Goal: Task Accomplishment & Management: Manage account settings

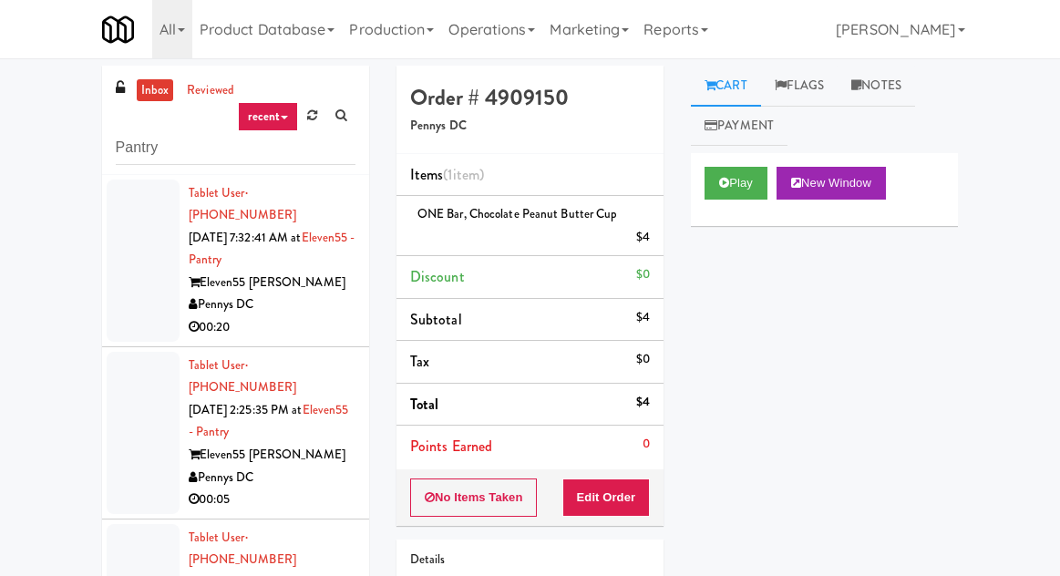
click at [137, 81] on link "inbox" at bounding box center [155, 90] width 37 height 23
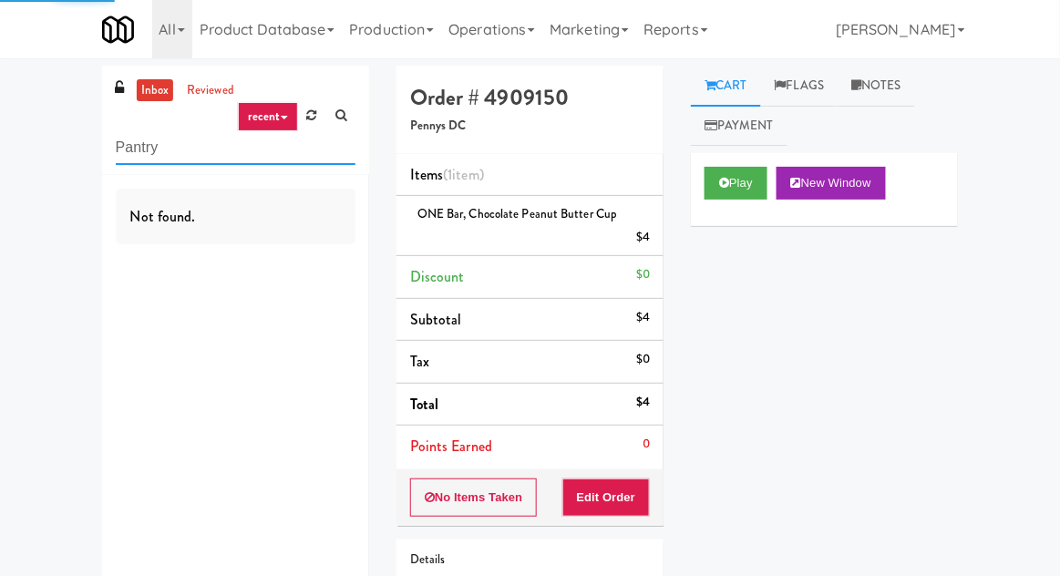
click at [129, 157] on input "Pantry" at bounding box center [236, 148] width 240 height 34
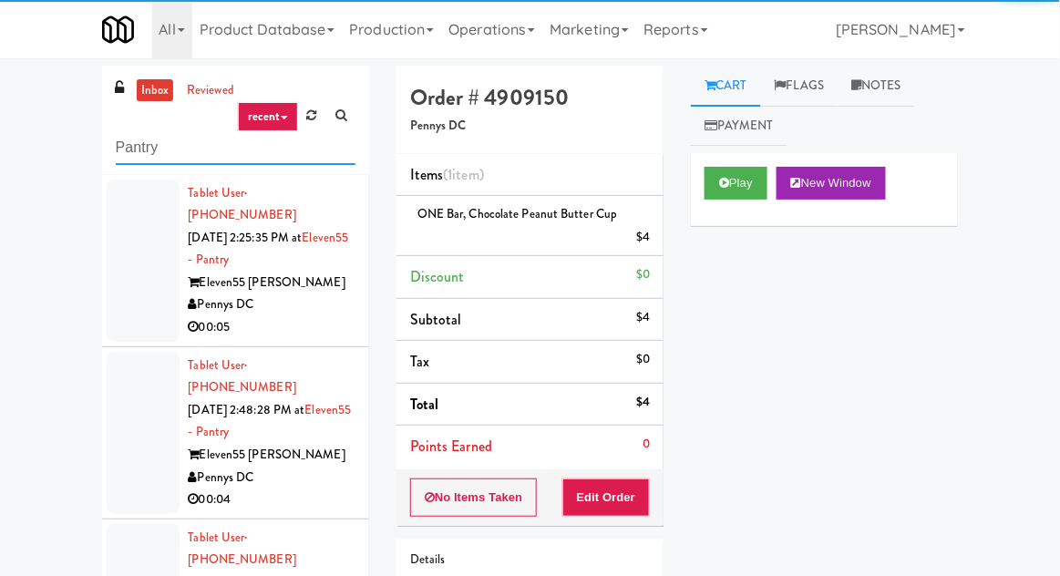
click at [122, 153] on input "Pantry" at bounding box center [236, 148] width 240 height 34
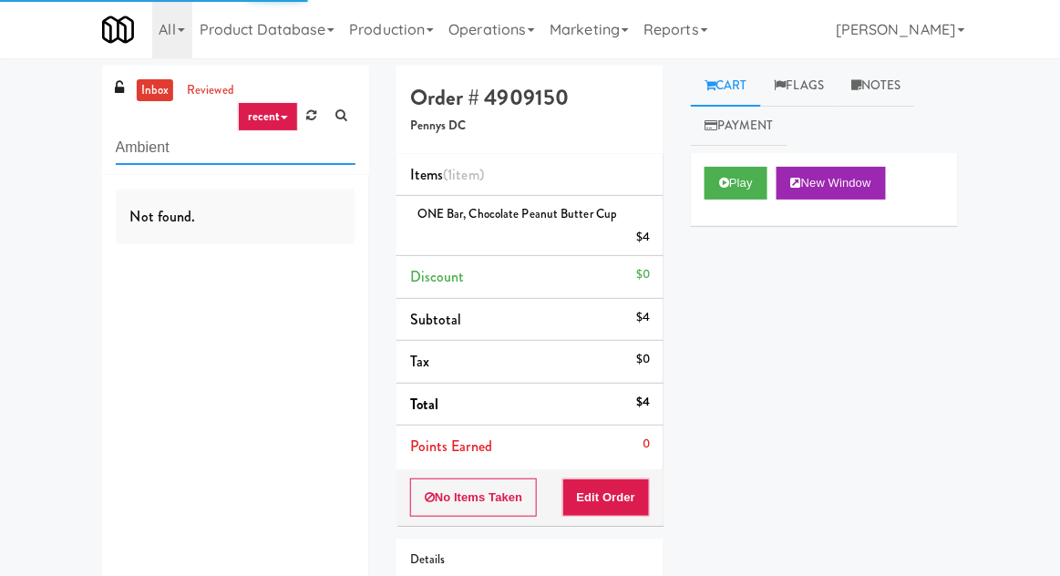
type input "Ambient"
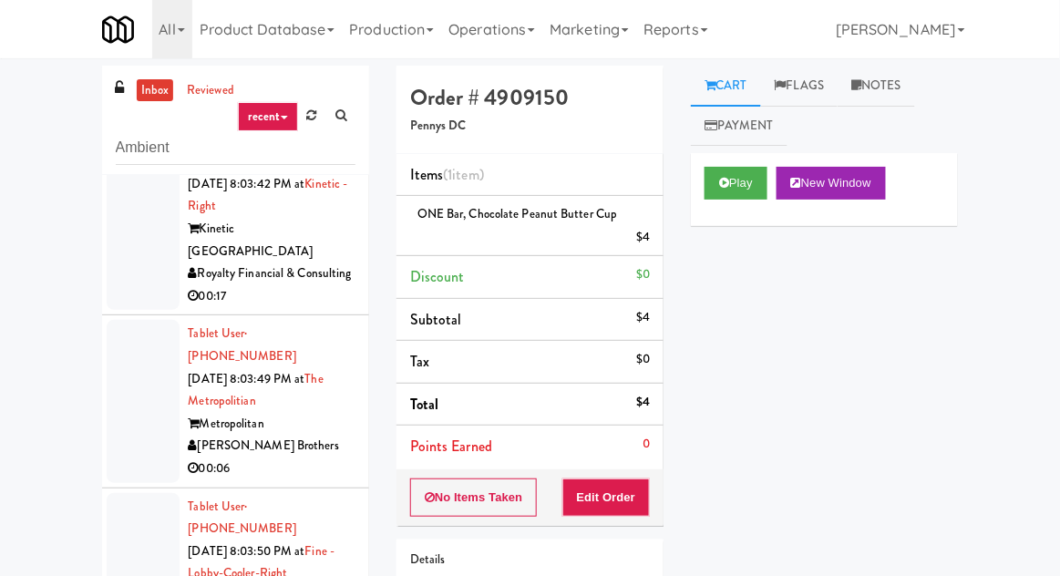
click at [147, 92] on link "inbox" at bounding box center [155, 90] width 37 height 23
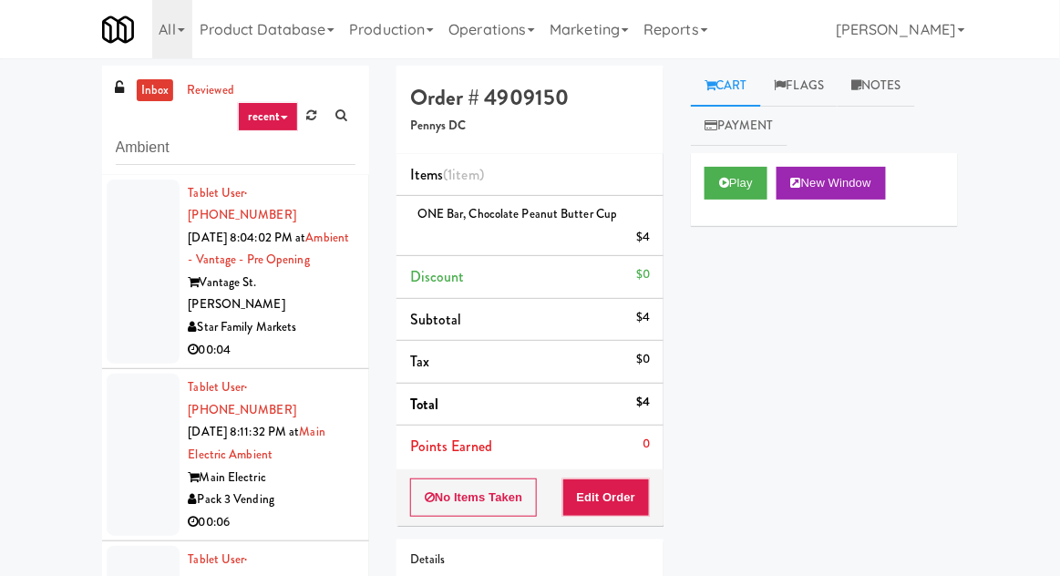
click at [135, 305] on div at bounding box center [143, 272] width 73 height 185
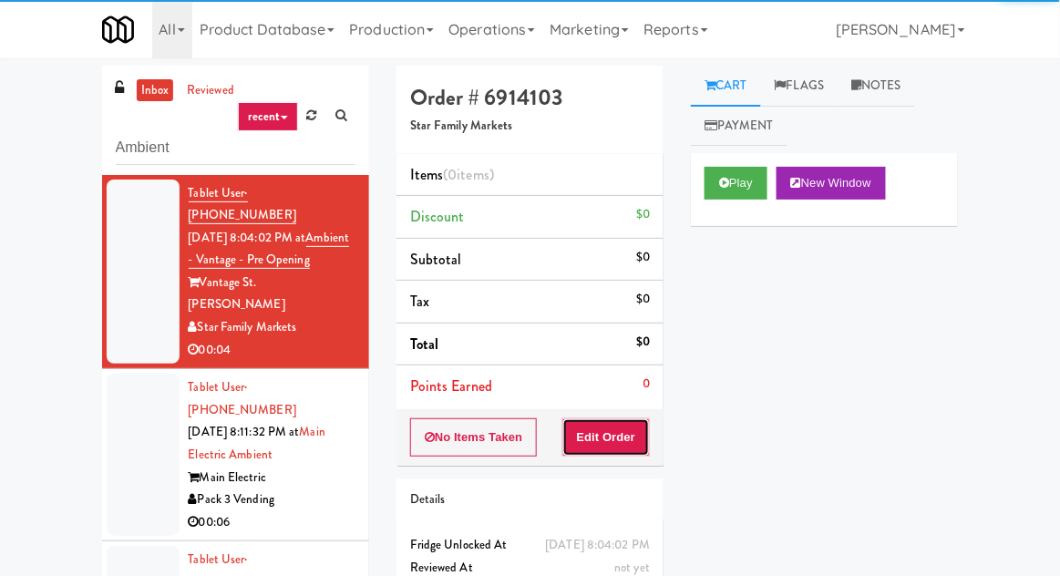
click at [613, 450] on button "Edit Order" at bounding box center [607, 438] width 88 height 38
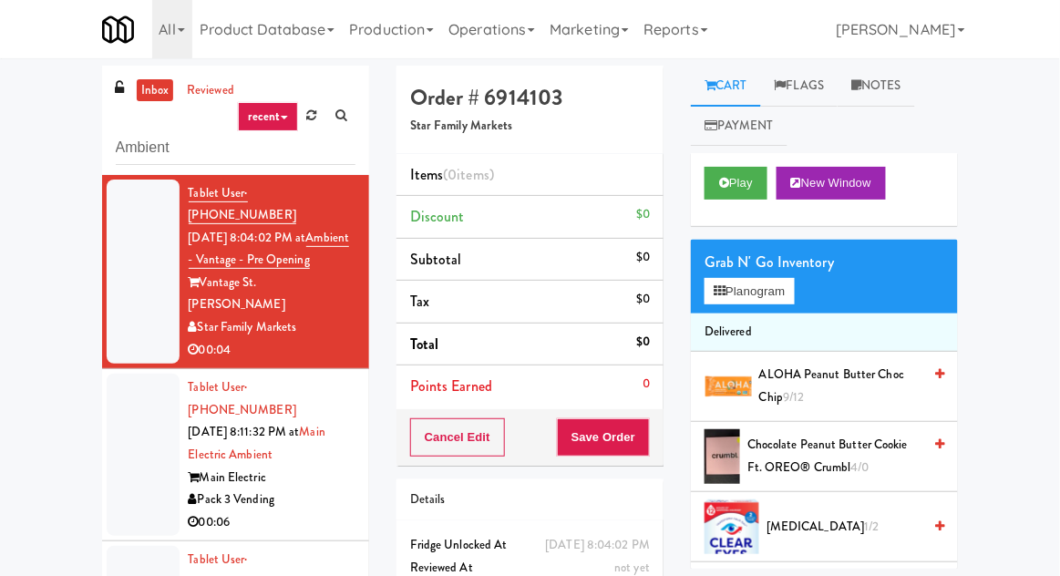
click at [683, 181] on div "Cart Flags Notes Payment Play New Window Grab N' Go Inventory Planogram Deliver…" at bounding box center [824, 317] width 295 height 503
click at [735, 193] on button "Play" at bounding box center [736, 183] width 63 height 33
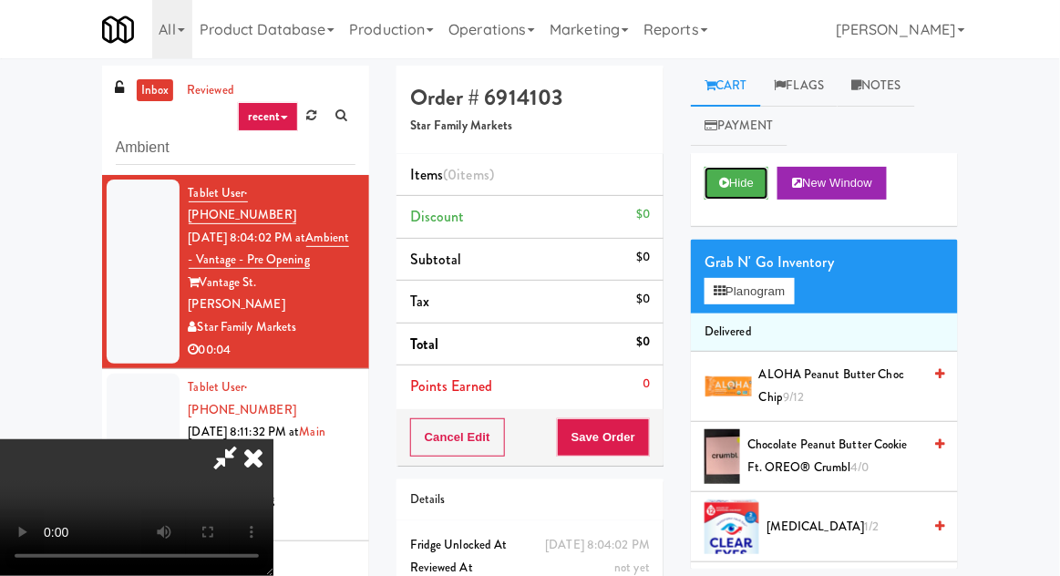
click at [743, 181] on button "Hide" at bounding box center [737, 183] width 64 height 33
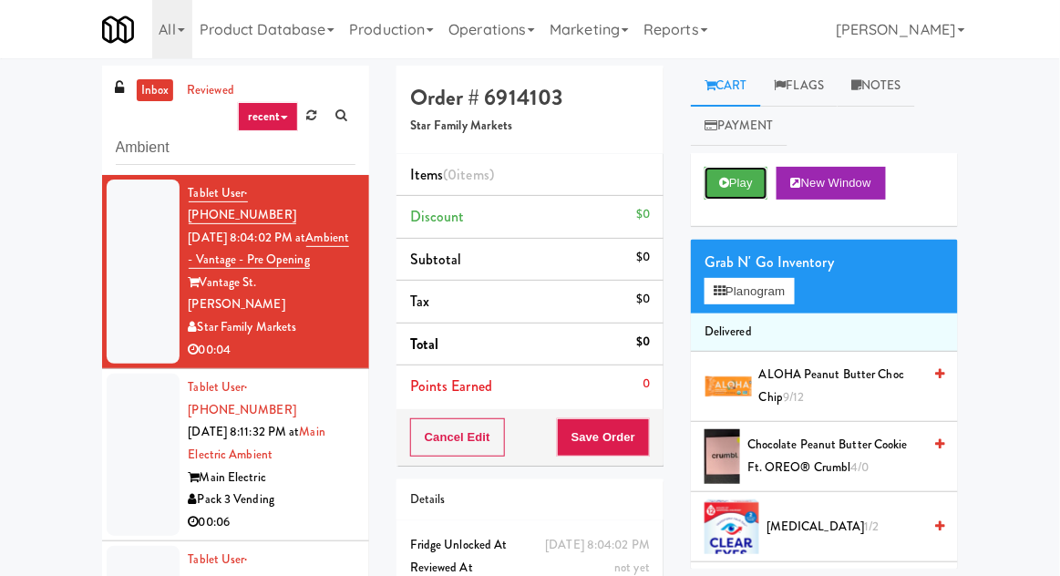
click at [733, 190] on button "Play" at bounding box center [736, 183] width 63 height 33
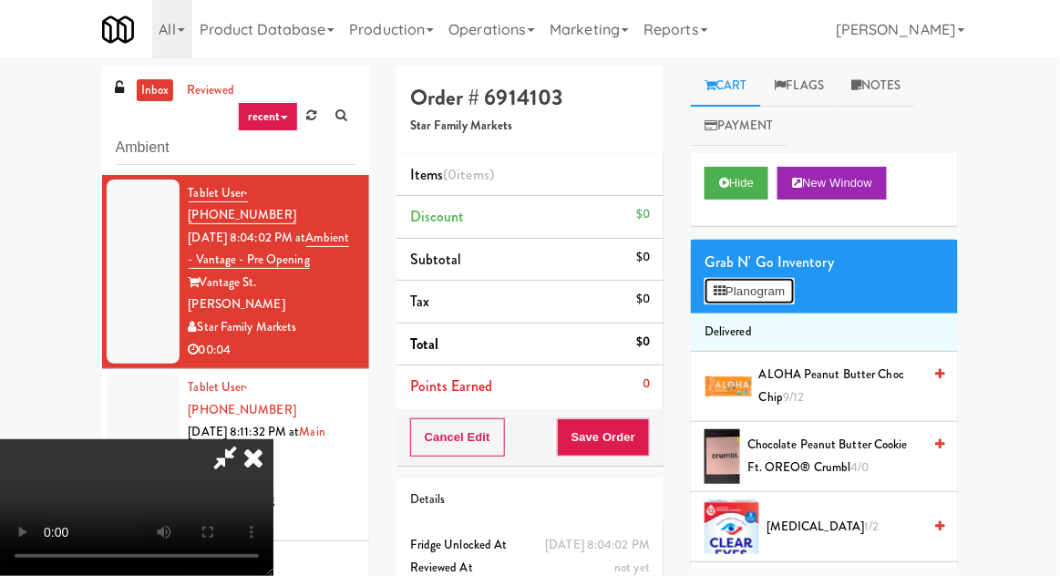
click at [736, 296] on button "Planogram" at bounding box center [749, 291] width 89 height 27
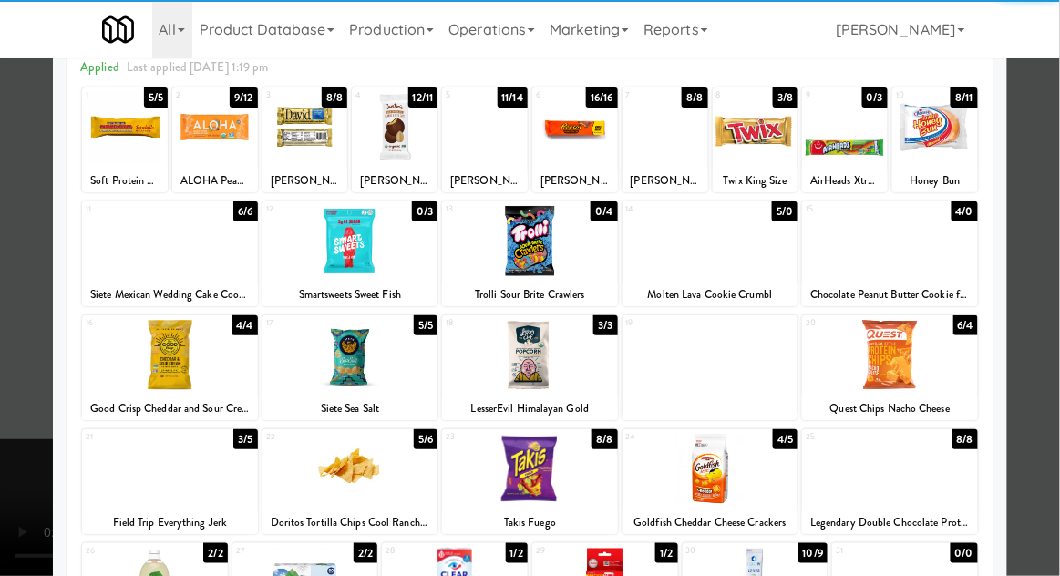
scroll to position [89, 0]
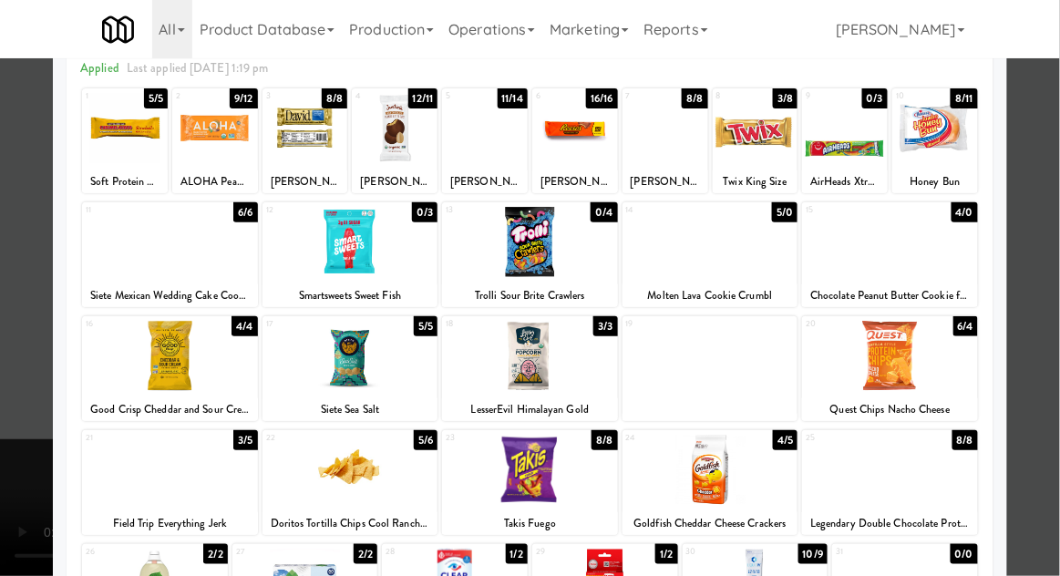
click at [699, 486] on div at bounding box center [711, 470] width 176 height 70
click at [17, 427] on div at bounding box center [530, 288] width 1060 height 576
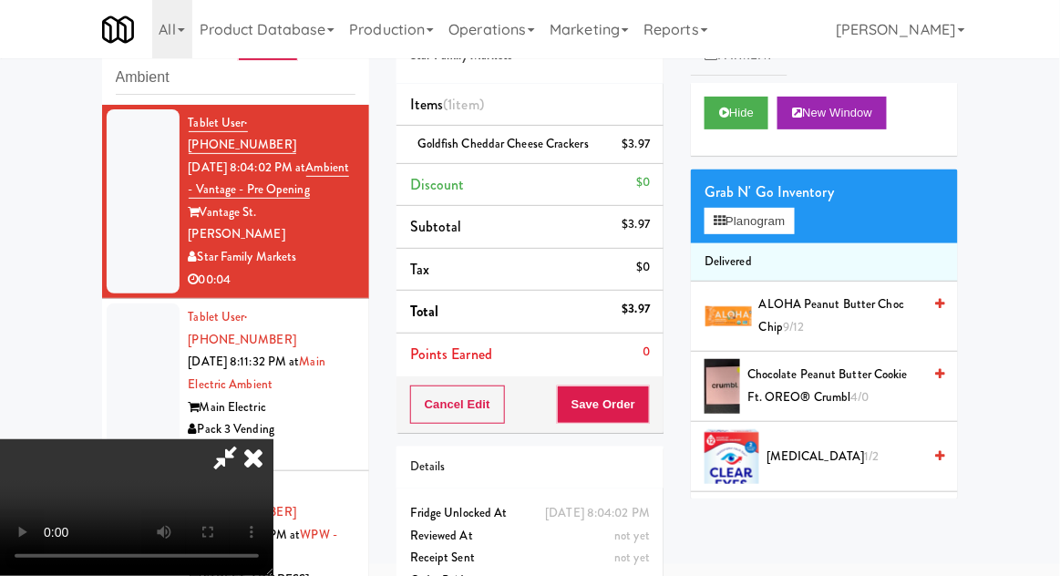
scroll to position [67, 0]
click at [647, 402] on button "Save Order" at bounding box center [603, 405] width 93 height 38
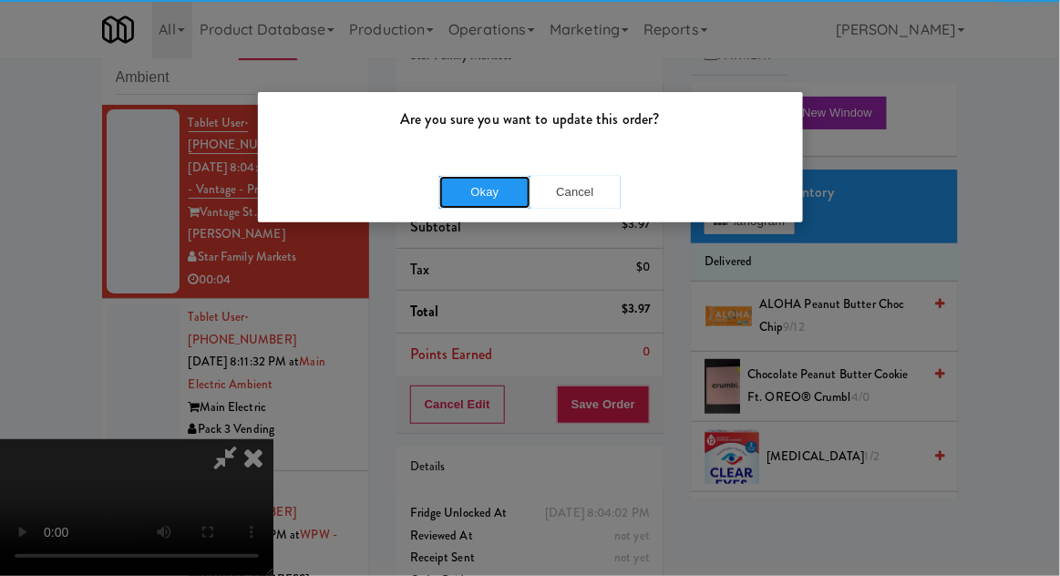
click at [480, 203] on button "Okay" at bounding box center [484, 192] width 91 height 33
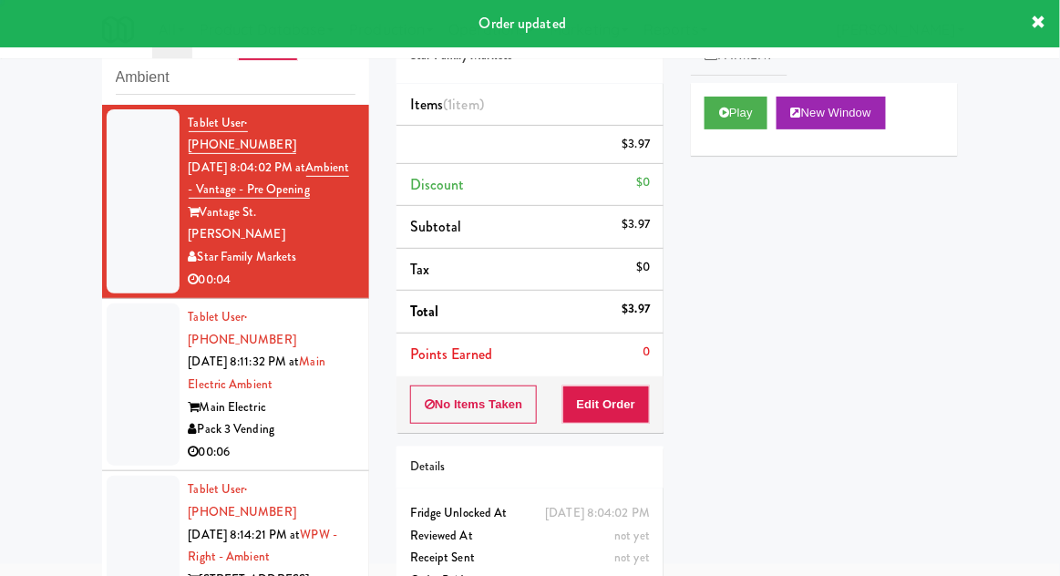
scroll to position [0, 0]
click at [111, 336] on div at bounding box center [143, 385] width 73 height 162
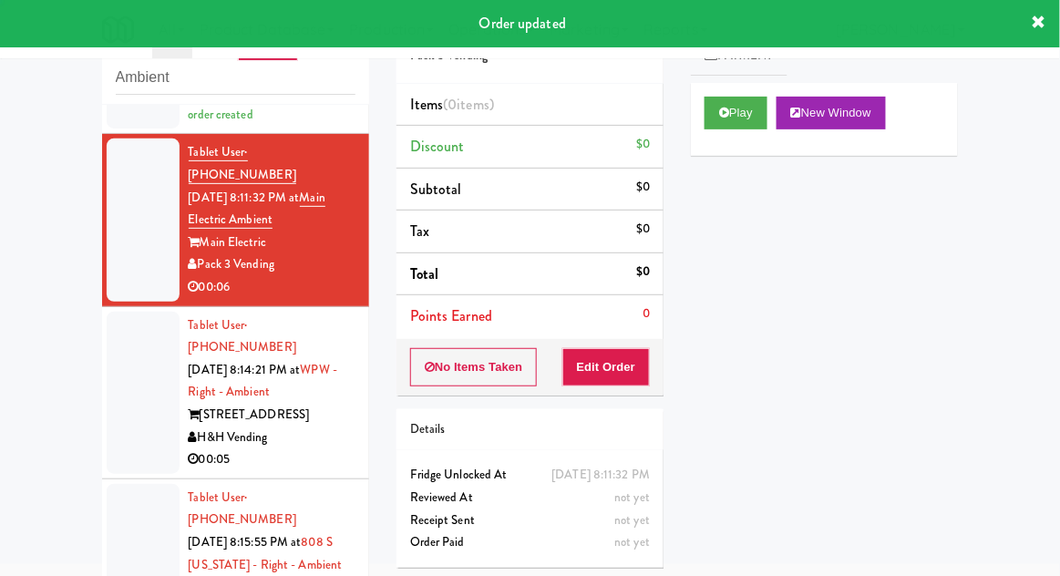
scroll to position [212, 0]
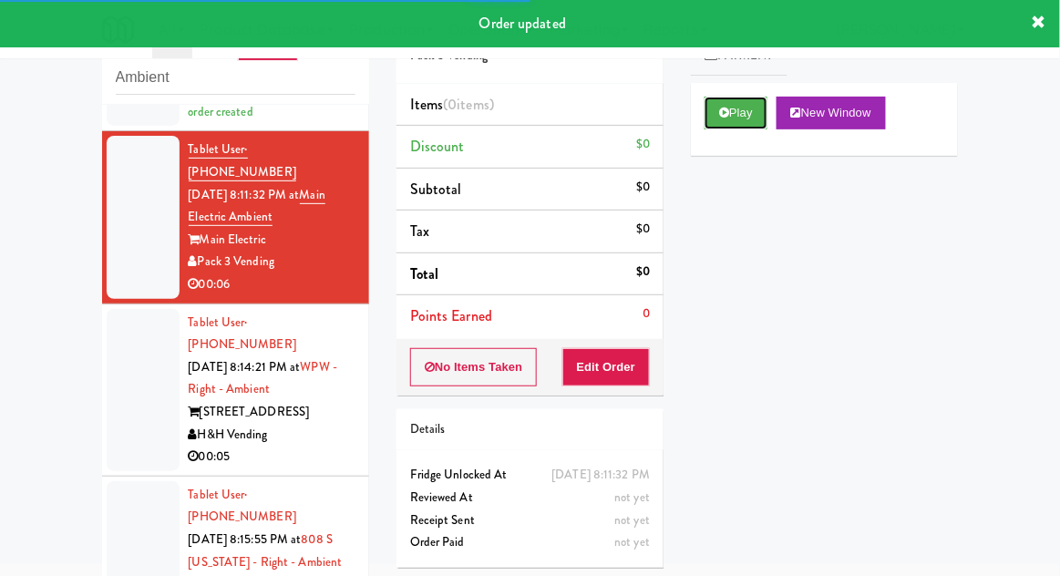
click at [715, 126] on button "Play" at bounding box center [736, 113] width 63 height 33
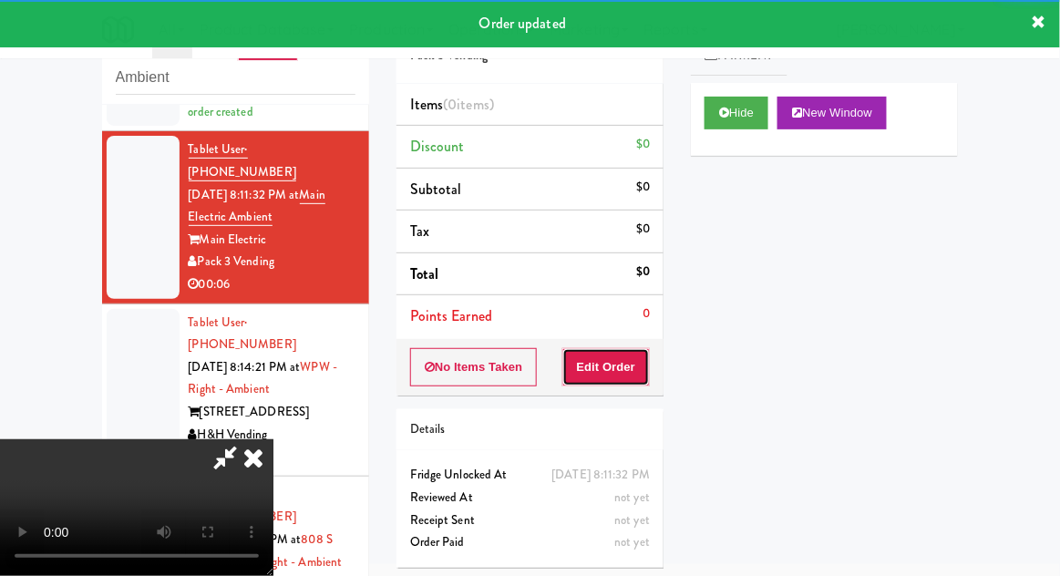
click at [620, 348] on button "Edit Order" at bounding box center [607, 367] width 88 height 38
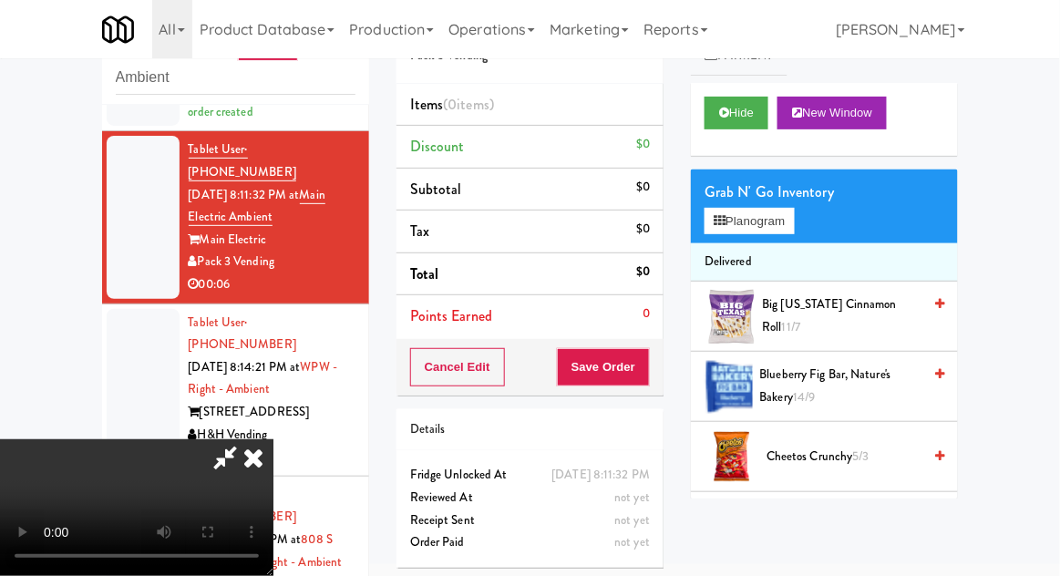
scroll to position [0, 0]
click at [721, 218] on icon at bounding box center [720, 221] width 12 height 12
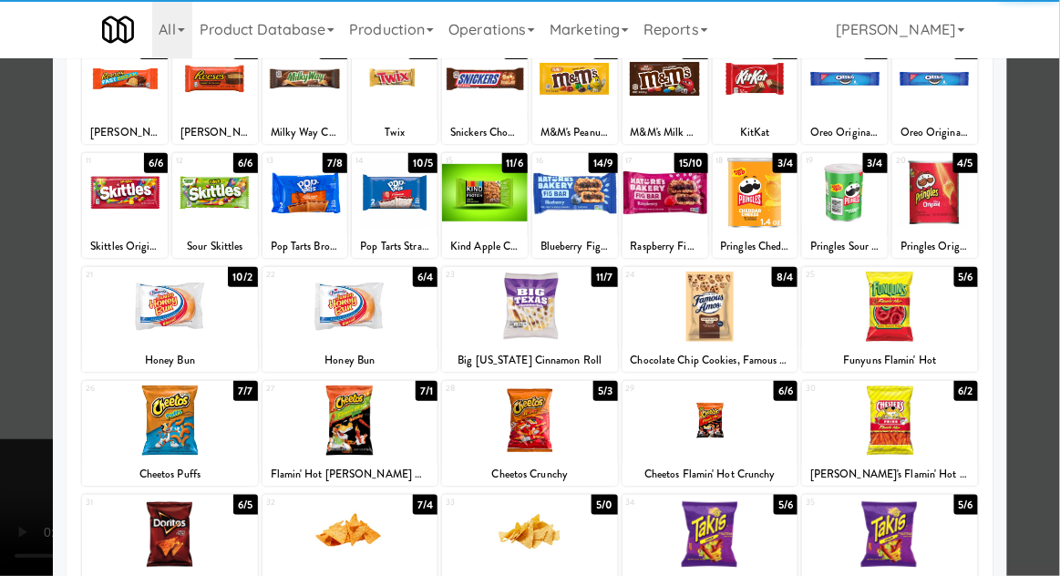
scroll to position [140, 0]
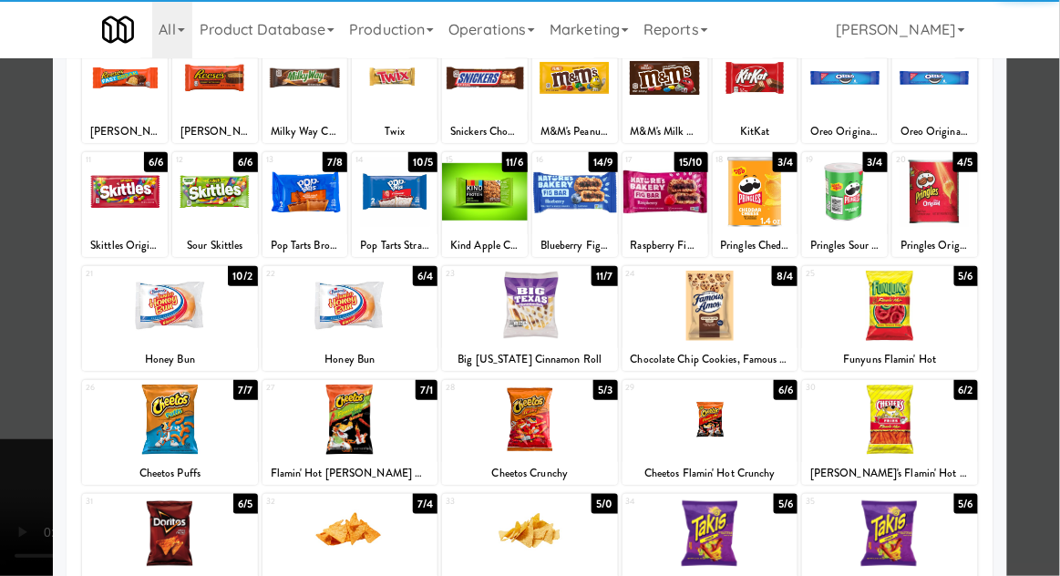
click at [150, 288] on div at bounding box center [170, 306] width 176 height 70
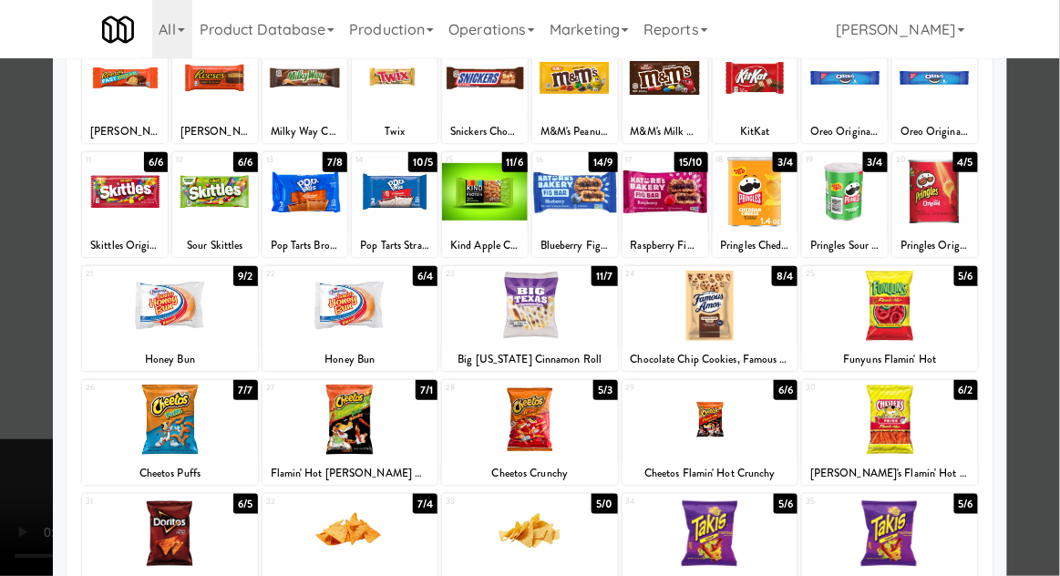
click at [56, 522] on div "Planogram Applied Last applied [DATE] 8:01 pm 1 15/8 [PERSON_NAME] Fast Break 2…" at bounding box center [530, 344] width 955 height 822
click at [27, 491] on div at bounding box center [530, 288] width 1060 height 576
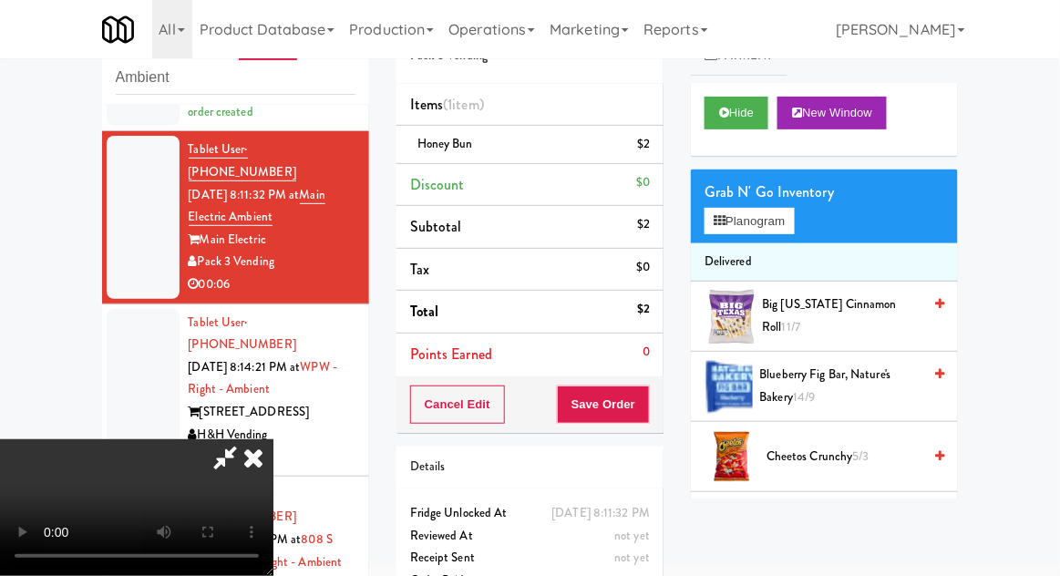
click at [645, 145] on div "$2" at bounding box center [643, 144] width 13 height 23
click at [654, 154] on icon at bounding box center [651, 151] width 9 height 12
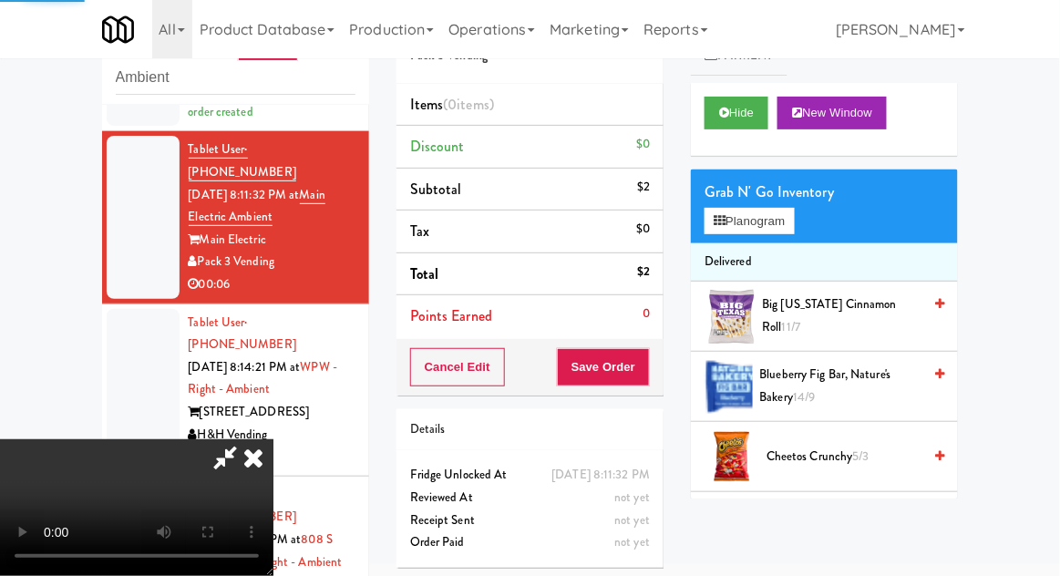
scroll to position [67, 0]
click at [769, 233] on button "Planogram" at bounding box center [749, 221] width 89 height 27
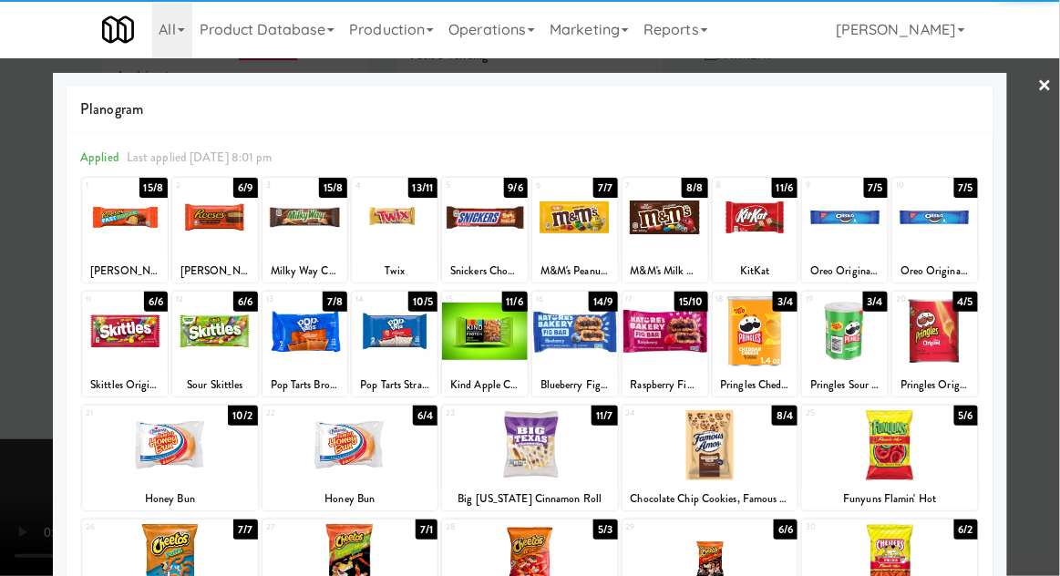
click at [365, 452] on div at bounding box center [351, 445] width 176 height 70
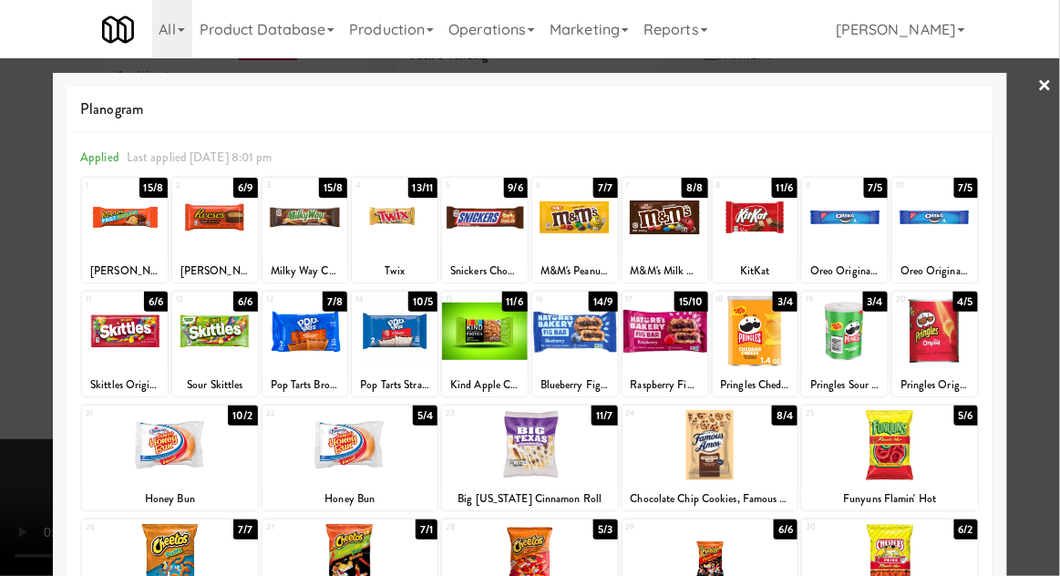
click at [1, 524] on div at bounding box center [530, 288] width 1060 height 576
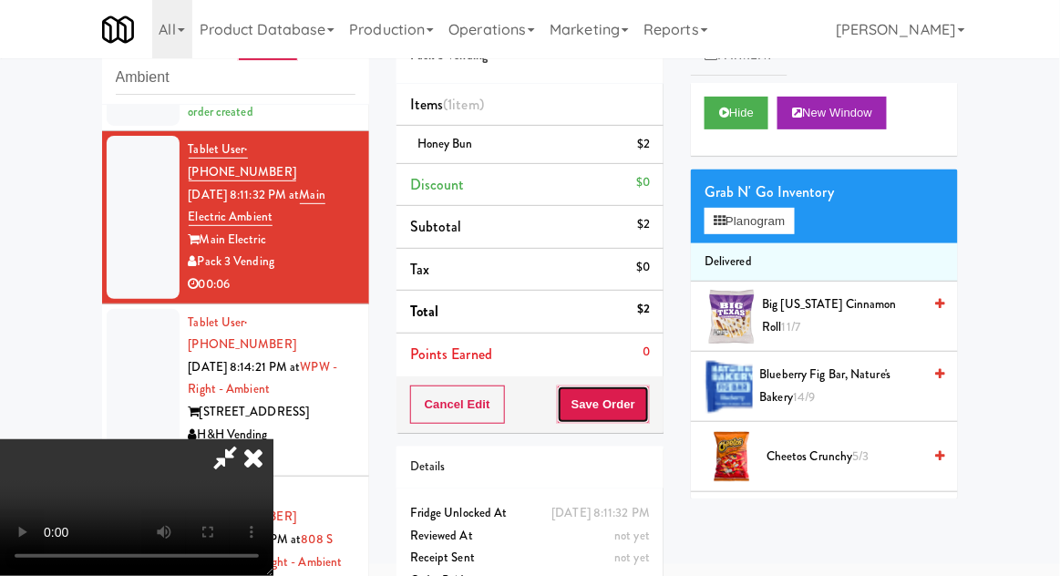
click at [646, 413] on button "Save Order" at bounding box center [603, 405] width 93 height 38
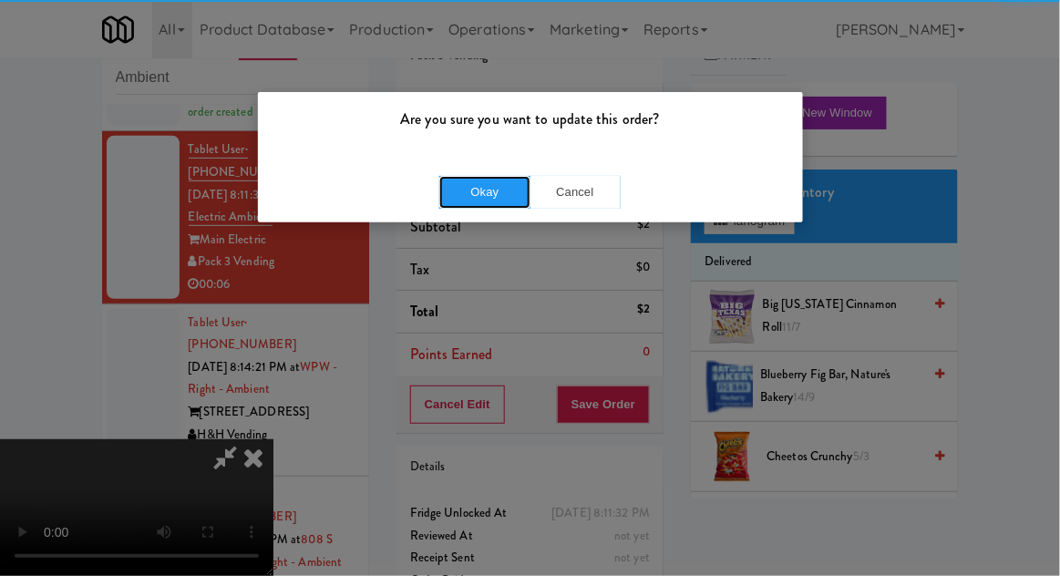
click at [468, 201] on button "Okay" at bounding box center [484, 192] width 91 height 33
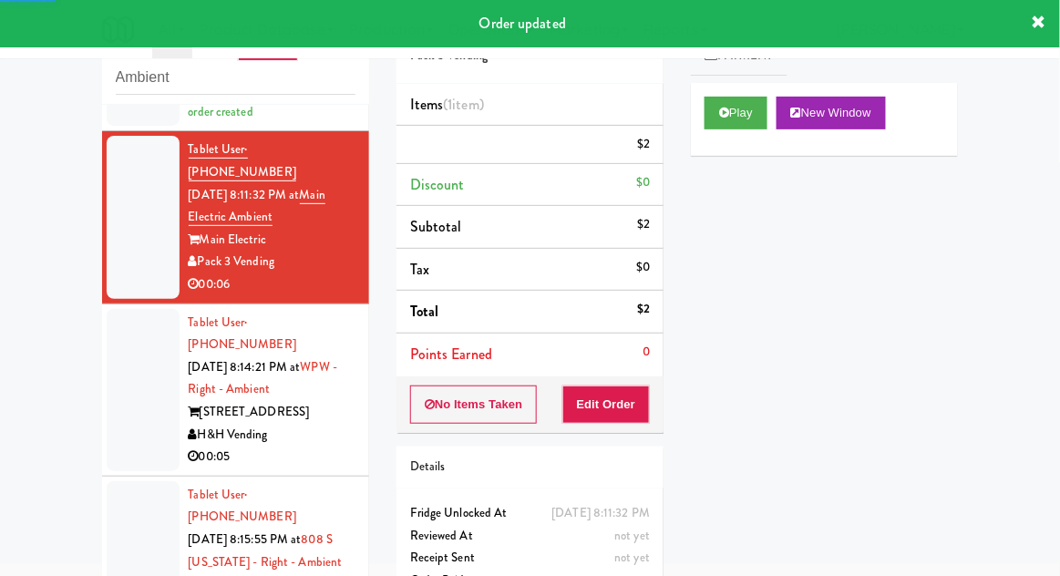
click at [125, 391] on div at bounding box center [143, 390] width 73 height 162
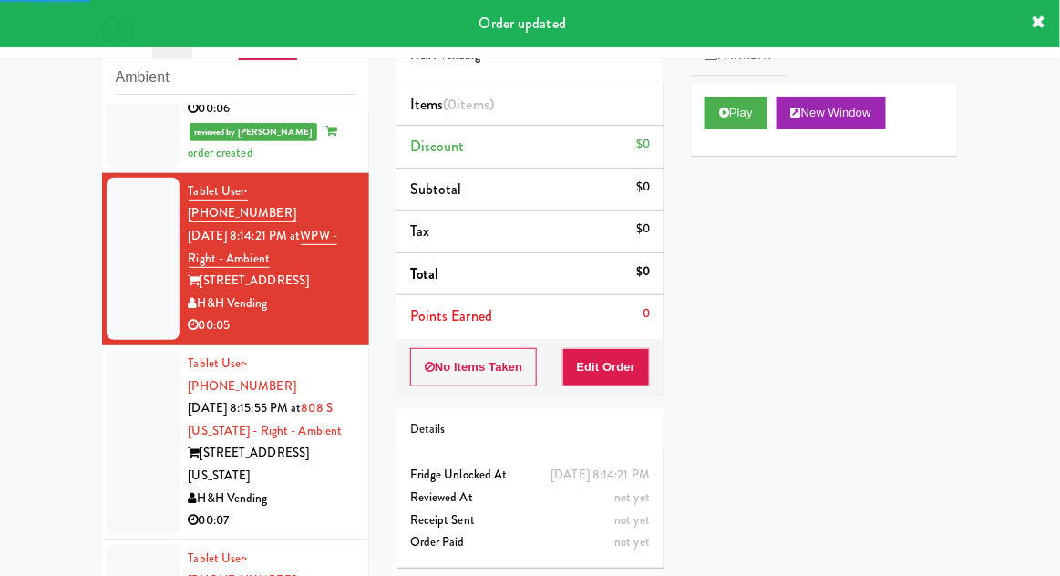
scroll to position [388, 0]
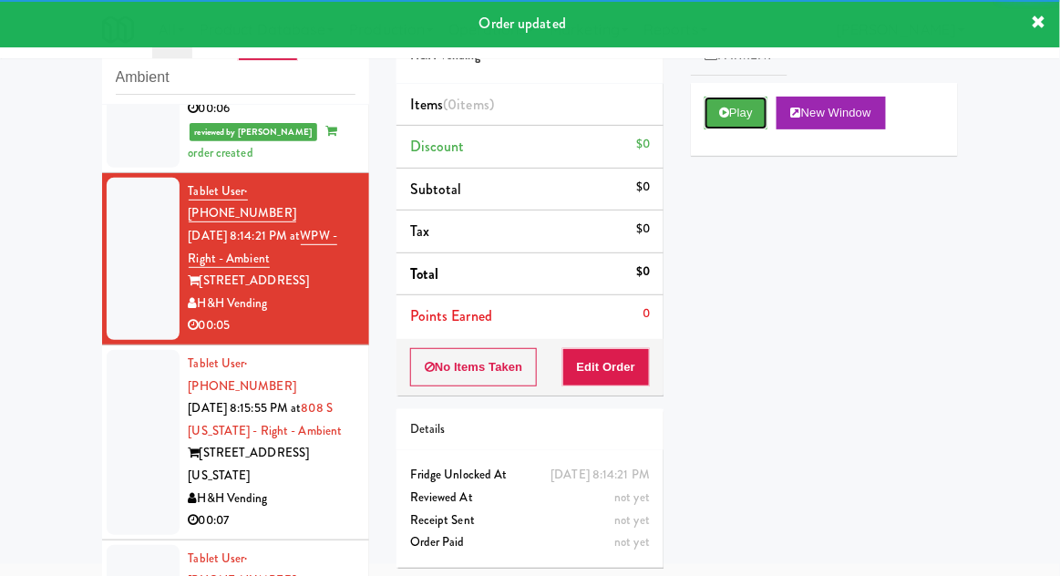
click at [721, 112] on icon at bounding box center [724, 113] width 10 height 12
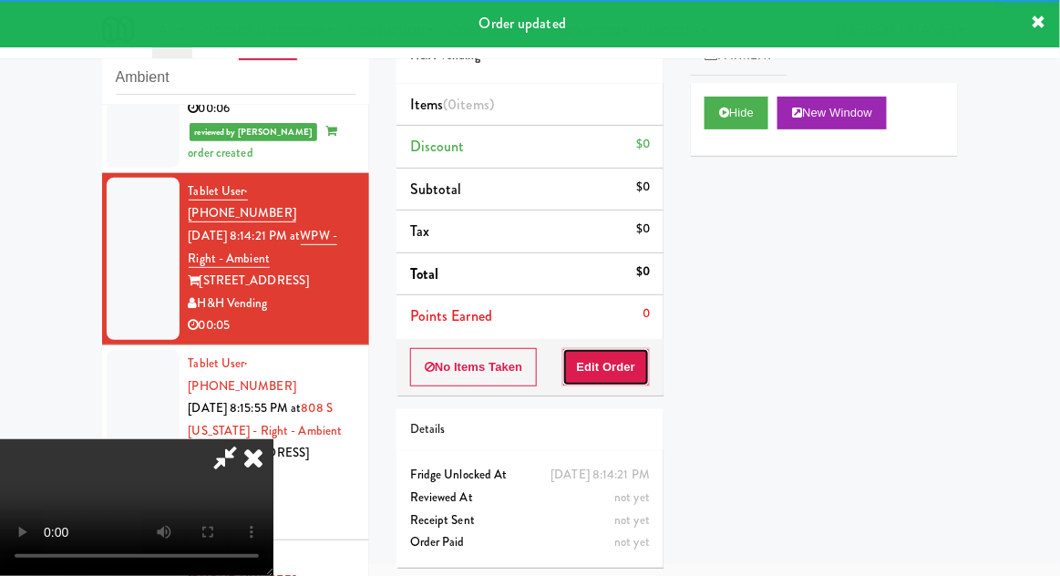
click at [612, 381] on button "Edit Order" at bounding box center [607, 367] width 88 height 38
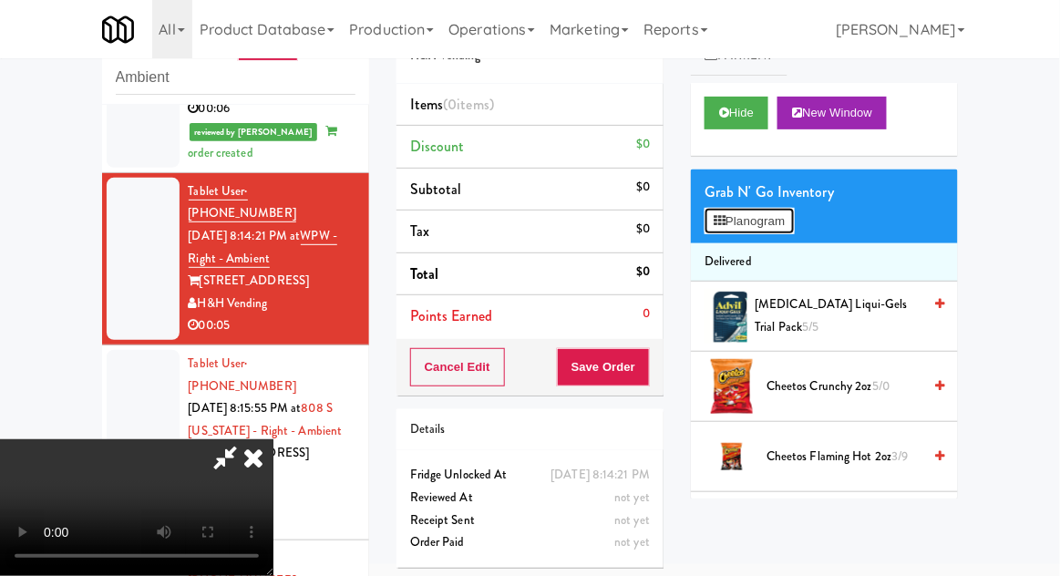
click at [793, 233] on button "Planogram" at bounding box center [749, 221] width 89 height 27
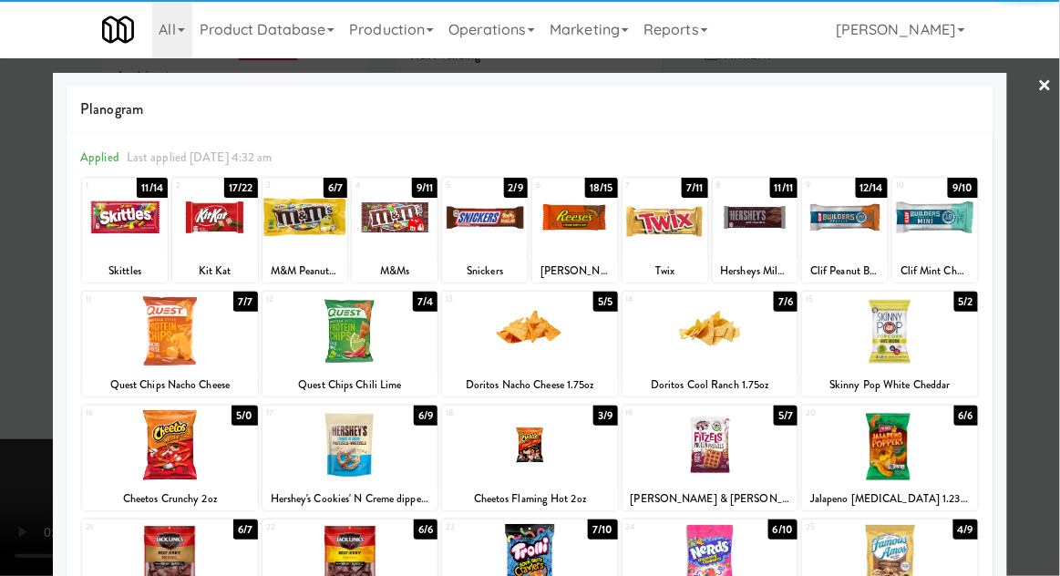
click at [115, 233] on div at bounding box center [125, 217] width 86 height 70
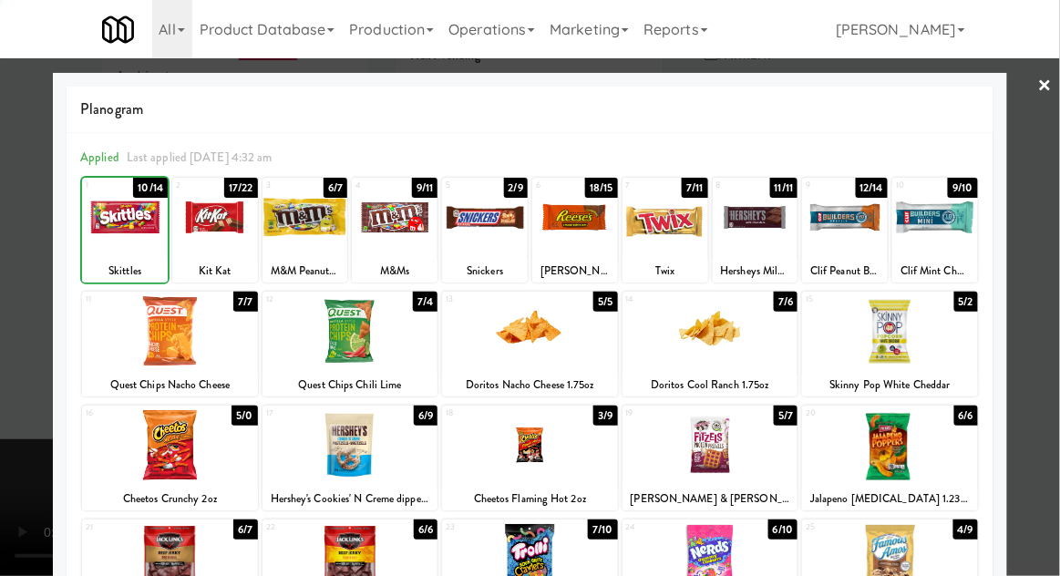
click at [1055, 297] on div at bounding box center [530, 288] width 1060 height 576
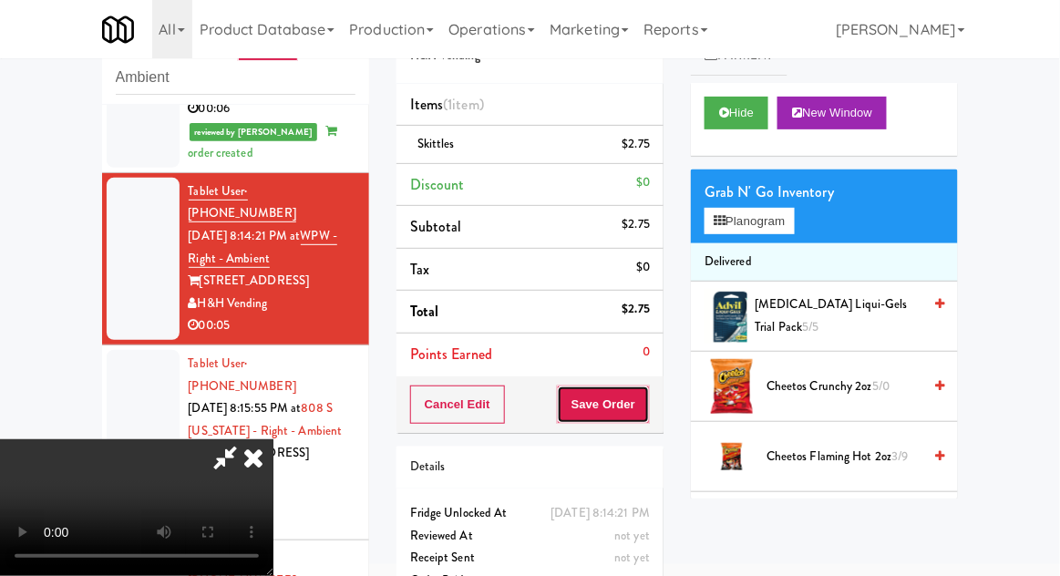
click at [638, 413] on button "Save Order" at bounding box center [603, 405] width 93 height 38
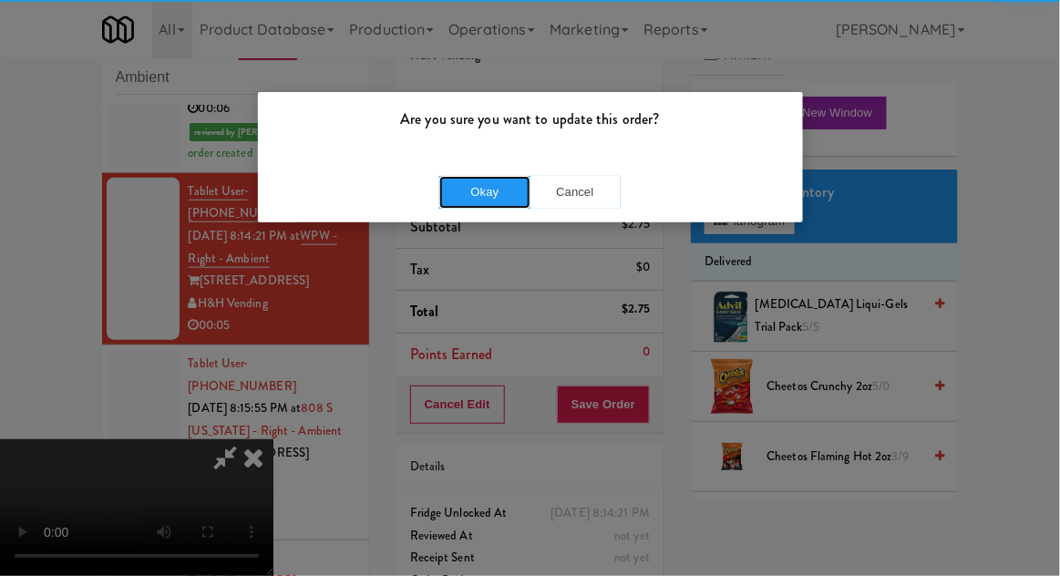
click at [481, 182] on button "Okay" at bounding box center [484, 192] width 91 height 33
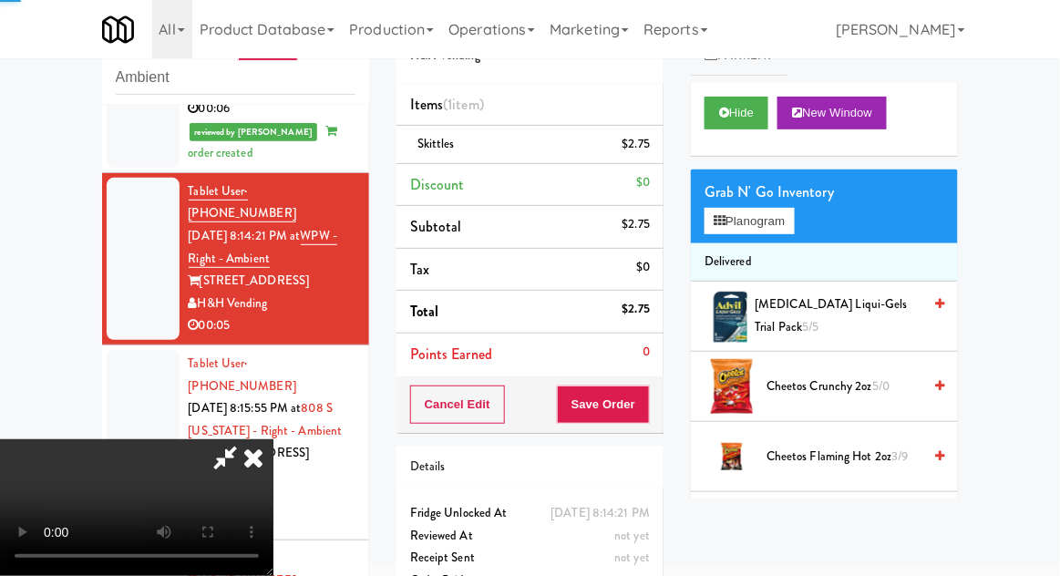
click at [124, 350] on div at bounding box center [143, 442] width 73 height 185
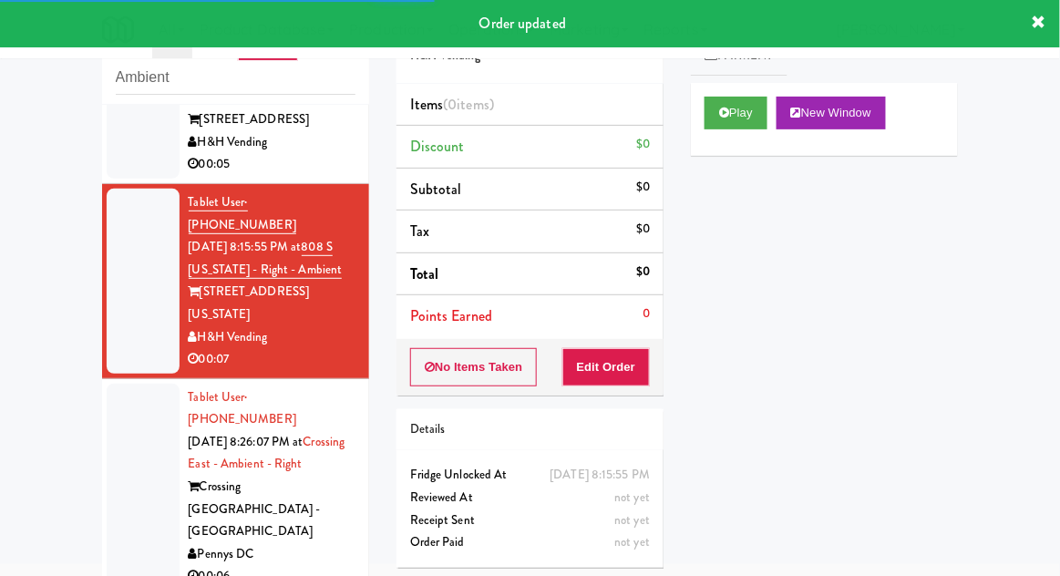
scroll to position [554, 0]
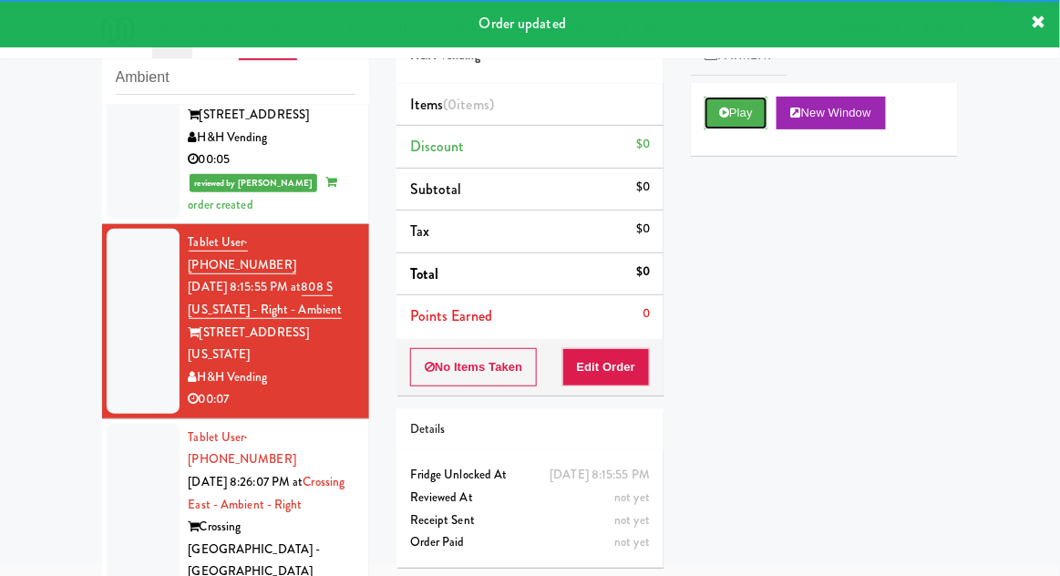
click at [725, 120] on button "Play" at bounding box center [736, 113] width 63 height 33
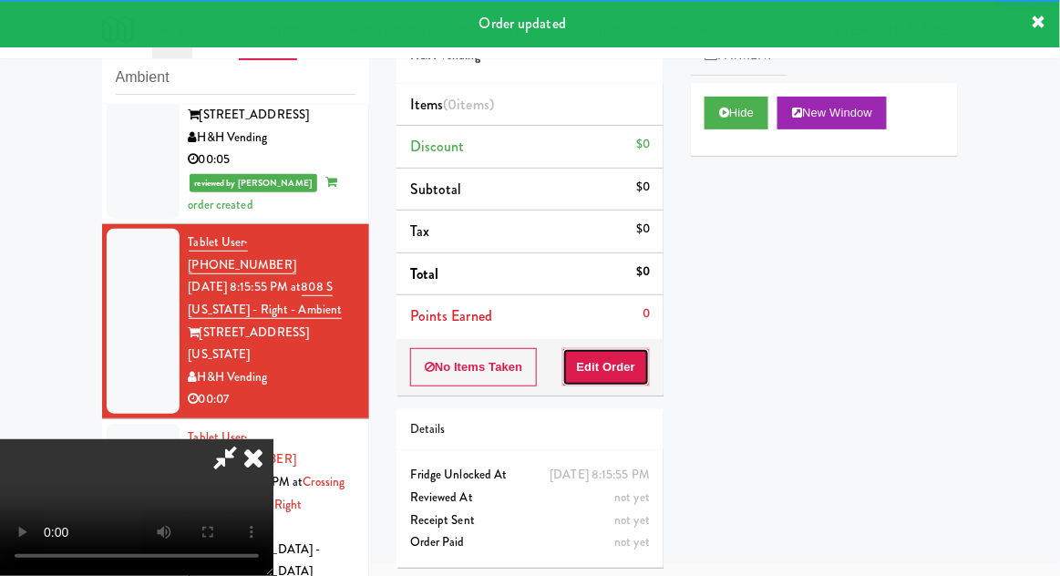
click at [620, 362] on button "Edit Order" at bounding box center [607, 367] width 88 height 38
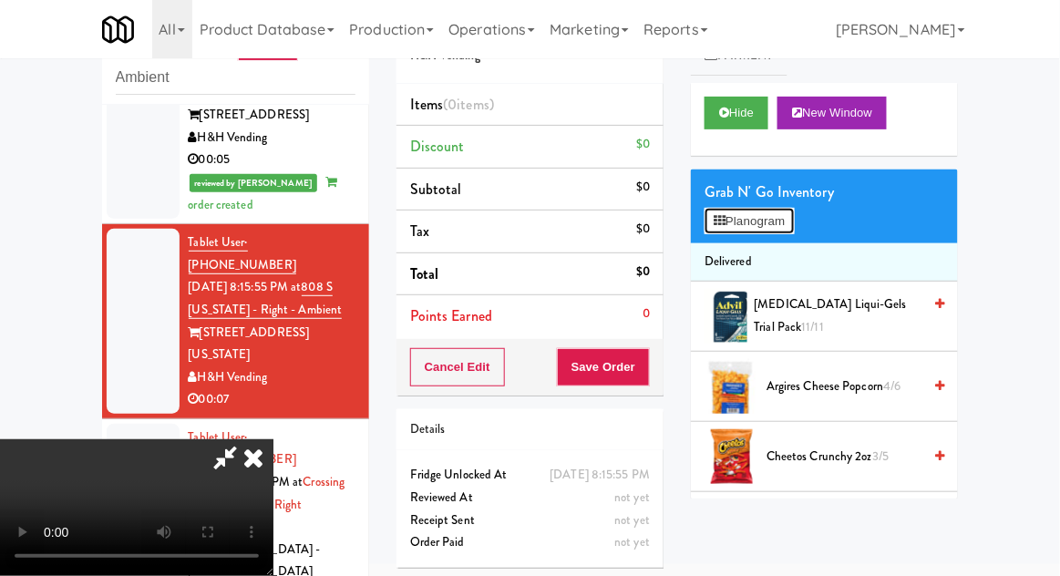
click at [794, 213] on button "Planogram" at bounding box center [749, 221] width 89 height 27
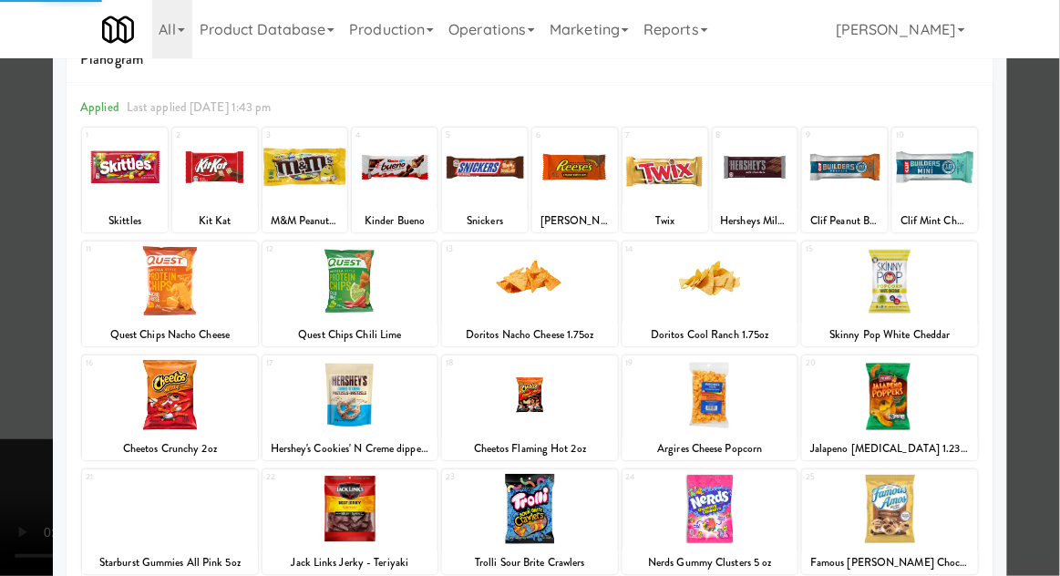
scroll to position [166, 0]
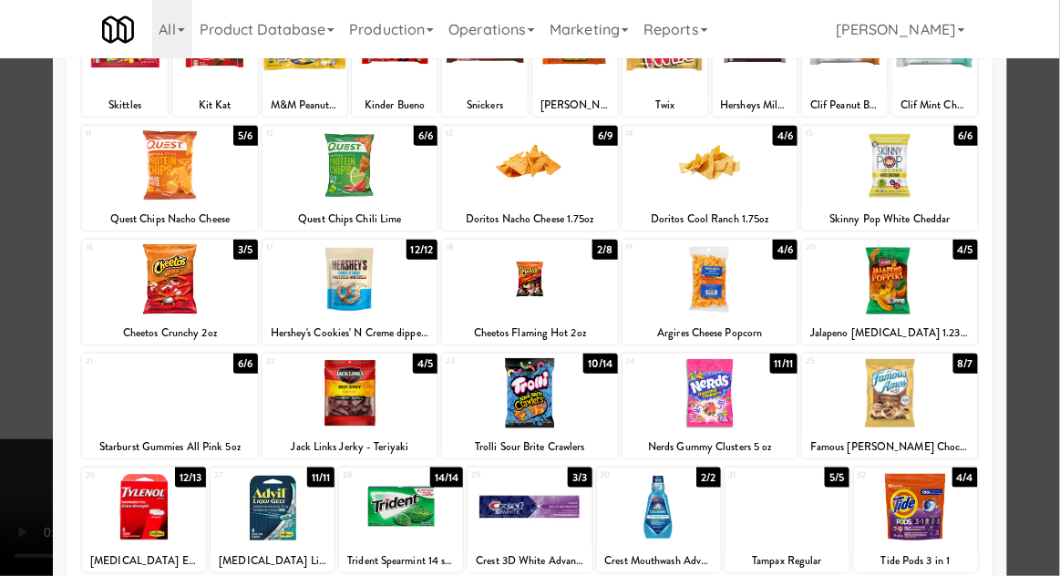
click at [543, 403] on div at bounding box center [530, 393] width 176 height 70
click at [1056, 305] on div at bounding box center [530, 288] width 1060 height 576
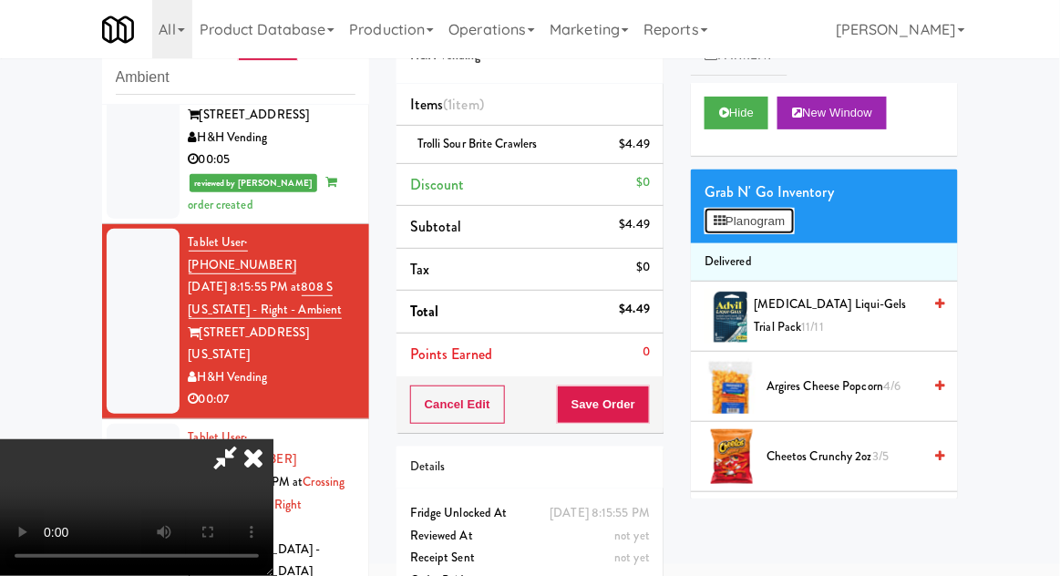
click at [794, 212] on button "Planogram" at bounding box center [749, 221] width 89 height 27
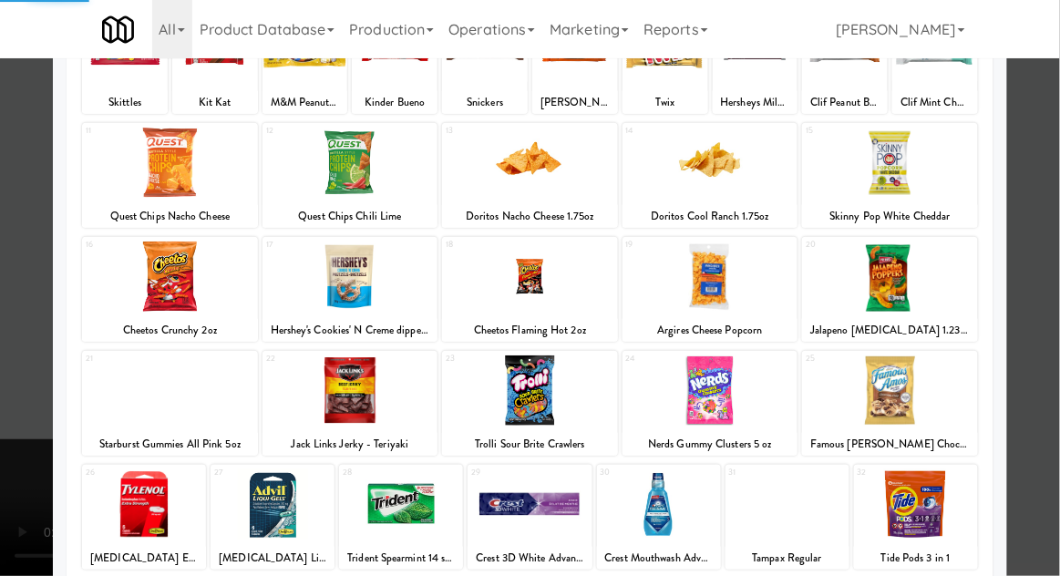
scroll to position [168, 0]
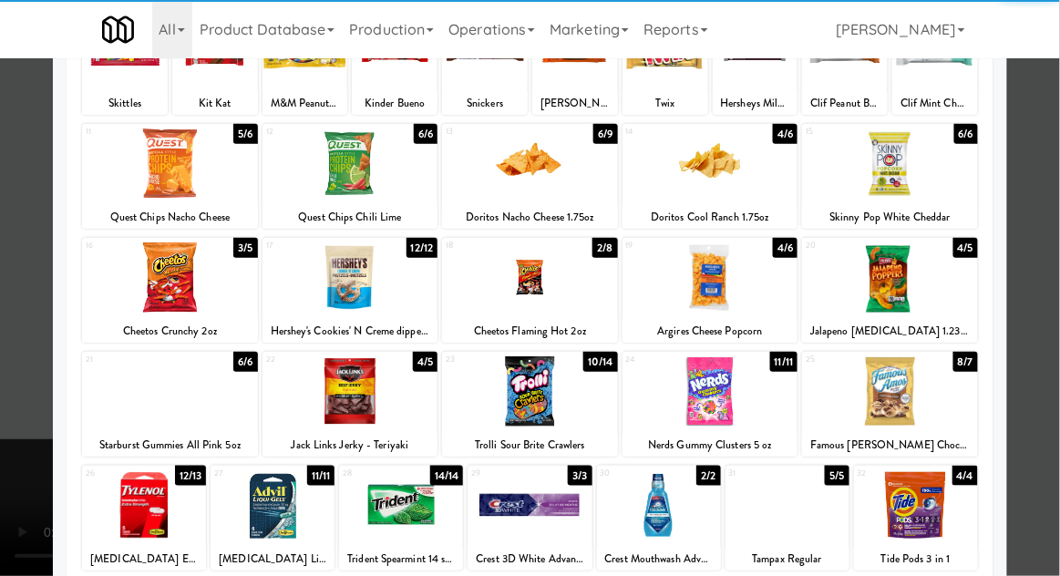
click at [712, 398] on div at bounding box center [711, 392] width 176 height 70
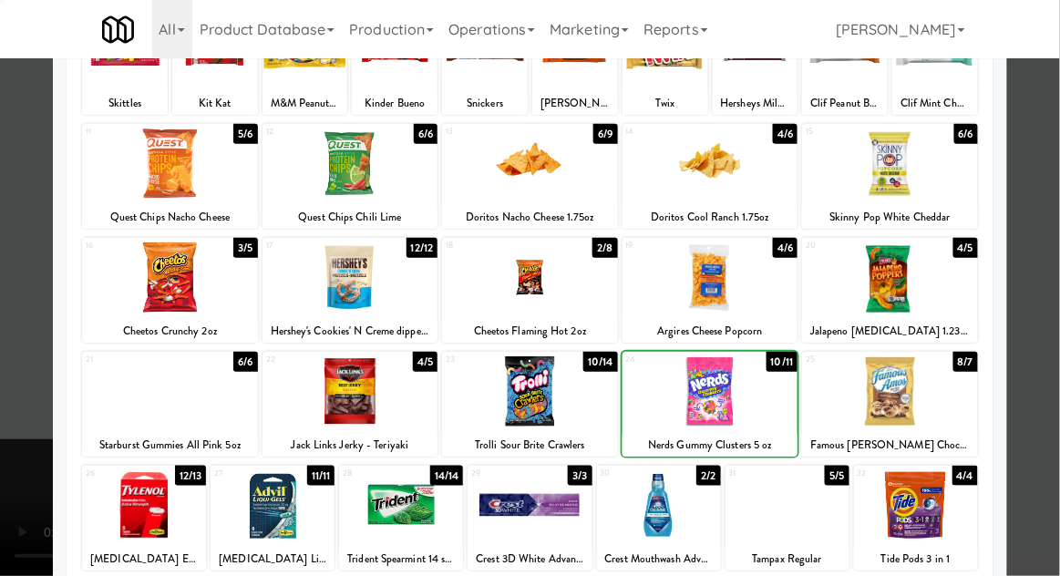
click at [1059, 298] on div at bounding box center [530, 288] width 1060 height 576
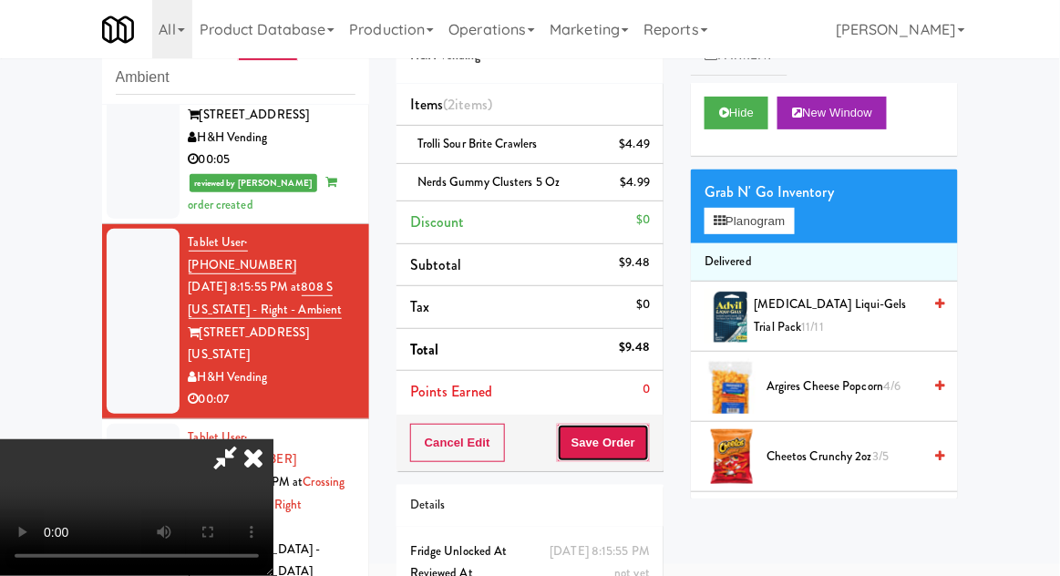
click at [646, 452] on button "Save Order" at bounding box center [603, 443] width 93 height 38
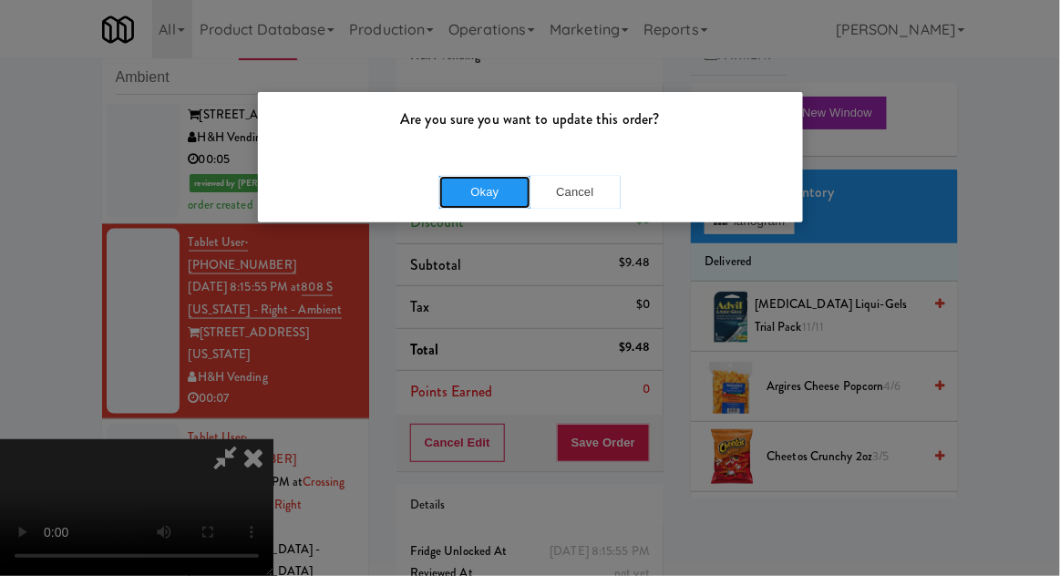
click at [491, 198] on button "Okay" at bounding box center [484, 192] width 91 height 33
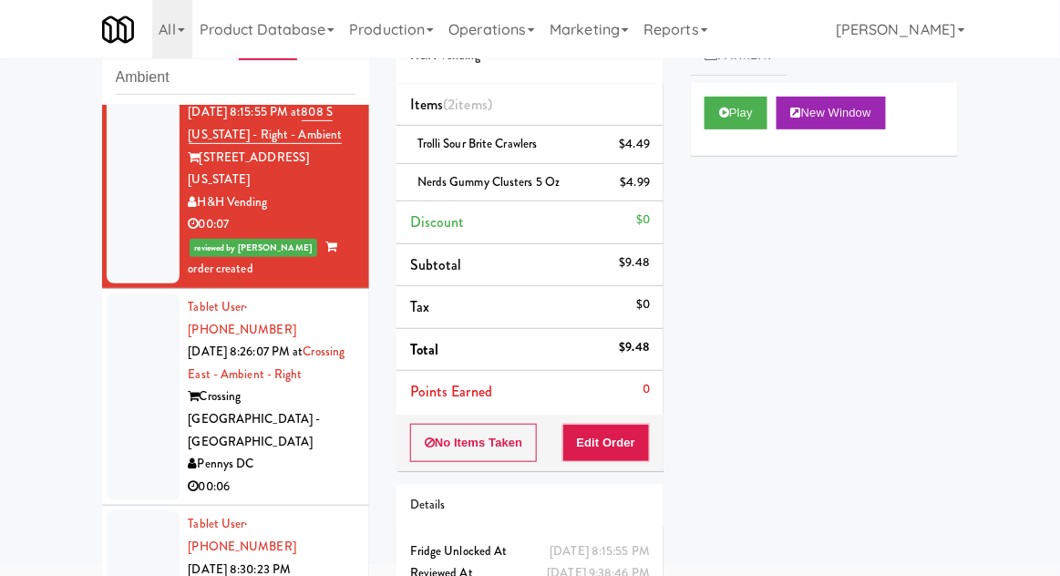
click at [125, 326] on div at bounding box center [143, 397] width 73 height 207
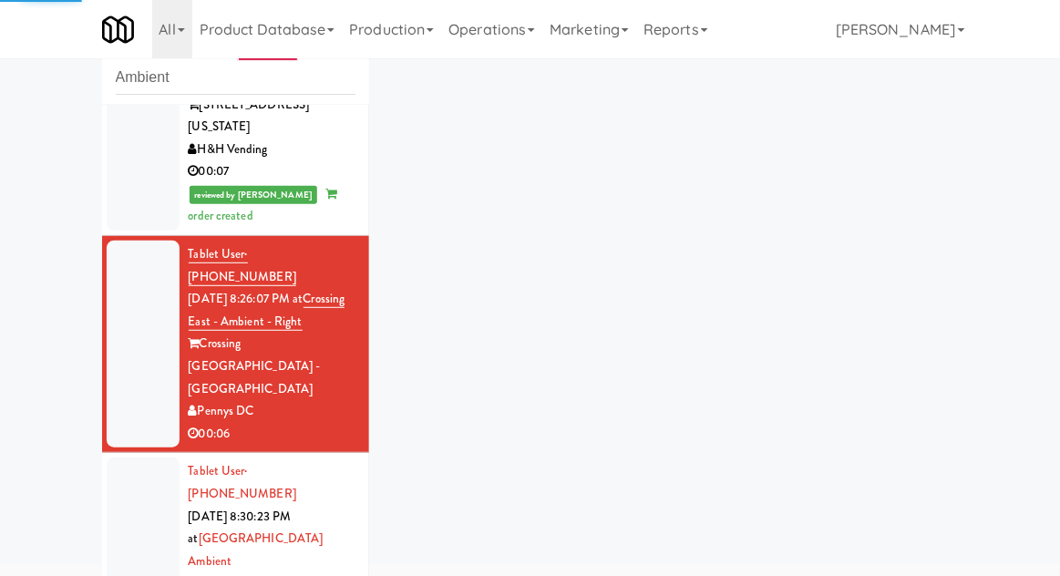
scroll to position [818, 0]
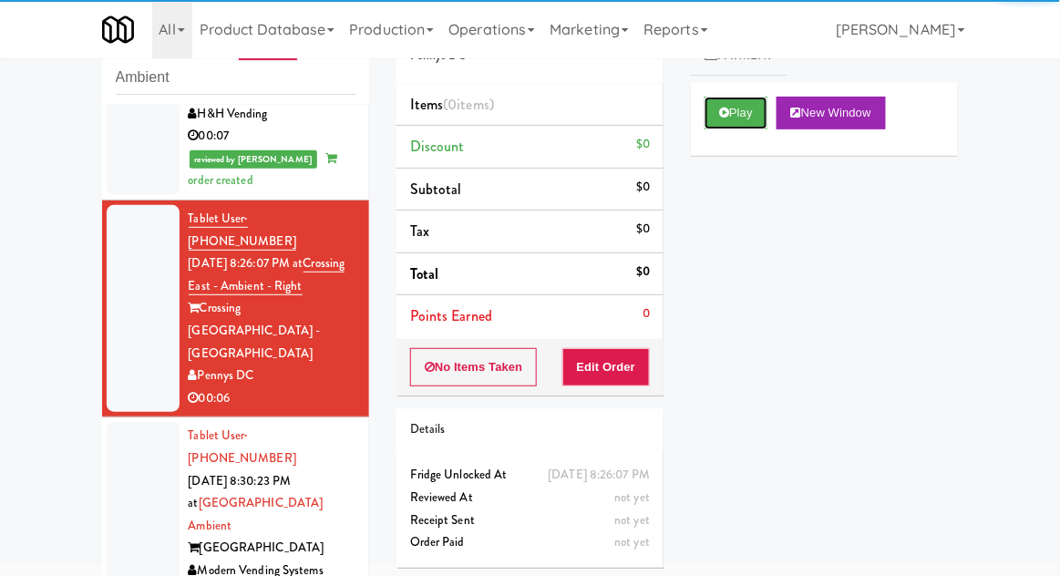
click at [708, 127] on button "Play" at bounding box center [736, 113] width 63 height 33
click at [621, 367] on button "Edit Order" at bounding box center [607, 367] width 88 height 38
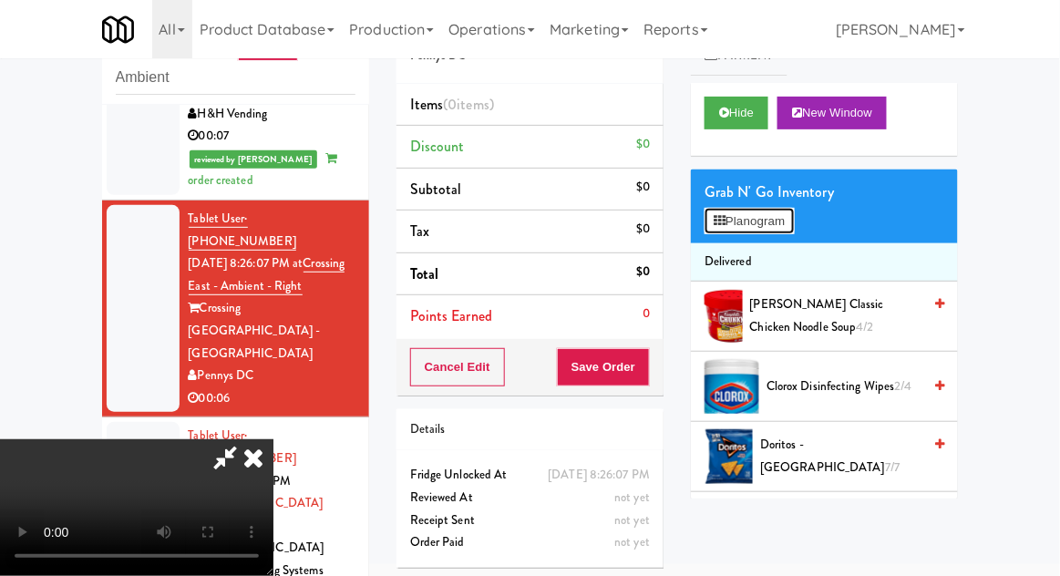
click at [794, 216] on button "Planogram" at bounding box center [749, 221] width 89 height 27
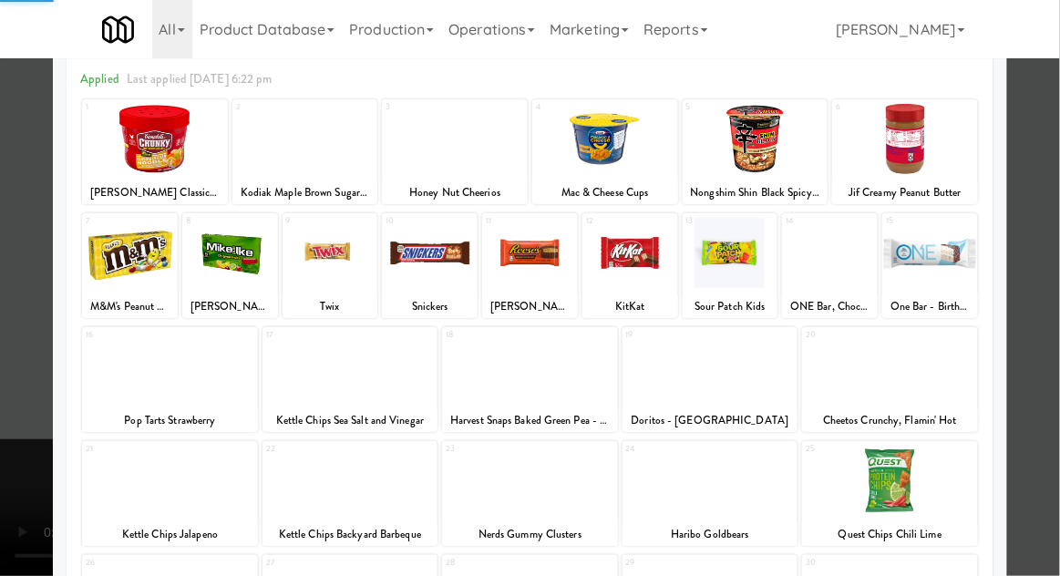
scroll to position [88, 0]
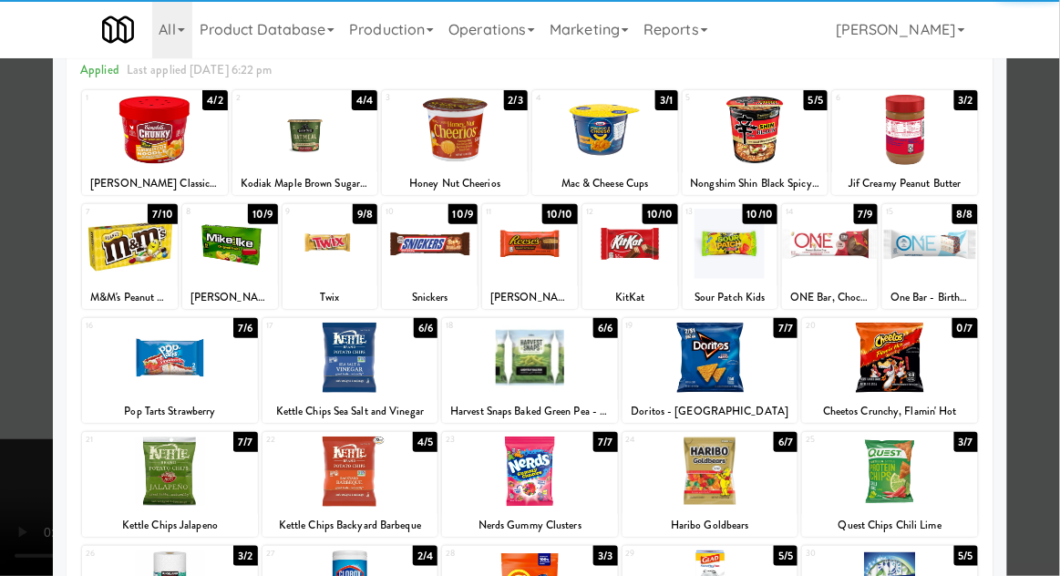
click at [538, 362] on div at bounding box center [530, 358] width 176 height 70
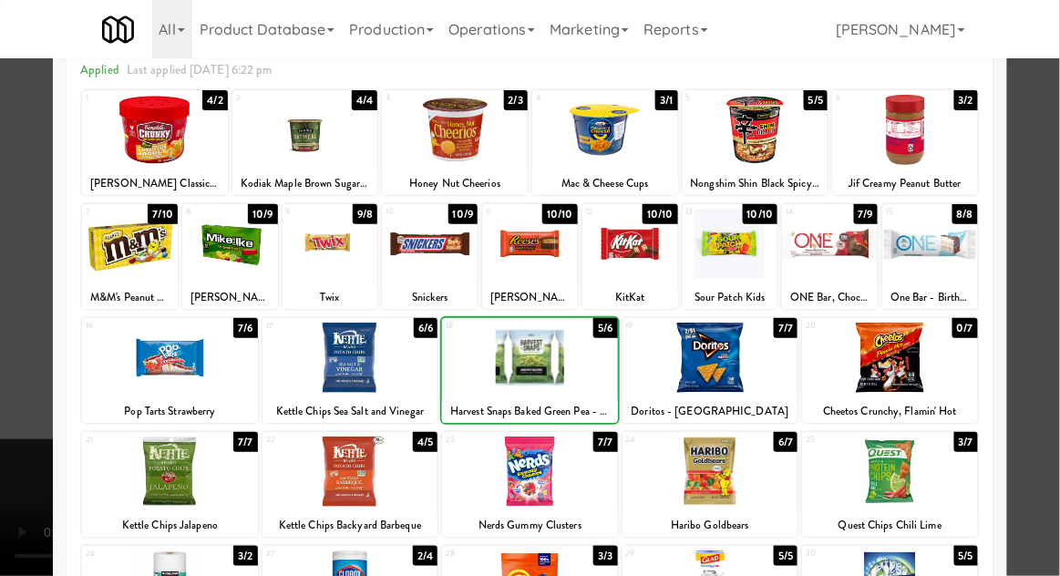
click at [1054, 338] on div at bounding box center [530, 288] width 1060 height 576
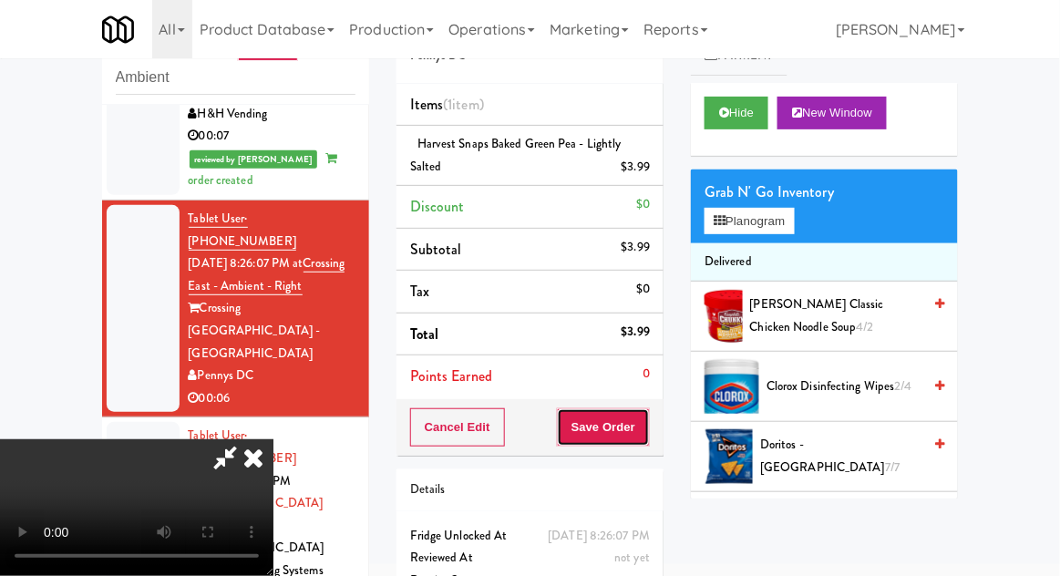
click at [647, 439] on button "Save Order" at bounding box center [603, 427] width 93 height 38
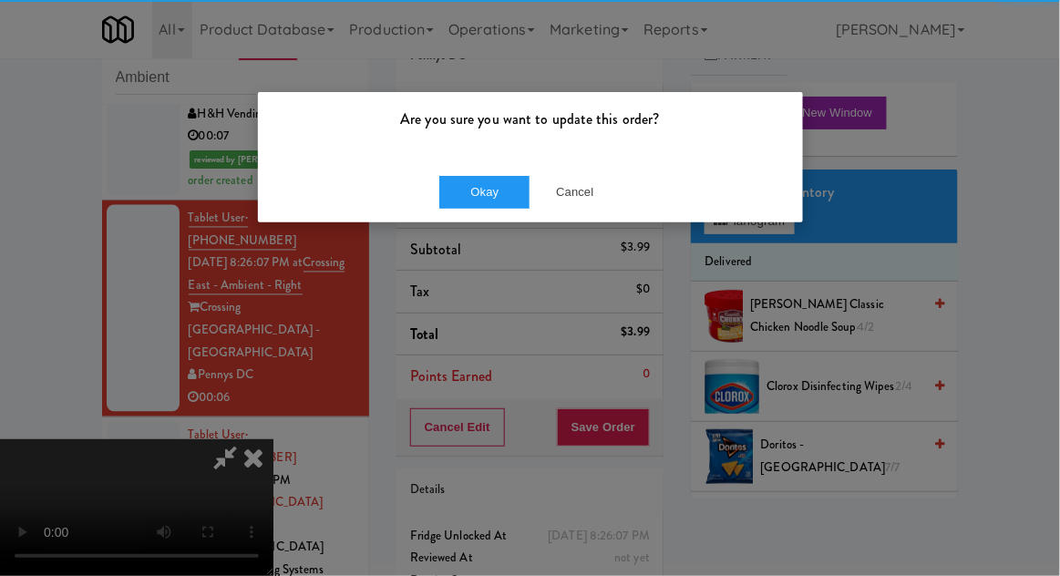
click at [645, 422] on div "Are you sure you want to update this order? Okay Cancel" at bounding box center [530, 288] width 1060 height 576
click at [481, 204] on button "Okay" at bounding box center [484, 192] width 91 height 33
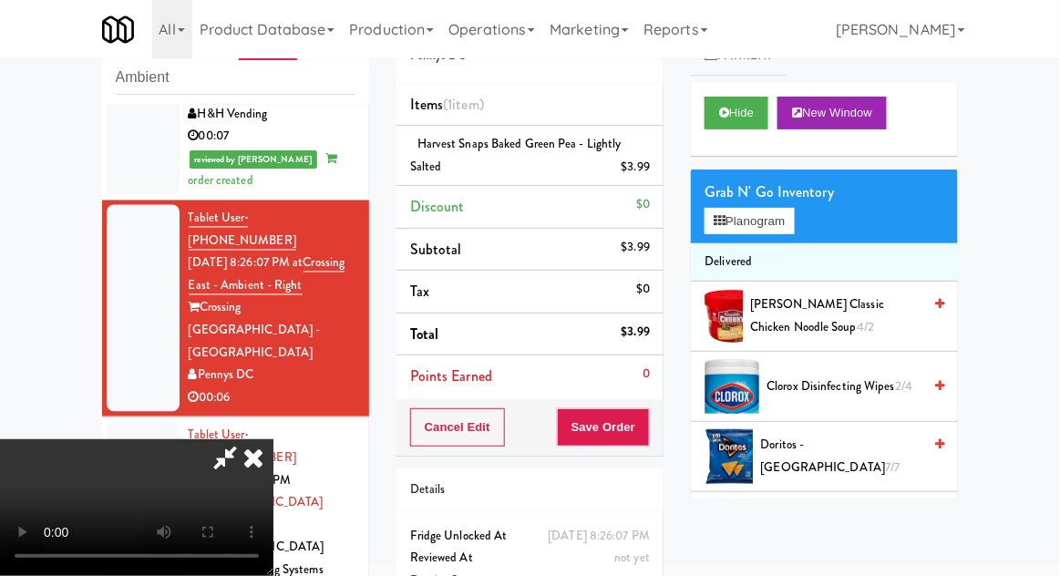
click at [144, 422] on div at bounding box center [143, 514] width 73 height 185
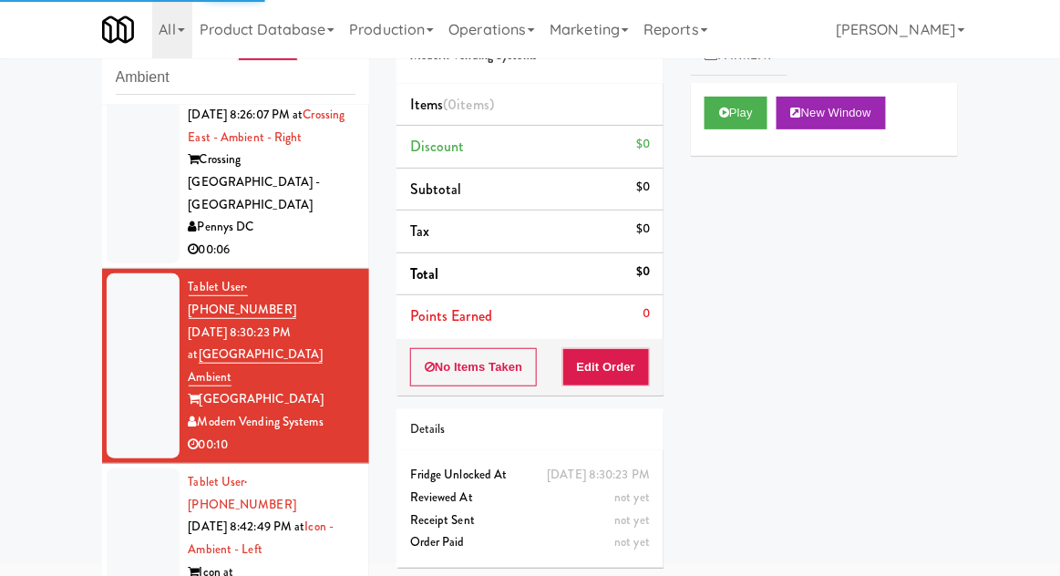
scroll to position [972, 0]
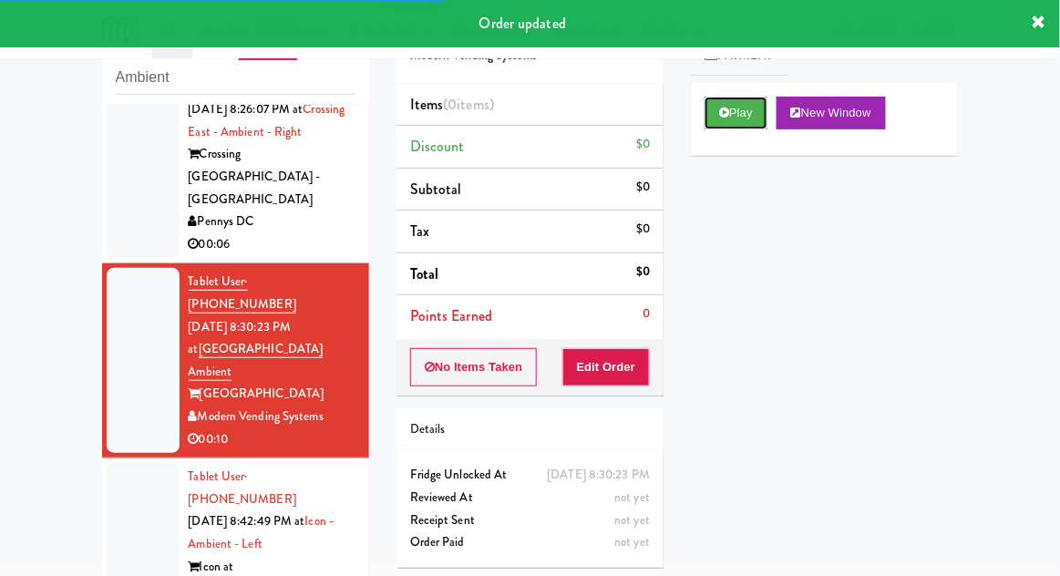
click at [733, 126] on button "Play" at bounding box center [736, 113] width 63 height 33
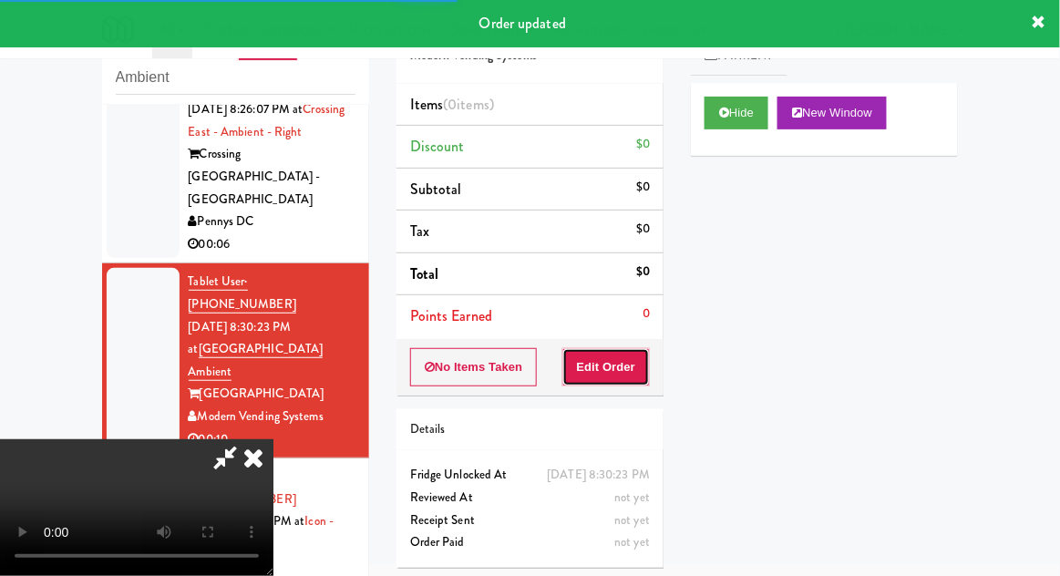
click at [620, 355] on button "Edit Order" at bounding box center [607, 367] width 88 height 38
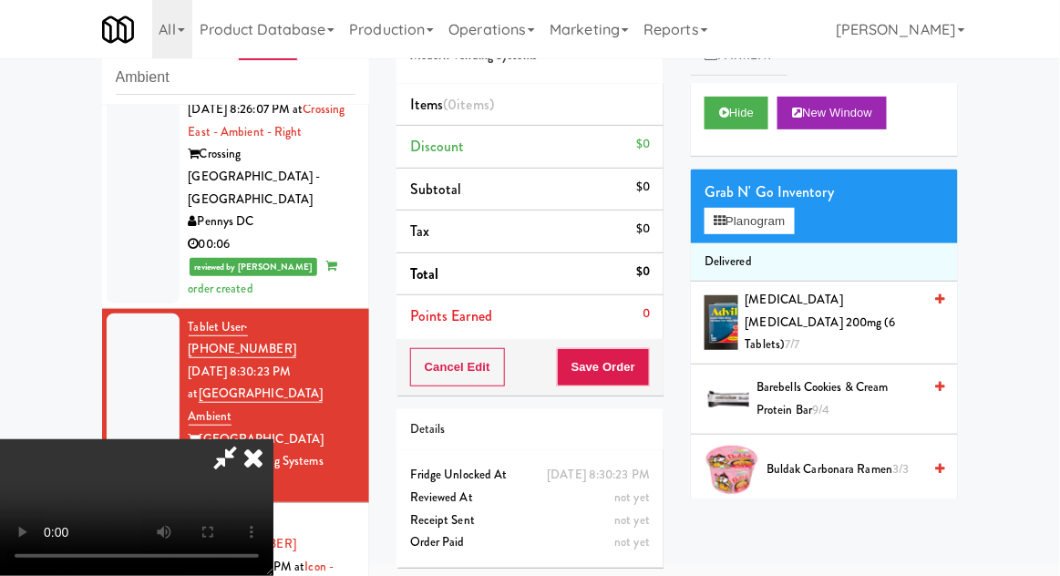
scroll to position [0, 0]
click at [794, 233] on button "Planogram" at bounding box center [749, 221] width 89 height 27
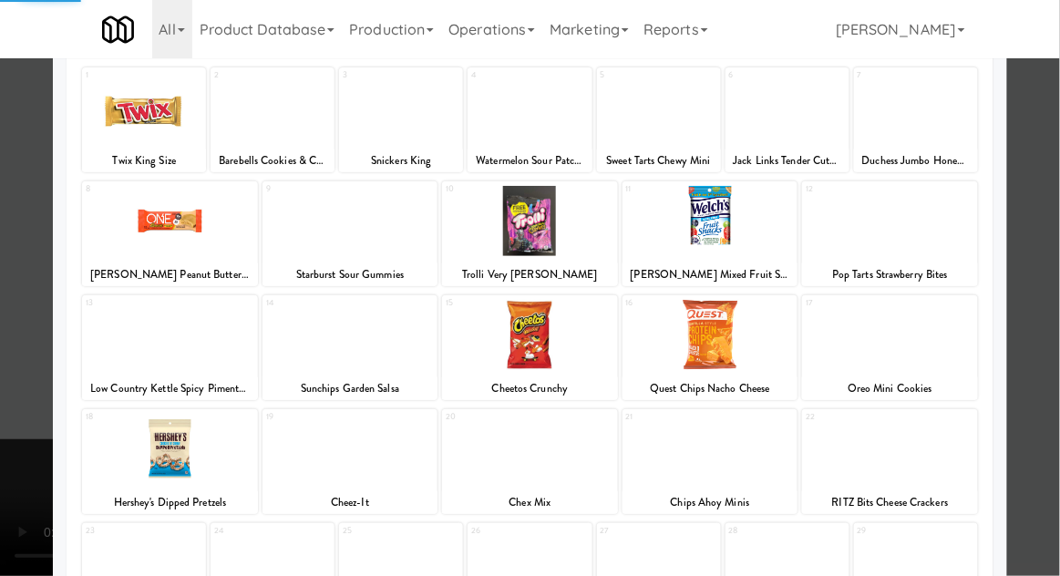
scroll to position [136, 0]
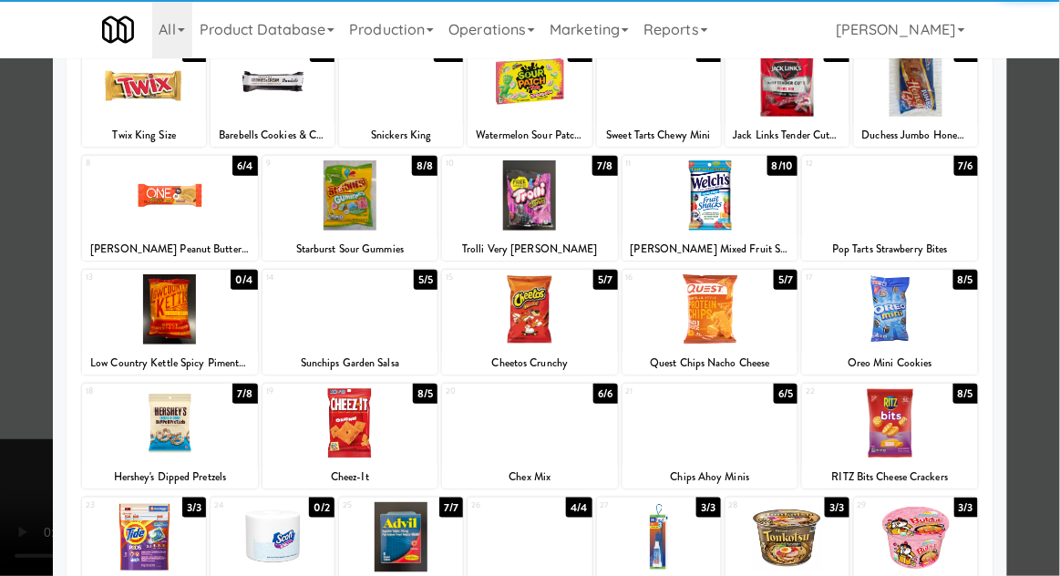
click at [351, 438] on div at bounding box center [351, 423] width 176 height 70
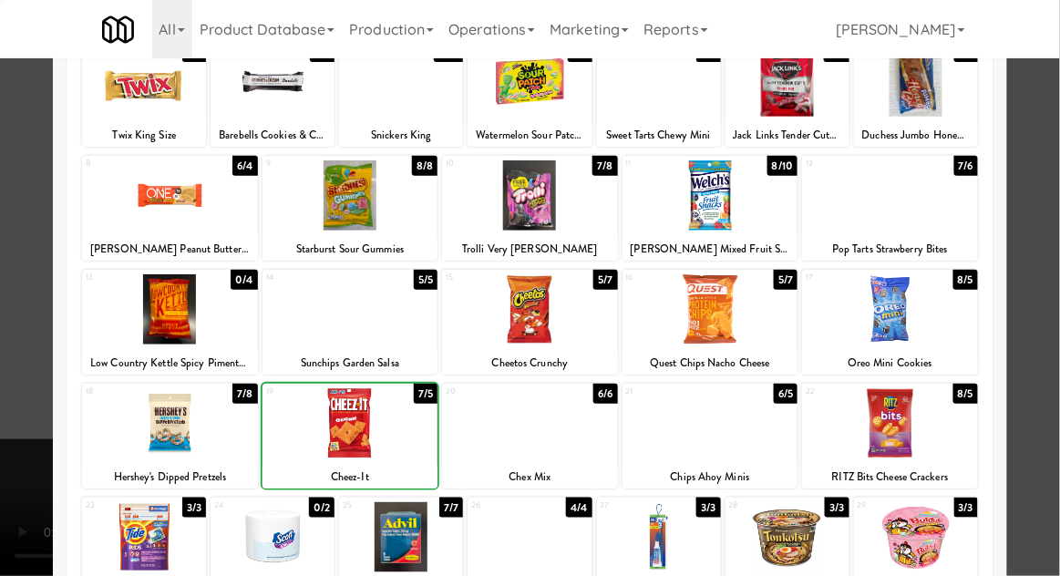
click at [1059, 318] on div at bounding box center [530, 288] width 1060 height 576
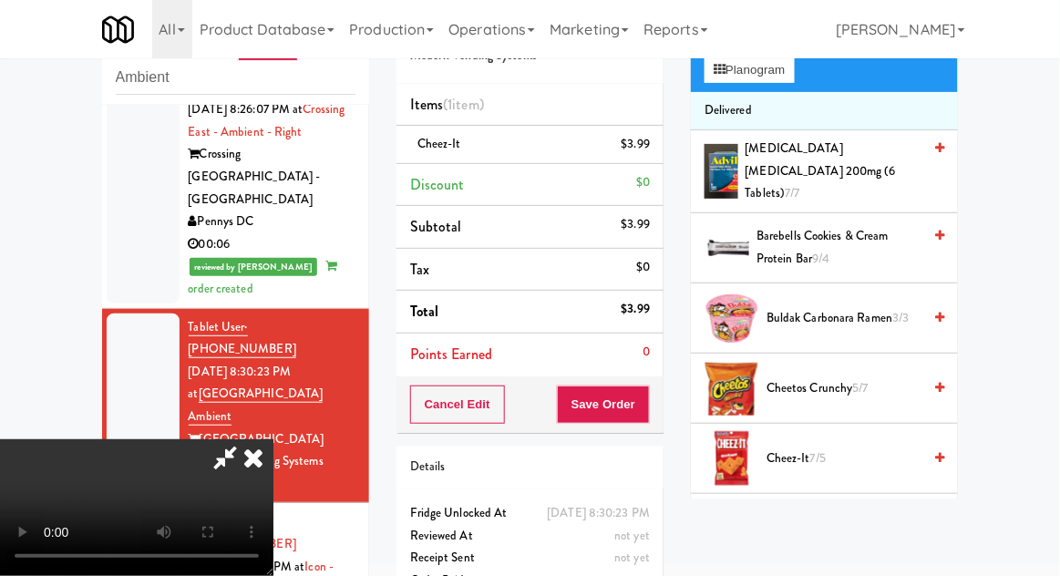
scroll to position [152, 0]
click at [837, 453] on span "Cheez-It 7/5" at bounding box center [844, 458] width 155 height 23
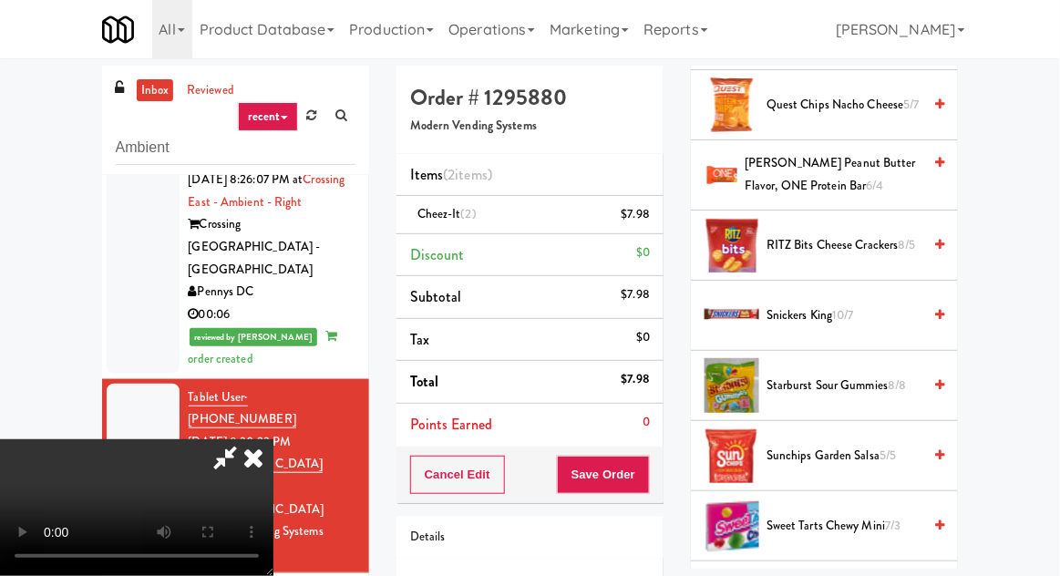
scroll to position [1208, 0]
click at [864, 304] on span "Snickers King 10/7" at bounding box center [844, 315] width 155 height 23
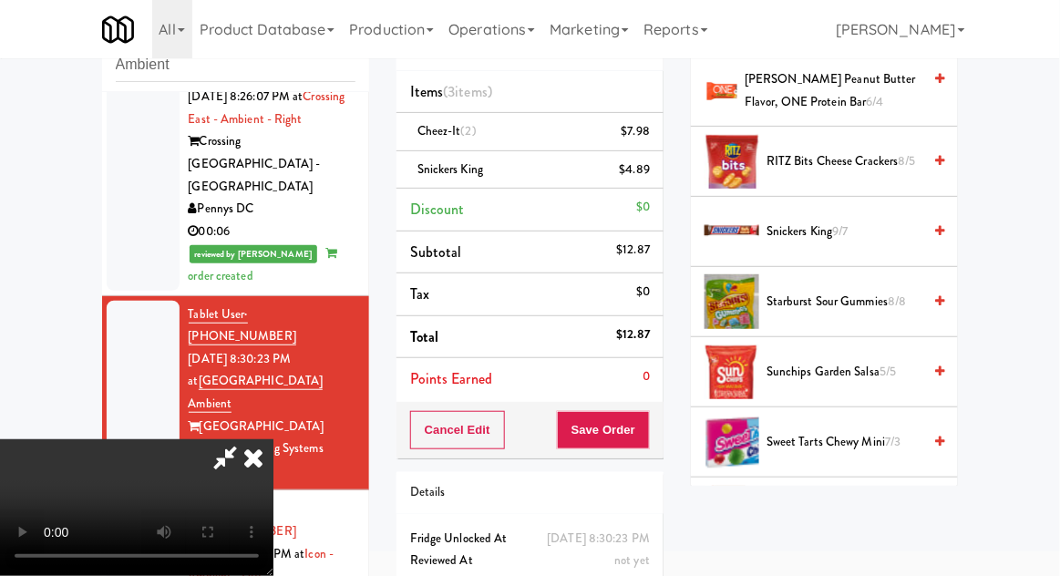
scroll to position [67, 0]
click at [646, 438] on button "Save Order" at bounding box center [603, 430] width 93 height 38
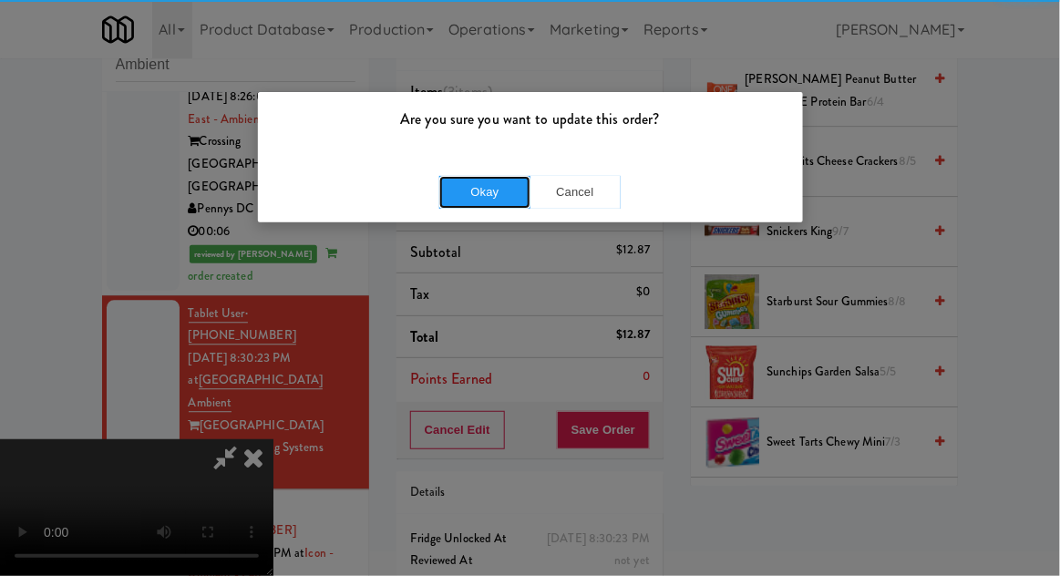
click at [488, 205] on button "Okay" at bounding box center [484, 192] width 91 height 33
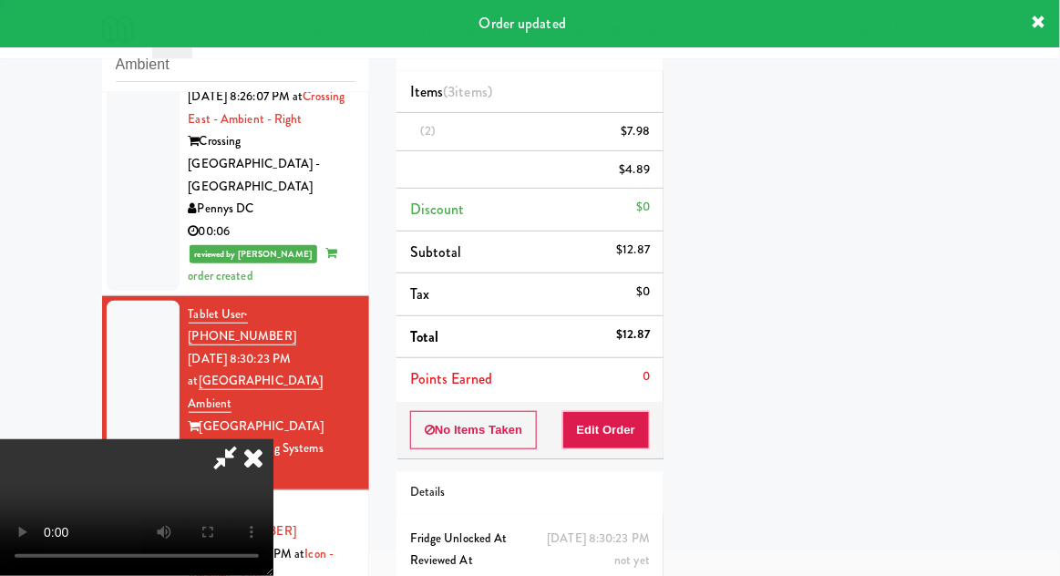
scroll to position [0, 0]
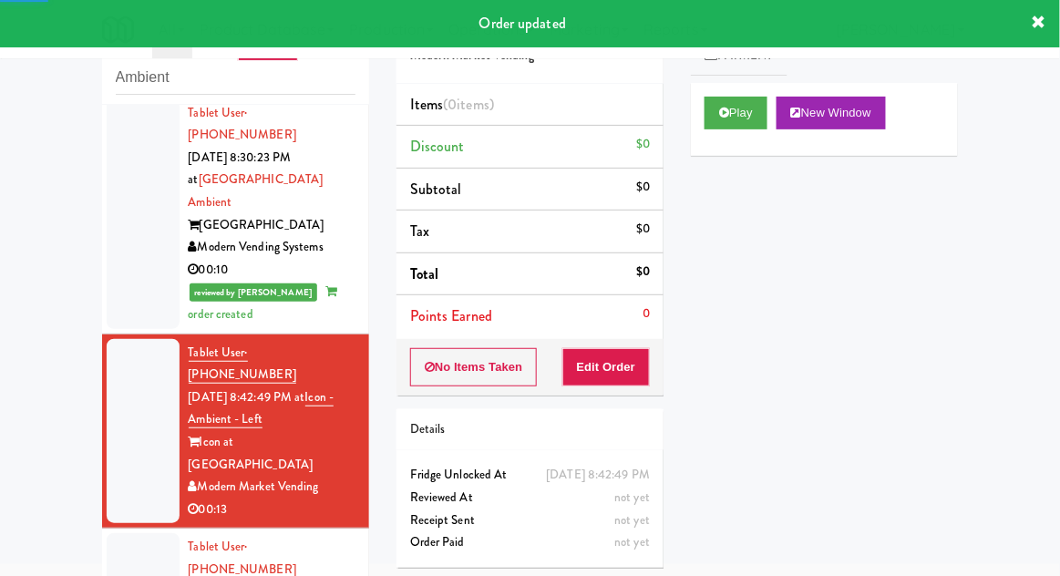
scroll to position [1204, 0]
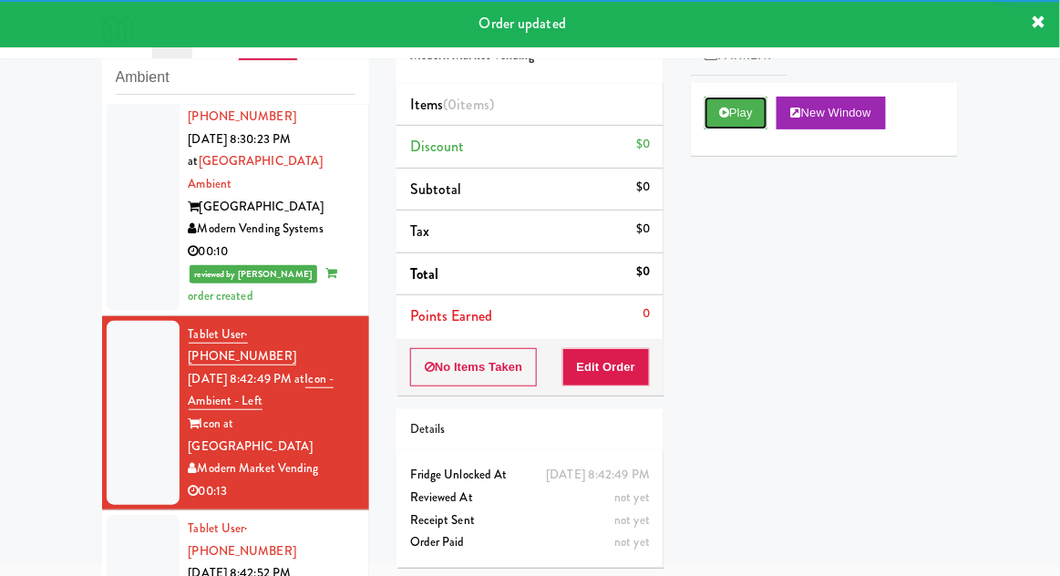
click at [724, 114] on icon at bounding box center [724, 113] width 10 height 12
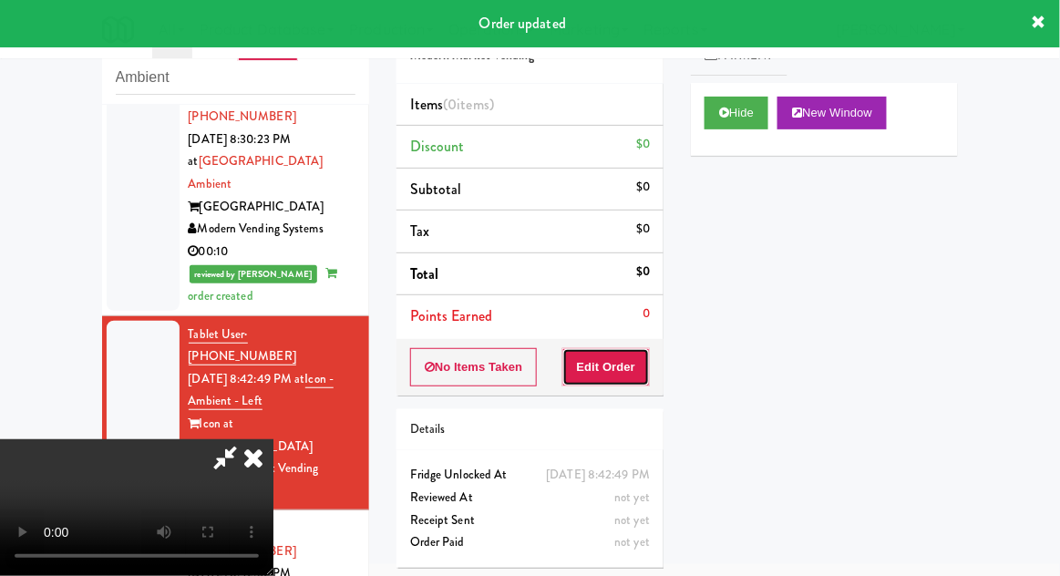
click at [630, 375] on button "Edit Order" at bounding box center [607, 367] width 88 height 38
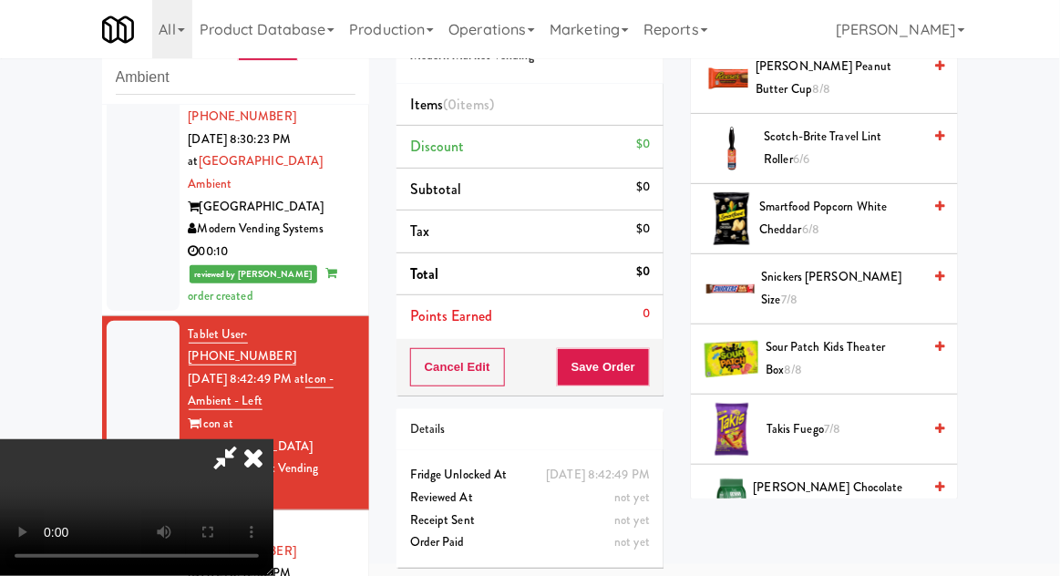
scroll to position [1570, 0]
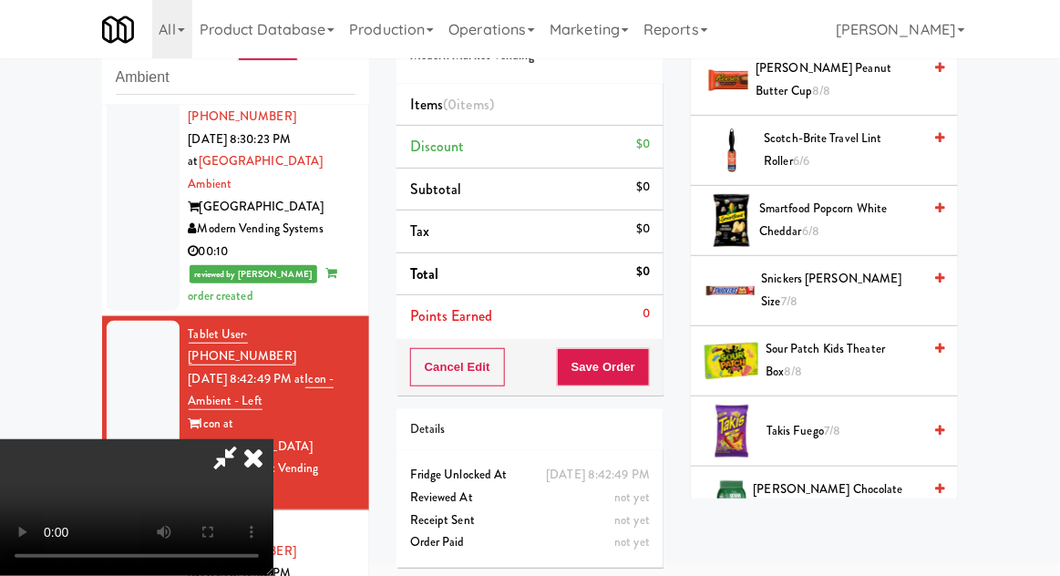
click at [898, 346] on span "Sour Patch Kids Theater Box 8/8" at bounding box center [844, 360] width 156 height 45
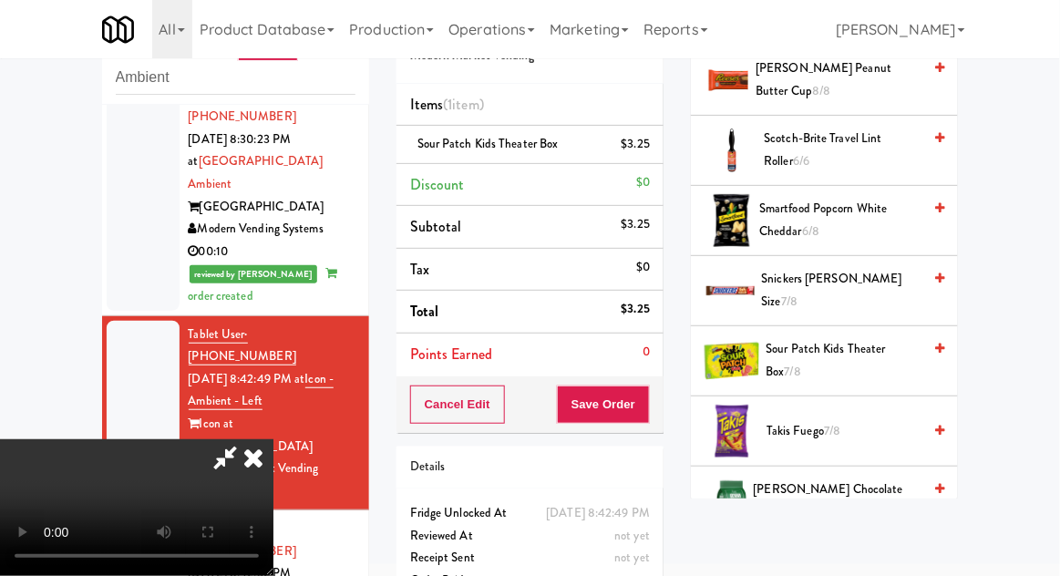
scroll to position [67, 0]
click at [647, 414] on button "Save Order" at bounding box center [603, 405] width 93 height 38
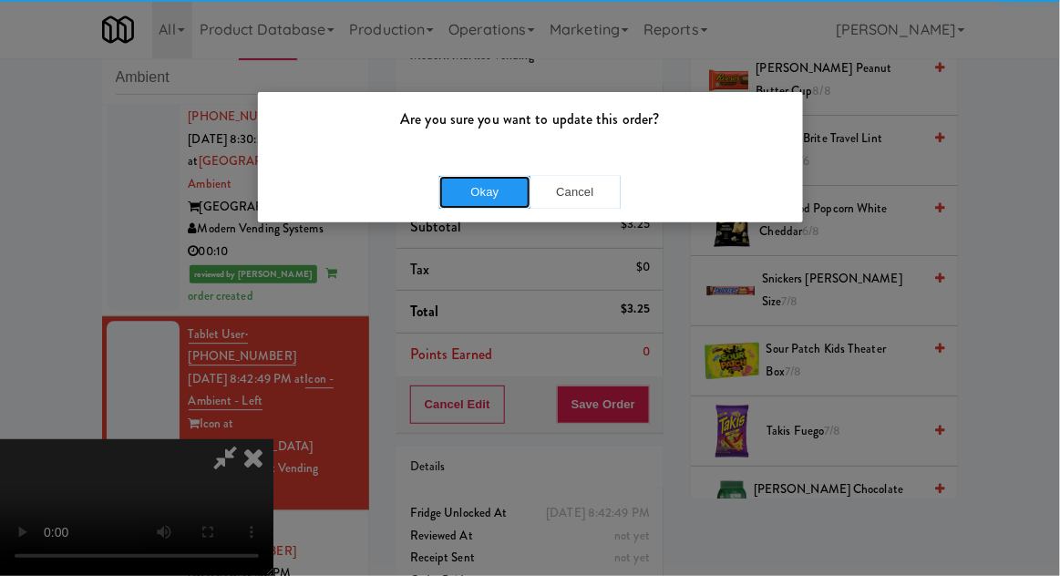
click at [490, 188] on button "Okay" at bounding box center [484, 192] width 91 height 33
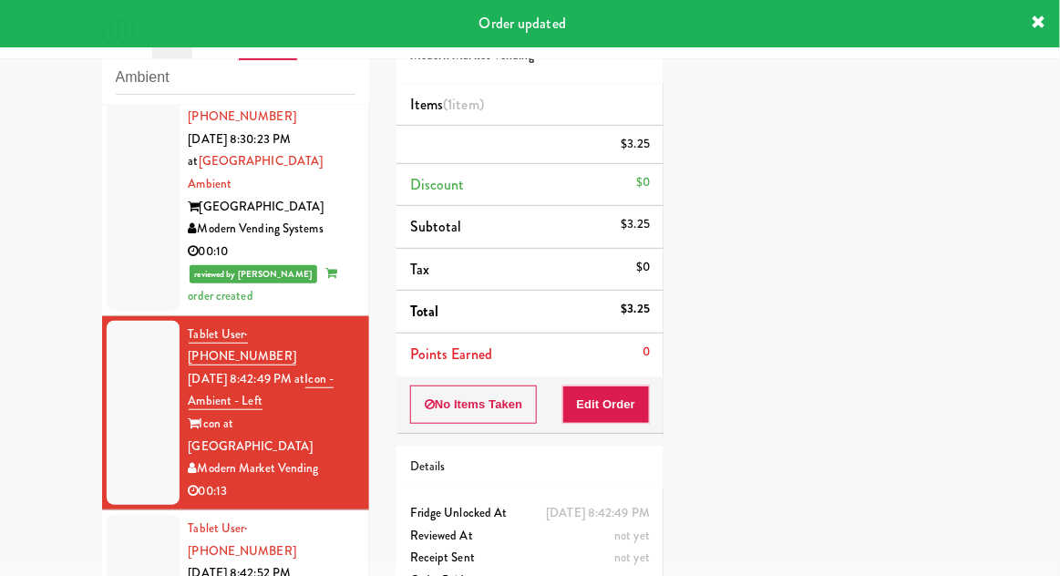
scroll to position [0, 0]
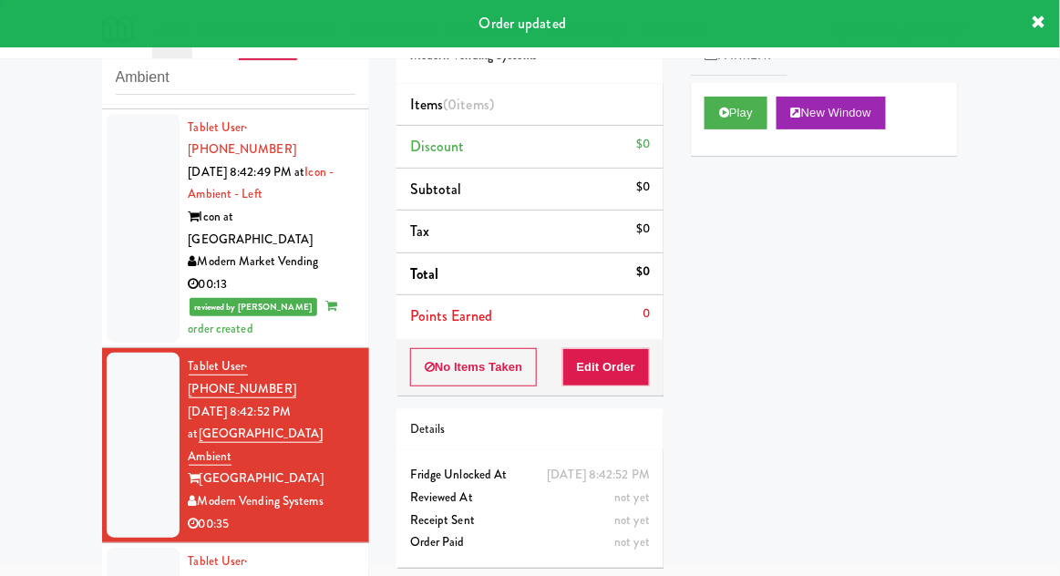
scroll to position [1415, 0]
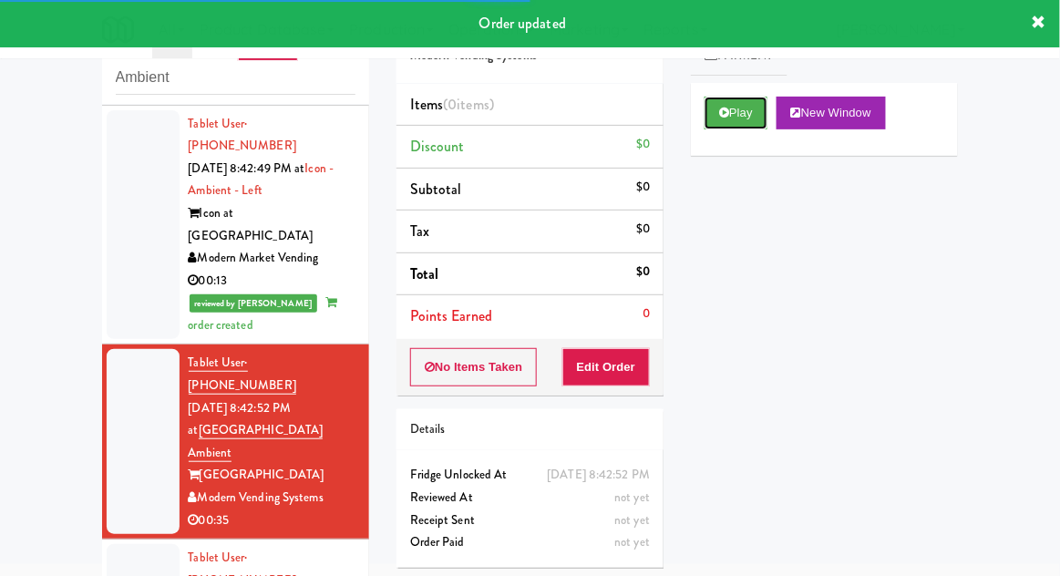
click at [721, 119] on button "Play" at bounding box center [736, 113] width 63 height 33
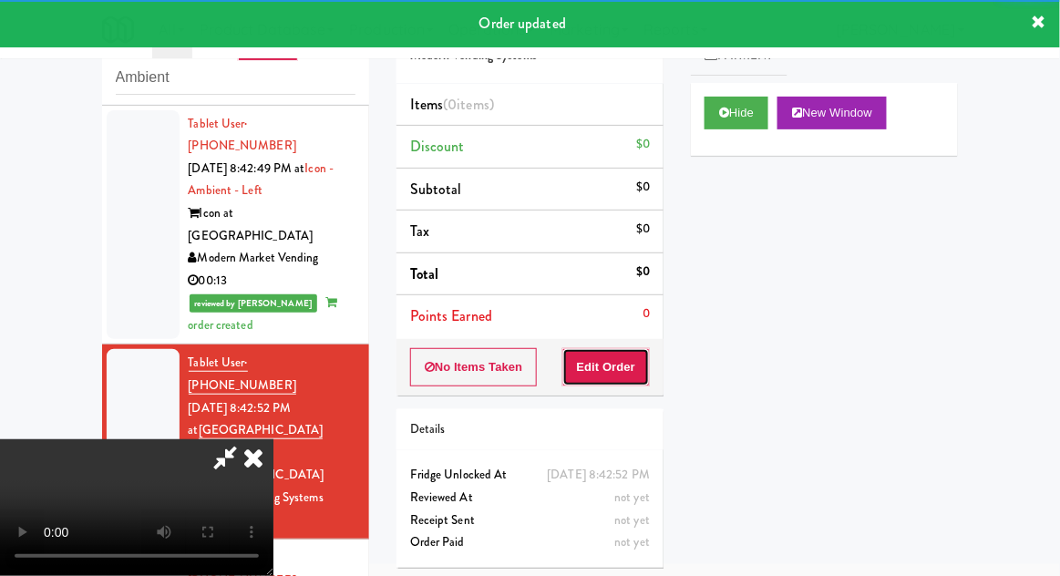
click at [620, 367] on button "Edit Order" at bounding box center [607, 367] width 88 height 38
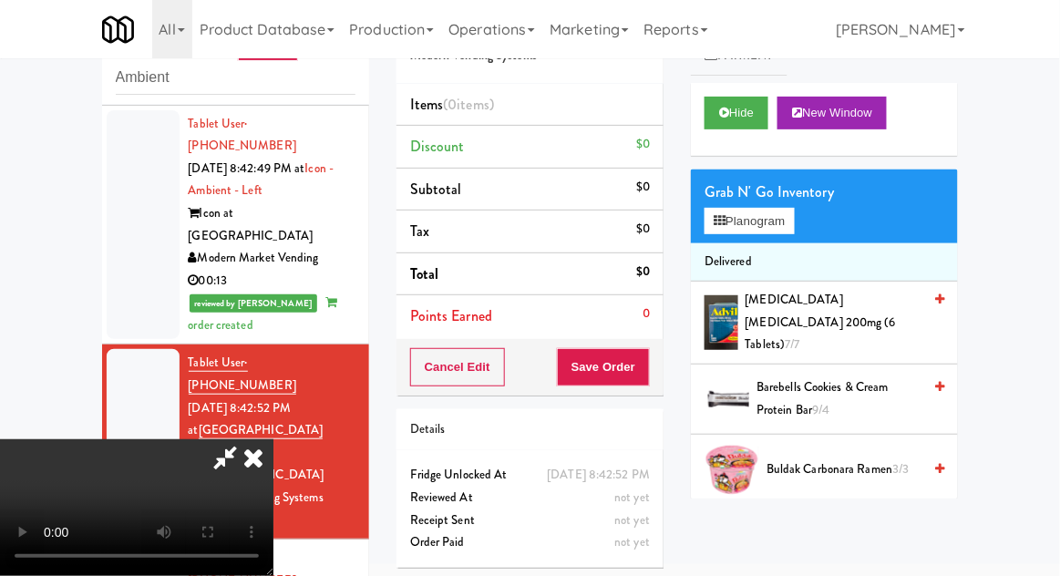
scroll to position [0, 0]
click at [789, 226] on button "Planogram" at bounding box center [749, 221] width 89 height 27
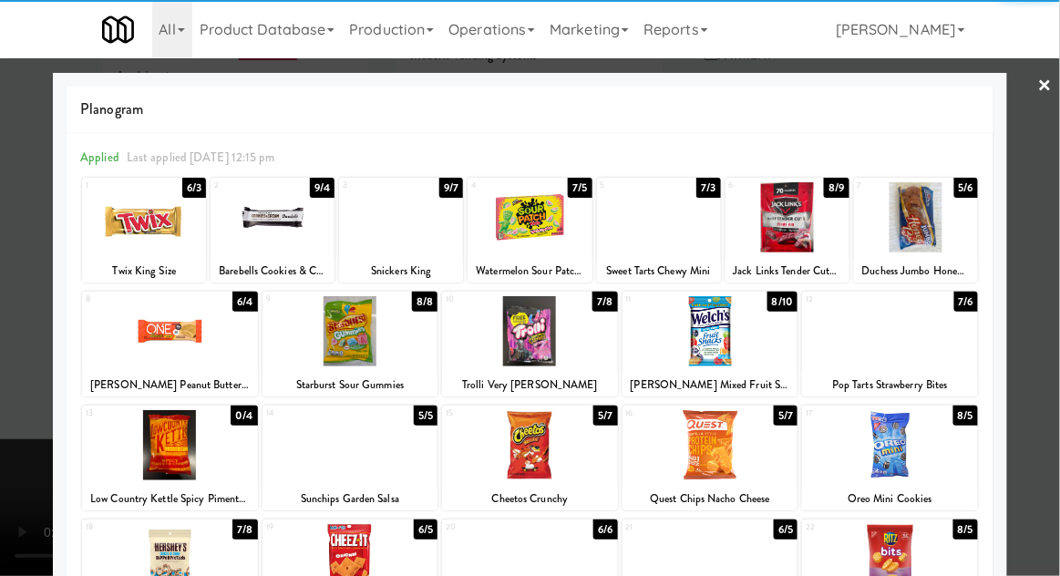
click at [533, 231] on div at bounding box center [530, 217] width 124 height 70
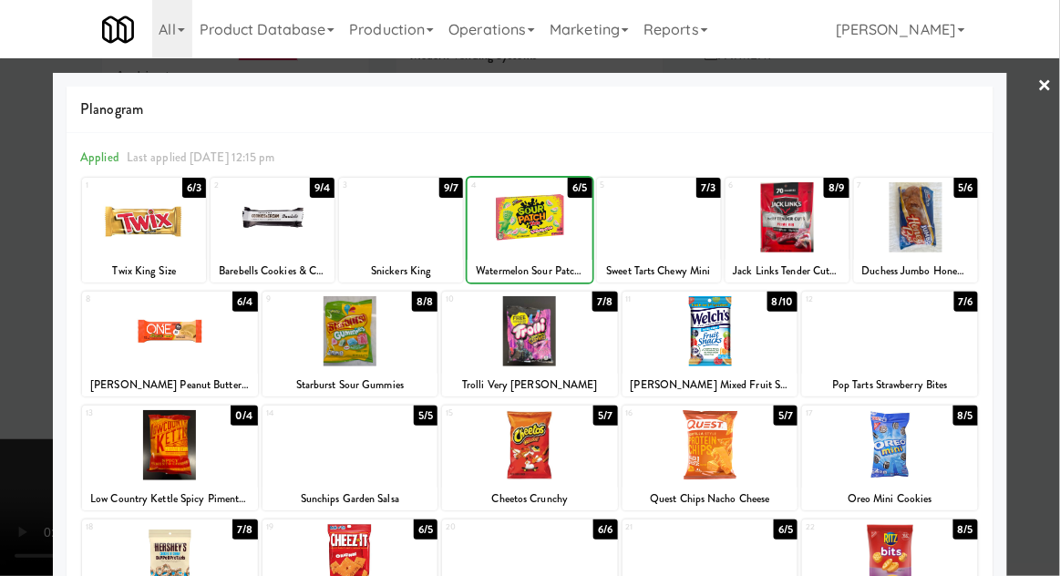
click at [1059, 324] on div at bounding box center [530, 288] width 1060 height 576
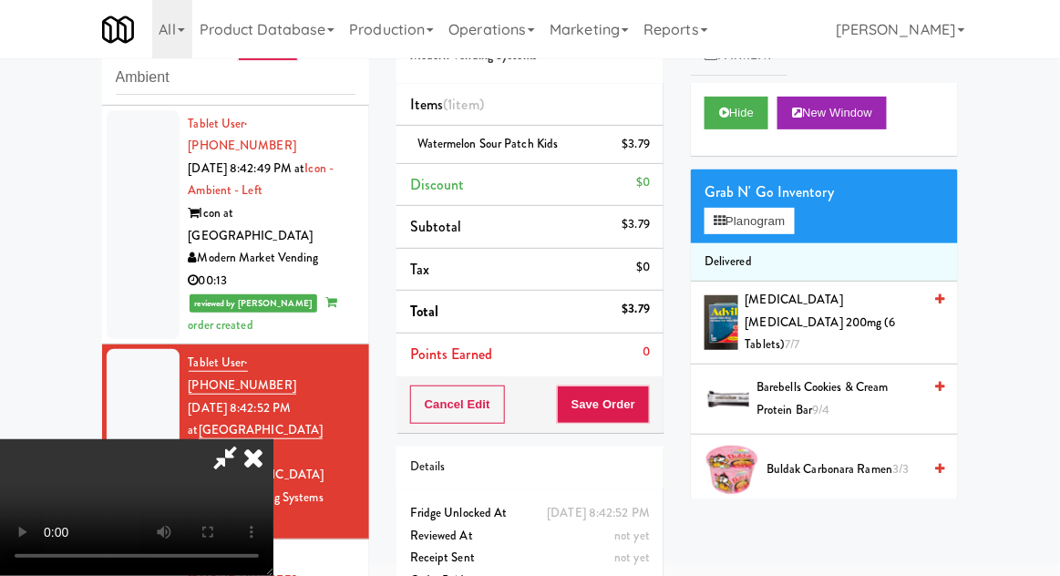
scroll to position [67, 0]
click at [646, 412] on button "Save Order" at bounding box center [603, 405] width 93 height 38
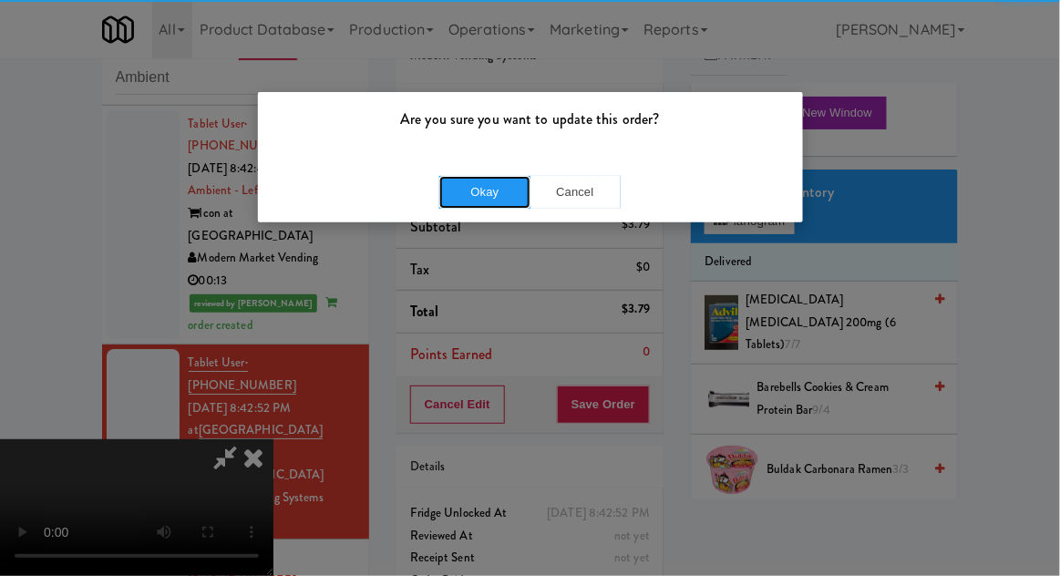
click at [474, 181] on button "Okay" at bounding box center [484, 192] width 91 height 33
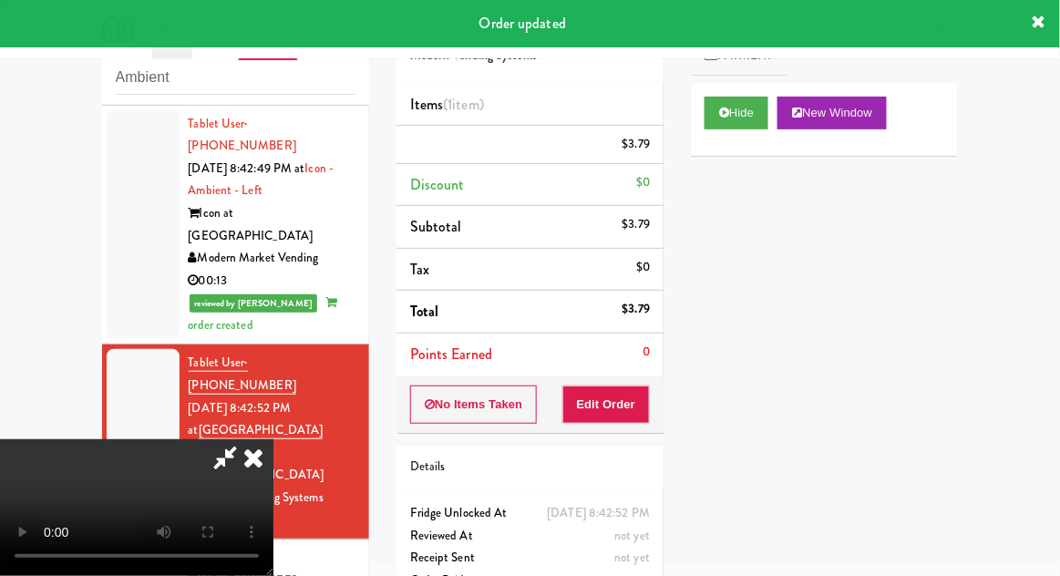
scroll to position [0, 0]
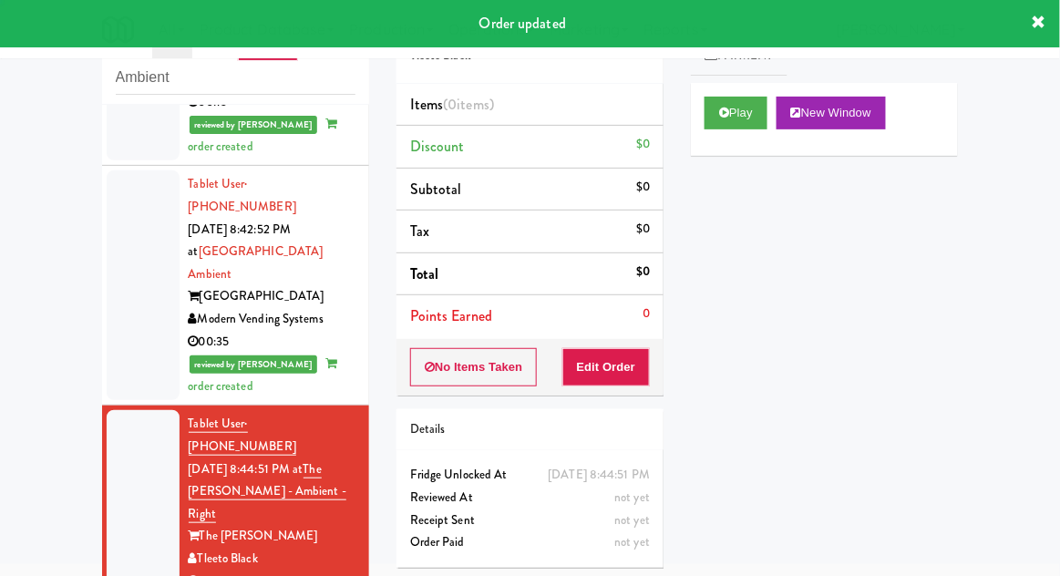
scroll to position [1595, 0]
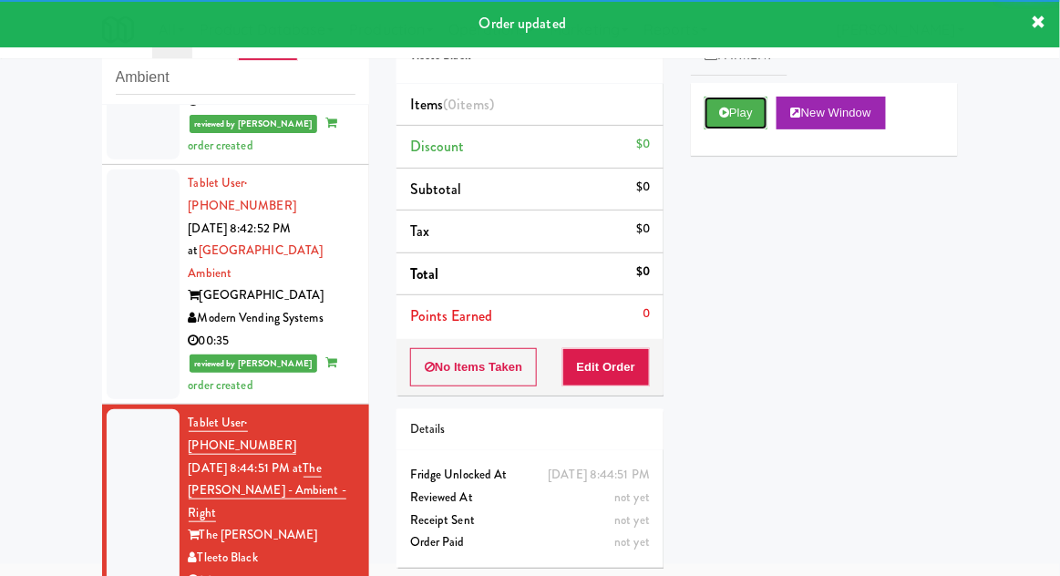
click at [736, 119] on button "Play" at bounding box center [736, 113] width 63 height 33
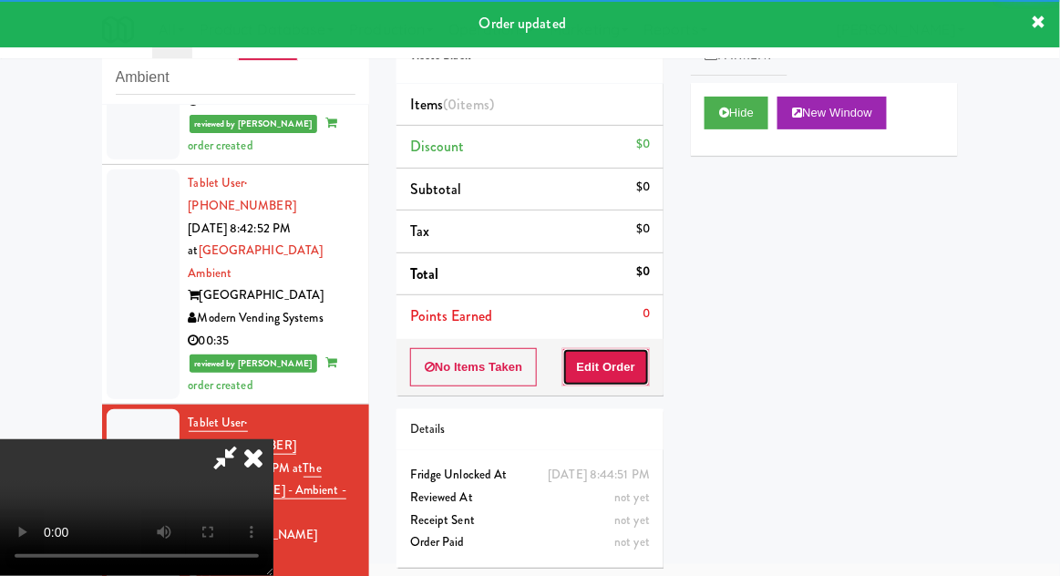
click at [629, 372] on button "Edit Order" at bounding box center [607, 367] width 88 height 38
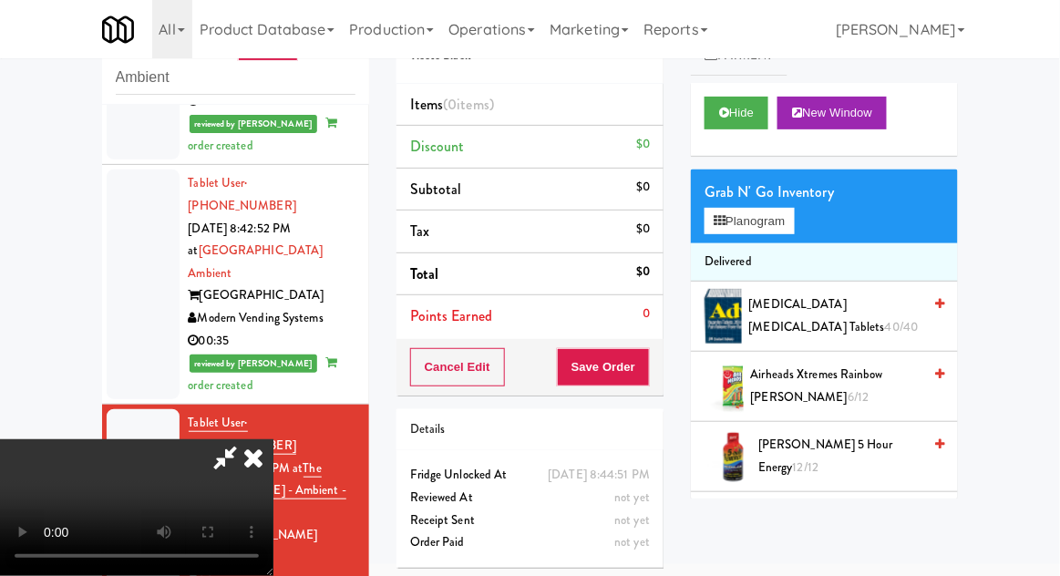
scroll to position [0, 0]
click at [794, 220] on button "Planogram" at bounding box center [749, 221] width 89 height 27
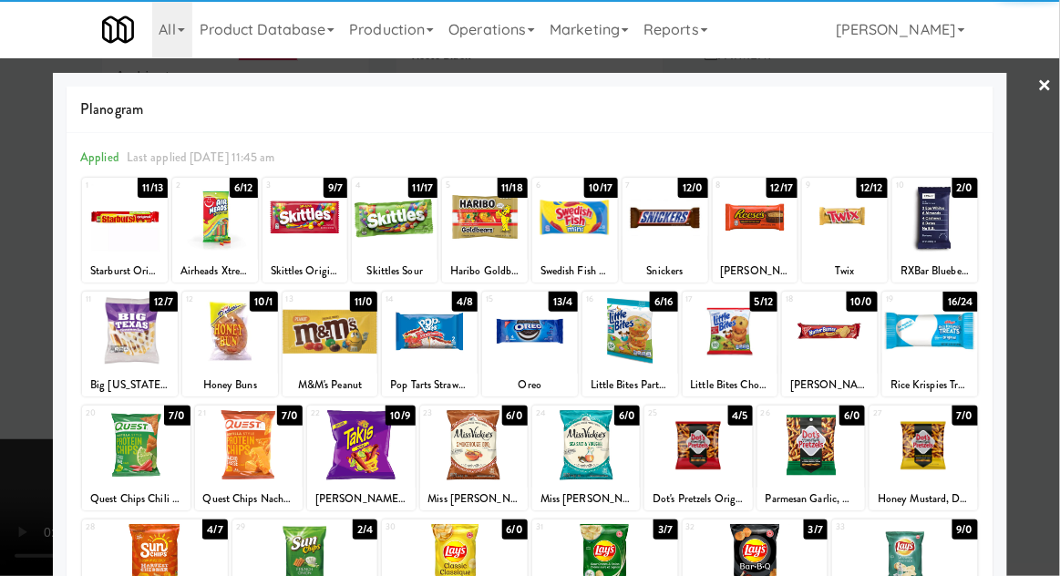
click at [334, 345] on div at bounding box center [331, 331] width 96 height 70
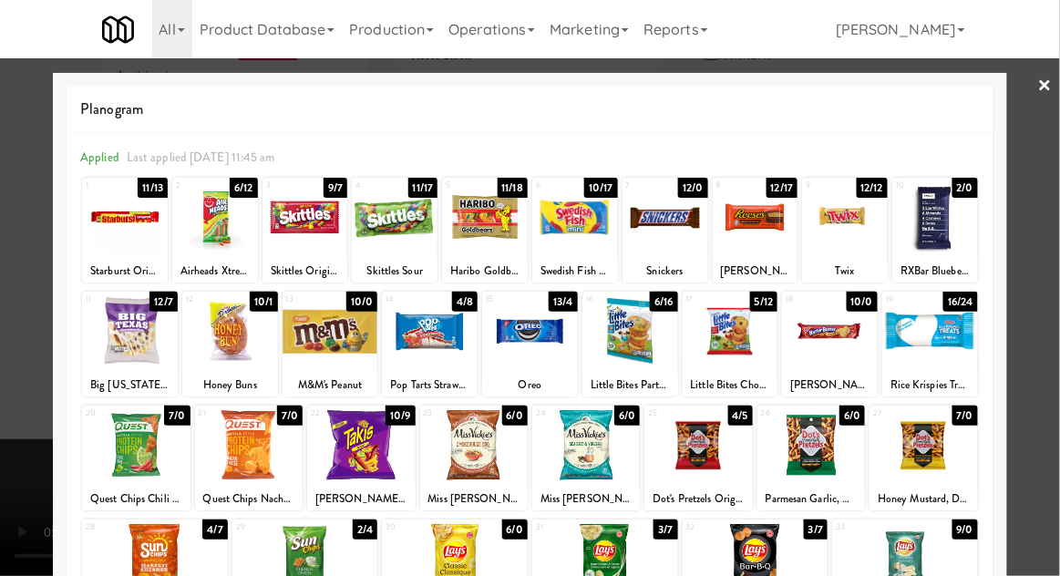
click at [1059, 323] on div at bounding box center [530, 288] width 1060 height 576
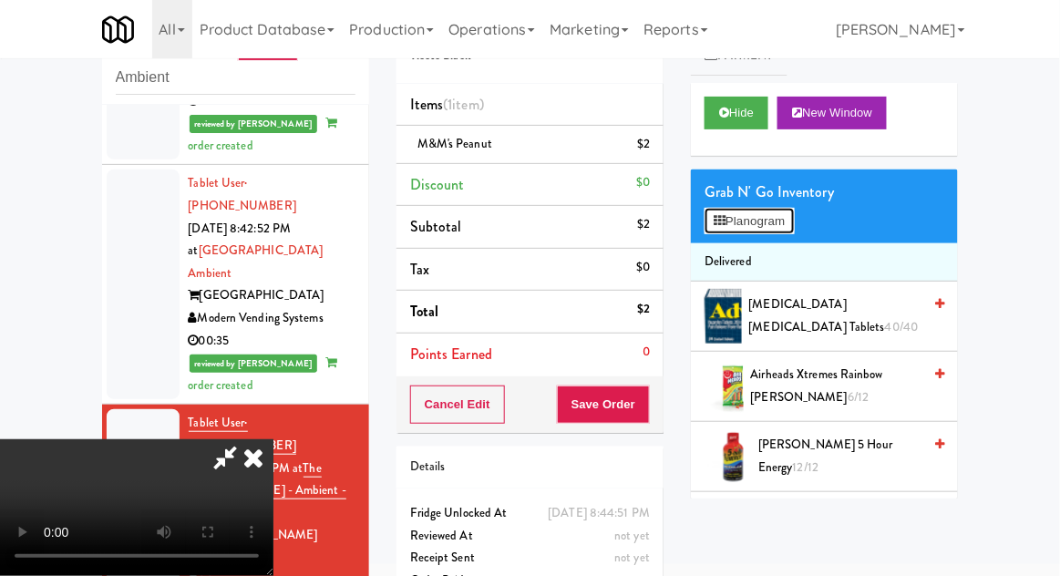
click at [794, 222] on button "Planogram" at bounding box center [749, 221] width 89 height 27
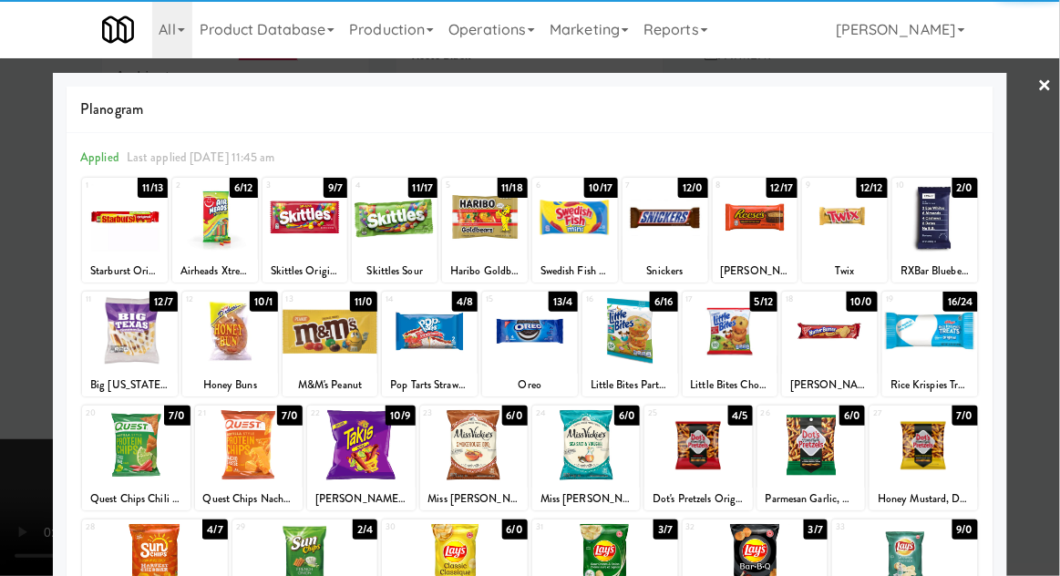
click at [532, 336] on div at bounding box center [530, 331] width 96 height 70
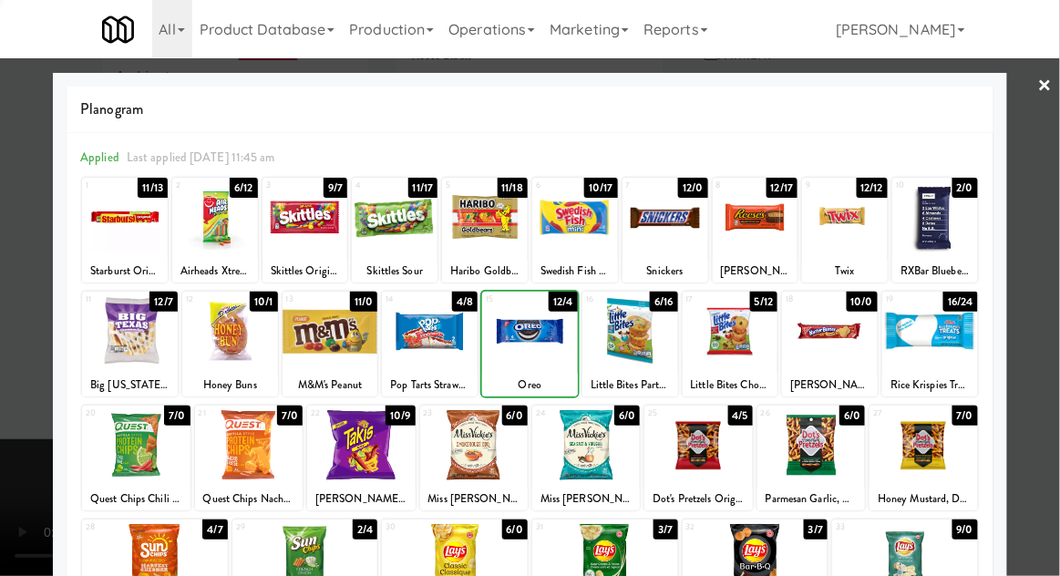
click at [1059, 324] on div at bounding box center [530, 288] width 1060 height 576
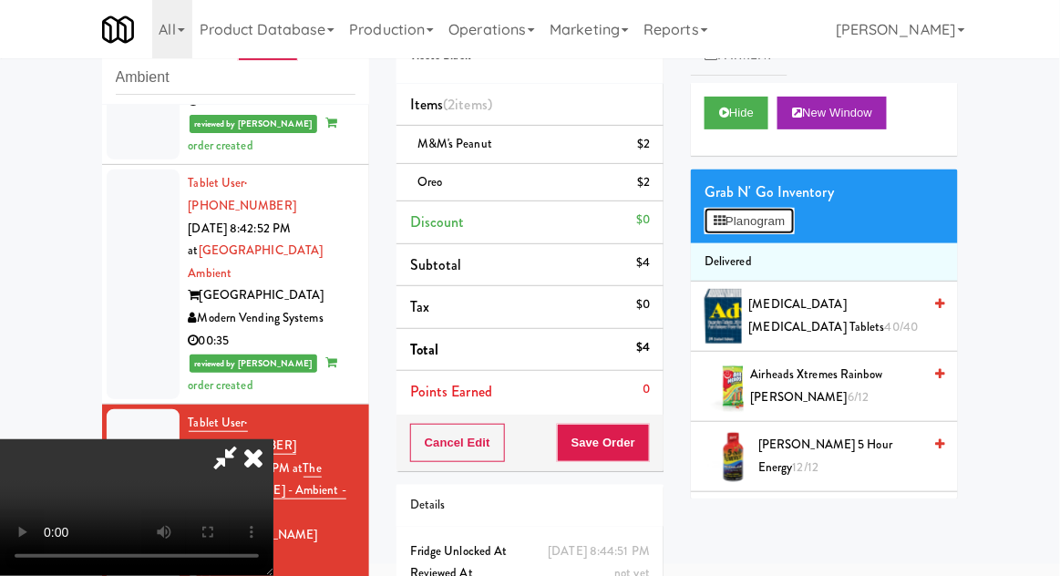
click at [794, 215] on button "Planogram" at bounding box center [749, 221] width 89 height 27
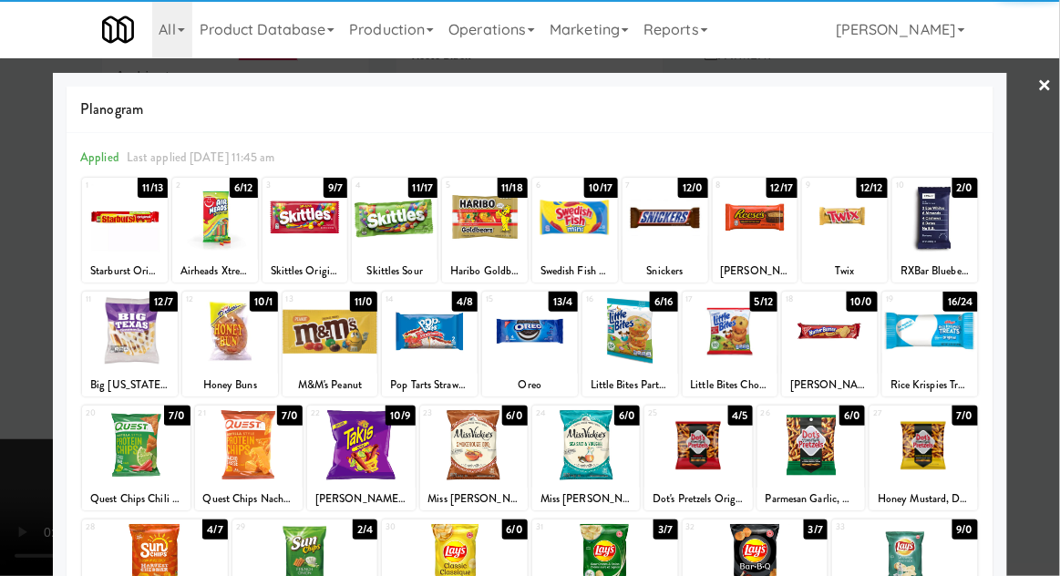
click at [855, 236] on div at bounding box center [845, 217] width 86 height 70
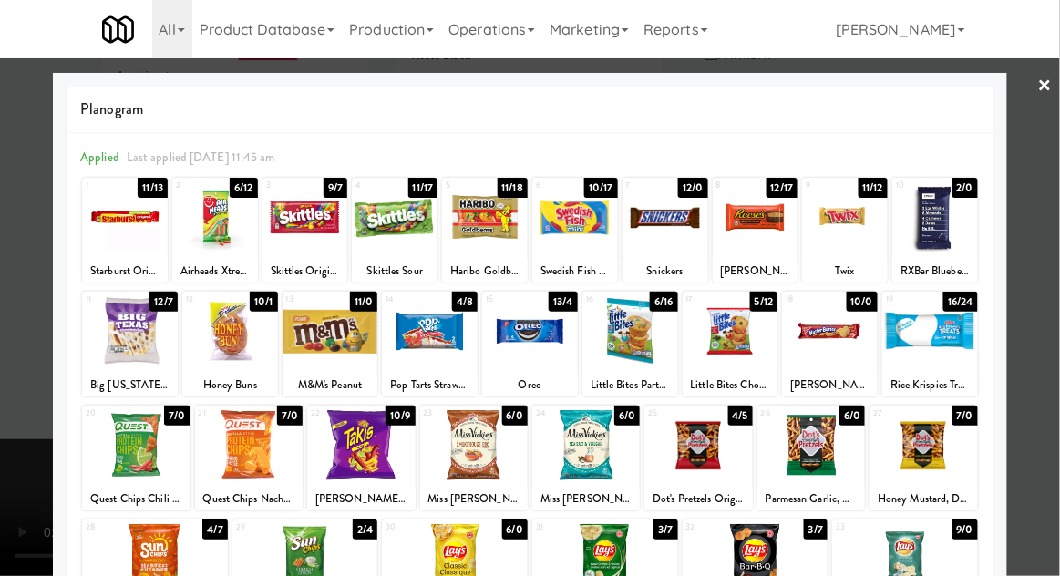
click at [1038, 274] on div at bounding box center [530, 288] width 1060 height 576
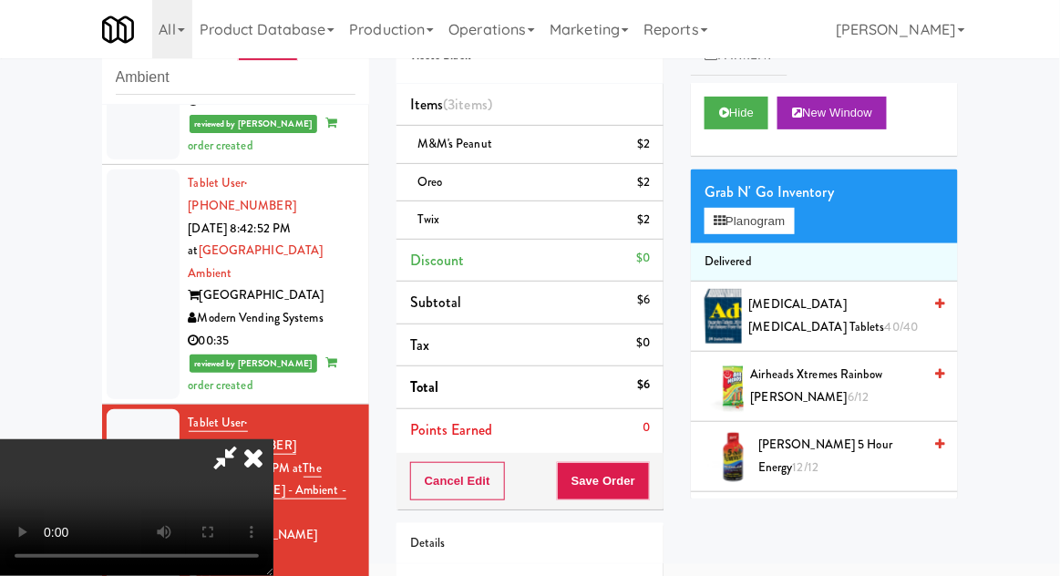
scroll to position [67, 0]
click at [650, 474] on button "Save Order" at bounding box center [603, 481] width 93 height 38
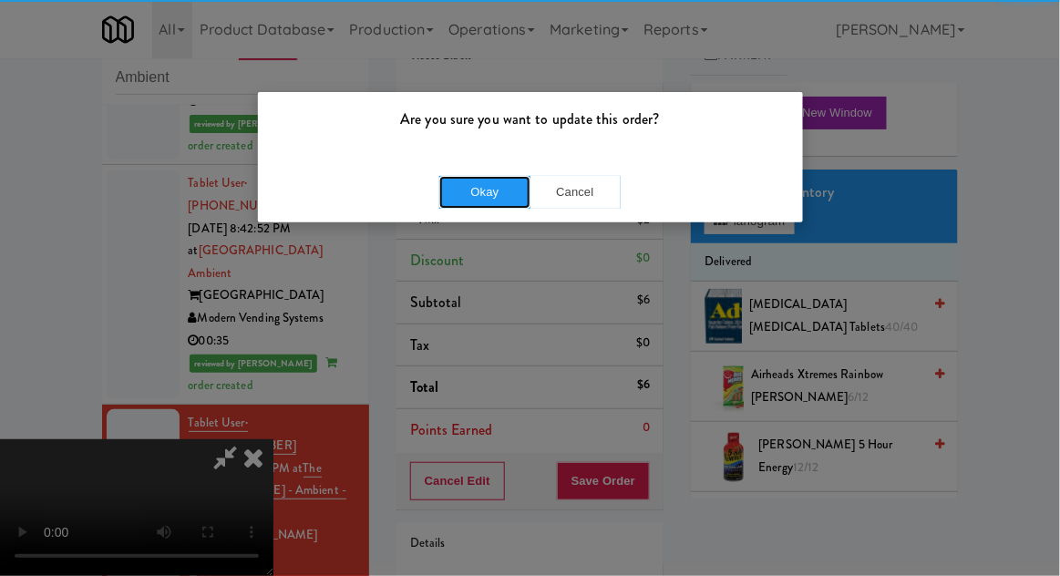
click at [473, 202] on button "Okay" at bounding box center [484, 192] width 91 height 33
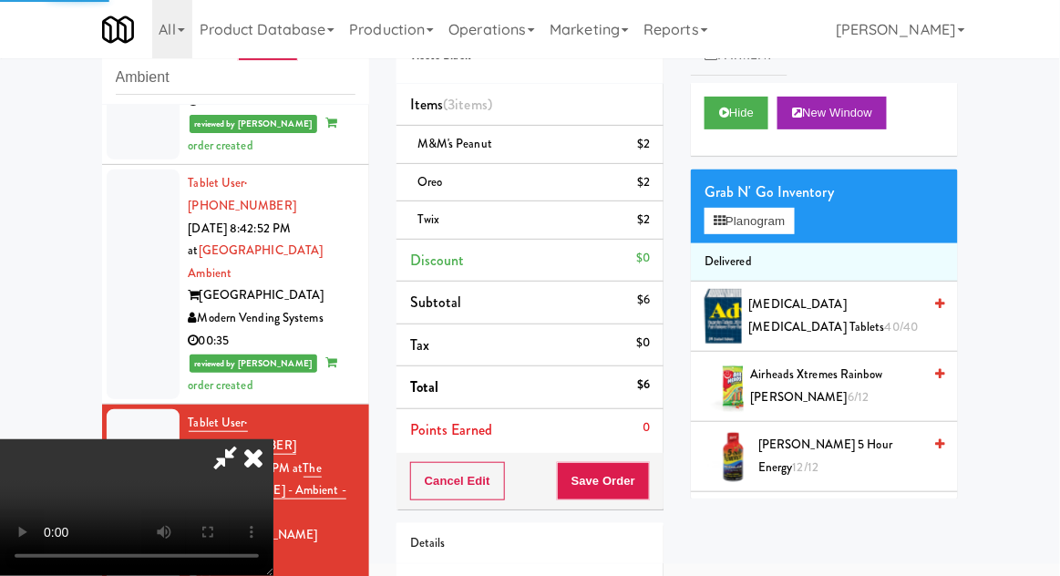
scroll to position [0, 0]
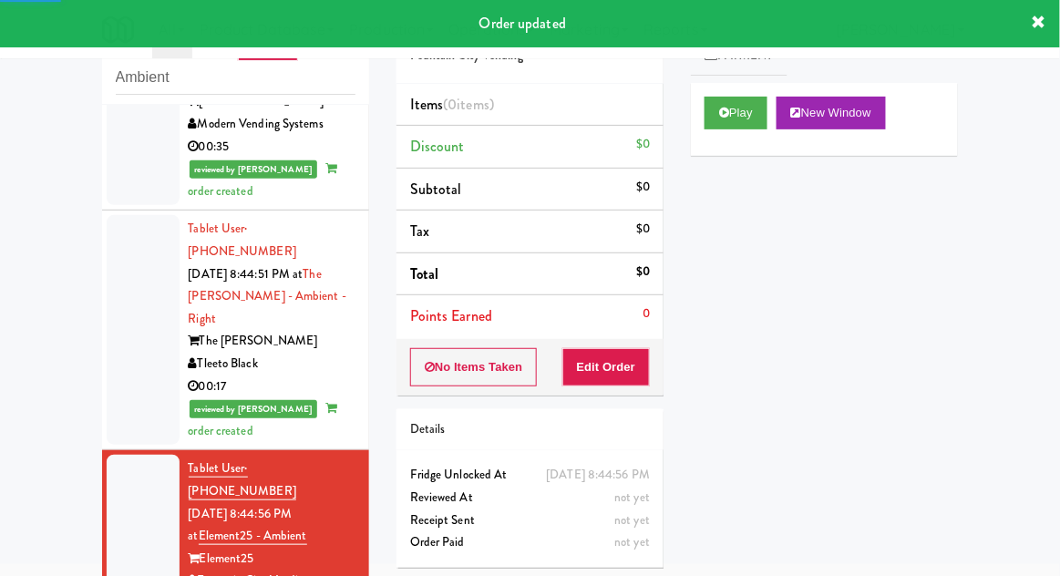
scroll to position [1793, 0]
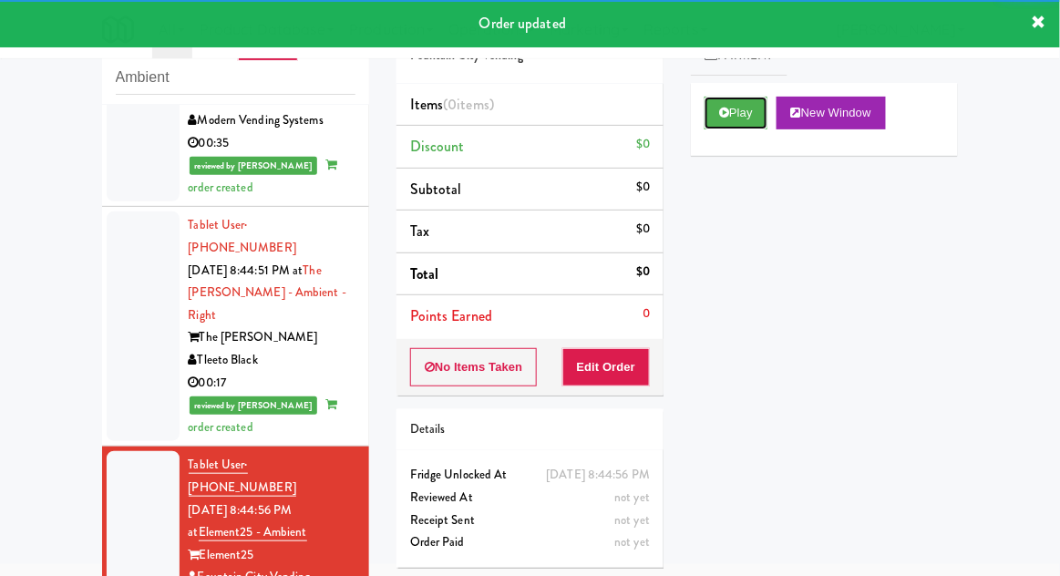
click at [719, 119] on button "Play" at bounding box center [736, 113] width 63 height 33
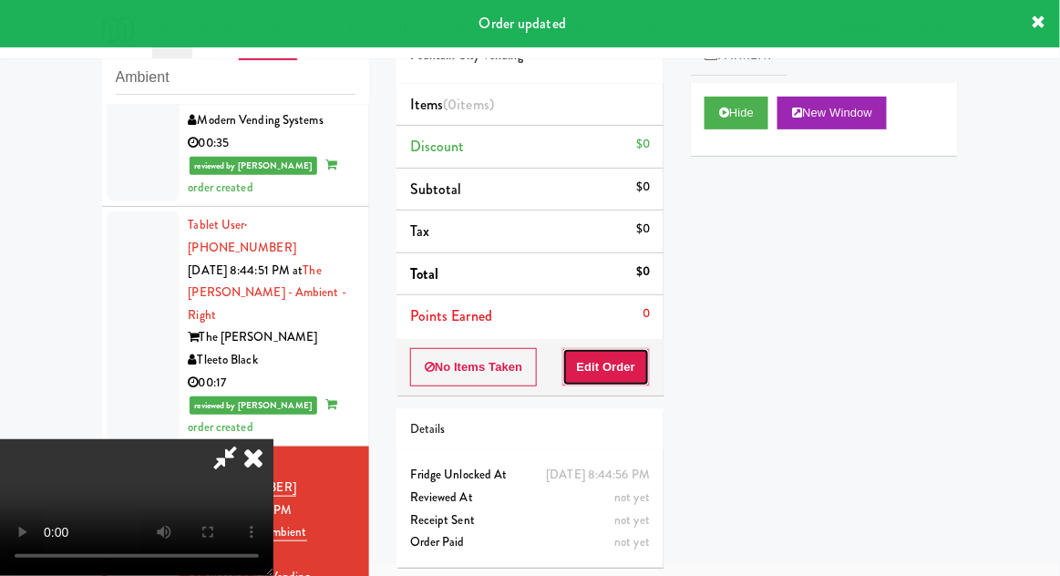
click at [625, 377] on button "Edit Order" at bounding box center [607, 367] width 88 height 38
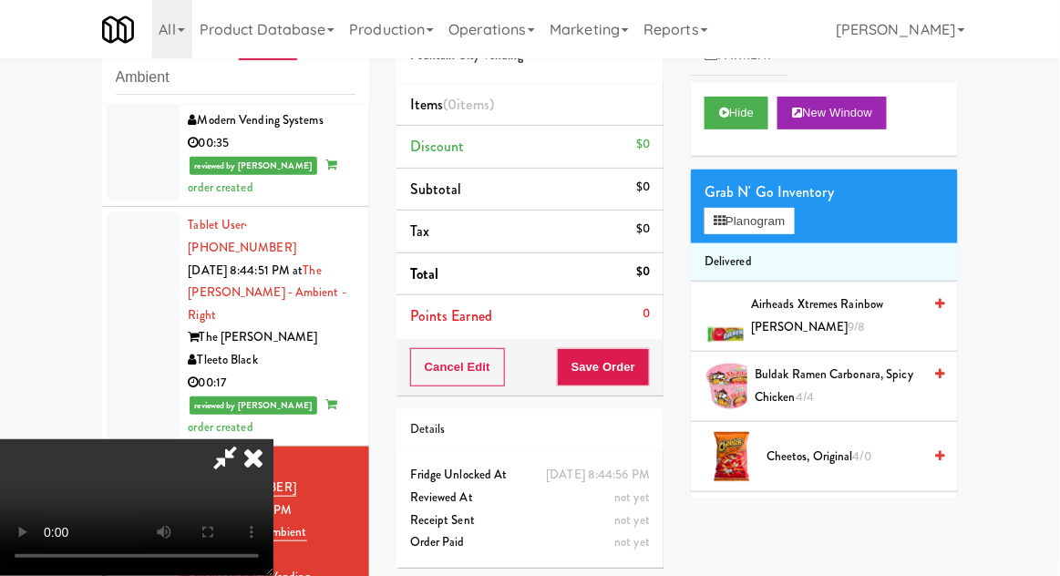
scroll to position [0, 0]
click at [783, 220] on button "Planogram" at bounding box center [749, 221] width 89 height 27
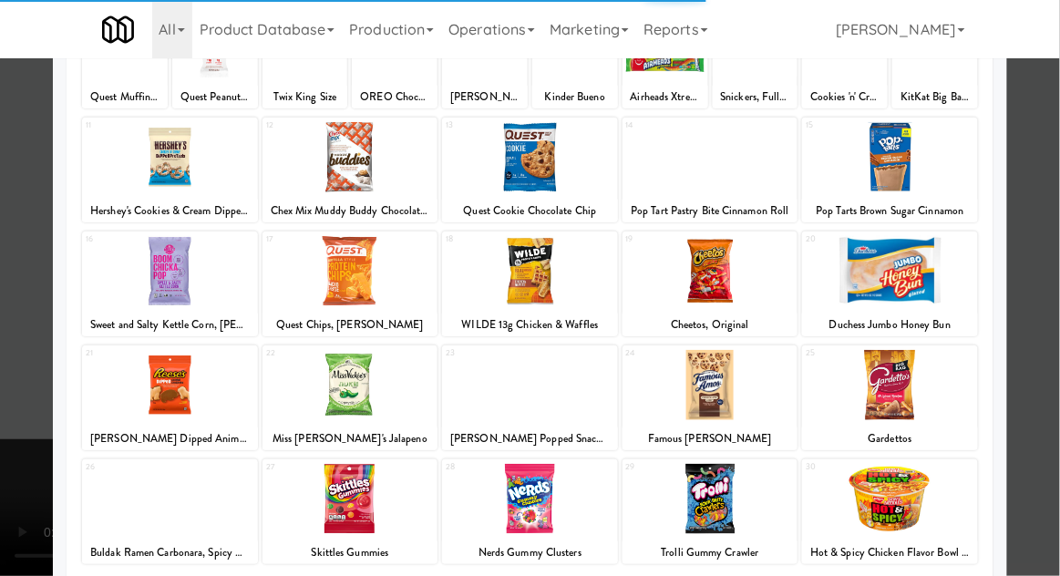
scroll to position [173, 0]
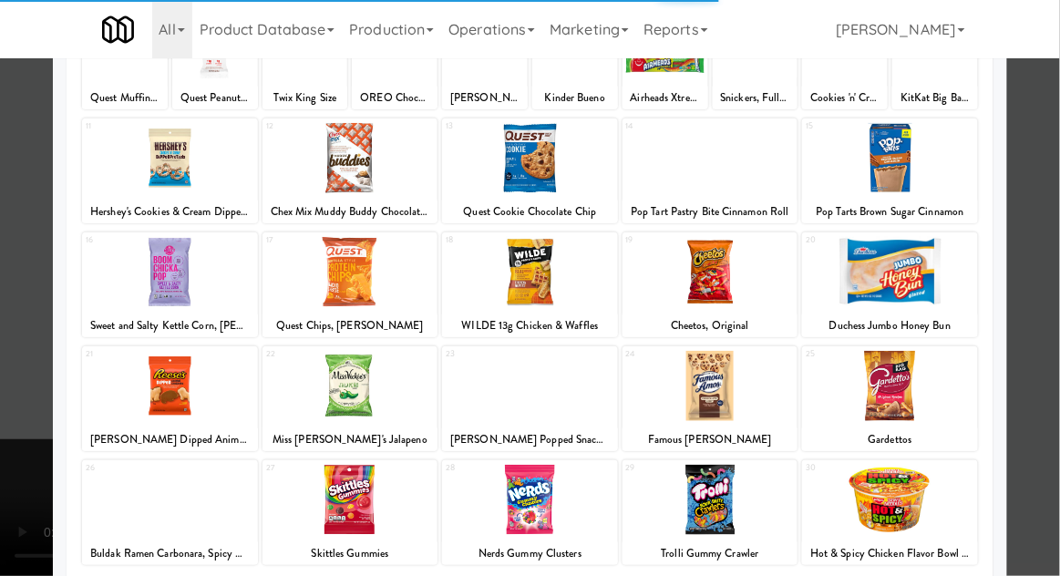
click at [770, 401] on div at bounding box center [711, 386] width 176 height 70
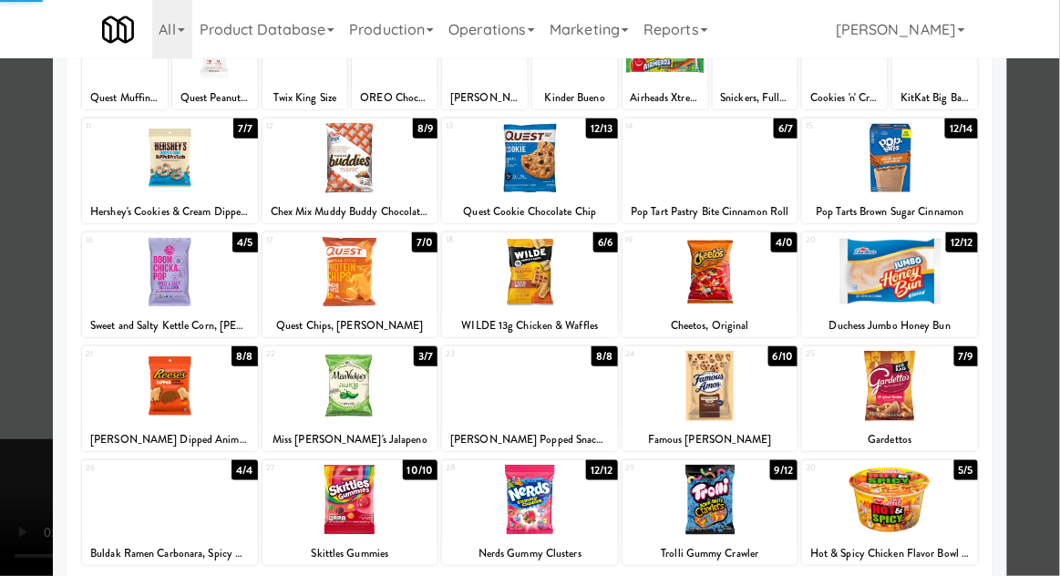
click at [766, 402] on div at bounding box center [711, 386] width 176 height 70
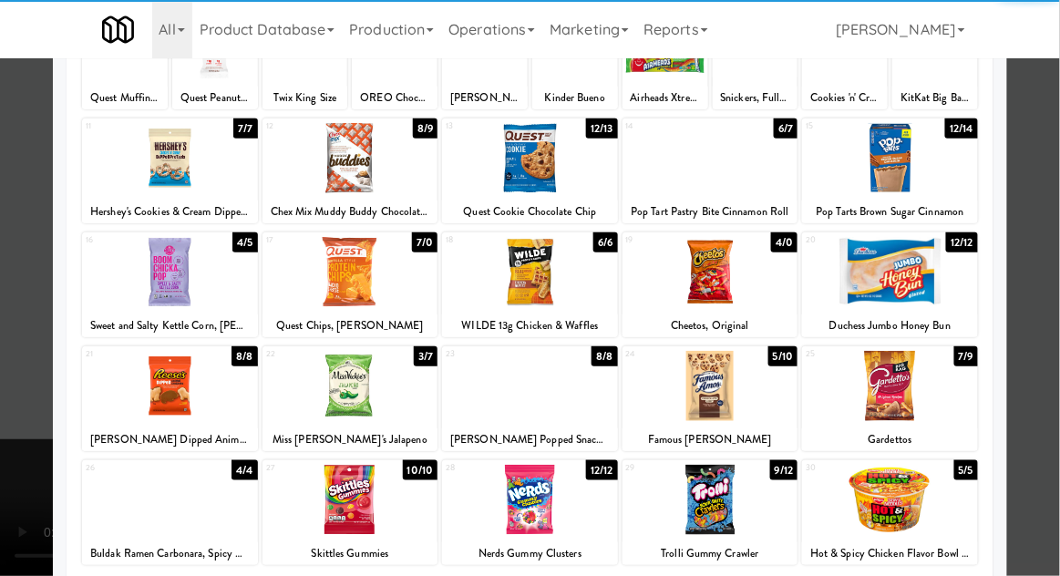
click at [1039, 348] on div at bounding box center [530, 288] width 1060 height 576
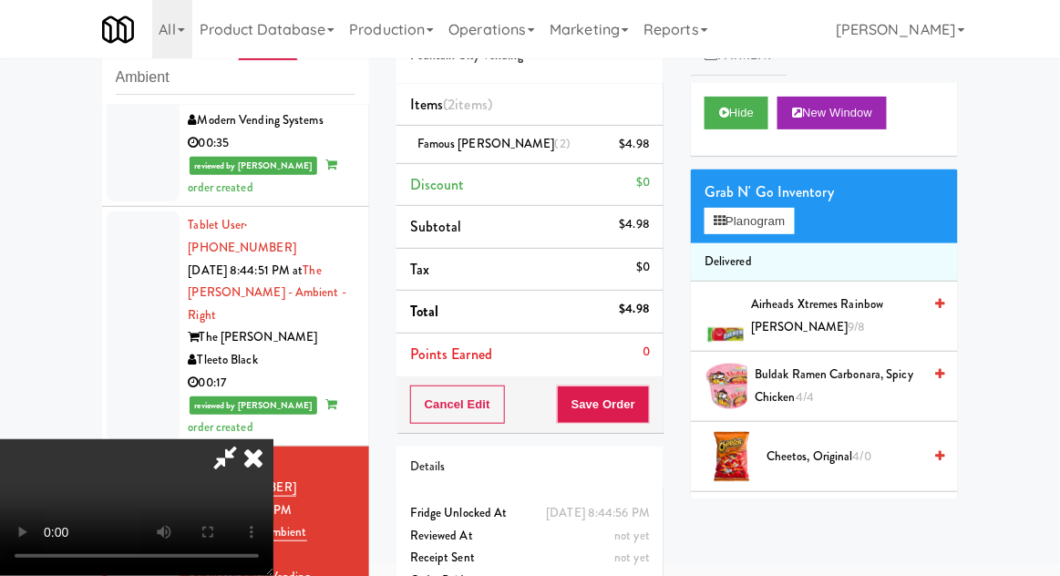
scroll to position [67, 0]
click at [639, 419] on button "Save Order" at bounding box center [603, 405] width 93 height 38
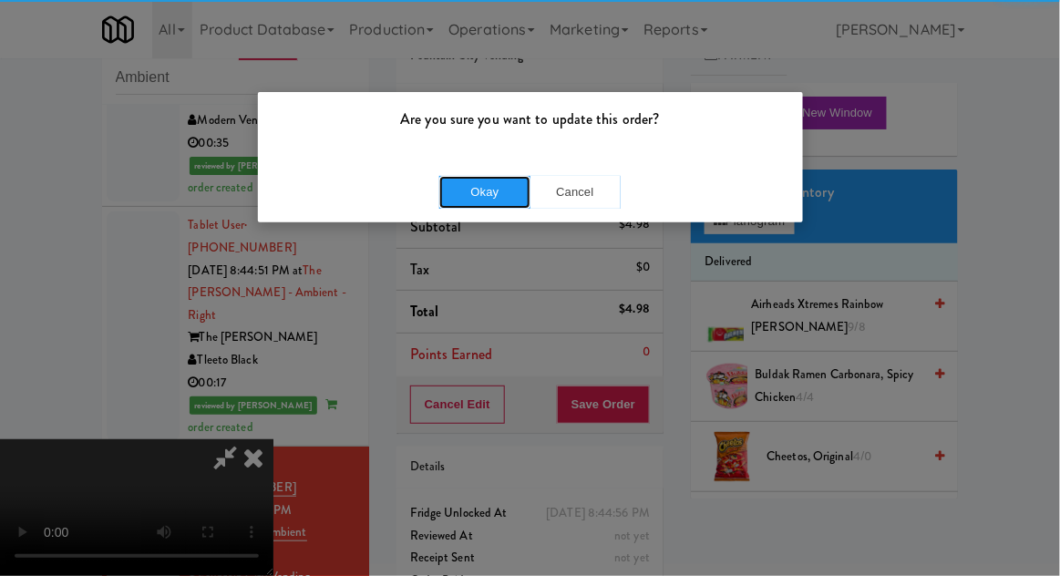
click at [454, 192] on button "Okay" at bounding box center [484, 192] width 91 height 33
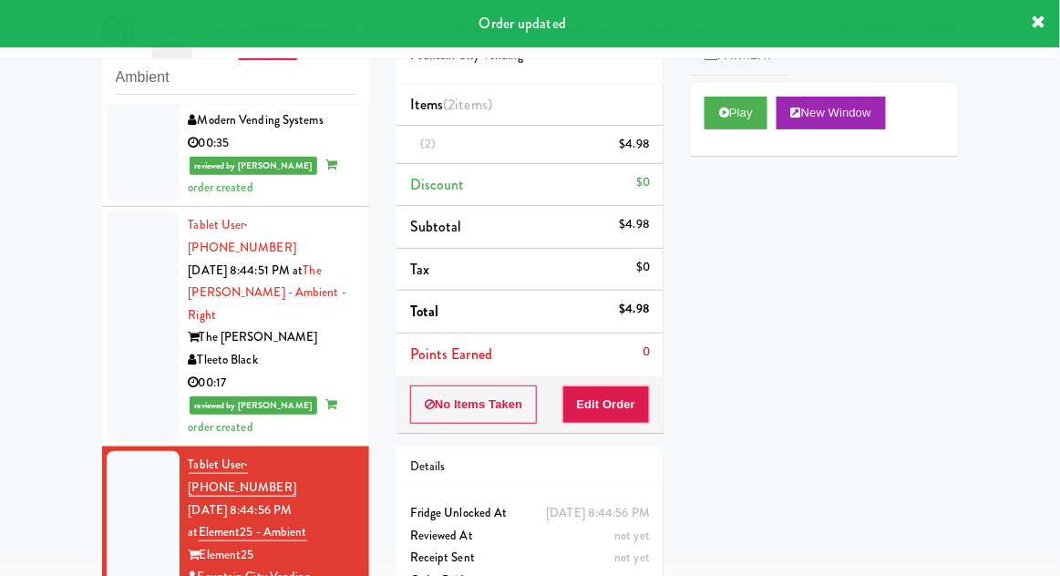
scroll to position [0, 0]
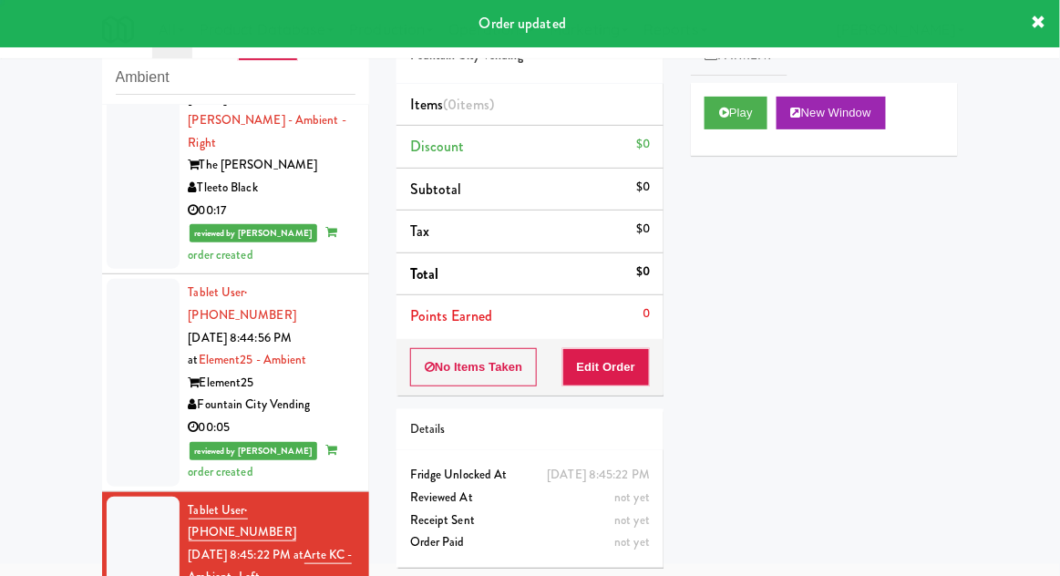
scroll to position [1988, 0]
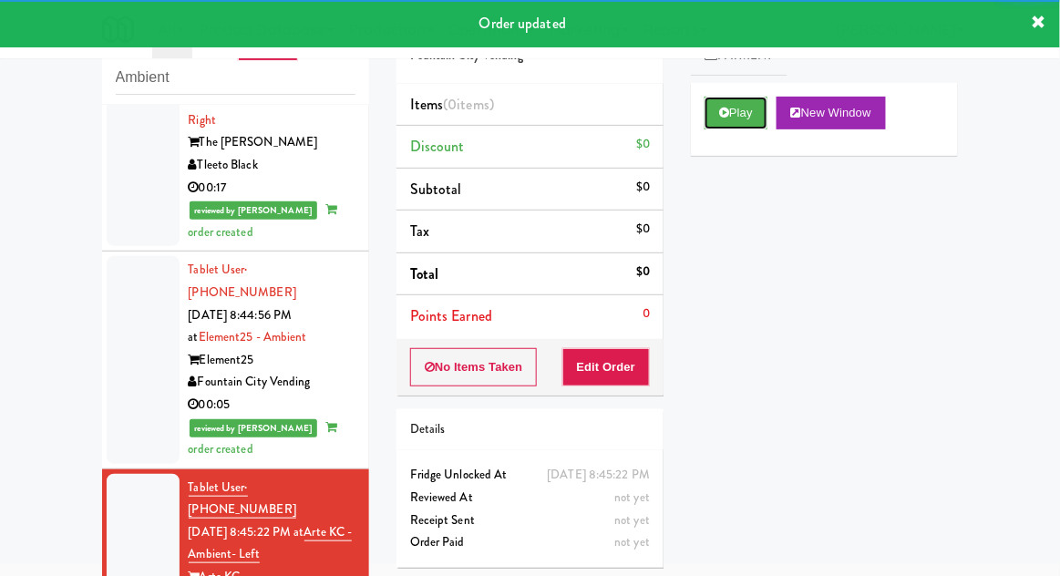
click at [724, 124] on button "Play" at bounding box center [736, 113] width 63 height 33
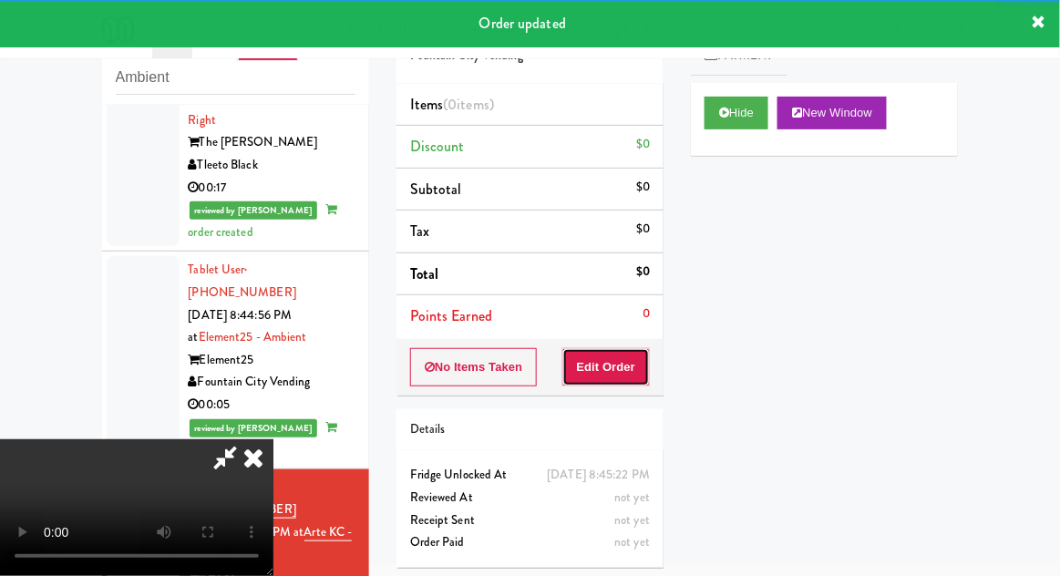
click at [622, 367] on button "Edit Order" at bounding box center [607, 367] width 88 height 38
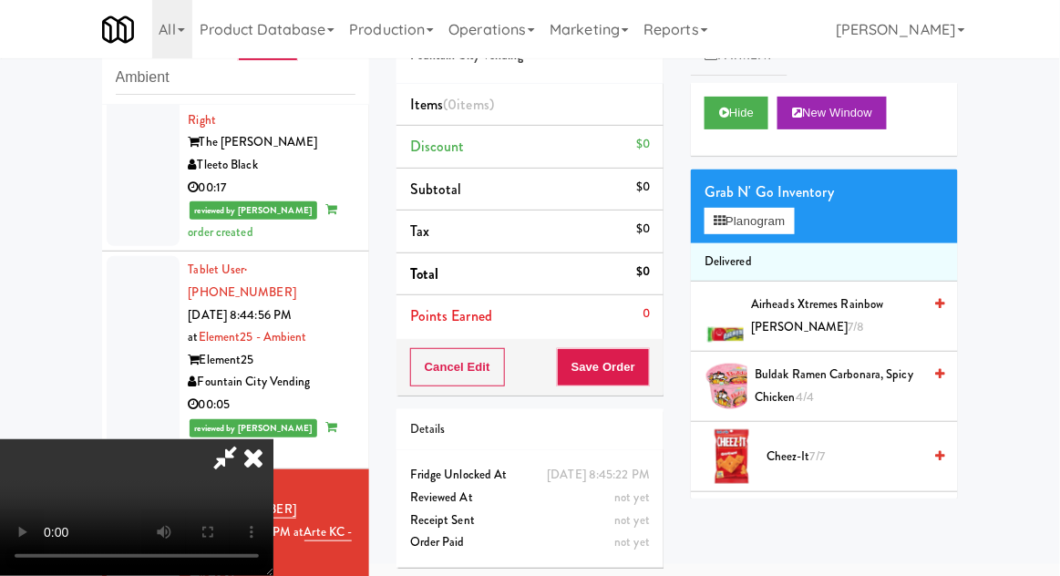
scroll to position [67, 0]
click at [788, 211] on button "Planogram" at bounding box center [749, 221] width 89 height 27
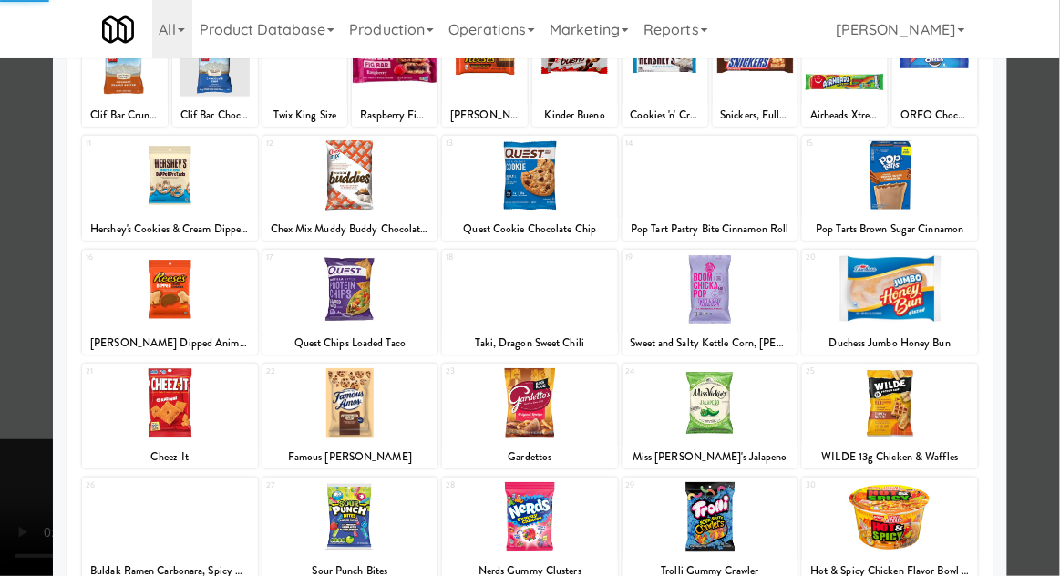
scroll to position [162, 0]
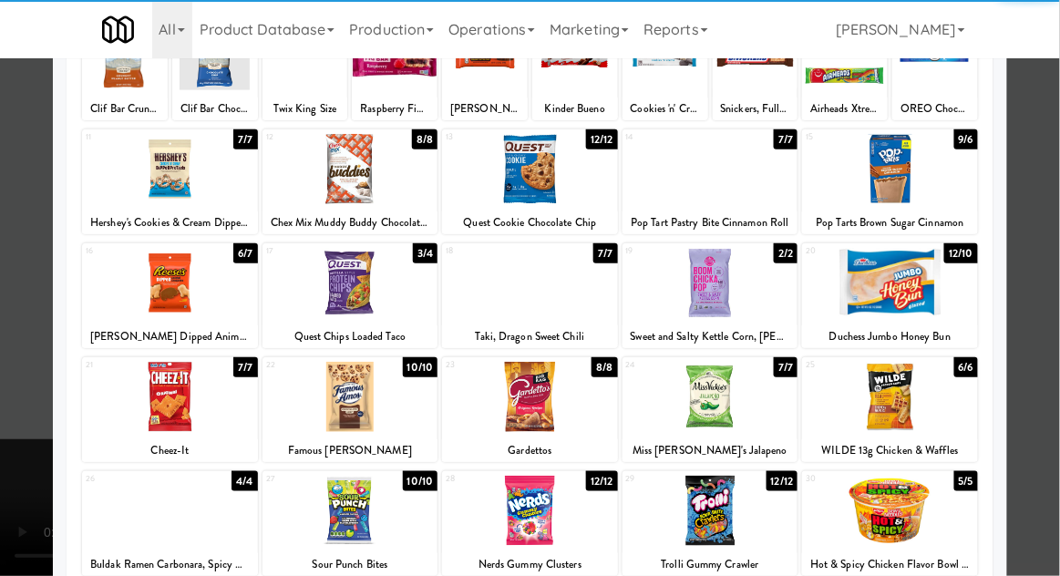
click at [341, 522] on div at bounding box center [351, 511] width 176 height 70
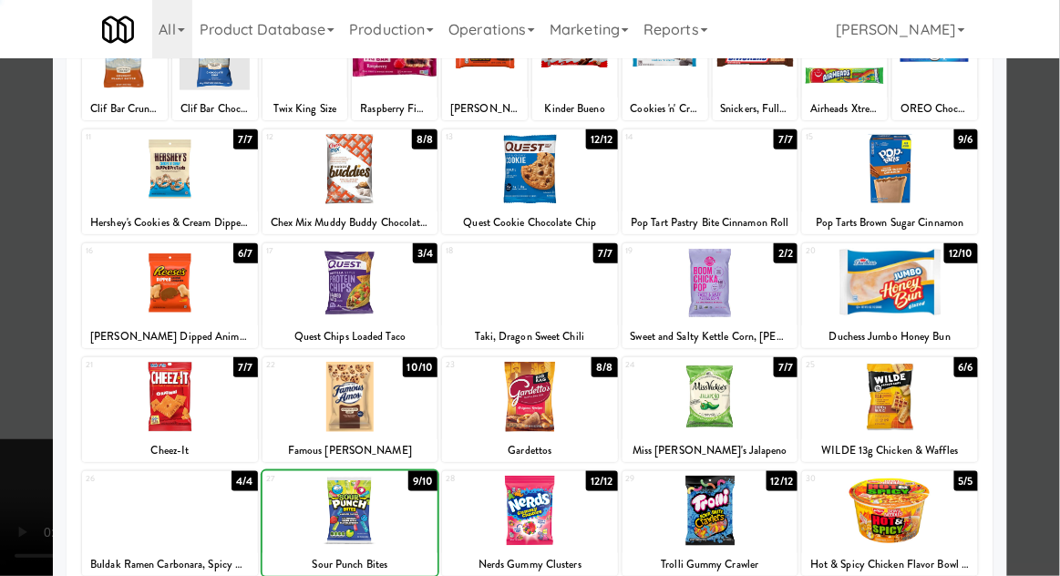
click at [1057, 325] on div at bounding box center [530, 288] width 1060 height 576
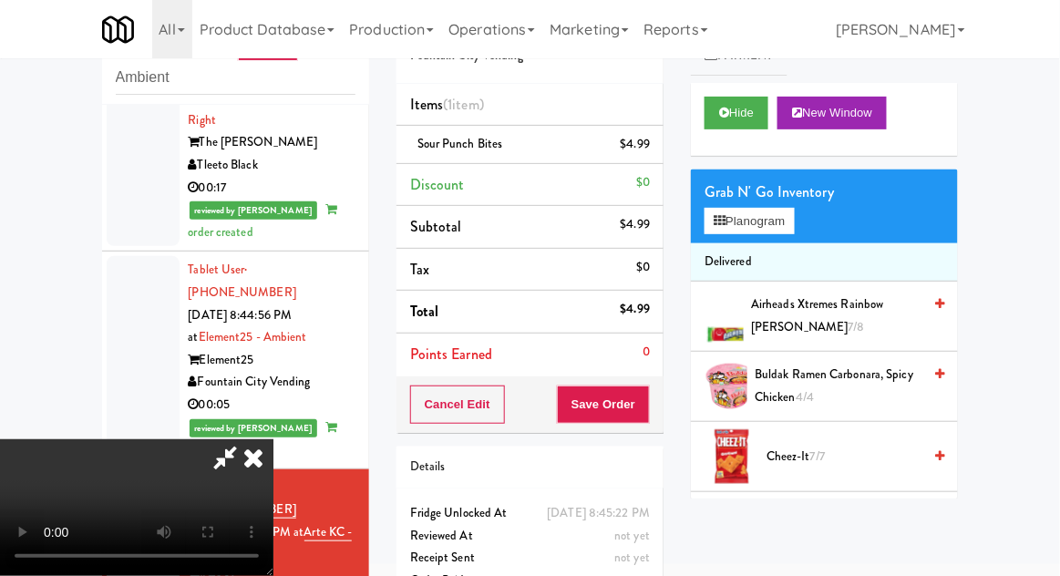
scroll to position [67, 0]
click at [786, 214] on button "Planogram" at bounding box center [749, 221] width 89 height 27
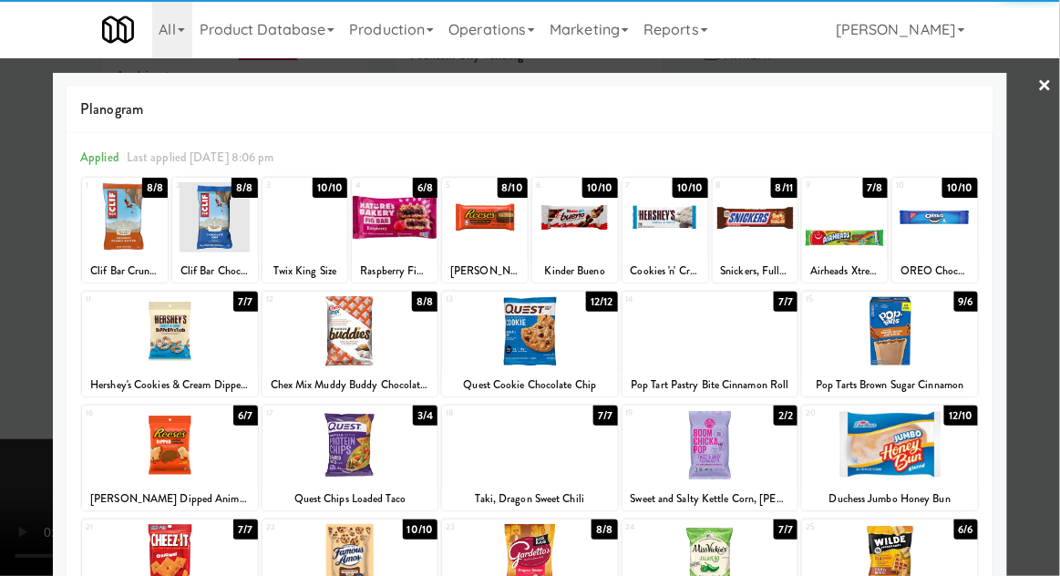
click at [498, 339] on div at bounding box center [530, 331] width 176 height 70
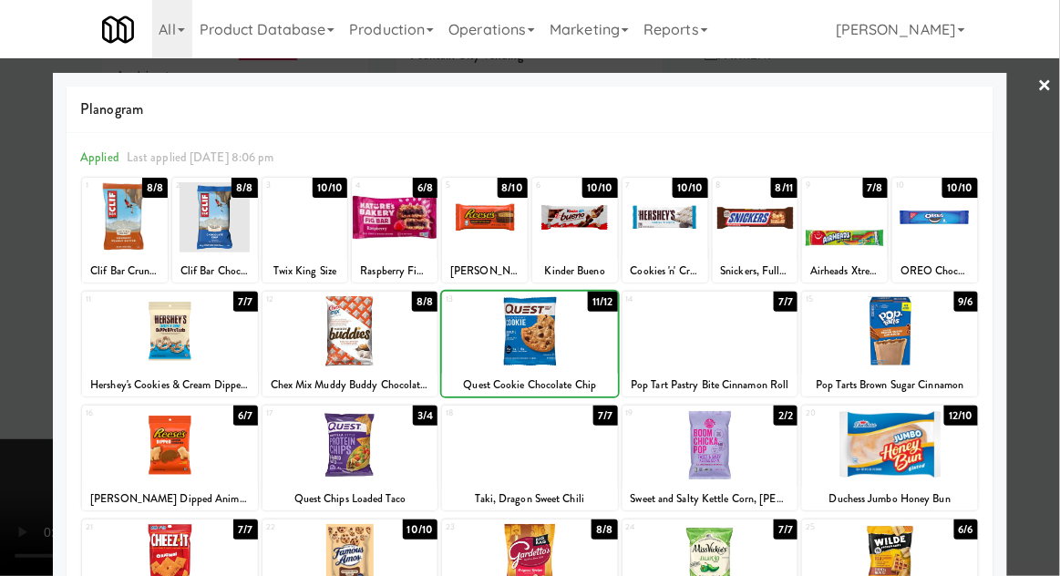
click at [1055, 258] on div at bounding box center [530, 288] width 1060 height 576
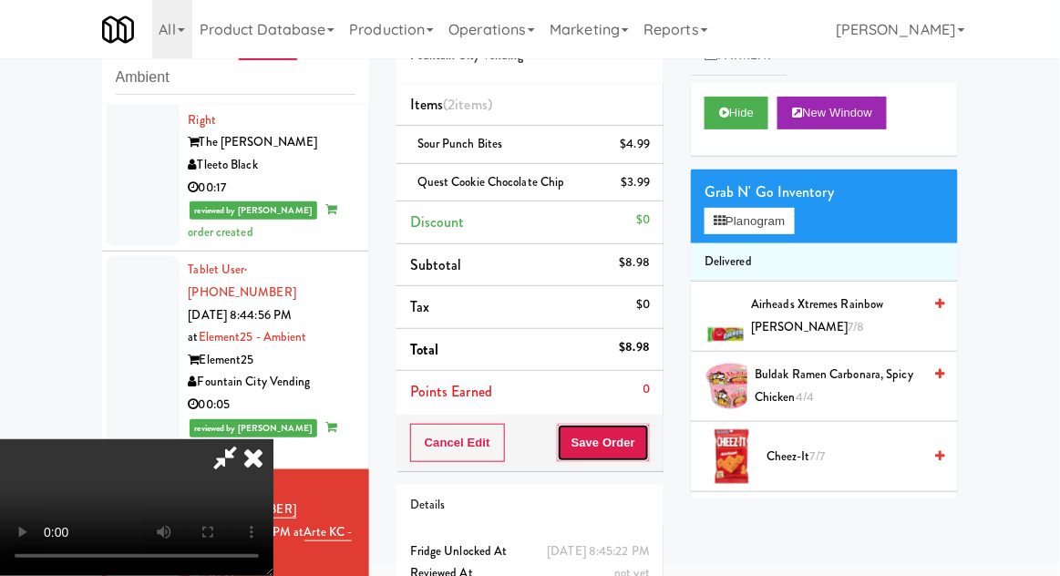
click at [649, 451] on button "Save Order" at bounding box center [603, 443] width 93 height 38
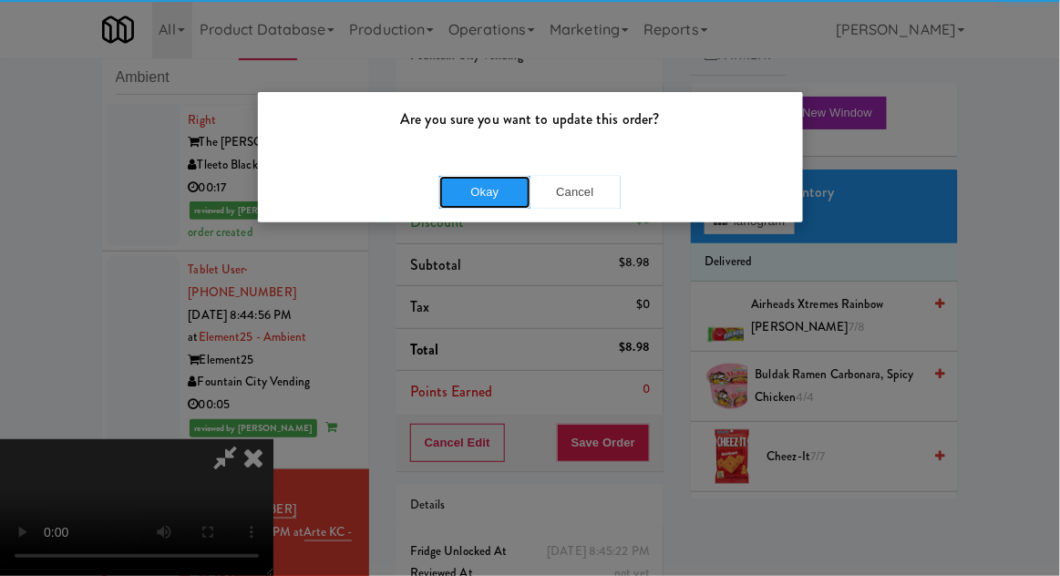
click at [467, 185] on button "Okay" at bounding box center [484, 192] width 91 height 33
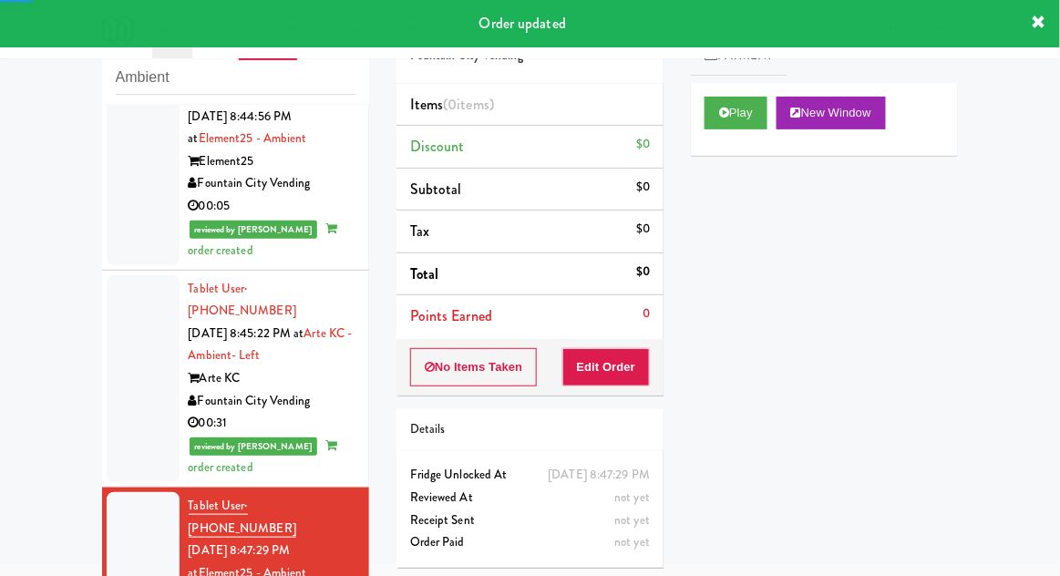
scroll to position [2189, 0]
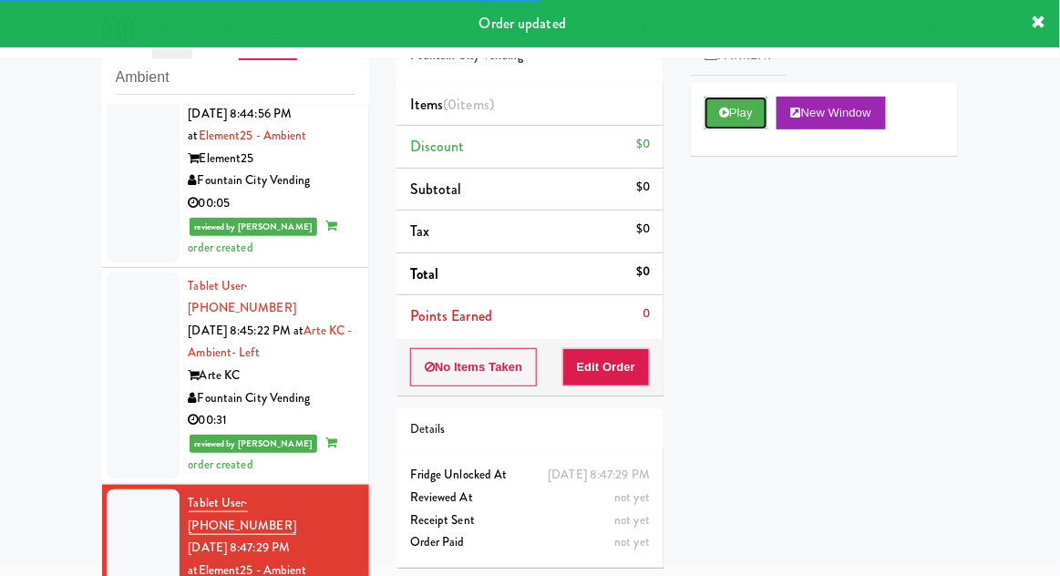
click at [731, 124] on button "Play" at bounding box center [736, 113] width 63 height 33
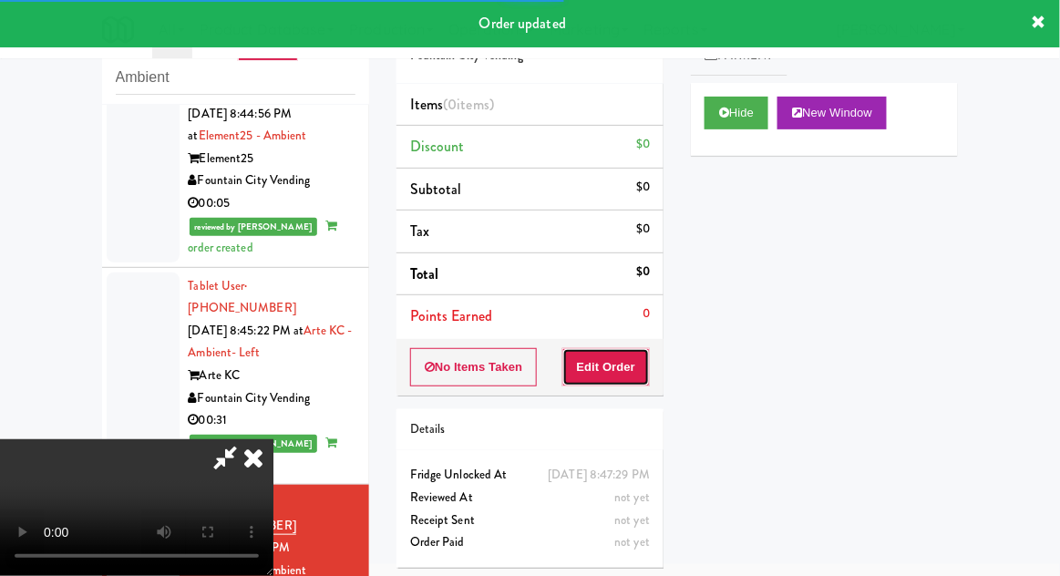
click at [628, 366] on button "Edit Order" at bounding box center [607, 367] width 88 height 38
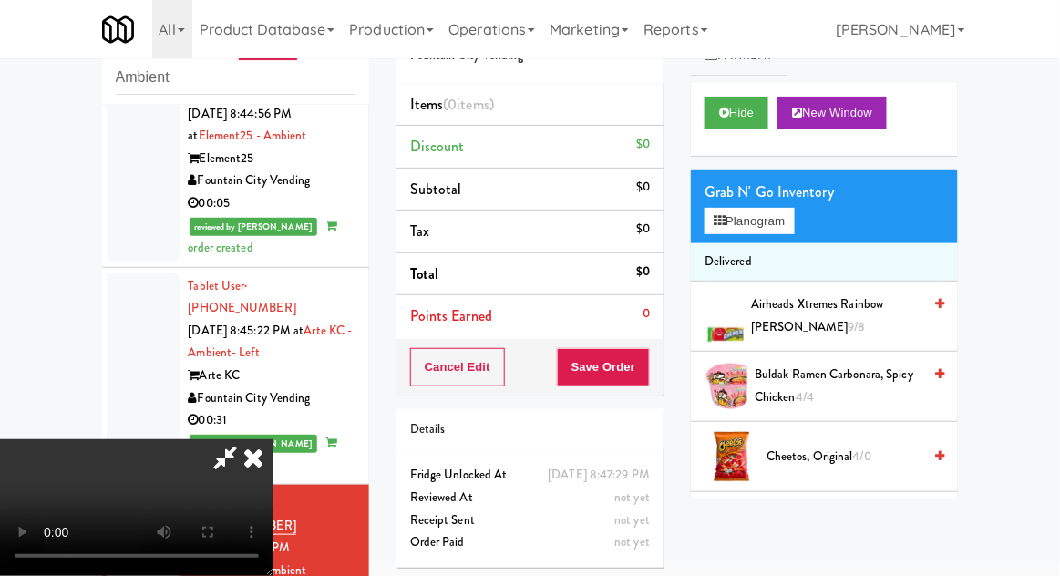
scroll to position [0, 0]
click at [793, 224] on button "Planogram" at bounding box center [749, 221] width 89 height 27
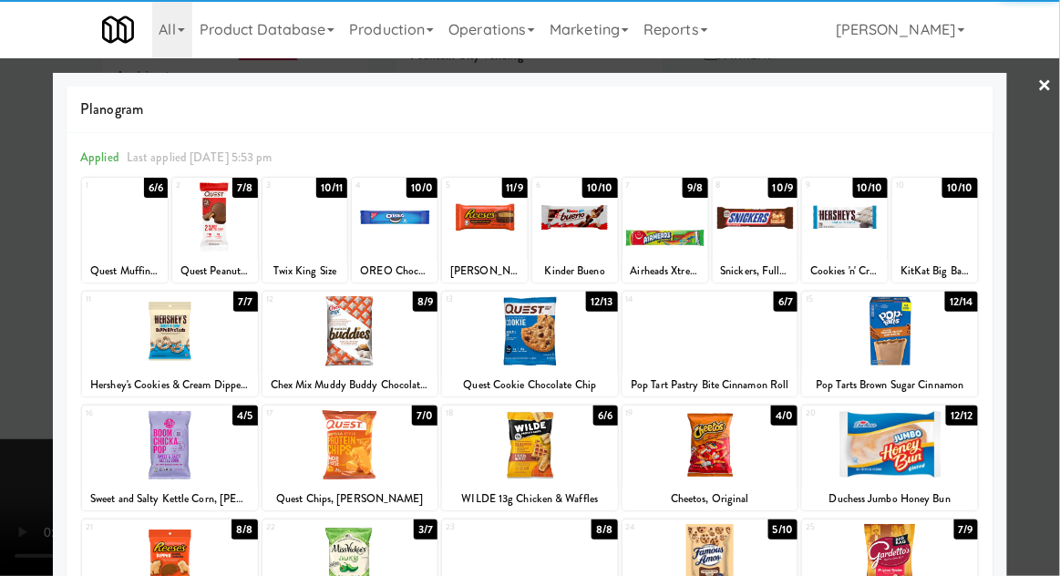
click at [218, 228] on div at bounding box center [215, 217] width 86 height 70
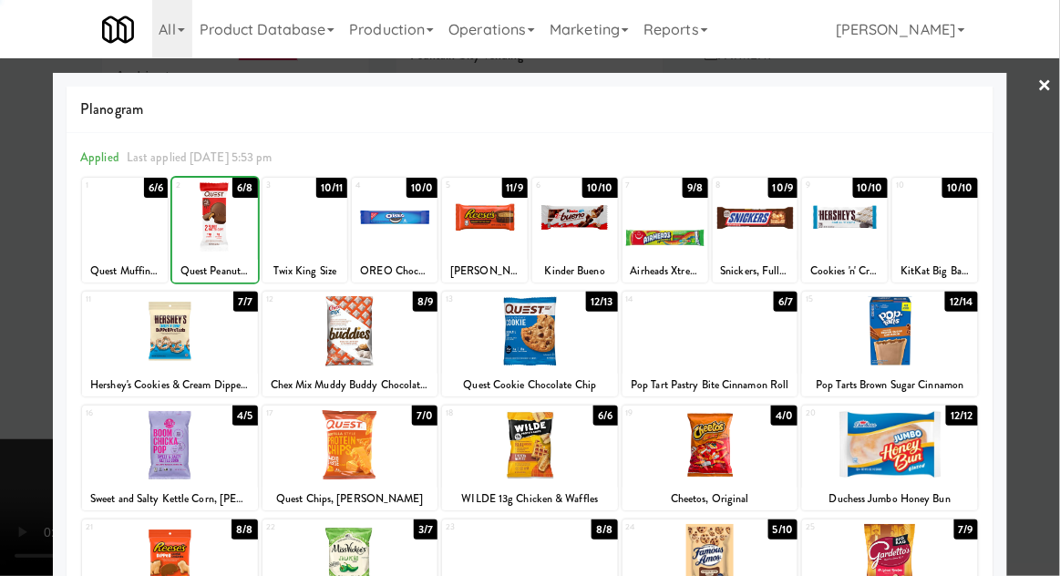
click at [1059, 294] on div at bounding box center [530, 288] width 1060 height 576
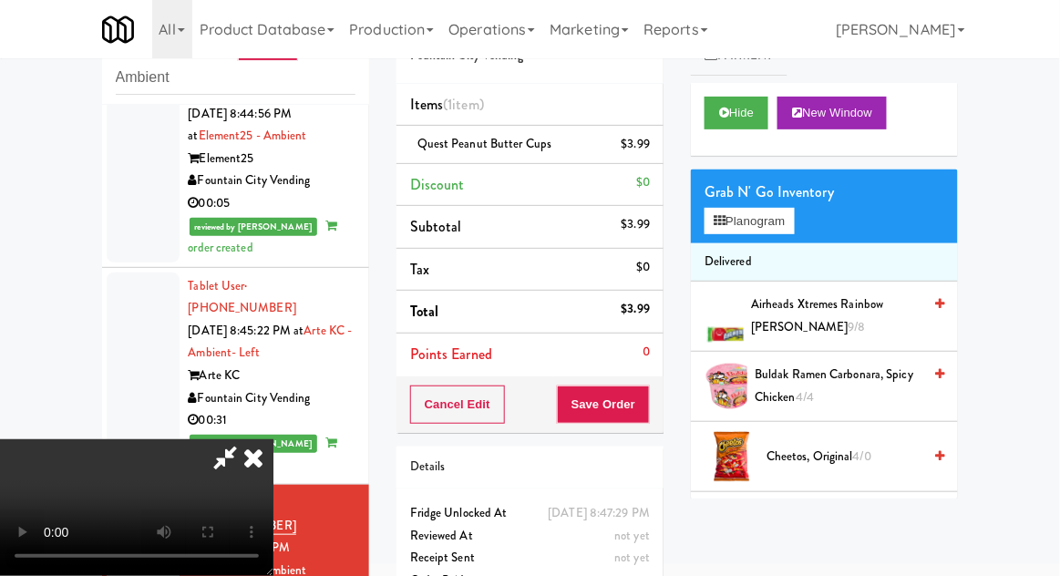
scroll to position [67, 0]
click at [647, 414] on button "Save Order" at bounding box center [603, 405] width 93 height 38
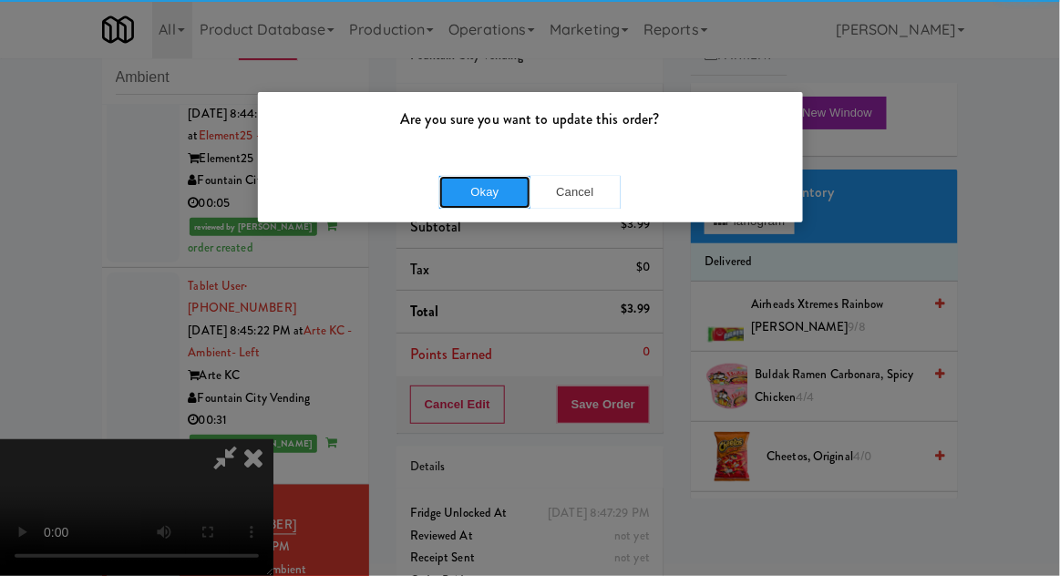
click at [485, 181] on button "Okay" at bounding box center [484, 192] width 91 height 33
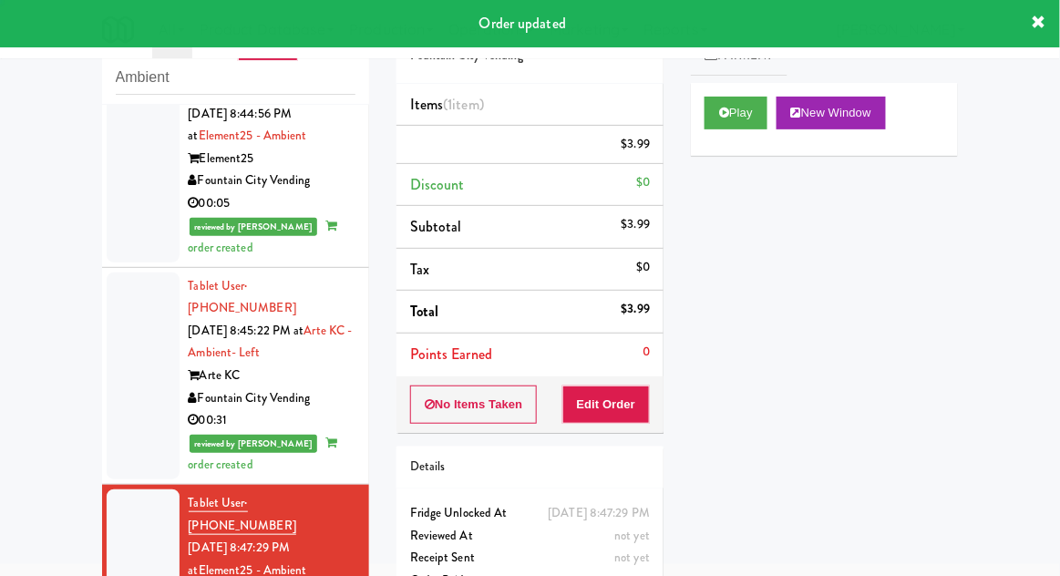
scroll to position [0, 0]
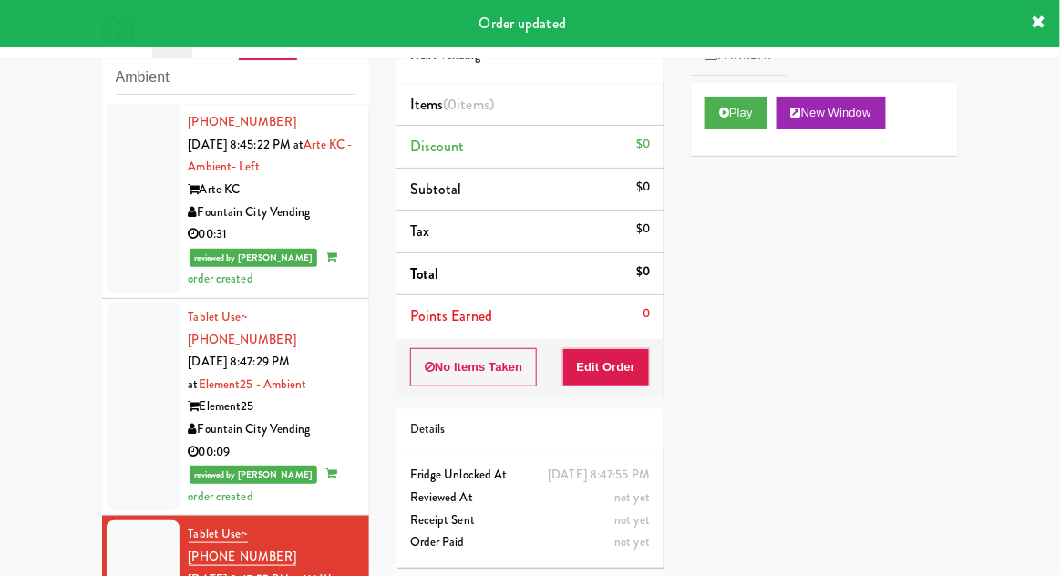
scroll to position [2380, 0]
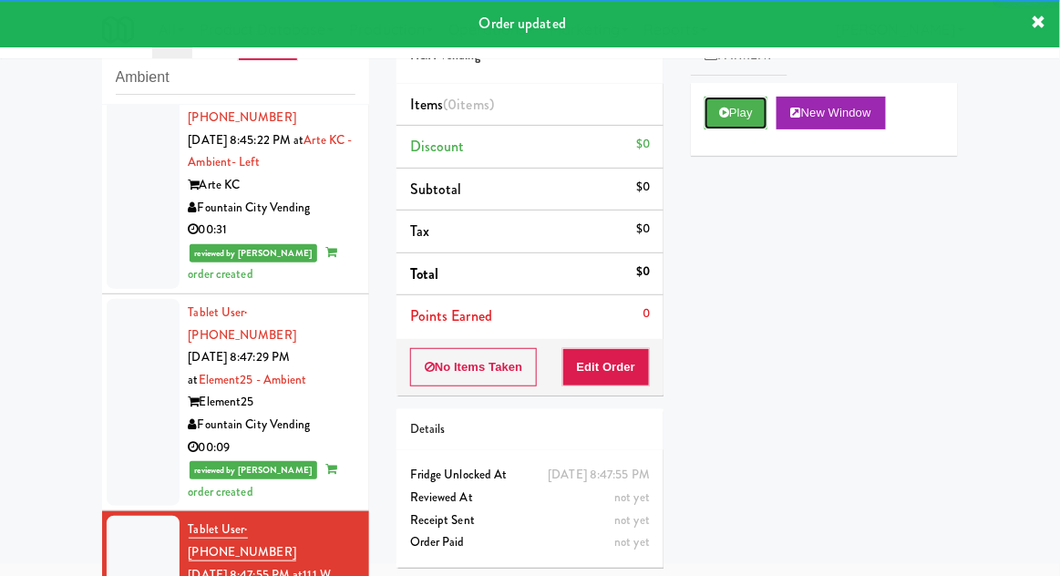
click at [722, 122] on button "Play" at bounding box center [736, 113] width 63 height 33
click at [612, 377] on button "Edit Order" at bounding box center [607, 367] width 88 height 38
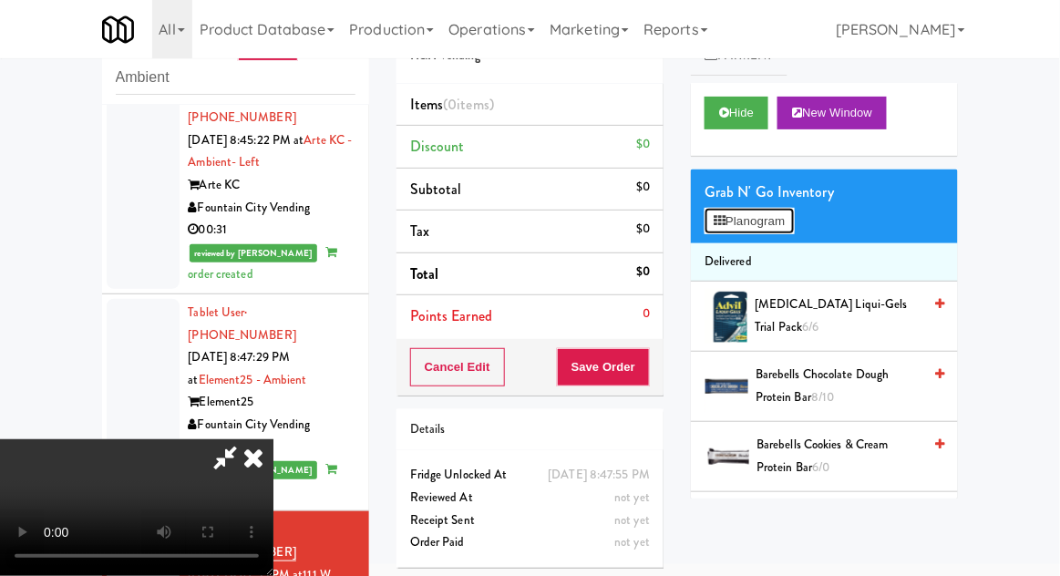
click at [787, 229] on button "Planogram" at bounding box center [749, 221] width 89 height 27
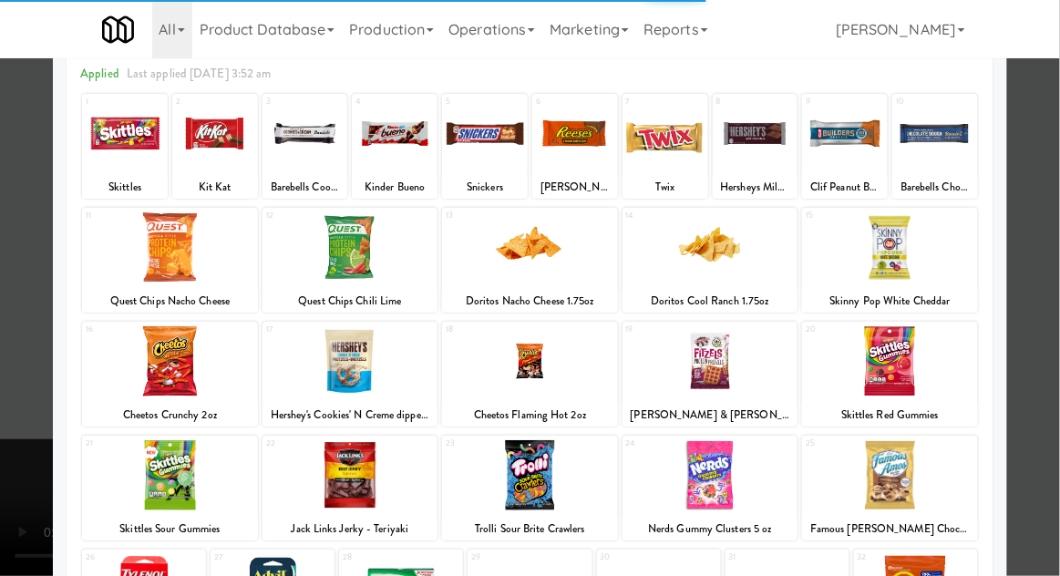
scroll to position [106, 0]
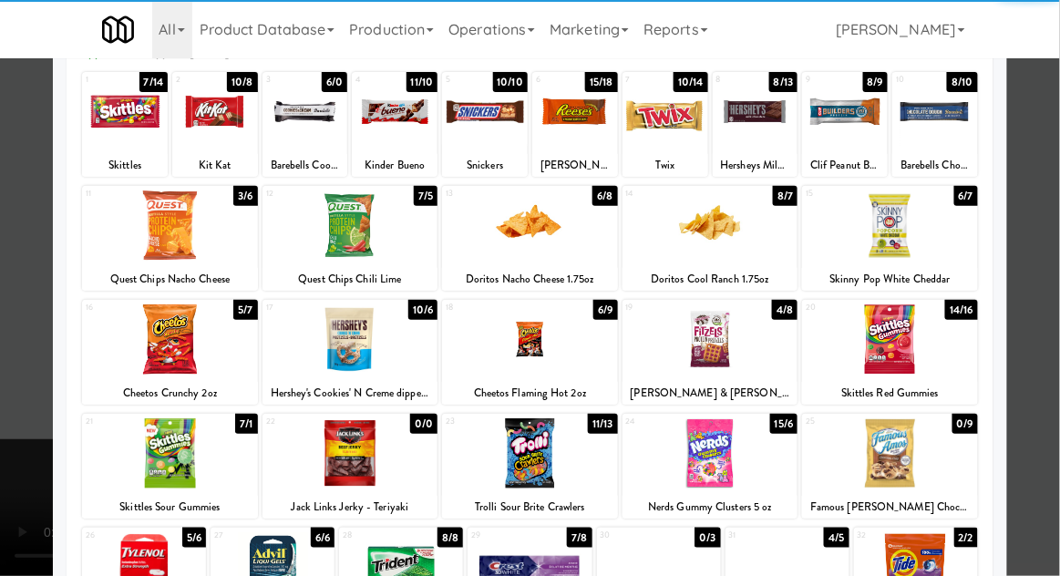
click at [933, 342] on div at bounding box center [890, 340] width 176 height 70
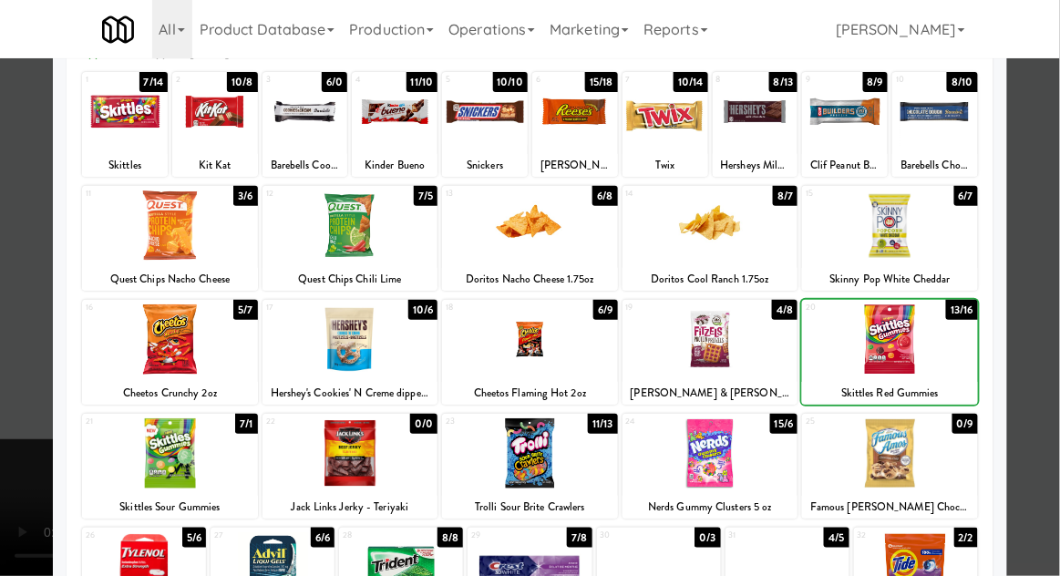
click at [1045, 338] on div at bounding box center [530, 288] width 1060 height 576
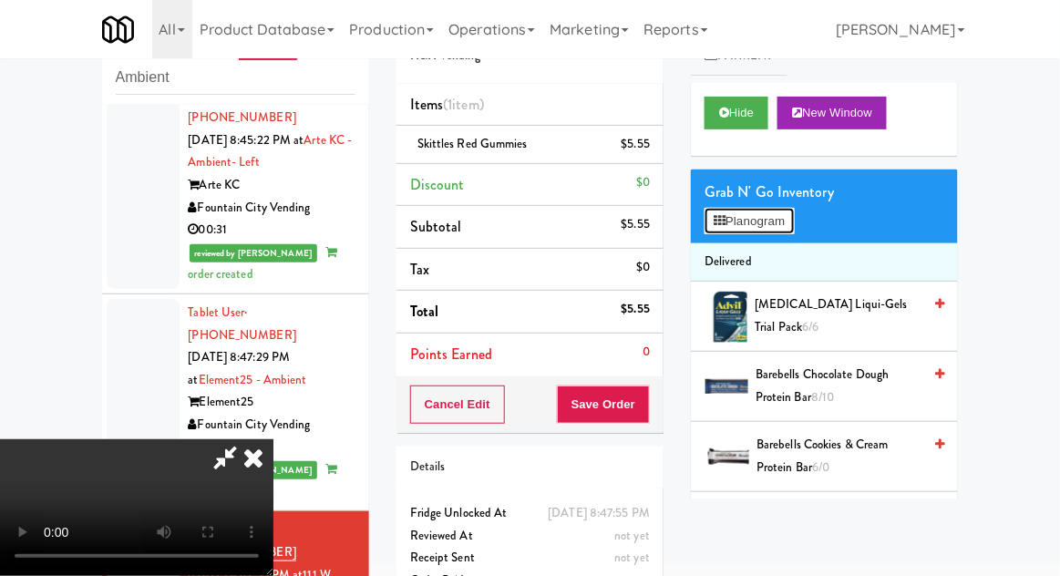
click at [763, 230] on button "Planogram" at bounding box center [749, 221] width 89 height 27
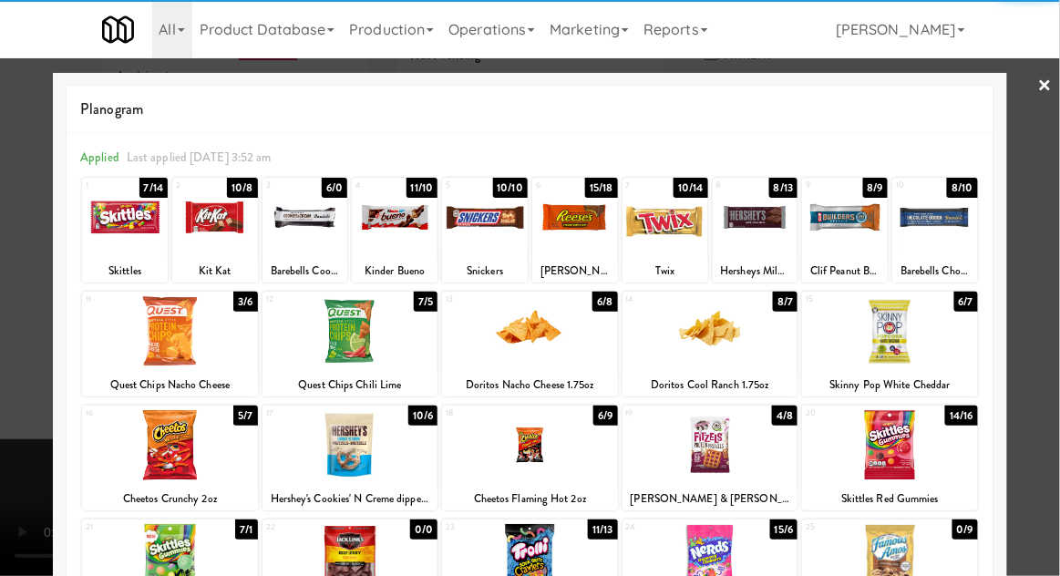
click at [768, 236] on div at bounding box center [756, 217] width 86 height 70
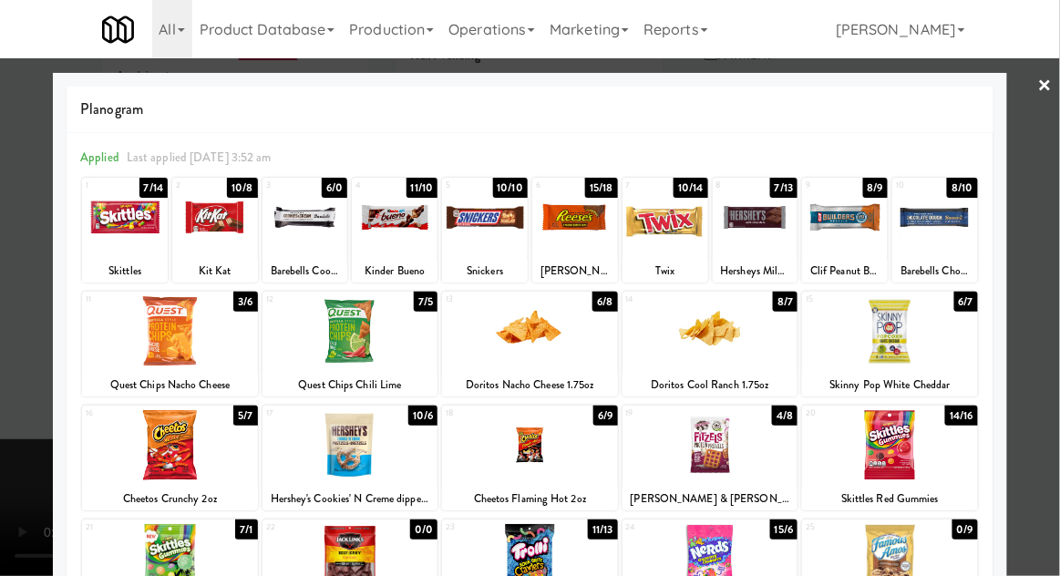
click at [770, 234] on div at bounding box center [756, 217] width 86 height 70
click at [1044, 275] on div at bounding box center [530, 288] width 1060 height 576
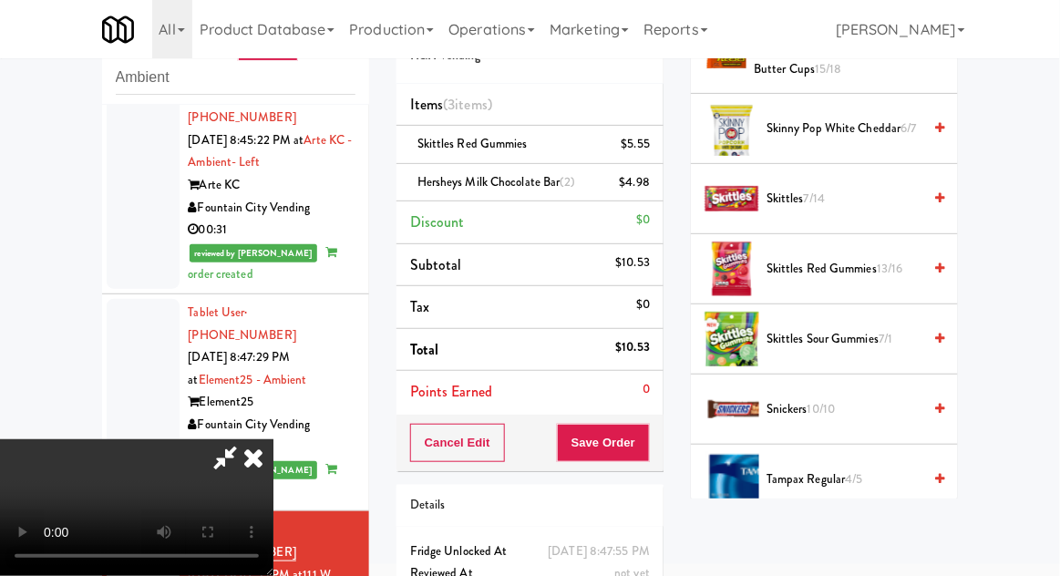
scroll to position [1488, 0]
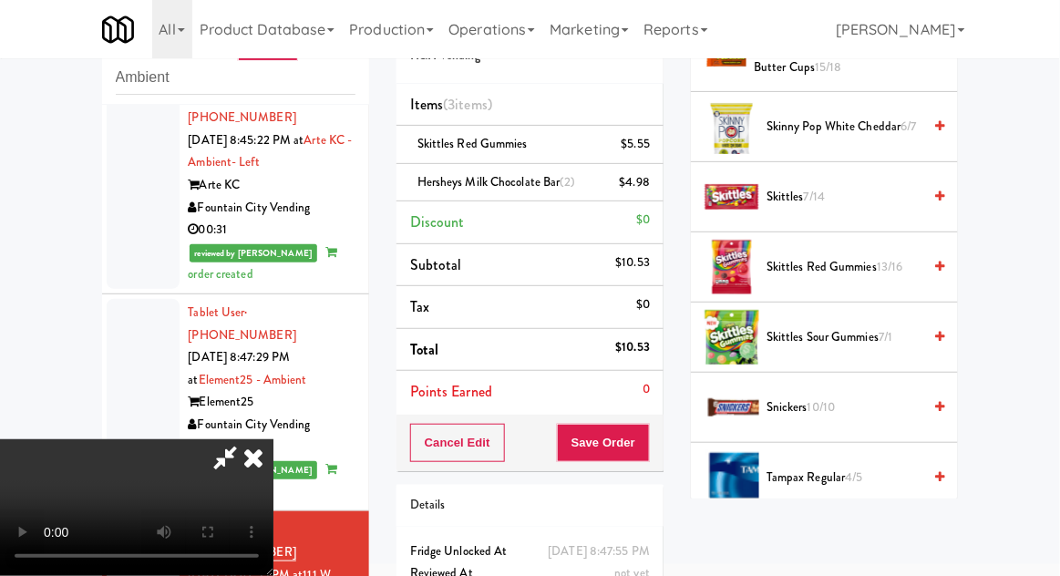
click at [855, 397] on span "Snickers 10/10" at bounding box center [844, 408] width 155 height 23
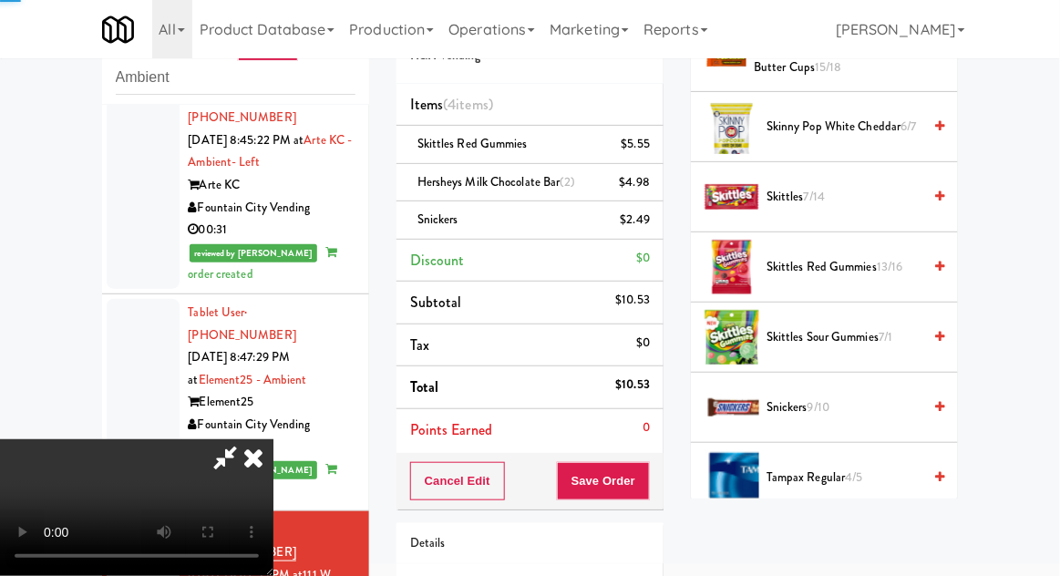
click at [847, 397] on span "Snickers 9/10" at bounding box center [844, 408] width 155 height 23
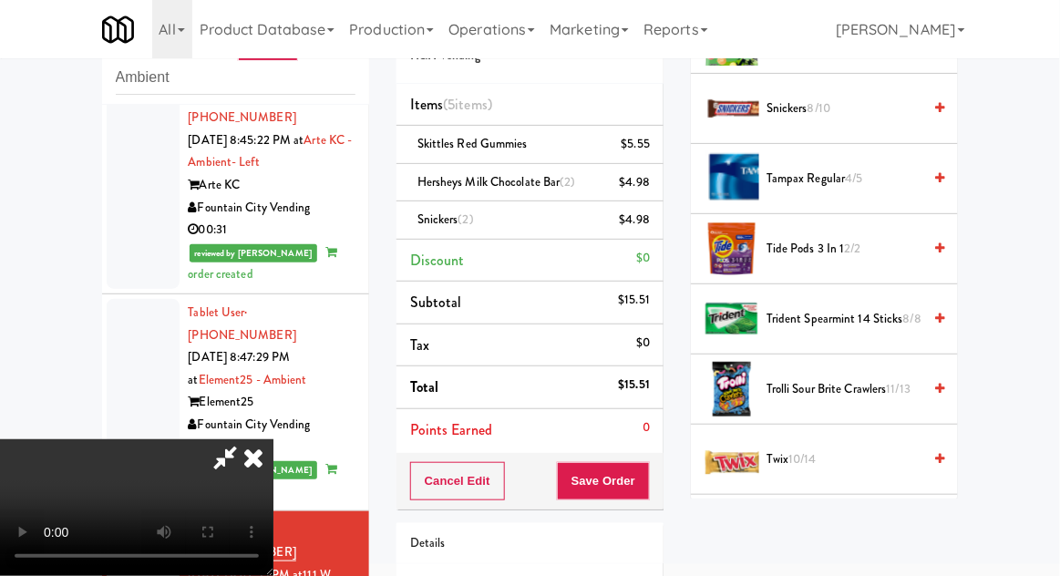
scroll to position [1786, 0]
click at [841, 450] on span "Twix 10/14" at bounding box center [844, 461] width 155 height 23
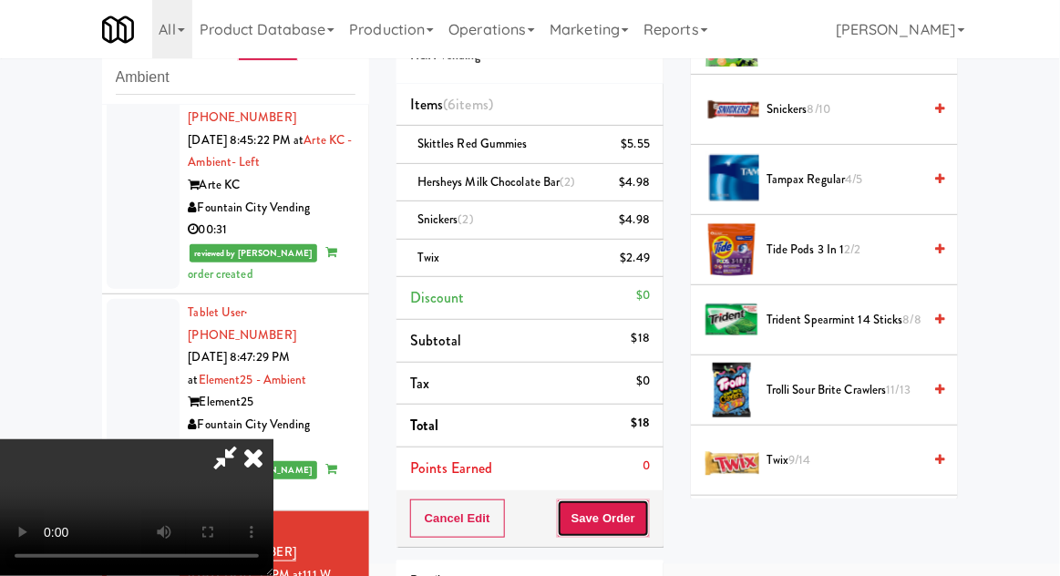
click at [644, 512] on button "Save Order" at bounding box center [603, 519] width 93 height 38
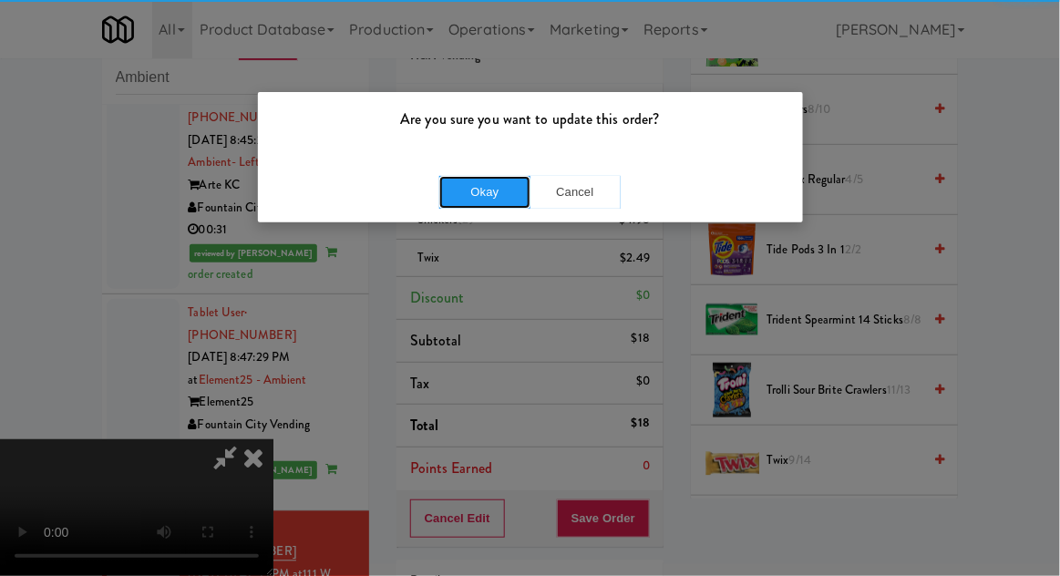
click at [490, 204] on button "Okay" at bounding box center [484, 192] width 91 height 33
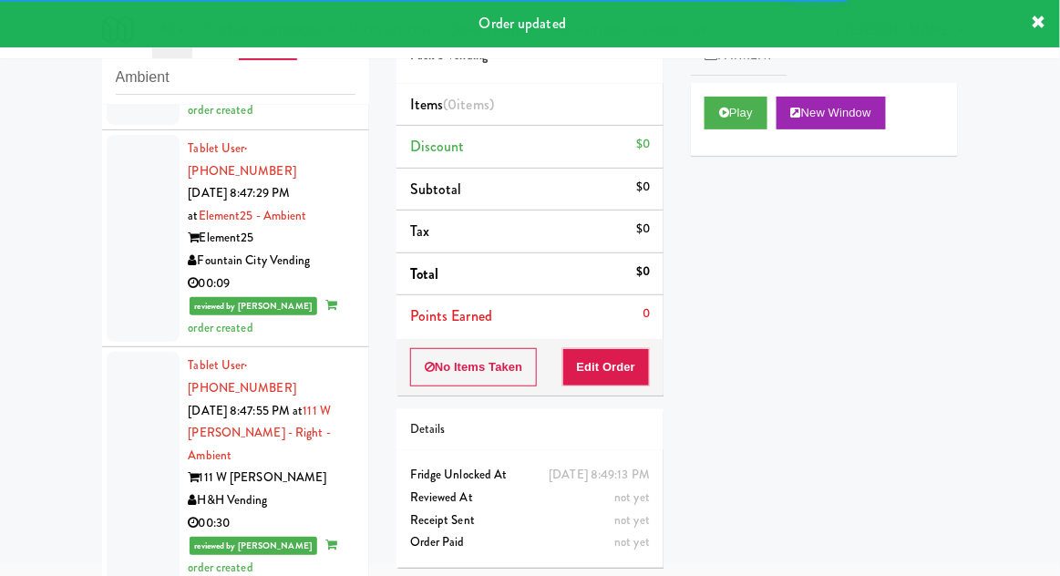
scroll to position [2589, 0]
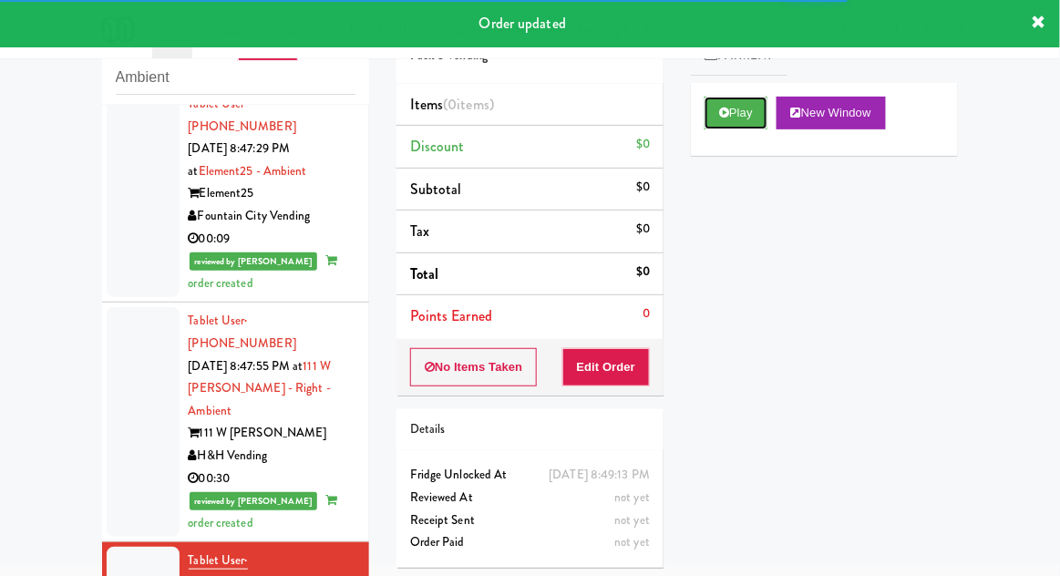
click at [732, 125] on button "Play" at bounding box center [736, 113] width 63 height 33
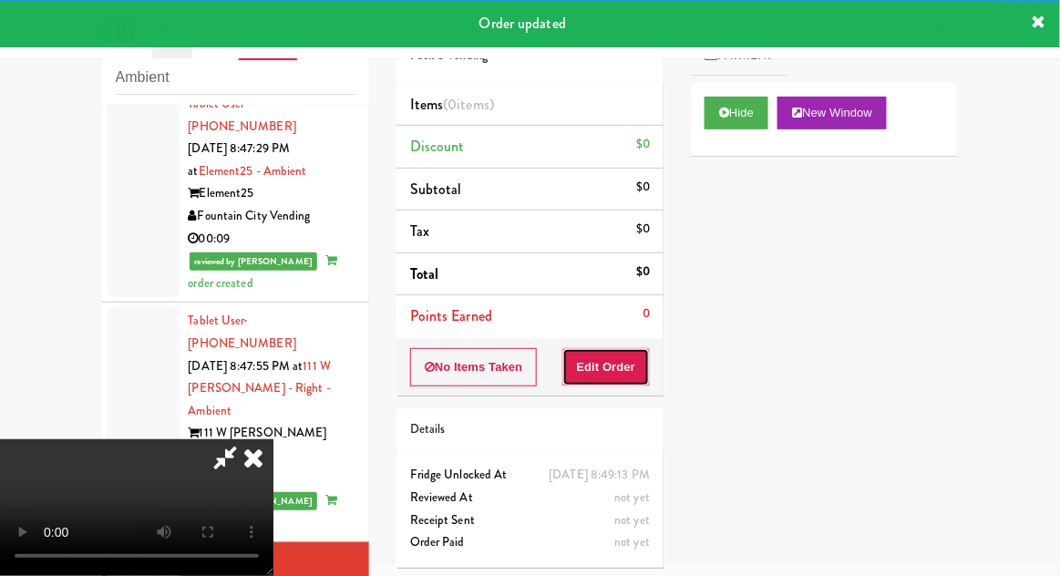
click at [620, 369] on button "Edit Order" at bounding box center [607, 367] width 88 height 38
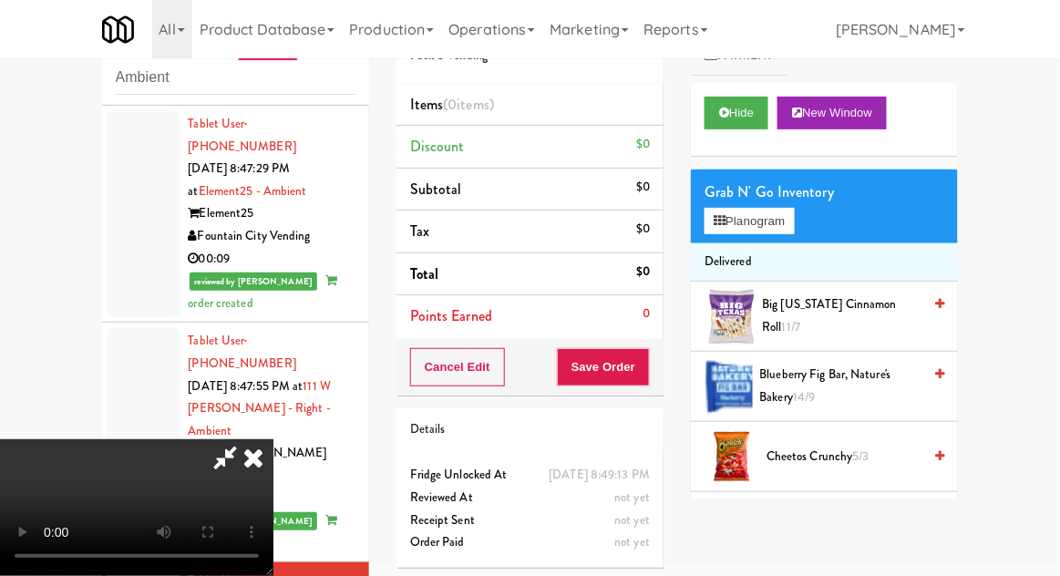
scroll to position [0, 0]
click at [794, 225] on button "Planogram" at bounding box center [749, 221] width 89 height 27
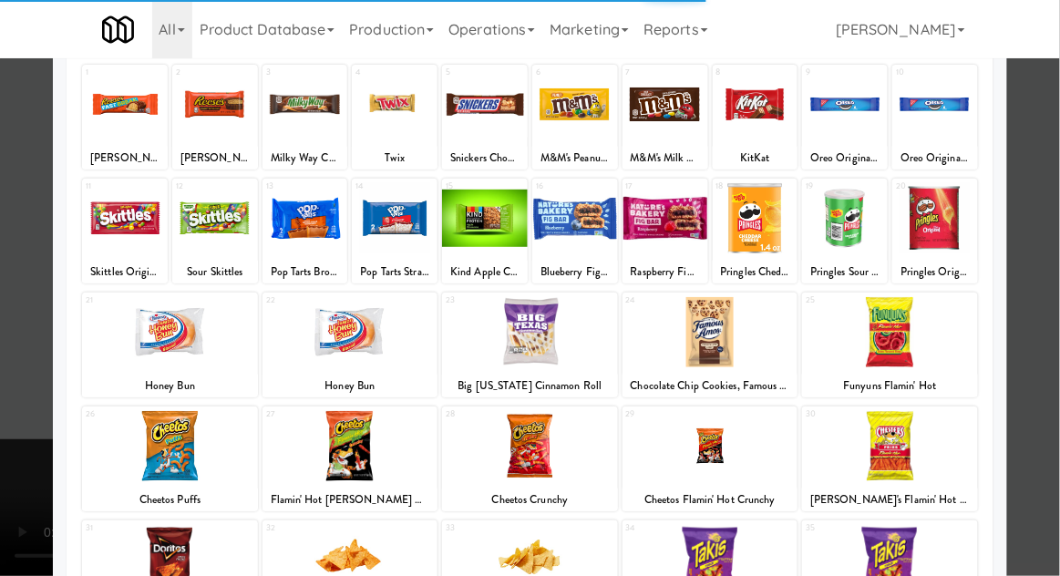
scroll to position [111, 0]
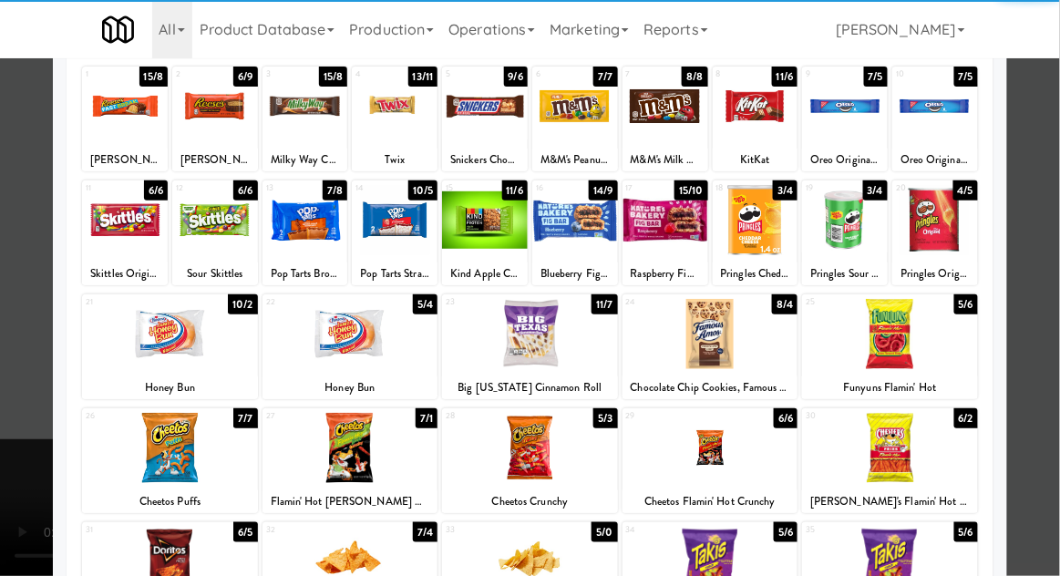
click at [332, 451] on div at bounding box center [351, 448] width 176 height 70
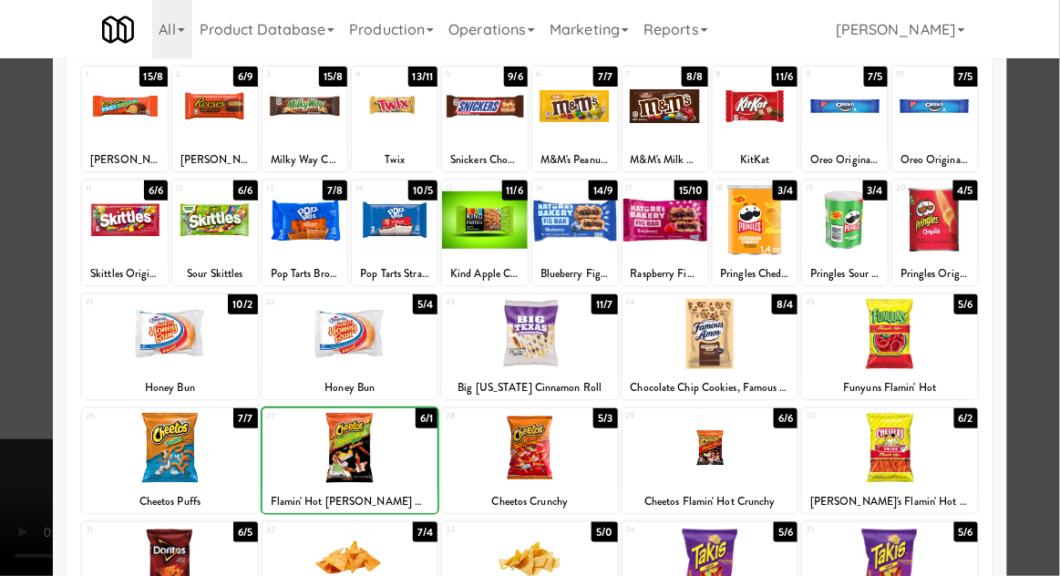
click at [1049, 312] on div at bounding box center [530, 288] width 1060 height 576
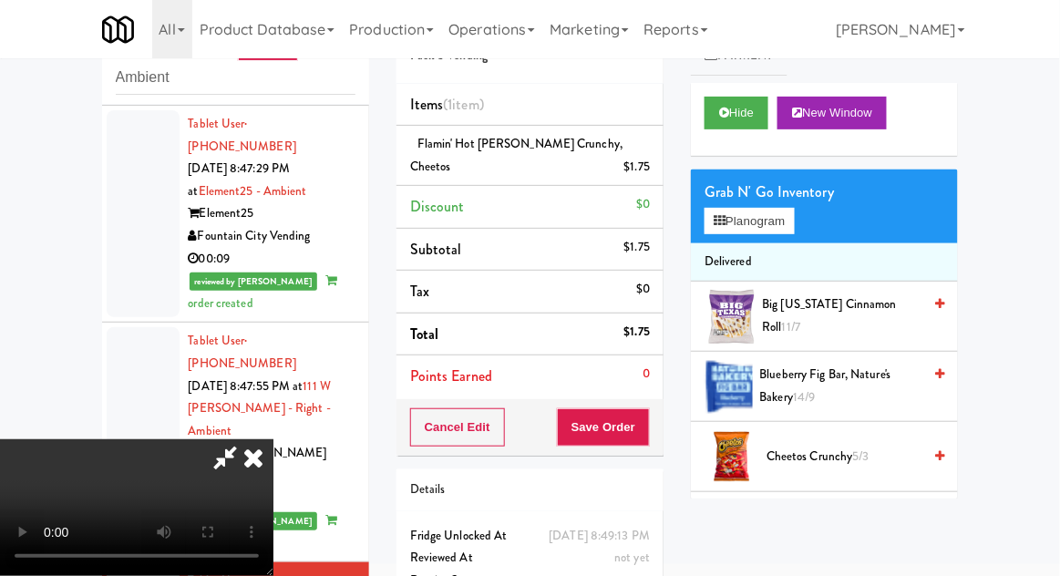
scroll to position [67, 0]
click at [789, 222] on button "Planogram" at bounding box center [749, 221] width 89 height 27
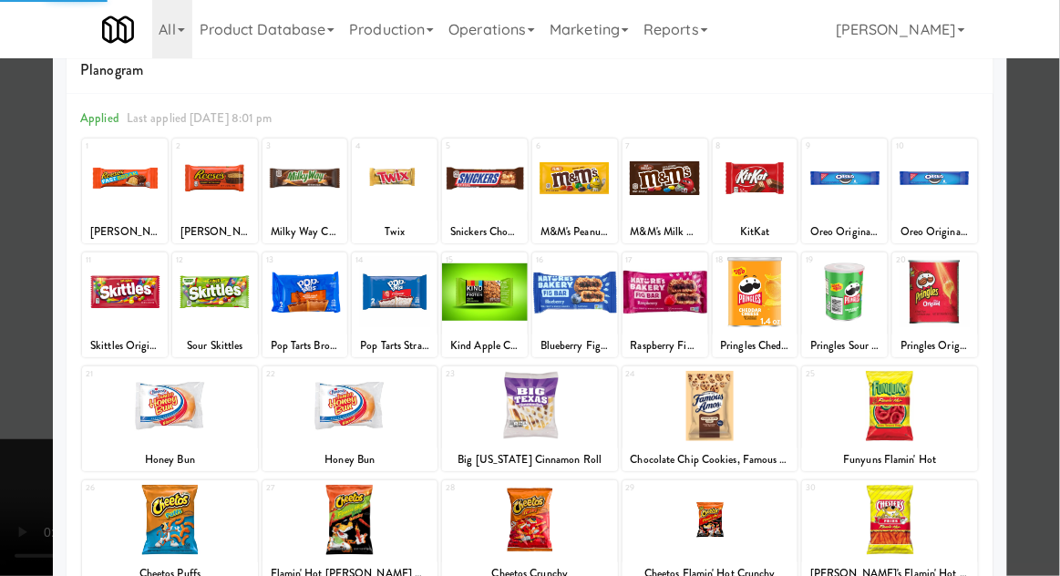
scroll to position [50, 0]
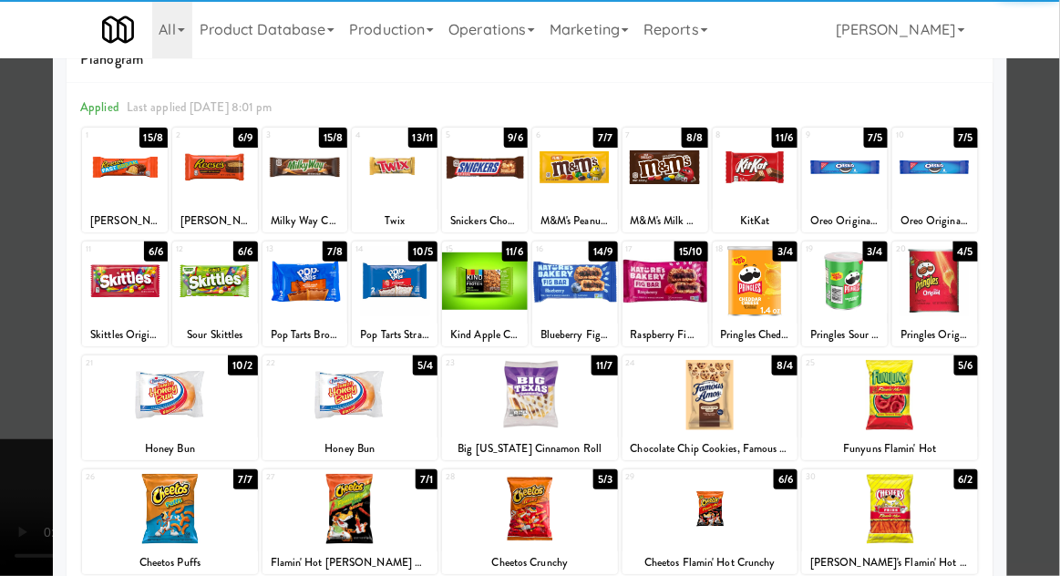
click at [768, 394] on div at bounding box center [711, 395] width 176 height 70
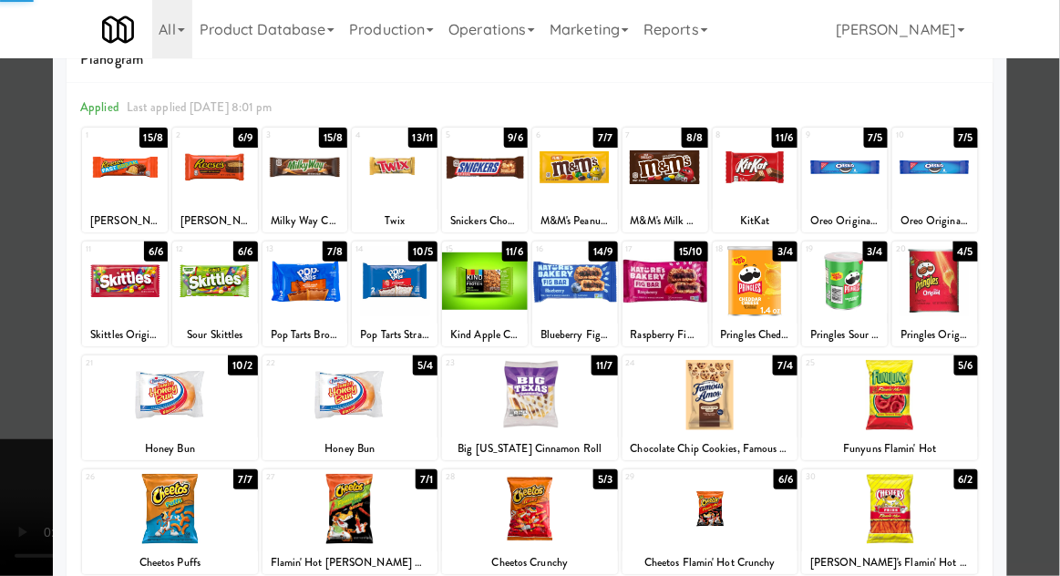
click at [762, 390] on div at bounding box center [711, 395] width 176 height 70
click at [1056, 297] on div at bounding box center [530, 288] width 1060 height 576
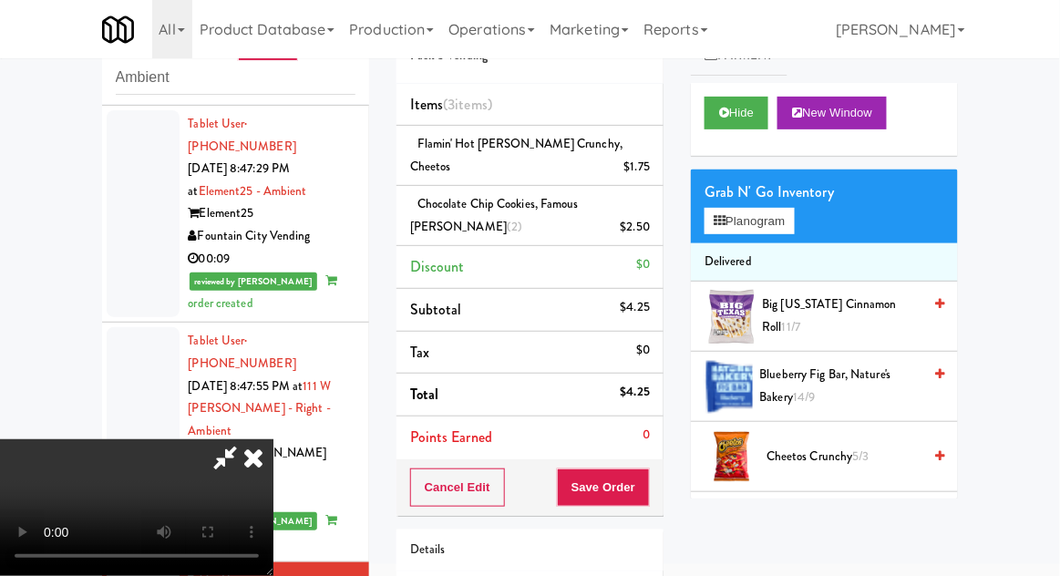
click at [246, 439] on icon at bounding box center [225, 457] width 42 height 36
click at [638, 501] on button "Save Order" at bounding box center [603, 488] width 93 height 38
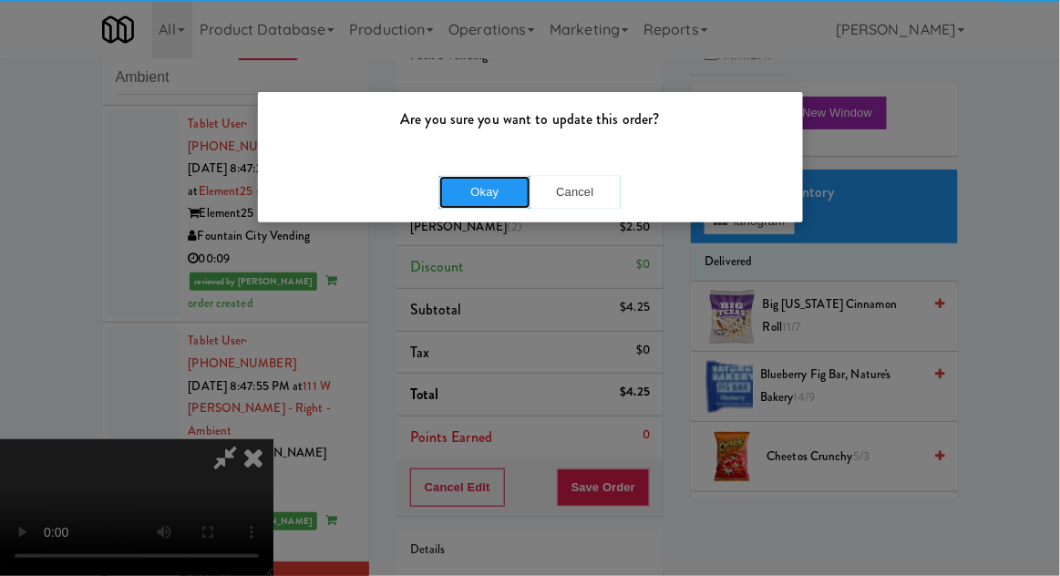
click at [482, 186] on button "Okay" at bounding box center [484, 192] width 91 height 33
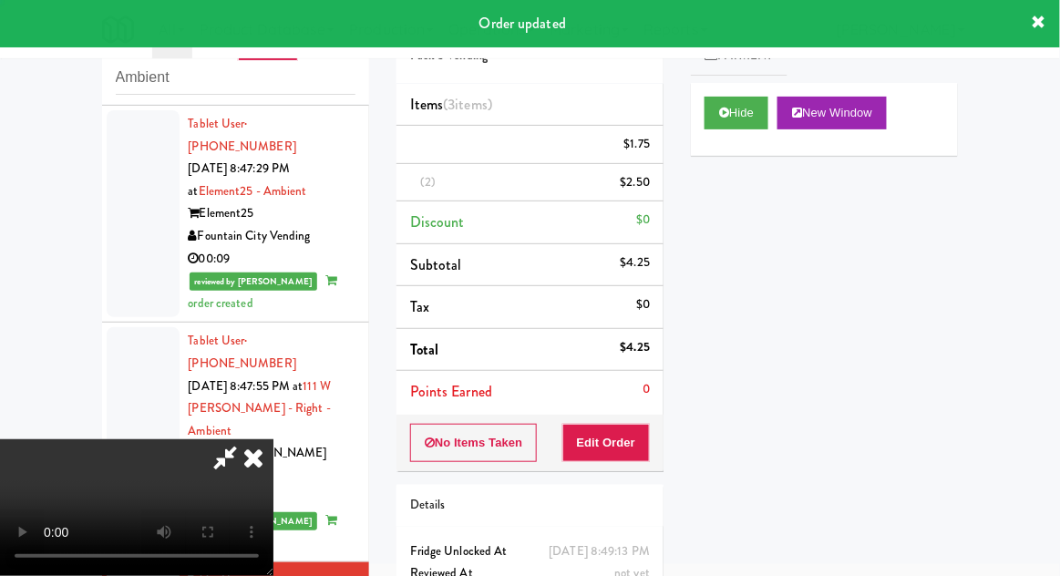
scroll to position [0, 0]
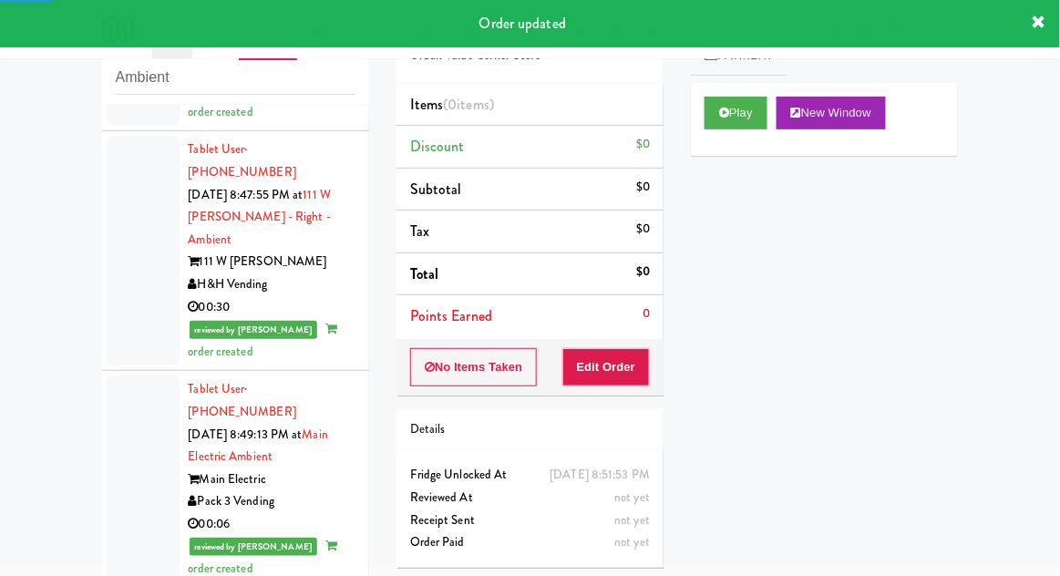
scroll to position [2761, 0]
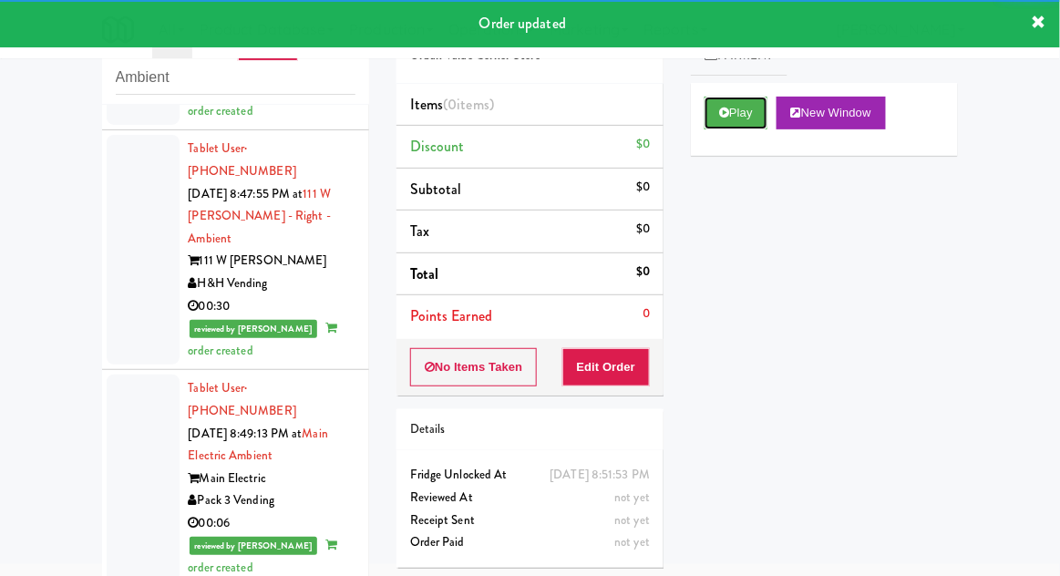
click at [729, 107] on icon at bounding box center [724, 113] width 10 height 12
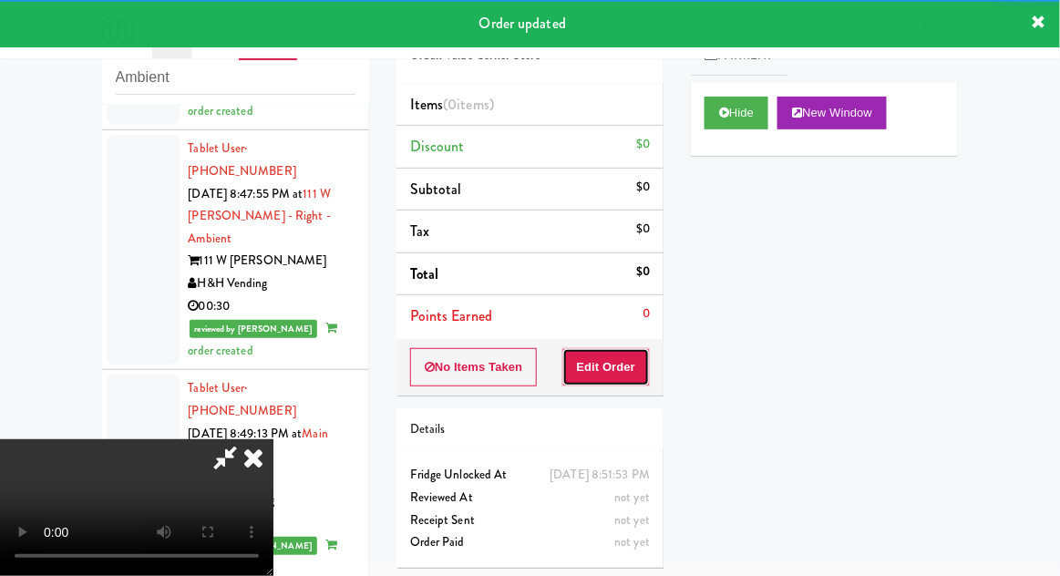
click at [638, 365] on button "Edit Order" at bounding box center [607, 367] width 88 height 38
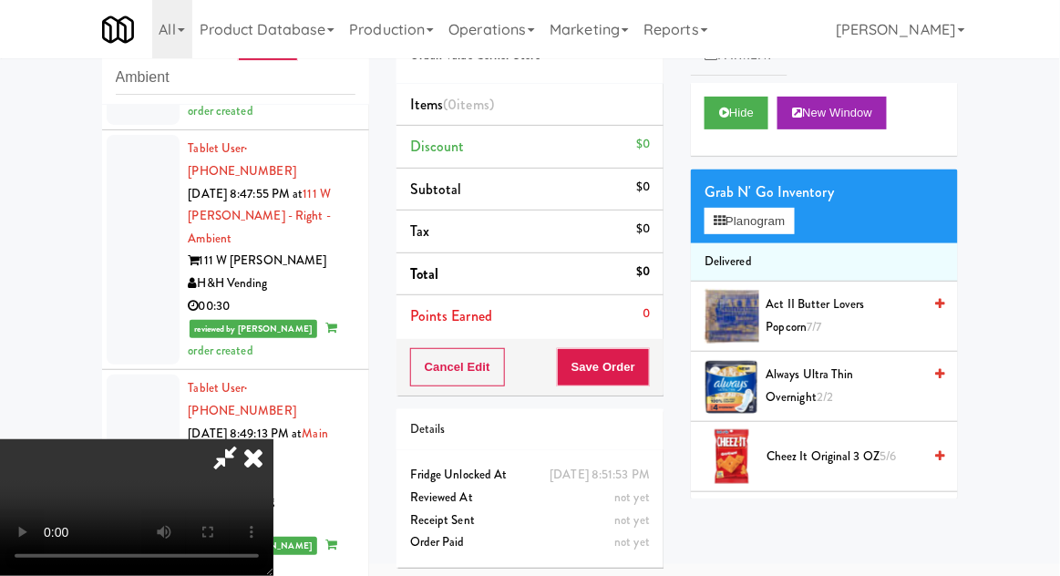
scroll to position [0, 0]
click at [787, 231] on button "Planogram" at bounding box center [749, 221] width 89 height 27
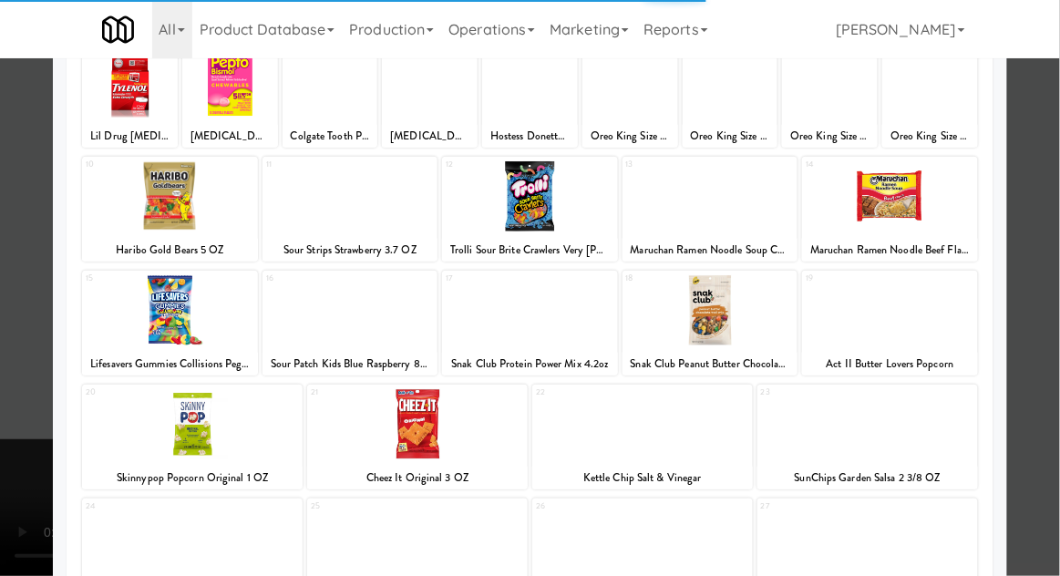
scroll to position [171, 0]
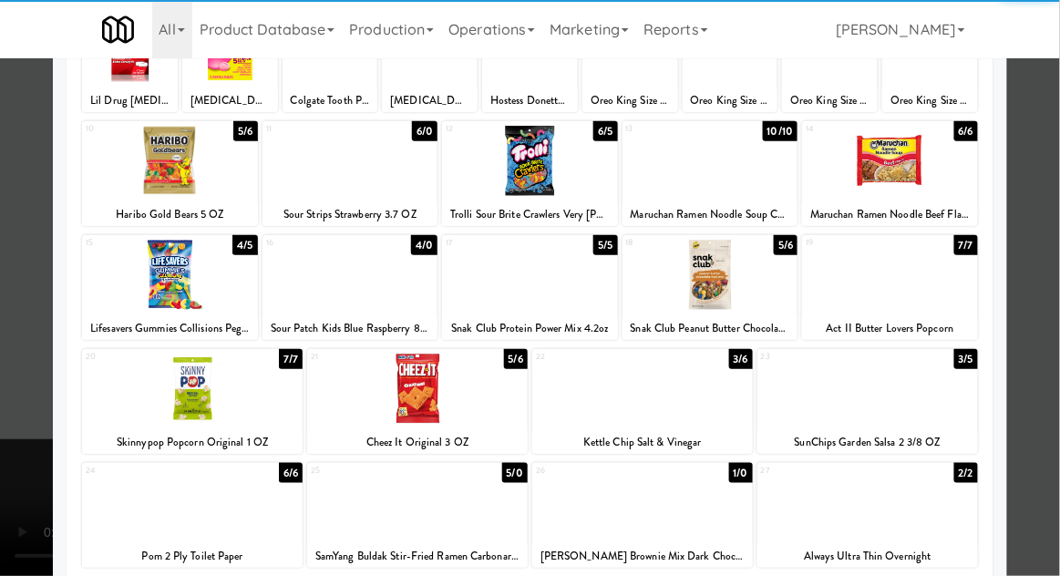
click at [915, 385] on div at bounding box center [868, 389] width 221 height 70
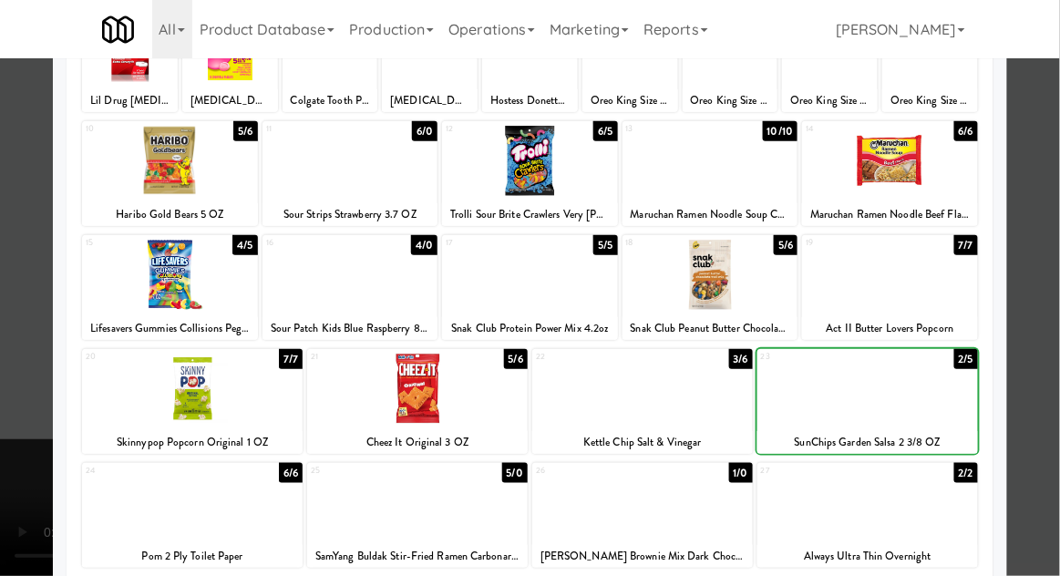
click at [1049, 335] on div at bounding box center [530, 288] width 1060 height 576
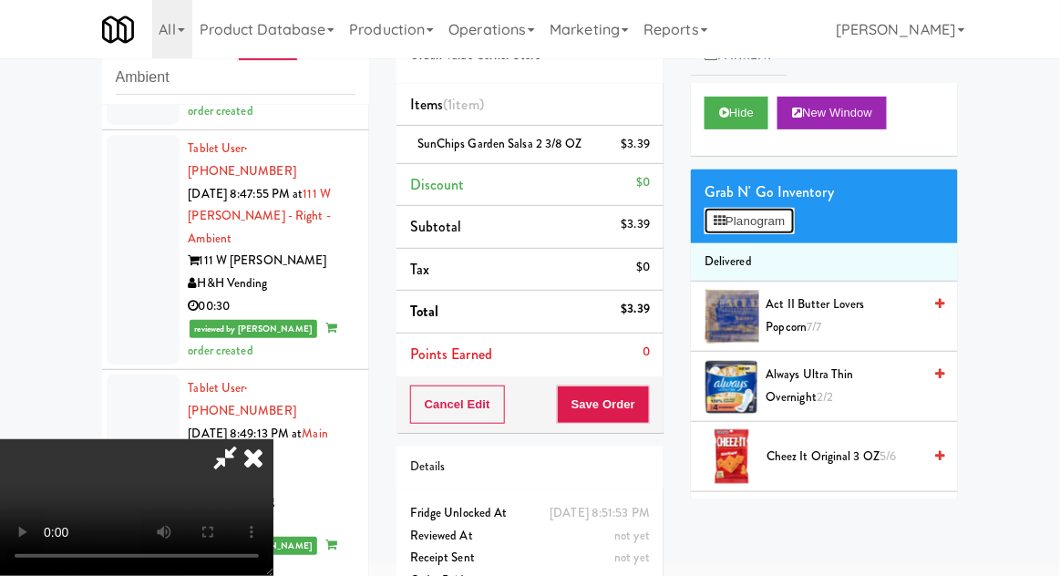
click at [794, 214] on button "Planogram" at bounding box center [749, 221] width 89 height 27
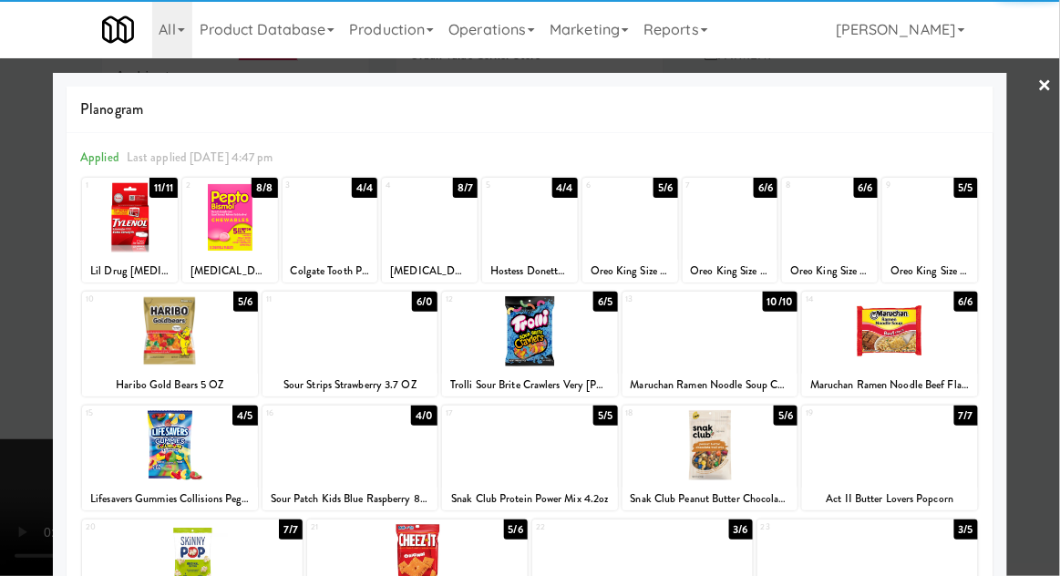
click at [741, 231] on div at bounding box center [731, 217] width 96 height 70
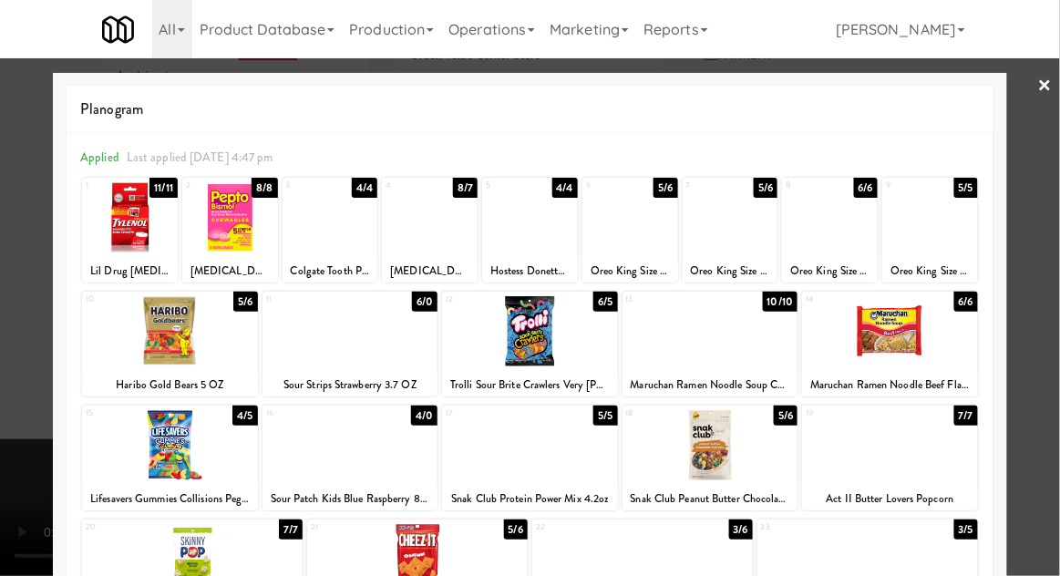
click at [1041, 312] on div at bounding box center [530, 288] width 1060 height 576
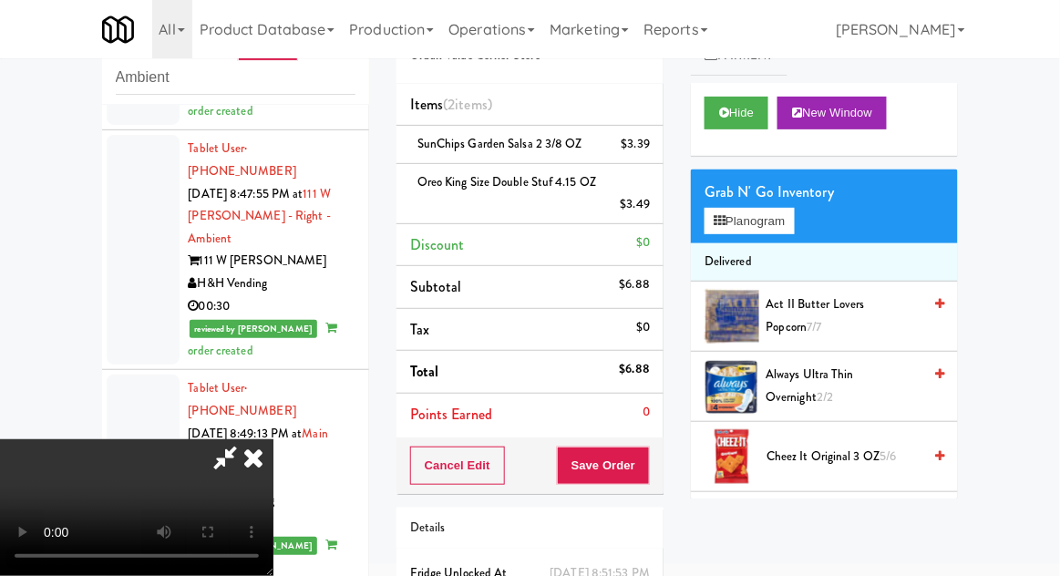
scroll to position [67, 0]
click at [649, 474] on button "Save Order" at bounding box center [603, 466] width 93 height 38
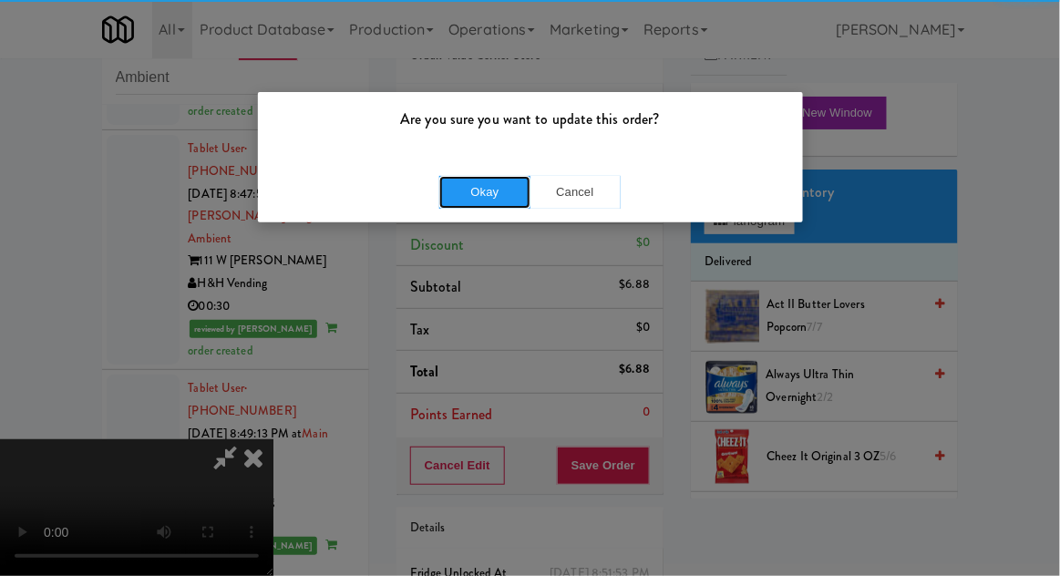
click at [465, 188] on button "Okay" at bounding box center [484, 192] width 91 height 33
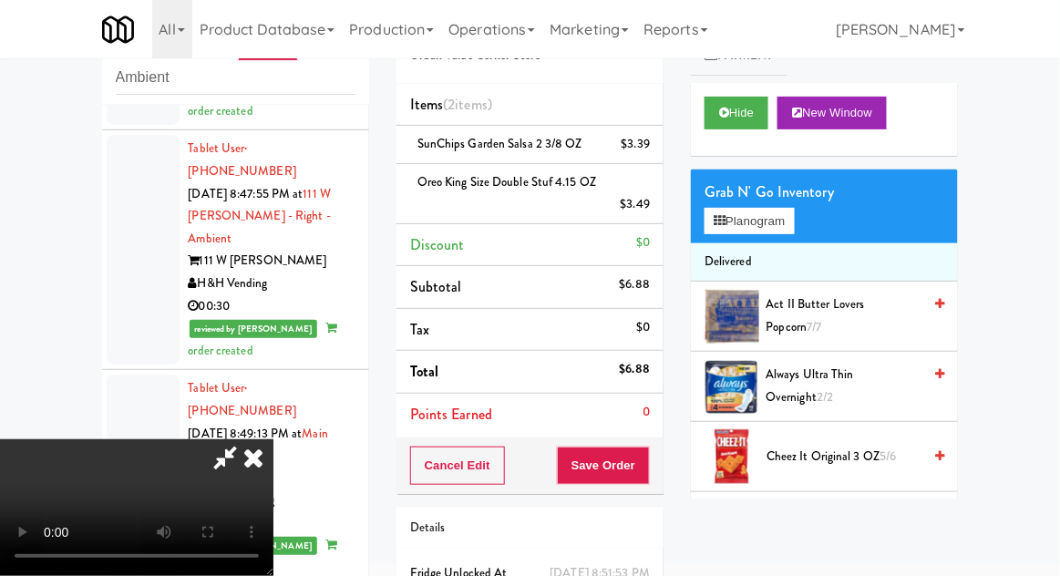
scroll to position [0, 0]
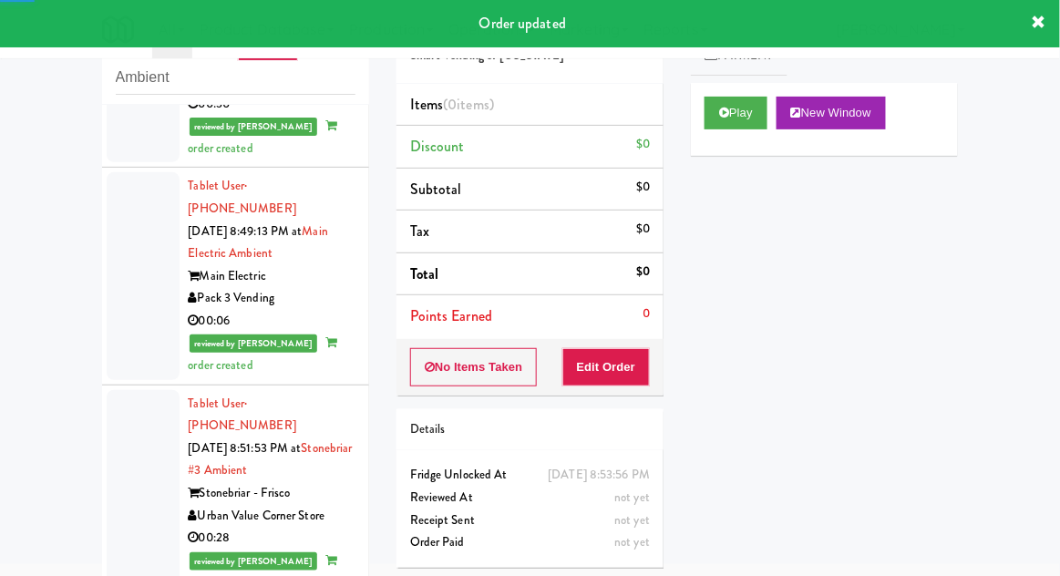
scroll to position [2963, 0]
click at [716, 120] on button "Play" at bounding box center [736, 113] width 63 height 33
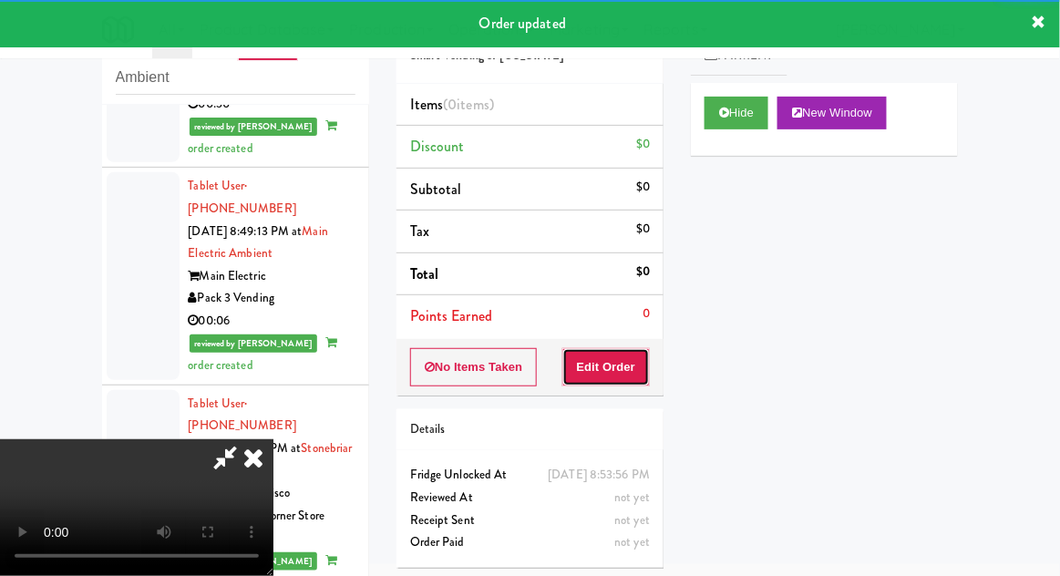
click at [626, 373] on button "Edit Order" at bounding box center [607, 367] width 88 height 38
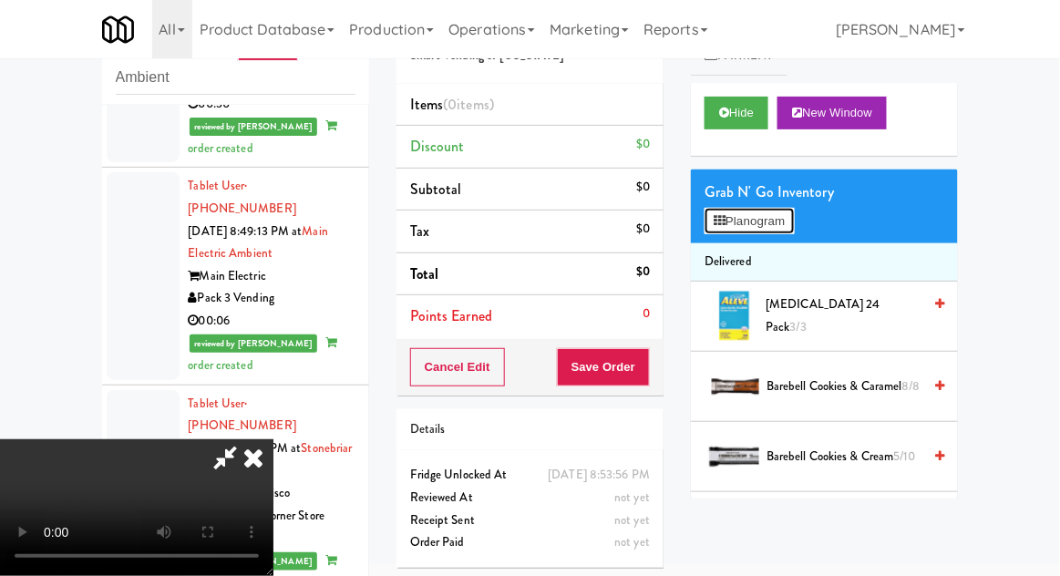
click at [794, 212] on button "Planogram" at bounding box center [749, 221] width 89 height 27
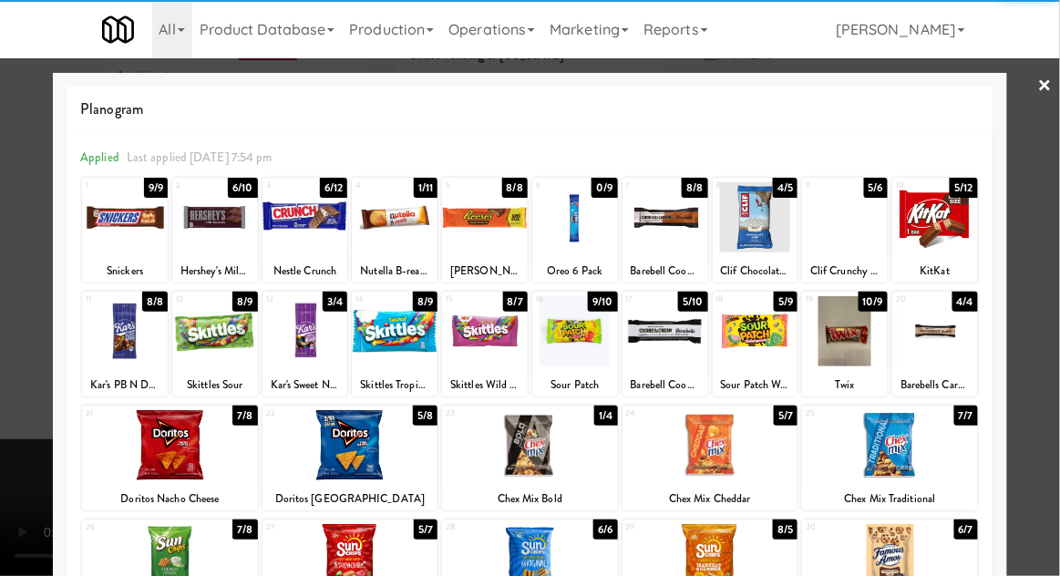
click at [313, 230] on div at bounding box center [306, 217] width 86 height 70
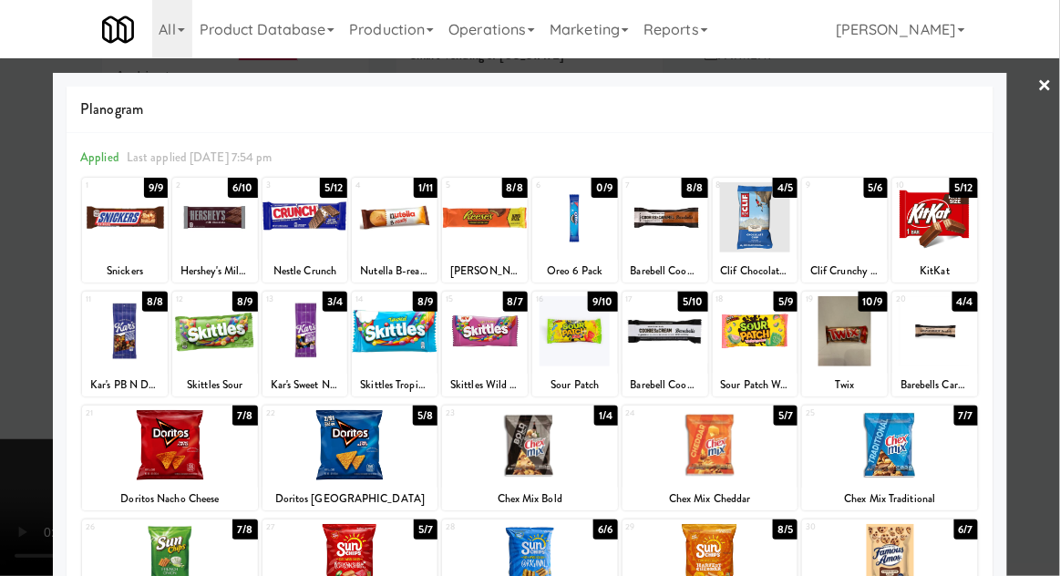
click at [1053, 316] on div at bounding box center [530, 288] width 1060 height 576
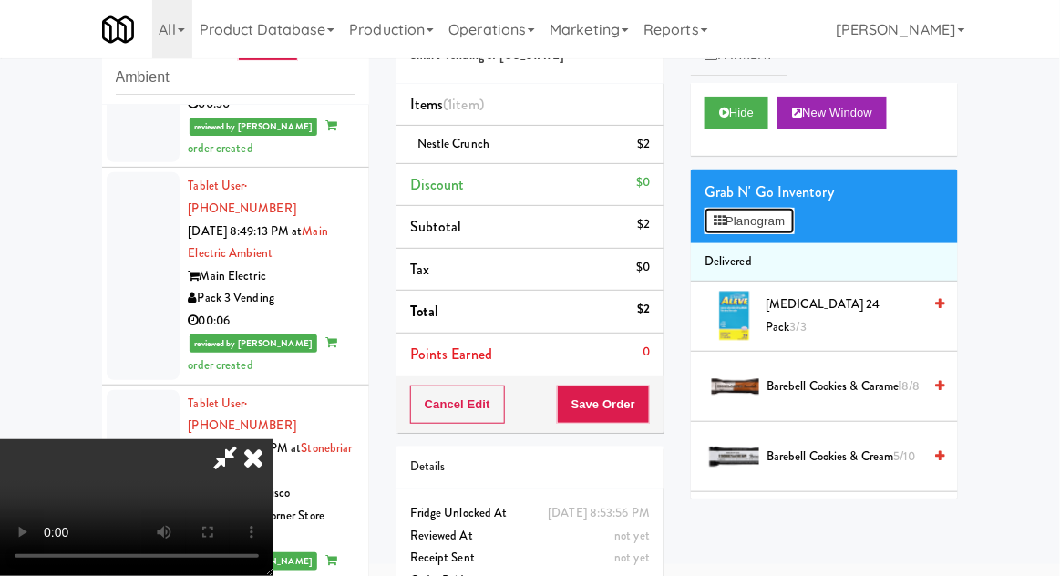
click at [789, 230] on button "Planogram" at bounding box center [749, 221] width 89 height 27
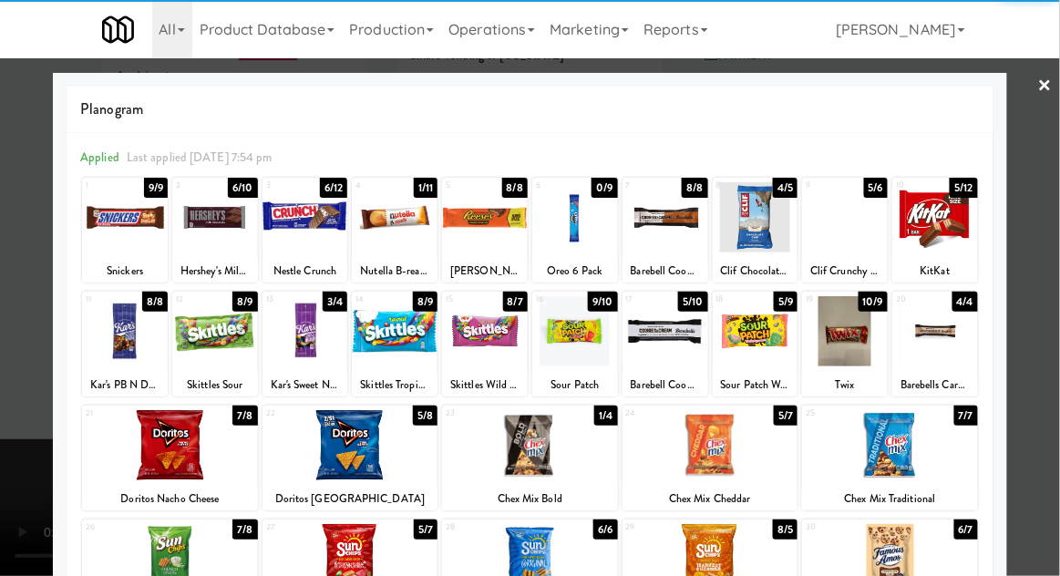
click at [665, 329] on div at bounding box center [666, 331] width 86 height 70
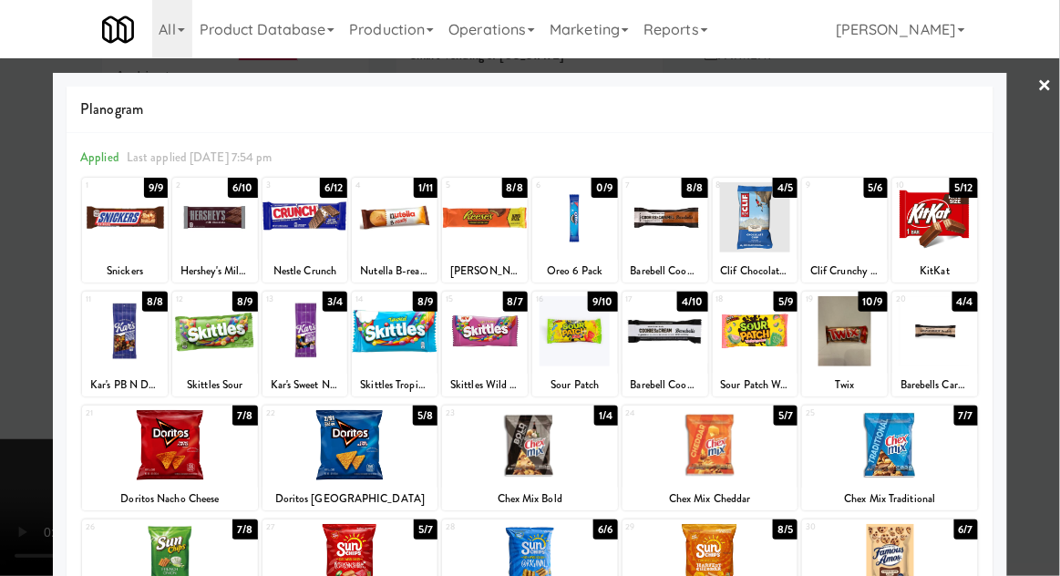
click at [1059, 317] on div at bounding box center [530, 288] width 1060 height 576
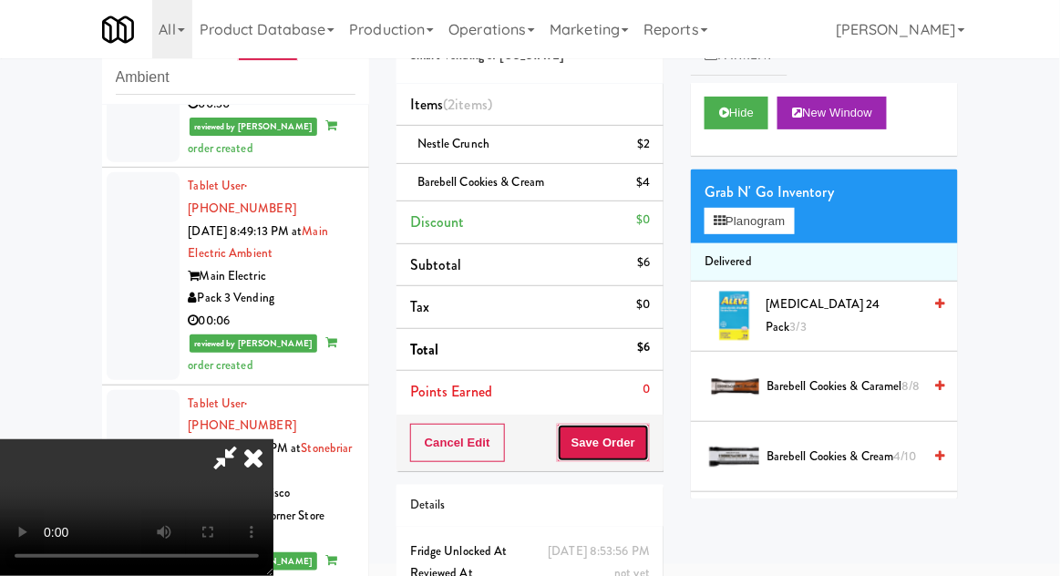
click at [650, 452] on button "Save Order" at bounding box center [603, 443] width 93 height 38
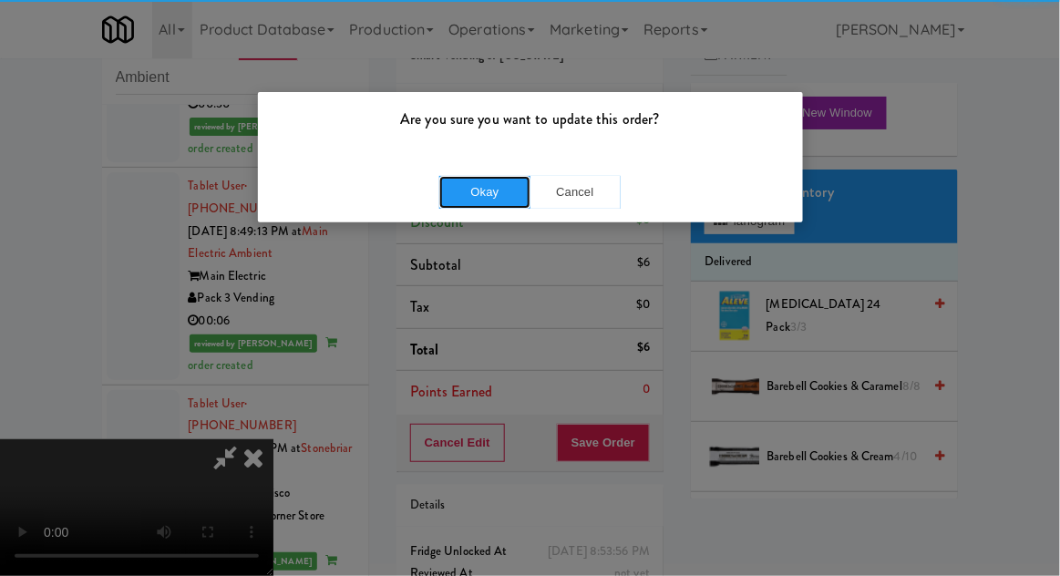
click at [471, 195] on button "Okay" at bounding box center [484, 192] width 91 height 33
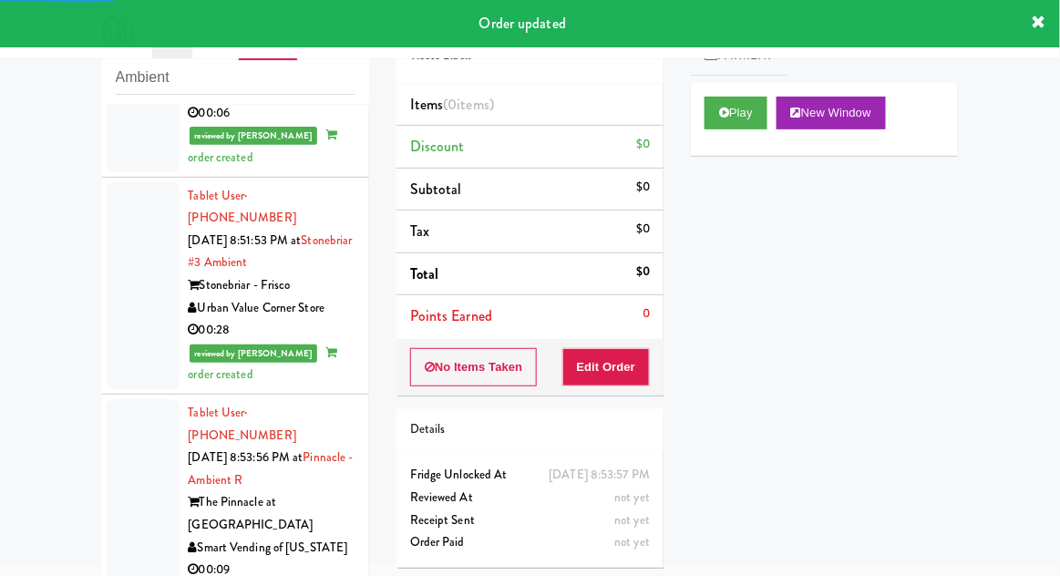
scroll to position [3172, 0]
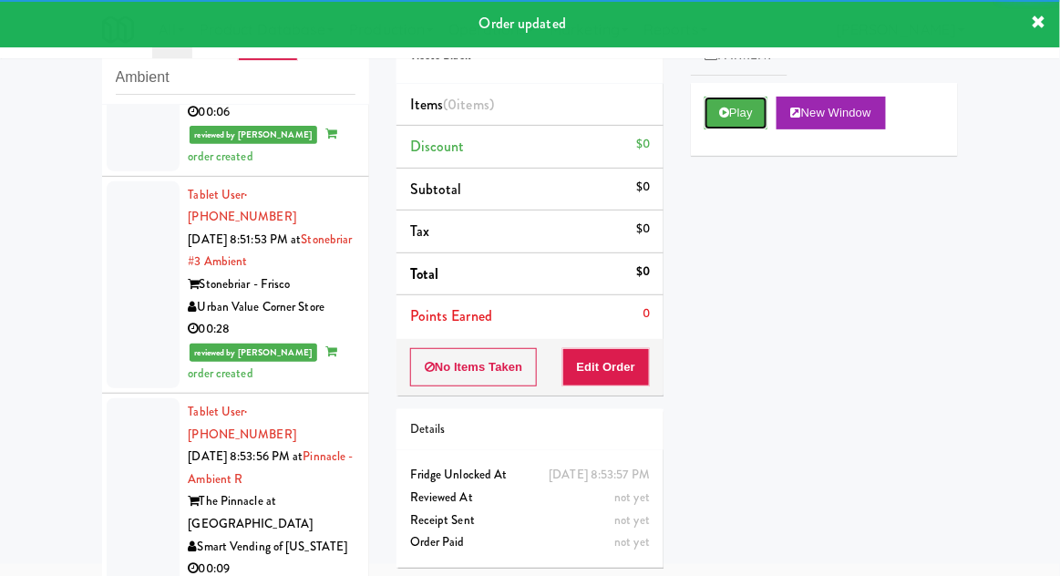
click at [711, 126] on button "Play" at bounding box center [736, 113] width 63 height 33
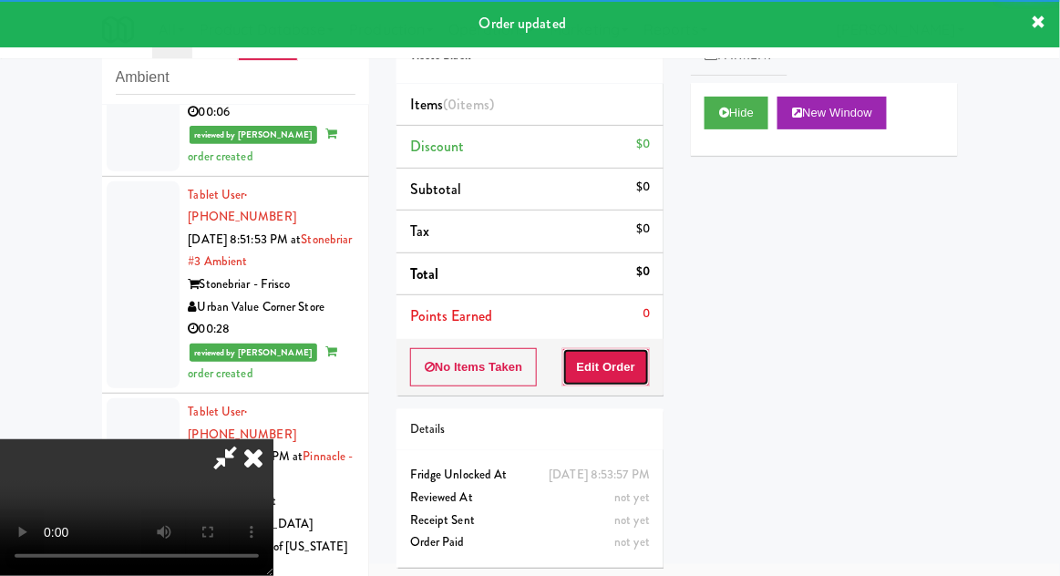
click at [607, 374] on button "Edit Order" at bounding box center [607, 367] width 88 height 38
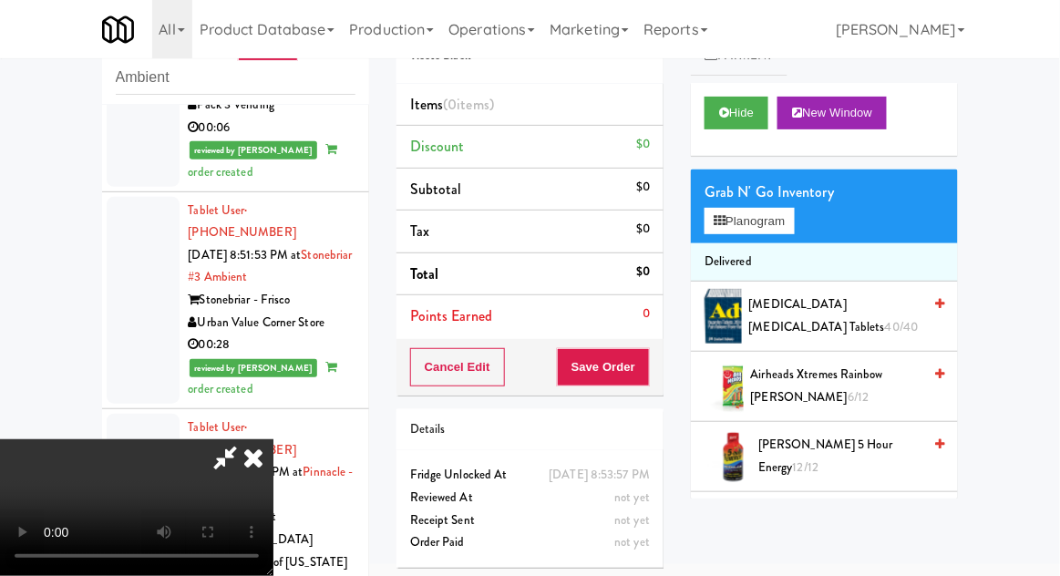
scroll to position [0, 0]
click at [794, 230] on button "Planogram" at bounding box center [749, 221] width 89 height 27
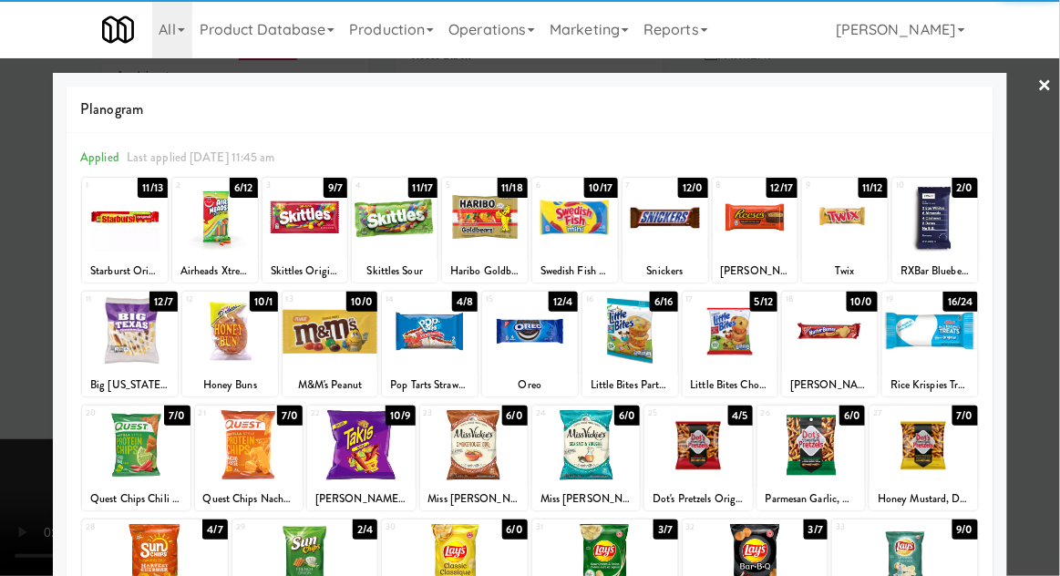
click at [536, 335] on div at bounding box center [530, 331] width 96 height 70
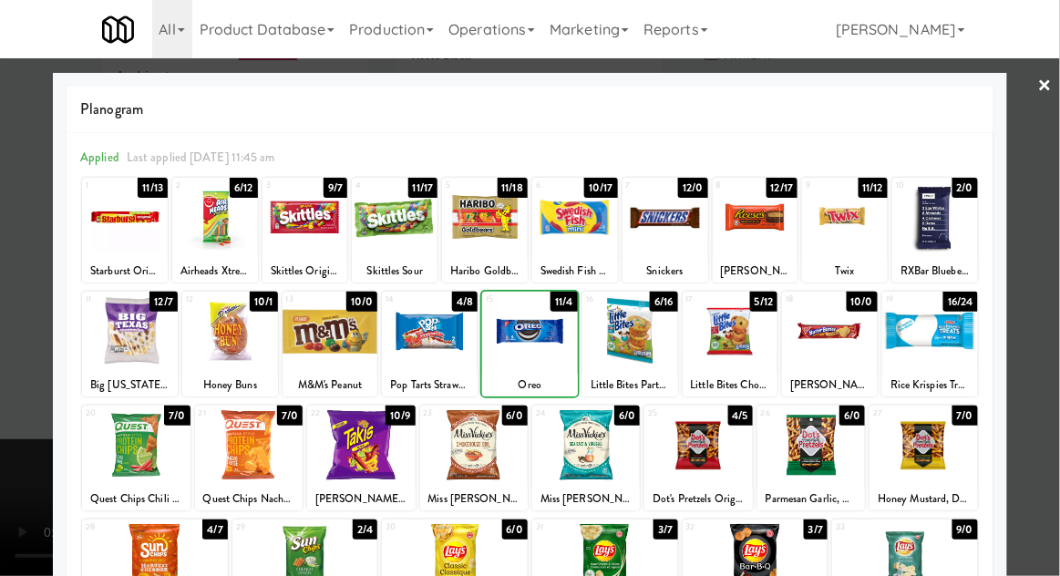
click at [1059, 305] on div at bounding box center [530, 288] width 1060 height 576
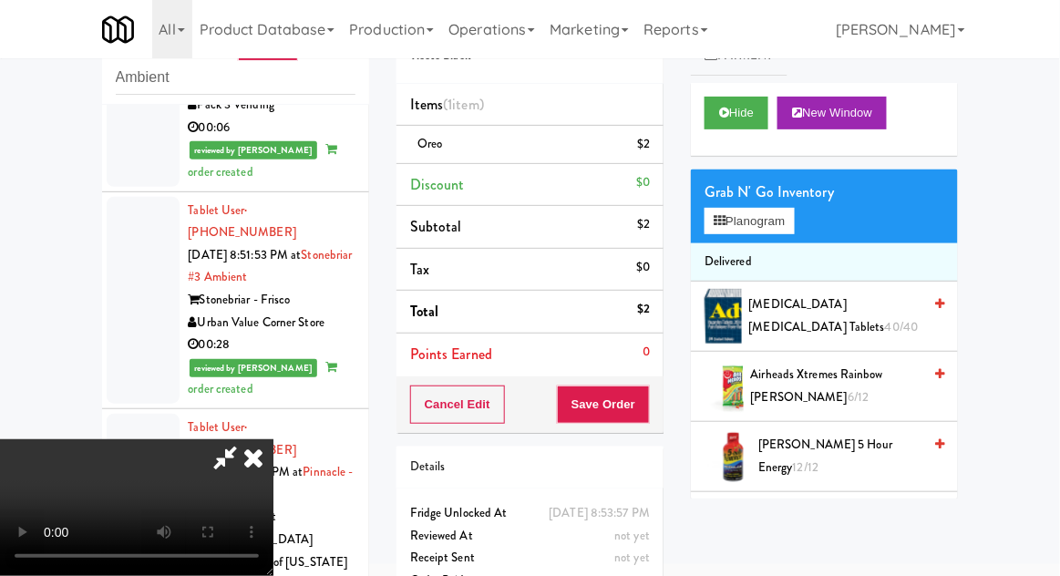
scroll to position [67, 0]
click at [643, 412] on button "Save Order" at bounding box center [603, 405] width 93 height 38
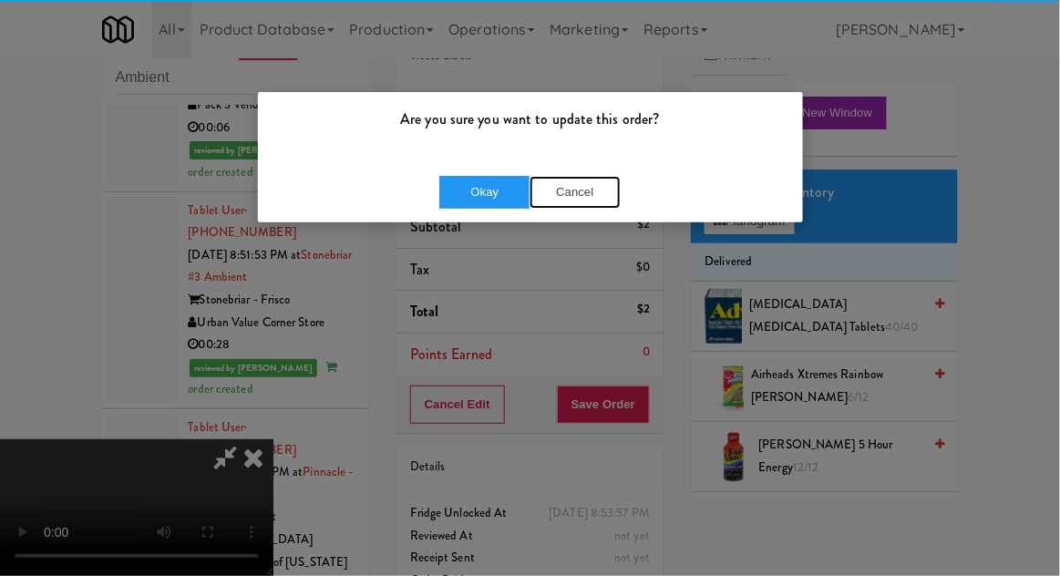
click at [564, 198] on button "Cancel" at bounding box center [575, 192] width 91 height 33
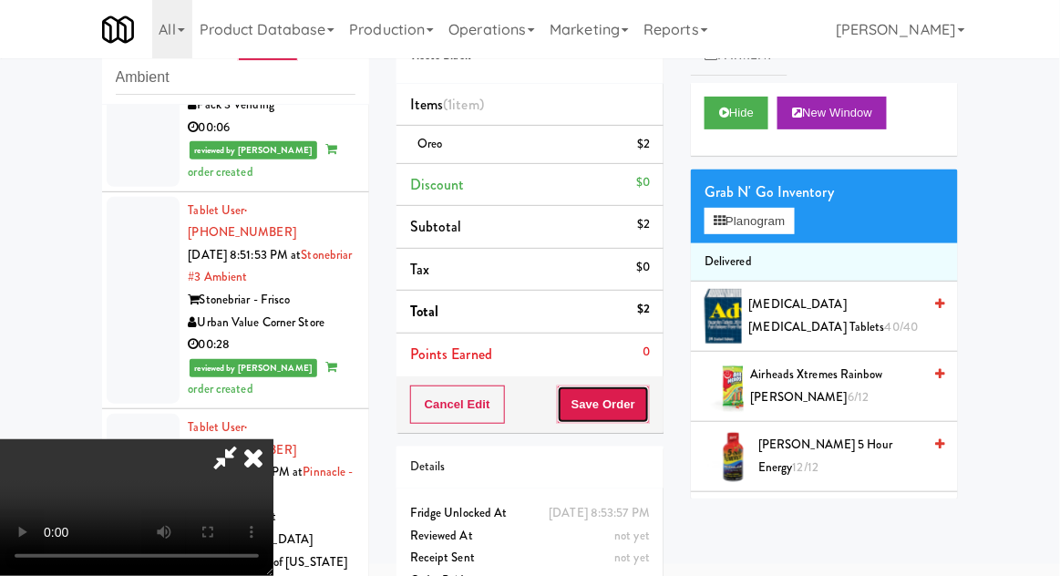
click at [646, 418] on button "Save Order" at bounding box center [603, 405] width 93 height 38
click at [648, 405] on button "Save Order" at bounding box center [603, 405] width 93 height 38
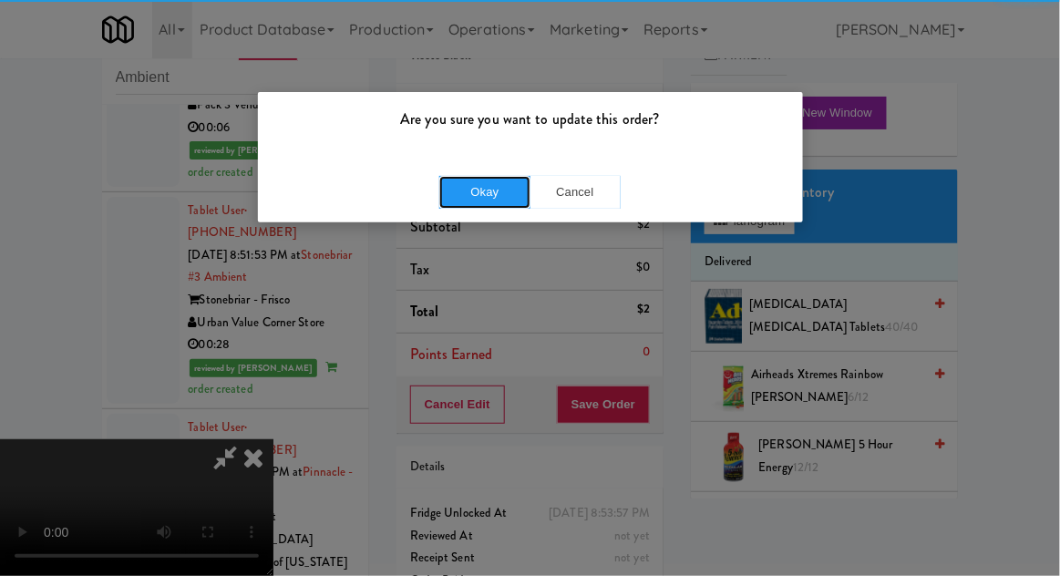
click at [472, 188] on button "Okay" at bounding box center [484, 192] width 91 height 33
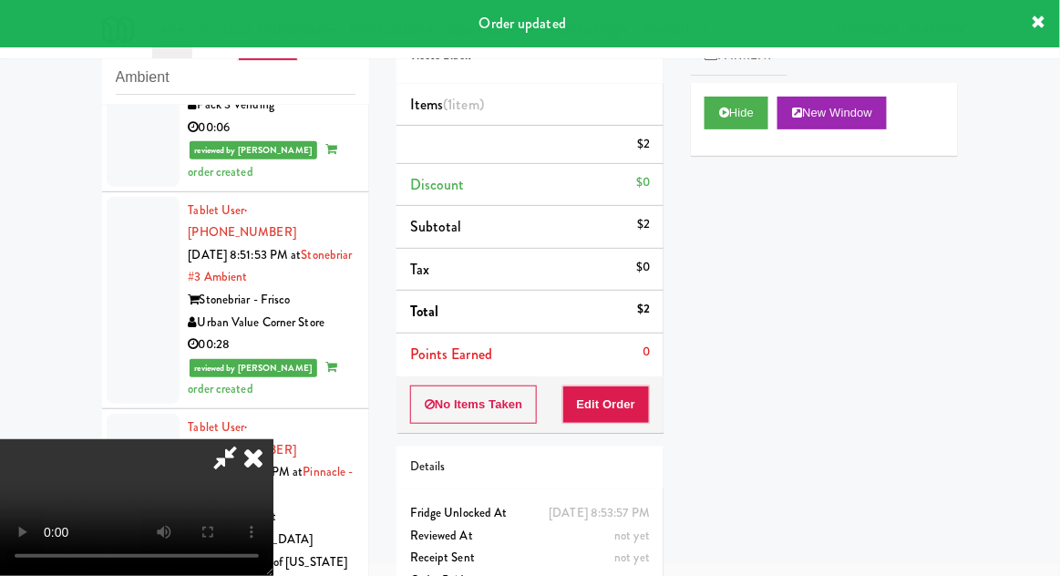
scroll to position [0, 0]
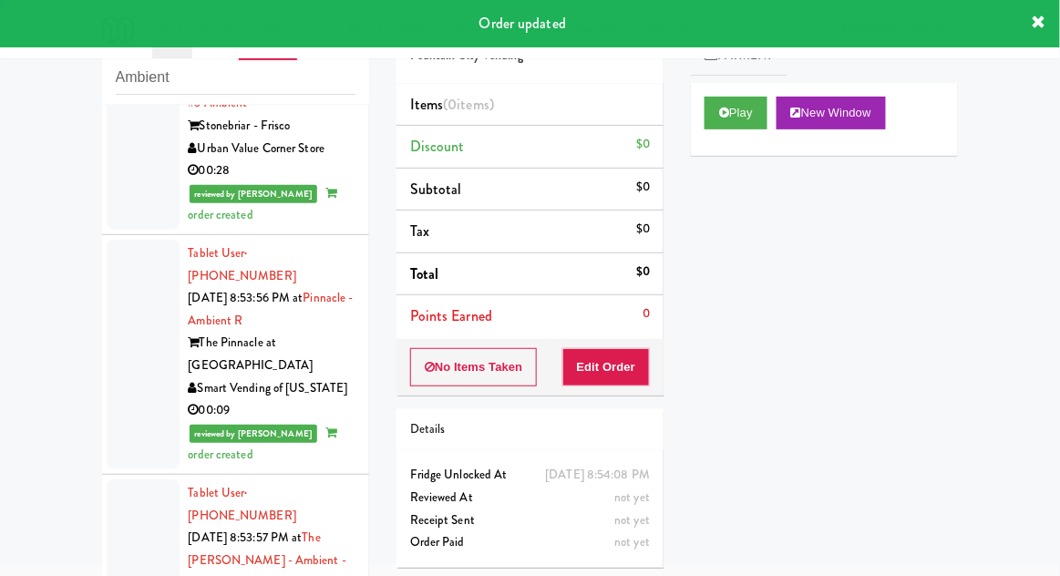
scroll to position [3354, 0]
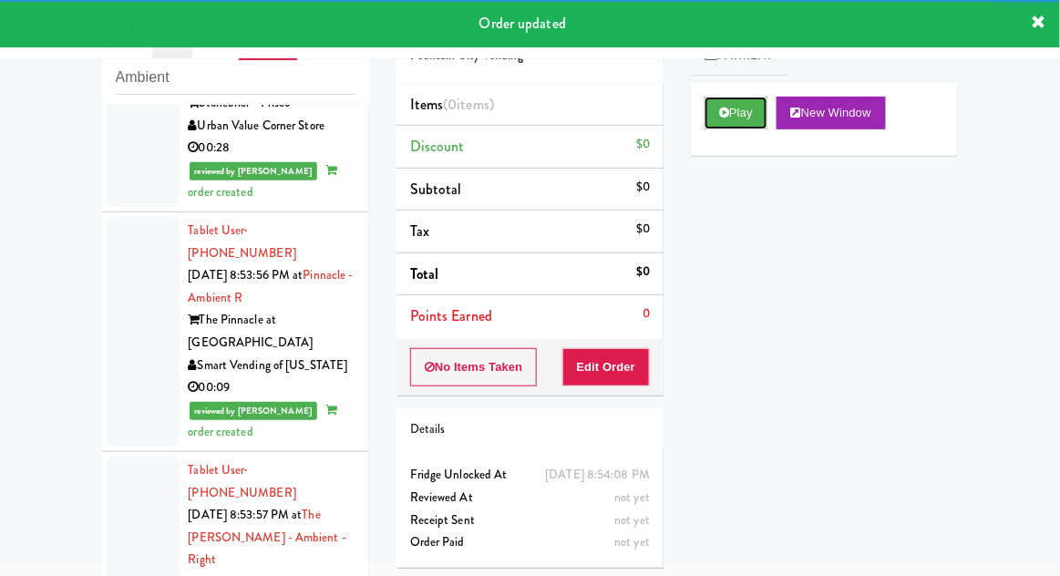
click at [722, 123] on button "Play" at bounding box center [736, 113] width 63 height 33
click at [637, 367] on button "Edit Order" at bounding box center [607, 367] width 88 height 38
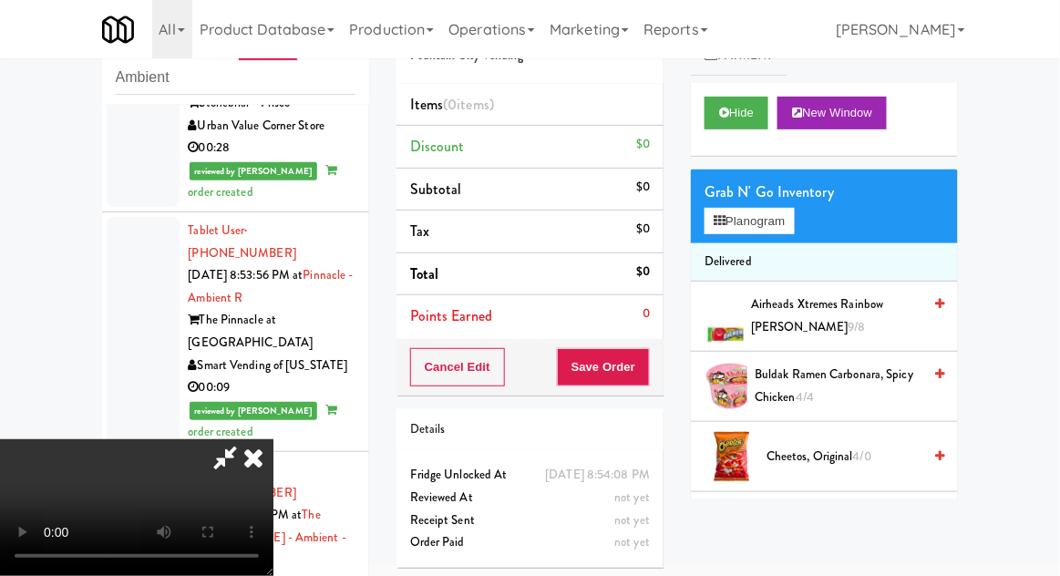
scroll to position [0, 0]
click at [779, 223] on button "Planogram" at bounding box center [749, 221] width 89 height 27
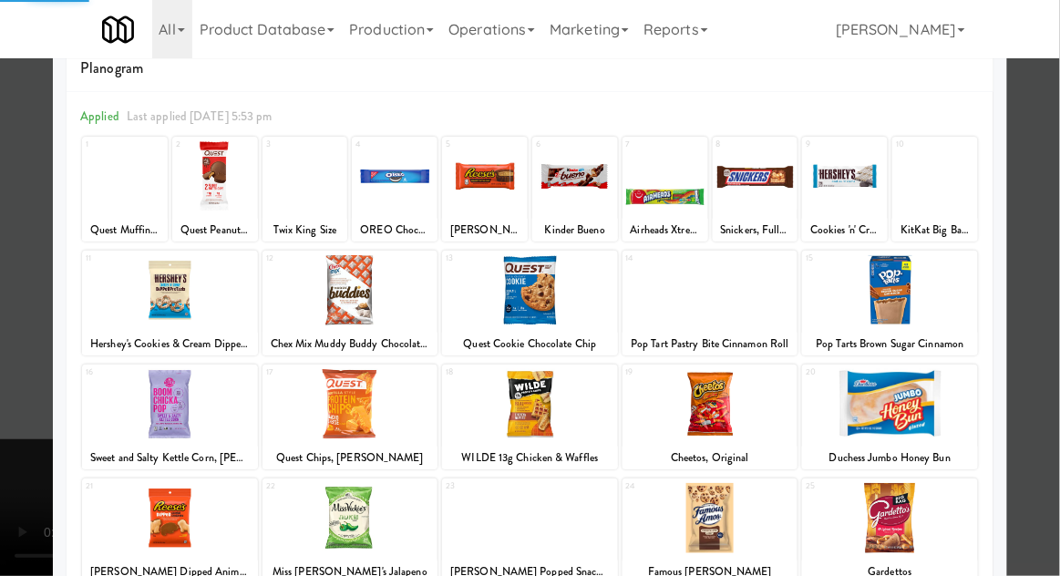
scroll to position [55, 0]
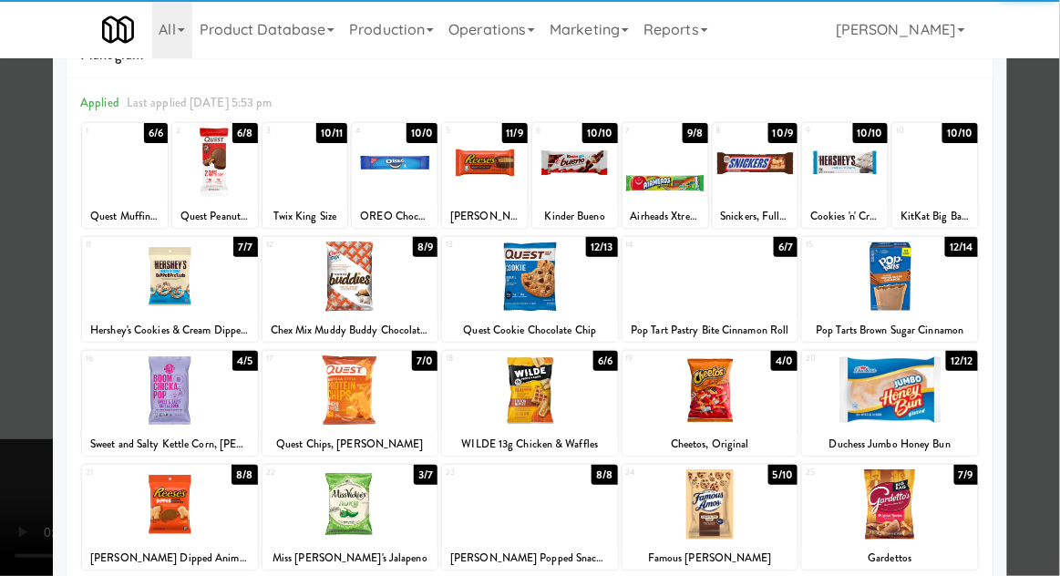
click at [936, 282] on div at bounding box center [890, 277] width 176 height 70
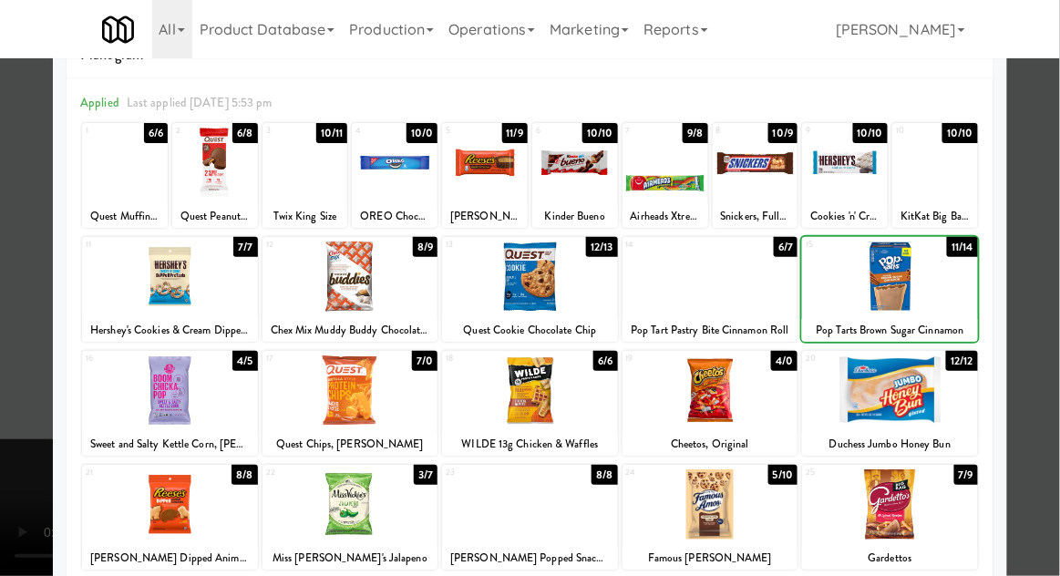
click at [1047, 273] on div at bounding box center [530, 288] width 1060 height 576
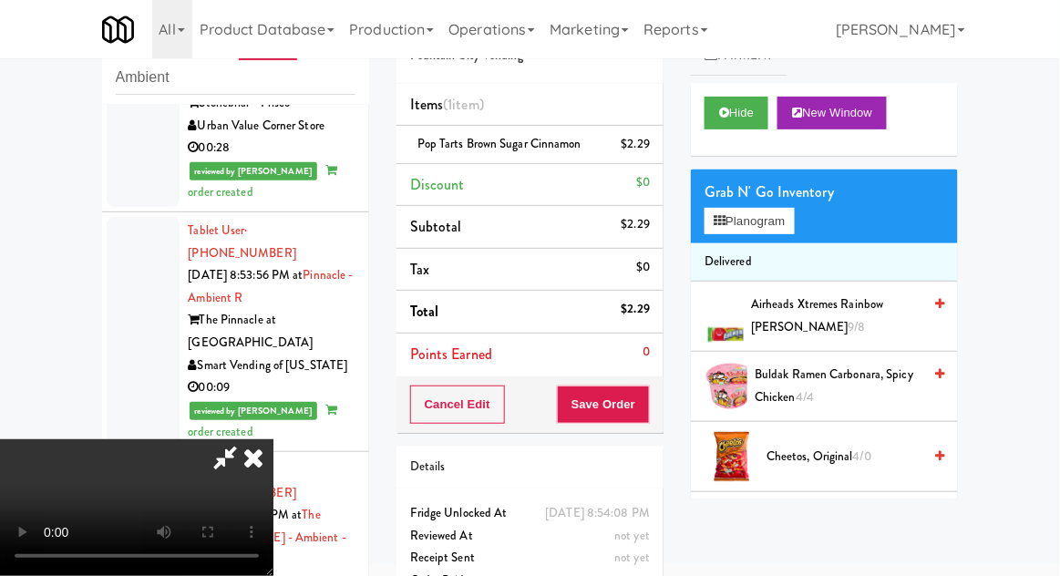
scroll to position [67, 0]
click at [646, 412] on button "Save Order" at bounding box center [603, 405] width 93 height 38
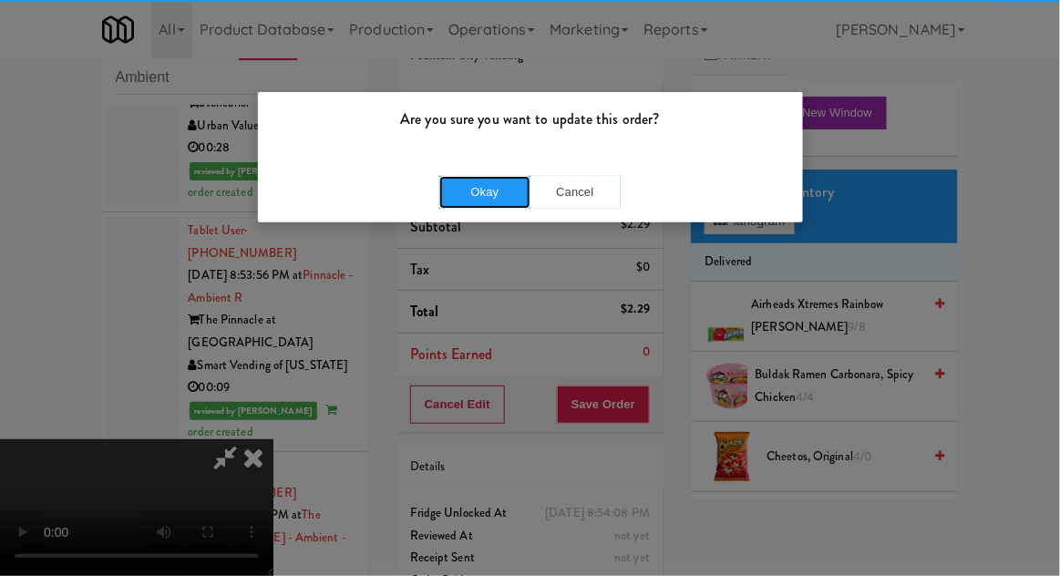
click at [469, 192] on button "Okay" at bounding box center [484, 192] width 91 height 33
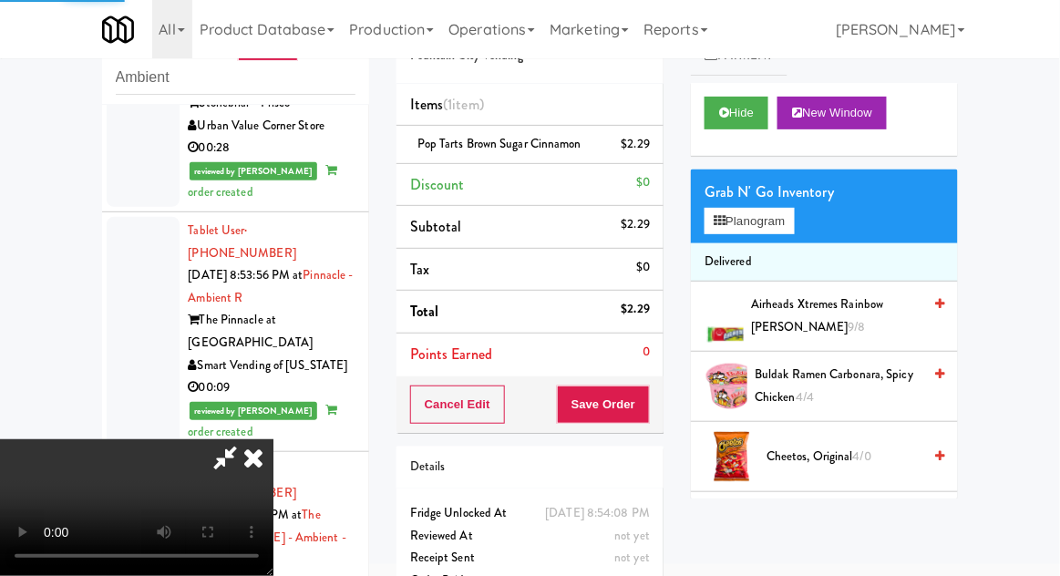
scroll to position [0, 0]
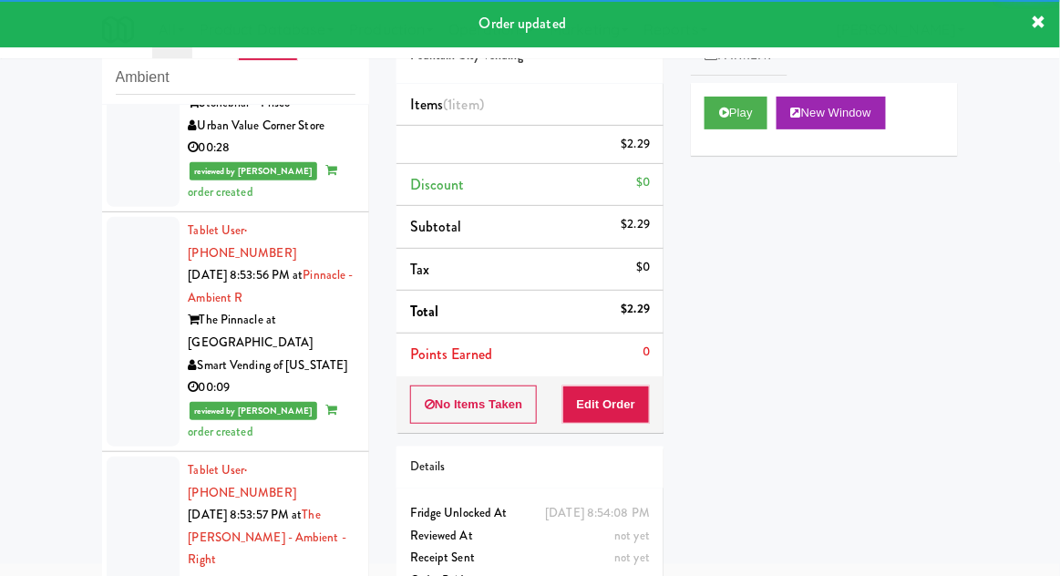
click at [89, 369] on div "inbox reviewed recent all unclear take inventory issue suspicious failed recent…" at bounding box center [235, 330] width 295 height 670
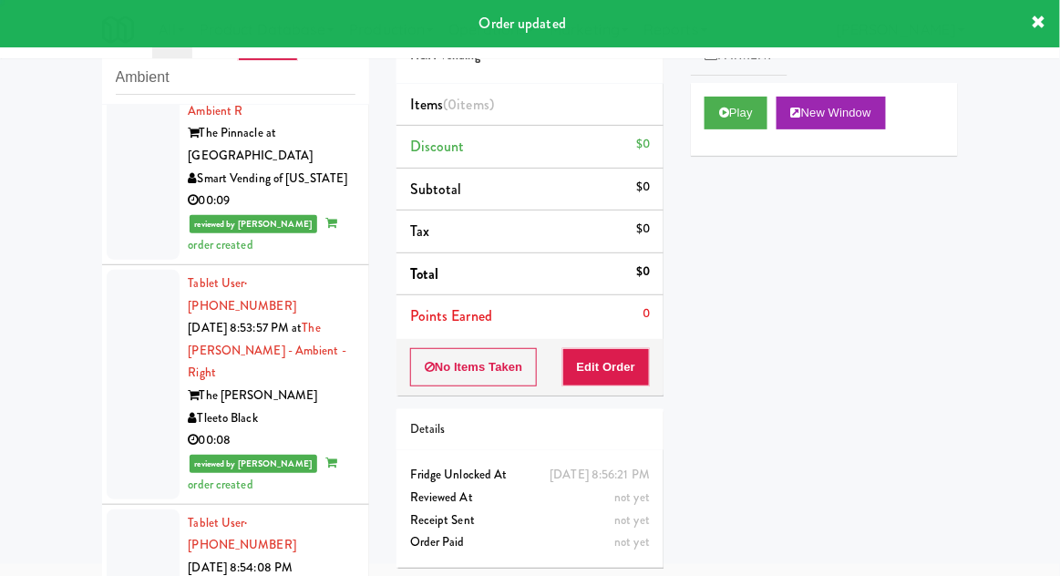
scroll to position [3575, 0]
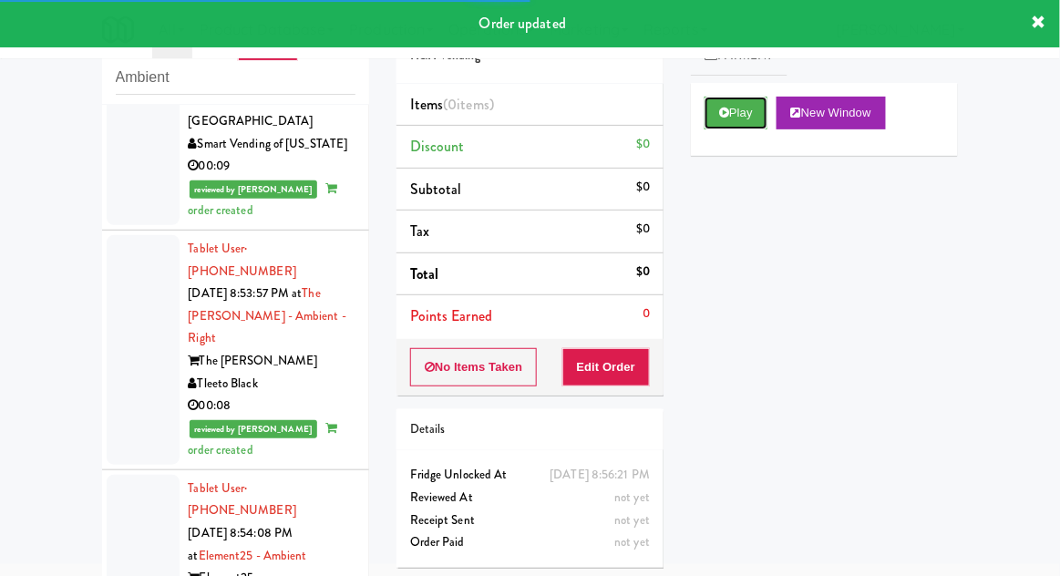
click at [742, 117] on button "Play" at bounding box center [736, 113] width 63 height 33
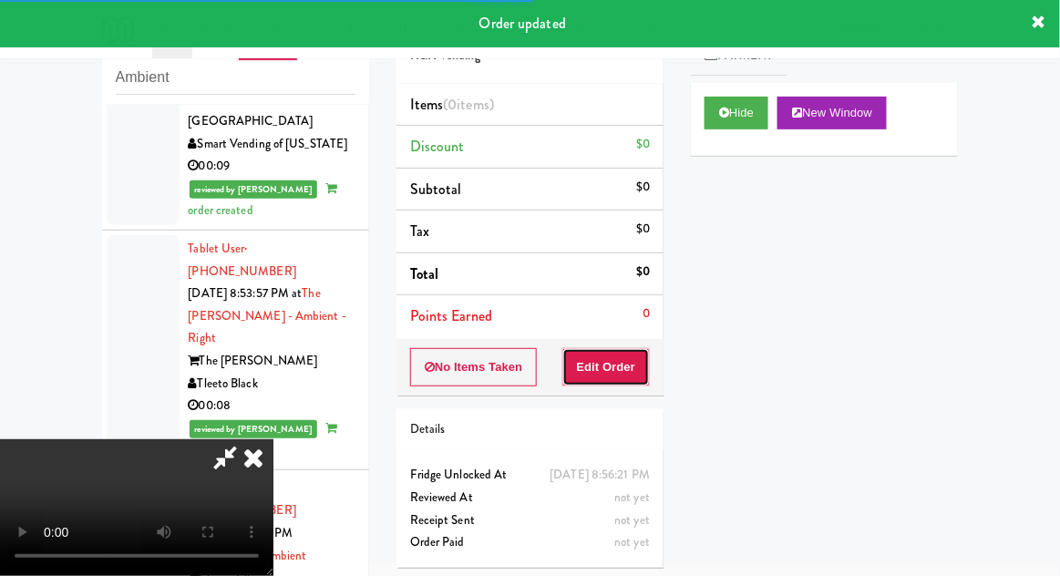
click at [647, 361] on button "Edit Order" at bounding box center [607, 367] width 88 height 38
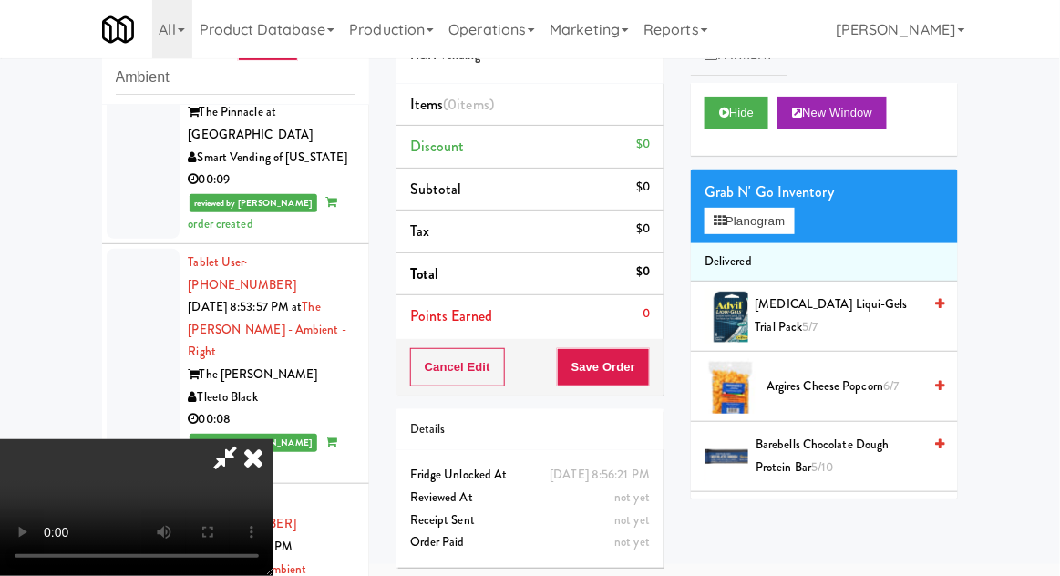
scroll to position [3561, 0]
click at [794, 230] on button "Planogram" at bounding box center [749, 221] width 89 height 27
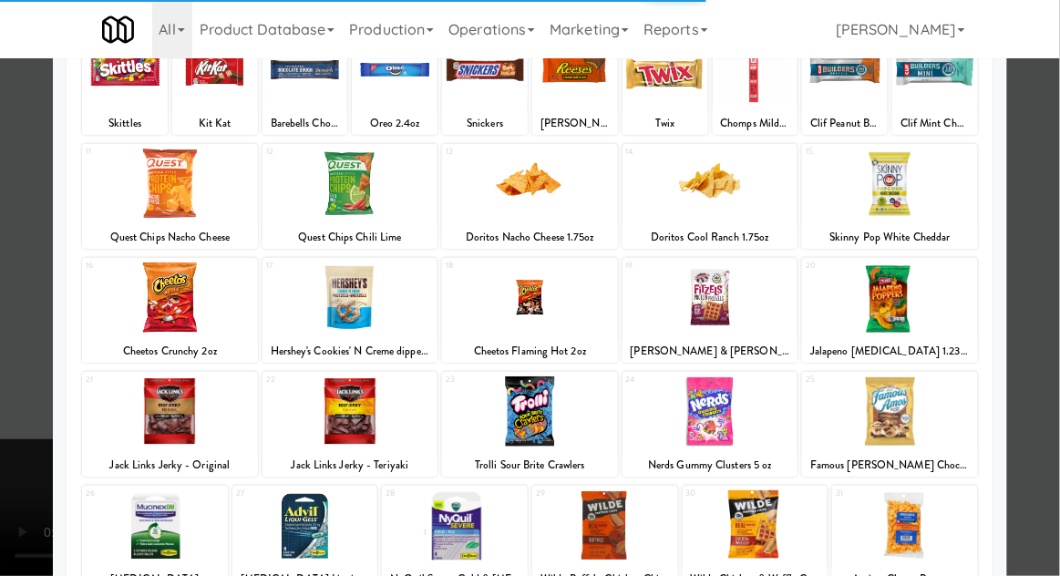
scroll to position [148, 0]
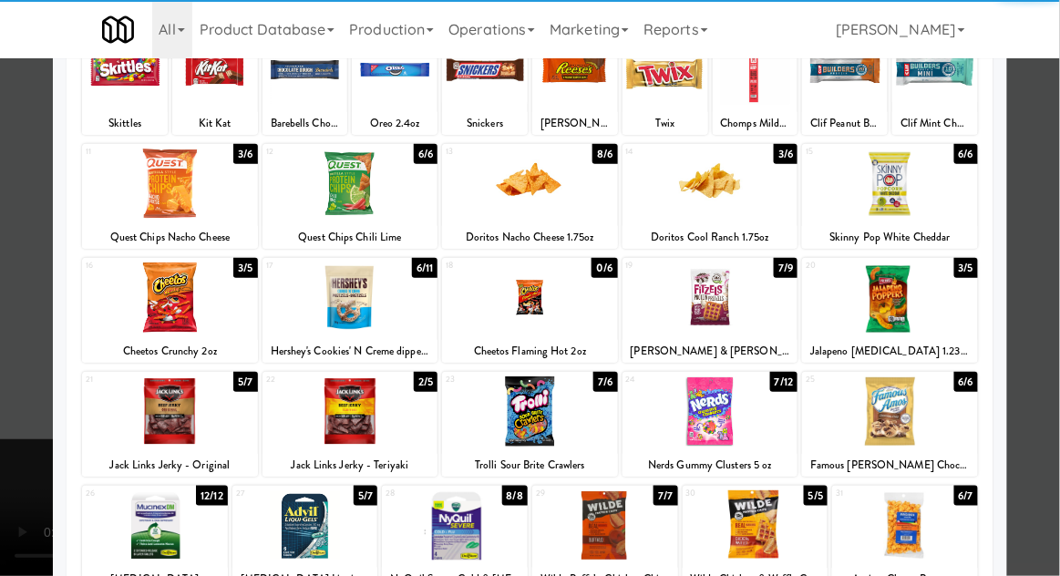
click at [721, 419] on div at bounding box center [711, 412] width 176 height 70
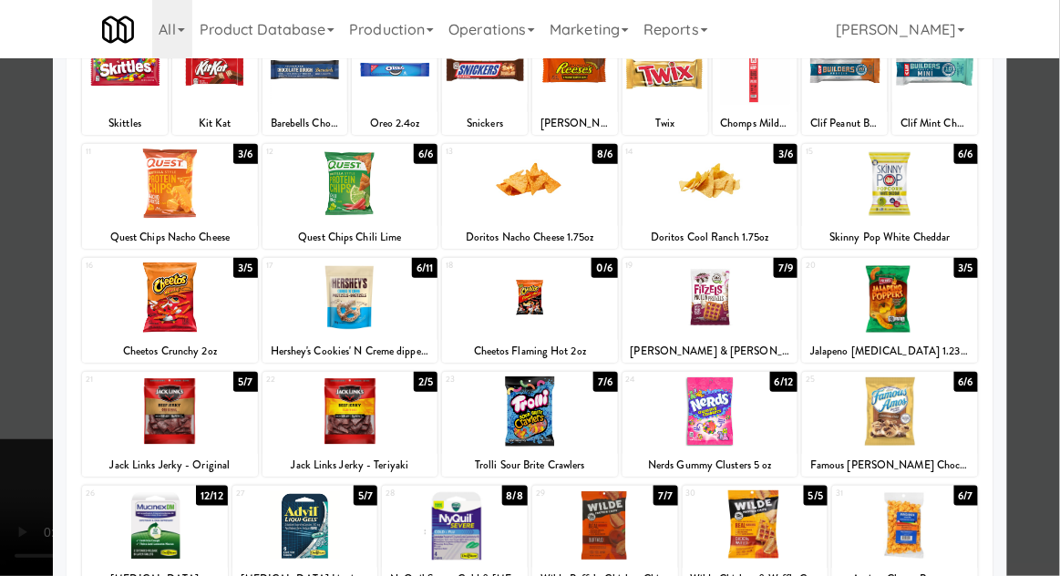
click at [1059, 320] on div at bounding box center [530, 288] width 1060 height 576
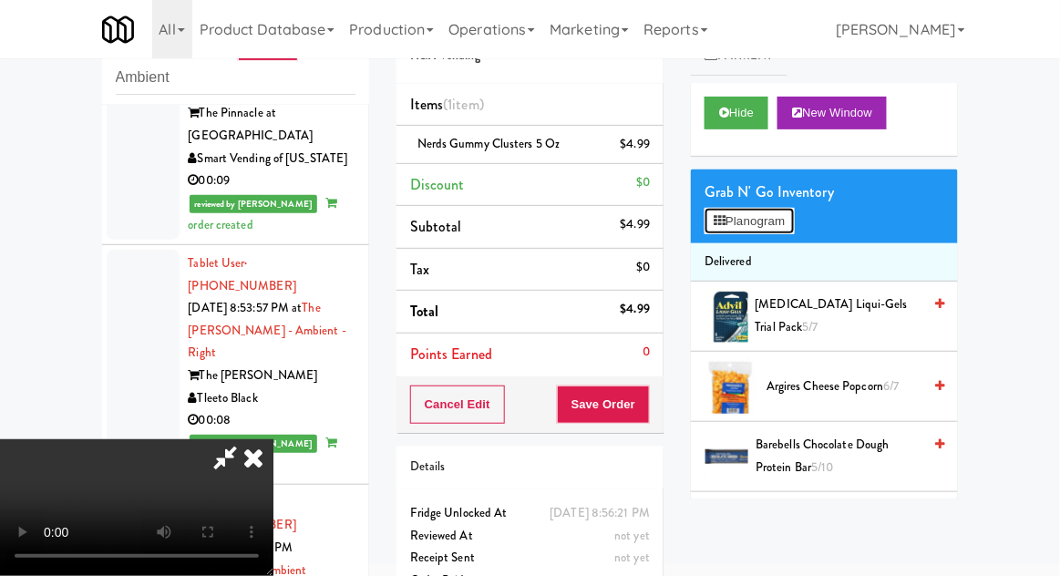
click at [784, 226] on button "Planogram" at bounding box center [749, 221] width 89 height 27
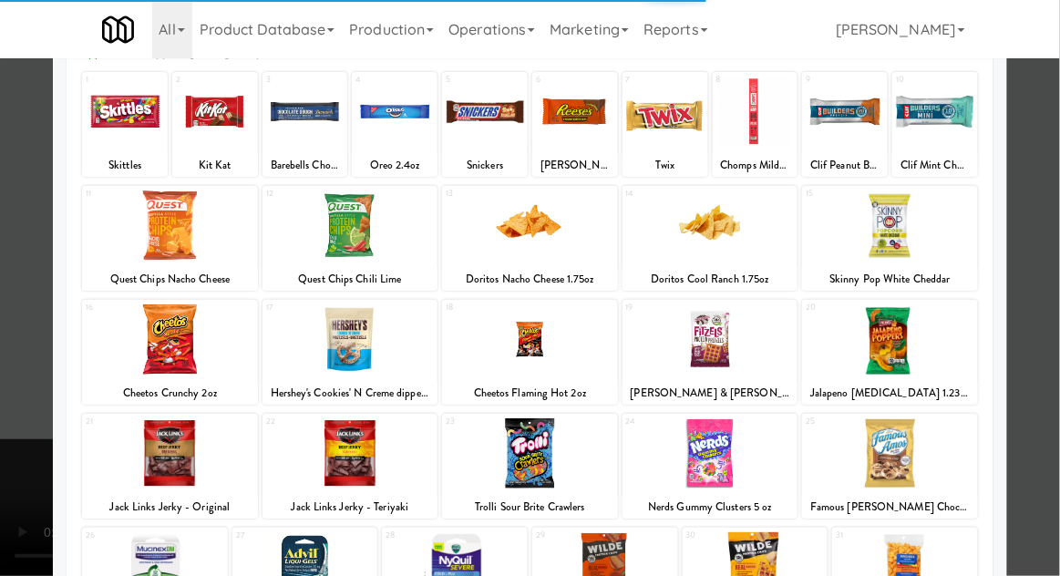
scroll to position [107, 0]
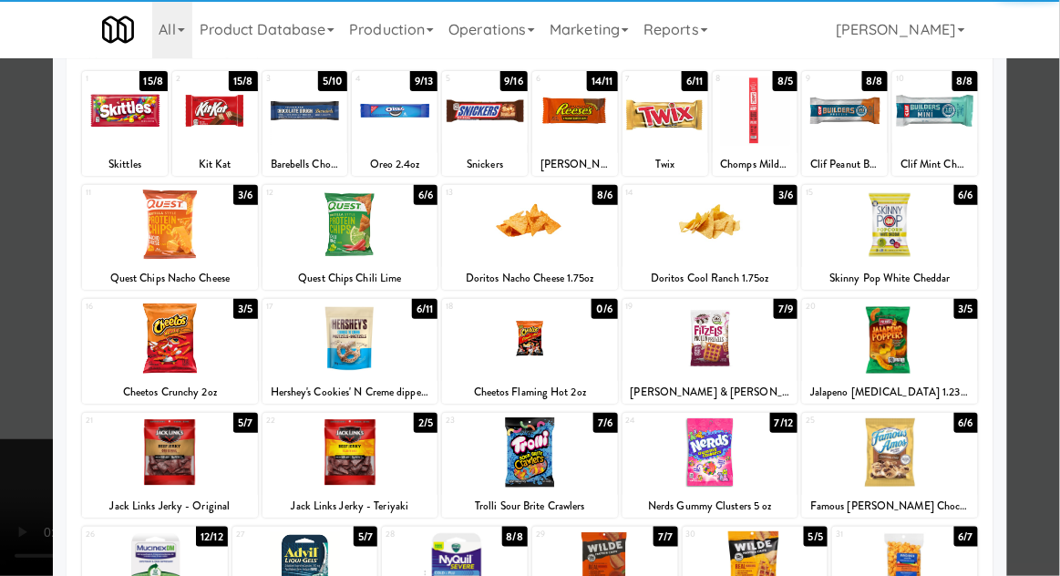
click at [360, 345] on div at bounding box center [351, 339] width 176 height 70
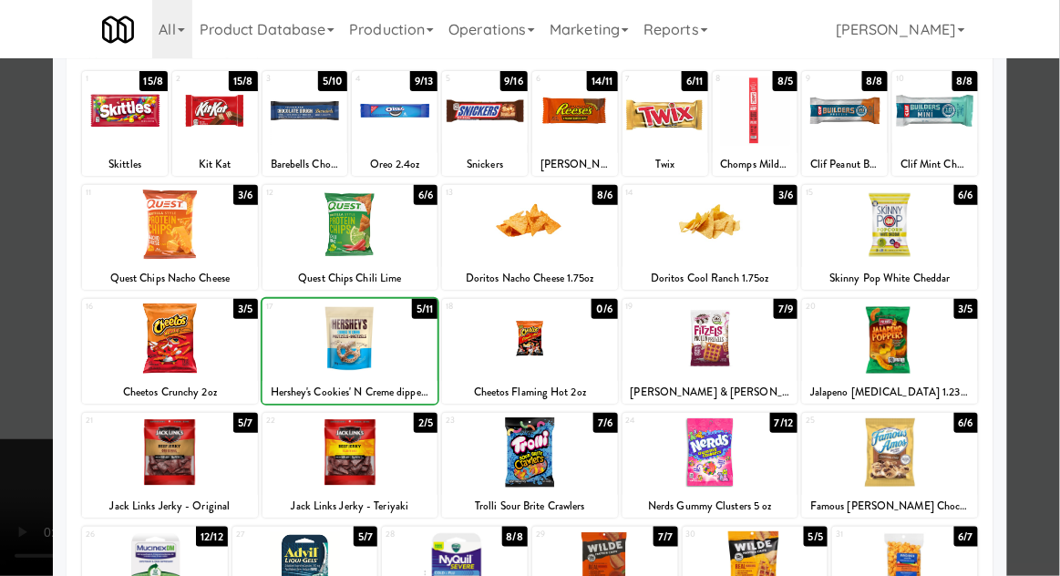
click at [1052, 316] on div at bounding box center [530, 288] width 1060 height 576
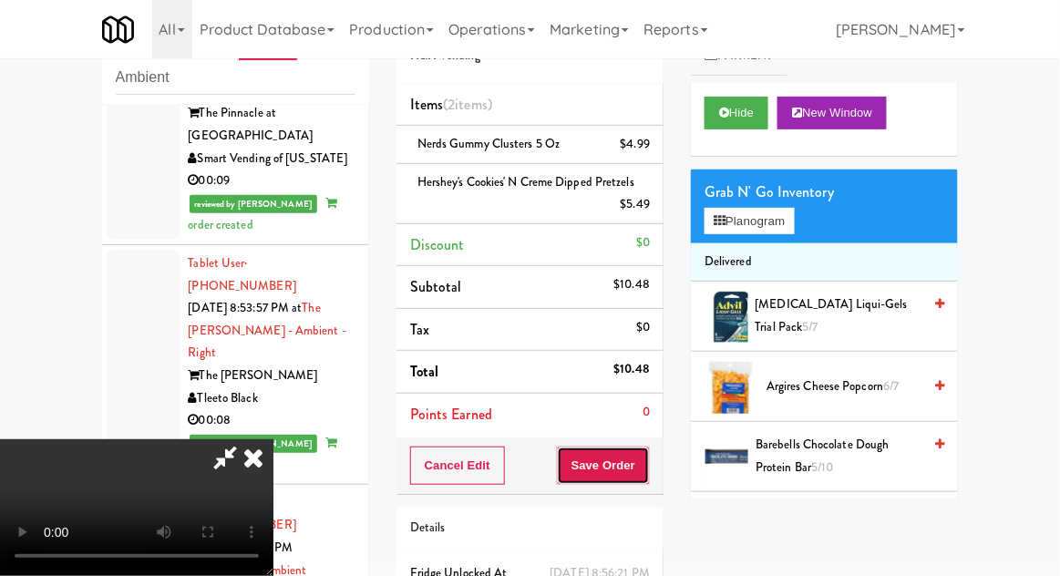
click at [650, 463] on button "Save Order" at bounding box center [603, 466] width 93 height 38
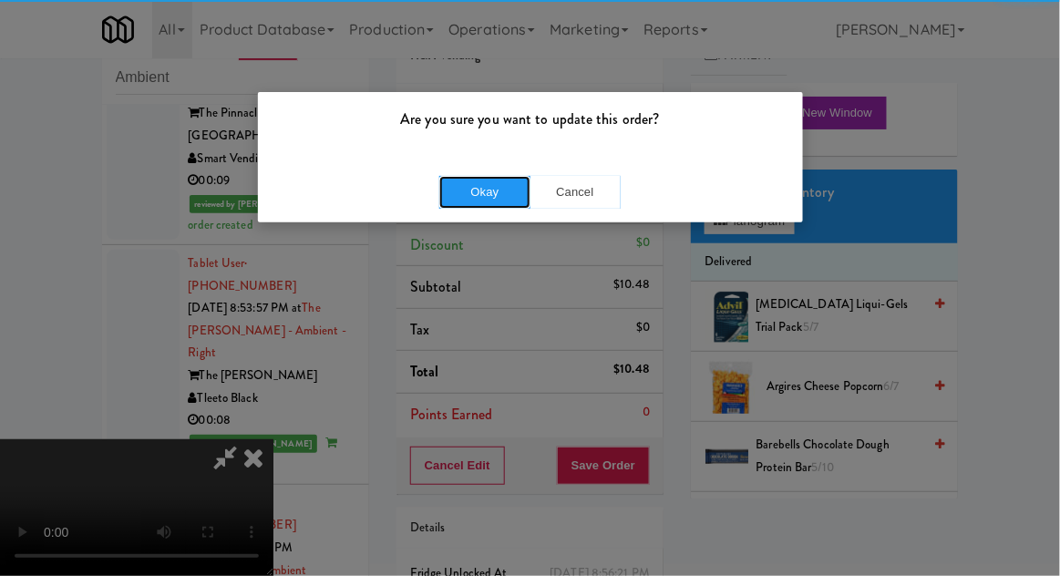
click at [479, 201] on button "Okay" at bounding box center [484, 192] width 91 height 33
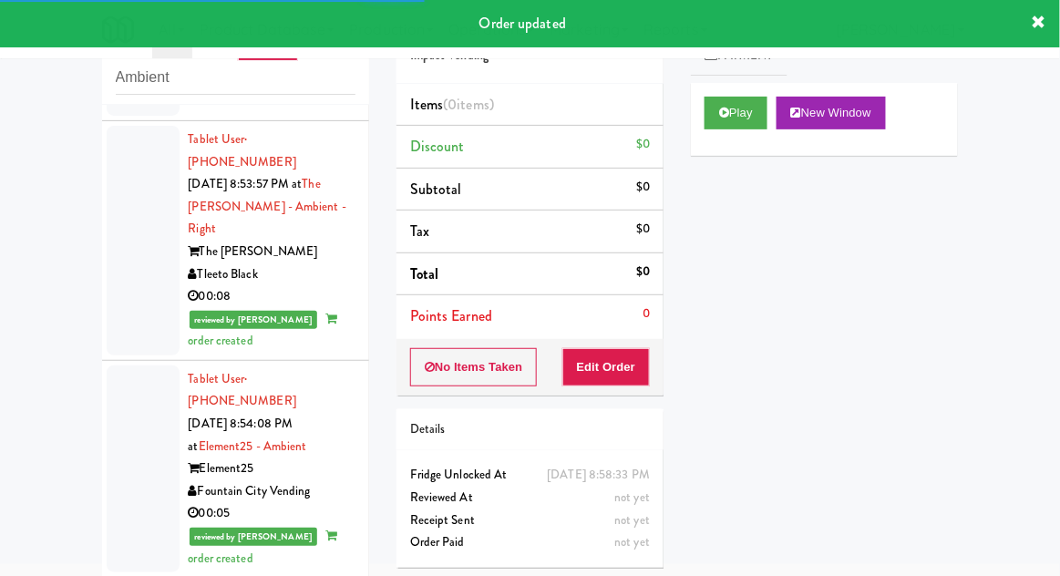
scroll to position [3687, 0]
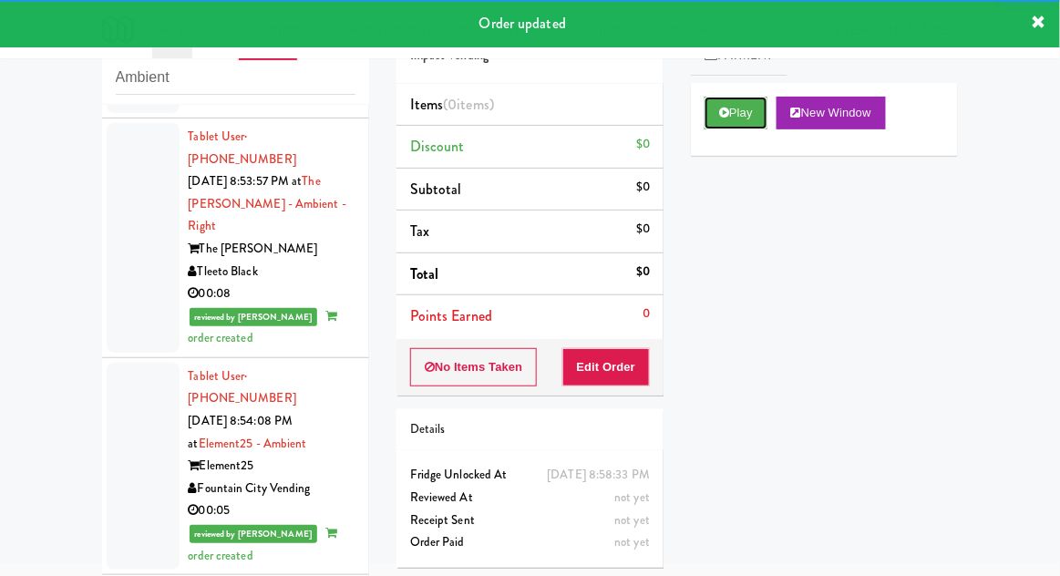
click at [728, 117] on icon at bounding box center [724, 113] width 10 height 12
click at [630, 378] on button "Edit Order" at bounding box center [607, 367] width 88 height 38
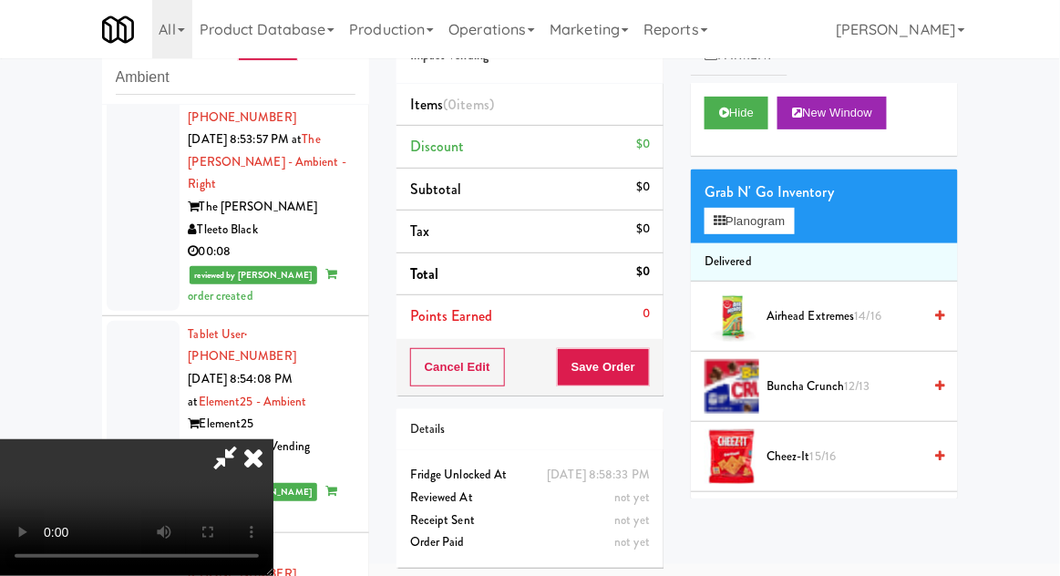
scroll to position [0, 0]
click at [793, 224] on button "Planogram" at bounding box center [749, 221] width 89 height 27
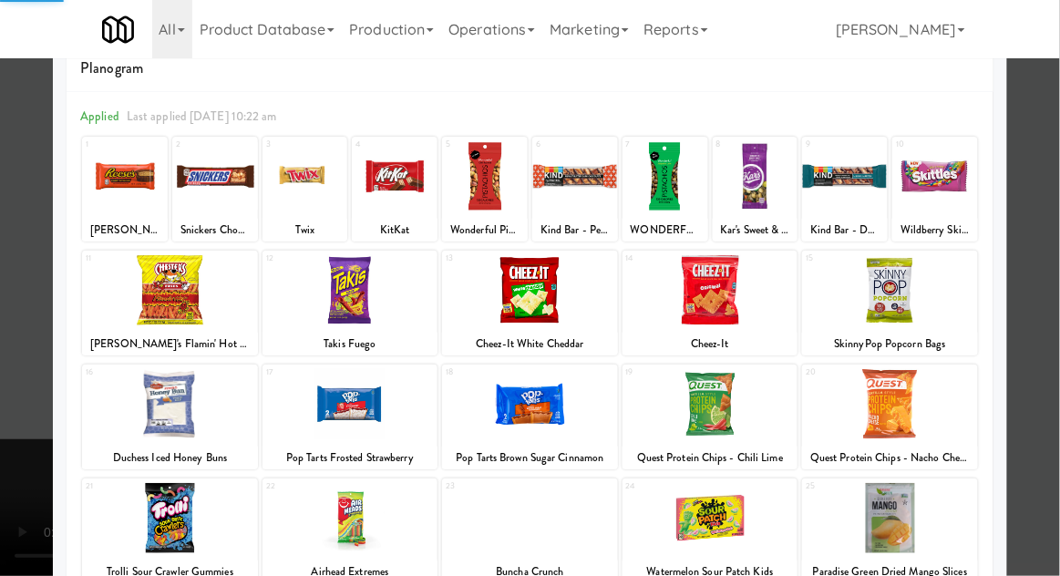
scroll to position [92, 0]
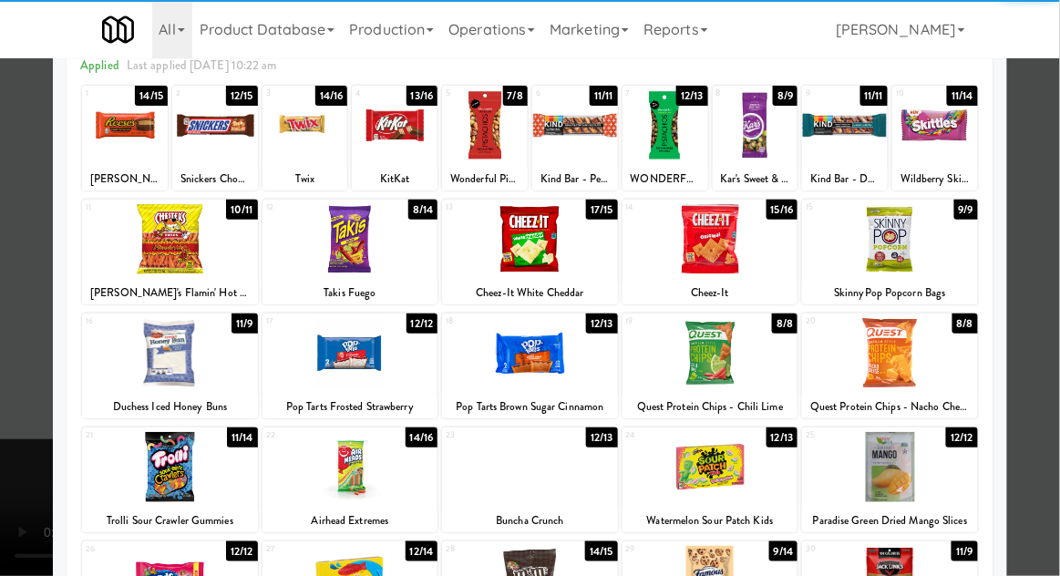
click at [186, 365] on div at bounding box center [170, 353] width 176 height 70
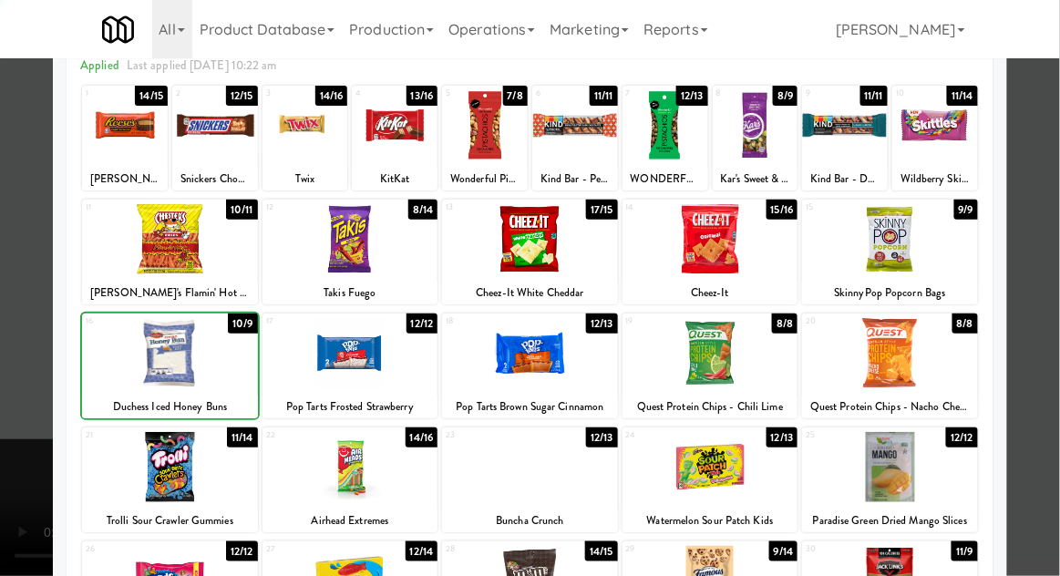
click at [1056, 312] on div at bounding box center [530, 288] width 1060 height 576
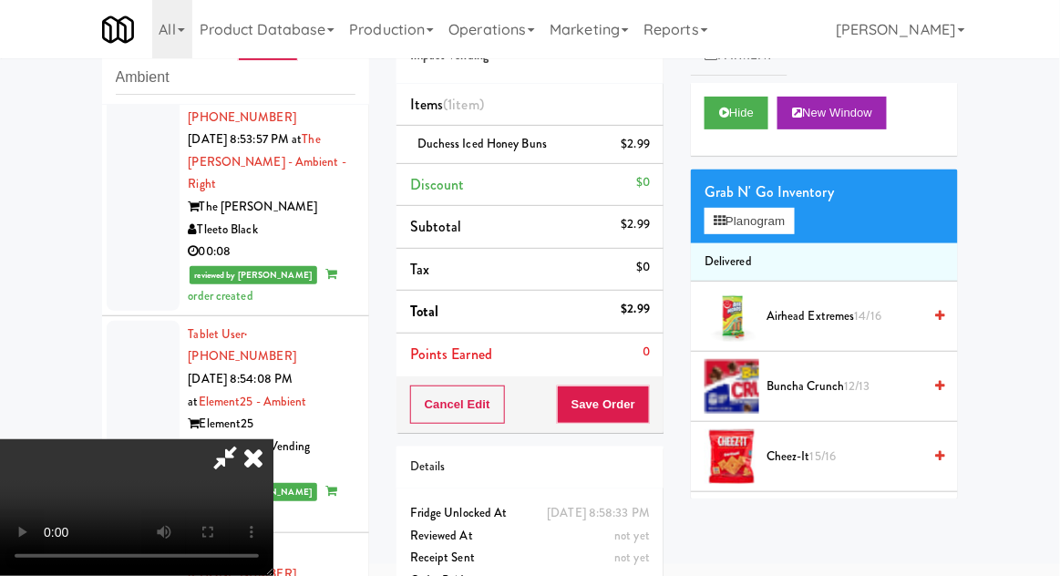
scroll to position [19, 0]
click at [655, 140] on li "Duchess Iced Honey Buns $2.99" at bounding box center [530, 145] width 267 height 38
click at [648, 148] on icon at bounding box center [651, 151] width 9 height 12
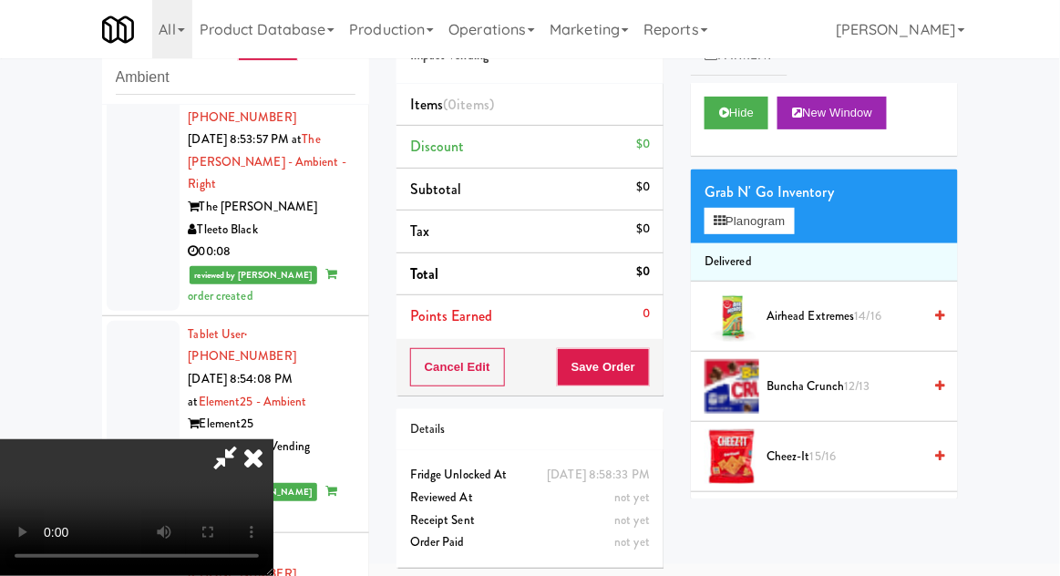
scroll to position [0, 0]
click at [781, 213] on button "Planogram" at bounding box center [749, 221] width 89 height 27
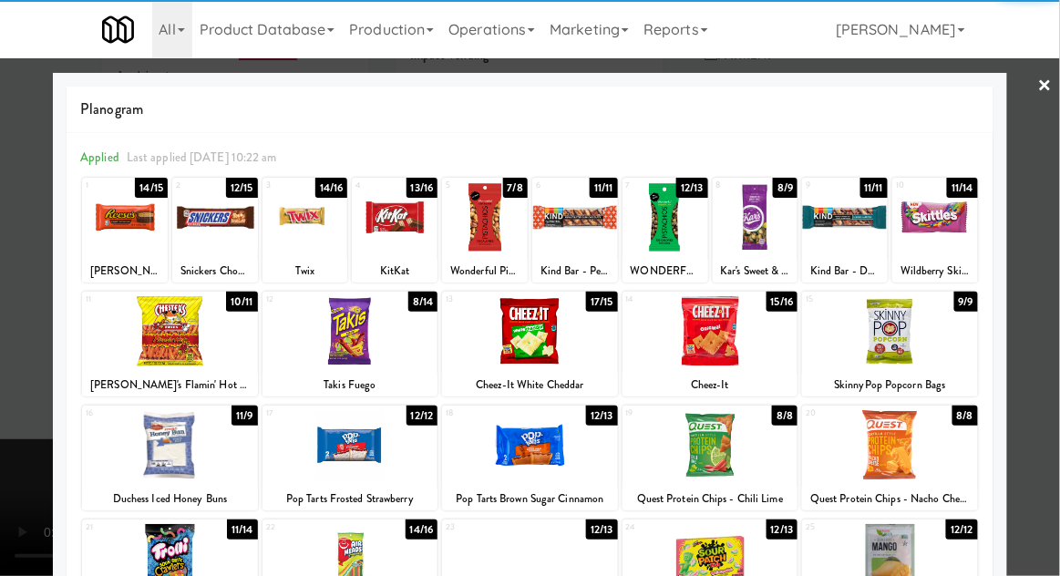
click at [221, 227] on div at bounding box center [215, 217] width 86 height 70
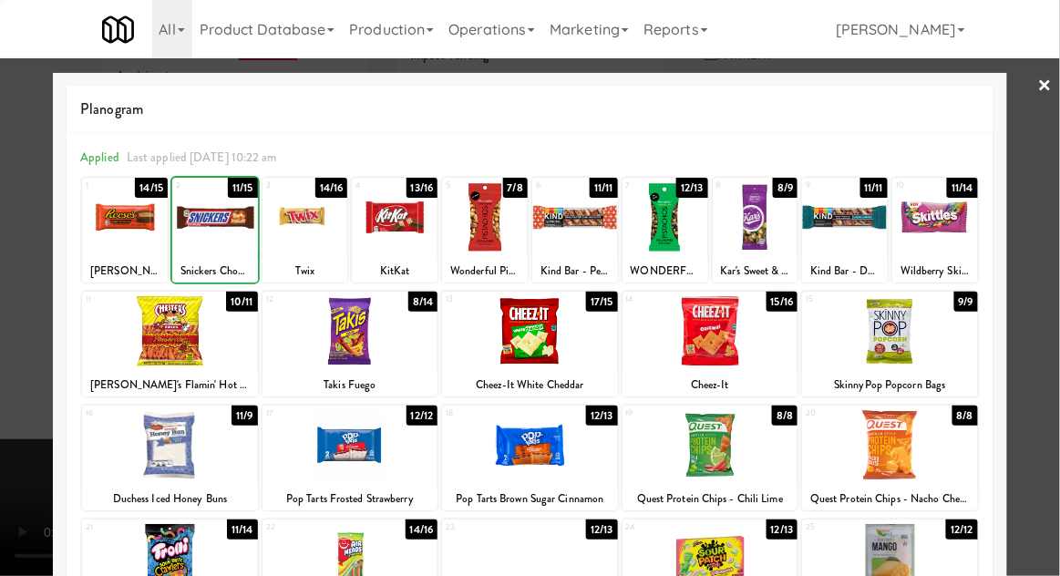
click at [1057, 303] on div at bounding box center [530, 288] width 1060 height 576
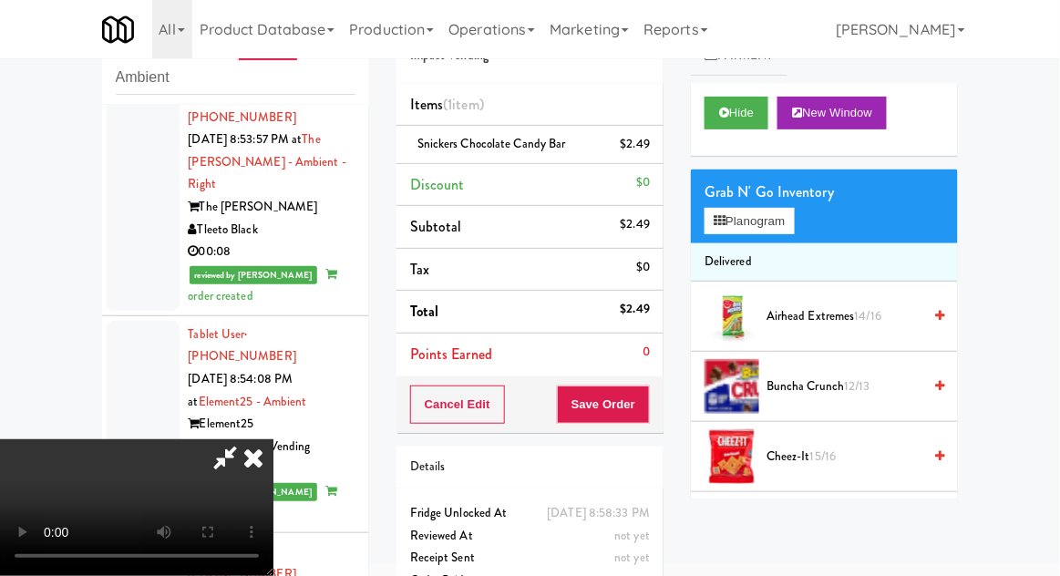
scroll to position [67, 0]
click at [794, 226] on button "Planogram" at bounding box center [749, 221] width 89 height 27
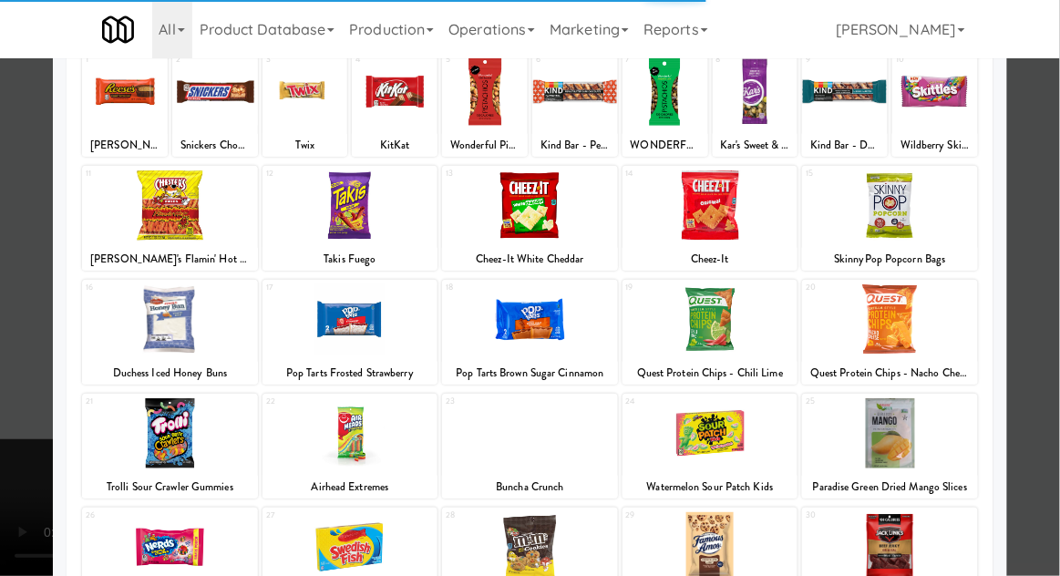
scroll to position [140, 0]
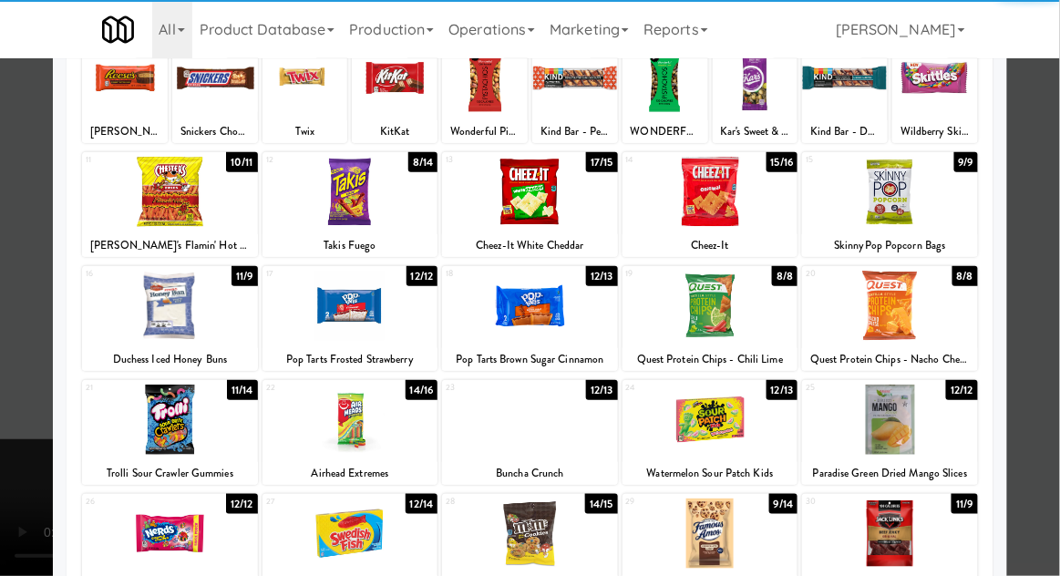
click at [938, 312] on div at bounding box center [890, 306] width 176 height 70
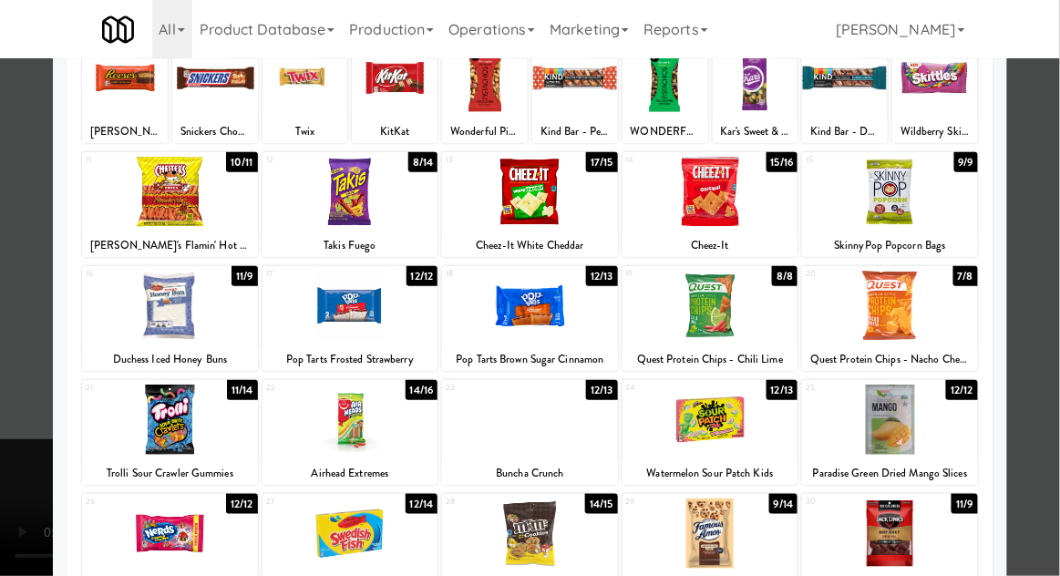
click at [1050, 301] on div at bounding box center [530, 288] width 1060 height 576
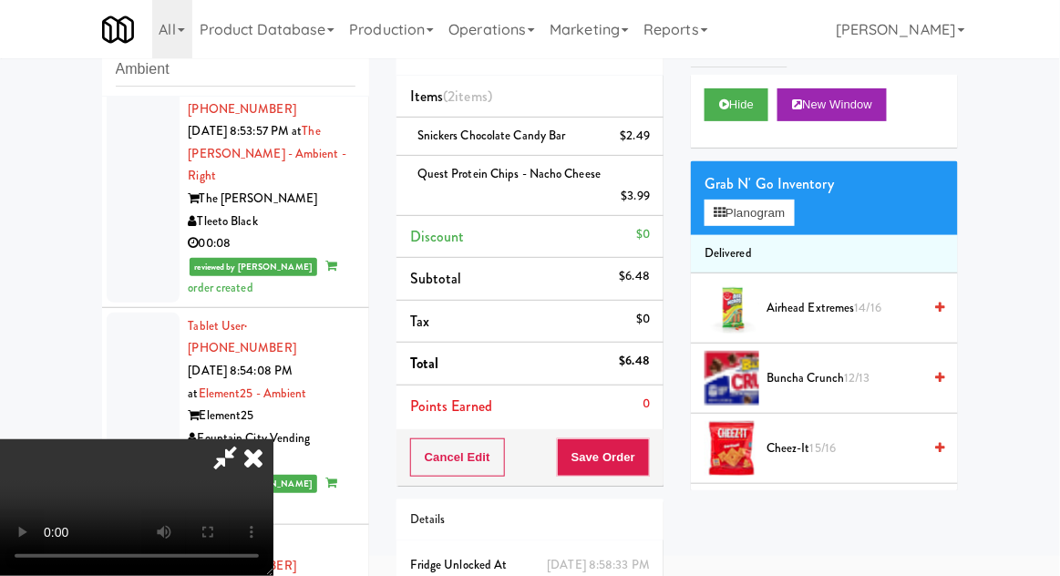
scroll to position [86, 0]
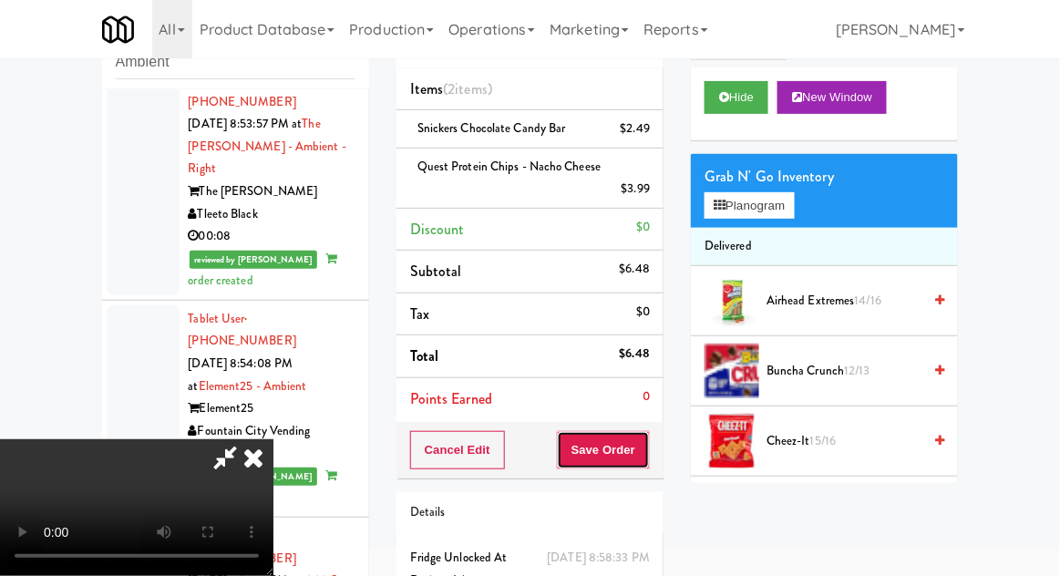
click at [643, 464] on button "Save Order" at bounding box center [603, 450] width 93 height 38
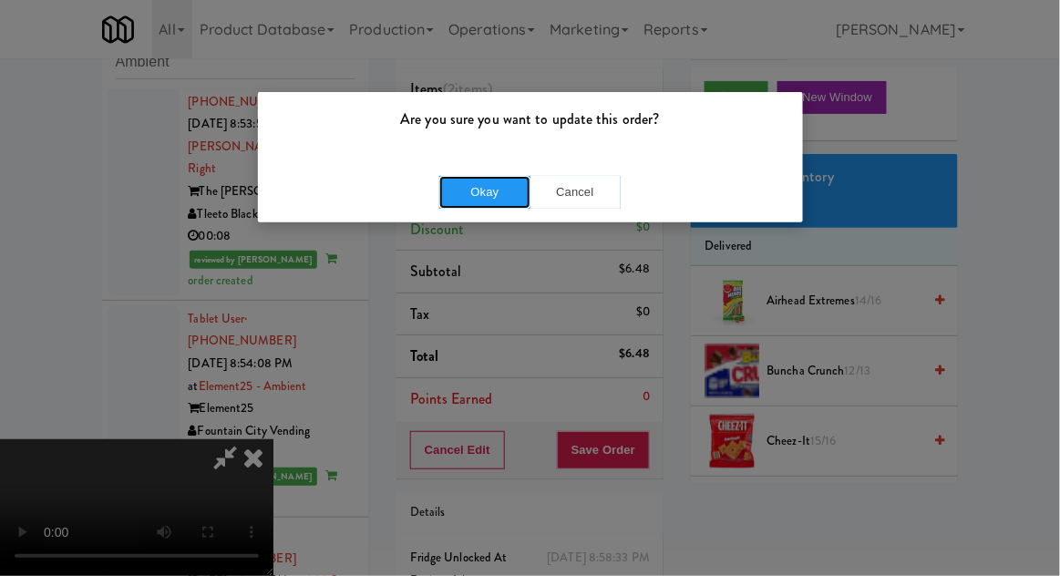
click at [471, 197] on button "Okay" at bounding box center [484, 192] width 91 height 33
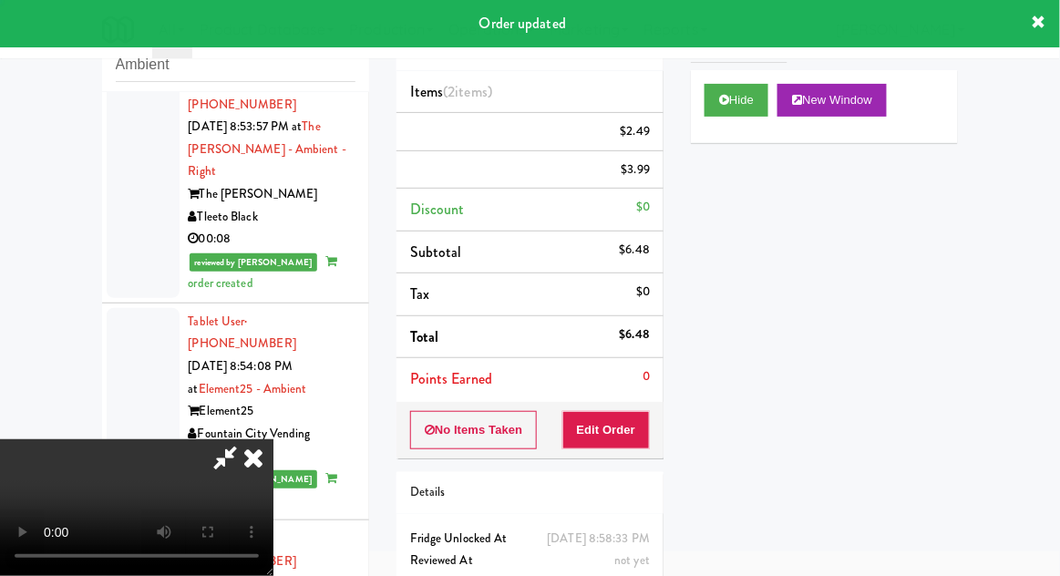
scroll to position [0, 0]
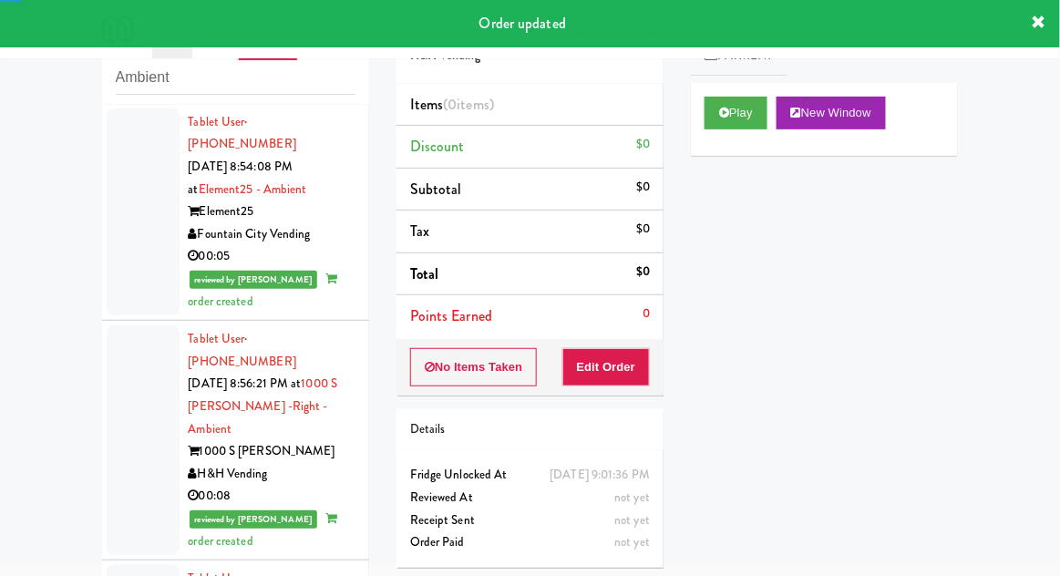
scroll to position [3944, 0]
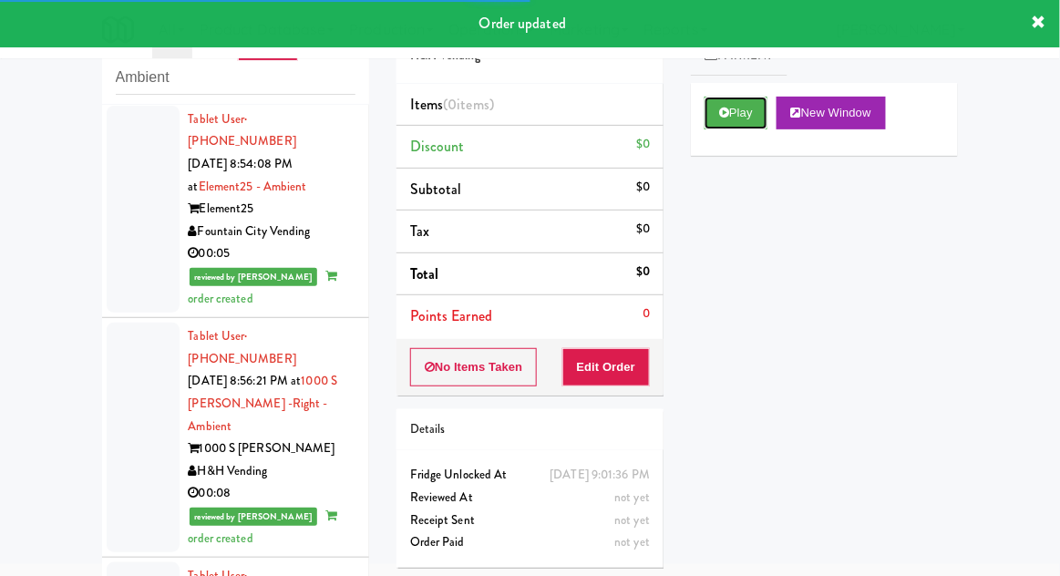
click at [724, 125] on button "Play" at bounding box center [736, 113] width 63 height 33
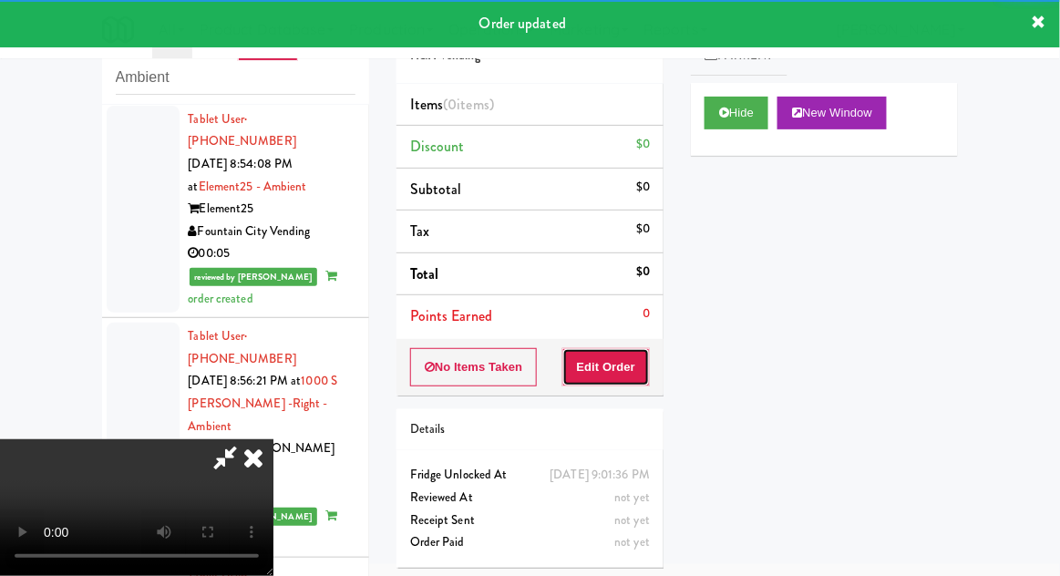
click at [617, 380] on button "Edit Order" at bounding box center [607, 367] width 88 height 38
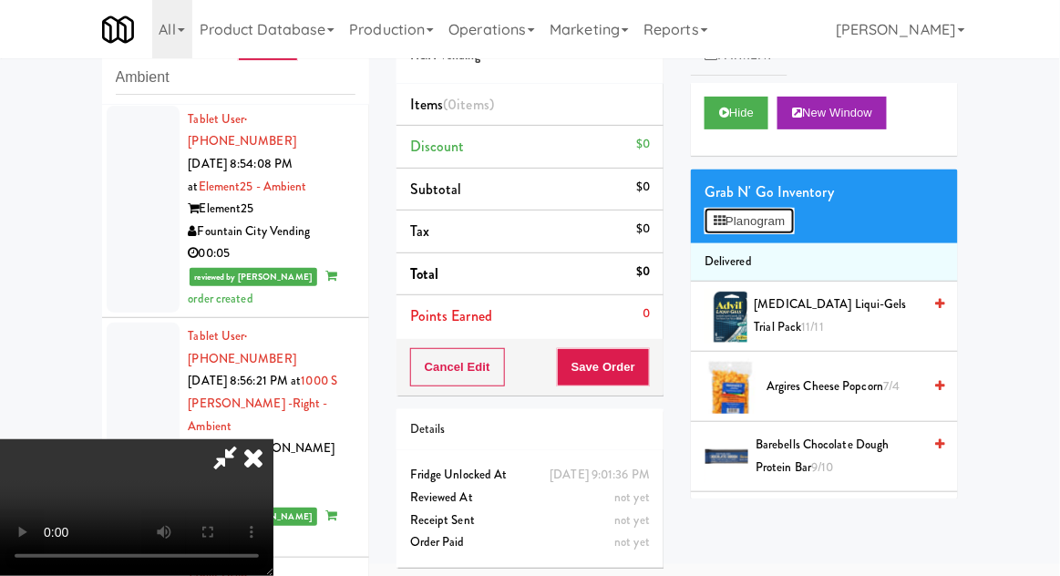
click at [790, 222] on button "Planogram" at bounding box center [749, 221] width 89 height 27
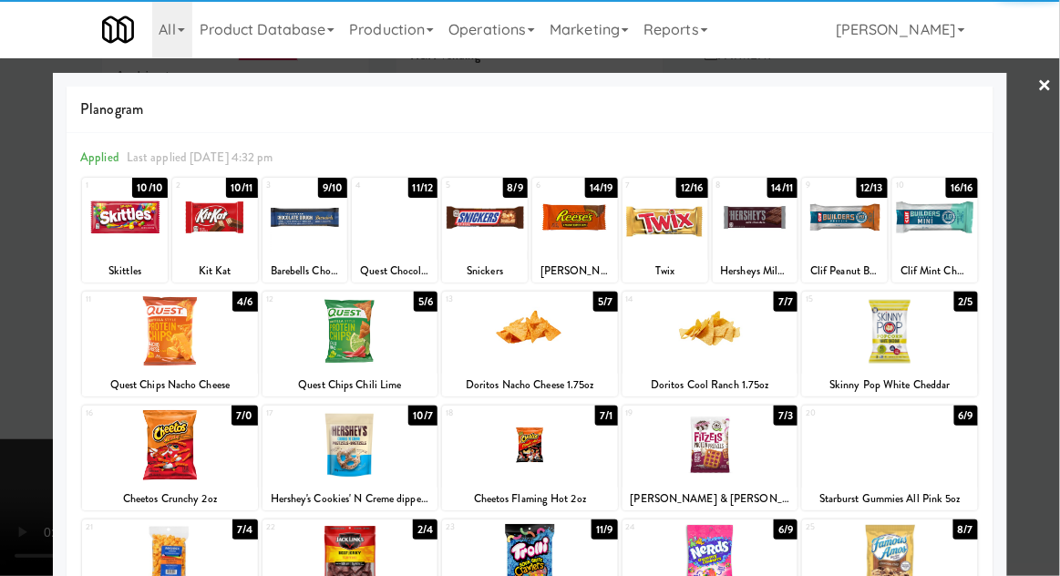
click at [529, 327] on div at bounding box center [530, 331] width 176 height 70
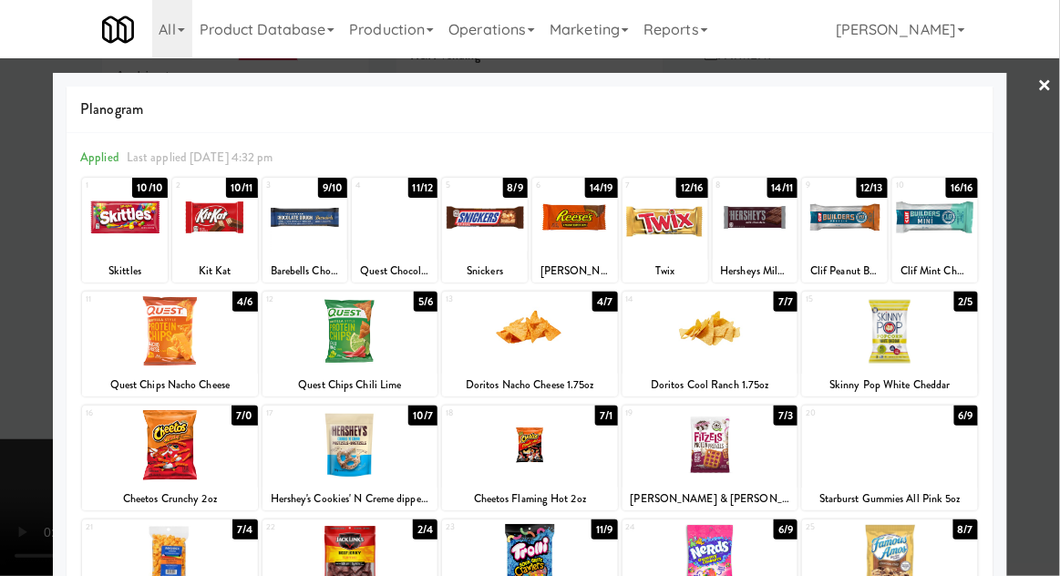
click at [931, 337] on div at bounding box center [890, 331] width 176 height 70
click at [1046, 318] on div at bounding box center [530, 288] width 1060 height 576
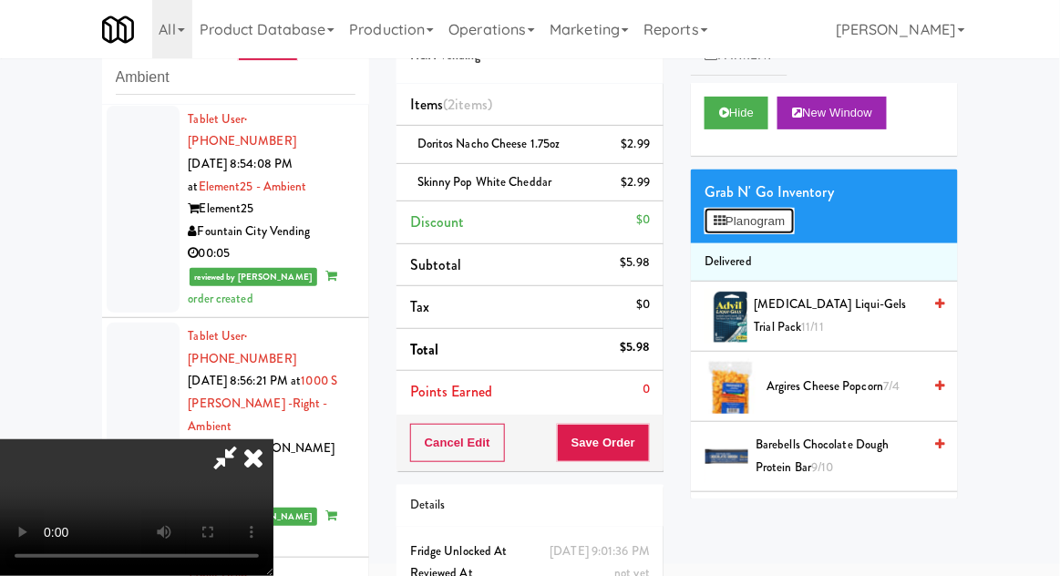
click at [785, 228] on button "Planogram" at bounding box center [749, 221] width 89 height 27
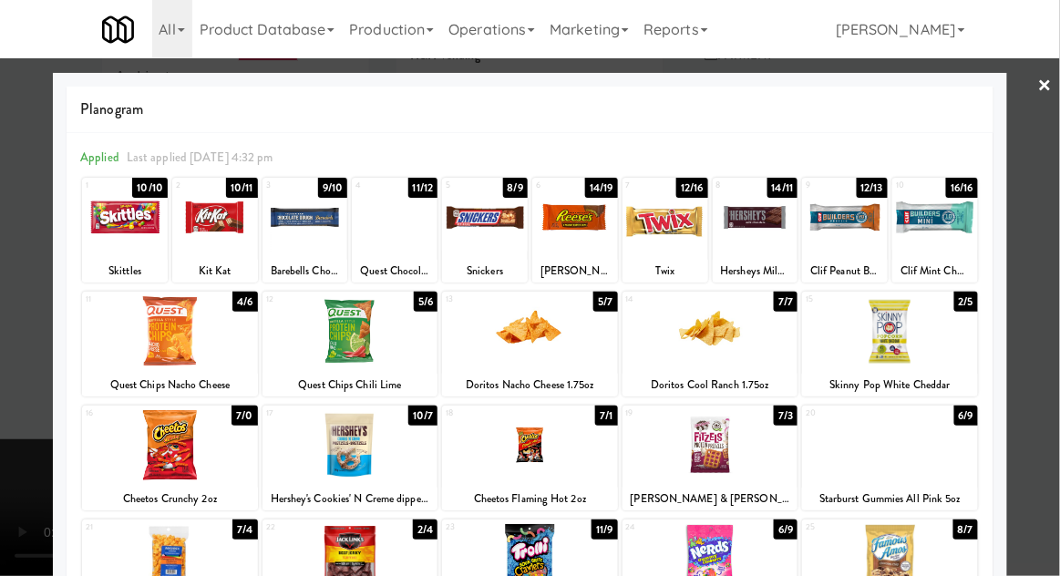
click at [315, 234] on div at bounding box center [306, 217] width 86 height 70
click at [1048, 319] on div at bounding box center [530, 288] width 1060 height 576
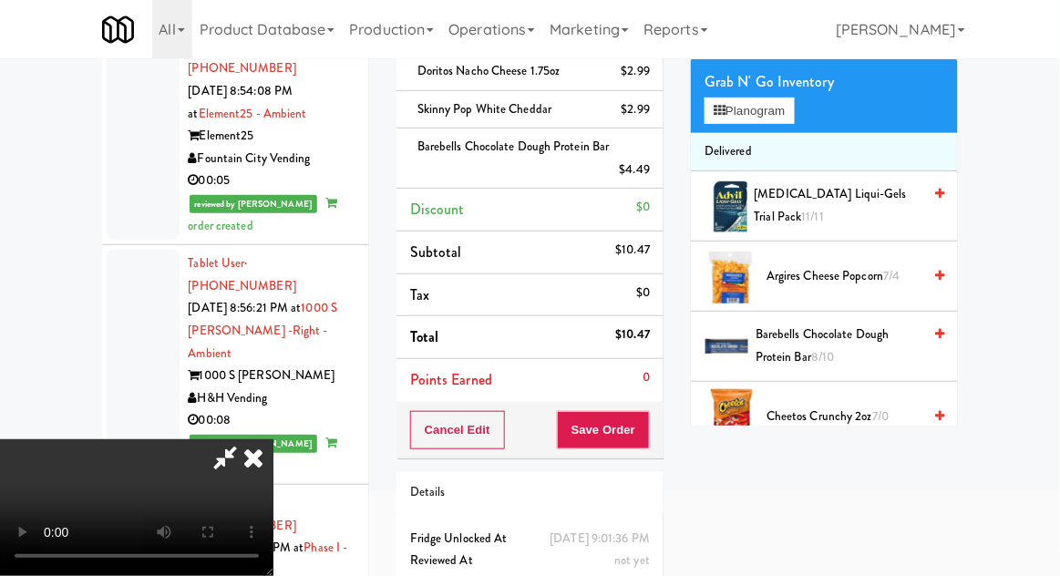
scroll to position [39, 0]
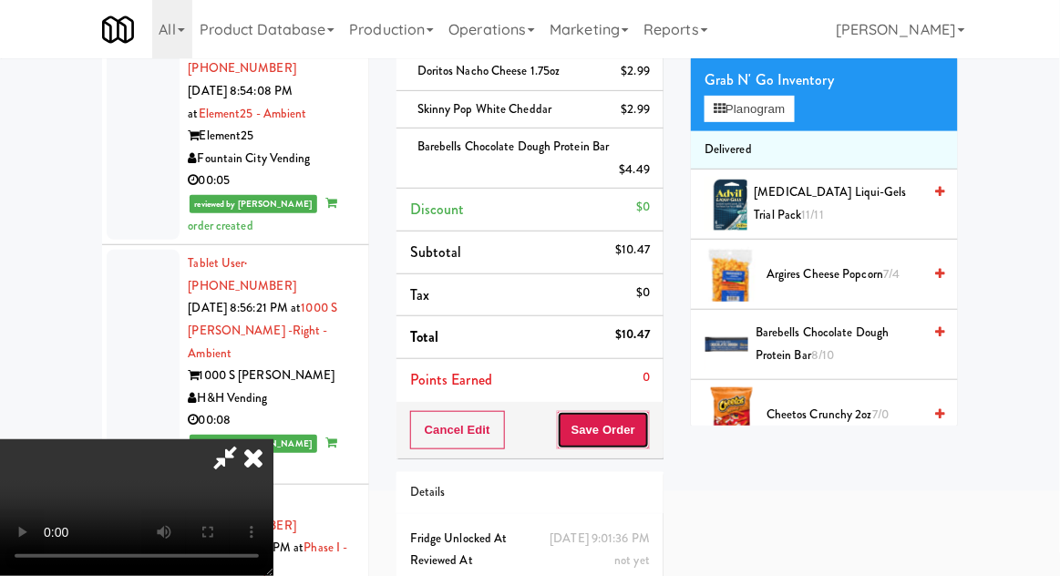
click at [642, 423] on button "Save Order" at bounding box center [603, 430] width 93 height 38
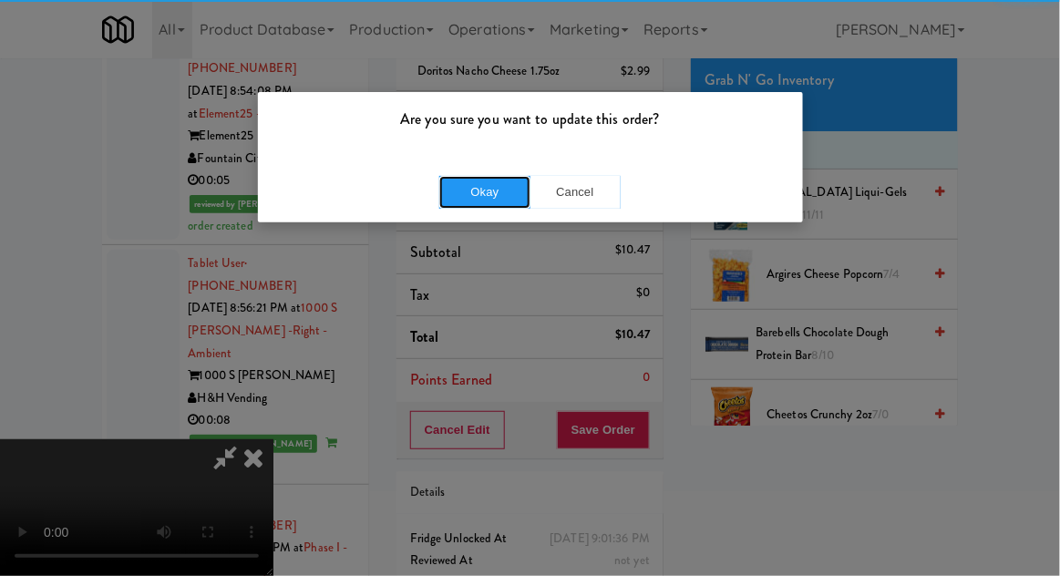
click at [492, 182] on button "Okay" at bounding box center [484, 192] width 91 height 33
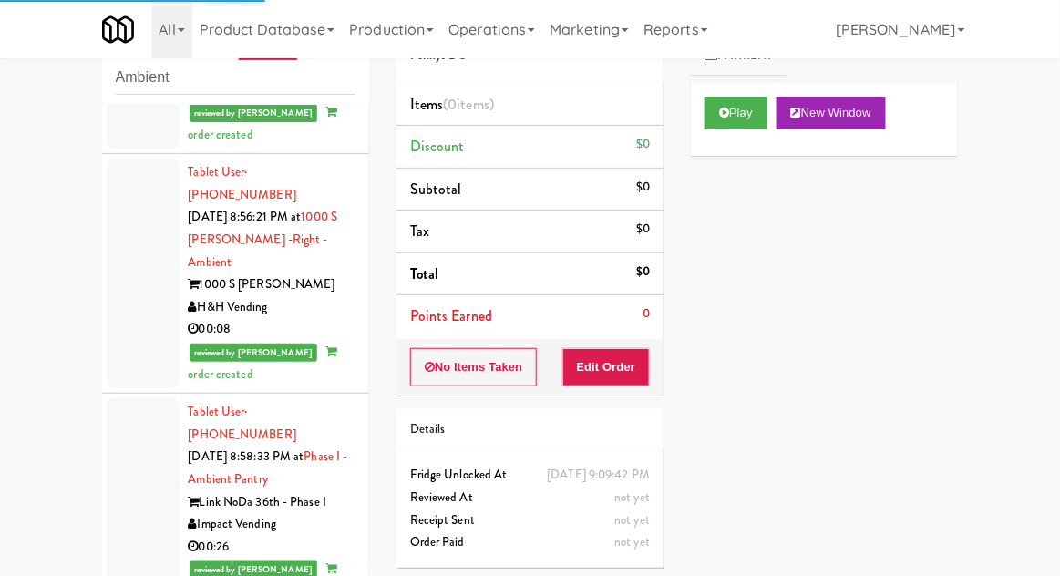
scroll to position [4116, 0]
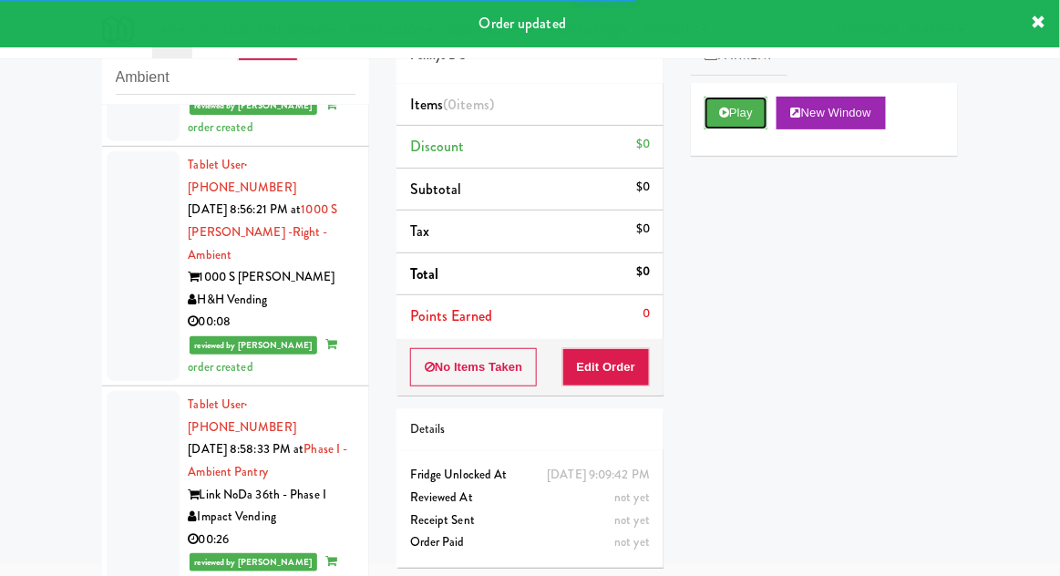
click at [721, 105] on button "Play" at bounding box center [736, 113] width 63 height 33
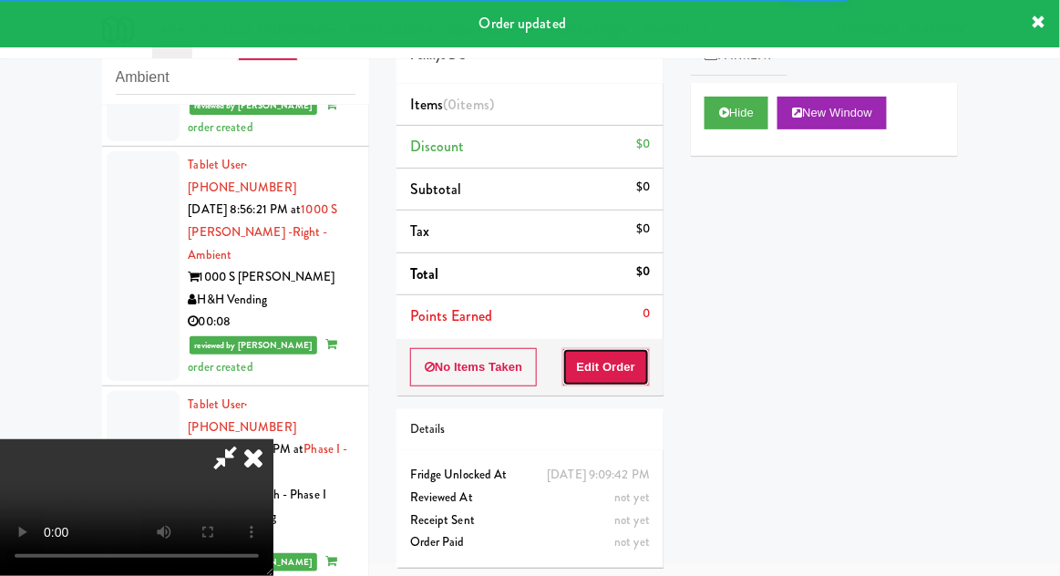
click at [613, 364] on button "Edit Order" at bounding box center [607, 367] width 88 height 38
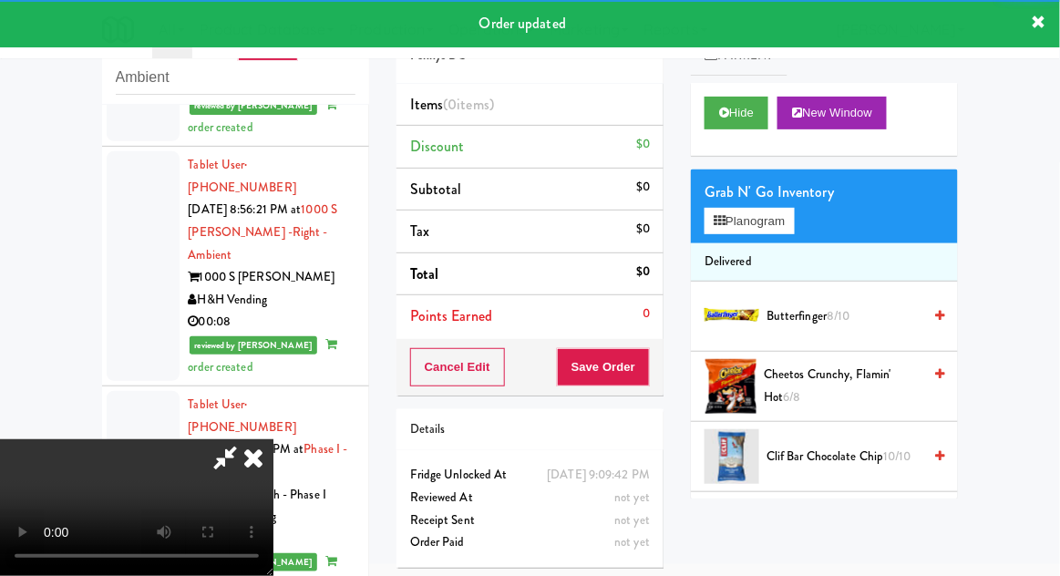
scroll to position [4121, 0]
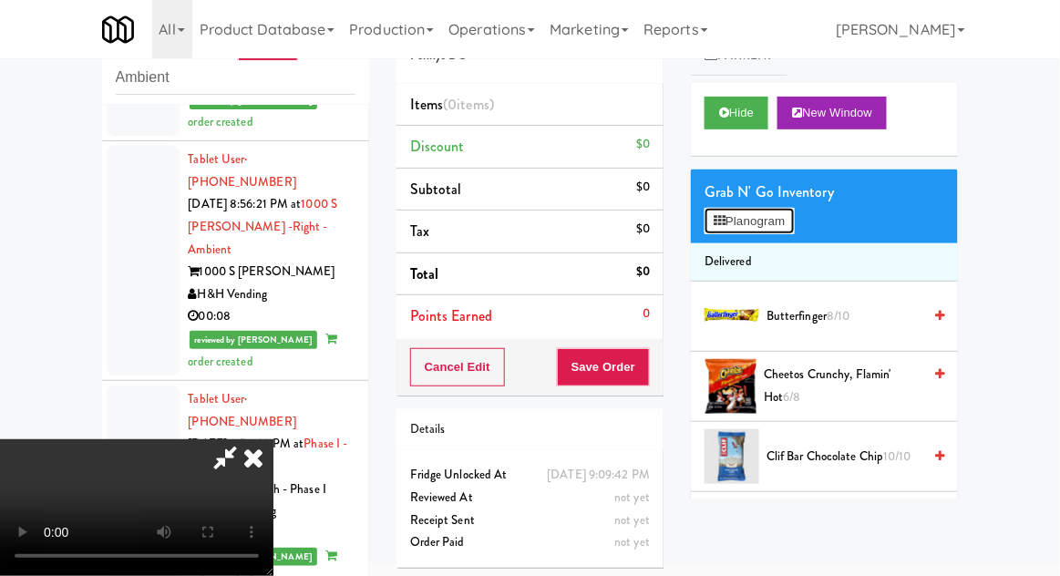
click at [794, 217] on button "Planogram" at bounding box center [749, 221] width 89 height 27
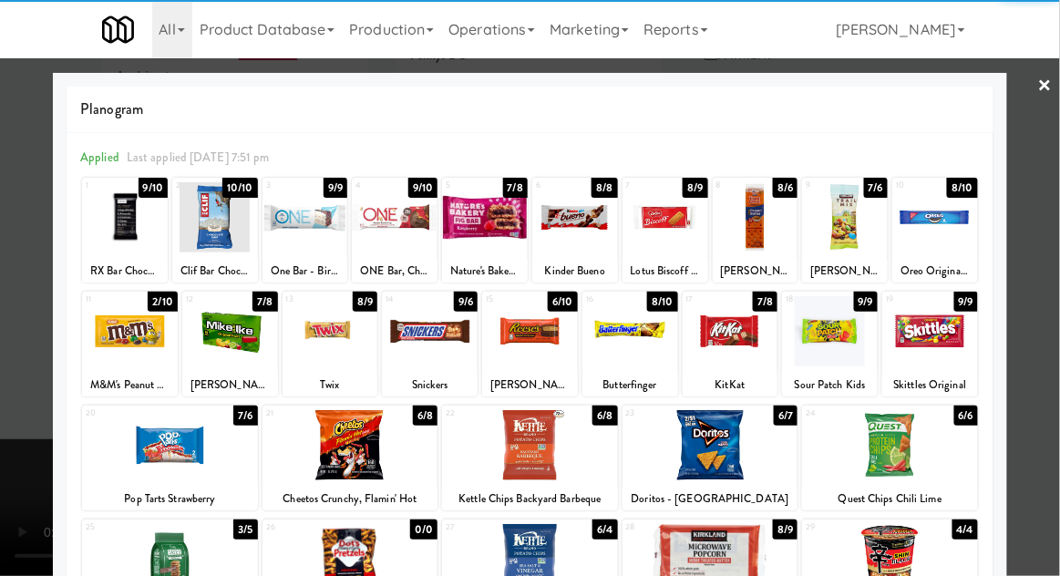
click at [434, 336] on div at bounding box center [430, 331] width 96 height 70
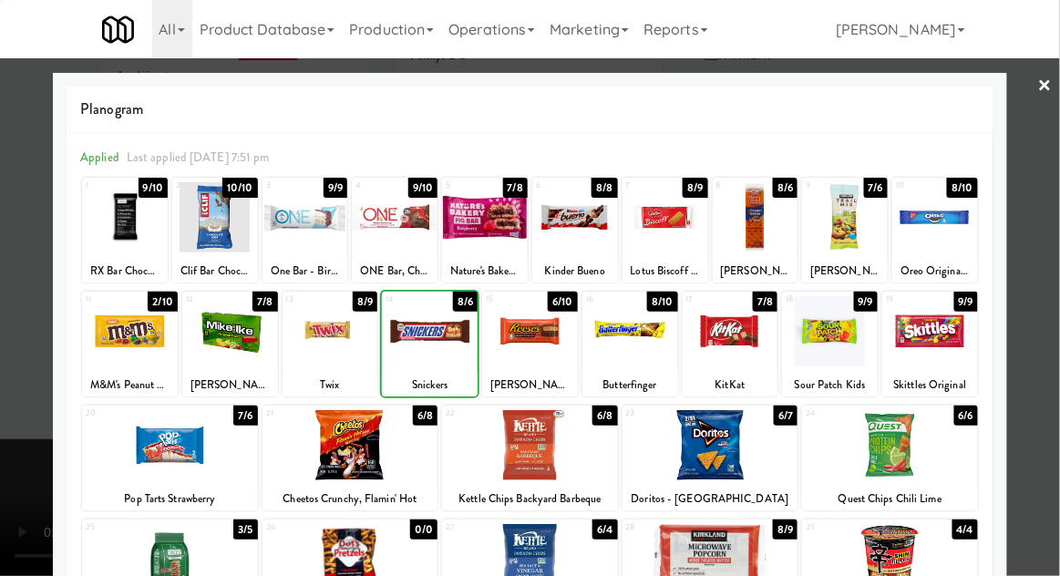
click at [1052, 315] on div at bounding box center [530, 288] width 1060 height 576
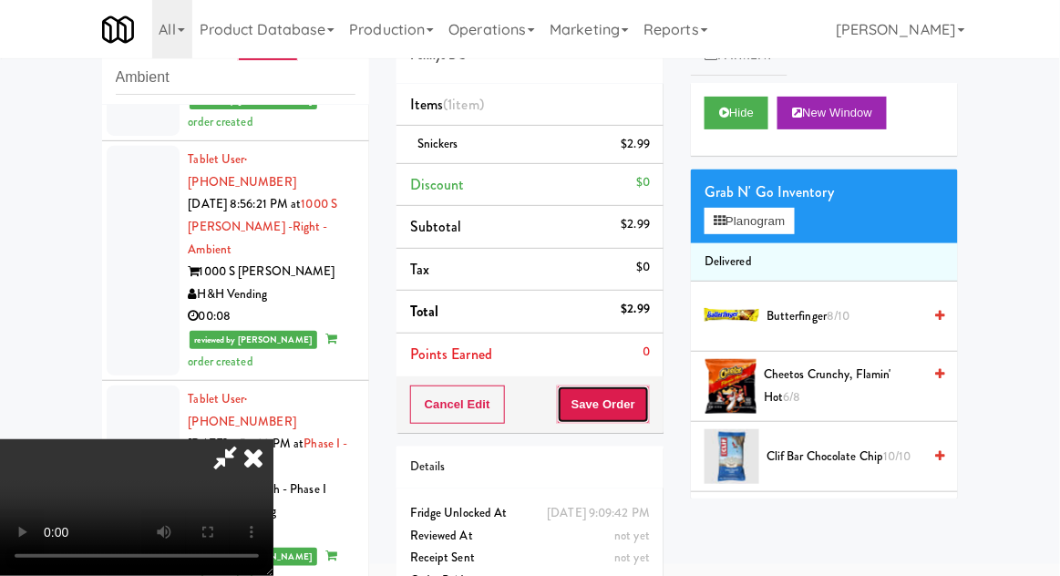
click at [645, 415] on button "Save Order" at bounding box center [603, 405] width 93 height 38
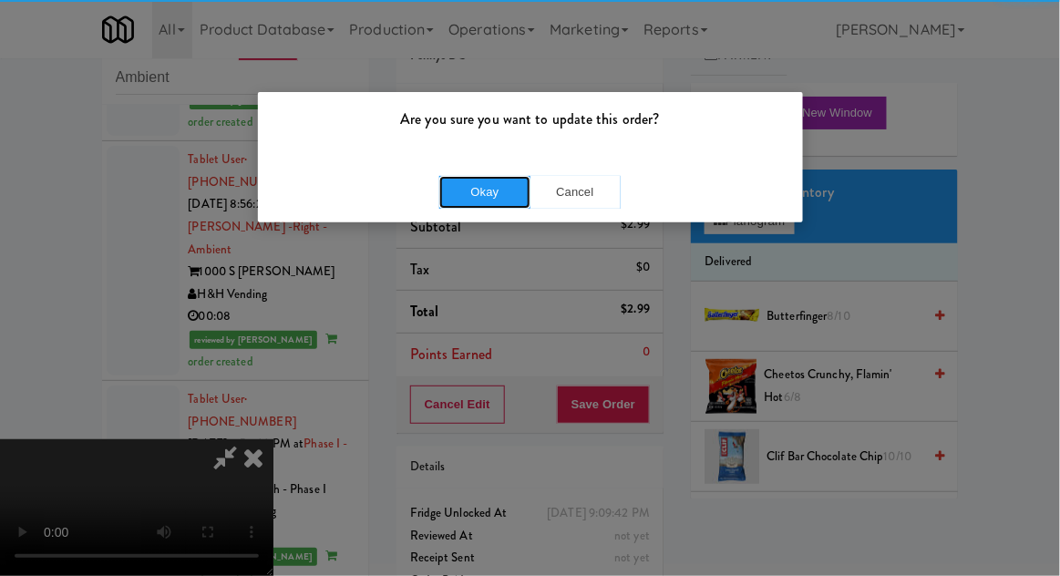
click at [496, 181] on button "Okay" at bounding box center [484, 192] width 91 height 33
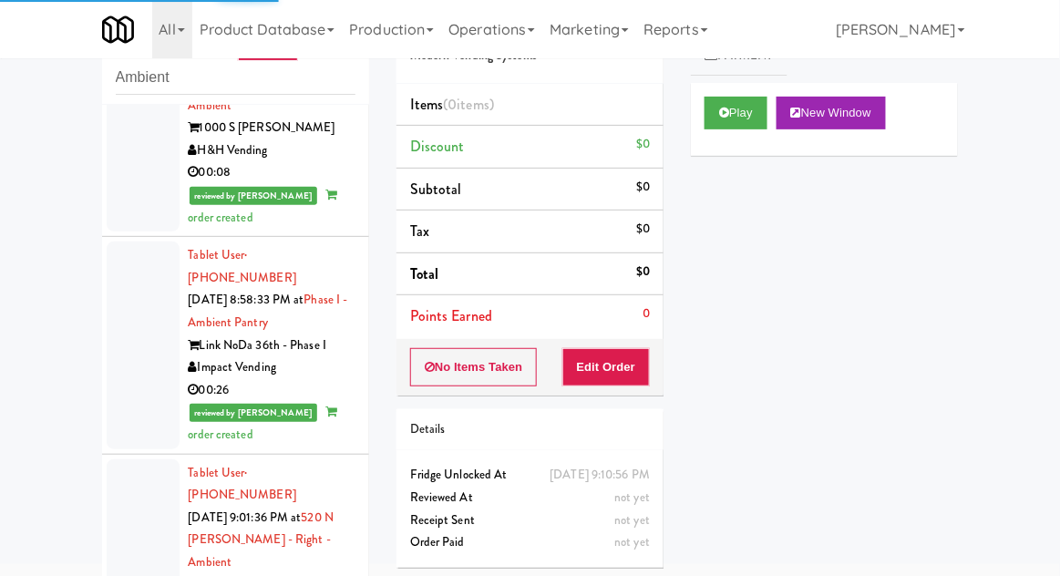
scroll to position [4269, 0]
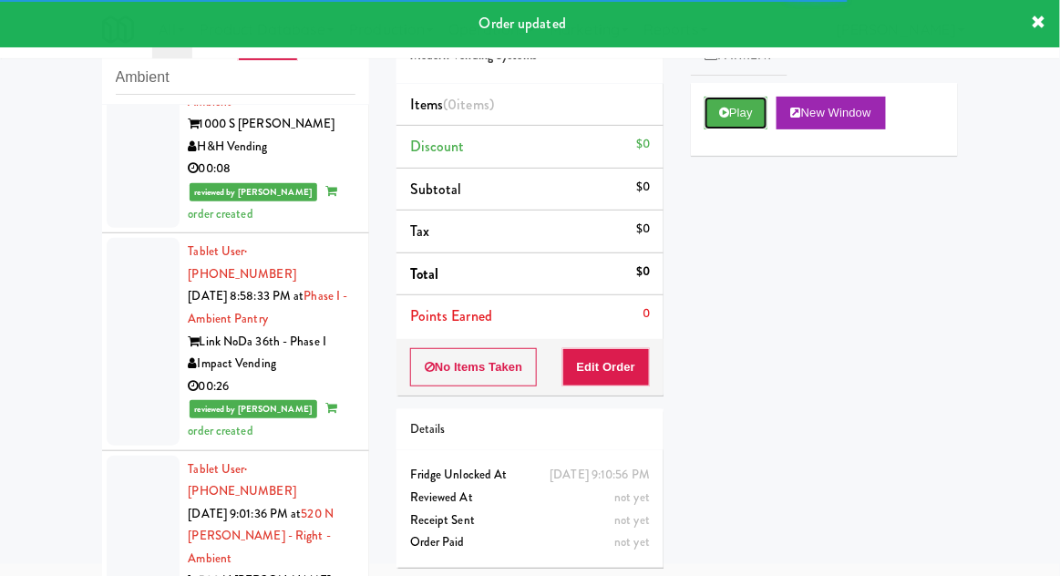
click at [715, 121] on button "Play" at bounding box center [736, 113] width 63 height 33
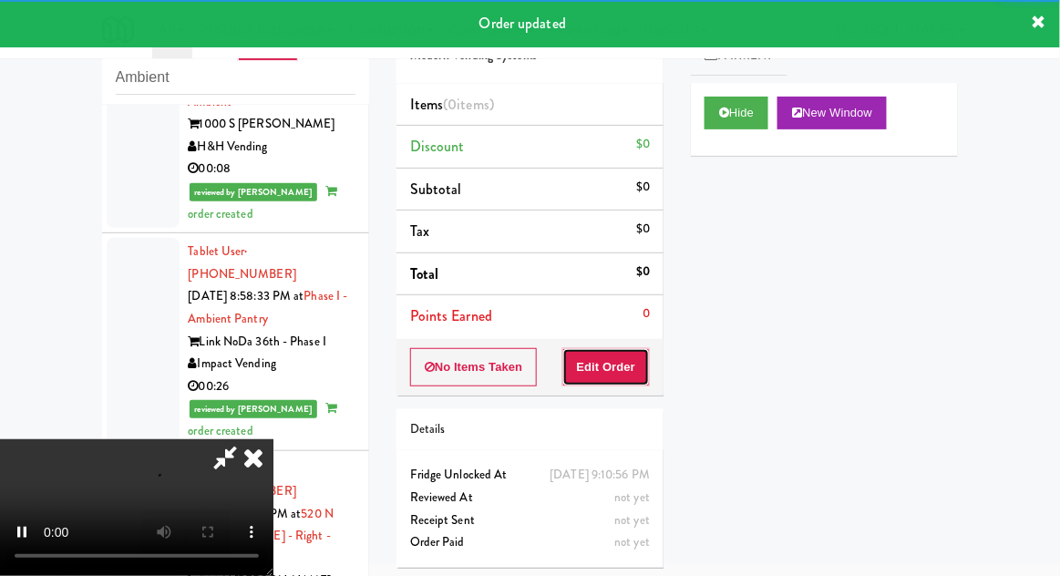
click at [611, 376] on button "Edit Order" at bounding box center [607, 367] width 88 height 38
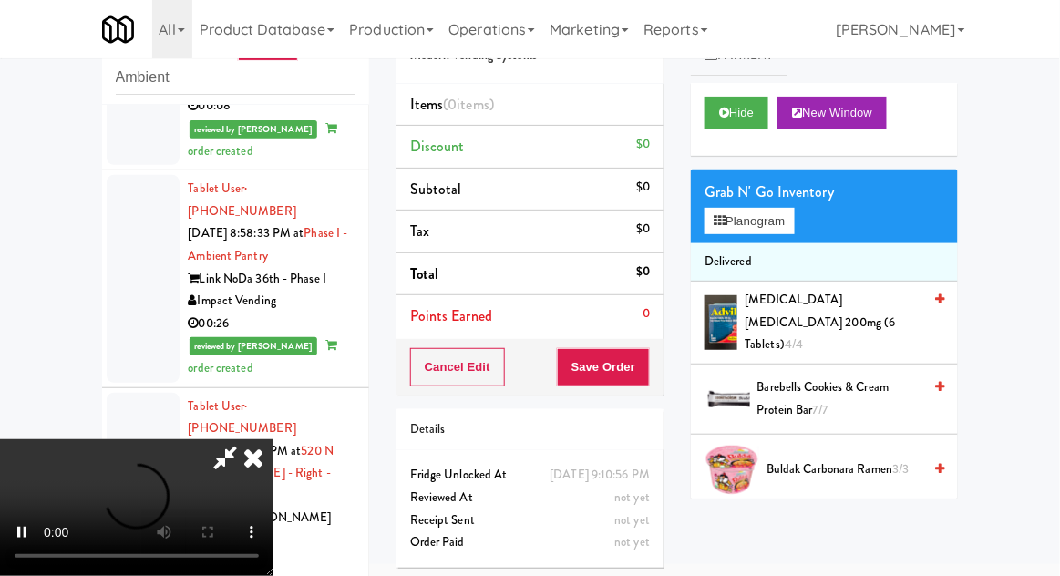
scroll to position [0, 0]
click at [791, 213] on button "Planogram" at bounding box center [749, 221] width 89 height 27
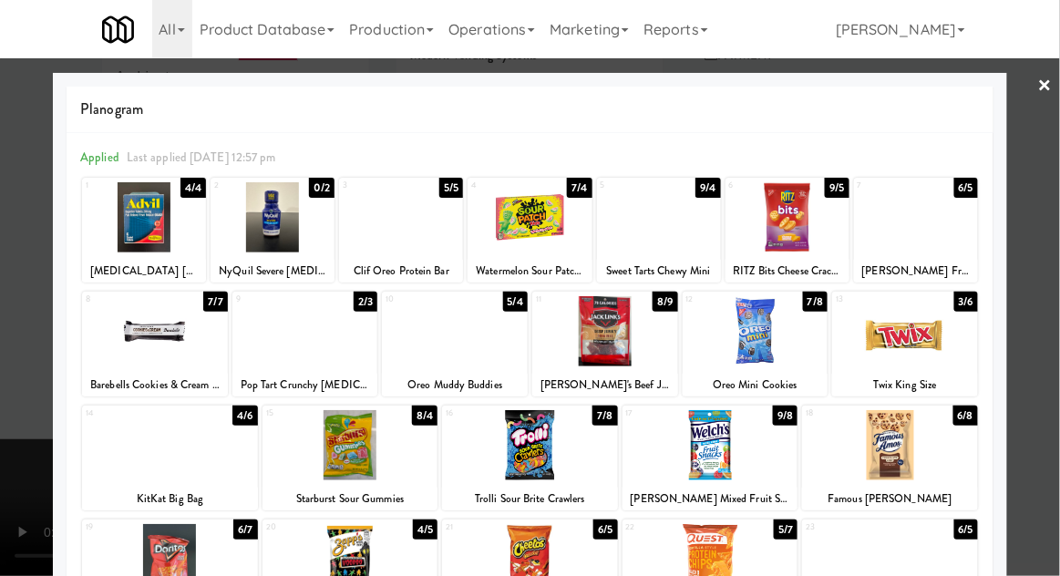
click at [656, 236] on div at bounding box center [659, 217] width 124 height 70
click at [1055, 311] on div at bounding box center [530, 288] width 1060 height 576
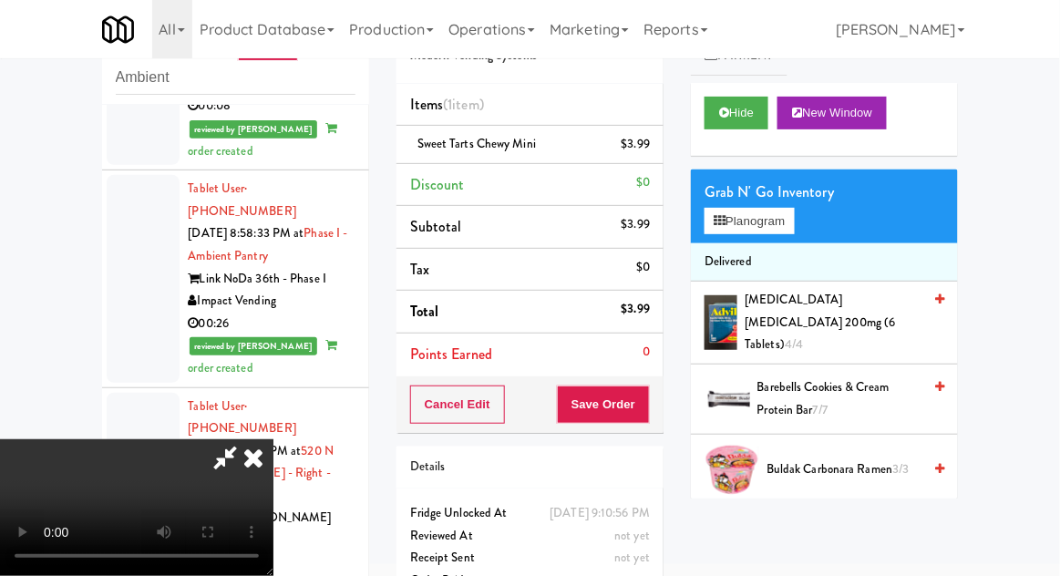
scroll to position [67, 0]
click at [794, 221] on button "Planogram" at bounding box center [749, 221] width 89 height 27
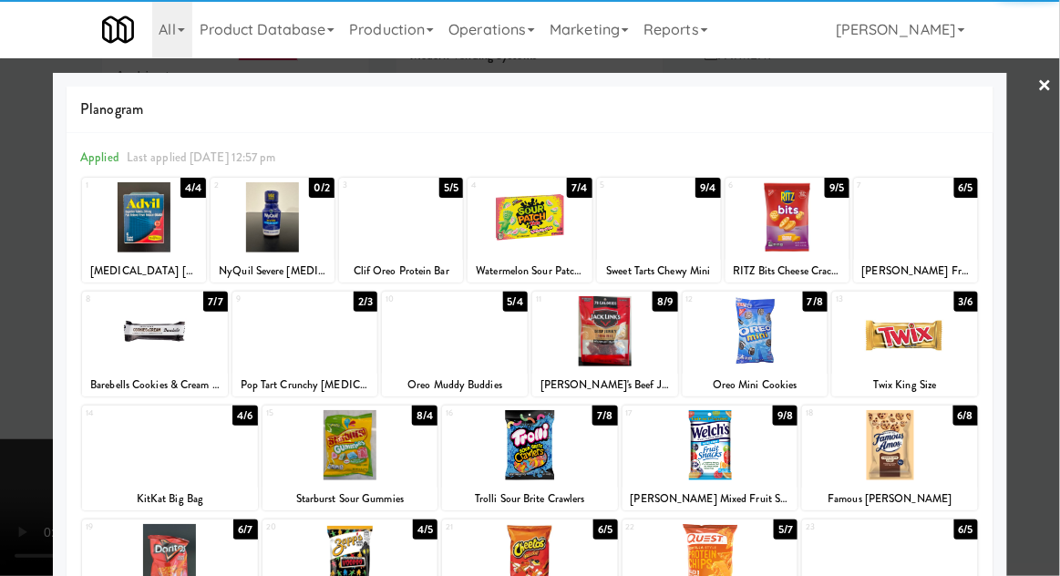
click at [664, 243] on div at bounding box center [659, 217] width 124 height 70
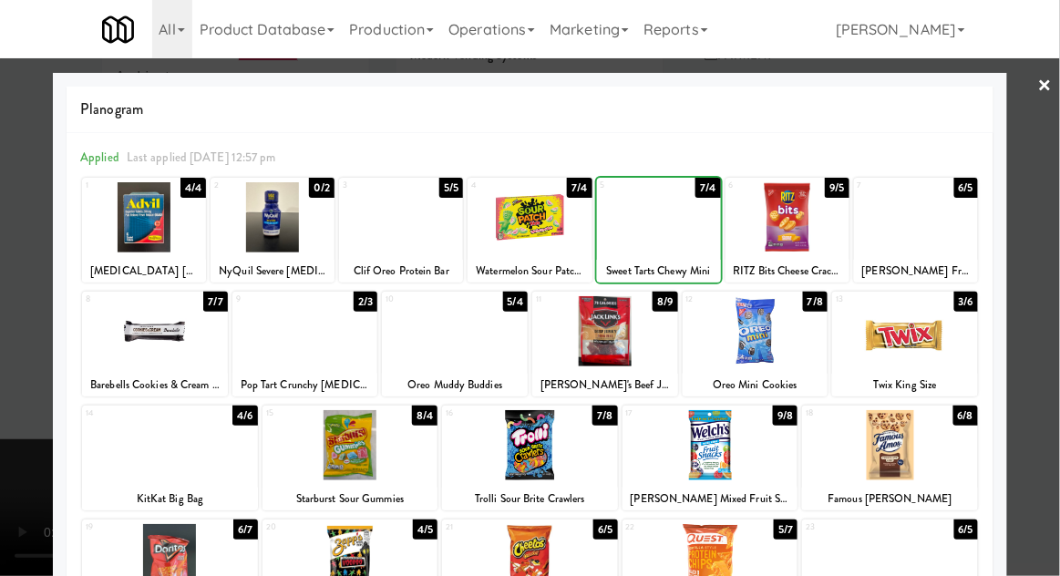
click at [1058, 308] on div at bounding box center [530, 288] width 1060 height 576
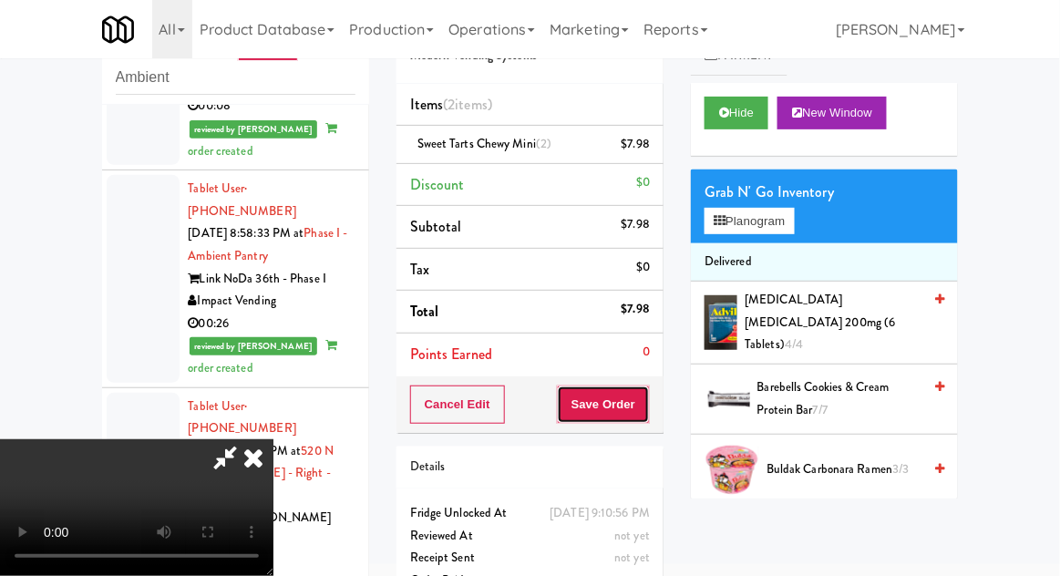
click at [648, 404] on button "Save Order" at bounding box center [603, 405] width 93 height 38
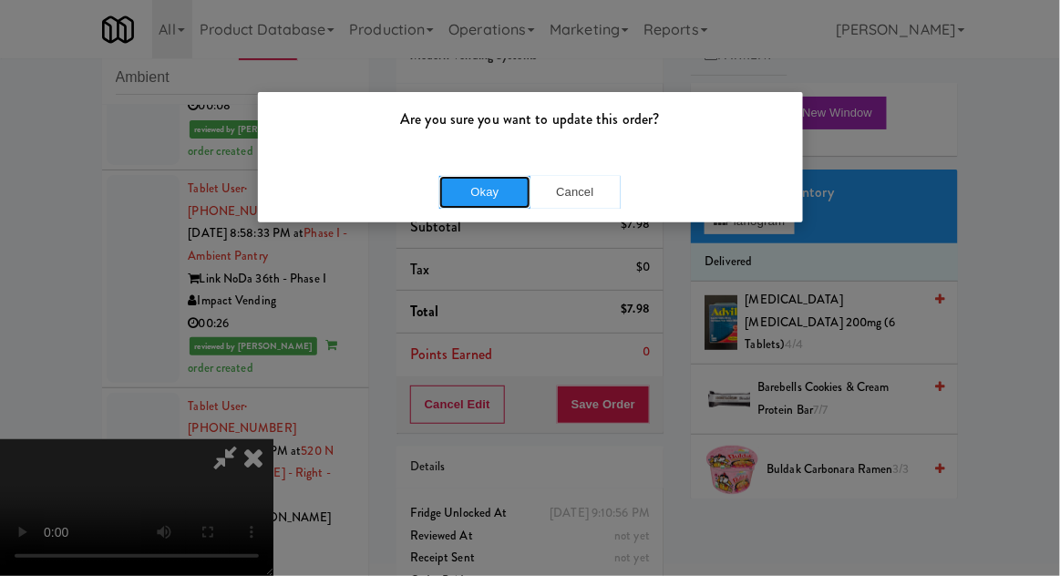
click at [474, 194] on button "Okay" at bounding box center [484, 192] width 91 height 33
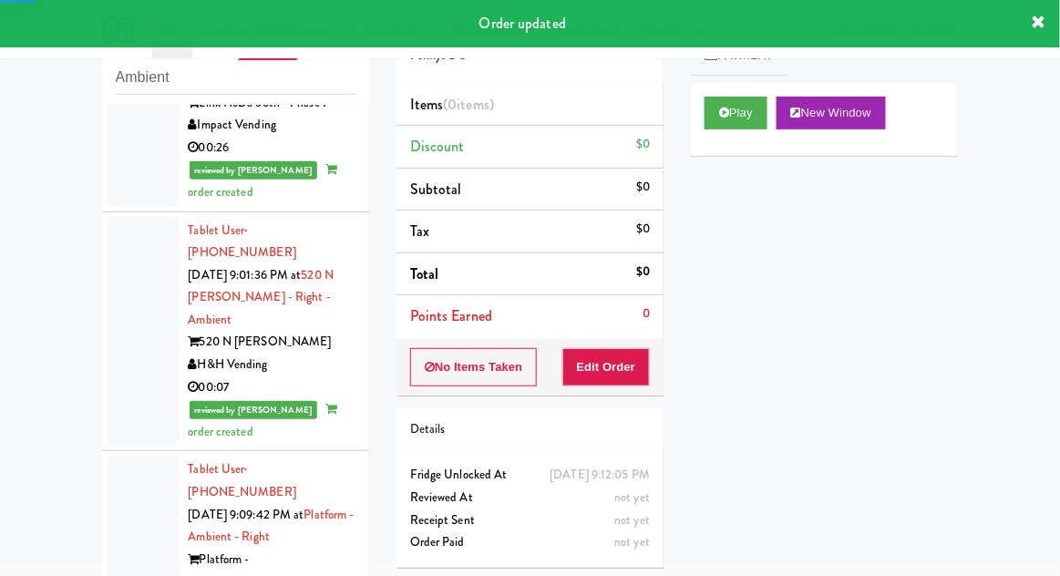
scroll to position [4511, 0]
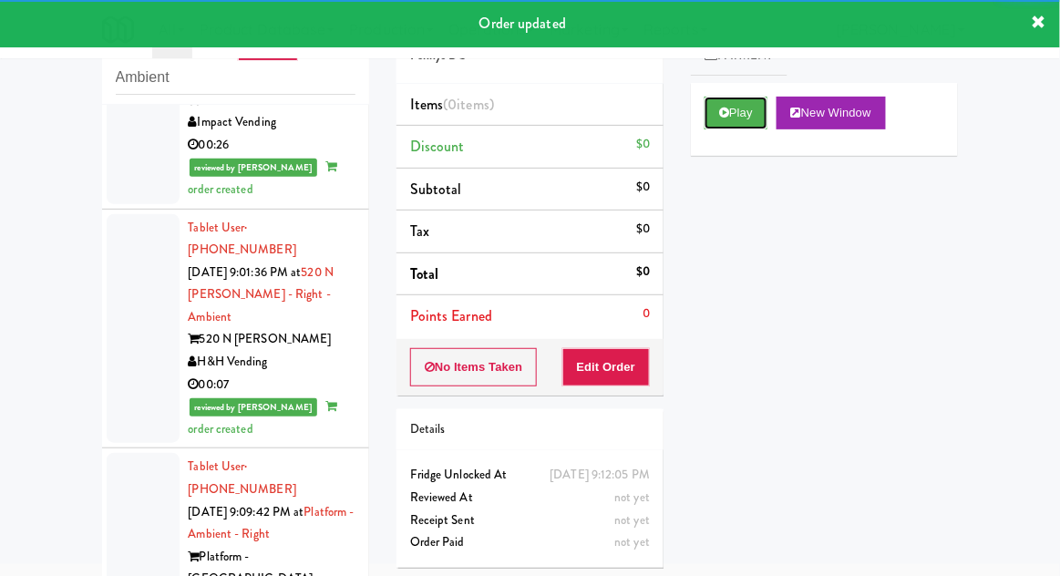
click at [715, 116] on button "Play" at bounding box center [736, 113] width 63 height 33
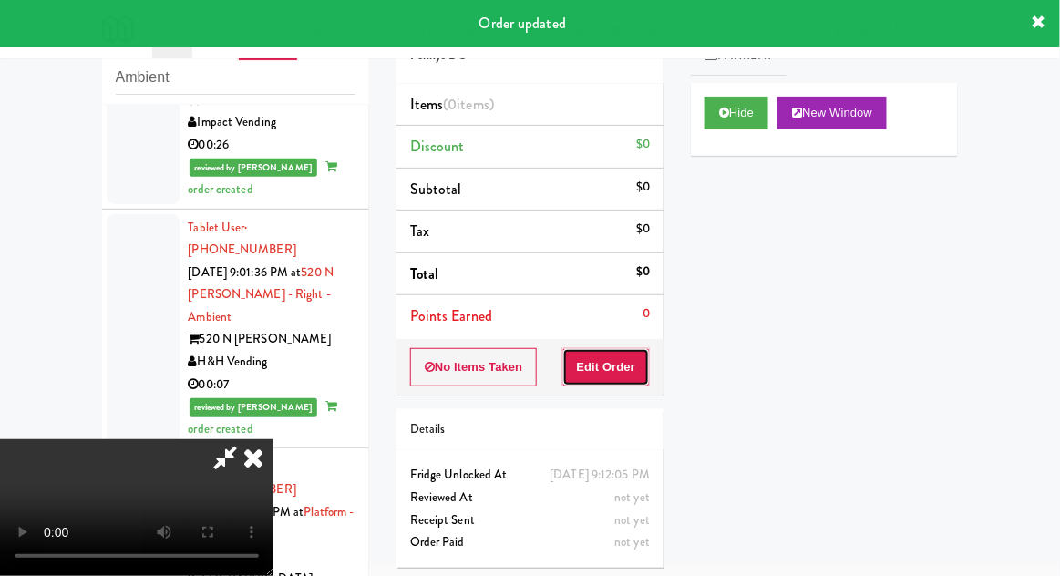
click at [618, 366] on button "Edit Order" at bounding box center [607, 367] width 88 height 38
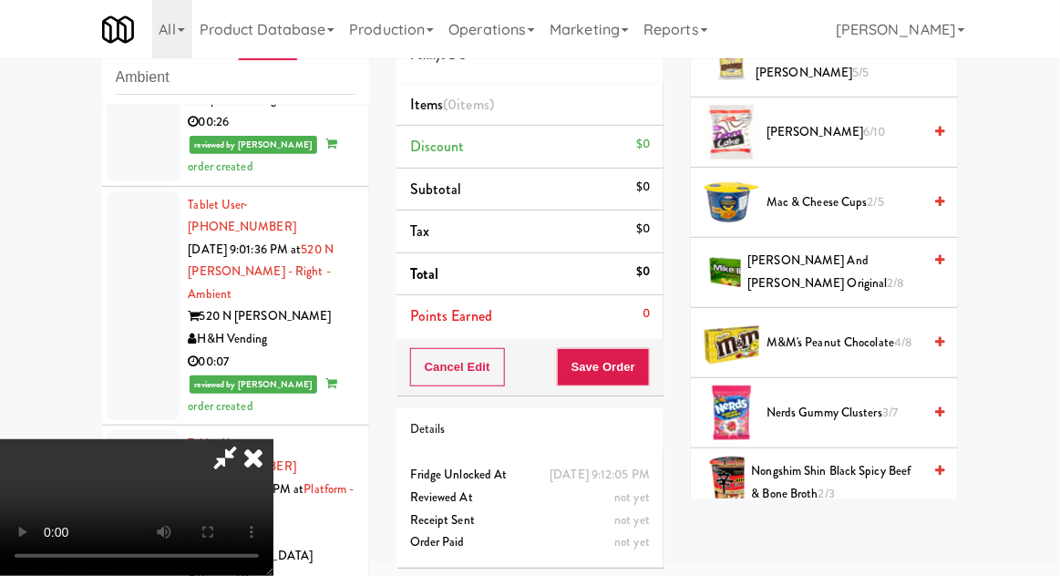
scroll to position [1173, 0]
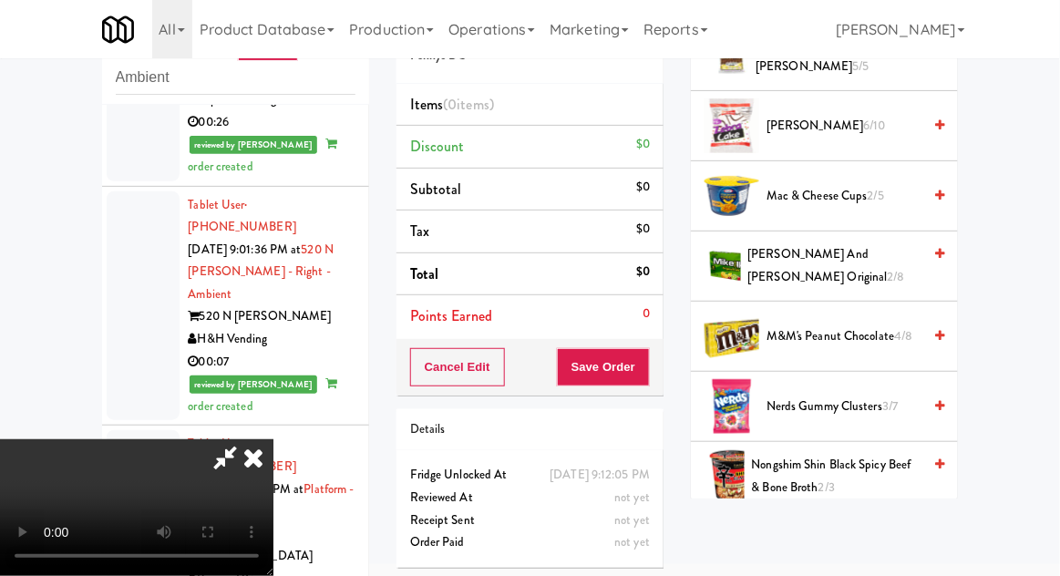
click at [878, 397] on span "Nerds Gummy Clusters 3/7" at bounding box center [844, 407] width 155 height 23
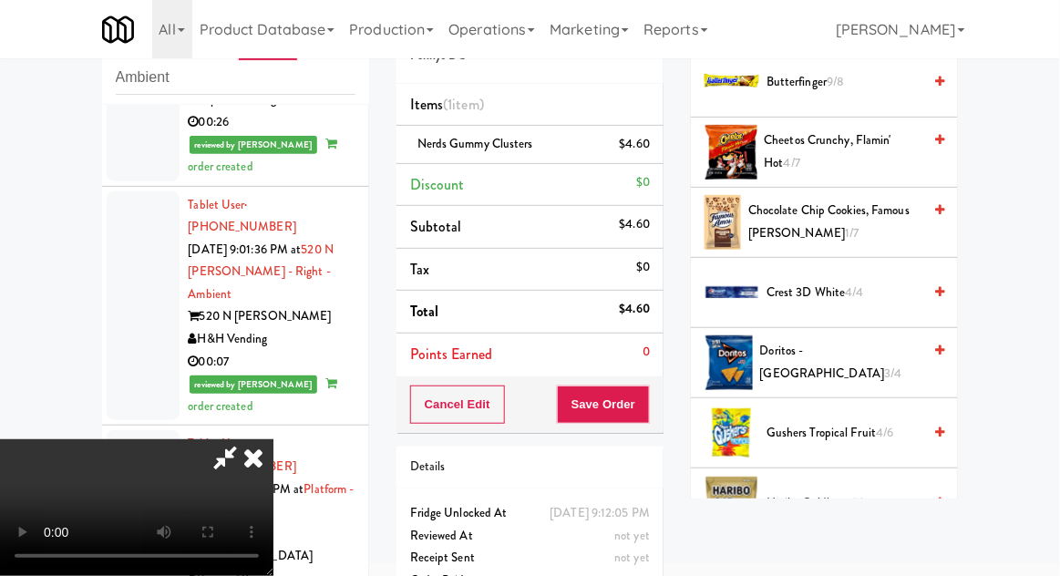
scroll to position [234, 0]
click at [868, 423] on span "Gushers Tropical Fruit 4/6" at bounding box center [844, 433] width 155 height 23
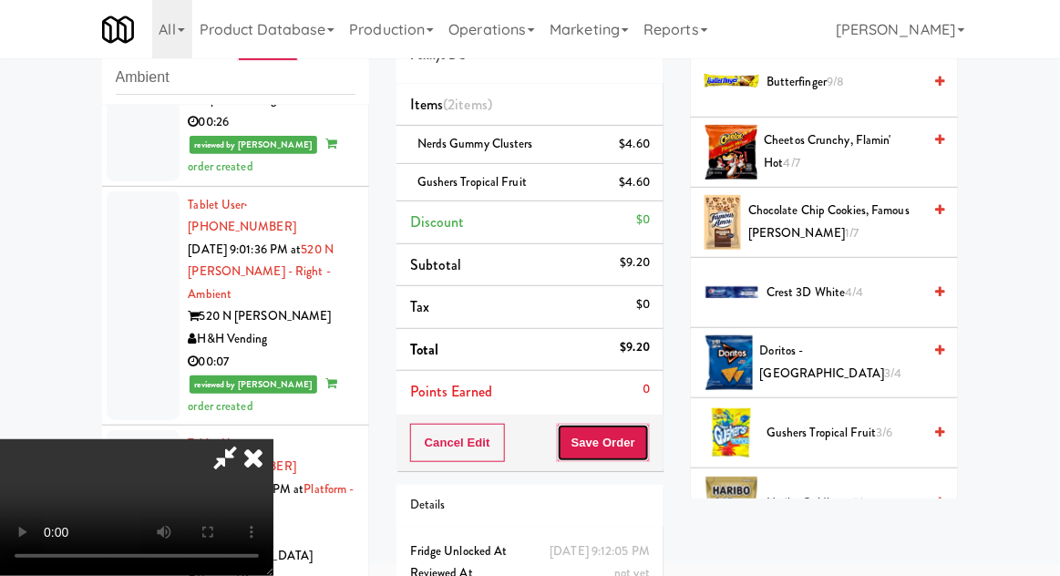
click at [642, 440] on button "Save Order" at bounding box center [603, 443] width 93 height 38
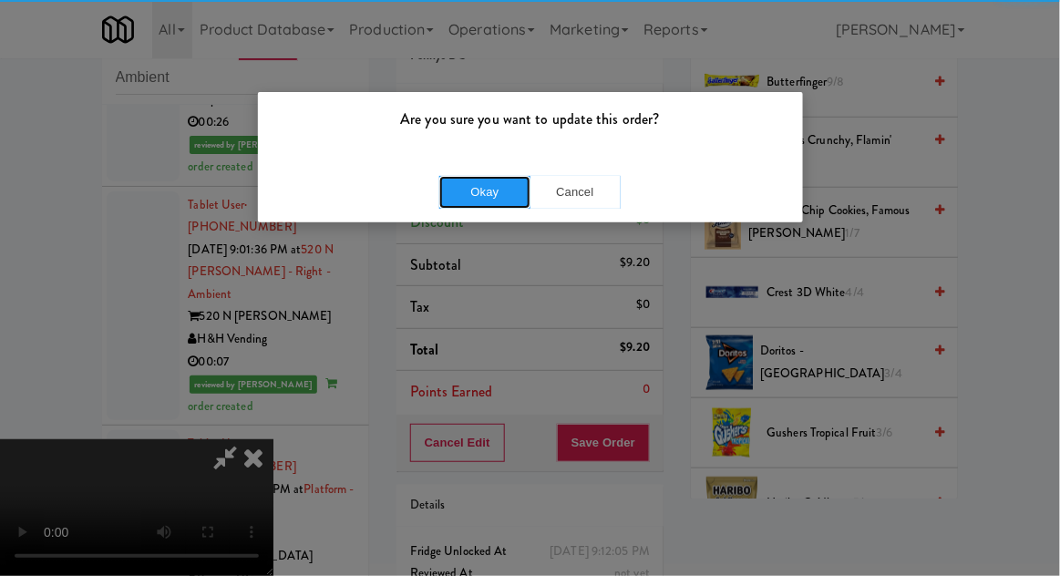
click at [470, 191] on button "Okay" at bounding box center [484, 192] width 91 height 33
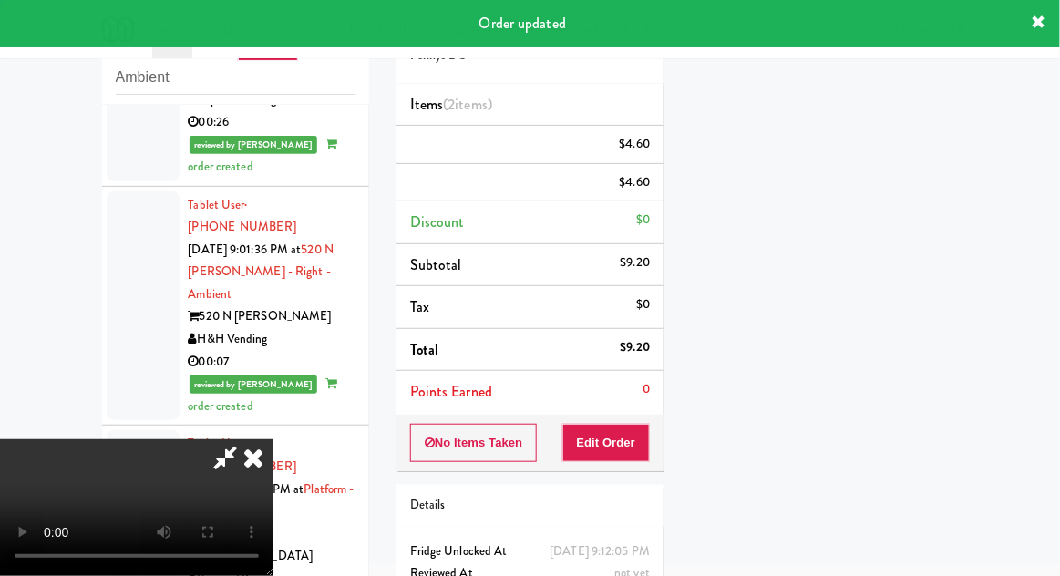
scroll to position [0, 0]
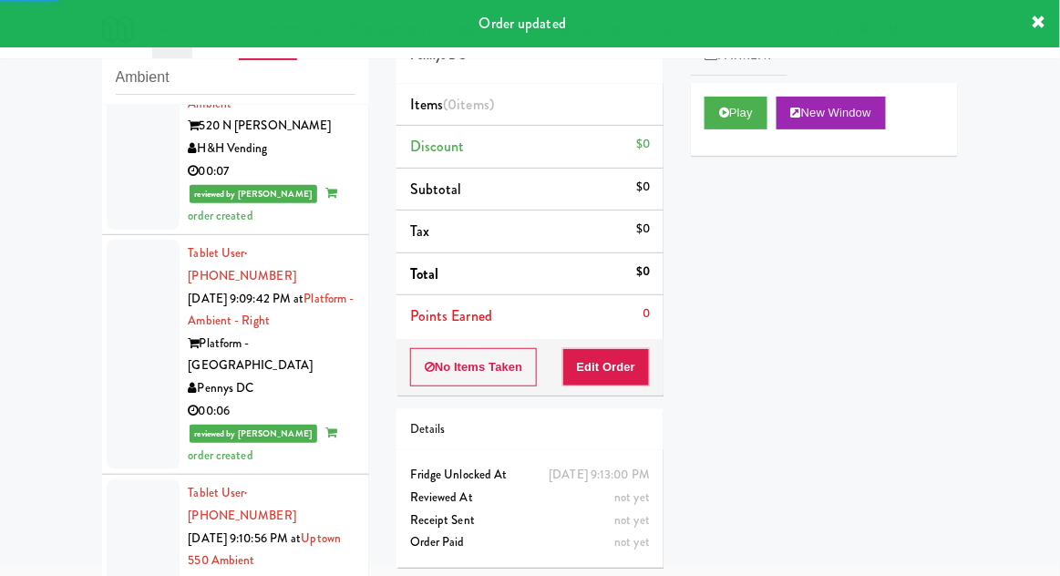
scroll to position [4732, 0]
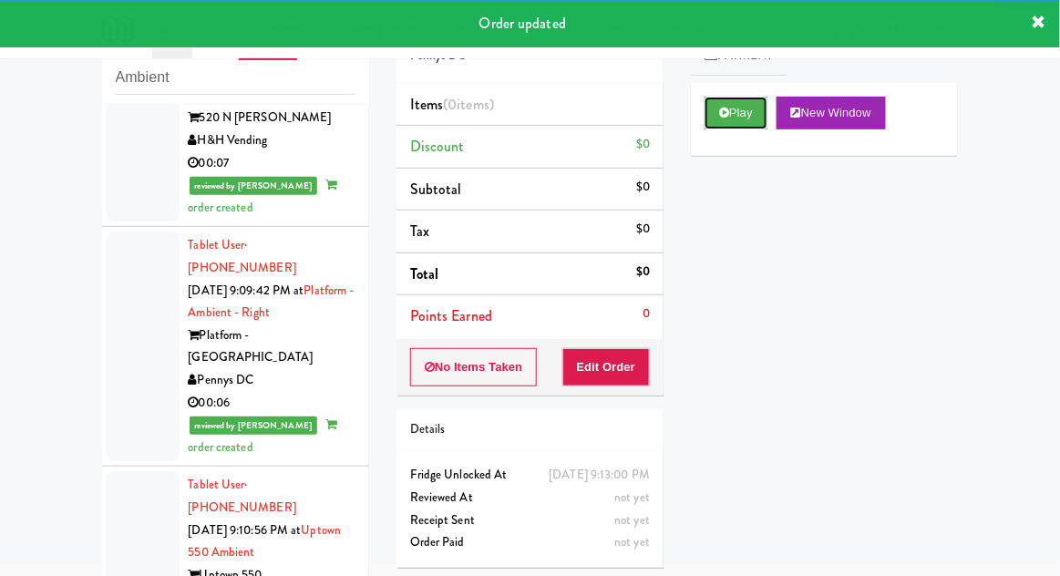
click at [712, 119] on button "Play" at bounding box center [736, 113] width 63 height 33
click at [625, 377] on button "Edit Order" at bounding box center [607, 367] width 88 height 38
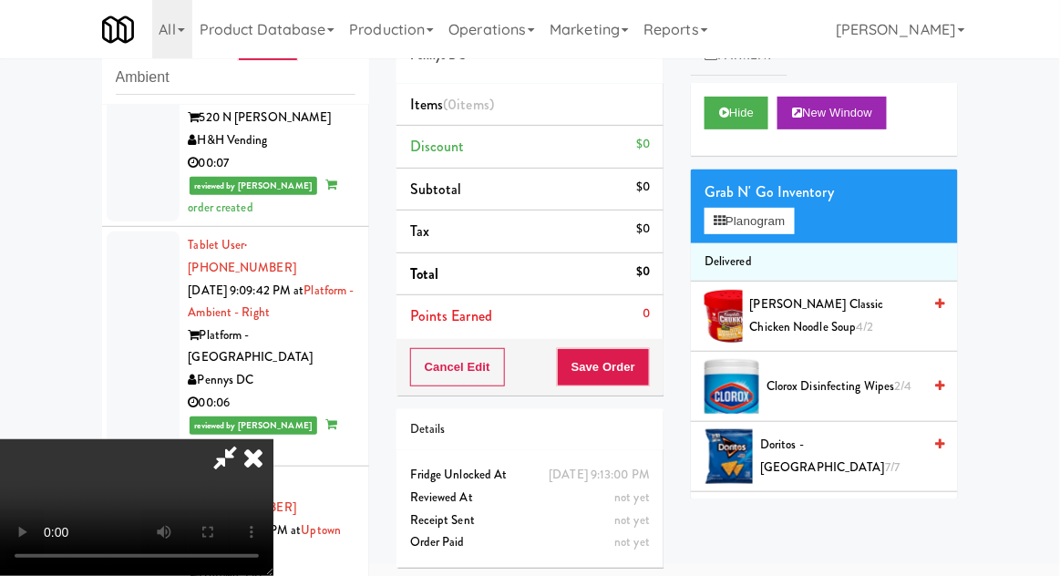
click at [790, 251] on li "Delivered" at bounding box center [824, 262] width 267 height 38
click at [791, 231] on button "Planogram" at bounding box center [749, 221] width 89 height 27
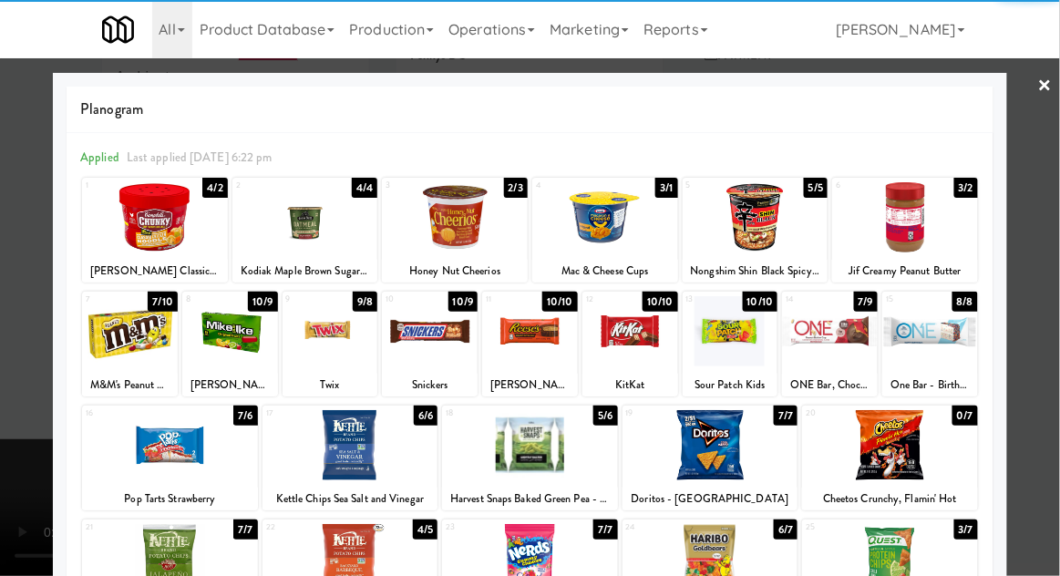
click at [126, 335] on div at bounding box center [130, 331] width 96 height 70
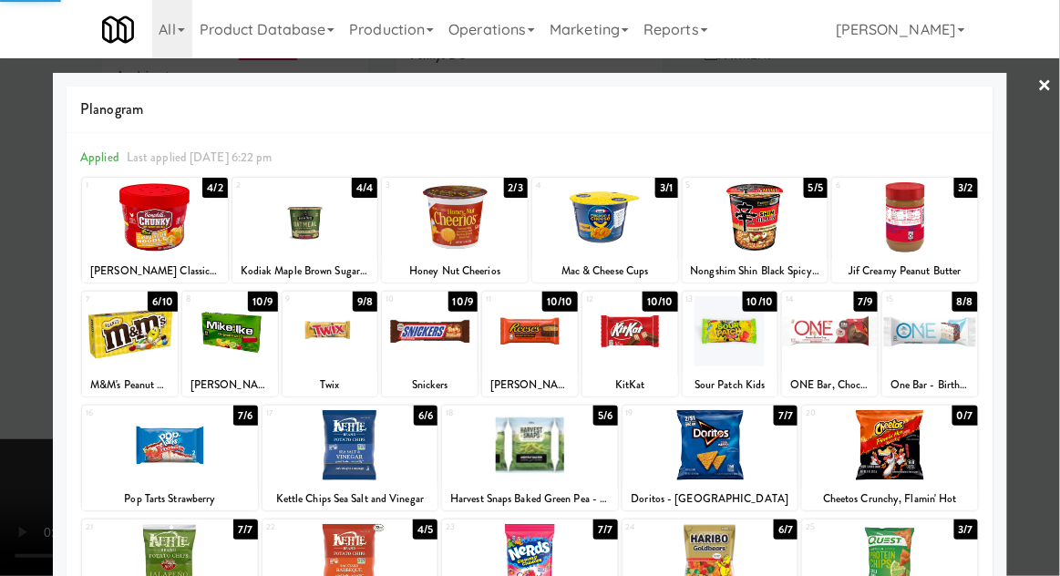
click at [133, 339] on div at bounding box center [130, 331] width 96 height 70
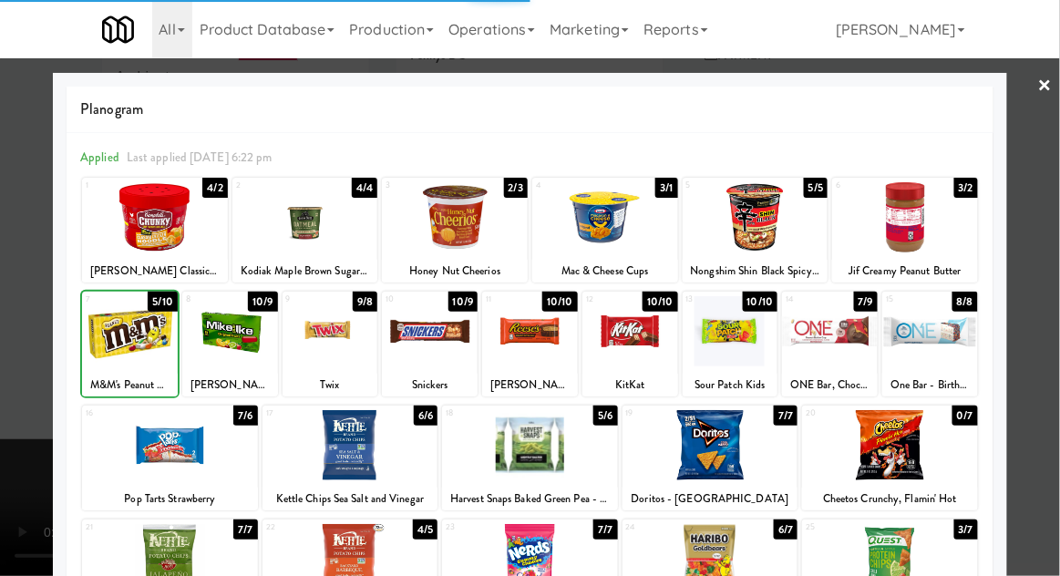
click at [1054, 311] on div at bounding box center [530, 288] width 1060 height 576
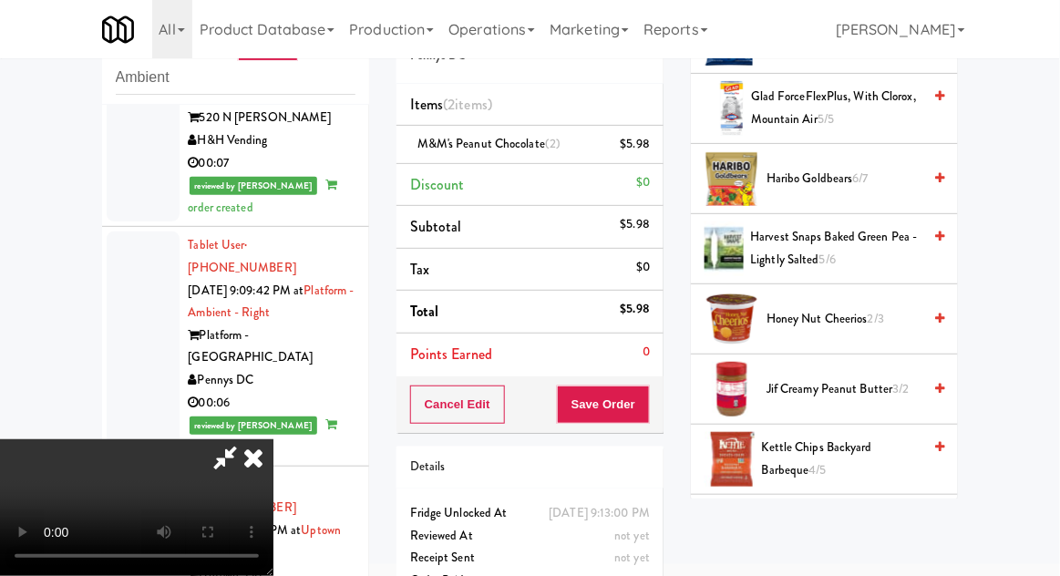
scroll to position [409, 0]
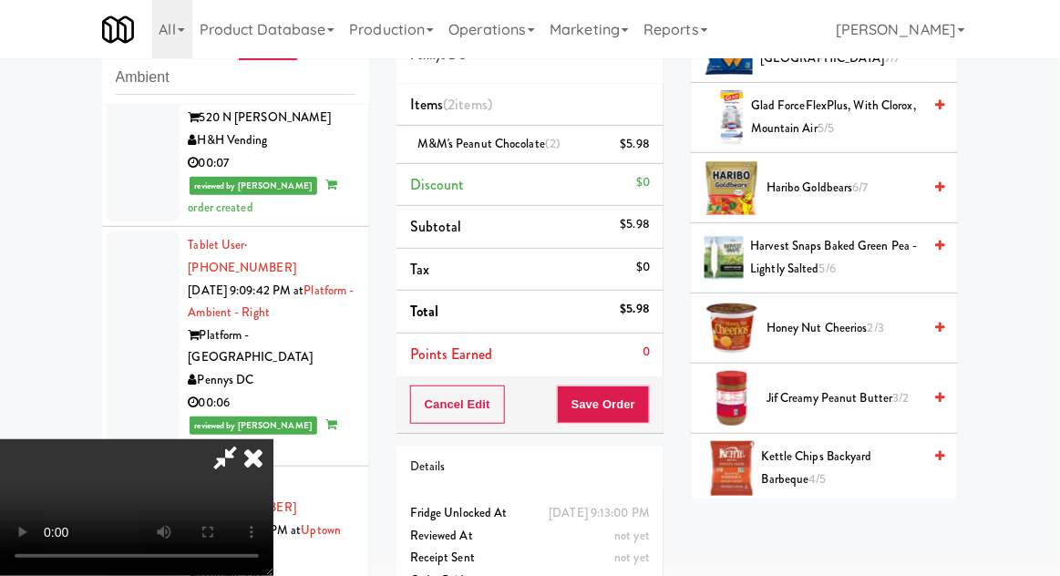
click at [884, 258] on span "Harvest Snaps Baked Green Pea - Lightly Salted 5/6" at bounding box center [836, 257] width 171 height 45
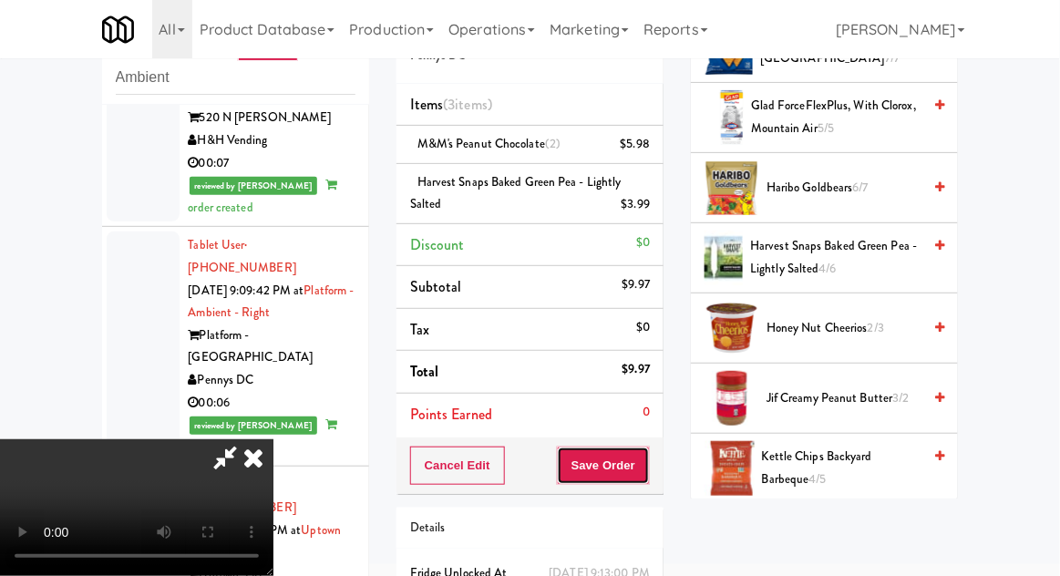
click at [649, 473] on button "Save Order" at bounding box center [603, 466] width 93 height 38
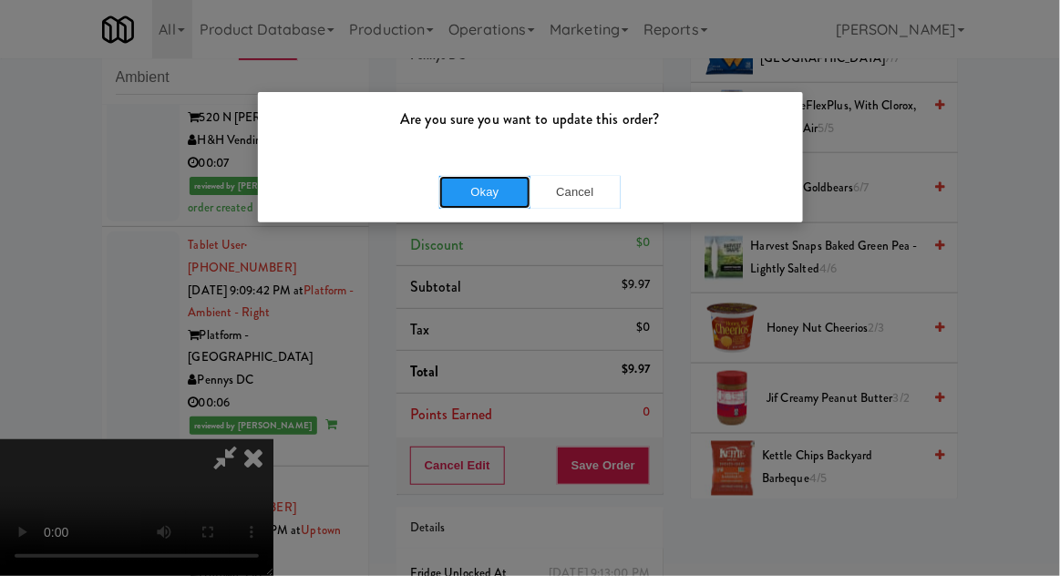
click at [485, 176] on button "Okay" at bounding box center [484, 192] width 91 height 33
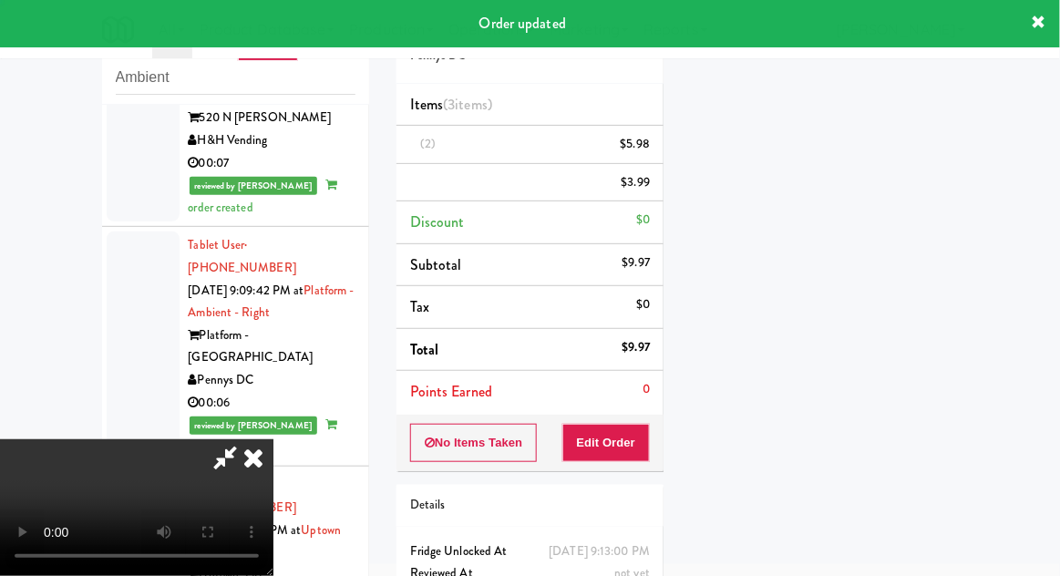
scroll to position [180, 0]
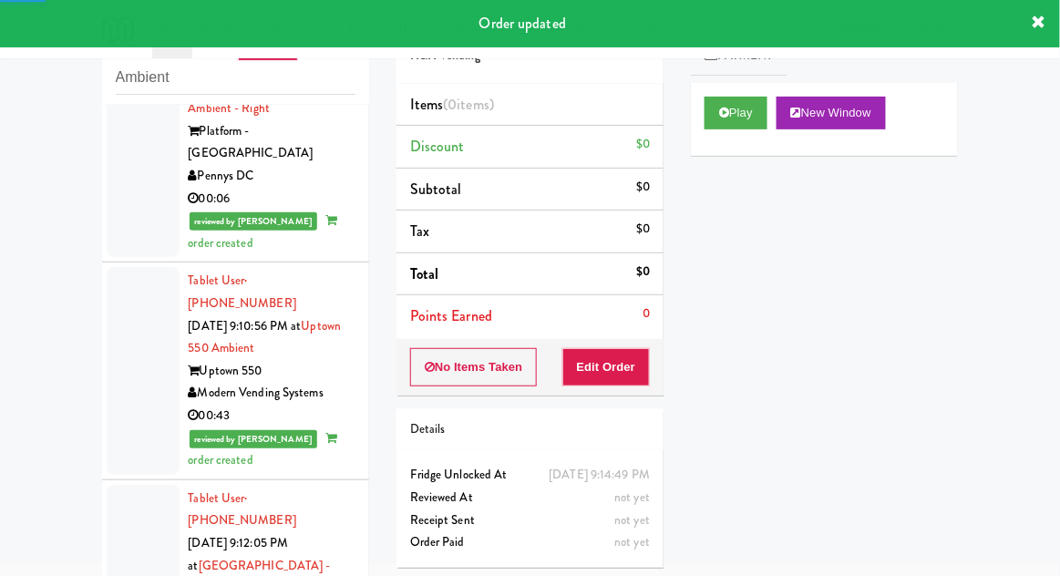
scroll to position [4937, 0]
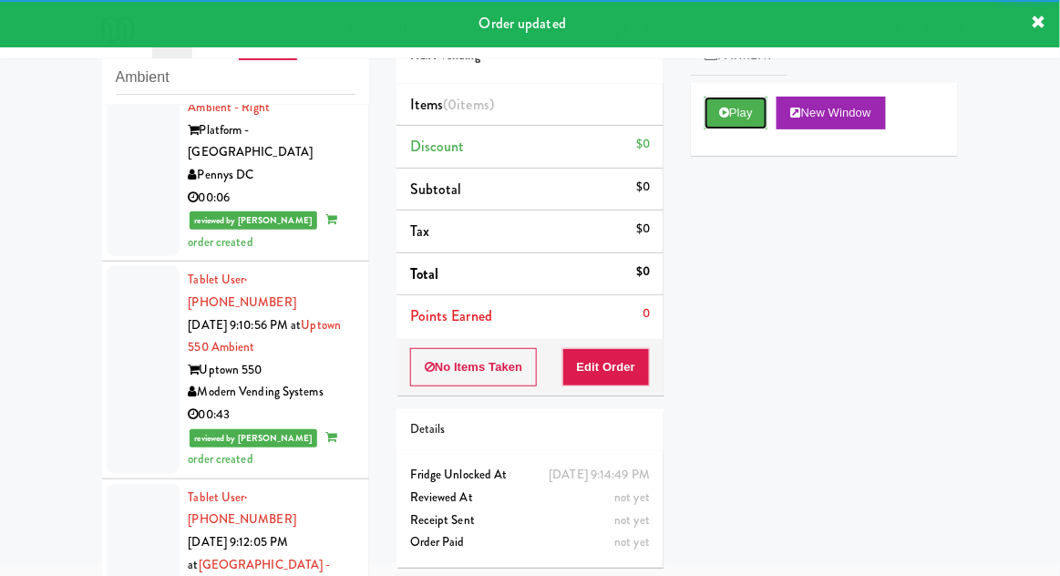
click at [755, 119] on button "Play" at bounding box center [736, 113] width 63 height 33
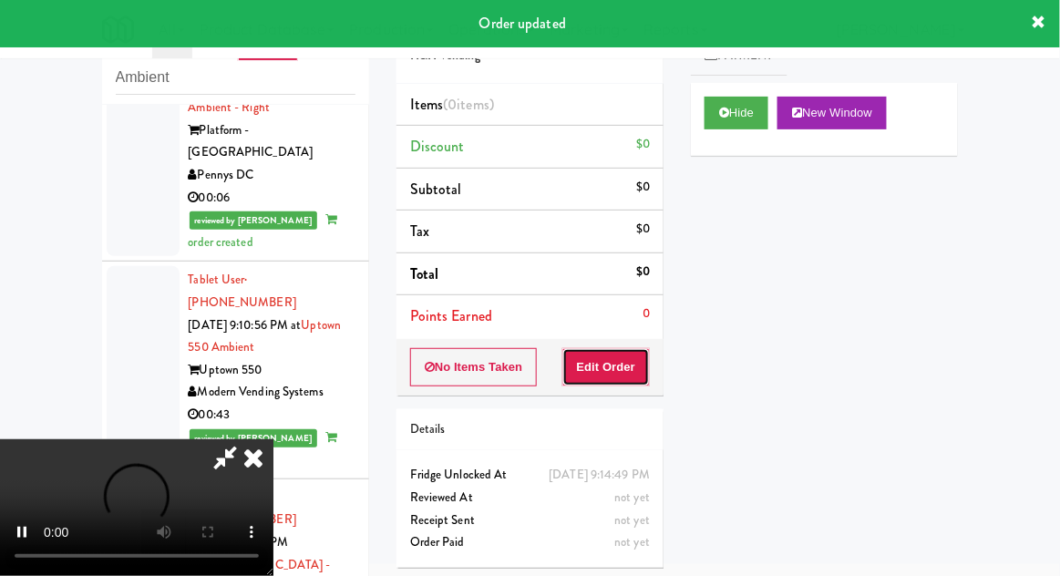
click at [649, 355] on button "Edit Order" at bounding box center [607, 367] width 88 height 38
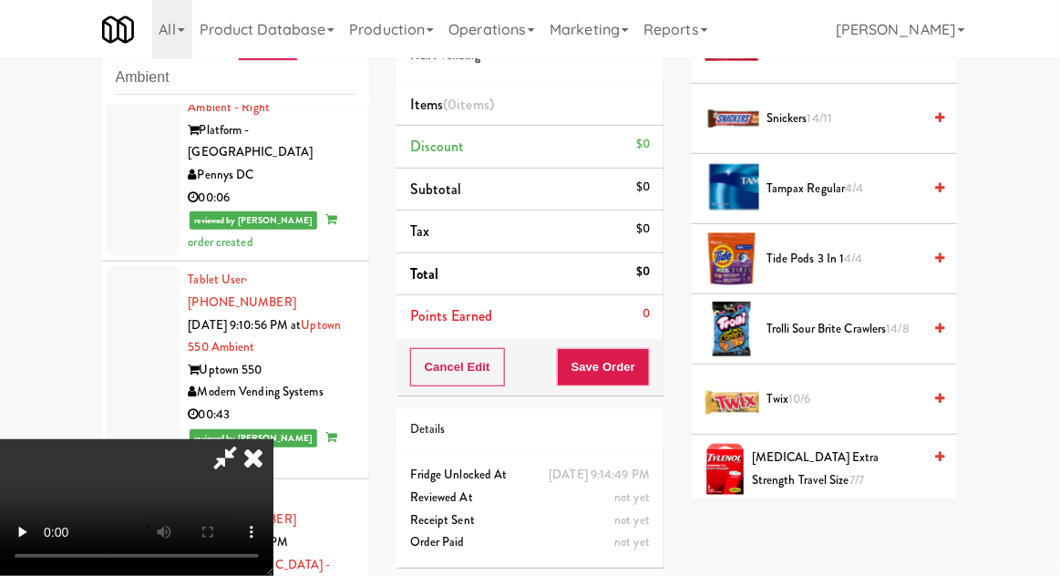
scroll to position [1975, 0]
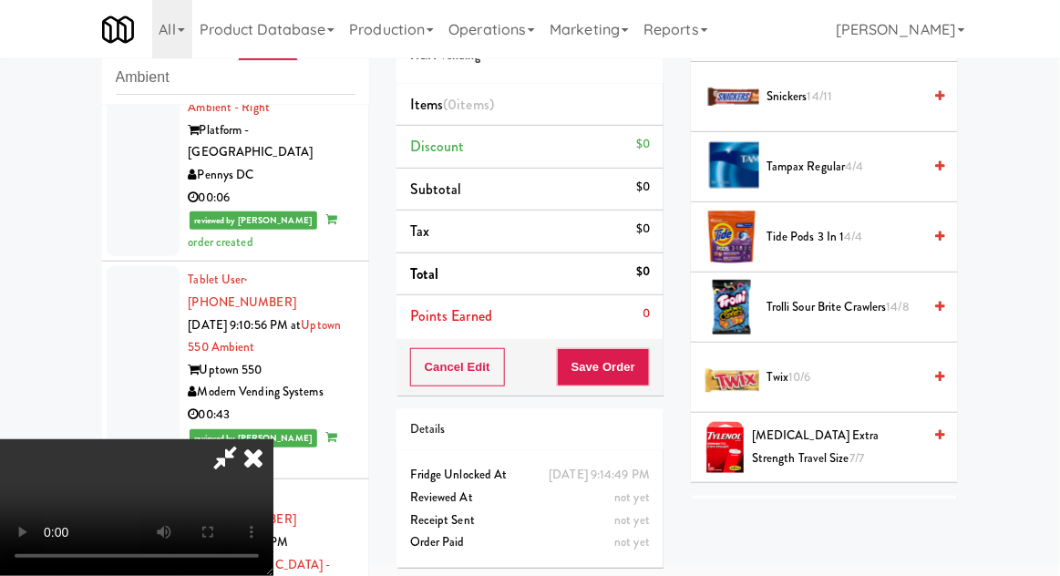
click at [903, 299] on span "14/8" at bounding box center [898, 306] width 23 height 17
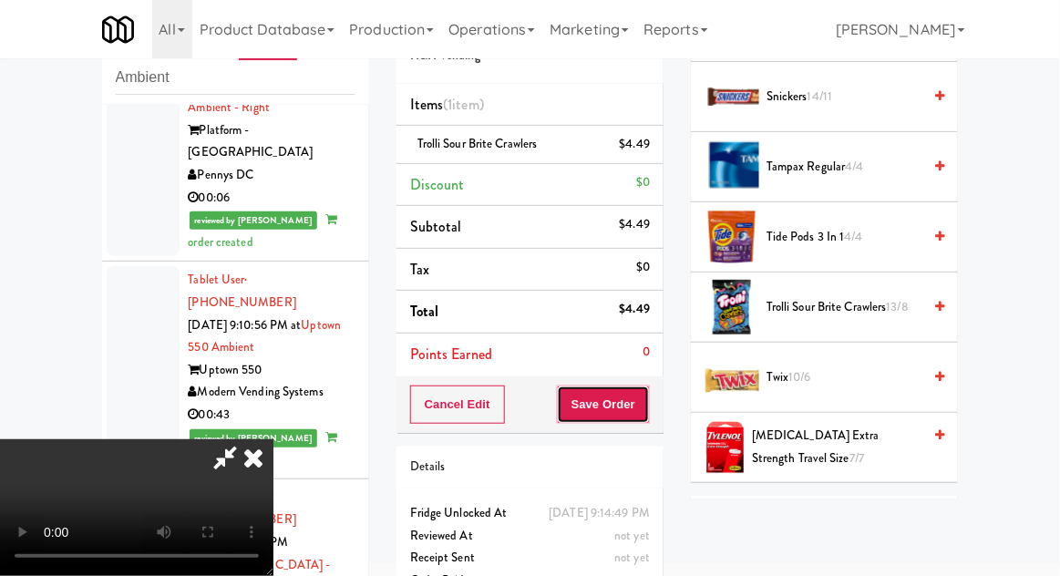
click at [642, 413] on button "Save Order" at bounding box center [603, 405] width 93 height 38
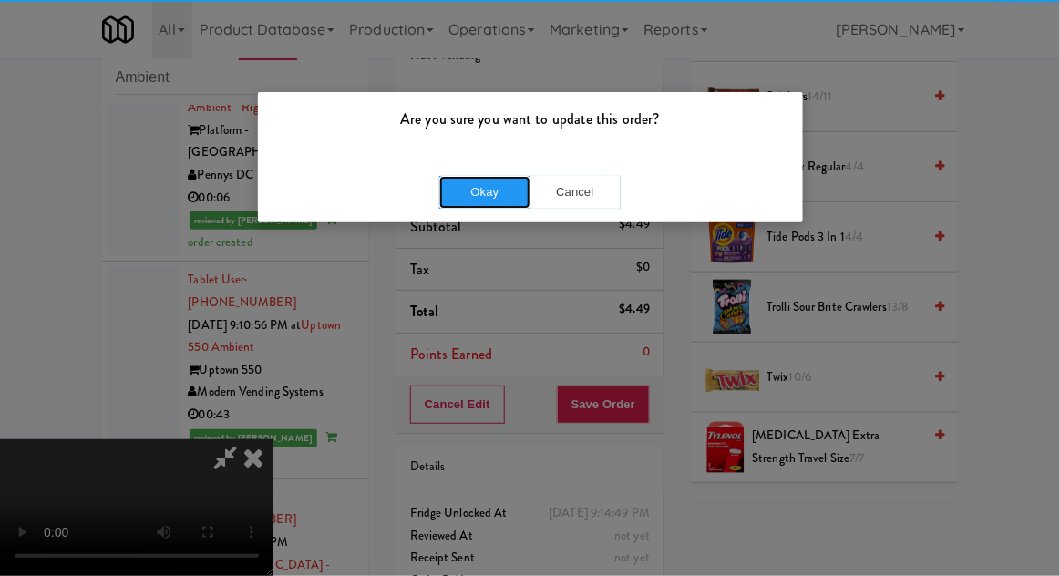
click at [509, 190] on button "Okay" at bounding box center [484, 192] width 91 height 33
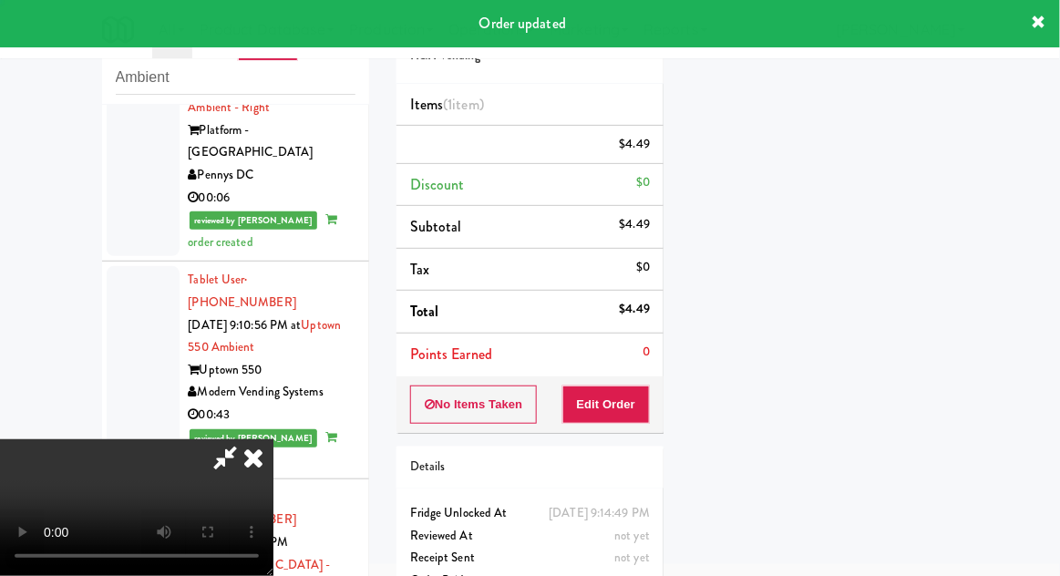
scroll to position [180, 0]
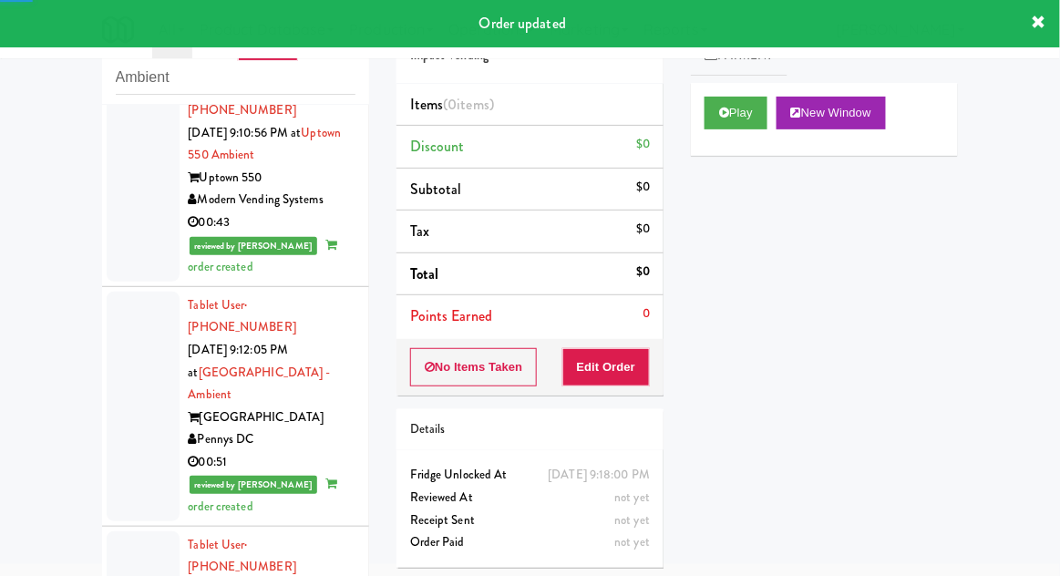
scroll to position [5130, 0]
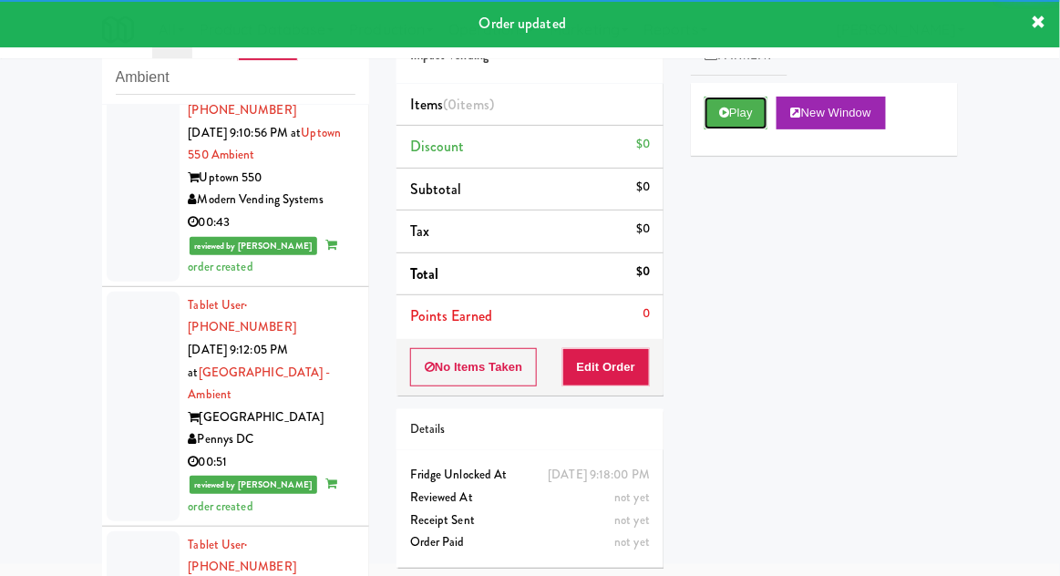
click at [707, 128] on button "Play" at bounding box center [736, 113] width 63 height 33
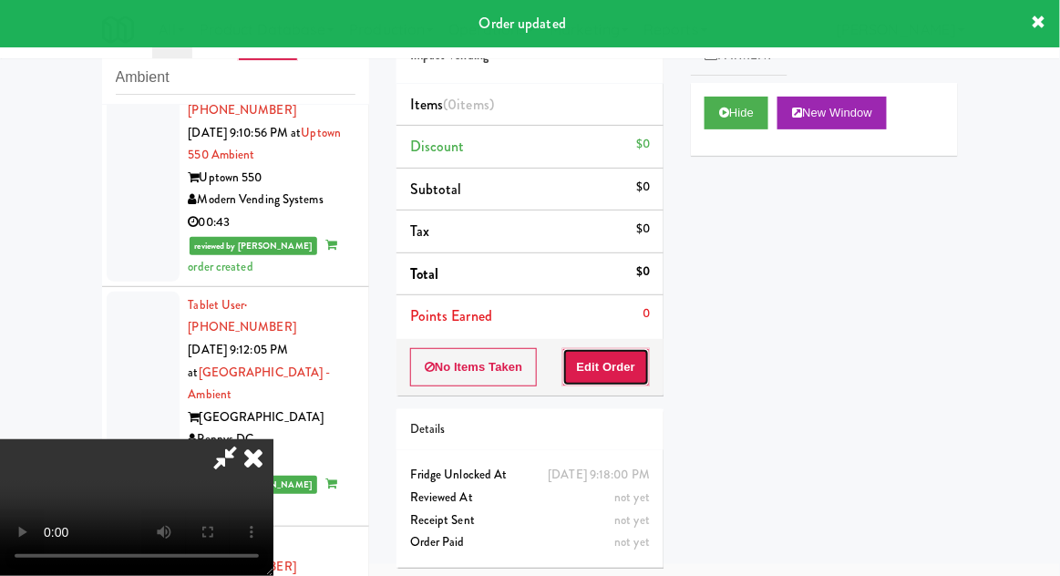
click at [615, 361] on button "Edit Order" at bounding box center [607, 367] width 88 height 38
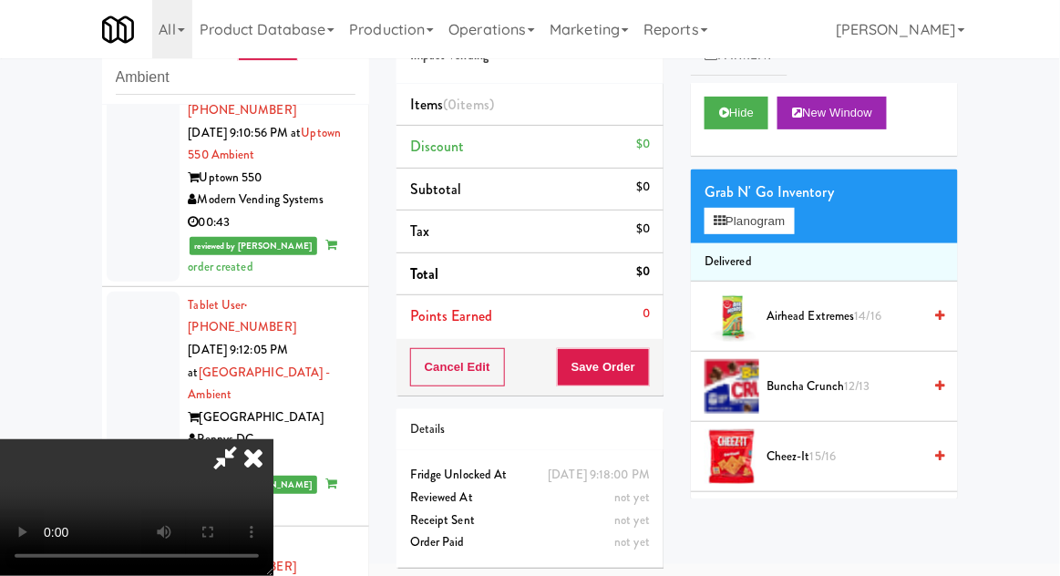
scroll to position [0, 0]
click at [794, 213] on button "Planogram" at bounding box center [749, 221] width 89 height 27
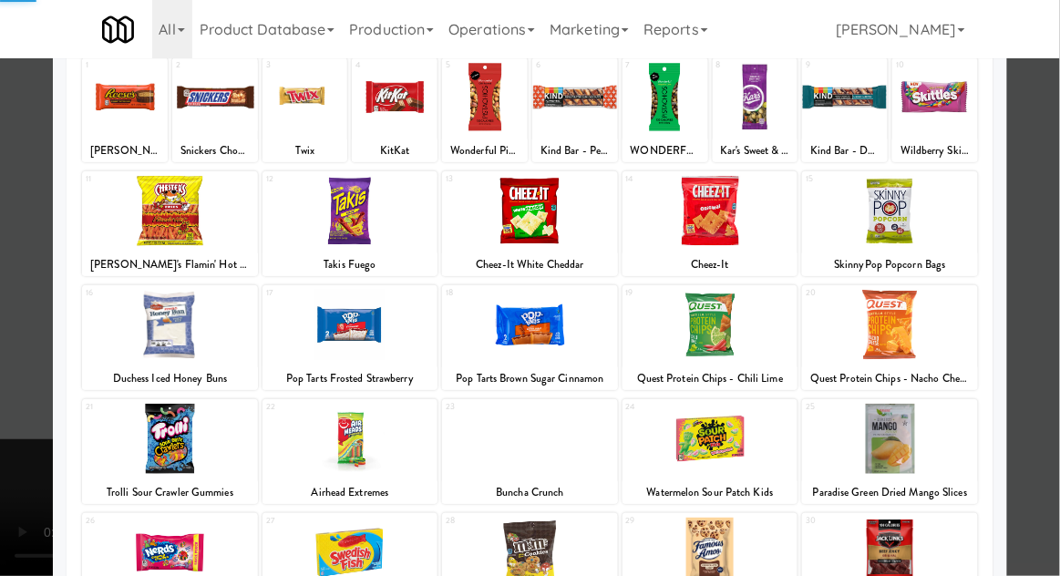
scroll to position [150, 0]
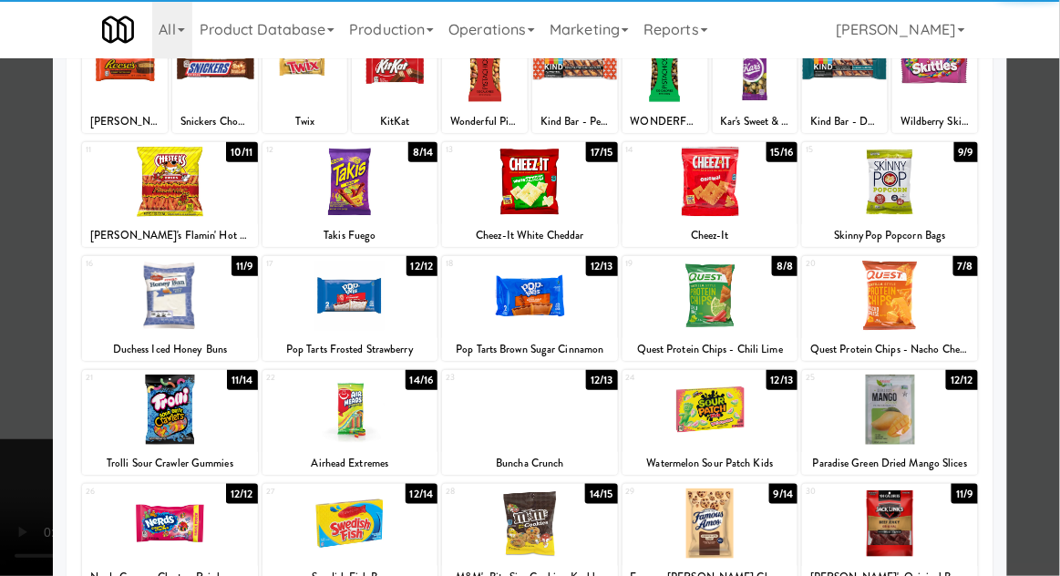
click at [336, 409] on div at bounding box center [351, 410] width 176 height 70
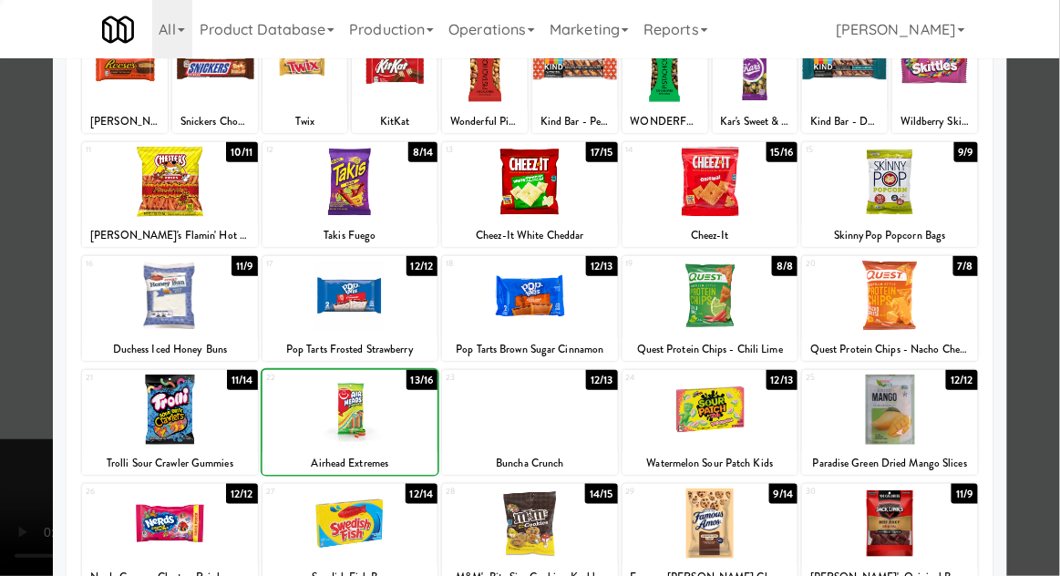
click at [1051, 300] on div at bounding box center [530, 288] width 1060 height 576
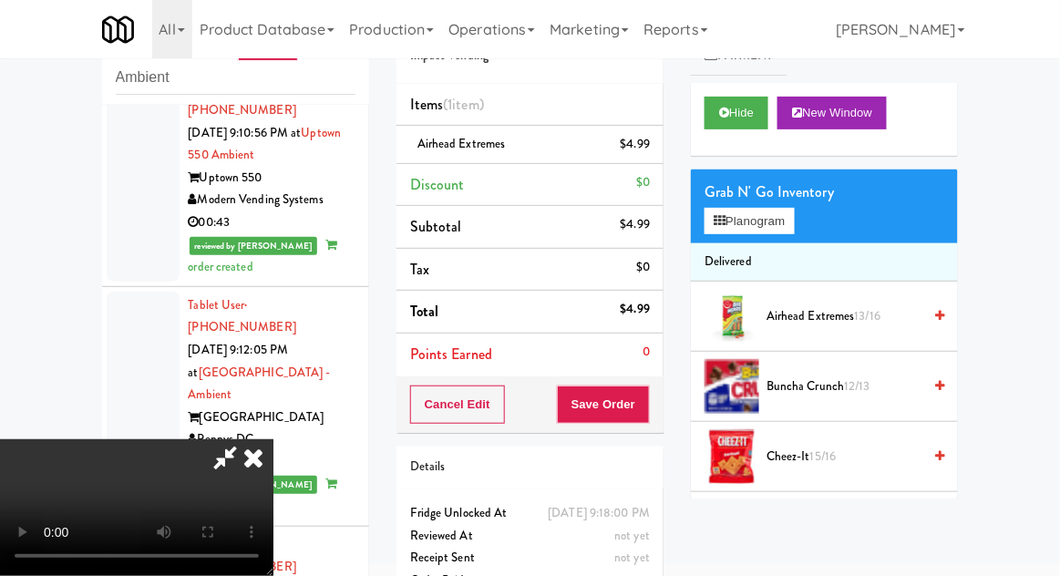
scroll to position [67, 0]
click at [640, 398] on button "Save Order" at bounding box center [603, 405] width 93 height 38
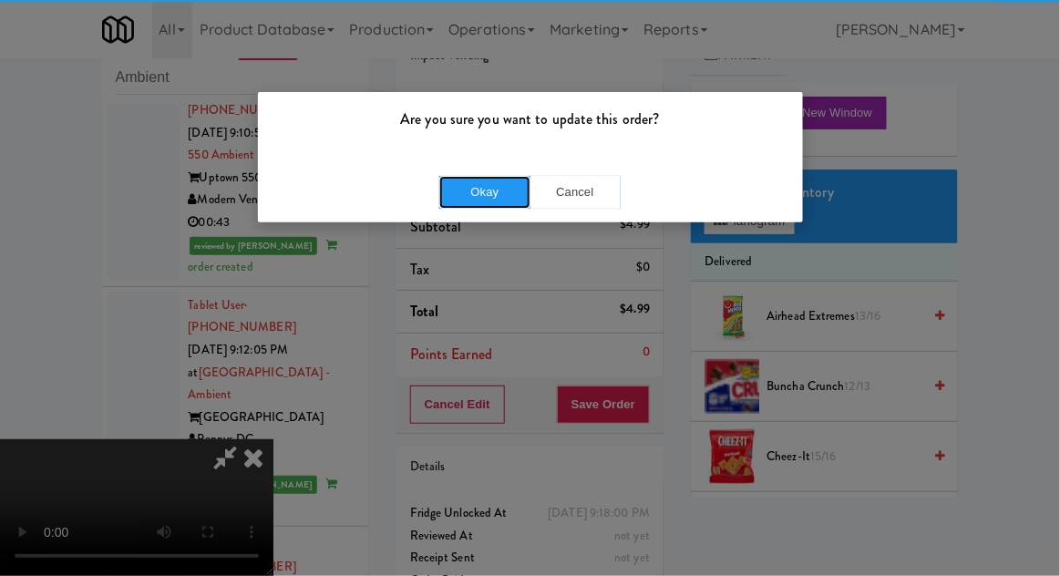
click at [469, 186] on button "Okay" at bounding box center [484, 192] width 91 height 33
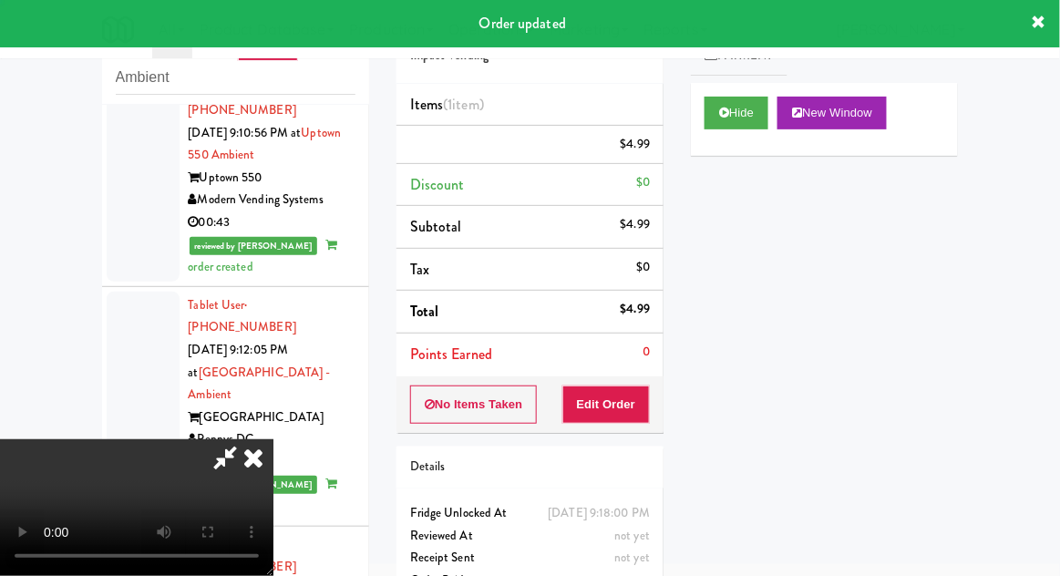
scroll to position [0, 0]
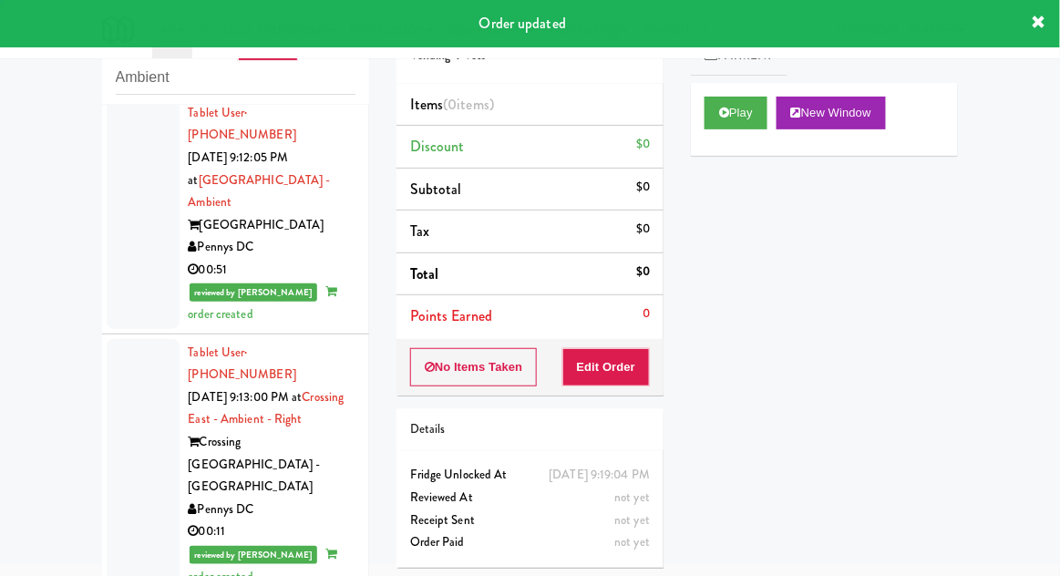
scroll to position [5326, 0]
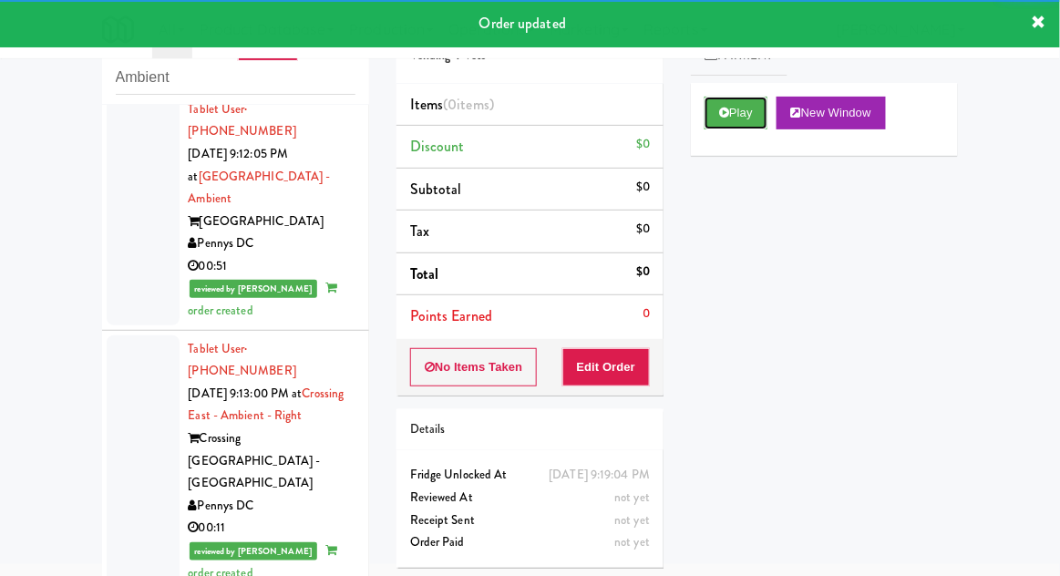
click at [726, 125] on button "Play" at bounding box center [736, 113] width 63 height 33
click at [623, 365] on button "Edit Order" at bounding box center [607, 367] width 88 height 38
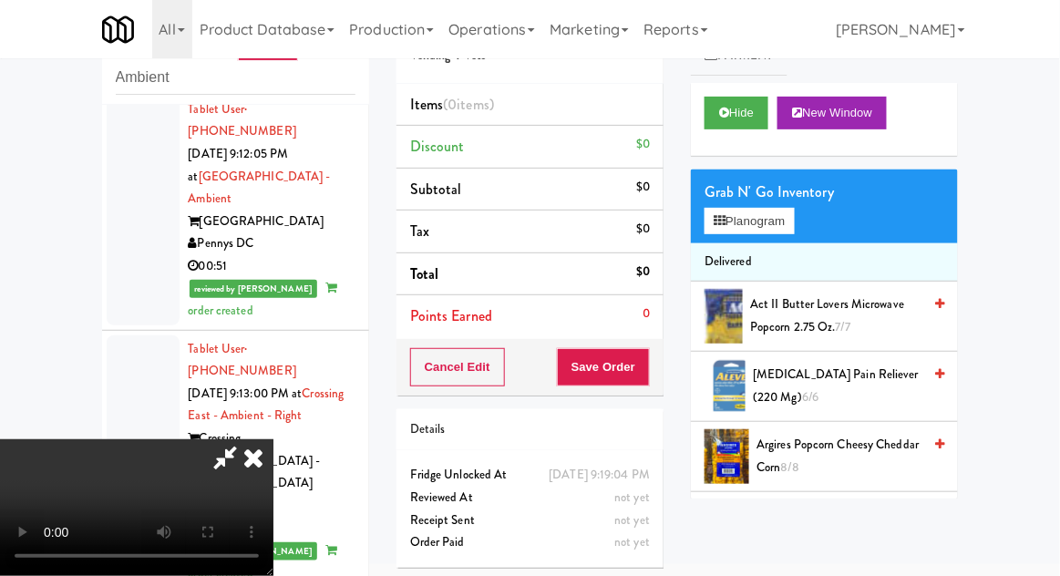
scroll to position [0, 0]
click at [789, 220] on button "Planogram" at bounding box center [749, 221] width 89 height 27
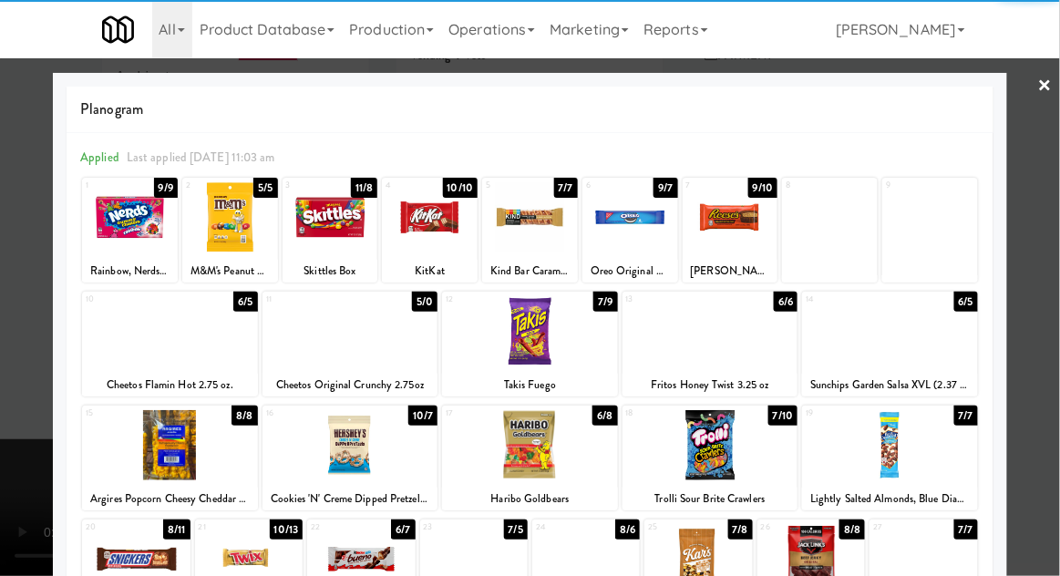
click at [543, 346] on div at bounding box center [530, 331] width 176 height 70
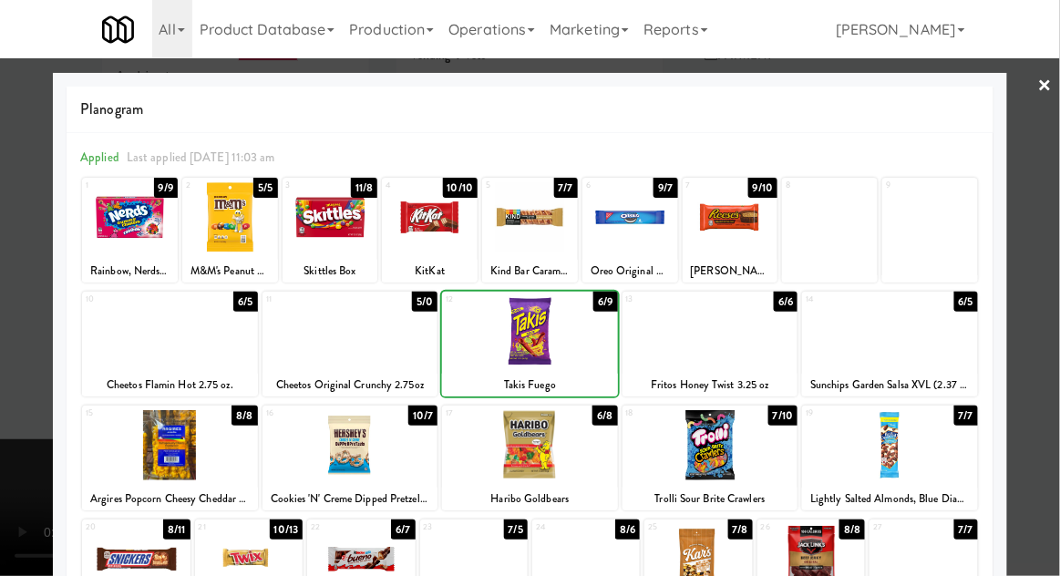
click at [1059, 317] on div at bounding box center [530, 288] width 1060 height 576
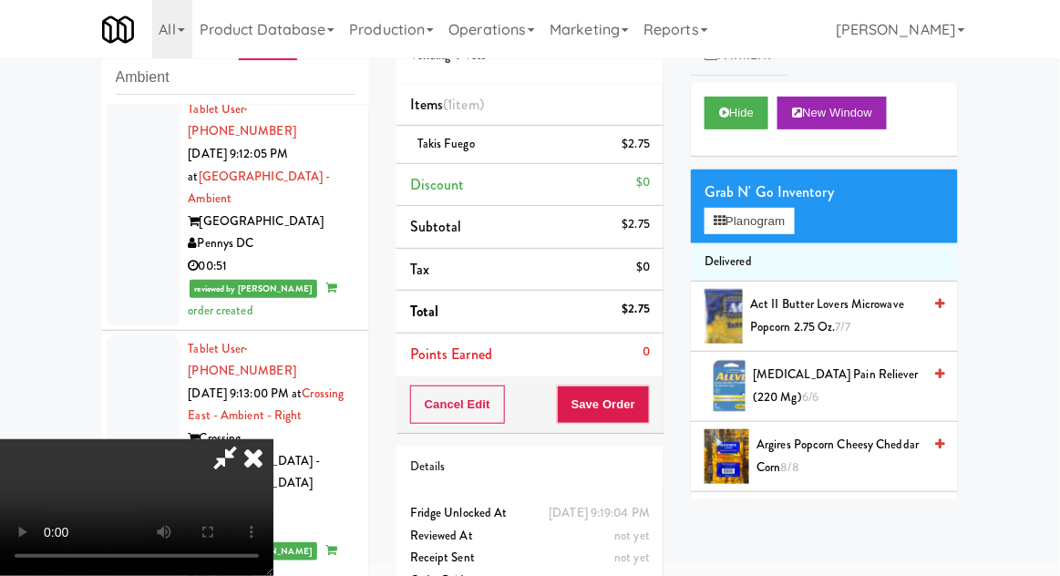
scroll to position [67, 0]
click at [649, 411] on button "Save Order" at bounding box center [603, 405] width 93 height 38
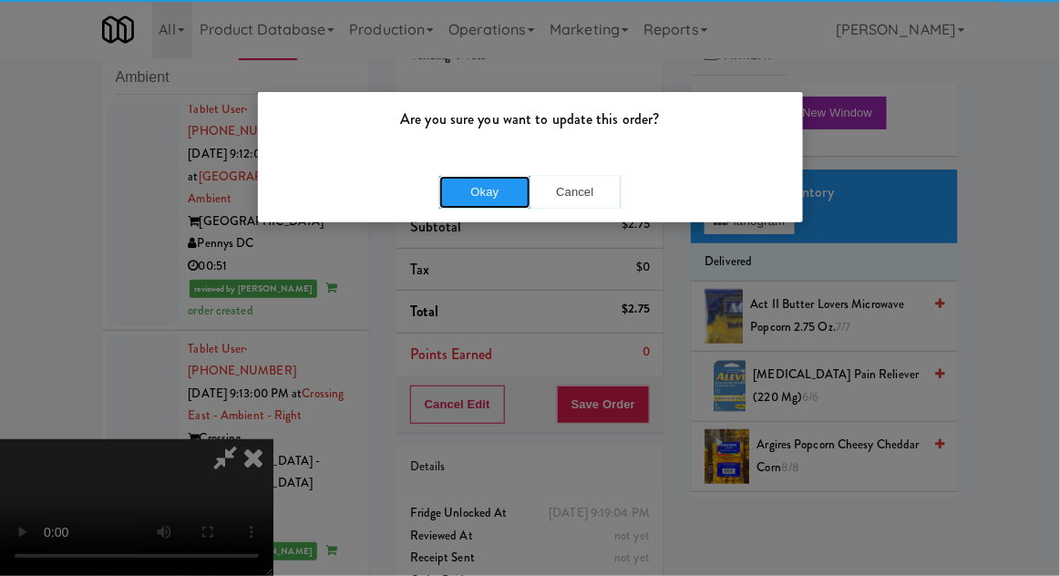
click at [476, 194] on button "Okay" at bounding box center [484, 192] width 91 height 33
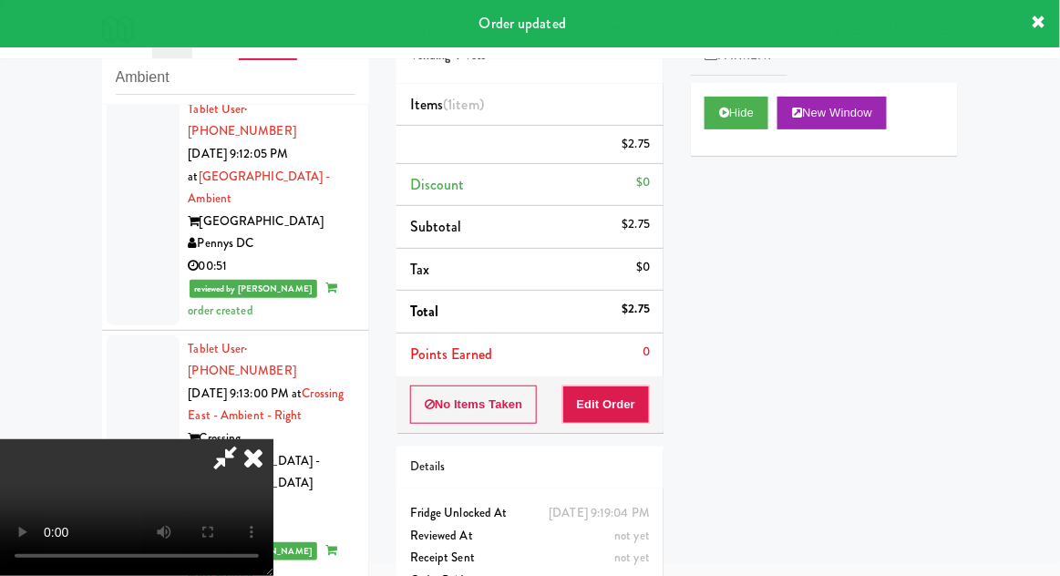
scroll to position [0, 0]
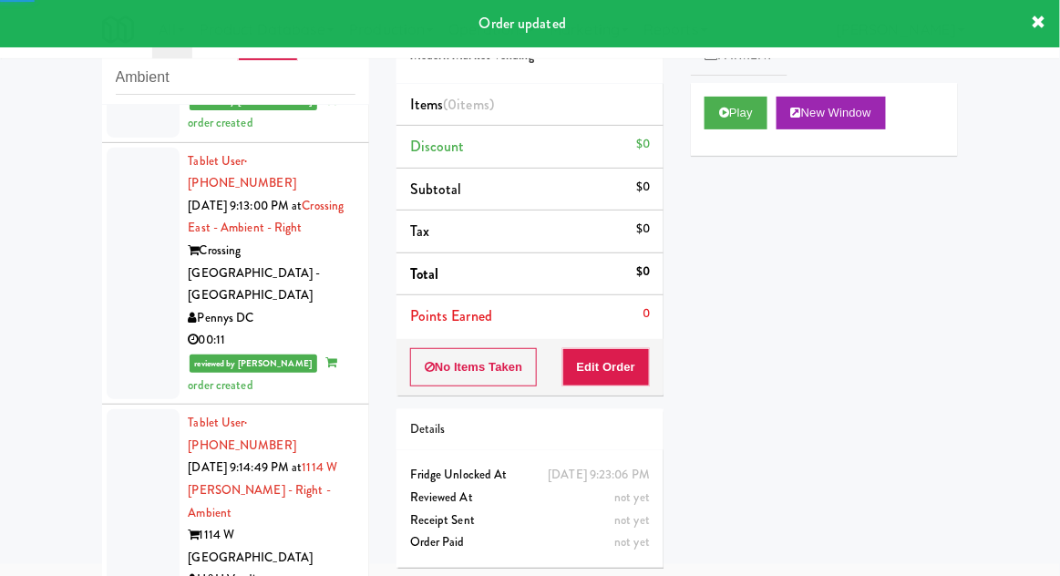
scroll to position [5520, 0]
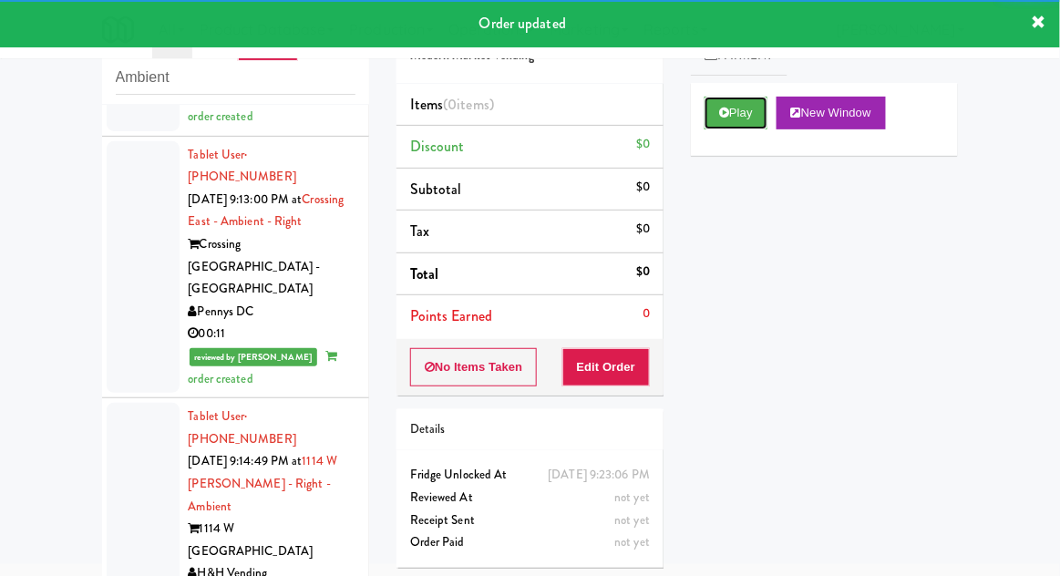
click at [713, 124] on button "Play" at bounding box center [736, 113] width 63 height 33
click at [633, 374] on button "Edit Order" at bounding box center [607, 367] width 88 height 38
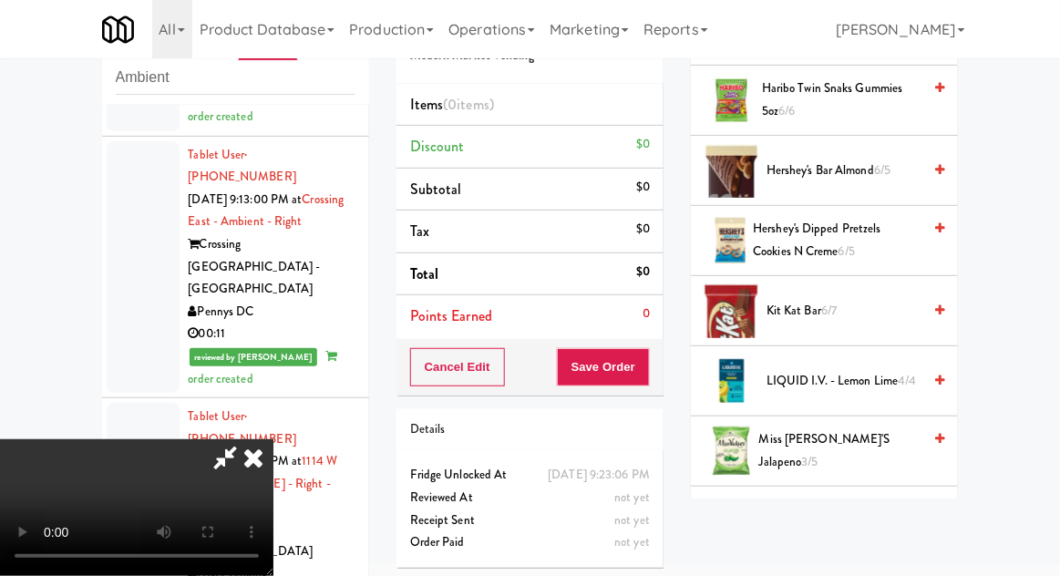
scroll to position [807, 0]
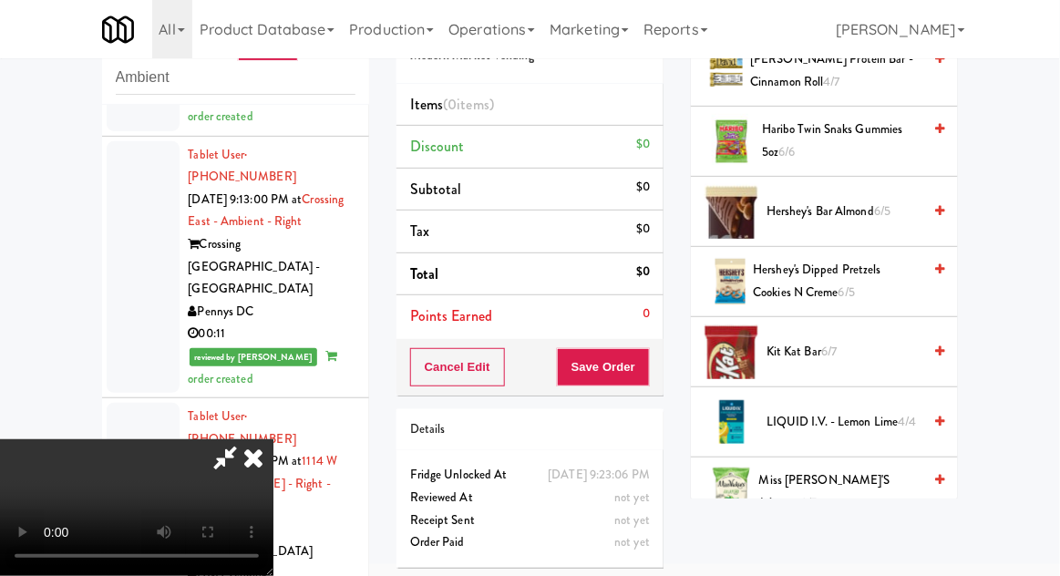
click at [883, 341] on span "Kit Kat Bar 6/7" at bounding box center [844, 352] width 155 height 23
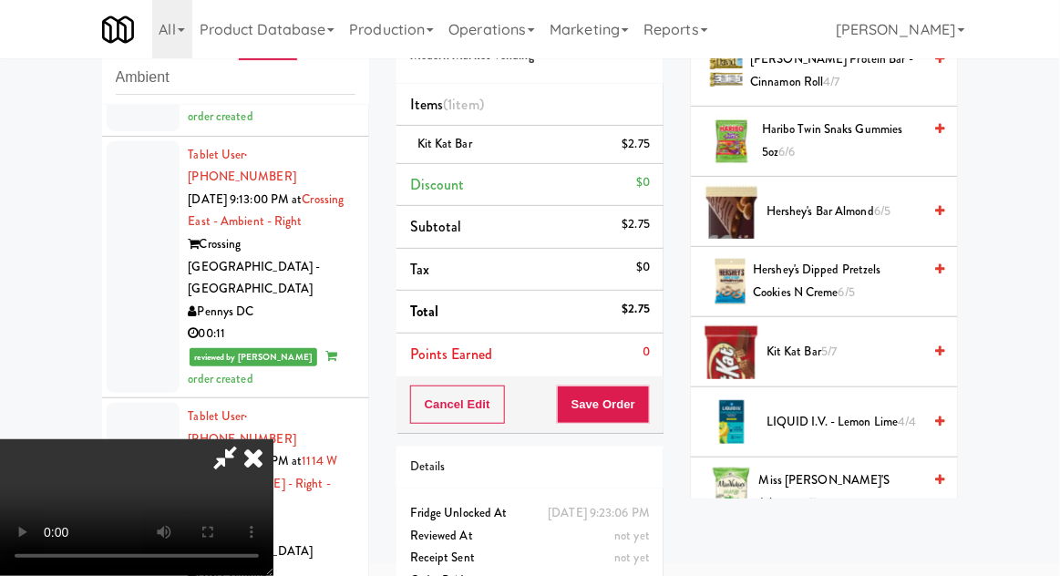
scroll to position [67, 0]
click at [646, 406] on button "Save Order" at bounding box center [603, 405] width 93 height 38
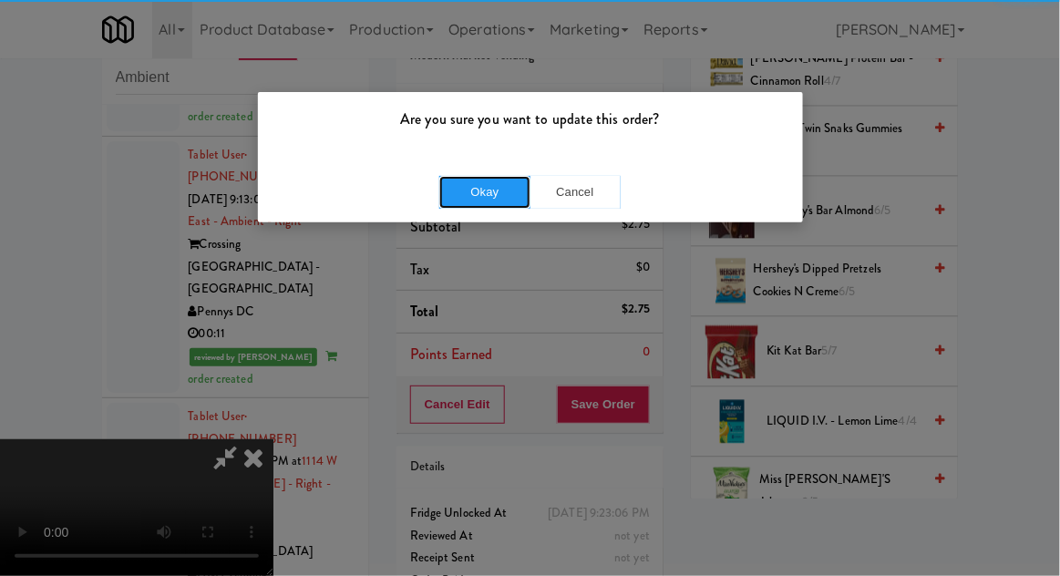
click at [465, 186] on button "Okay" at bounding box center [484, 192] width 91 height 33
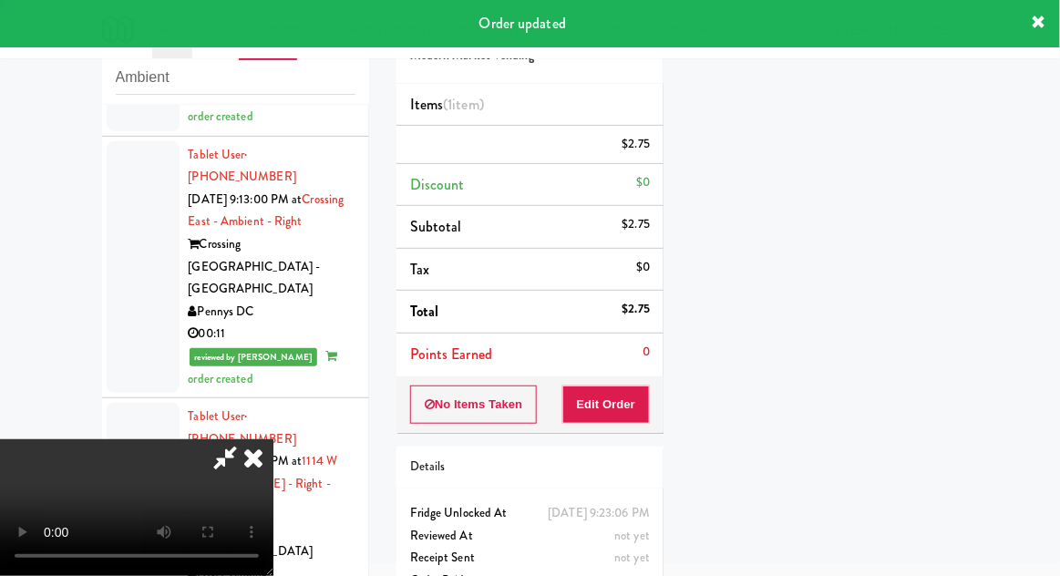
scroll to position [0, 0]
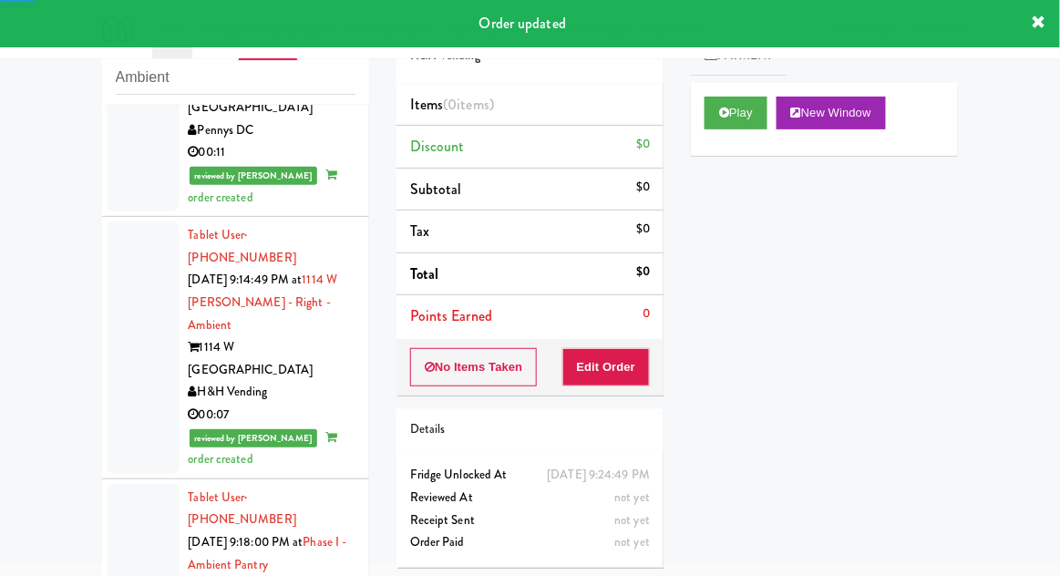
scroll to position [5704, 0]
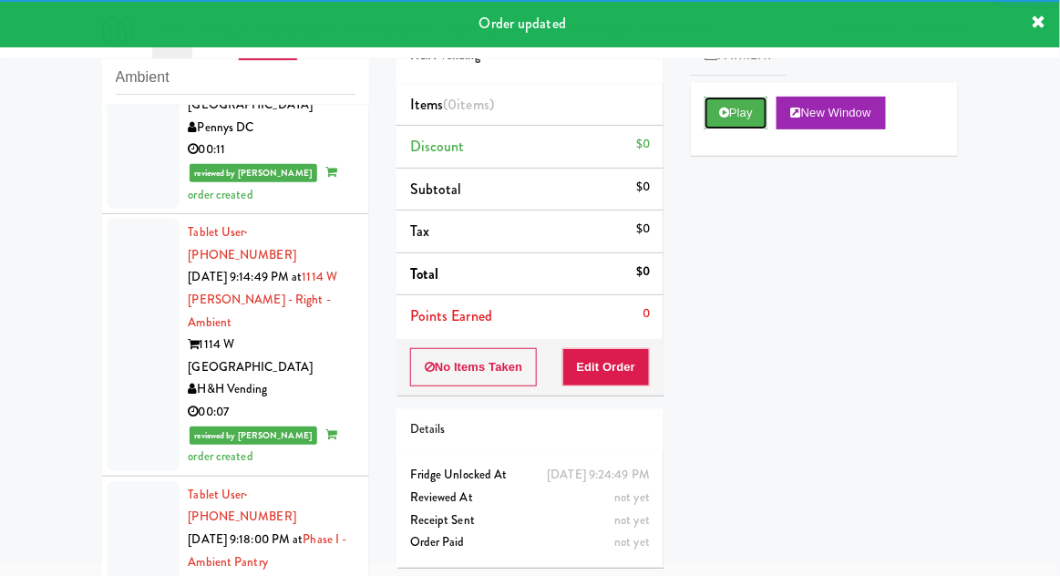
click at [746, 117] on button "Play" at bounding box center [736, 113] width 63 height 33
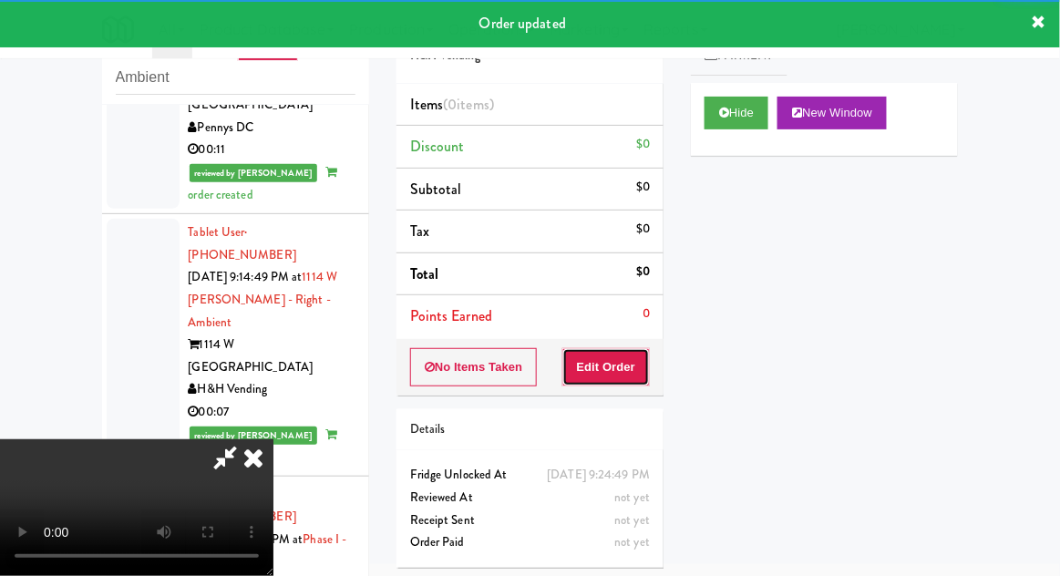
click at [646, 362] on button "Edit Order" at bounding box center [607, 367] width 88 height 38
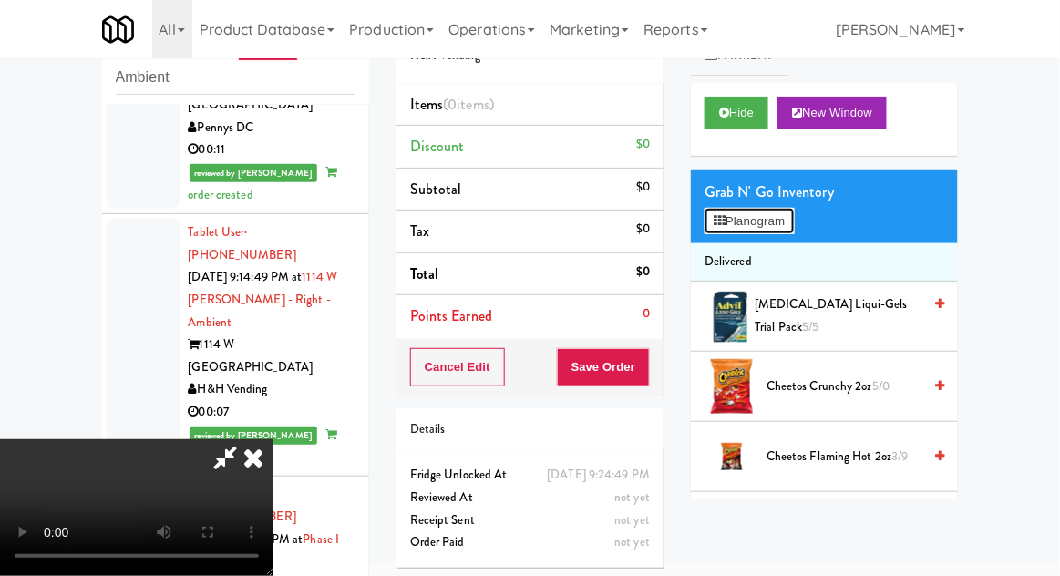
click at [791, 220] on button "Planogram" at bounding box center [749, 221] width 89 height 27
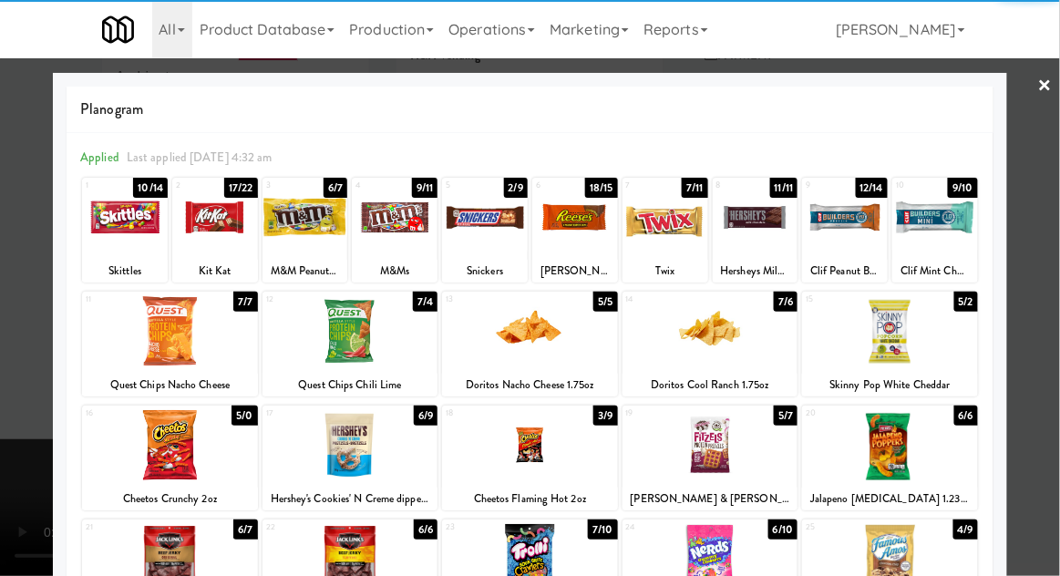
click at [931, 346] on div at bounding box center [890, 331] width 176 height 70
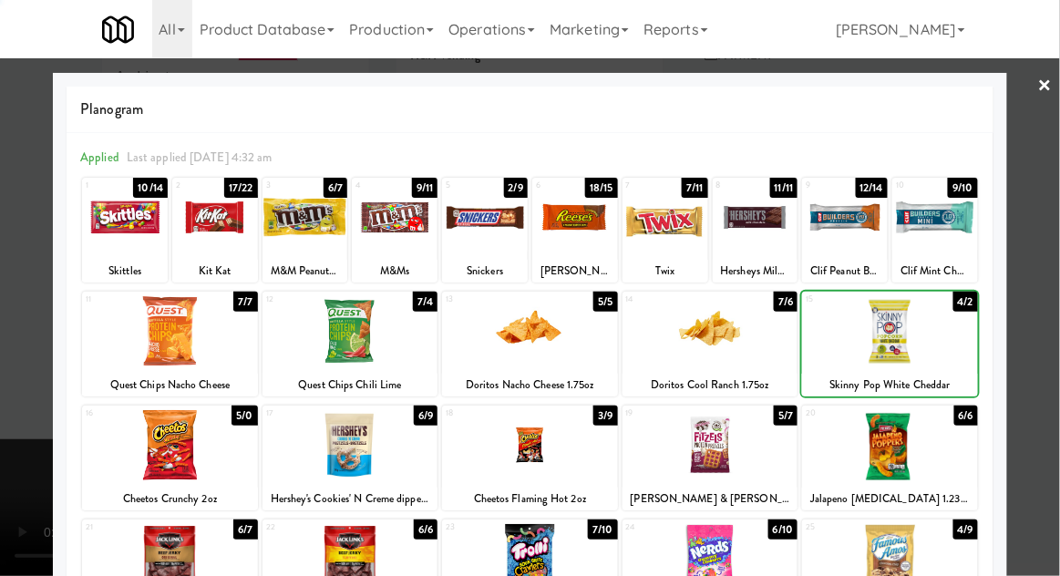
click at [1039, 313] on div at bounding box center [530, 288] width 1060 height 576
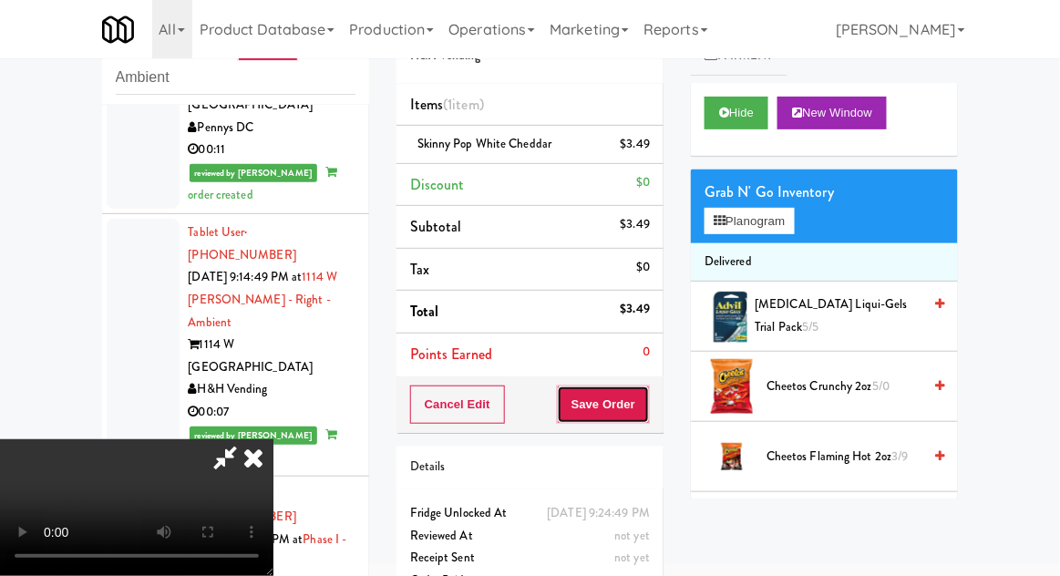
click at [639, 407] on button "Save Order" at bounding box center [603, 405] width 93 height 38
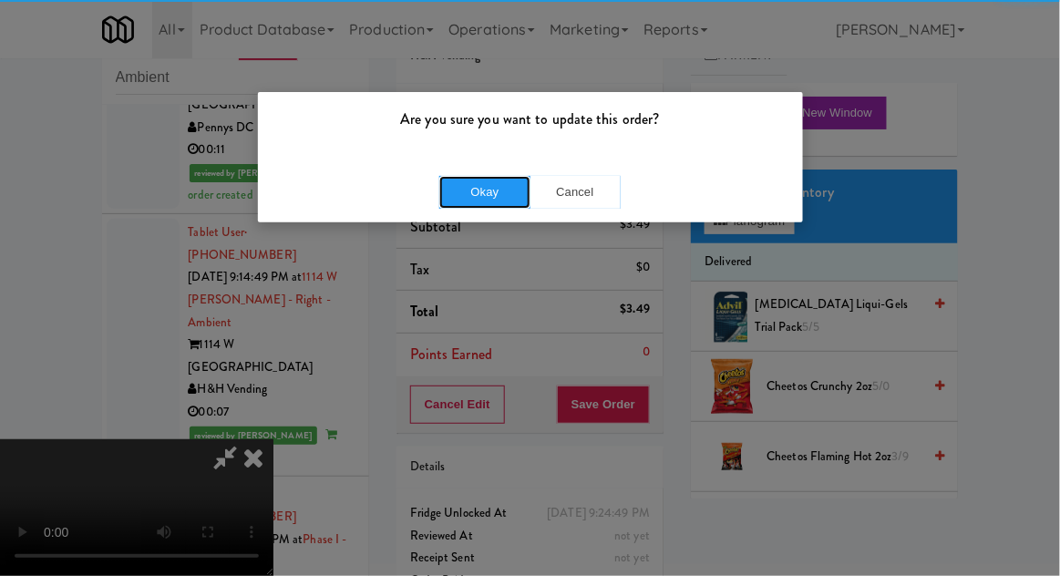
click at [493, 192] on button "Okay" at bounding box center [484, 192] width 91 height 33
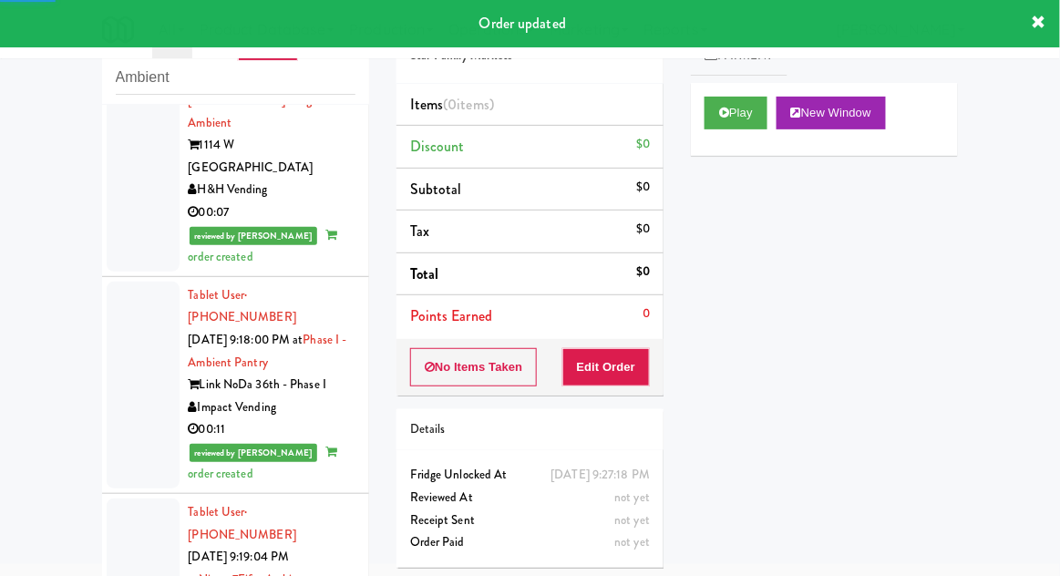
scroll to position [5913, 0]
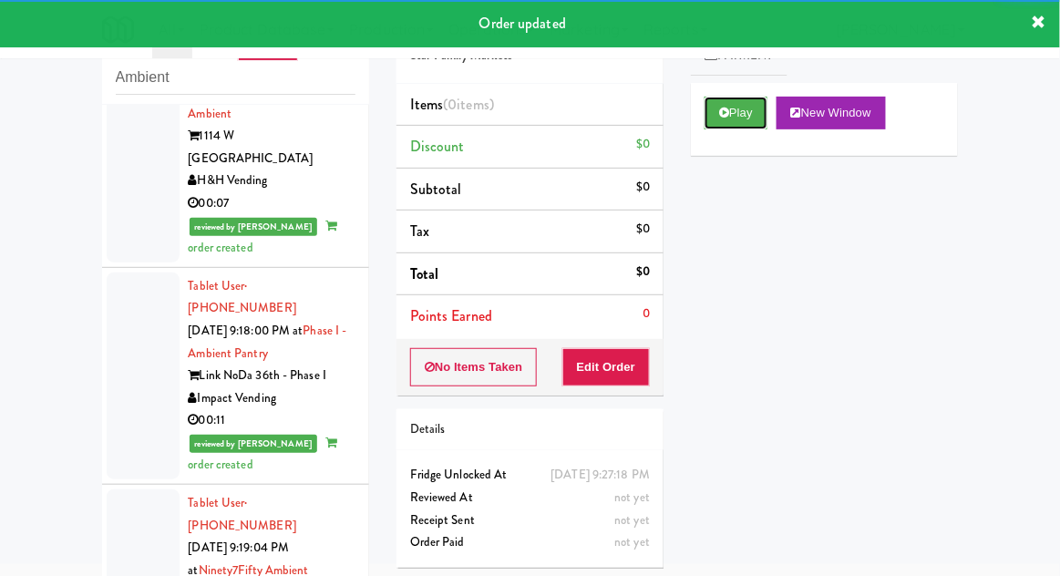
click at [723, 120] on button "Play" at bounding box center [736, 113] width 63 height 33
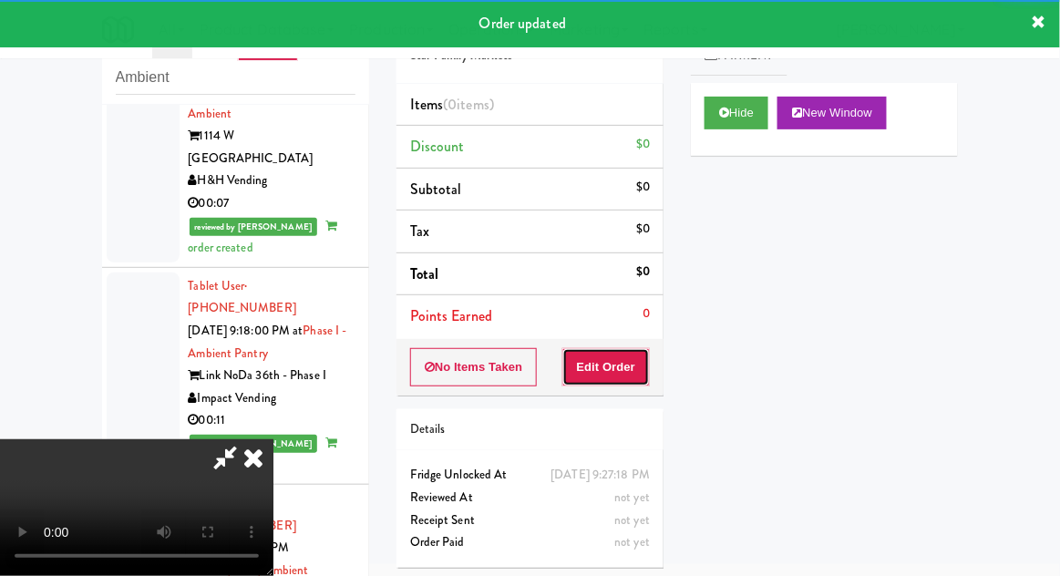
click at [628, 368] on button "Edit Order" at bounding box center [607, 367] width 88 height 38
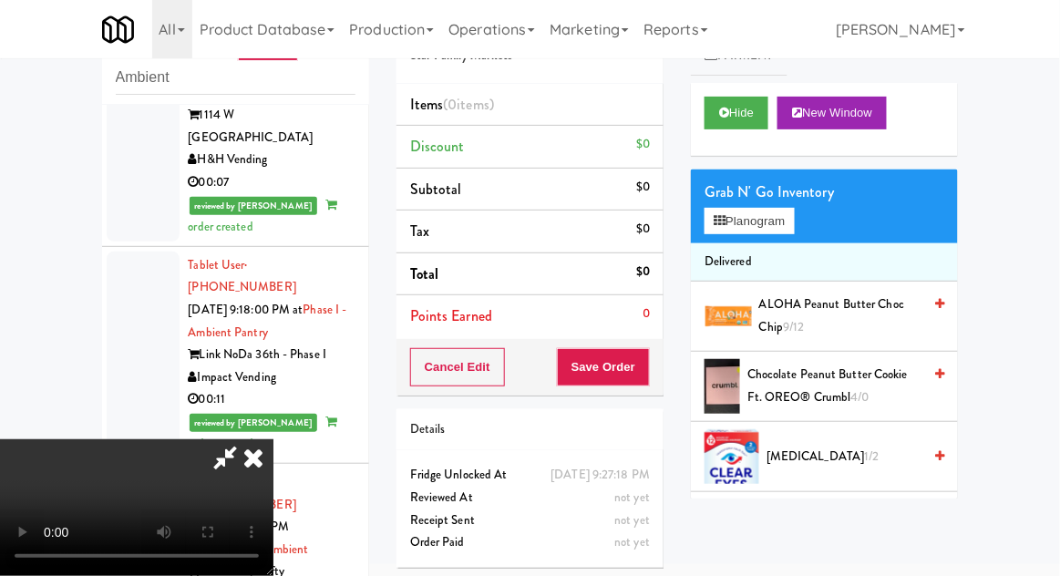
scroll to position [0, 0]
click at [794, 217] on button "Planogram" at bounding box center [749, 221] width 89 height 27
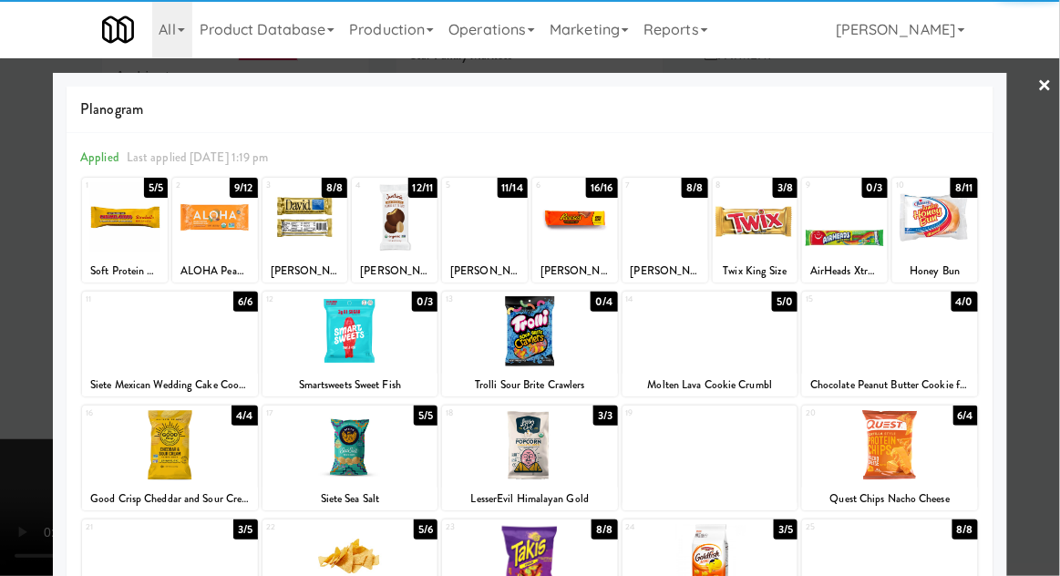
click at [699, 354] on div at bounding box center [711, 331] width 176 height 70
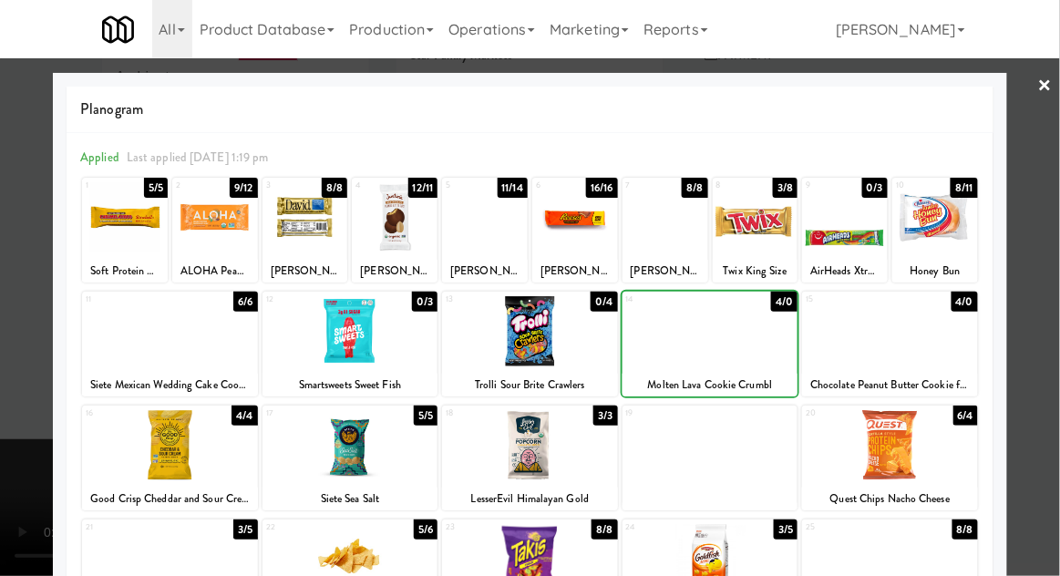
click at [1056, 305] on div at bounding box center [530, 288] width 1060 height 576
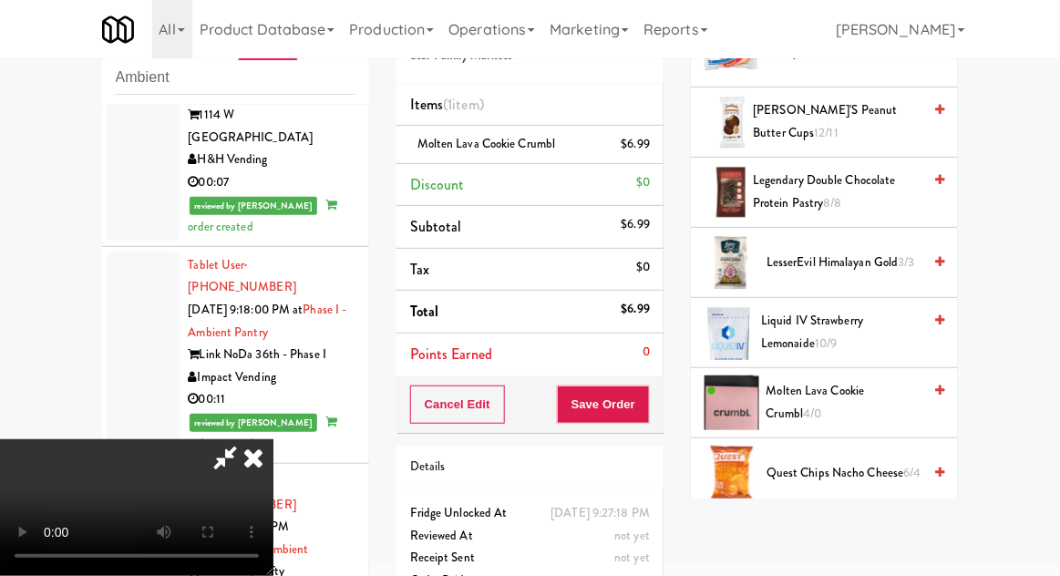
scroll to position [67, 0]
click at [646, 416] on button "Save Order" at bounding box center [603, 405] width 93 height 38
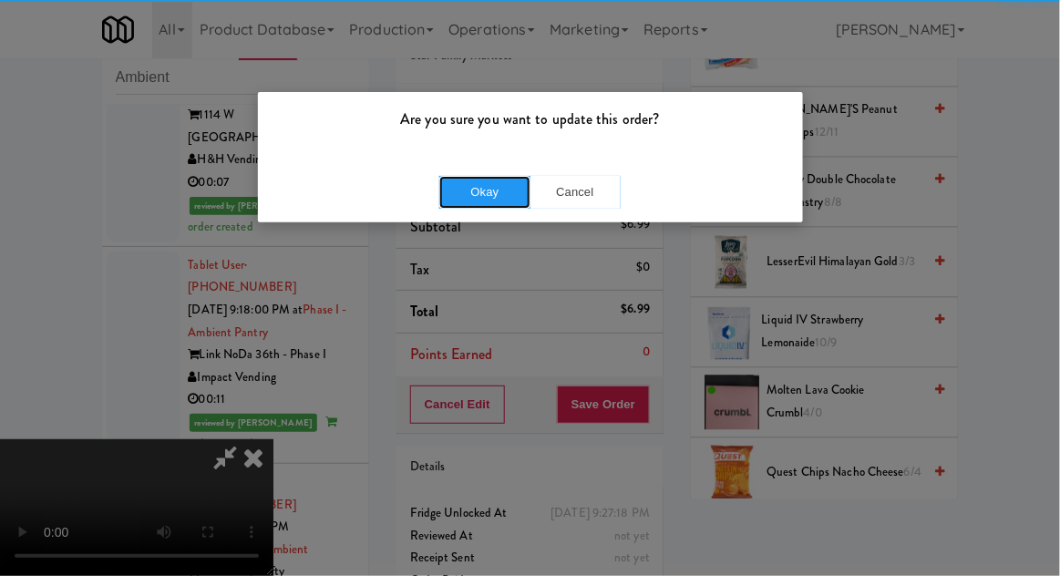
click at [479, 182] on button "Okay" at bounding box center [484, 192] width 91 height 33
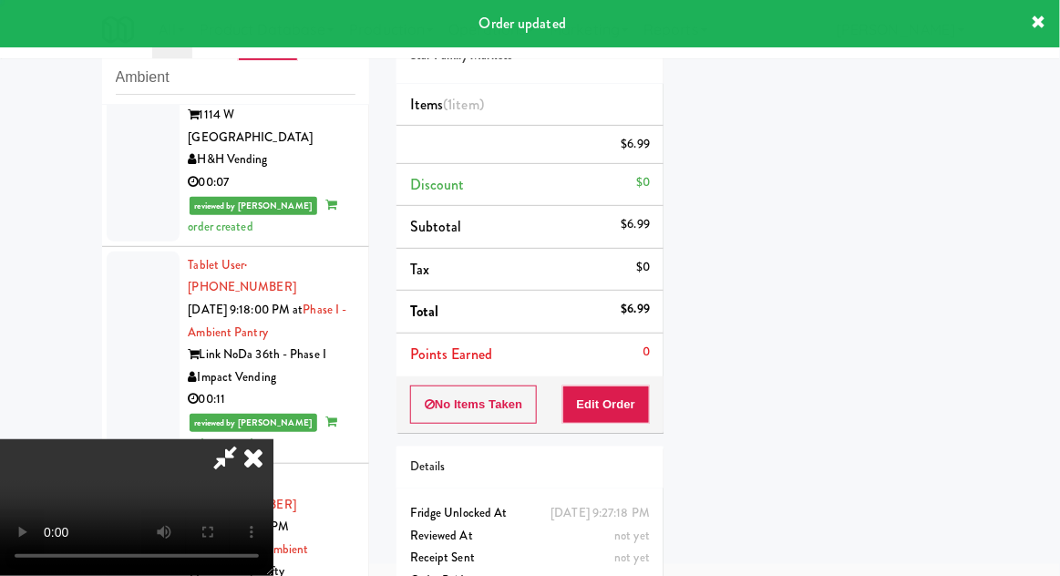
scroll to position [0, 0]
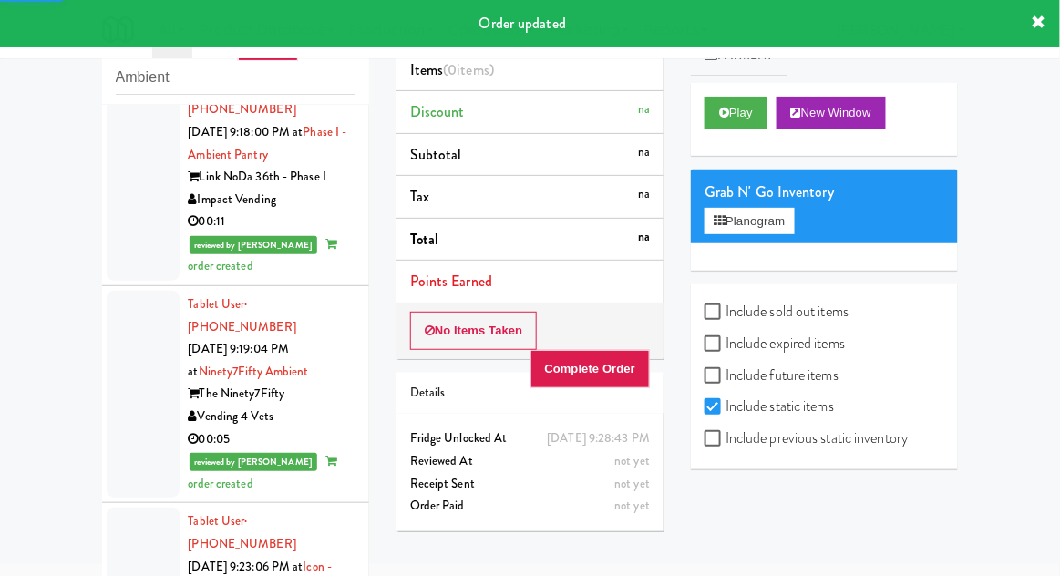
scroll to position [6115, 0]
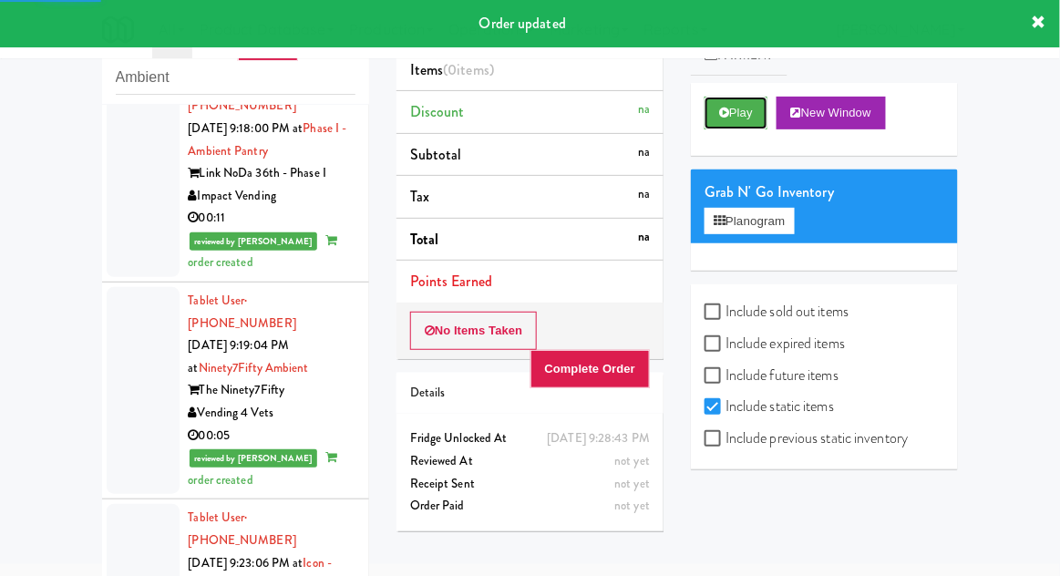
click at [709, 121] on button "Play" at bounding box center [736, 113] width 63 height 33
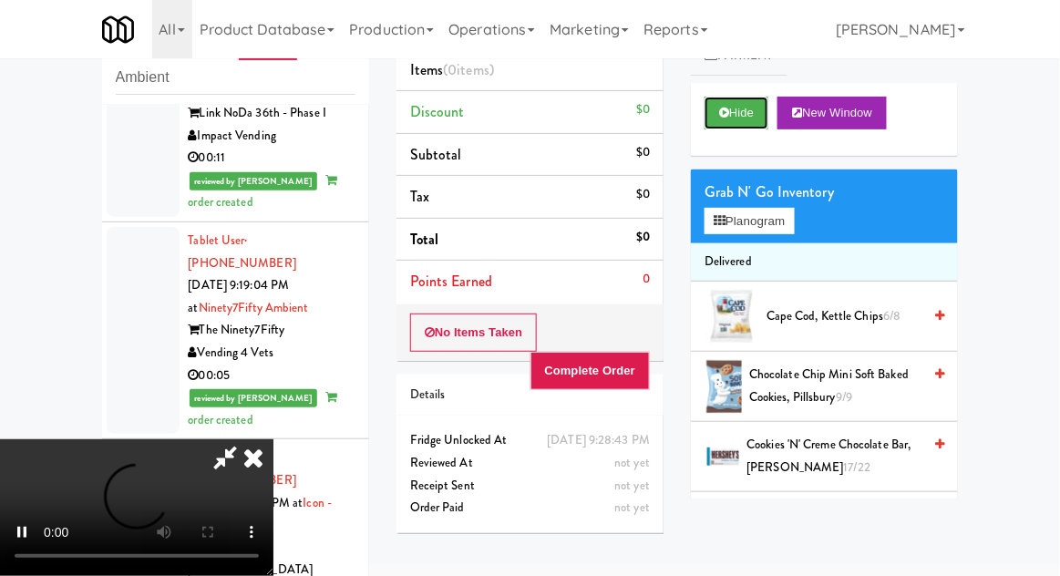
scroll to position [6176, 0]
click at [793, 215] on button "Planogram" at bounding box center [749, 221] width 89 height 27
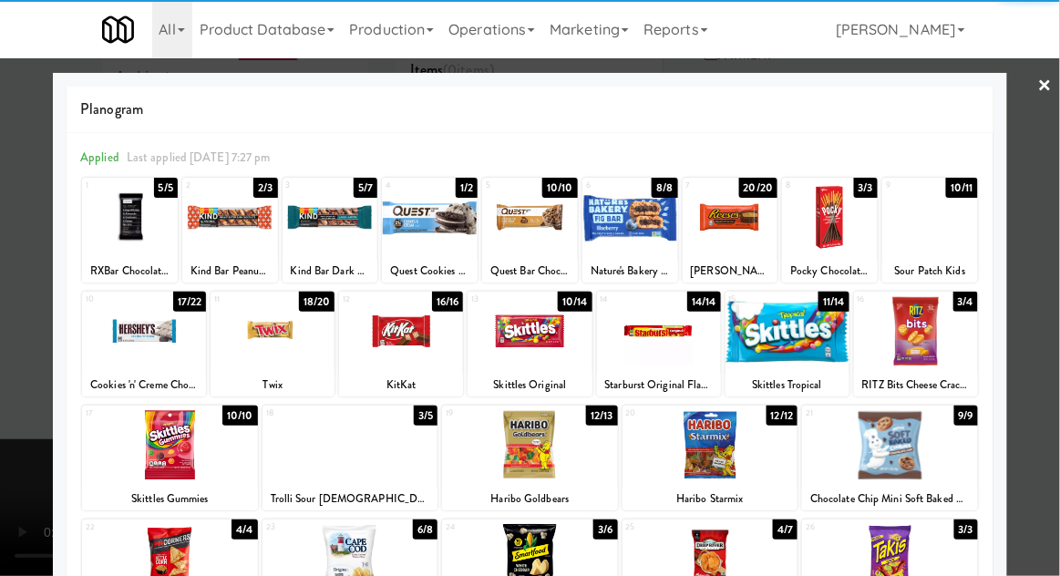
click at [743, 215] on div at bounding box center [731, 217] width 96 height 70
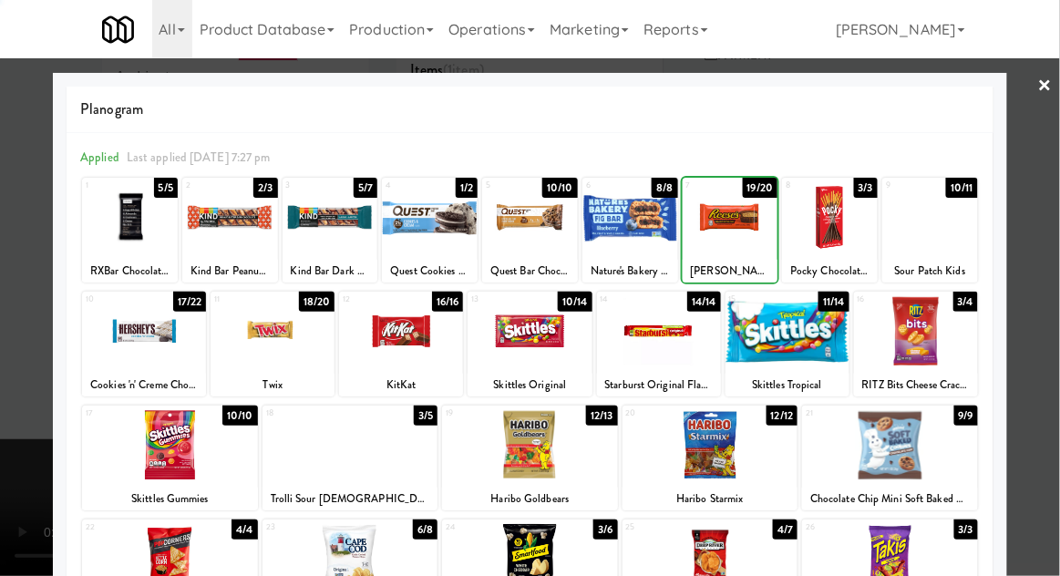
click at [1055, 308] on div at bounding box center [530, 288] width 1060 height 576
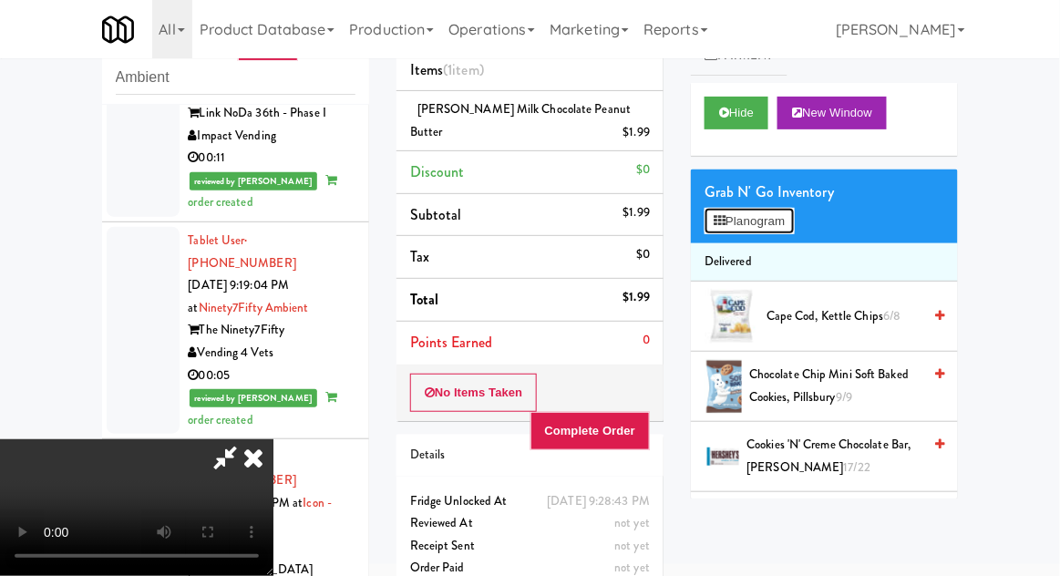
click at [781, 225] on button "Planogram" at bounding box center [749, 221] width 89 height 27
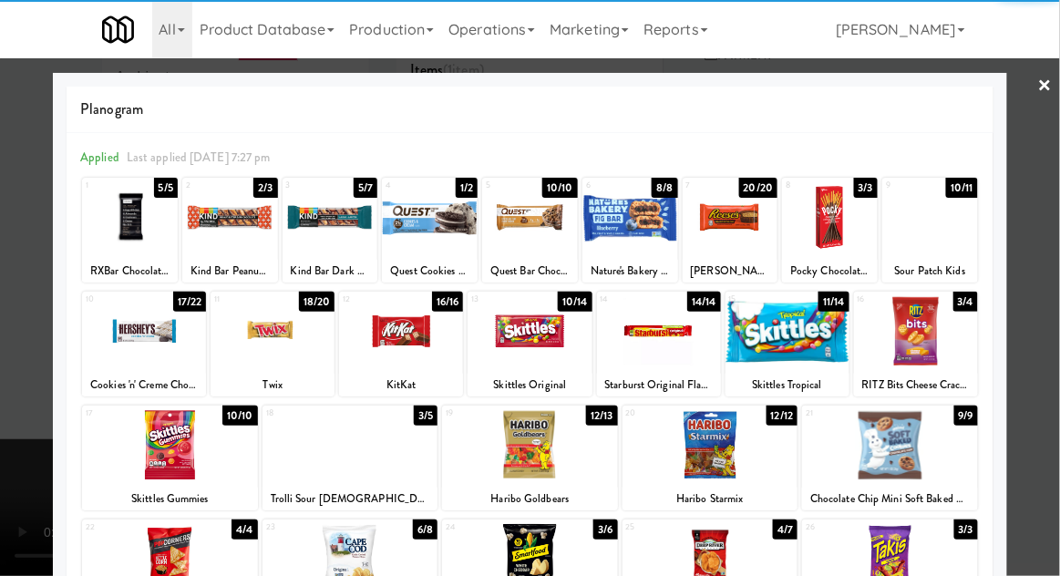
click at [666, 334] on div at bounding box center [659, 331] width 124 height 70
click at [1055, 315] on div at bounding box center [530, 288] width 1060 height 576
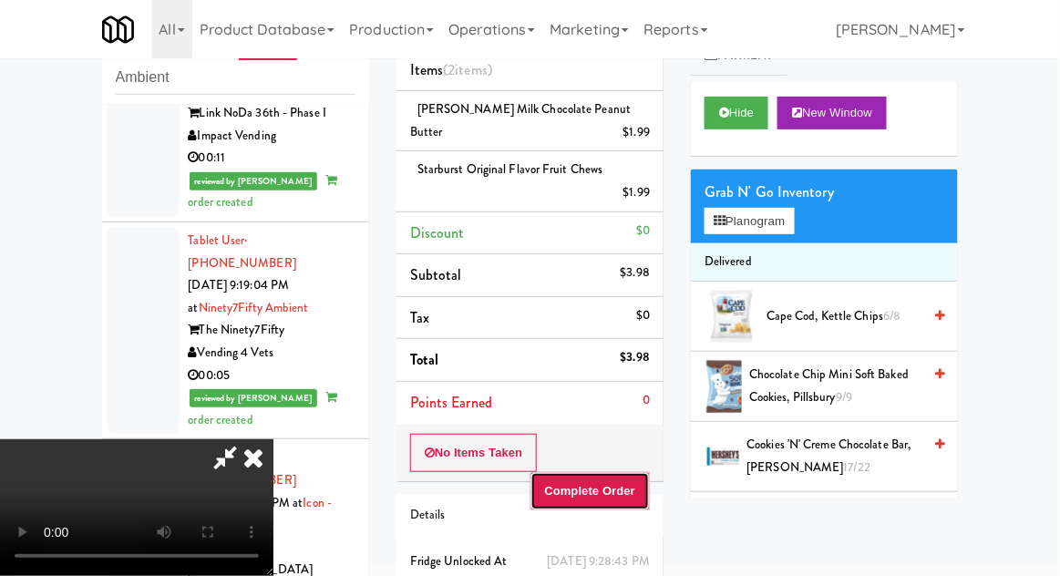
click at [646, 491] on button "Complete Order" at bounding box center [591, 491] width 120 height 38
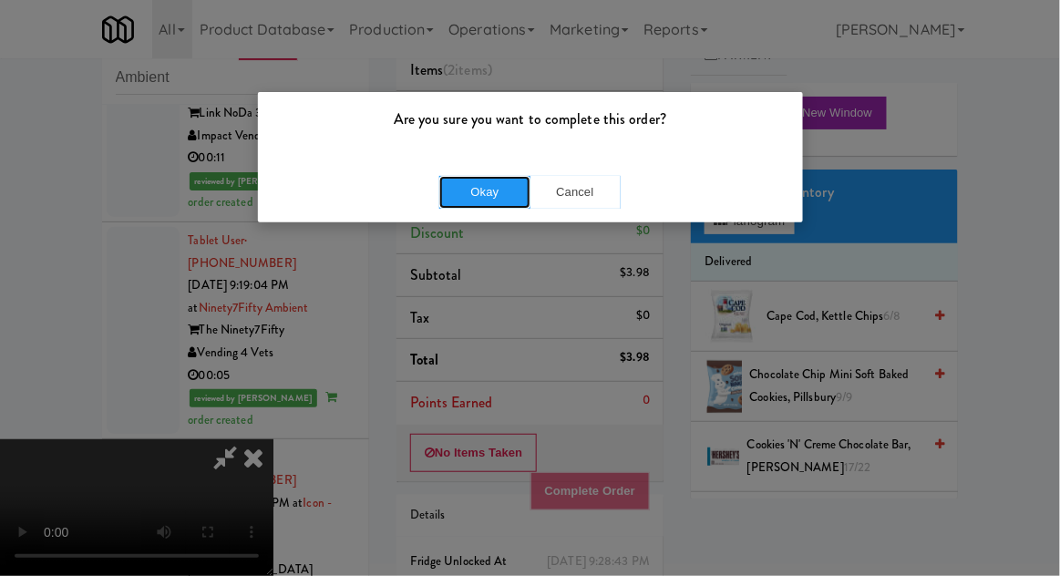
click at [470, 187] on button "Okay" at bounding box center [484, 192] width 91 height 33
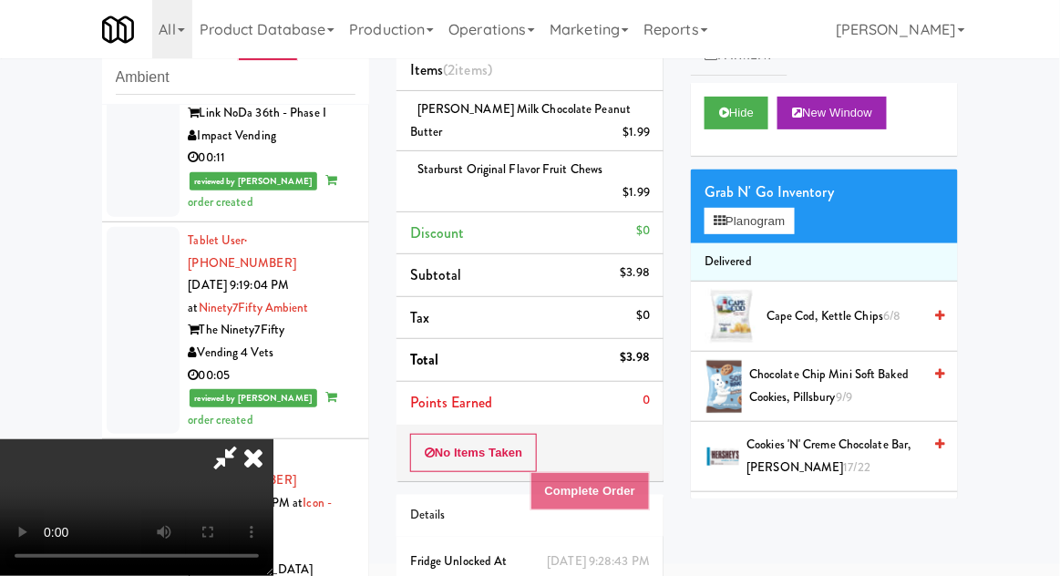
click at [274, 439] on icon at bounding box center [253, 457] width 40 height 36
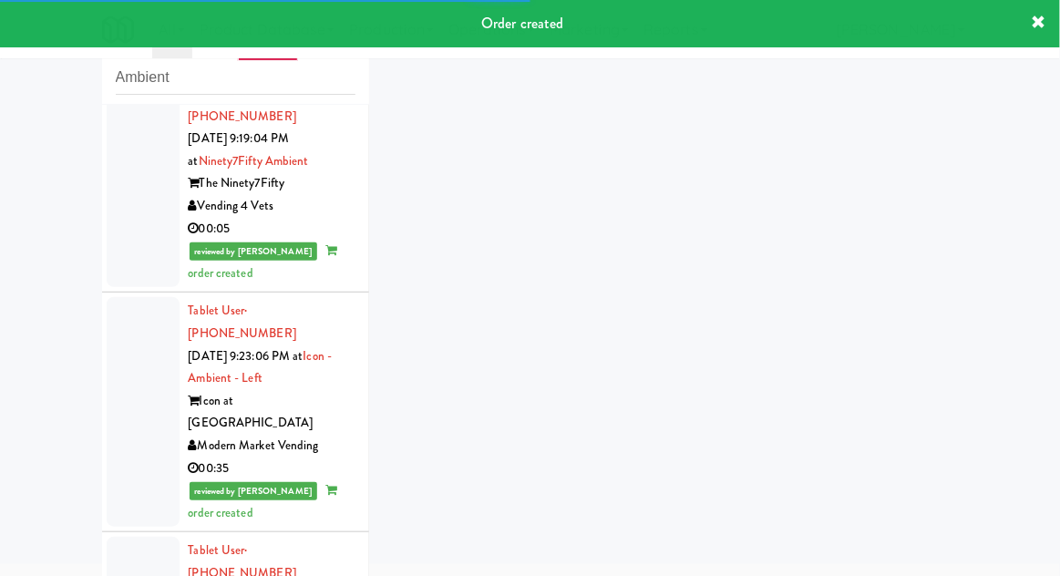
scroll to position [6322, 0]
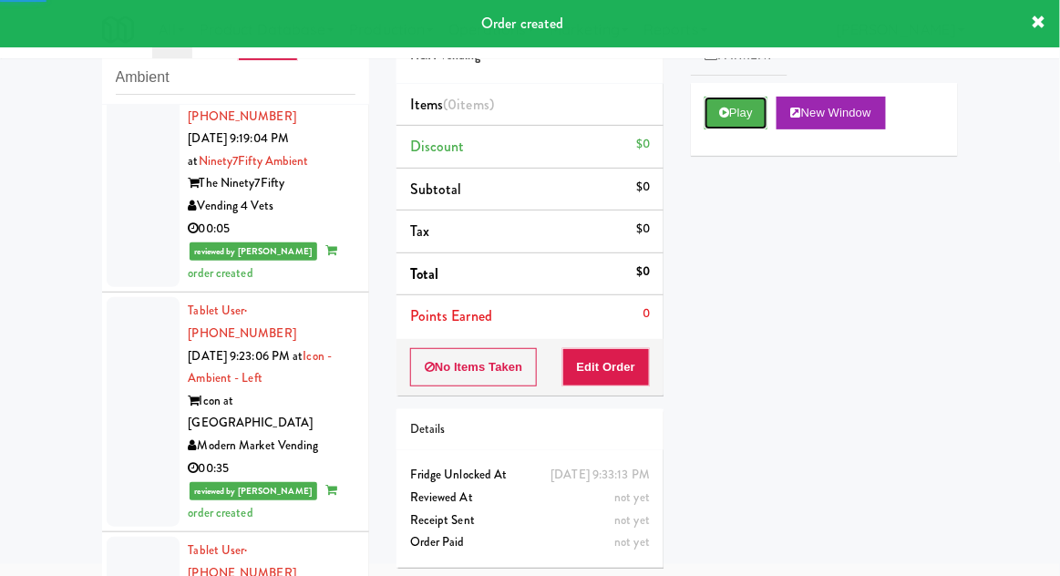
click at [707, 120] on button "Play" at bounding box center [736, 113] width 63 height 33
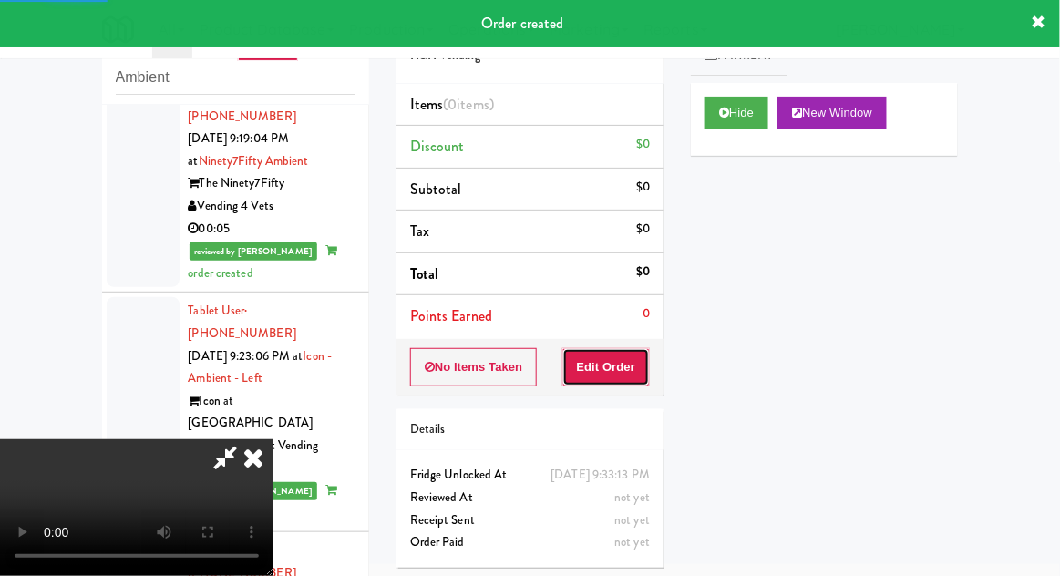
click at [600, 369] on button "Edit Order" at bounding box center [607, 367] width 88 height 38
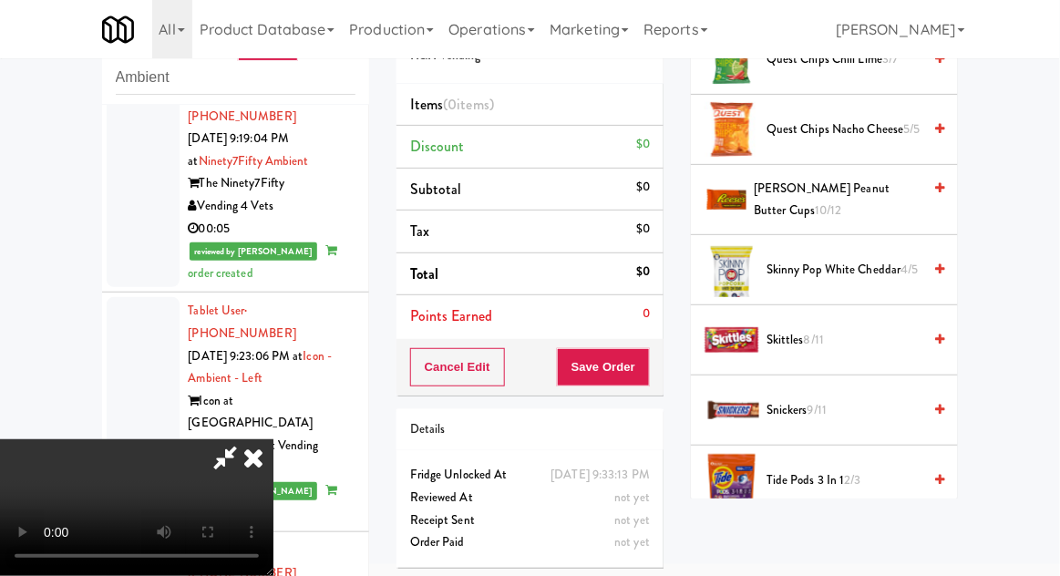
scroll to position [1695, 0]
click at [864, 400] on span "Snickers 9/11" at bounding box center [844, 411] width 155 height 23
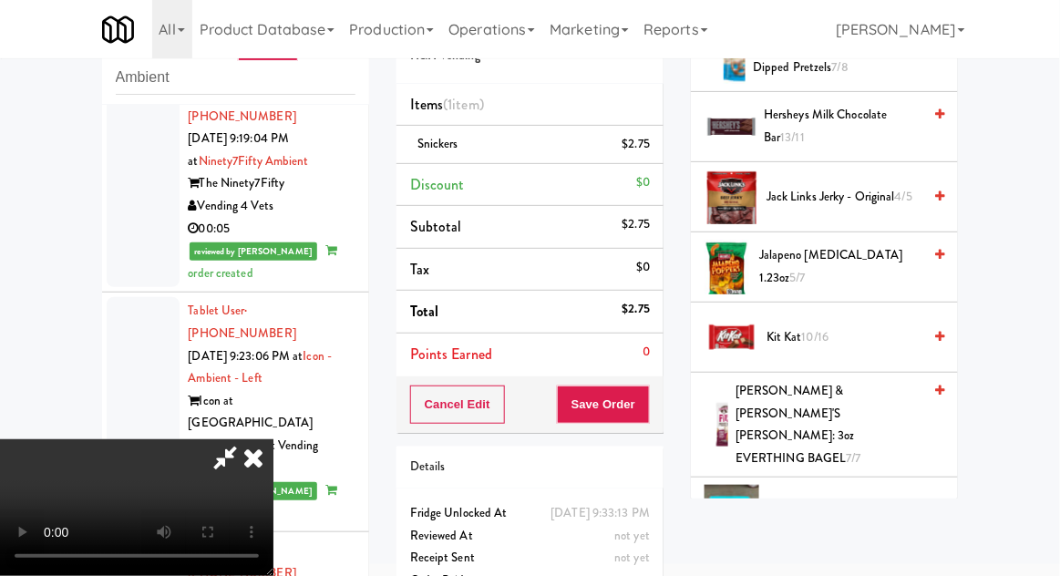
scroll to position [857, 0]
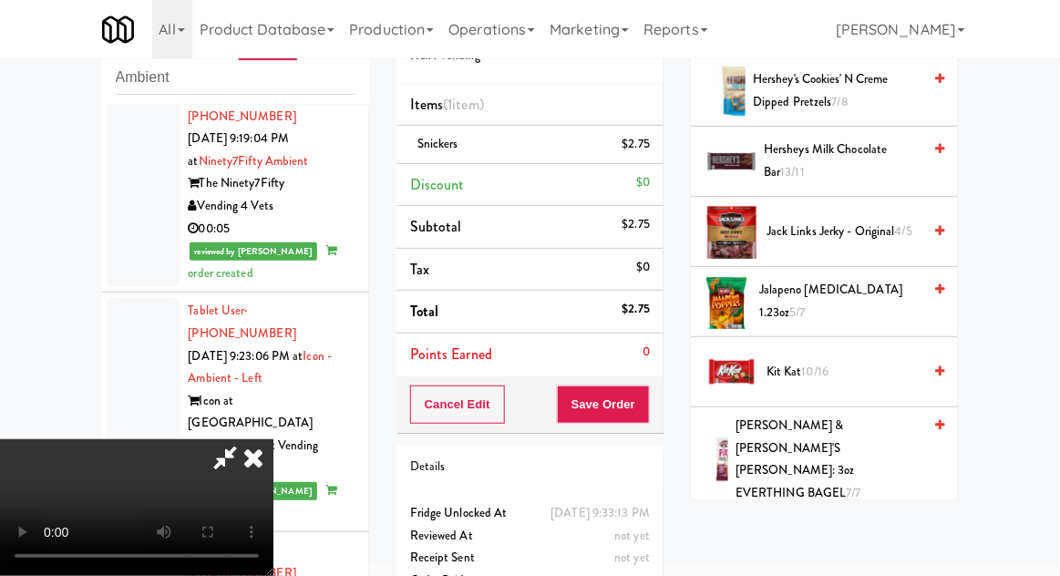
click at [838, 365] on span "Kit Kat 10/16" at bounding box center [844, 372] width 155 height 23
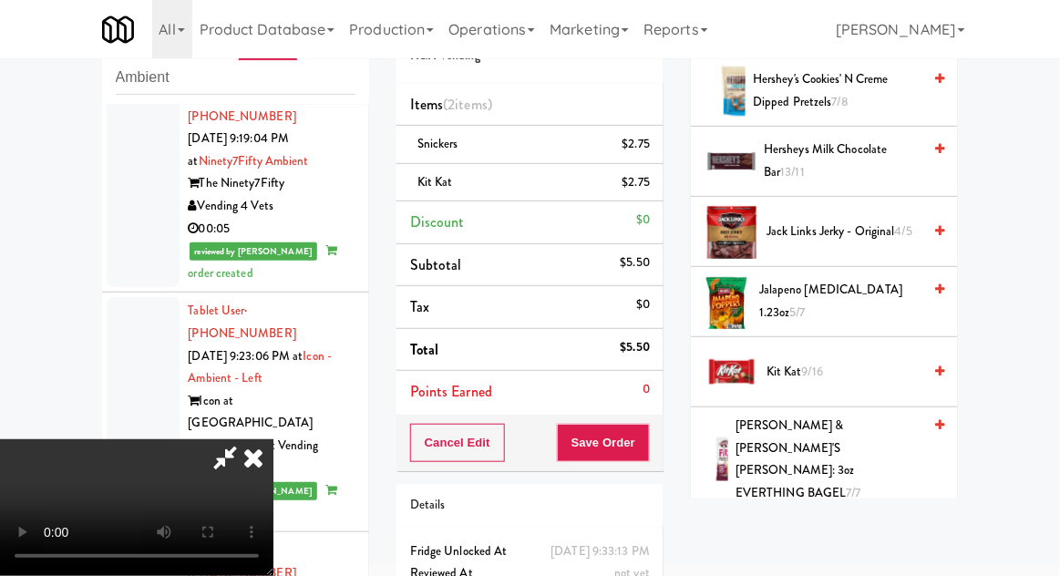
scroll to position [67, 0]
click at [665, 446] on div "Order # 6763884 H&H Vending Items (2 items ) Snickers $2.75 Kit Kat $2.75 Disco…" at bounding box center [530, 326] width 295 height 662
click at [649, 453] on button "Save Order" at bounding box center [603, 443] width 93 height 38
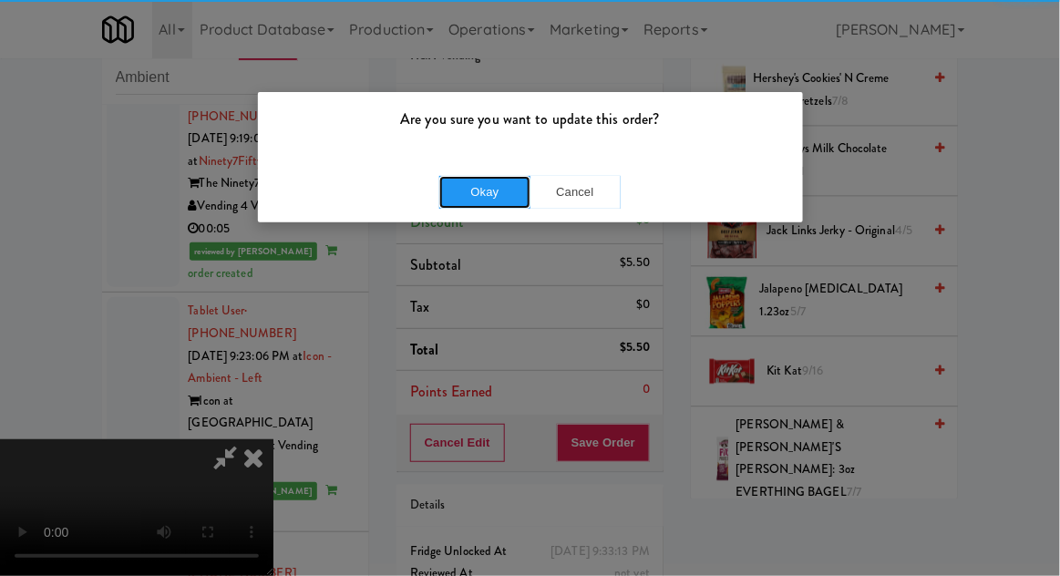
click at [478, 186] on button "Okay" at bounding box center [484, 192] width 91 height 33
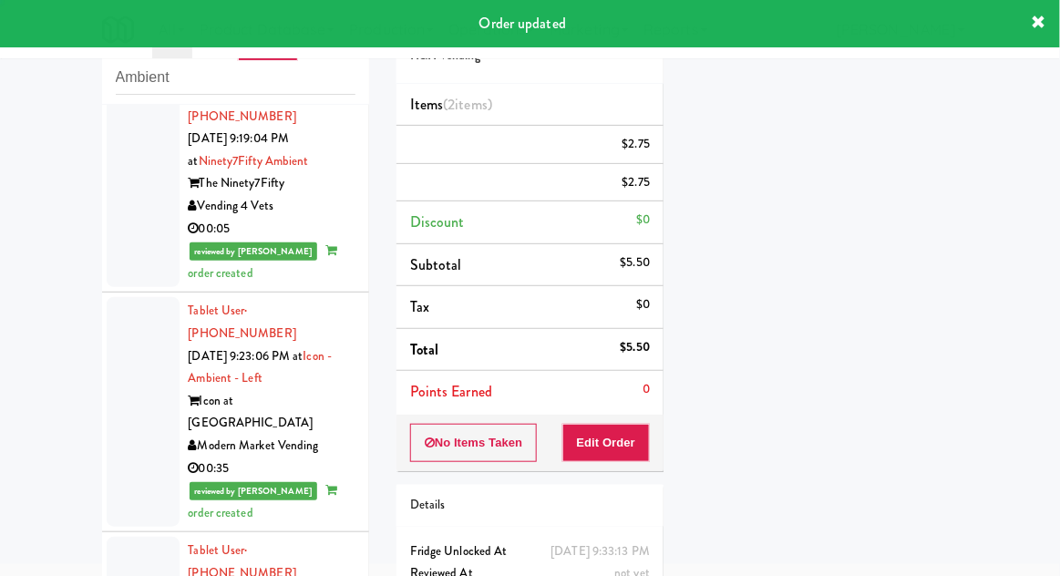
scroll to position [0, 0]
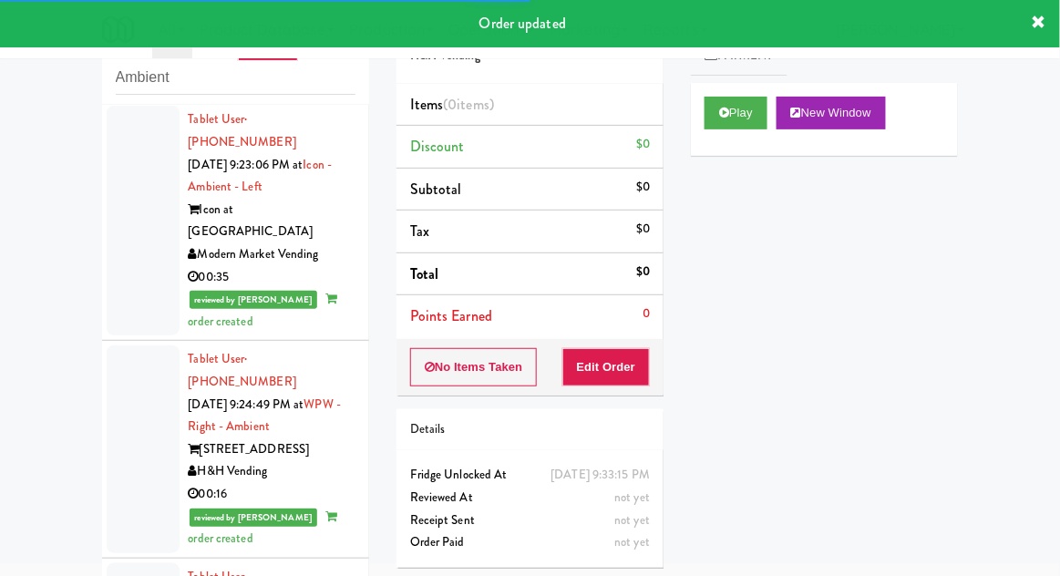
scroll to position [6515, 0]
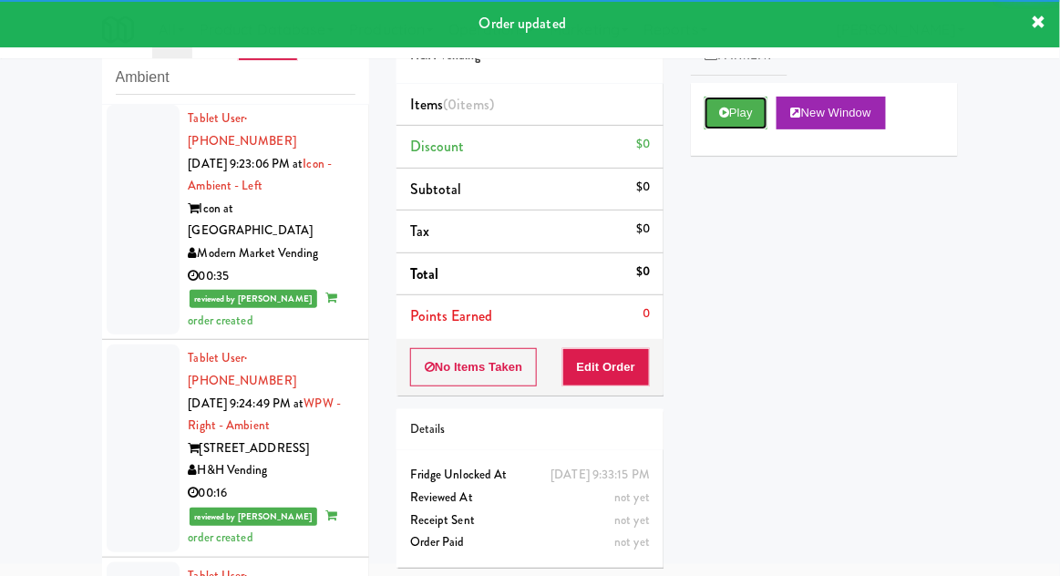
click at [730, 125] on button "Play" at bounding box center [736, 113] width 63 height 33
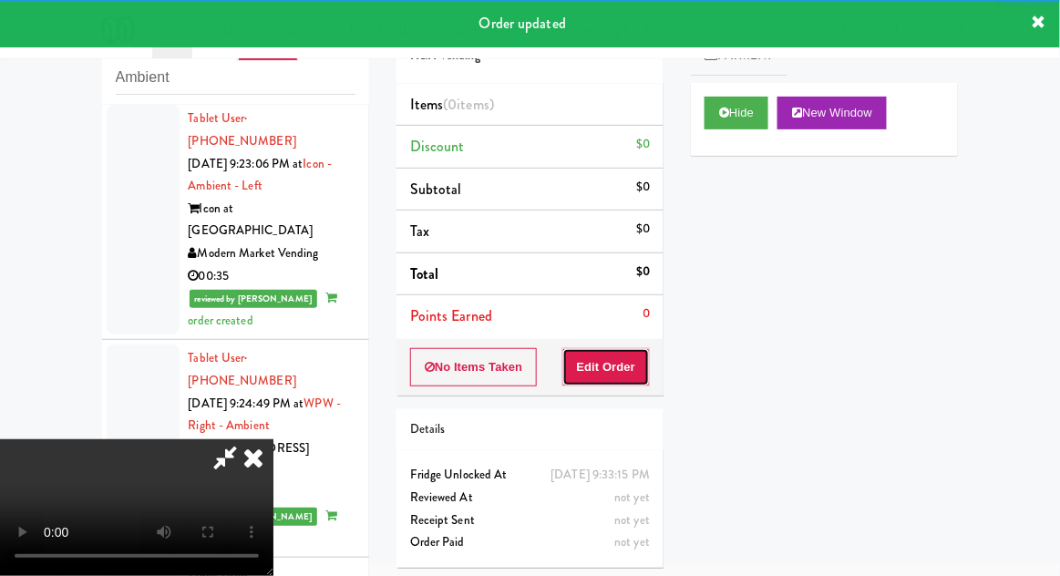
click at [622, 362] on button "Edit Order" at bounding box center [607, 367] width 88 height 38
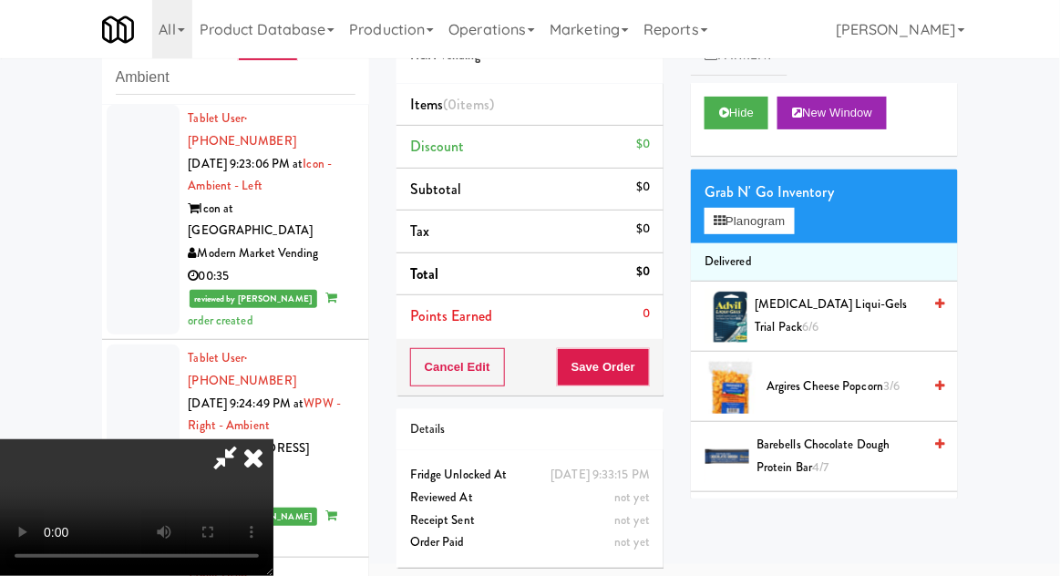
scroll to position [0, 0]
click at [794, 222] on button "Planogram" at bounding box center [749, 221] width 89 height 27
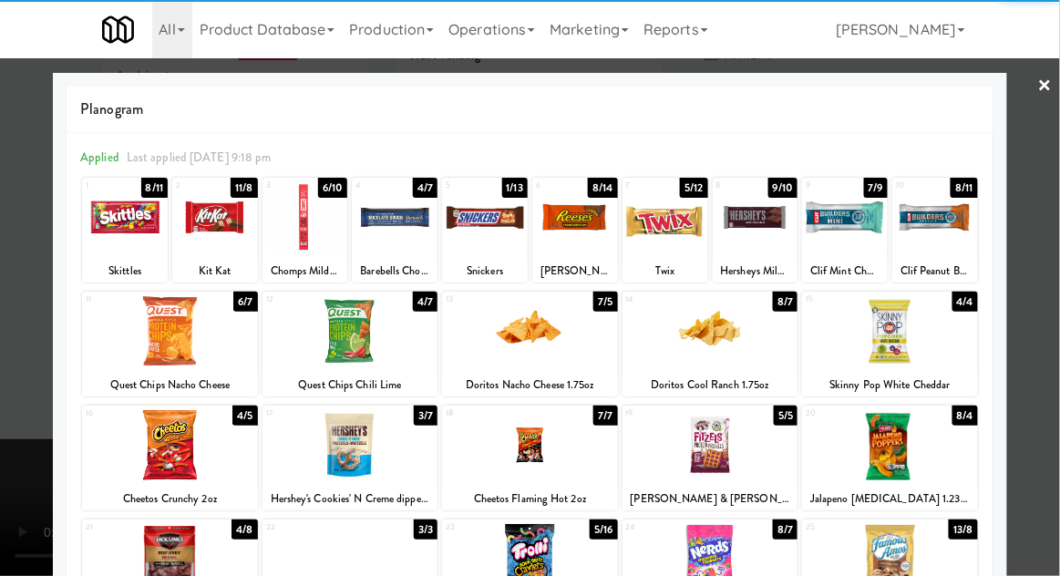
click at [400, 223] on div at bounding box center [395, 217] width 86 height 70
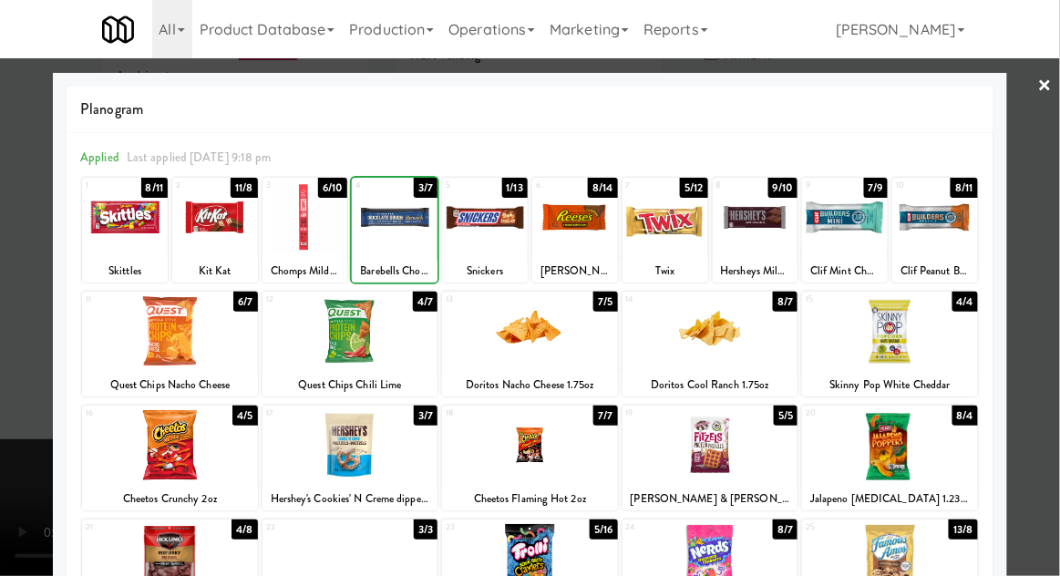
click at [1056, 310] on div at bounding box center [530, 288] width 1060 height 576
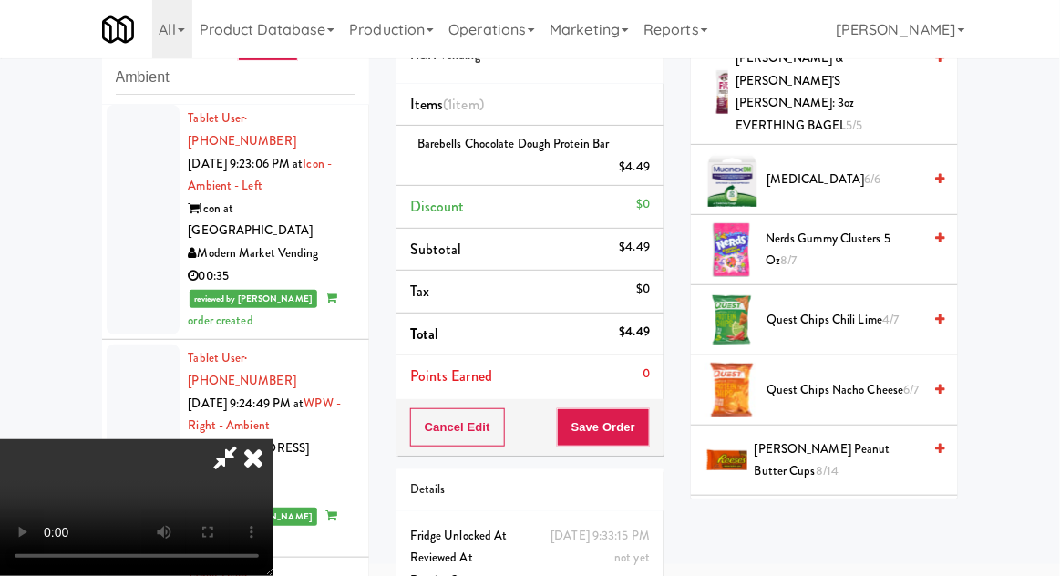
scroll to position [1462, 0]
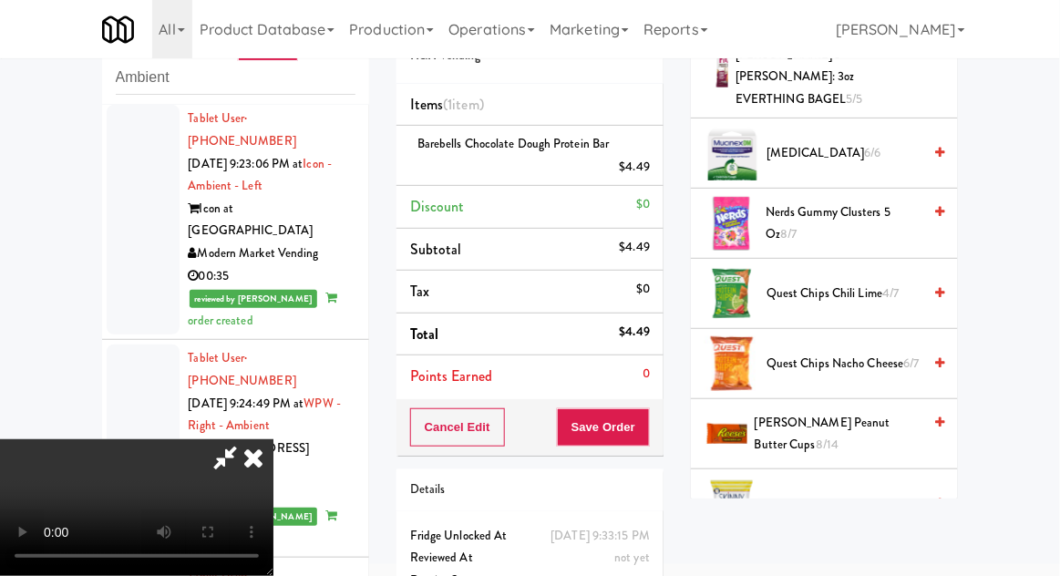
click at [868, 412] on span "[PERSON_NAME] Peanut Butter Cups 8/14" at bounding box center [838, 434] width 167 height 45
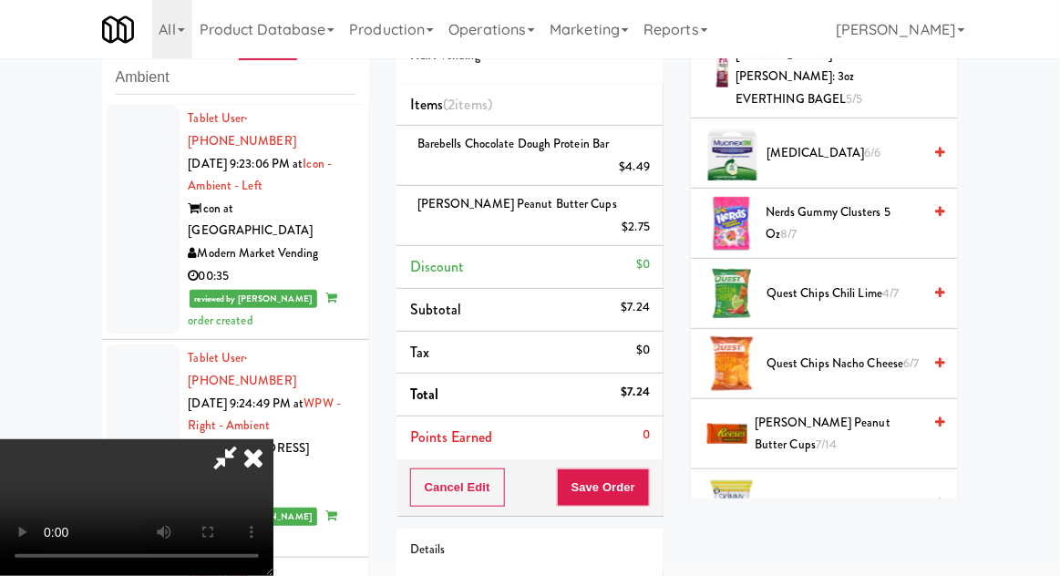
scroll to position [67, 0]
click at [646, 474] on button "Save Order" at bounding box center [603, 488] width 93 height 38
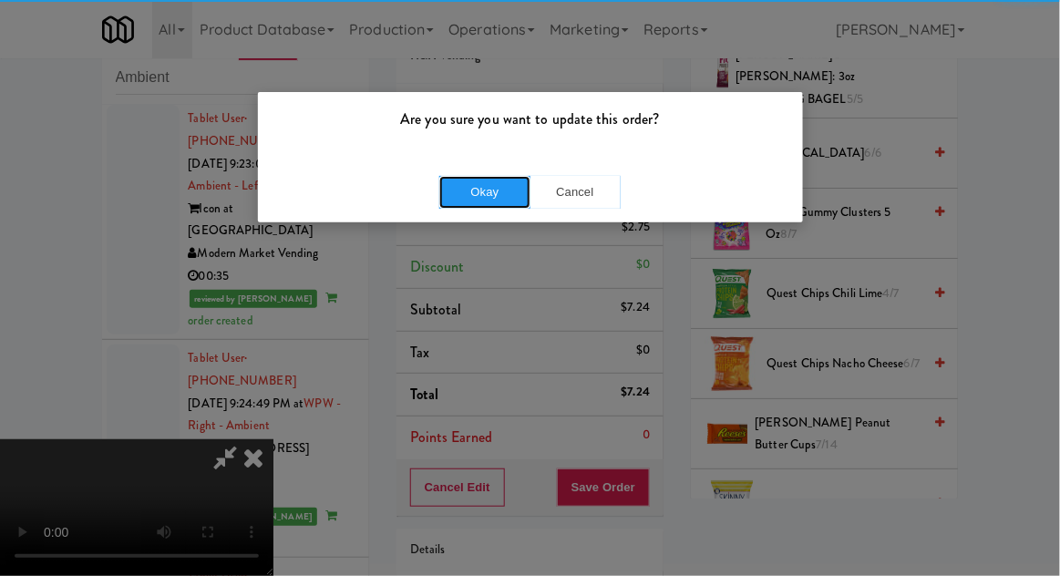
click at [504, 200] on button "Okay" at bounding box center [484, 192] width 91 height 33
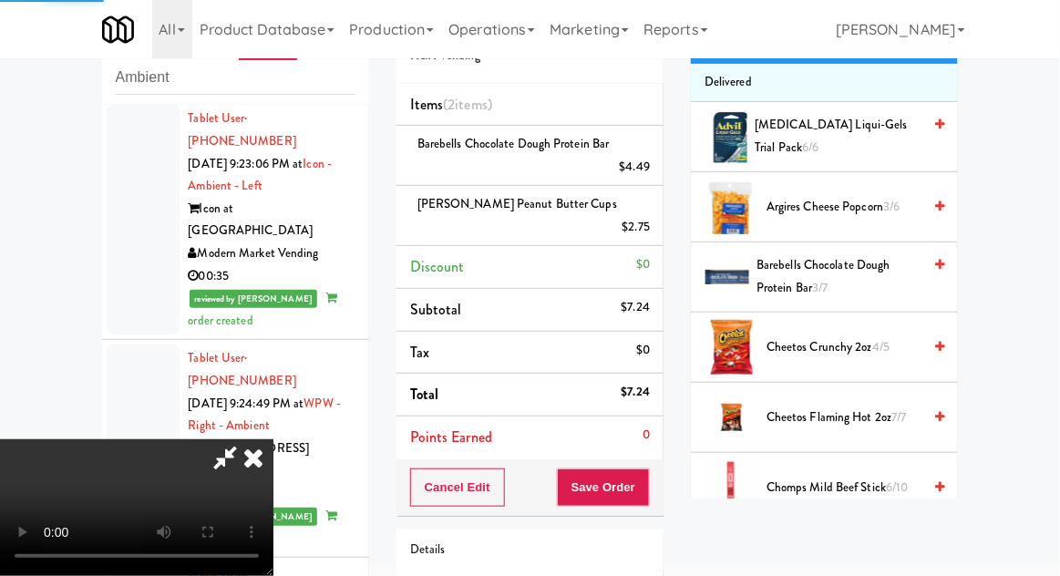
scroll to position [0, 0]
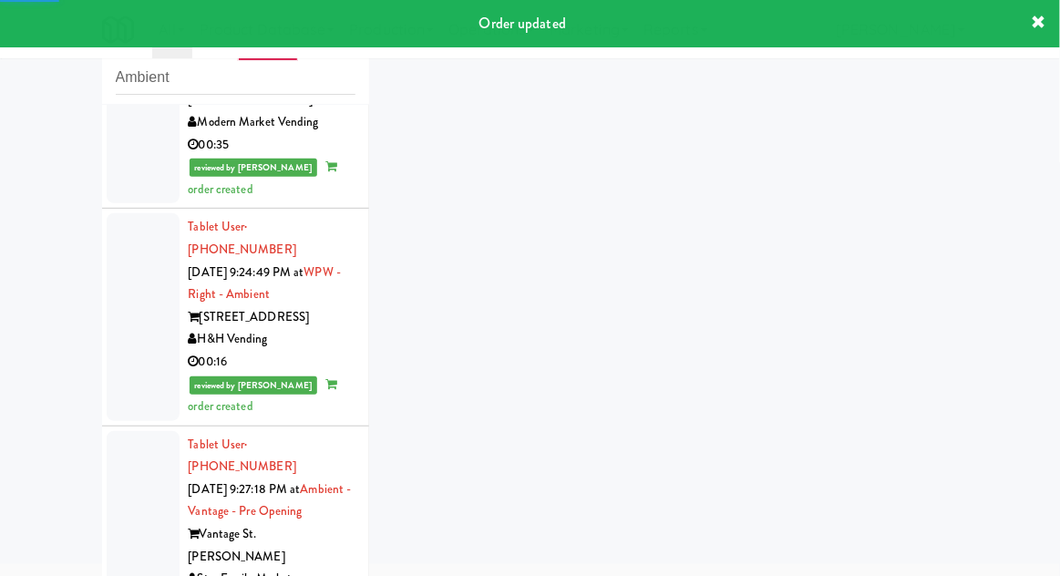
scroll to position [6764, 0]
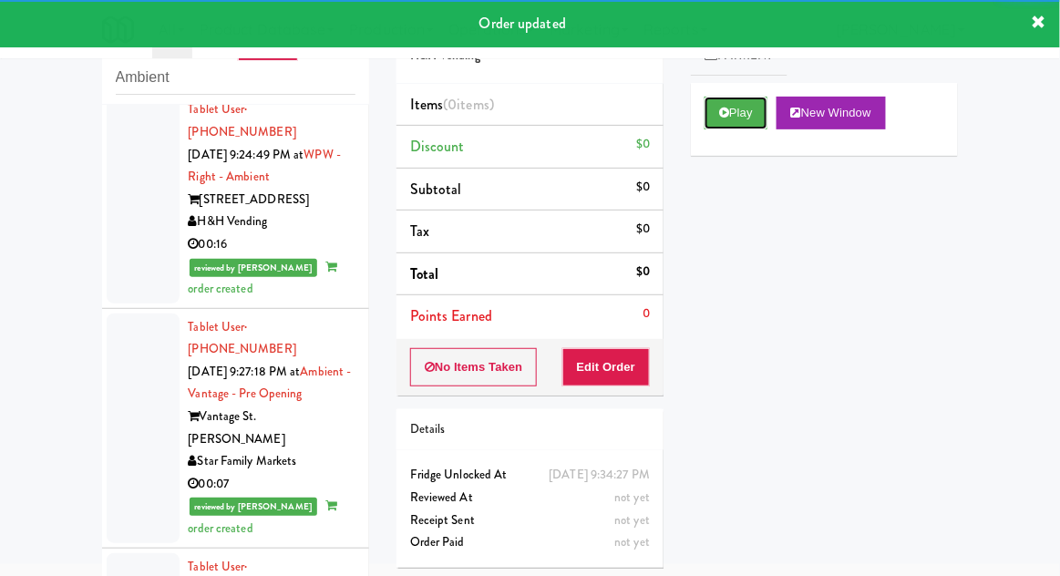
click at [717, 120] on button "Play" at bounding box center [736, 113] width 63 height 33
click at [631, 367] on button "Edit Order" at bounding box center [607, 367] width 88 height 38
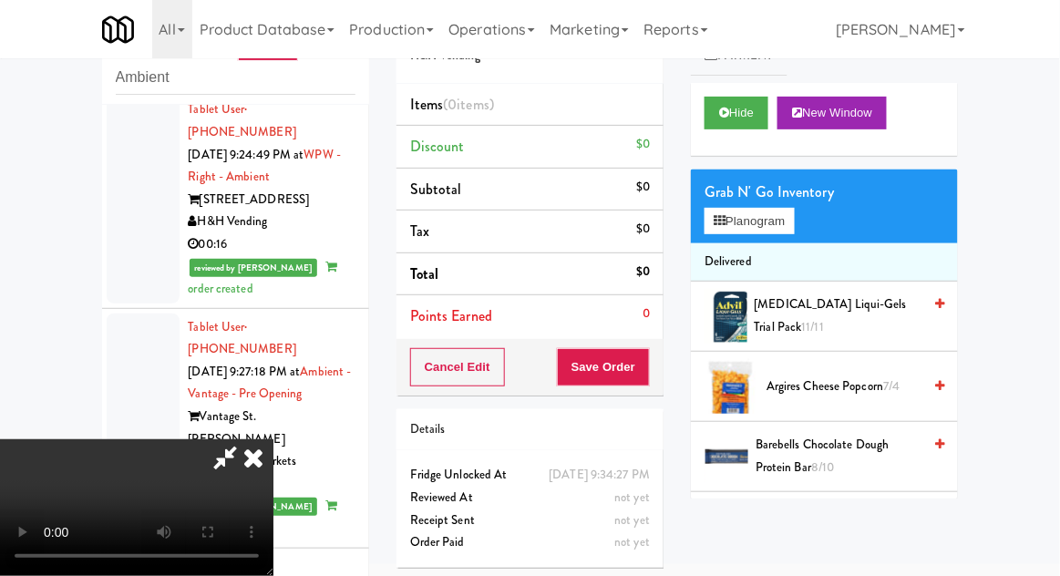
scroll to position [68, 0]
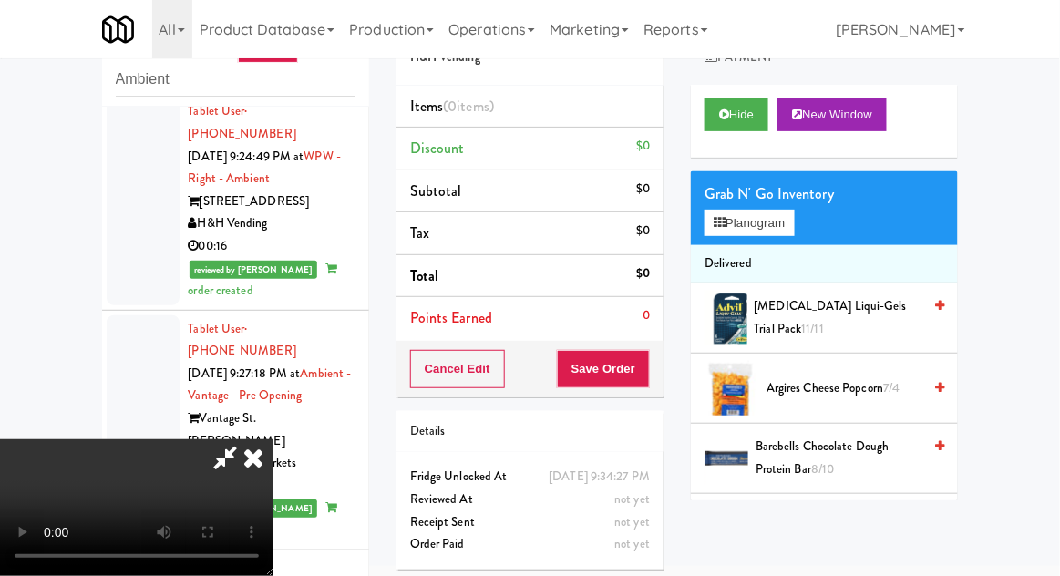
click at [810, 231] on div "Grab N' Go Inventory Planogram" at bounding box center [824, 208] width 267 height 74
click at [791, 226] on button "Planogram" at bounding box center [749, 223] width 89 height 27
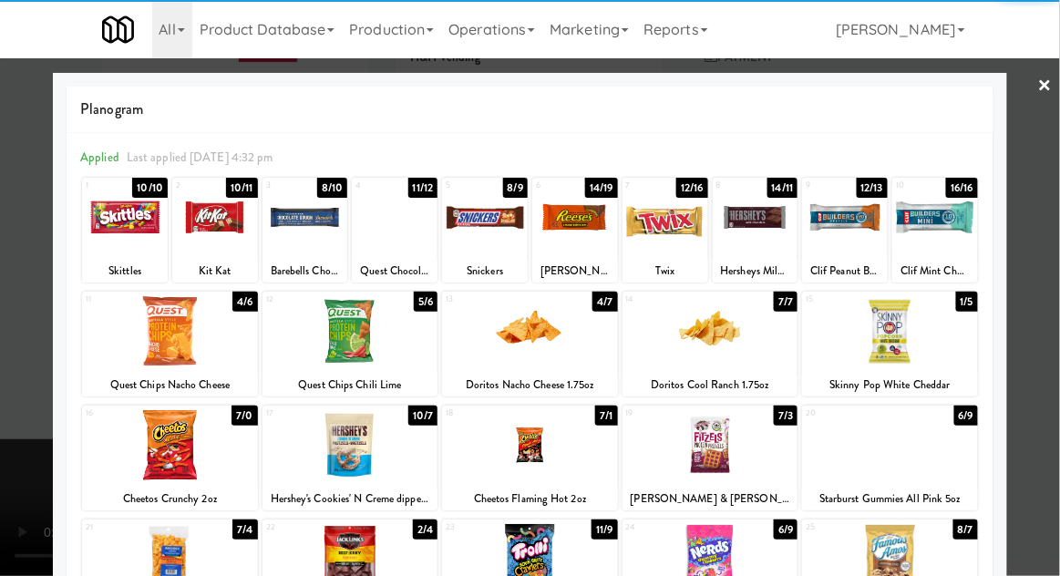
click at [204, 222] on div at bounding box center [215, 217] width 86 height 70
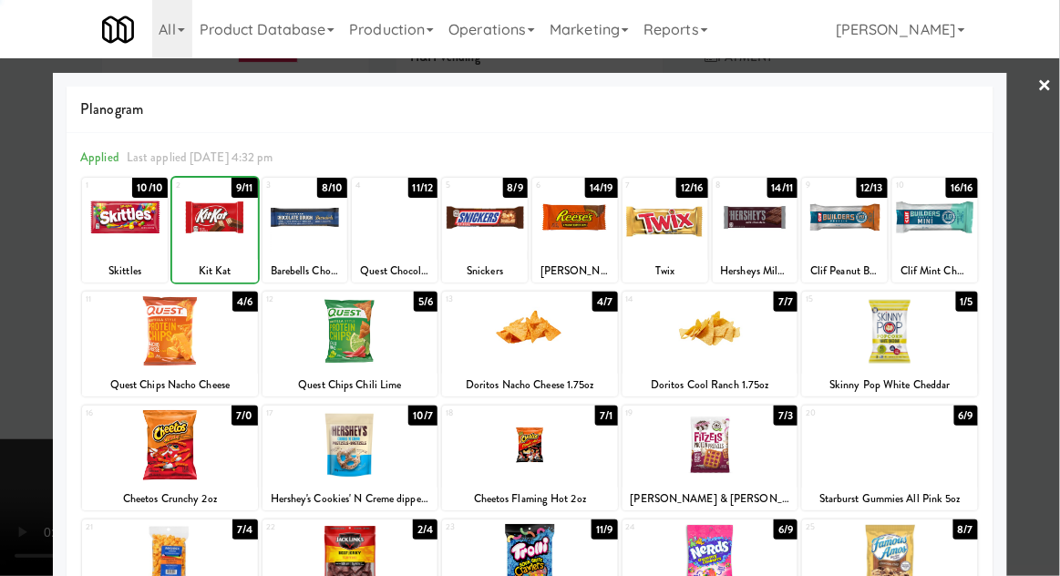
click at [1059, 305] on div at bounding box center [530, 288] width 1060 height 576
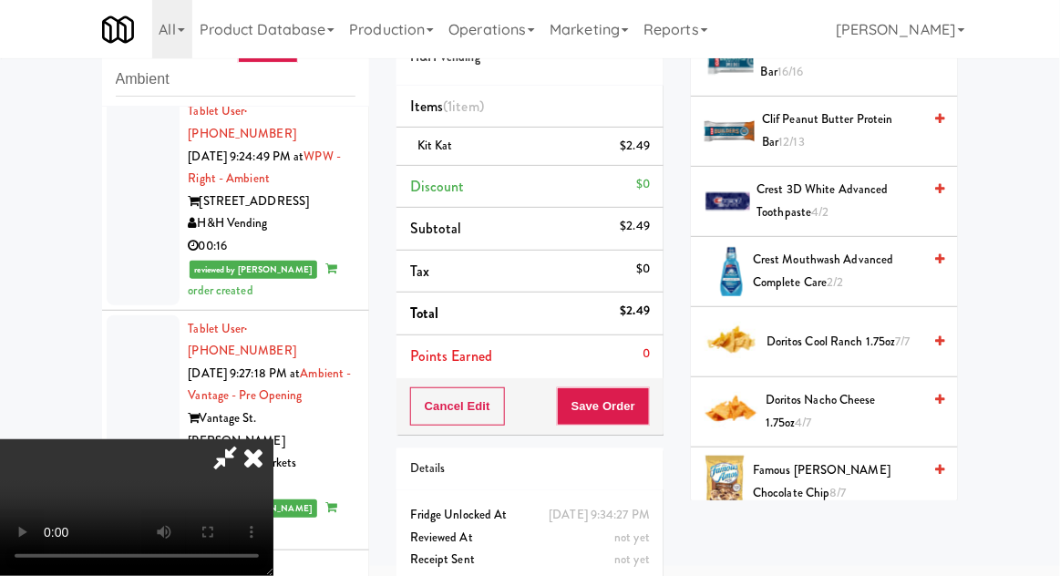
scroll to position [615, 0]
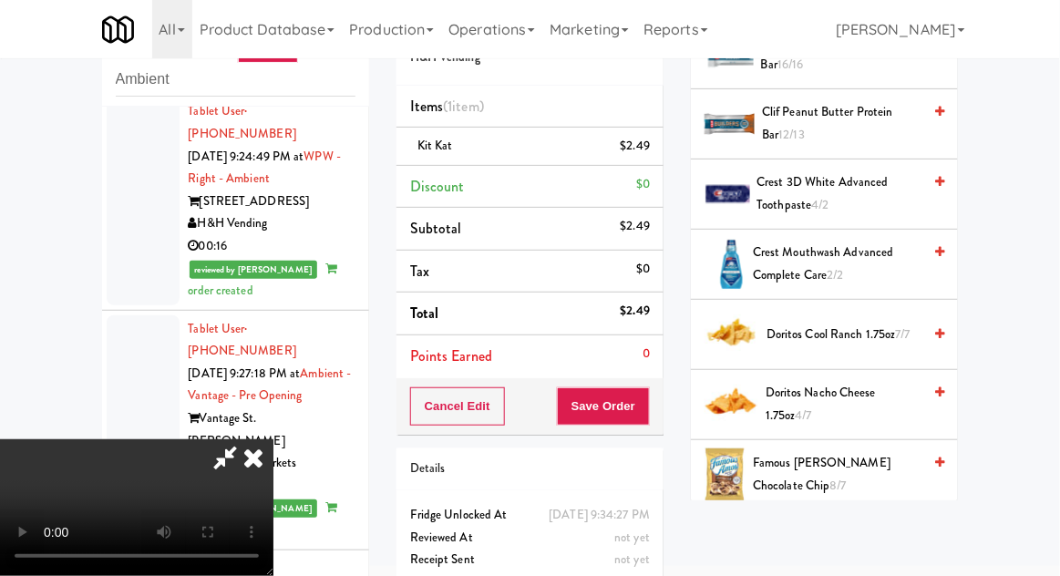
click at [875, 388] on span "Doritos Nacho Cheese 1.75oz 4/7" at bounding box center [844, 404] width 156 height 45
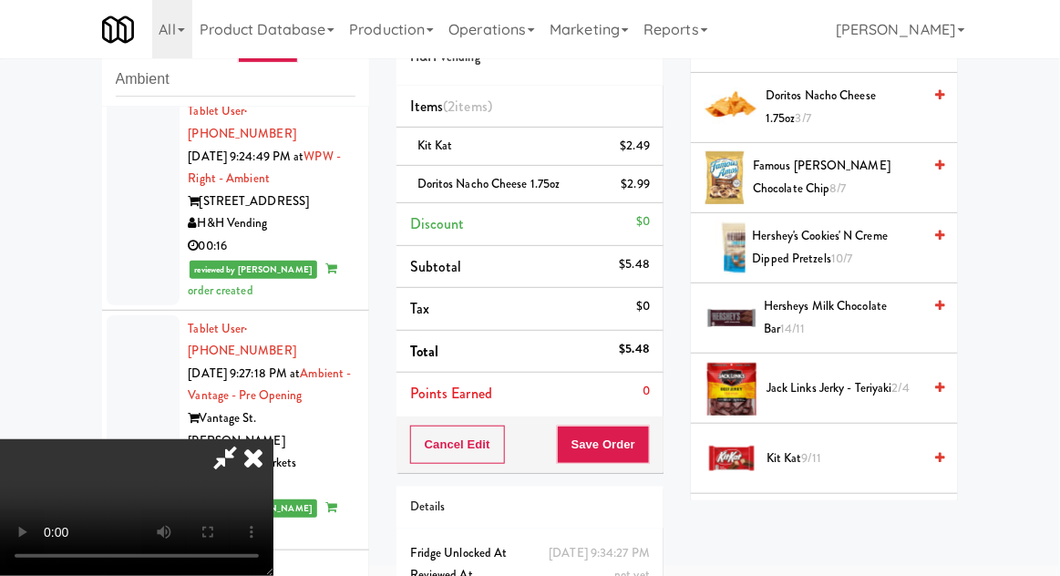
scroll to position [926, 0]
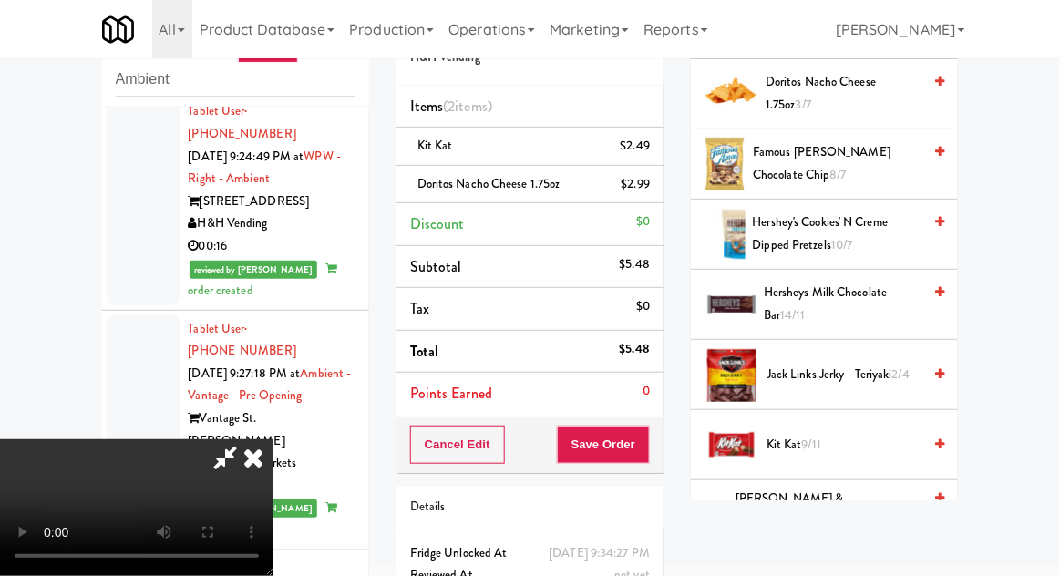
click at [876, 364] on span "Jack Links Jerky - Teriyaki 2/4" at bounding box center [844, 375] width 155 height 23
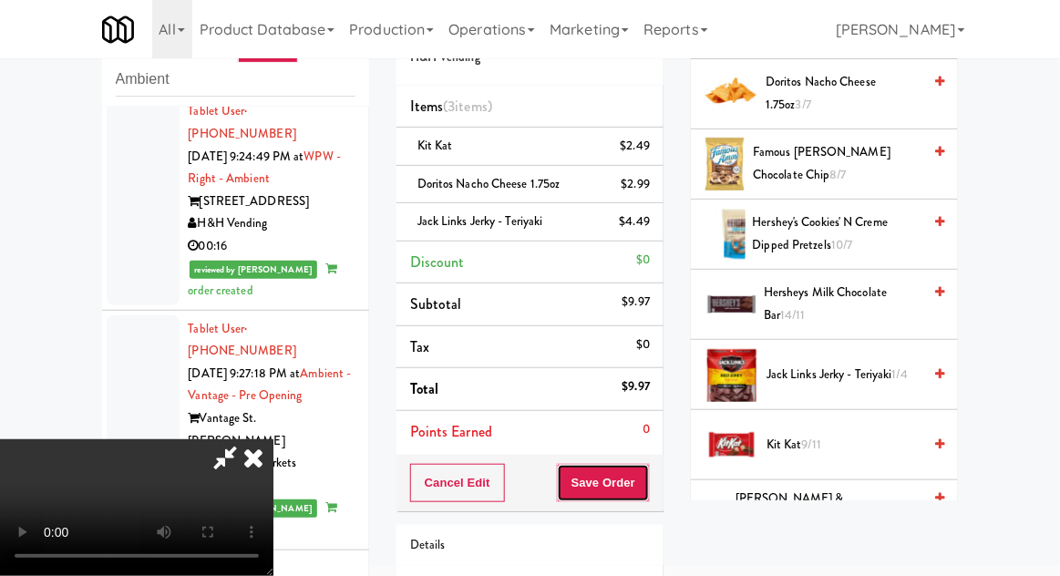
click at [644, 491] on button "Save Order" at bounding box center [603, 483] width 93 height 38
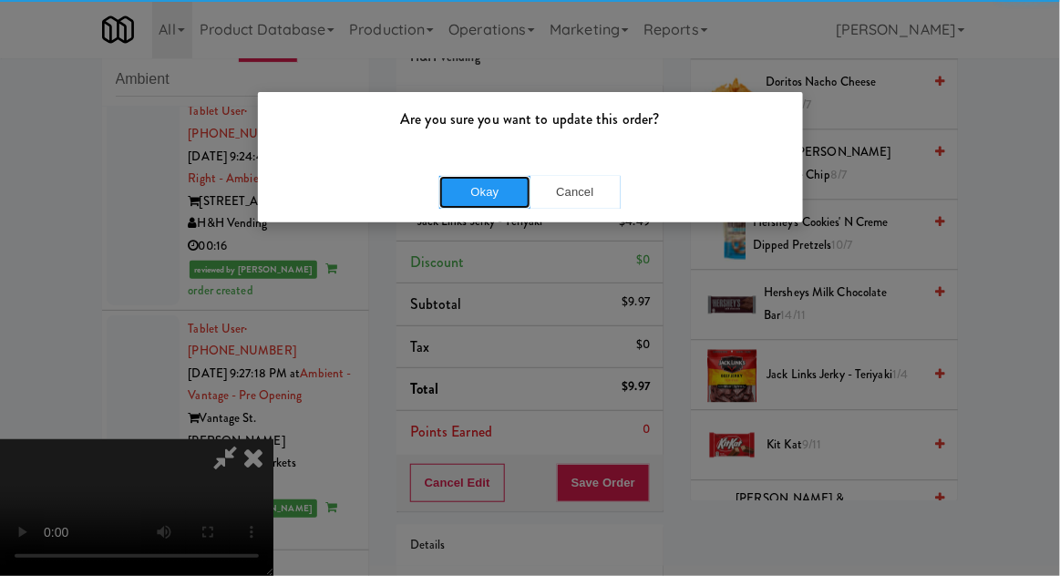
click at [488, 204] on button "Okay" at bounding box center [484, 192] width 91 height 33
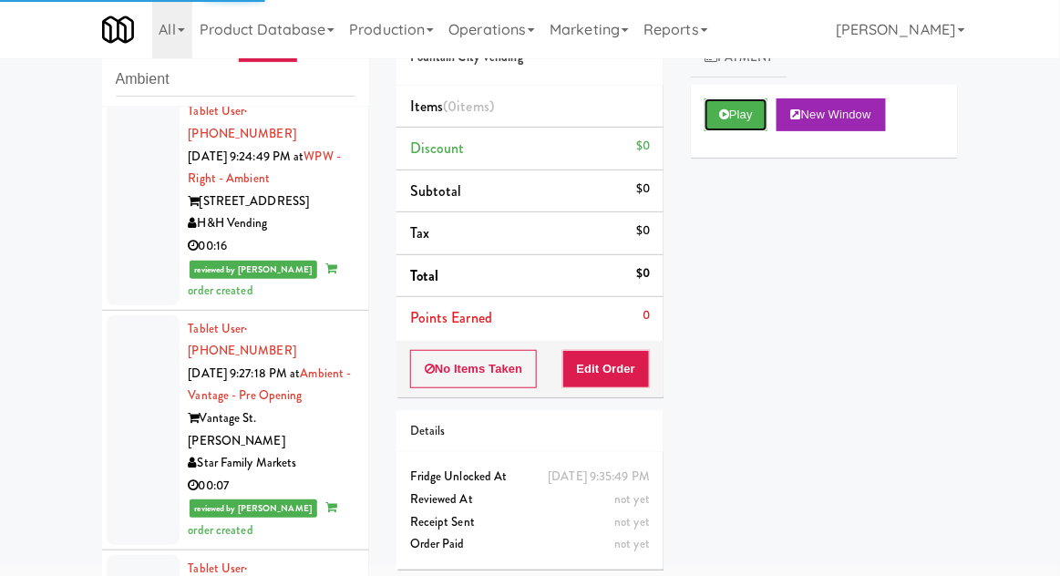
click at [729, 113] on button "Play" at bounding box center [736, 114] width 63 height 33
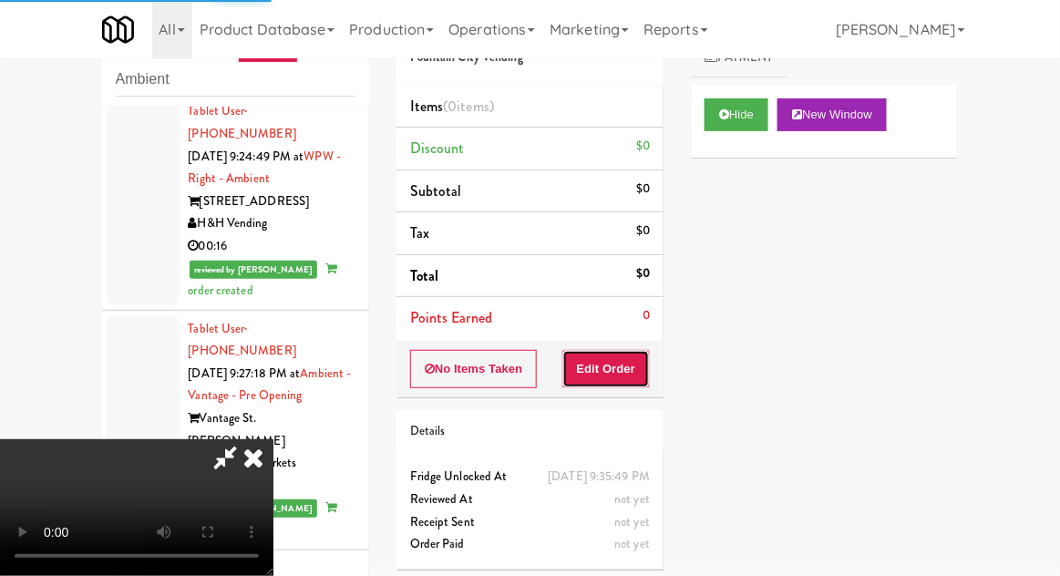
click at [636, 377] on button "Edit Order" at bounding box center [607, 369] width 88 height 38
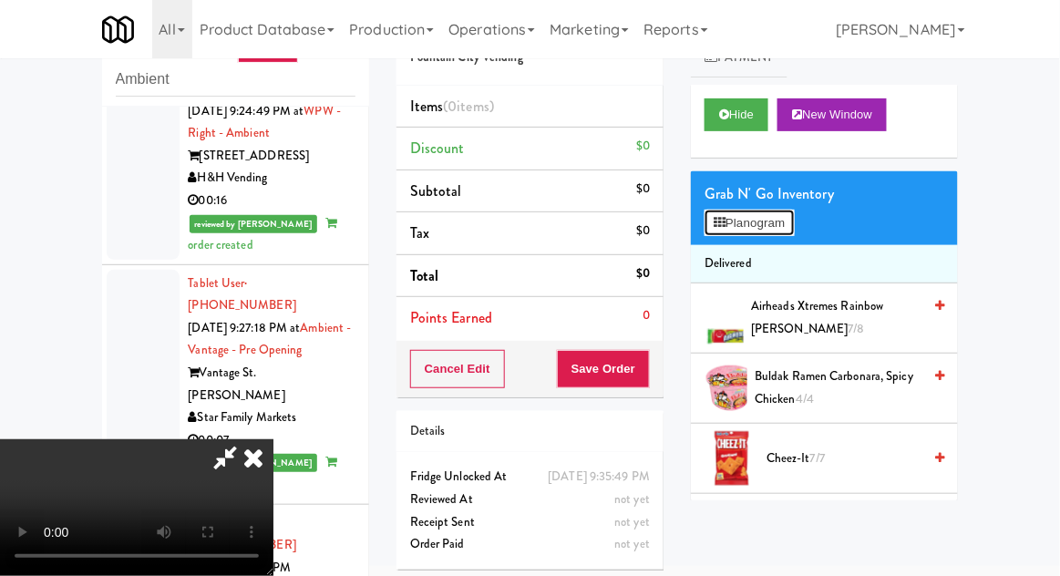
click at [792, 227] on button "Planogram" at bounding box center [749, 223] width 89 height 27
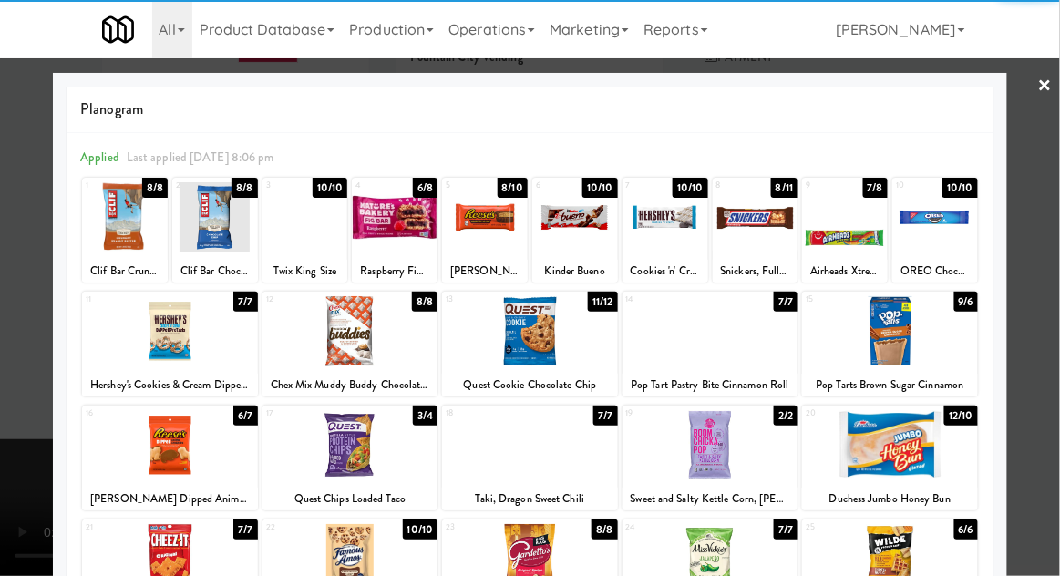
click at [317, 339] on div at bounding box center [351, 331] width 176 height 70
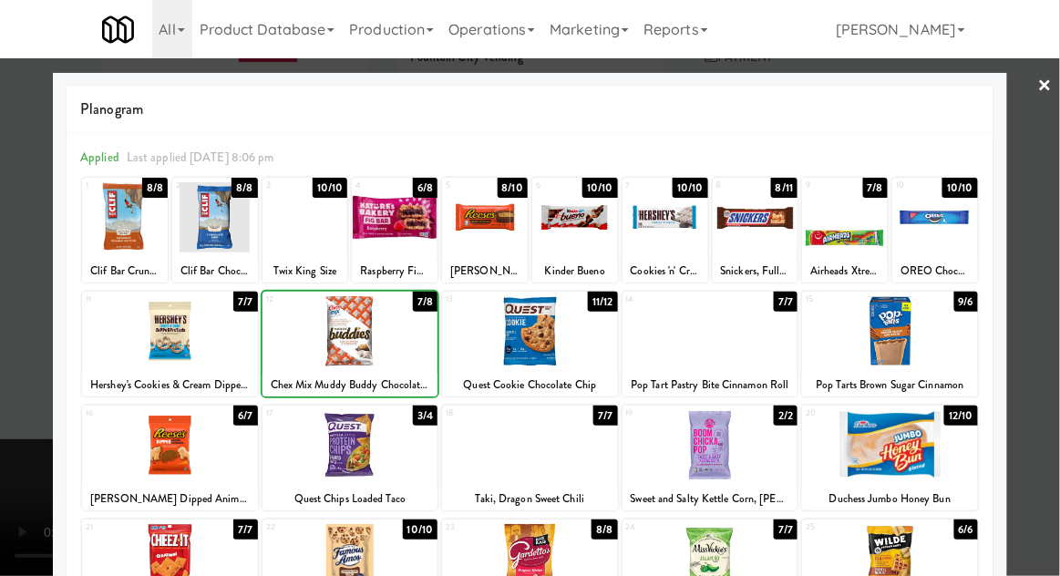
click at [1049, 301] on div at bounding box center [530, 288] width 1060 height 576
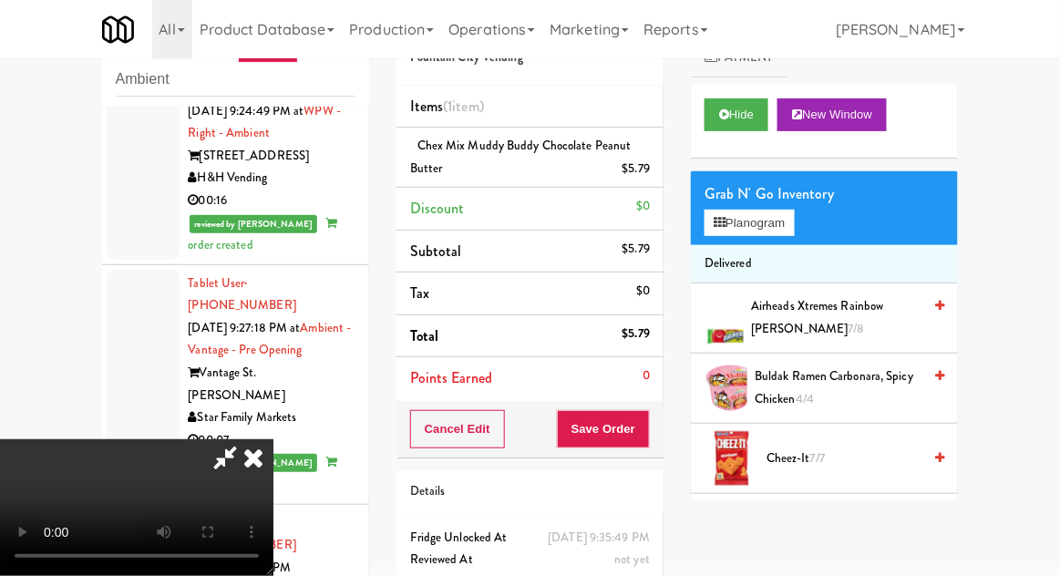
scroll to position [67, 0]
click at [646, 416] on button "Save Order" at bounding box center [603, 429] width 93 height 38
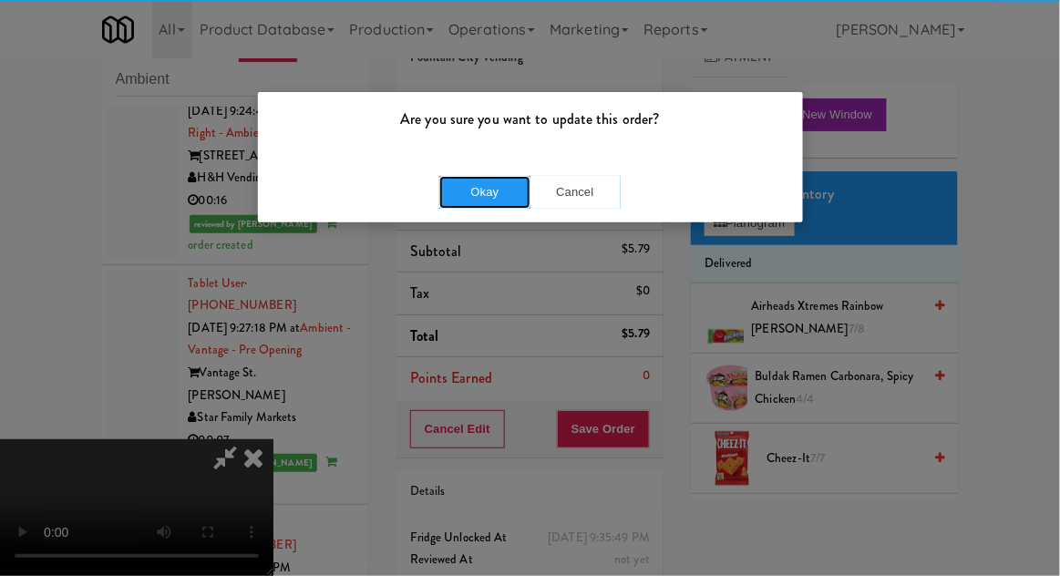
click at [485, 198] on button "Okay" at bounding box center [484, 192] width 91 height 33
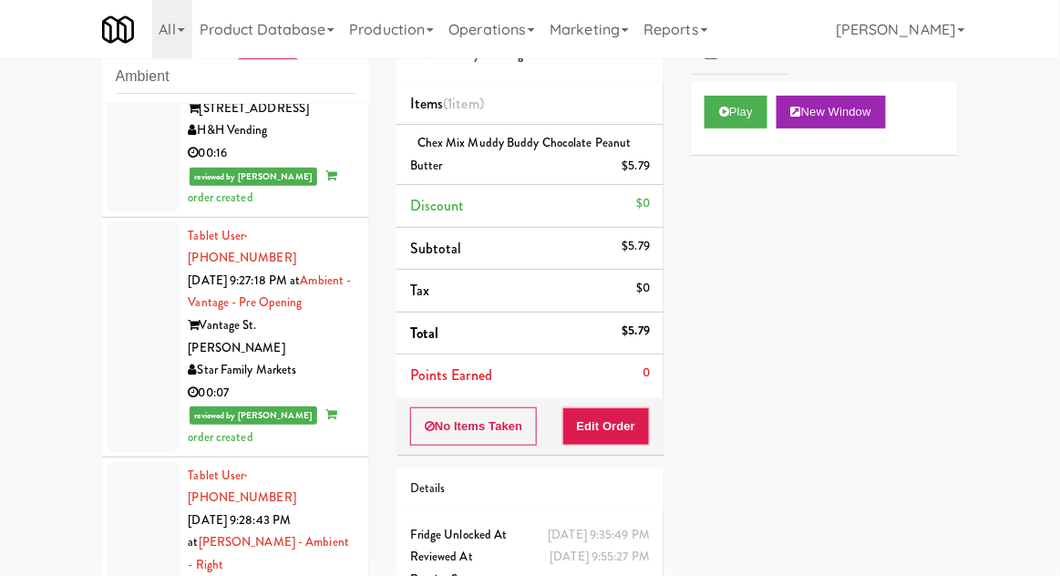
scroll to position [158, 0]
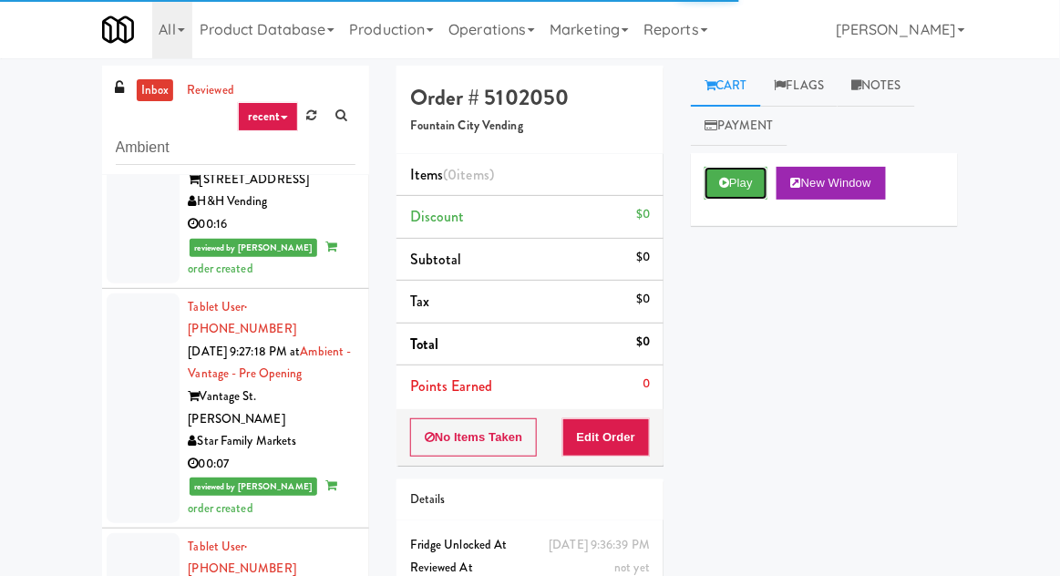
click at [727, 195] on button "Play" at bounding box center [736, 183] width 63 height 33
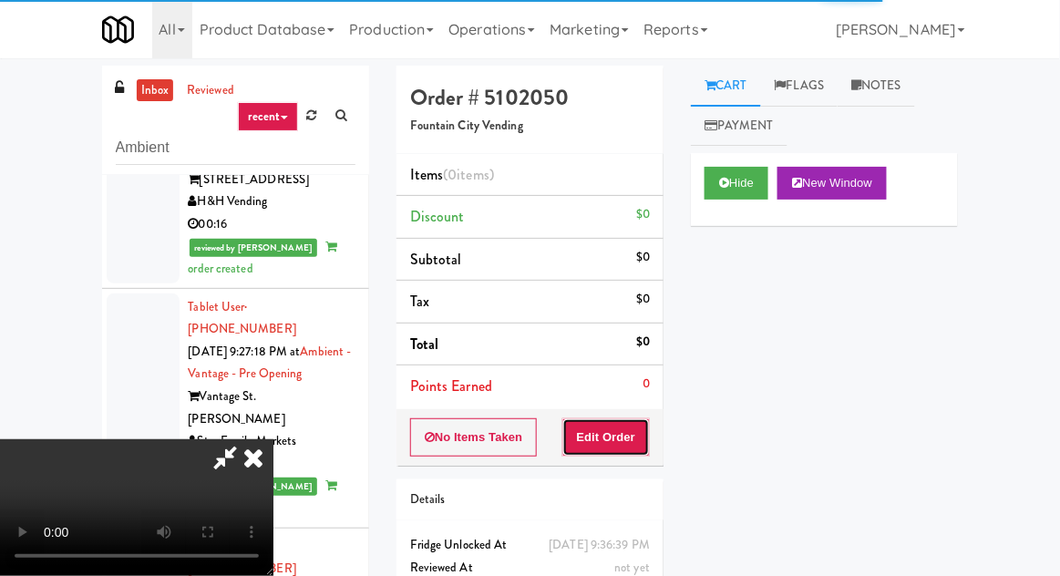
click at [588, 434] on button "Edit Order" at bounding box center [607, 438] width 88 height 38
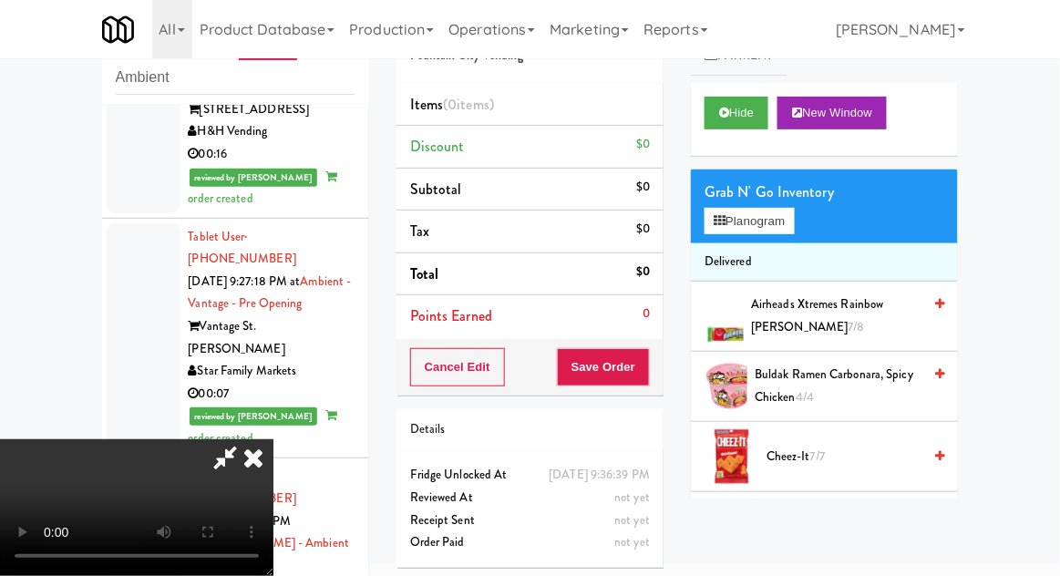
click at [859, 311] on span "Airheads Xtremes Rainbow [PERSON_NAME] 7/8" at bounding box center [836, 316] width 171 height 45
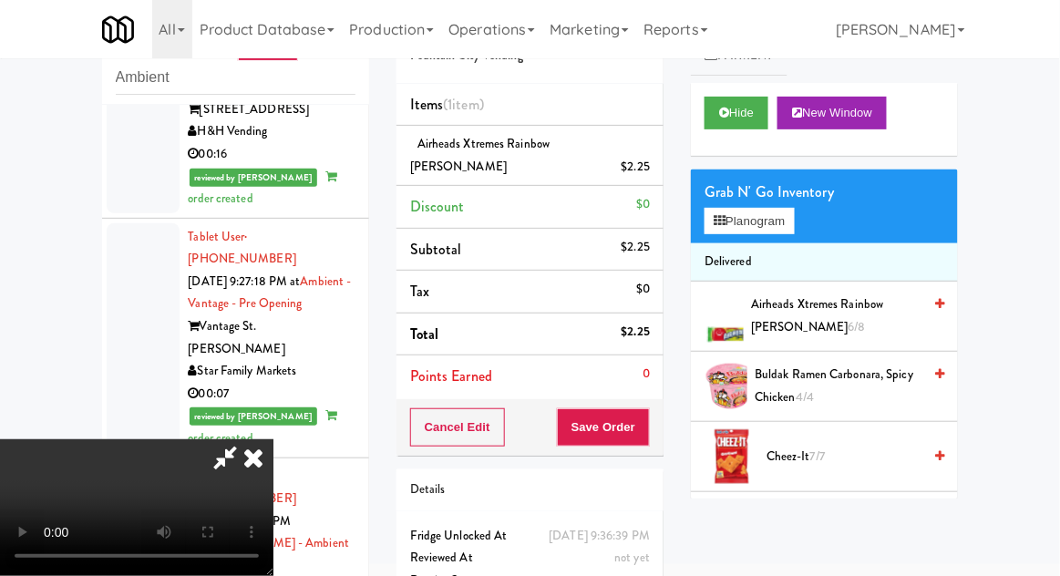
scroll to position [67, 0]
click at [646, 413] on button "Save Order" at bounding box center [603, 427] width 93 height 38
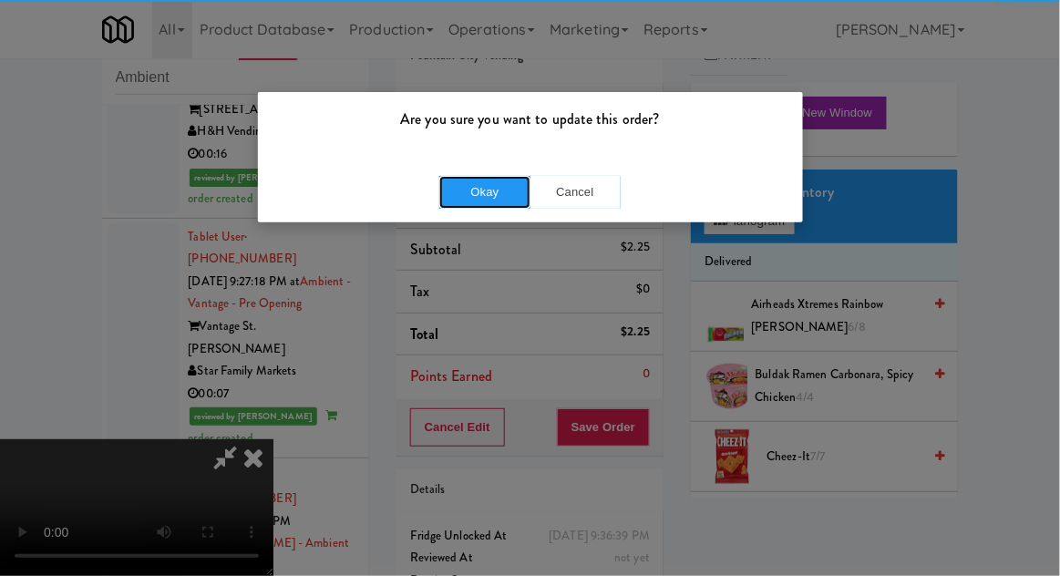
click at [483, 195] on button "Okay" at bounding box center [484, 192] width 91 height 33
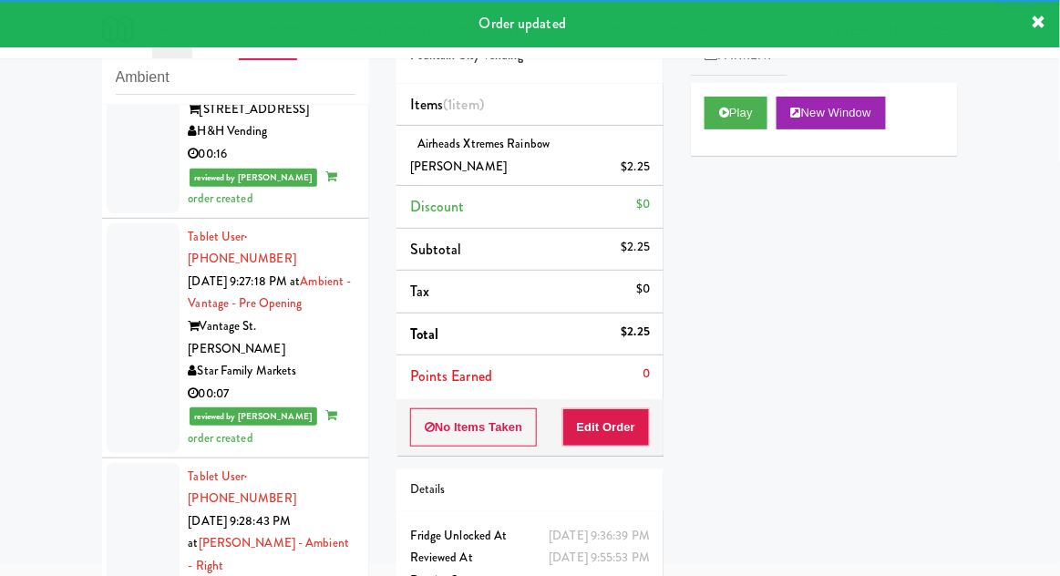
scroll to position [6899, 0]
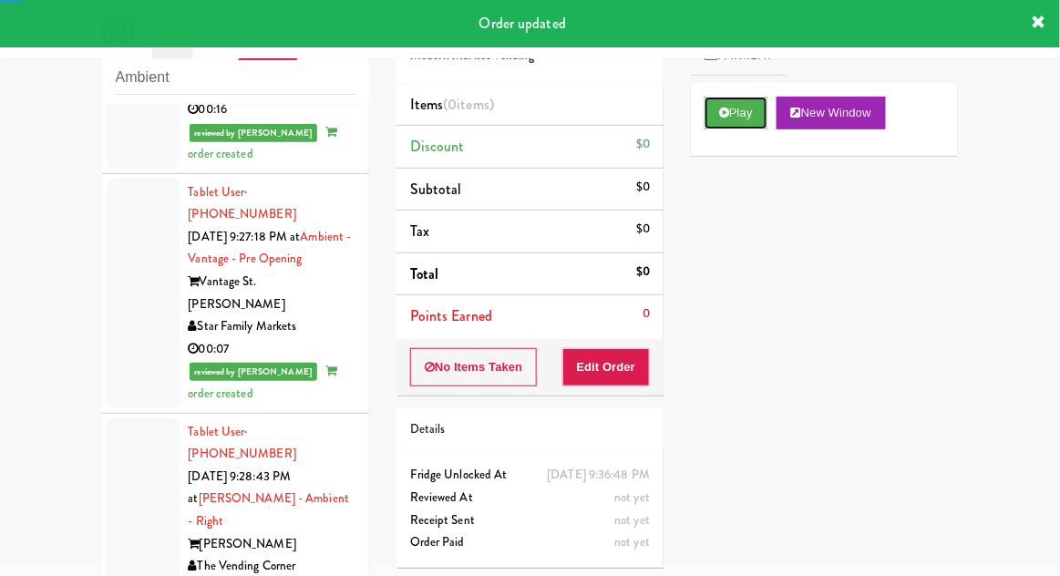
click at [716, 126] on button "Play" at bounding box center [736, 113] width 63 height 33
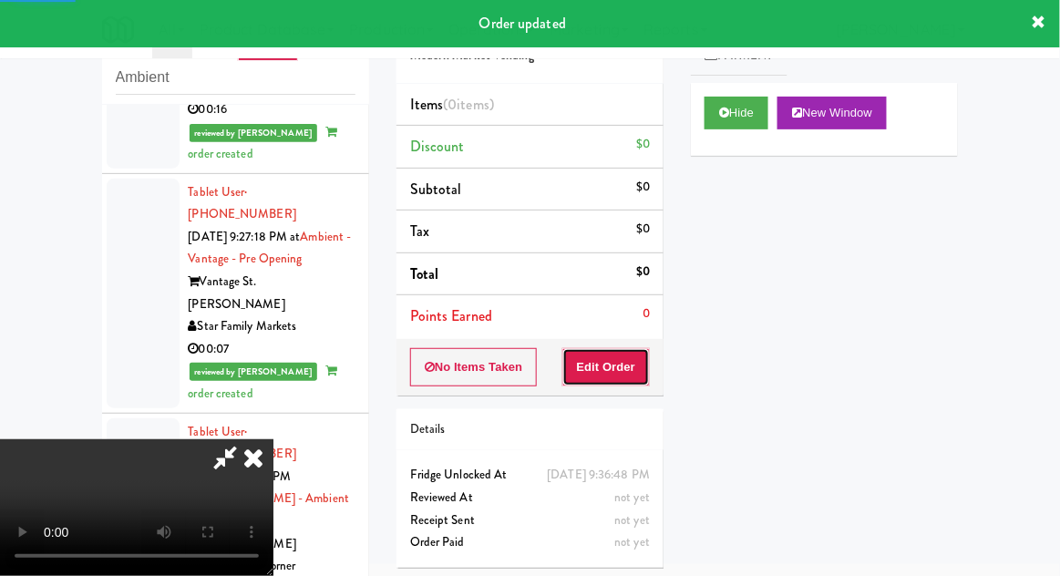
click at [617, 365] on button "Edit Order" at bounding box center [607, 367] width 88 height 38
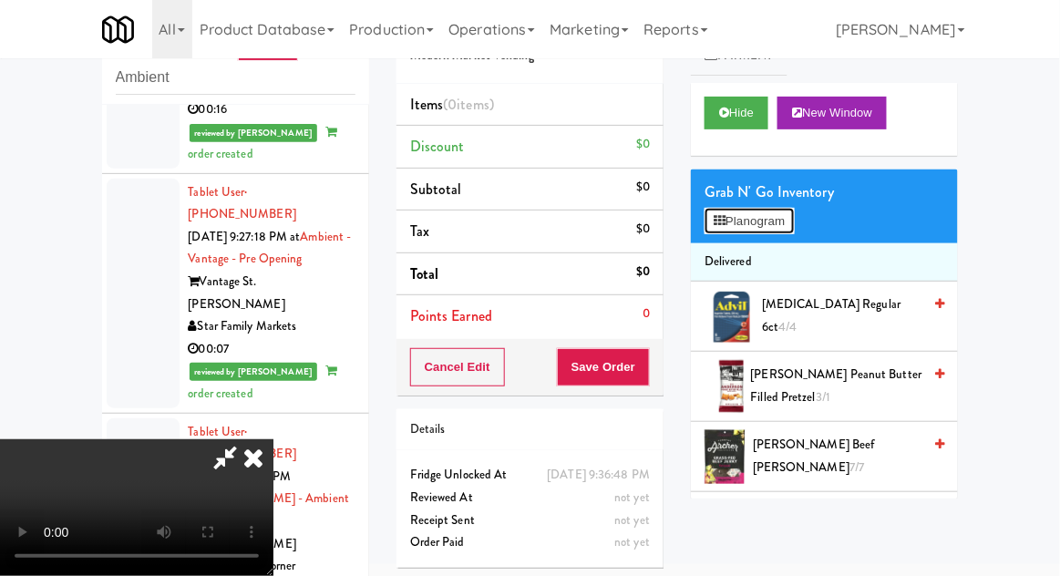
click at [794, 222] on button "Planogram" at bounding box center [749, 221] width 89 height 27
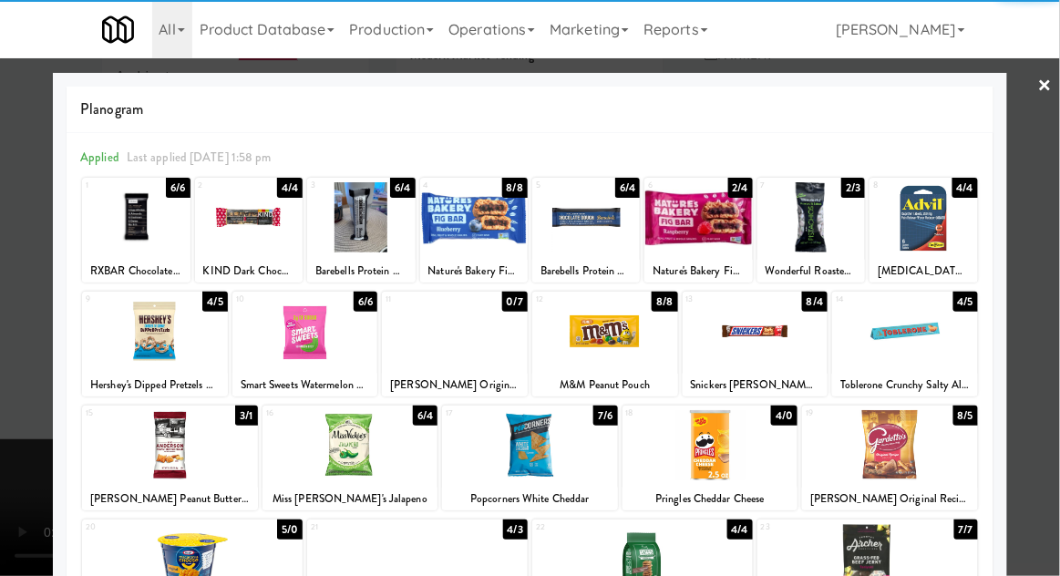
click at [762, 327] on div at bounding box center [756, 331] width 146 height 70
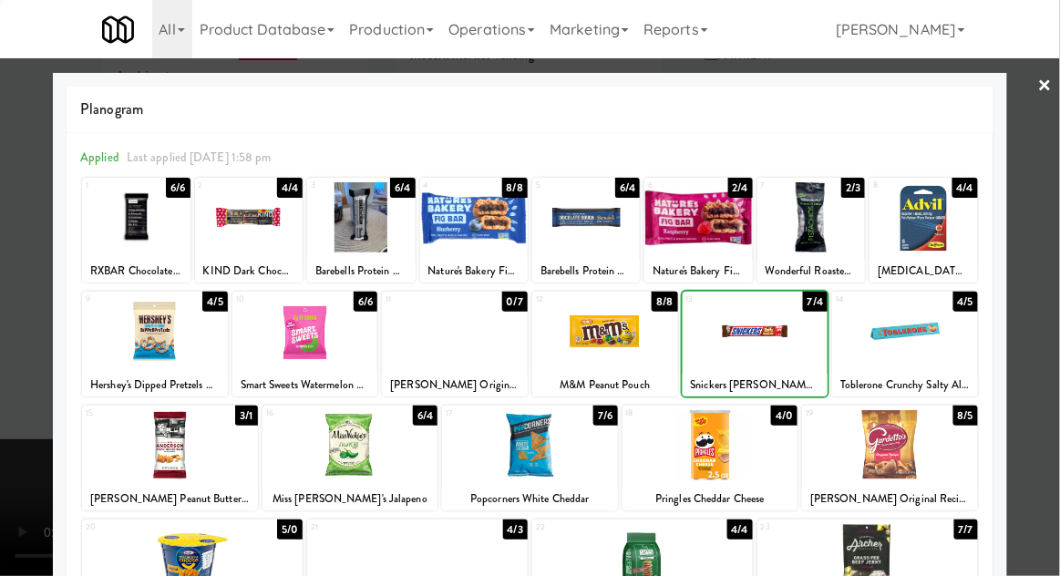
click at [1059, 305] on div at bounding box center [530, 288] width 1060 height 576
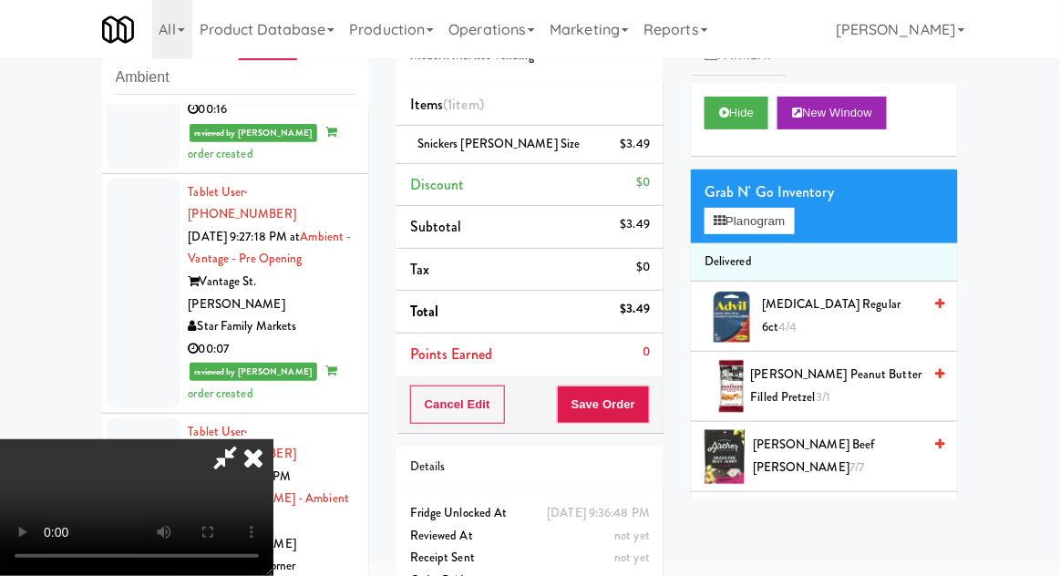
click at [649, 433] on div "Order # 8669644 Modern Market Vending Items (1 item ) Snickers [PERSON_NAME] Si…" at bounding box center [530, 307] width 295 height 624
click at [649, 409] on button "Save Order" at bounding box center [603, 405] width 93 height 38
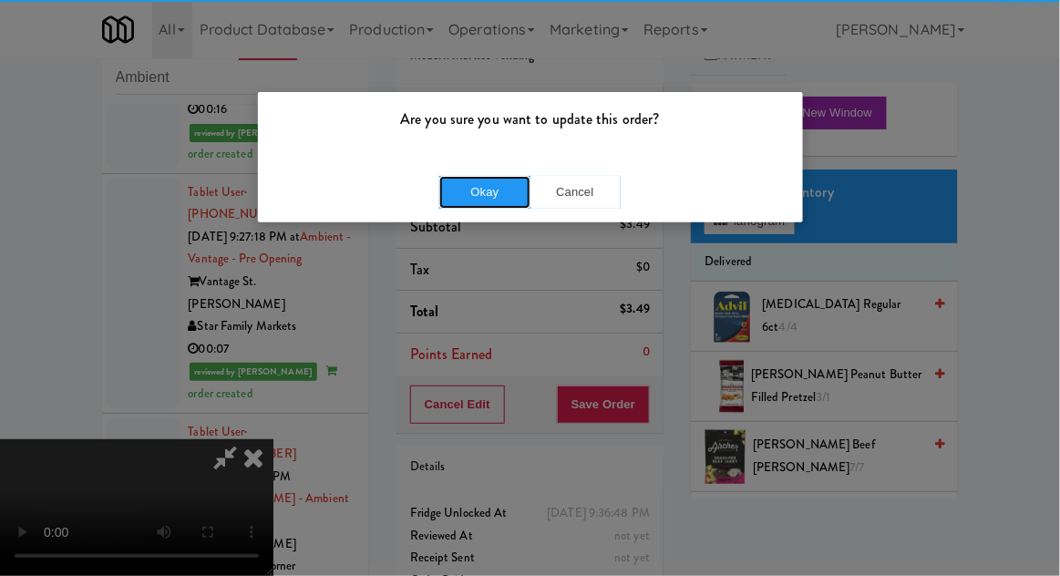
click at [508, 182] on button "Okay" at bounding box center [484, 192] width 91 height 33
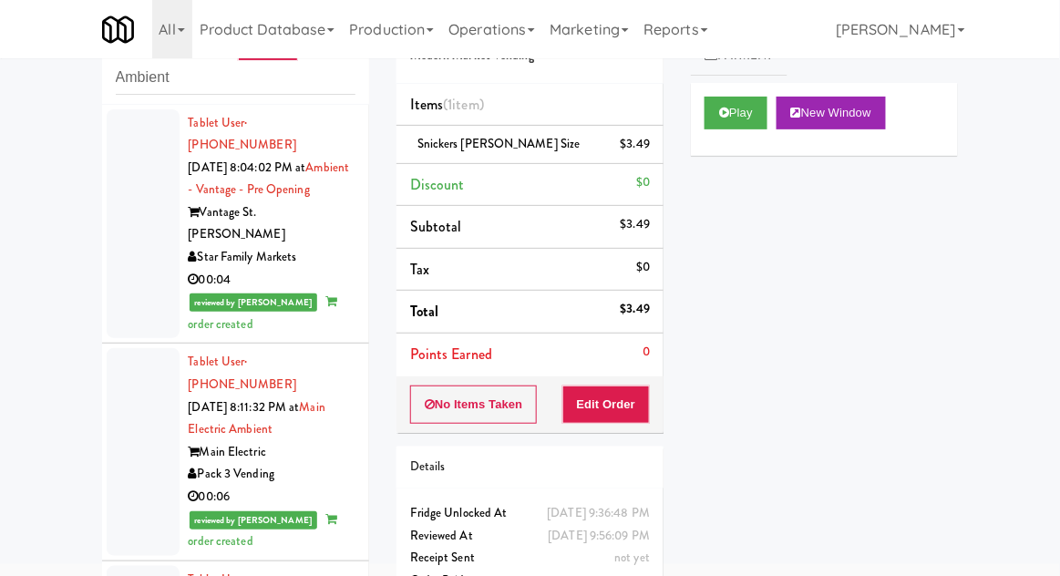
click at [120, 278] on div at bounding box center [143, 224] width 73 height 230
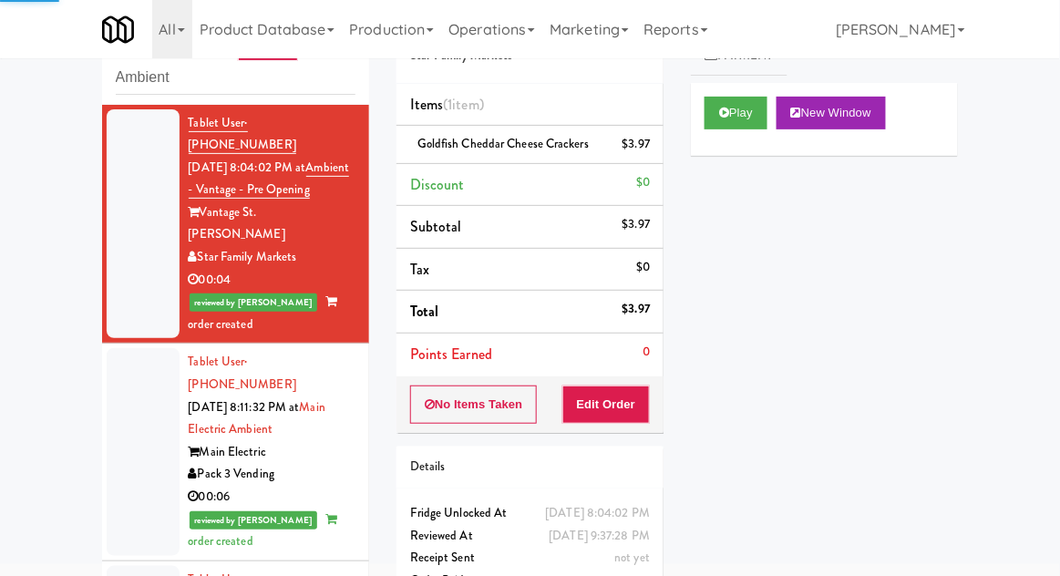
click at [130, 433] on div at bounding box center [143, 451] width 73 height 207
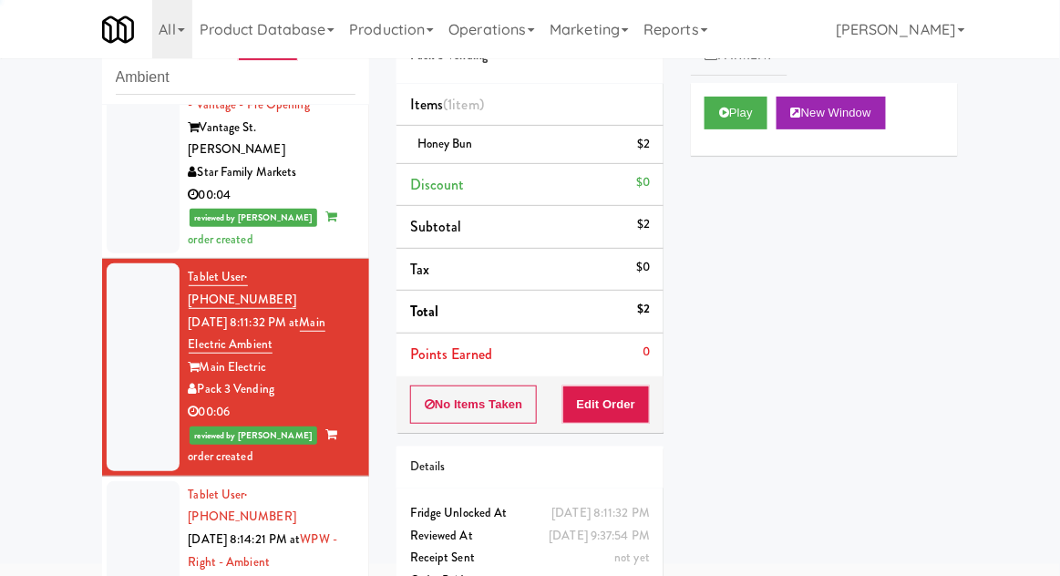
scroll to position [229, 0]
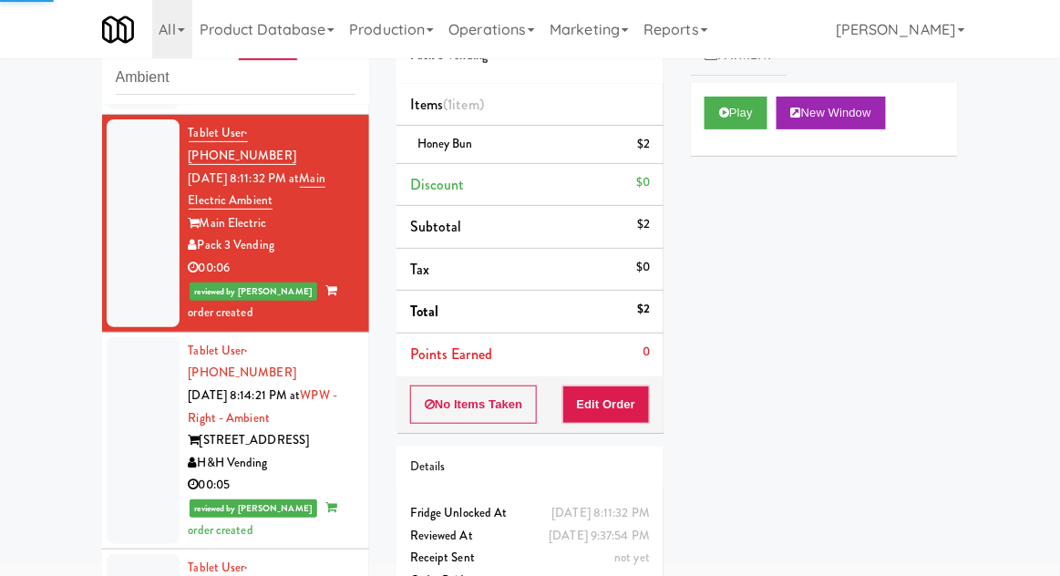
click at [137, 409] on div at bounding box center [143, 440] width 73 height 207
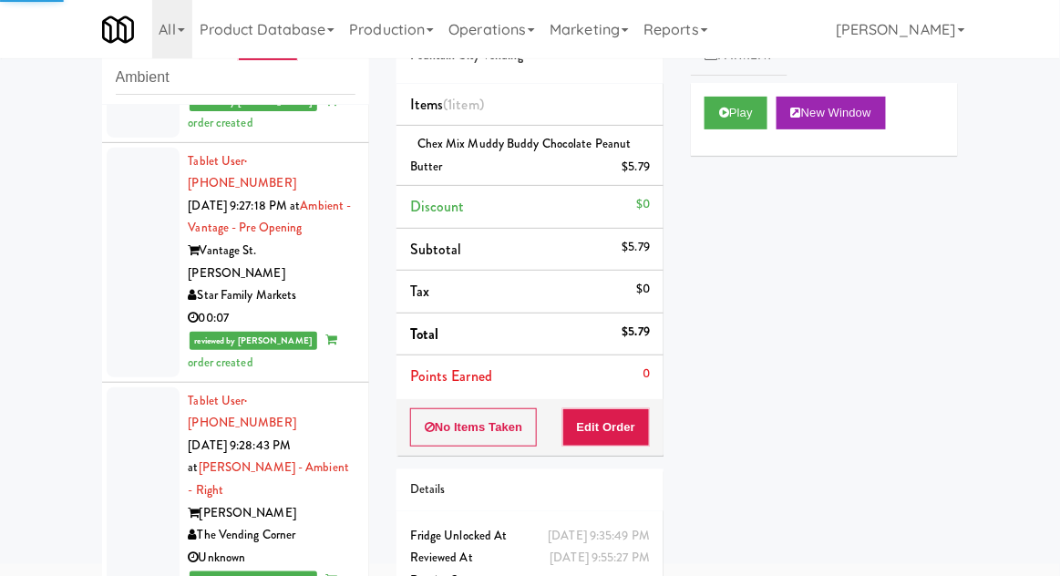
scroll to position [6944, 0]
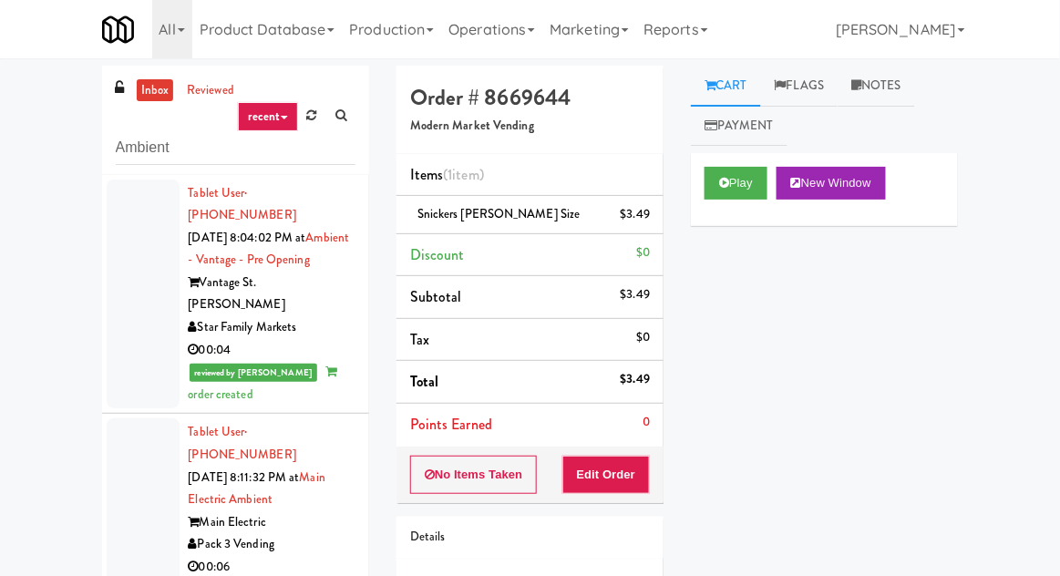
click at [151, 94] on link "inbox" at bounding box center [155, 90] width 37 height 23
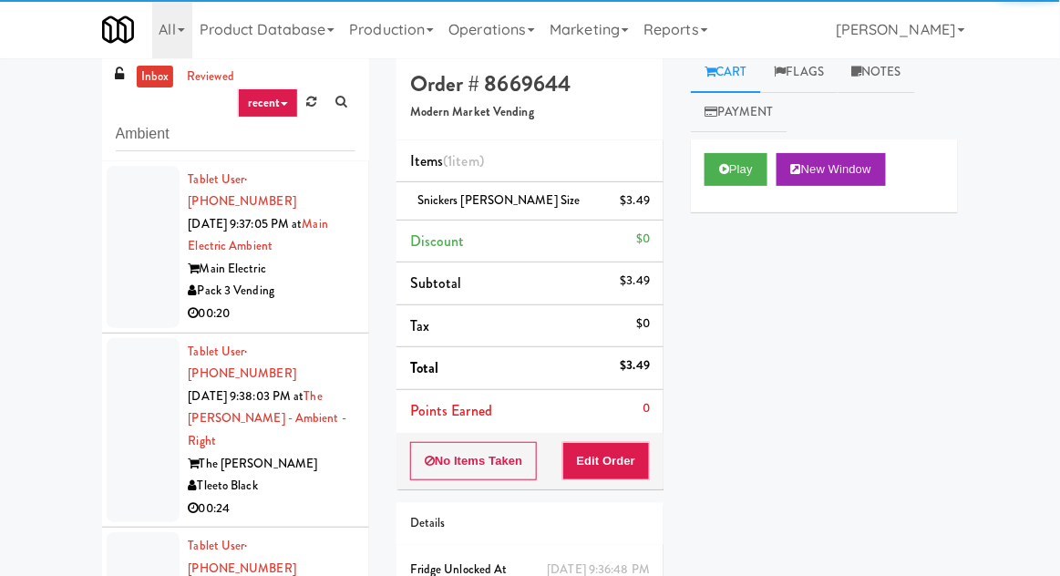
scroll to position [70, 0]
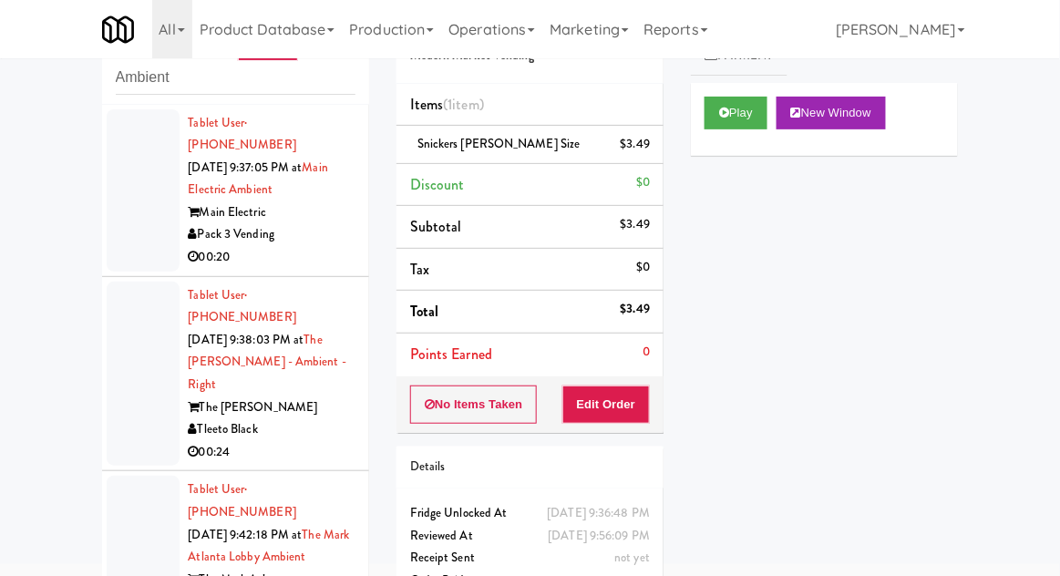
click at [125, 184] on div at bounding box center [143, 190] width 73 height 162
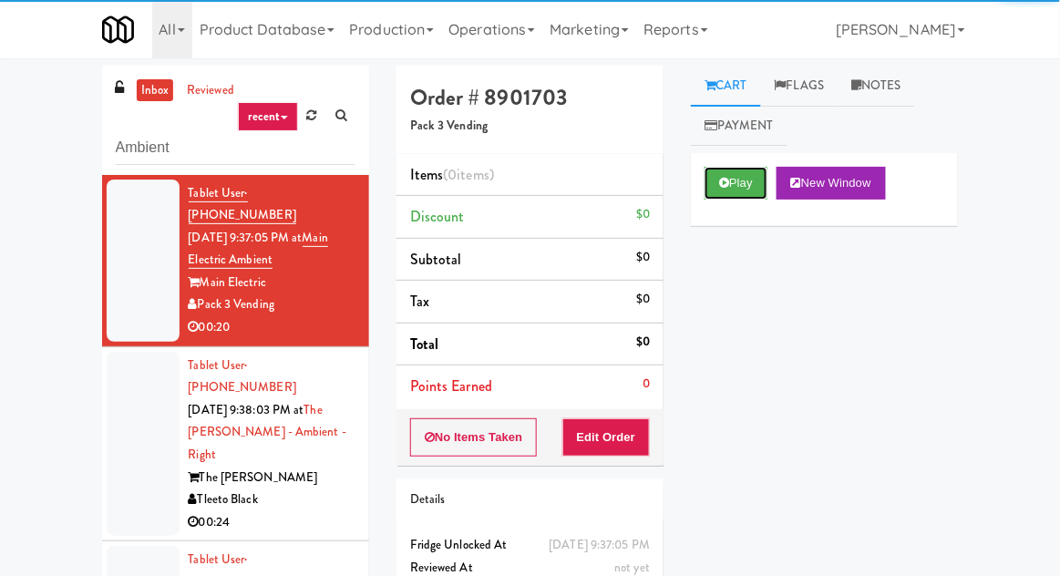
click at [715, 192] on button "Play" at bounding box center [736, 183] width 63 height 33
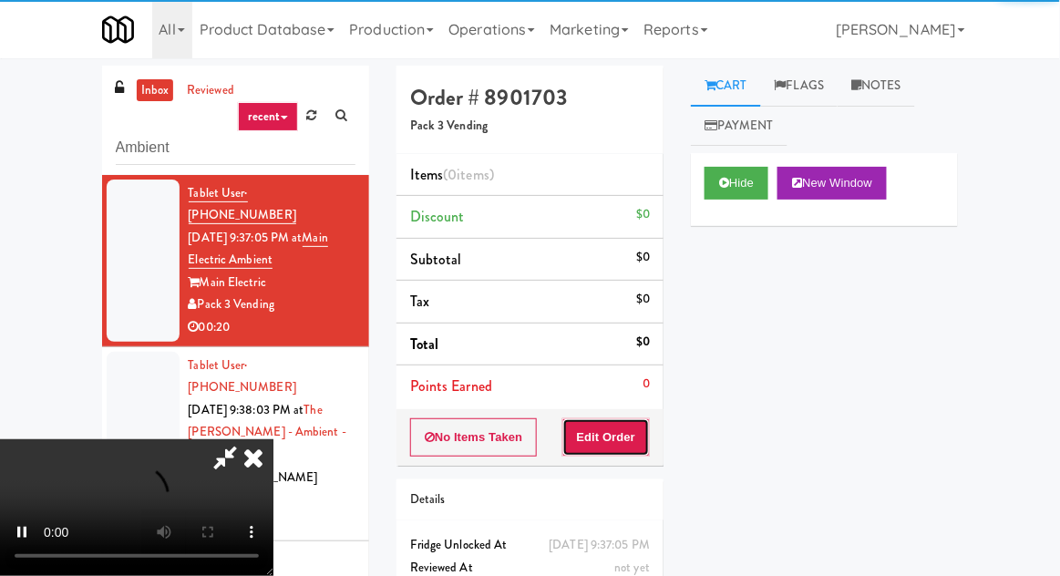
click at [617, 419] on button "Edit Order" at bounding box center [607, 438] width 88 height 38
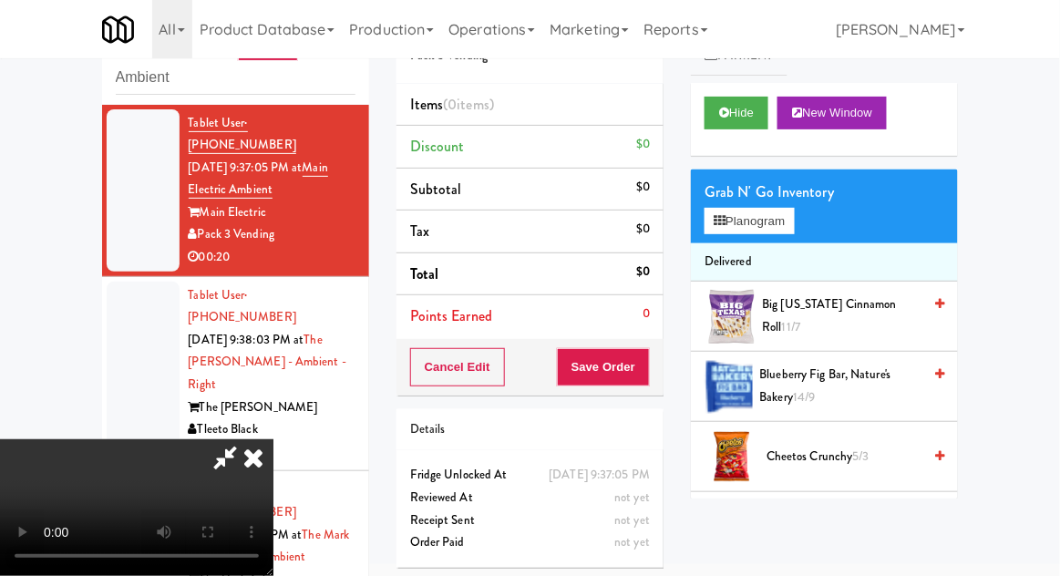
click at [795, 252] on li "Delivered" at bounding box center [824, 262] width 267 height 38
click at [794, 231] on button "Planogram" at bounding box center [749, 221] width 89 height 27
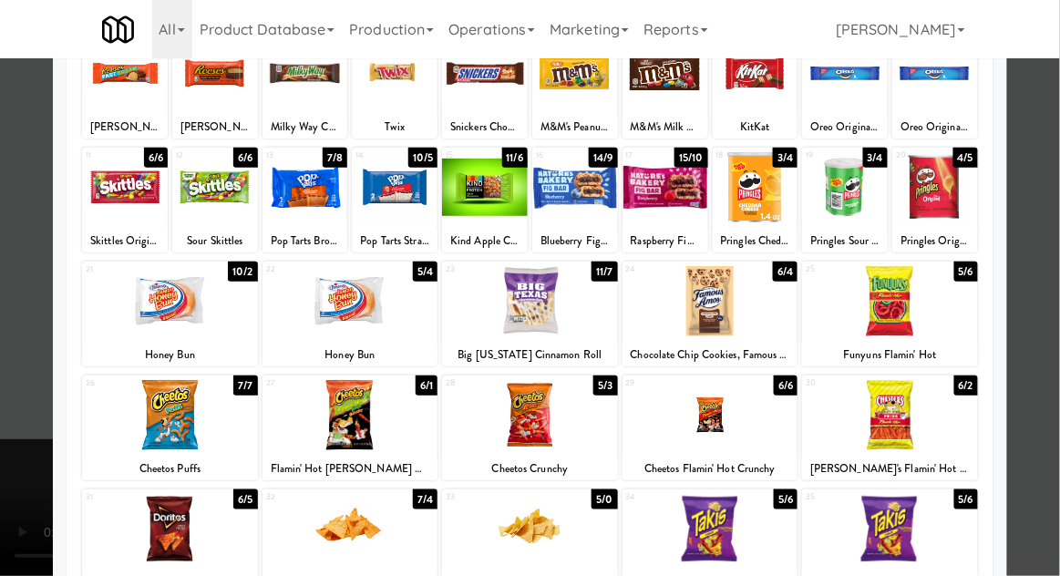
scroll to position [139, 0]
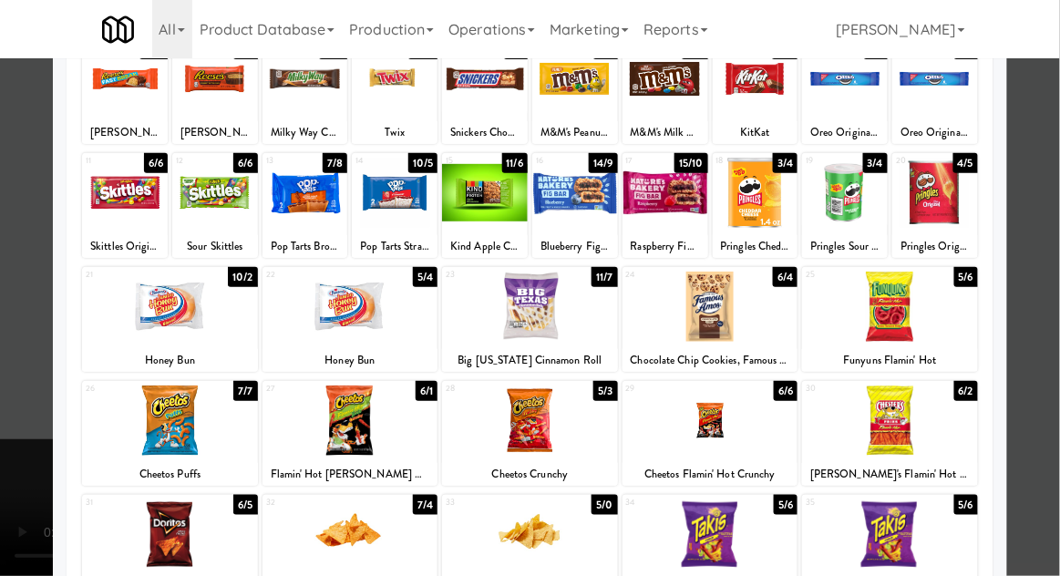
click at [704, 416] on div at bounding box center [711, 421] width 176 height 70
click at [1059, 372] on div at bounding box center [530, 288] width 1060 height 576
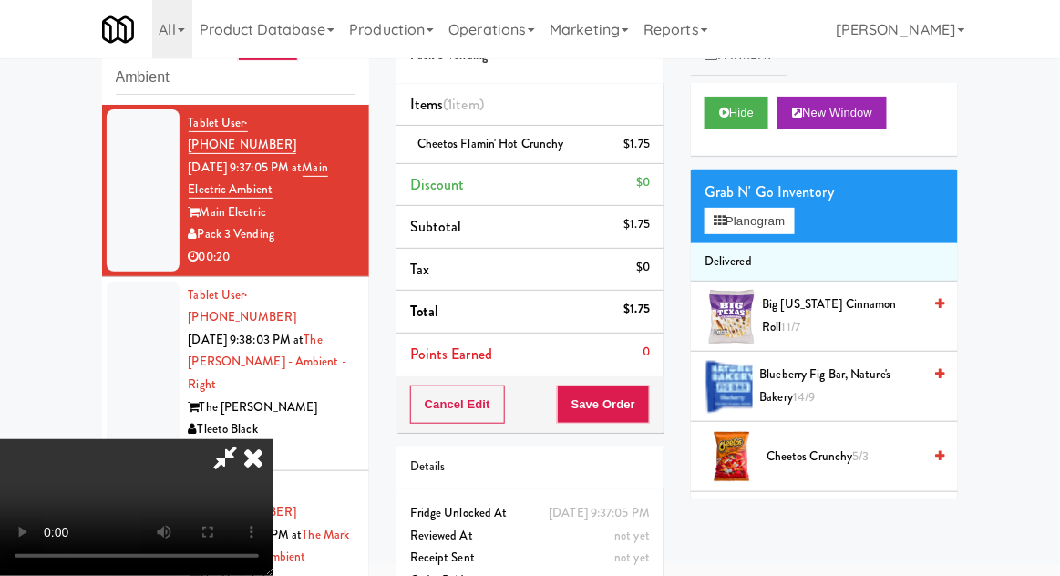
scroll to position [67, 0]
click at [794, 222] on button "Planogram" at bounding box center [749, 221] width 89 height 27
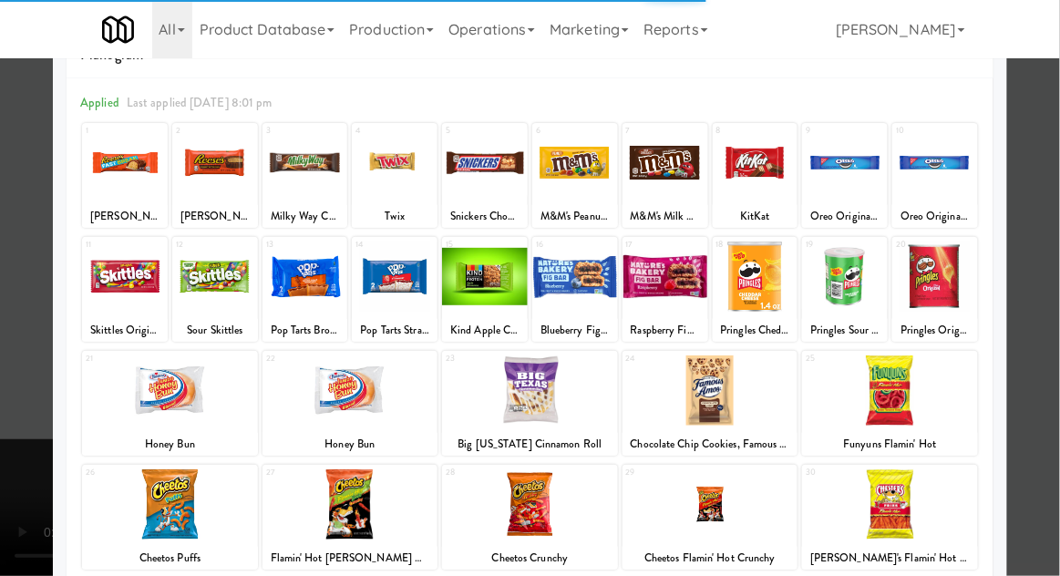
scroll to position [53, 0]
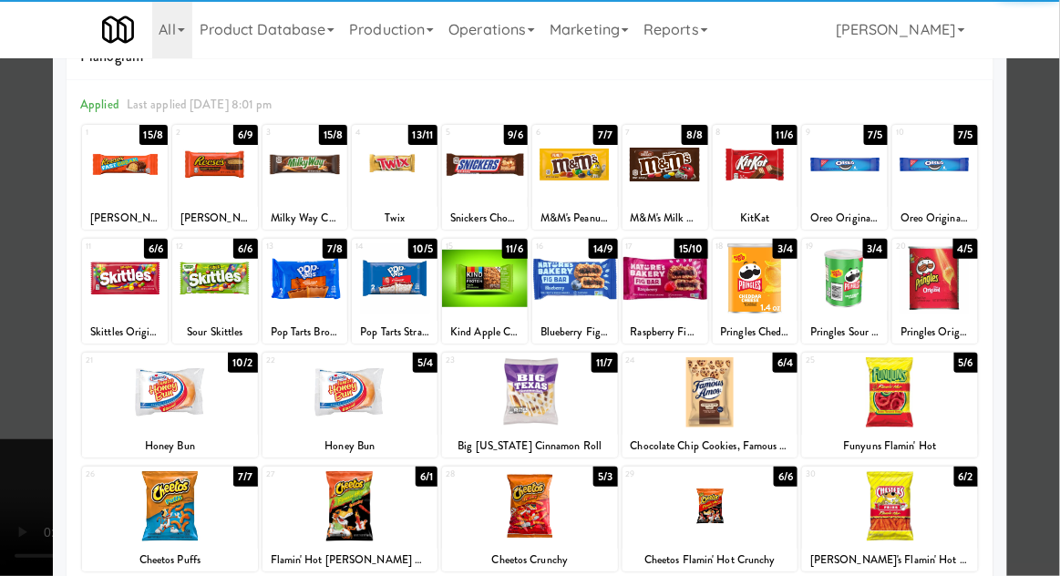
click at [778, 393] on div at bounding box center [711, 392] width 176 height 70
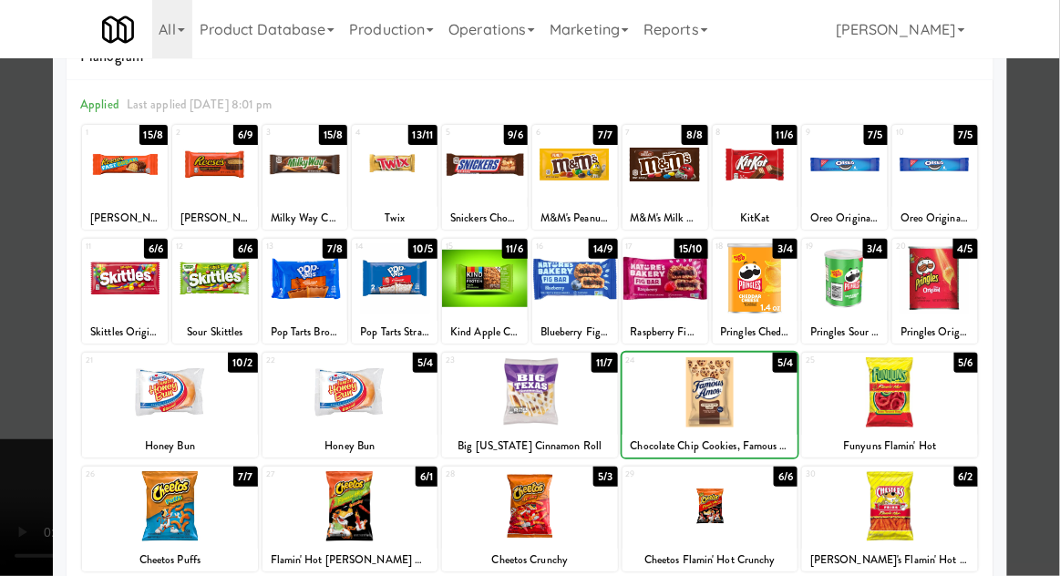
click at [1038, 330] on div at bounding box center [530, 288] width 1060 height 576
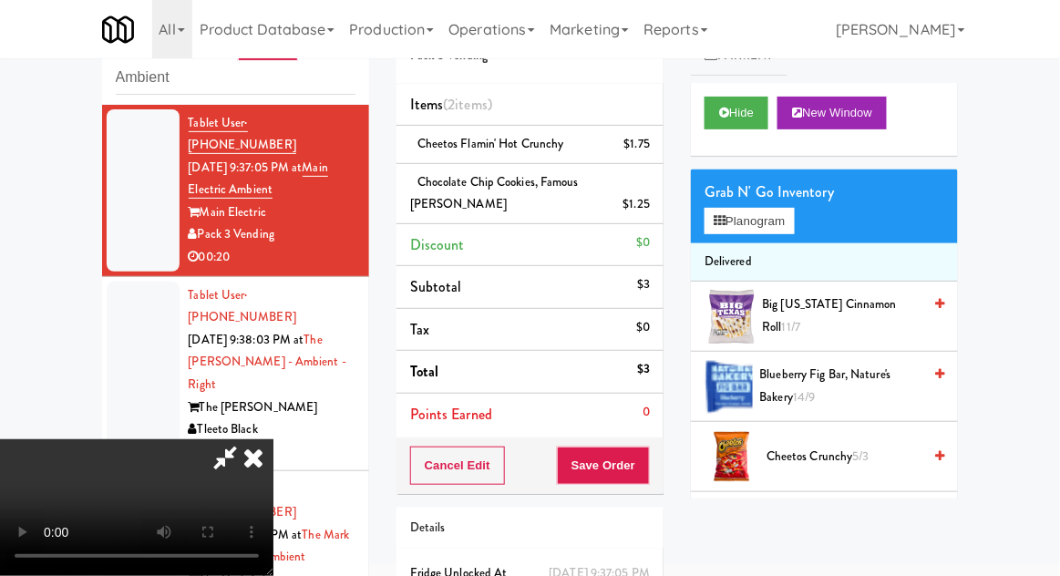
click at [874, 380] on span "Blueberry Fig Bar, Nature's Bakery 14/9" at bounding box center [841, 386] width 162 height 45
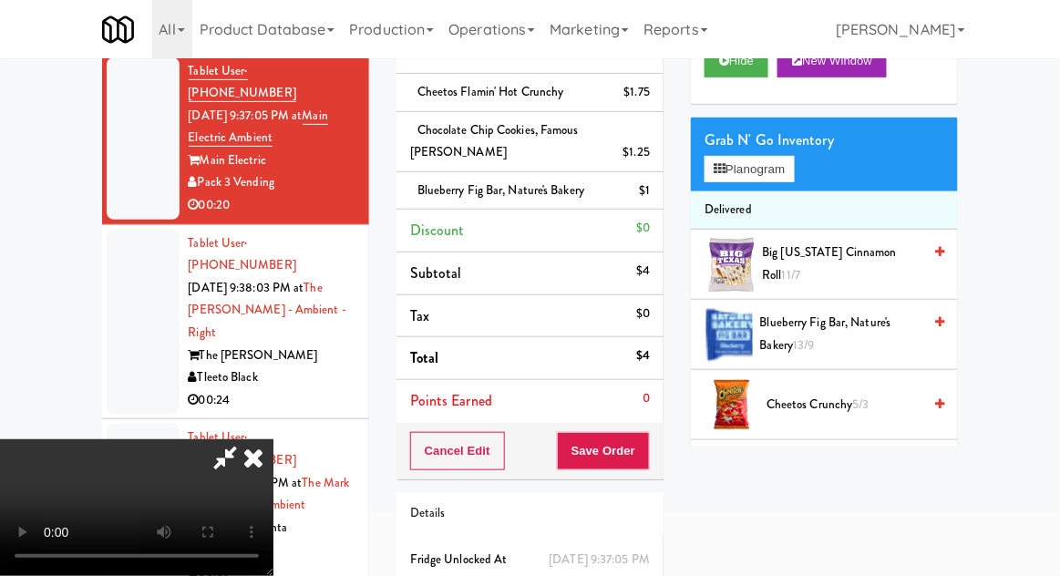
scroll to position [143, 0]
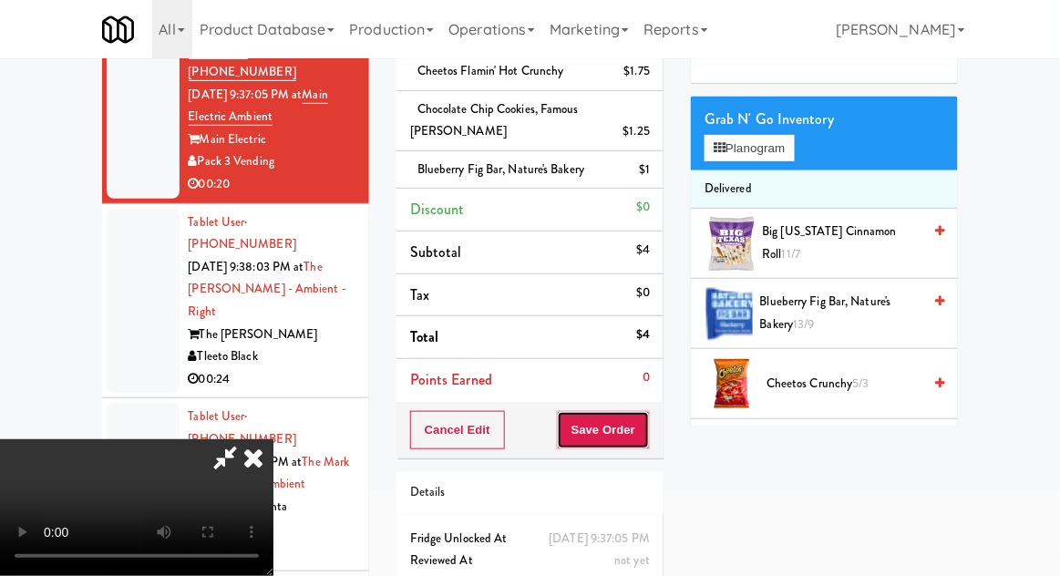
click at [646, 423] on button "Save Order" at bounding box center [603, 430] width 93 height 38
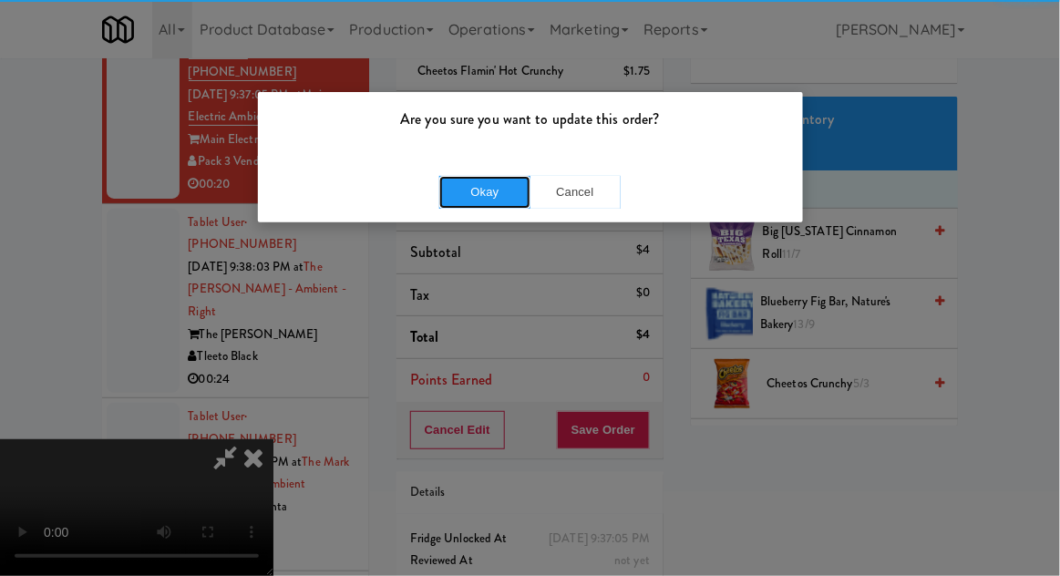
click at [474, 191] on button "Okay" at bounding box center [484, 192] width 91 height 33
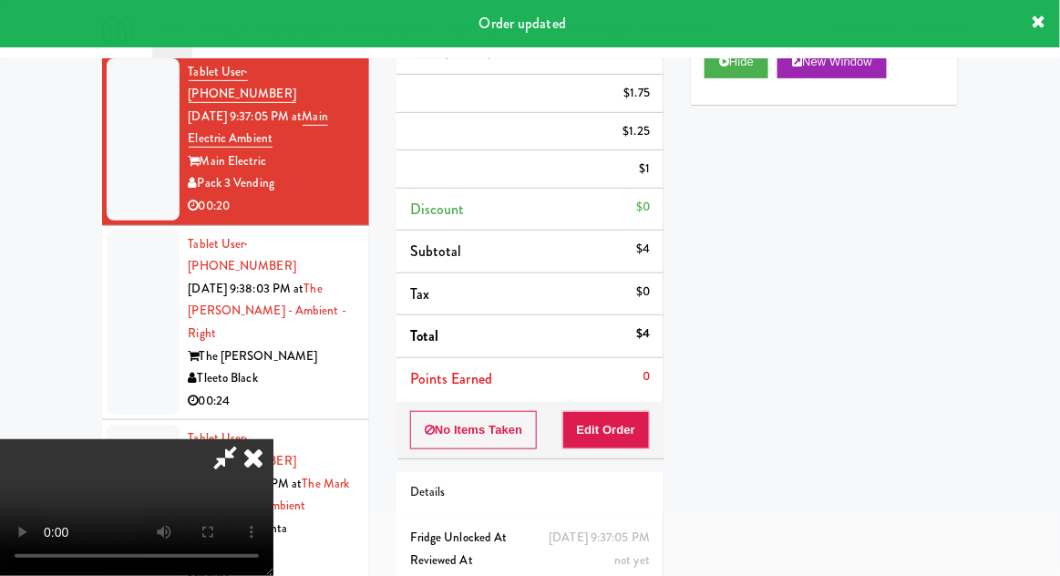
scroll to position [0, 0]
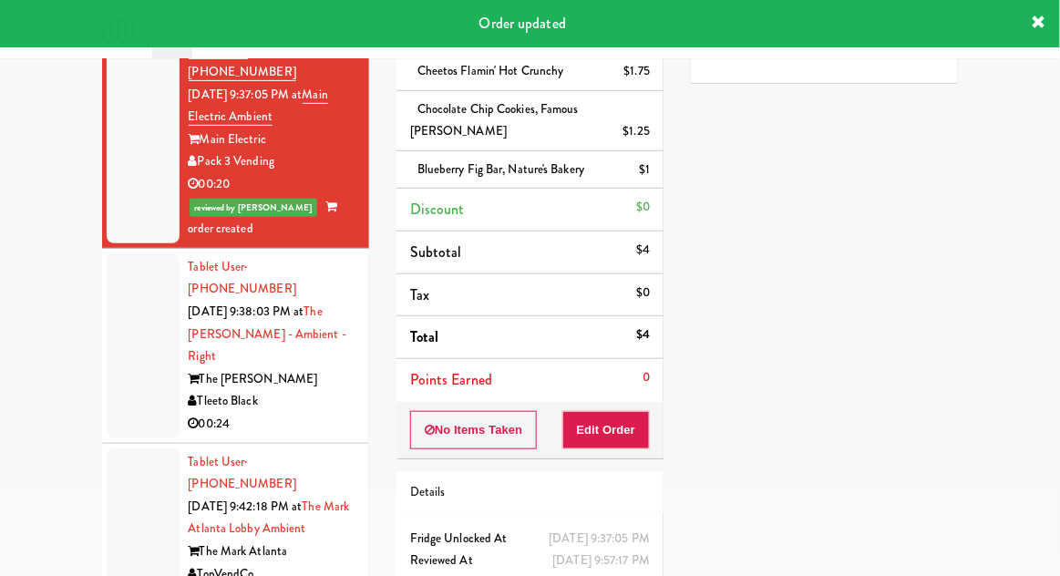
click at [126, 326] on div at bounding box center [143, 345] width 73 height 185
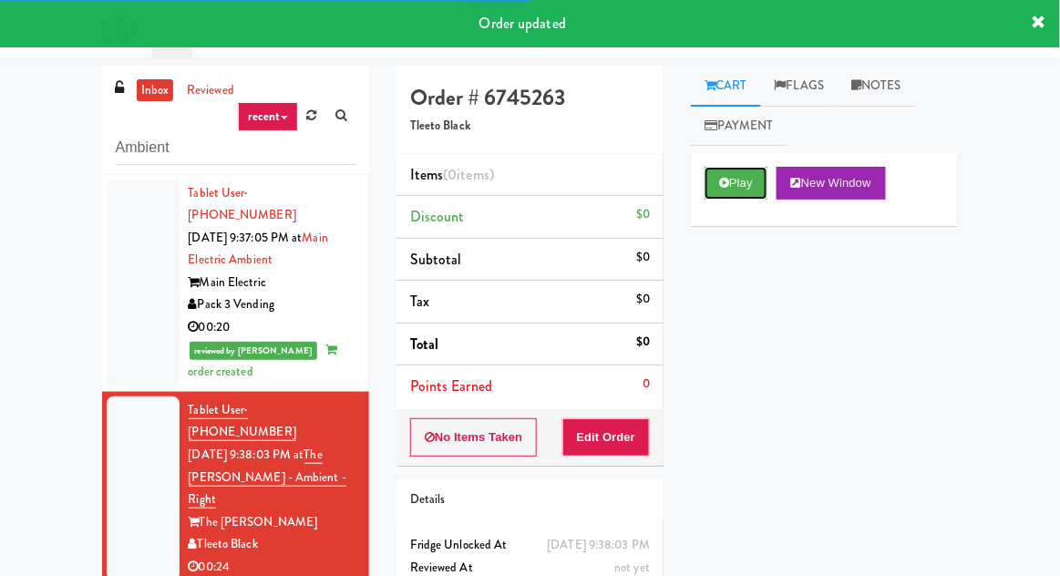
click at [733, 176] on button "Play" at bounding box center [736, 183] width 63 height 33
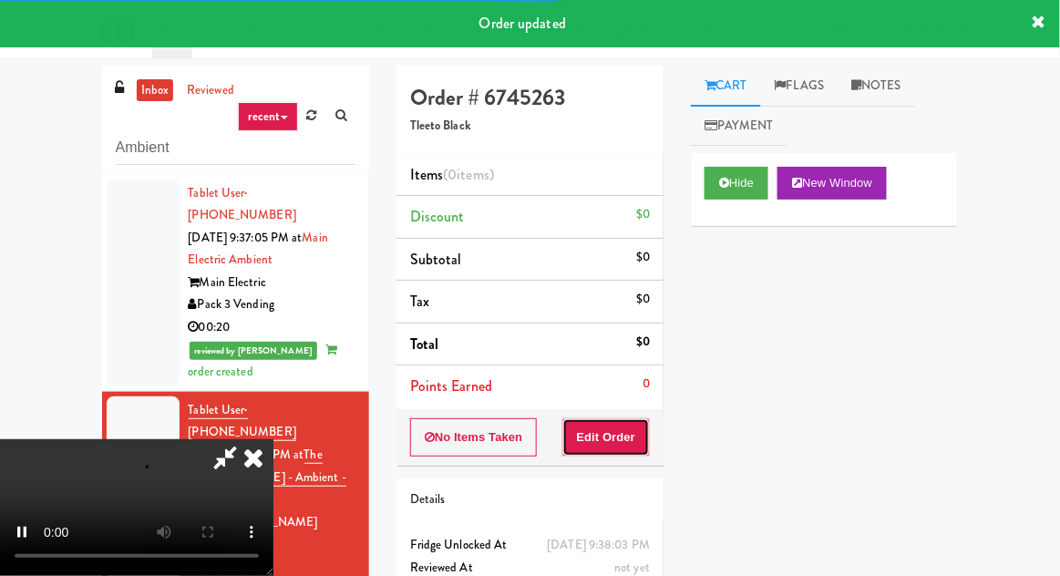
click at [633, 426] on button "Edit Order" at bounding box center [607, 438] width 88 height 38
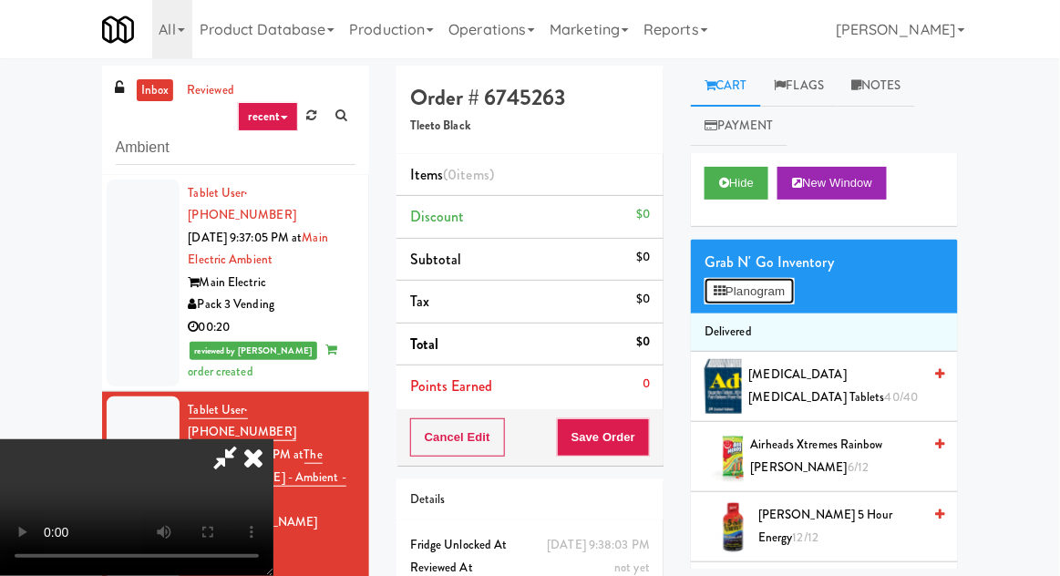
click at [778, 303] on button "Planogram" at bounding box center [749, 291] width 89 height 27
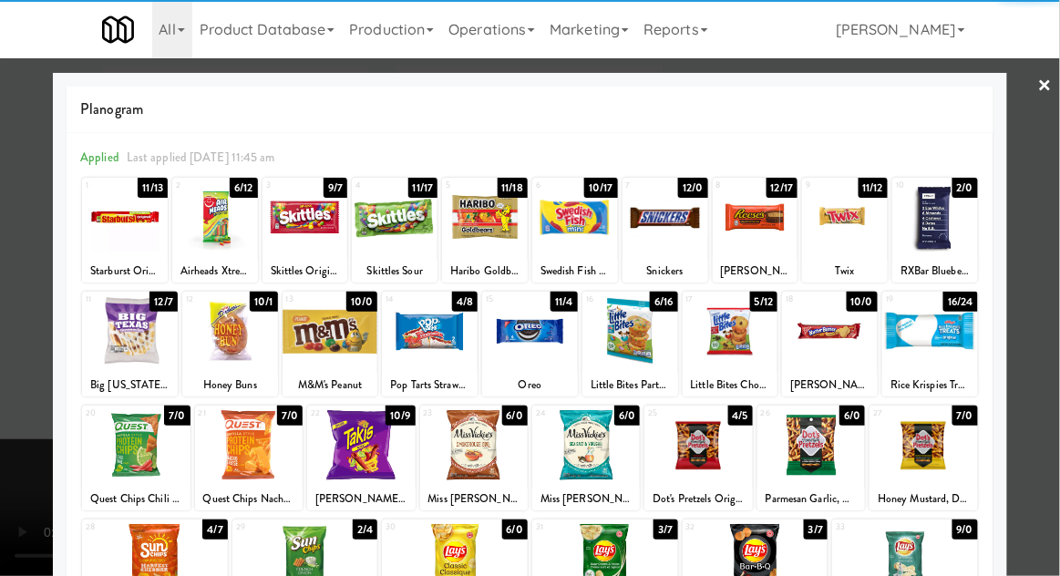
click at [737, 340] on div at bounding box center [731, 331] width 96 height 70
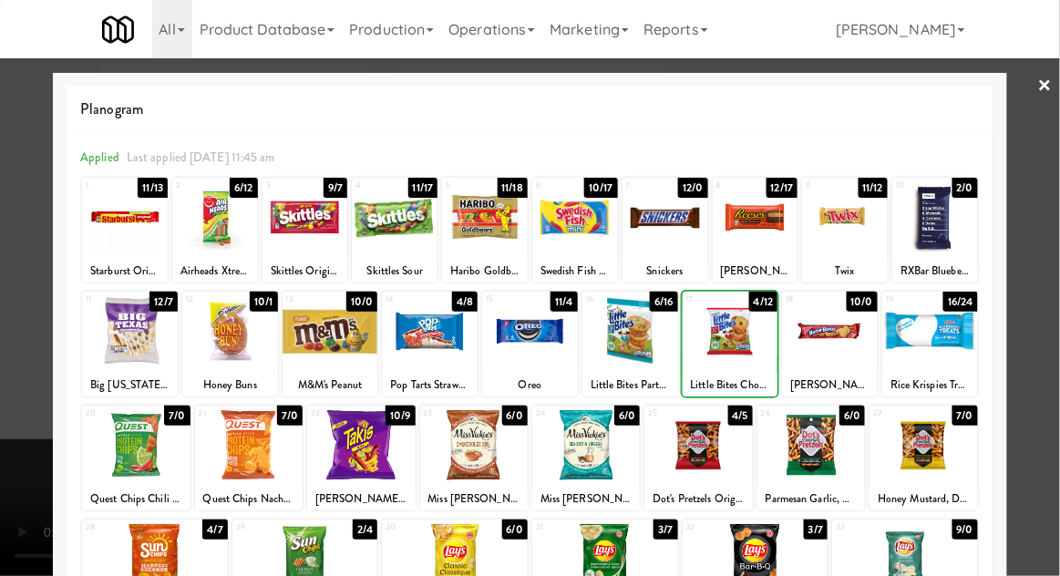
click at [1055, 350] on div at bounding box center [530, 288] width 1060 height 576
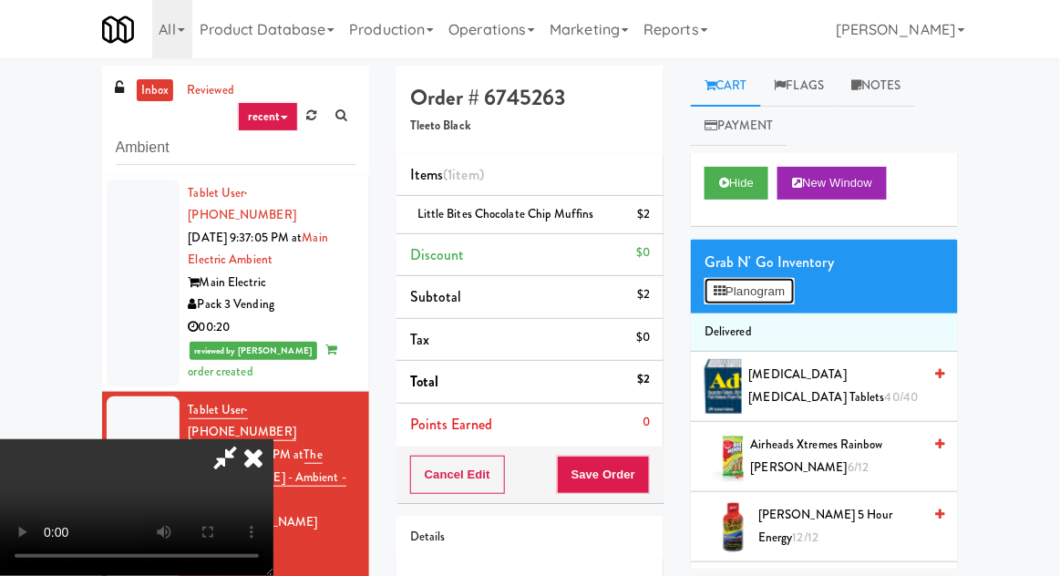
click at [786, 278] on button "Planogram" at bounding box center [749, 291] width 89 height 27
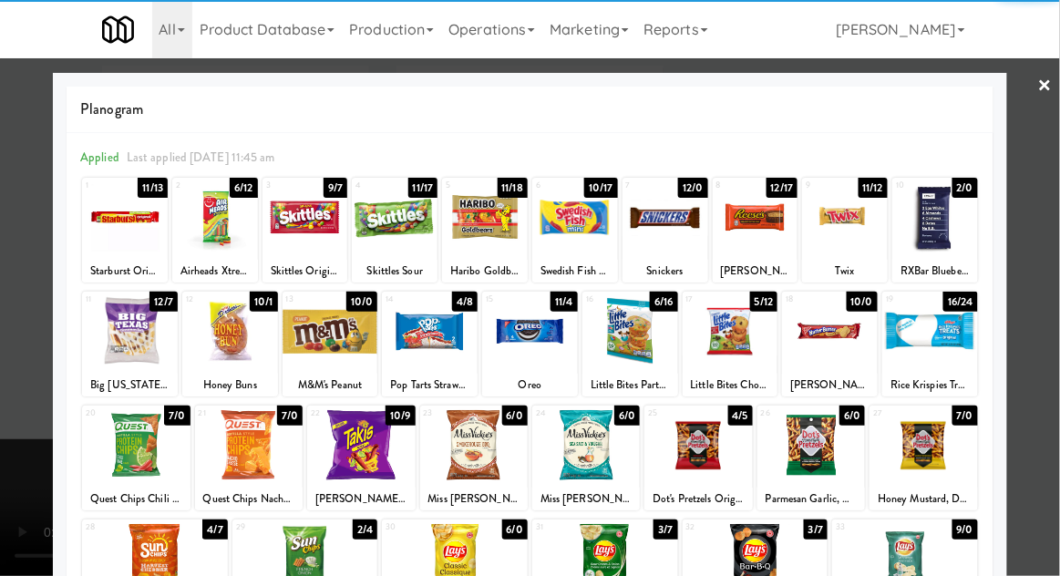
click at [942, 343] on div at bounding box center [931, 331] width 96 height 70
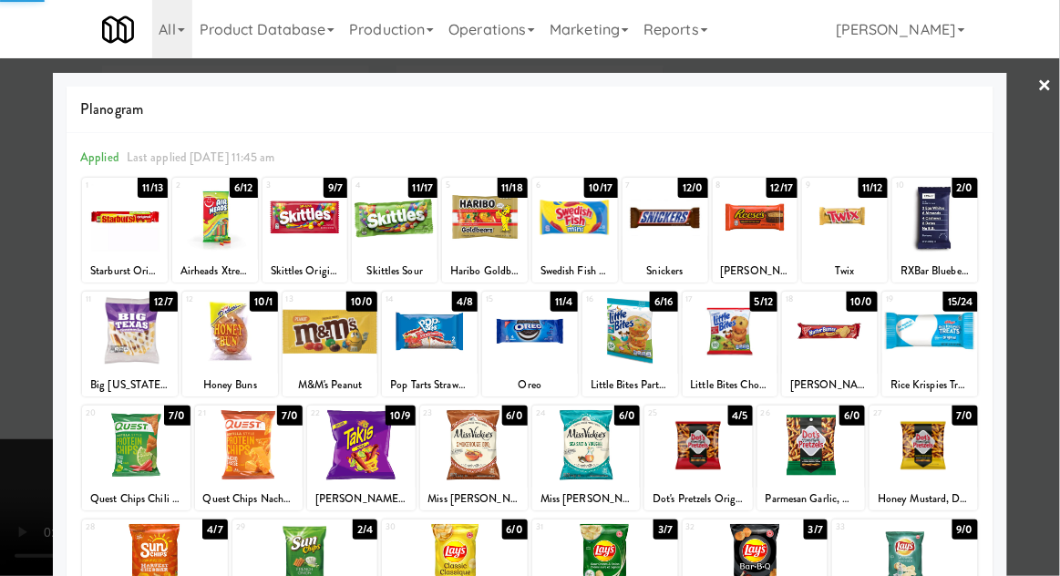
click at [1034, 344] on div at bounding box center [530, 288] width 1060 height 576
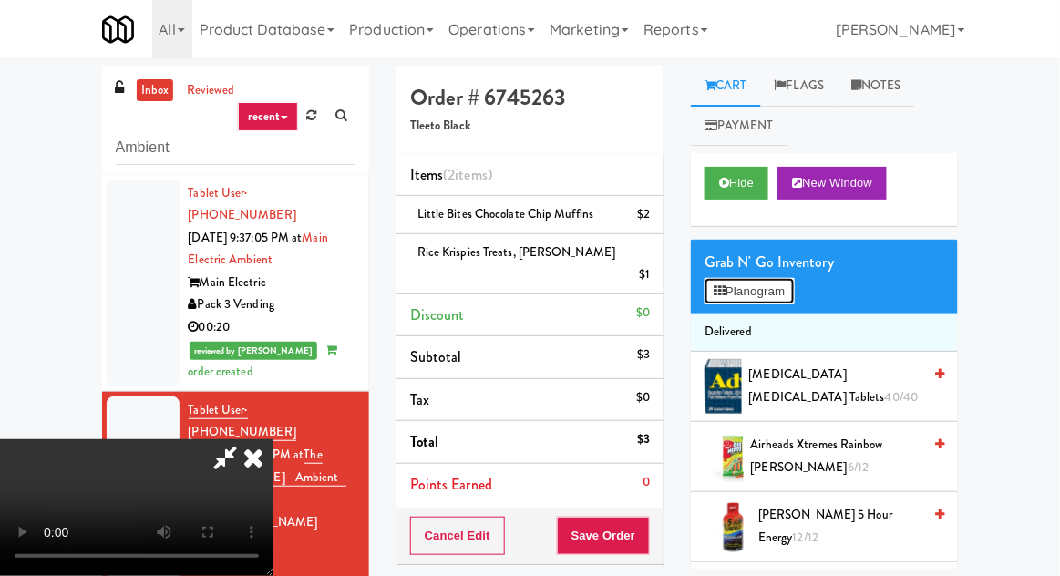
click at [794, 280] on button "Planogram" at bounding box center [749, 291] width 89 height 27
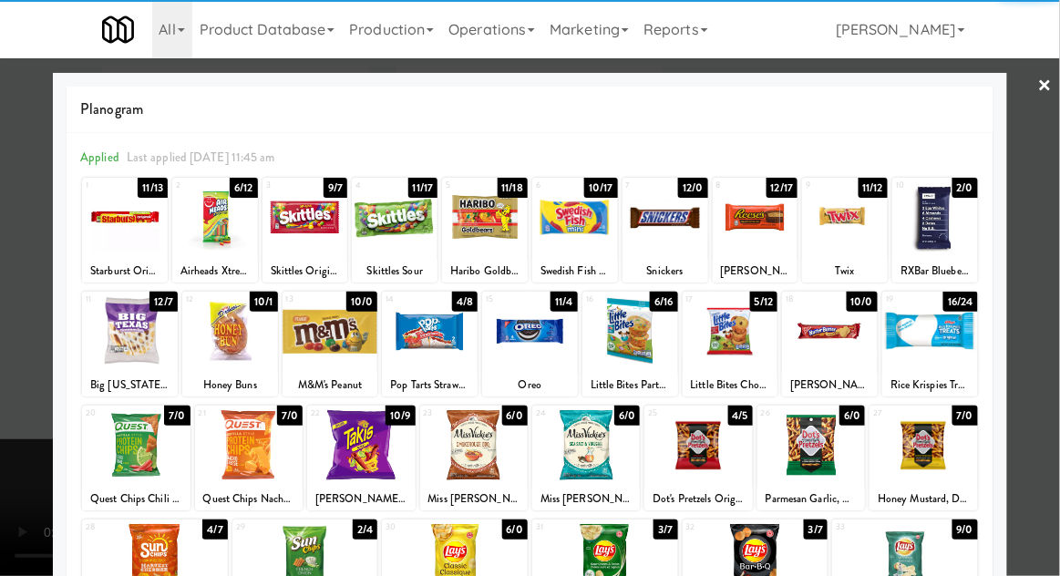
click at [939, 341] on div at bounding box center [931, 331] width 96 height 70
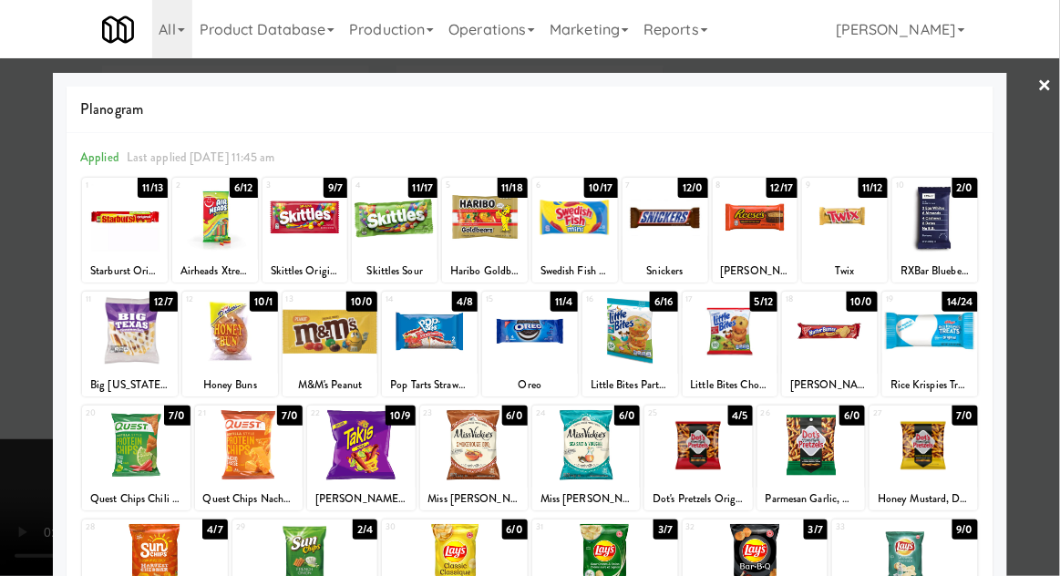
click at [1048, 341] on div at bounding box center [530, 288] width 1060 height 576
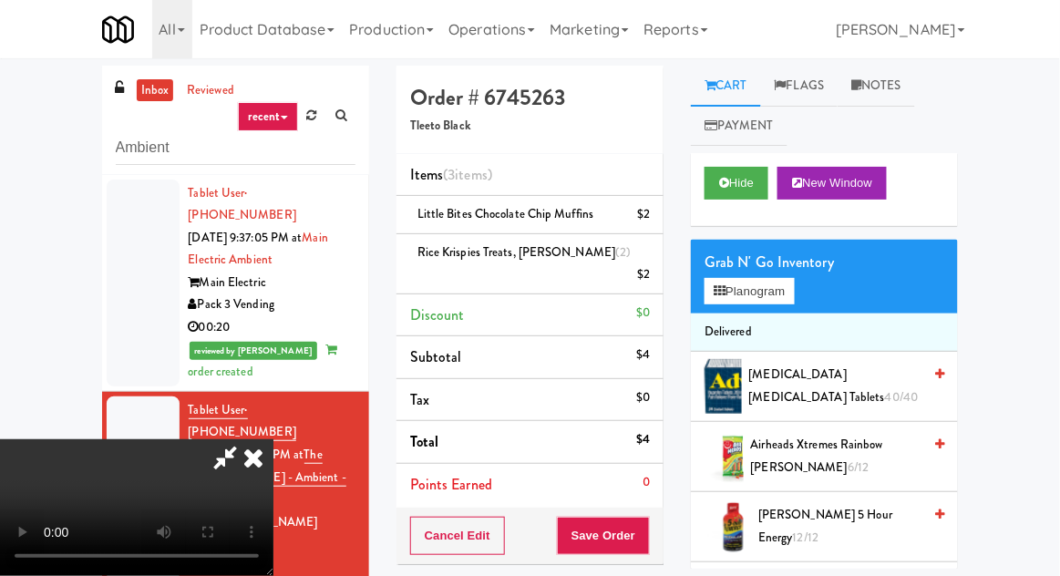
scroll to position [67, 0]
click at [642, 517] on button "Save Order" at bounding box center [603, 536] width 93 height 38
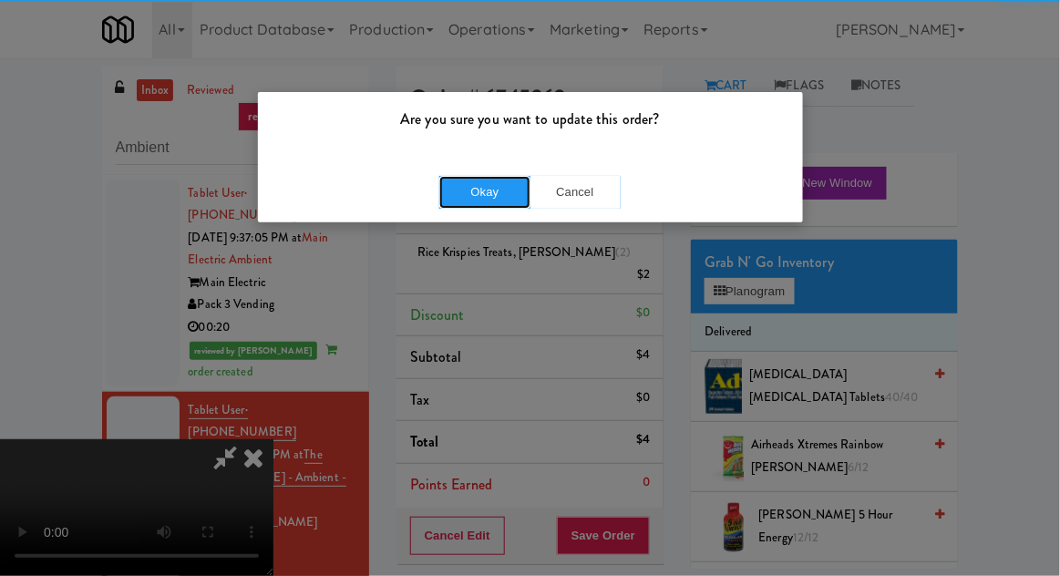
click at [486, 199] on button "Okay" at bounding box center [484, 192] width 91 height 33
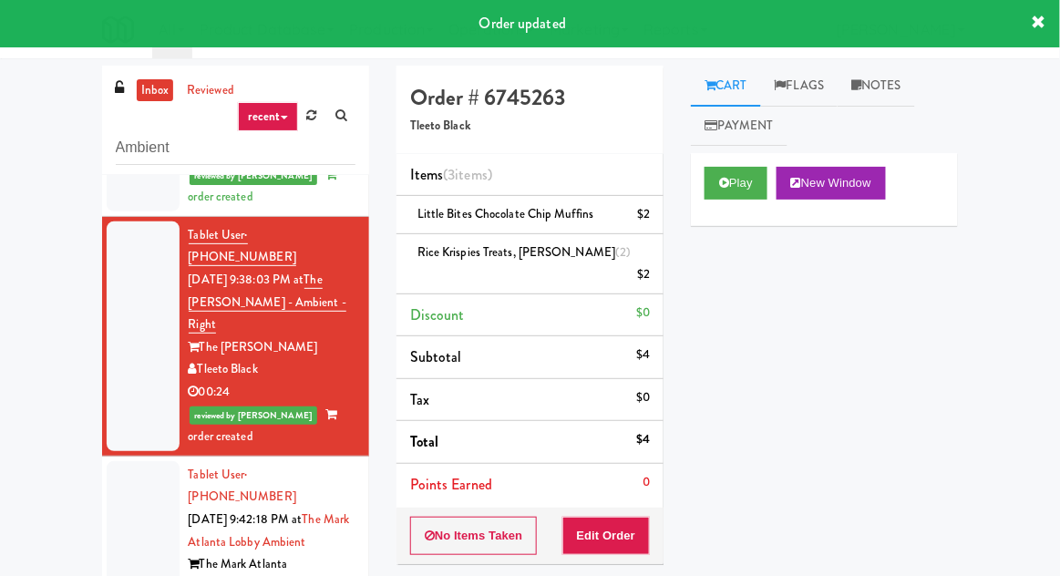
scroll to position [182, 0]
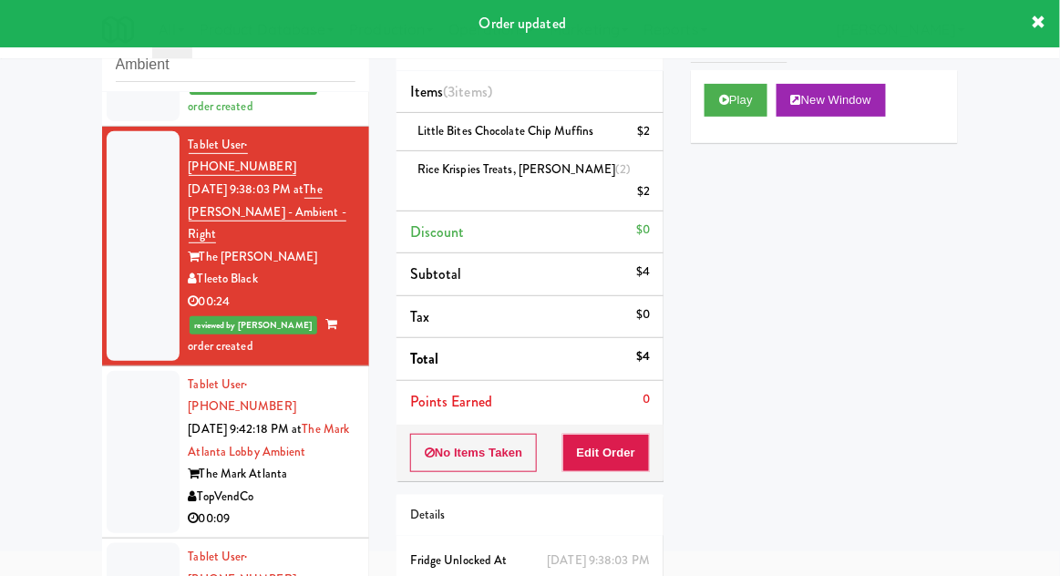
click at [135, 371] on div at bounding box center [143, 452] width 73 height 162
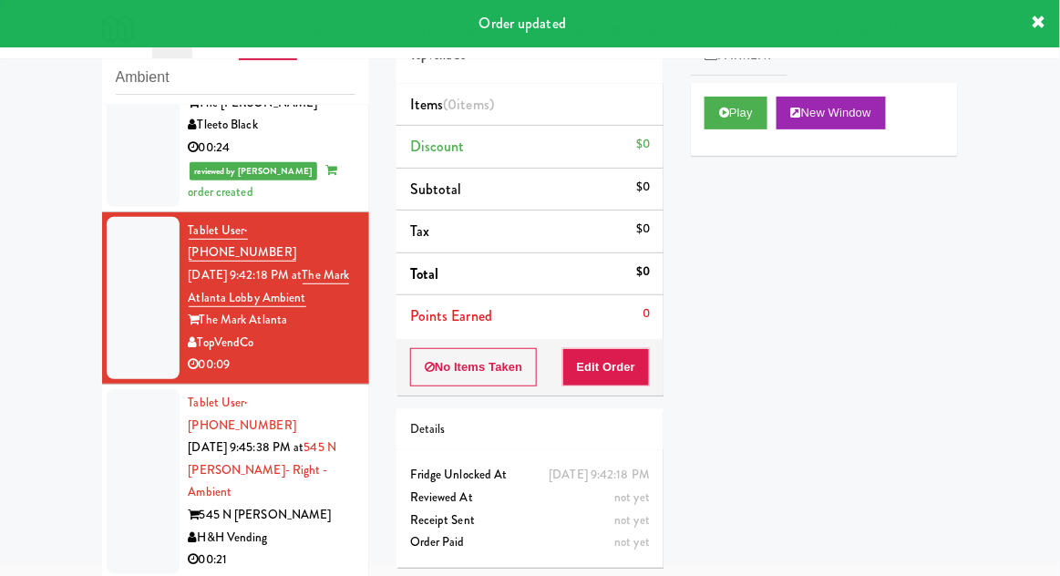
scroll to position [351, 0]
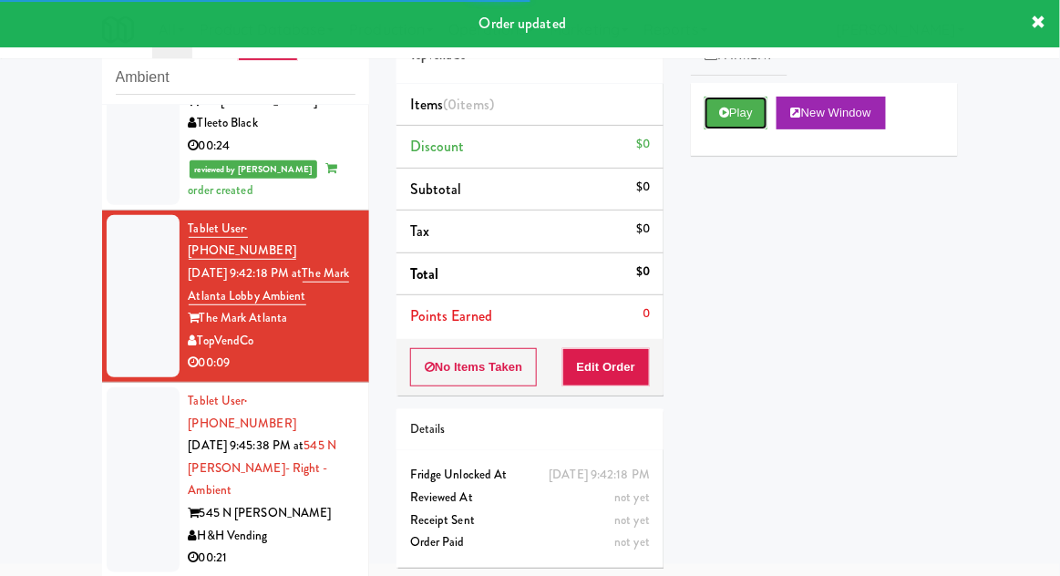
click at [714, 118] on button "Play" at bounding box center [736, 113] width 63 height 33
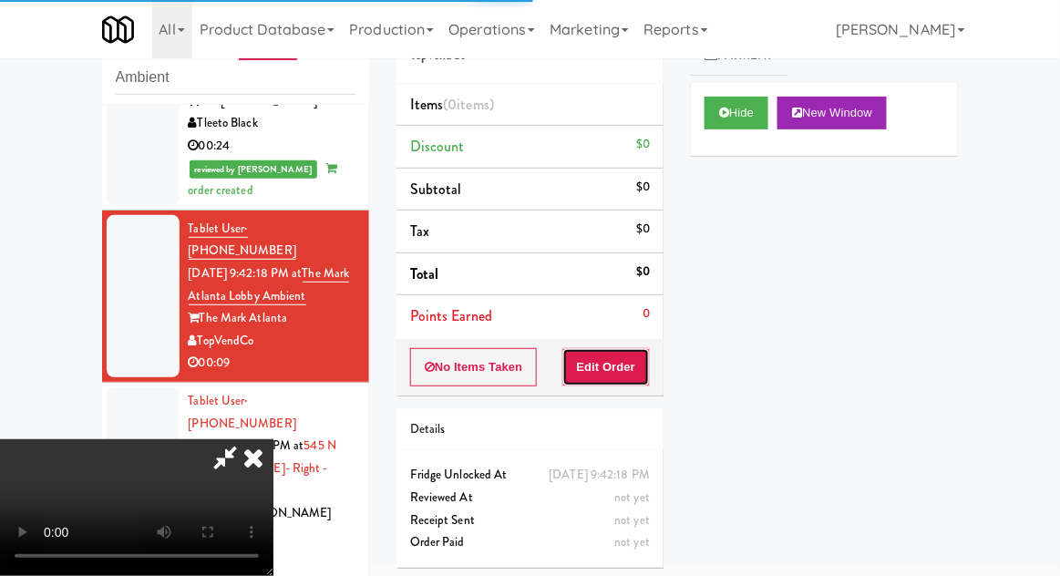
click at [612, 355] on button "Edit Order" at bounding box center [607, 367] width 88 height 38
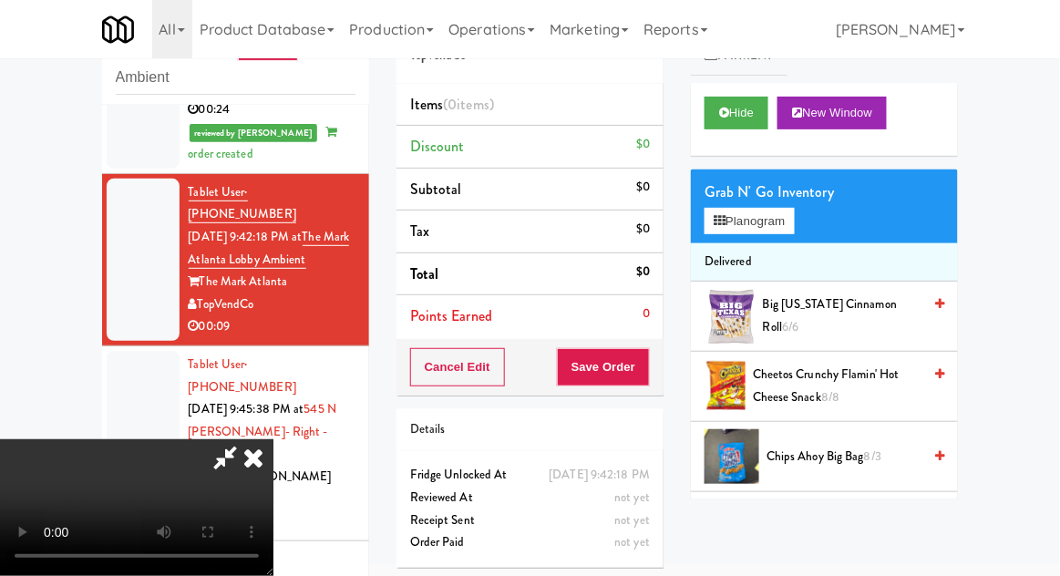
scroll to position [0, 0]
click at [792, 222] on button "Planogram" at bounding box center [749, 221] width 89 height 27
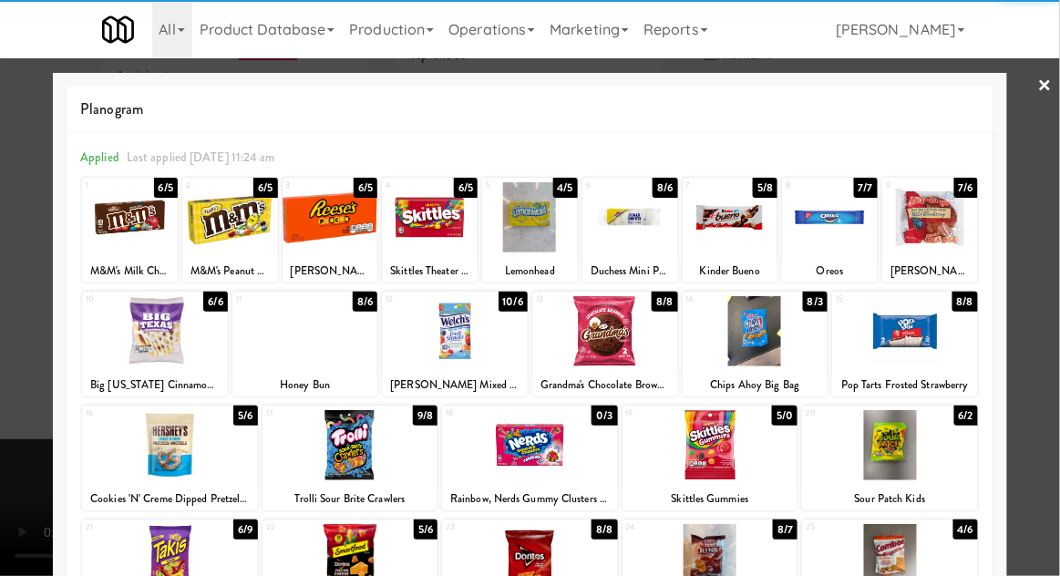
click at [943, 344] on div at bounding box center [905, 331] width 146 height 70
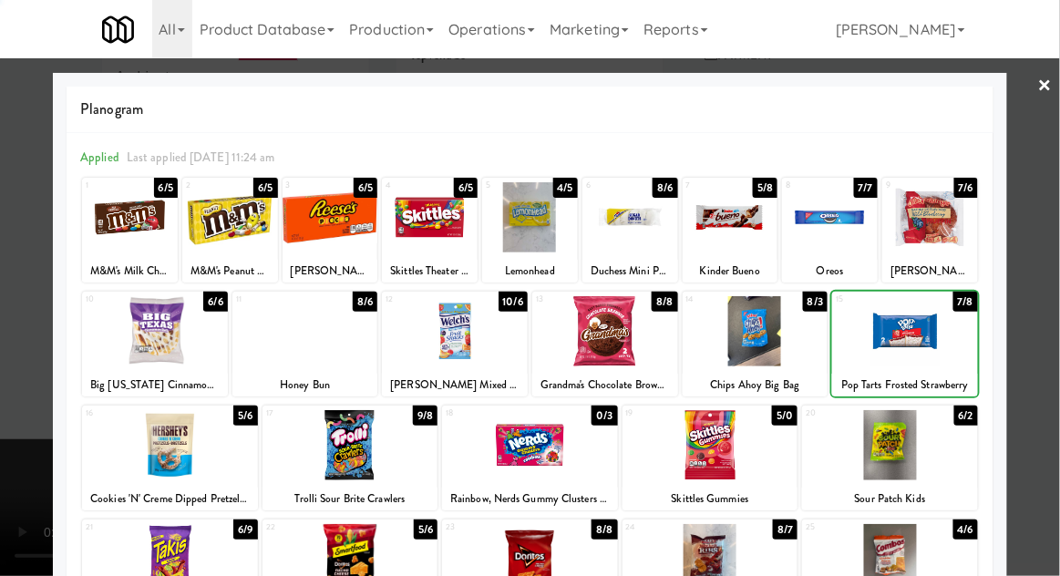
click at [1048, 320] on div at bounding box center [530, 288] width 1060 height 576
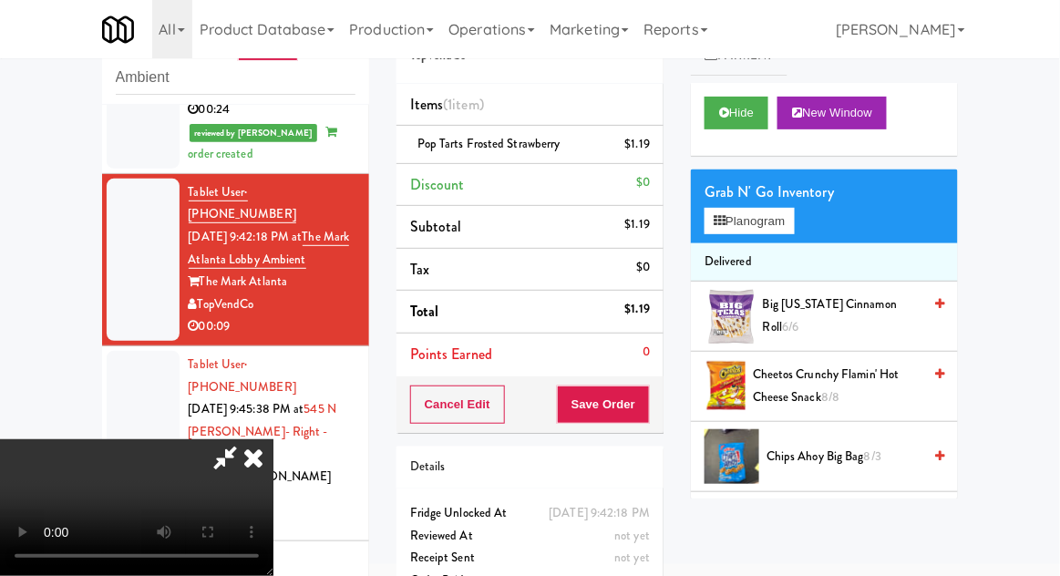
scroll to position [67, 0]
click at [649, 412] on button "Save Order" at bounding box center [603, 405] width 93 height 38
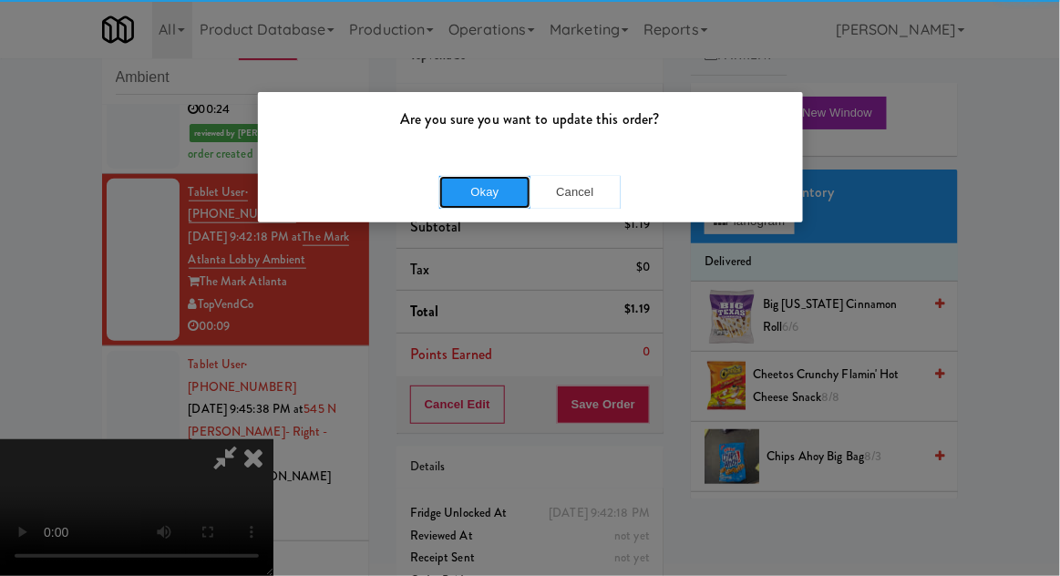
click at [481, 200] on button "Okay" at bounding box center [484, 192] width 91 height 33
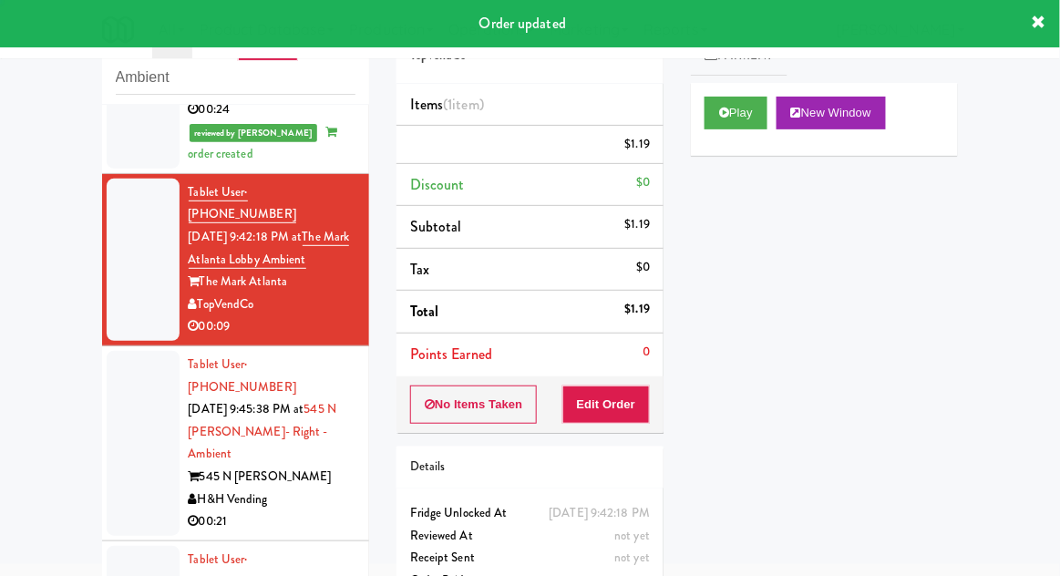
scroll to position [0, 0]
click at [111, 398] on div at bounding box center [143, 443] width 73 height 185
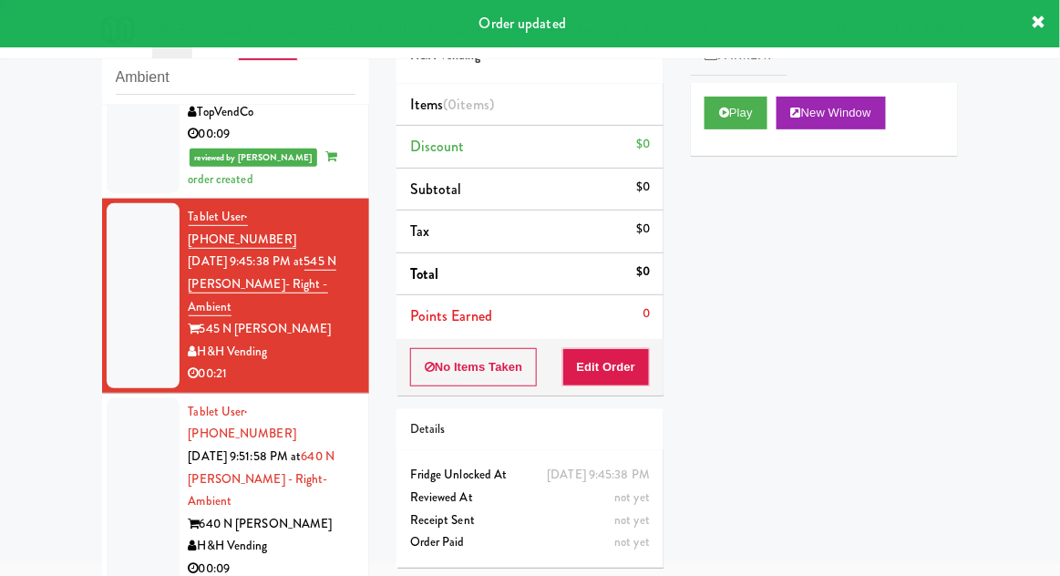
scroll to position [658, 0]
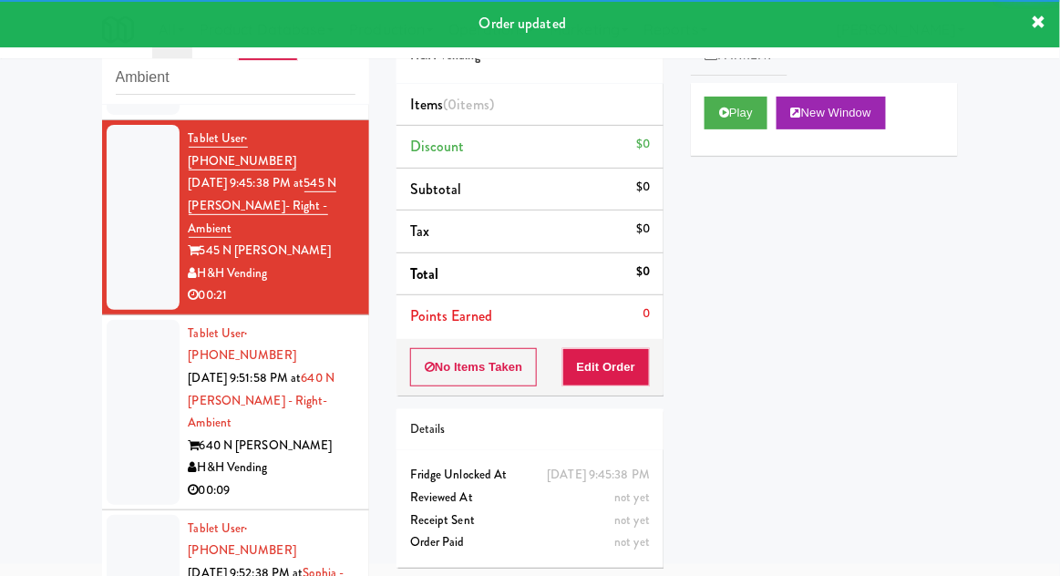
click at [736, 126] on button "Play" at bounding box center [736, 113] width 63 height 33
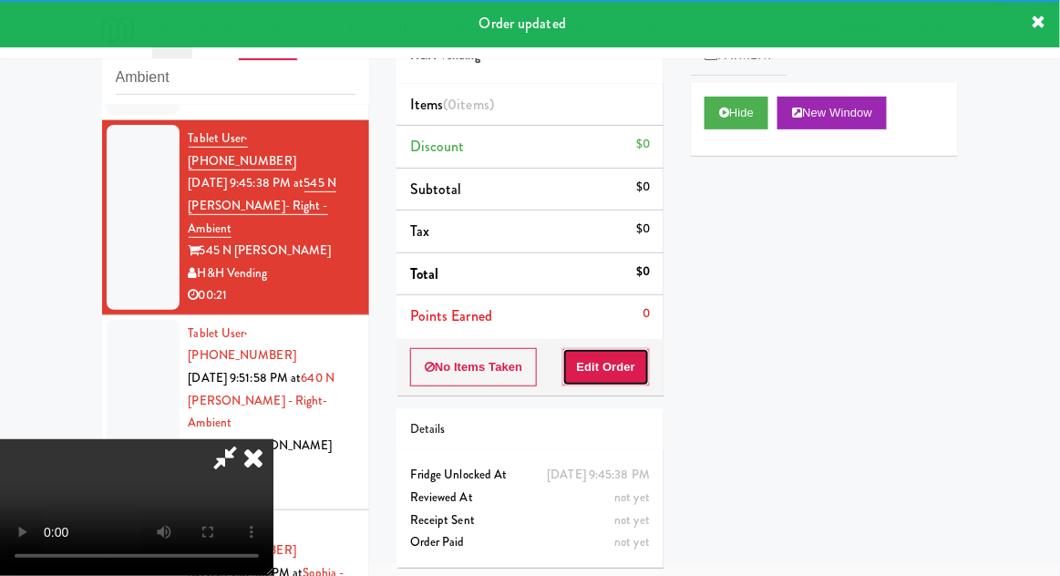
click at [628, 372] on button "Edit Order" at bounding box center [607, 367] width 88 height 38
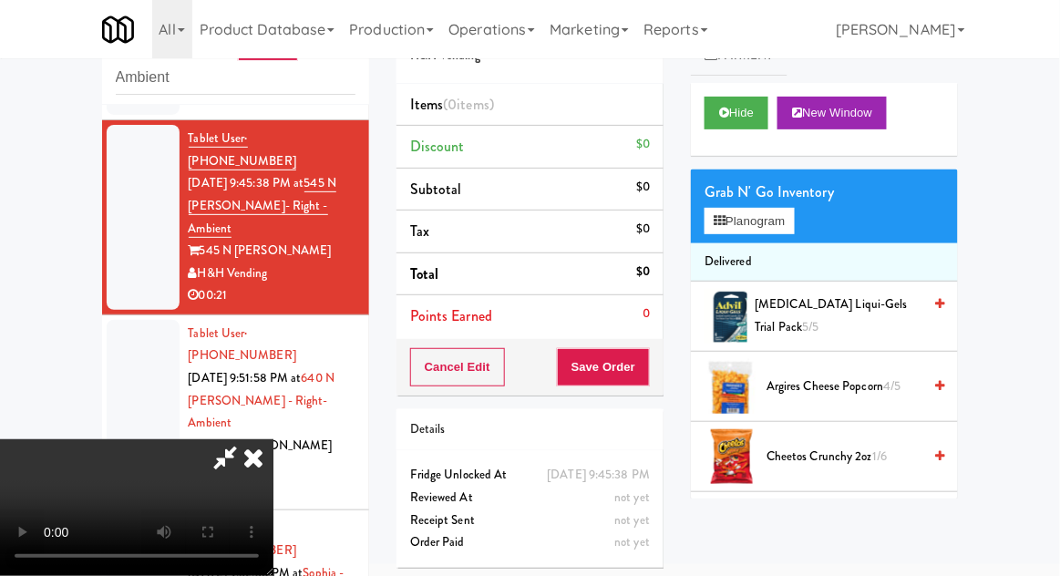
scroll to position [0, 0]
click at [790, 222] on button "Planogram" at bounding box center [749, 221] width 89 height 27
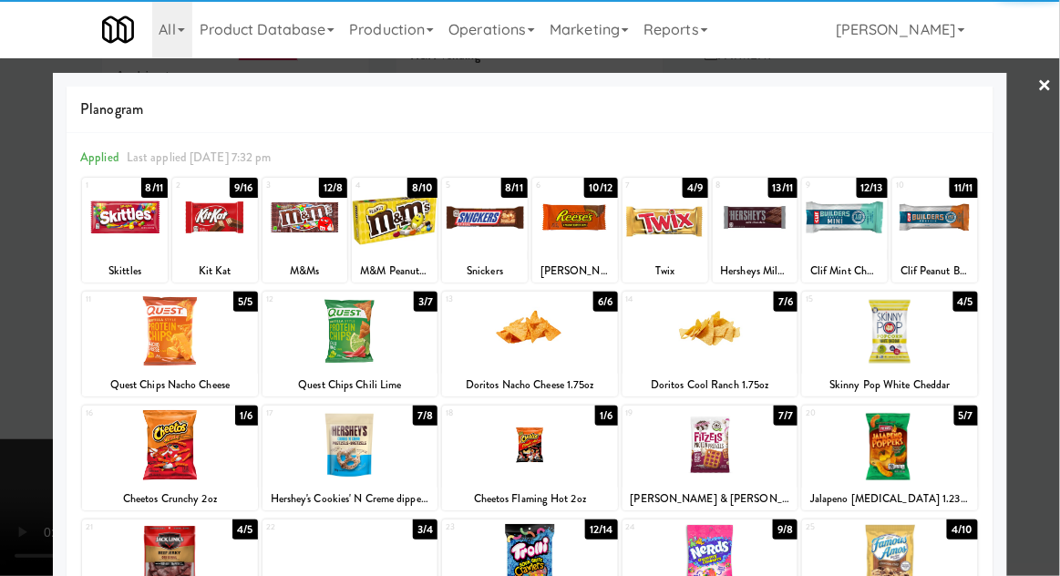
click at [581, 222] on div at bounding box center [575, 217] width 86 height 70
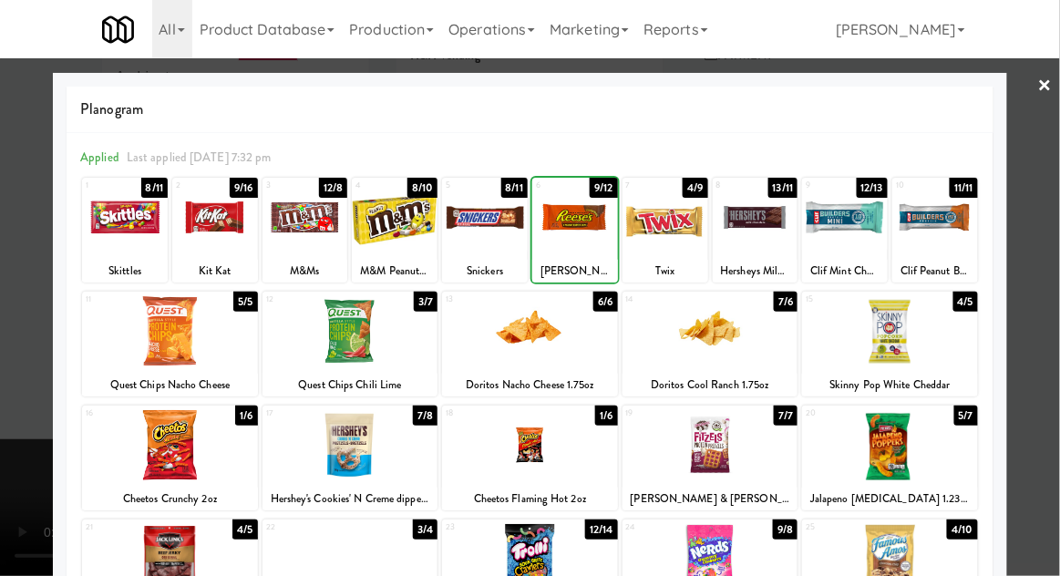
click at [677, 248] on div at bounding box center [666, 217] width 86 height 70
click at [1059, 315] on div at bounding box center [530, 288] width 1060 height 576
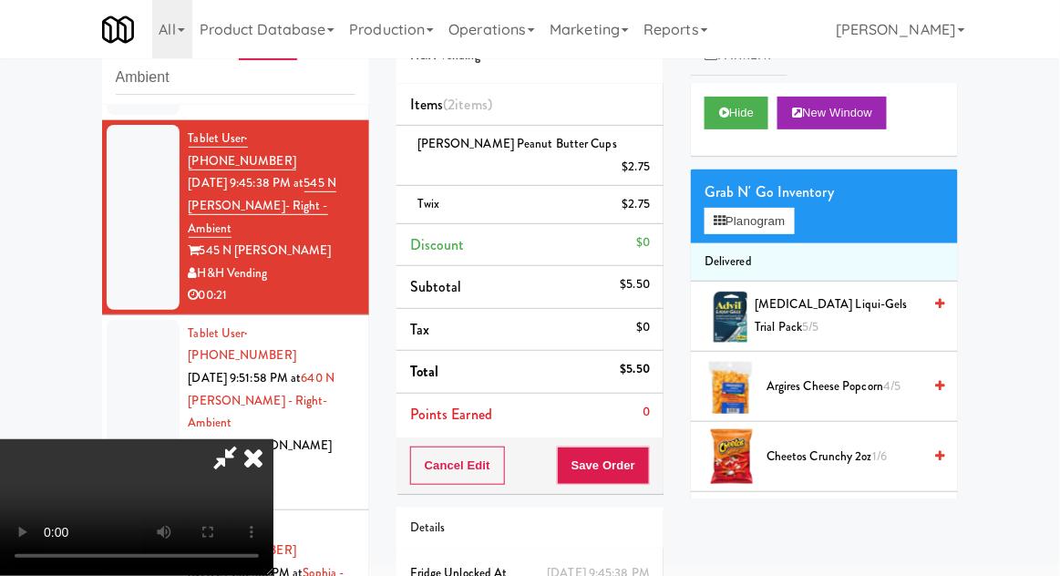
scroll to position [67, 0]
click at [650, 450] on button "Save Order" at bounding box center [603, 466] width 93 height 38
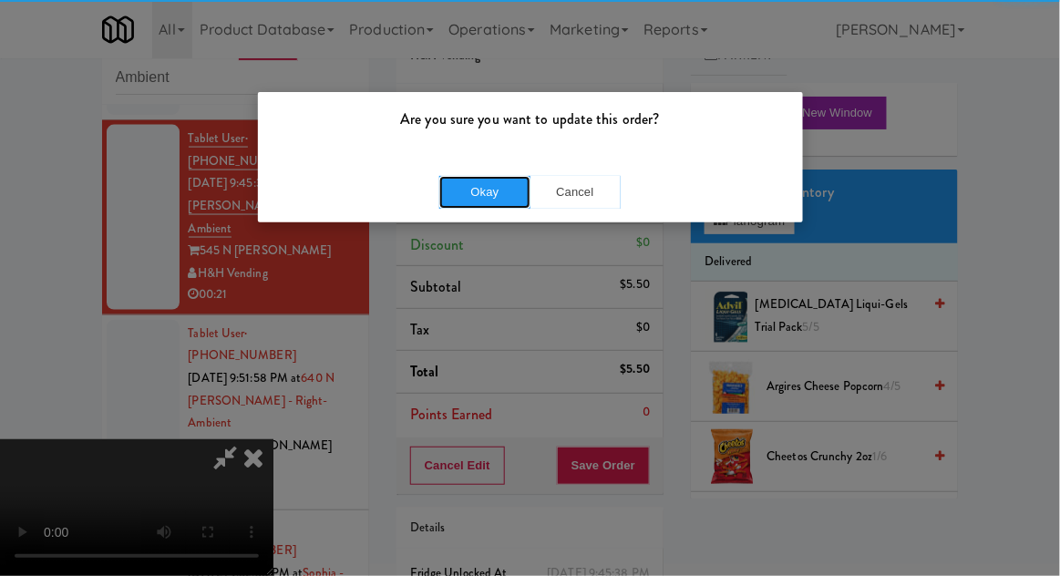
click at [483, 192] on button "Okay" at bounding box center [484, 192] width 91 height 33
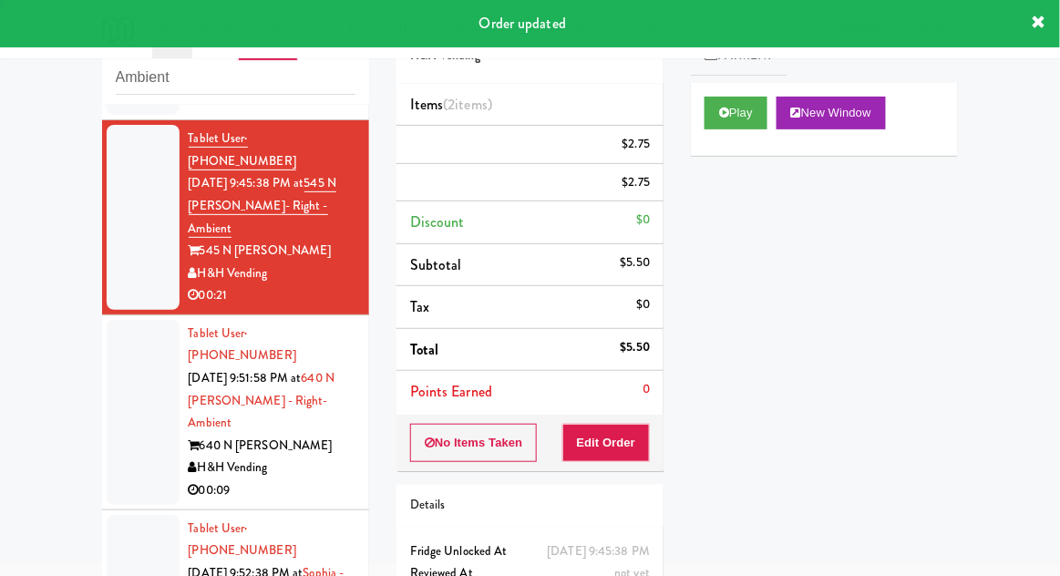
scroll to position [0, 0]
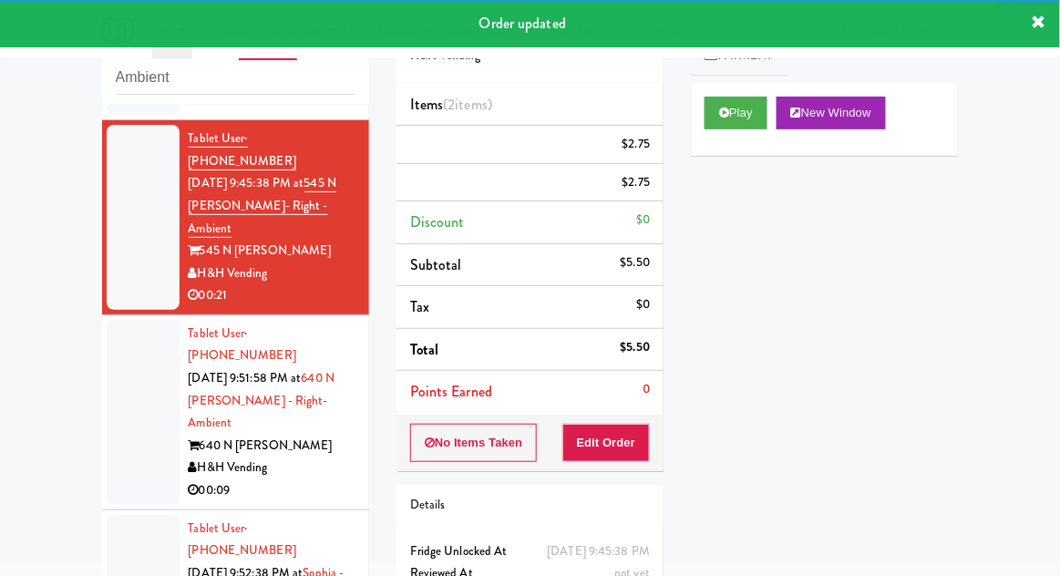
click at [114, 341] on div at bounding box center [143, 412] width 73 height 185
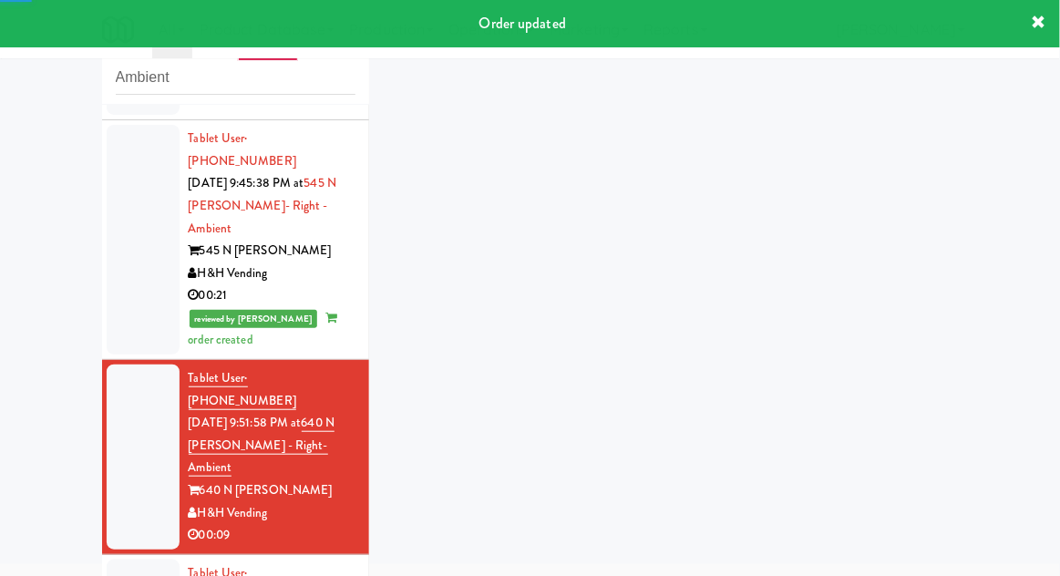
scroll to position [703, 0]
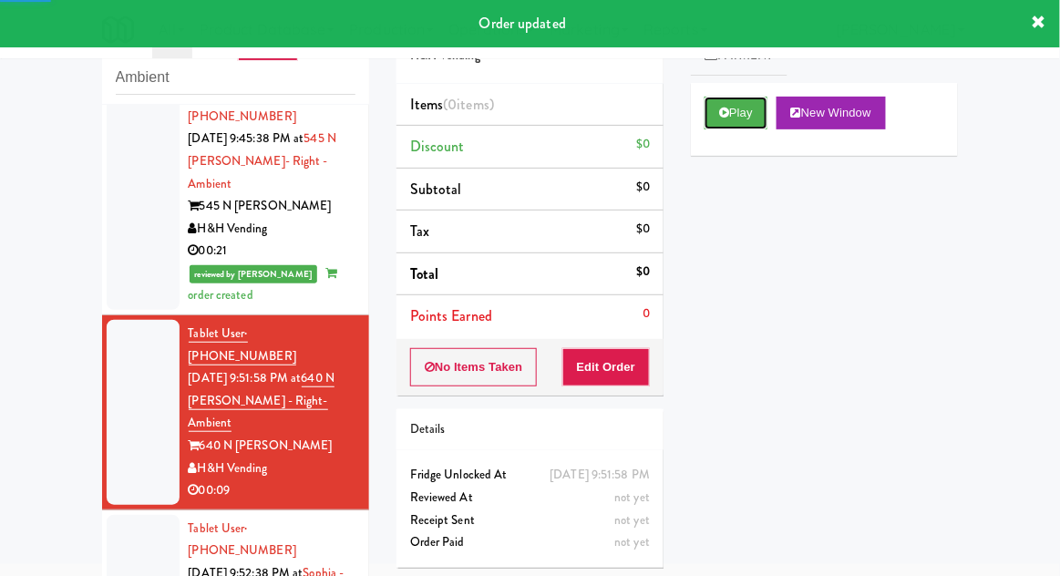
click at [719, 124] on button "Play" at bounding box center [736, 113] width 63 height 33
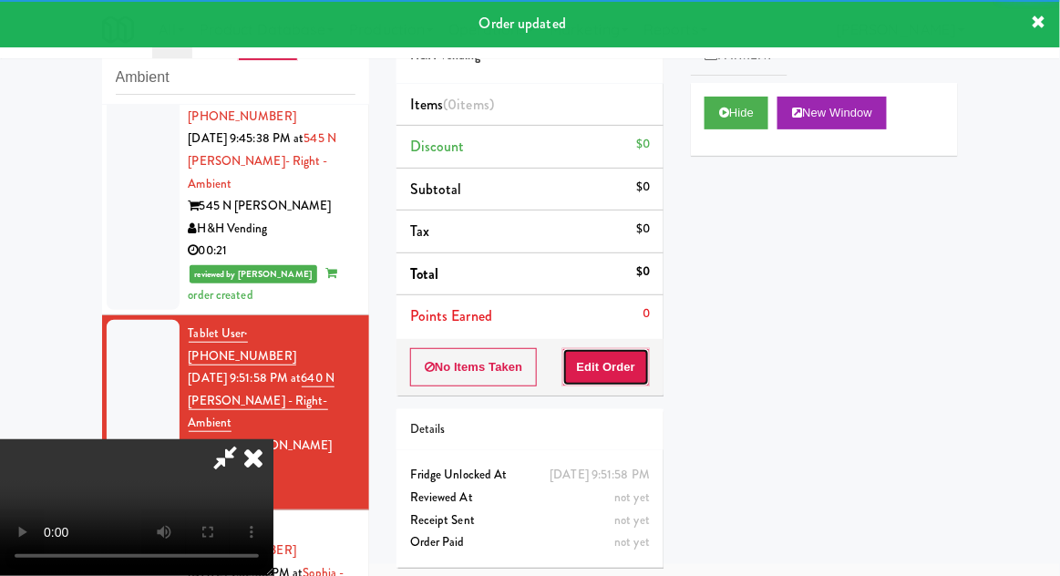
click at [625, 367] on button "Edit Order" at bounding box center [607, 367] width 88 height 38
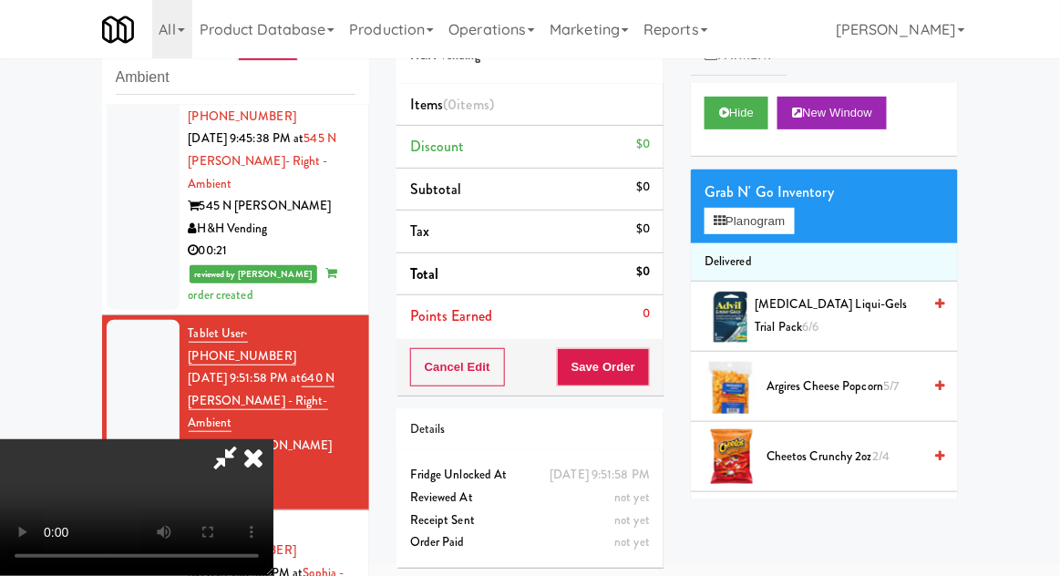
scroll to position [0, 0]
click at [794, 221] on button "Planogram" at bounding box center [749, 221] width 89 height 27
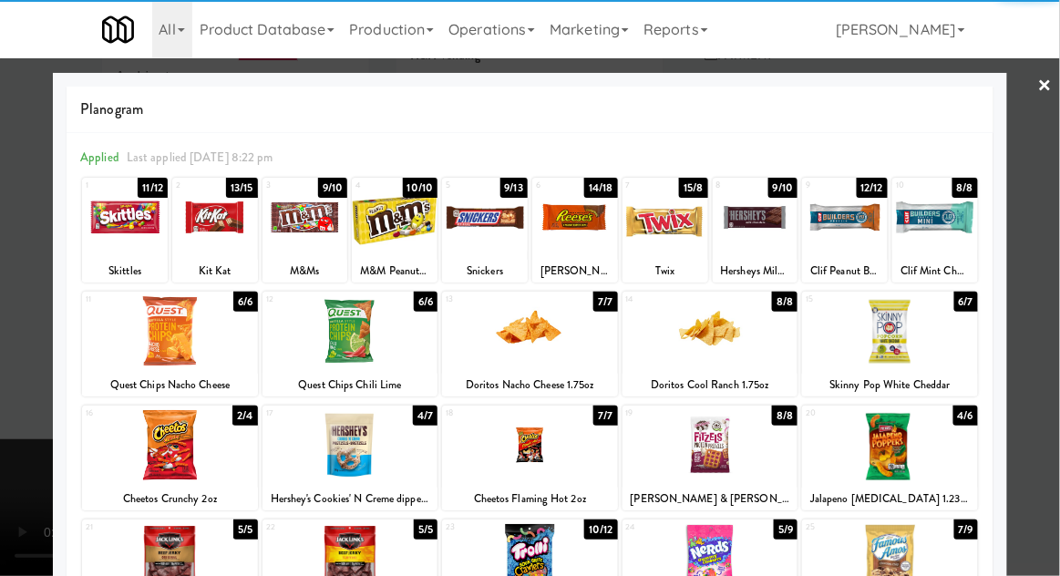
click at [538, 341] on div at bounding box center [530, 331] width 176 height 70
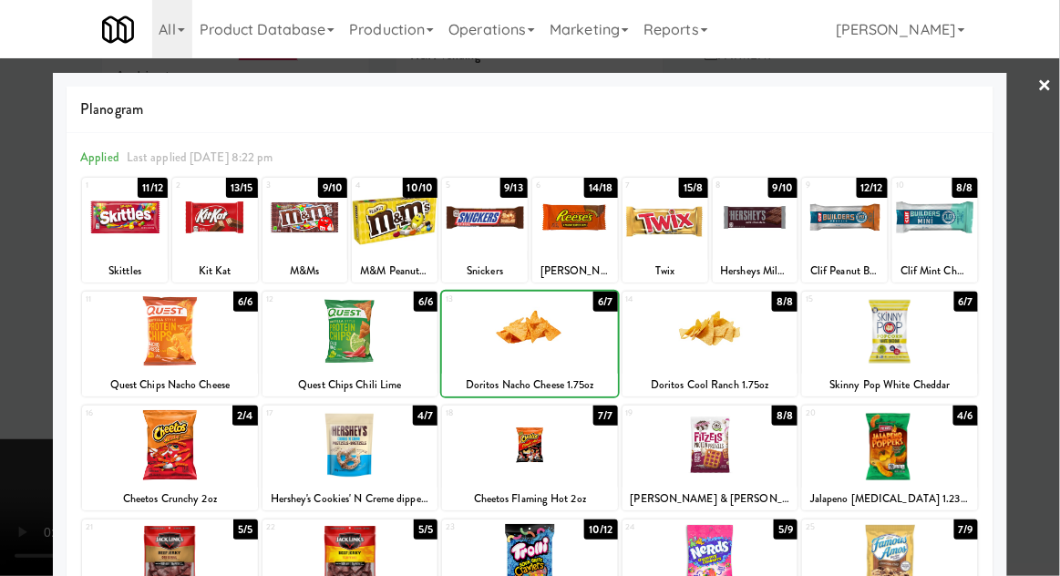
click at [1052, 319] on div at bounding box center [530, 288] width 1060 height 576
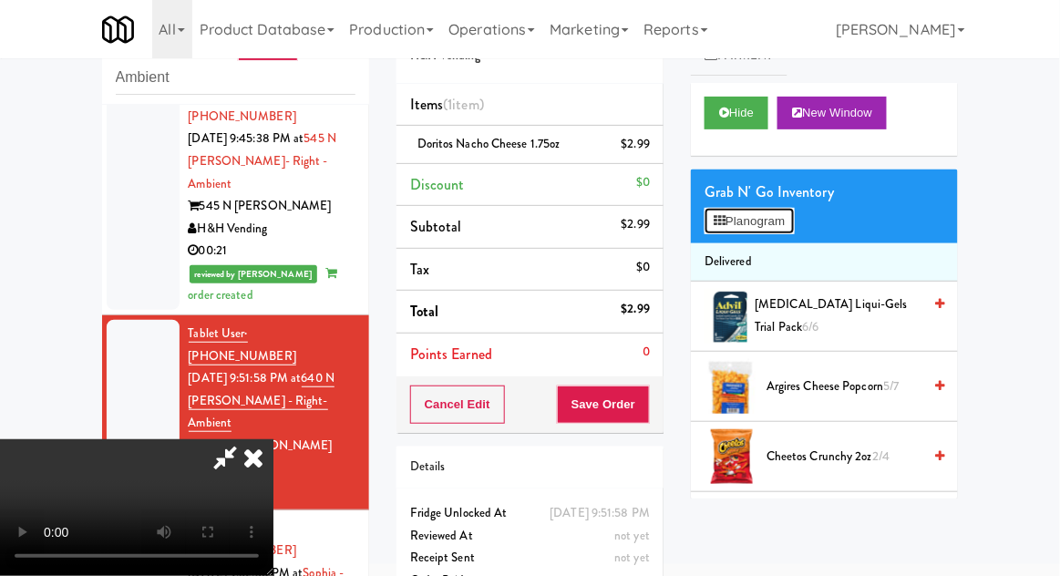
click at [787, 218] on button "Planogram" at bounding box center [749, 221] width 89 height 27
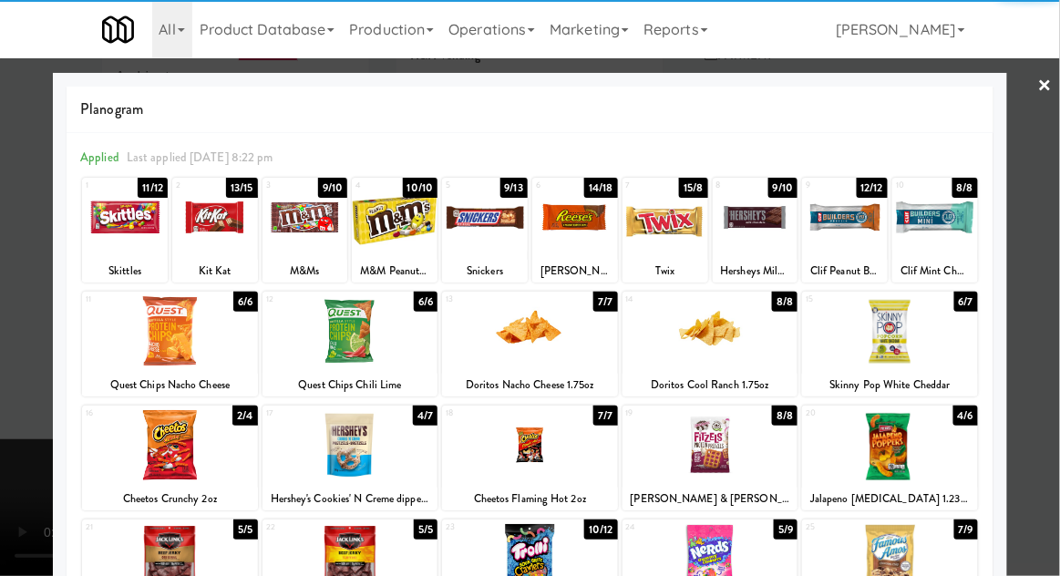
click at [941, 336] on div at bounding box center [890, 331] width 176 height 70
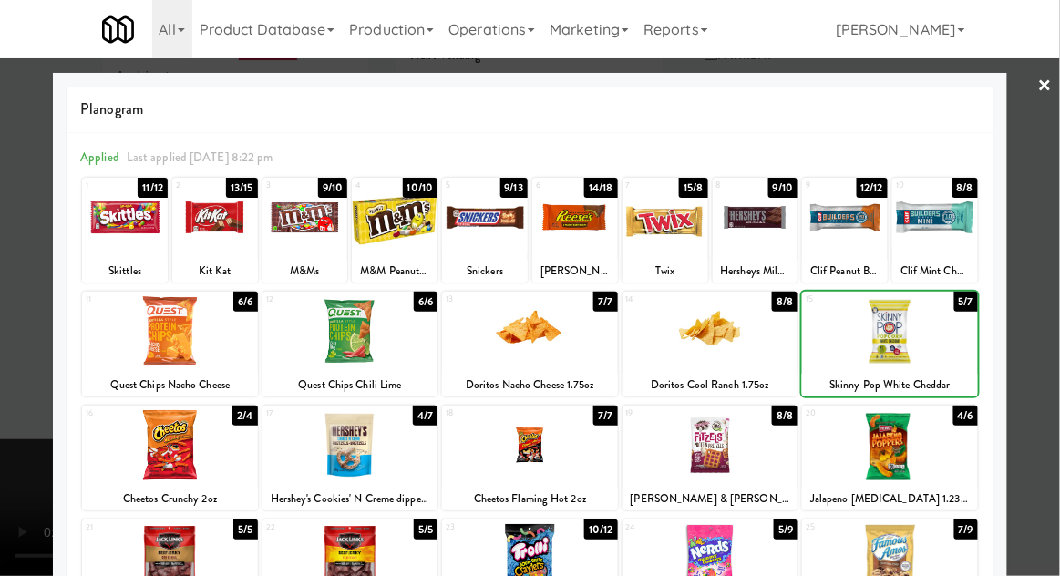
click at [1054, 312] on div at bounding box center [530, 288] width 1060 height 576
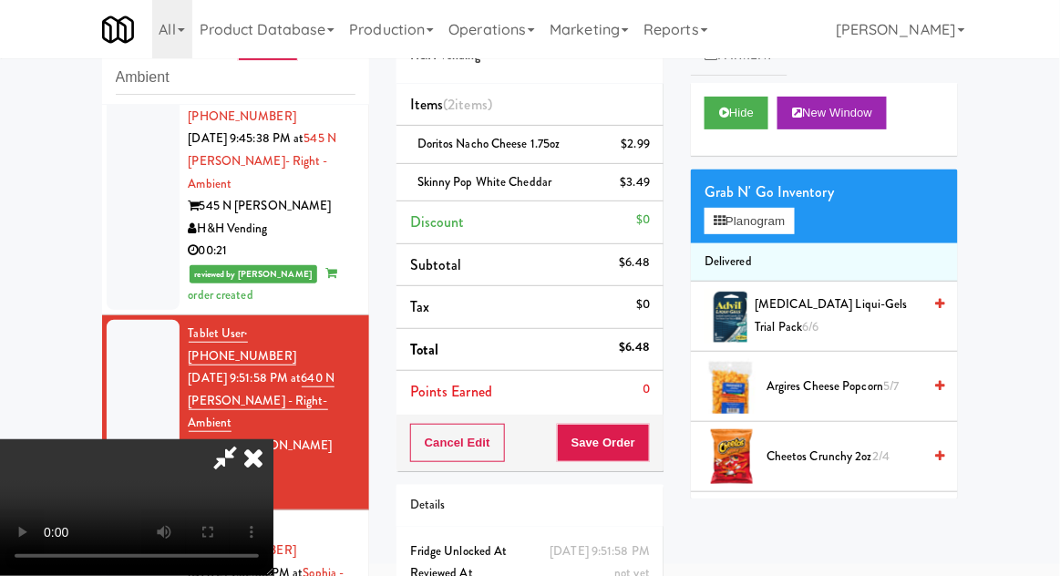
scroll to position [67, 0]
click at [640, 442] on button "Save Order" at bounding box center [603, 443] width 93 height 38
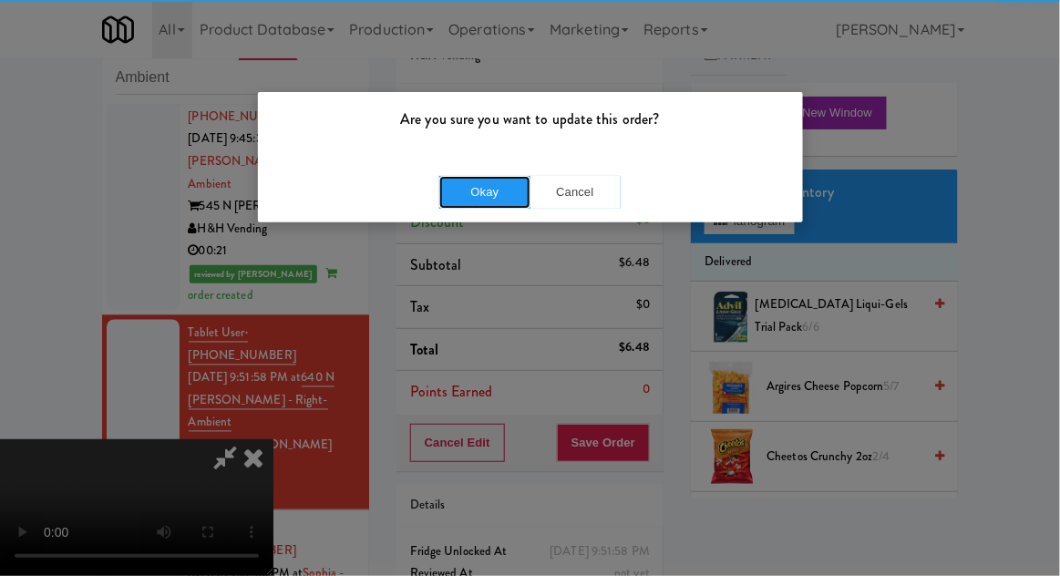
click at [484, 191] on button "Okay" at bounding box center [484, 192] width 91 height 33
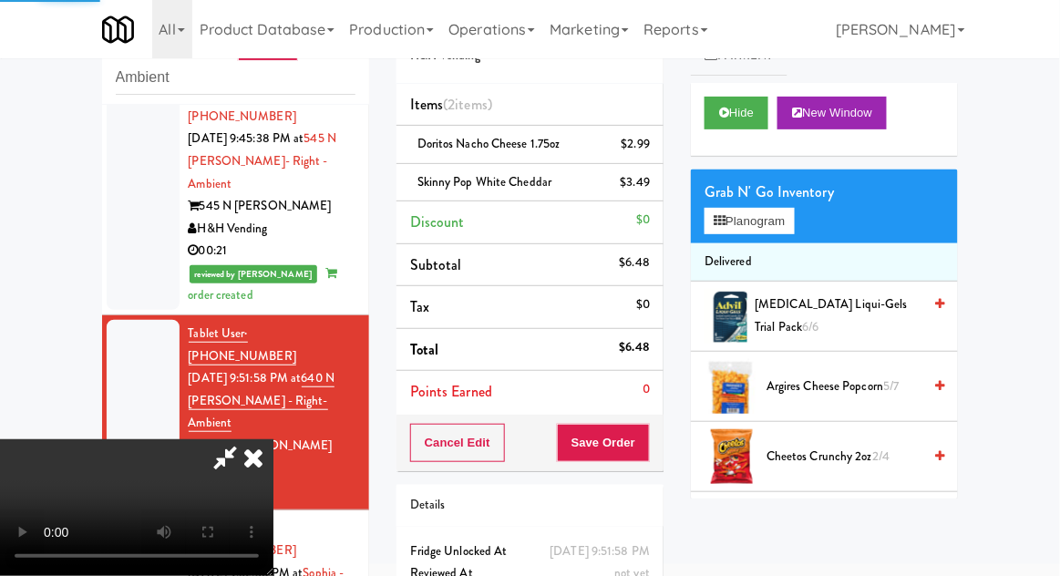
scroll to position [0, 0]
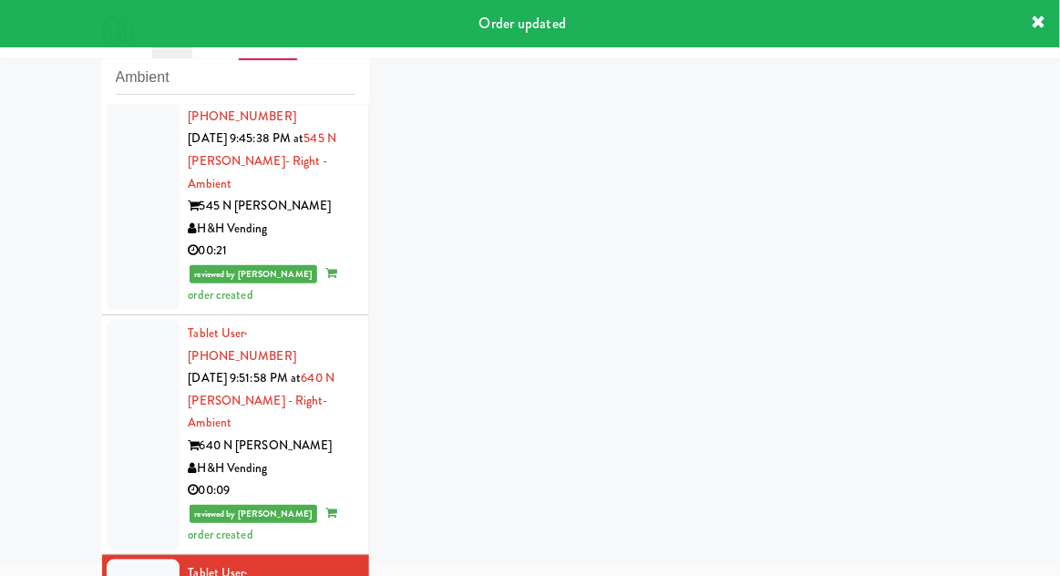
scroll to position [748, 0]
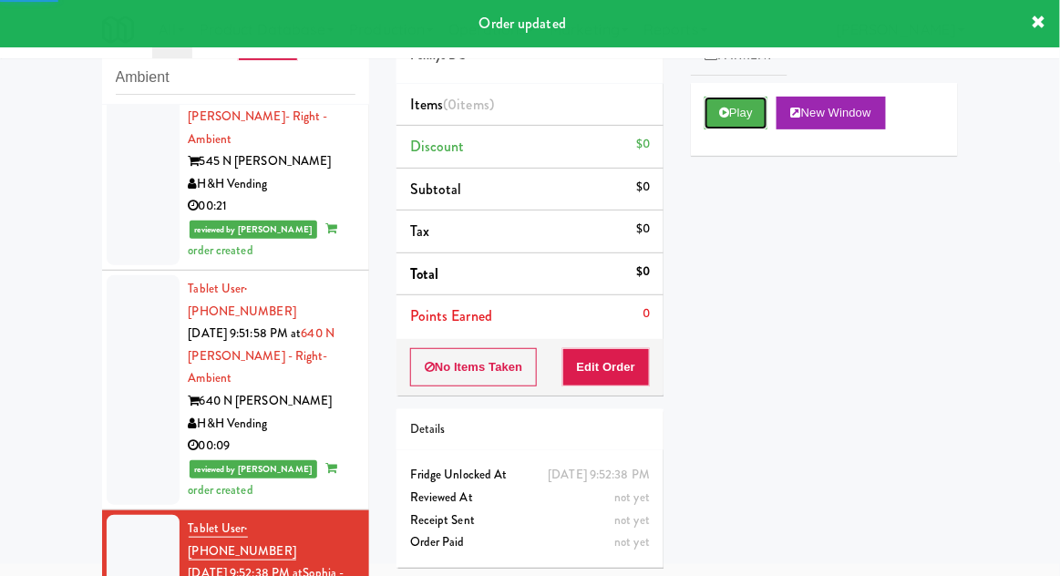
click at [711, 111] on button "Play" at bounding box center [736, 113] width 63 height 33
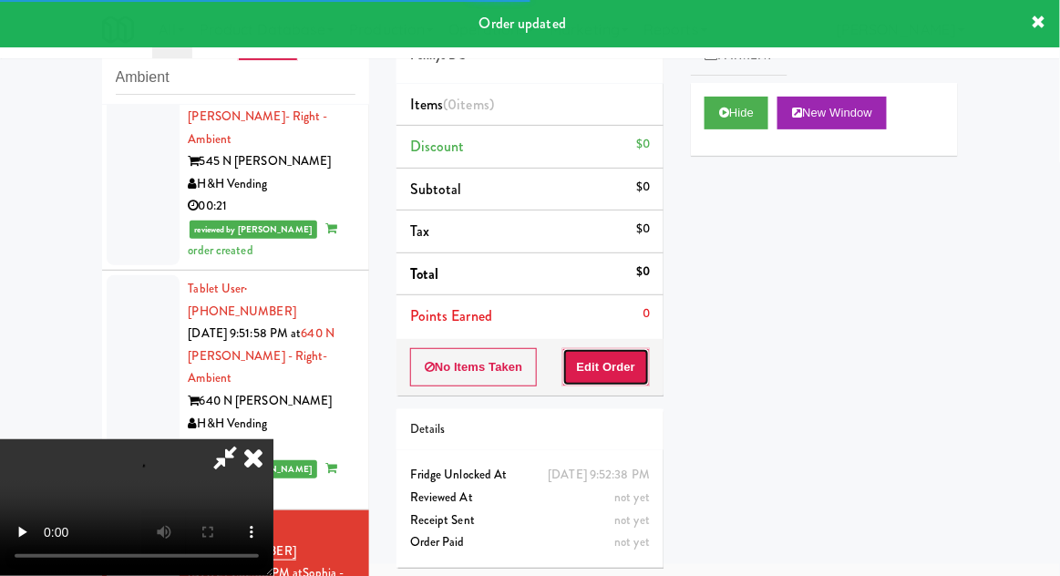
click at [628, 368] on button "Edit Order" at bounding box center [607, 367] width 88 height 38
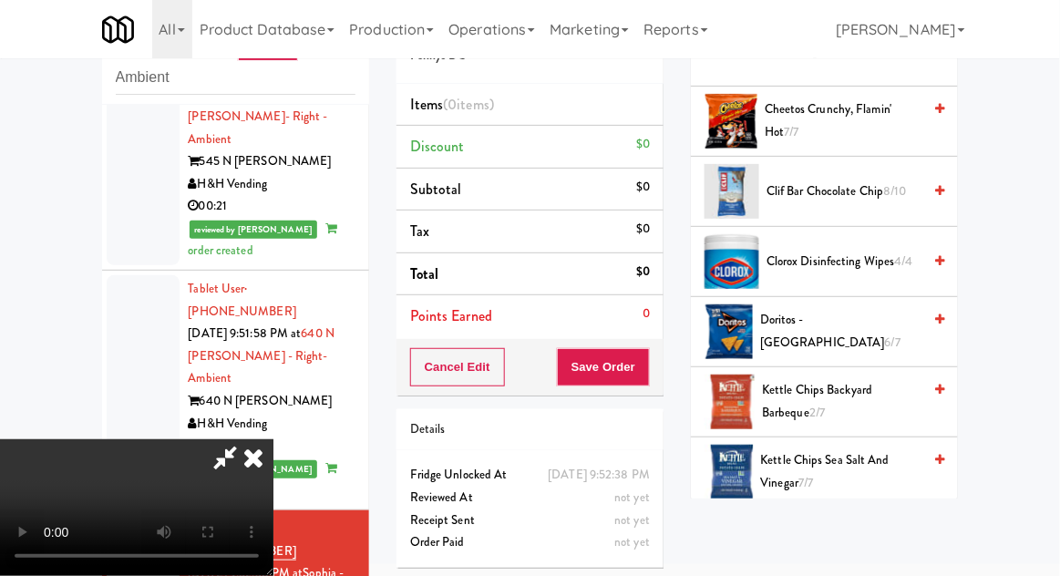
scroll to position [274, 0]
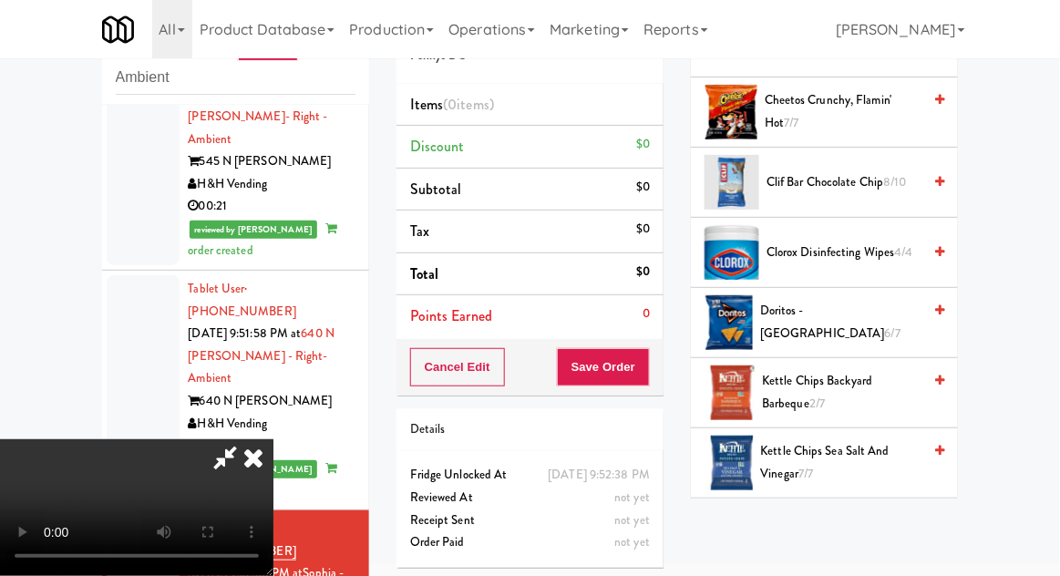
click at [892, 315] on span "Doritos - Cool Ranch 6/7" at bounding box center [840, 322] width 161 height 45
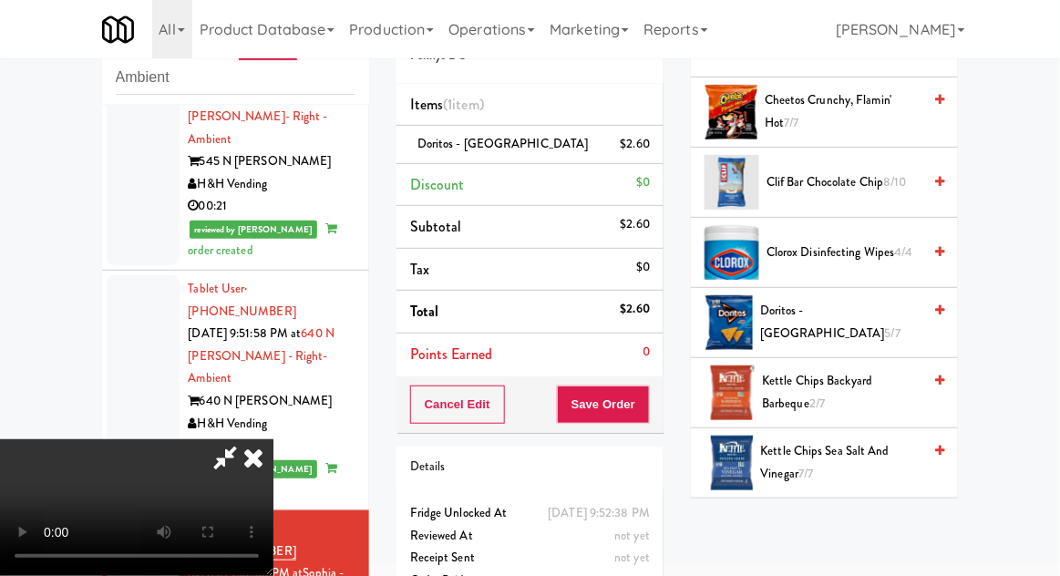
scroll to position [67, 0]
click at [647, 408] on button "Save Order" at bounding box center [603, 405] width 93 height 38
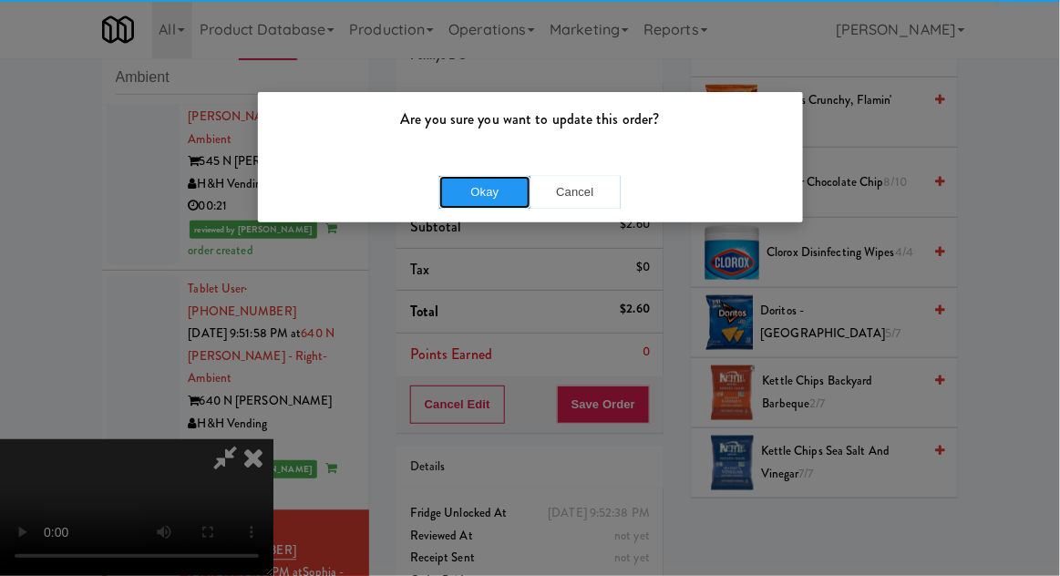
click at [471, 206] on button "Okay" at bounding box center [484, 192] width 91 height 33
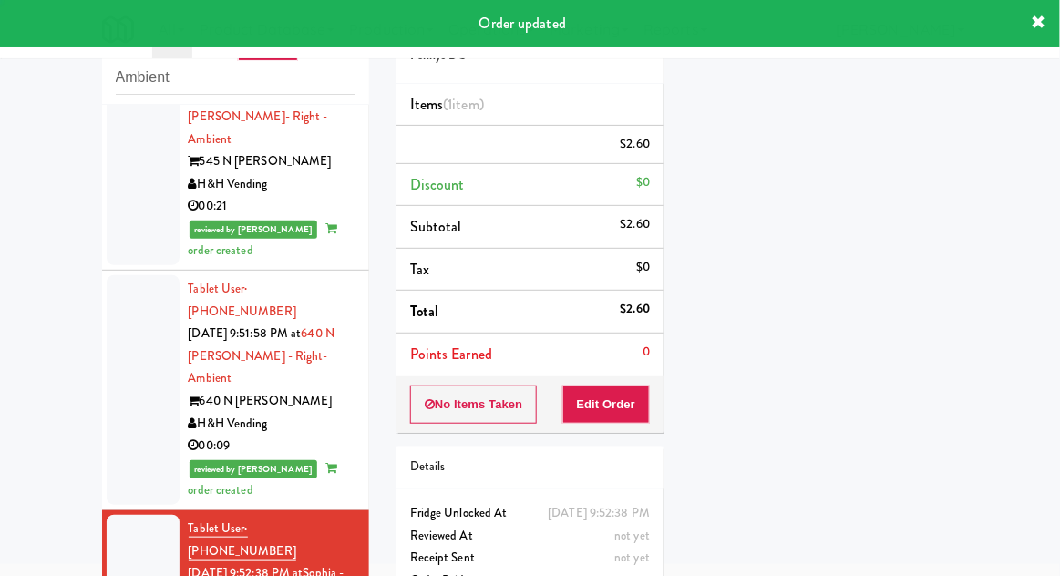
scroll to position [0, 0]
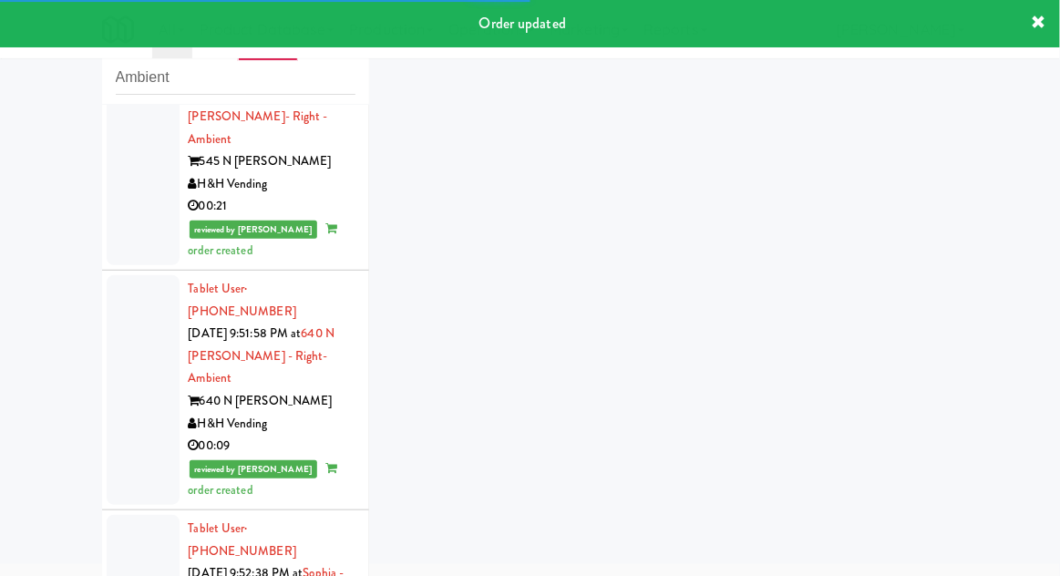
scroll to position [793, 0]
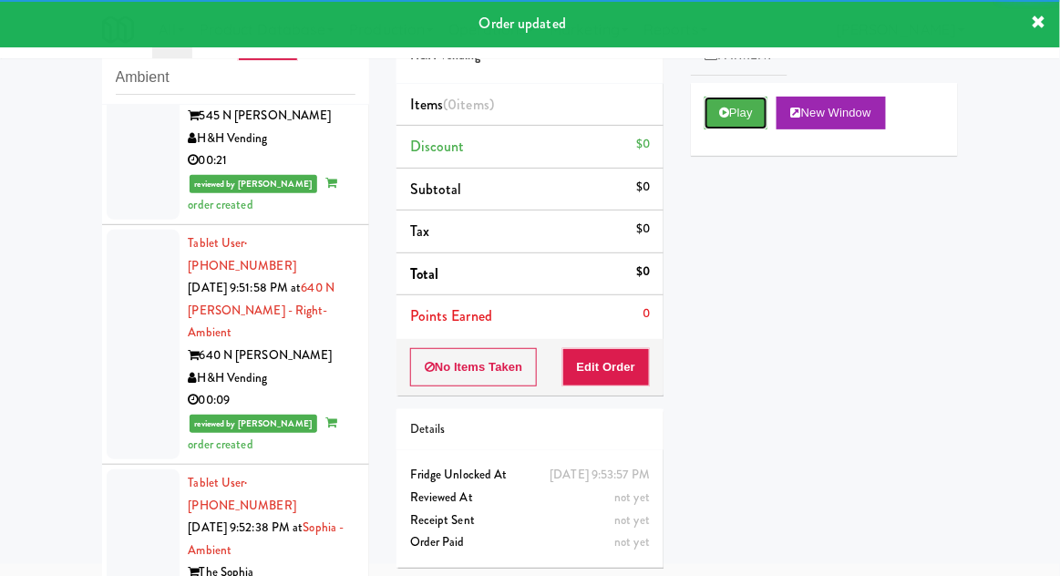
click at [729, 105] on button "Play" at bounding box center [736, 113] width 63 height 33
click at [632, 349] on button "Edit Order" at bounding box center [607, 367] width 88 height 38
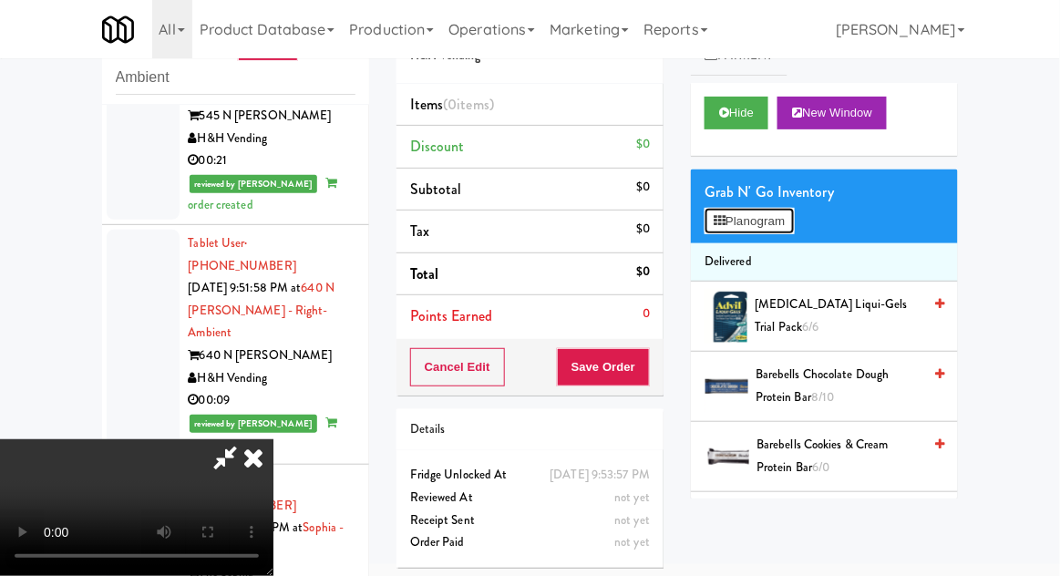
click at [794, 220] on button "Planogram" at bounding box center [749, 221] width 89 height 27
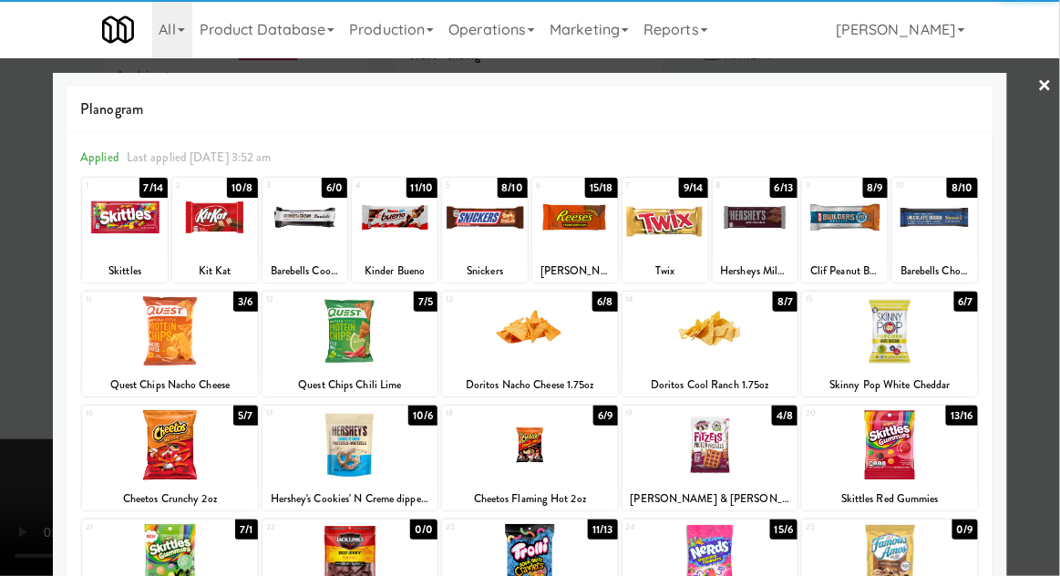
click at [396, 233] on div at bounding box center [395, 217] width 86 height 70
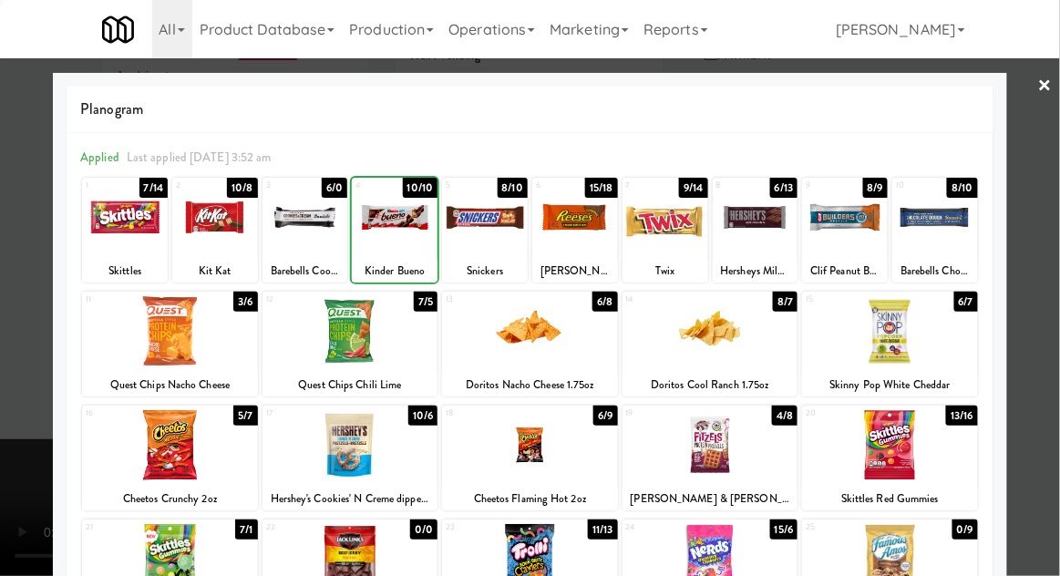
click at [1059, 316] on div at bounding box center [530, 288] width 1060 height 576
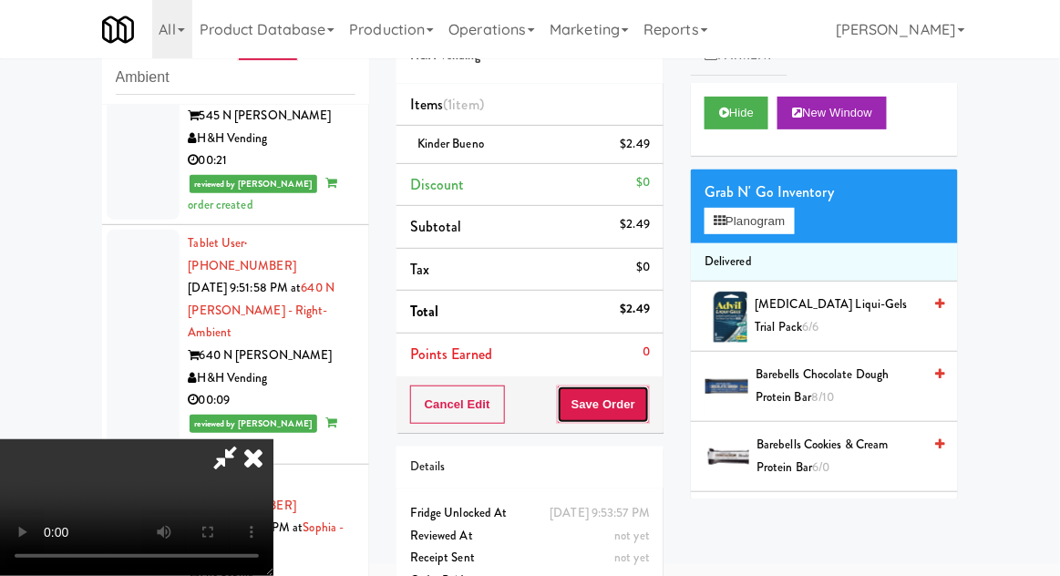
click at [647, 401] on button "Save Order" at bounding box center [603, 405] width 93 height 38
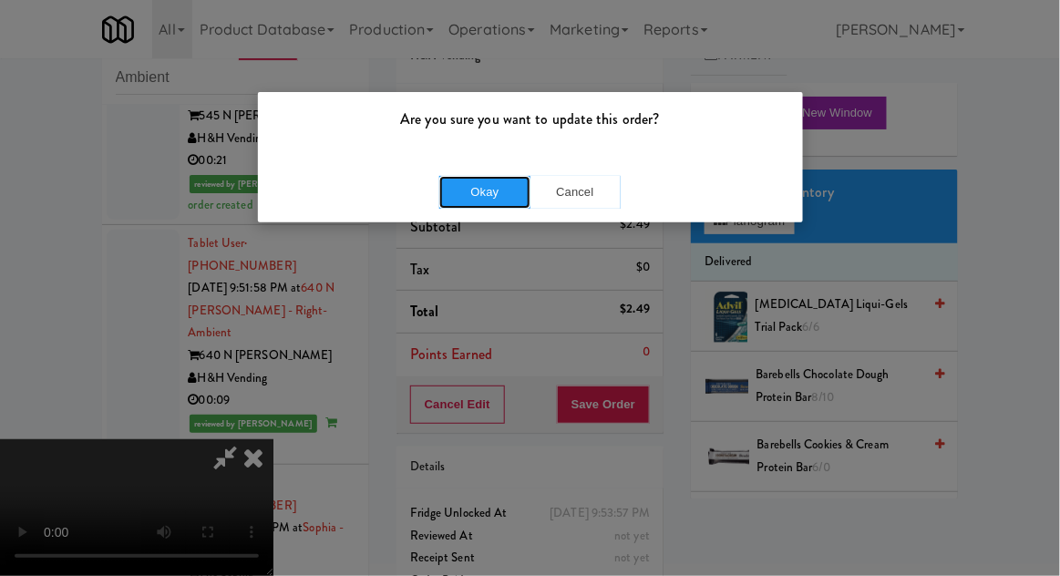
click at [472, 187] on button "Okay" at bounding box center [484, 192] width 91 height 33
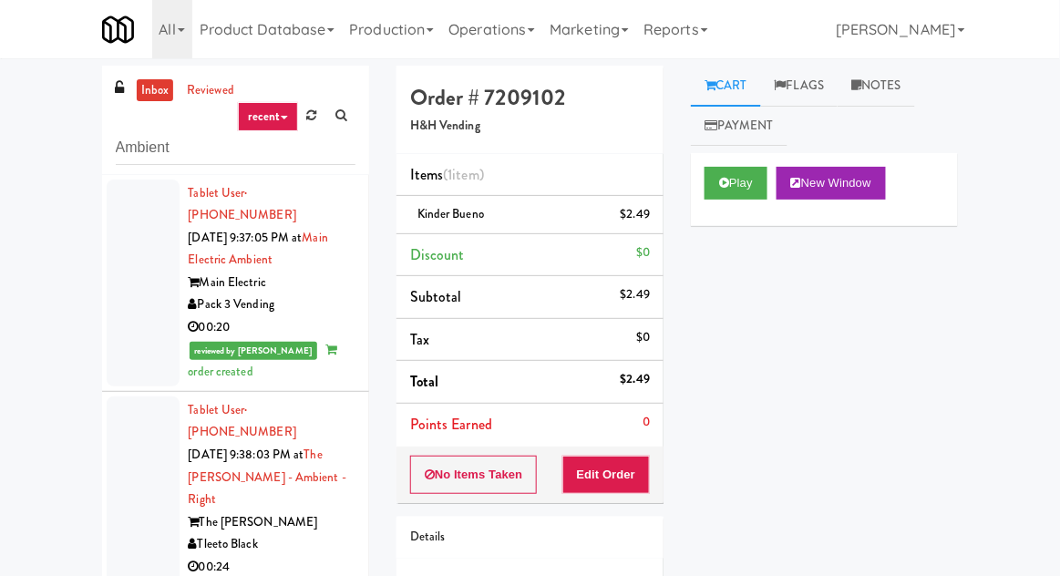
click at [139, 325] on div at bounding box center [143, 283] width 73 height 207
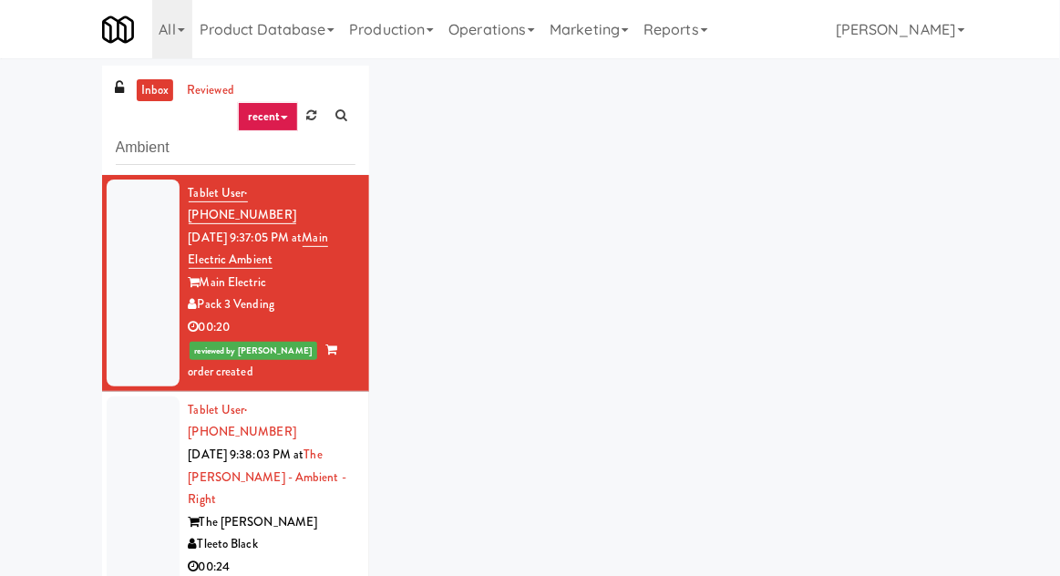
click at [137, 466] on div at bounding box center [143, 512] width 73 height 230
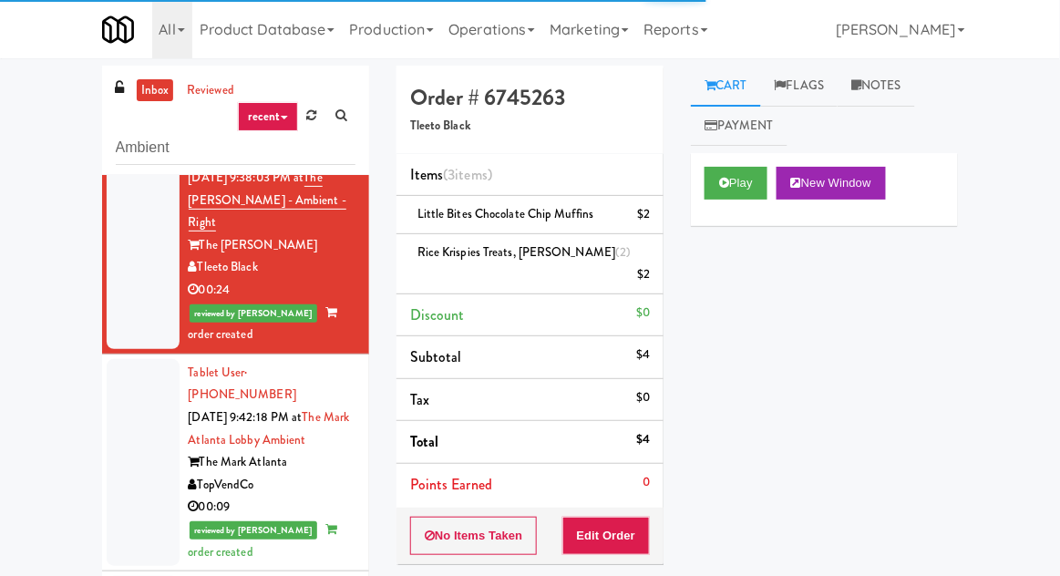
scroll to position [276, 0]
click at [136, 402] on div at bounding box center [143, 463] width 73 height 207
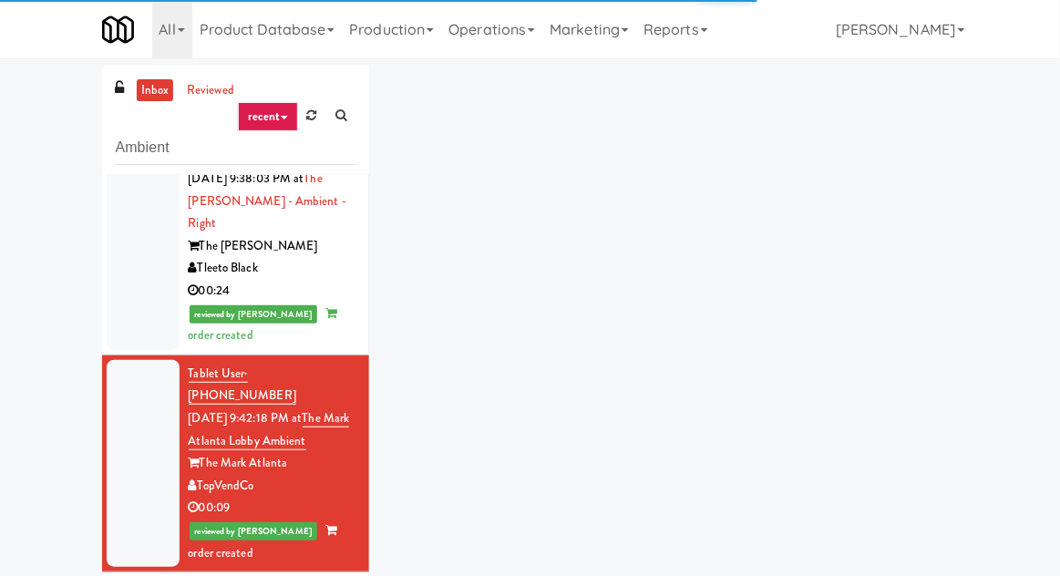
scroll to position [70, 0]
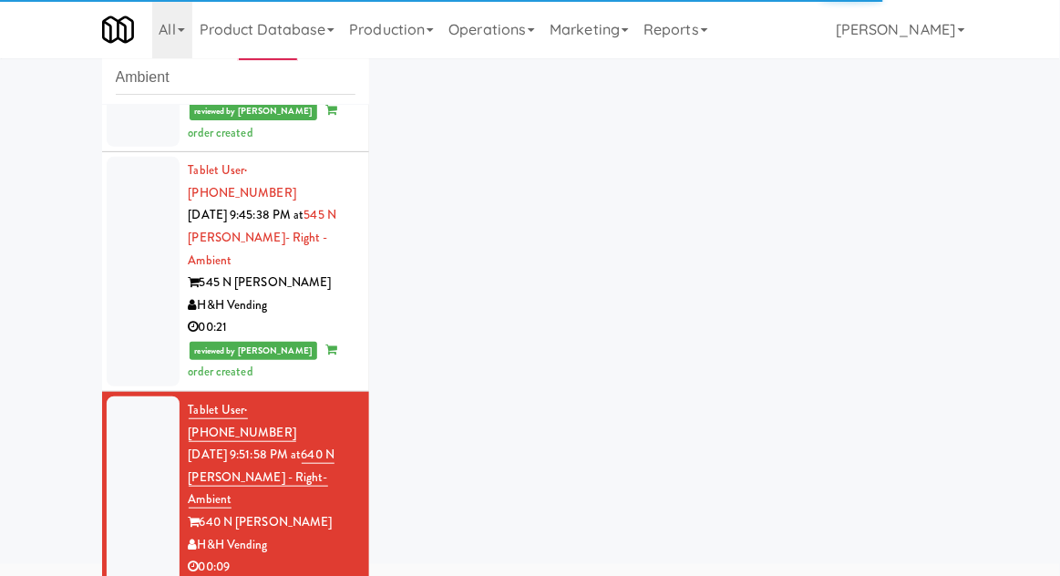
scroll to position [838, 0]
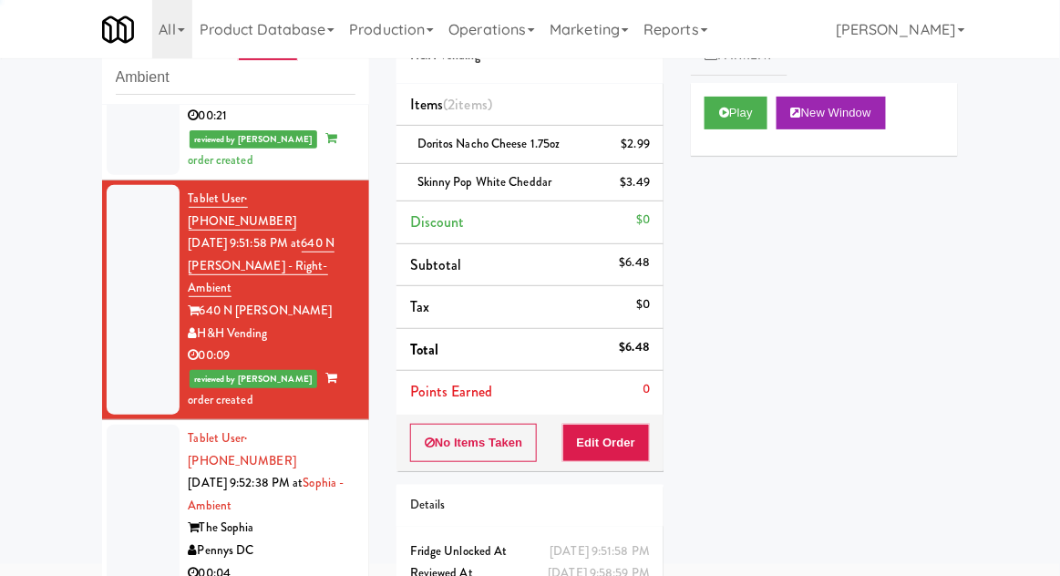
click at [140, 425] on div at bounding box center [143, 528] width 73 height 207
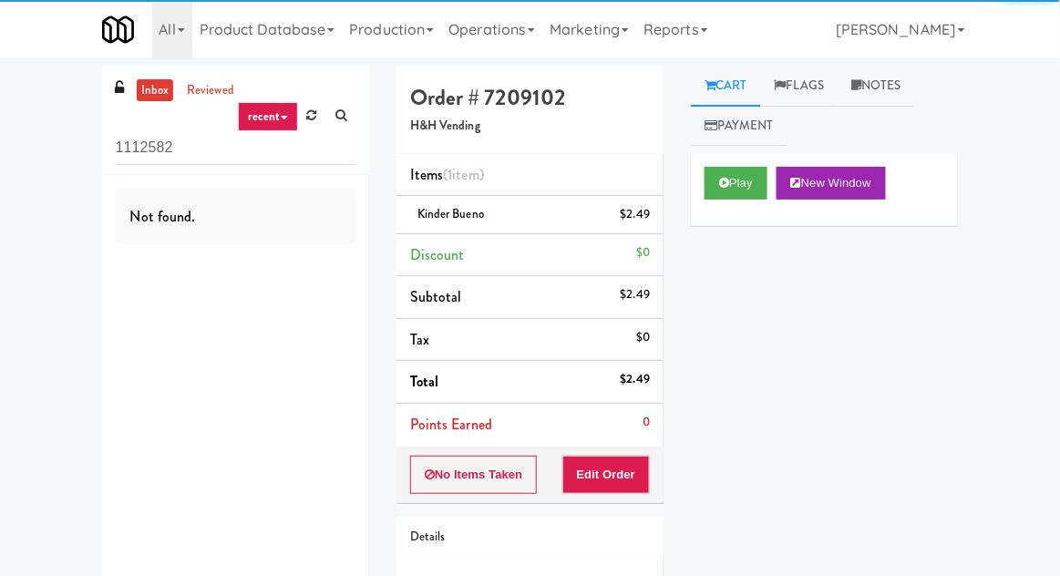
click at [131, 142] on input "1112582" at bounding box center [236, 148] width 240 height 34
click at [129, 150] on input "1112582" at bounding box center [236, 148] width 240 height 34
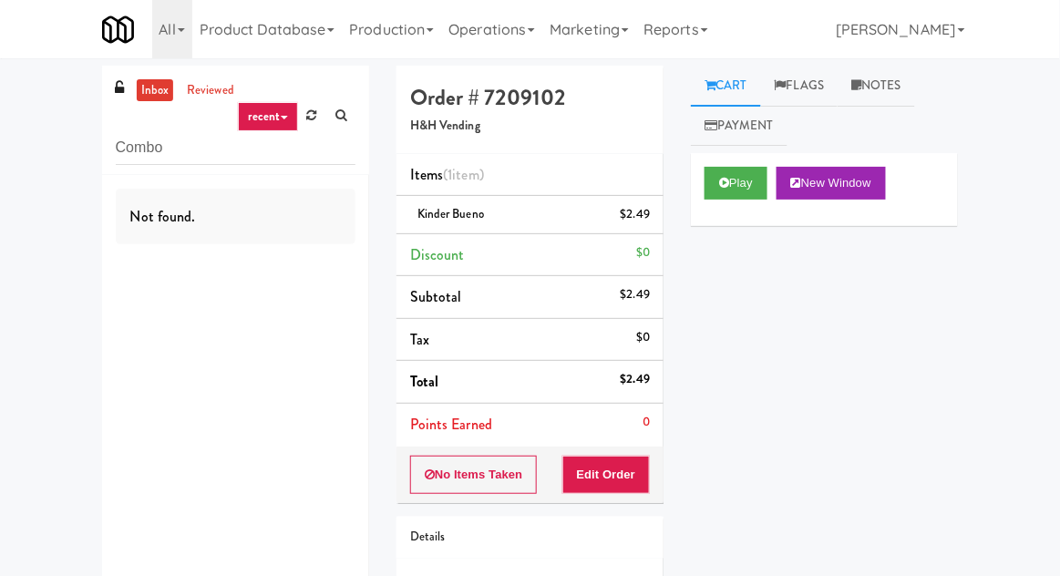
type input "Combo"
click at [26, 104] on div "inbox reviewed recent all unclear take inventory issue suspicious failed recent…" at bounding box center [530, 378] width 1060 height 624
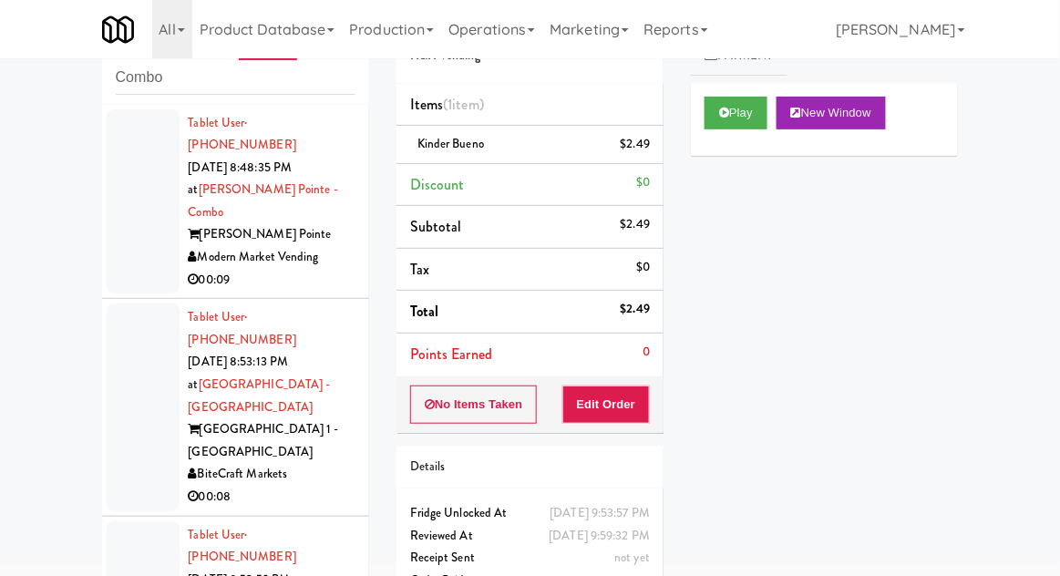
click at [120, 210] on div at bounding box center [143, 201] width 73 height 185
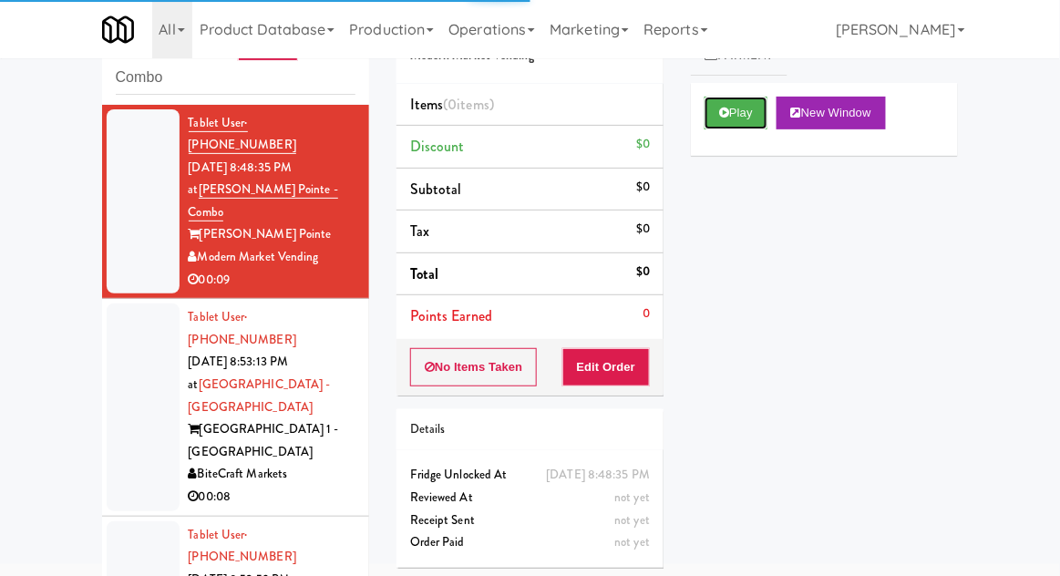
click at [756, 107] on button "Play" at bounding box center [736, 113] width 63 height 33
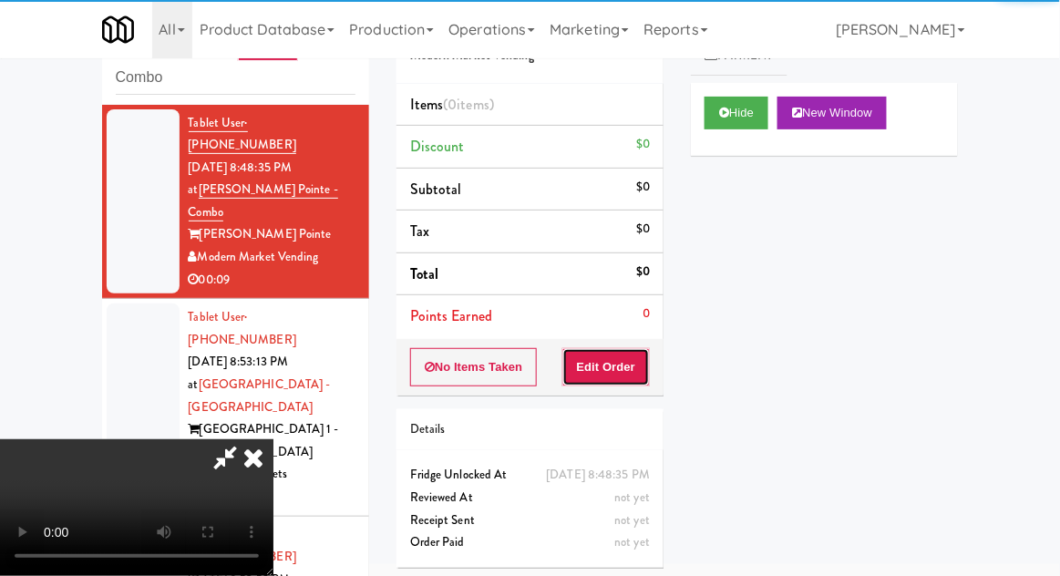
click at [636, 357] on button "Edit Order" at bounding box center [607, 367] width 88 height 38
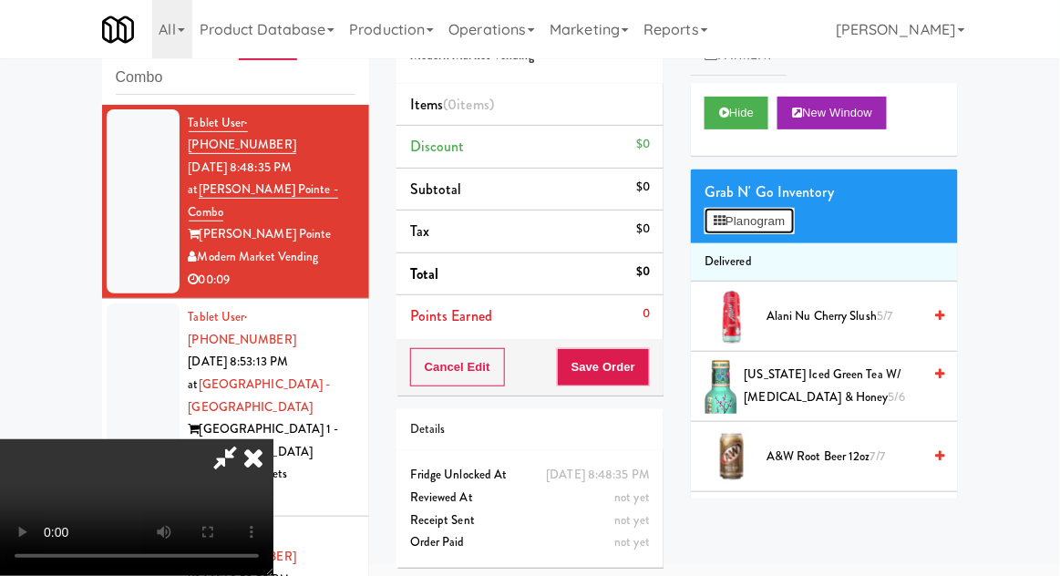
click at [783, 215] on button "Planogram" at bounding box center [749, 221] width 89 height 27
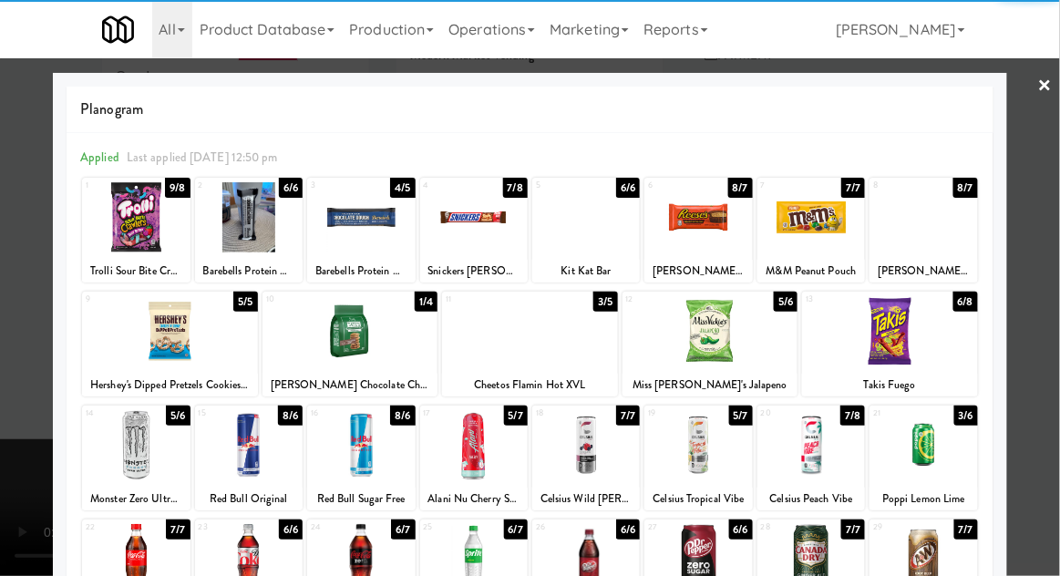
click at [469, 452] on div at bounding box center [474, 445] width 108 height 70
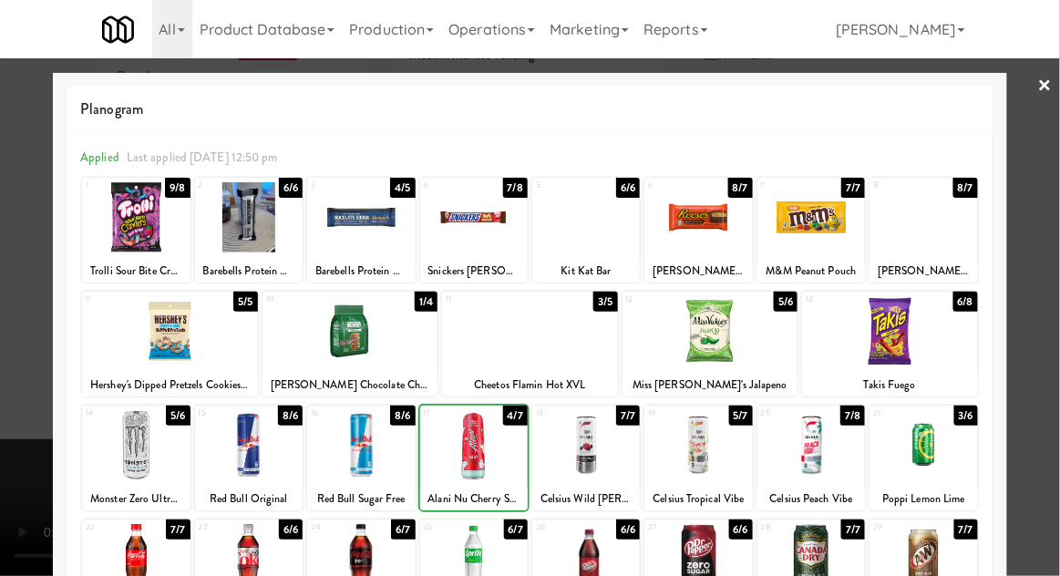
click at [1053, 323] on div at bounding box center [530, 288] width 1060 height 576
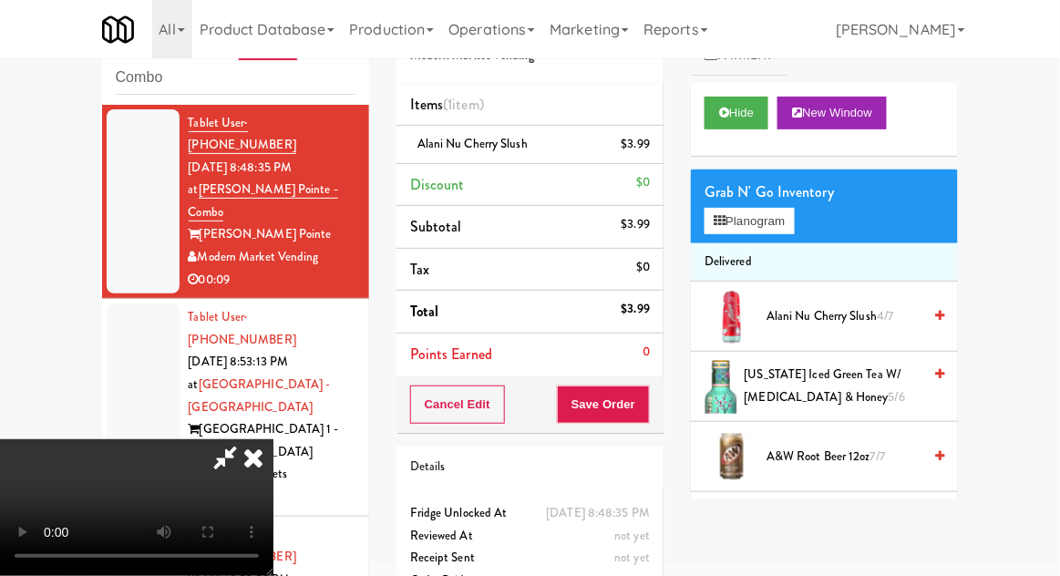
scroll to position [67, 0]
click at [645, 408] on button "Save Order" at bounding box center [603, 405] width 93 height 38
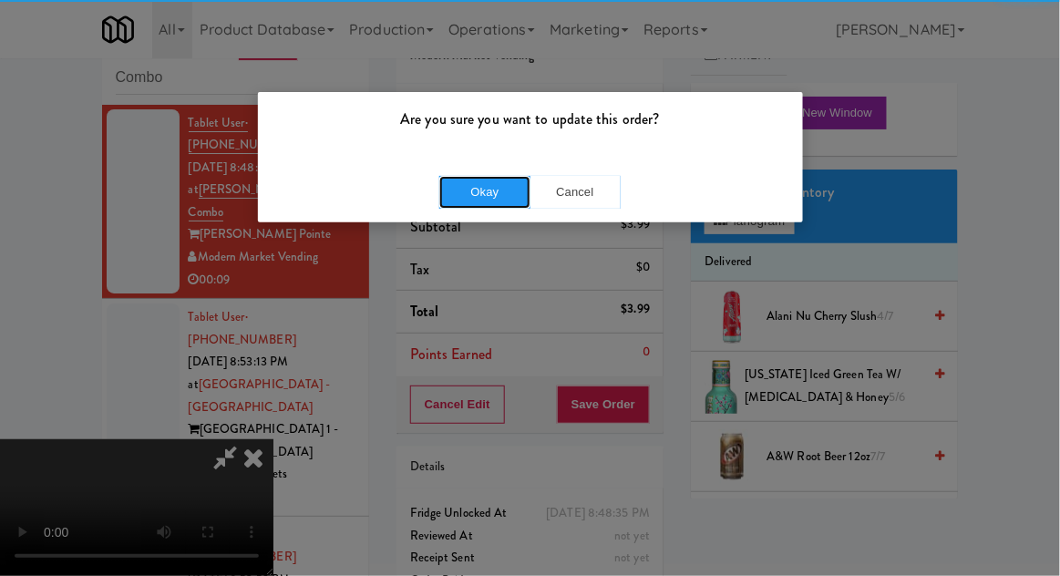
click at [490, 197] on button "Okay" at bounding box center [484, 192] width 91 height 33
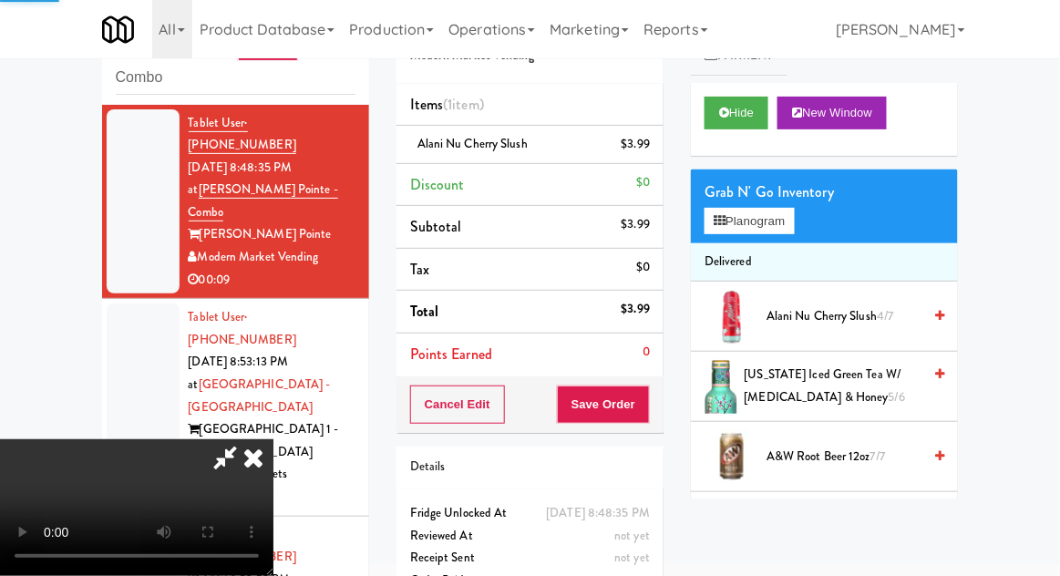
scroll to position [0, 0]
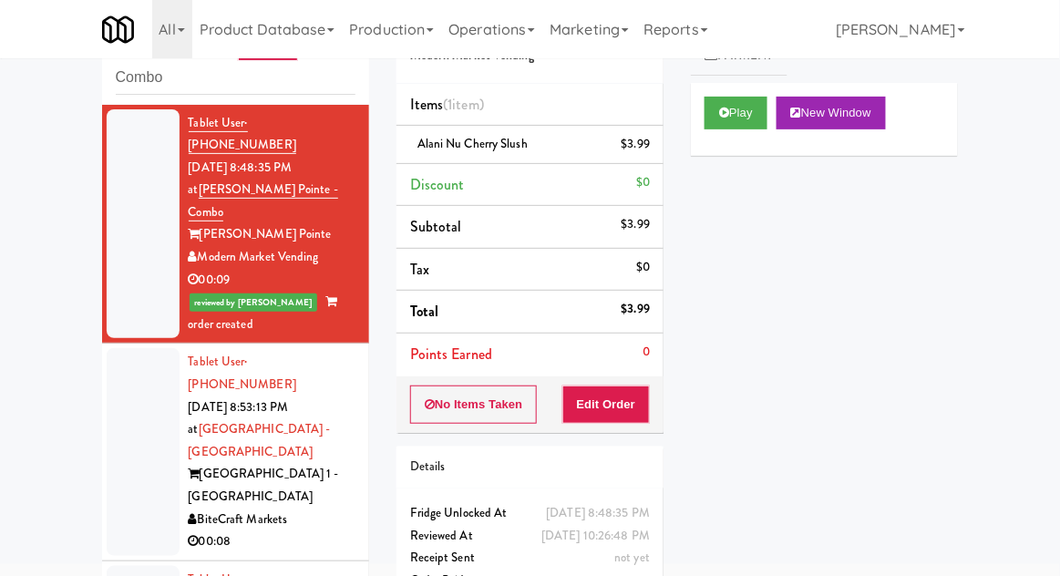
click at [103, 361] on li "Tablet User · (772) 380-6112 Sep 30, 2025 8:53:13 PM at Bay Village - Combo Bay…" at bounding box center [235, 452] width 267 height 217
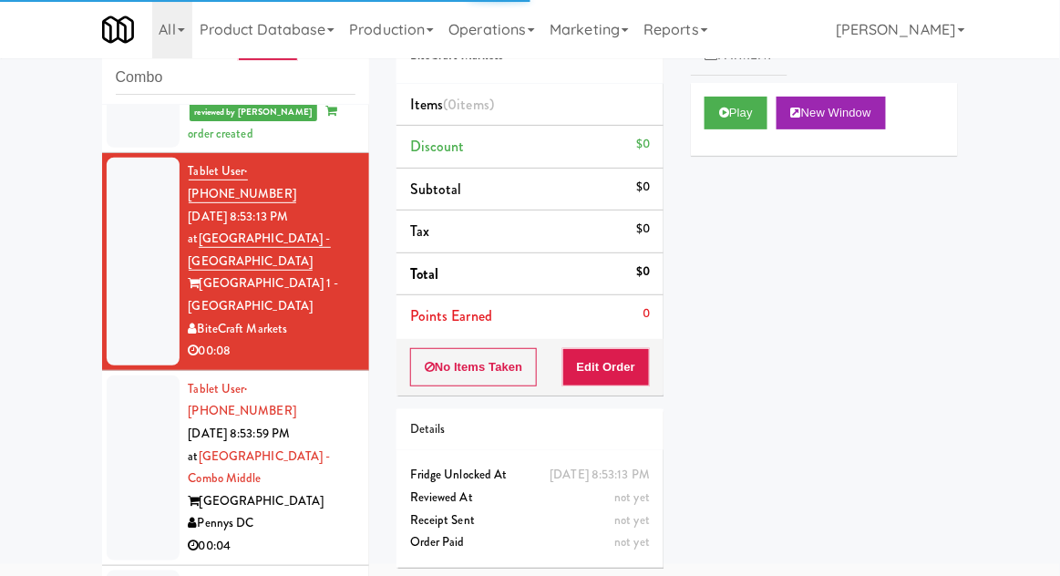
scroll to position [191, 0]
click at [757, 99] on button "Play" at bounding box center [736, 113] width 63 height 33
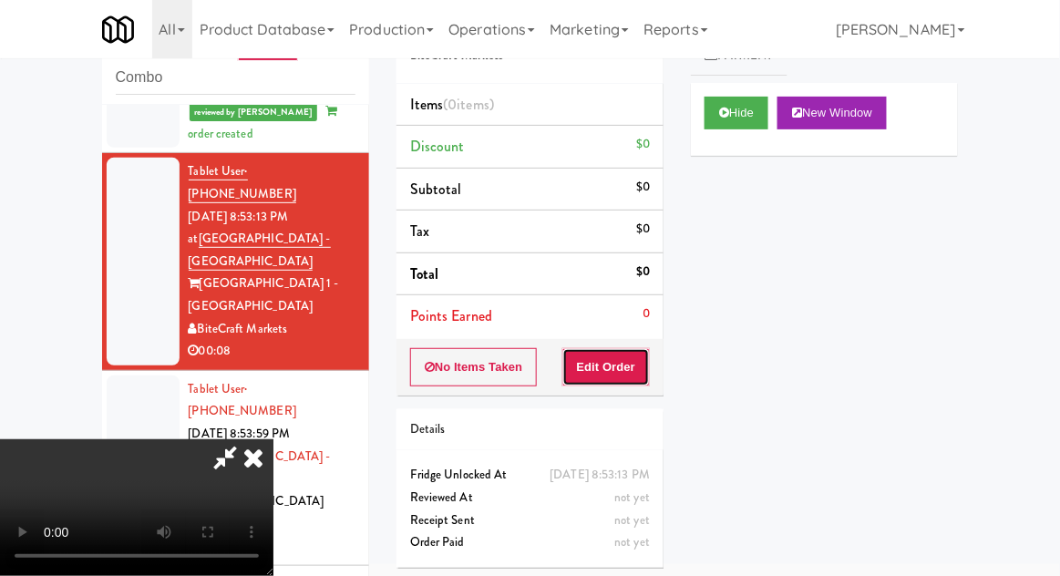
click at [647, 352] on button "Edit Order" at bounding box center [607, 367] width 88 height 38
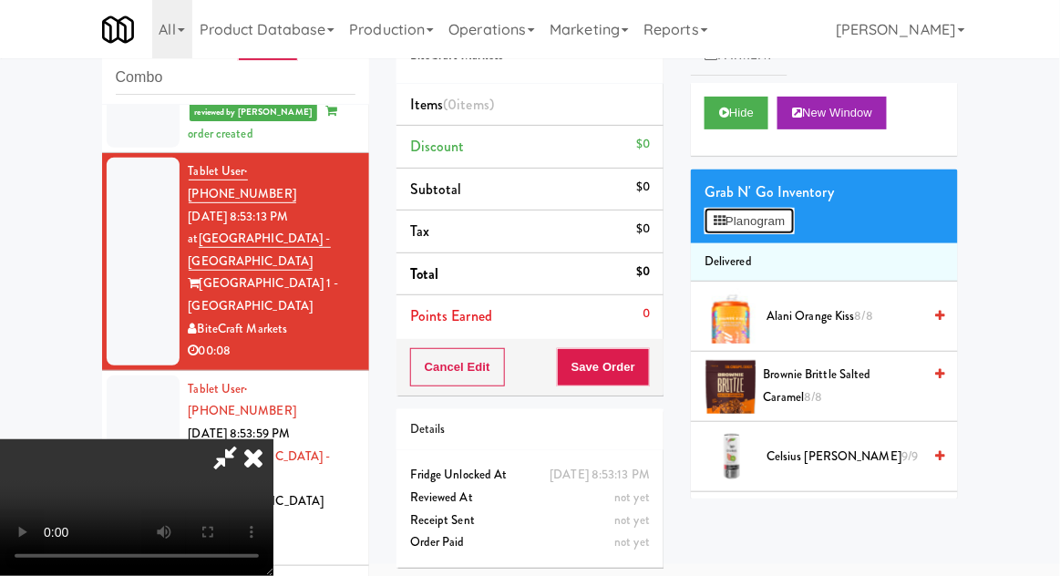
click at [774, 233] on button "Planogram" at bounding box center [749, 221] width 89 height 27
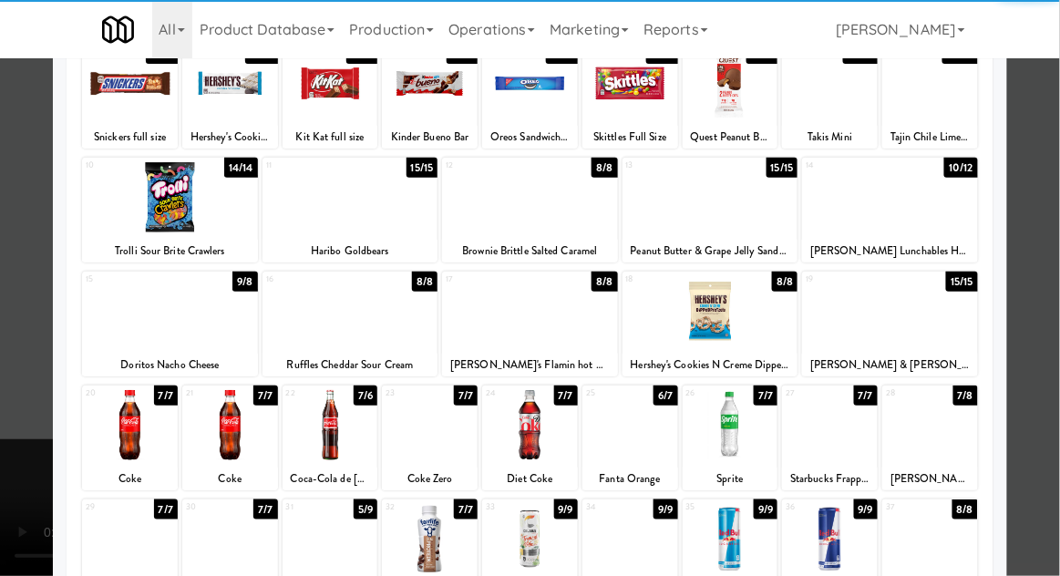
scroll to position [135, 0]
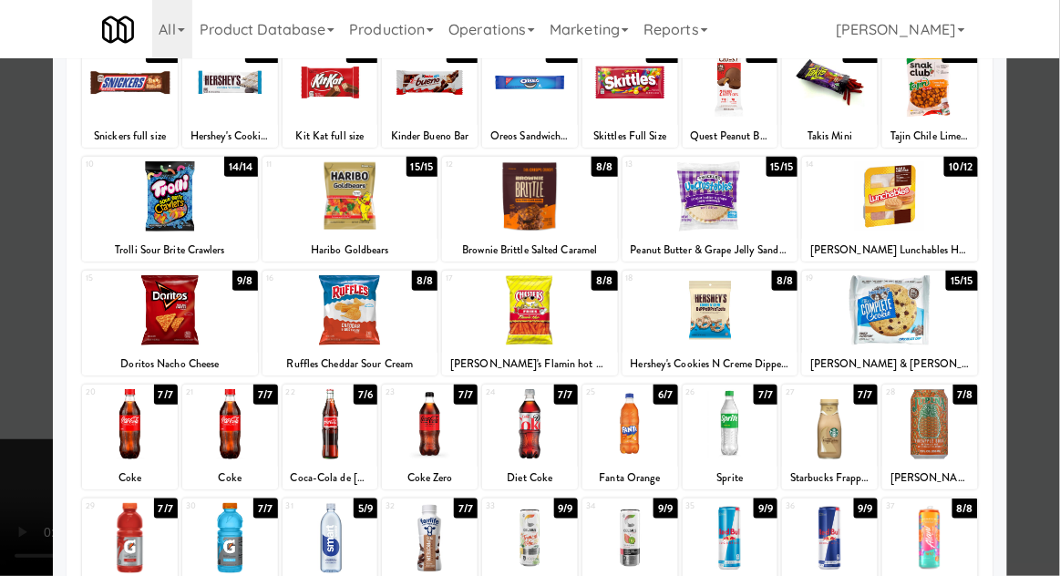
click at [856, 550] on div at bounding box center [830, 538] width 96 height 70
click at [1053, 450] on div at bounding box center [530, 288] width 1060 height 576
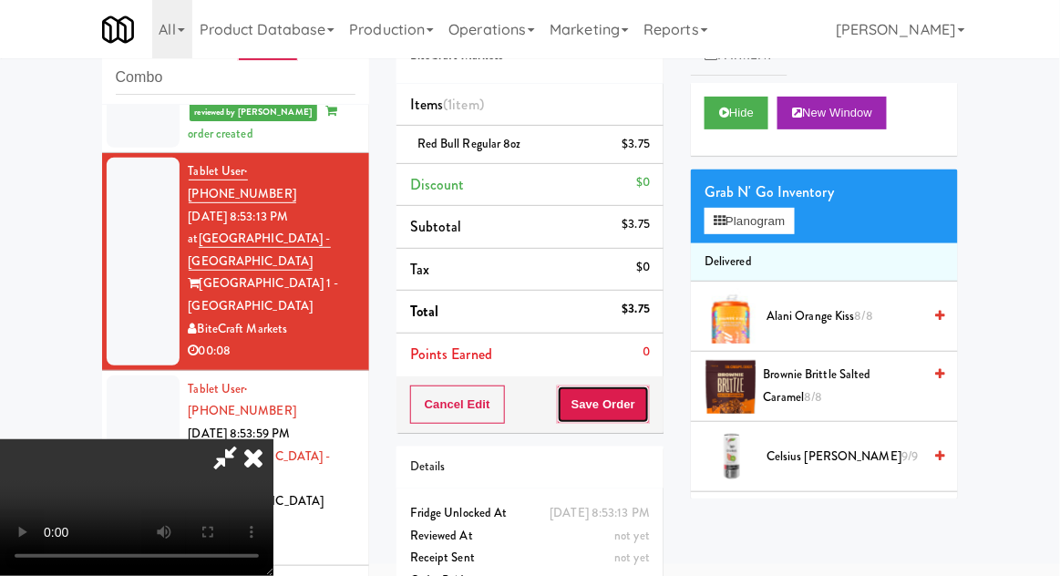
click at [646, 399] on button "Save Order" at bounding box center [603, 405] width 93 height 38
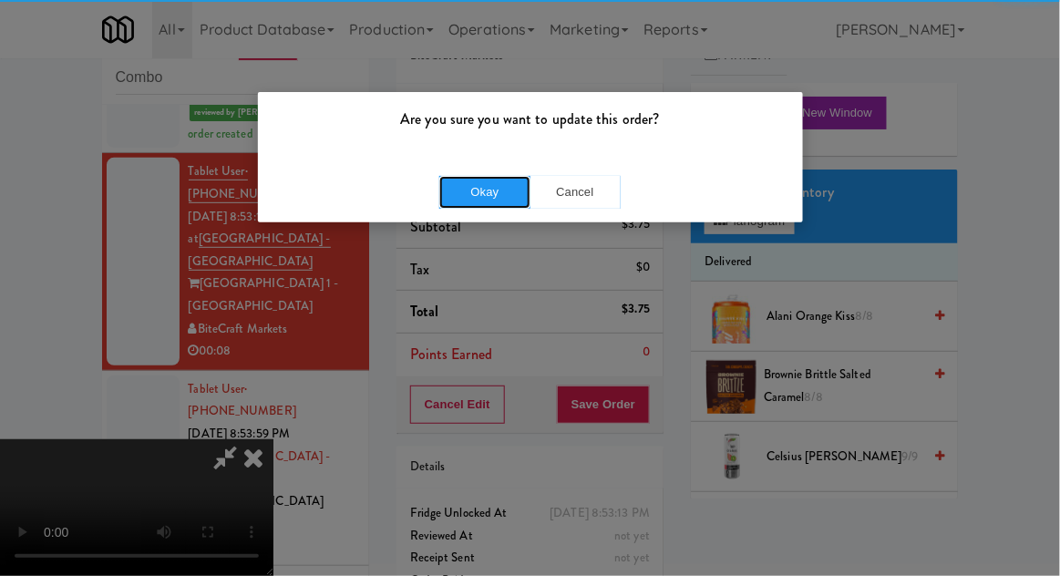
click at [485, 194] on button "Okay" at bounding box center [484, 192] width 91 height 33
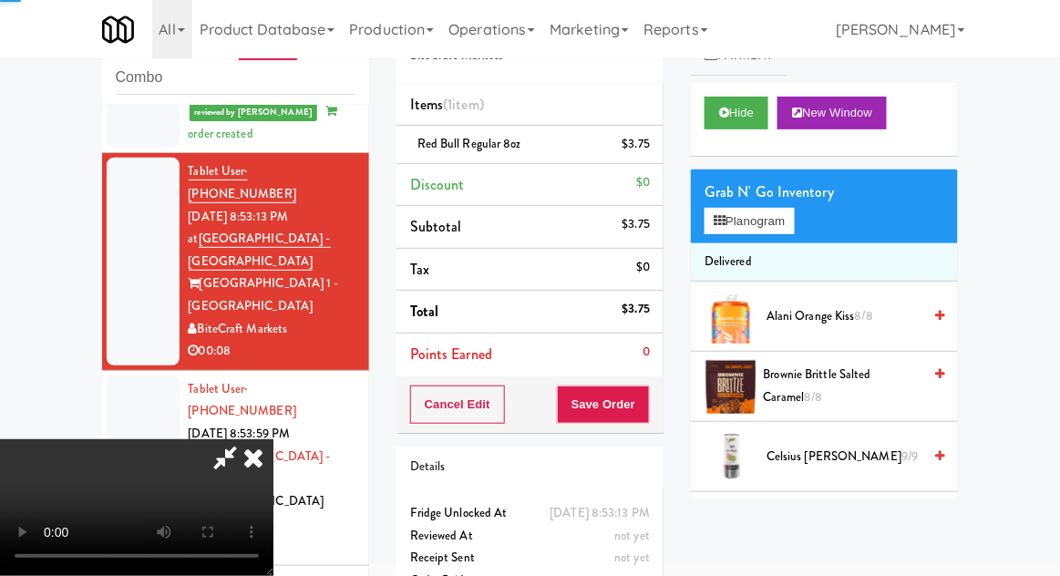
click at [109, 376] on div at bounding box center [143, 468] width 73 height 185
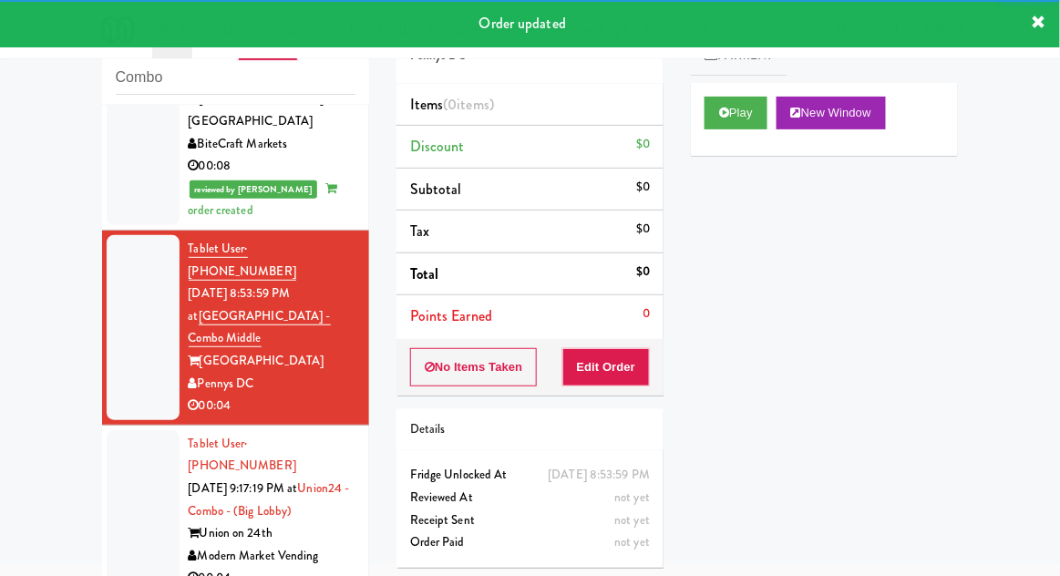
scroll to position [383, 0]
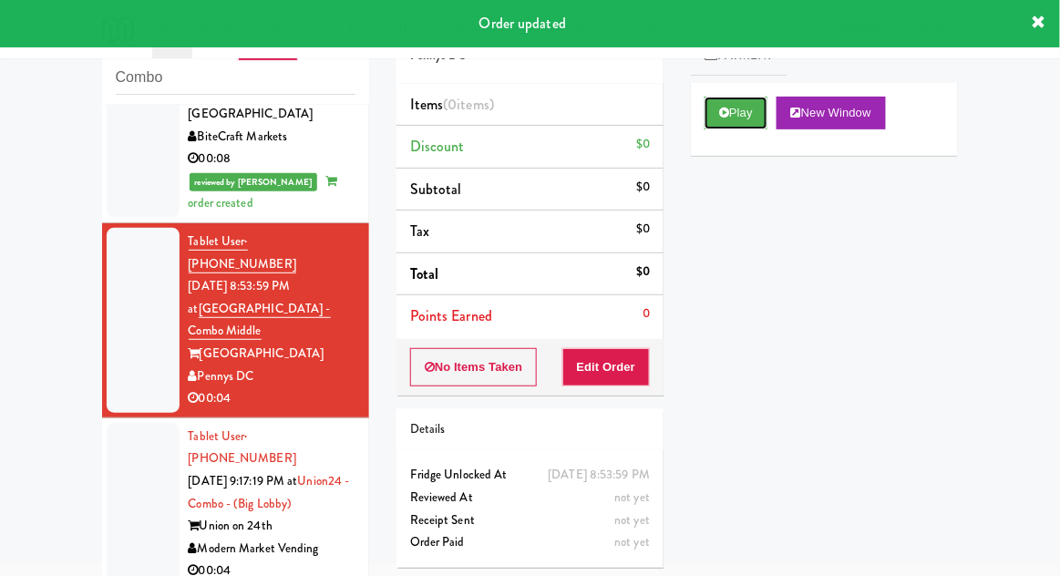
click at [743, 109] on button "Play" at bounding box center [736, 113] width 63 height 33
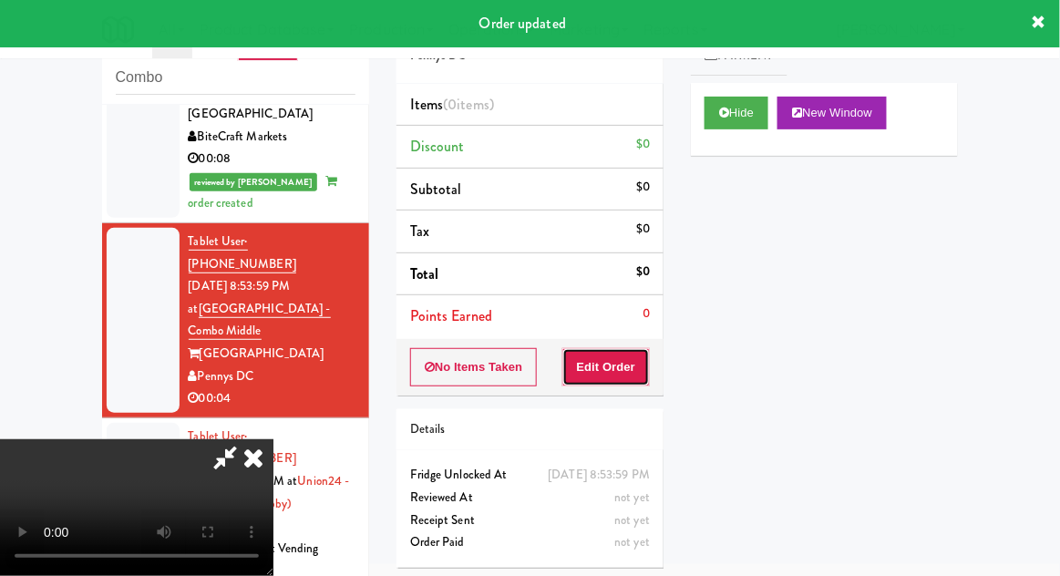
click at [620, 370] on button "Edit Order" at bounding box center [607, 367] width 88 height 38
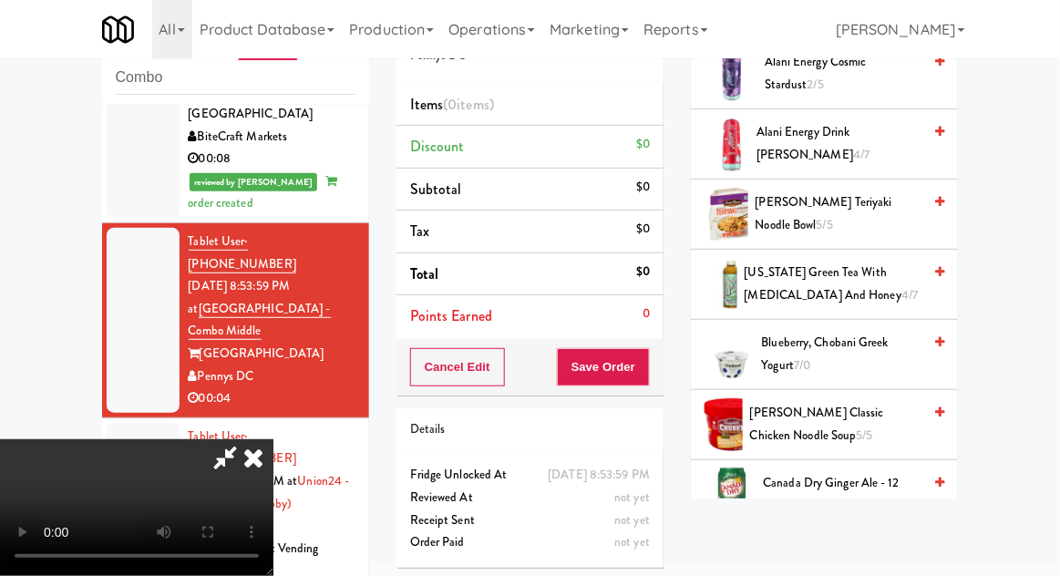
scroll to position [0, 0]
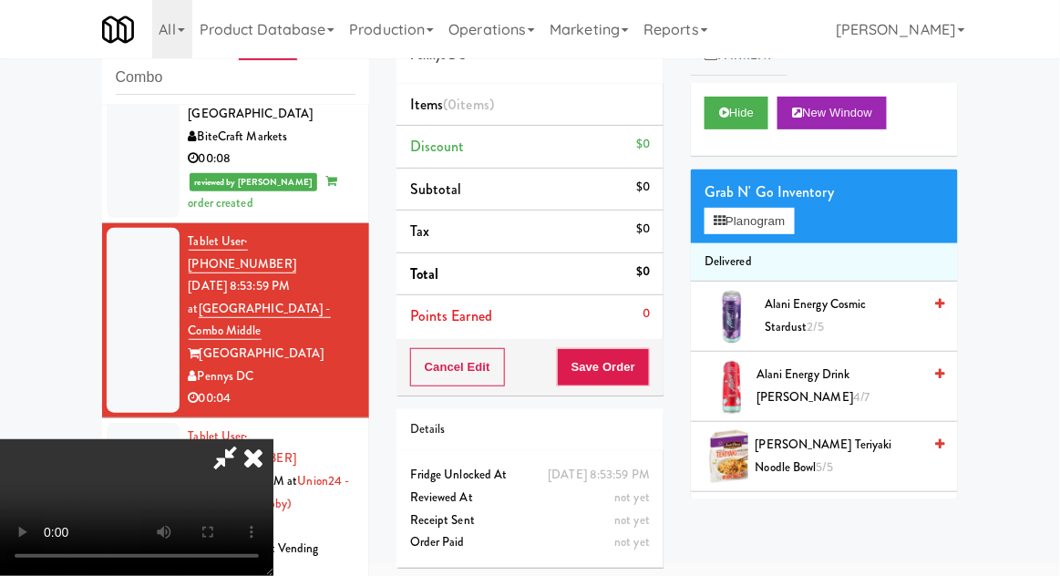
click at [791, 243] on li "Delivered" at bounding box center [824, 262] width 267 height 38
click at [781, 222] on button "Planogram" at bounding box center [749, 221] width 89 height 27
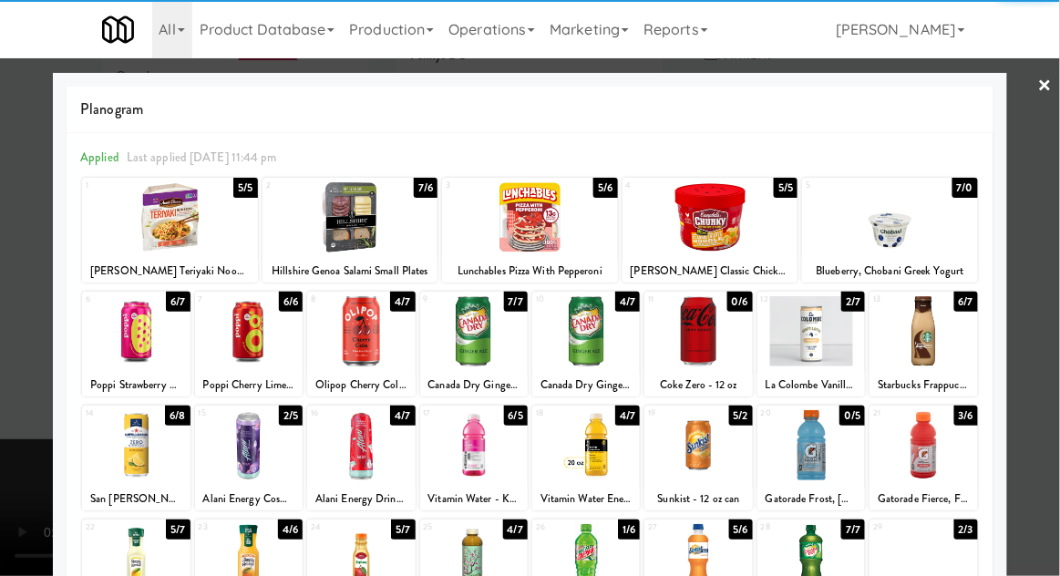
click at [585, 344] on div at bounding box center [586, 331] width 108 height 70
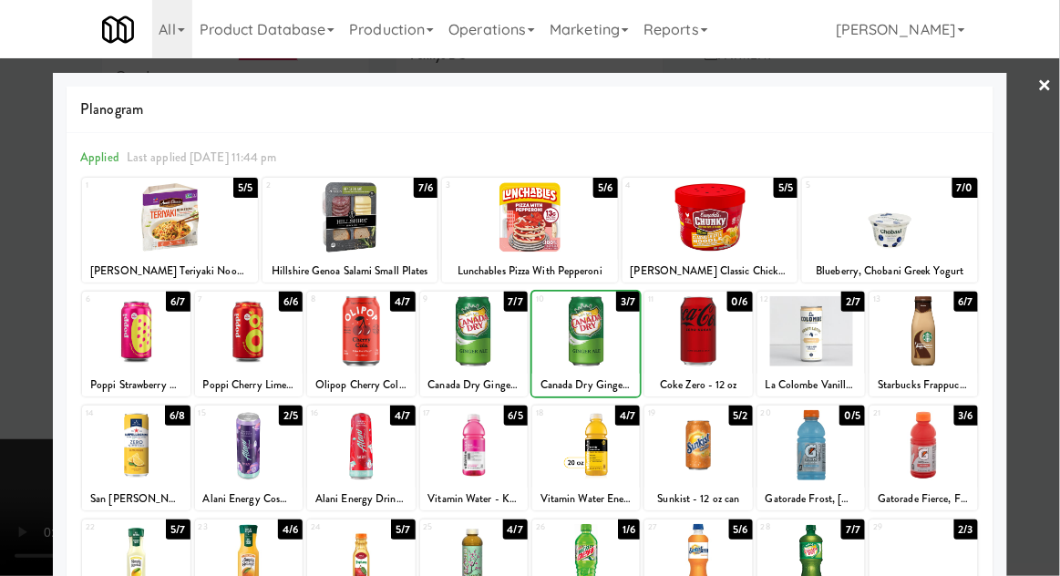
click at [1059, 284] on div at bounding box center [530, 288] width 1060 height 576
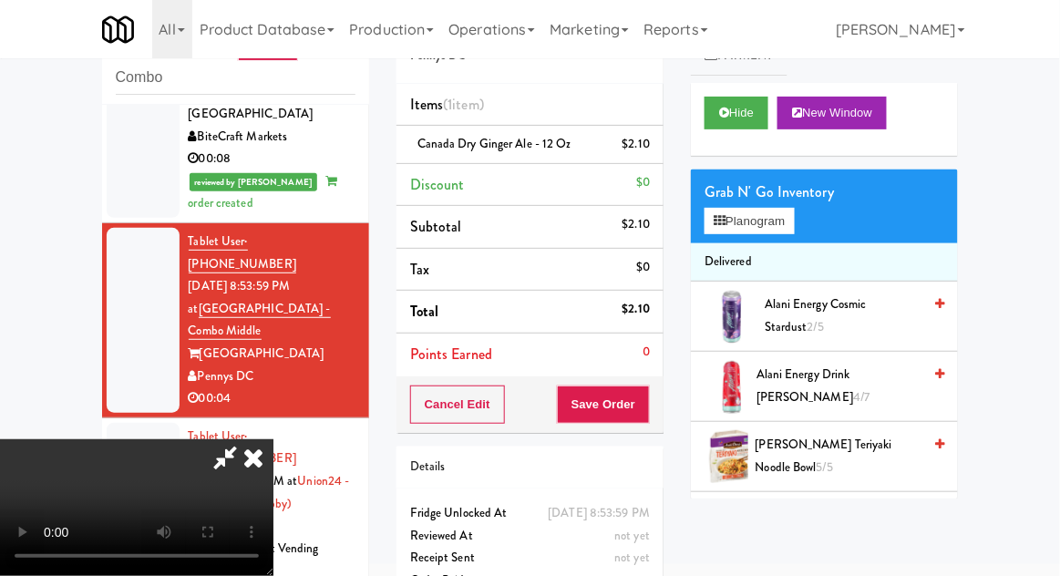
scroll to position [67, 0]
click at [647, 414] on button "Save Order" at bounding box center [603, 405] width 93 height 38
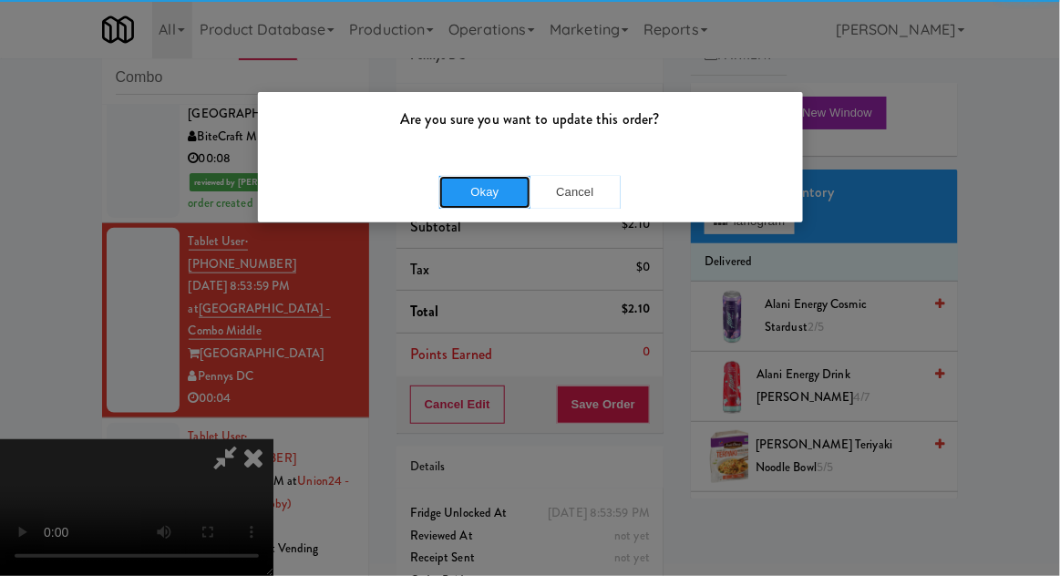
click at [502, 176] on button "Okay" at bounding box center [484, 192] width 91 height 33
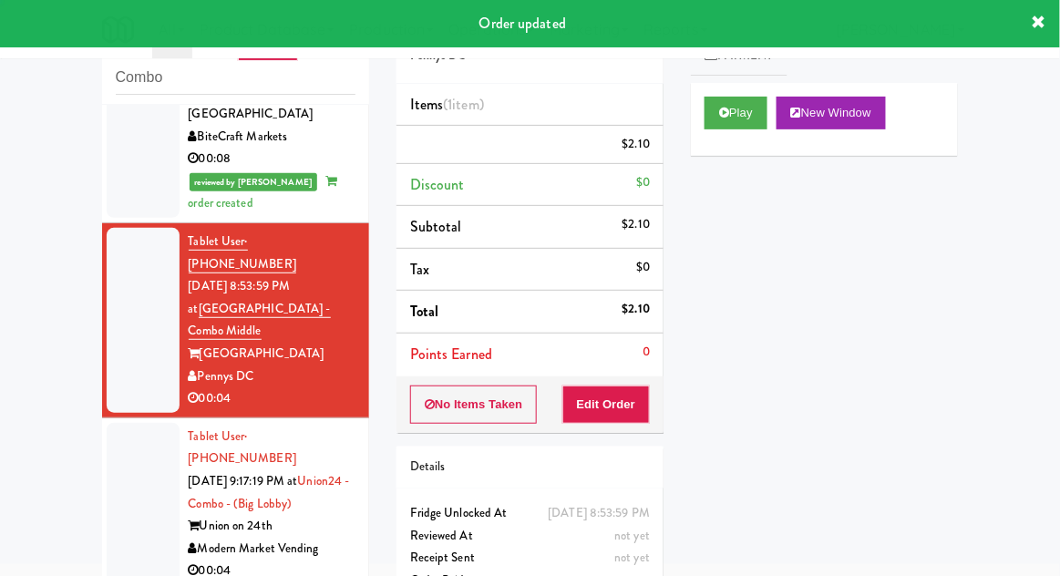
scroll to position [0, 0]
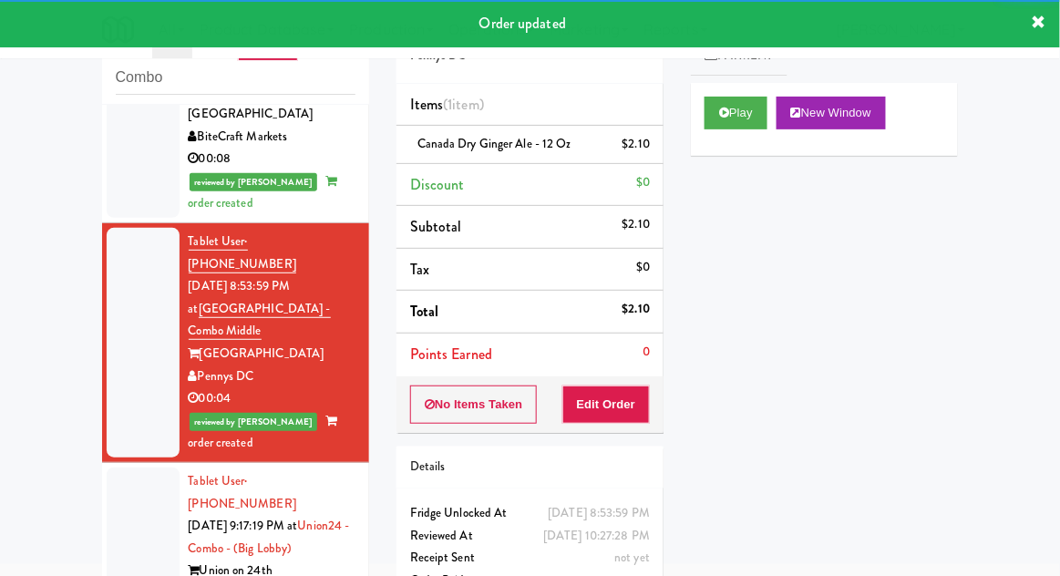
click at [113, 468] on div at bounding box center [143, 549] width 73 height 162
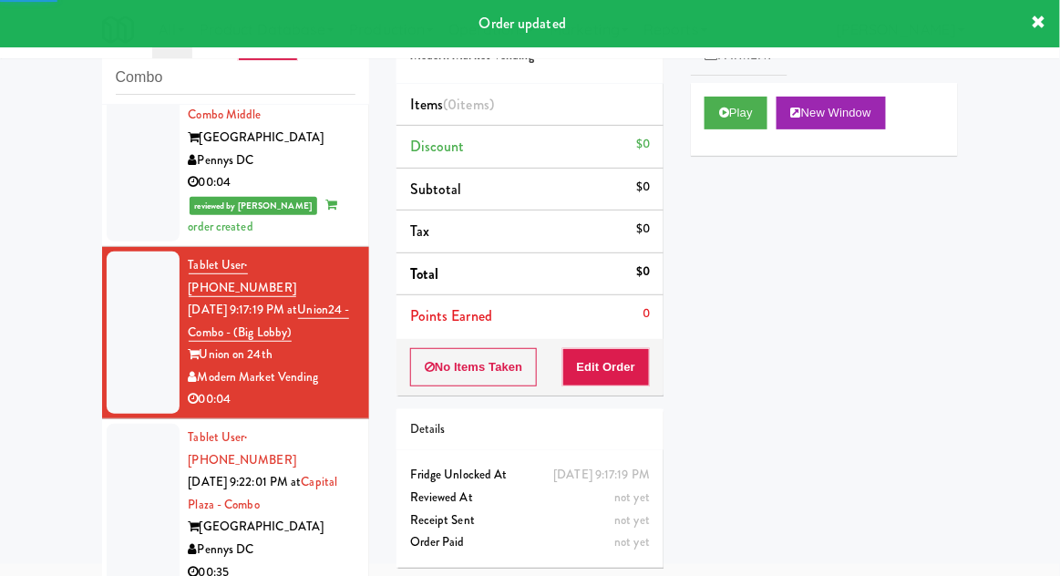
scroll to position [601, 0]
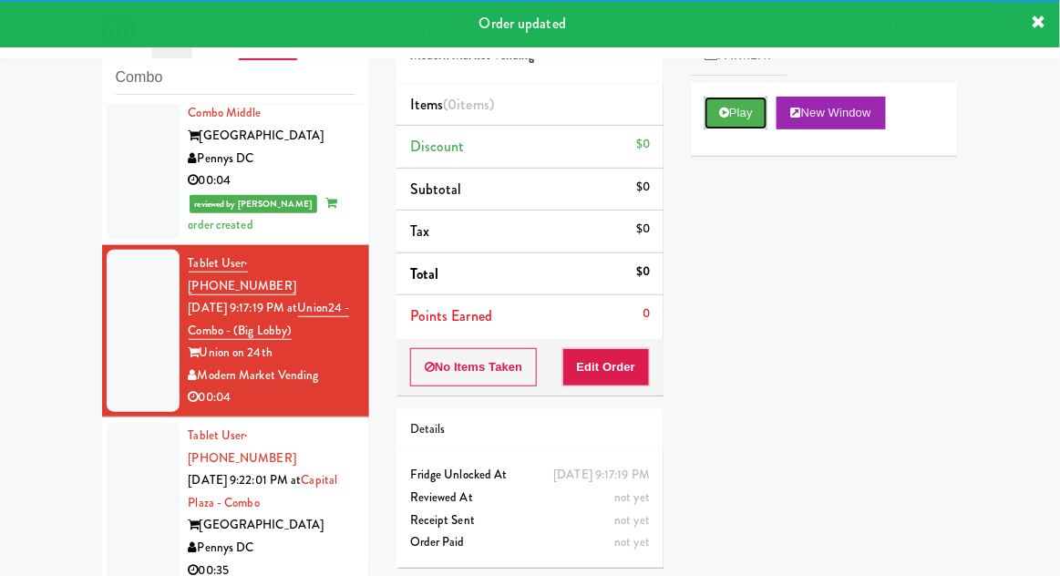
click at [729, 124] on button "Play" at bounding box center [736, 113] width 63 height 33
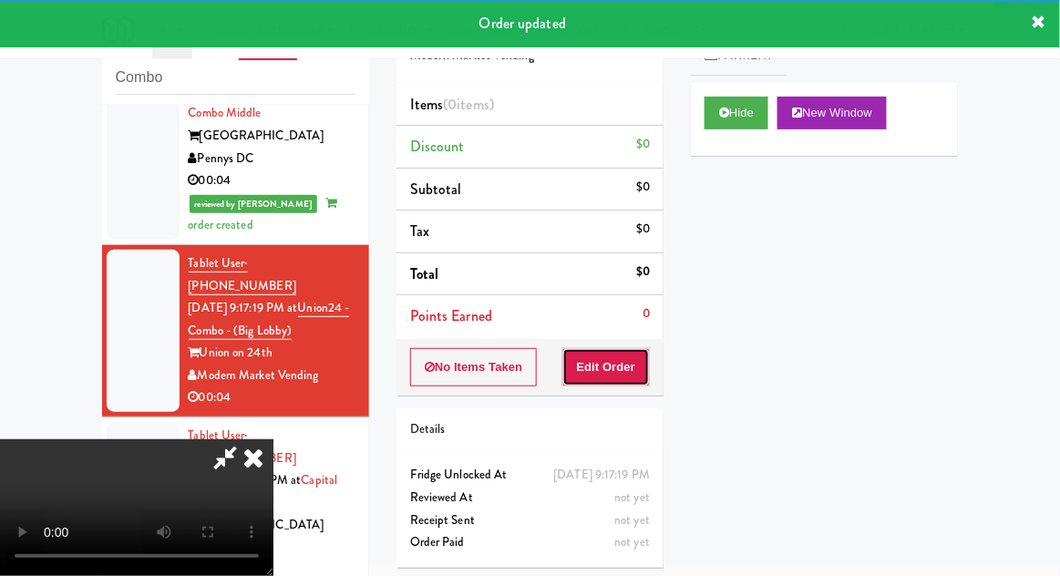
click at [602, 364] on button "Edit Order" at bounding box center [607, 367] width 88 height 38
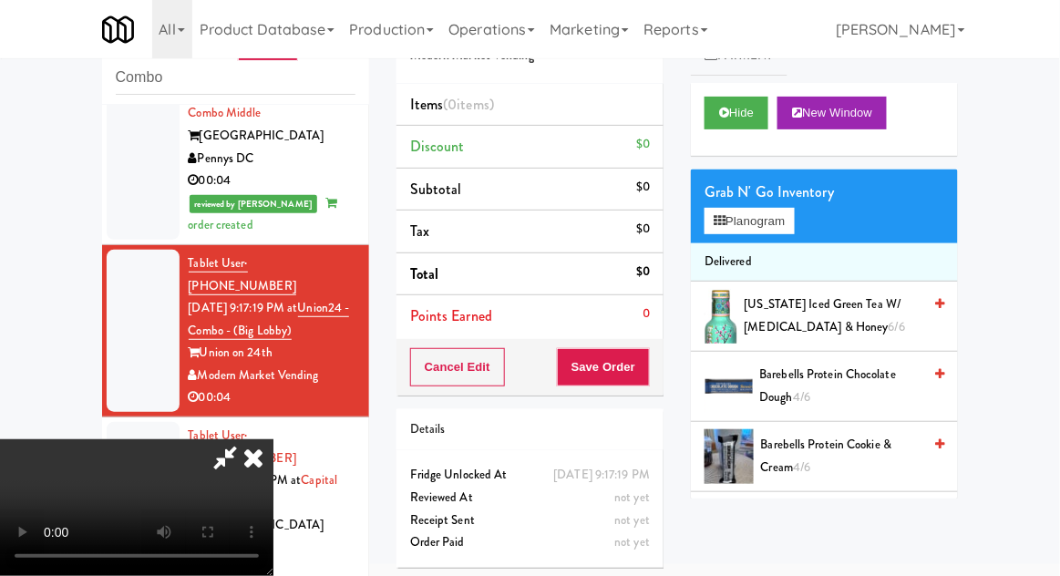
scroll to position [0, 0]
click at [781, 230] on button "Planogram" at bounding box center [749, 221] width 89 height 27
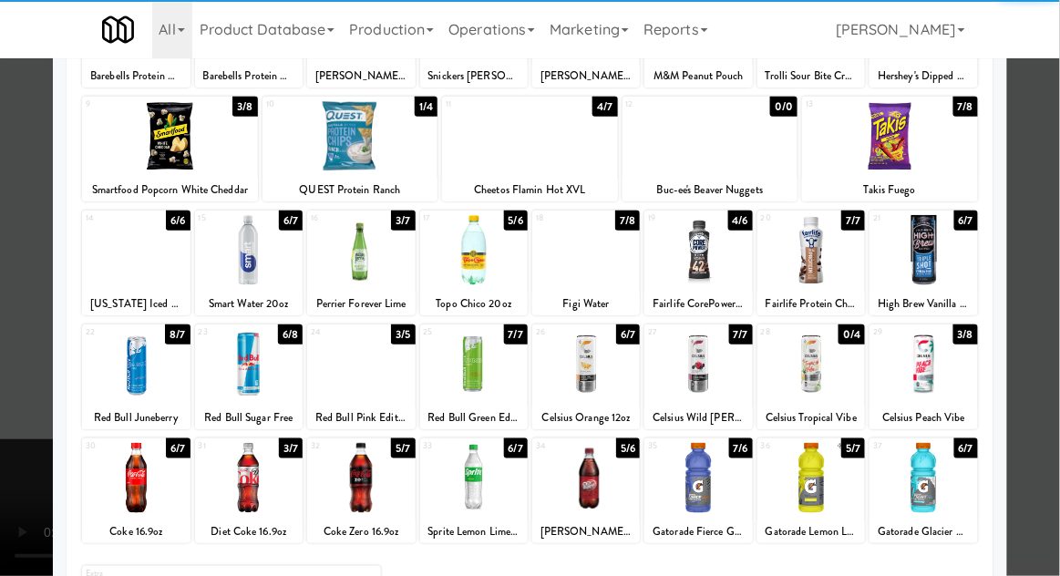
scroll to position [195, 0]
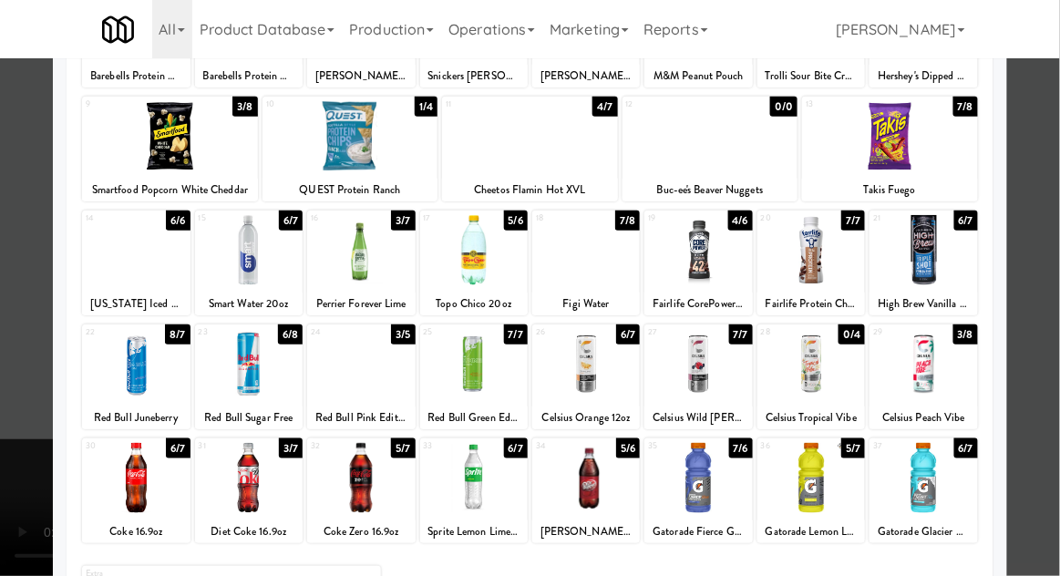
click at [379, 495] on div at bounding box center [361, 478] width 108 height 70
click at [1054, 286] on div at bounding box center [530, 288] width 1060 height 576
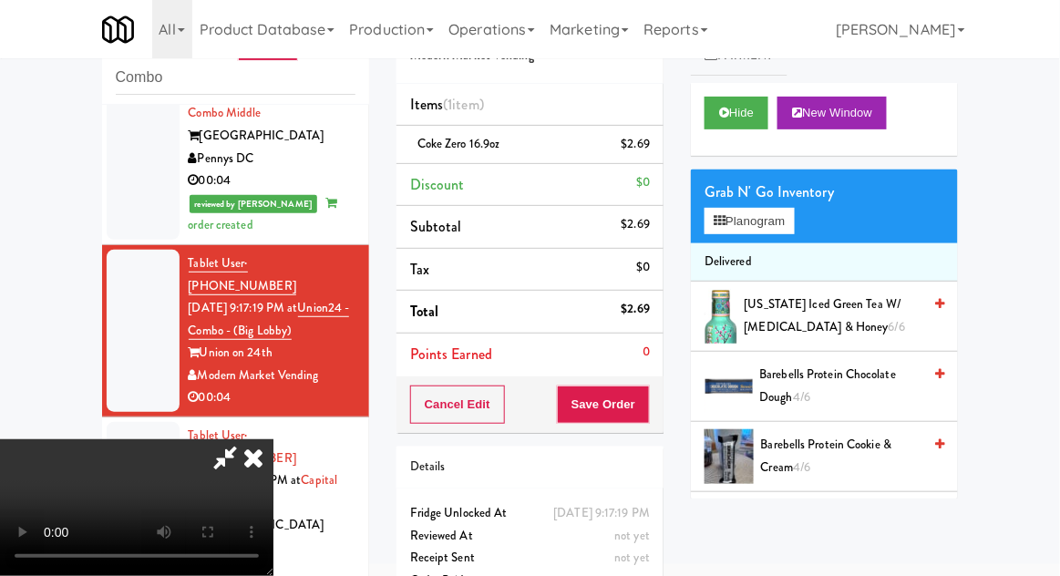
scroll to position [67, 0]
click at [646, 410] on button "Save Order" at bounding box center [603, 405] width 93 height 38
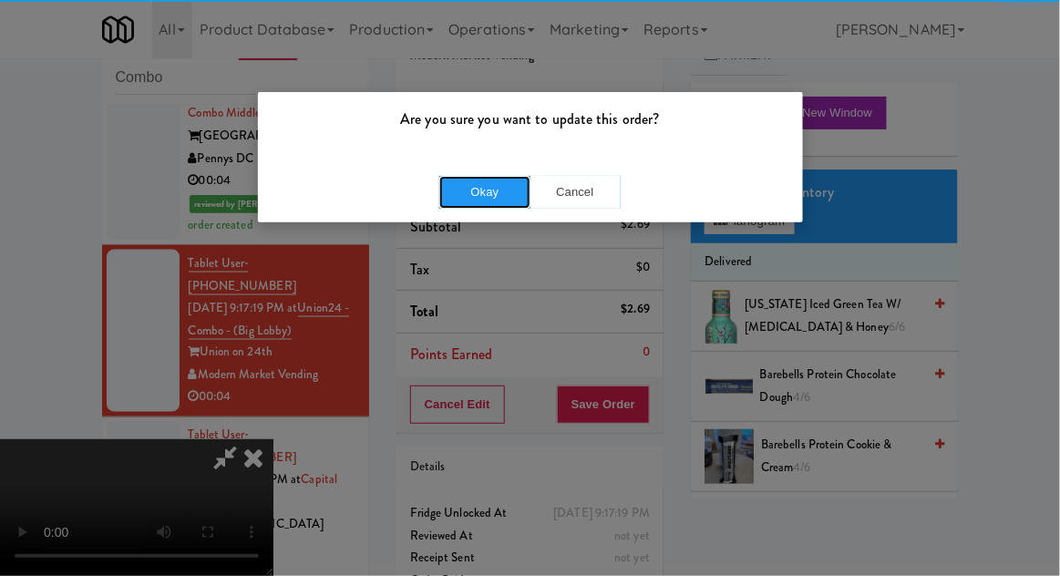
click at [495, 185] on button "Okay" at bounding box center [484, 192] width 91 height 33
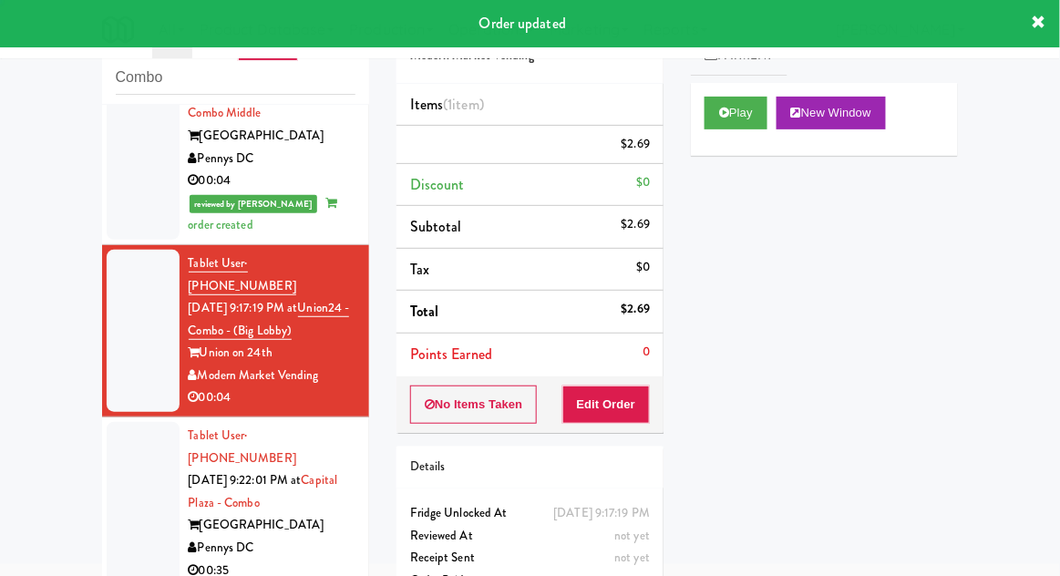
scroll to position [0, 0]
click at [125, 422] on div at bounding box center [143, 503] width 73 height 162
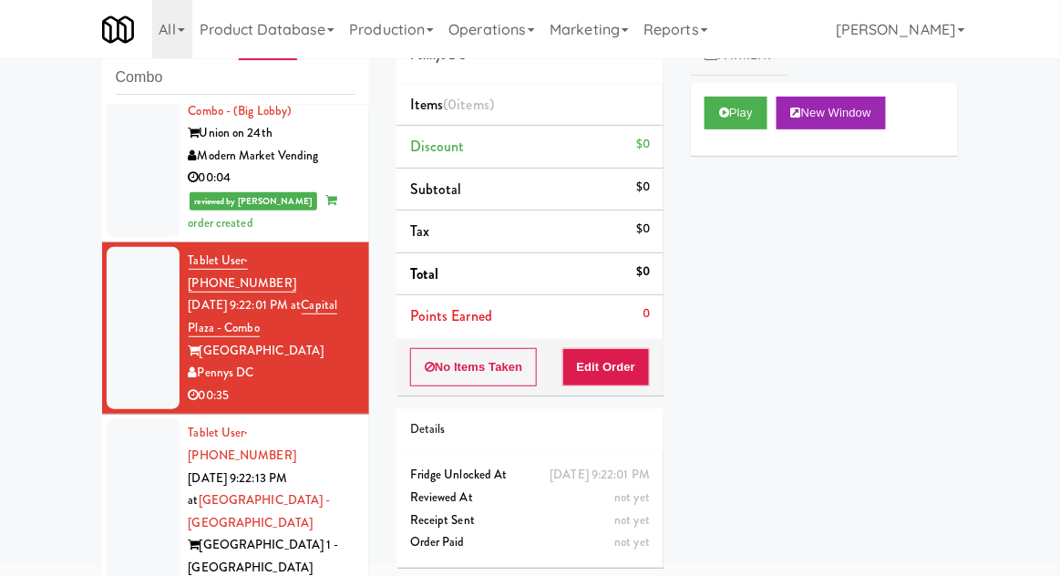
scroll to position [825, 0]
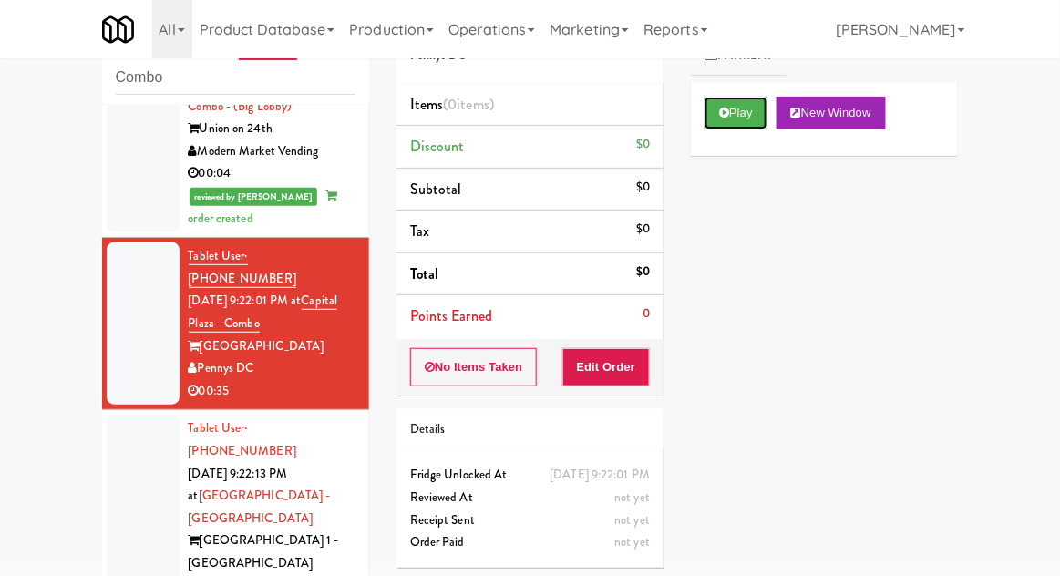
click at [709, 109] on button "Play" at bounding box center [736, 113] width 63 height 33
click at [605, 367] on button "Edit Order" at bounding box center [607, 367] width 88 height 38
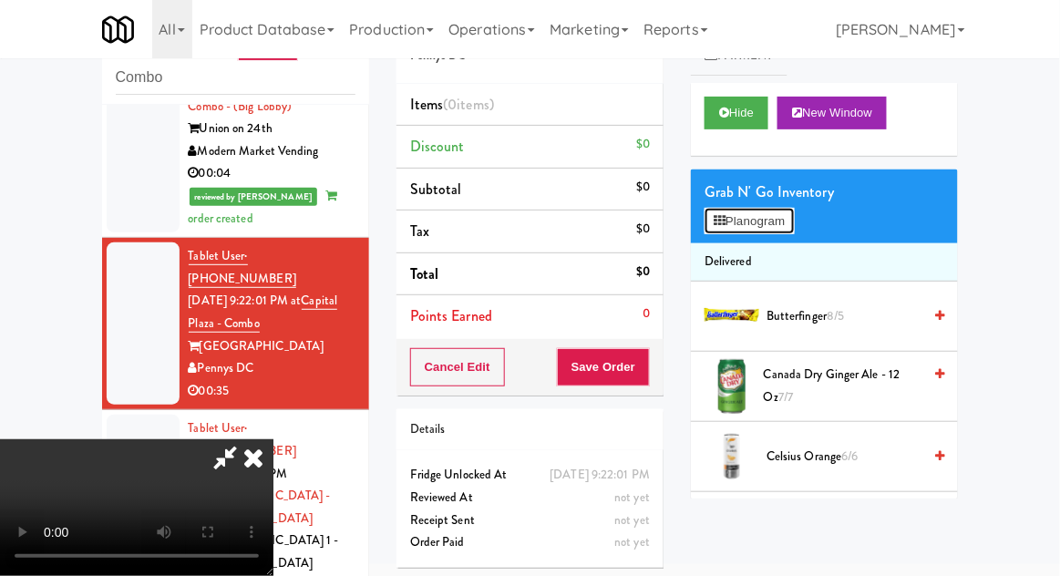
click at [789, 220] on button "Planogram" at bounding box center [749, 221] width 89 height 27
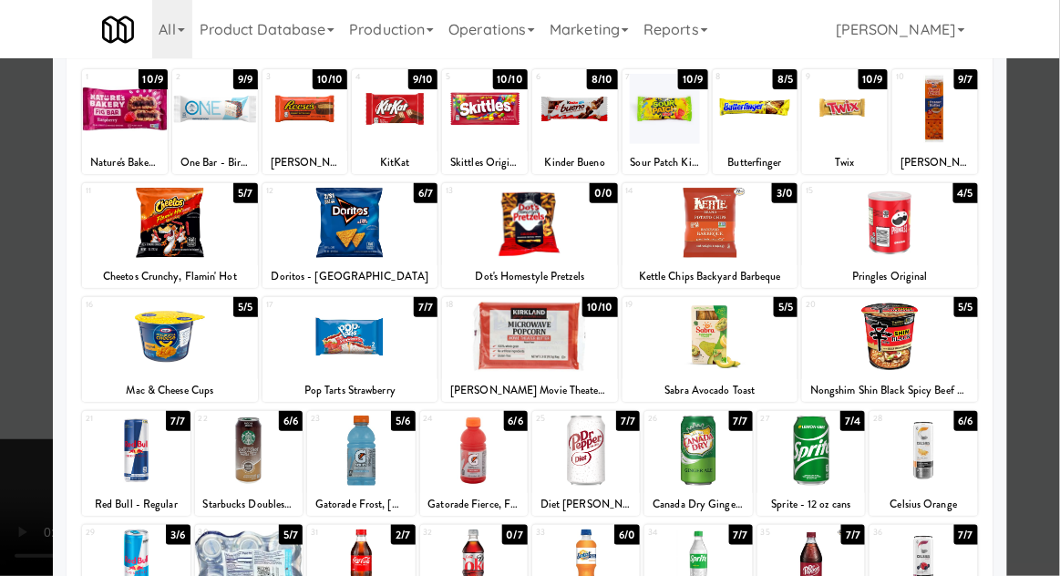
scroll to position [119, 0]
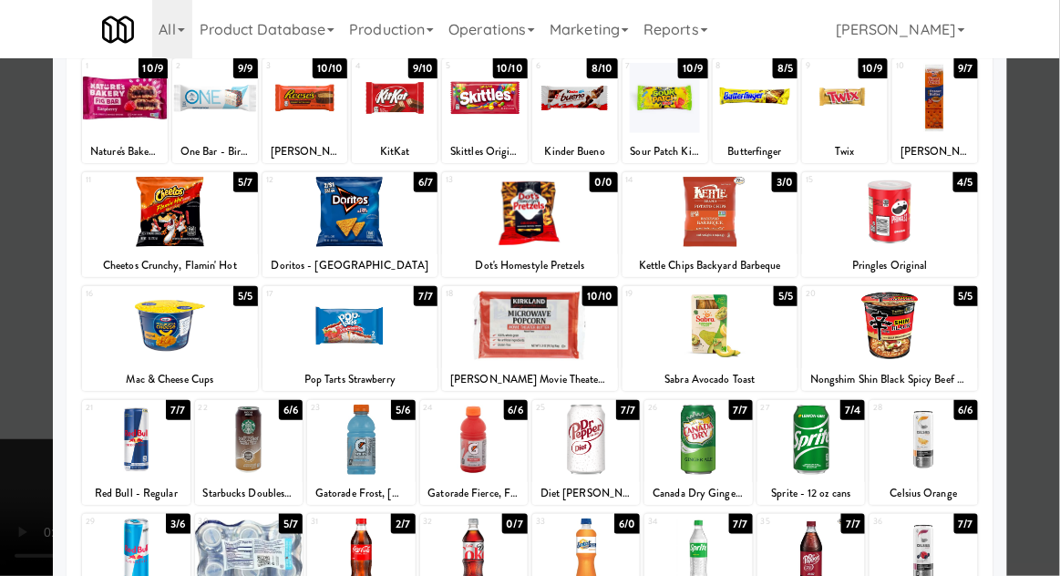
click at [594, 461] on div at bounding box center [586, 440] width 108 height 70
click at [1050, 301] on div at bounding box center [530, 288] width 1060 height 576
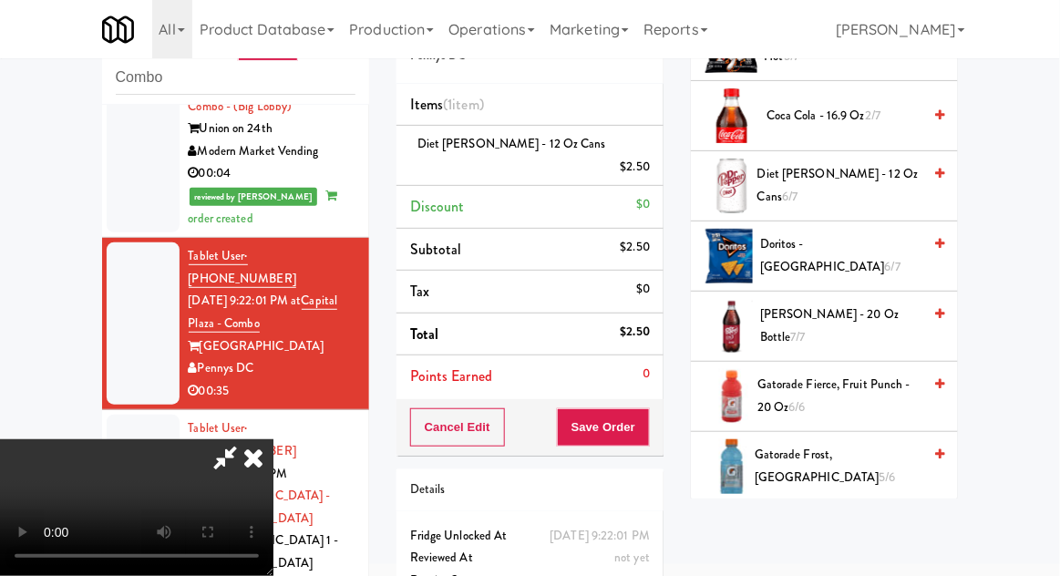
scroll to position [531, 0]
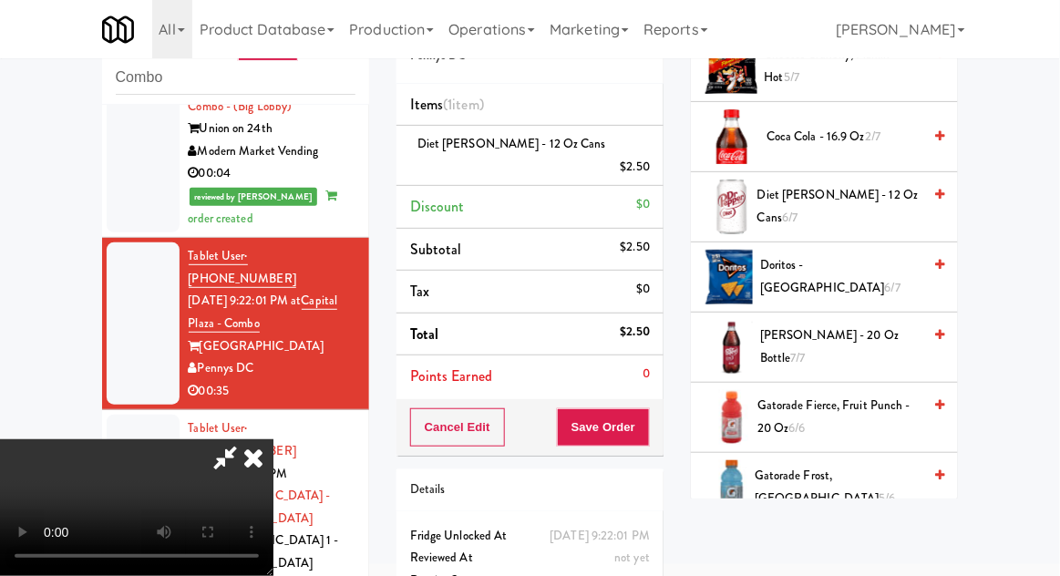
click at [890, 199] on span "Diet Dr Pepper - 12 oz Cans 6/7" at bounding box center [840, 206] width 164 height 45
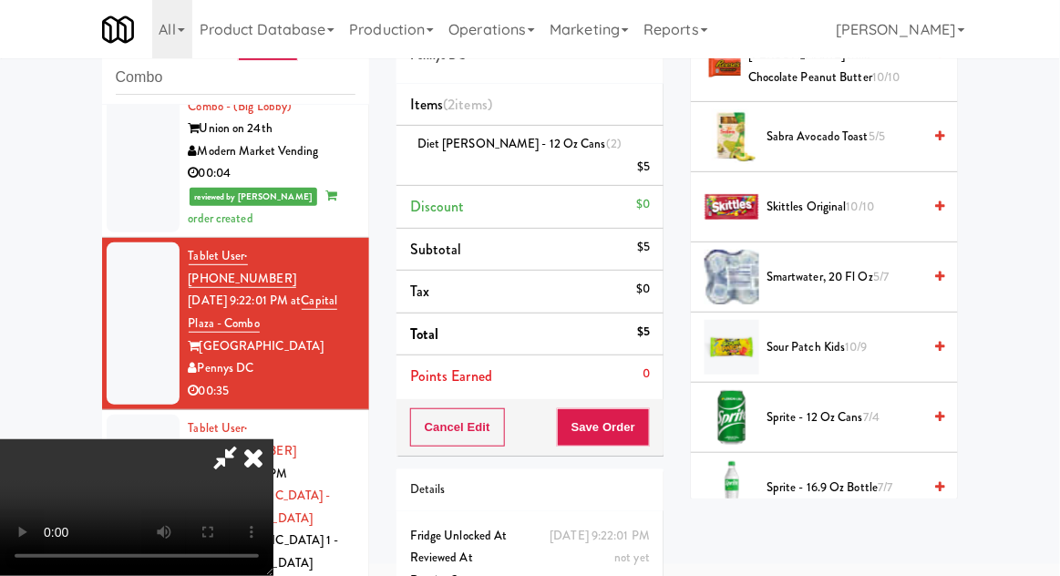
scroll to position [1938, 0]
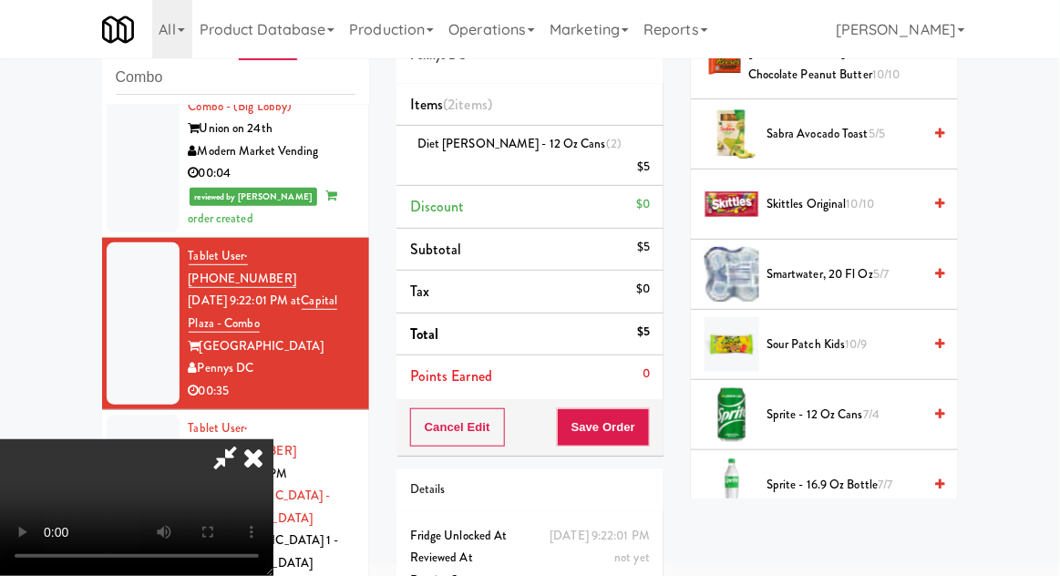
click at [851, 404] on span "Sprite - 12 oz cans 7/4" at bounding box center [844, 415] width 155 height 23
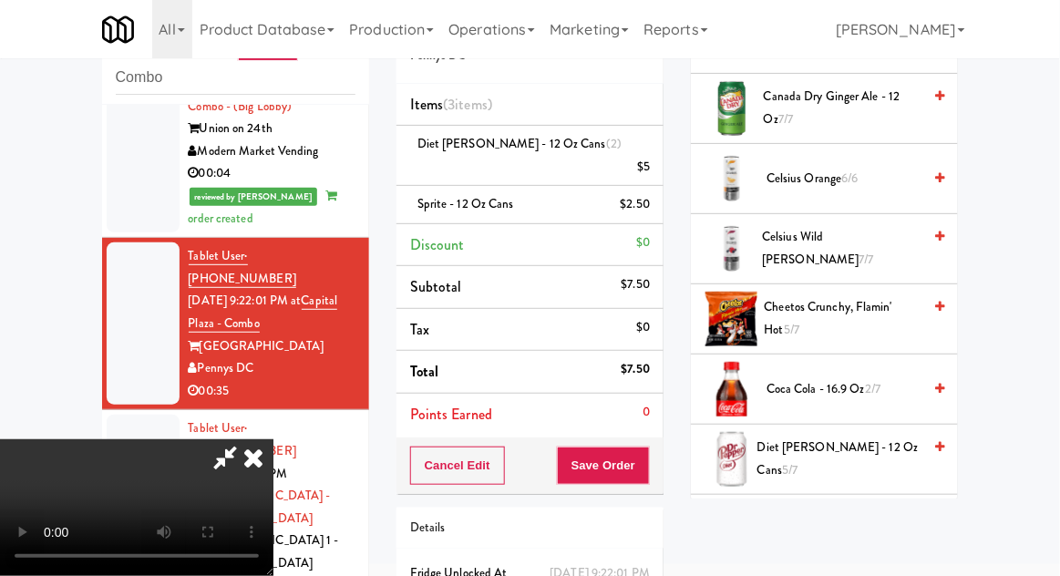
scroll to position [272, 0]
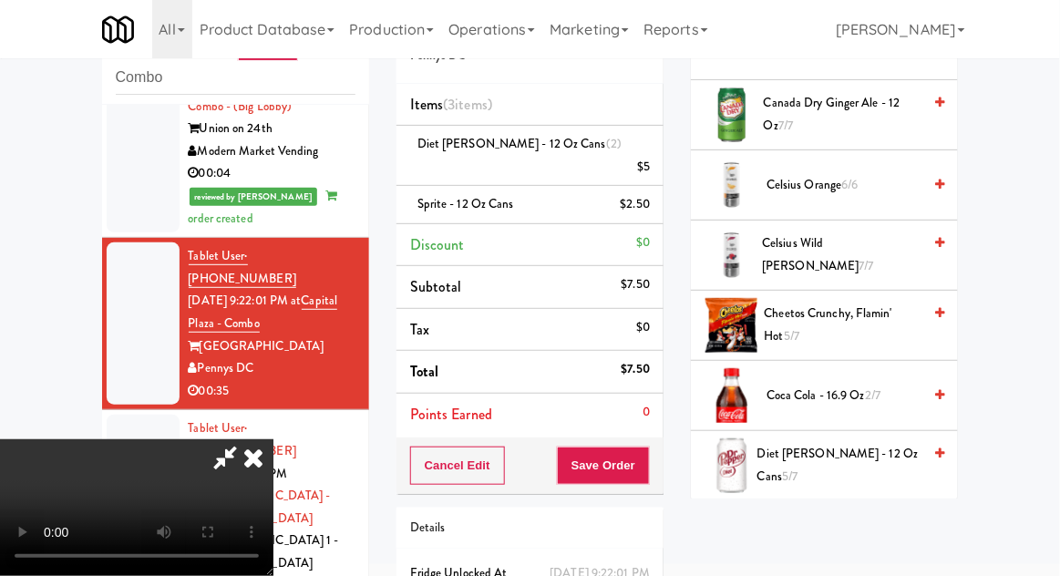
click at [879, 306] on span "Cheetos Crunchy, Flamin' Hot 5/7" at bounding box center [844, 325] width 158 height 45
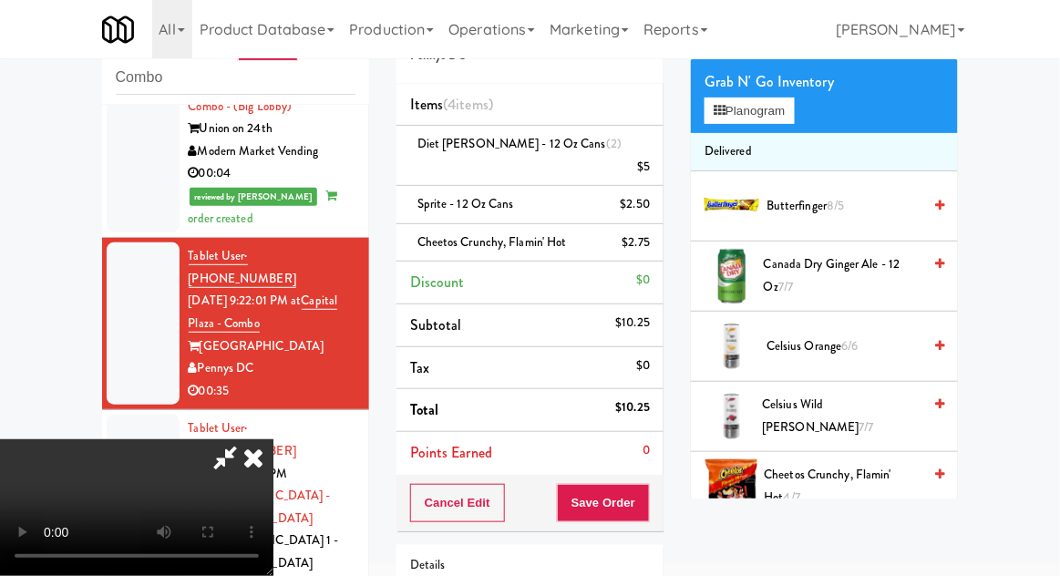
scroll to position [0, 0]
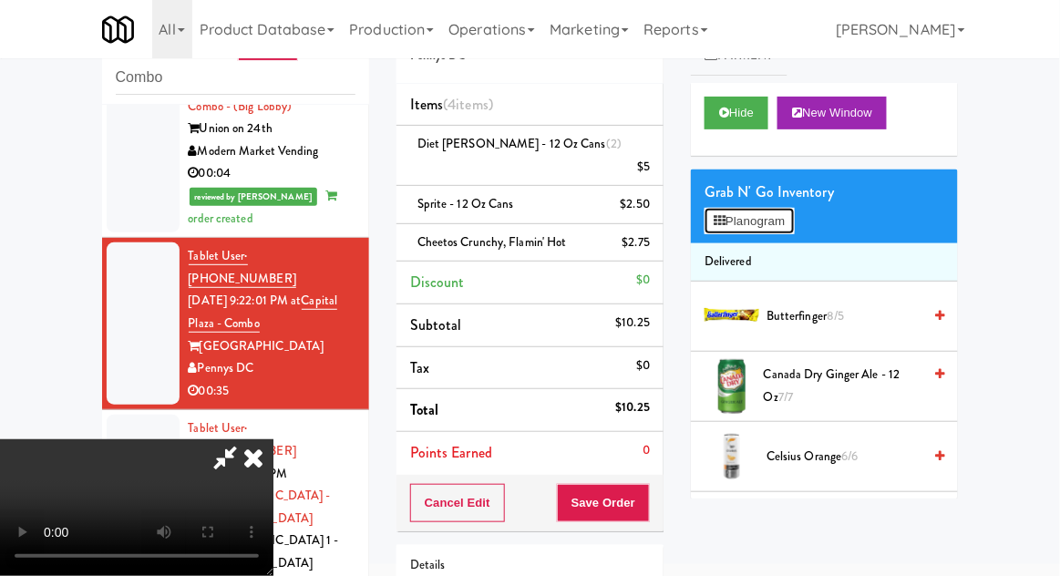
click at [794, 224] on button "Planogram" at bounding box center [749, 221] width 89 height 27
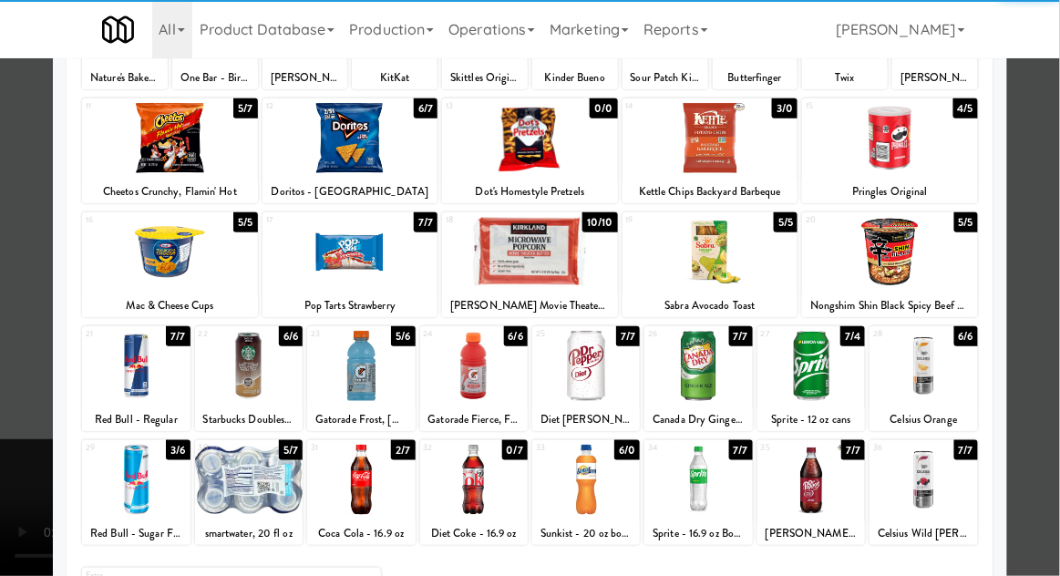
scroll to position [193, 0]
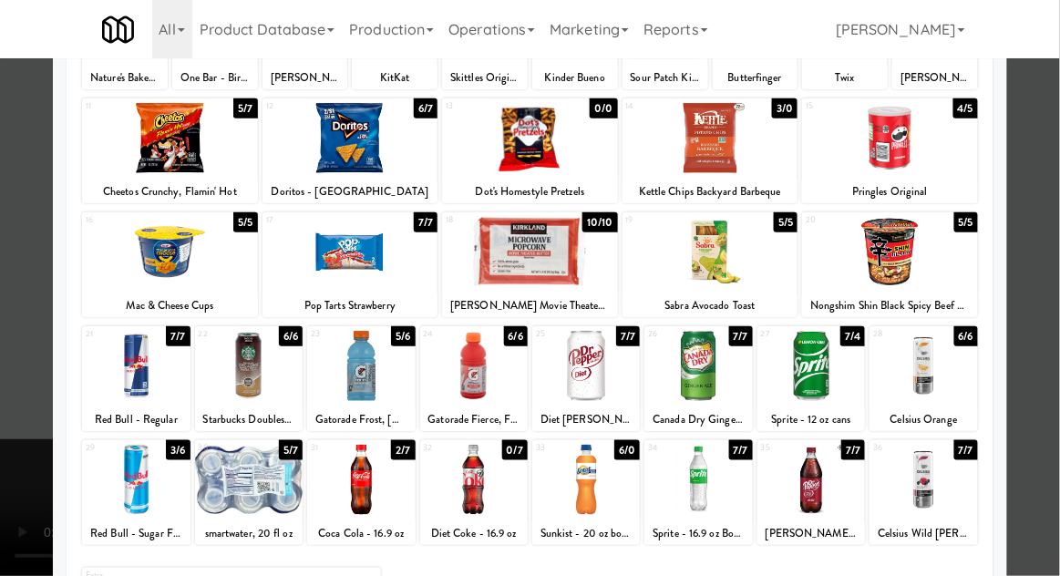
click at [954, 372] on div at bounding box center [924, 366] width 108 height 70
click at [1037, 341] on div at bounding box center [530, 288] width 1060 height 576
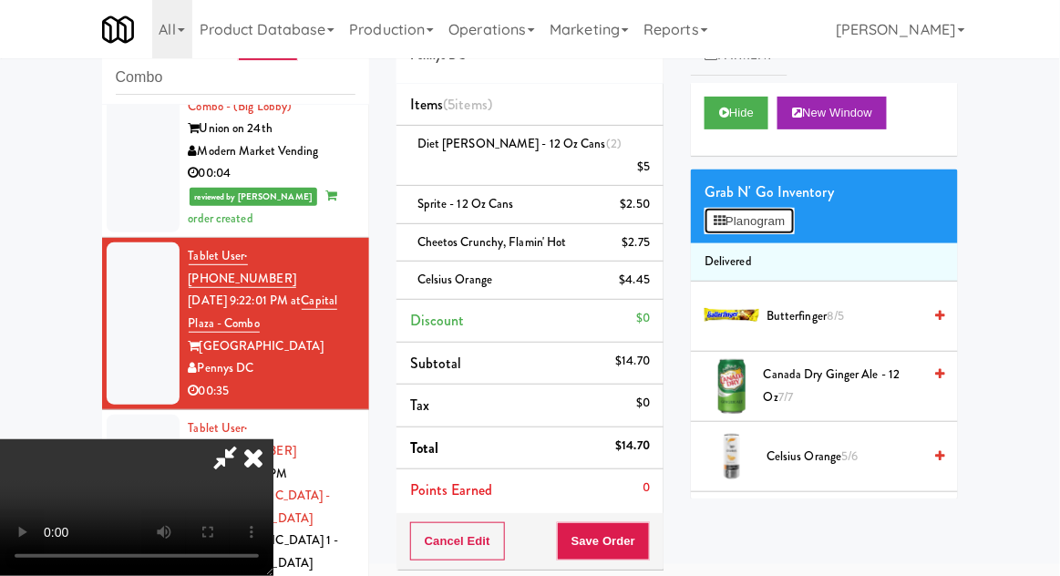
click at [790, 217] on button "Planogram" at bounding box center [749, 221] width 89 height 27
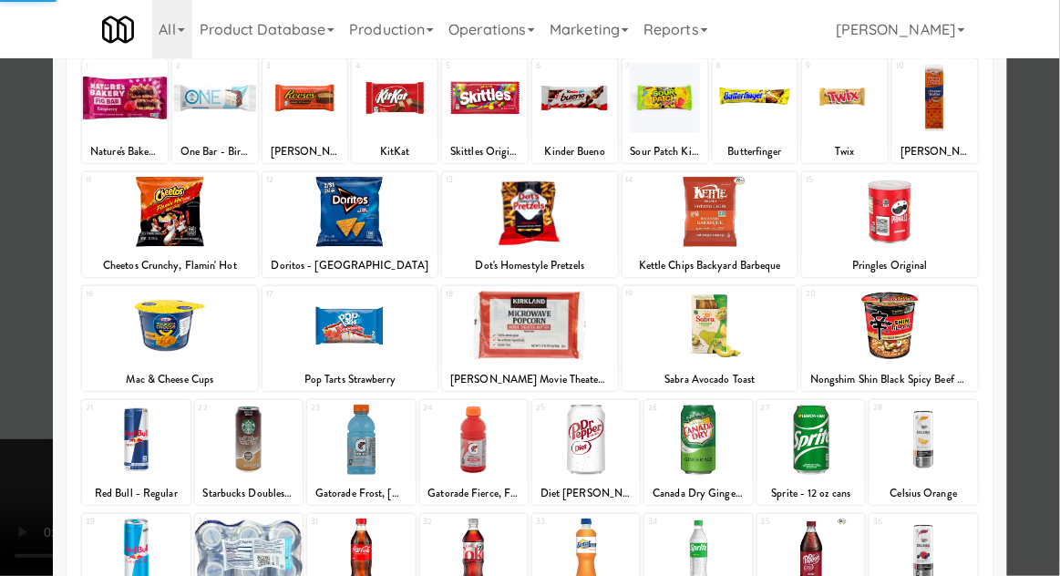
scroll to position [231, 0]
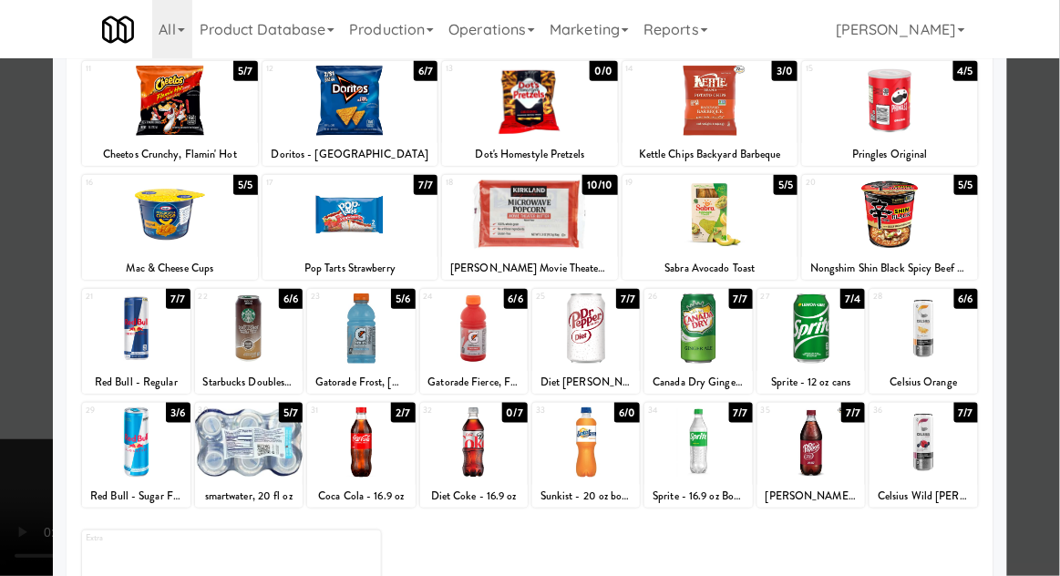
click at [1030, 248] on div at bounding box center [530, 288] width 1060 height 576
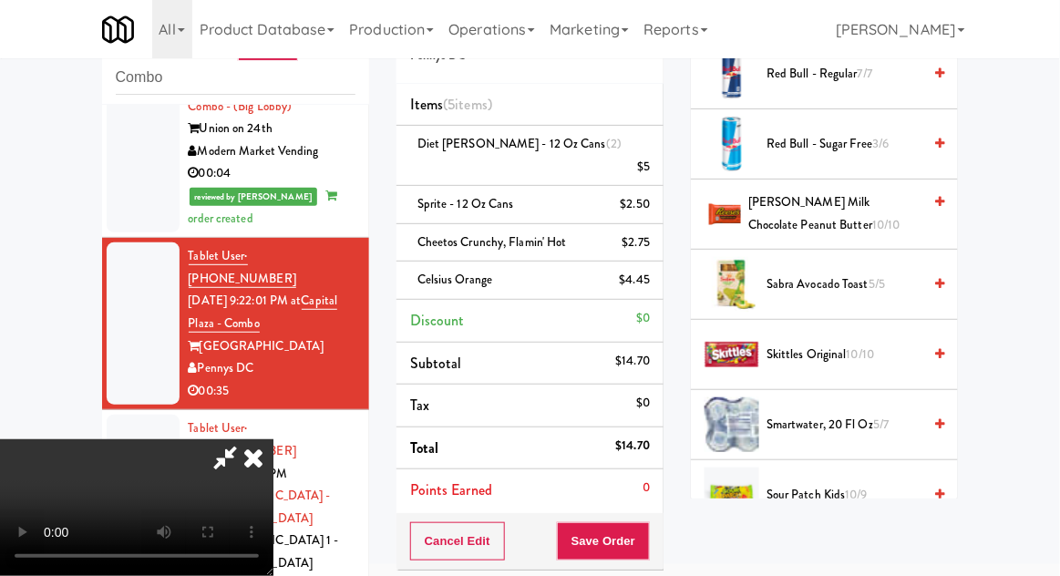
scroll to position [2285, 0]
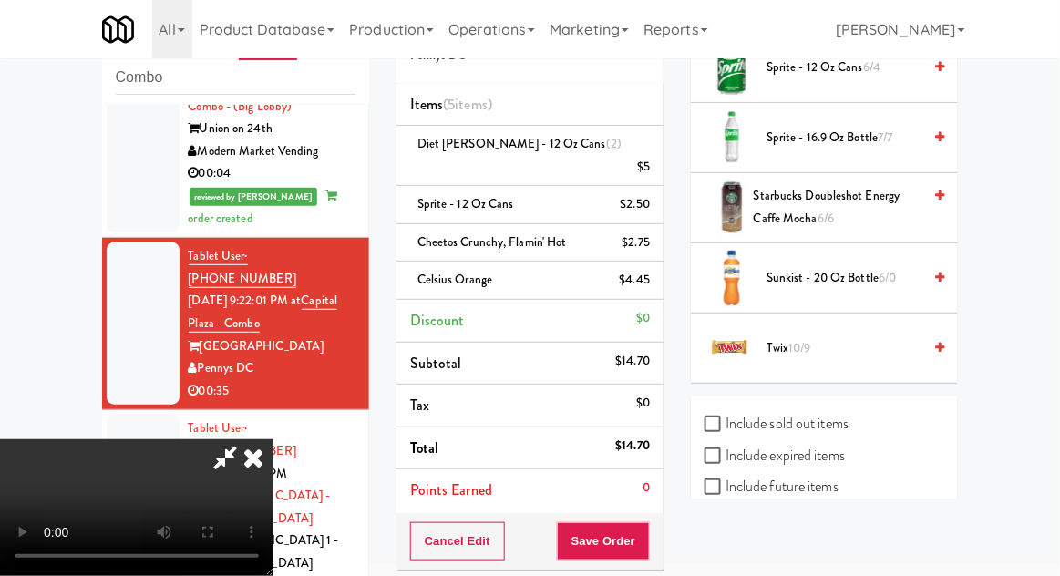
click at [846, 542] on label "Include previous static inventory" at bounding box center [806, 549] width 203 height 27
click at [726, 543] on input "Include previous static inventory" at bounding box center [715, 550] width 21 height 15
checkbox input "true"
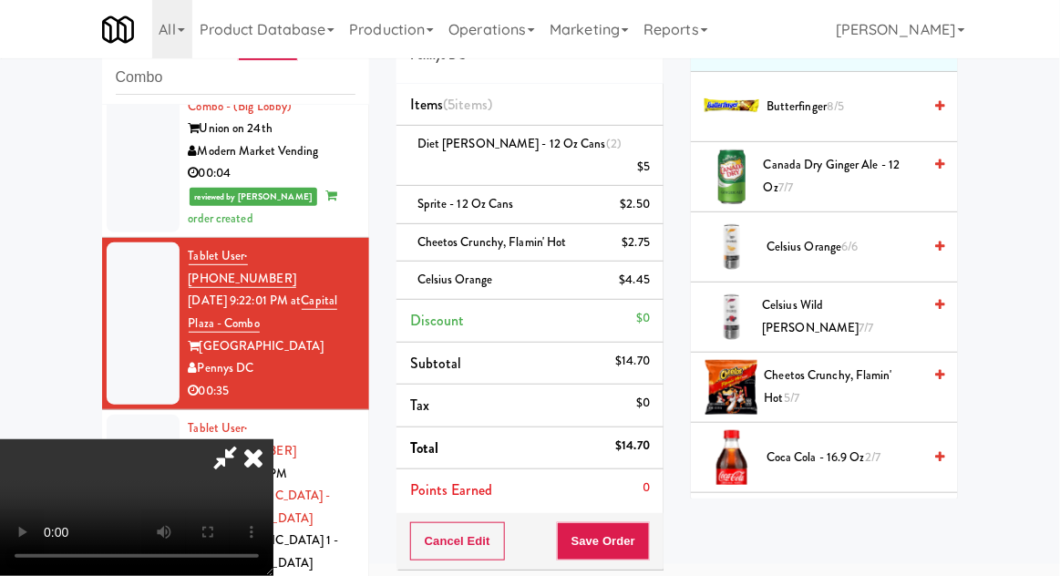
scroll to position [211, 0]
click at [471, 269] on li "Celsius Orange $4.45" at bounding box center [530, 281] width 267 height 38
click at [656, 276] on link at bounding box center [648, 287] width 16 height 23
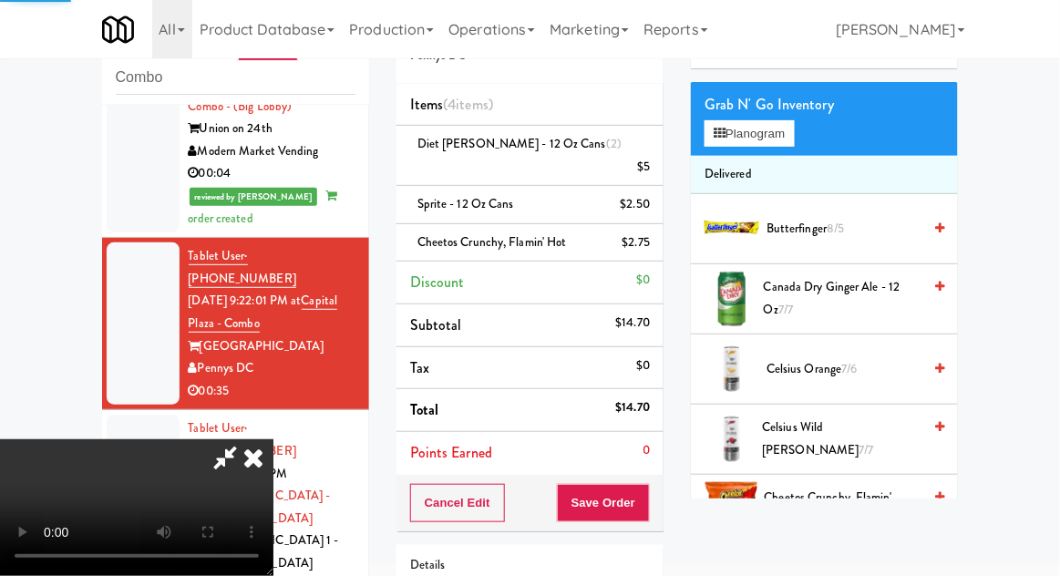
scroll to position [0, 0]
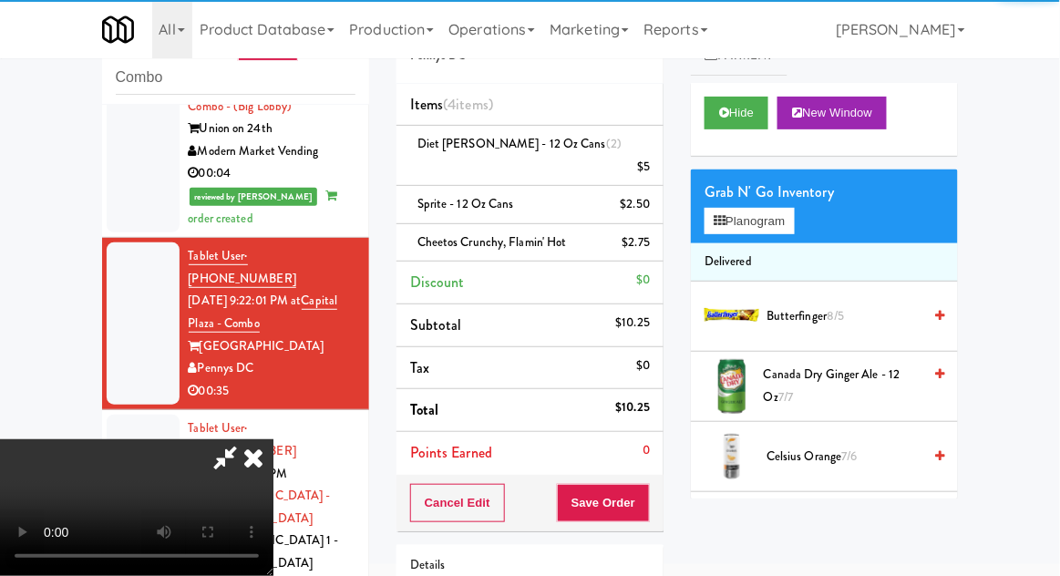
click at [746, 245] on li "Delivered" at bounding box center [824, 262] width 267 height 38
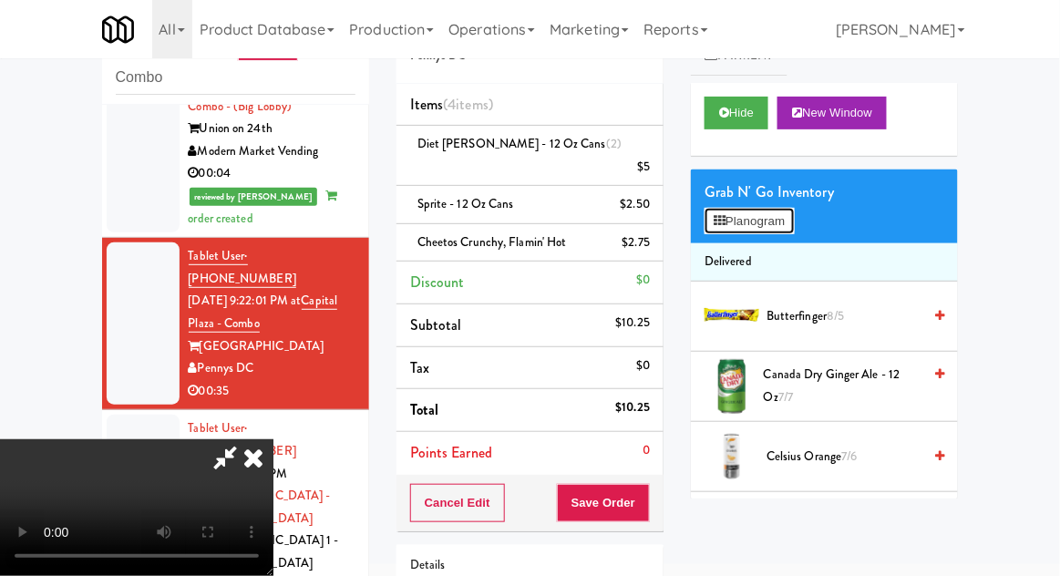
click at [731, 233] on button "Planogram" at bounding box center [749, 221] width 89 height 27
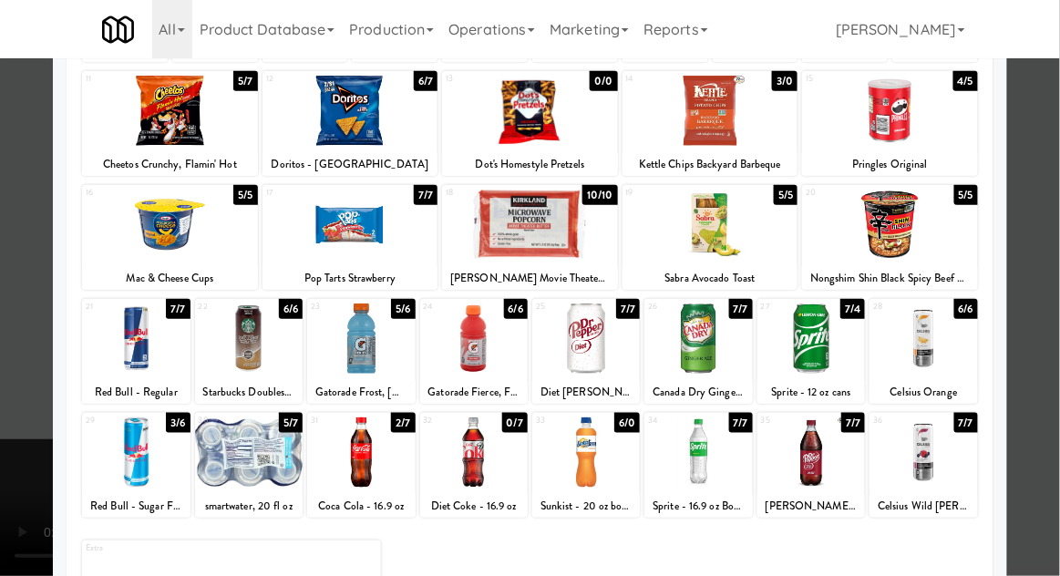
scroll to position [231, 0]
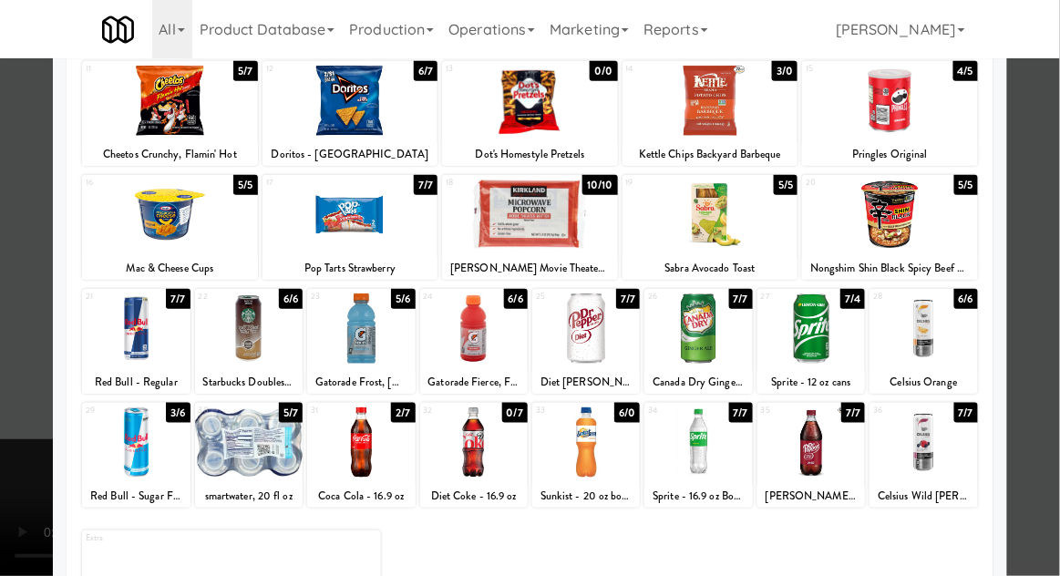
click at [946, 446] on div at bounding box center [924, 443] width 108 height 70
click at [1035, 394] on div at bounding box center [530, 288] width 1060 height 576
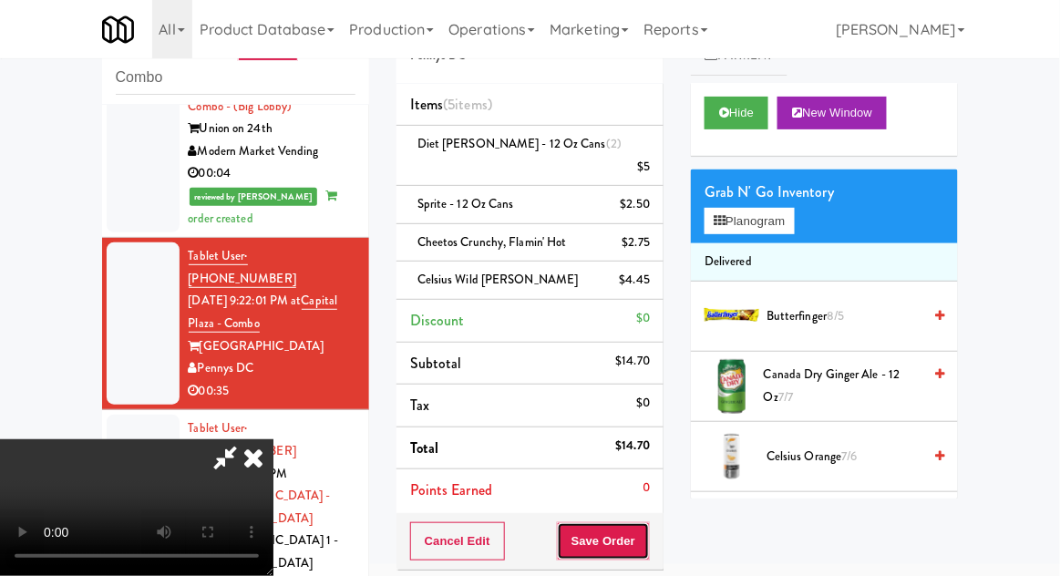
click at [648, 522] on button "Save Order" at bounding box center [603, 541] width 93 height 38
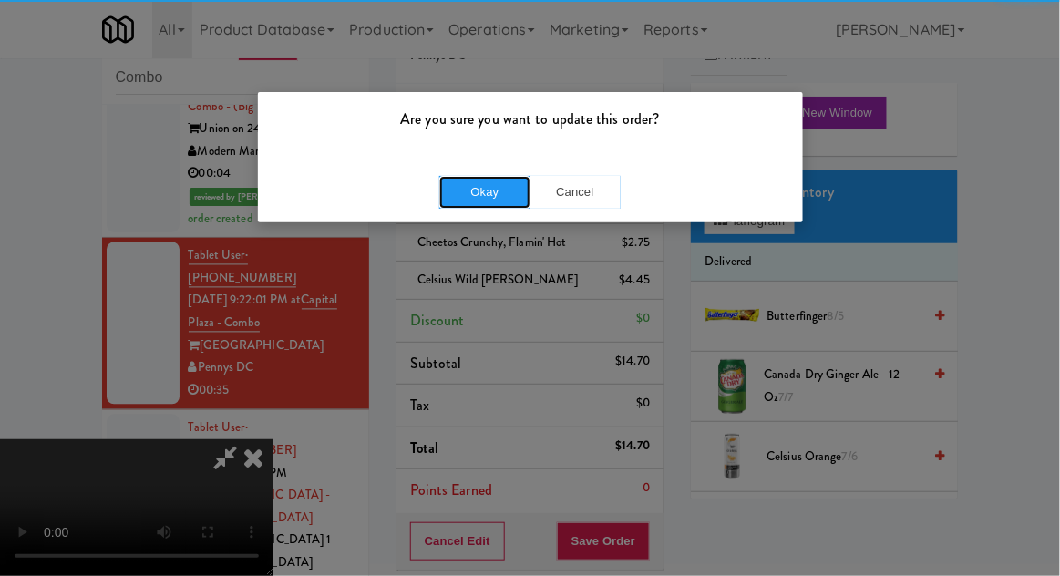
click at [473, 189] on button "Okay" at bounding box center [484, 192] width 91 height 33
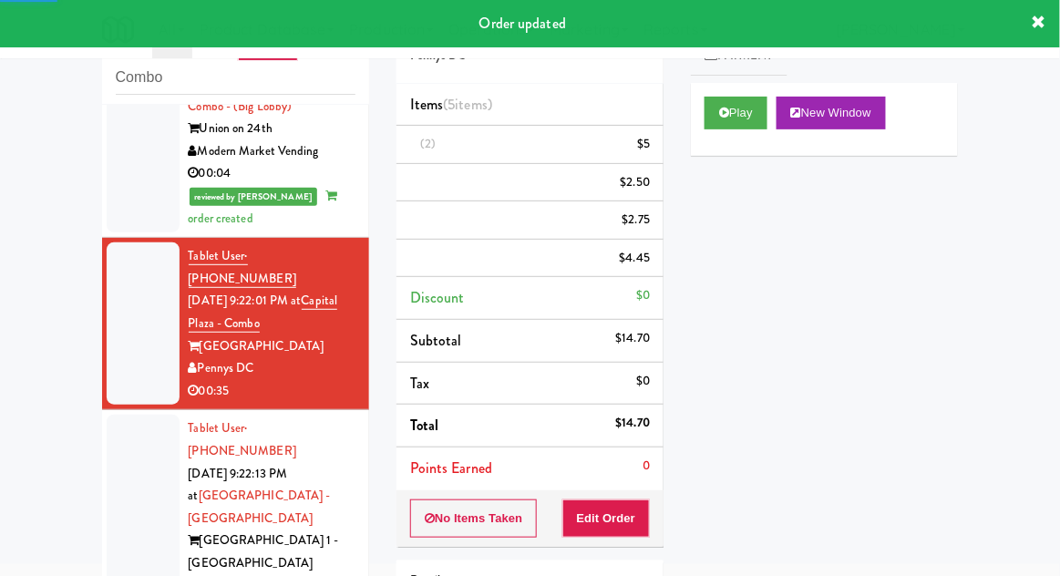
click at [111, 415] on div at bounding box center [143, 518] width 73 height 207
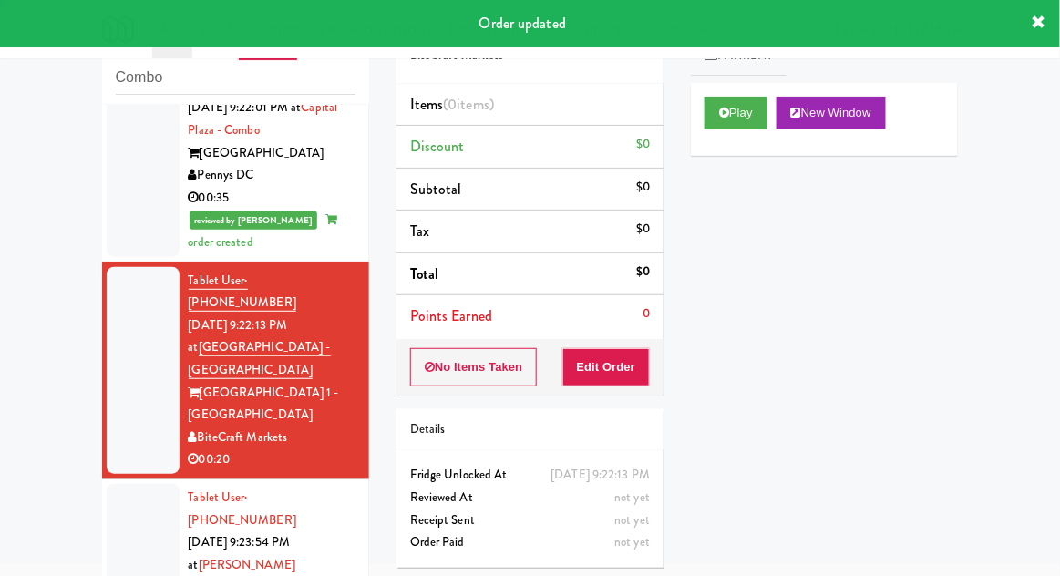
scroll to position [1029, 0]
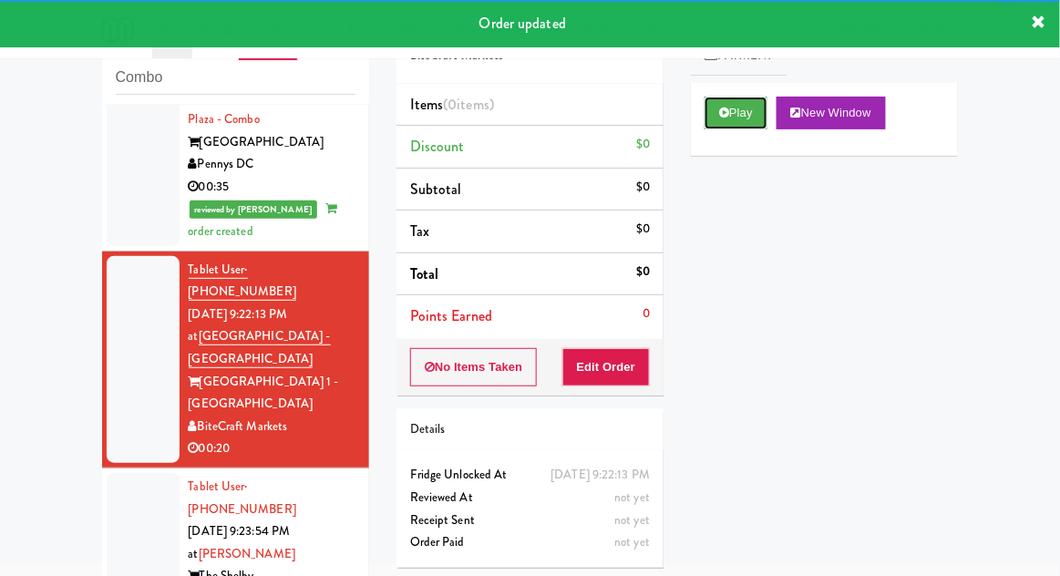
click at [728, 108] on icon at bounding box center [724, 113] width 10 height 12
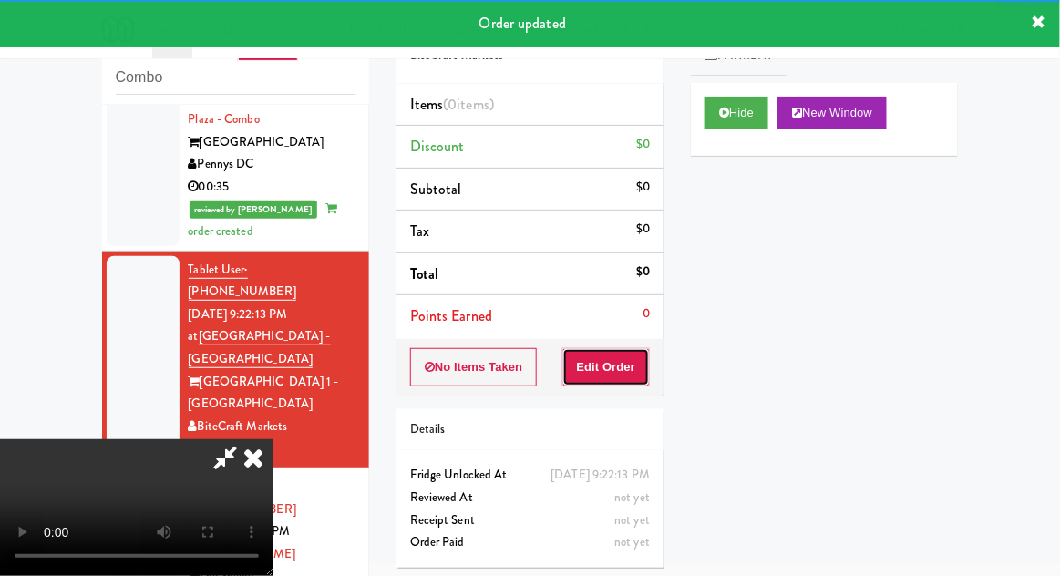
click at [611, 368] on button "Edit Order" at bounding box center [607, 367] width 88 height 38
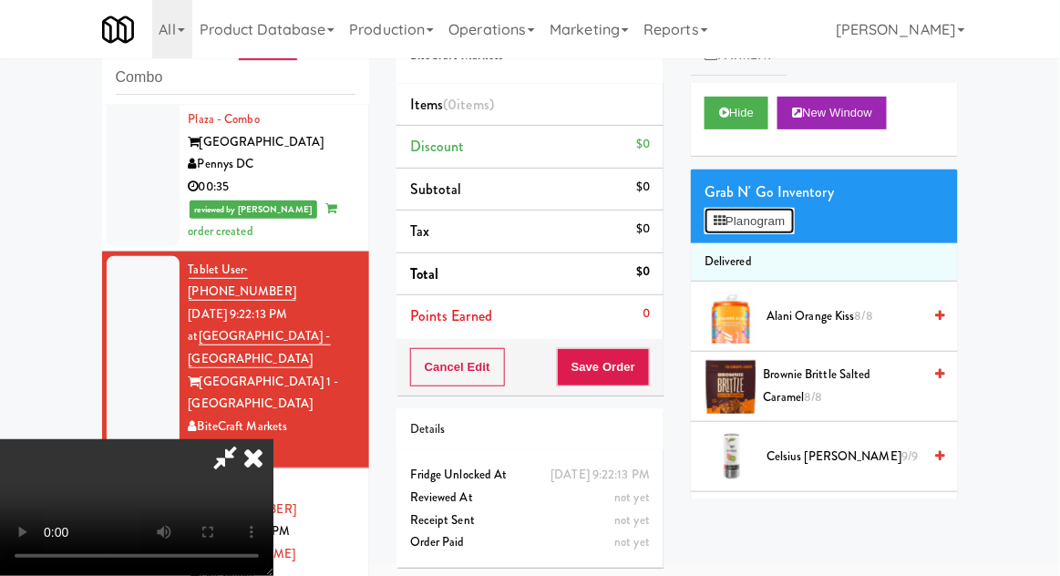
click at [781, 233] on button "Planogram" at bounding box center [749, 221] width 89 height 27
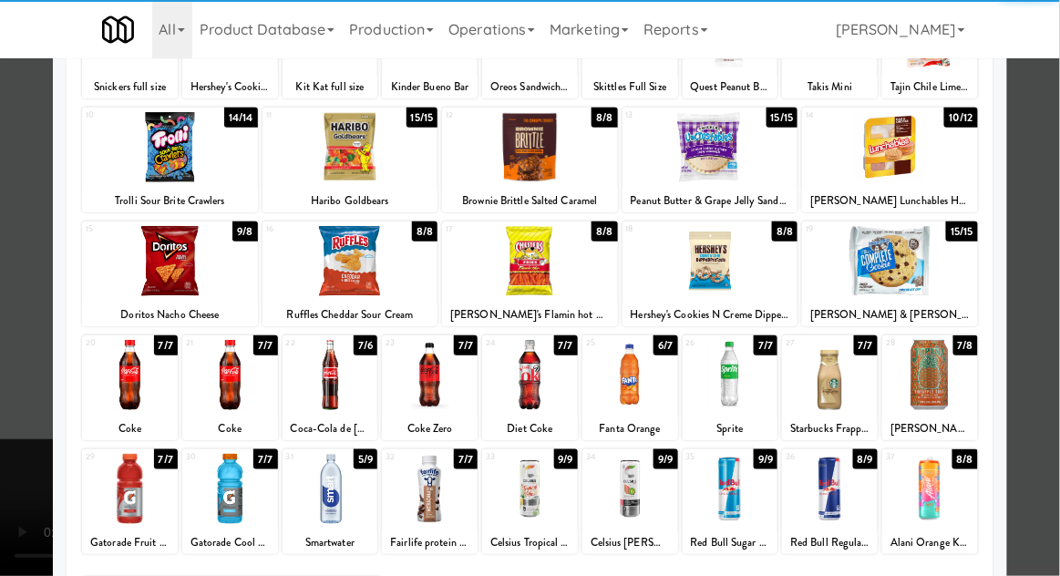
scroll to position [189, 0]
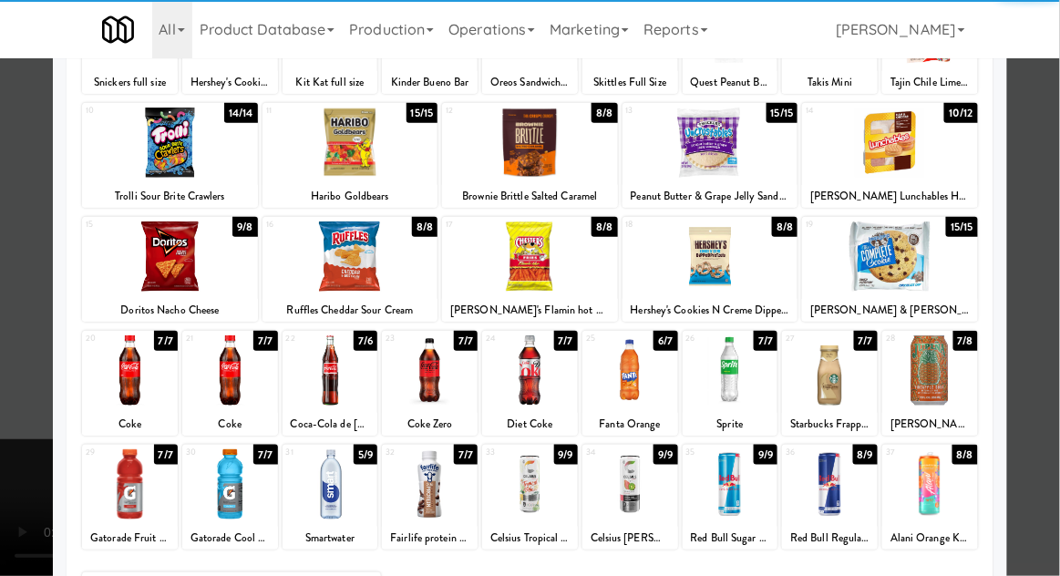
click at [242, 482] on div at bounding box center [230, 485] width 96 height 70
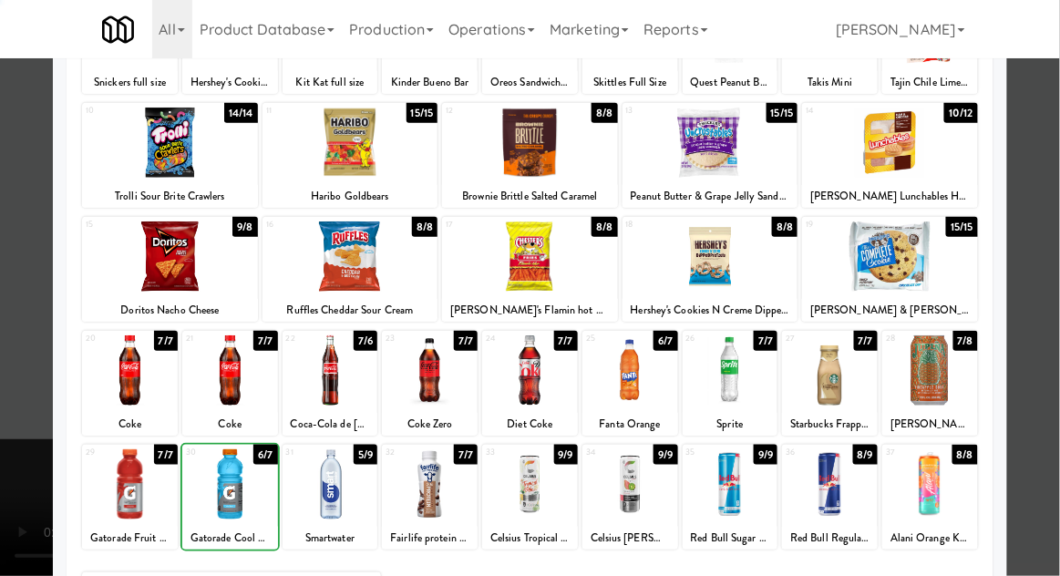
click at [1050, 324] on div at bounding box center [530, 288] width 1060 height 576
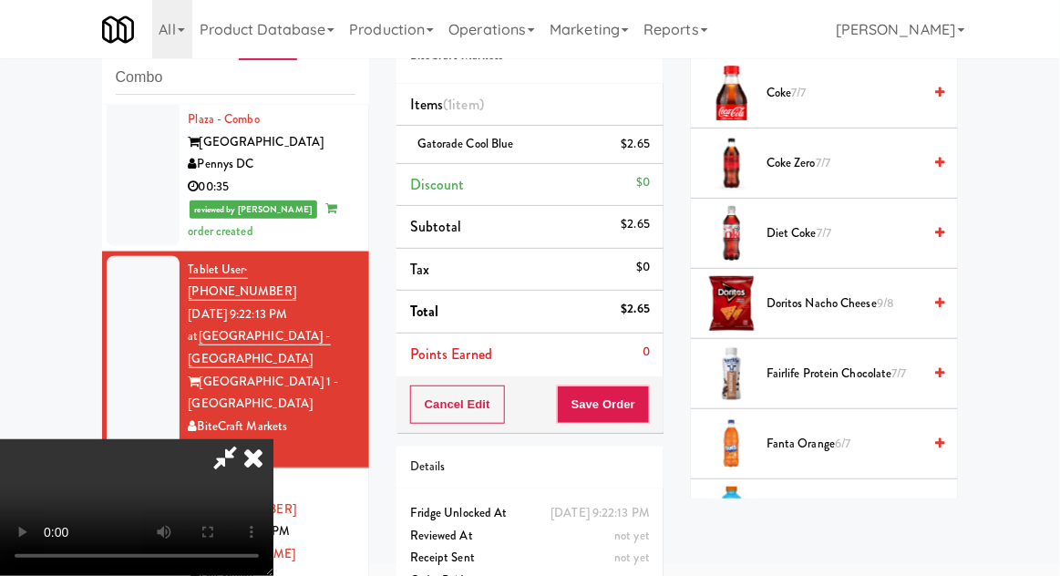
scroll to position [719, 0]
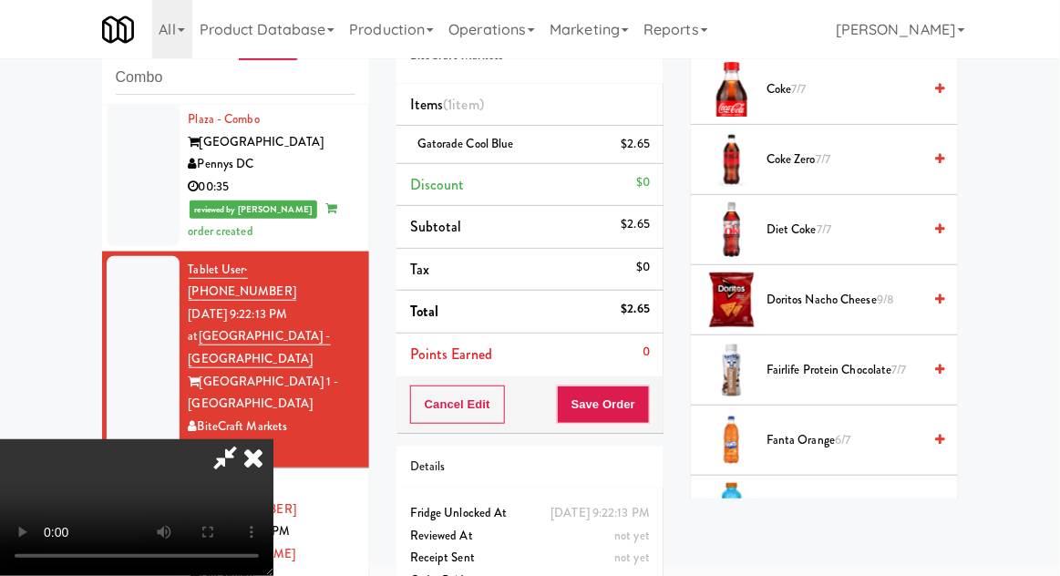
click at [847, 436] on span "6/7" at bounding box center [843, 439] width 16 height 17
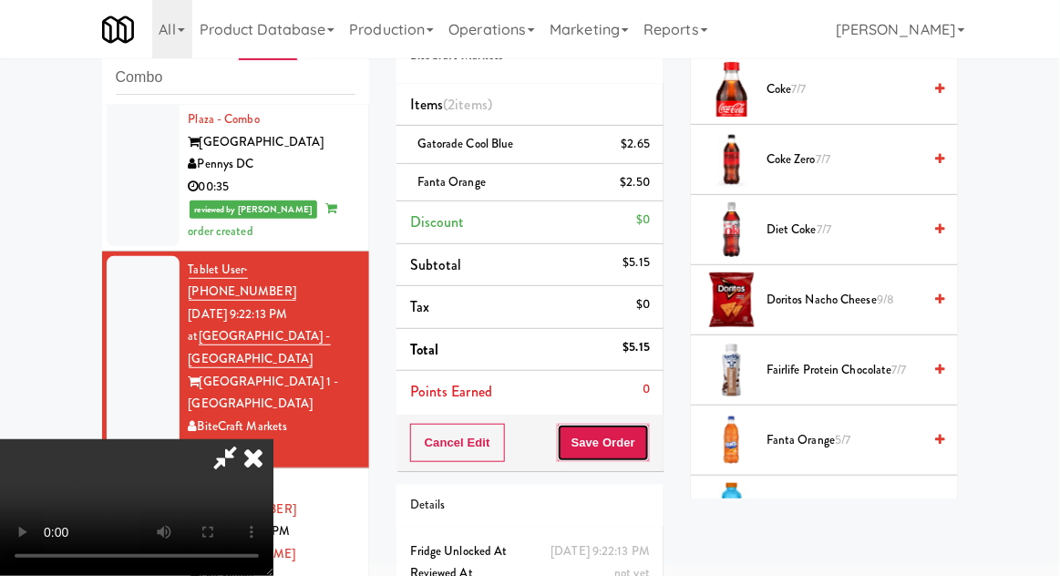
click at [644, 439] on button "Save Order" at bounding box center [603, 443] width 93 height 38
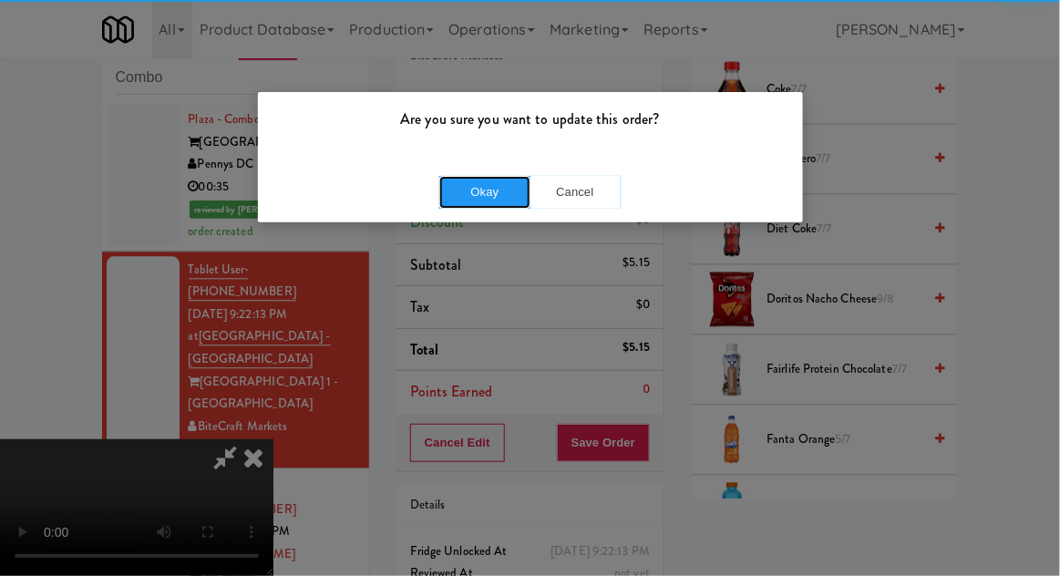
click at [501, 189] on button "Okay" at bounding box center [484, 192] width 91 height 33
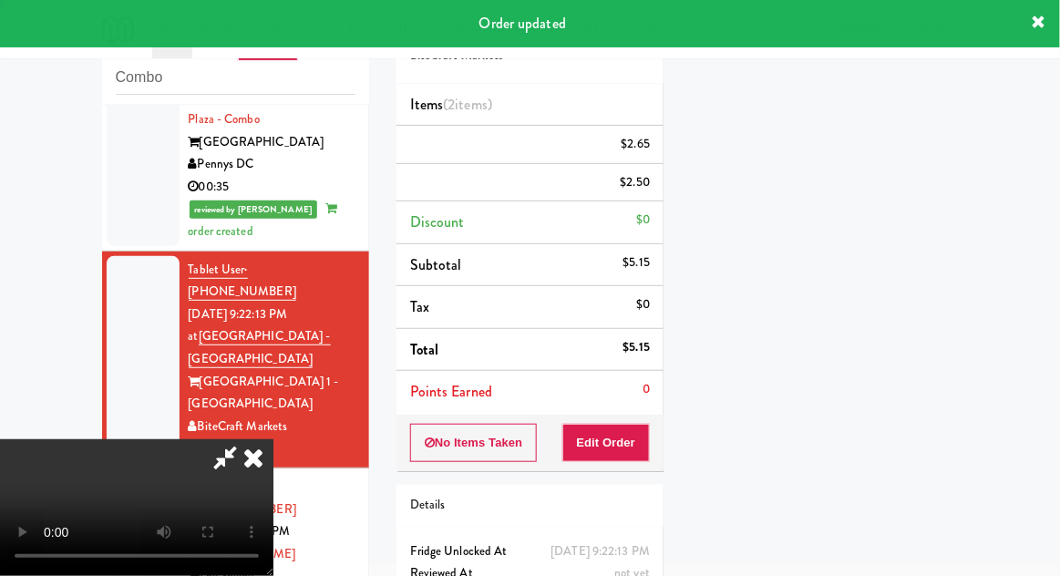
scroll to position [180, 0]
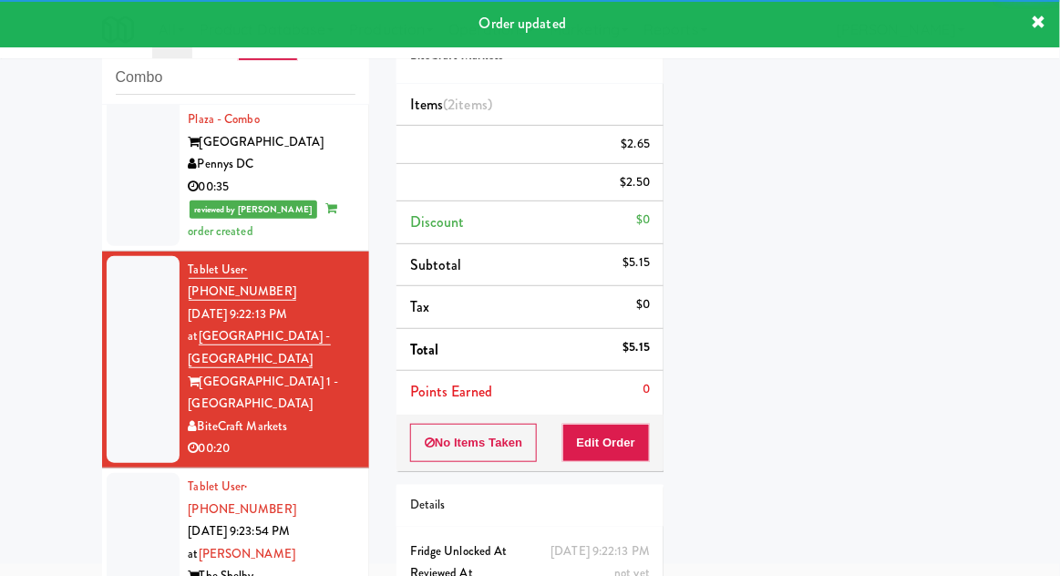
click at [109, 473] on div at bounding box center [143, 554] width 73 height 162
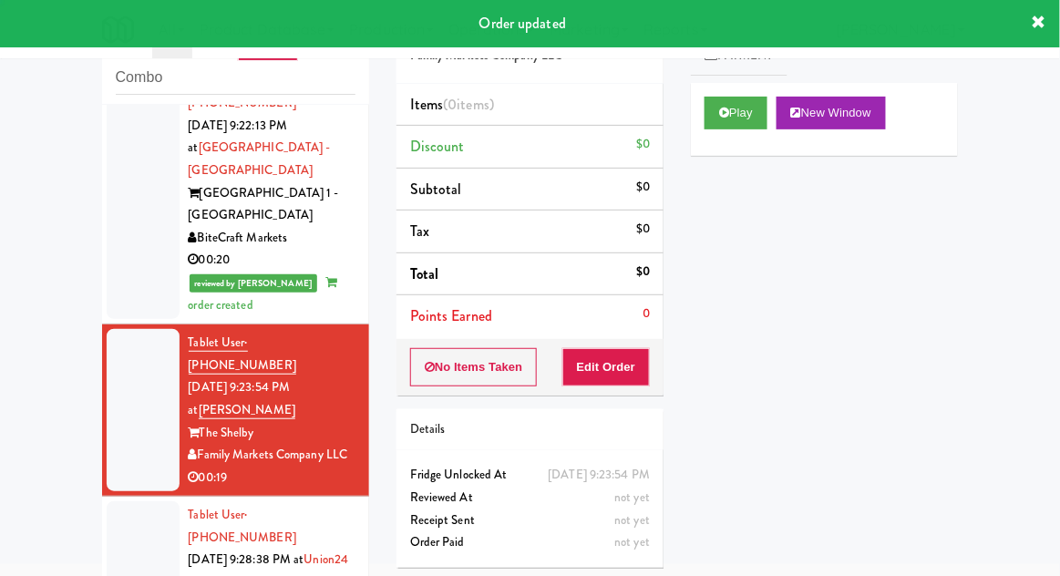
scroll to position [1220, 0]
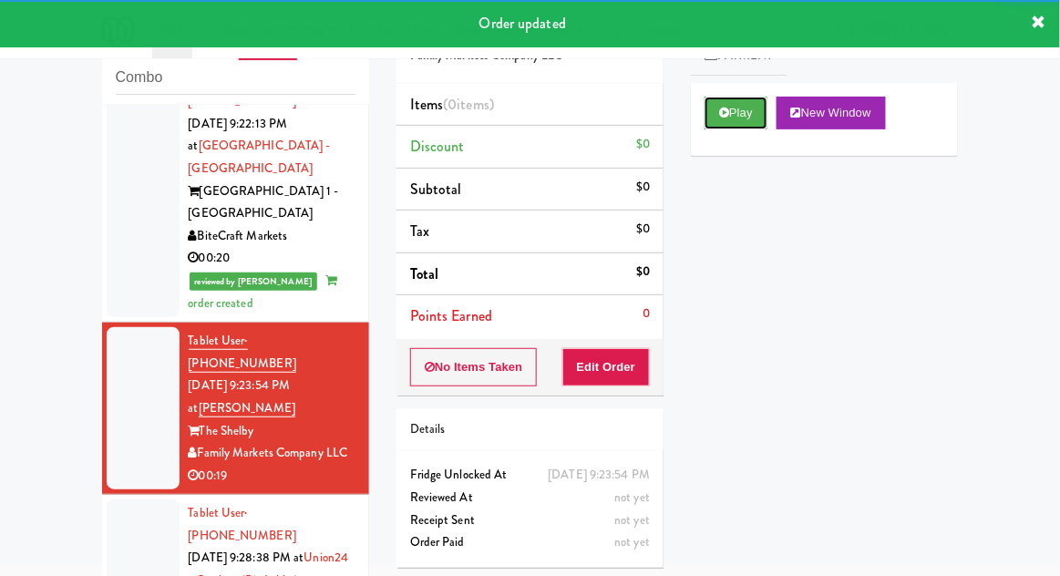
click at [715, 126] on button "Play" at bounding box center [736, 113] width 63 height 33
click at [596, 355] on button "Edit Order" at bounding box center [607, 367] width 88 height 38
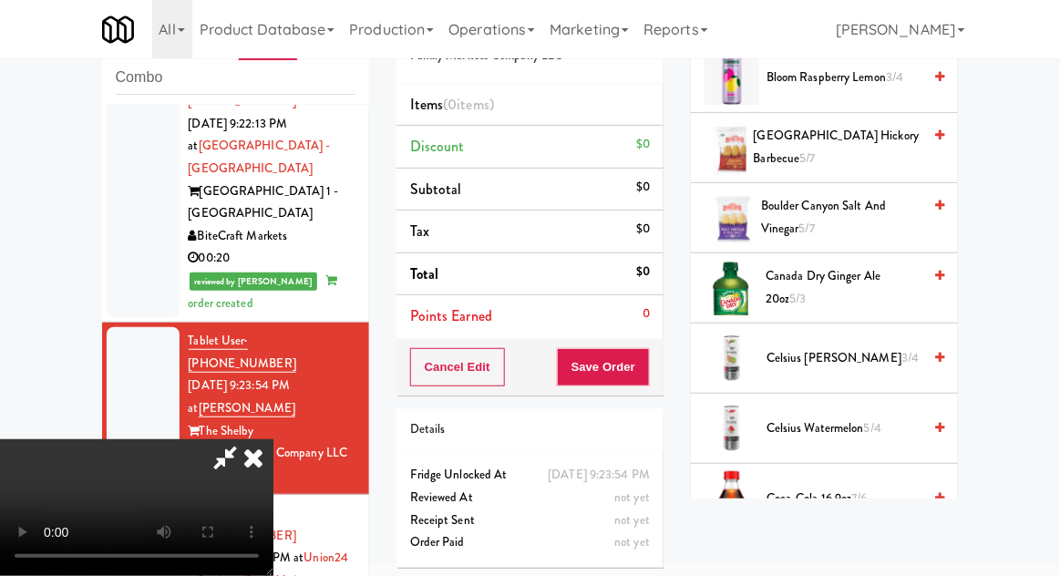
scroll to position [524, 0]
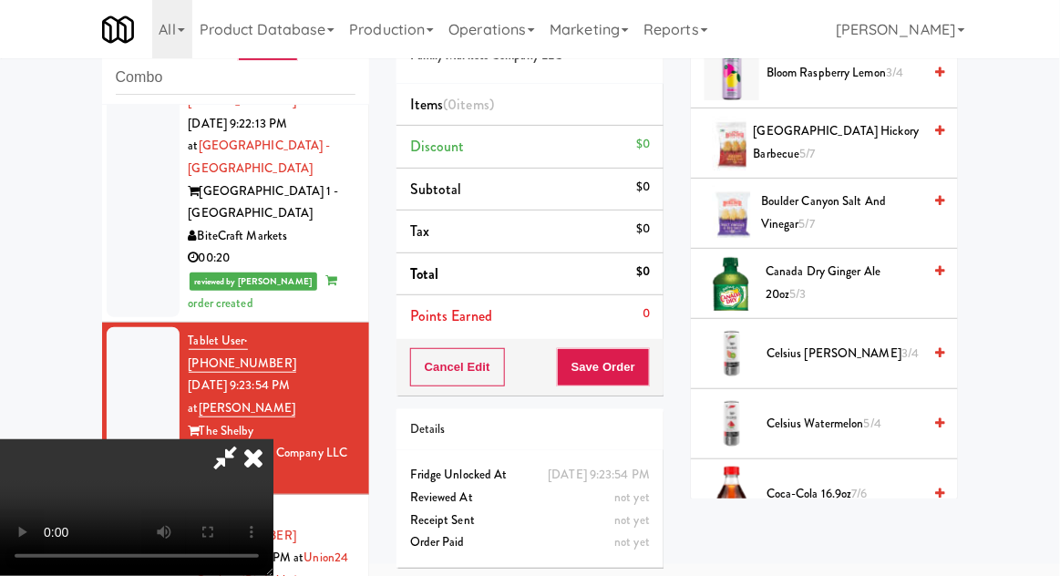
click at [891, 276] on span "Canada Dry Ginger Ale 20oz 5/3" at bounding box center [844, 283] width 156 height 45
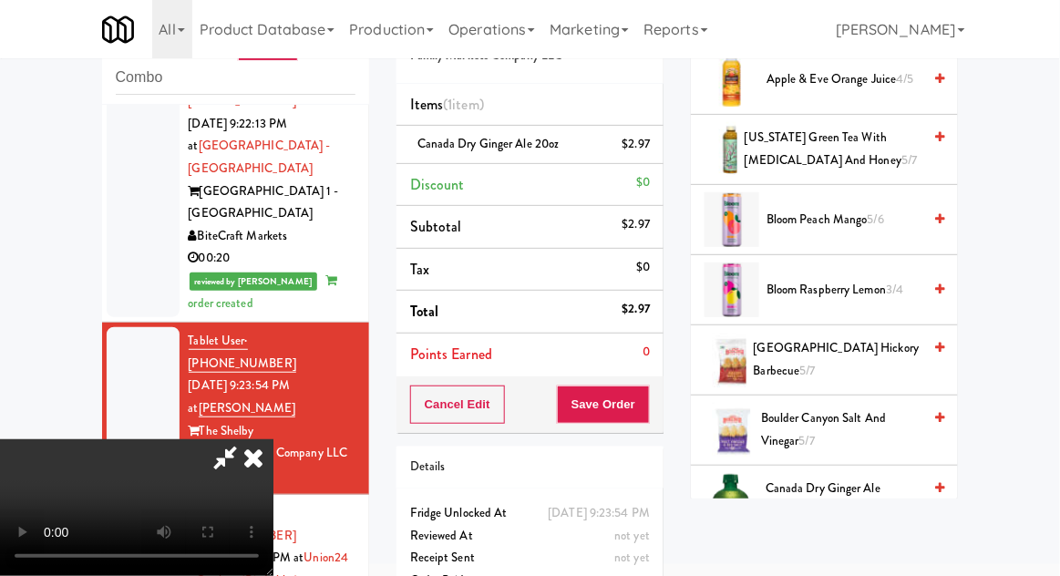
scroll to position [0, 0]
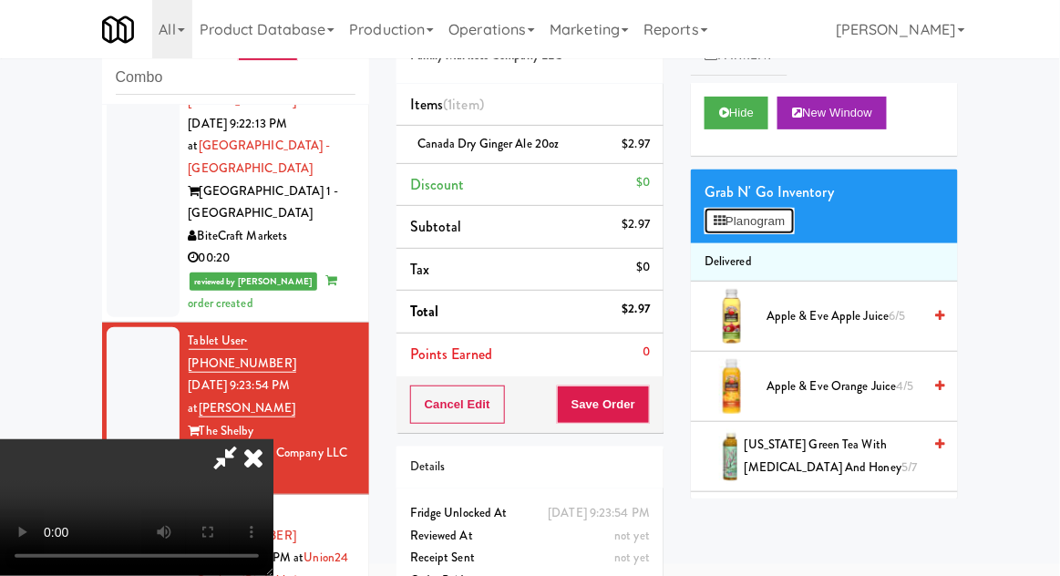
click at [794, 226] on button "Planogram" at bounding box center [749, 221] width 89 height 27
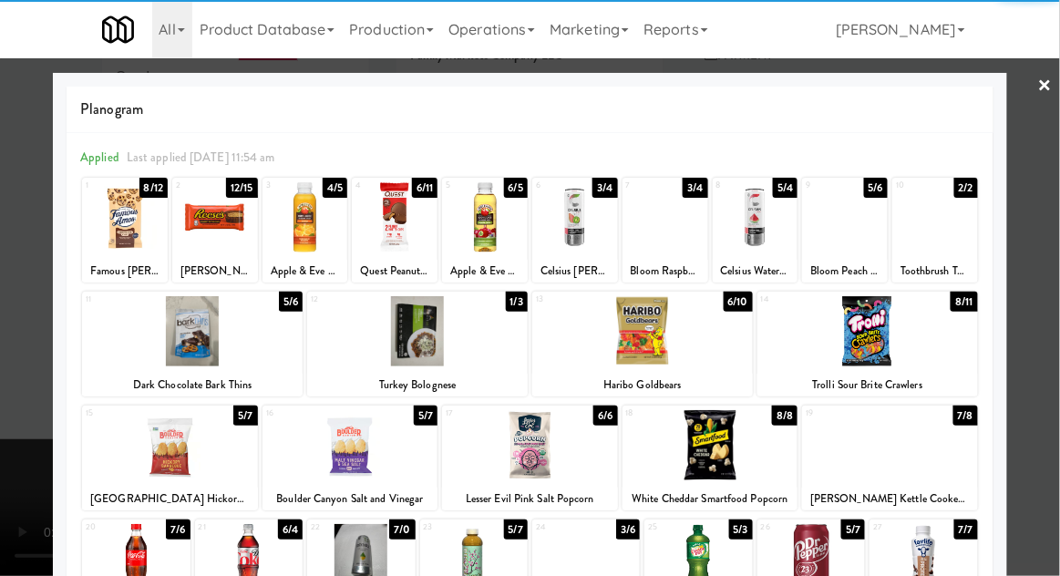
click at [306, 236] on div at bounding box center [306, 217] width 86 height 70
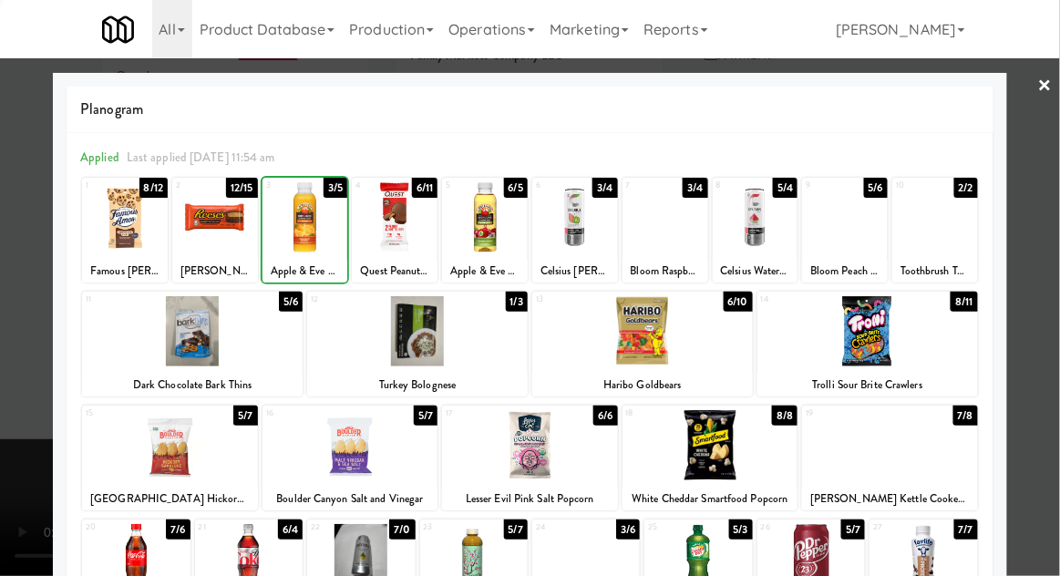
click at [1035, 304] on div at bounding box center [530, 288] width 1060 height 576
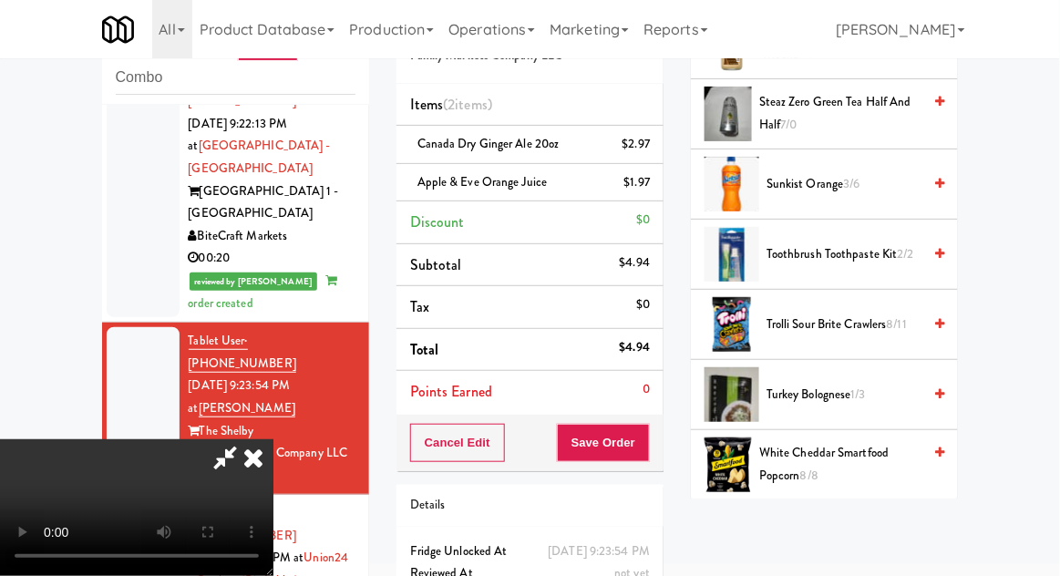
scroll to position [2354, 0]
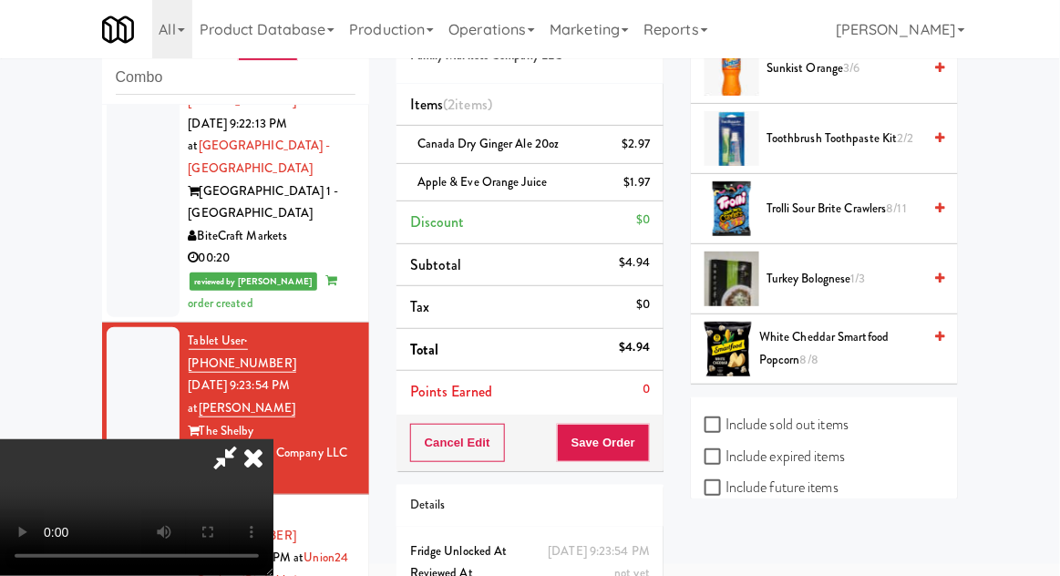
click at [877, 202] on span "Trolli Sour Brite Crawlers 8/11" at bounding box center [844, 209] width 155 height 23
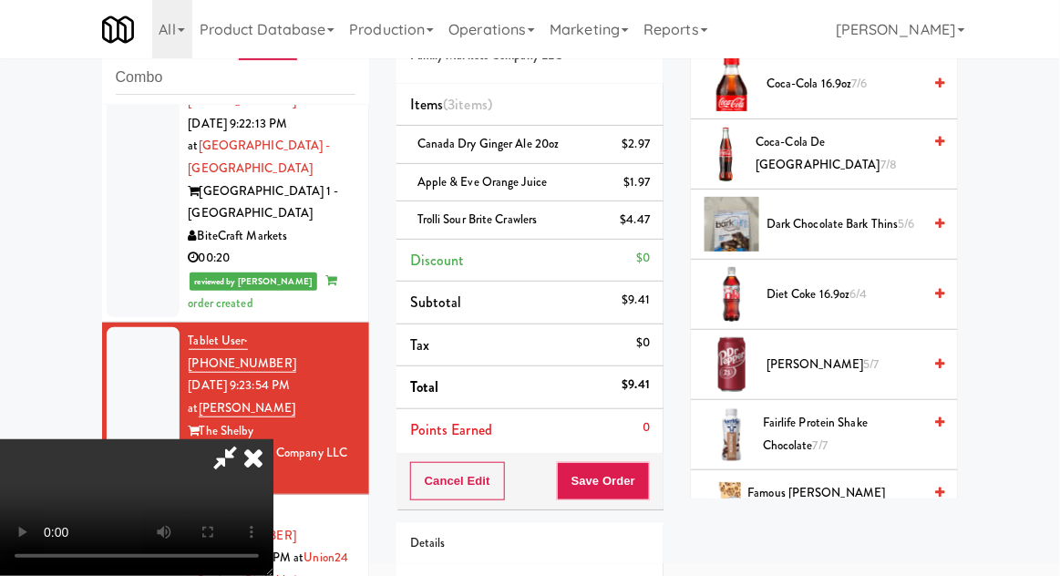
scroll to position [994, 0]
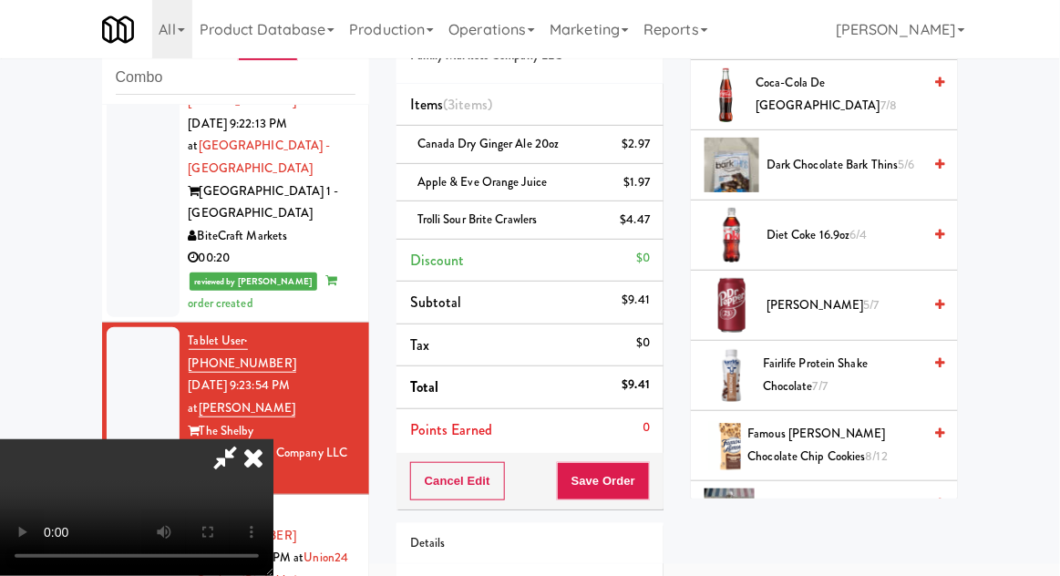
click at [853, 432] on span "Famous Amos Chocolate Chip Cookies 8/12" at bounding box center [836, 445] width 174 height 45
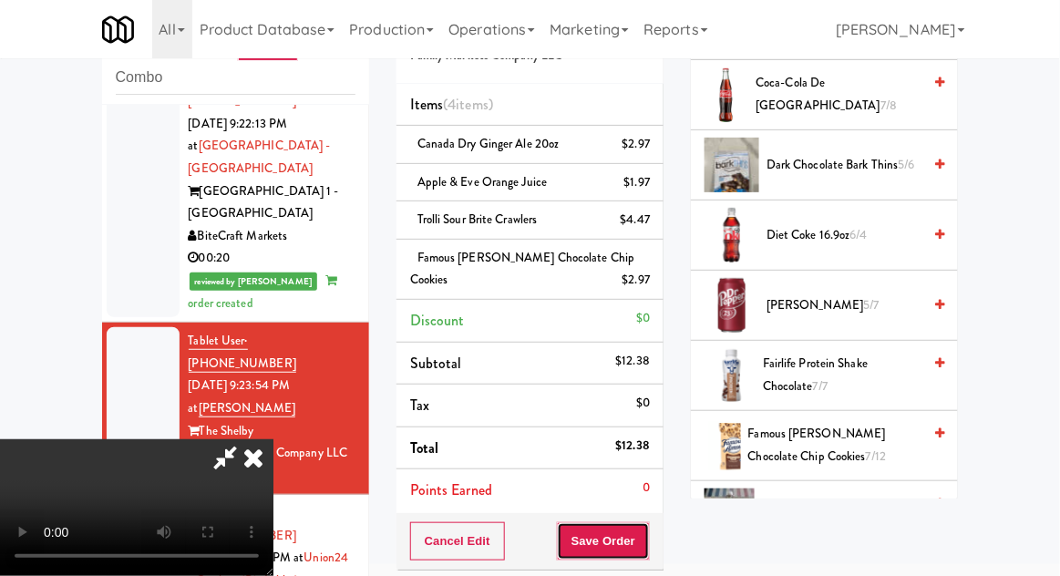
click at [646, 537] on button "Save Order" at bounding box center [603, 541] width 93 height 38
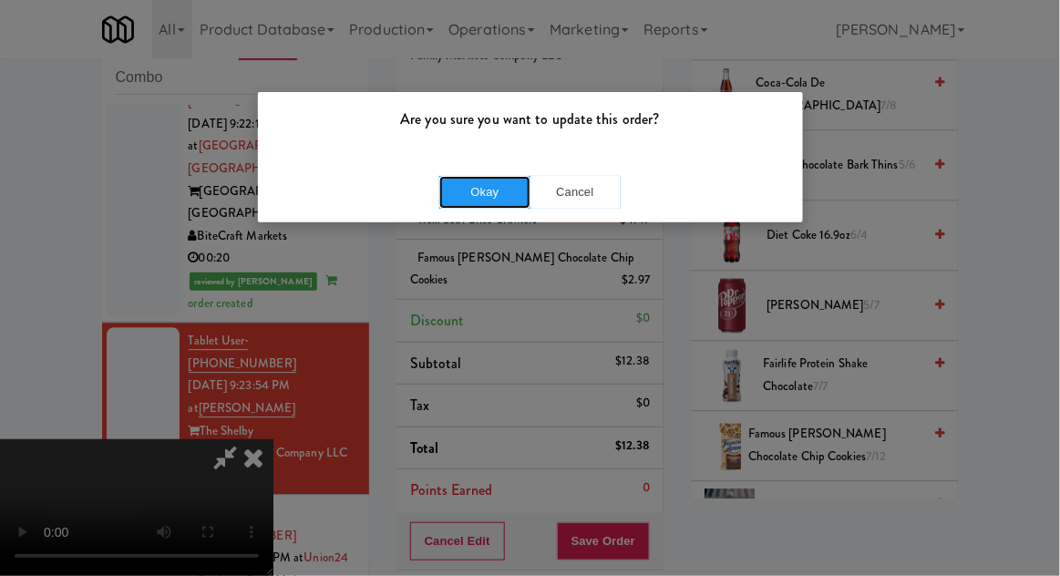
click at [470, 201] on button "Okay" at bounding box center [484, 192] width 91 height 33
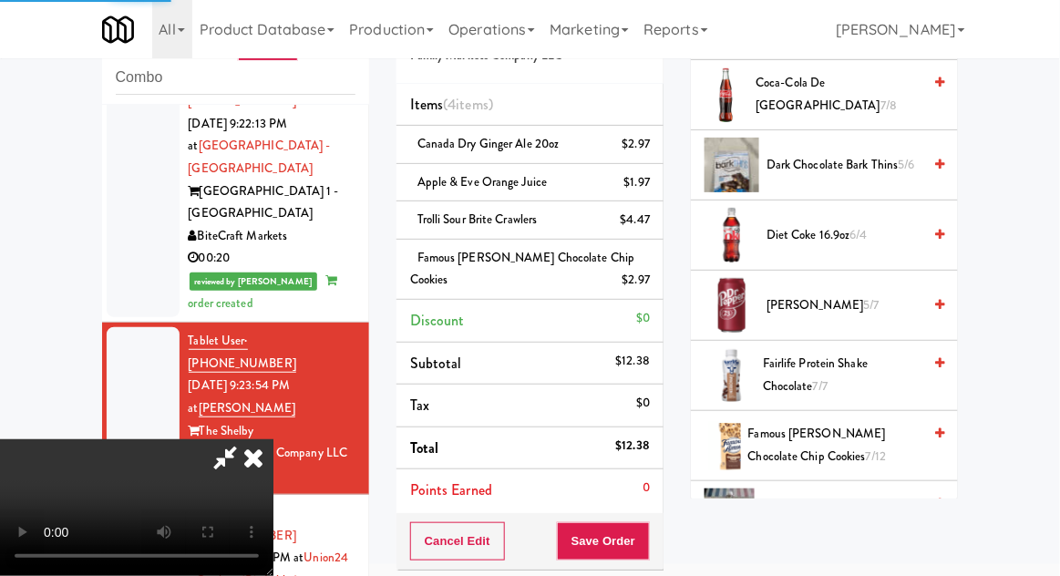
scroll to position [180, 0]
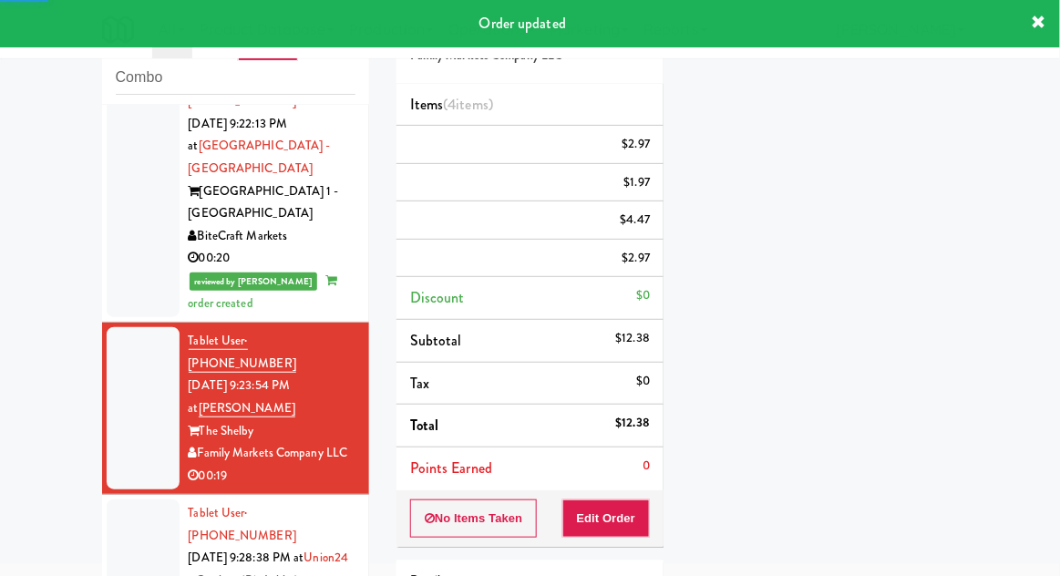
click at [110, 500] on div at bounding box center [143, 581] width 73 height 162
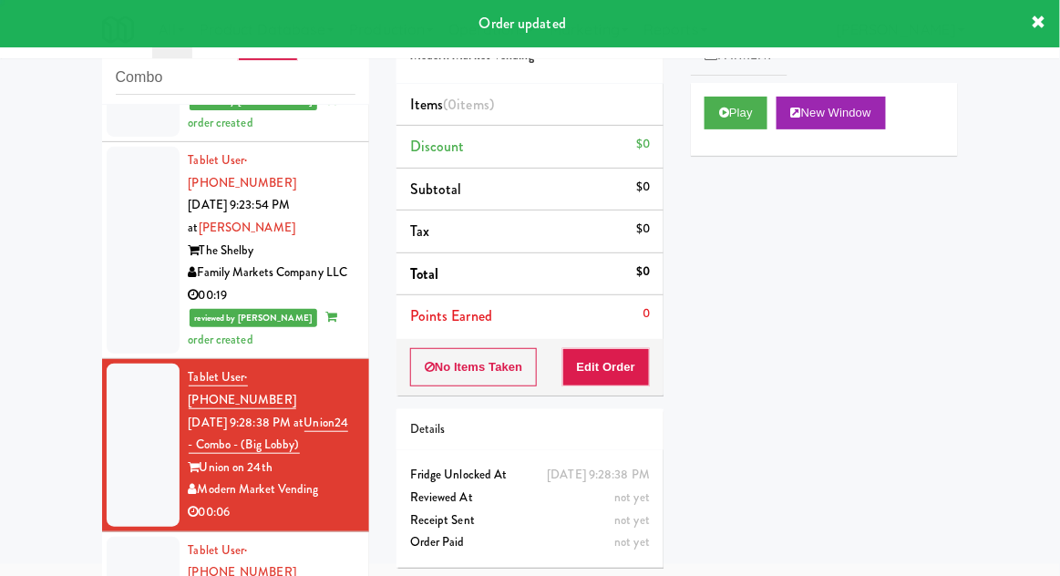
scroll to position [1402, 0]
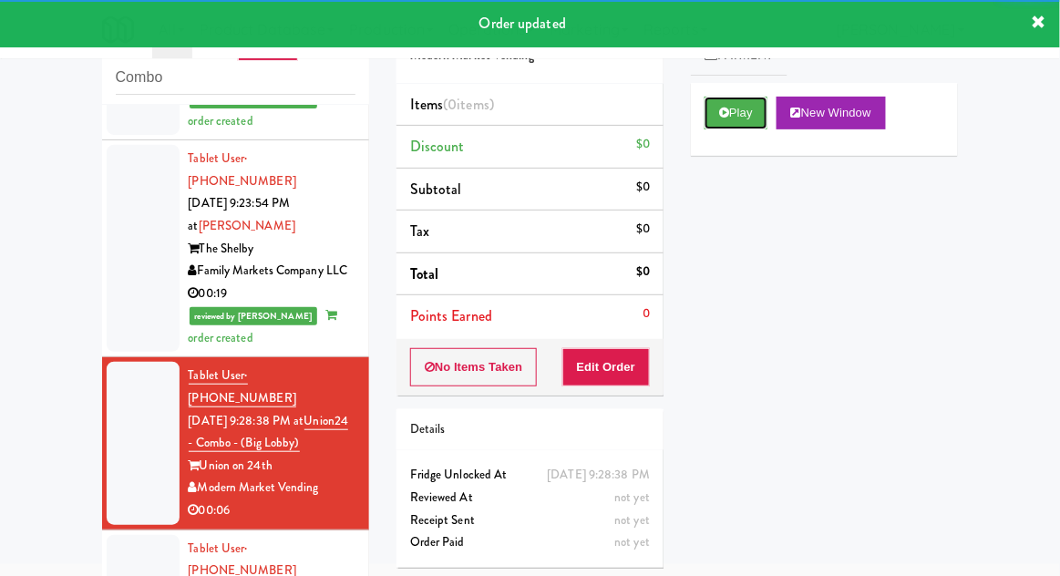
click at [708, 119] on button "Play" at bounding box center [736, 113] width 63 height 33
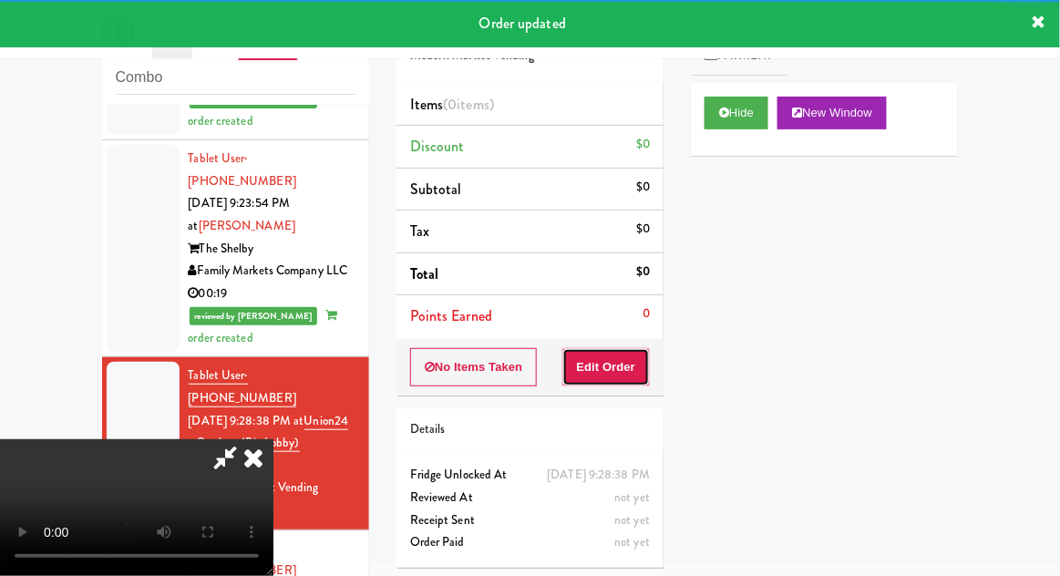
click at [596, 352] on button "Edit Order" at bounding box center [607, 367] width 88 height 38
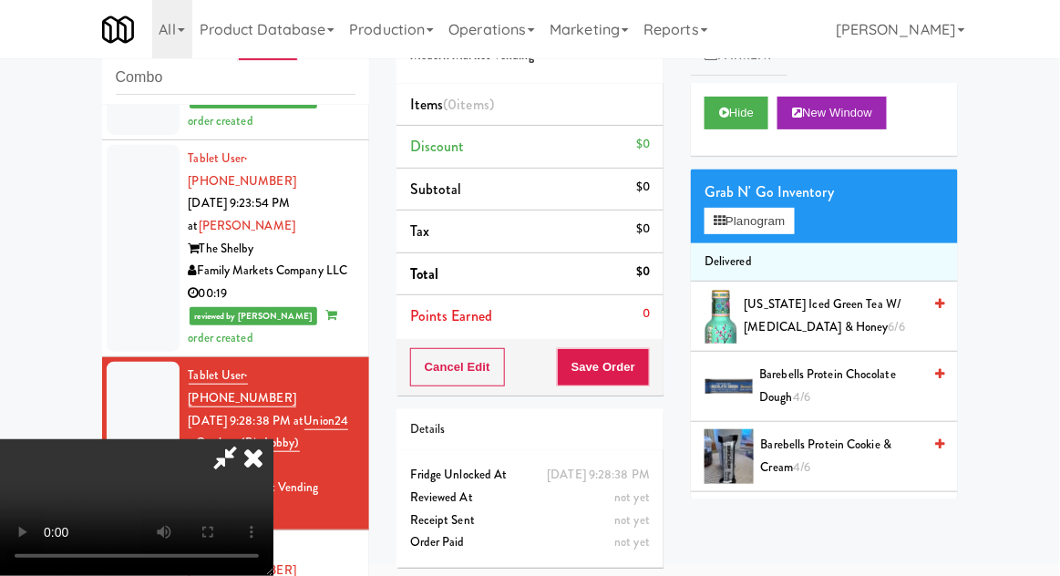
scroll to position [0, 0]
click at [792, 210] on button "Planogram" at bounding box center [749, 221] width 89 height 27
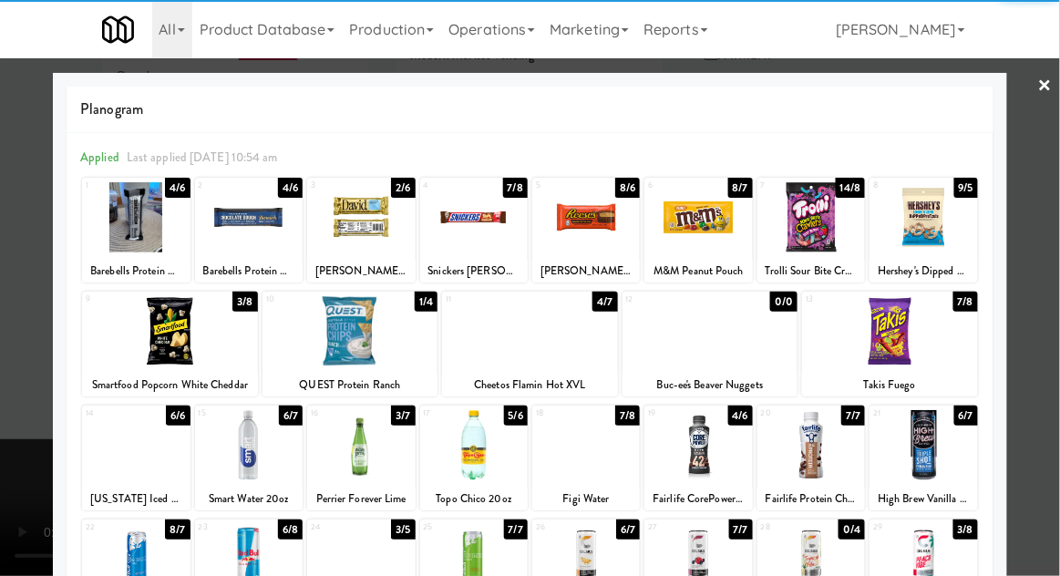
click at [149, 236] on div at bounding box center [136, 217] width 108 height 70
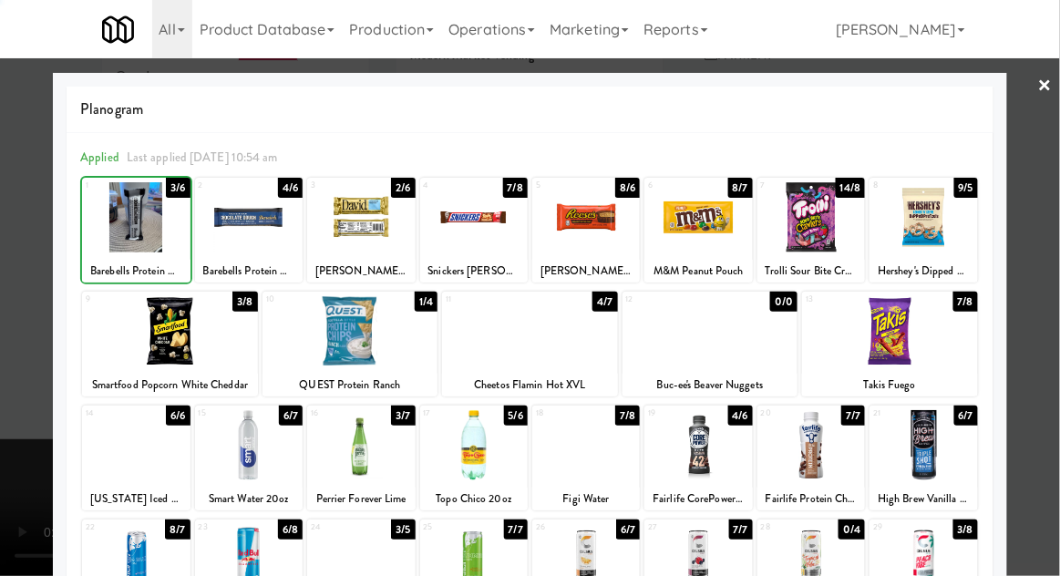
click at [1047, 284] on div at bounding box center [530, 288] width 1060 height 576
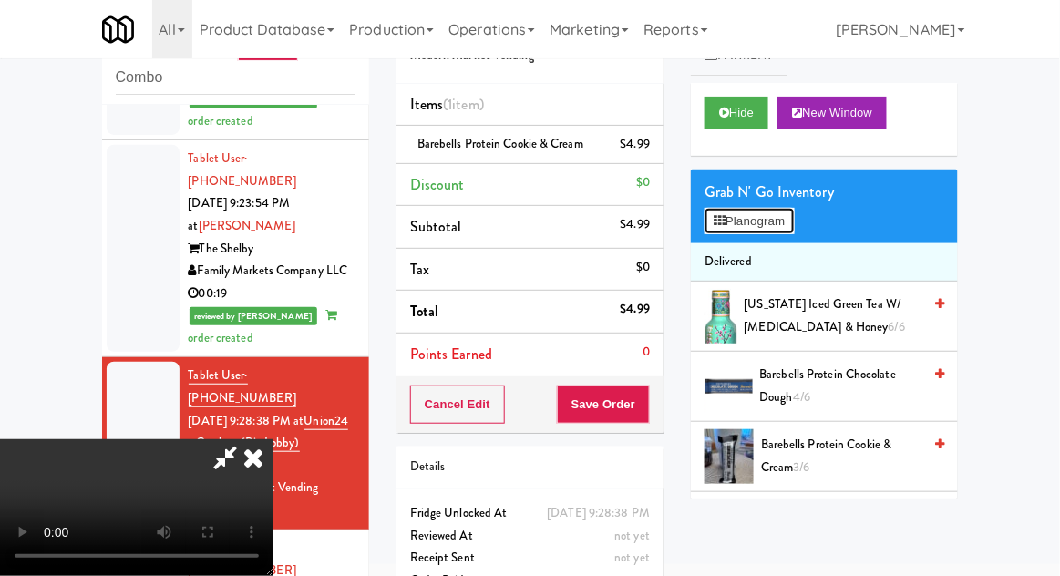
click at [794, 216] on button "Planogram" at bounding box center [749, 221] width 89 height 27
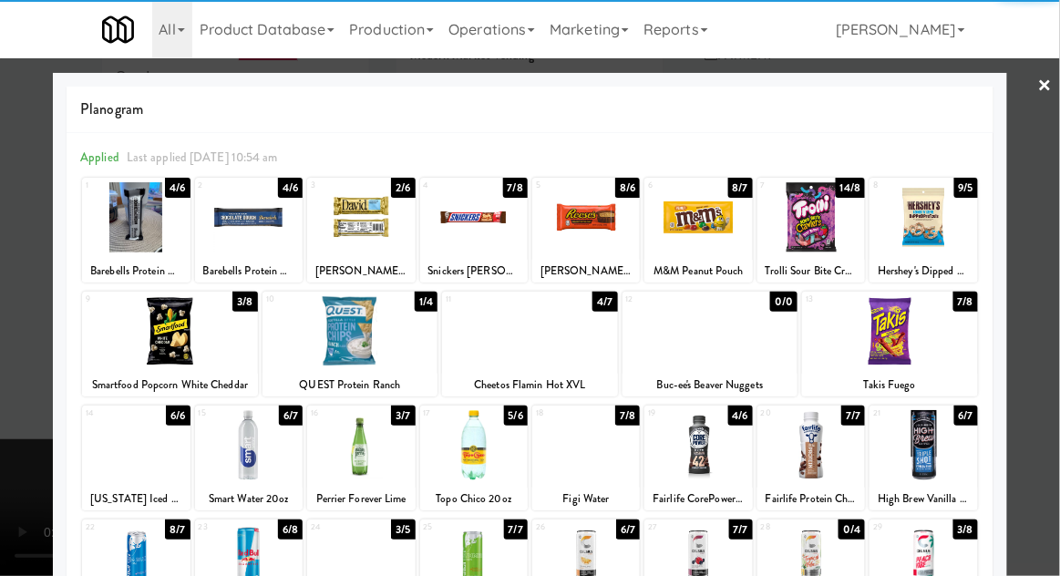
click at [152, 226] on div at bounding box center [136, 217] width 108 height 70
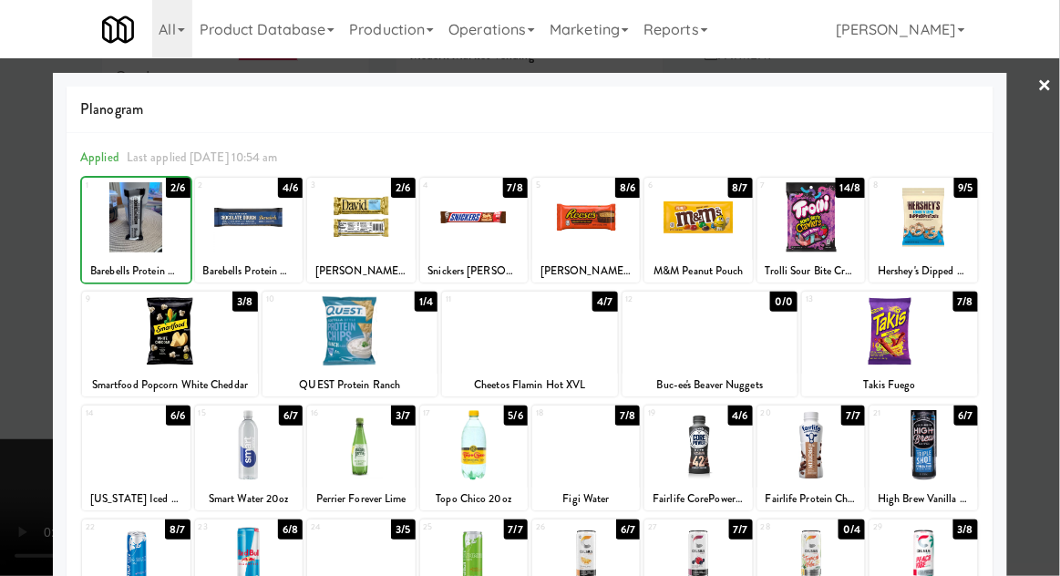
click at [1052, 307] on div at bounding box center [530, 288] width 1060 height 576
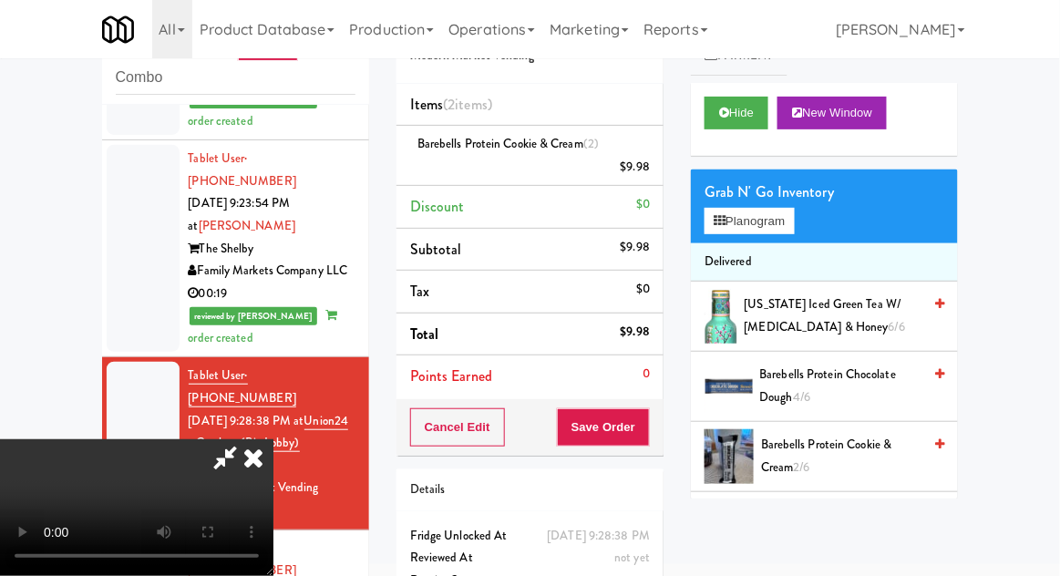
scroll to position [67, 0]
click at [649, 428] on button "Save Order" at bounding box center [603, 427] width 93 height 38
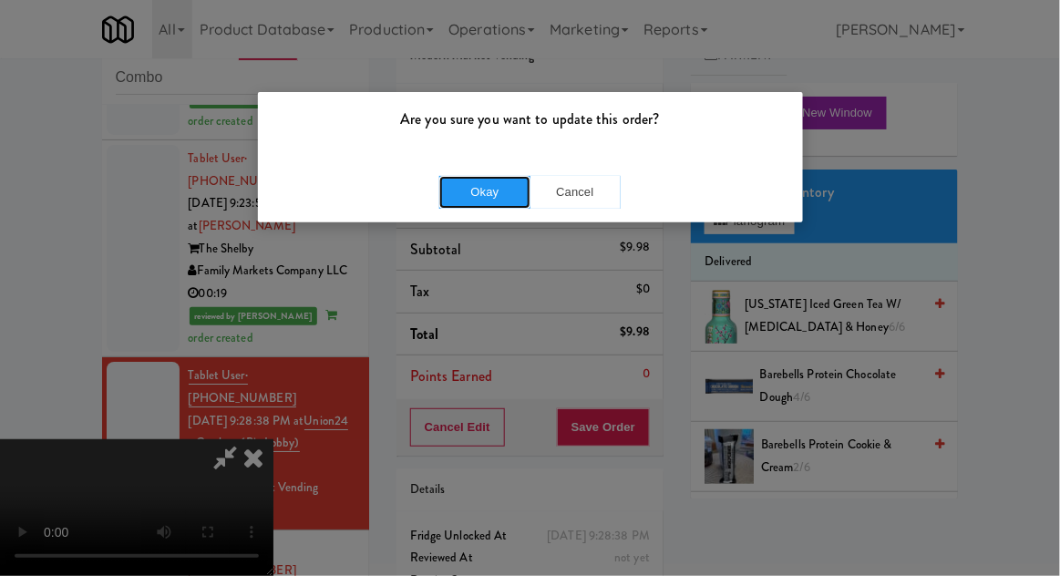
click at [509, 181] on button "Okay" at bounding box center [484, 192] width 91 height 33
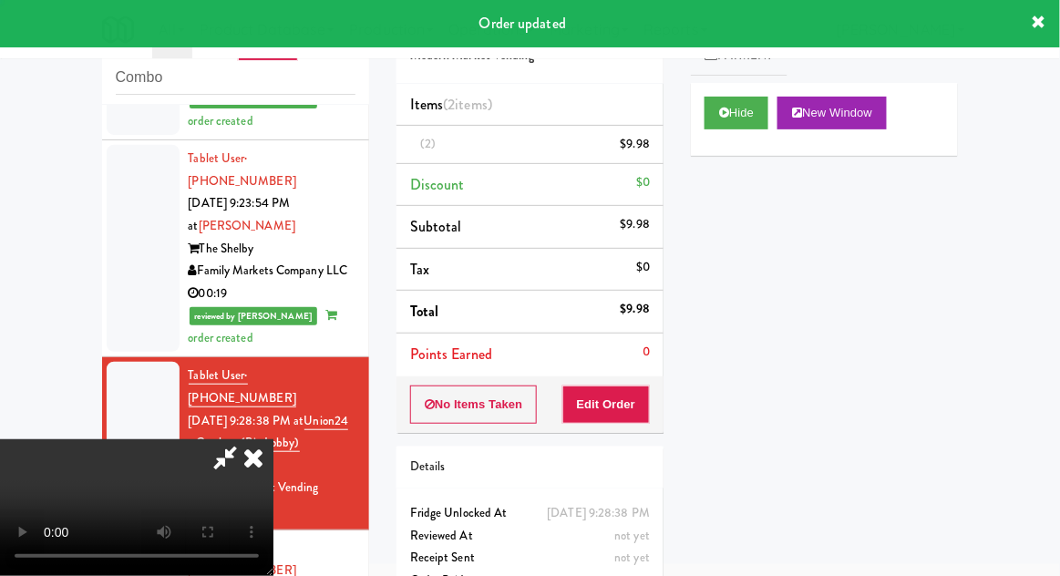
scroll to position [0, 0]
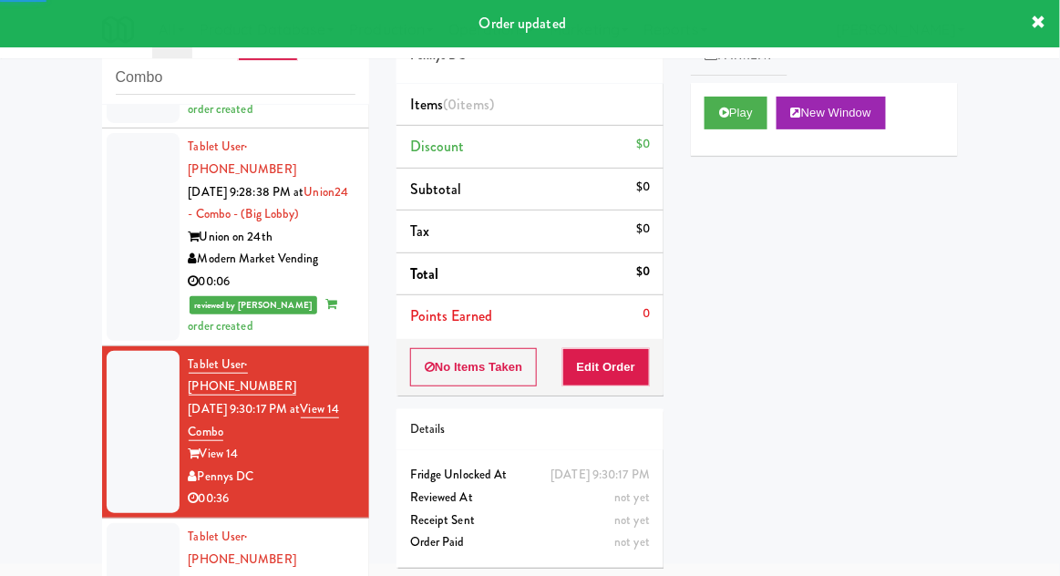
scroll to position [1631, 0]
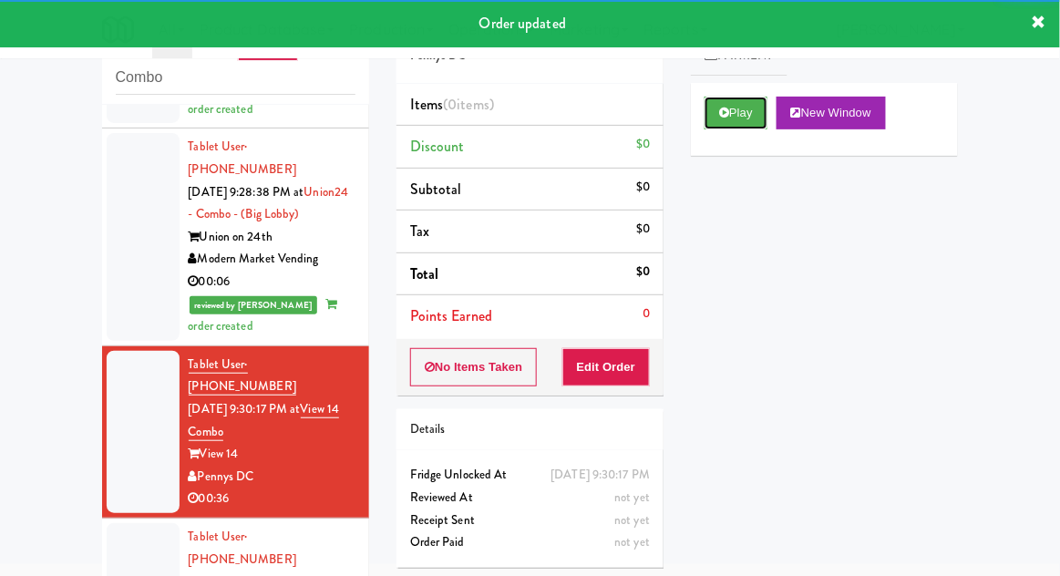
click at [730, 120] on button "Play" at bounding box center [736, 113] width 63 height 33
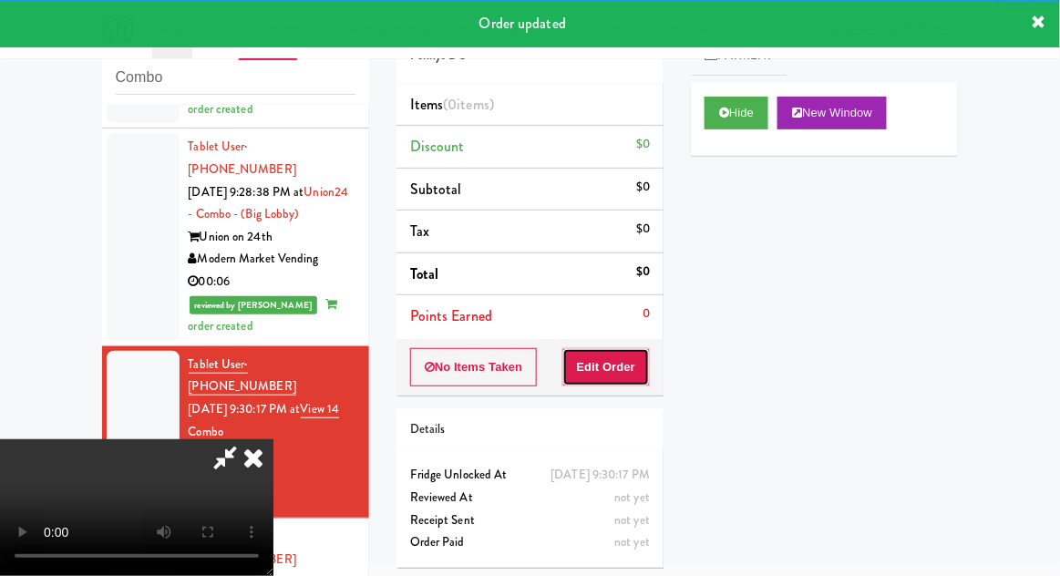
click at [609, 359] on button "Edit Order" at bounding box center [607, 367] width 88 height 38
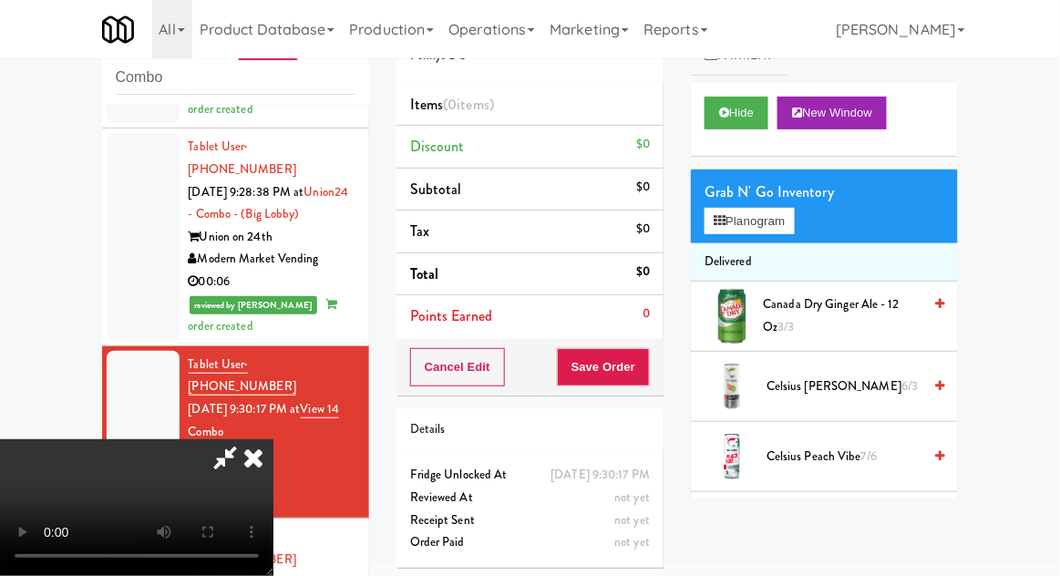
scroll to position [0, 0]
click at [791, 222] on button "Planogram" at bounding box center [749, 221] width 89 height 27
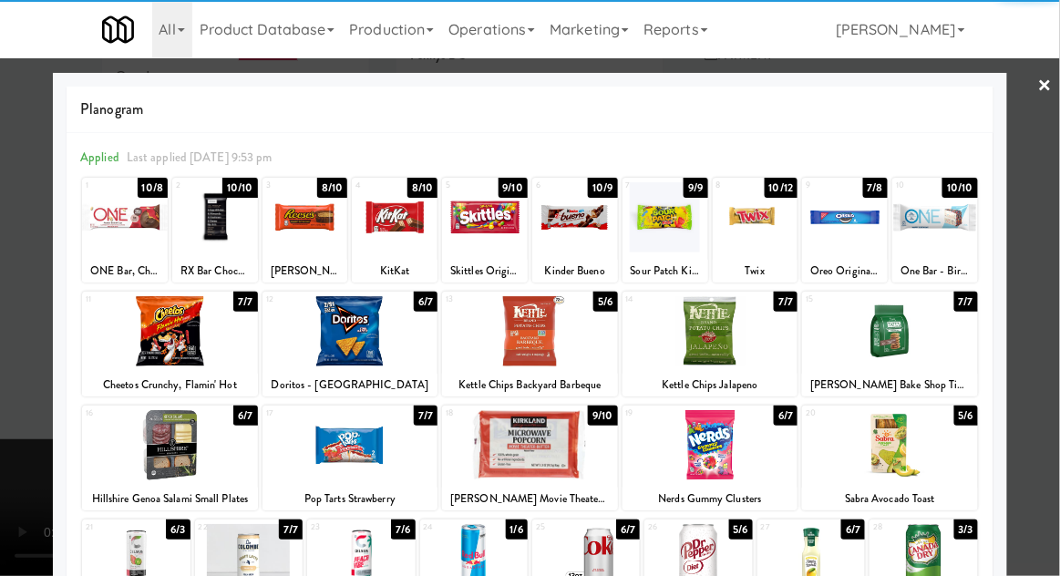
click at [489, 220] on div at bounding box center [485, 217] width 86 height 70
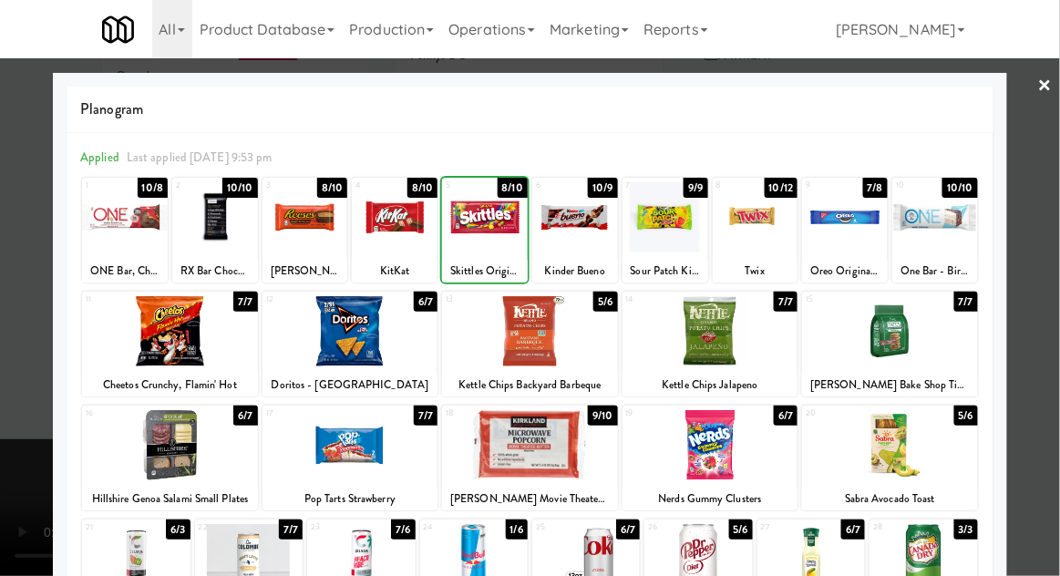
click at [1056, 290] on div at bounding box center [530, 288] width 1060 height 576
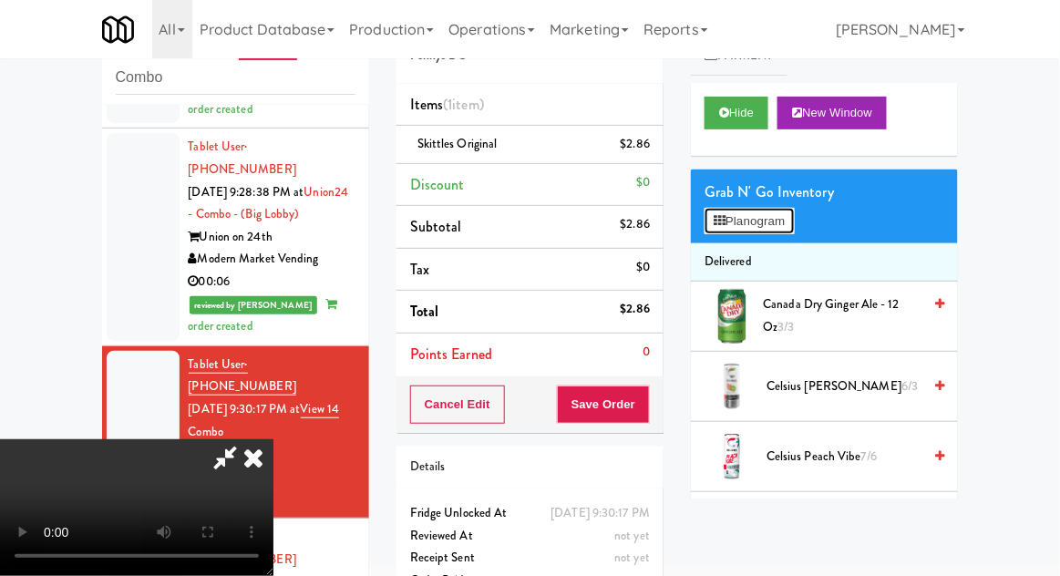
click at [794, 226] on button "Planogram" at bounding box center [749, 221] width 89 height 27
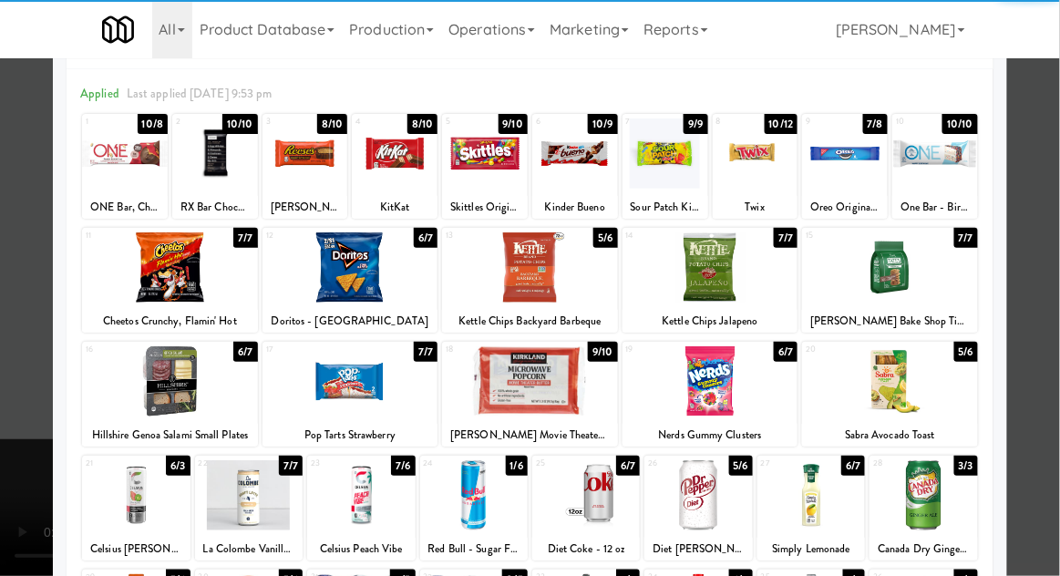
scroll to position [231, 0]
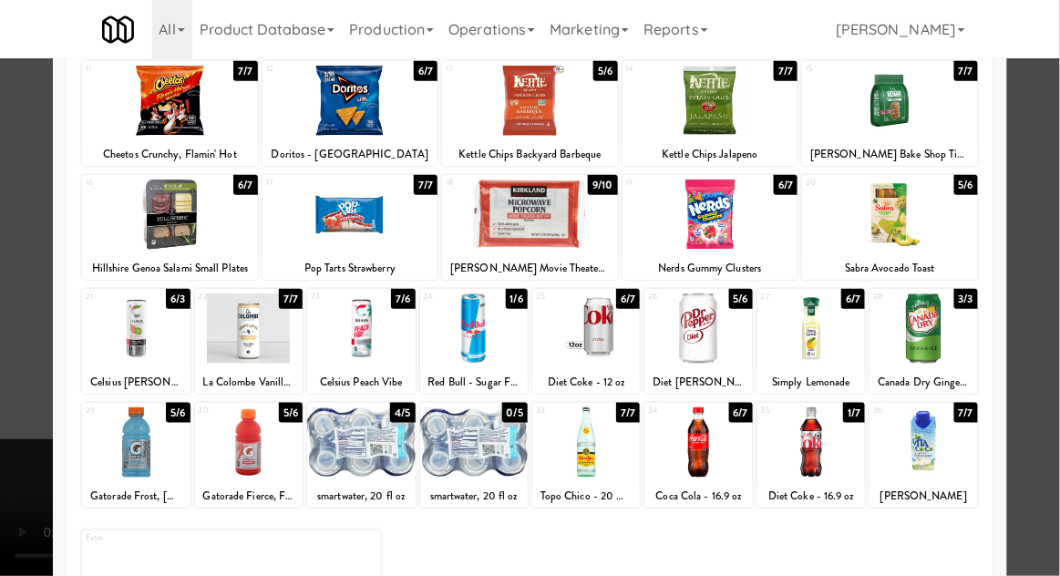
click at [711, 447] on div at bounding box center [699, 443] width 108 height 70
click at [1055, 300] on div at bounding box center [530, 288] width 1060 height 576
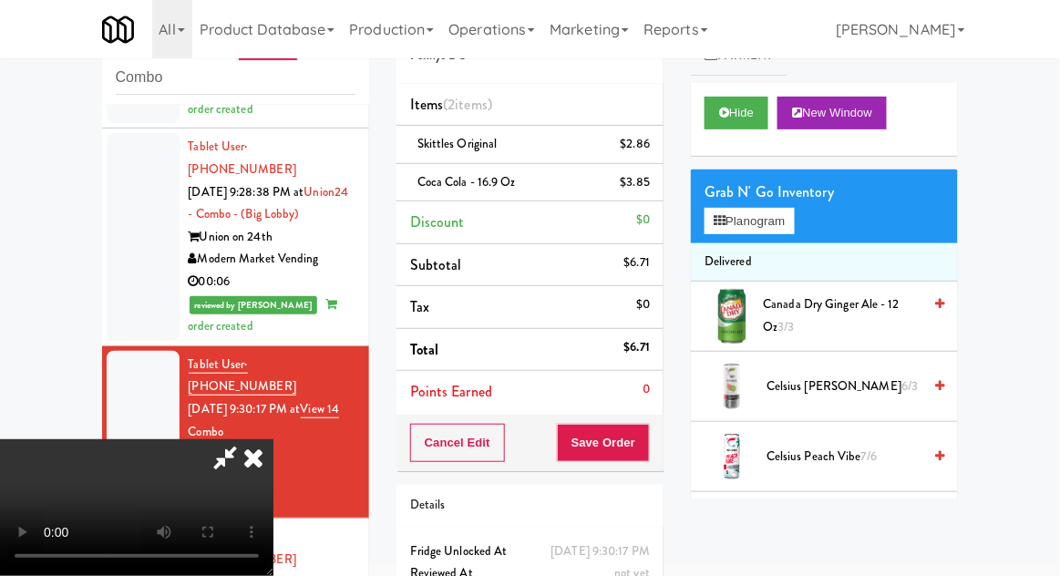
scroll to position [67, 0]
click at [647, 439] on button "Save Order" at bounding box center [603, 443] width 93 height 38
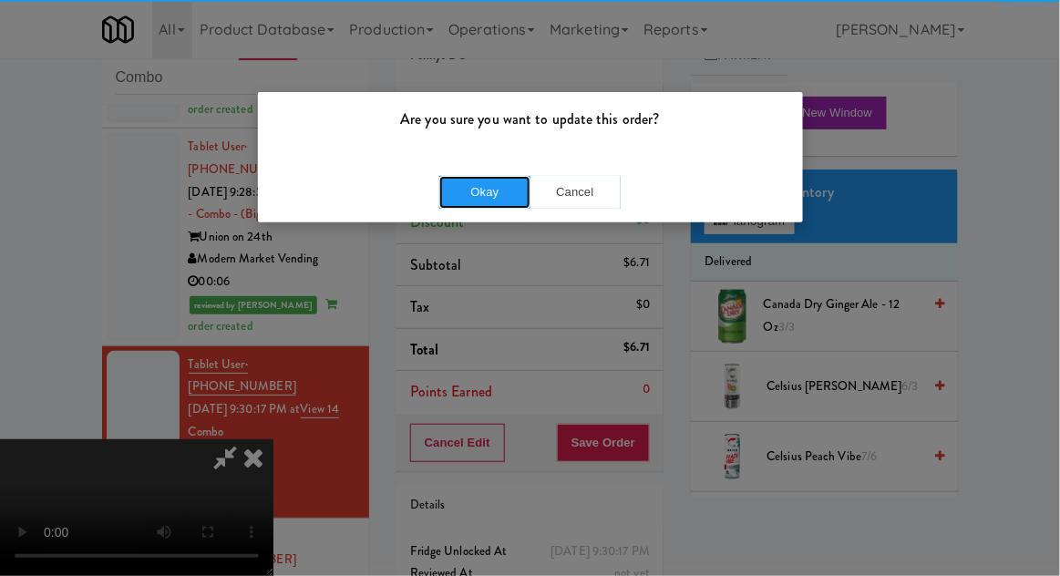
click at [485, 197] on button "Okay" at bounding box center [484, 192] width 91 height 33
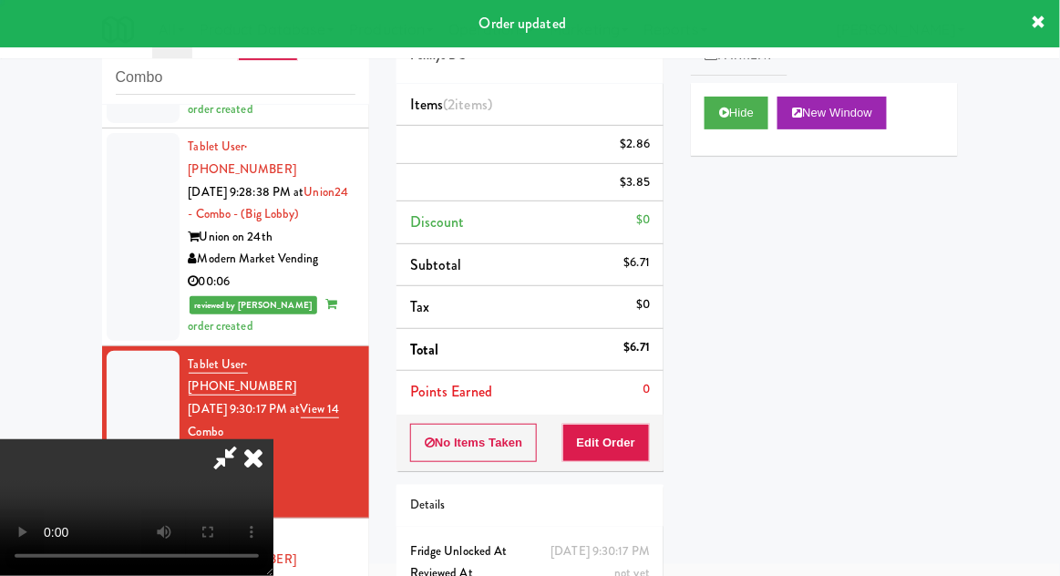
scroll to position [0, 0]
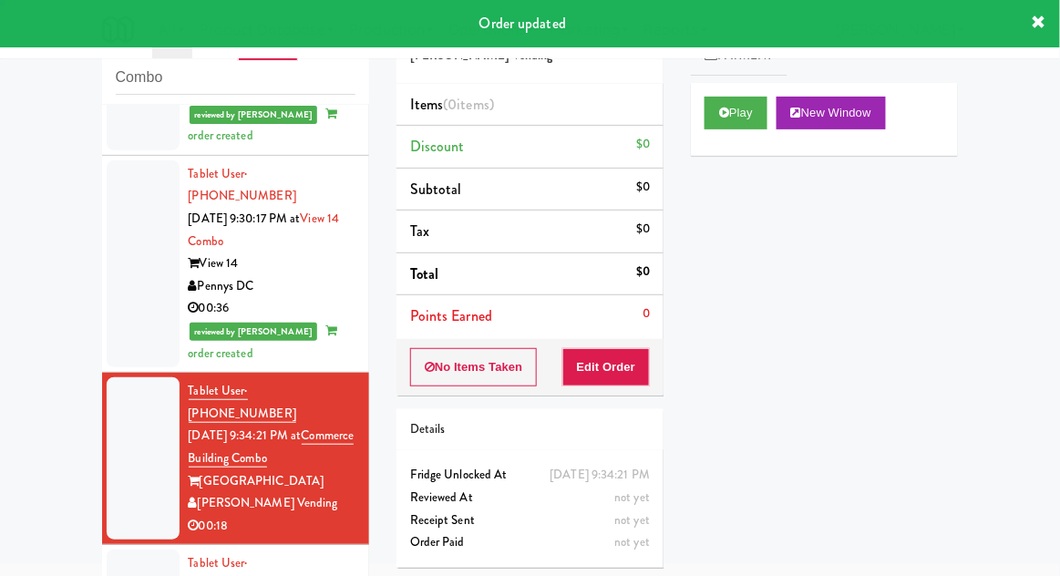
scroll to position [1824, 0]
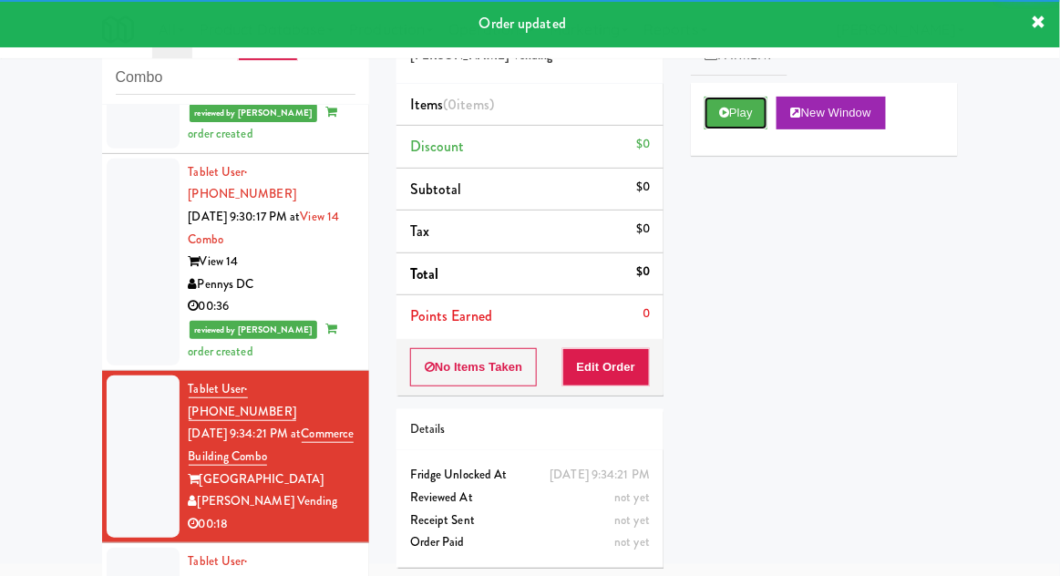
click at [747, 111] on button "Play" at bounding box center [736, 113] width 63 height 33
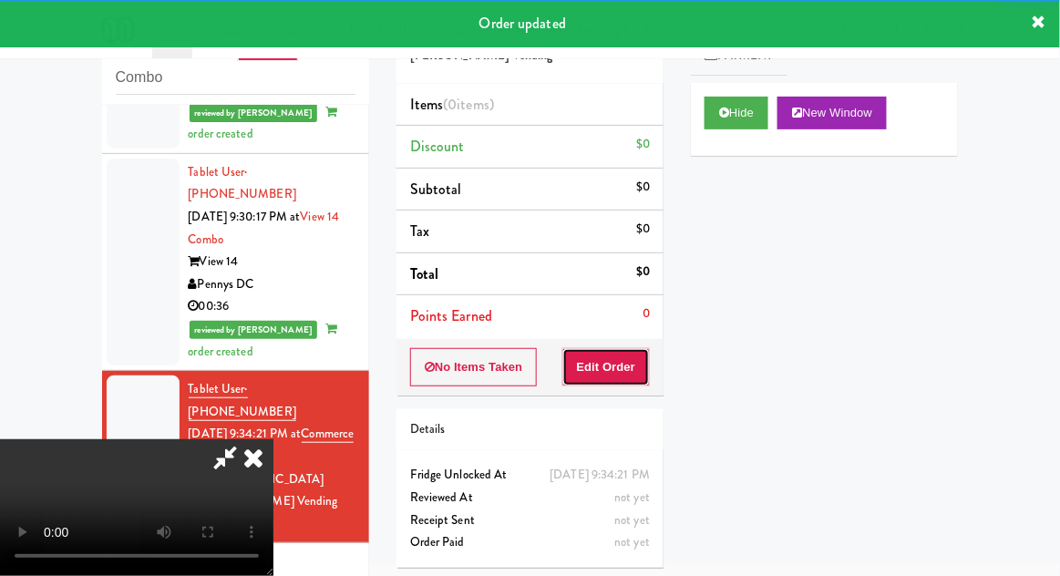
click at [628, 365] on button "Edit Order" at bounding box center [607, 367] width 88 height 38
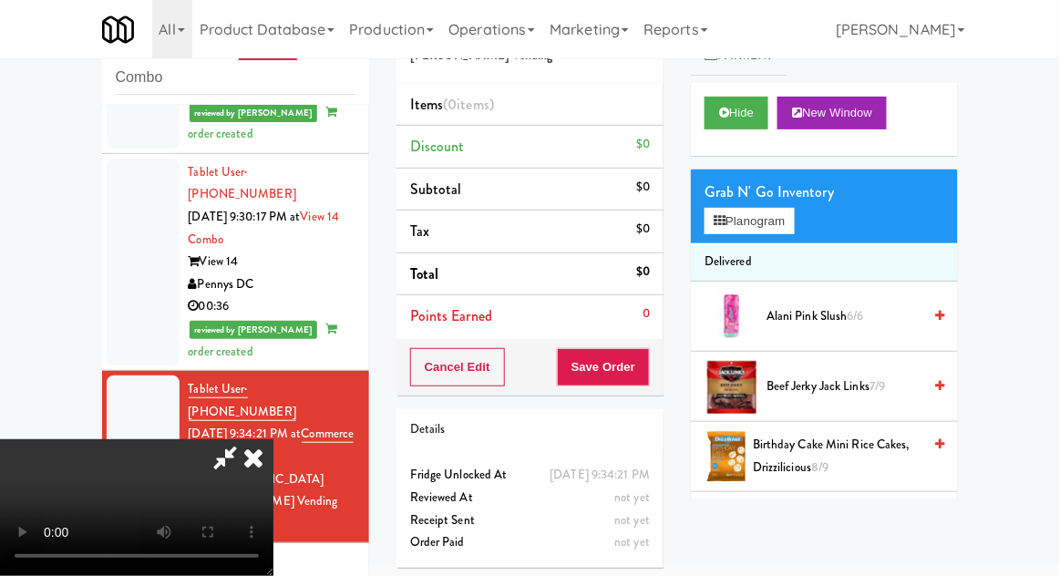
scroll to position [0, 0]
click at [794, 217] on button "Planogram" at bounding box center [749, 221] width 89 height 27
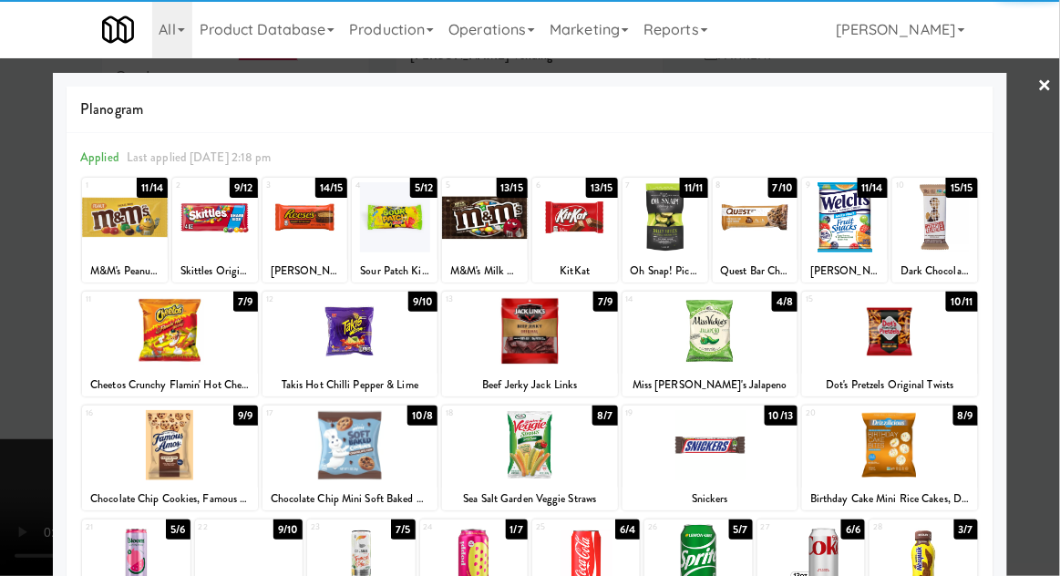
click at [303, 242] on div at bounding box center [306, 217] width 86 height 70
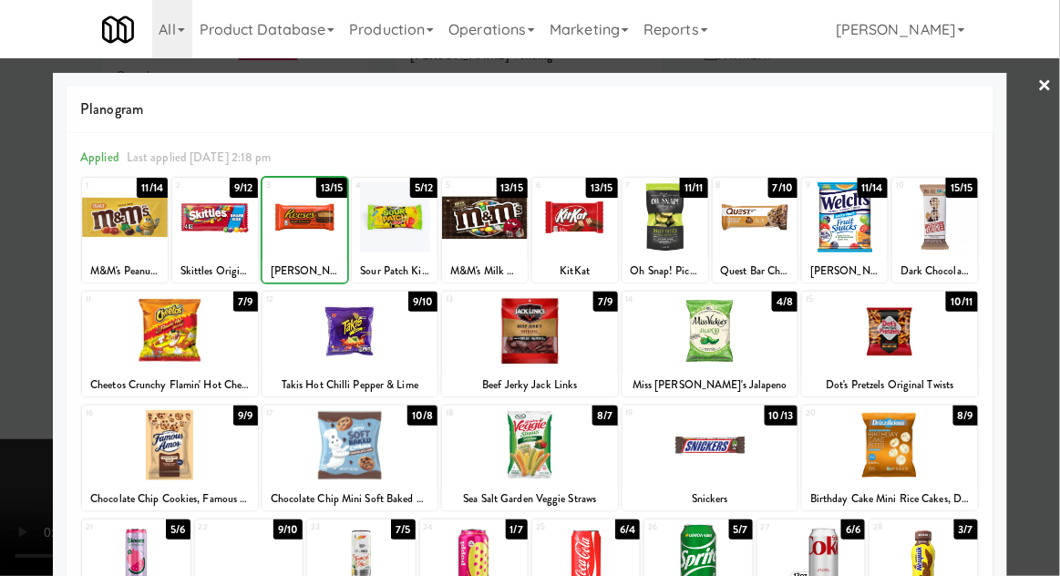
click at [307, 233] on div at bounding box center [306, 217] width 86 height 70
click at [1053, 274] on div at bounding box center [530, 288] width 1060 height 576
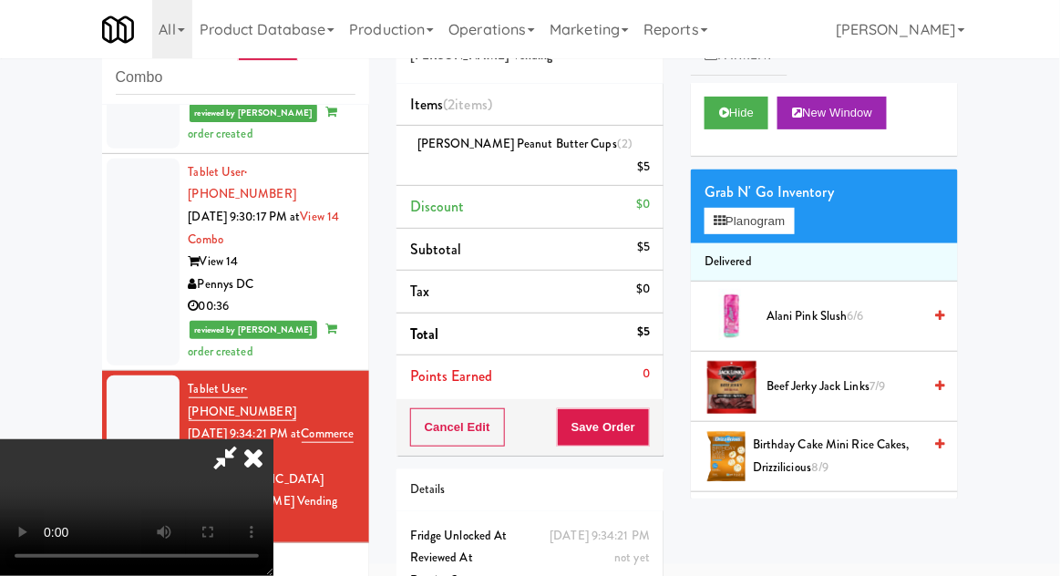
scroll to position [67, 0]
click at [792, 232] on button "Planogram" at bounding box center [749, 221] width 89 height 27
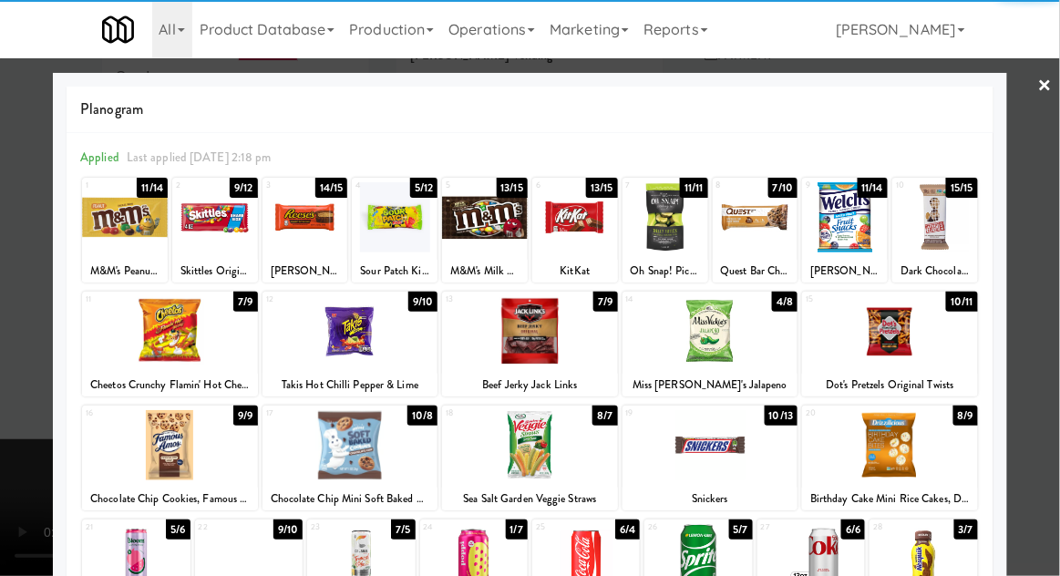
click at [169, 442] on div at bounding box center [170, 445] width 176 height 70
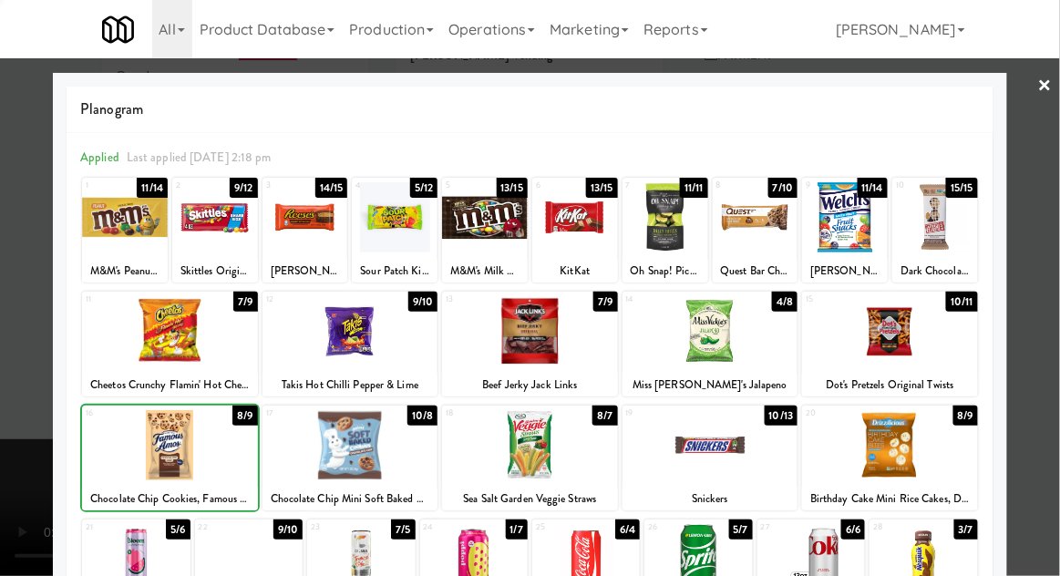
click at [1057, 290] on div at bounding box center [530, 288] width 1060 height 576
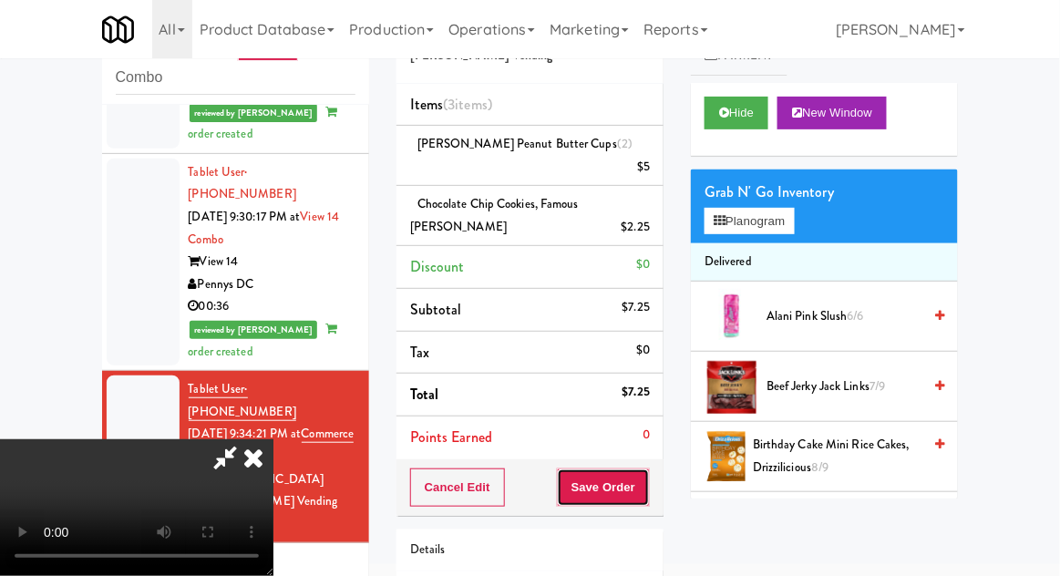
click at [644, 474] on button "Save Order" at bounding box center [603, 488] width 93 height 38
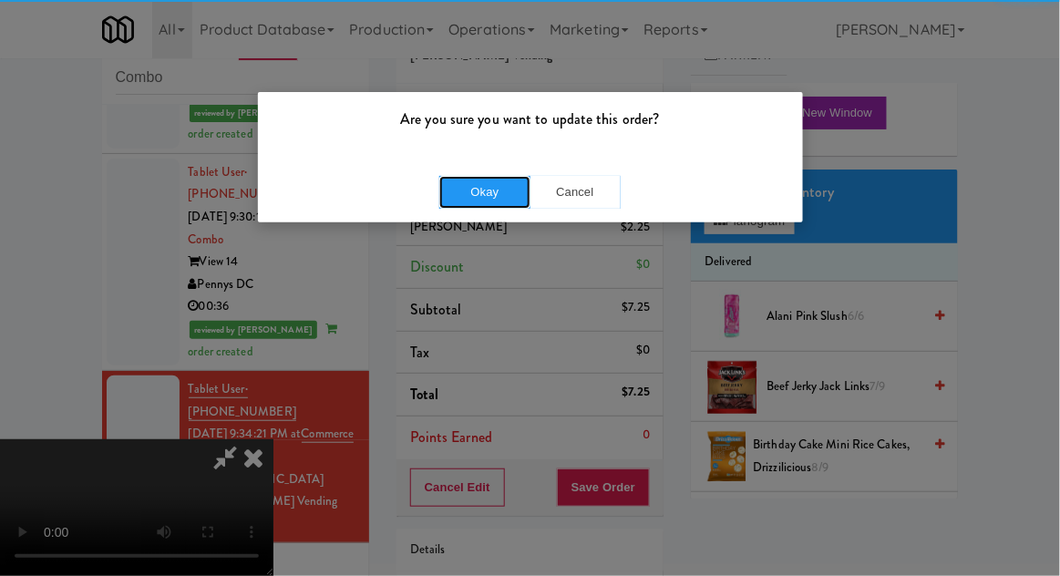
click at [472, 196] on button "Okay" at bounding box center [484, 192] width 91 height 33
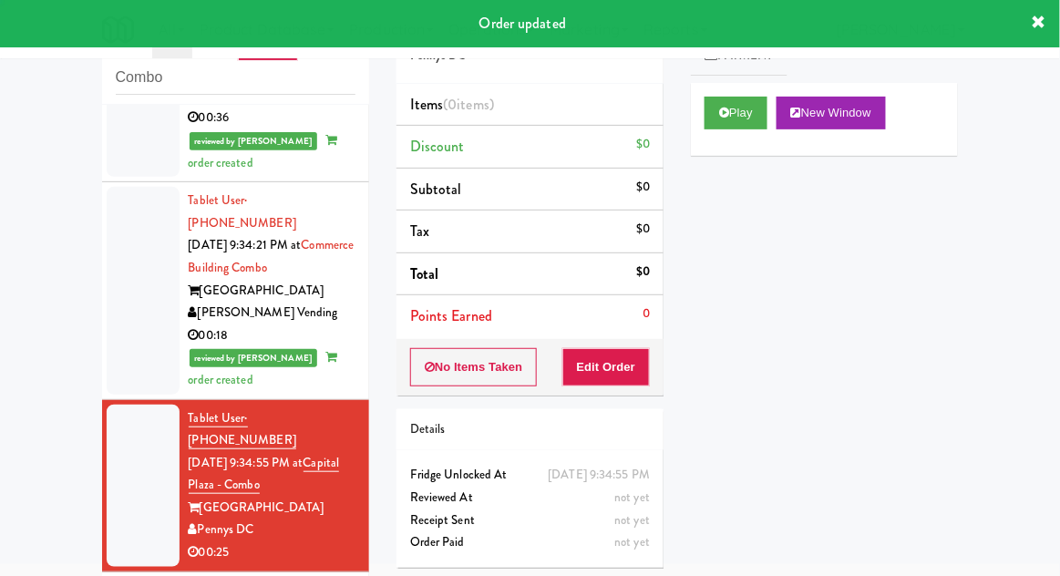
scroll to position [2013, 0]
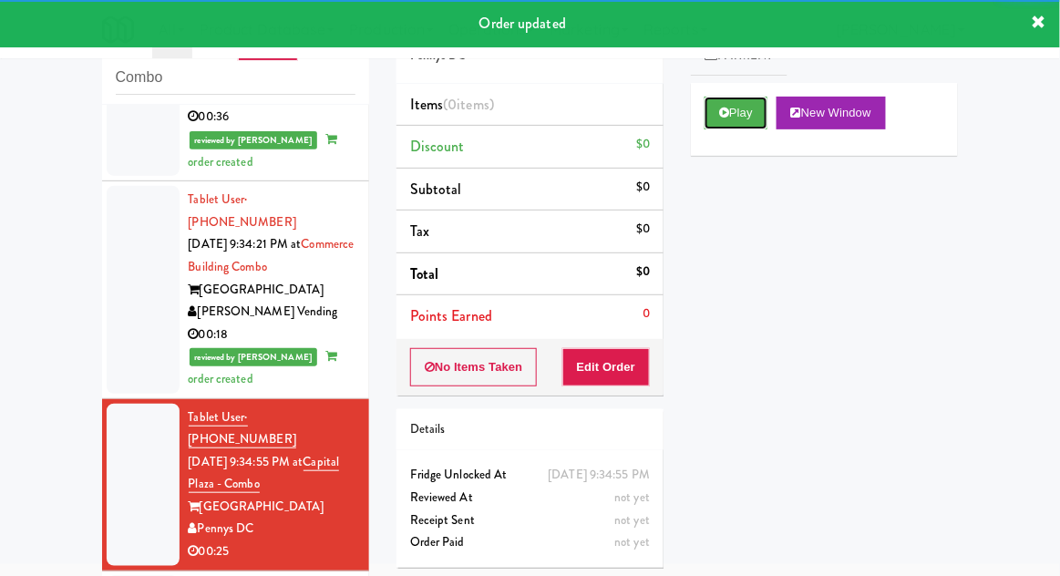
click at [711, 119] on button "Play" at bounding box center [736, 113] width 63 height 33
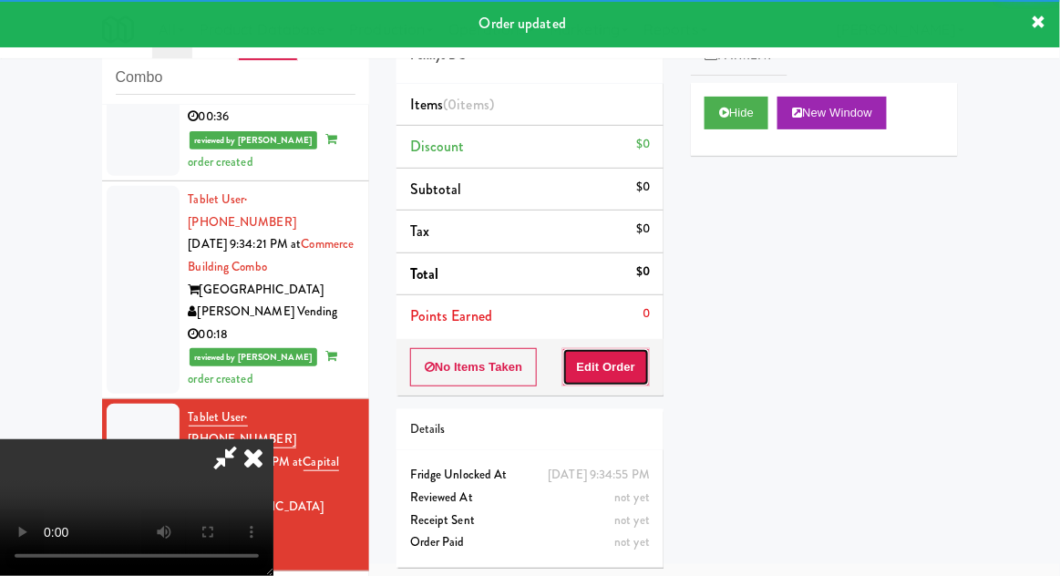
click at [594, 369] on button "Edit Order" at bounding box center [607, 367] width 88 height 38
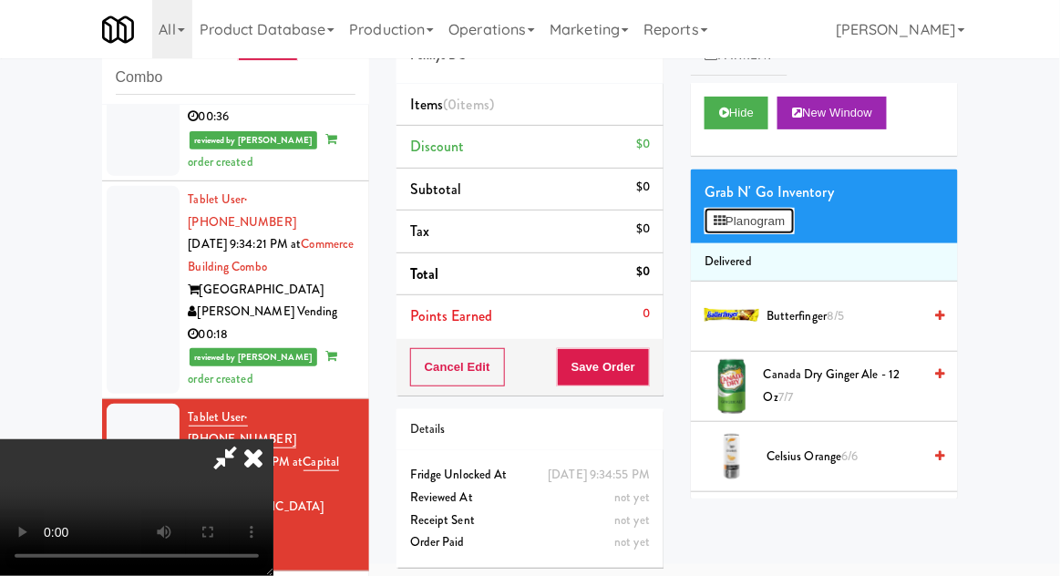
click at [792, 230] on button "Planogram" at bounding box center [749, 221] width 89 height 27
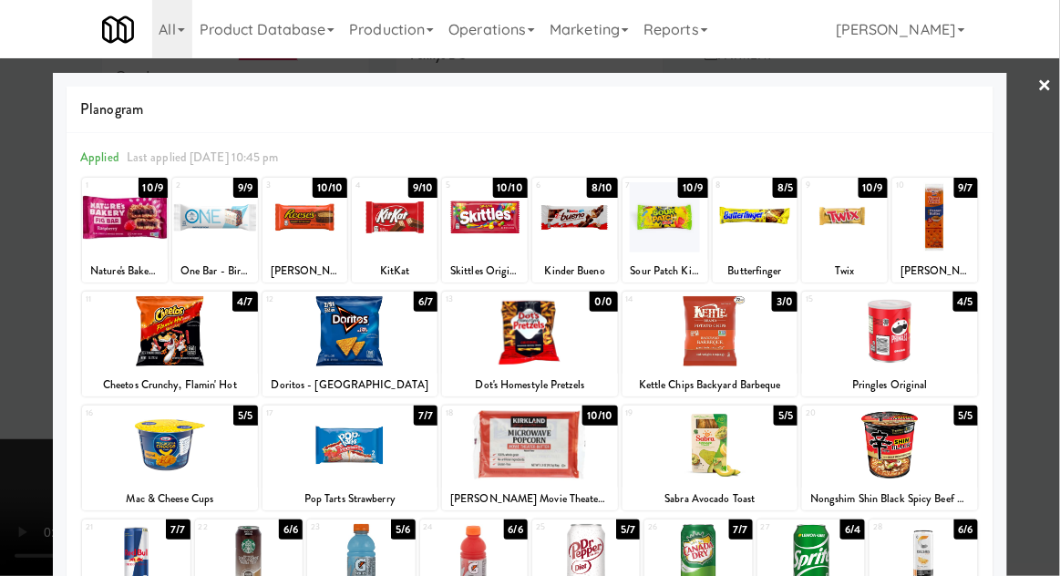
click at [1040, 236] on div at bounding box center [530, 288] width 1060 height 576
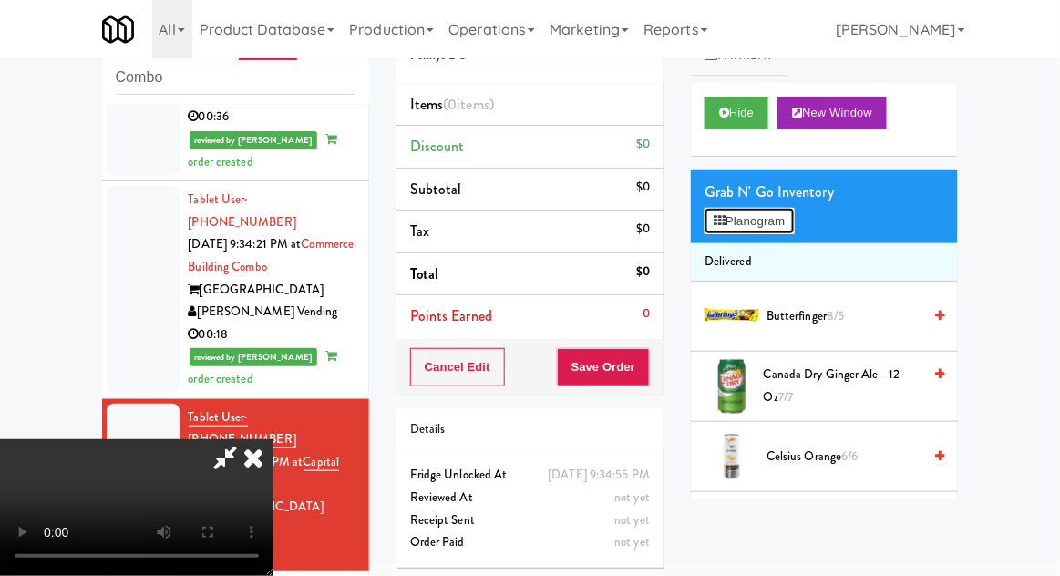
click at [792, 229] on button "Planogram" at bounding box center [749, 221] width 89 height 27
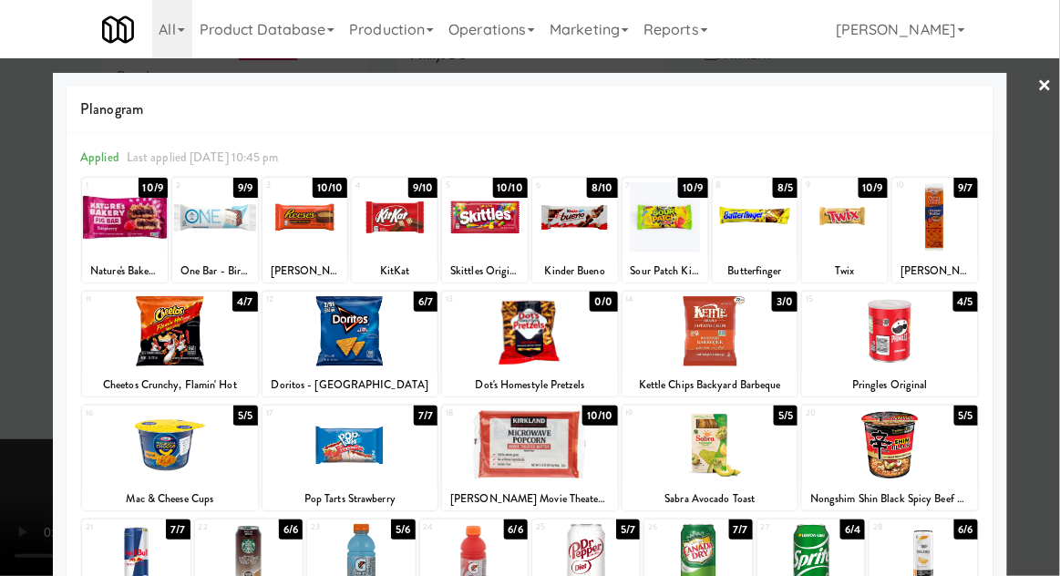
click at [110, 225] on div at bounding box center [125, 217] width 86 height 70
click at [1028, 206] on div at bounding box center [530, 288] width 1060 height 576
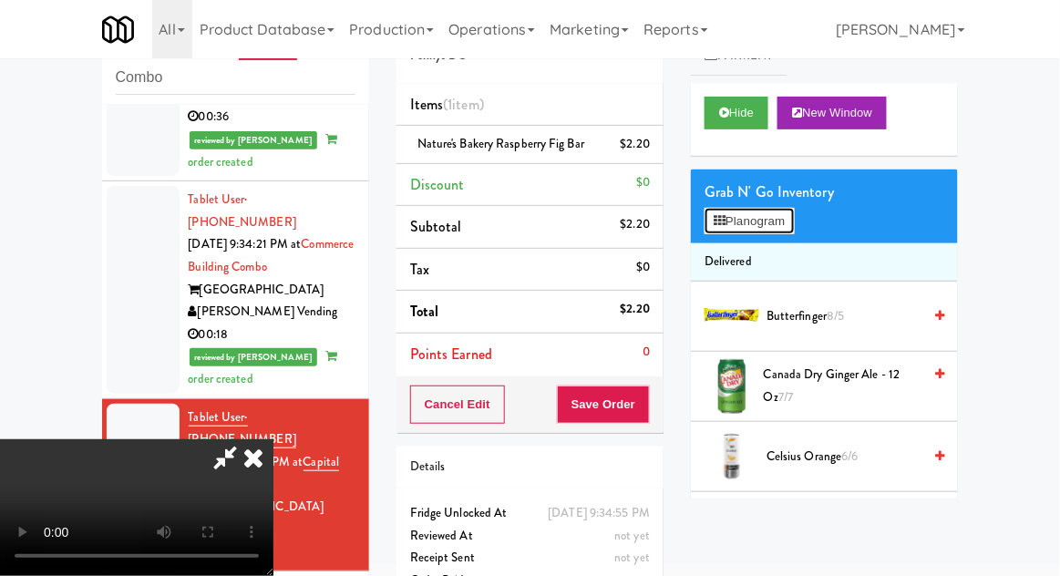
click at [793, 232] on button "Planogram" at bounding box center [749, 221] width 89 height 27
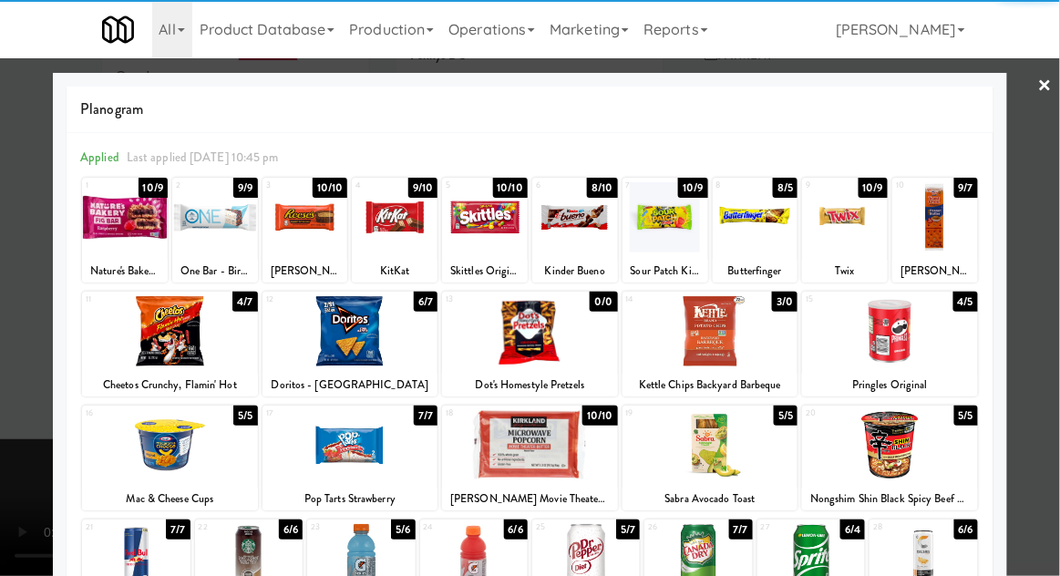
click at [931, 341] on div at bounding box center [890, 331] width 176 height 70
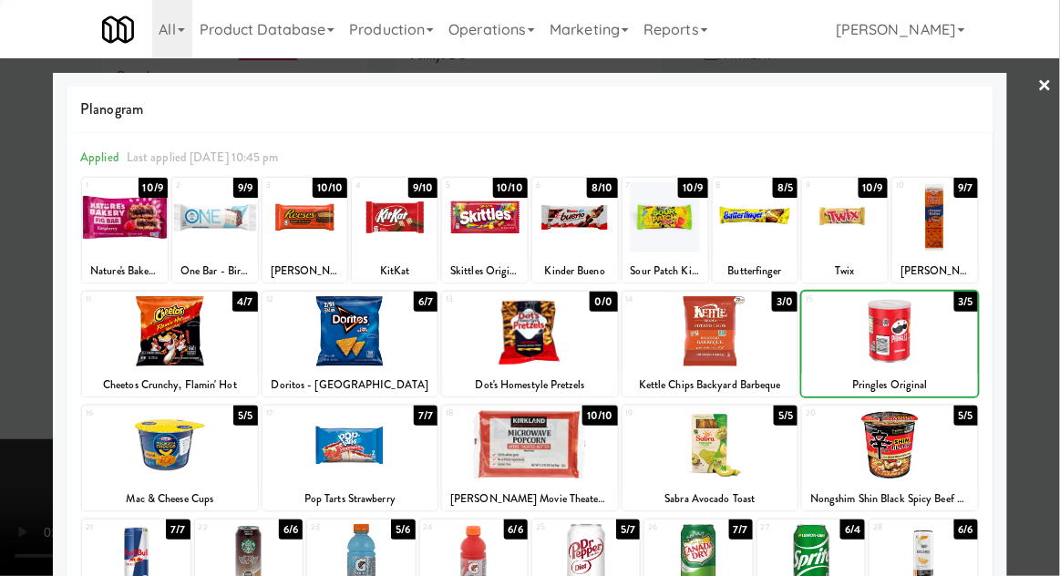
click at [1049, 293] on div at bounding box center [530, 288] width 1060 height 576
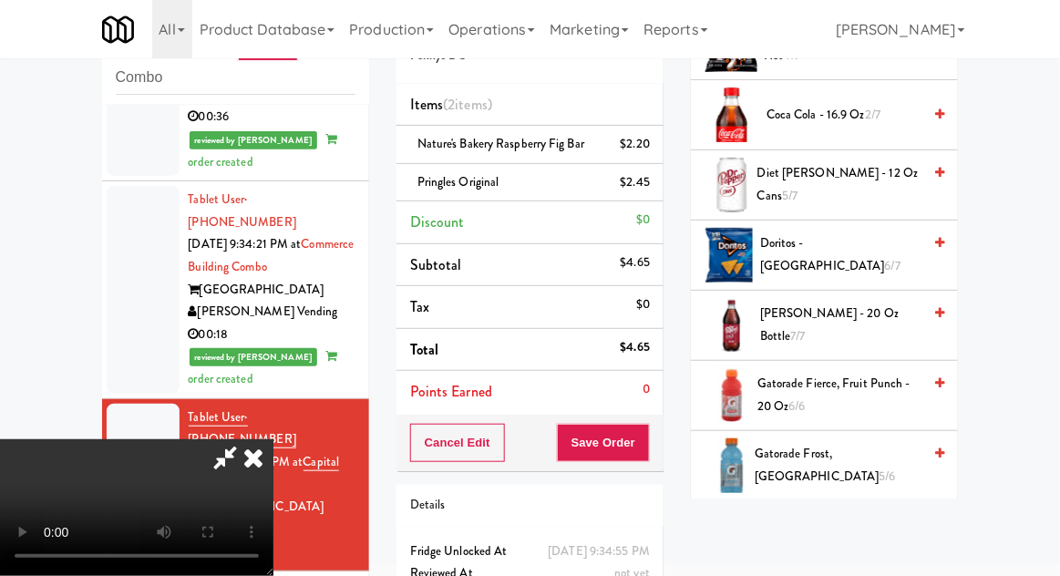
scroll to position [558, 0]
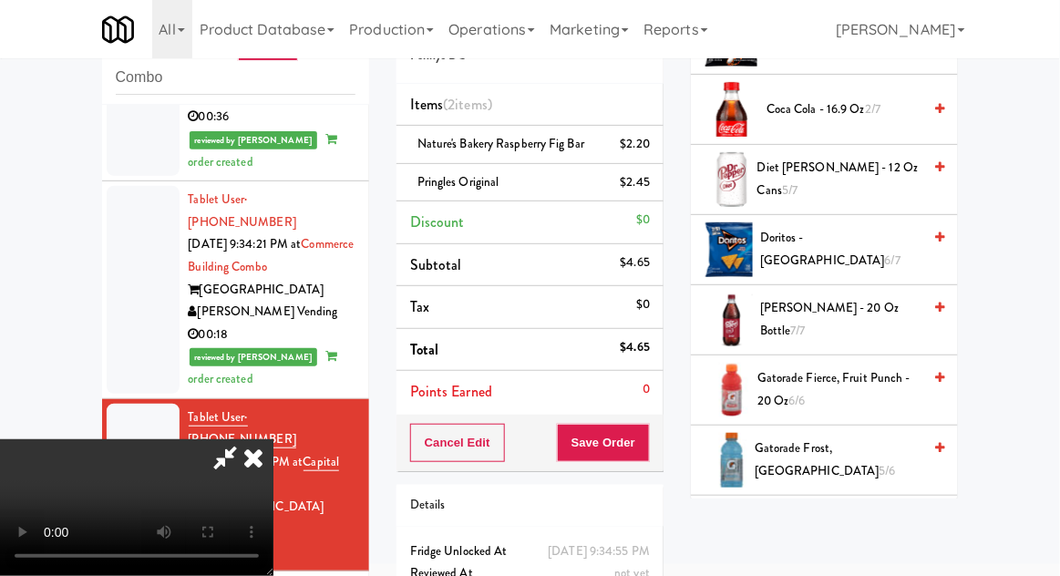
click at [892, 237] on span "Doritos - Cool Ranch 6/7" at bounding box center [840, 249] width 161 height 45
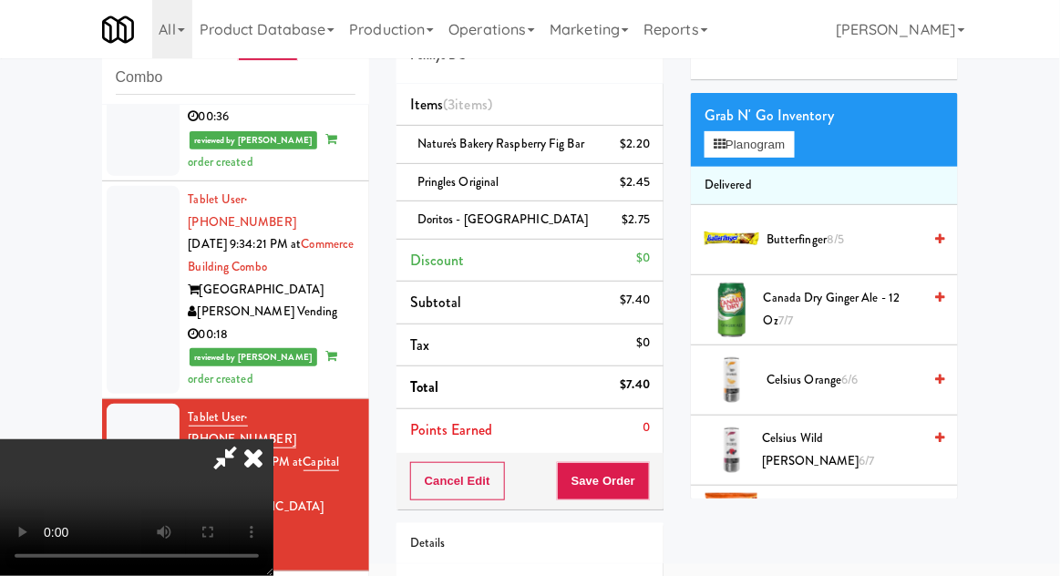
scroll to position [0, 0]
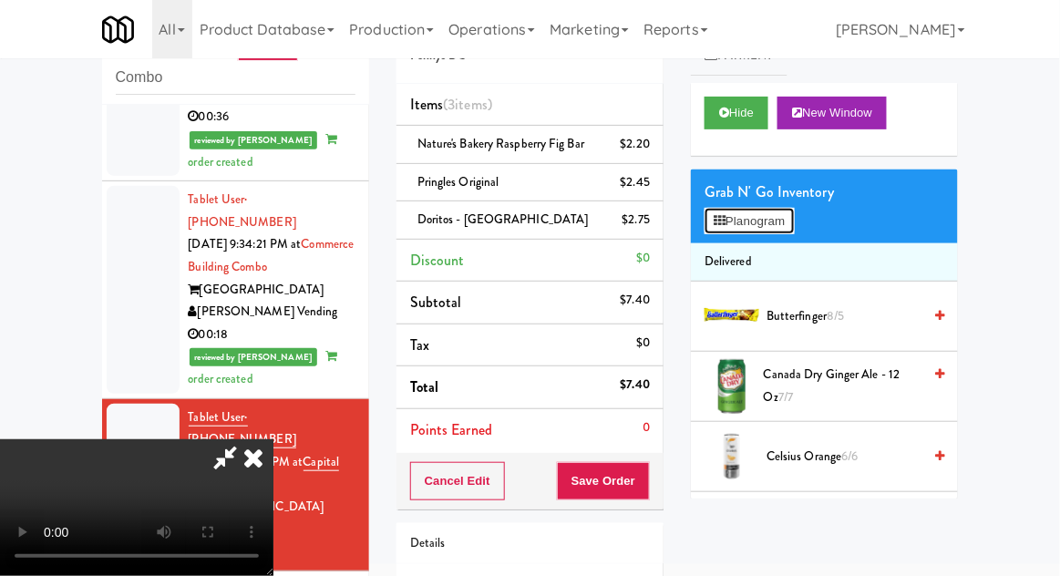
click at [790, 210] on button "Planogram" at bounding box center [749, 221] width 89 height 27
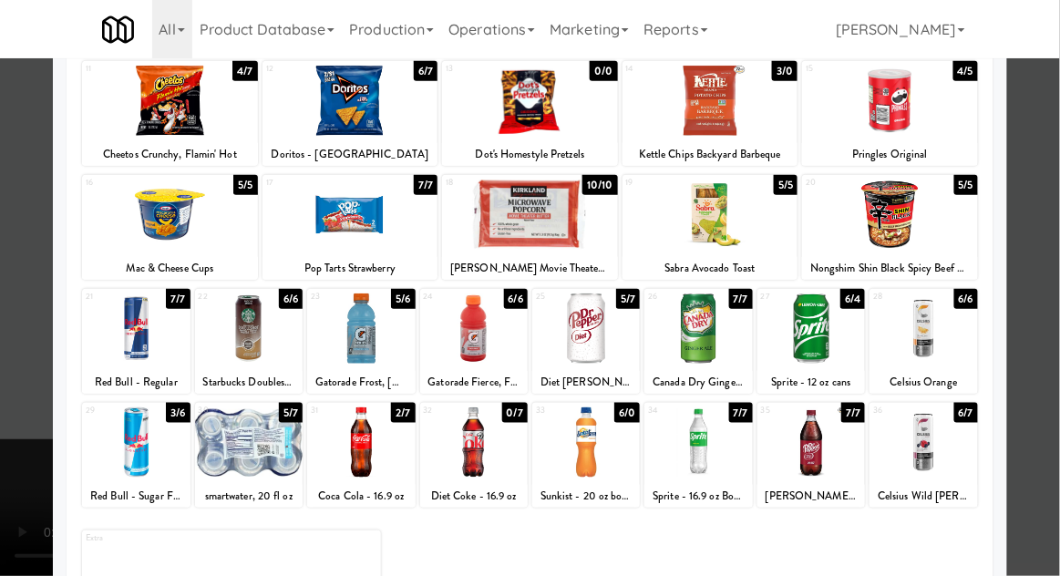
scroll to position [227, 0]
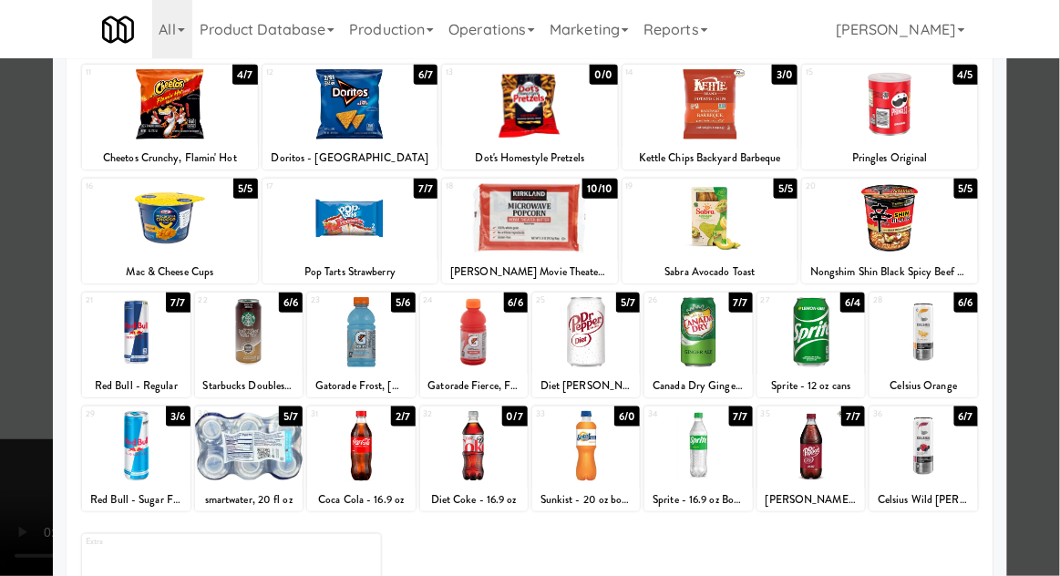
click at [850, 448] on div at bounding box center [812, 446] width 108 height 70
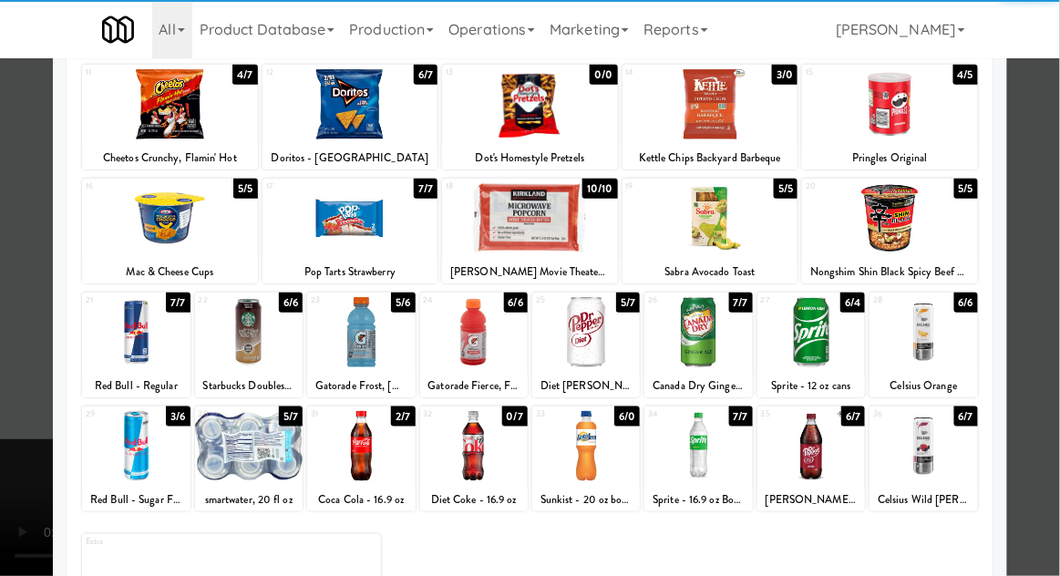
click at [1049, 387] on div at bounding box center [530, 288] width 1060 height 576
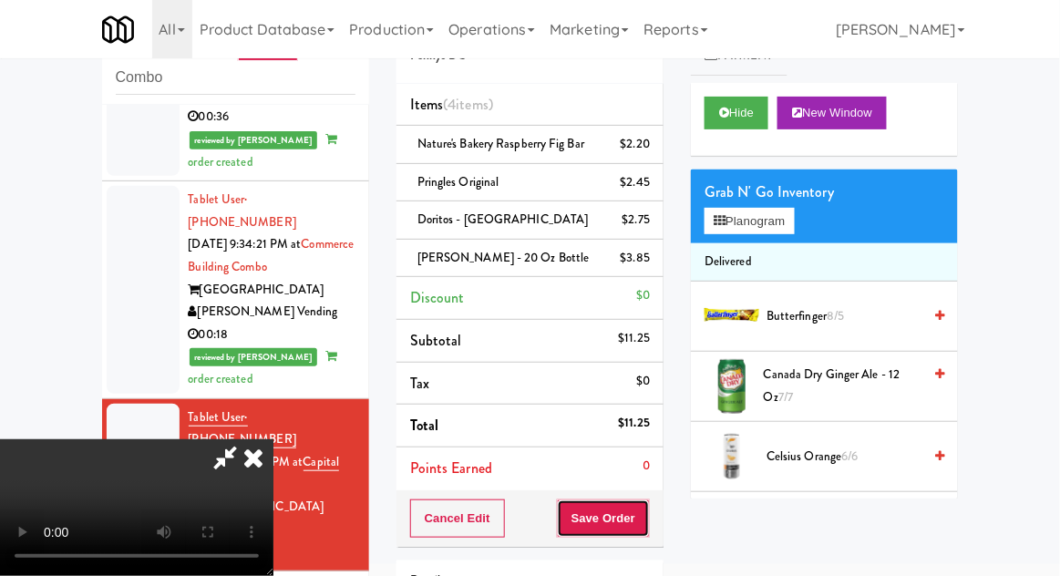
click at [637, 527] on button "Save Order" at bounding box center [603, 519] width 93 height 38
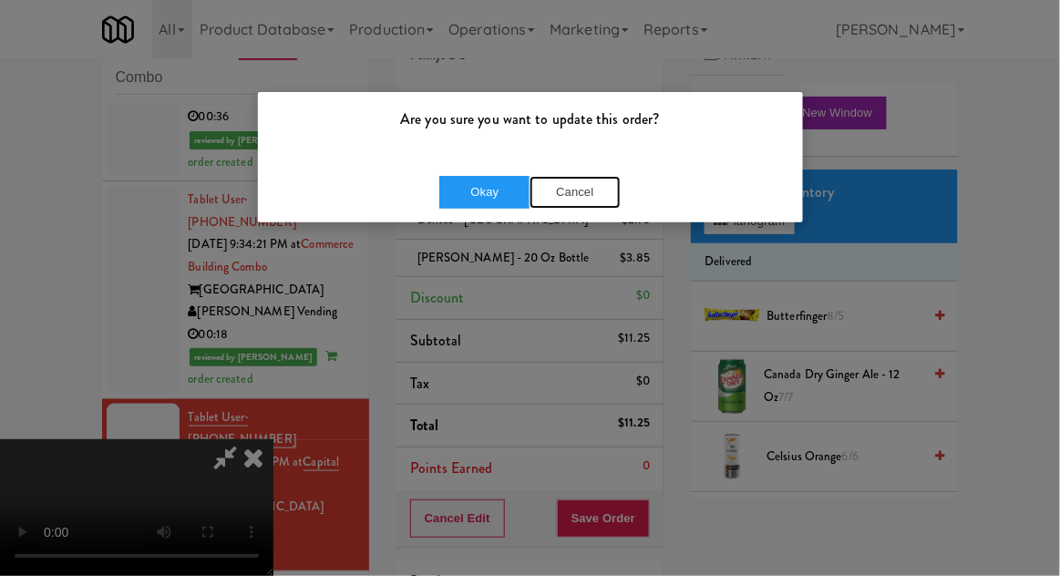
click at [583, 188] on button "Cancel" at bounding box center [575, 192] width 91 height 33
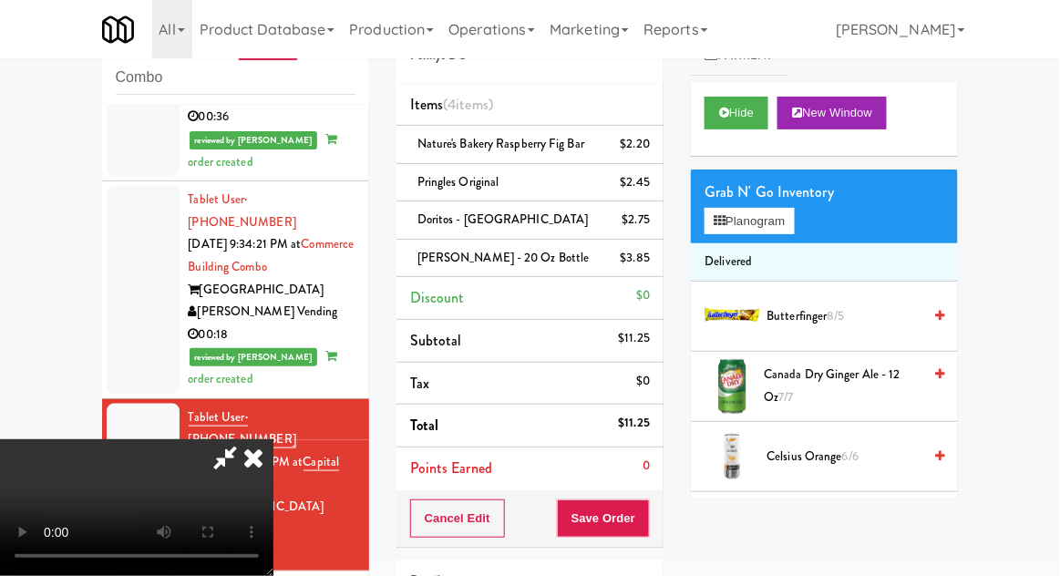
click at [750, 209] on div at bounding box center [530, 288] width 1060 height 576
click at [716, 219] on icon at bounding box center [720, 221] width 12 height 12
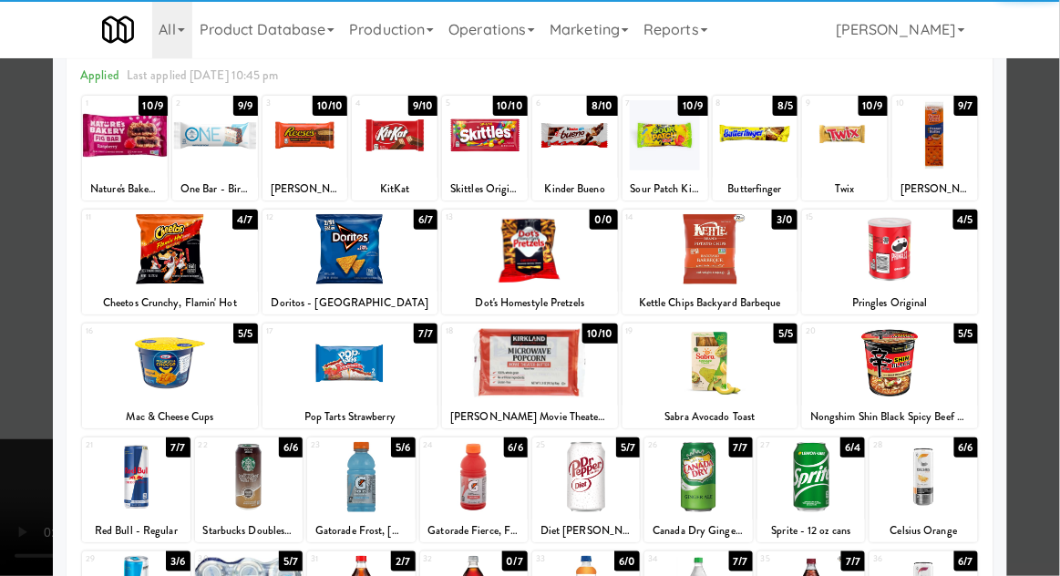
scroll to position [231, 0]
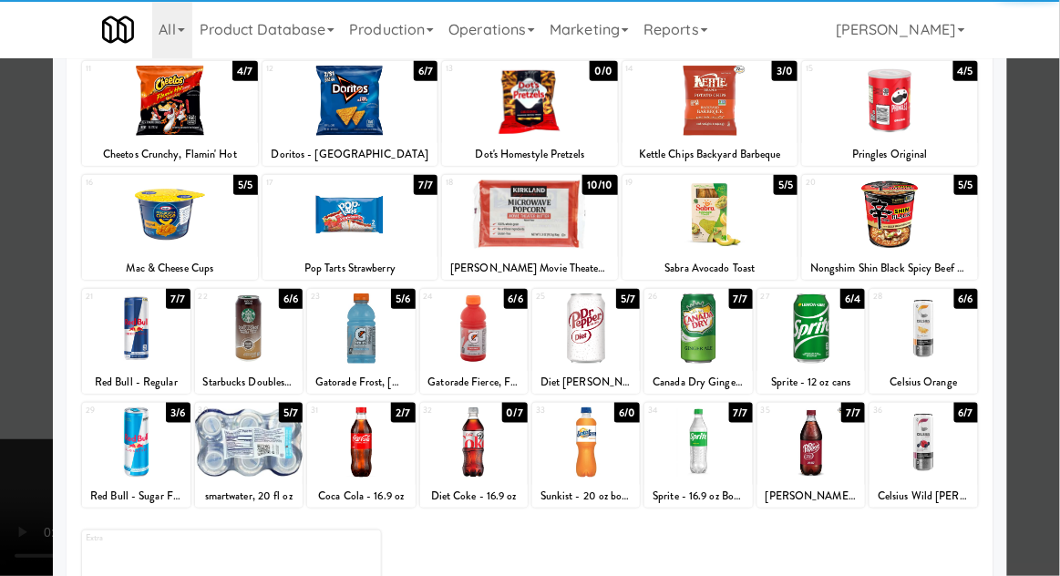
click at [1052, 380] on div at bounding box center [530, 288] width 1060 height 576
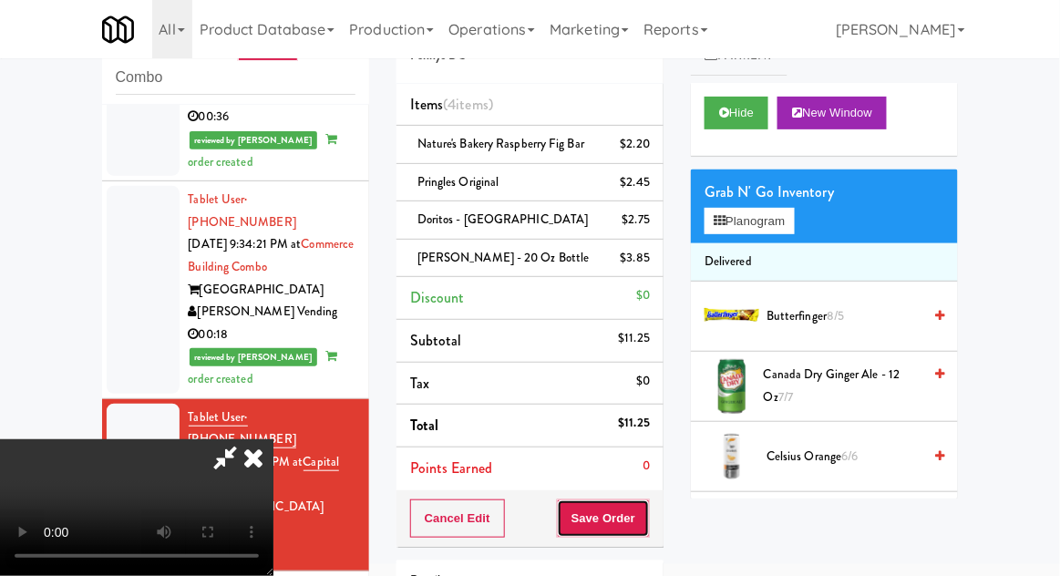
click at [650, 534] on button "Save Order" at bounding box center [603, 519] width 93 height 38
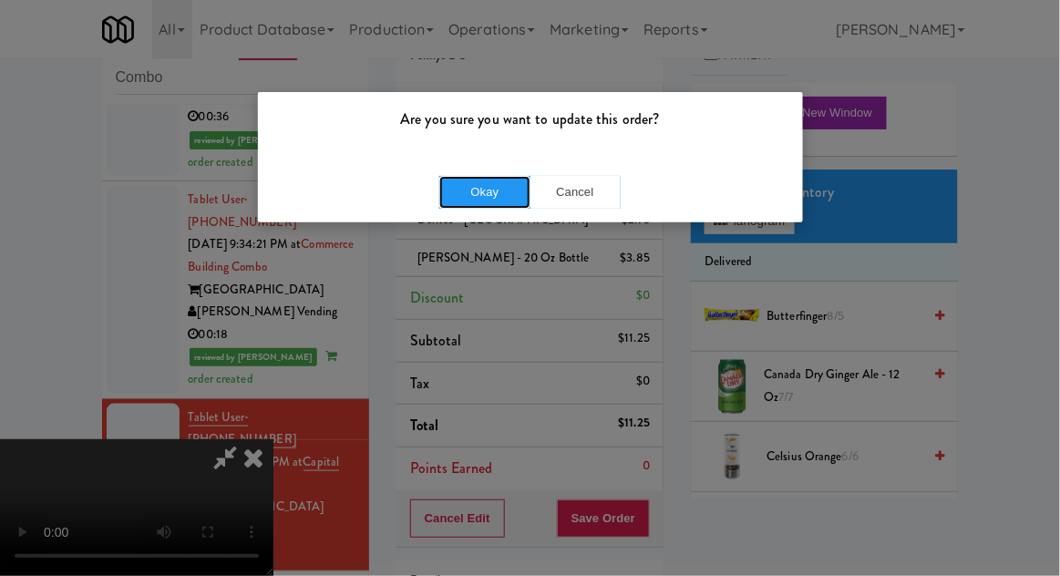
click at [468, 202] on button "Okay" at bounding box center [484, 192] width 91 height 33
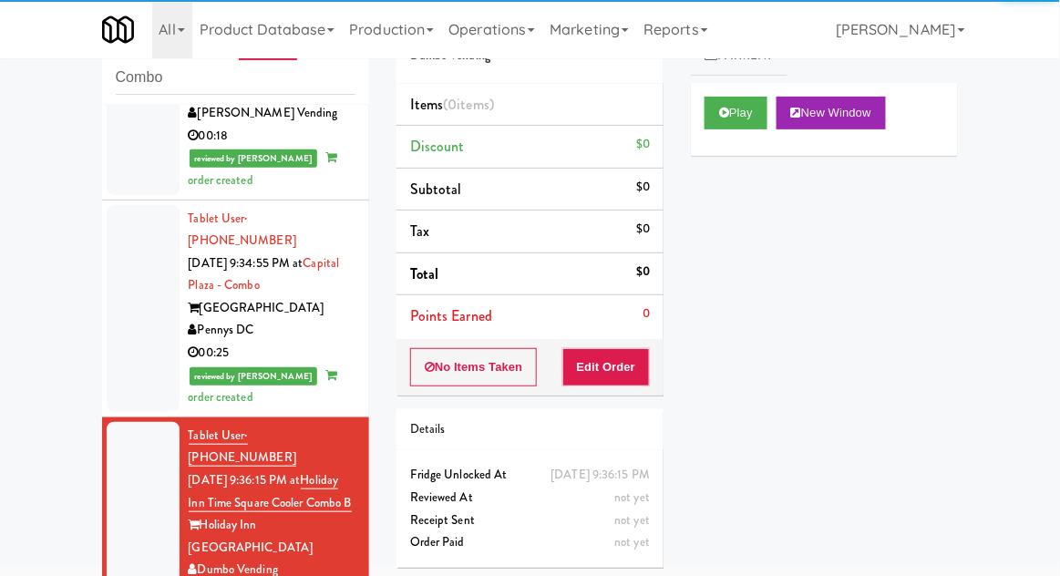
scroll to position [2213, 0]
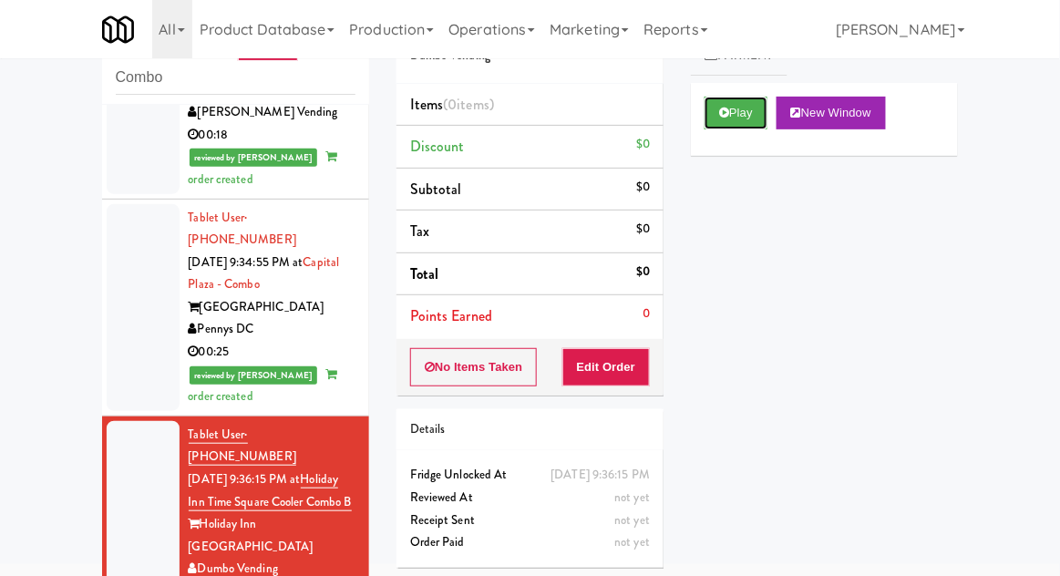
click at [733, 118] on button "Play" at bounding box center [736, 113] width 63 height 33
click at [636, 367] on button "Edit Order" at bounding box center [607, 367] width 88 height 38
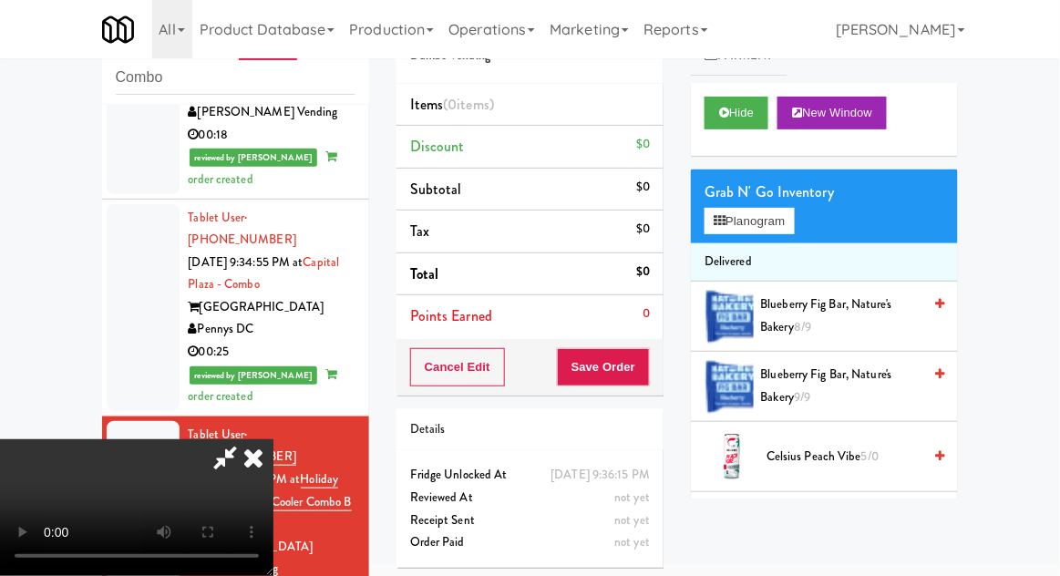
scroll to position [0, 0]
click at [782, 245] on li "Delivered" at bounding box center [824, 262] width 267 height 38
click at [781, 222] on button "Planogram" at bounding box center [749, 221] width 89 height 27
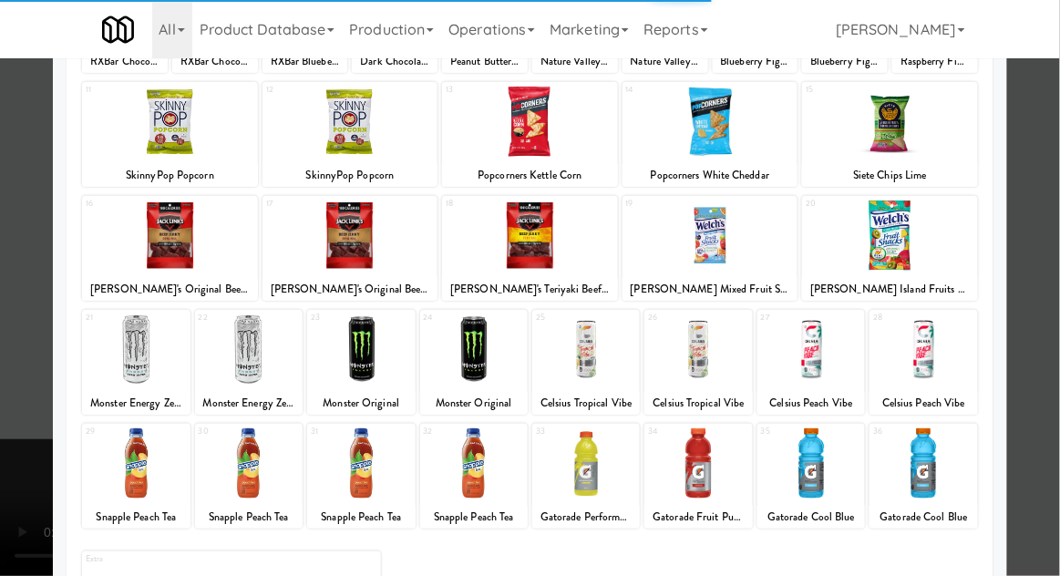
scroll to position [231, 0]
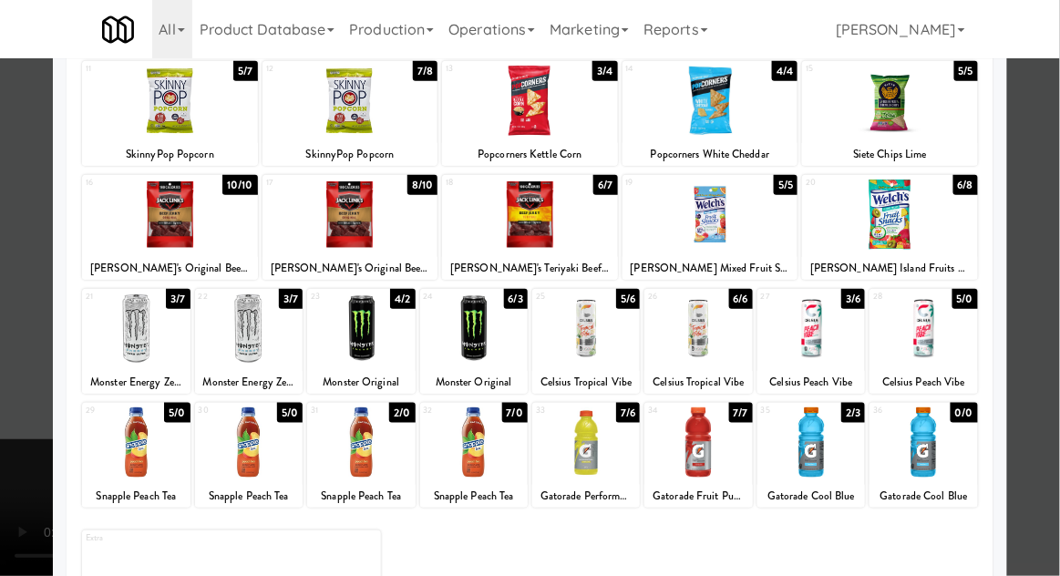
click at [1048, 340] on div at bounding box center [530, 288] width 1060 height 576
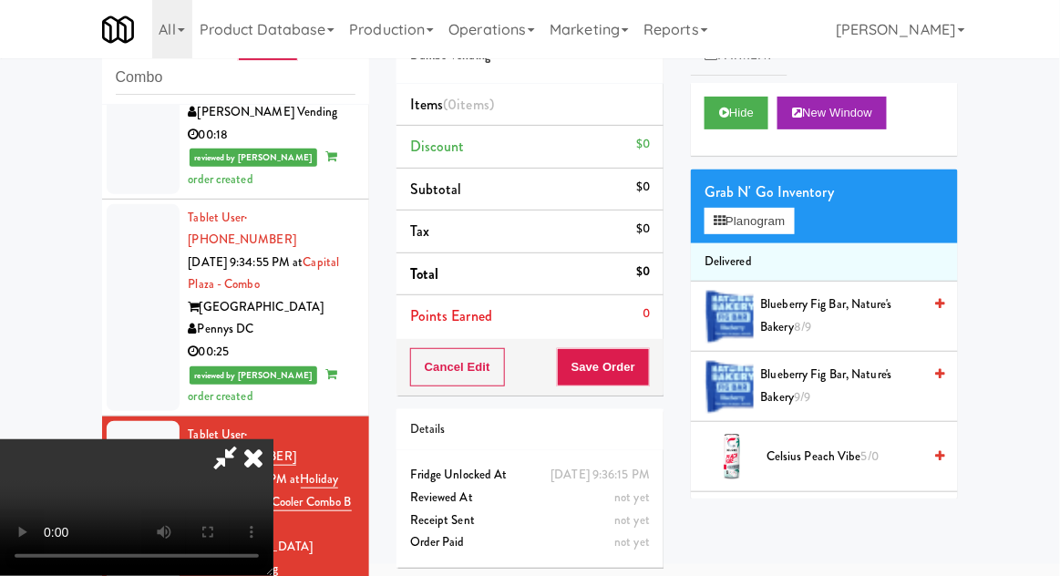
scroll to position [67, 0]
click at [777, 222] on button "Planogram" at bounding box center [749, 221] width 89 height 27
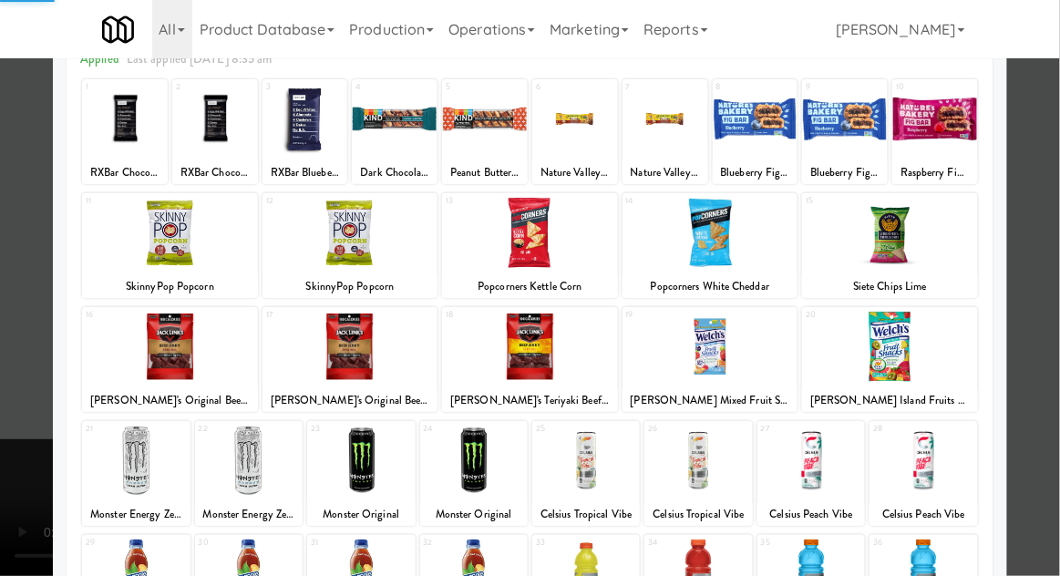
scroll to position [163, 0]
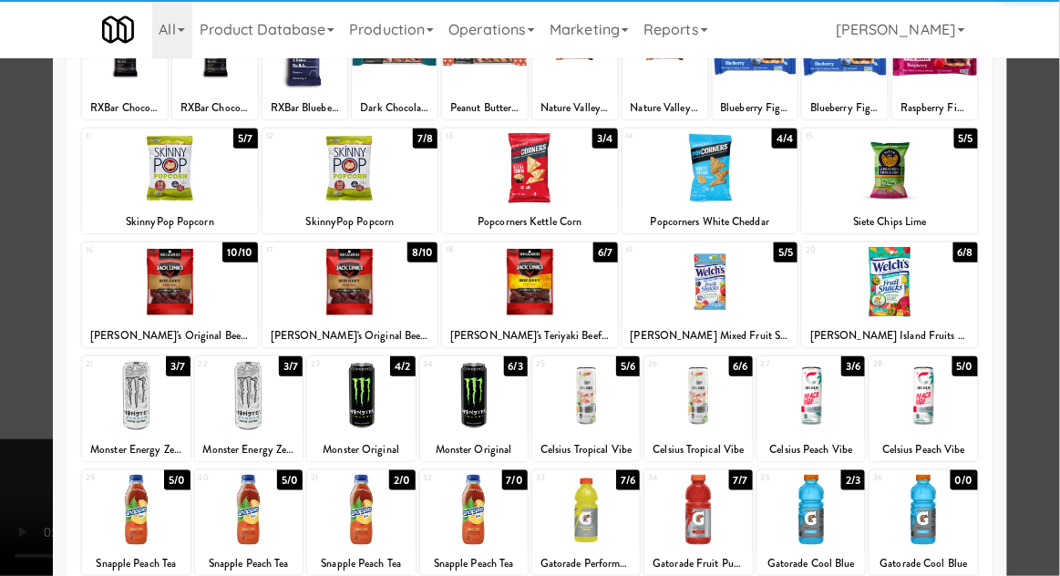
click at [830, 406] on div at bounding box center [812, 396] width 108 height 70
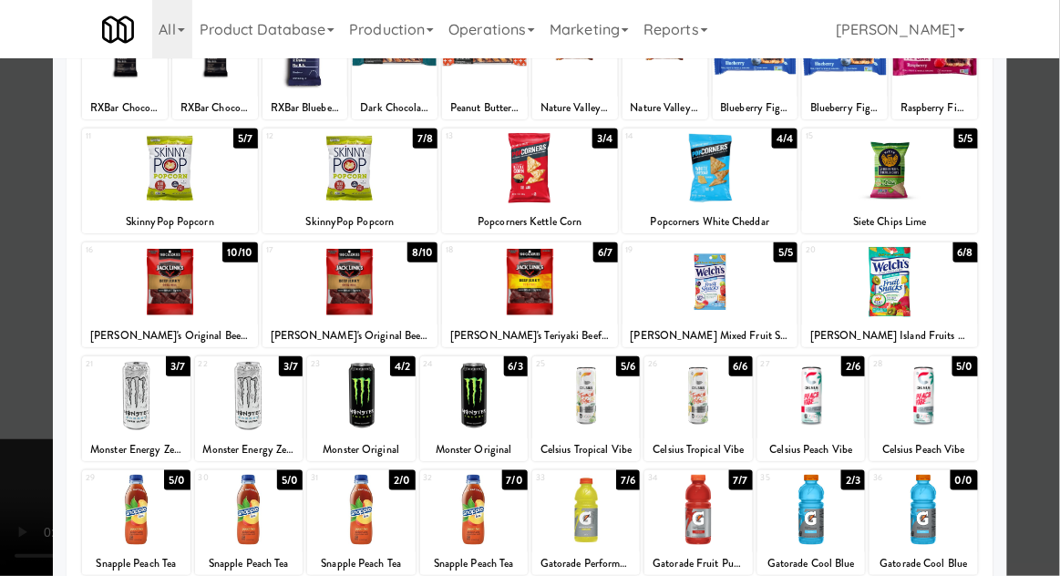
click at [1052, 332] on div at bounding box center [530, 288] width 1060 height 576
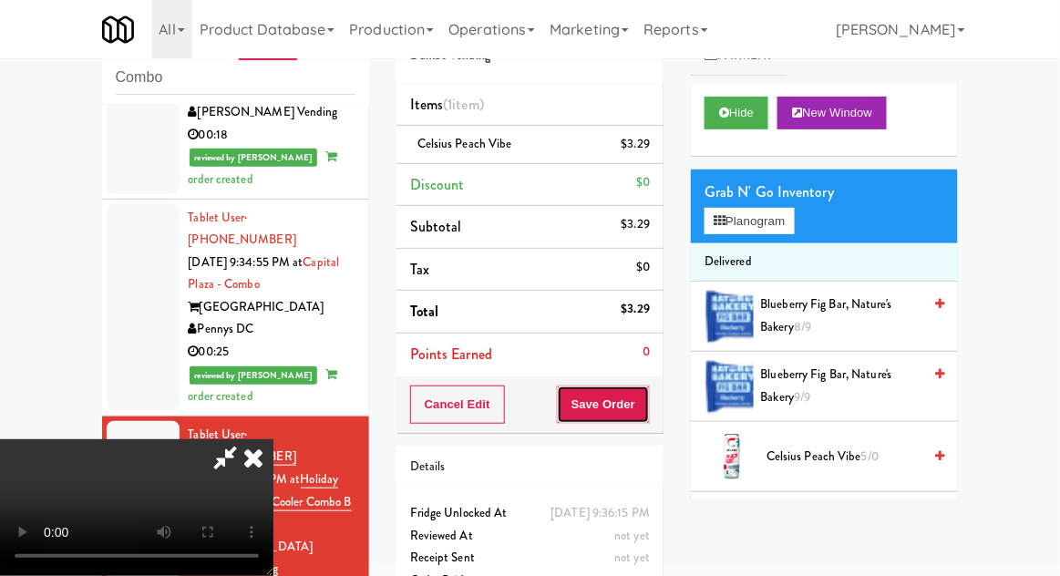
click at [647, 404] on button "Save Order" at bounding box center [603, 405] width 93 height 38
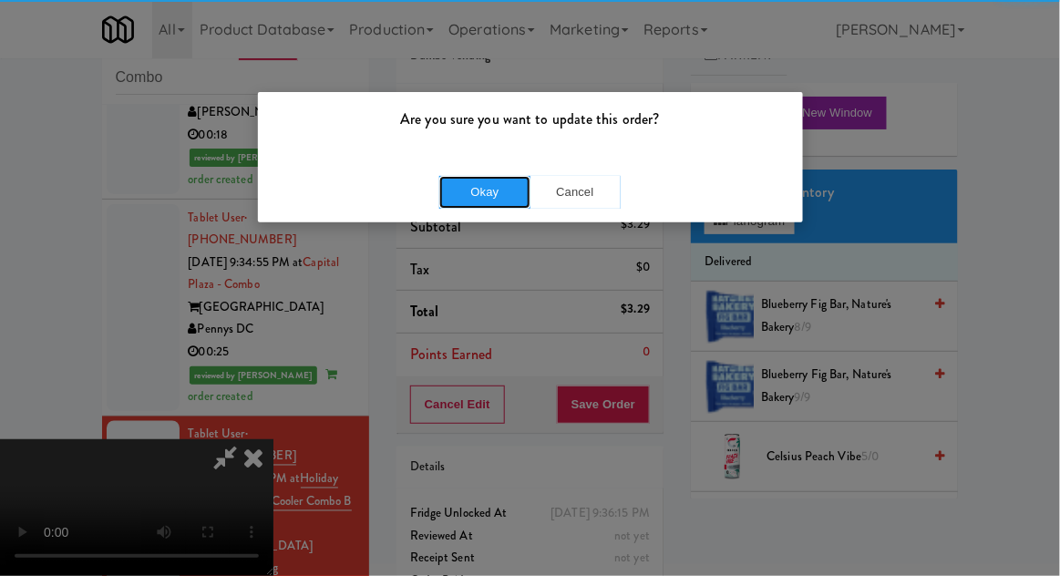
click at [471, 184] on button "Okay" at bounding box center [484, 192] width 91 height 33
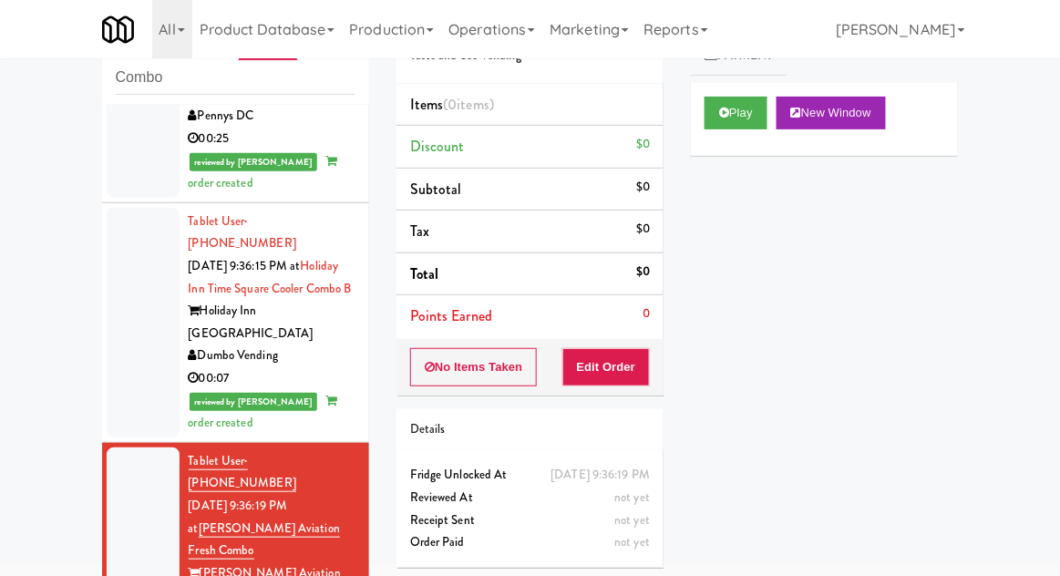
scroll to position [2431, 0]
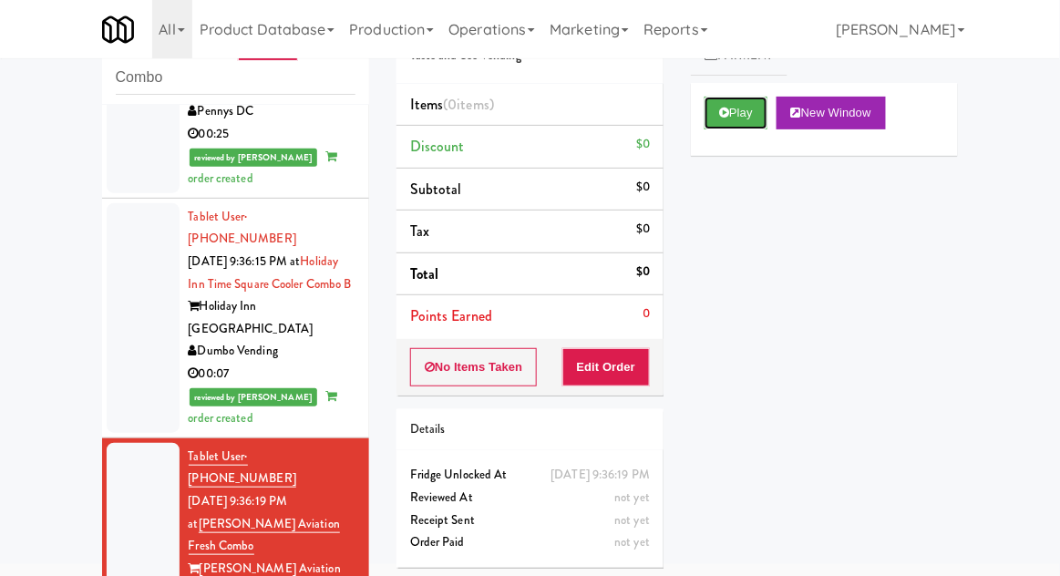
click at [735, 116] on button "Play" at bounding box center [736, 113] width 63 height 33
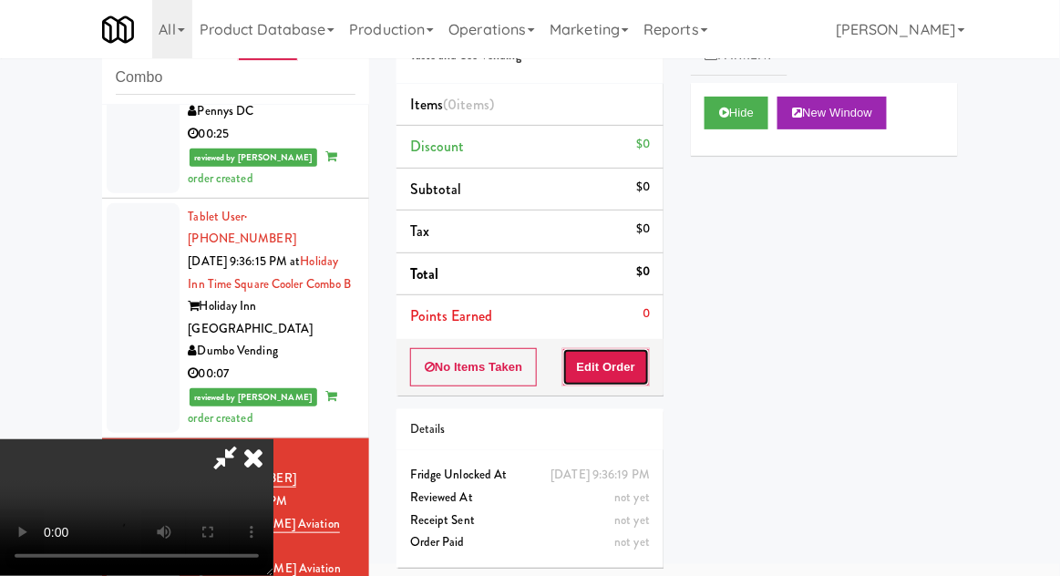
click at [601, 365] on button "Edit Order" at bounding box center [607, 367] width 88 height 38
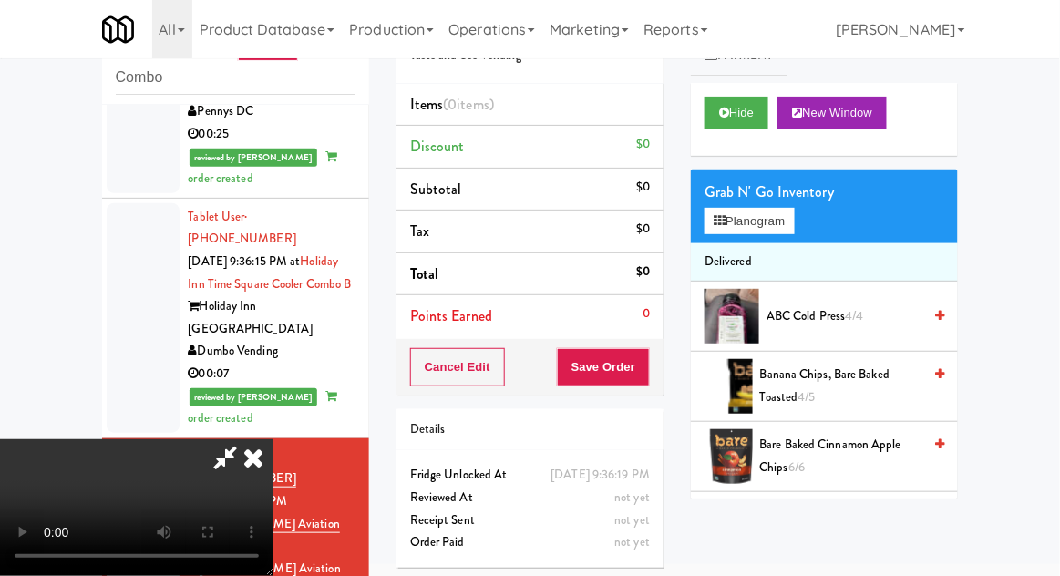
scroll to position [67, 0]
click at [780, 231] on button "Planogram" at bounding box center [749, 221] width 89 height 27
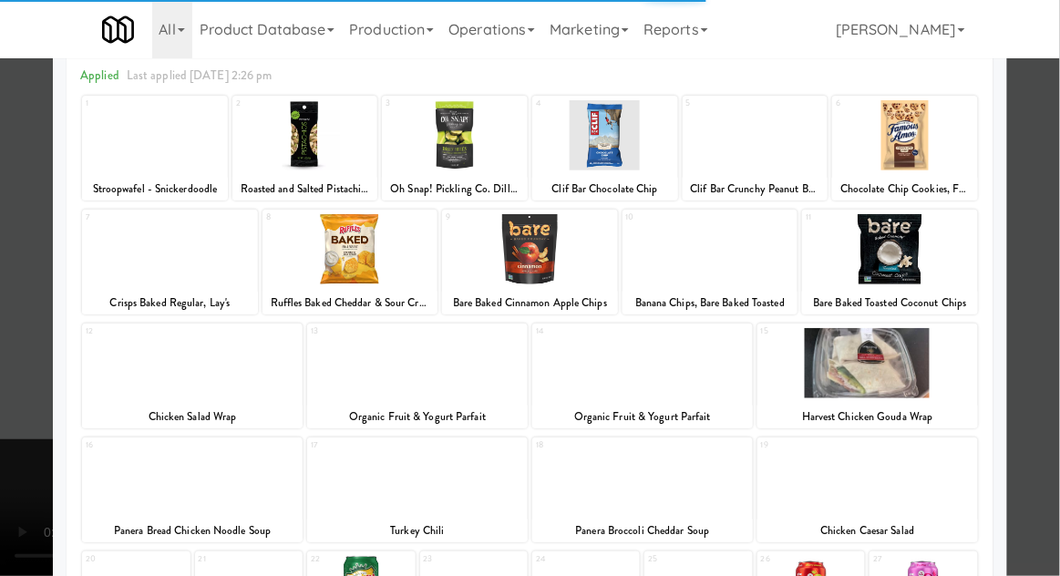
scroll to position [161, 0]
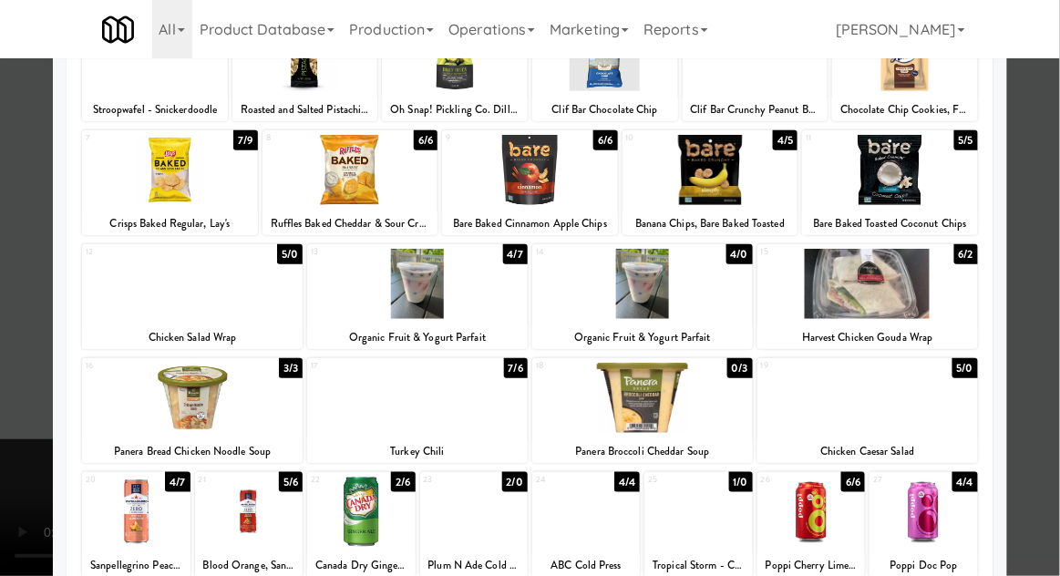
click at [898, 290] on div at bounding box center [868, 284] width 221 height 70
click at [1040, 274] on div at bounding box center [530, 288] width 1060 height 576
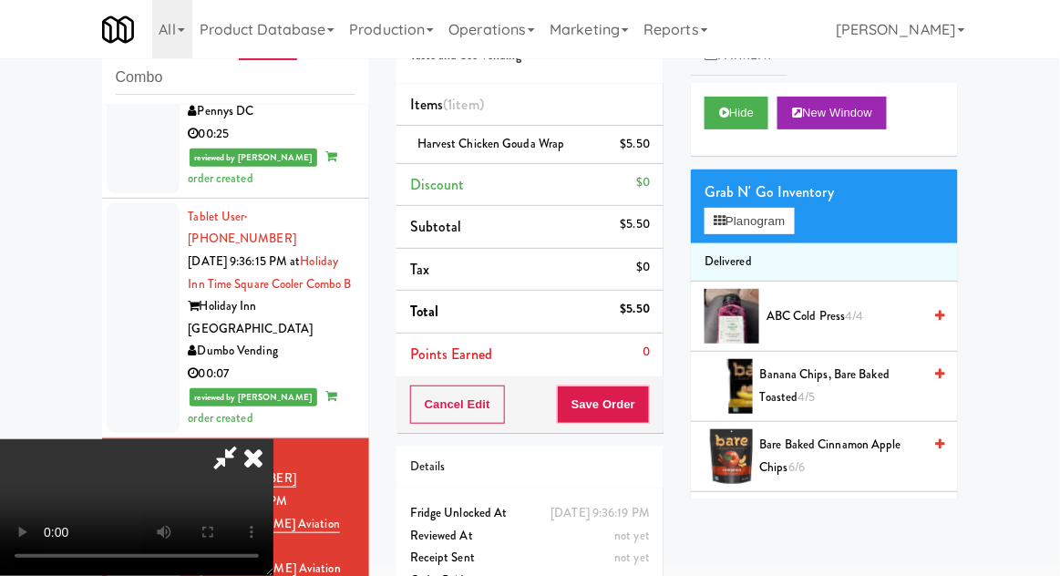
scroll to position [67, 0]
click at [643, 404] on button "Save Order" at bounding box center [603, 405] width 93 height 38
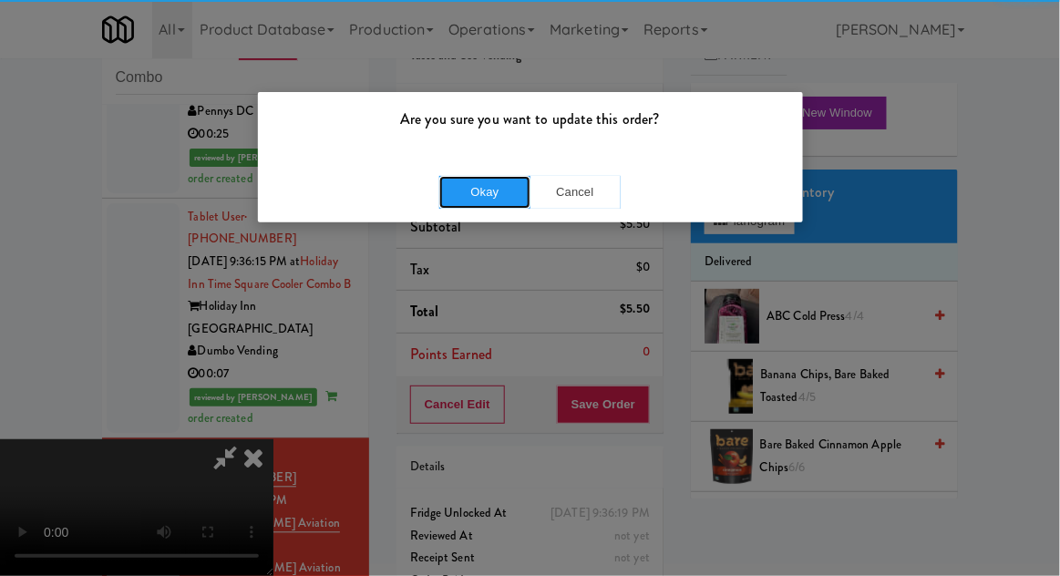
click at [479, 186] on button "Okay" at bounding box center [484, 192] width 91 height 33
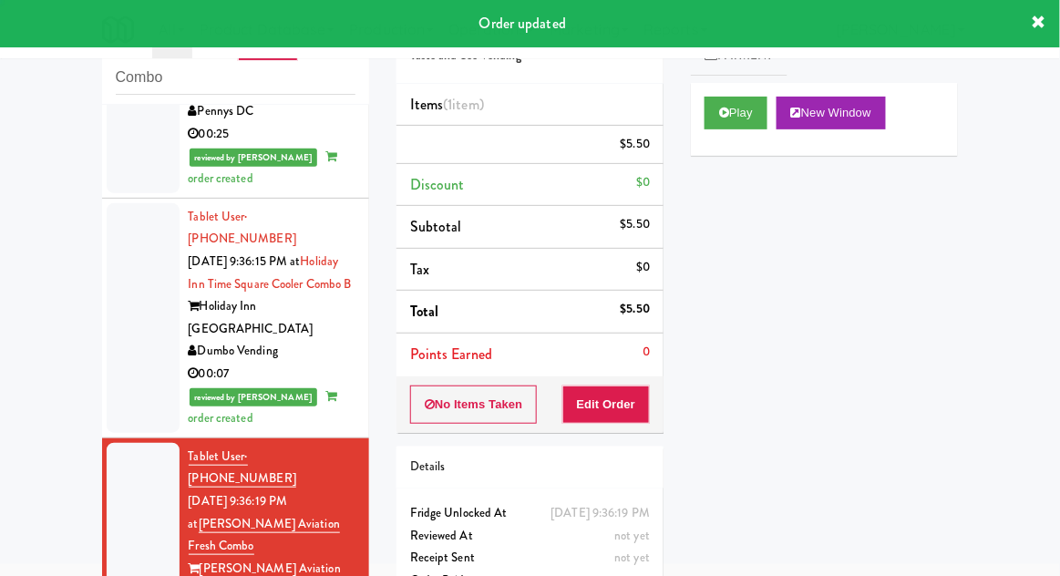
scroll to position [0, 0]
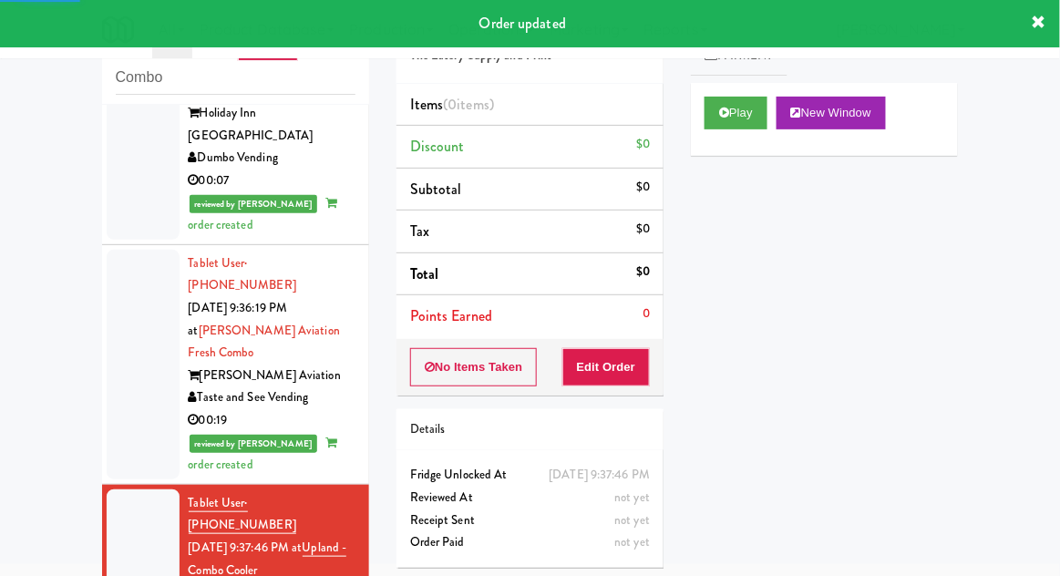
scroll to position [2626, 0]
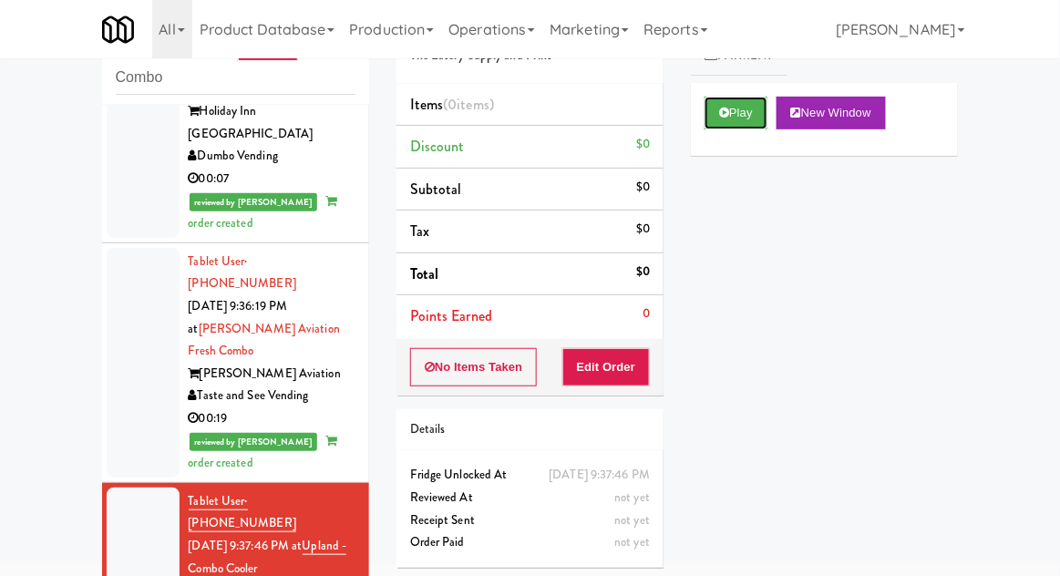
click at [722, 120] on button "Play" at bounding box center [736, 113] width 63 height 33
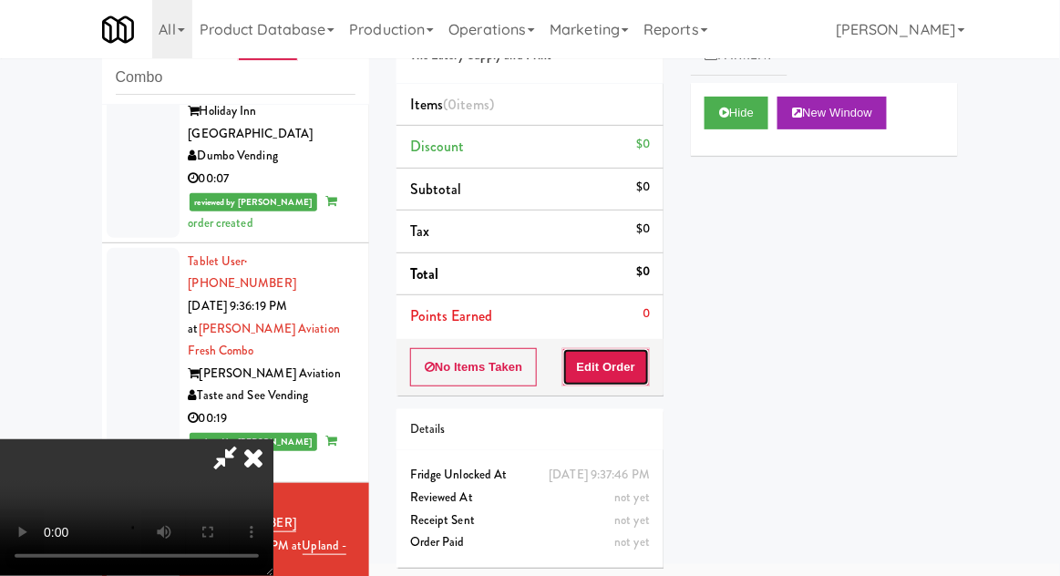
click at [605, 368] on button "Edit Order" at bounding box center [607, 367] width 88 height 38
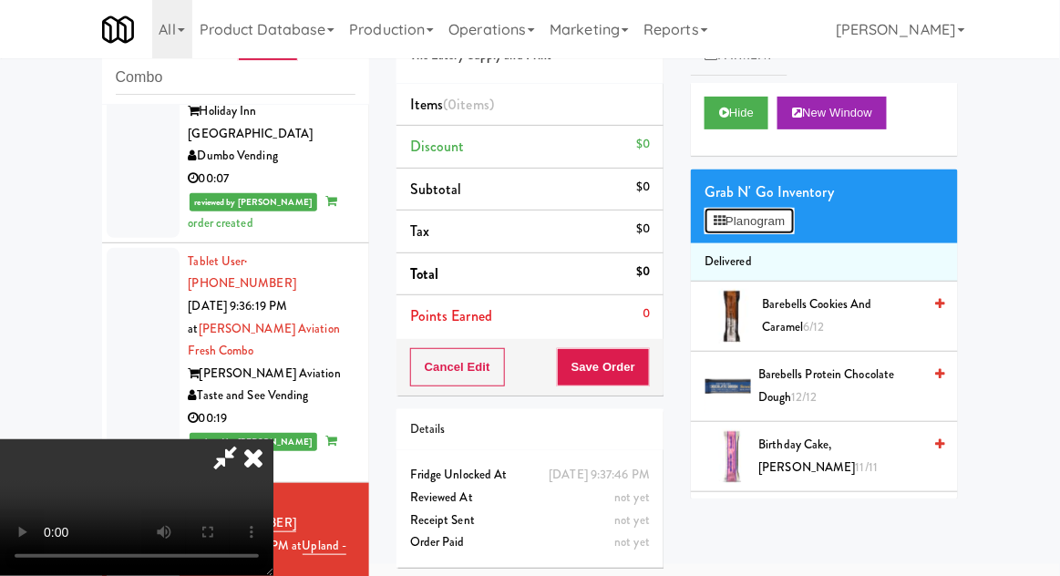
click at [783, 229] on button "Planogram" at bounding box center [749, 221] width 89 height 27
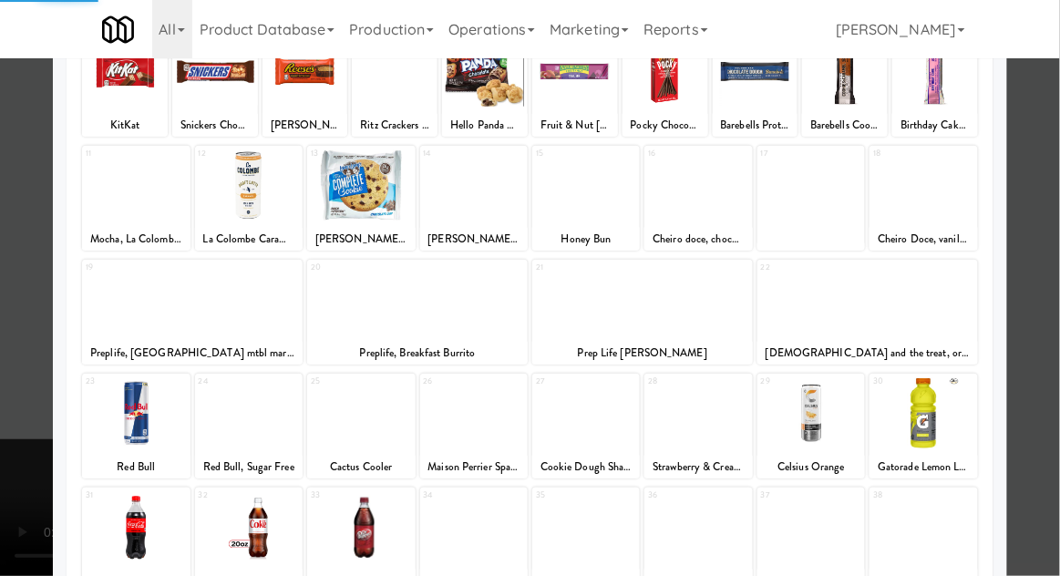
scroll to position [159, 0]
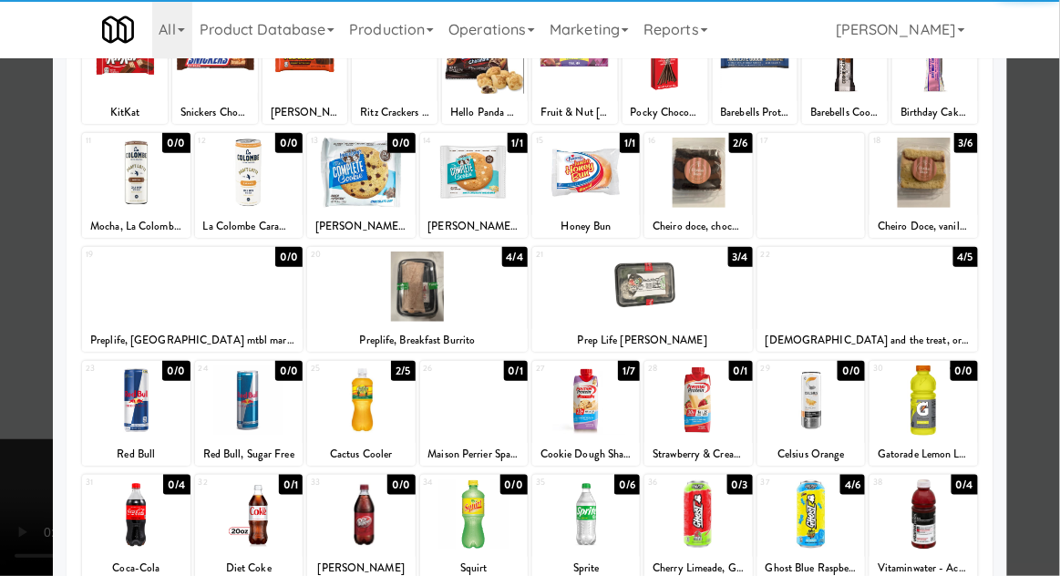
click at [138, 523] on div at bounding box center [136, 515] width 108 height 70
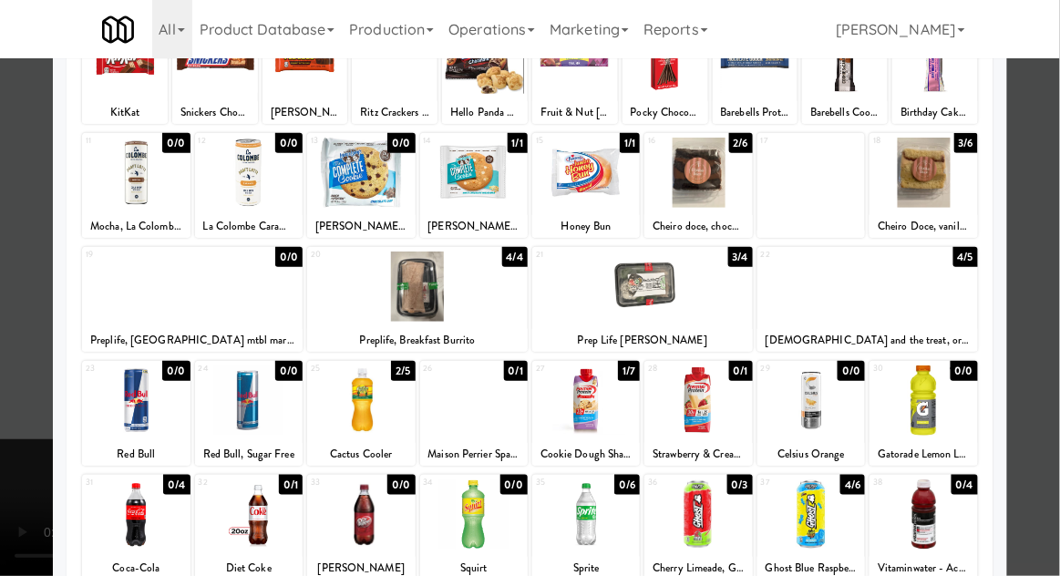
click at [1033, 362] on div at bounding box center [530, 288] width 1060 height 576
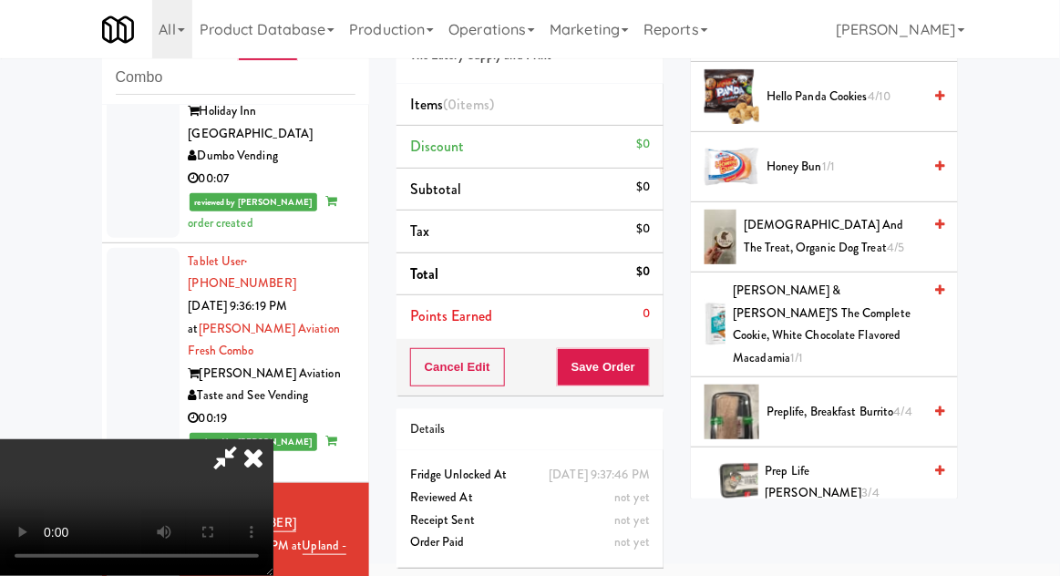
scroll to position [968, 0]
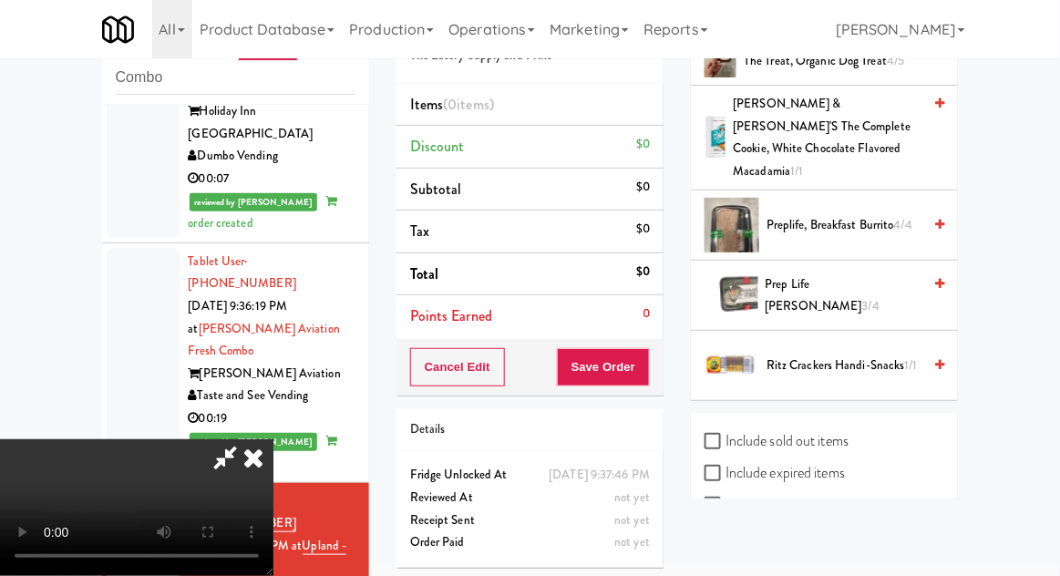
click at [845, 428] on label "Include sold out items" at bounding box center [777, 441] width 144 height 27
click at [726, 435] on input "Include sold out items" at bounding box center [715, 442] width 21 height 15
checkbox input "true"
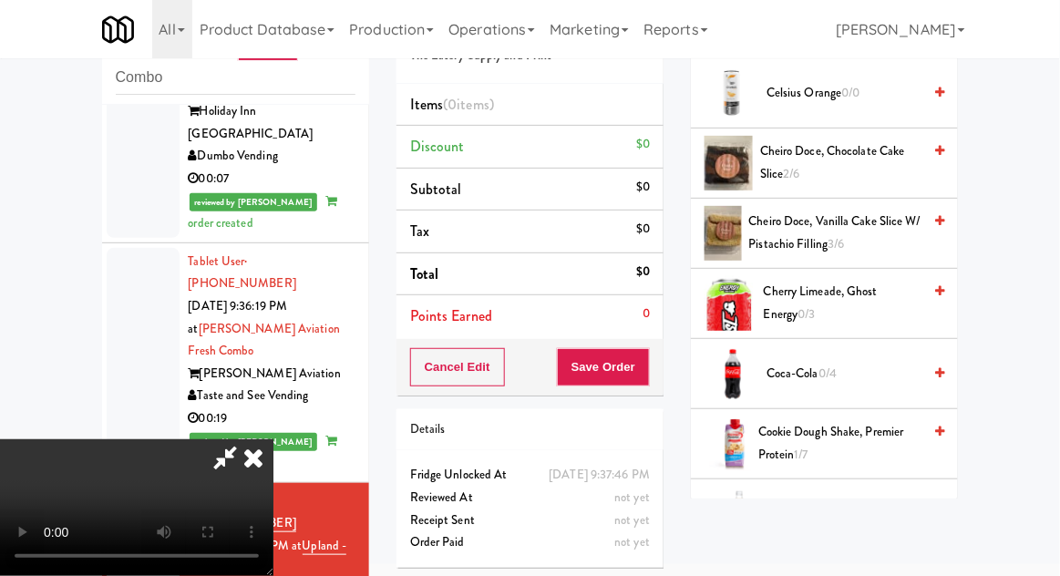
scroll to position [486, 0]
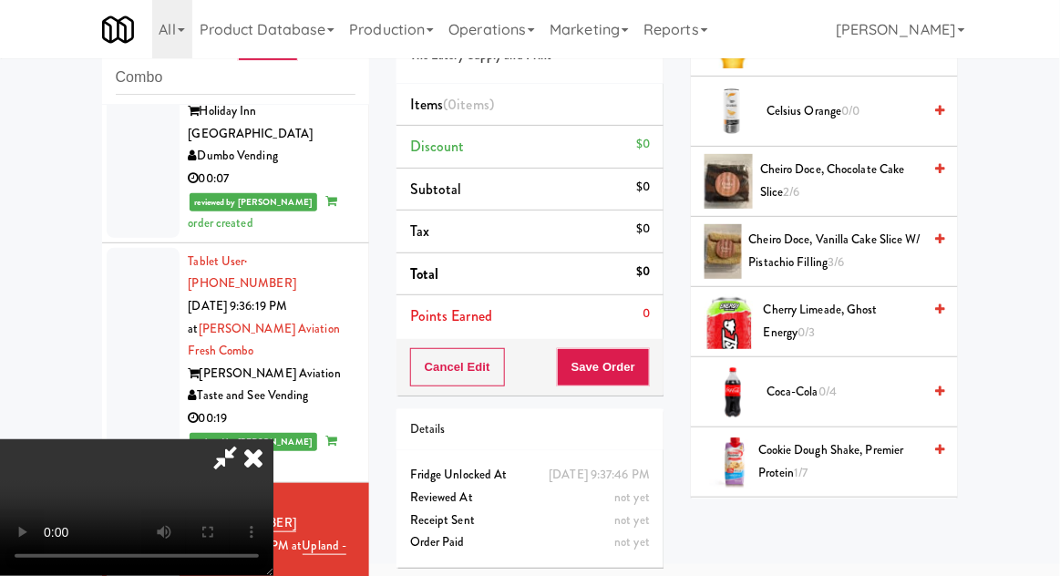
click at [843, 381] on span "Coca-Cola 0/4" at bounding box center [844, 392] width 155 height 23
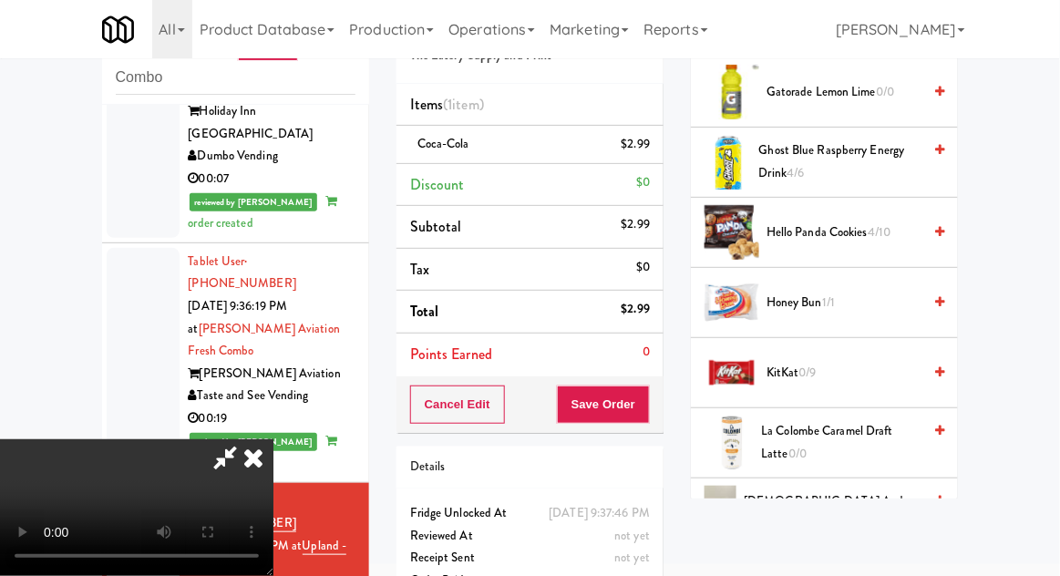
scroll to position [1157, 0]
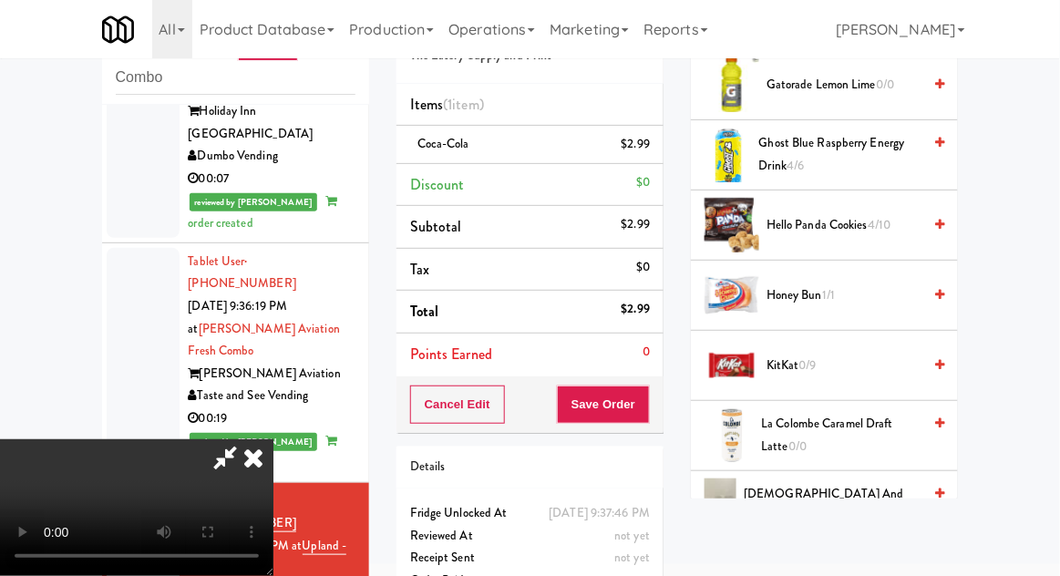
click at [817, 357] on span "0/9" at bounding box center [808, 365] width 17 height 17
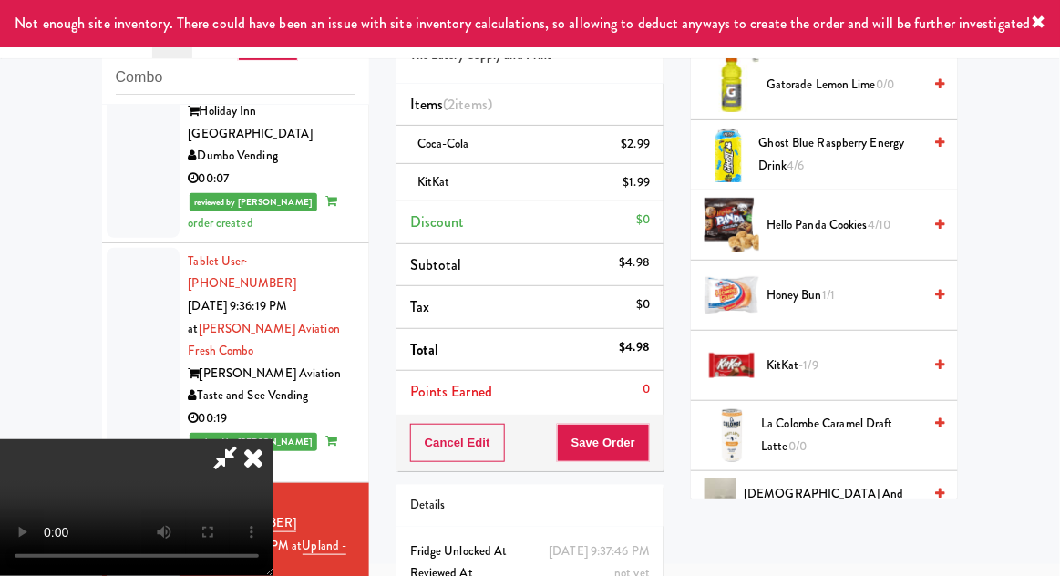
click at [822, 355] on span "KitKat -1/9" at bounding box center [844, 366] width 155 height 23
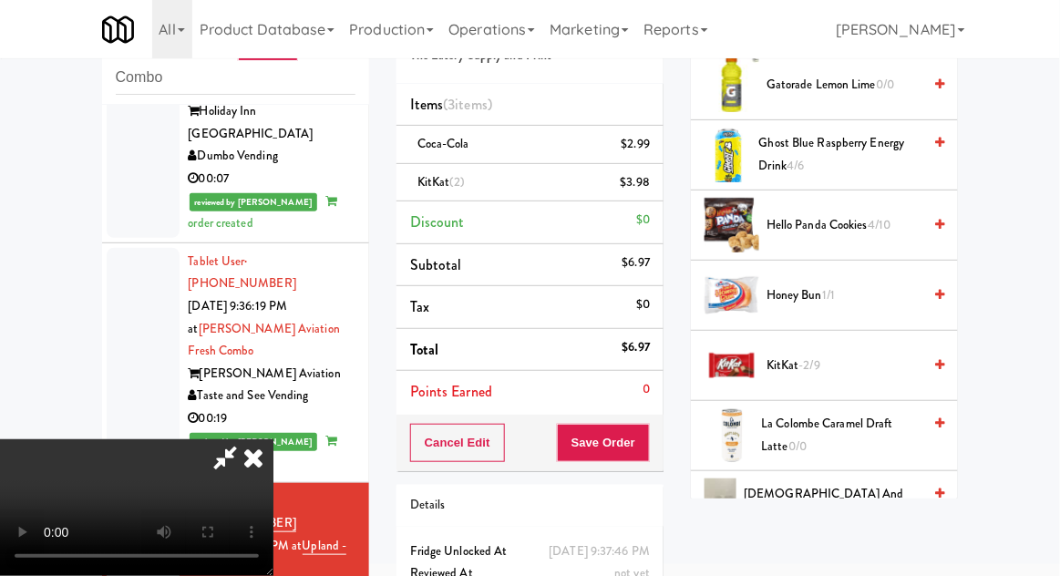
click at [832, 355] on span "KitKat -2/9" at bounding box center [844, 366] width 155 height 23
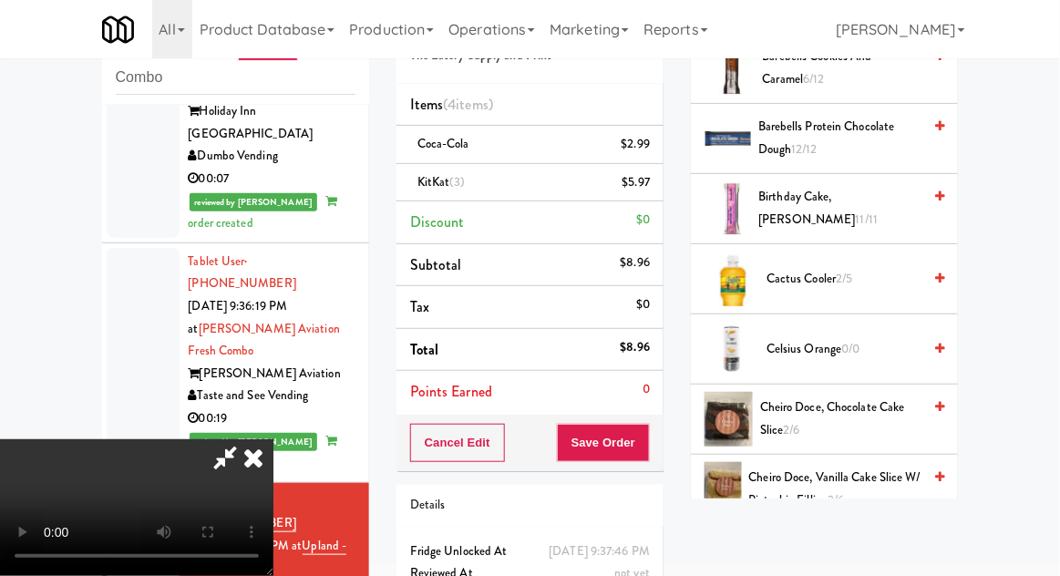
scroll to position [0, 0]
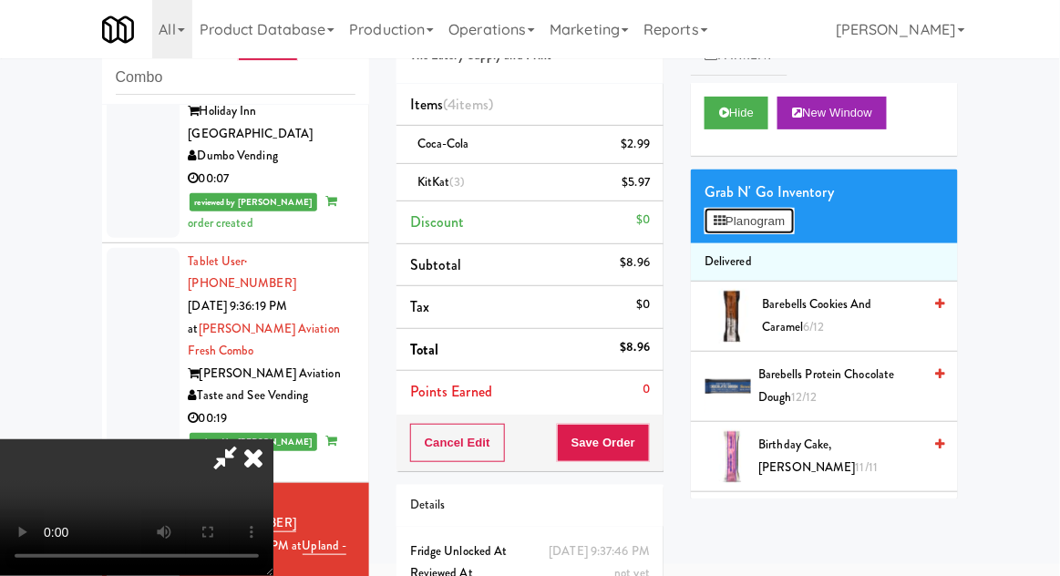
click at [792, 229] on button "Planogram" at bounding box center [749, 221] width 89 height 27
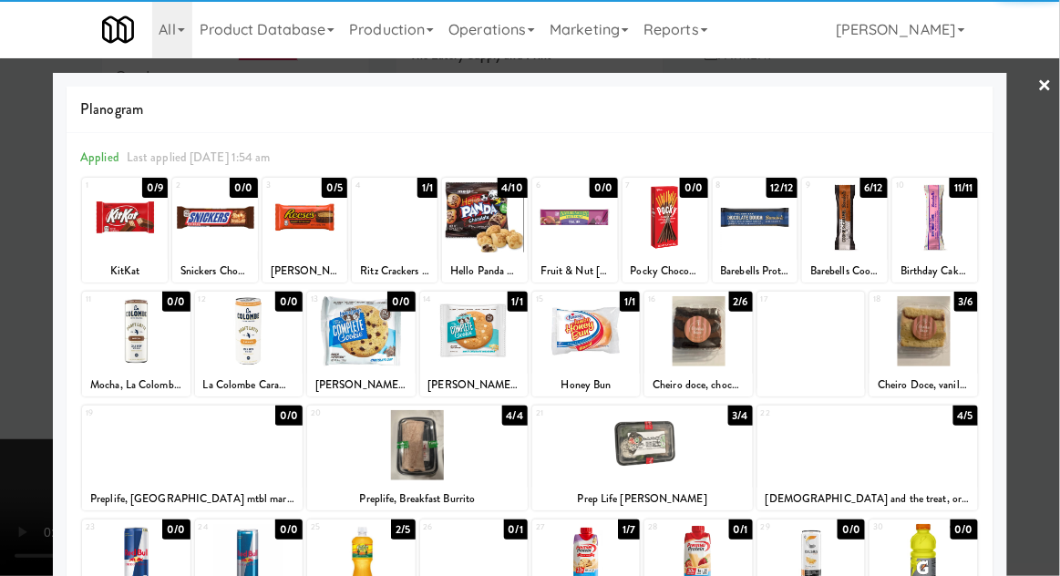
click at [646, 455] on div at bounding box center [642, 445] width 221 height 70
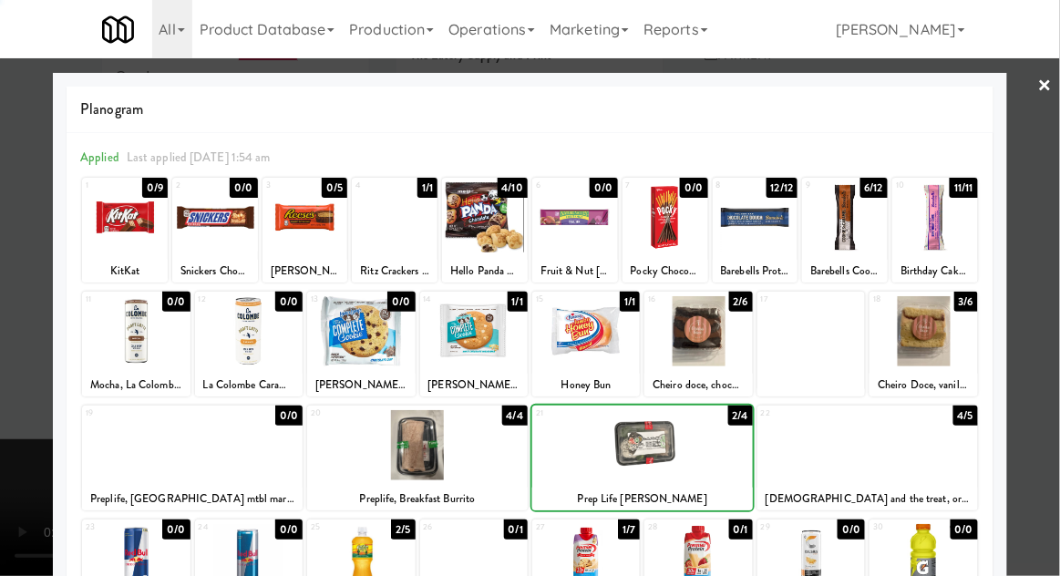
click at [1054, 326] on div at bounding box center [530, 288] width 1060 height 576
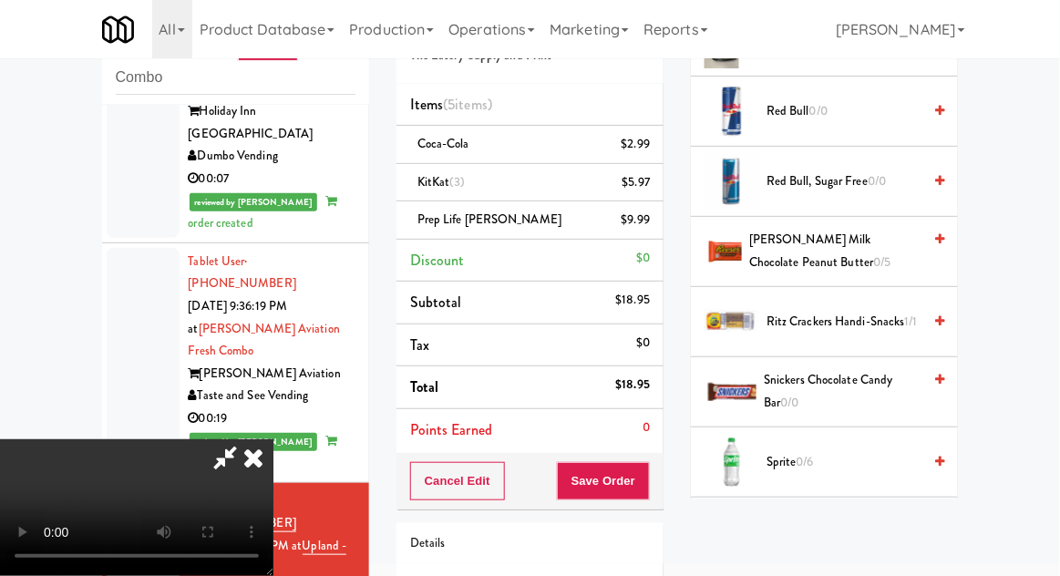
scroll to position [2244, 0]
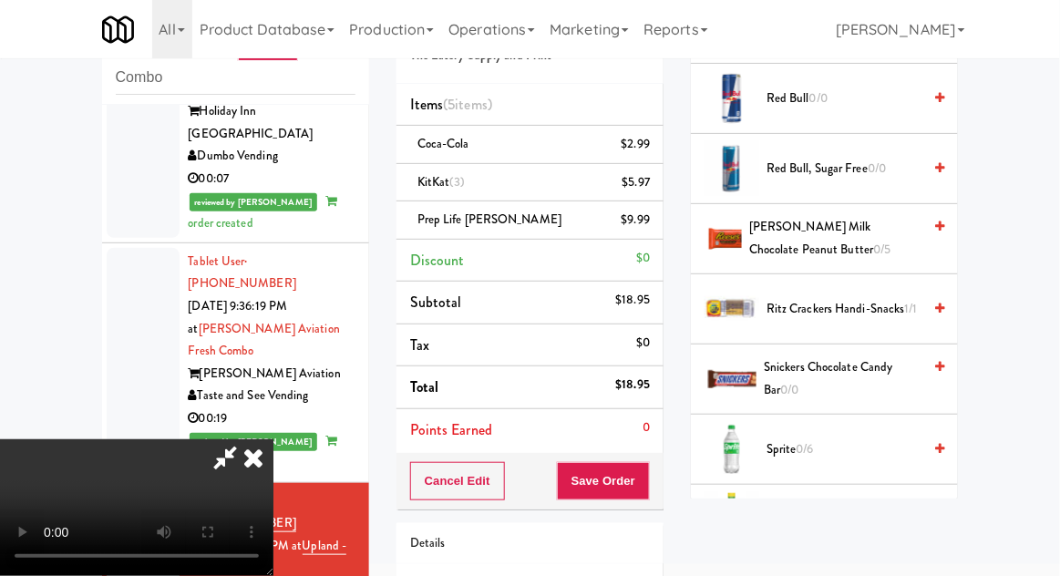
click at [829, 439] on span "Sprite 0/6" at bounding box center [844, 450] width 155 height 23
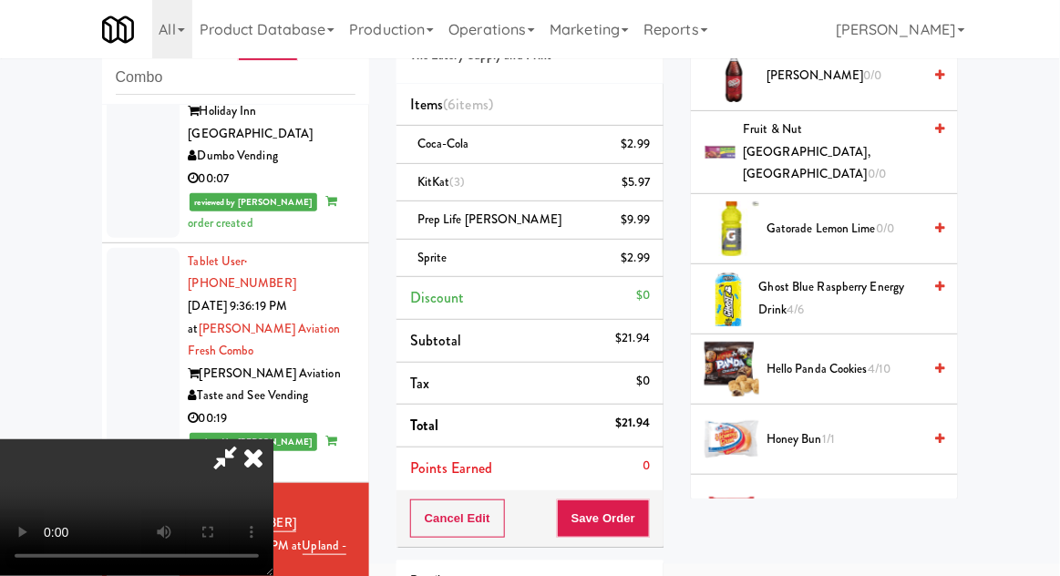
scroll to position [999, 0]
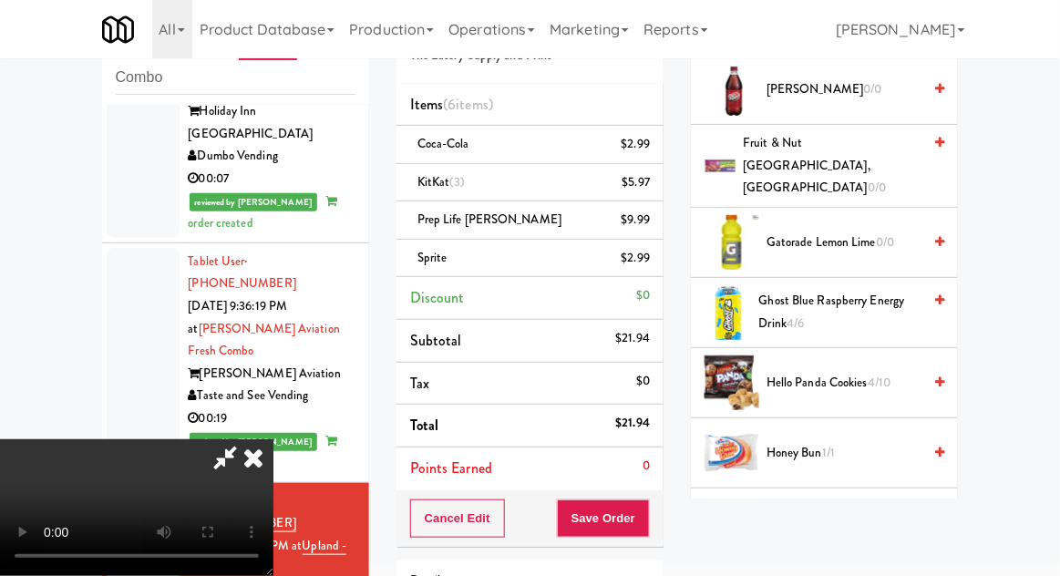
click at [825, 512] on span "KitKat -3/9" at bounding box center [844, 523] width 155 height 23
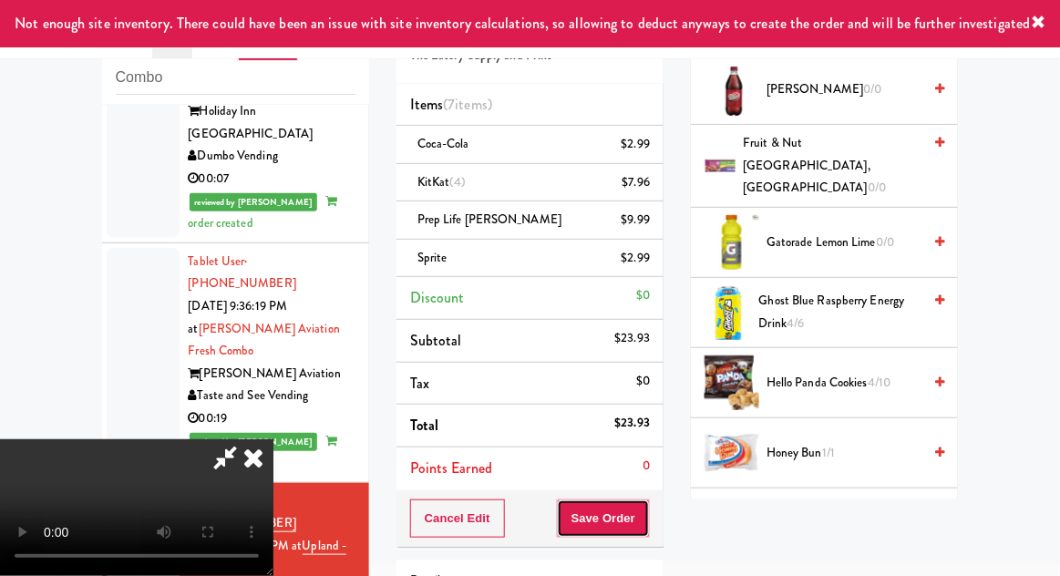
click at [644, 514] on button "Save Order" at bounding box center [603, 519] width 93 height 38
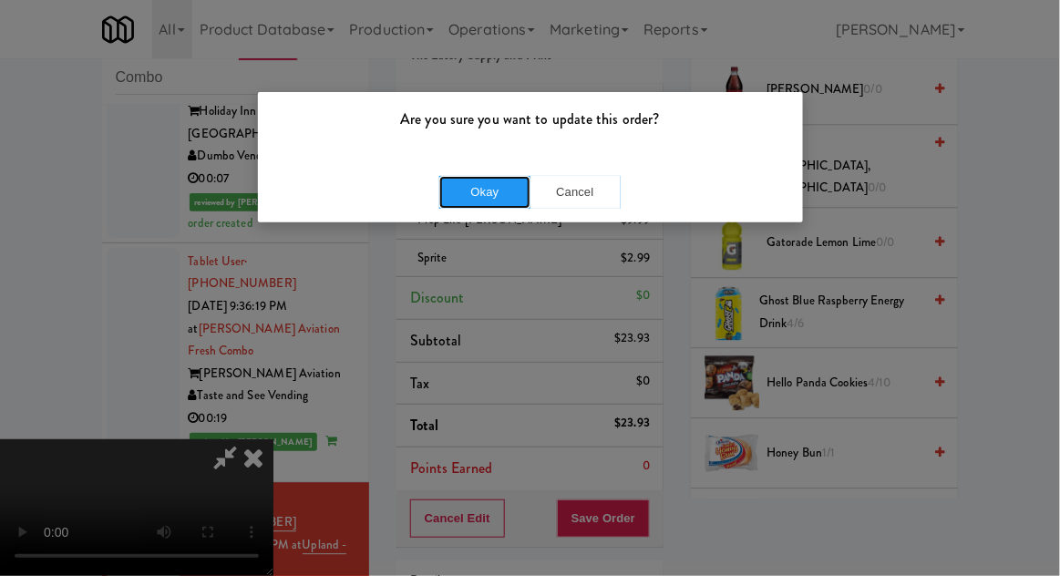
click at [478, 201] on button "Okay" at bounding box center [484, 192] width 91 height 33
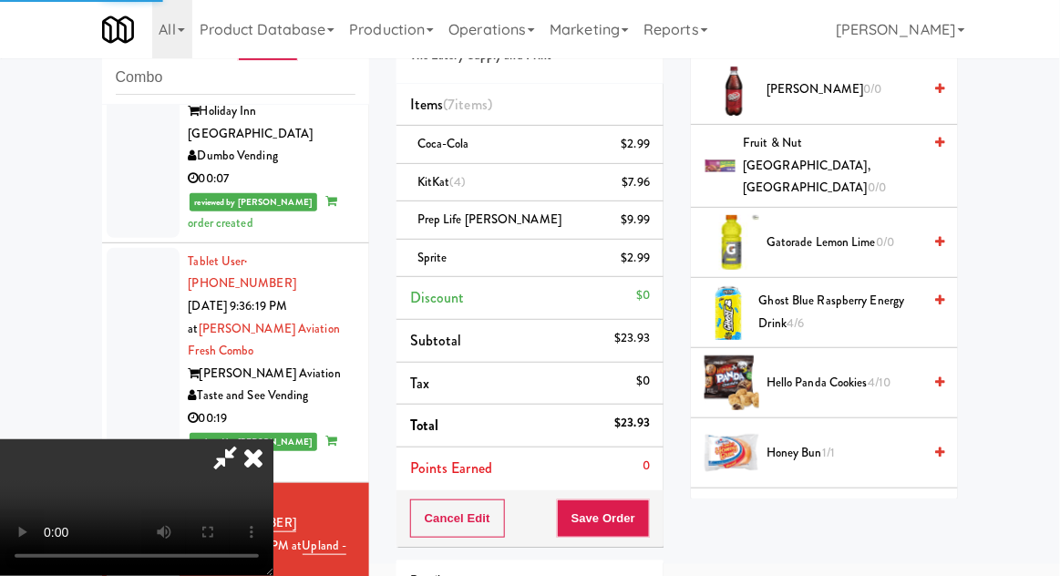
scroll to position [180, 0]
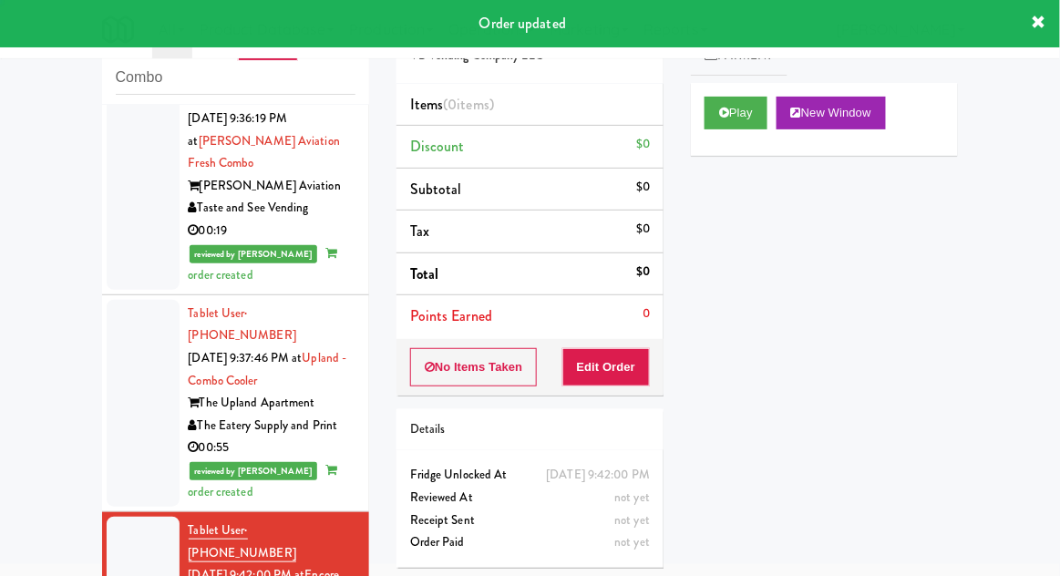
scroll to position [2815, 0]
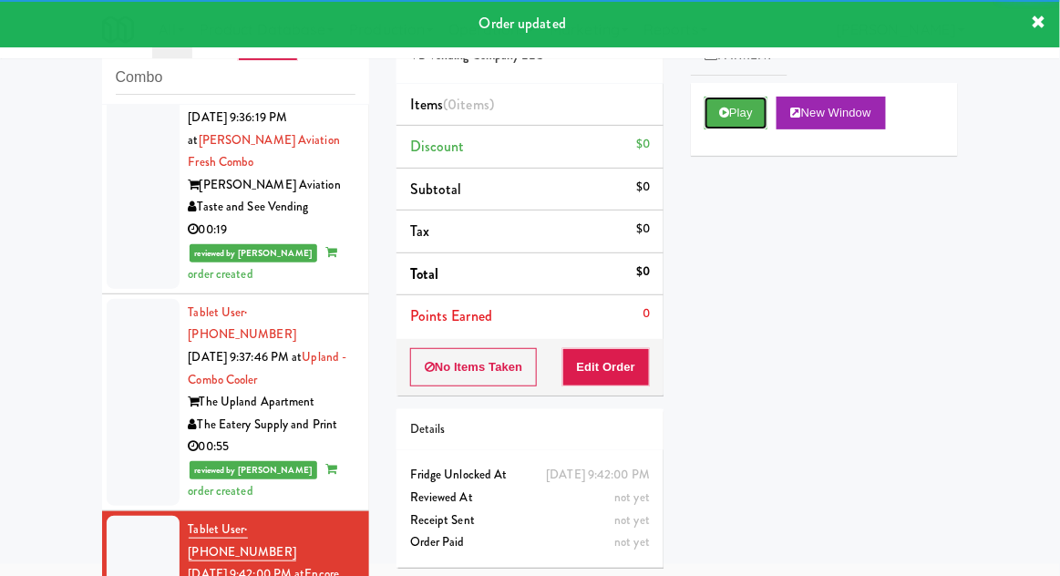
click at [719, 111] on button "Play" at bounding box center [736, 113] width 63 height 33
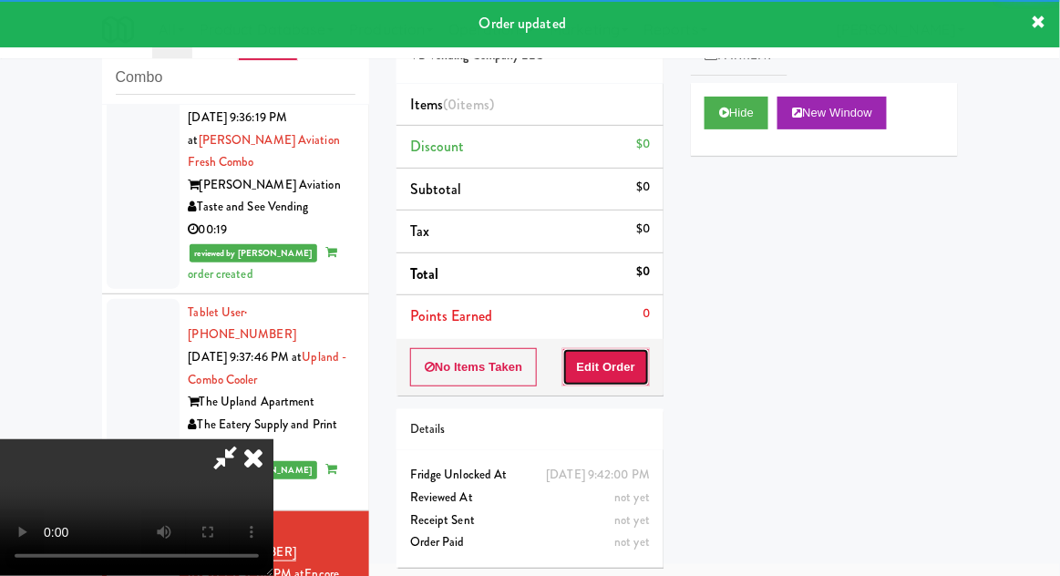
click at [608, 369] on button "Edit Order" at bounding box center [607, 367] width 88 height 38
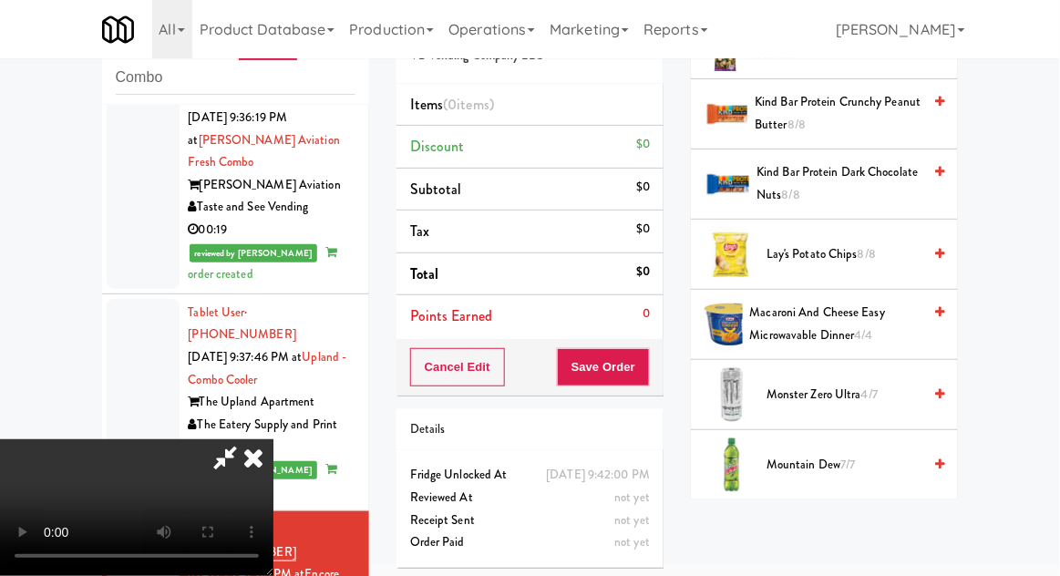
scroll to position [1407, 0]
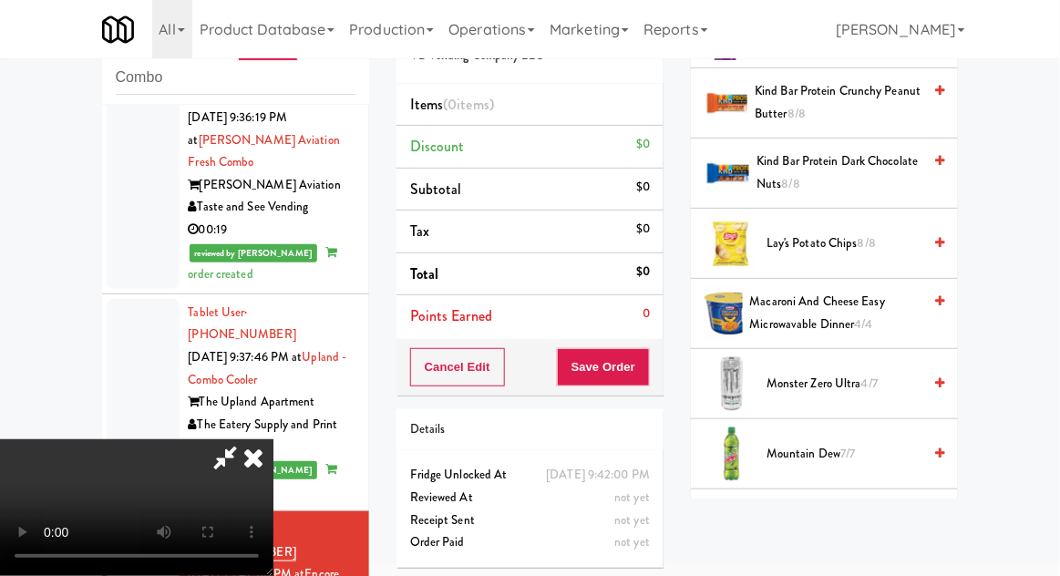
click at [853, 385] on span "Monster Zero Ultra 4/7" at bounding box center [844, 384] width 155 height 23
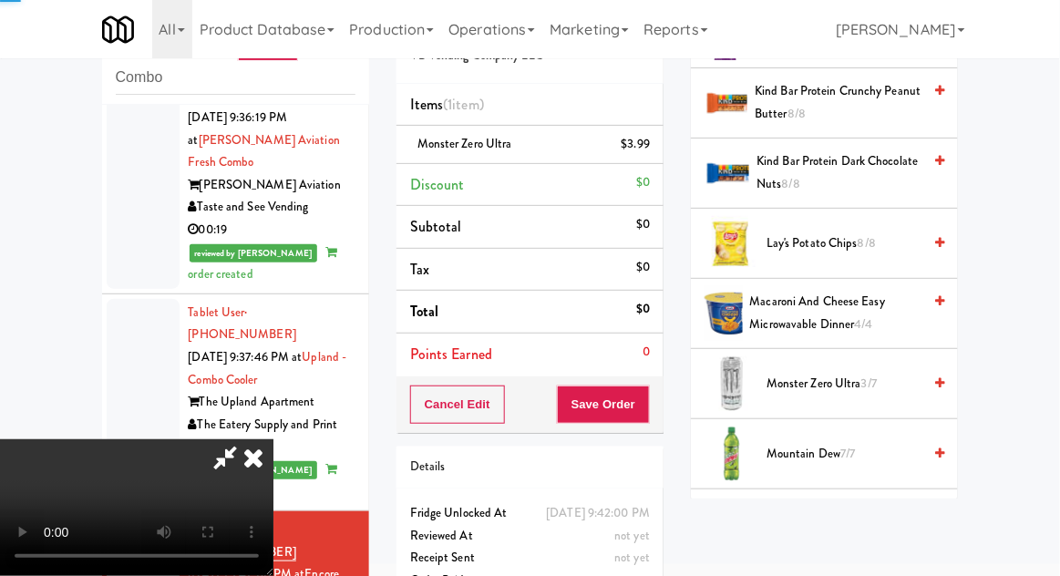
scroll to position [67, 0]
click at [649, 396] on button "Save Order" at bounding box center [603, 405] width 93 height 38
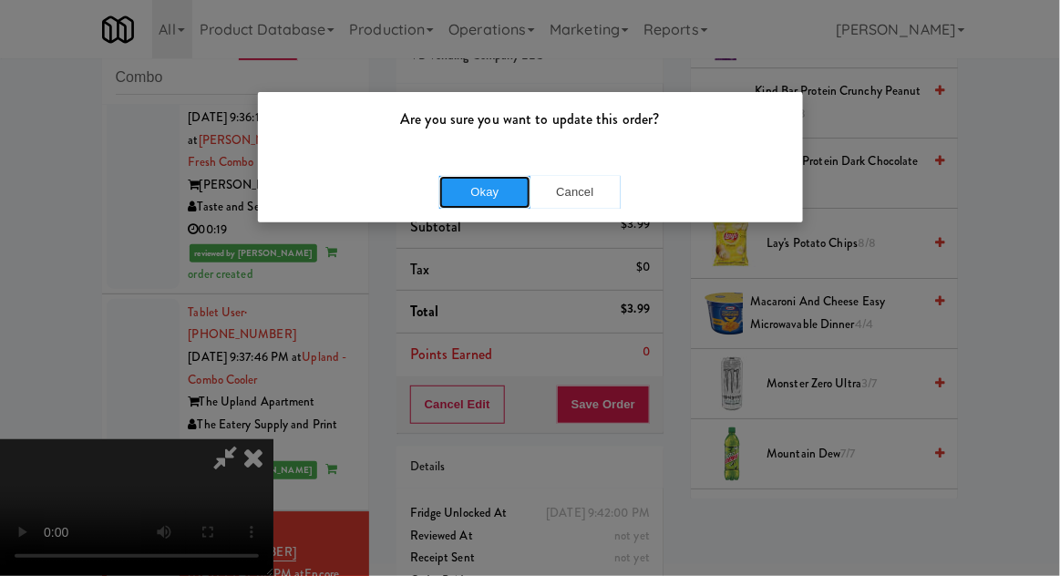
click at [478, 191] on button "Okay" at bounding box center [484, 192] width 91 height 33
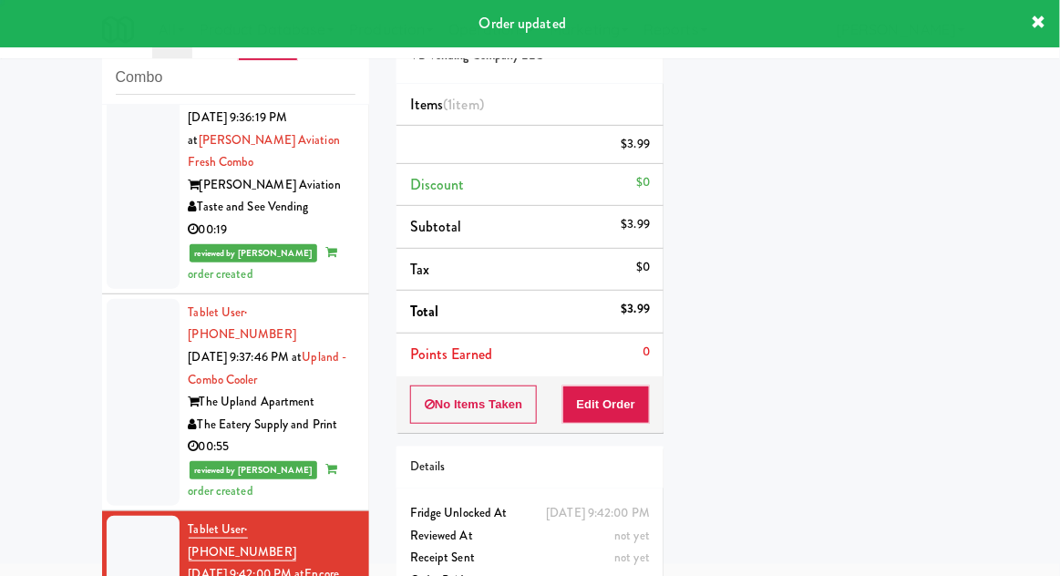
scroll to position [0, 0]
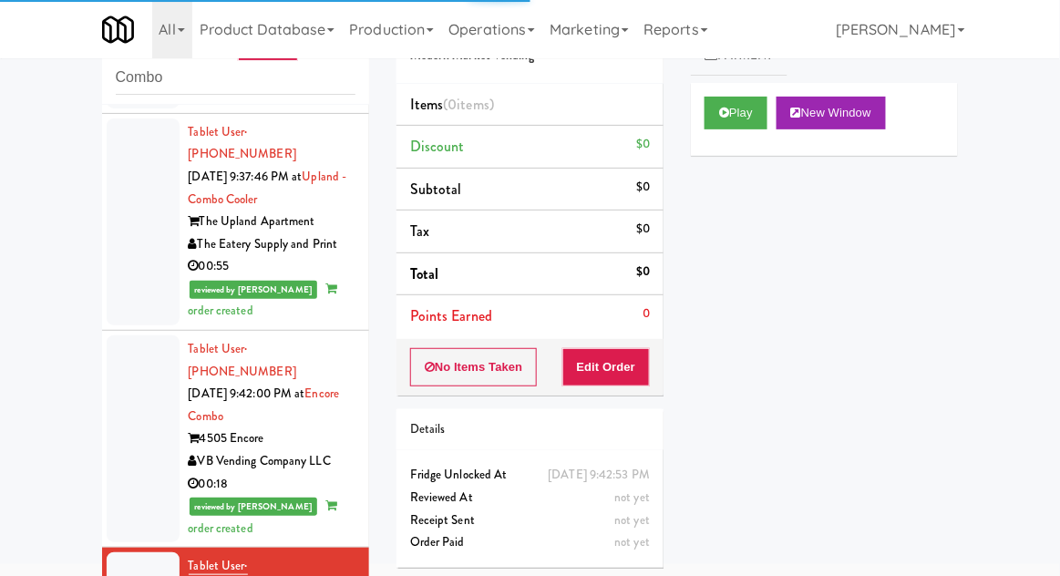
scroll to position [2995, 0]
click at [728, 113] on icon at bounding box center [724, 113] width 10 height 12
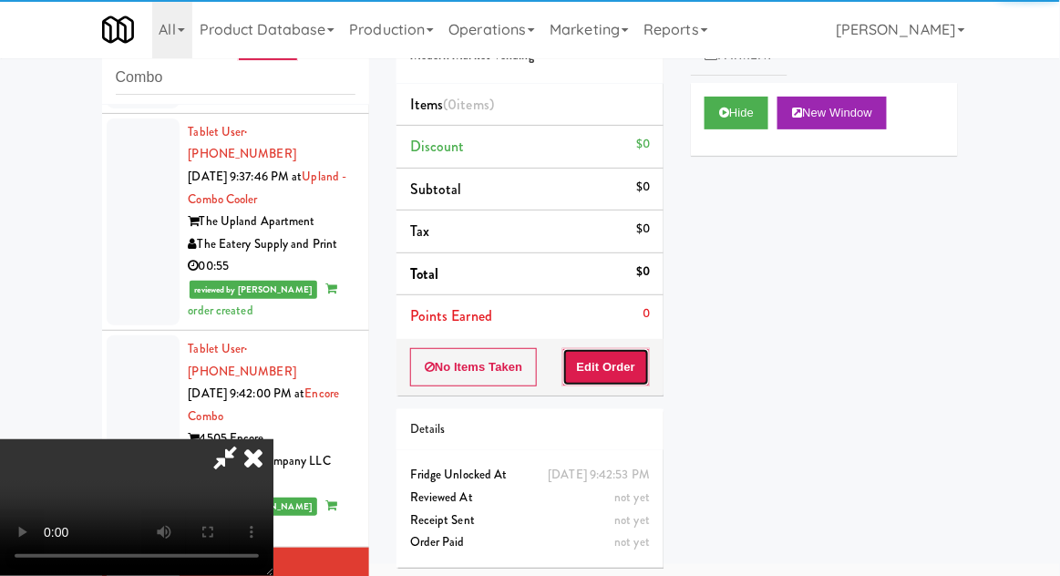
click at [637, 362] on button "Edit Order" at bounding box center [607, 367] width 88 height 38
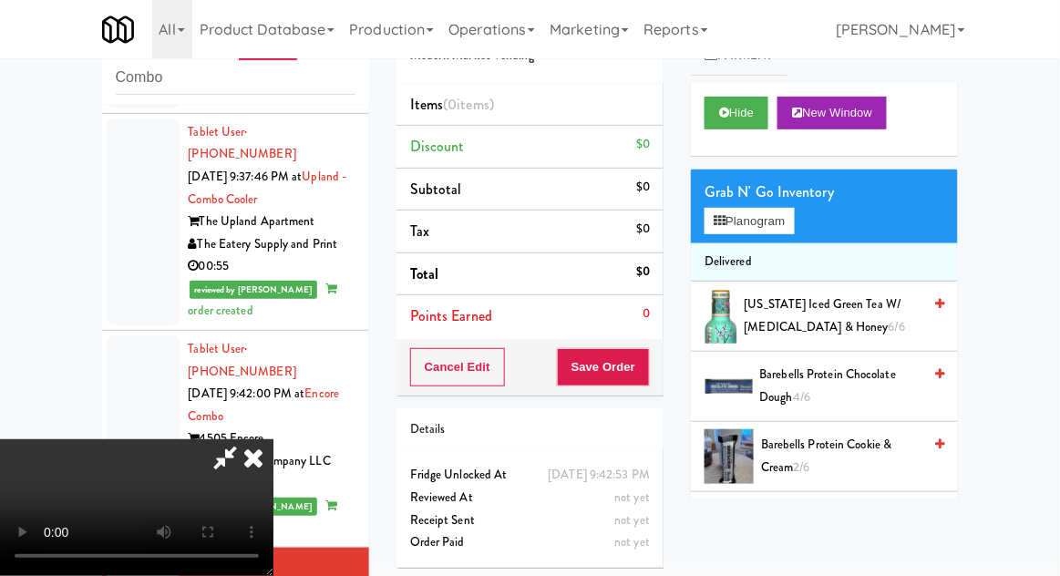
scroll to position [0, 0]
click at [788, 210] on button "Planogram" at bounding box center [749, 221] width 89 height 27
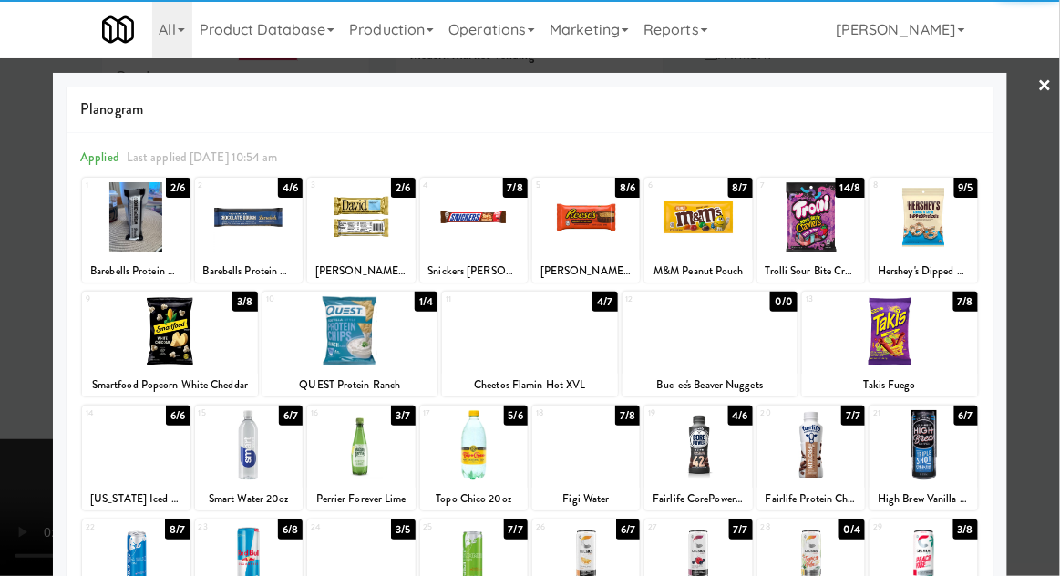
click at [253, 450] on div at bounding box center [249, 445] width 108 height 70
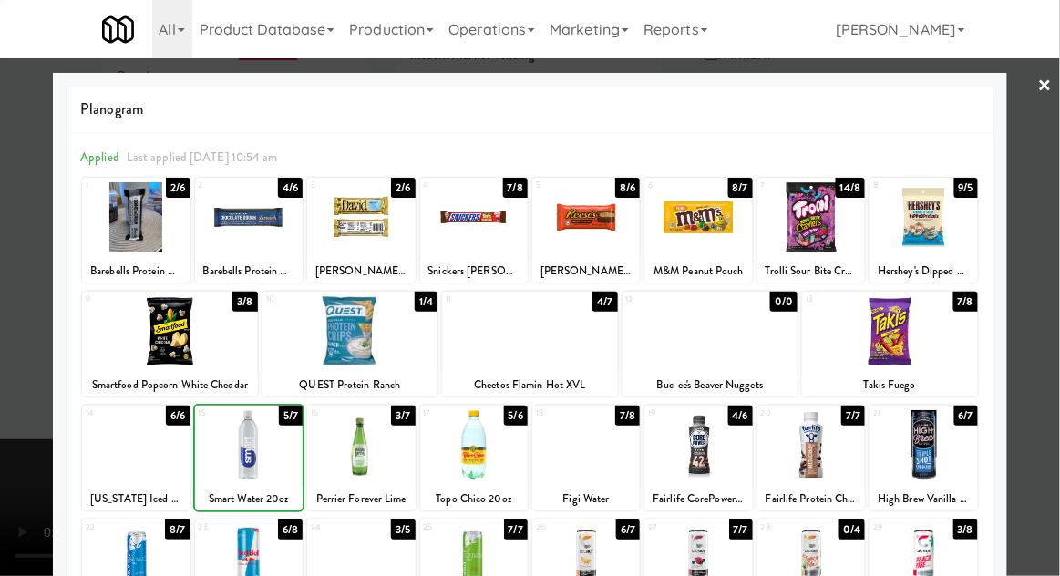
click at [1050, 307] on div at bounding box center [530, 288] width 1060 height 576
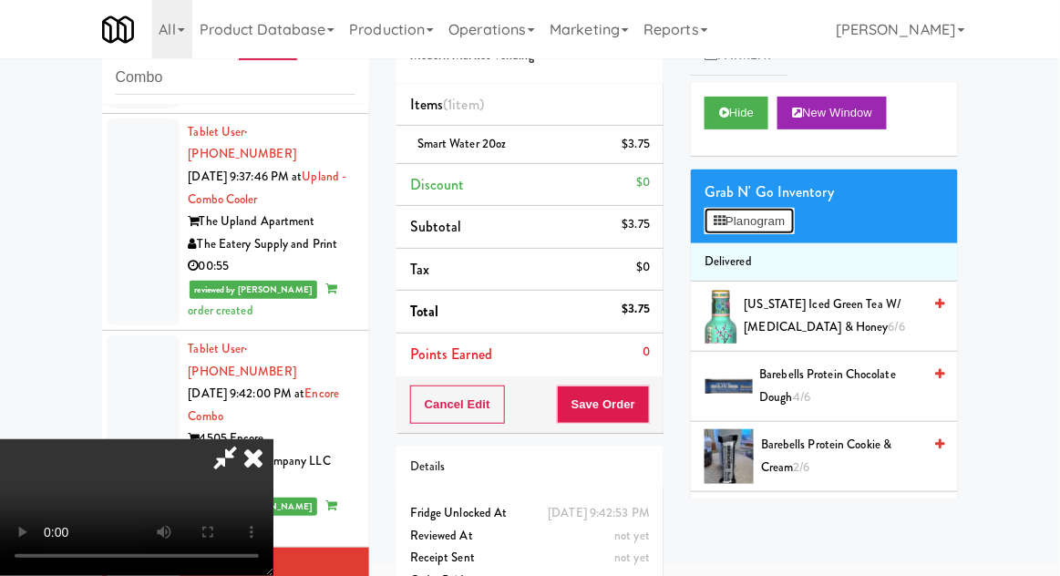
click at [790, 216] on button "Planogram" at bounding box center [749, 221] width 89 height 27
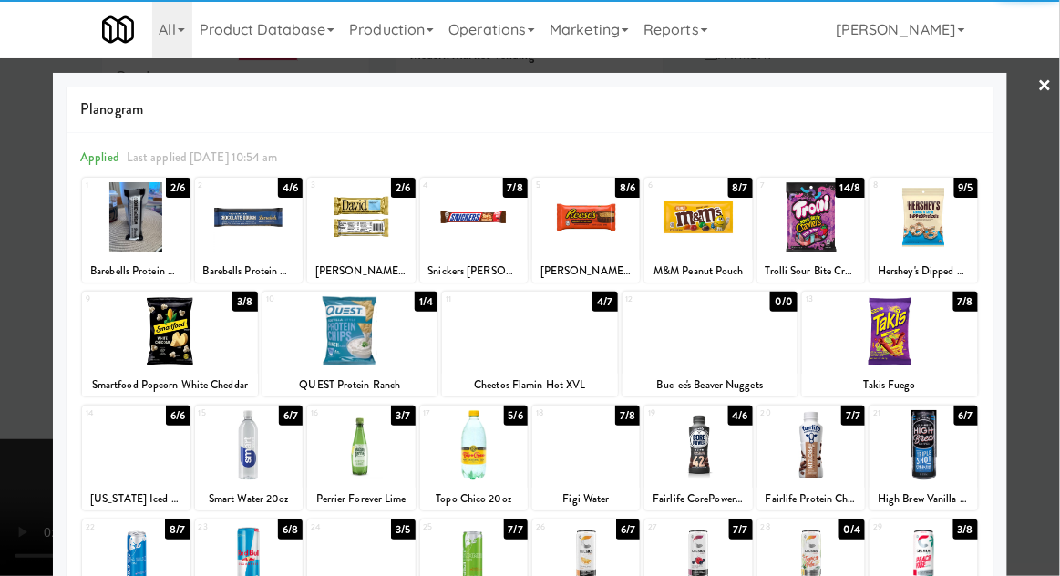
click at [343, 341] on div at bounding box center [351, 331] width 176 height 70
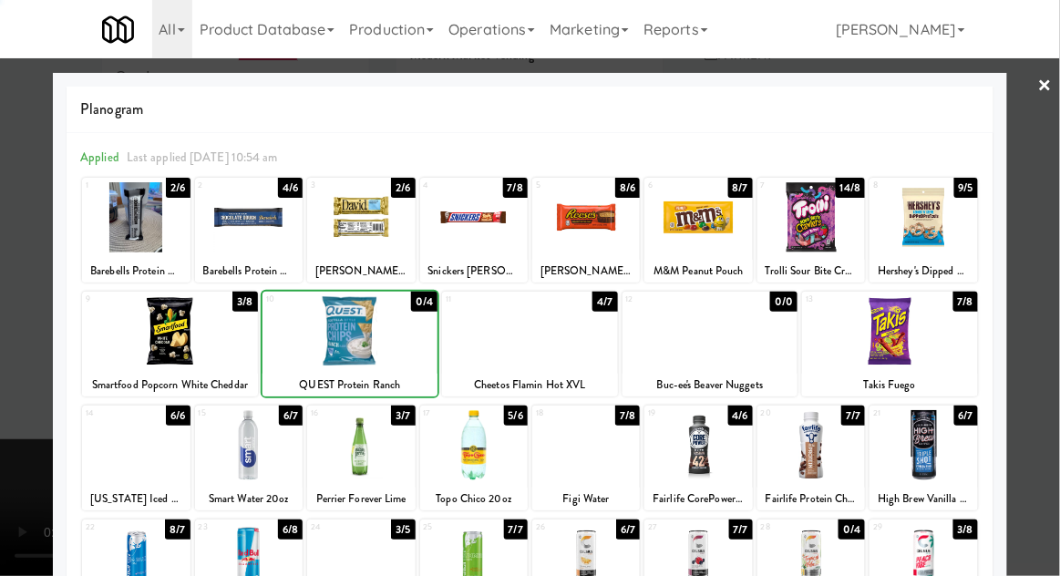
click at [1049, 318] on div at bounding box center [530, 288] width 1060 height 576
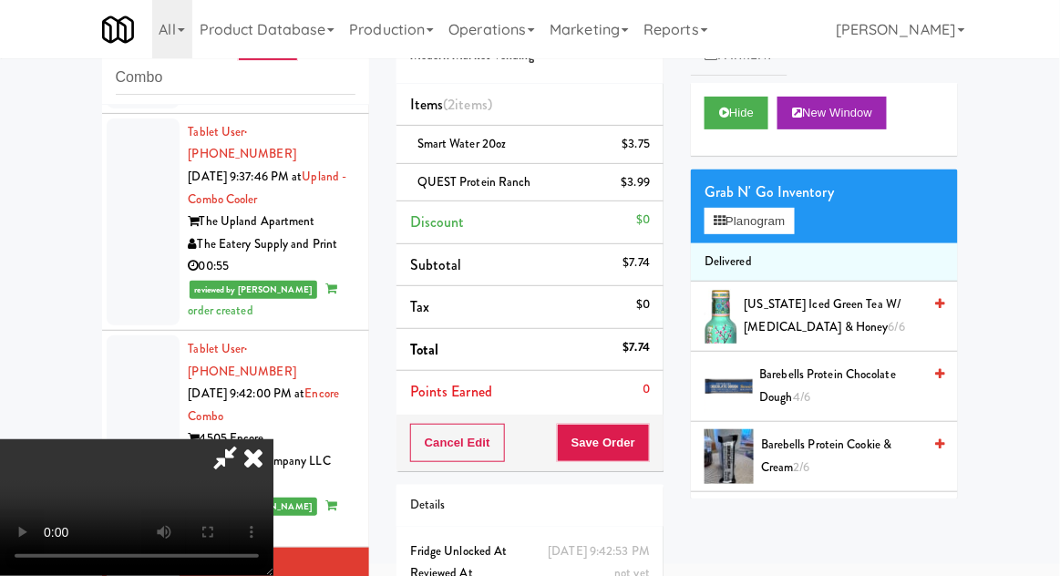
scroll to position [67, 0]
click at [643, 452] on button "Save Order" at bounding box center [603, 443] width 93 height 38
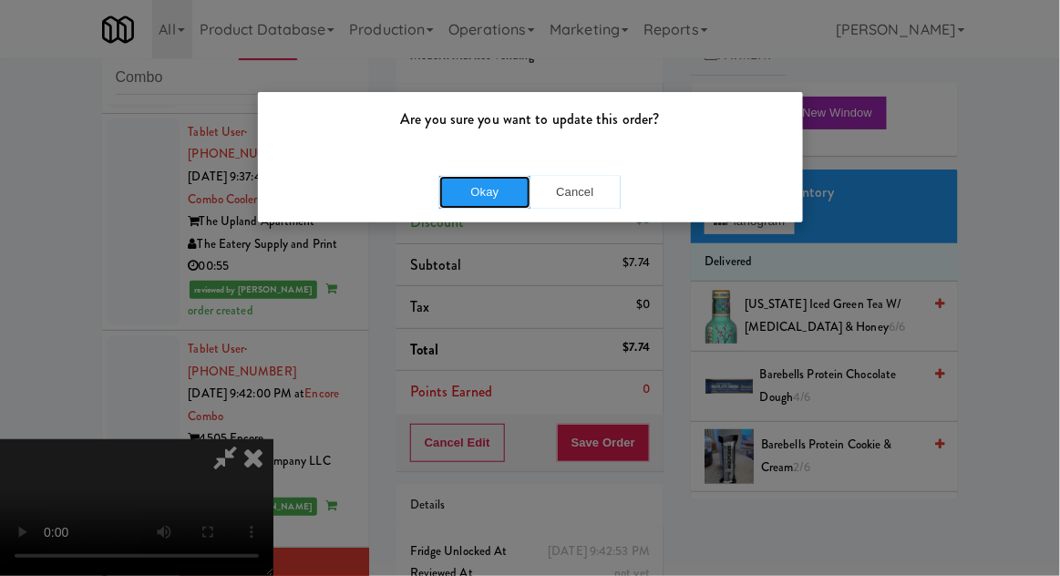
click at [476, 191] on button "Okay" at bounding box center [484, 192] width 91 height 33
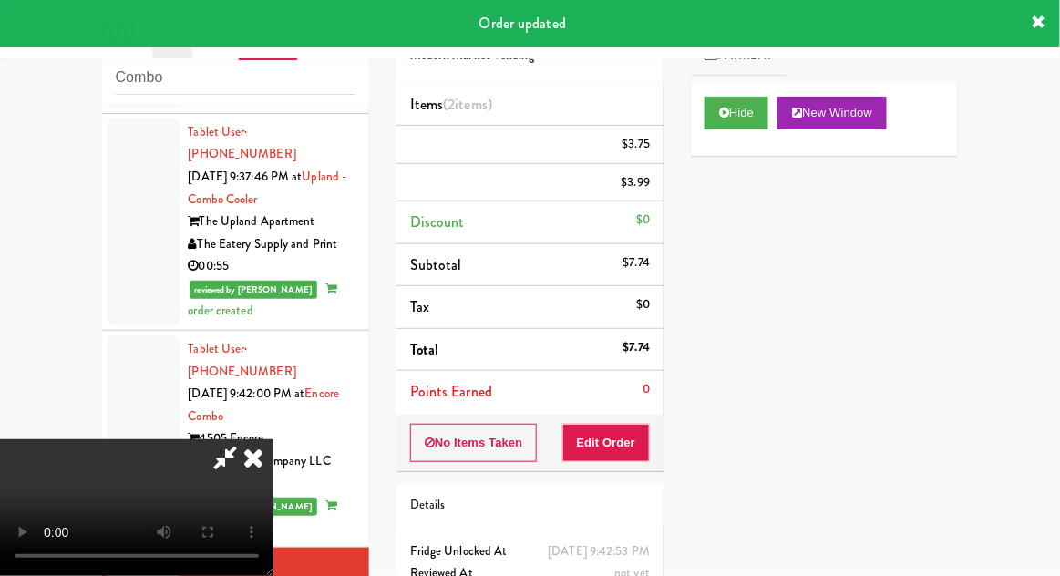
scroll to position [0, 0]
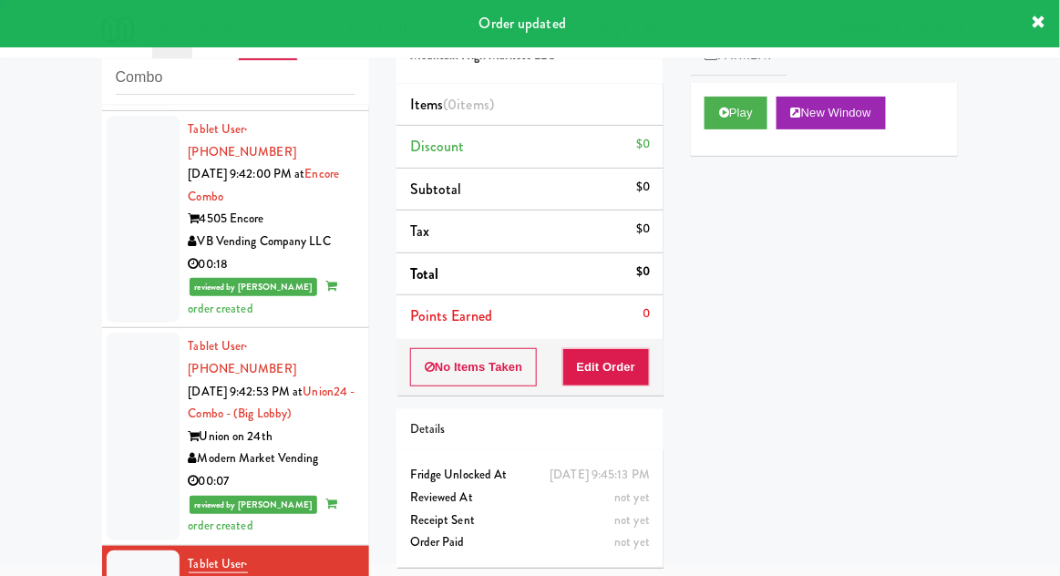
scroll to position [3223, 0]
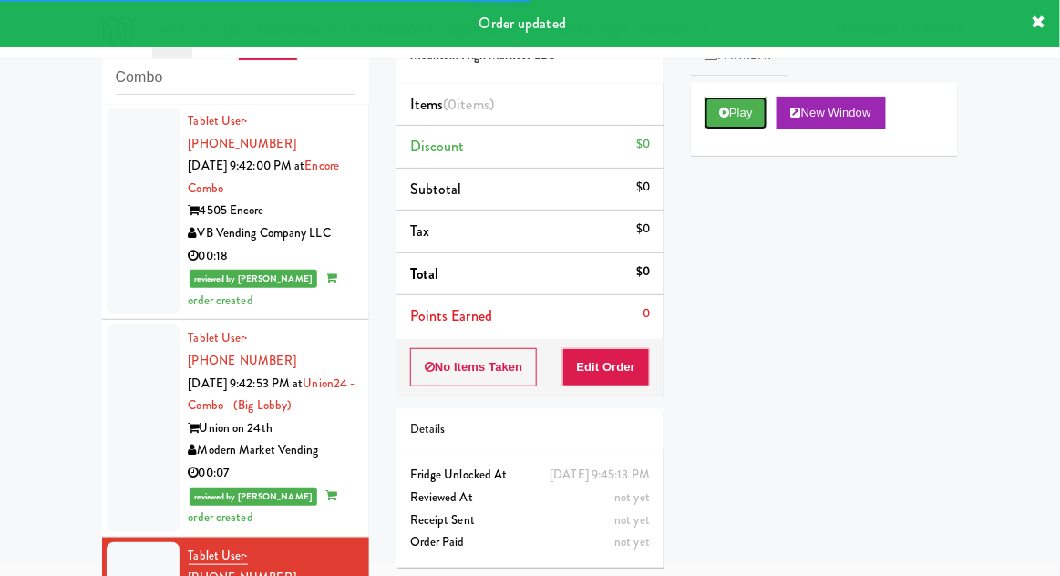
click at [723, 128] on button "Play" at bounding box center [736, 113] width 63 height 33
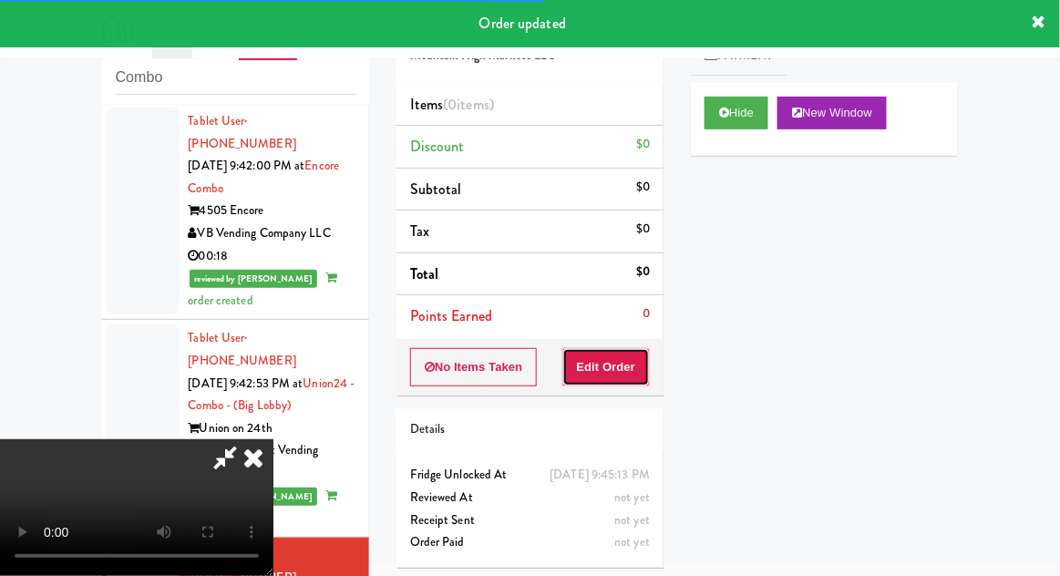
click at [609, 365] on button "Edit Order" at bounding box center [607, 367] width 88 height 38
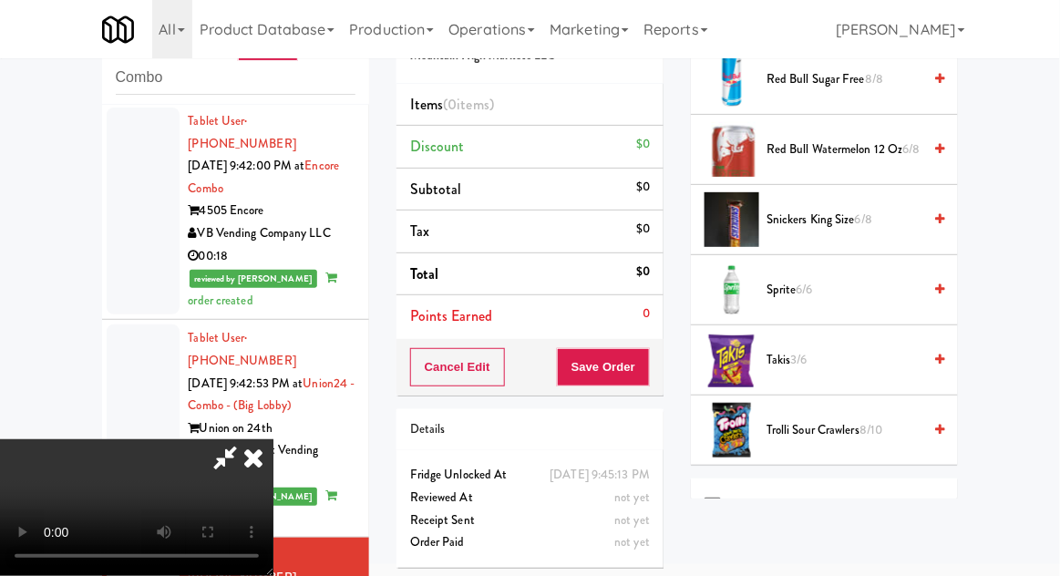
scroll to position [2412, 0]
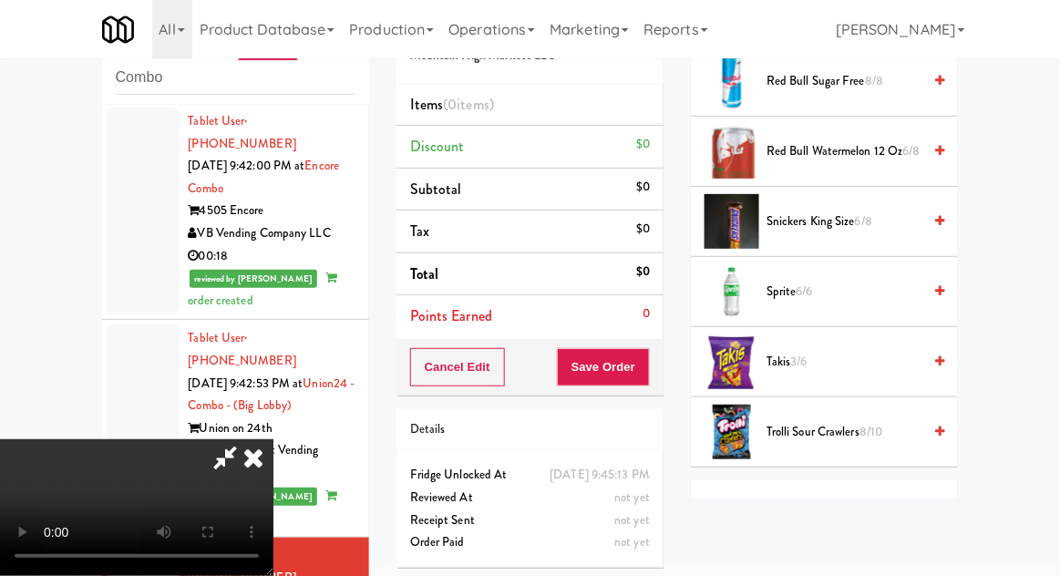
click at [868, 423] on span "8/10" at bounding box center [871, 431] width 23 height 17
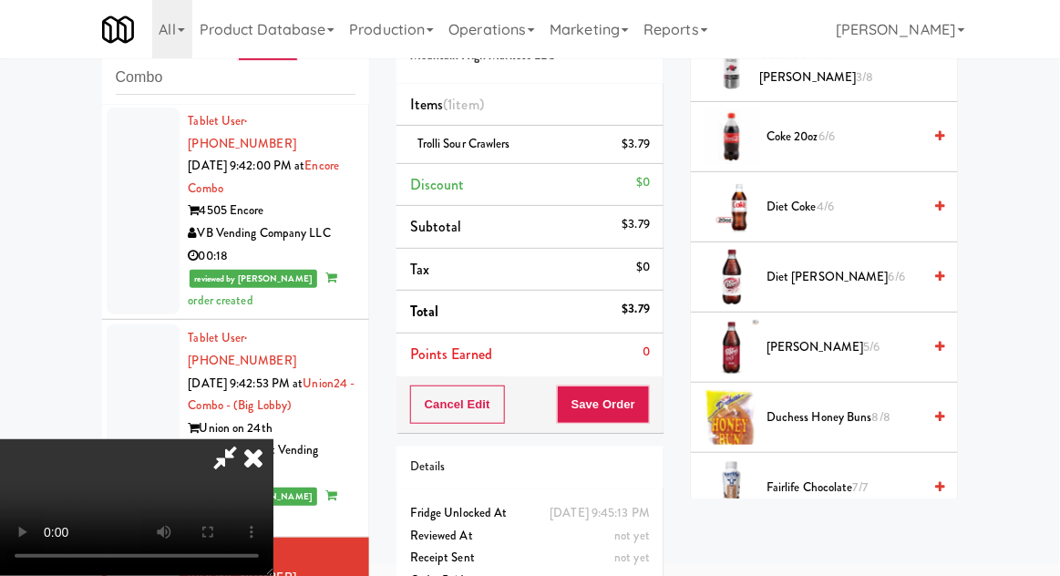
scroll to position [841, 0]
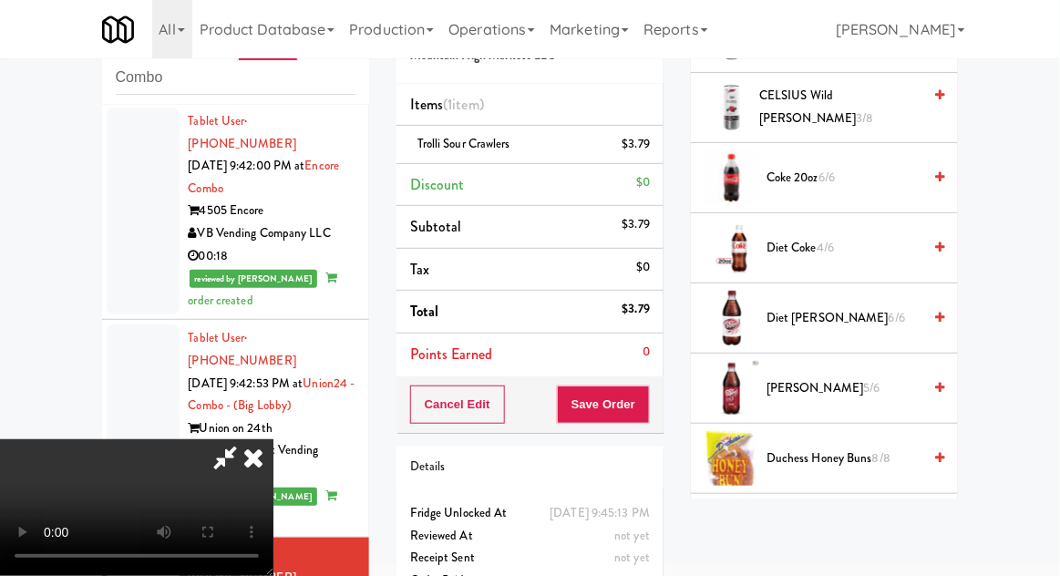
click at [856, 384] on span "Dr Pepper 5/6" at bounding box center [844, 388] width 155 height 23
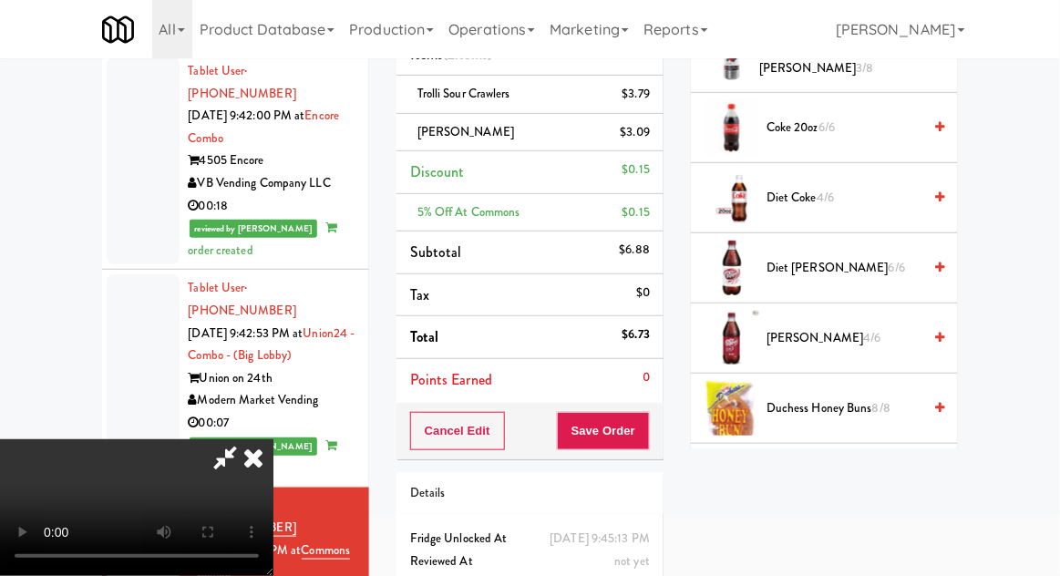
scroll to position [121, 0]
click at [646, 439] on button "Save Order" at bounding box center [603, 430] width 93 height 38
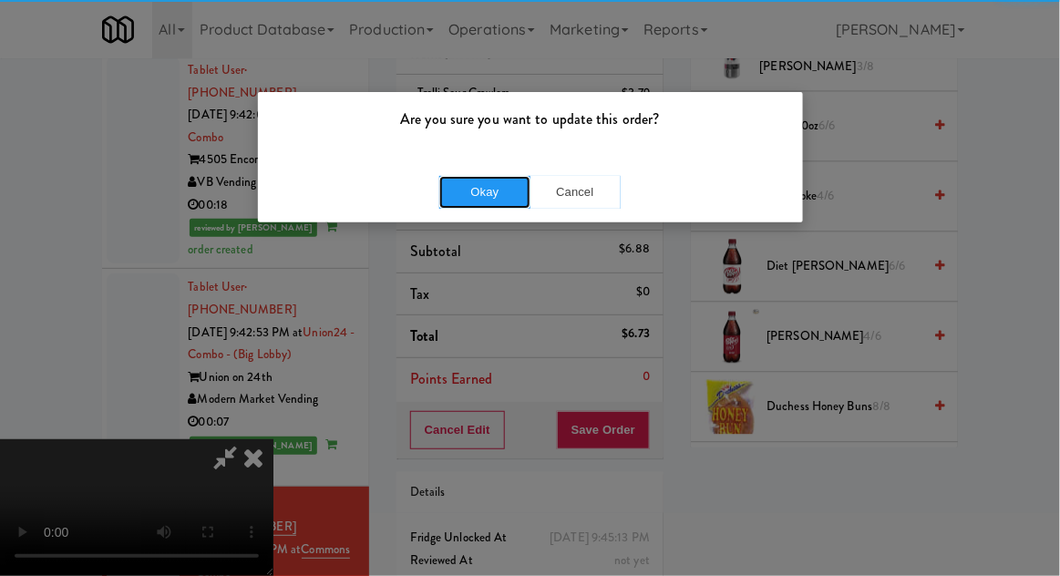
click at [474, 189] on button "Okay" at bounding box center [484, 192] width 91 height 33
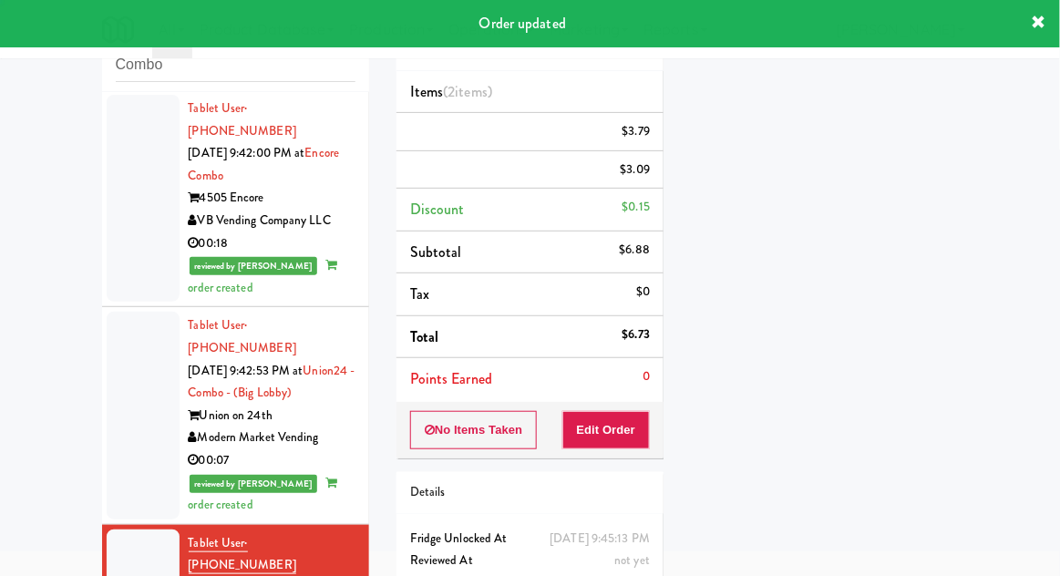
scroll to position [0, 0]
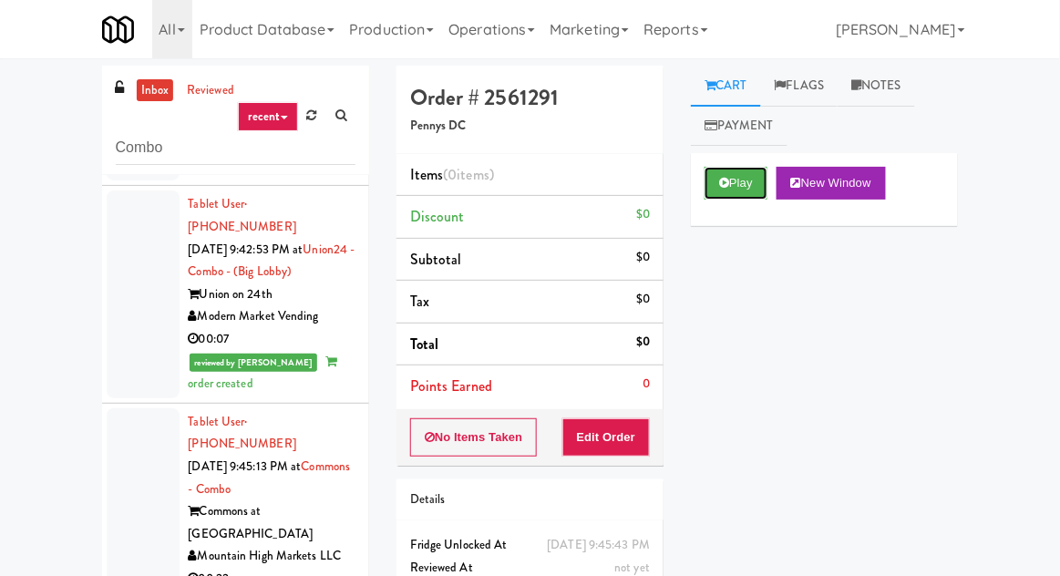
click at [724, 187] on icon at bounding box center [724, 183] width 10 height 12
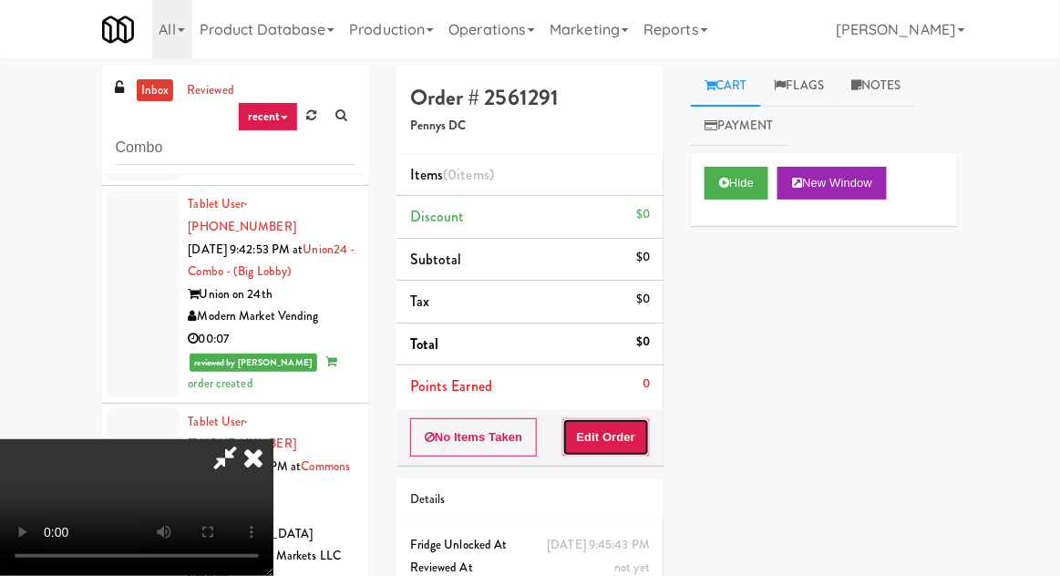
click at [592, 439] on button "Edit Order" at bounding box center [607, 438] width 88 height 38
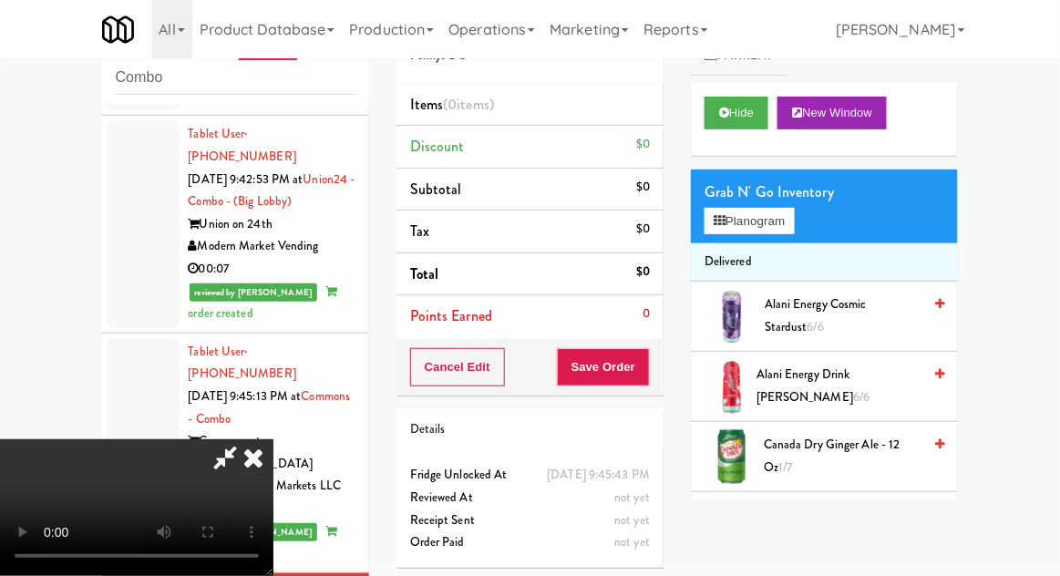
scroll to position [67, 0]
click at [794, 220] on button "Planogram" at bounding box center [749, 221] width 89 height 27
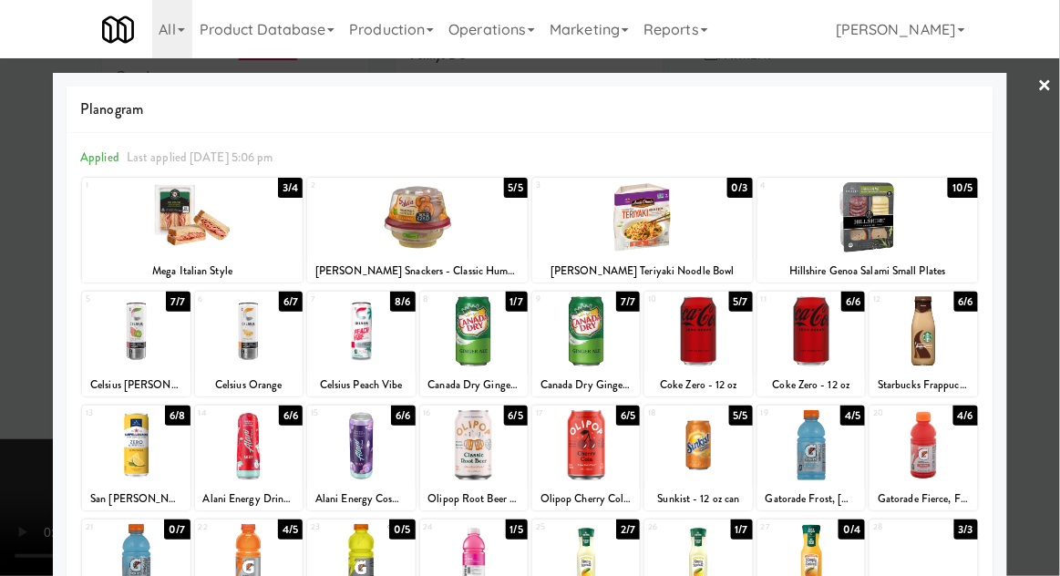
click at [471, 348] on div at bounding box center [474, 331] width 108 height 70
click at [1059, 322] on div at bounding box center [530, 288] width 1060 height 576
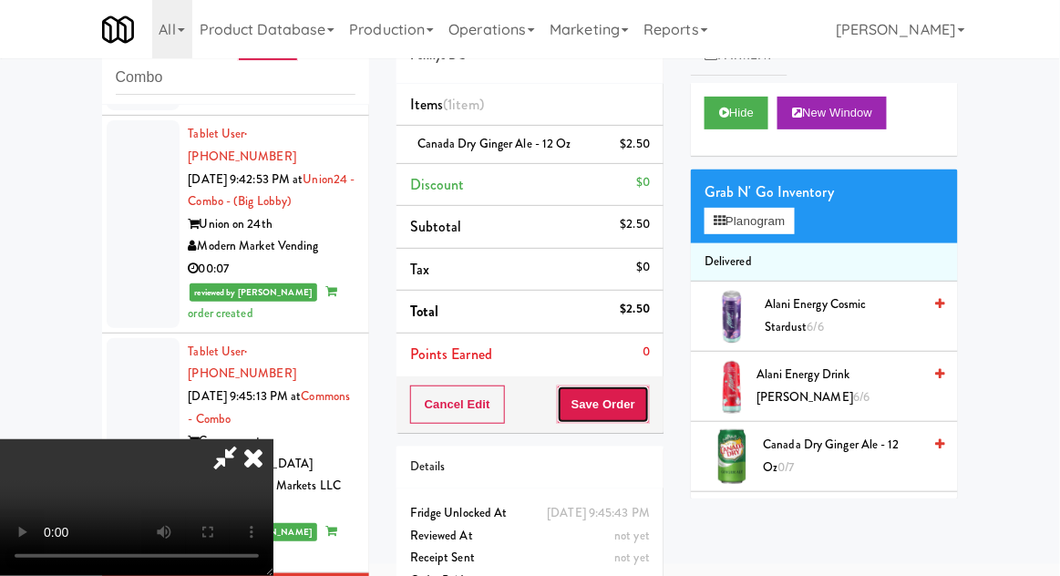
click at [646, 403] on button "Save Order" at bounding box center [603, 405] width 93 height 38
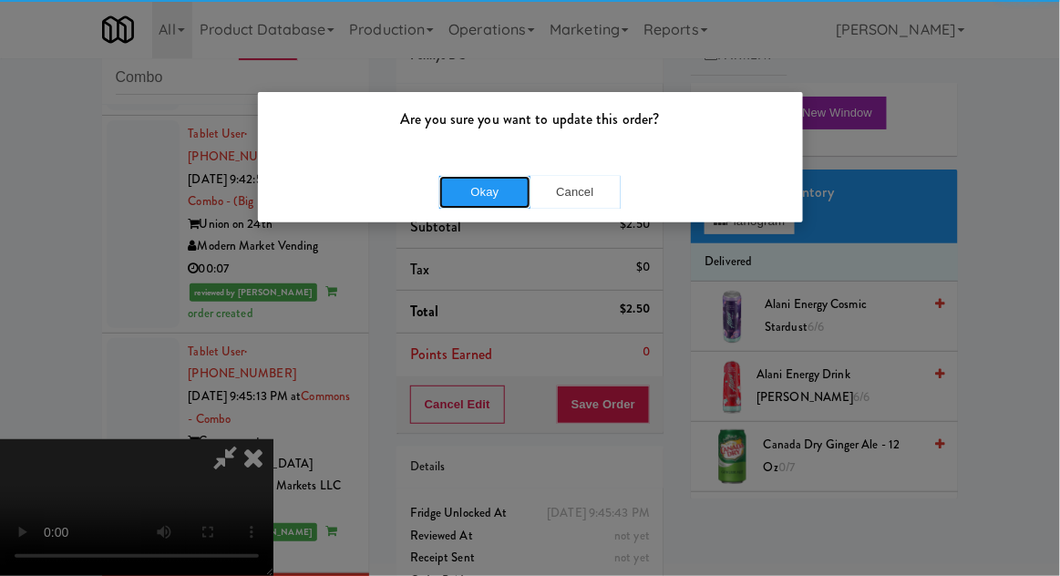
click at [473, 198] on button "Okay" at bounding box center [484, 192] width 91 height 33
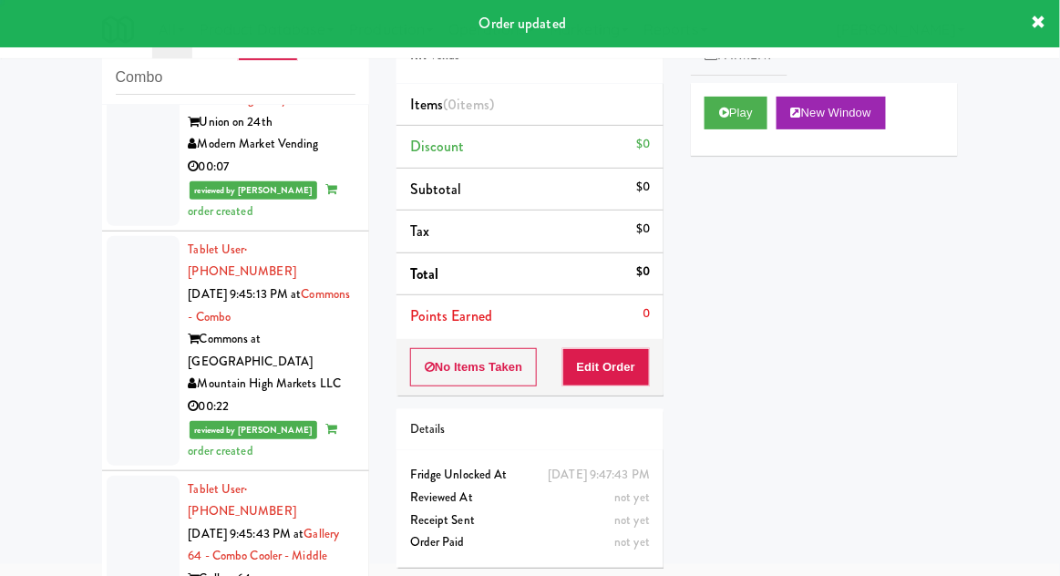
scroll to position [3634, 0]
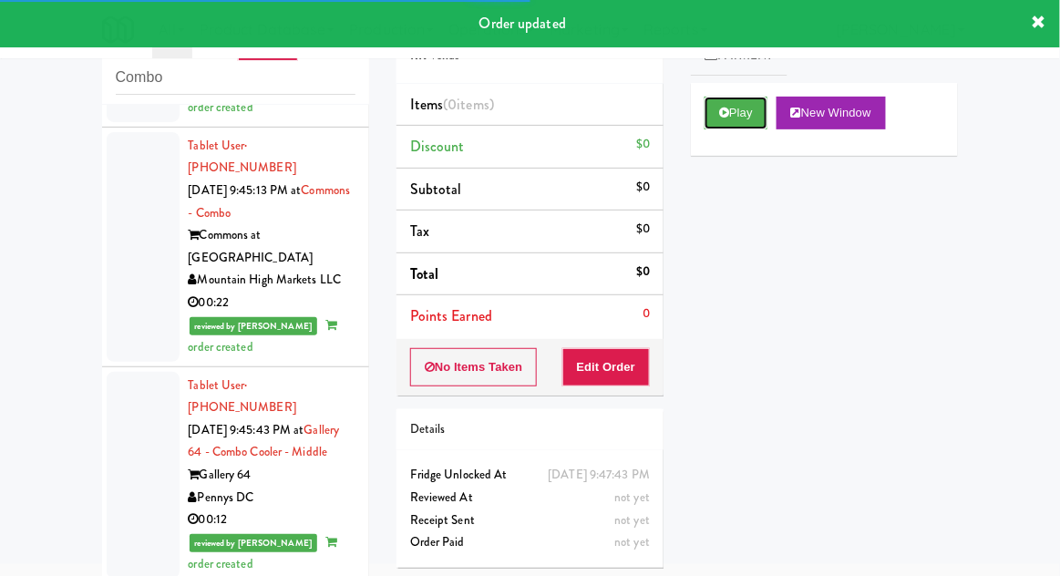
click at [713, 120] on button "Play" at bounding box center [736, 113] width 63 height 33
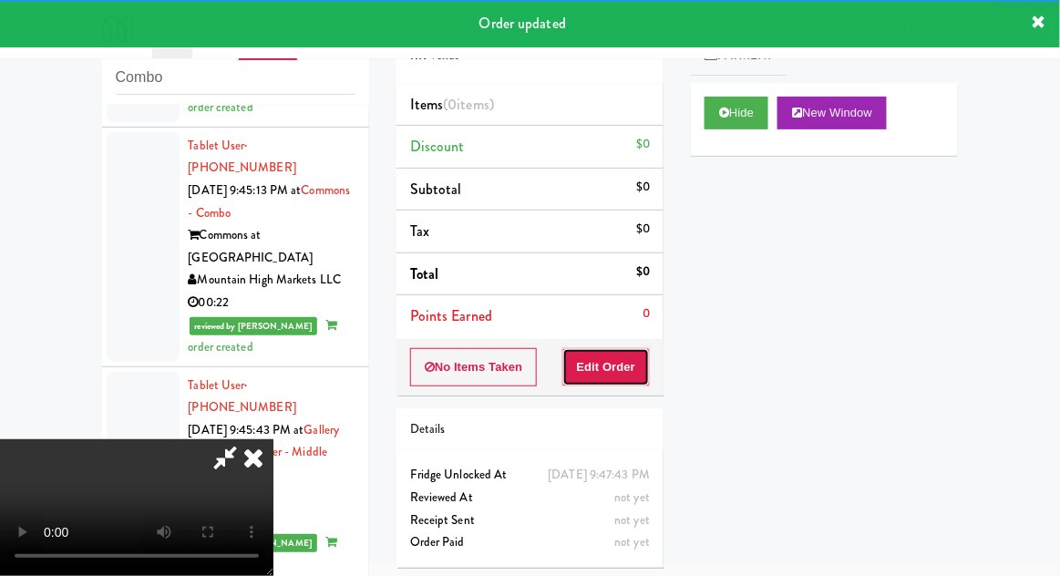
click at [604, 366] on button "Edit Order" at bounding box center [607, 367] width 88 height 38
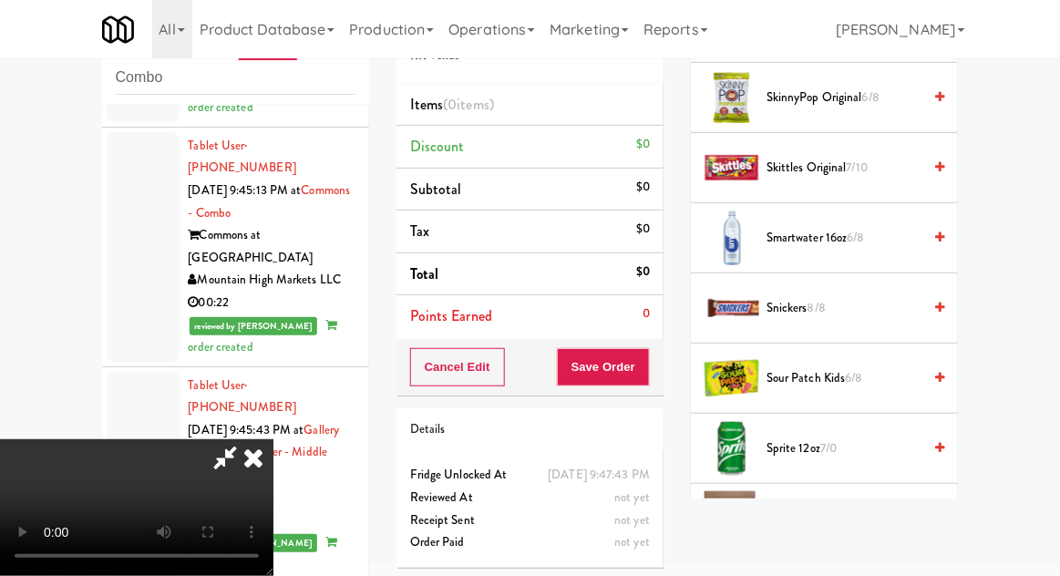
scroll to position [2536, 0]
click at [837, 439] on span "7/0" at bounding box center [829, 447] width 16 height 17
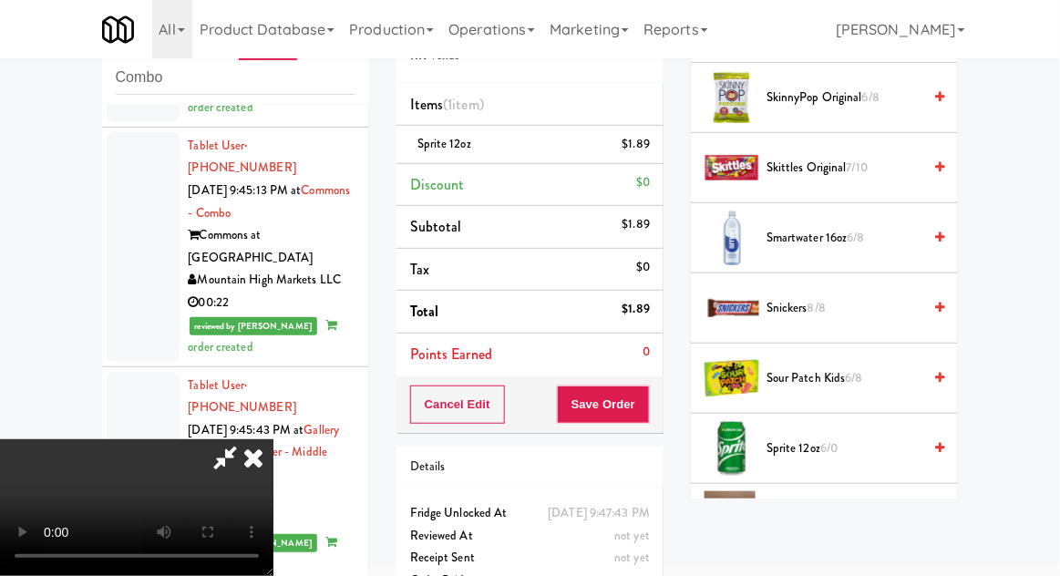
scroll to position [67, 0]
click at [646, 403] on button "Save Order" at bounding box center [603, 405] width 93 height 38
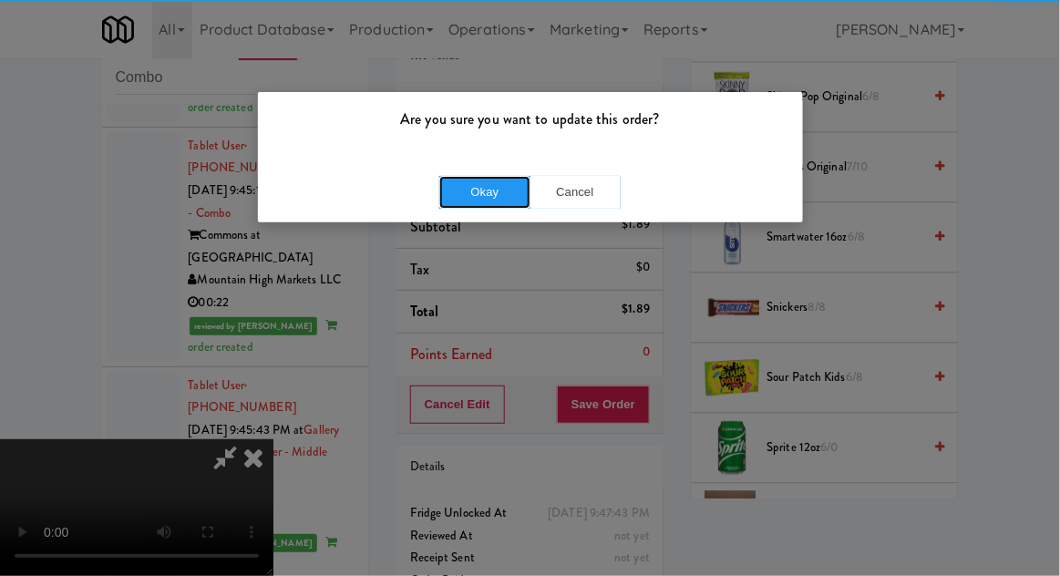
click at [521, 191] on button "Okay" at bounding box center [484, 192] width 91 height 33
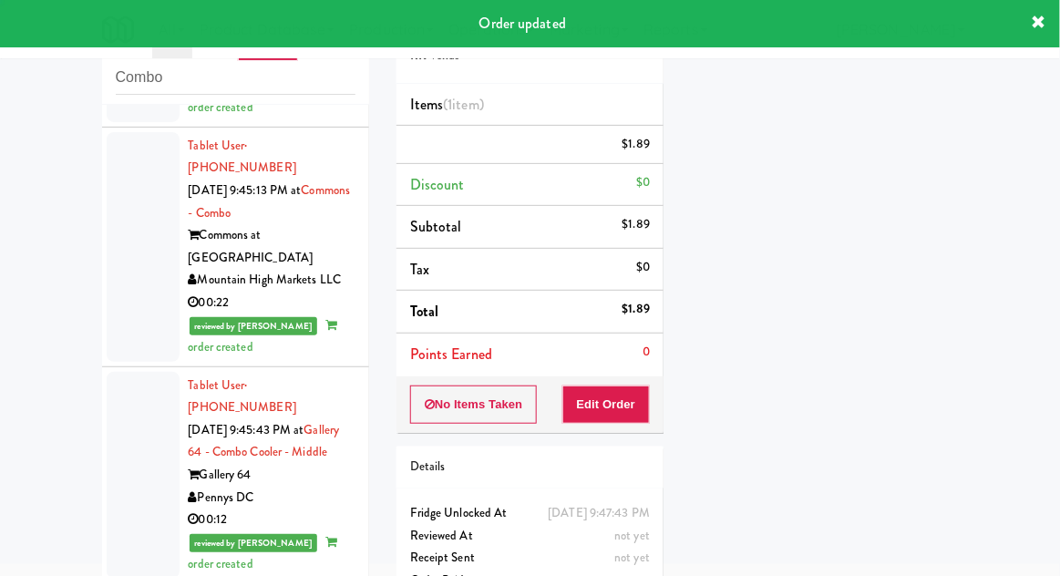
scroll to position [0, 0]
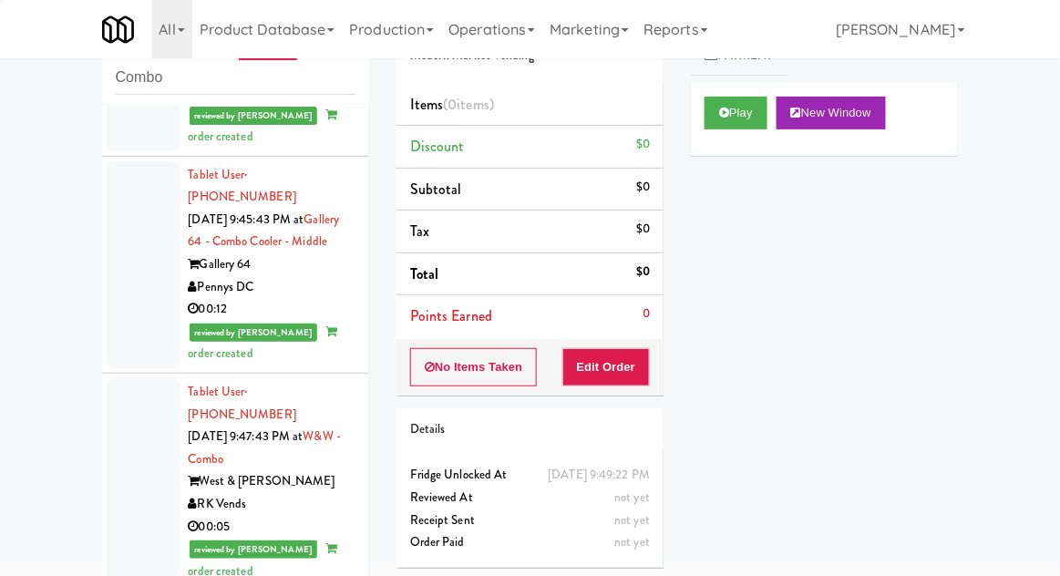
scroll to position [3847, 0]
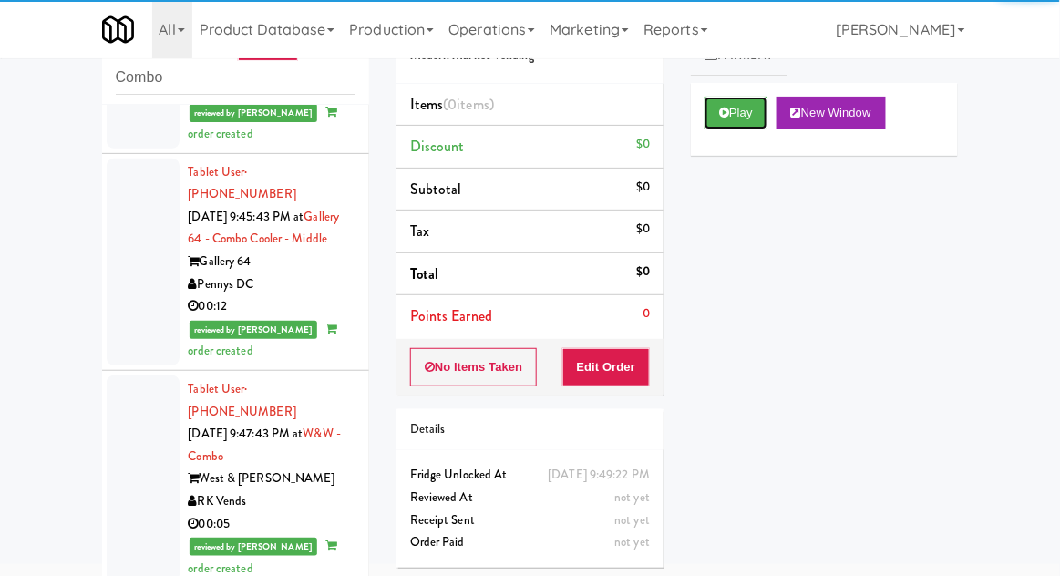
click at [723, 121] on button "Play" at bounding box center [736, 113] width 63 height 33
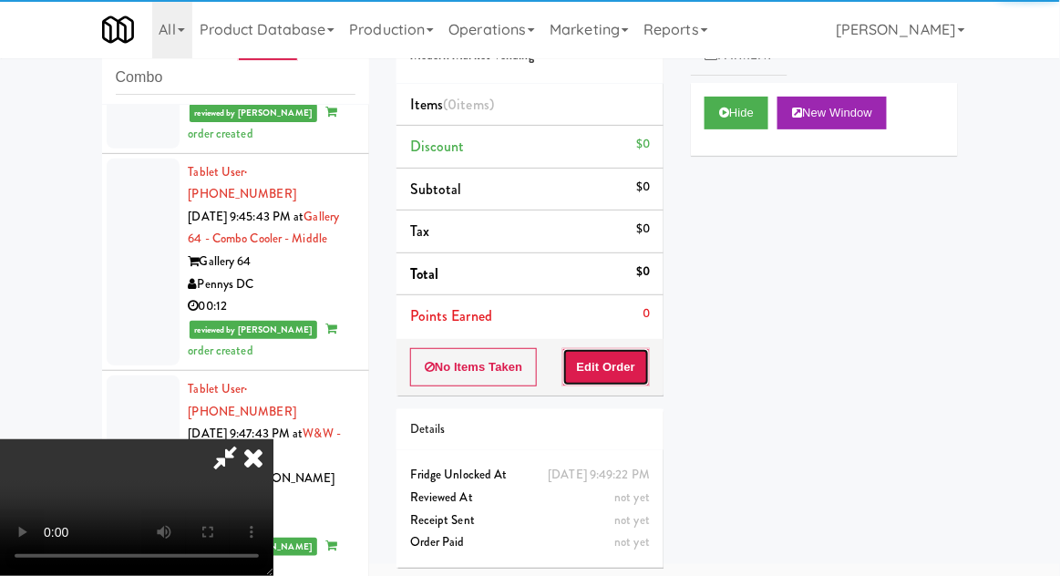
click at [610, 379] on button "Edit Order" at bounding box center [607, 367] width 88 height 38
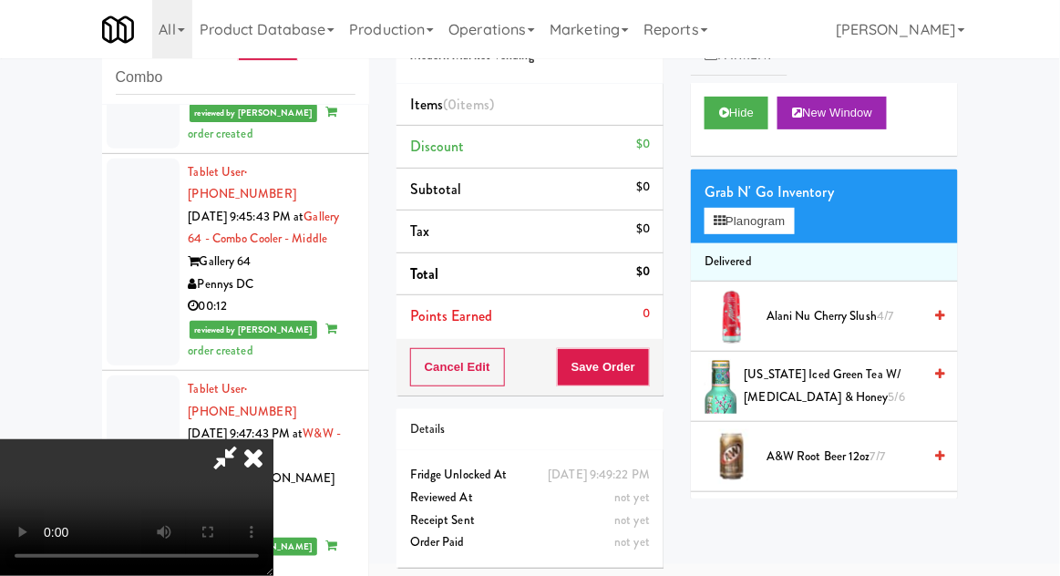
scroll to position [0, 0]
click at [785, 218] on button "Planogram" at bounding box center [749, 221] width 89 height 27
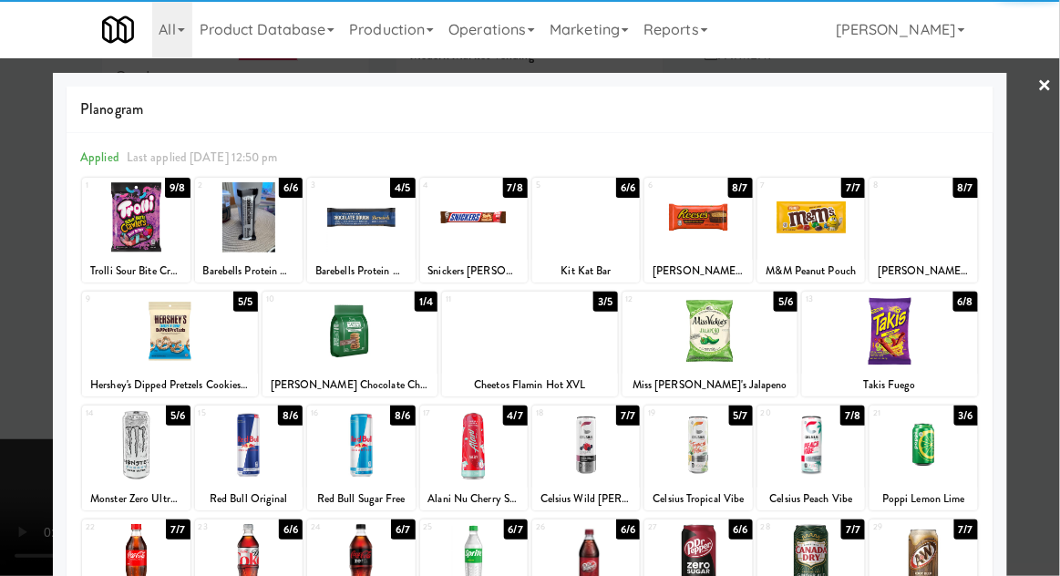
click at [171, 334] on div at bounding box center [170, 331] width 176 height 70
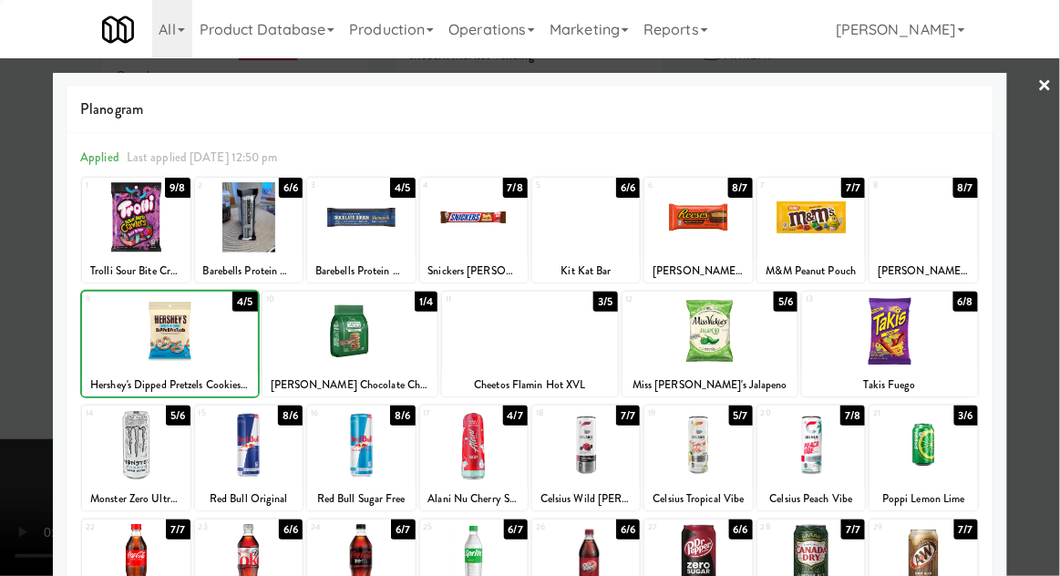
click at [1053, 300] on div at bounding box center [530, 288] width 1060 height 576
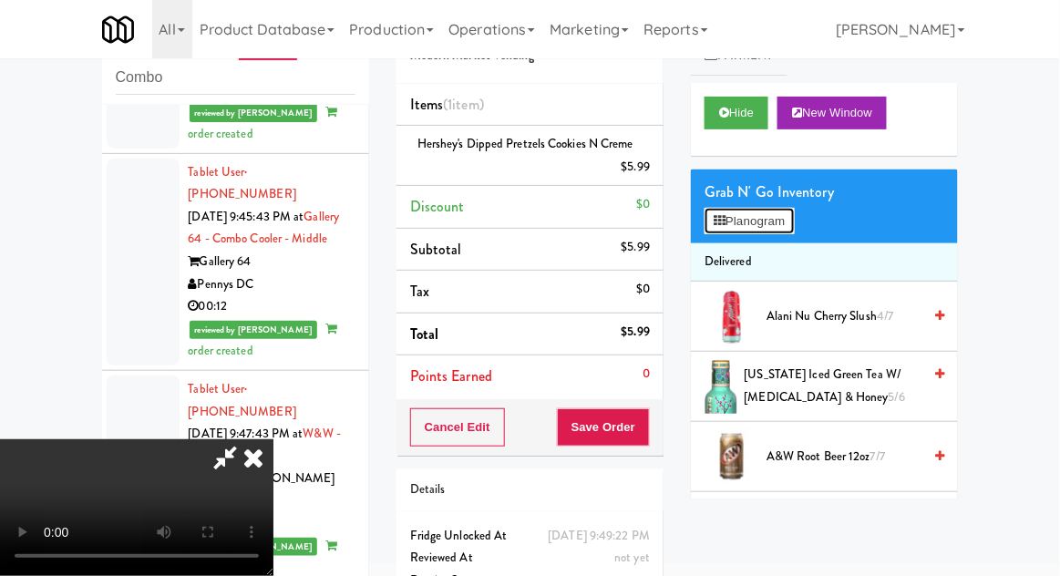
click at [794, 232] on button "Planogram" at bounding box center [749, 221] width 89 height 27
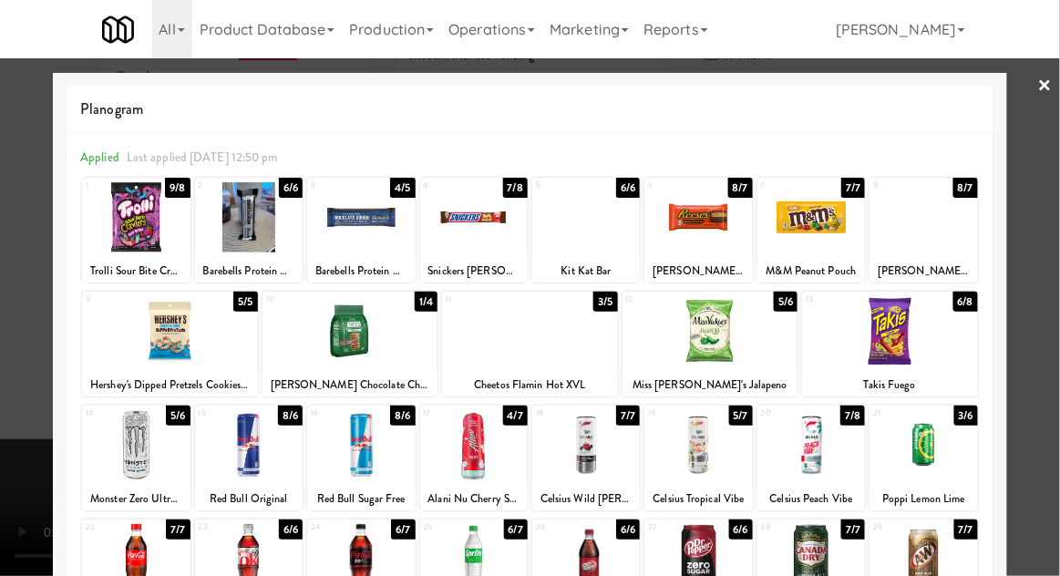
click at [346, 331] on div at bounding box center [351, 331] width 176 height 70
click at [1054, 239] on div at bounding box center [530, 288] width 1060 height 576
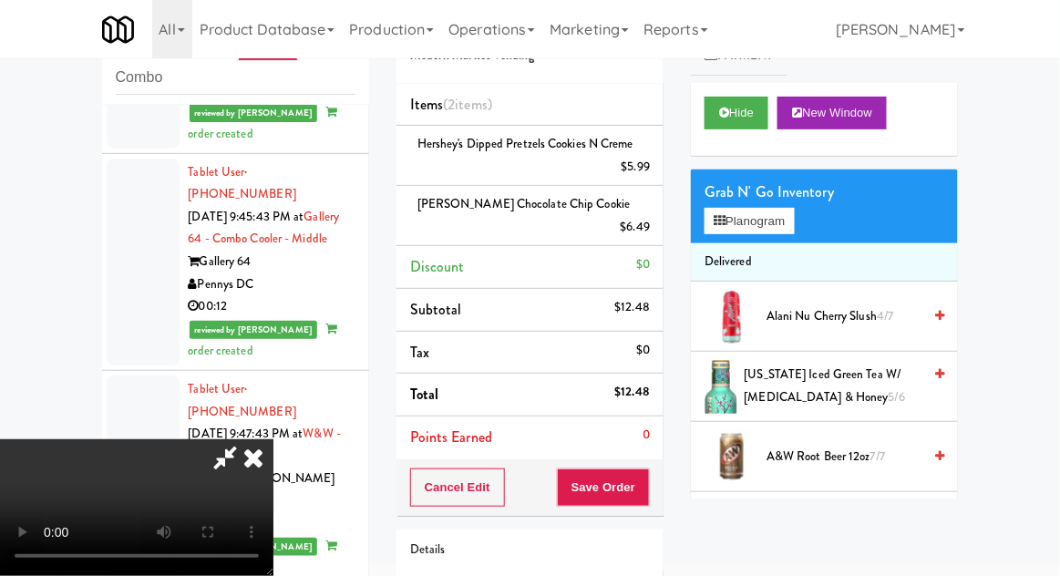
scroll to position [67, 0]
click at [650, 469] on button "Save Order" at bounding box center [603, 488] width 93 height 38
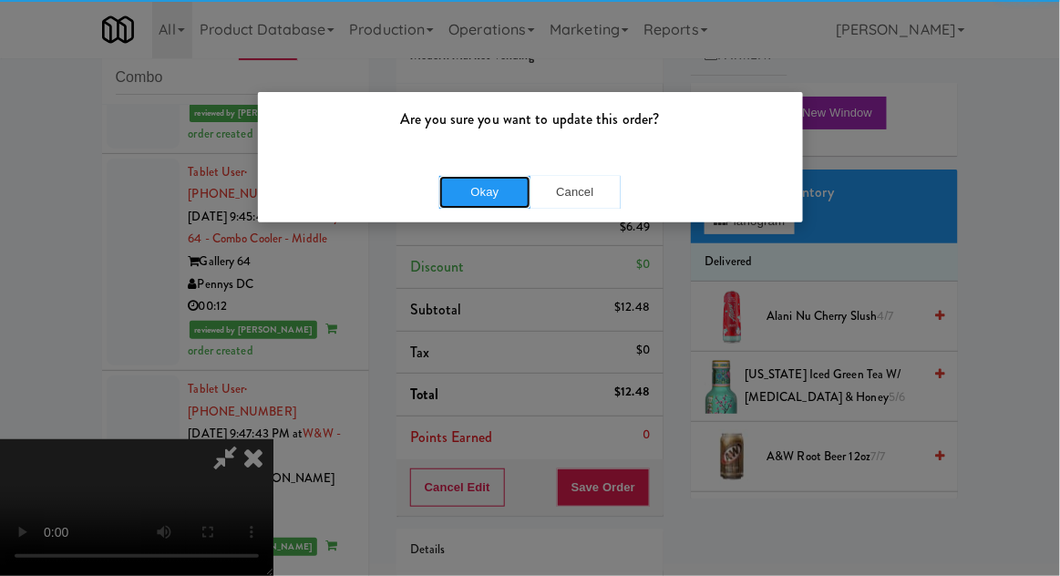
click at [491, 185] on button "Okay" at bounding box center [484, 192] width 91 height 33
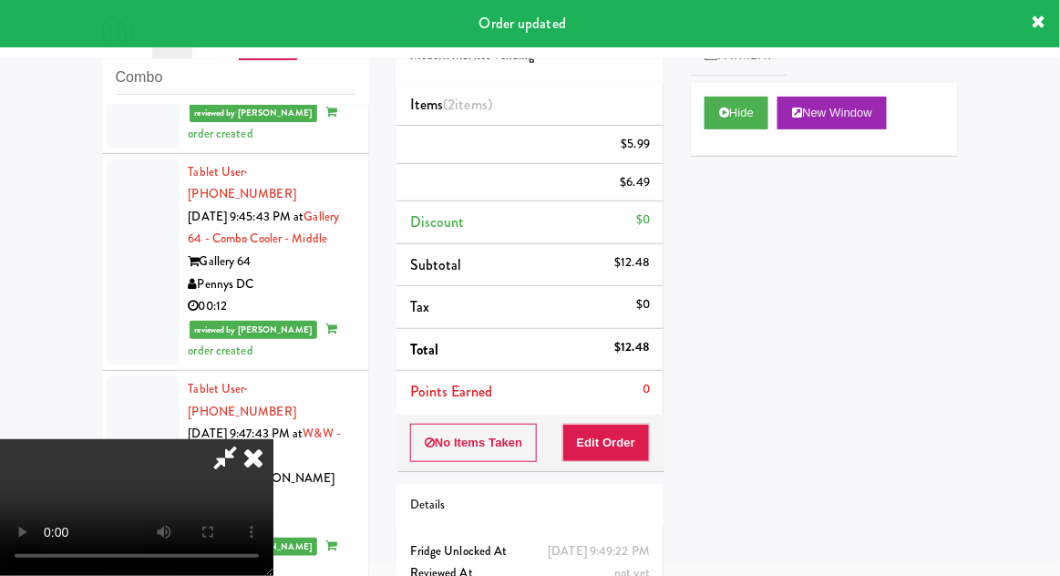
scroll to position [0, 0]
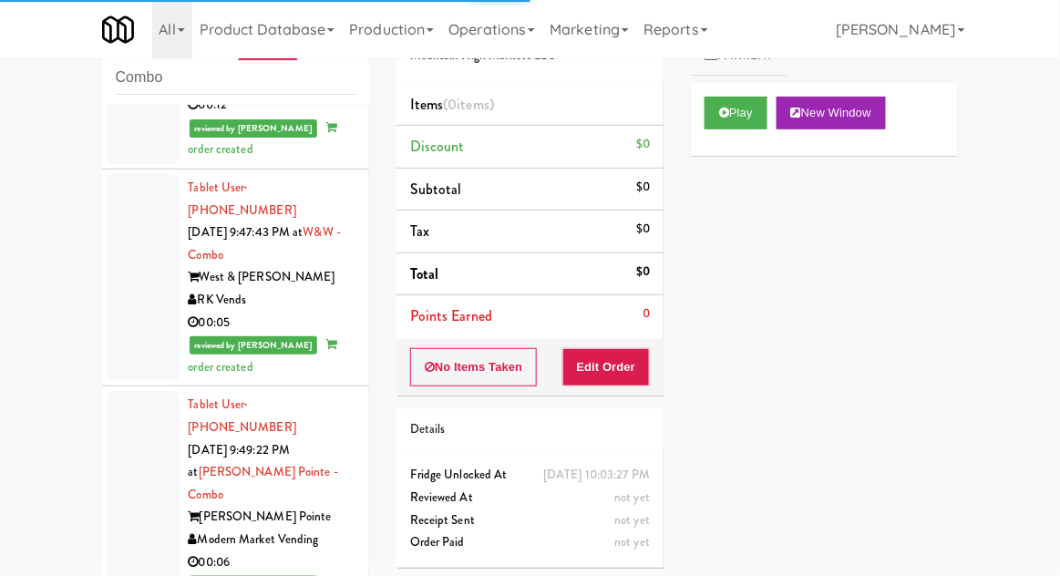
scroll to position [4048, 0]
click at [713, 114] on button "Play" at bounding box center [736, 113] width 63 height 33
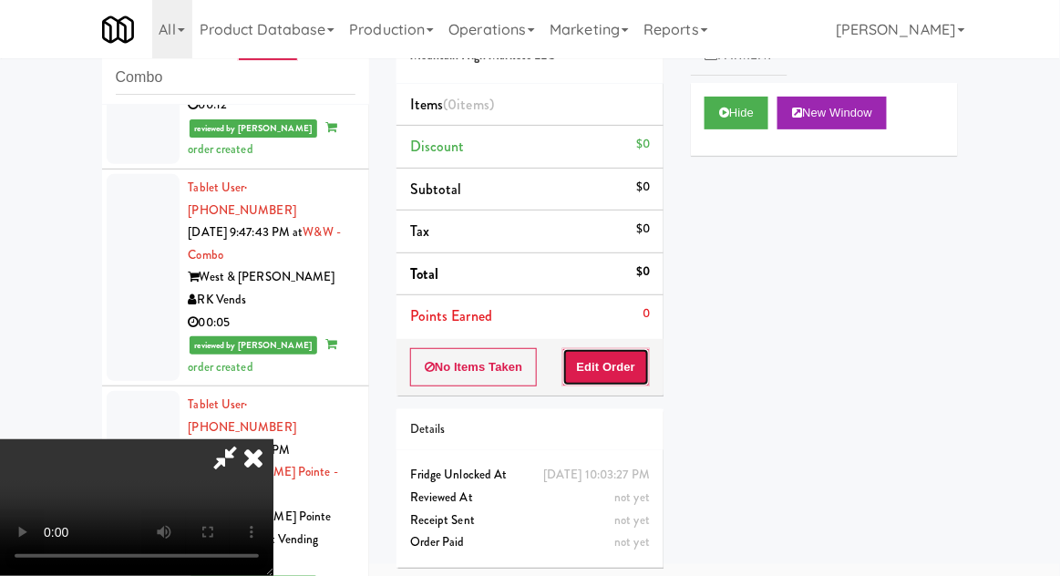
click at [600, 360] on button "Edit Order" at bounding box center [607, 367] width 88 height 38
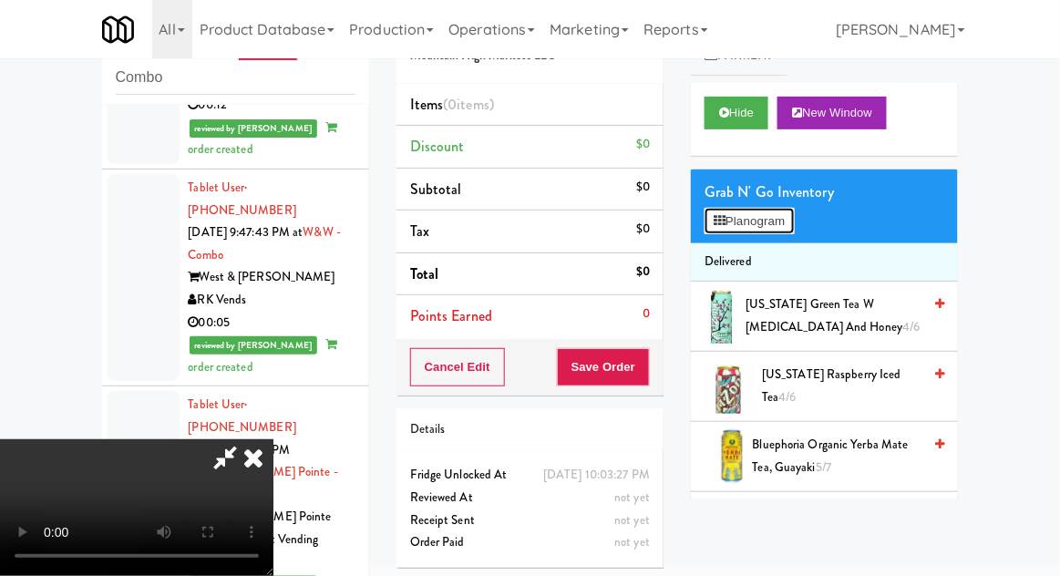
click at [794, 221] on button "Planogram" at bounding box center [749, 221] width 89 height 27
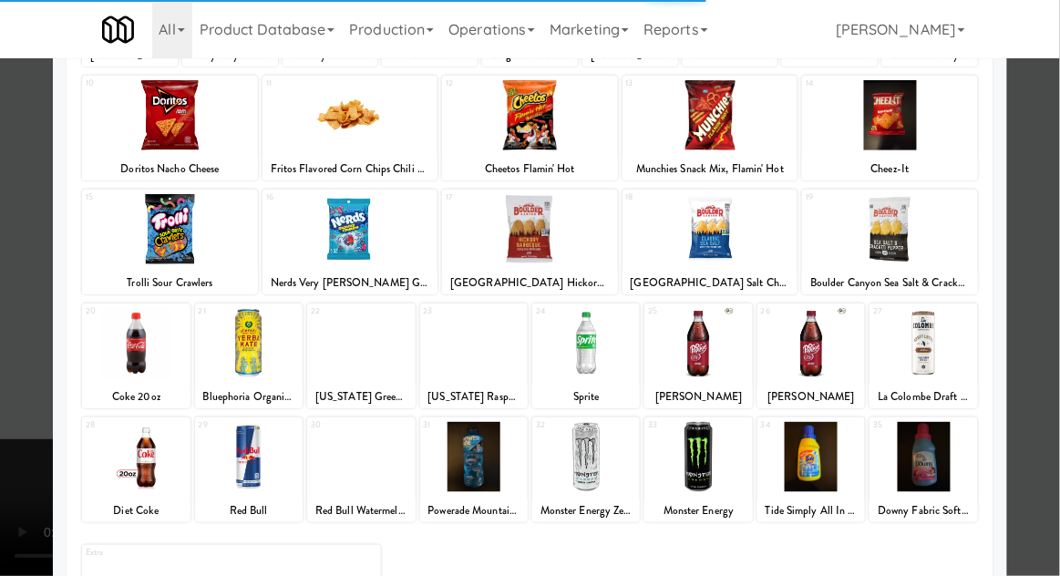
scroll to position [213, 0]
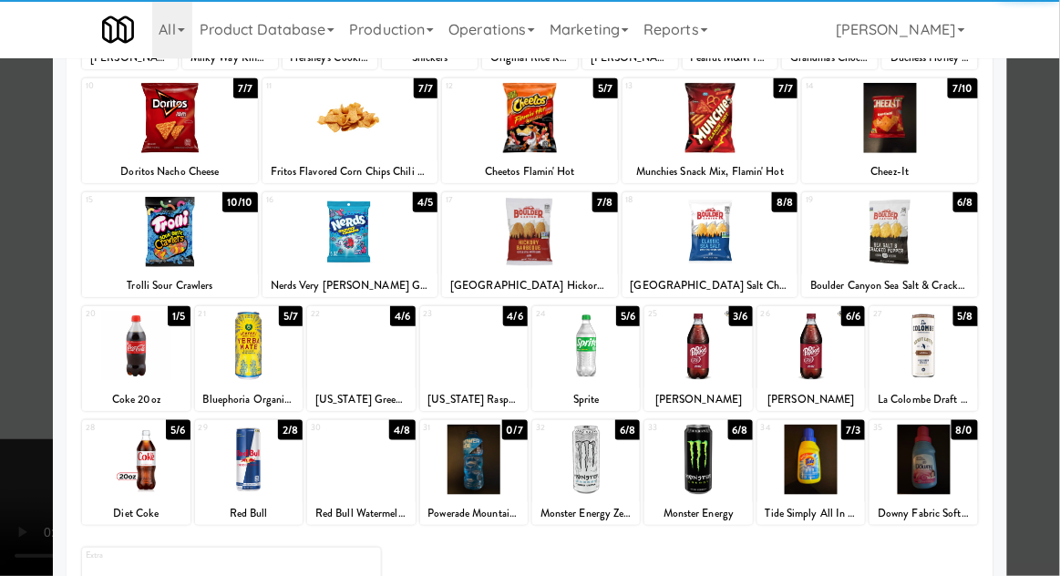
click at [591, 366] on div at bounding box center [586, 346] width 108 height 70
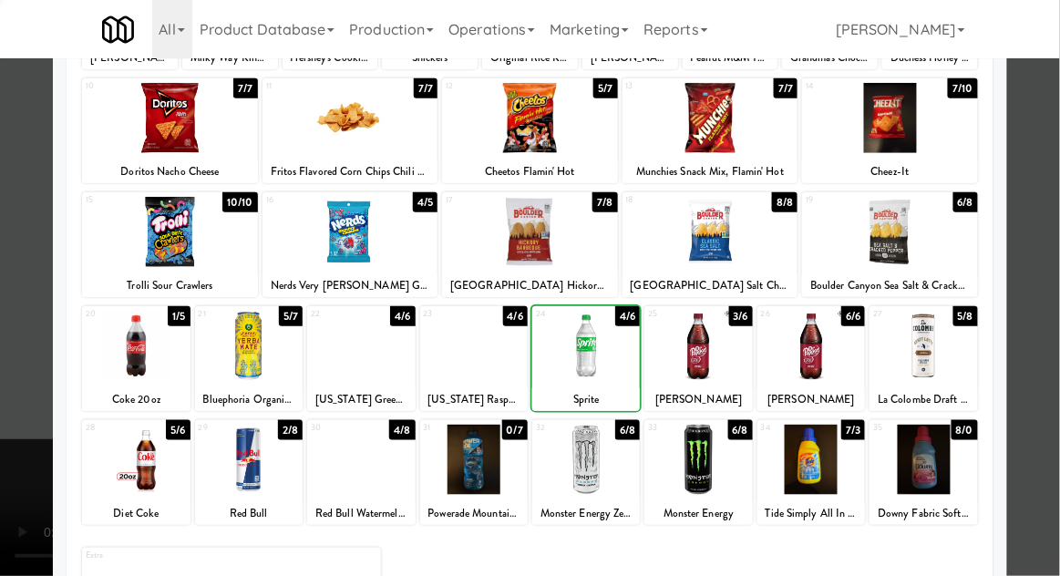
click at [1052, 283] on div at bounding box center [530, 288] width 1060 height 576
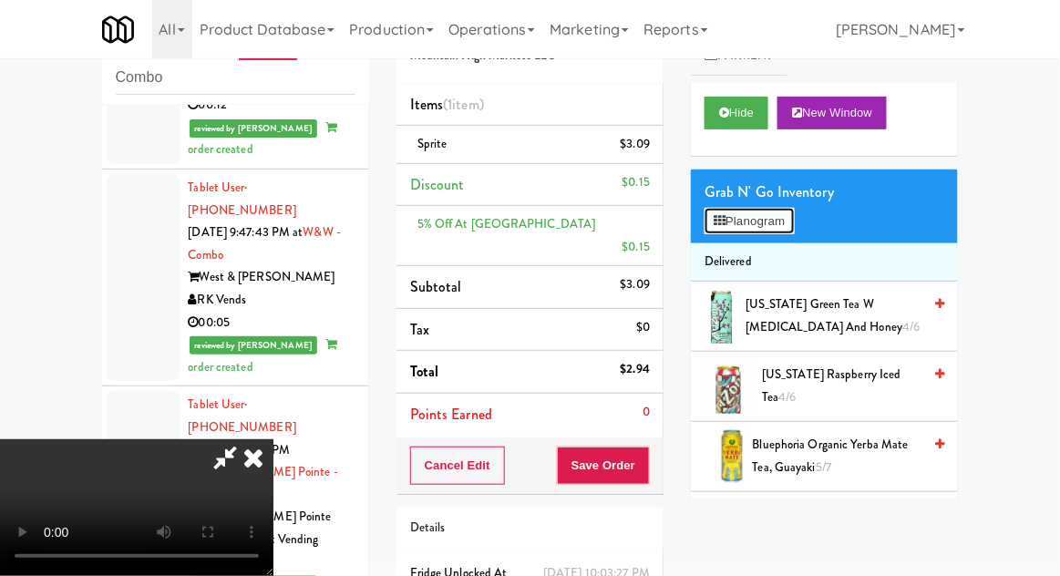
click at [791, 222] on button "Planogram" at bounding box center [749, 221] width 89 height 27
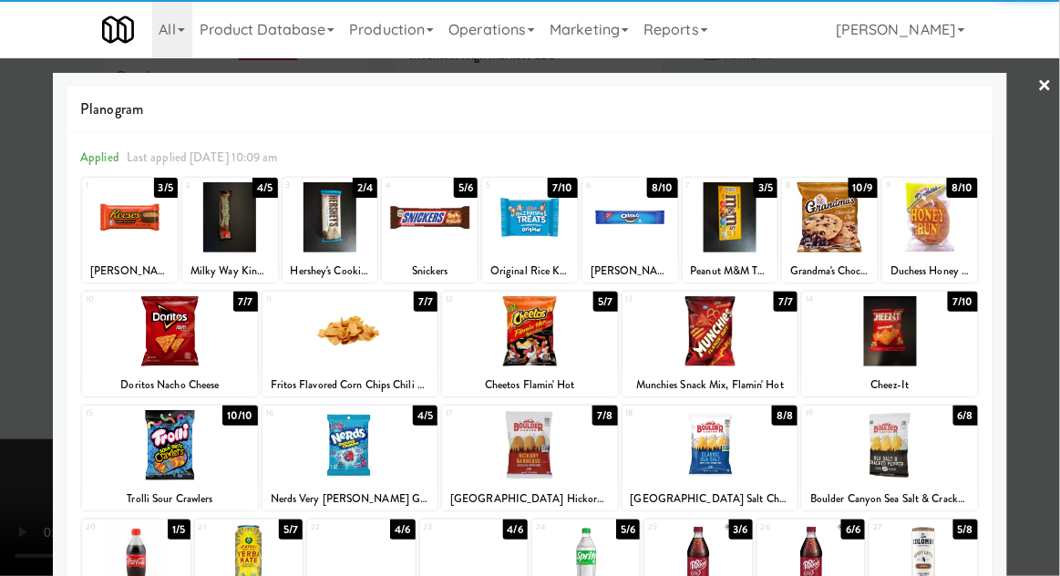
click at [946, 228] on div at bounding box center [931, 217] width 96 height 70
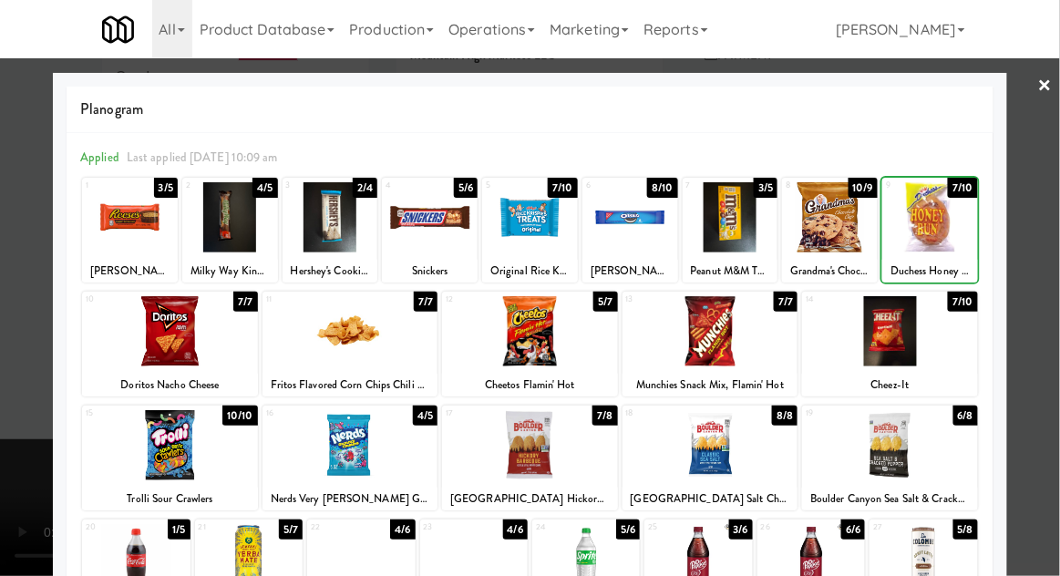
click at [1049, 228] on div at bounding box center [530, 288] width 1060 height 576
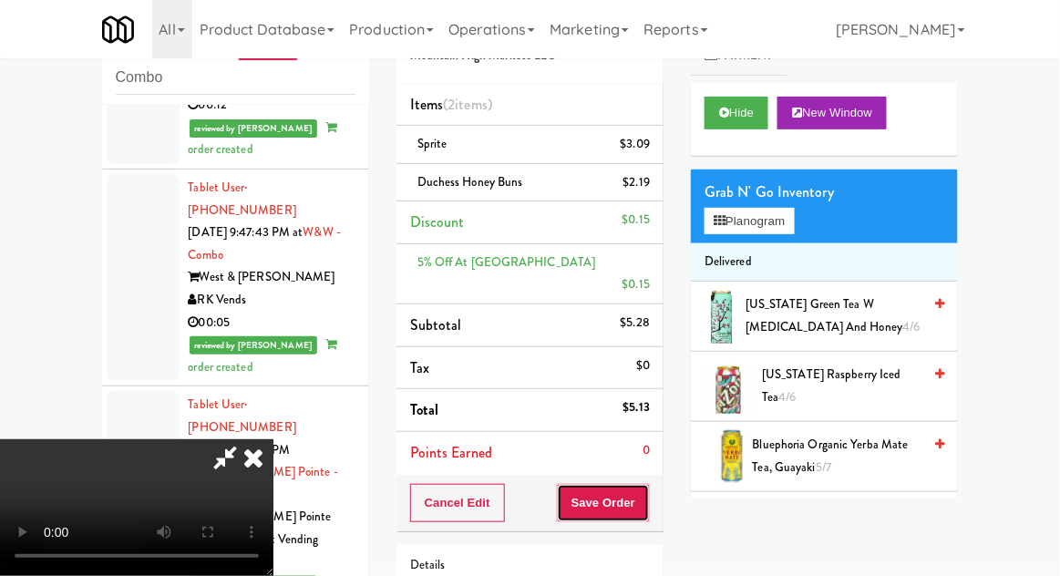
click at [647, 486] on button "Save Order" at bounding box center [603, 503] width 93 height 38
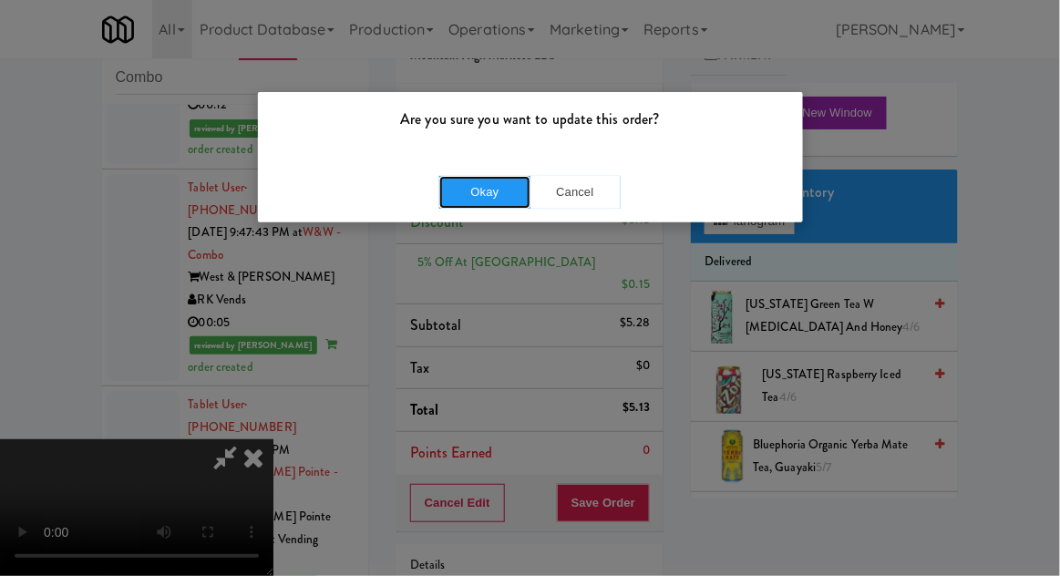
click at [476, 199] on button "Okay" at bounding box center [484, 192] width 91 height 33
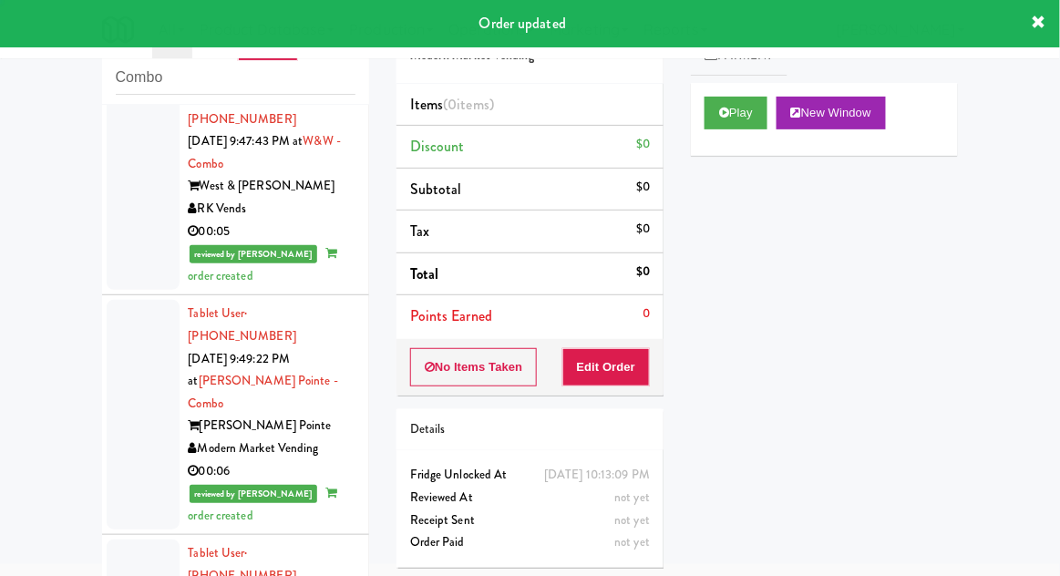
scroll to position [4231, 0]
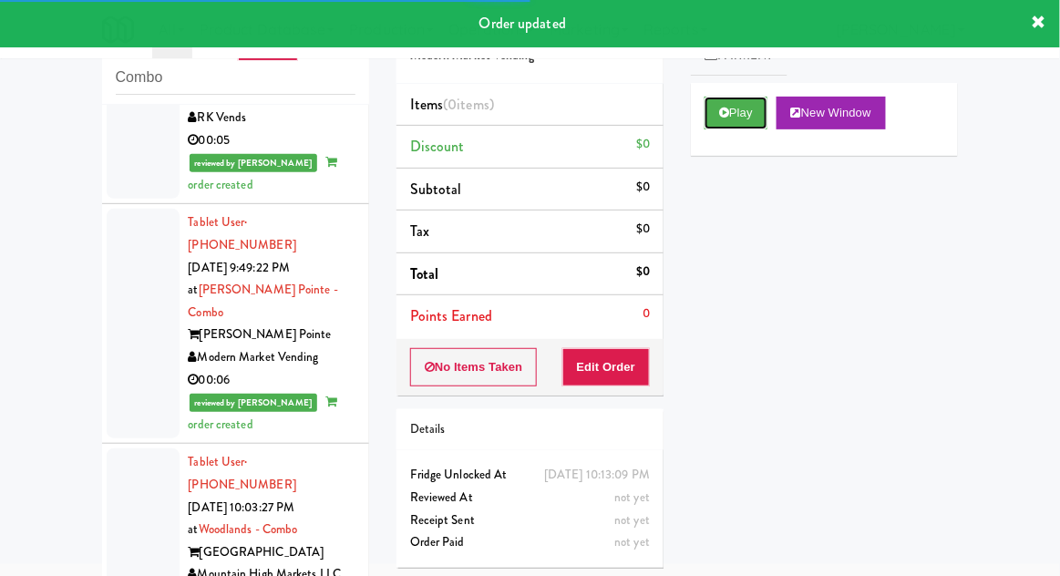
click at [742, 120] on button "Play" at bounding box center [736, 113] width 63 height 33
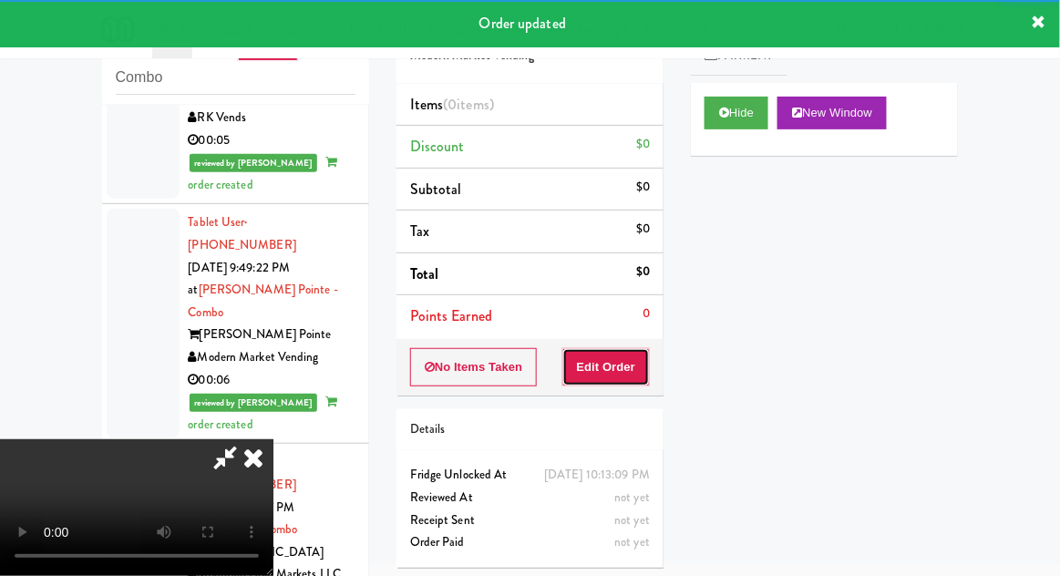
click at [622, 377] on button "Edit Order" at bounding box center [607, 367] width 88 height 38
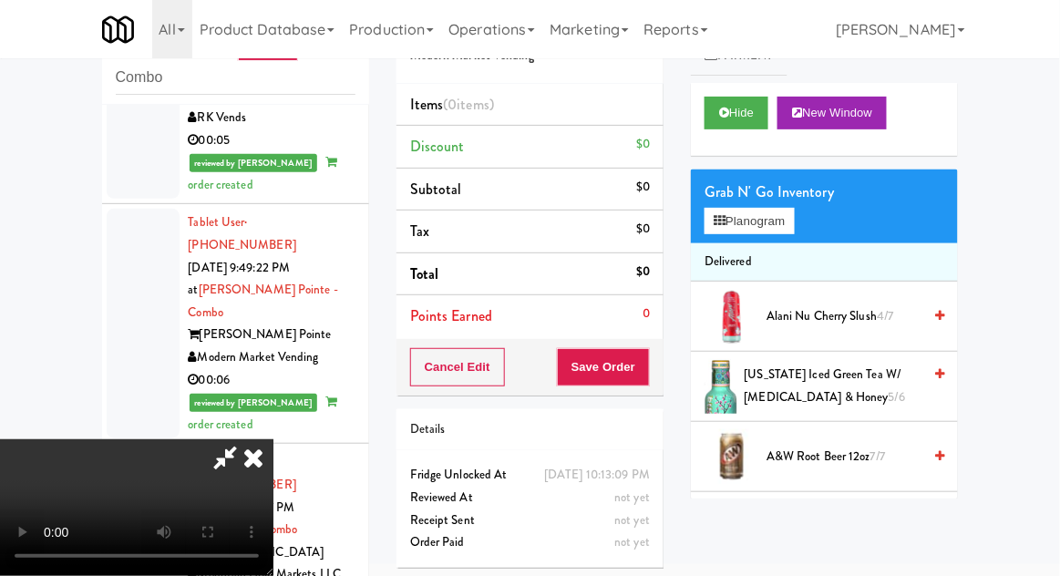
scroll to position [0, 0]
click at [786, 227] on button "Planogram" at bounding box center [749, 221] width 89 height 27
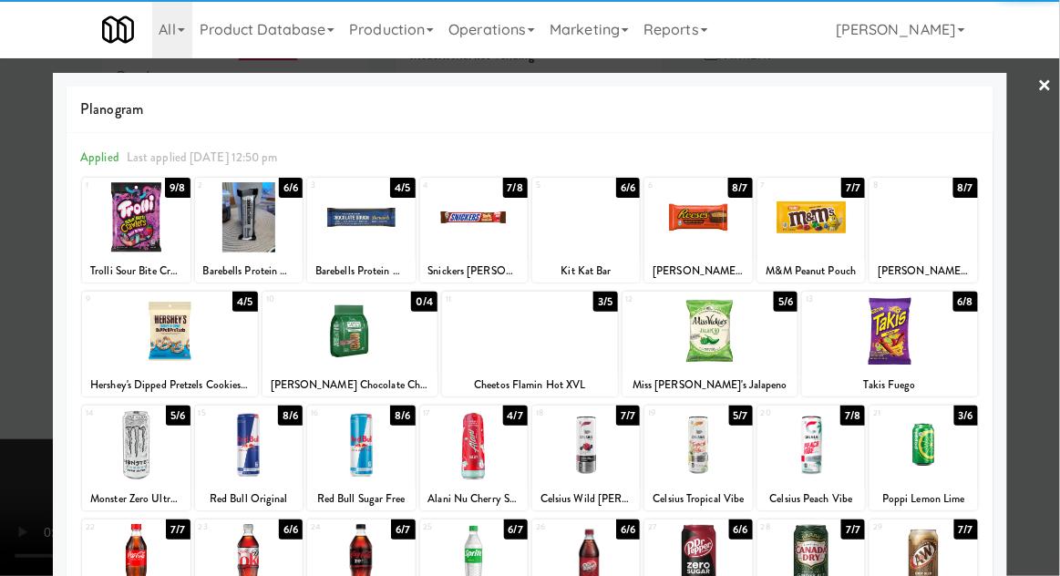
click at [363, 222] on div at bounding box center [361, 217] width 108 height 70
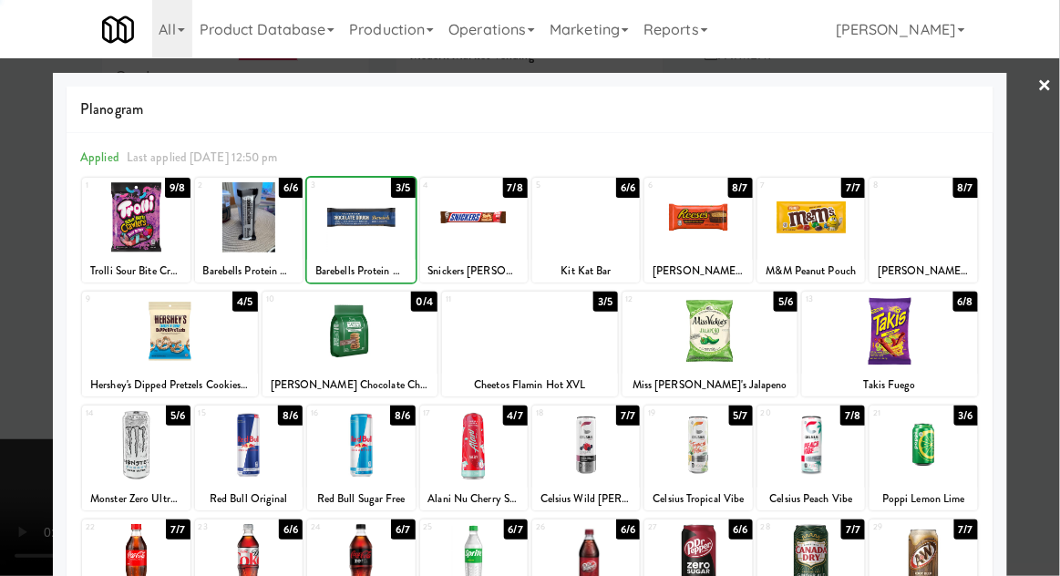
click at [1051, 278] on div at bounding box center [530, 288] width 1060 height 576
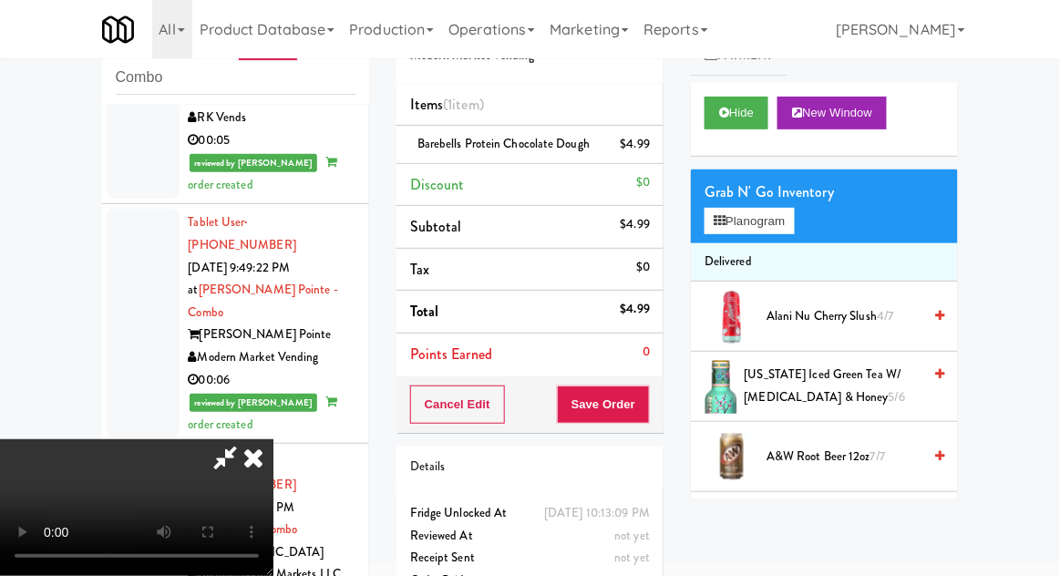
scroll to position [67, 0]
click at [647, 409] on button "Save Order" at bounding box center [603, 405] width 93 height 38
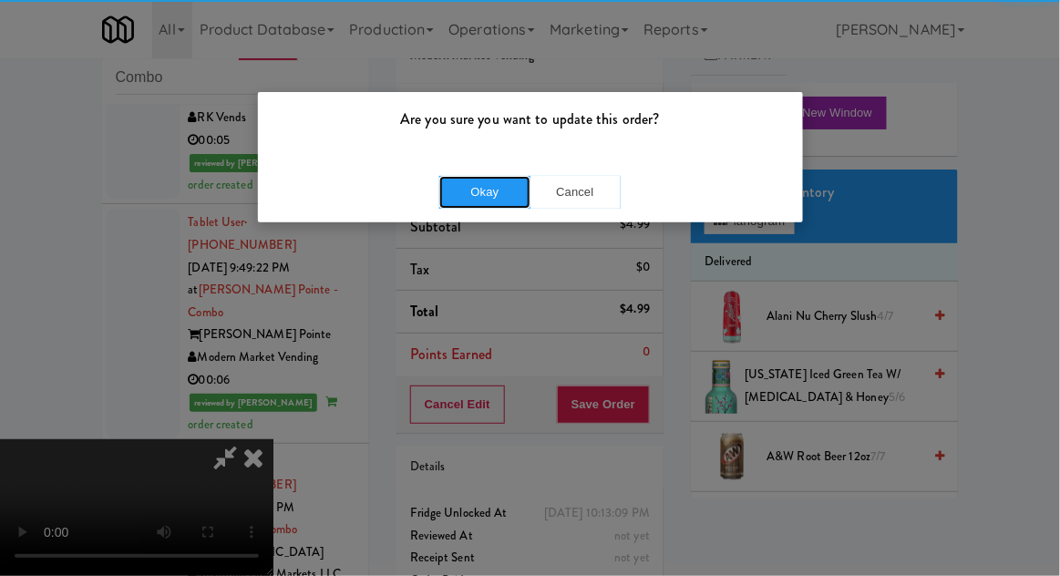
click at [486, 199] on button "Okay" at bounding box center [484, 192] width 91 height 33
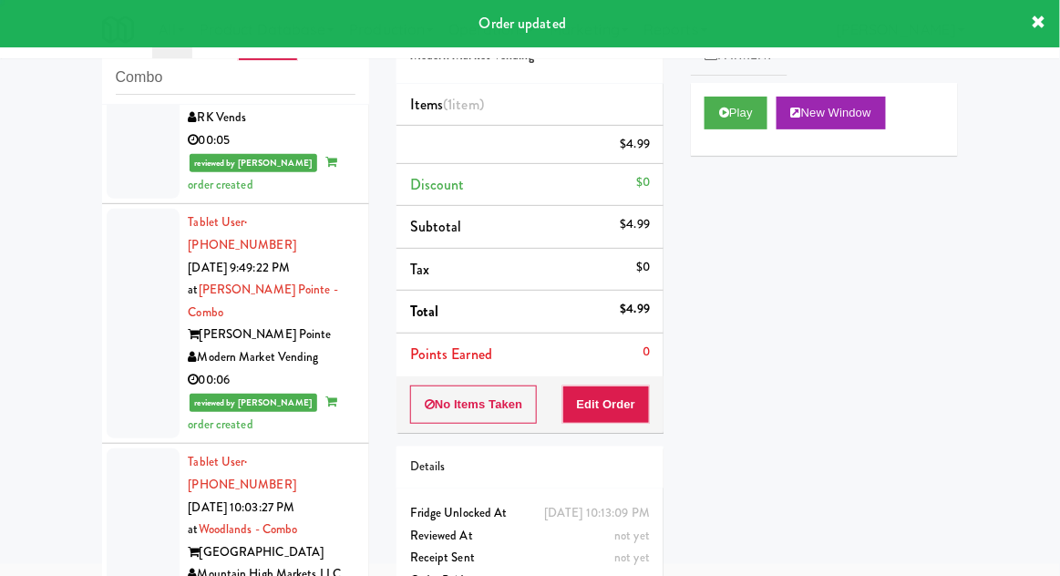
scroll to position [0, 0]
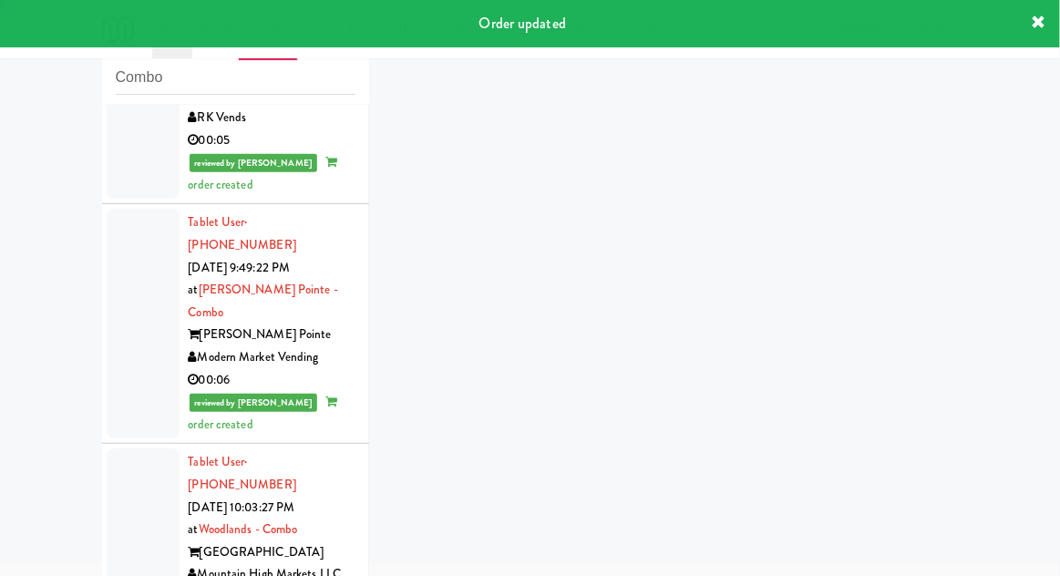
scroll to position [4322, 0]
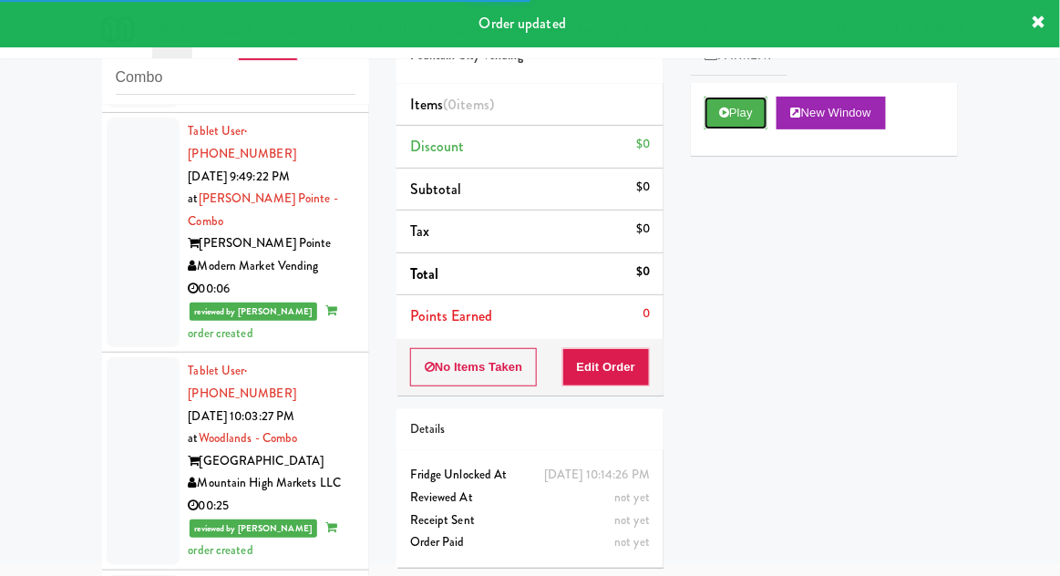
click at [708, 124] on button "Play" at bounding box center [736, 113] width 63 height 33
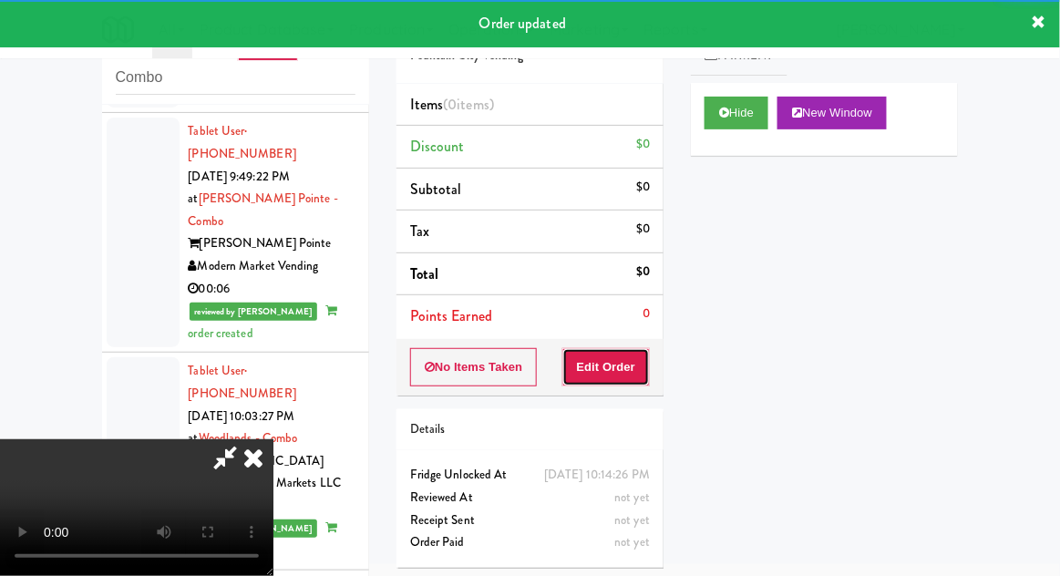
click at [614, 375] on button "Edit Order" at bounding box center [607, 367] width 88 height 38
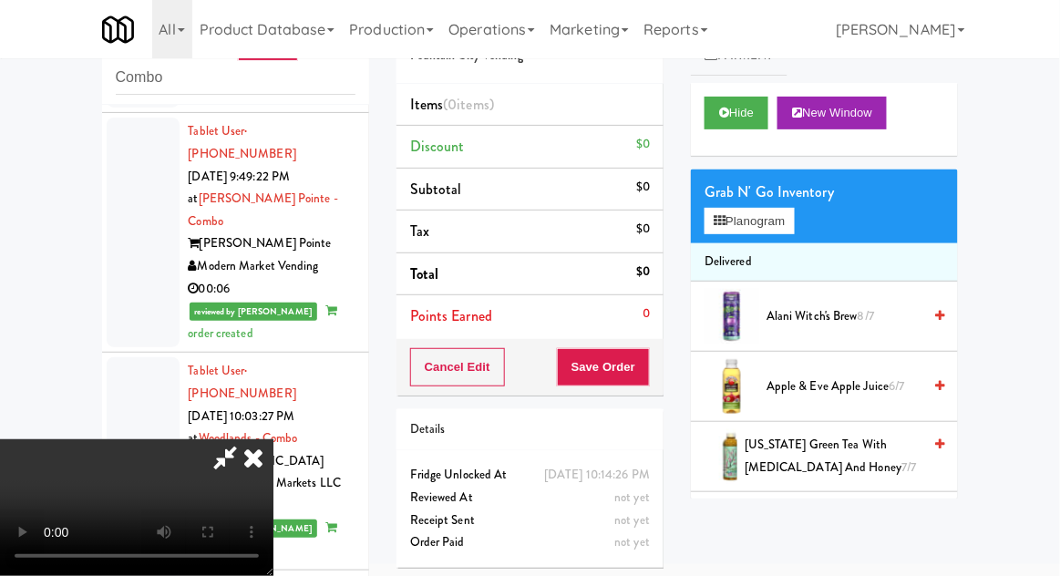
scroll to position [67, 0]
click at [786, 222] on button "Planogram" at bounding box center [749, 221] width 89 height 27
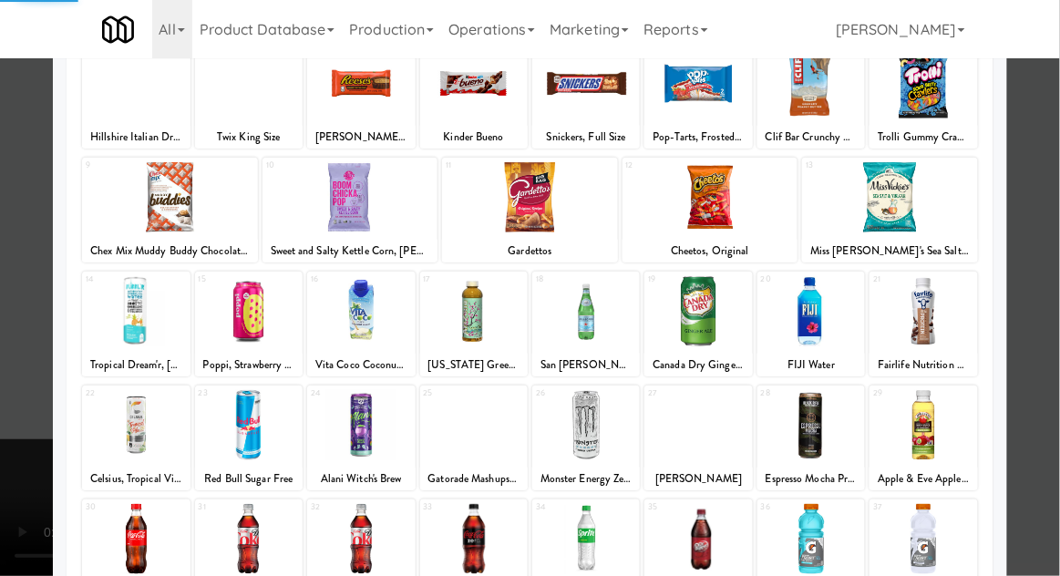
scroll to position [133, 0]
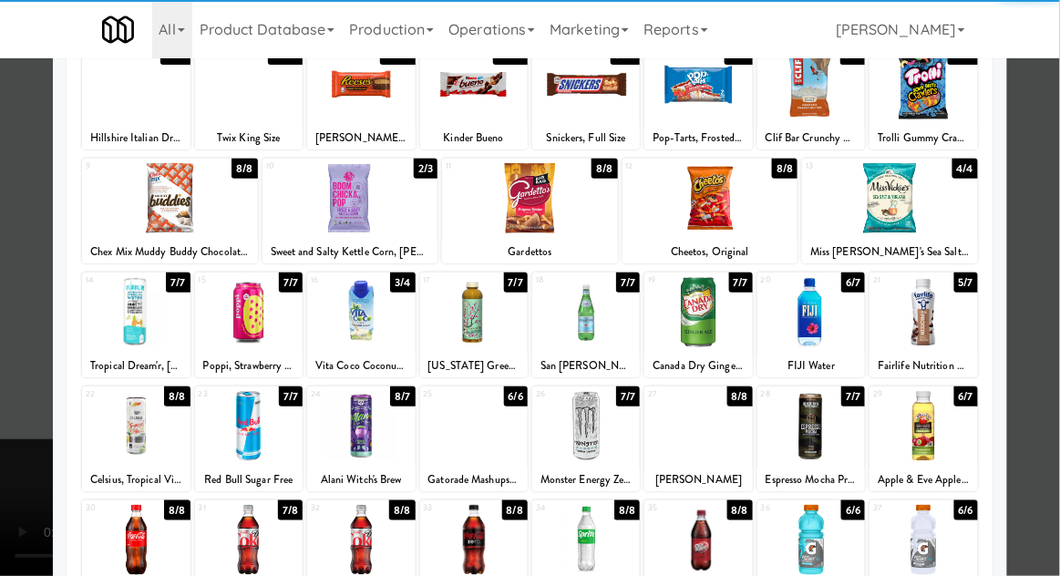
click at [255, 425] on div at bounding box center [249, 426] width 108 height 70
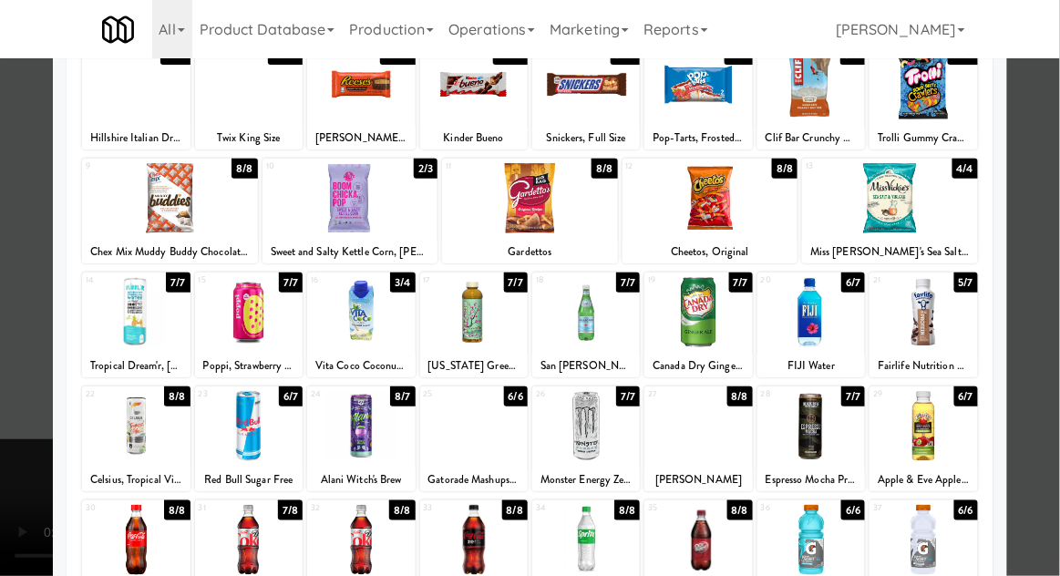
click at [1049, 317] on div at bounding box center [530, 288] width 1060 height 576
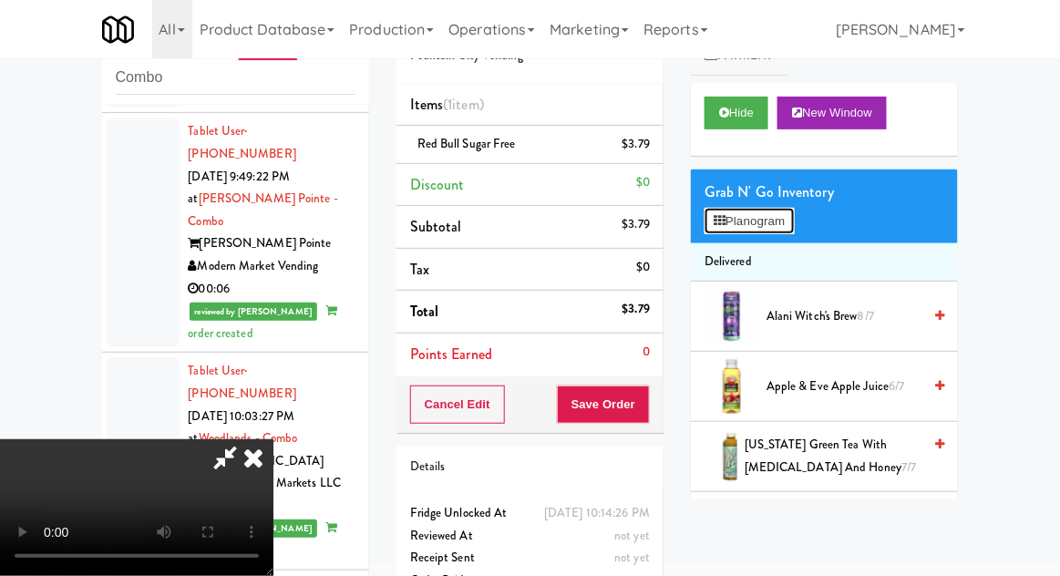
click at [767, 213] on button "Planogram" at bounding box center [749, 221] width 89 height 27
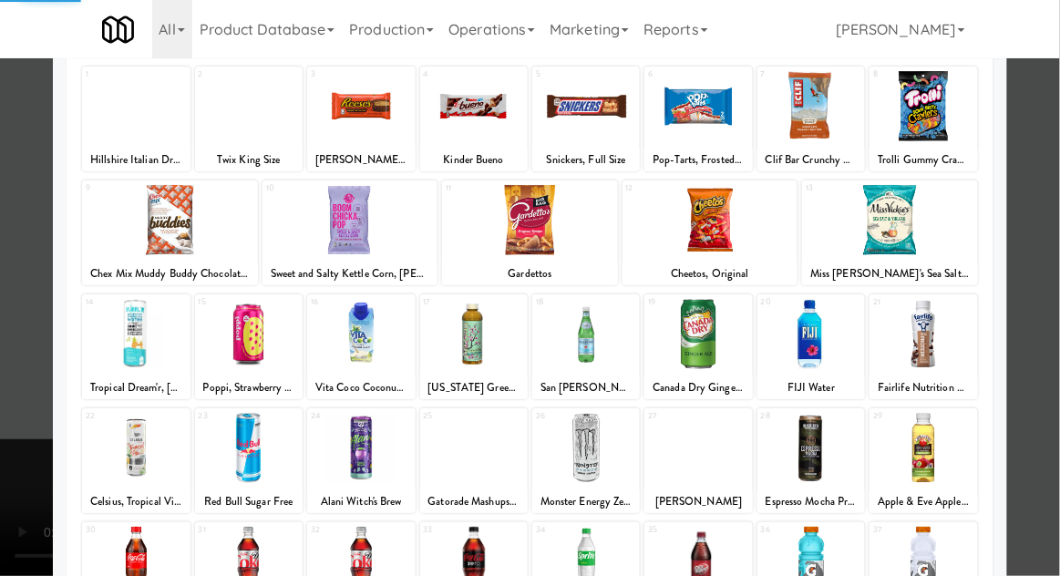
scroll to position [137, 0]
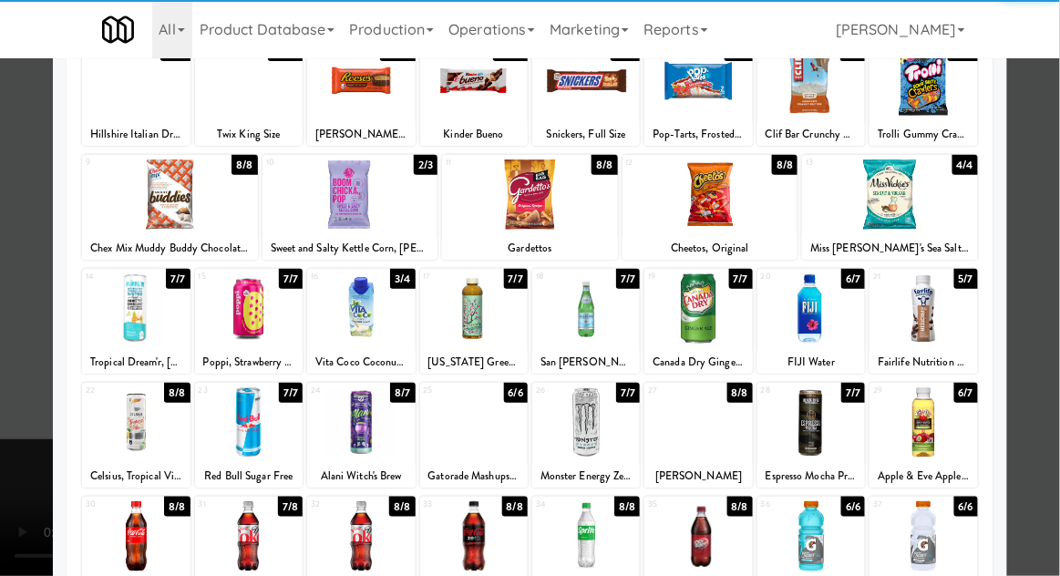
click at [368, 429] on div at bounding box center [361, 423] width 108 height 70
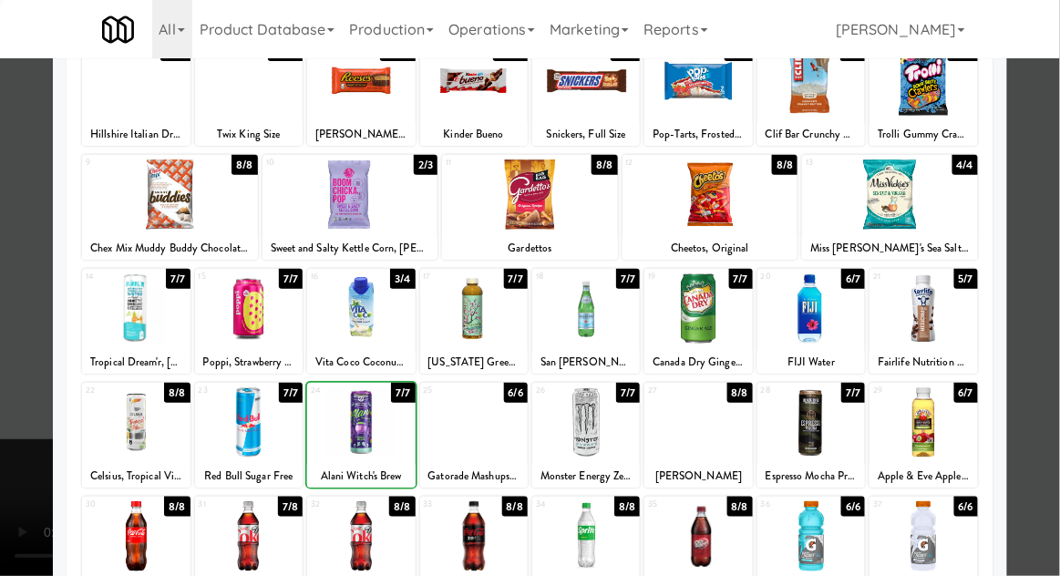
click at [1059, 305] on div at bounding box center [530, 288] width 1060 height 576
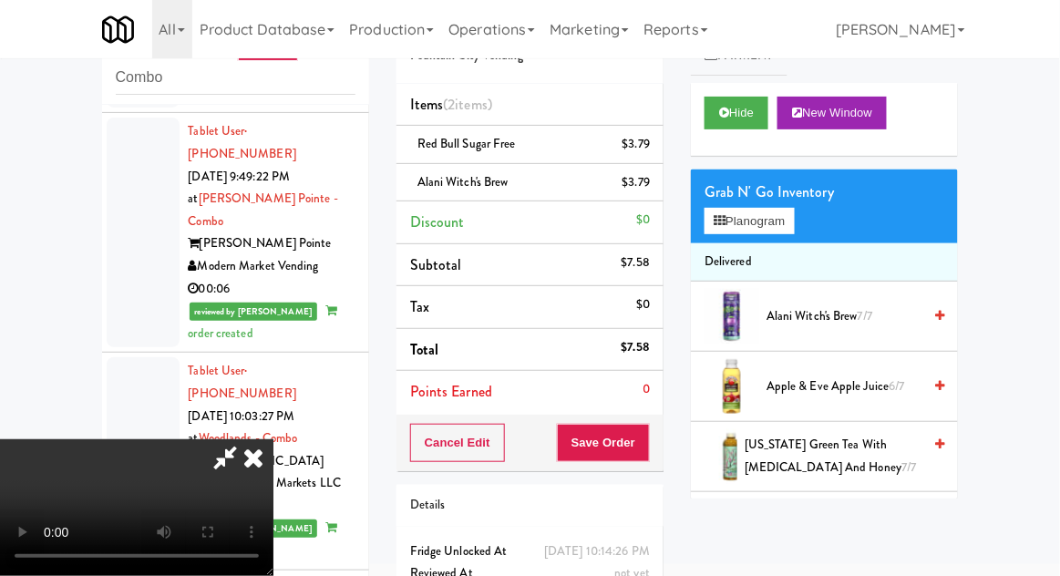
scroll to position [83, 0]
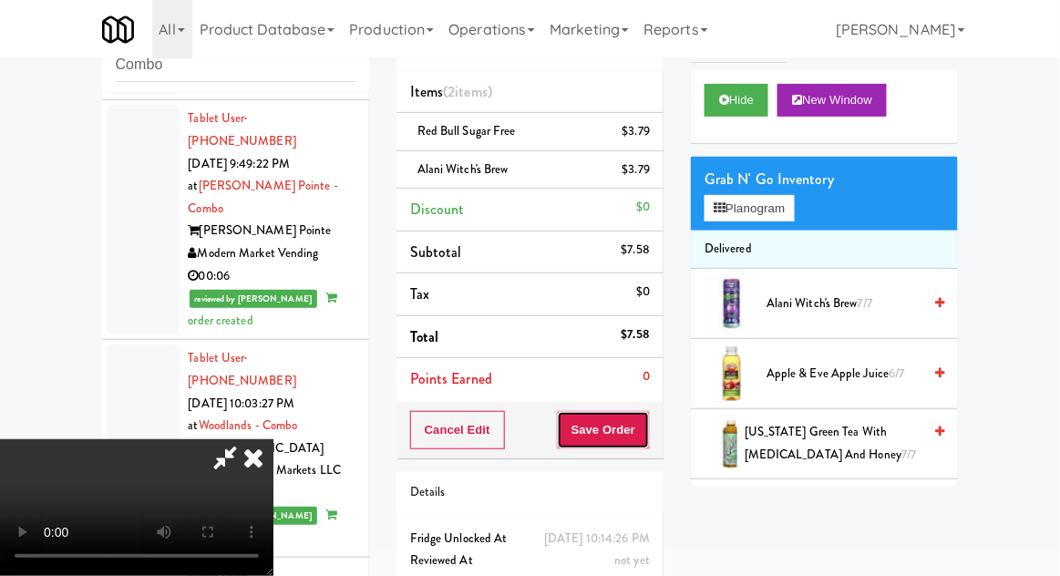
click at [640, 428] on button "Save Order" at bounding box center [603, 430] width 93 height 38
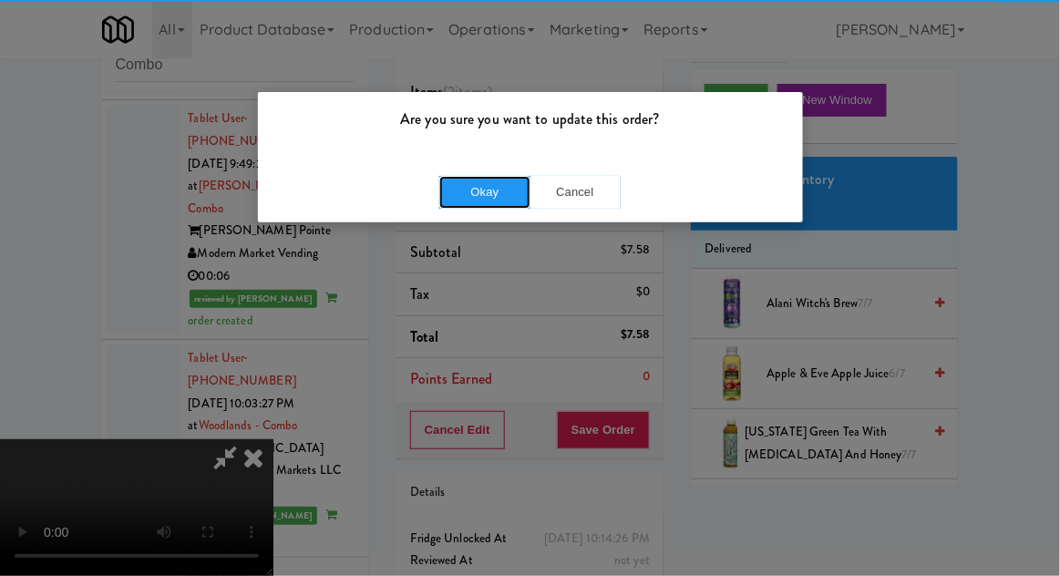
click at [455, 205] on button "Okay" at bounding box center [484, 192] width 91 height 33
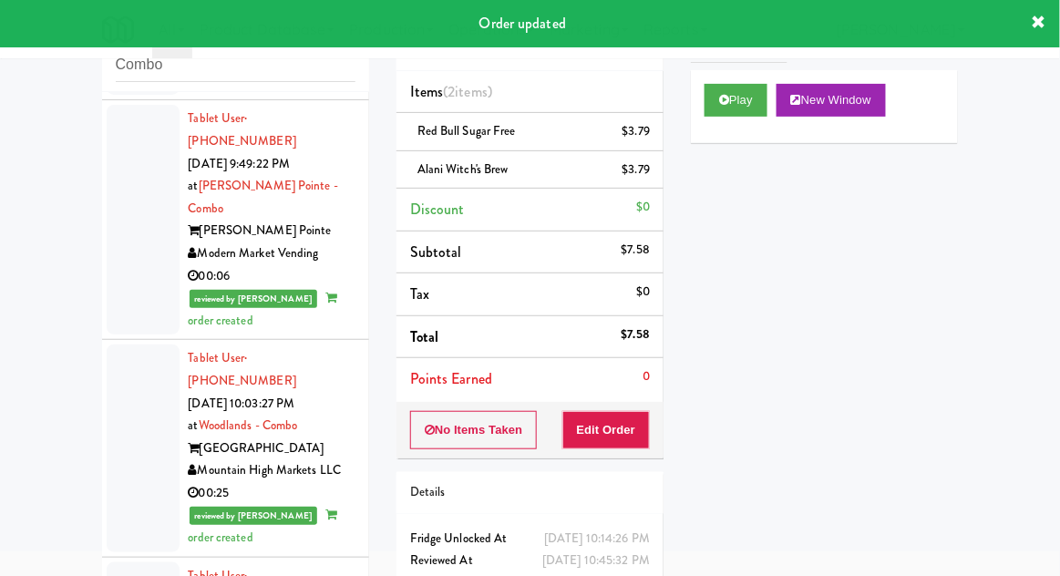
scroll to position [4367, 0]
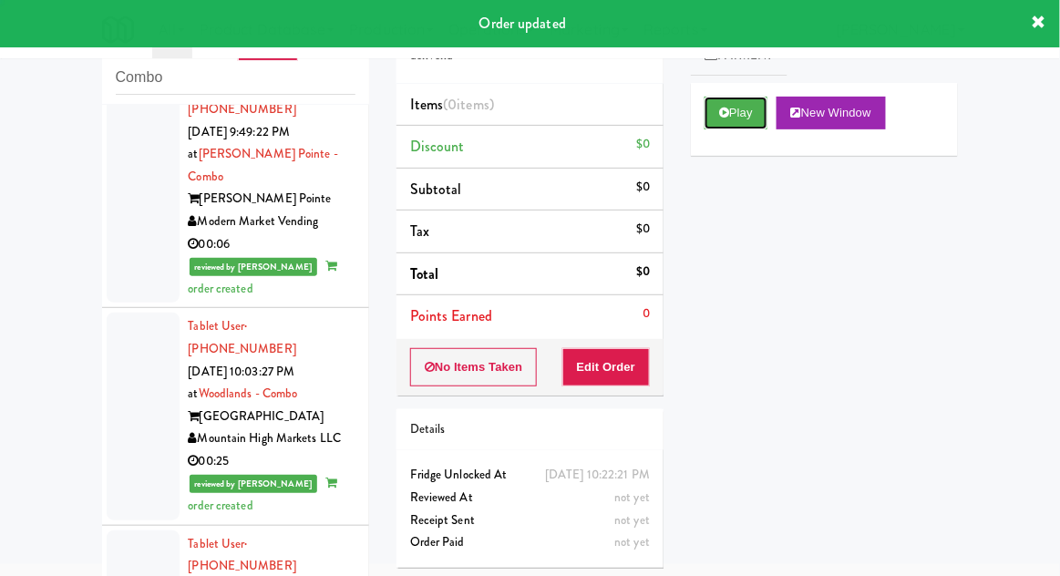
click at [716, 110] on button "Play" at bounding box center [736, 113] width 63 height 33
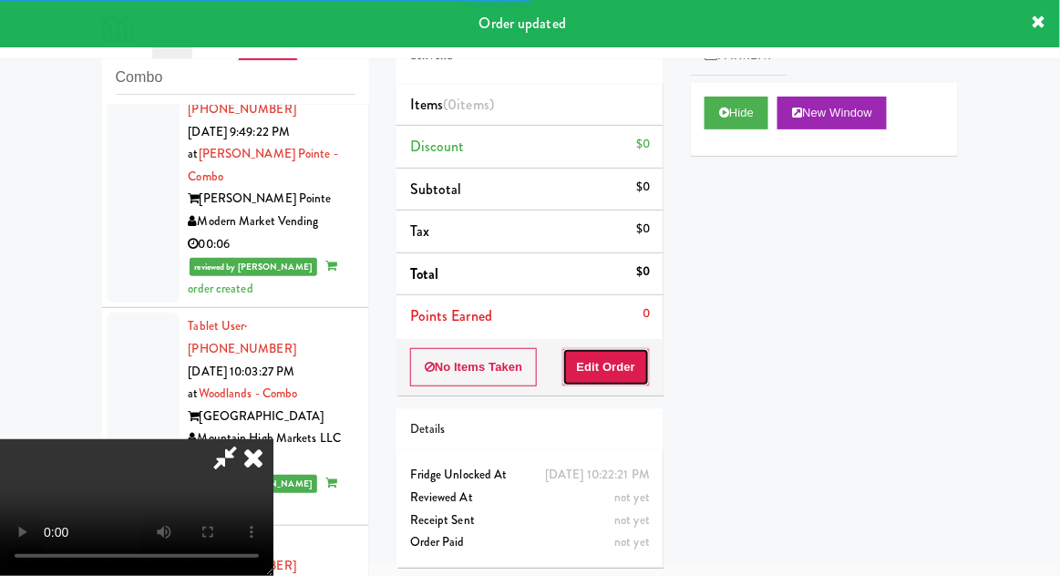
click at [610, 370] on button "Edit Order" at bounding box center [607, 367] width 88 height 38
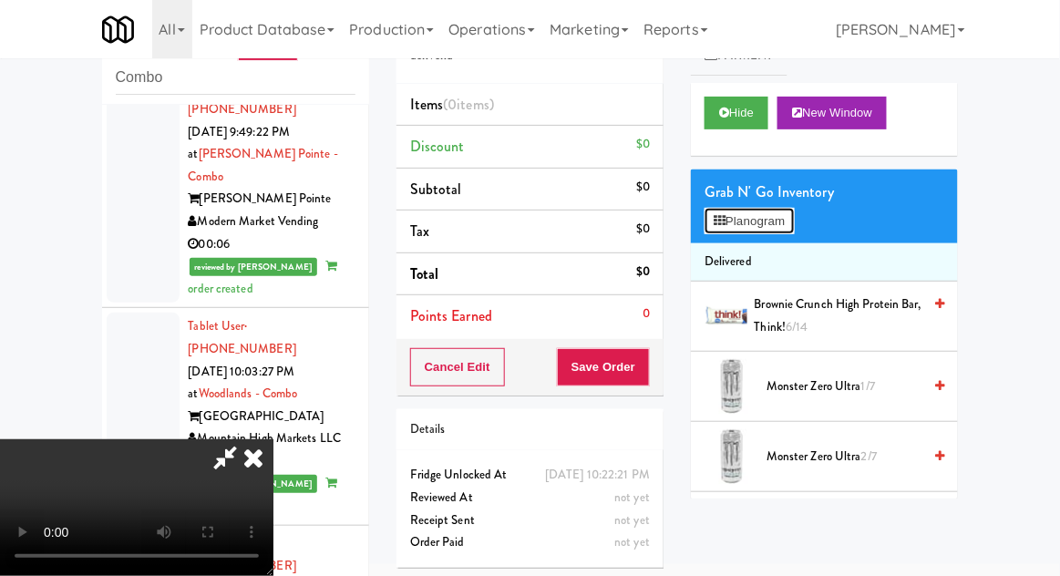
click at [778, 212] on button "Planogram" at bounding box center [749, 221] width 89 height 27
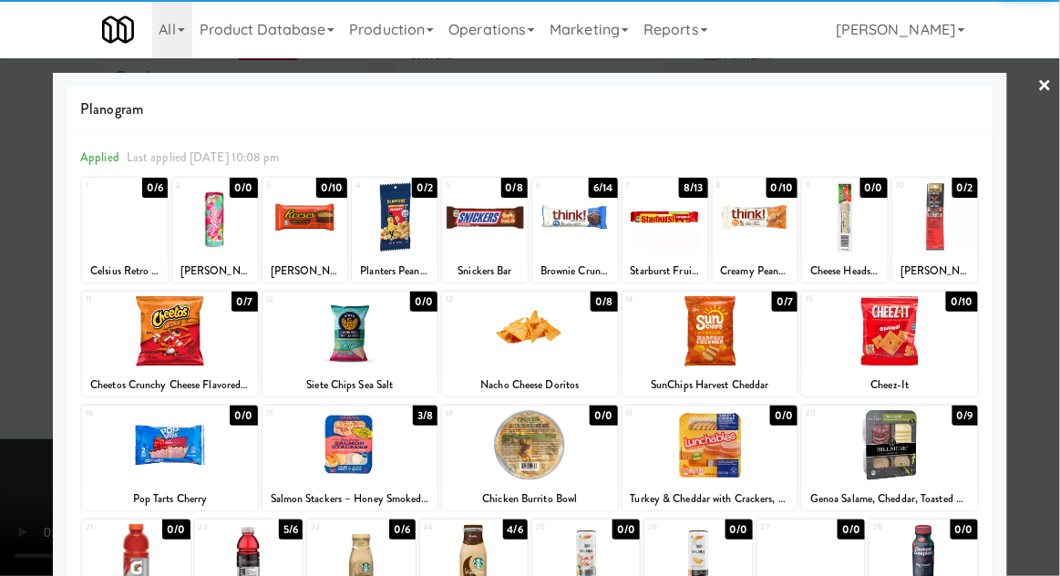
click at [854, 243] on div at bounding box center [845, 217] width 86 height 70
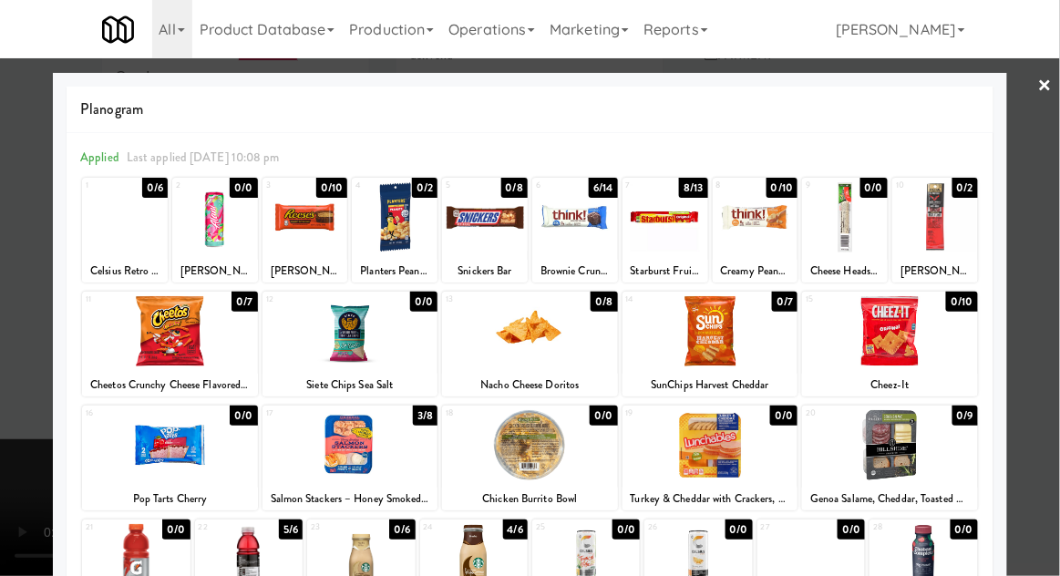
click at [1044, 282] on div at bounding box center [530, 288] width 1060 height 576
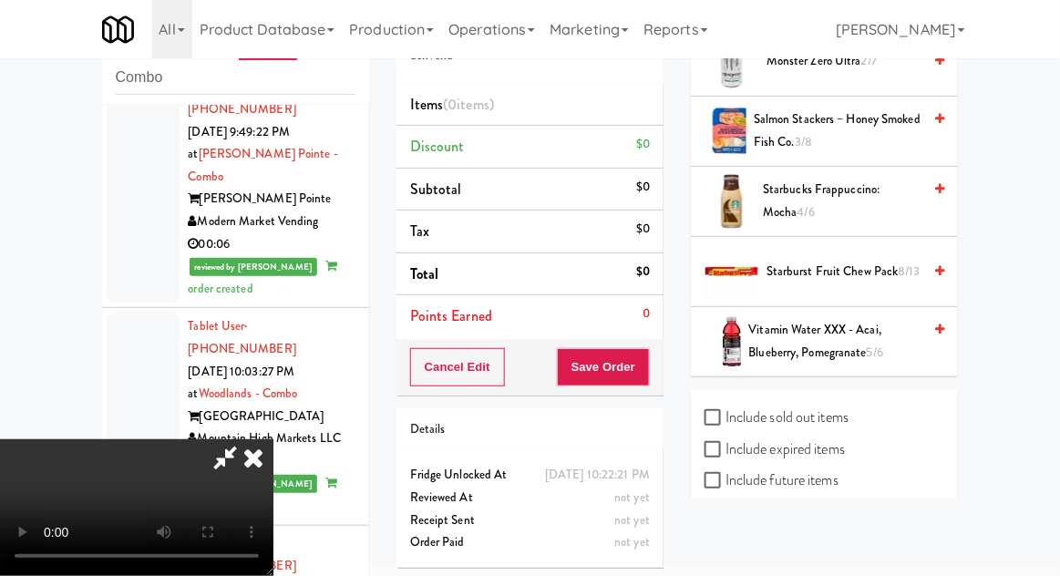
click at [840, 405] on label "Include sold out items" at bounding box center [777, 417] width 144 height 27
click at [726, 411] on input "Include sold out items" at bounding box center [715, 418] width 21 height 15
checkbox input "true"
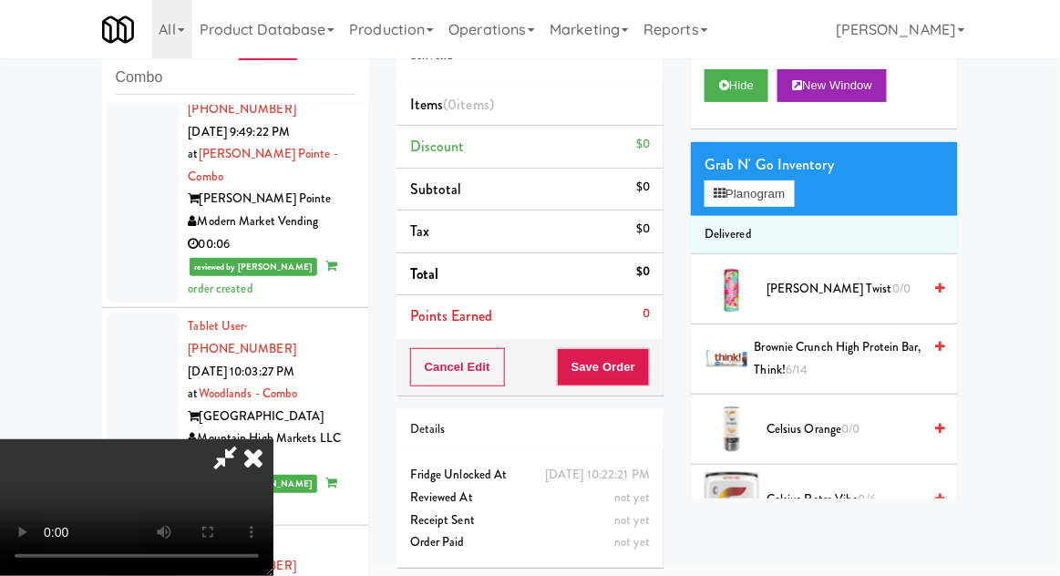
scroll to position [33, 0]
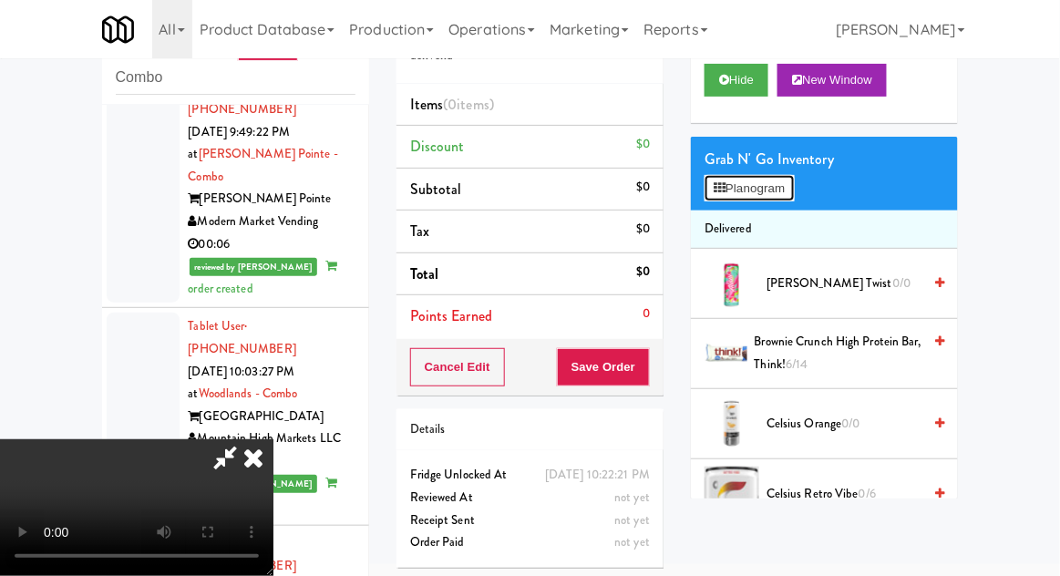
click at [784, 199] on button "Planogram" at bounding box center [749, 188] width 89 height 27
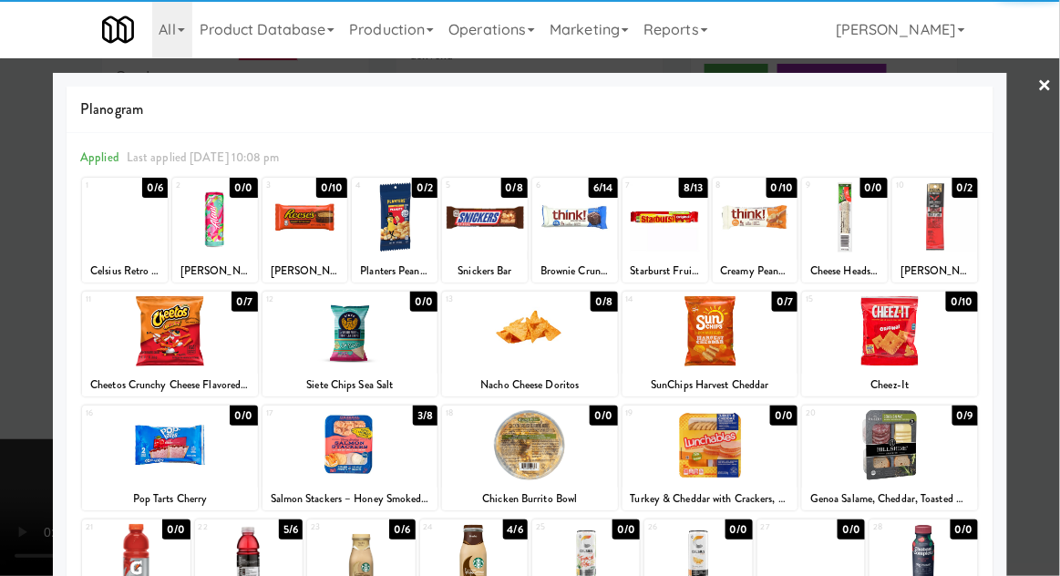
click at [862, 228] on div at bounding box center [845, 217] width 86 height 70
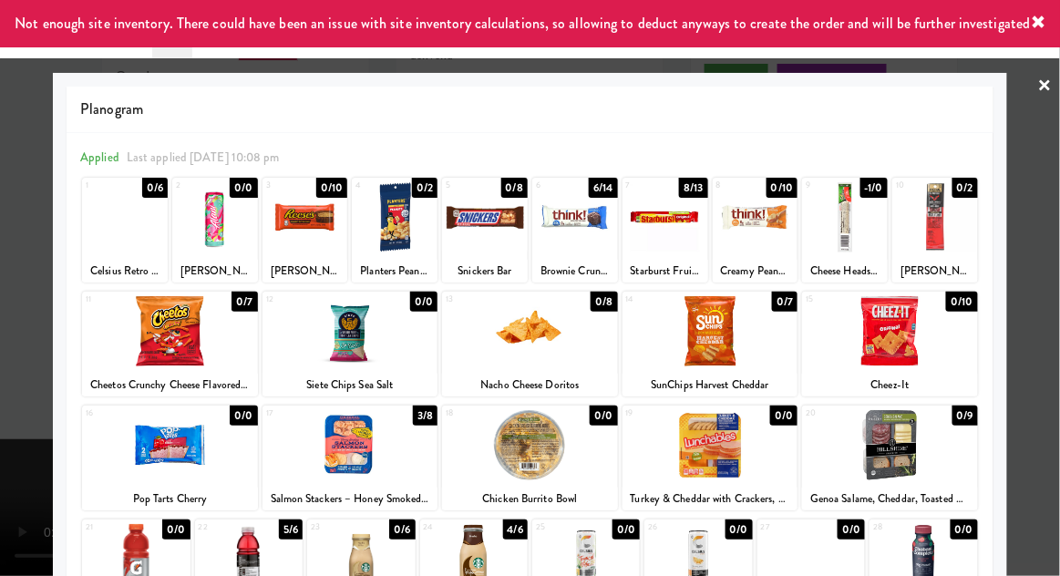
click at [667, 230] on div at bounding box center [666, 217] width 86 height 70
click at [1056, 182] on div at bounding box center [530, 288] width 1060 height 576
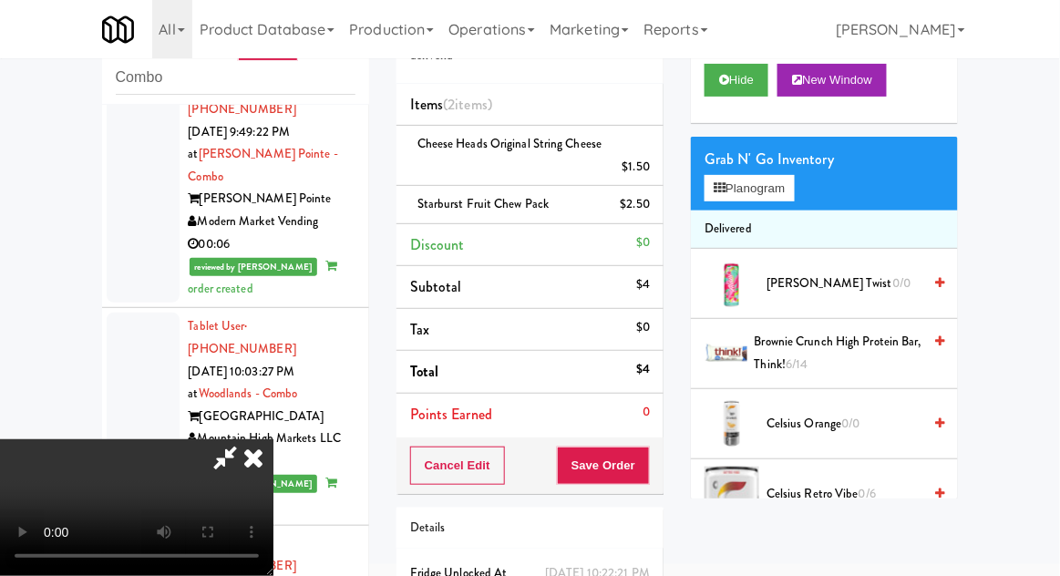
click at [659, 475] on div "Cancel Edit Save Order" at bounding box center [530, 466] width 267 height 57
click at [648, 467] on button "Save Order" at bounding box center [603, 466] width 93 height 38
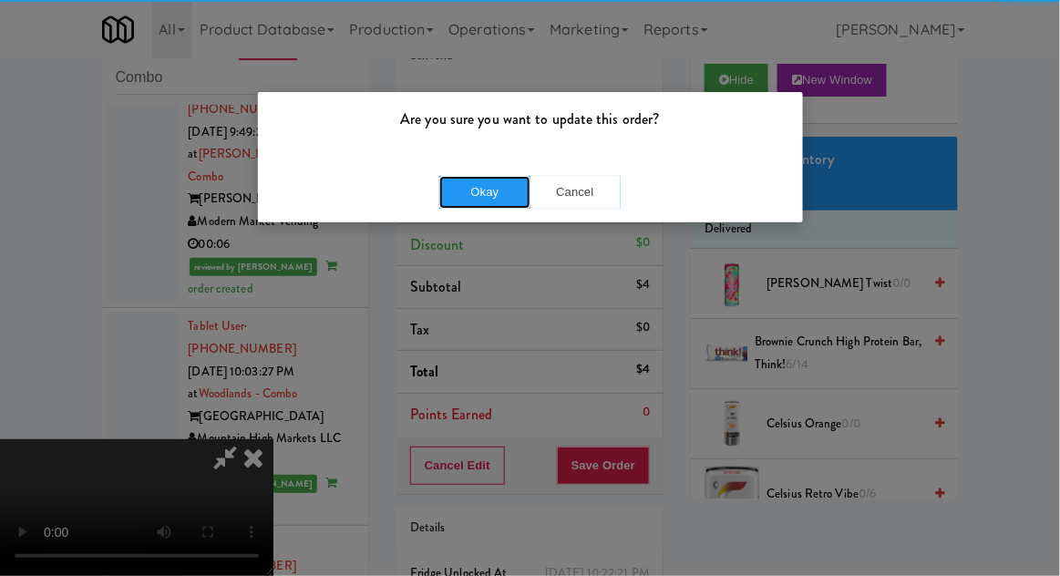
click at [483, 206] on button "Okay" at bounding box center [484, 192] width 91 height 33
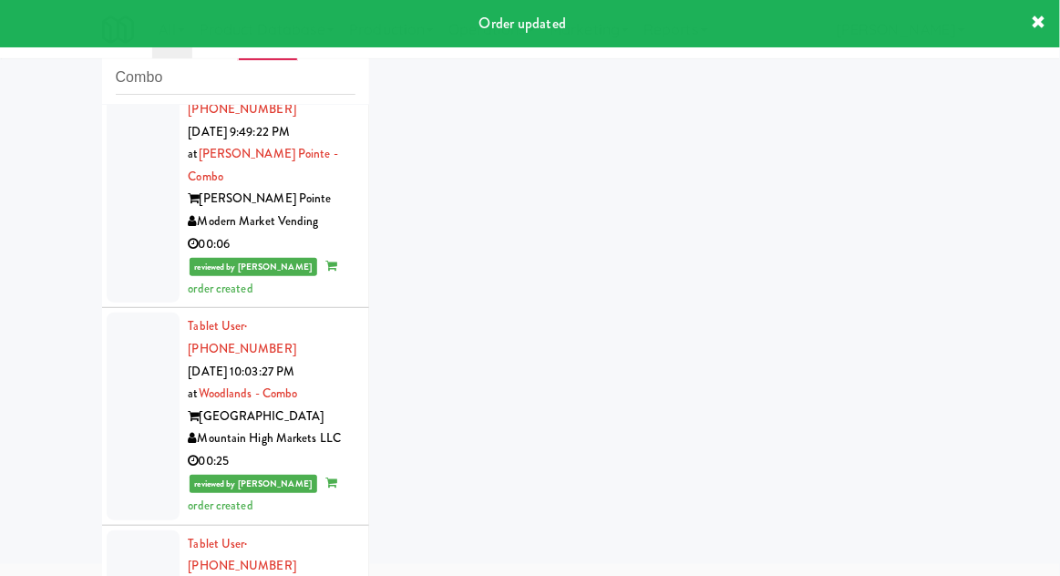
scroll to position [4411, 0]
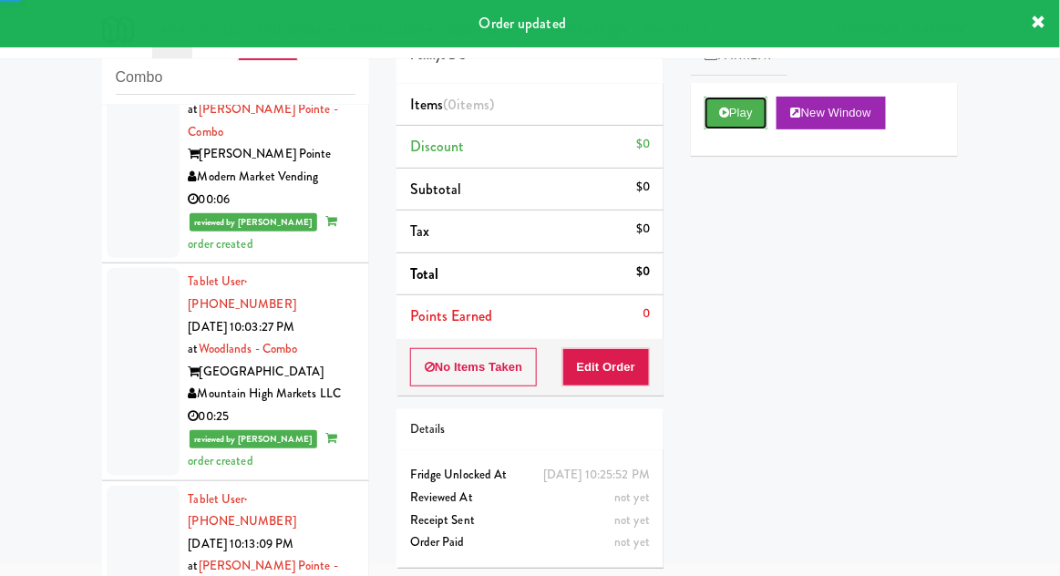
click at [730, 118] on button "Play" at bounding box center [736, 113] width 63 height 33
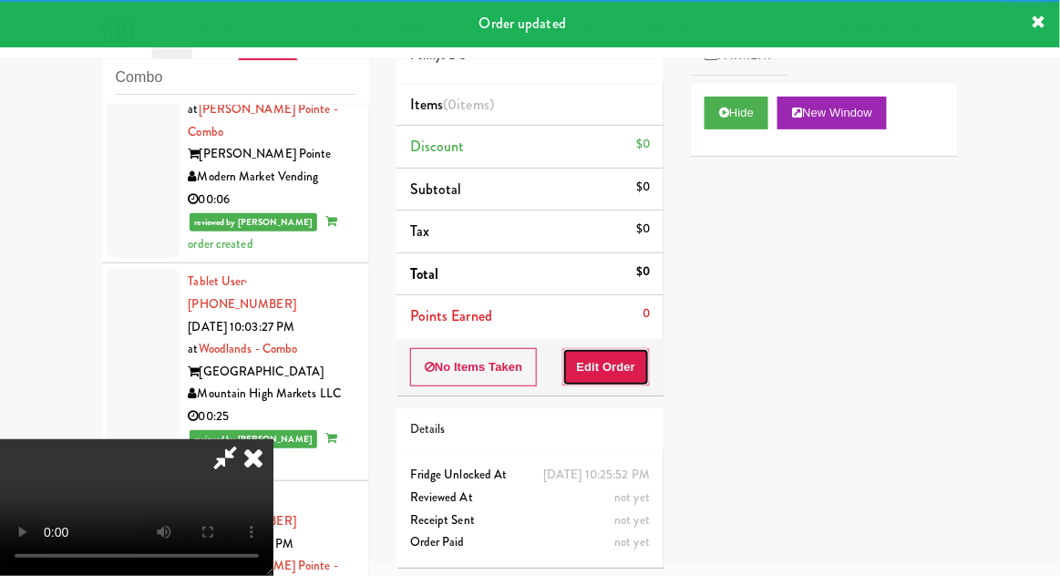
click at [610, 360] on button "Edit Order" at bounding box center [607, 367] width 88 height 38
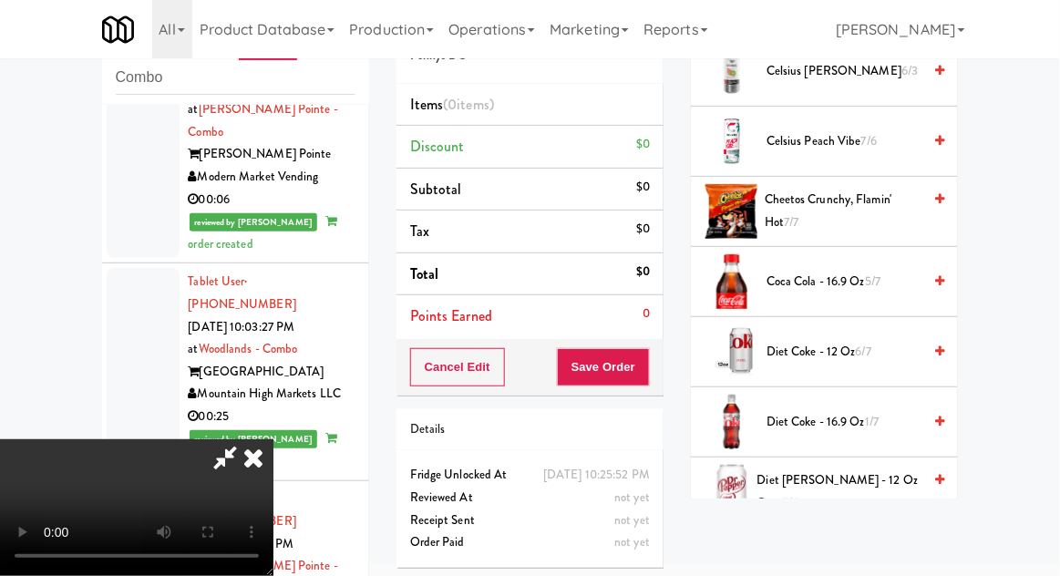
scroll to position [317, 0]
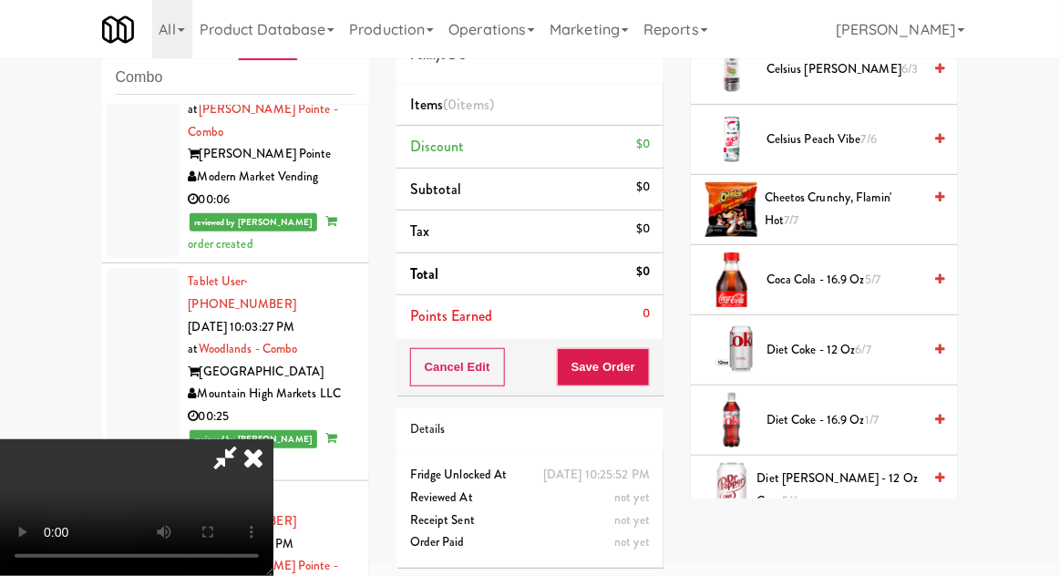
click at [870, 273] on span "5/7" at bounding box center [873, 279] width 16 height 17
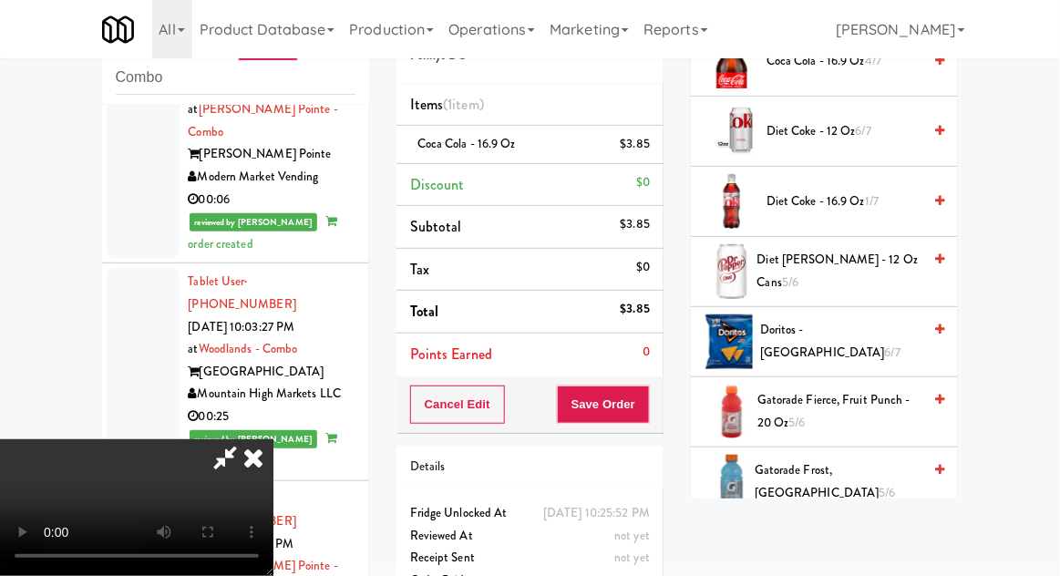
scroll to position [539, 0]
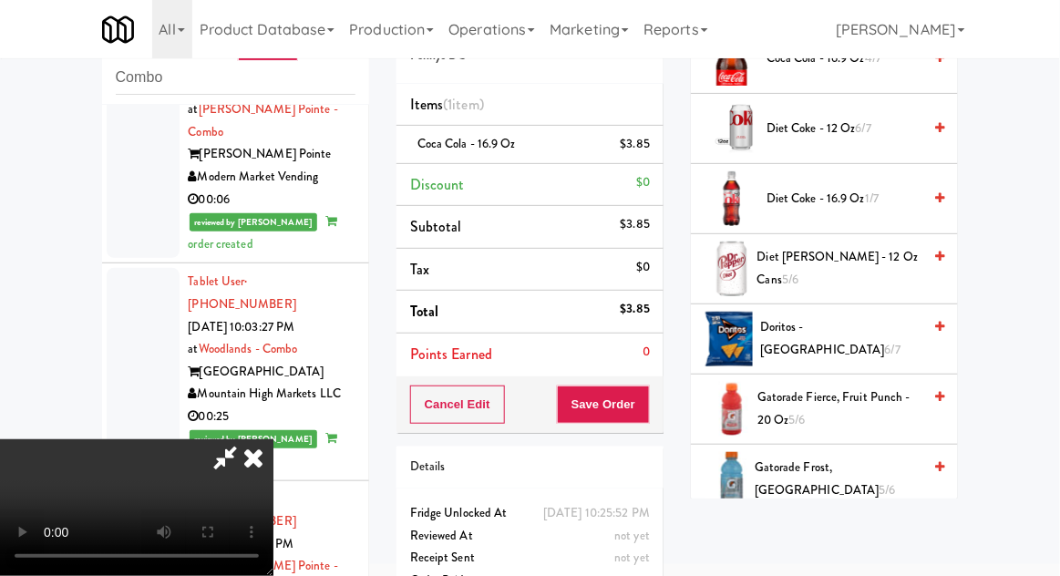
click at [885, 343] on span "6/7" at bounding box center [893, 349] width 16 height 17
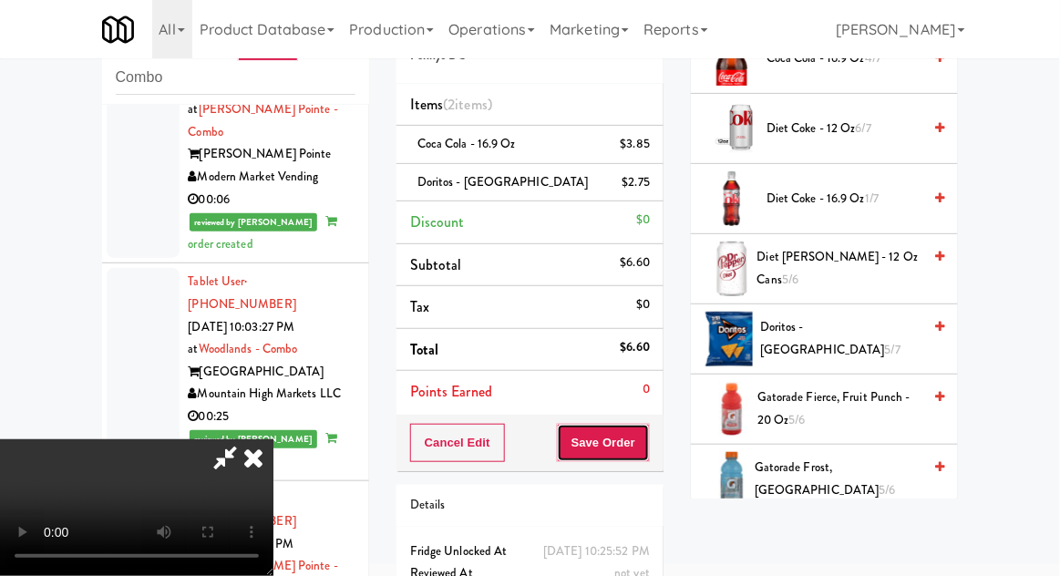
click at [646, 446] on button "Save Order" at bounding box center [603, 443] width 93 height 38
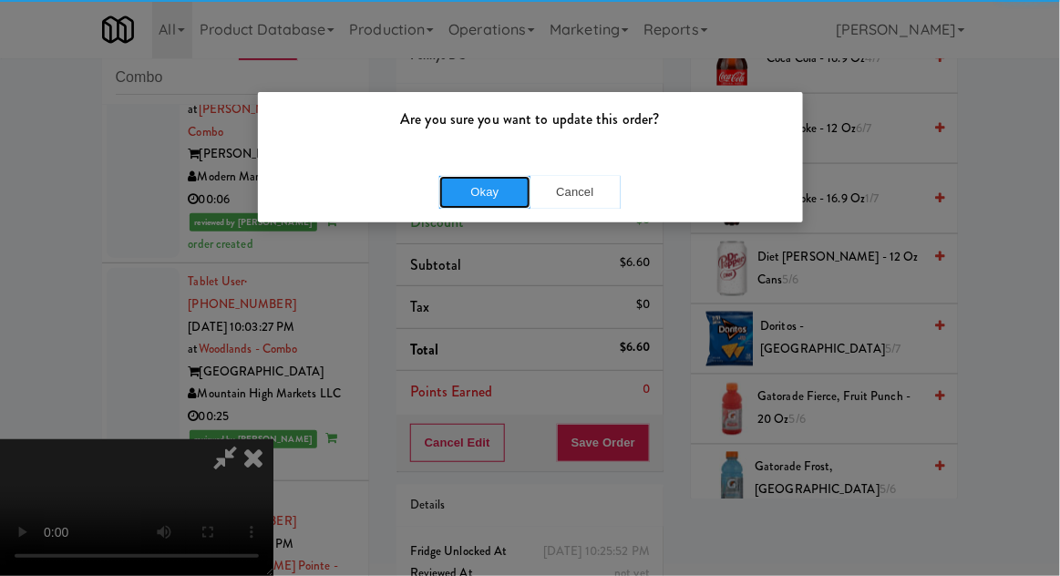
click at [455, 200] on button "Okay" at bounding box center [484, 192] width 91 height 33
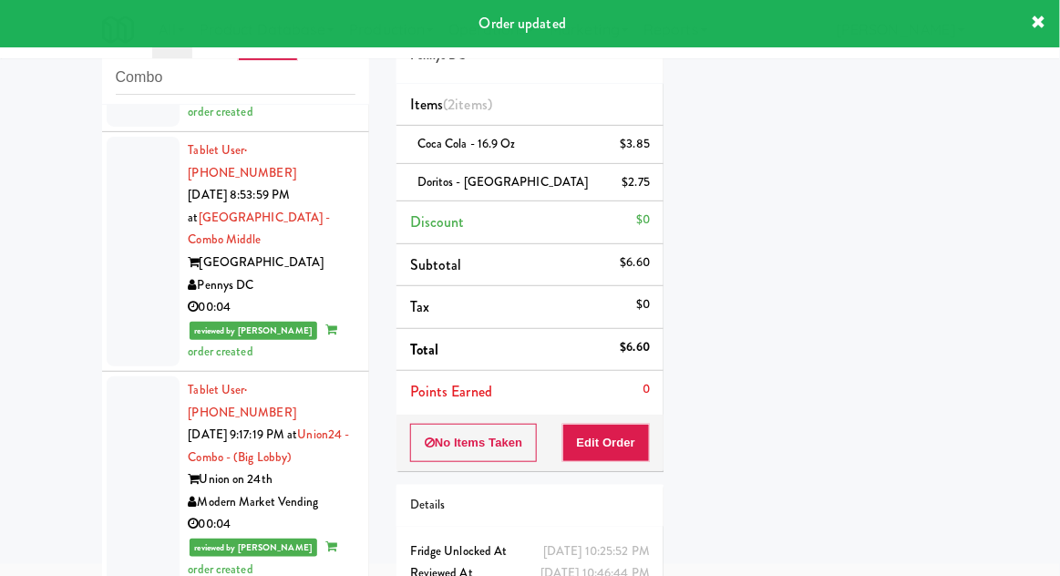
scroll to position [0, 0]
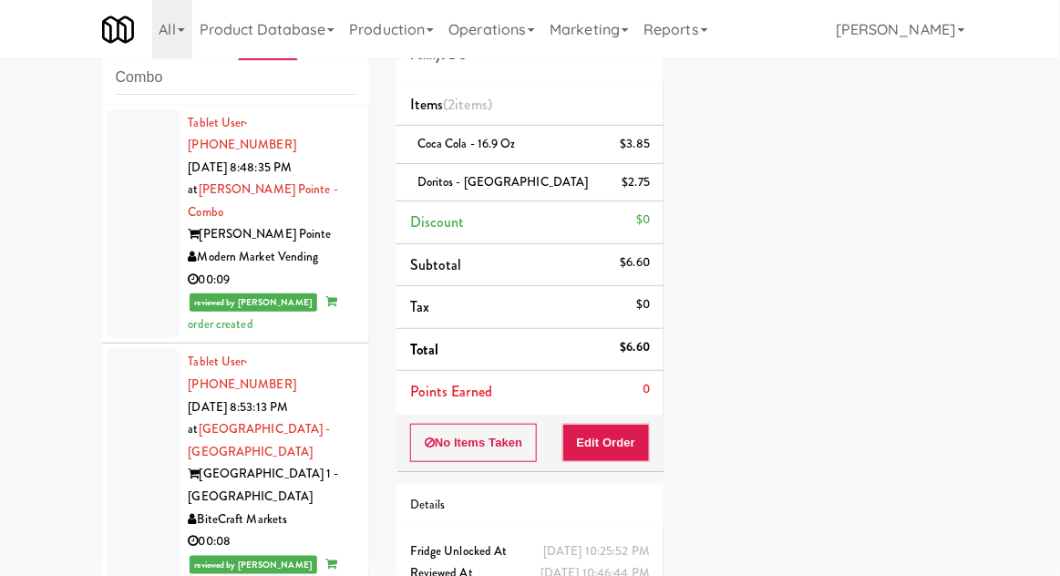
click at [133, 222] on div at bounding box center [143, 224] width 73 height 230
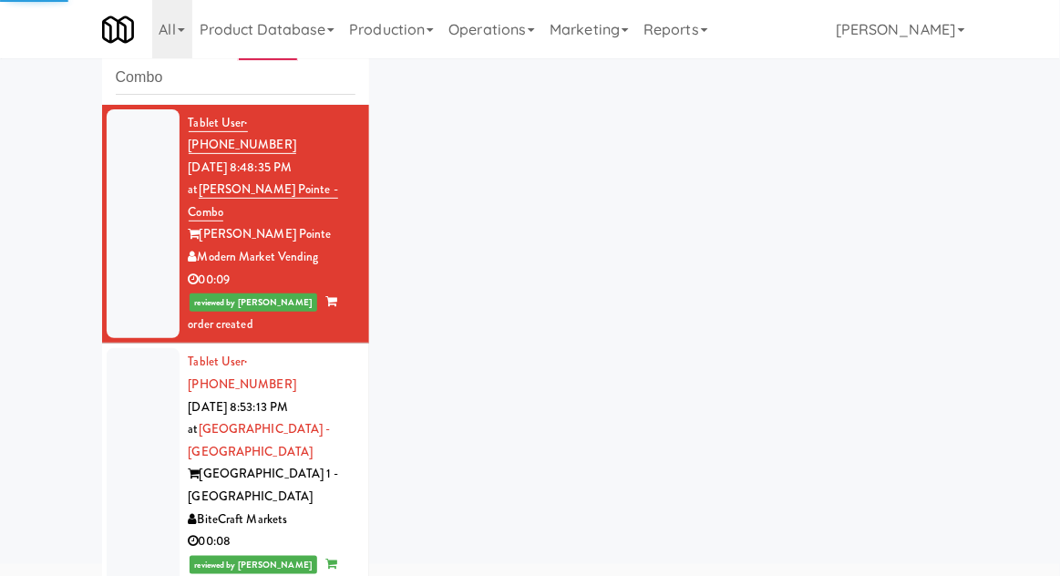
click at [129, 415] on div at bounding box center [143, 474] width 73 height 253
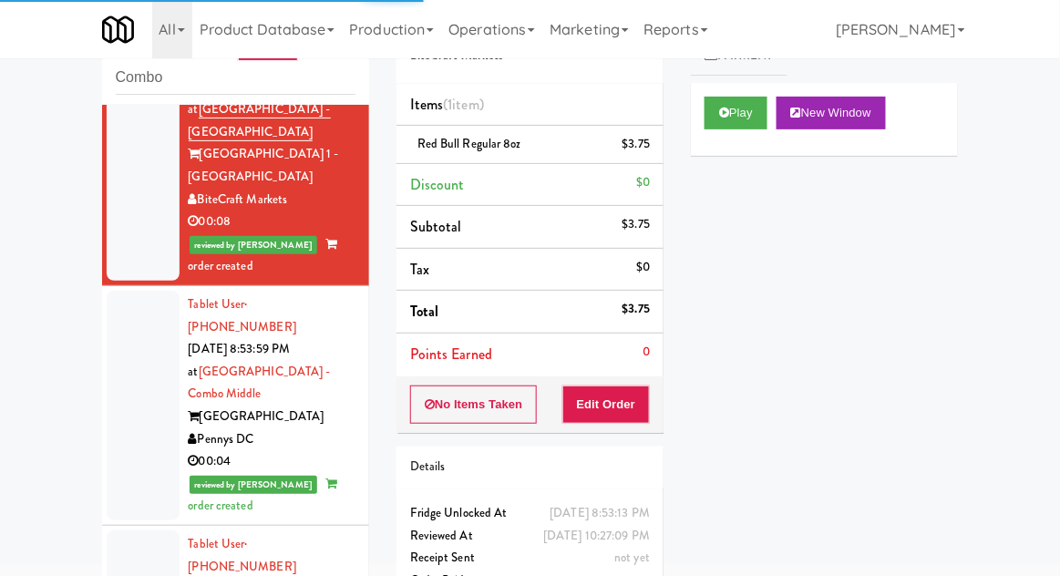
scroll to position [336, 0]
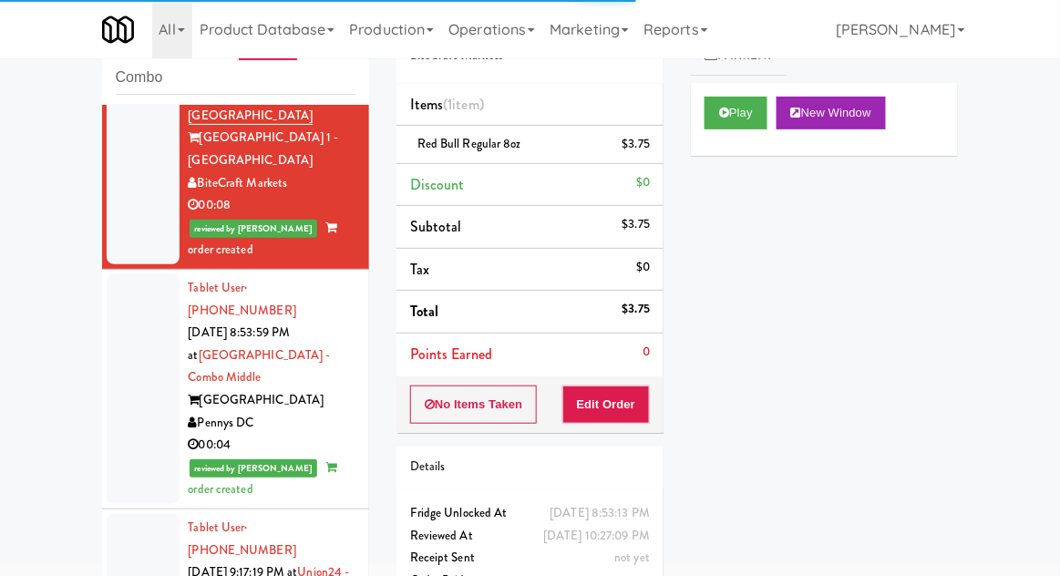
click at [119, 325] on div at bounding box center [143, 389] width 73 height 230
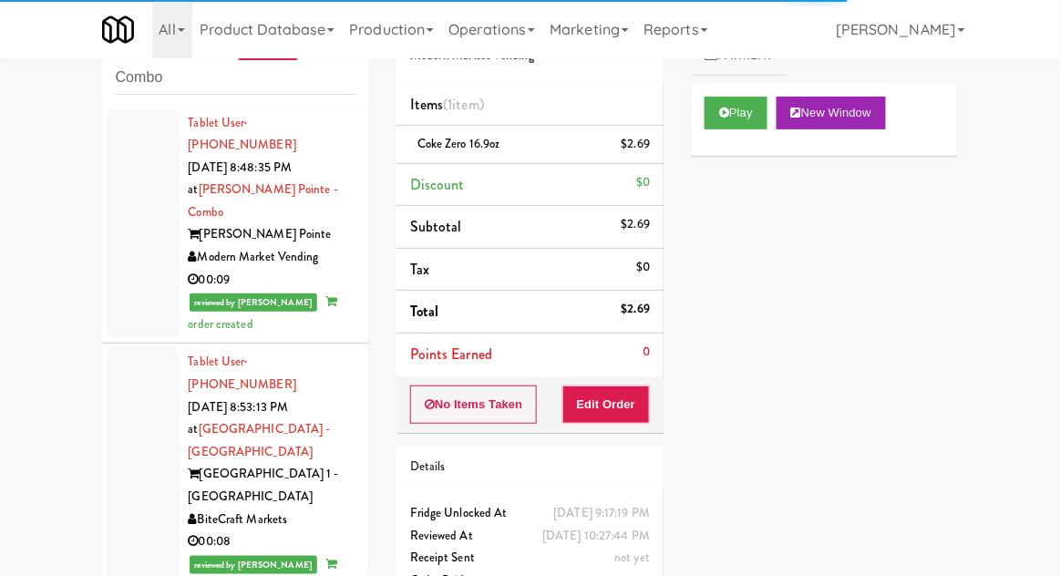
click at [131, 233] on div at bounding box center [143, 224] width 73 height 230
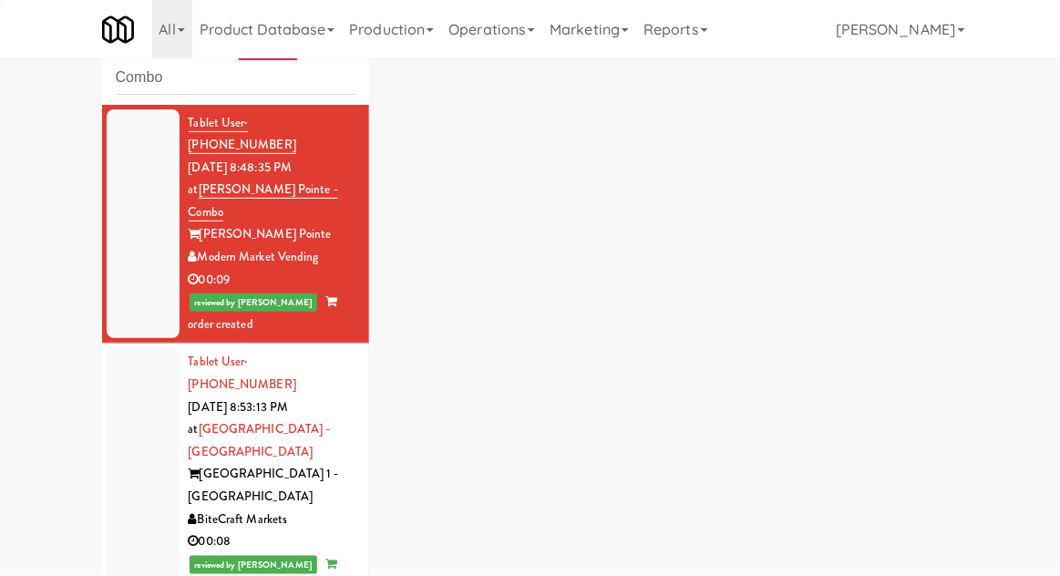
click at [133, 406] on div at bounding box center [143, 474] width 73 height 253
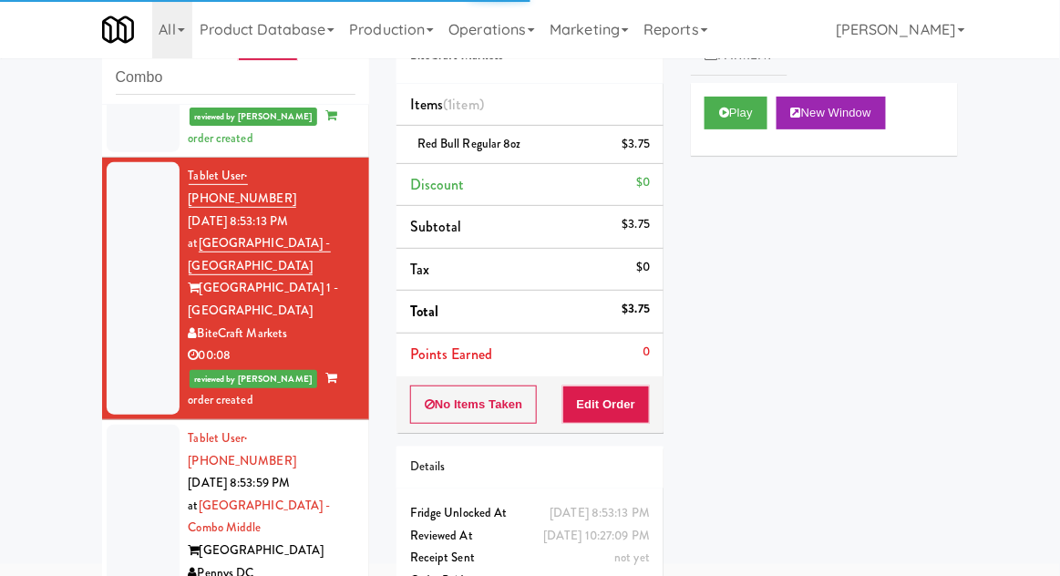
click at [127, 432] on div at bounding box center [143, 540] width 73 height 230
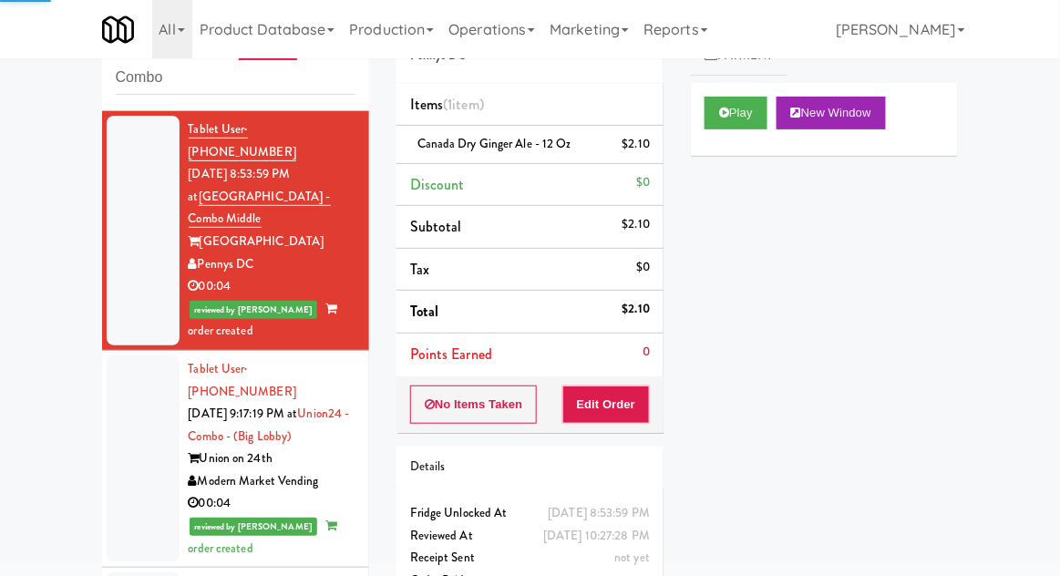
click at [126, 374] on div at bounding box center [143, 459] width 73 height 207
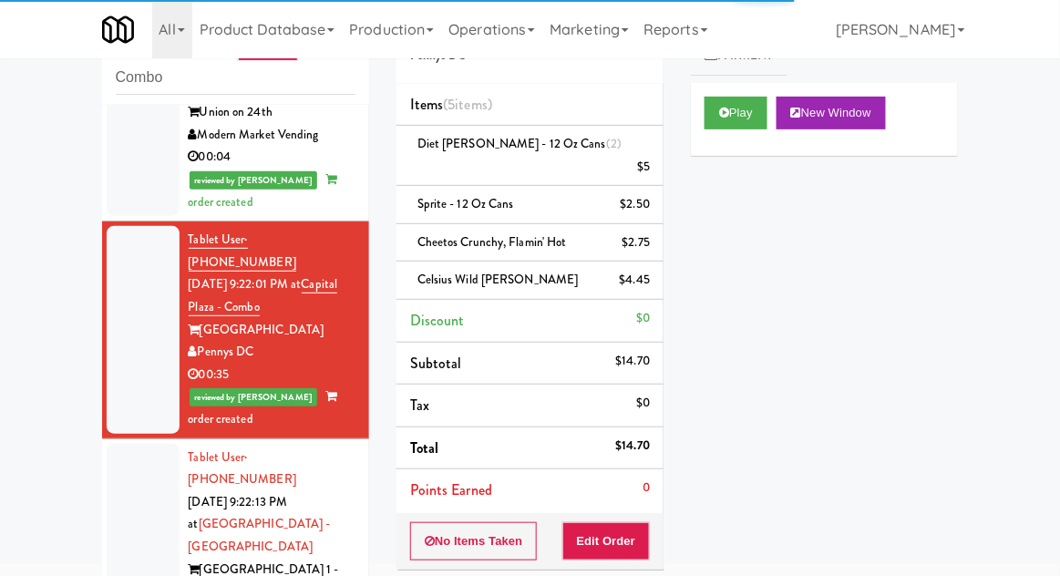
click at [118, 444] on div at bounding box center [143, 570] width 73 height 253
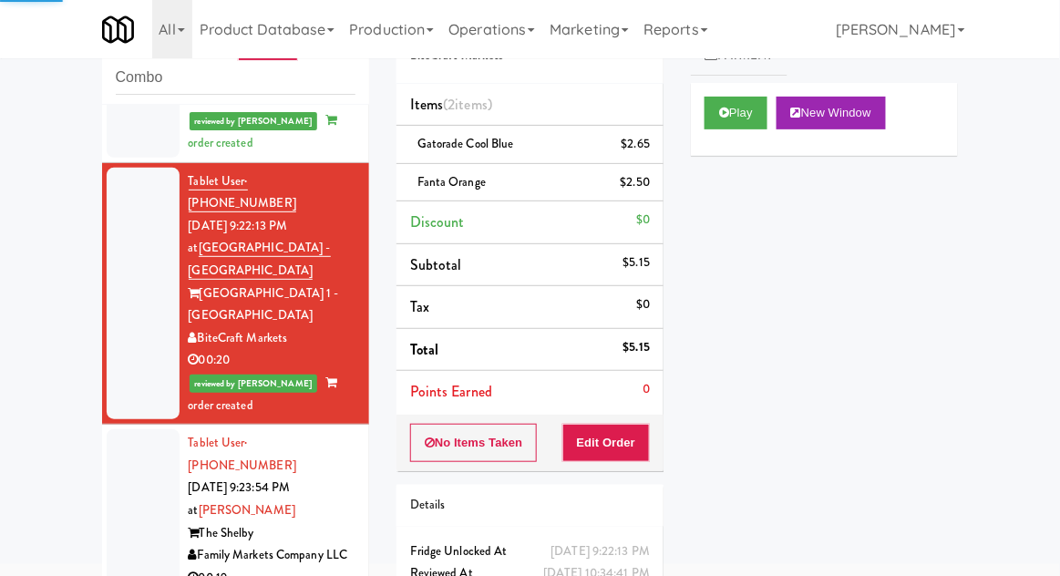
click at [113, 429] on div at bounding box center [143, 532] width 73 height 207
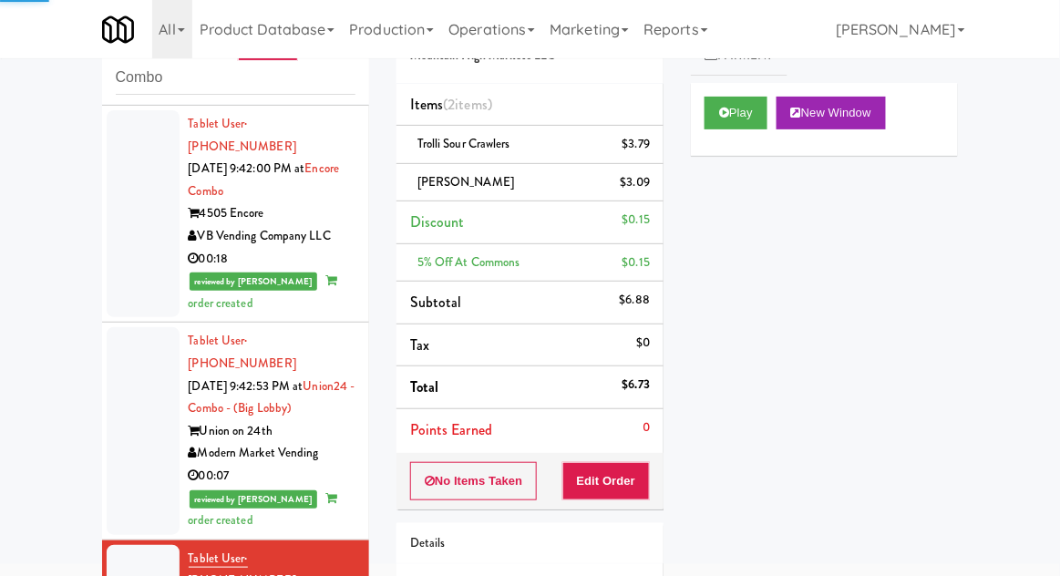
scroll to position [3220, 0]
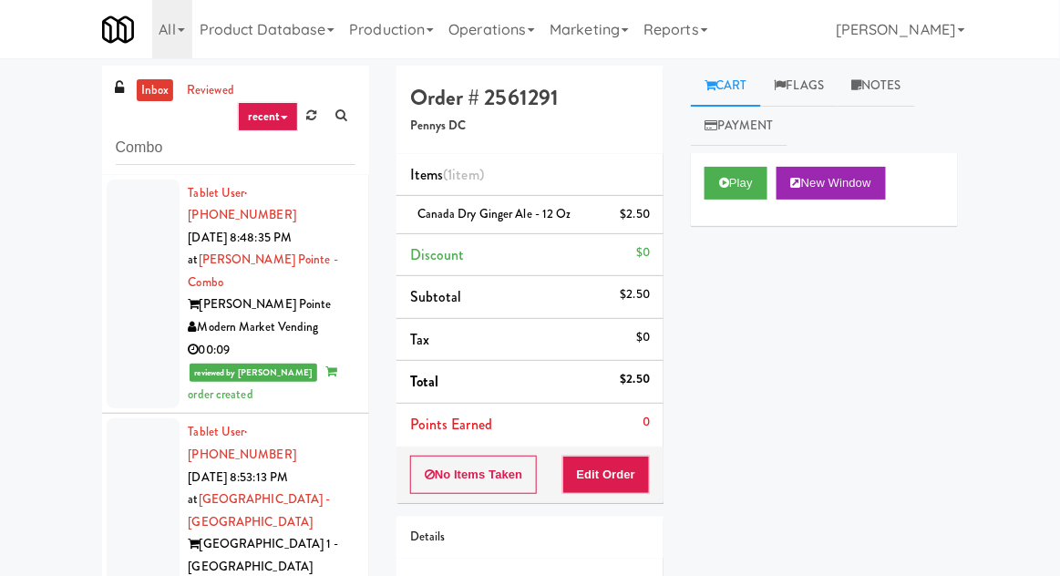
scroll to position [70, 0]
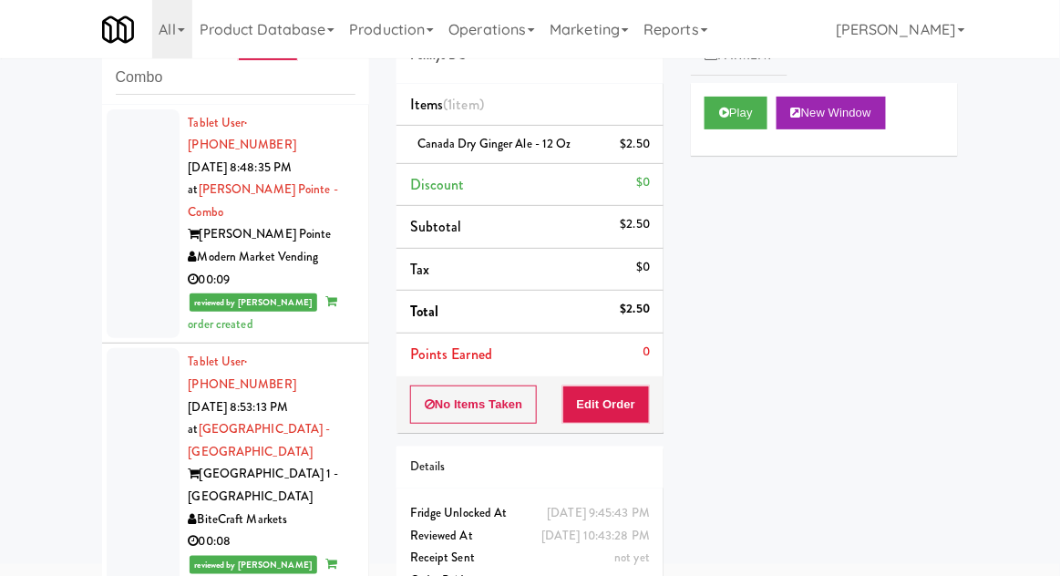
click at [121, 233] on div at bounding box center [143, 224] width 73 height 230
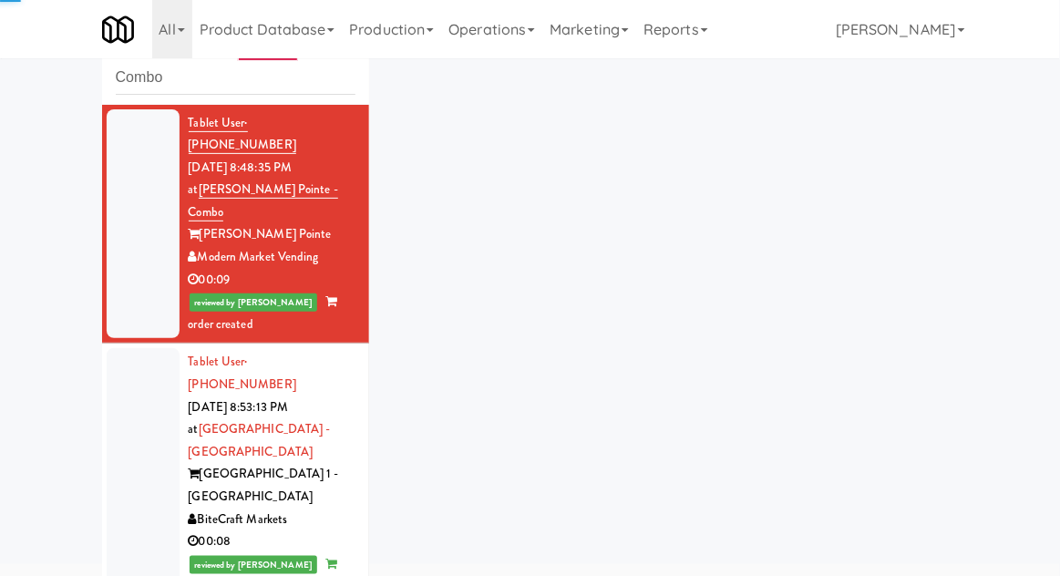
click at [133, 399] on div at bounding box center [143, 474] width 73 height 253
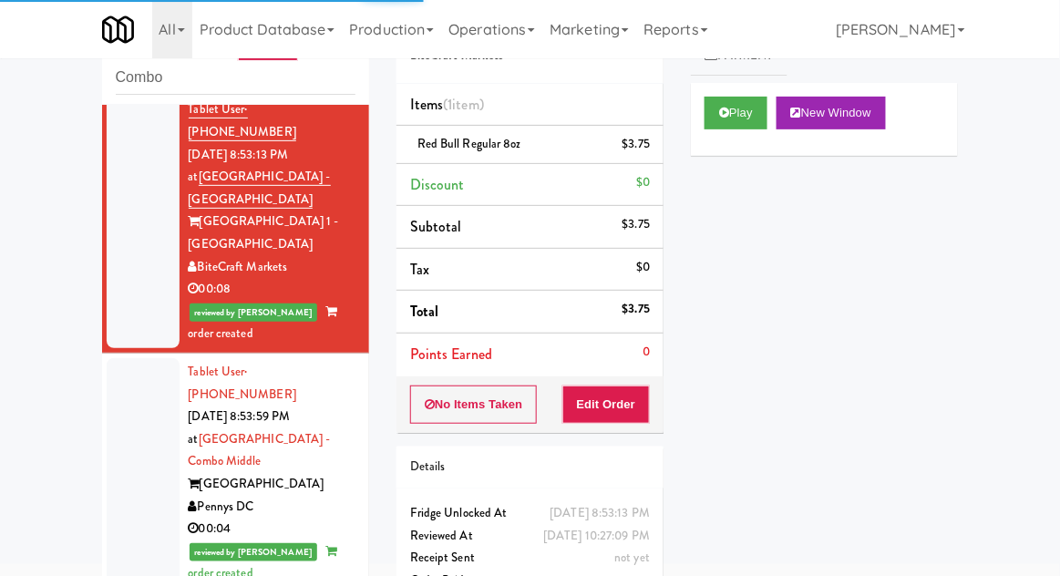
scroll to position [279, 0]
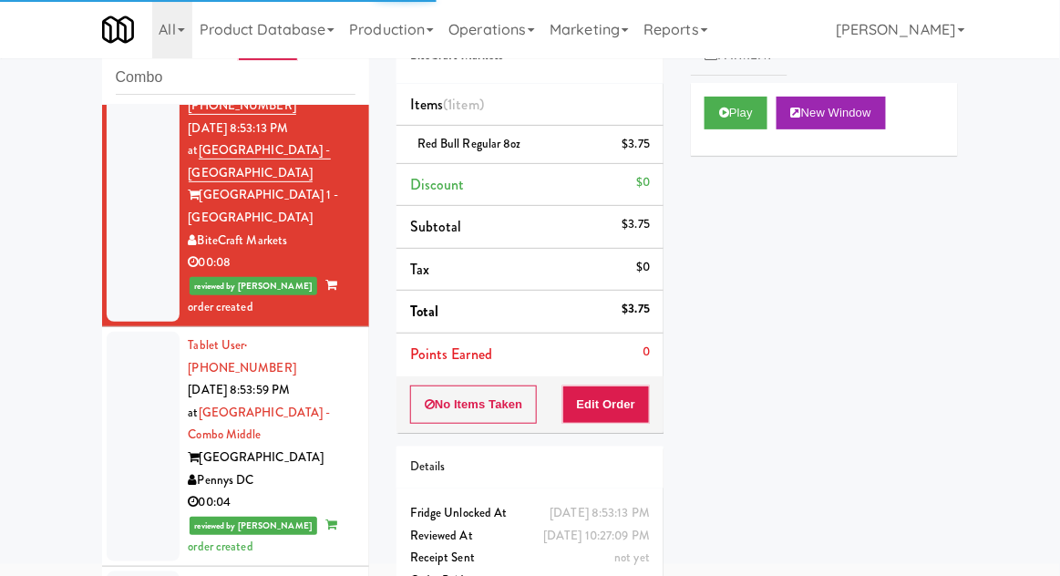
click at [125, 372] on div at bounding box center [143, 447] width 73 height 230
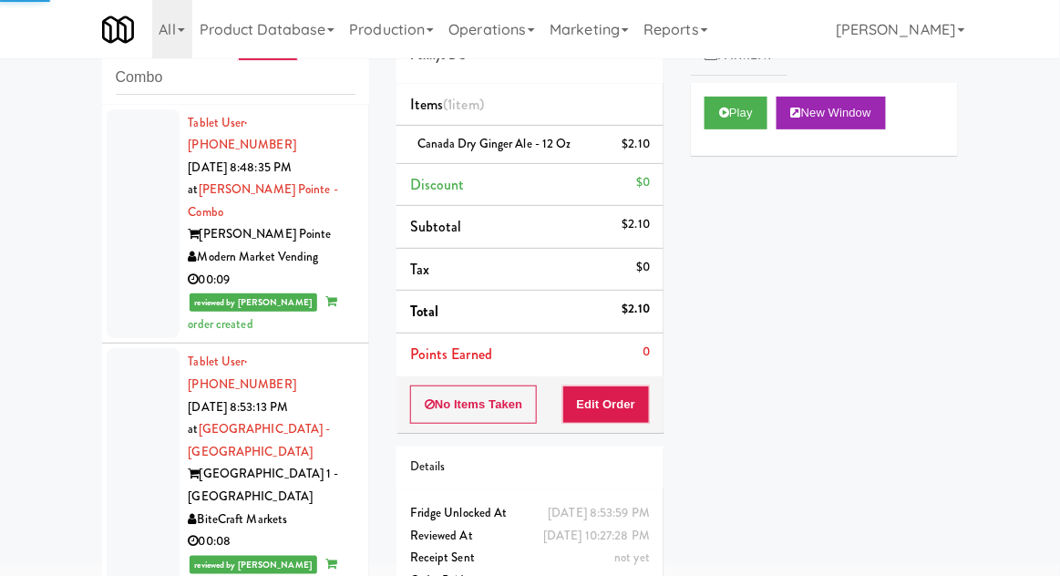
click at [136, 247] on div at bounding box center [143, 224] width 73 height 230
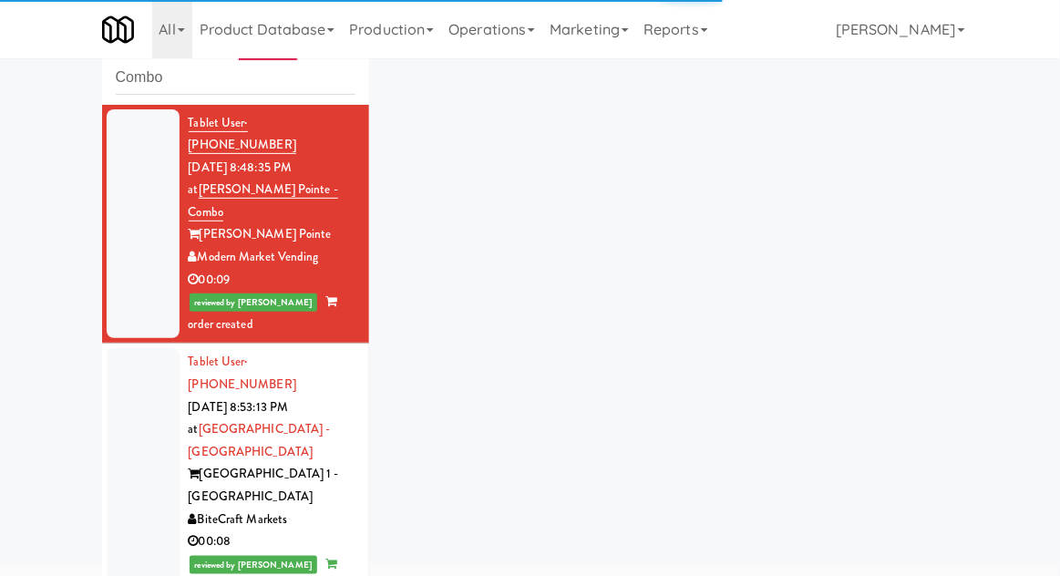
click at [148, 398] on div at bounding box center [143, 474] width 73 height 253
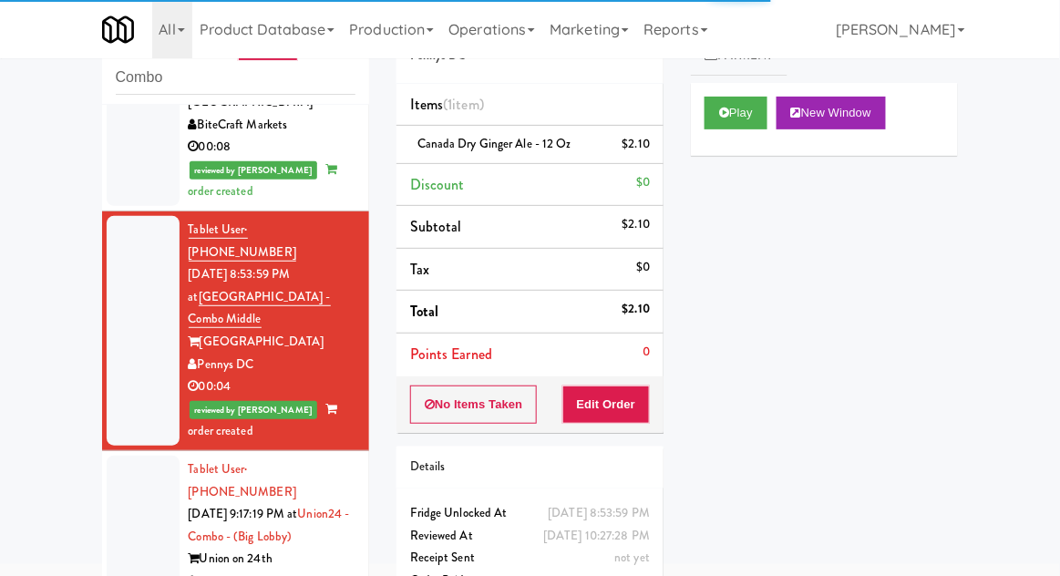
click at [130, 456] on div at bounding box center [143, 559] width 73 height 207
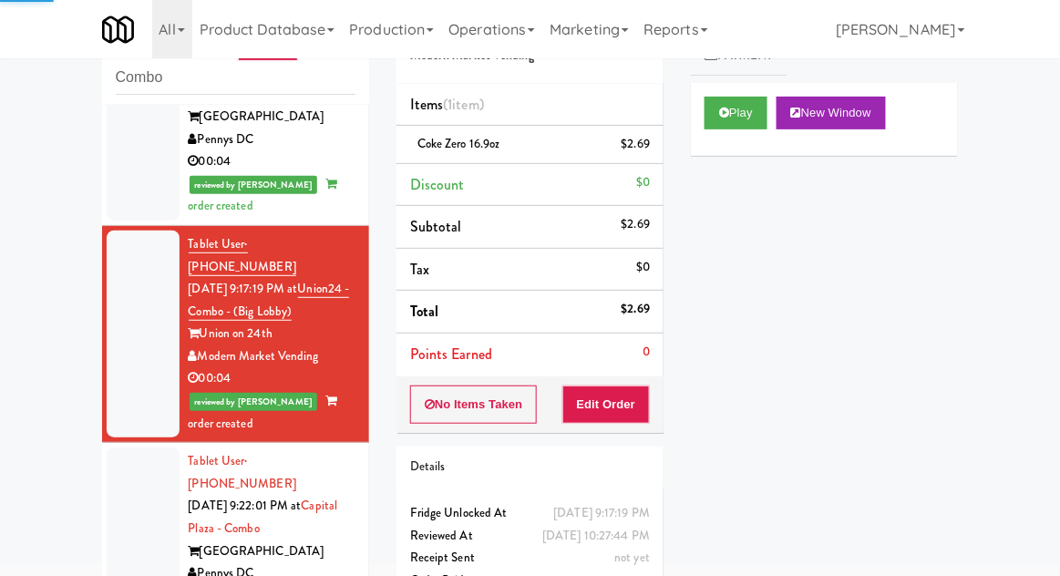
click at [124, 448] on div at bounding box center [143, 551] width 73 height 207
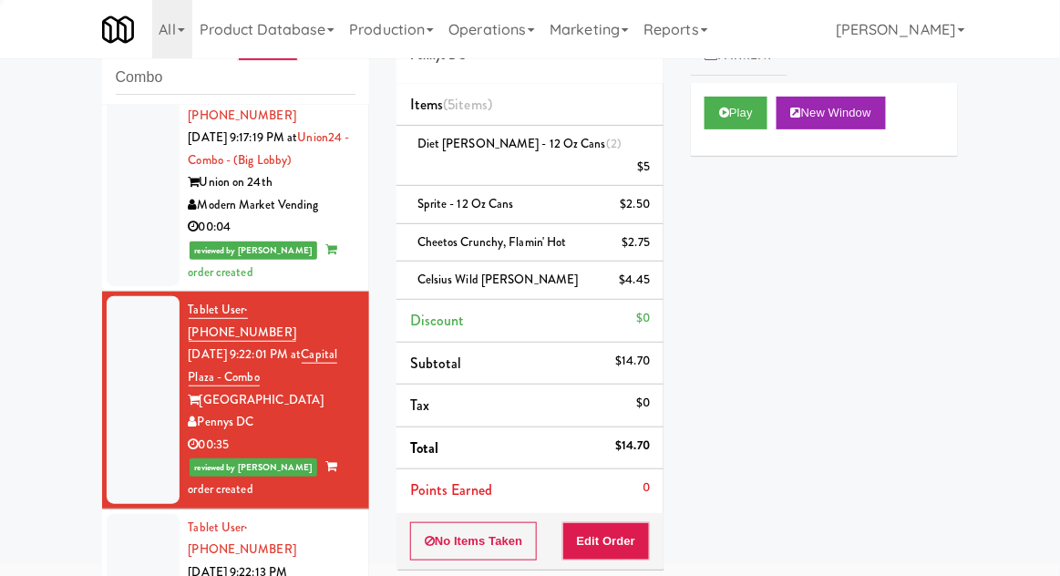
scroll to position [774, 0]
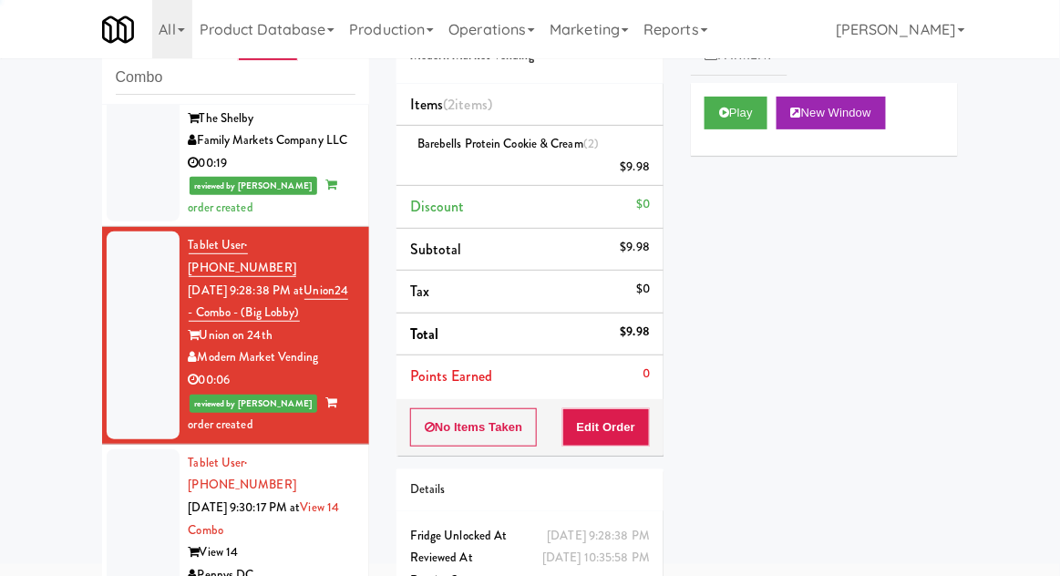
click at [111, 450] on div at bounding box center [143, 553] width 73 height 207
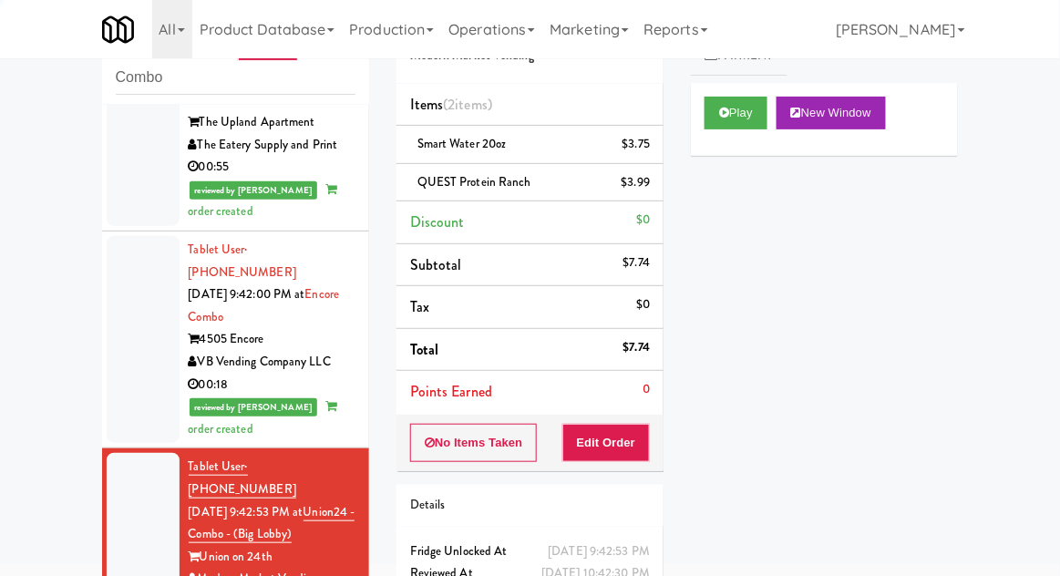
scroll to position [3124, 0]
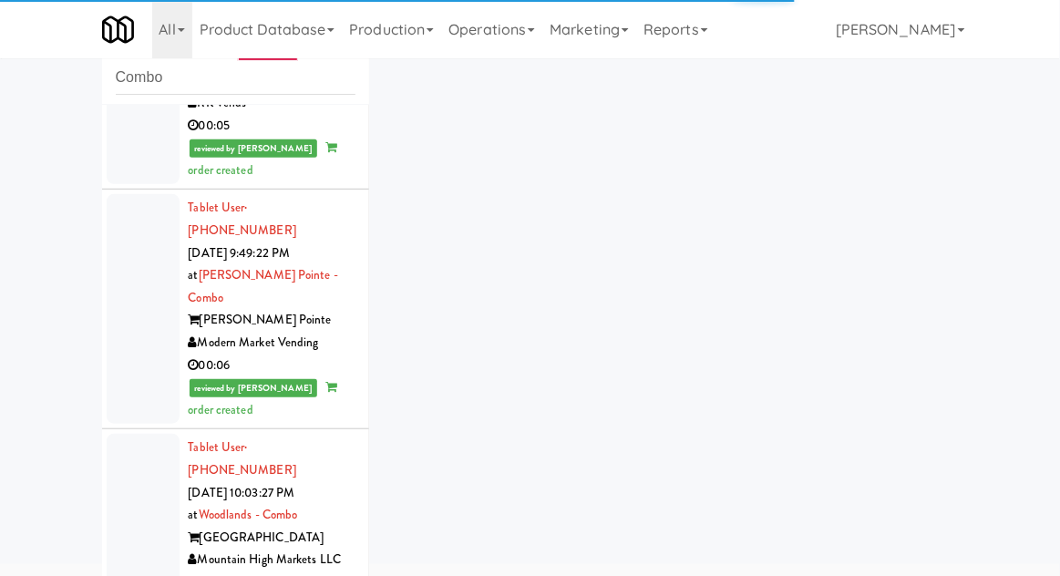
scroll to position [4457, 0]
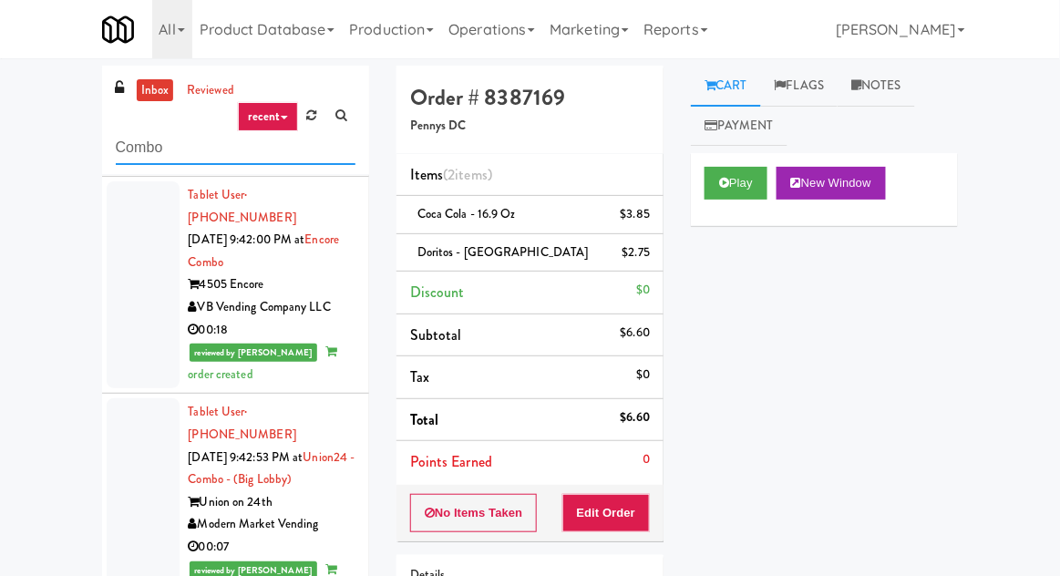
click at [130, 150] on input "Combo" at bounding box center [236, 148] width 240 height 34
click at [132, 151] on input "Combo" at bounding box center [236, 148] width 240 height 34
type input "Fridge"
click at [27, 125] on div "inbox reviewed recent all unclear take inventory issue suspicious failed recent…" at bounding box center [530, 401] width 1060 height 670
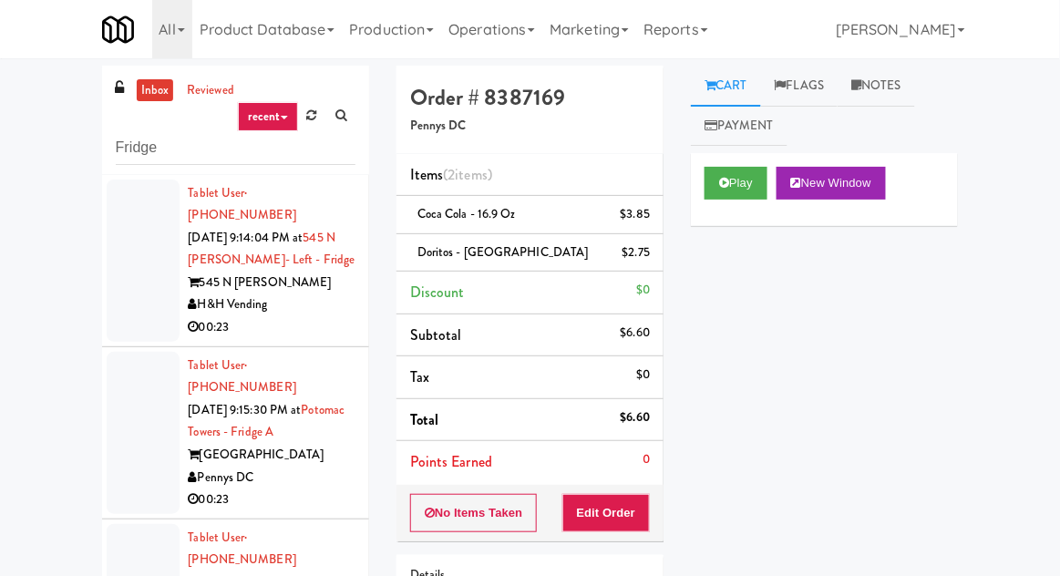
click at [53, 371] on div "inbox reviewed recent all unclear take inventory issue suspicious failed recent…" at bounding box center [530, 401] width 1060 height 670
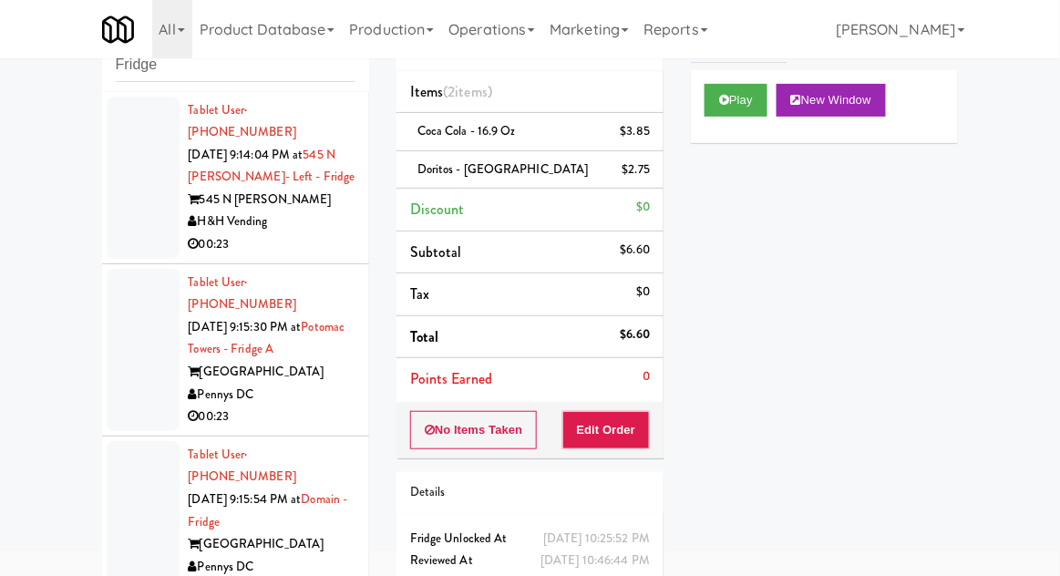
click at [123, 211] on div at bounding box center [143, 178] width 73 height 162
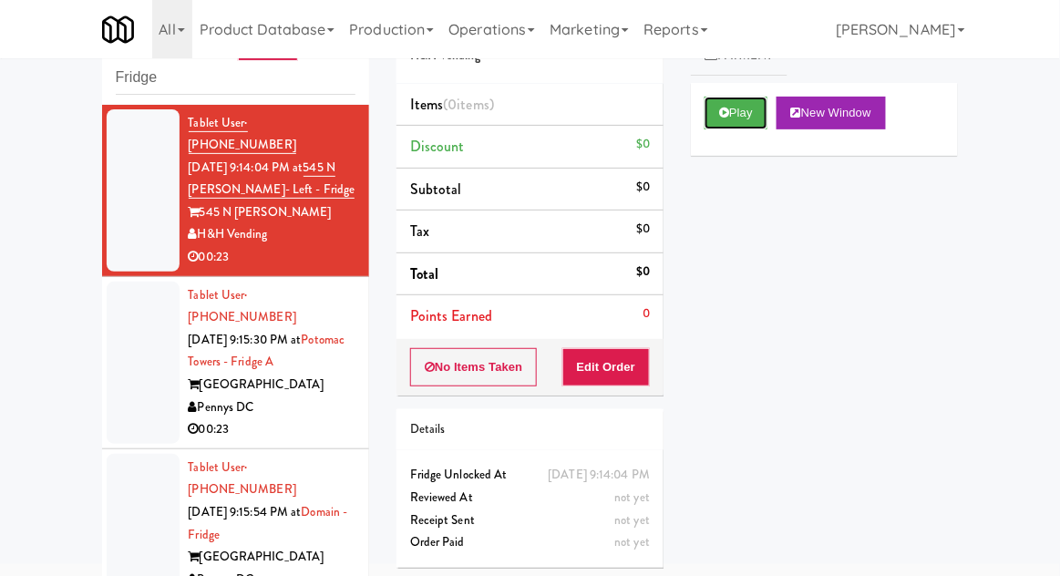
click at [714, 127] on button "Play" at bounding box center [736, 113] width 63 height 33
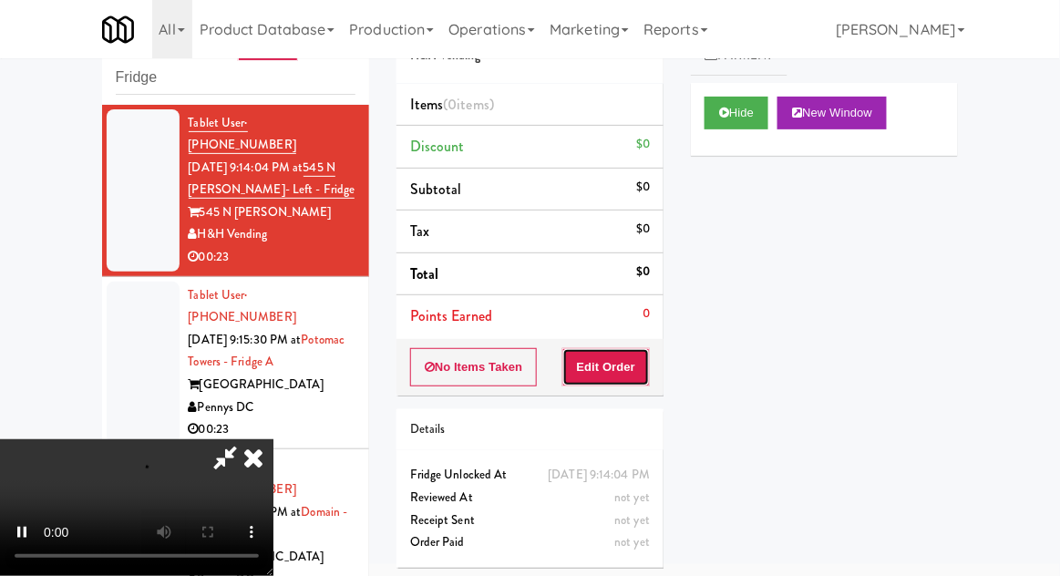
click at [594, 367] on button "Edit Order" at bounding box center [607, 367] width 88 height 38
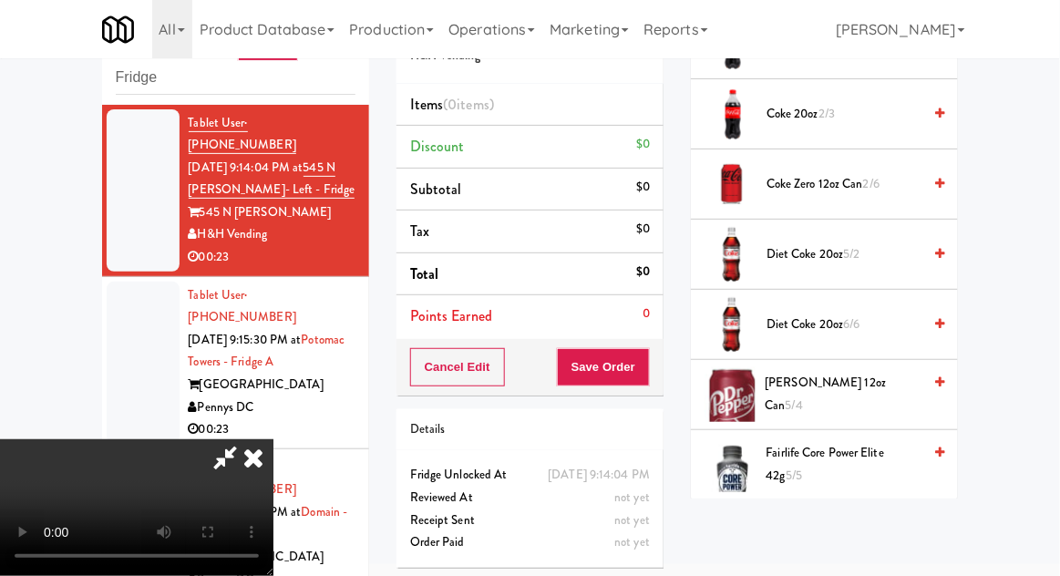
scroll to position [694, 0]
click at [864, 388] on span "Dr Pepper 12oz can 5/4" at bounding box center [844, 394] width 157 height 45
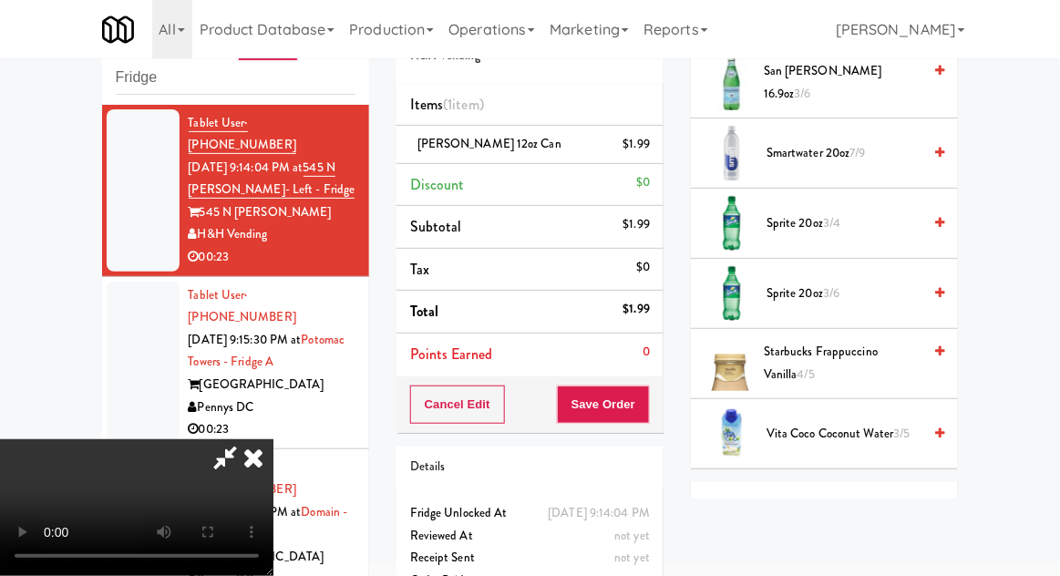
scroll to position [2480, 0]
click at [875, 423] on span "Vita Coco Coconut Water 3/5" at bounding box center [844, 434] width 155 height 23
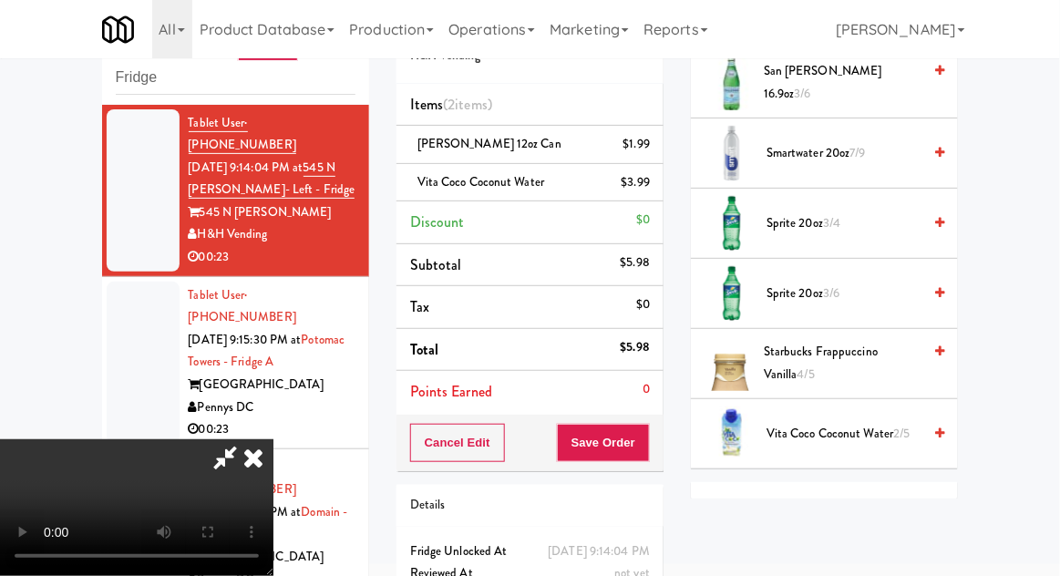
scroll to position [67, 0]
click at [650, 441] on button "Save Order" at bounding box center [603, 443] width 93 height 38
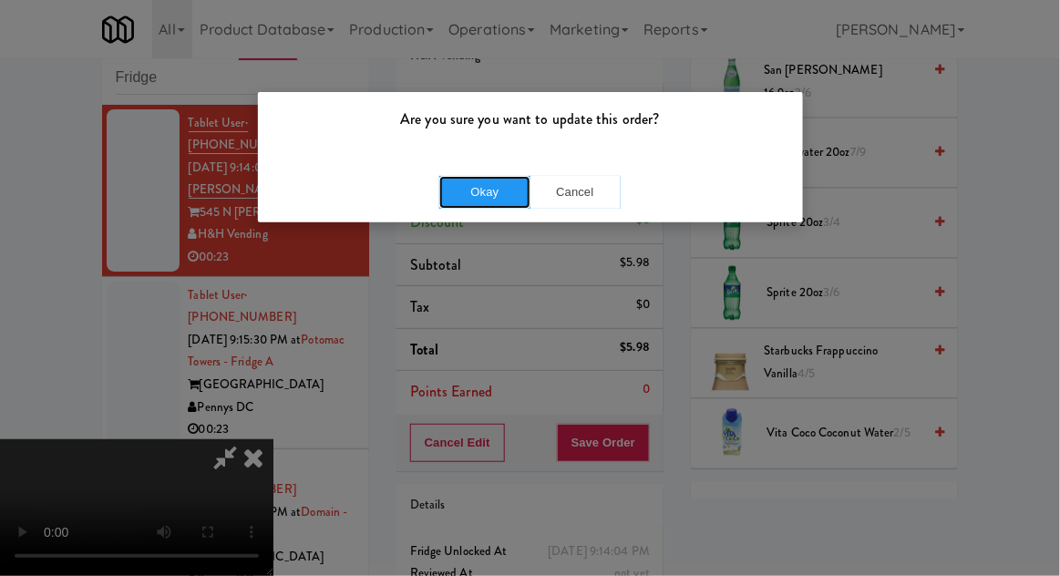
click at [480, 188] on button "Okay" at bounding box center [484, 192] width 91 height 33
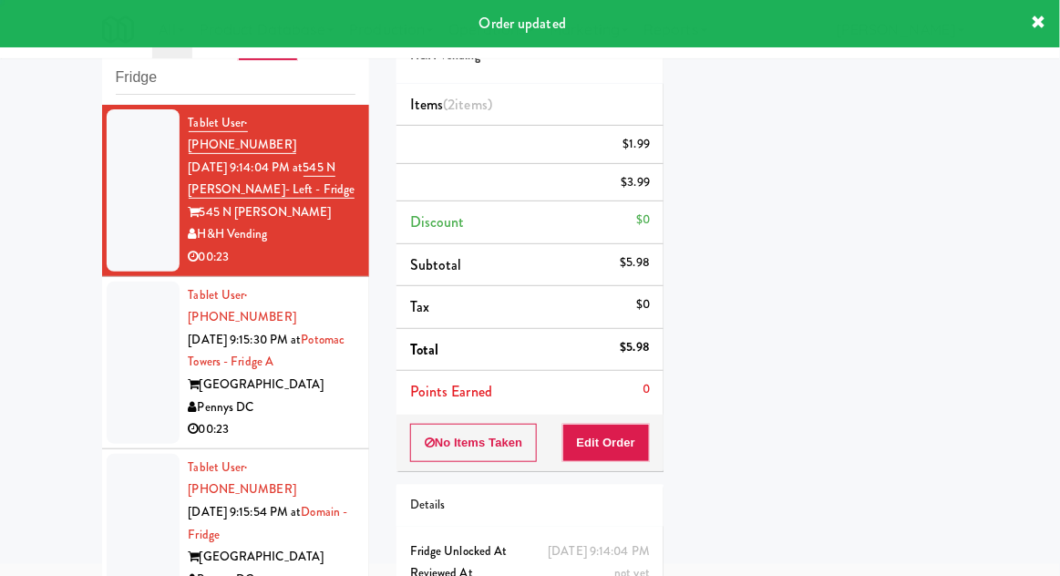
scroll to position [0, 0]
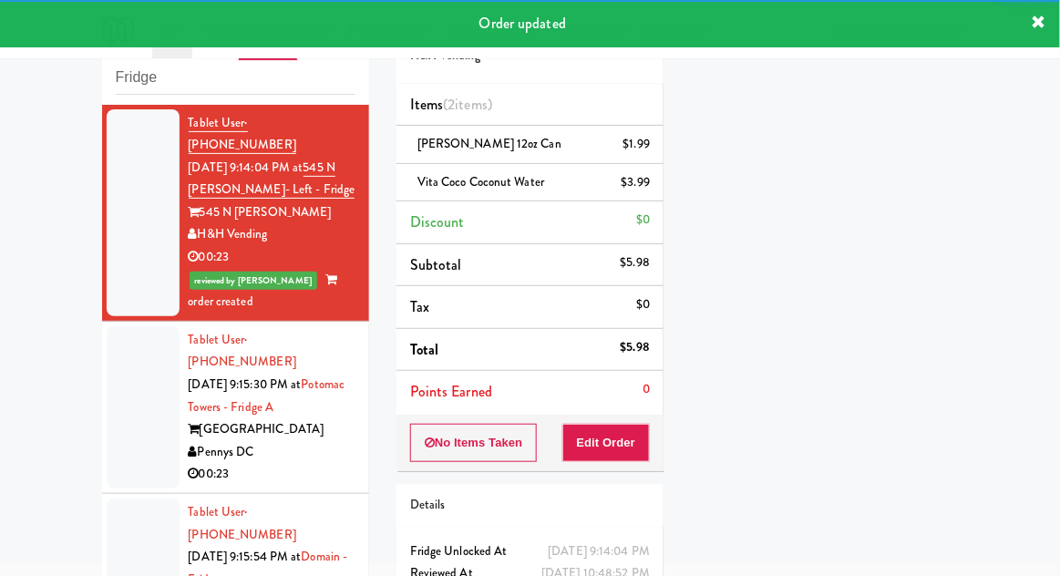
click at [119, 341] on div at bounding box center [143, 407] width 73 height 162
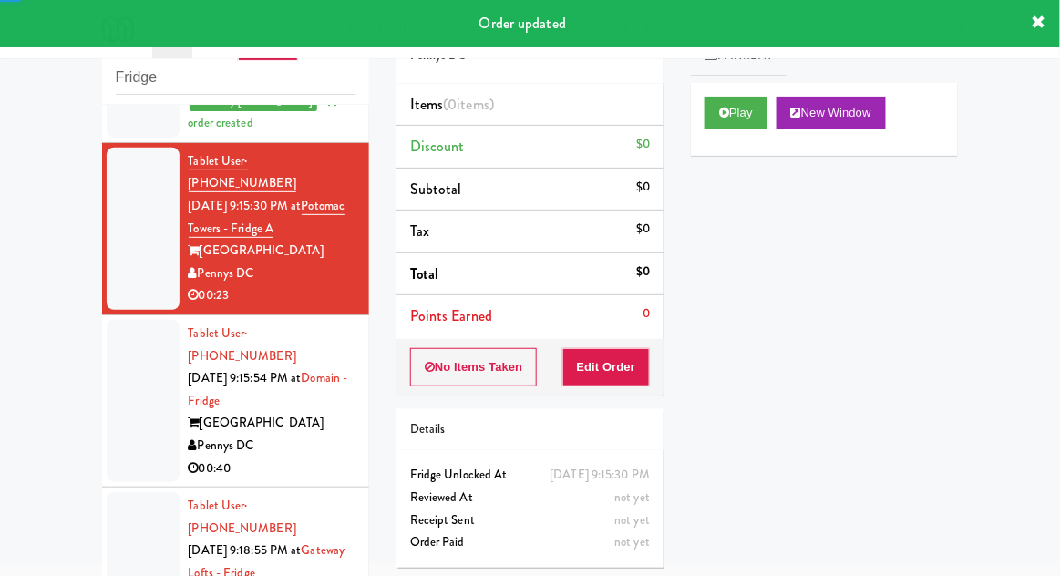
scroll to position [186, 0]
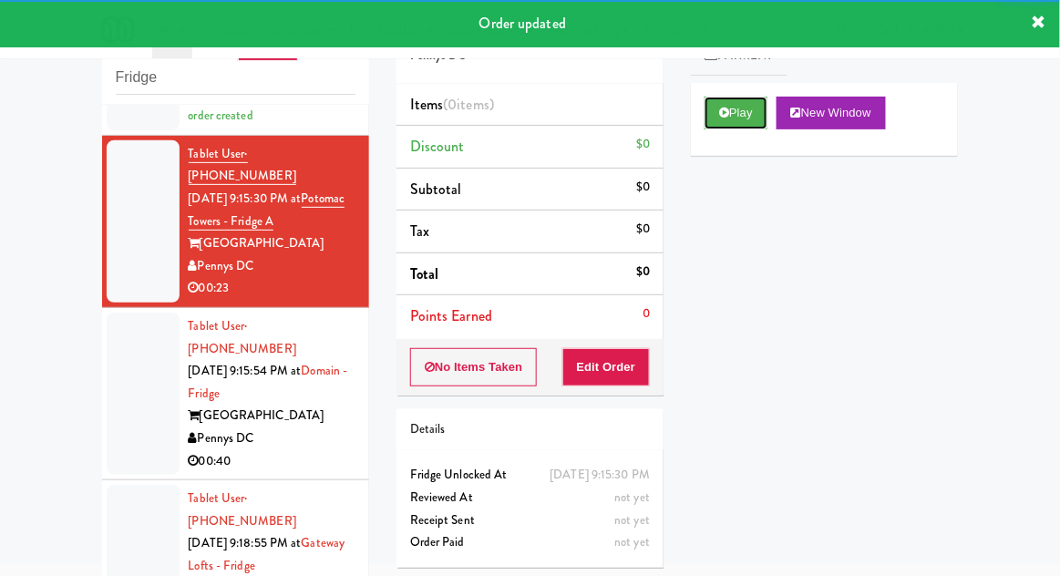
click at [726, 117] on icon at bounding box center [724, 113] width 10 height 12
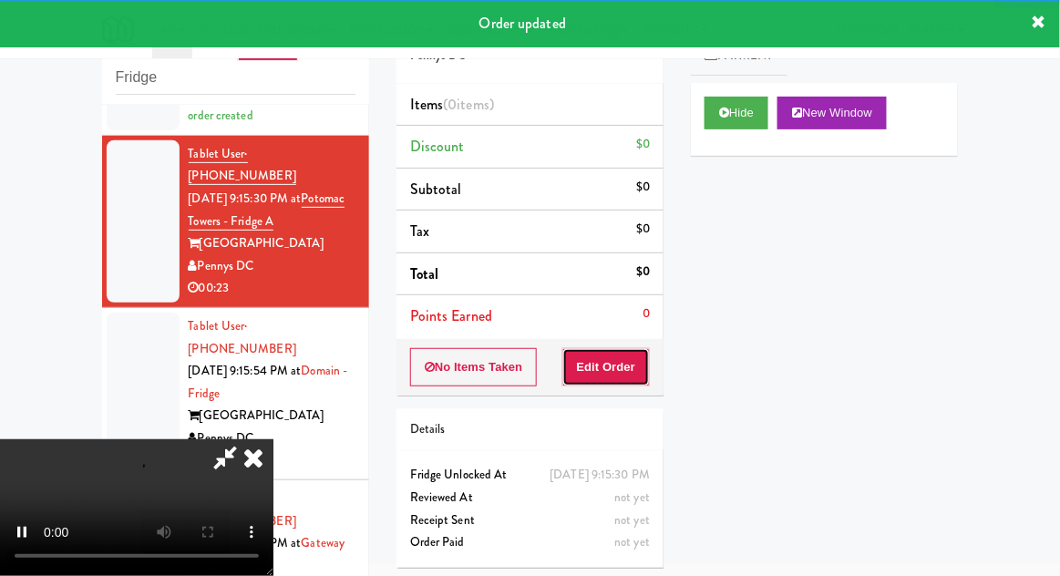
click at [601, 371] on button "Edit Order" at bounding box center [607, 367] width 88 height 38
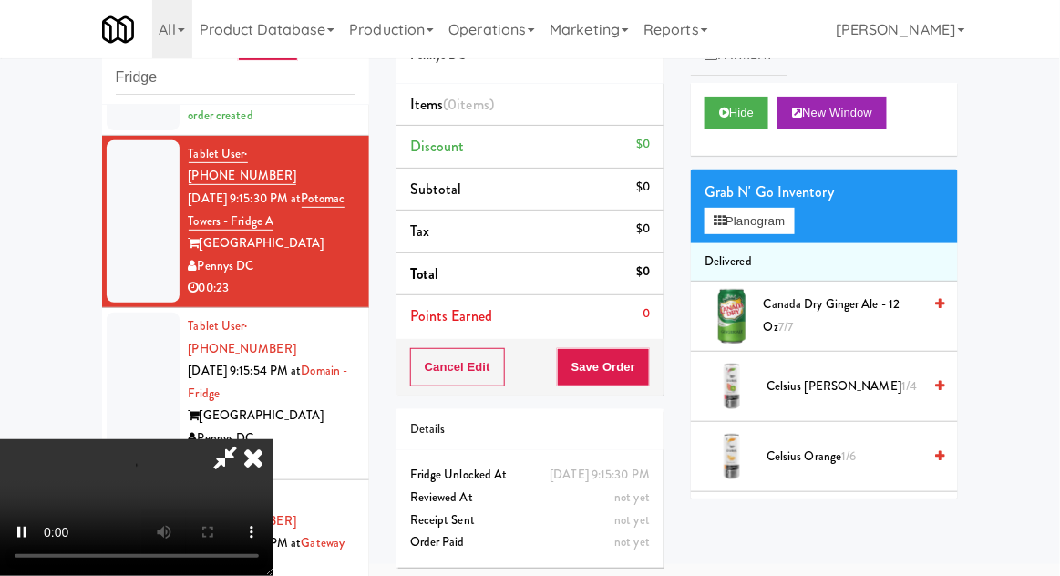
scroll to position [0, 0]
click at [794, 216] on button "Planogram" at bounding box center [749, 221] width 89 height 27
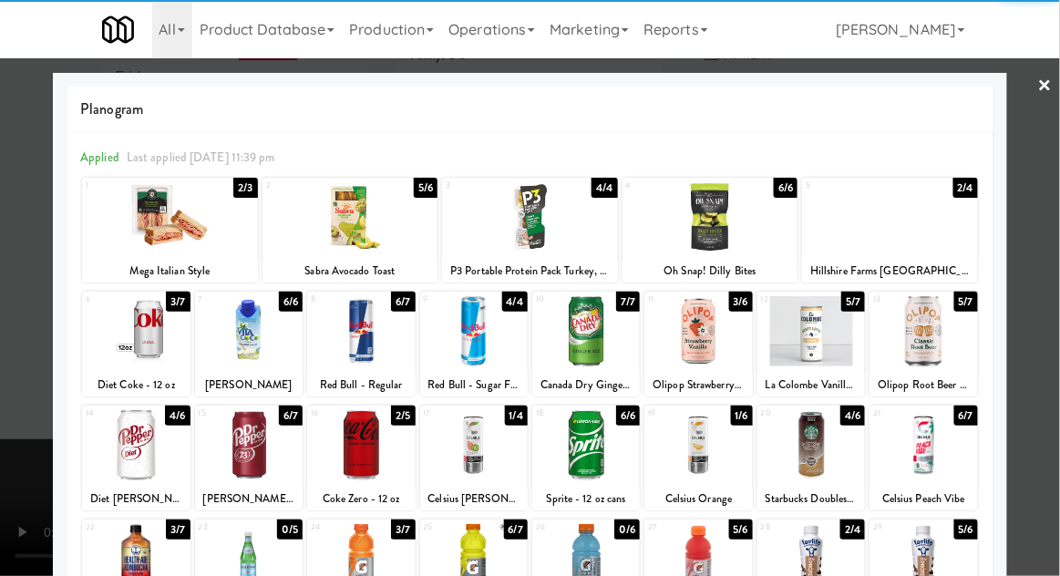
click at [927, 237] on div at bounding box center [890, 217] width 176 height 70
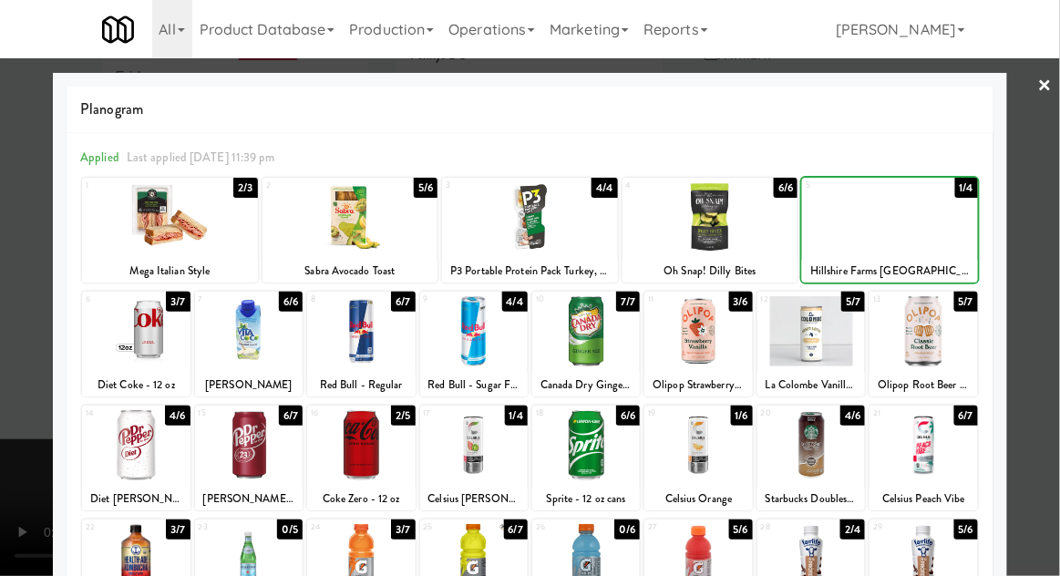
click at [1049, 209] on div at bounding box center [530, 288] width 1060 height 576
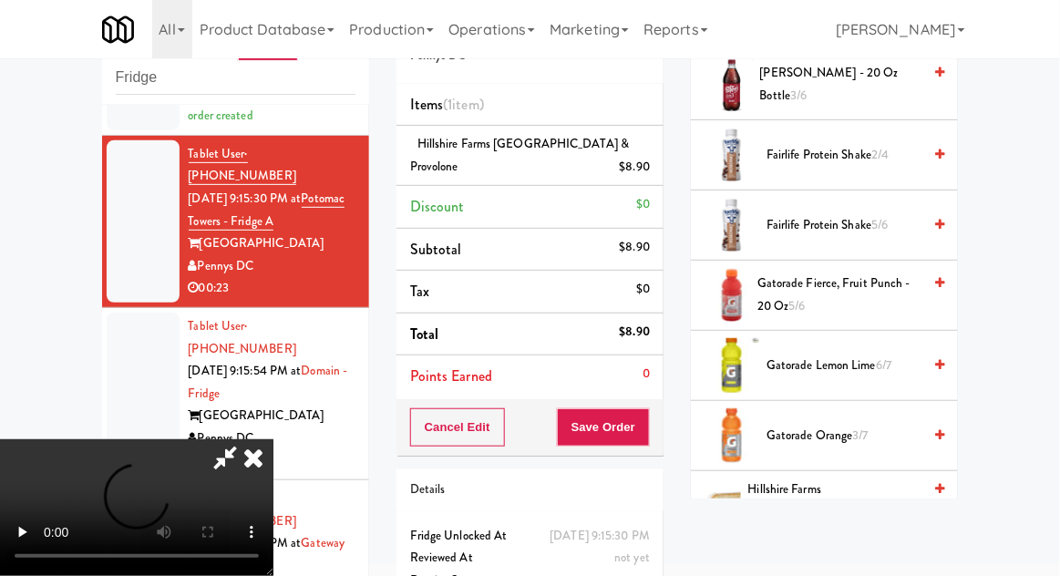
scroll to position [1012, 0]
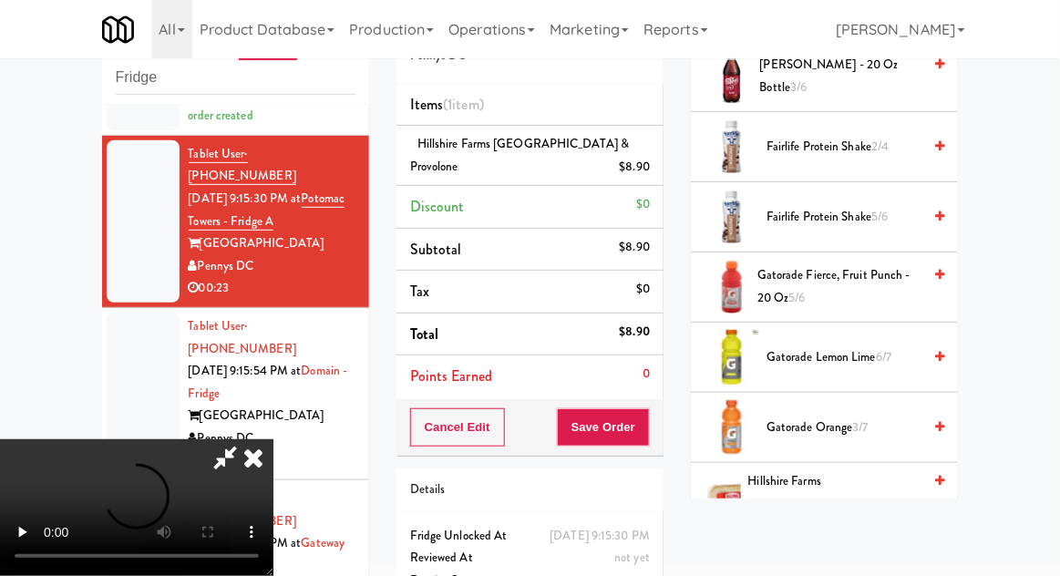
click at [865, 297] on span "Gatorade Fierce, Fruit Punch - 20 oz 5/6" at bounding box center [840, 286] width 164 height 45
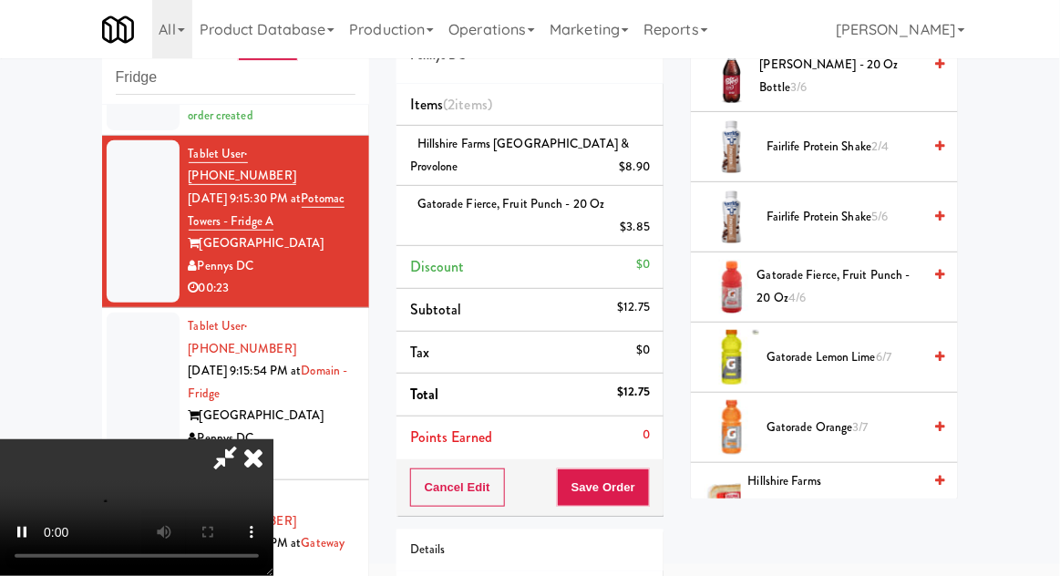
scroll to position [106, 0]
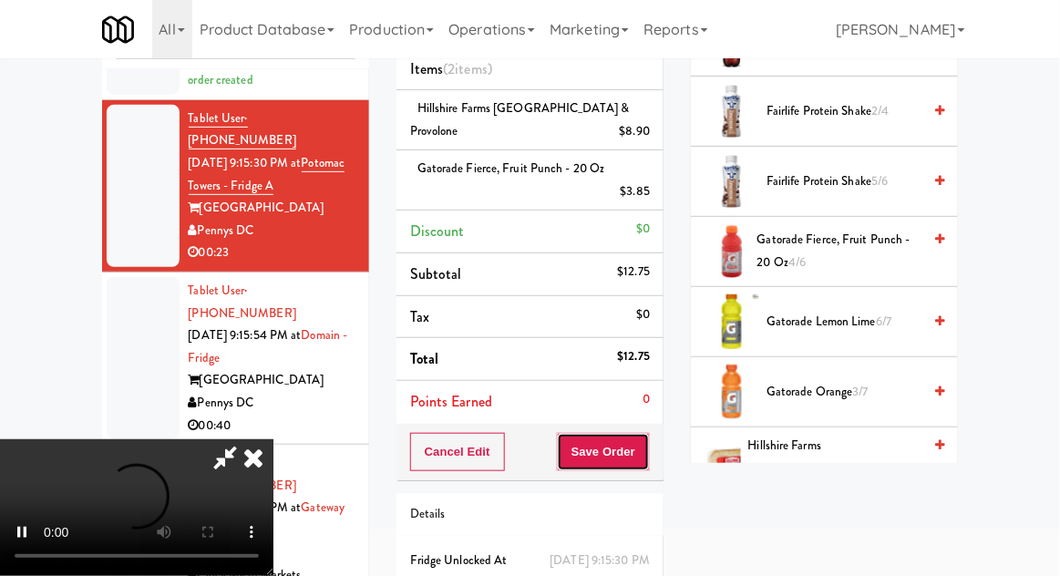
click at [650, 433] on button "Save Order" at bounding box center [603, 452] width 93 height 38
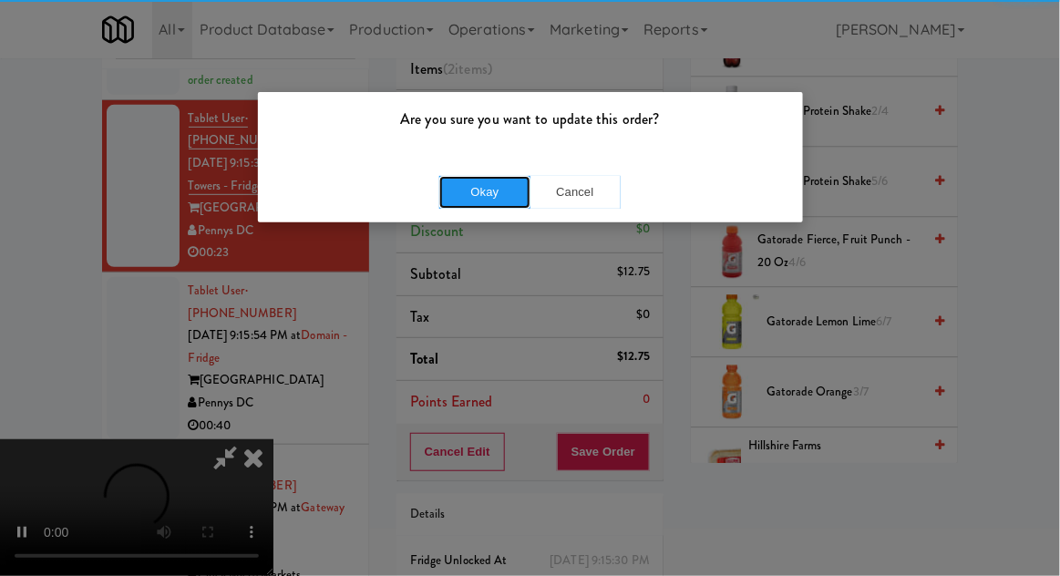
click at [497, 188] on button "Okay" at bounding box center [484, 192] width 91 height 33
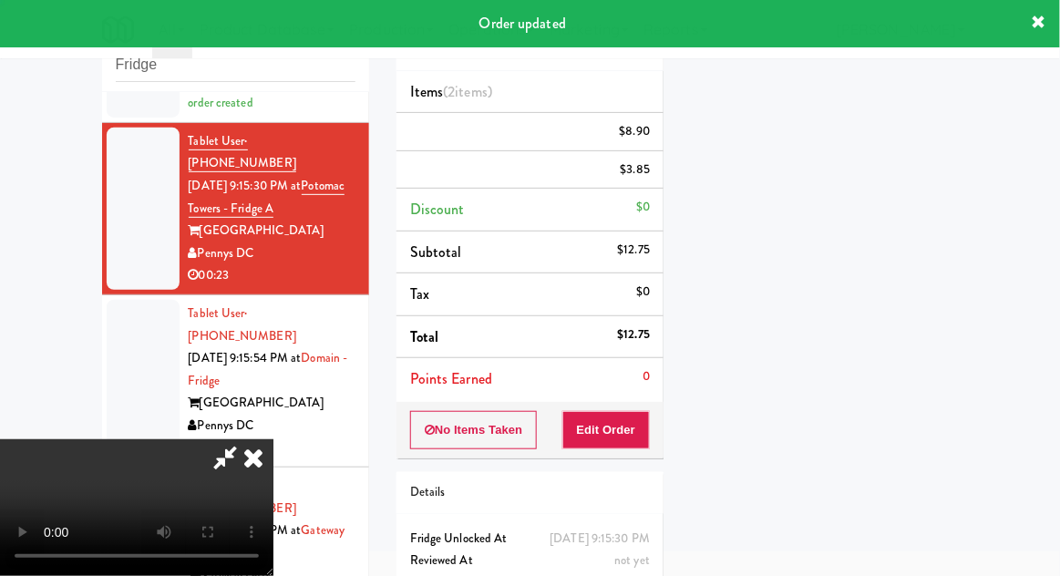
scroll to position [0, 0]
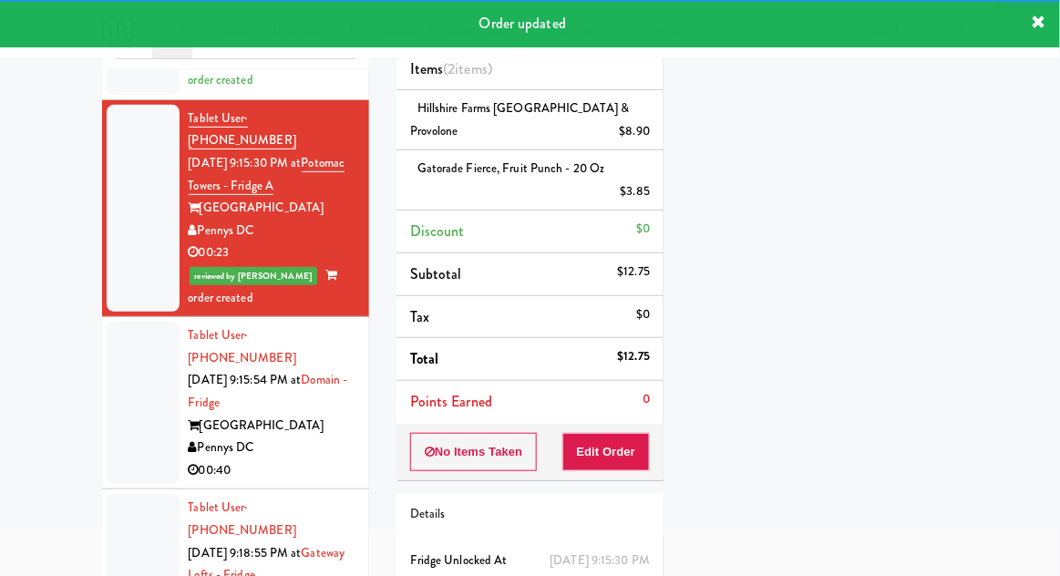
click at [129, 379] on div at bounding box center [143, 403] width 73 height 162
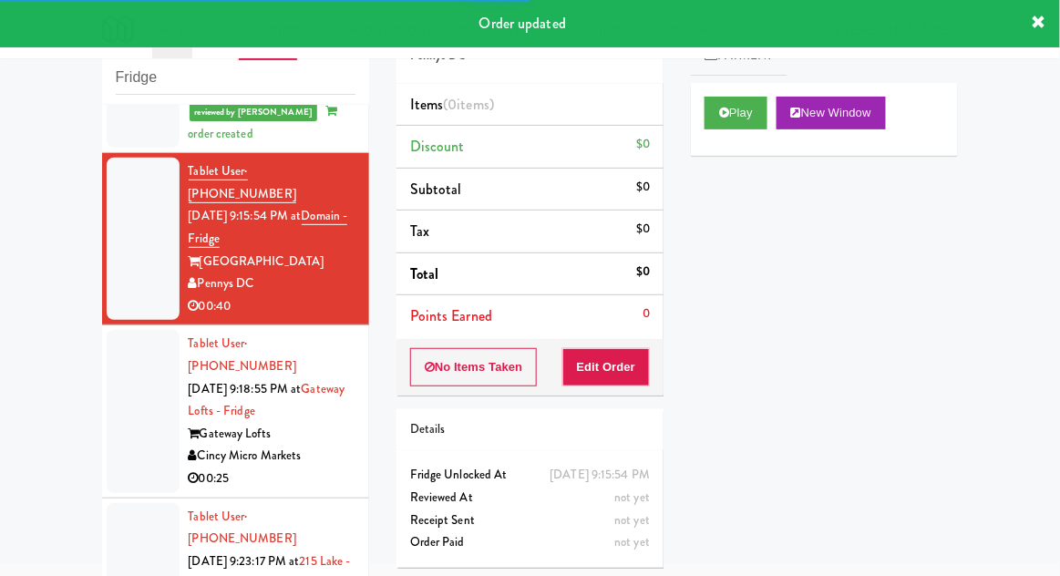
scroll to position [395, 0]
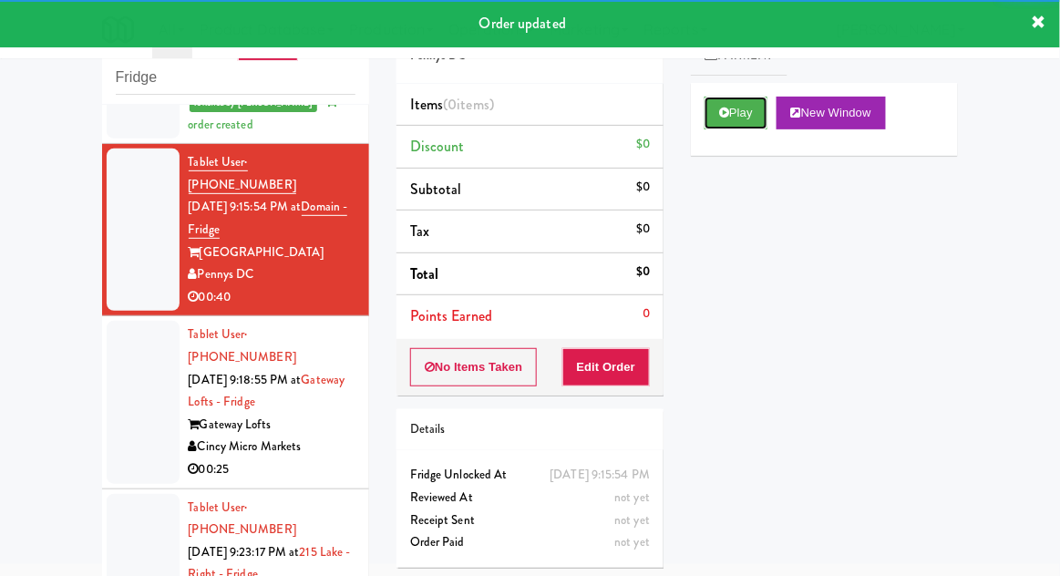
click at [728, 113] on icon at bounding box center [724, 113] width 10 height 12
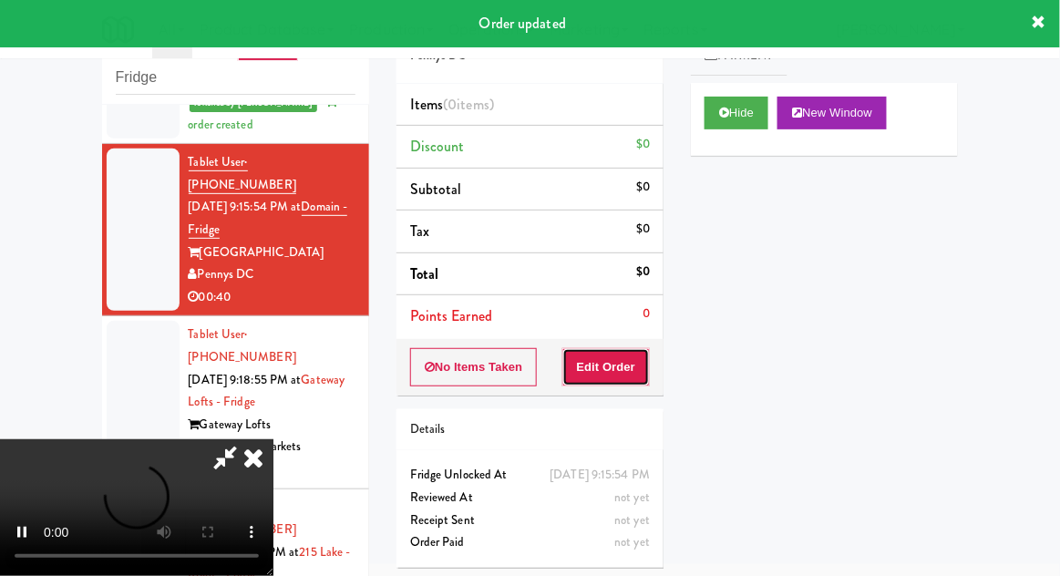
click at [632, 370] on button "Edit Order" at bounding box center [607, 367] width 88 height 38
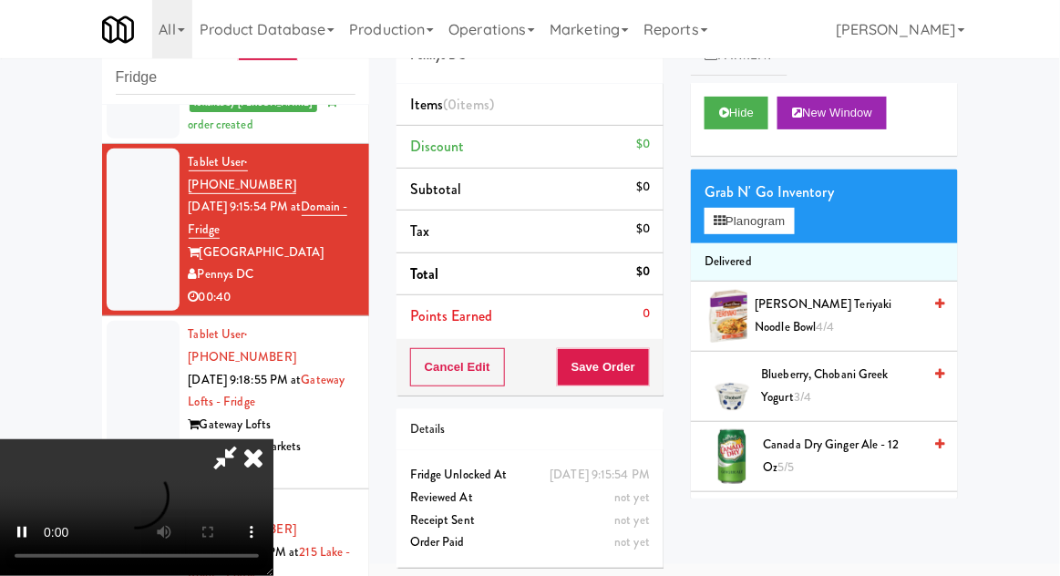
scroll to position [0, 0]
click at [791, 215] on button "Planogram" at bounding box center [749, 221] width 89 height 27
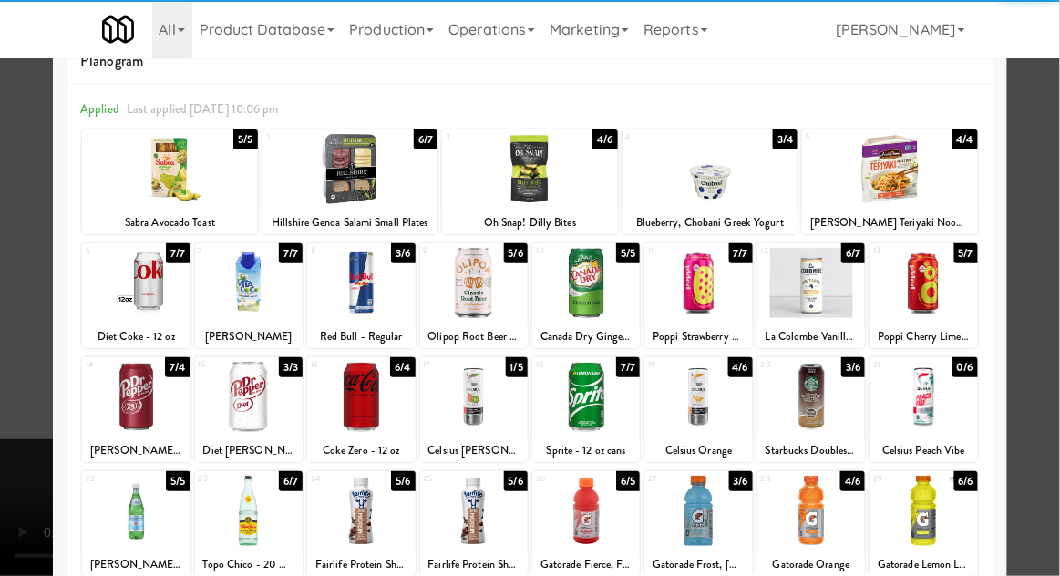
scroll to position [47, 0]
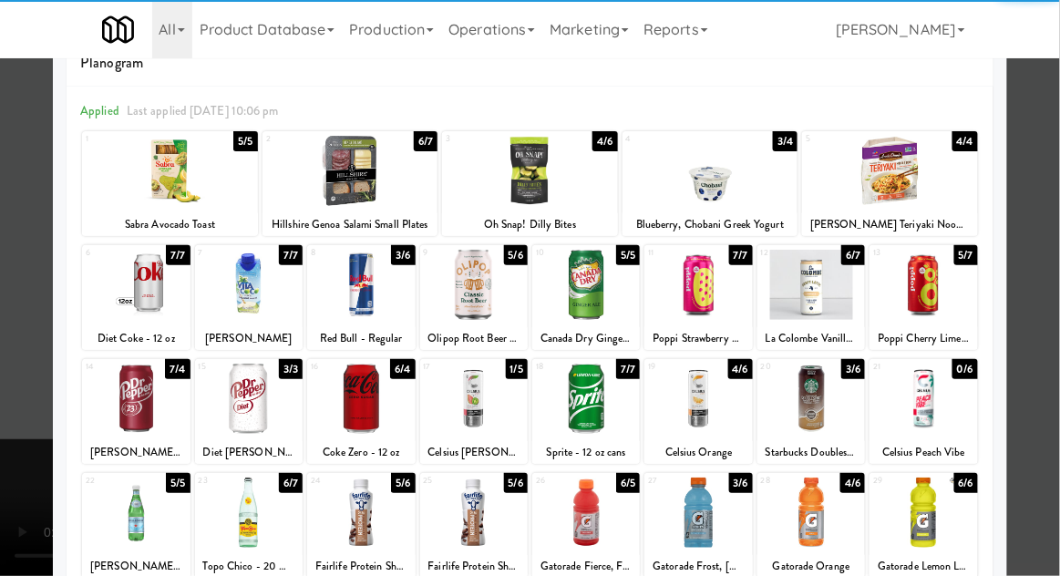
click at [136, 392] on div at bounding box center [136, 399] width 108 height 70
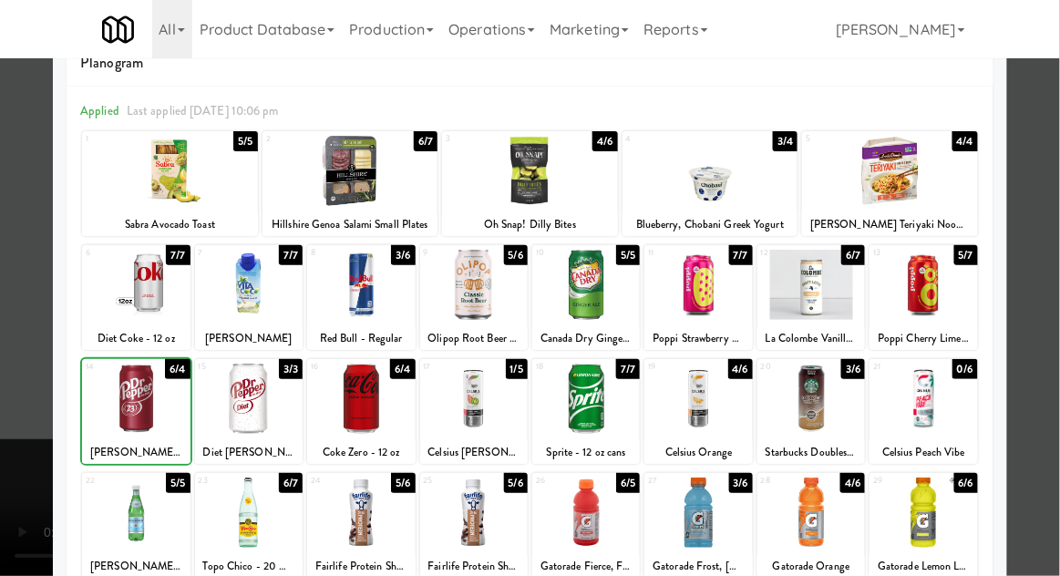
click at [1057, 270] on div at bounding box center [530, 288] width 1060 height 576
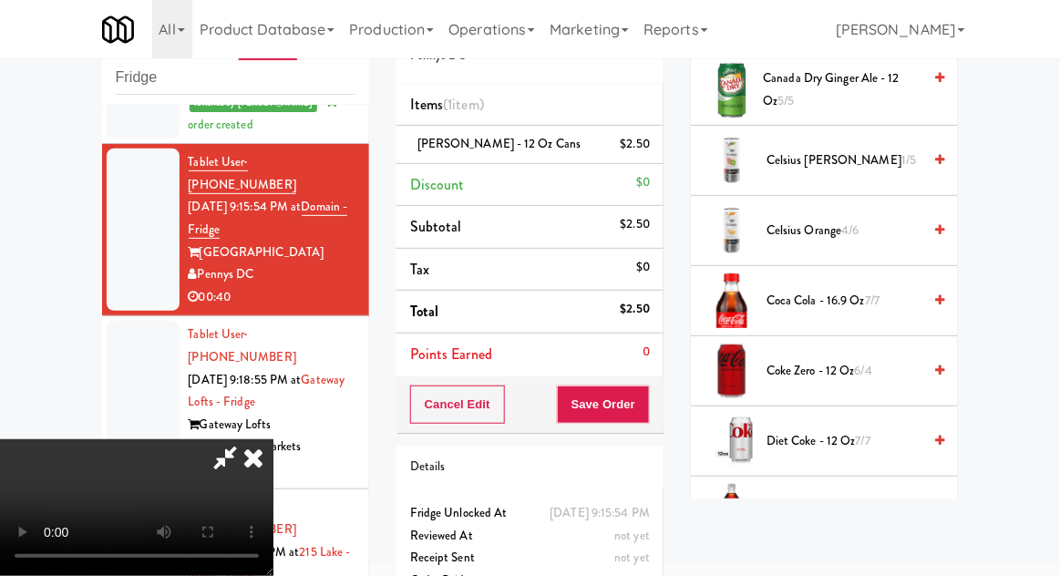
scroll to position [368, 0]
click at [873, 294] on span "7/7" at bounding box center [872, 298] width 15 height 17
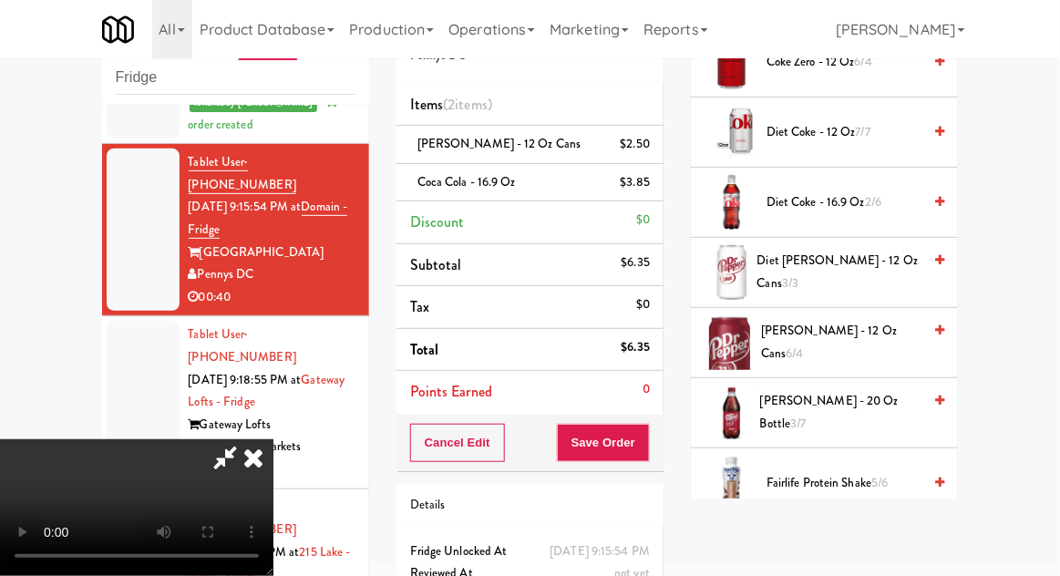
scroll to position [677, 0]
click at [859, 399] on span "Dr Pepper - 20 oz Bottle 3/7" at bounding box center [840, 411] width 161 height 45
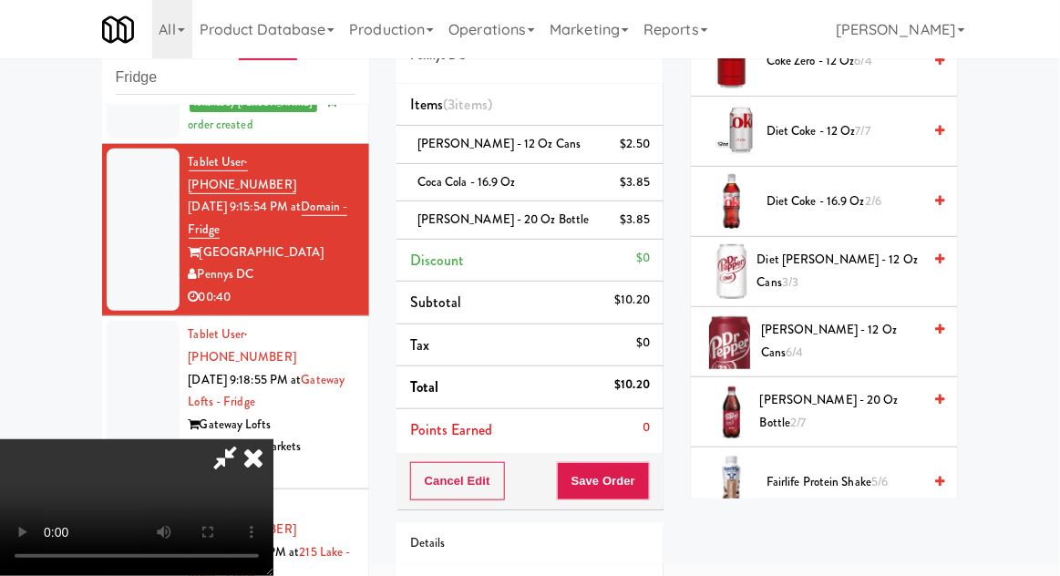
scroll to position [121, 0]
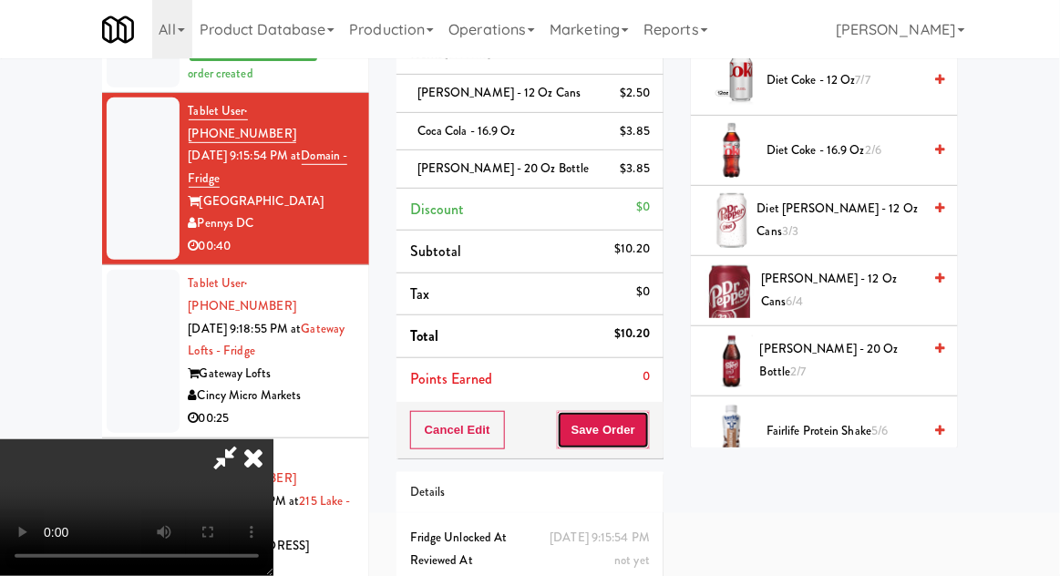
click at [641, 439] on button "Save Order" at bounding box center [603, 430] width 93 height 38
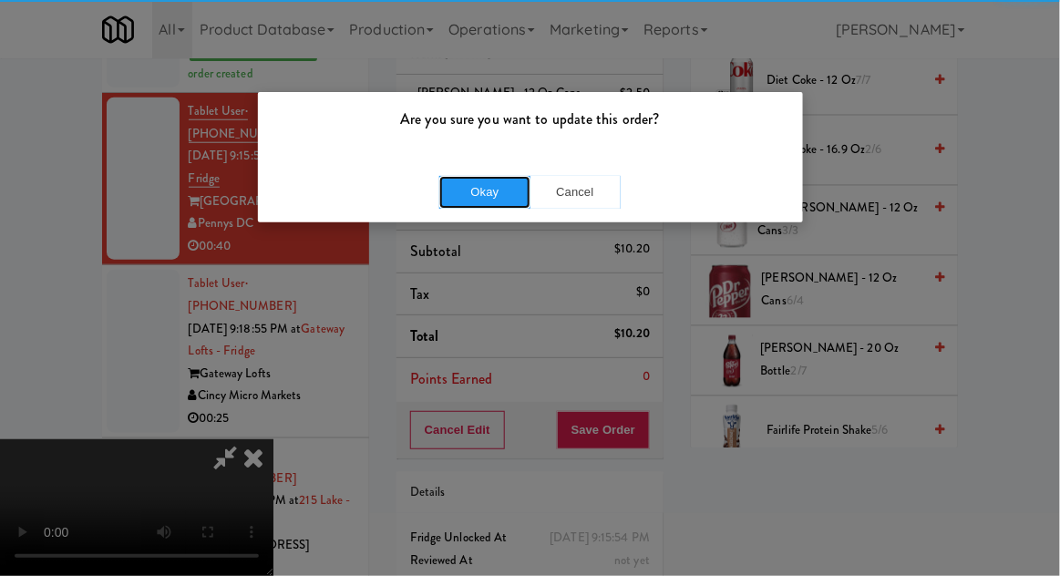
click at [491, 193] on button "Okay" at bounding box center [484, 192] width 91 height 33
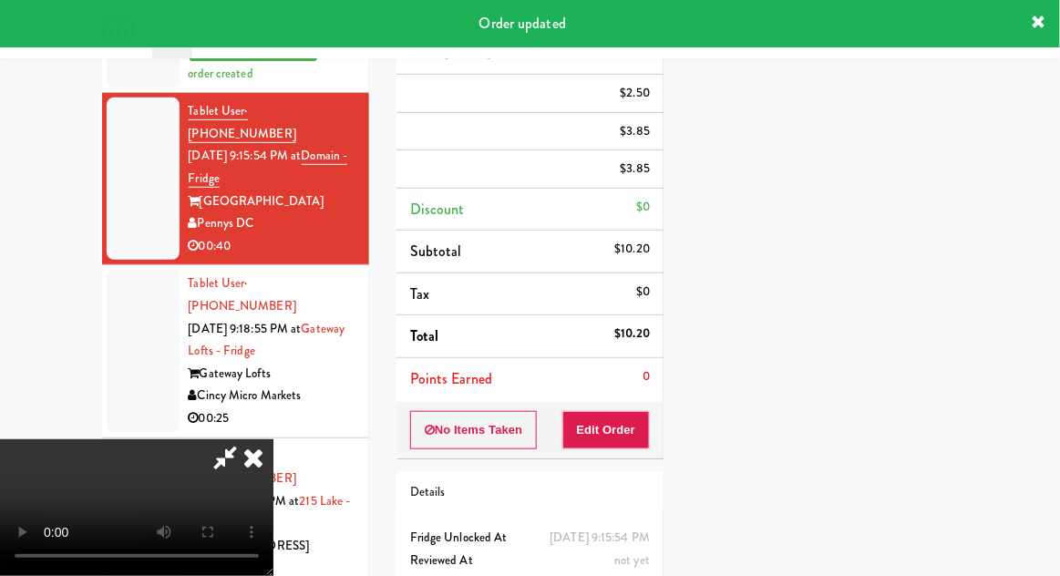
scroll to position [0, 0]
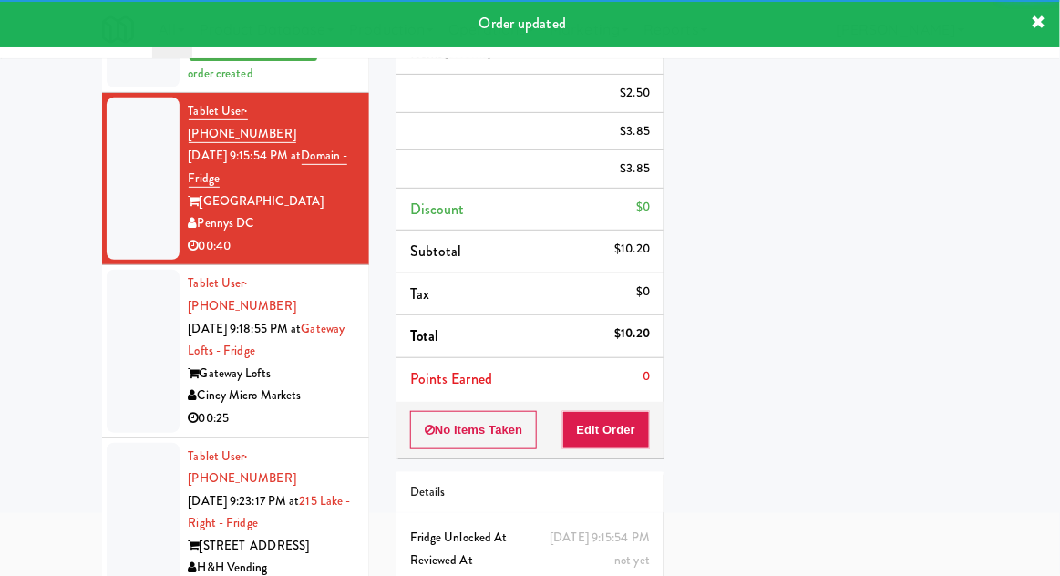
click at [130, 336] on div at bounding box center [143, 351] width 73 height 162
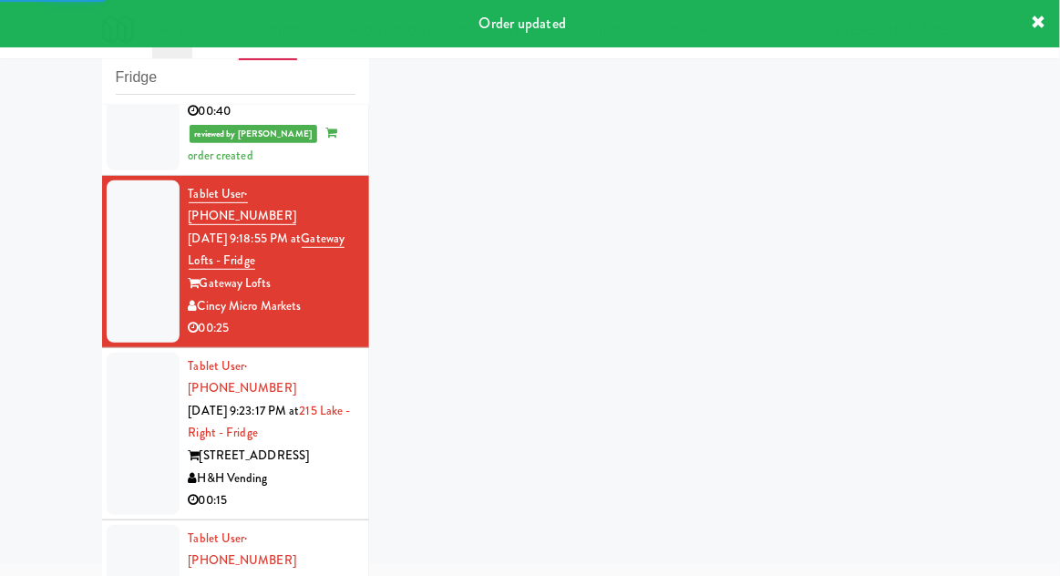
scroll to position [582, 0]
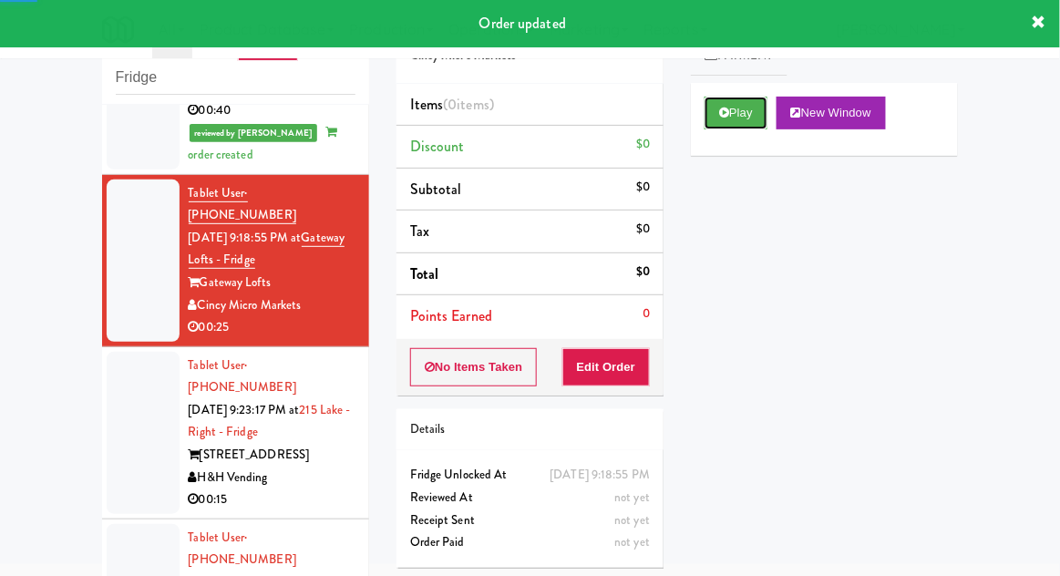
click at [722, 109] on icon at bounding box center [724, 113] width 10 height 12
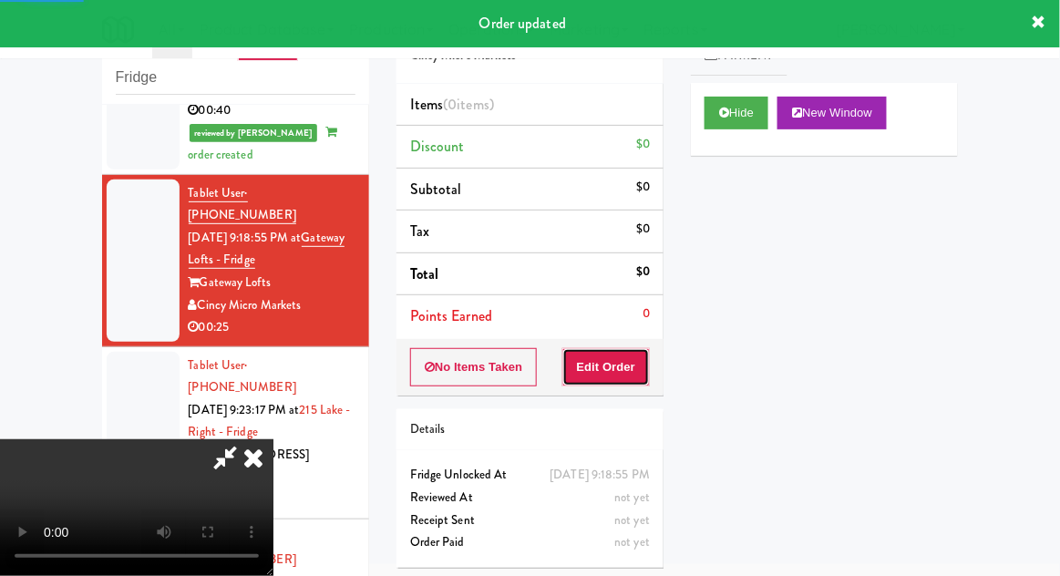
click at [610, 365] on button "Edit Order" at bounding box center [607, 367] width 88 height 38
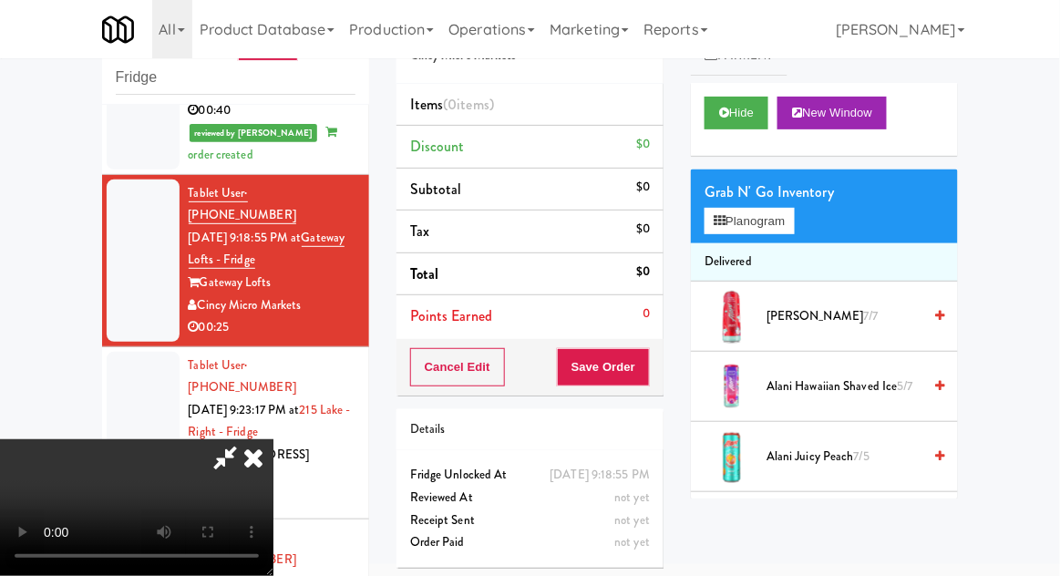
scroll to position [67, 0]
click at [786, 231] on button "Planogram" at bounding box center [749, 221] width 89 height 27
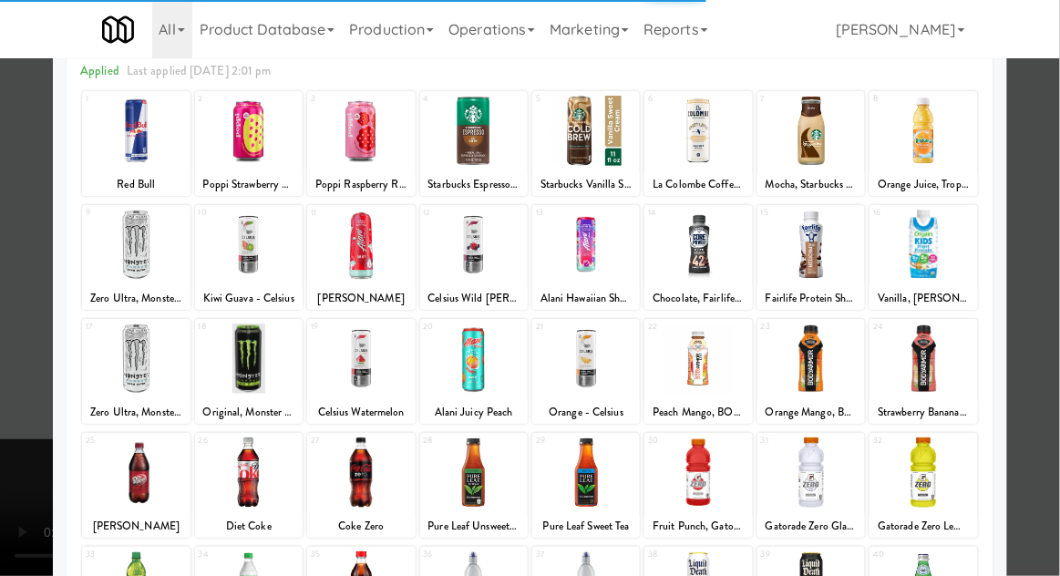
scroll to position [109, 0]
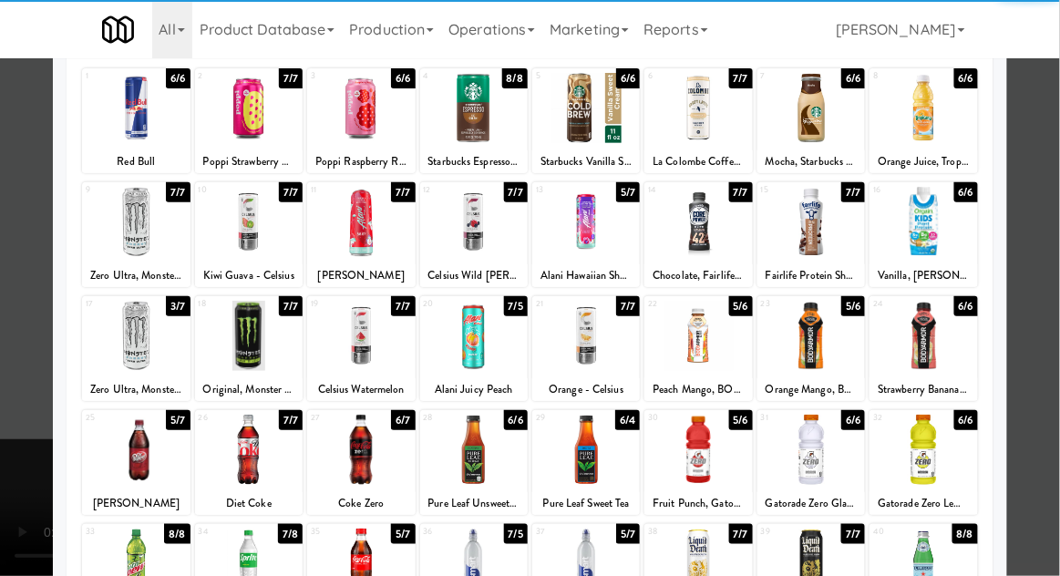
click at [826, 344] on div at bounding box center [812, 336] width 108 height 70
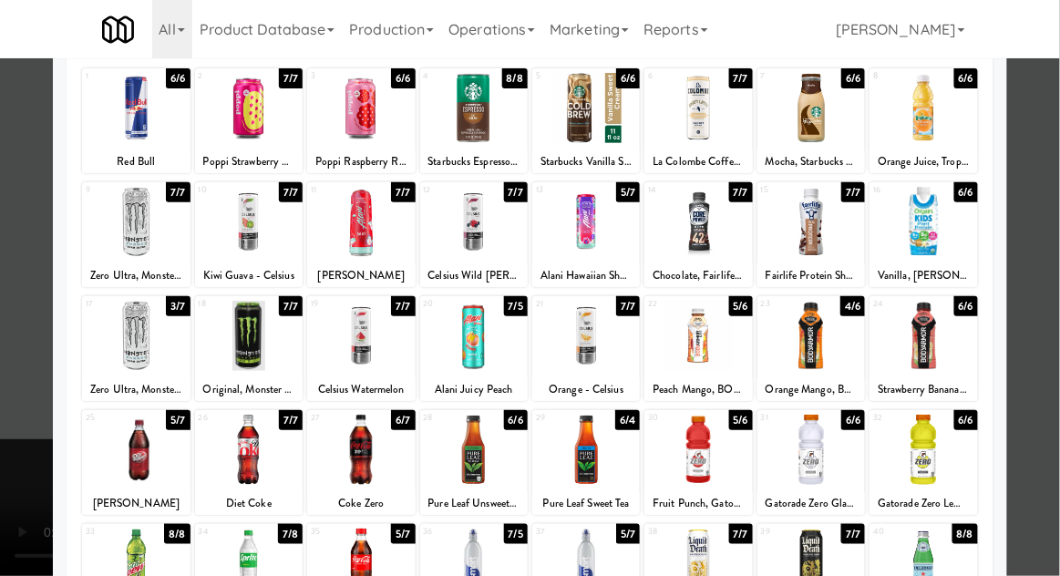
click at [1059, 264] on div at bounding box center [530, 288] width 1060 height 576
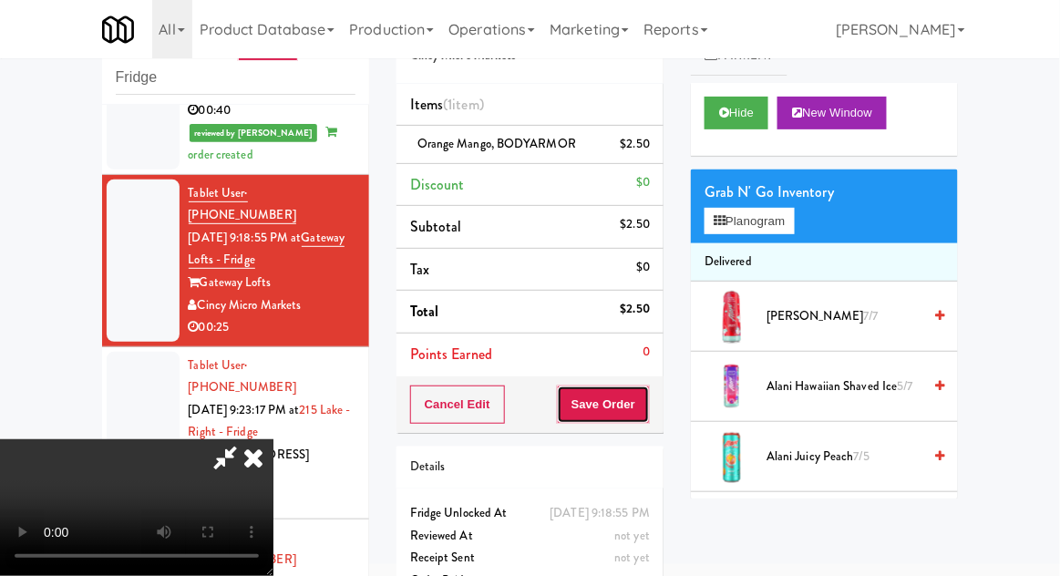
click at [649, 408] on button "Save Order" at bounding box center [603, 405] width 93 height 38
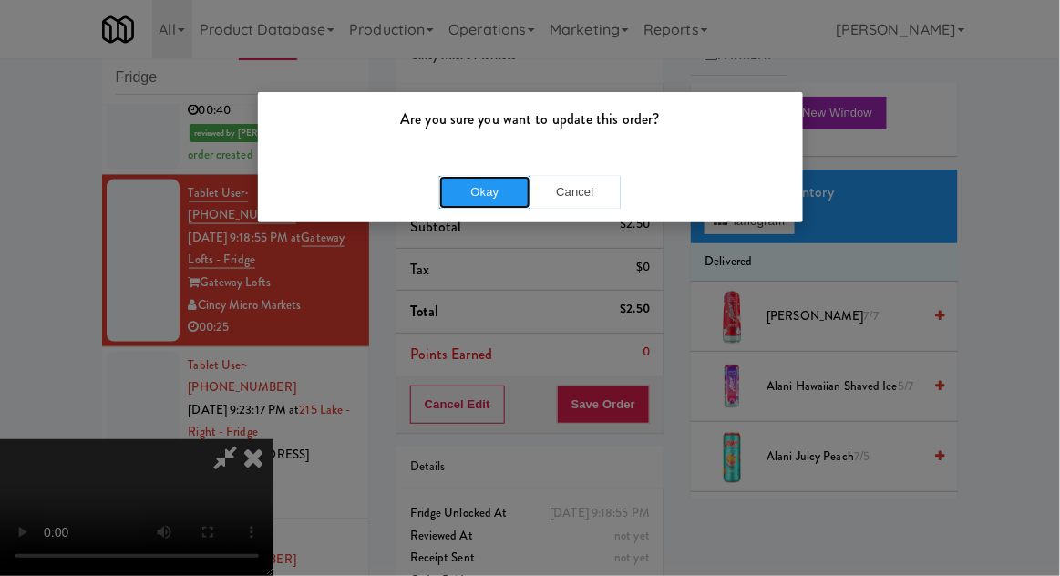
click at [485, 205] on button "Okay" at bounding box center [484, 192] width 91 height 33
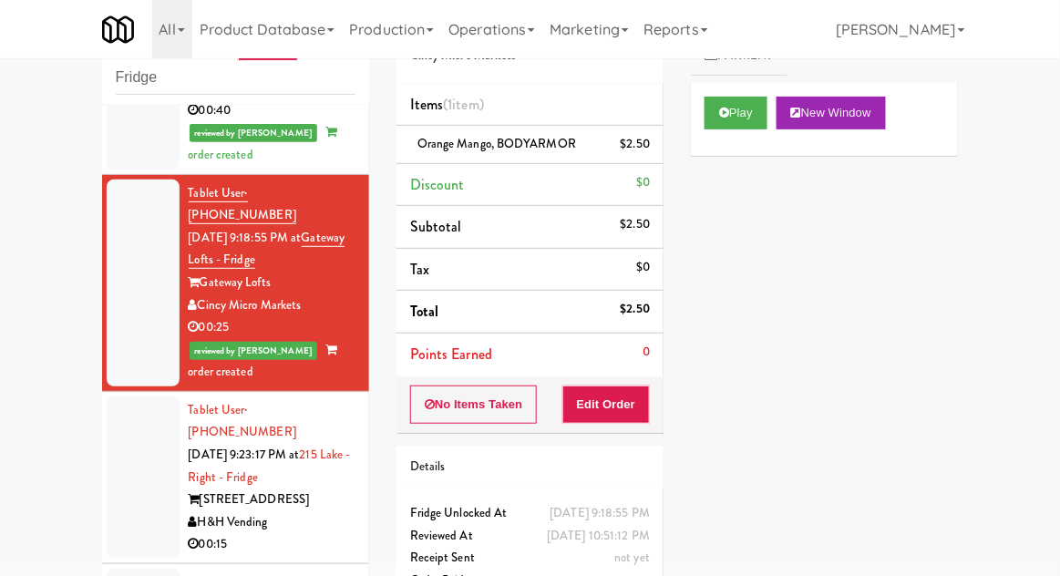
click at [118, 405] on div at bounding box center [143, 478] width 73 height 162
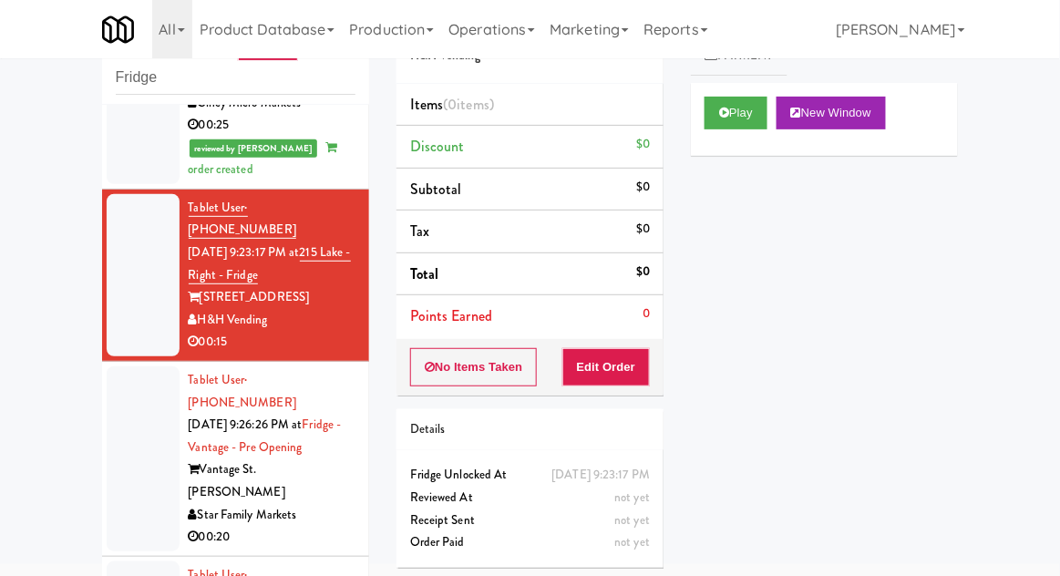
scroll to position [787, 0]
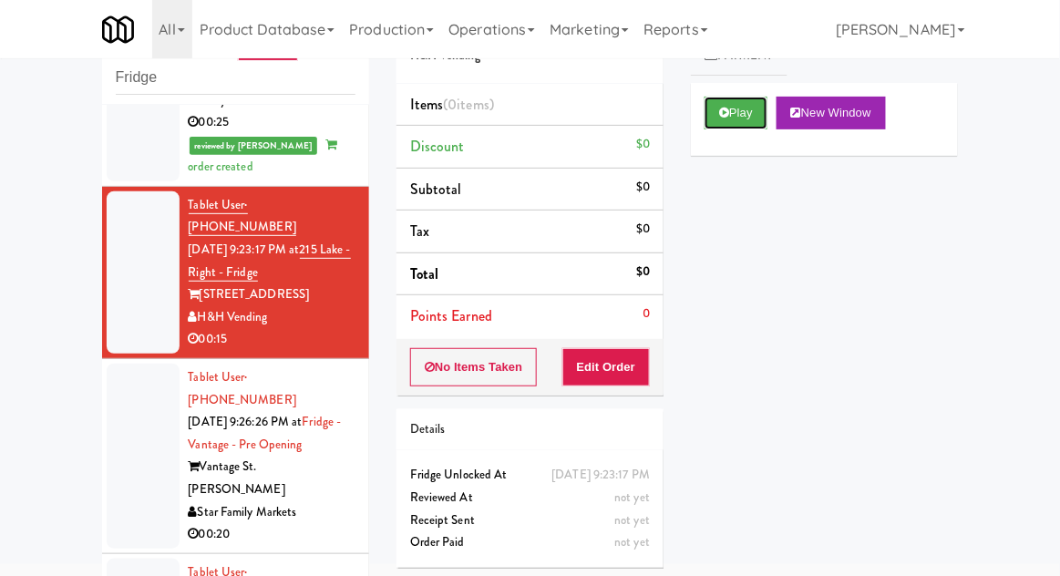
click at [716, 116] on button "Play" at bounding box center [736, 113] width 63 height 33
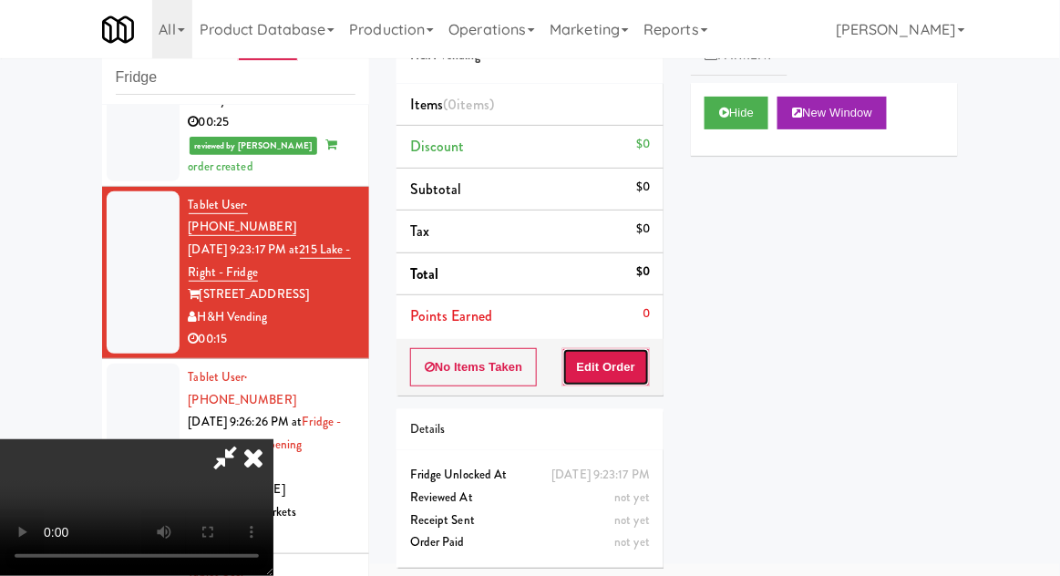
click at [604, 361] on button "Edit Order" at bounding box center [607, 367] width 88 height 38
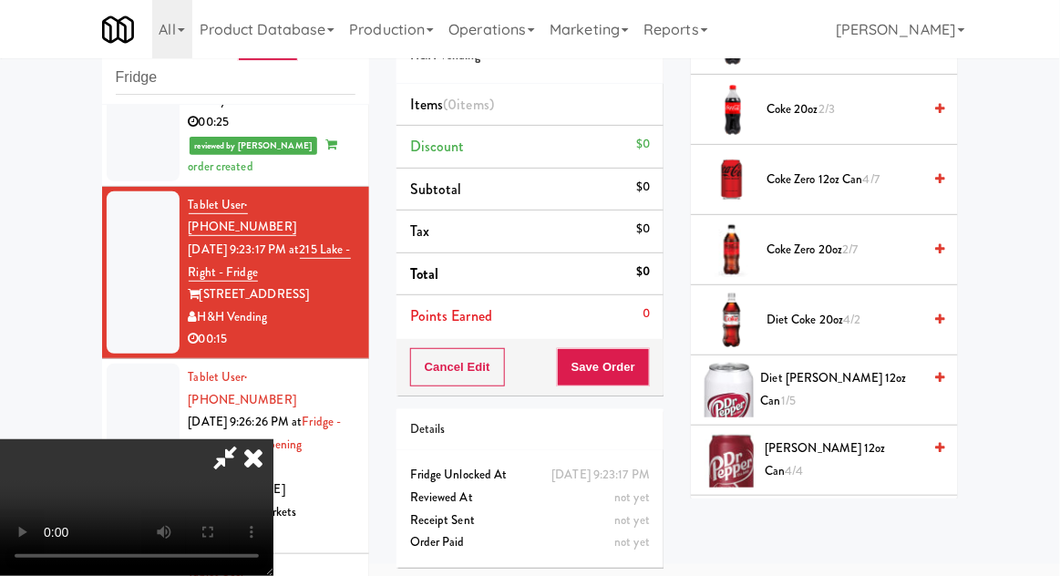
scroll to position [704, 0]
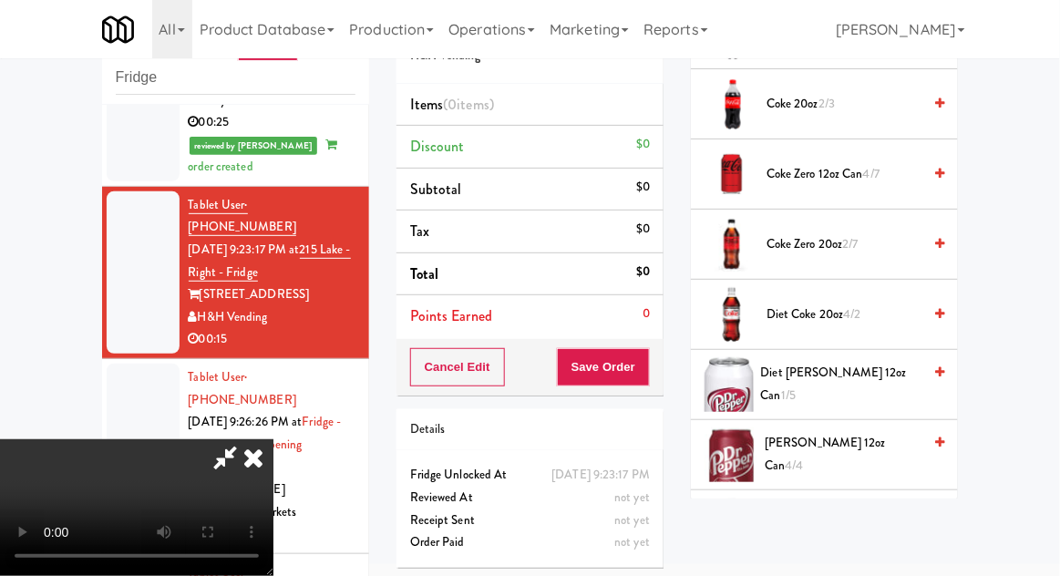
click at [868, 376] on span "Diet Dr Pepper 12oz can 1/5" at bounding box center [841, 384] width 161 height 45
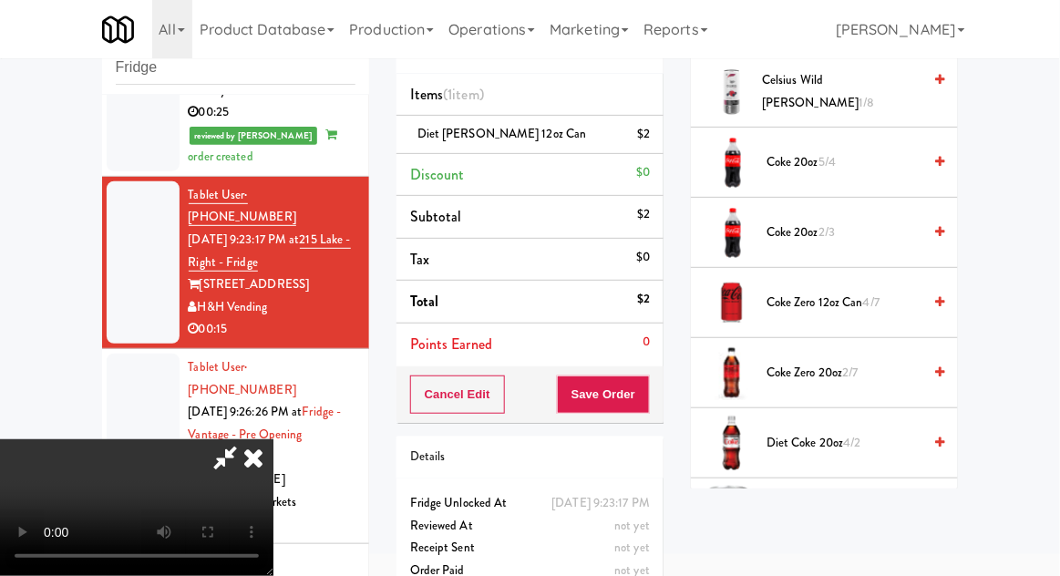
scroll to position [0, 0]
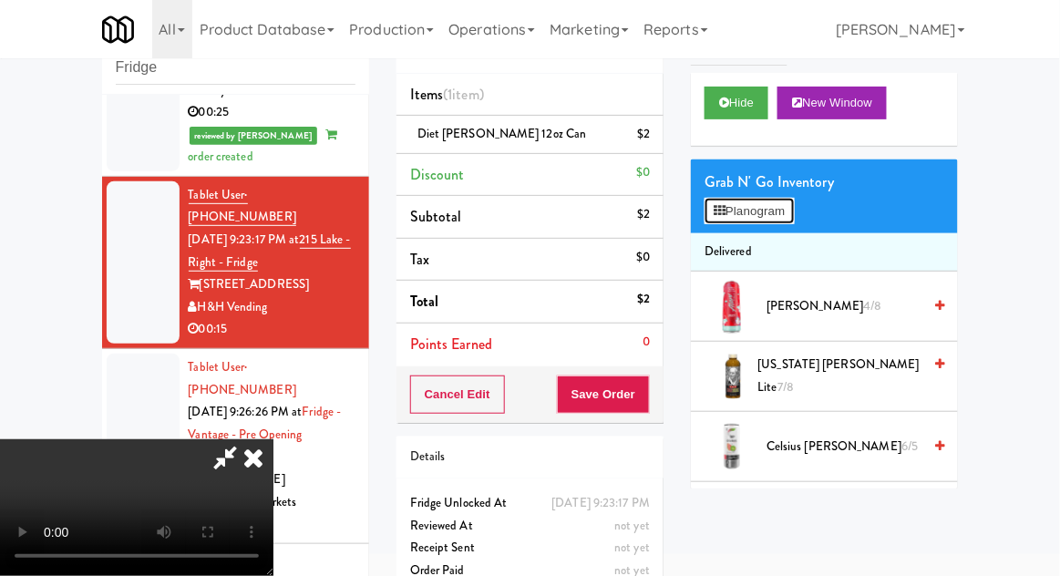
click at [782, 216] on button "Planogram" at bounding box center [749, 211] width 89 height 27
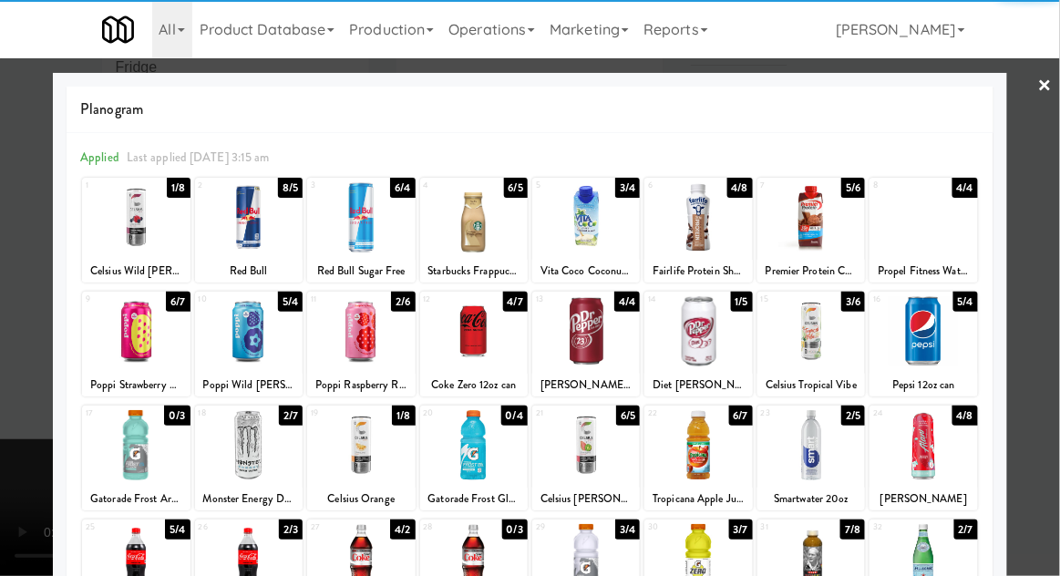
click at [467, 344] on div at bounding box center [474, 331] width 108 height 70
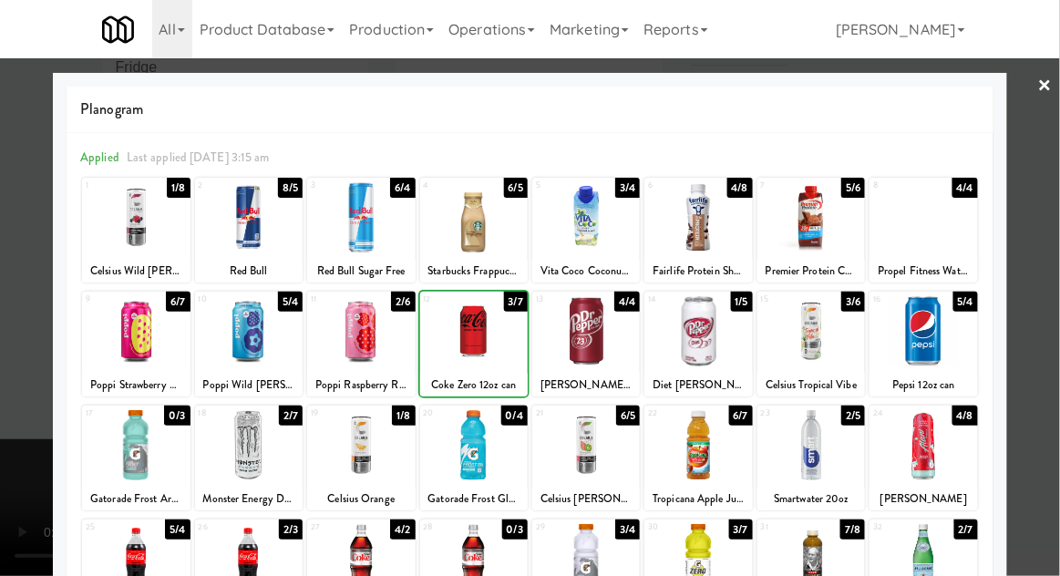
click at [1044, 212] on div at bounding box center [530, 288] width 1060 height 576
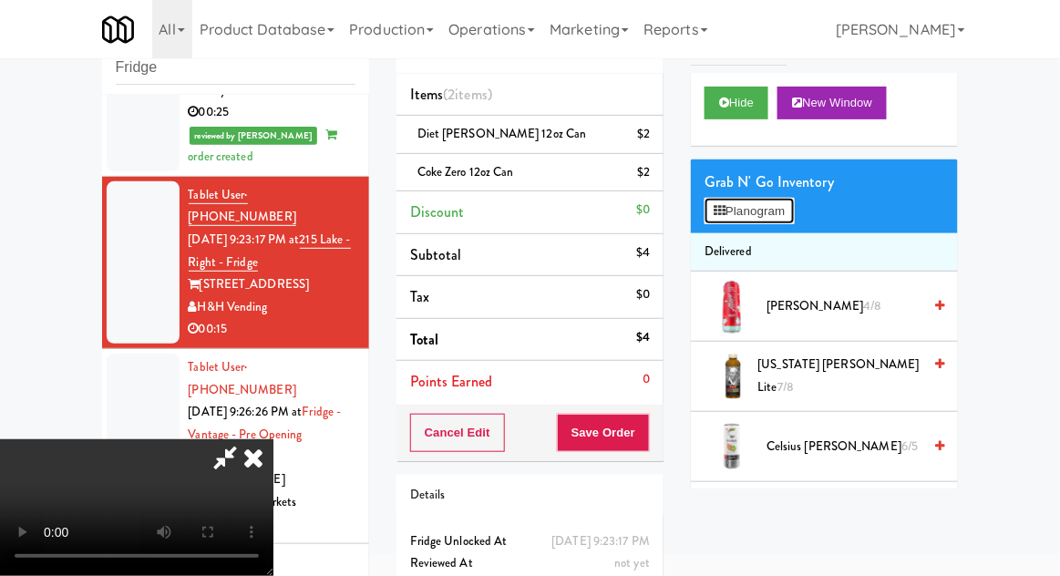
click at [778, 200] on button "Planogram" at bounding box center [749, 211] width 89 height 27
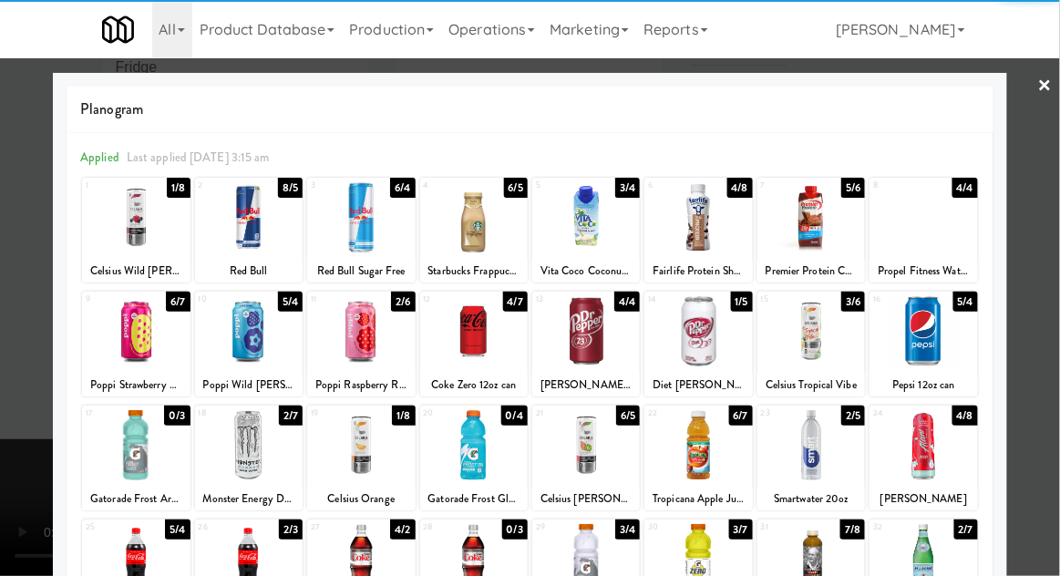
click at [367, 446] on div at bounding box center [361, 445] width 108 height 70
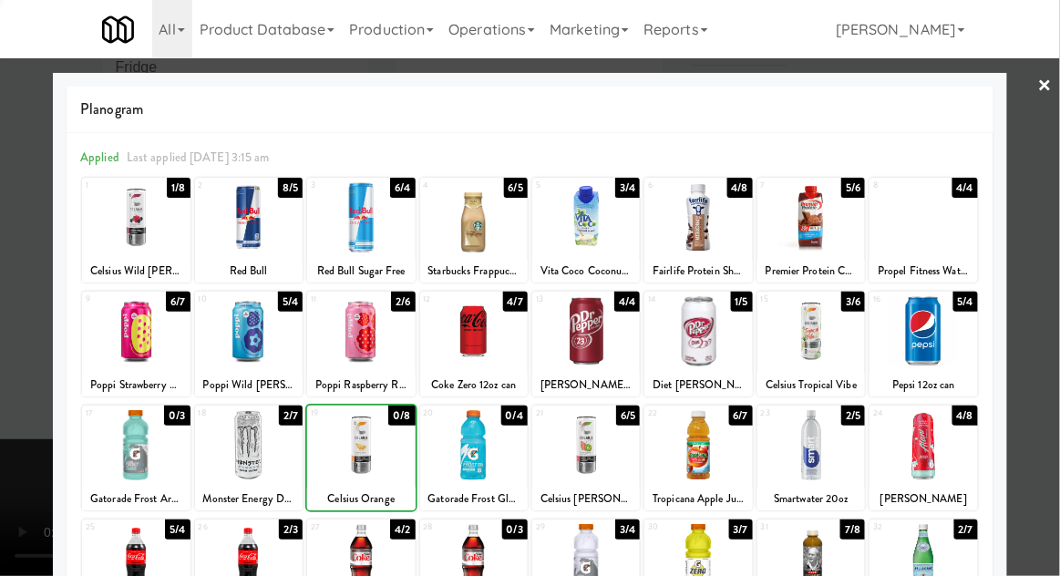
click at [1050, 253] on div at bounding box center [530, 288] width 1060 height 576
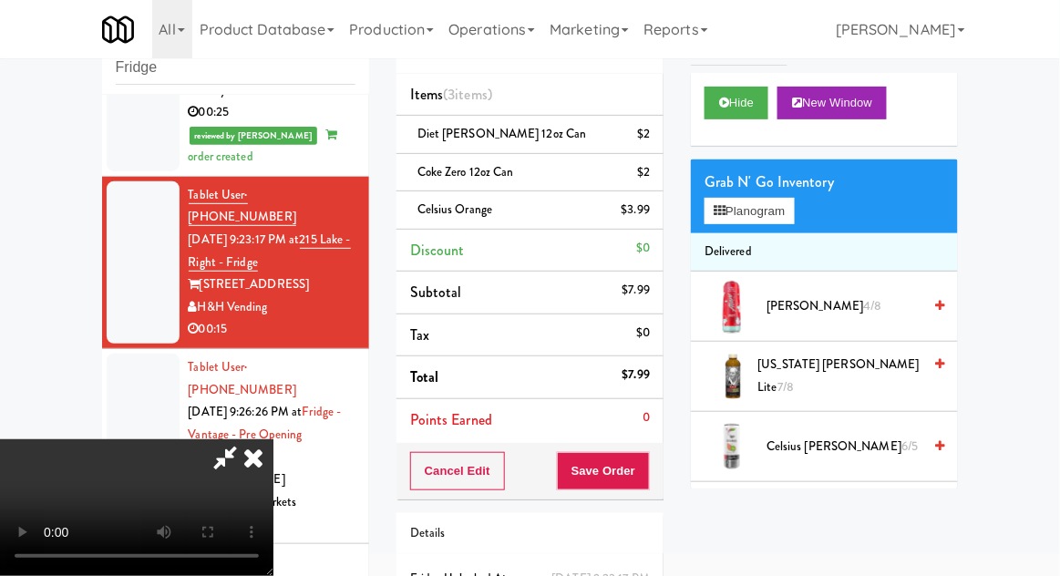
click at [662, 467] on div "Cancel Edit Save Order" at bounding box center [530, 471] width 267 height 57
click at [648, 470] on button "Save Order" at bounding box center [603, 471] width 93 height 38
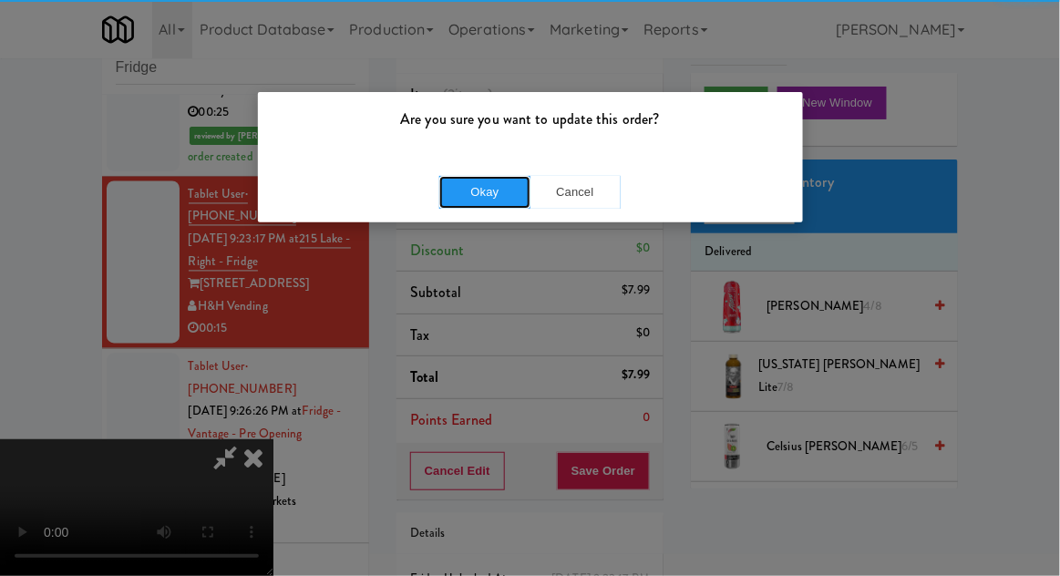
click at [469, 185] on button "Okay" at bounding box center [484, 192] width 91 height 33
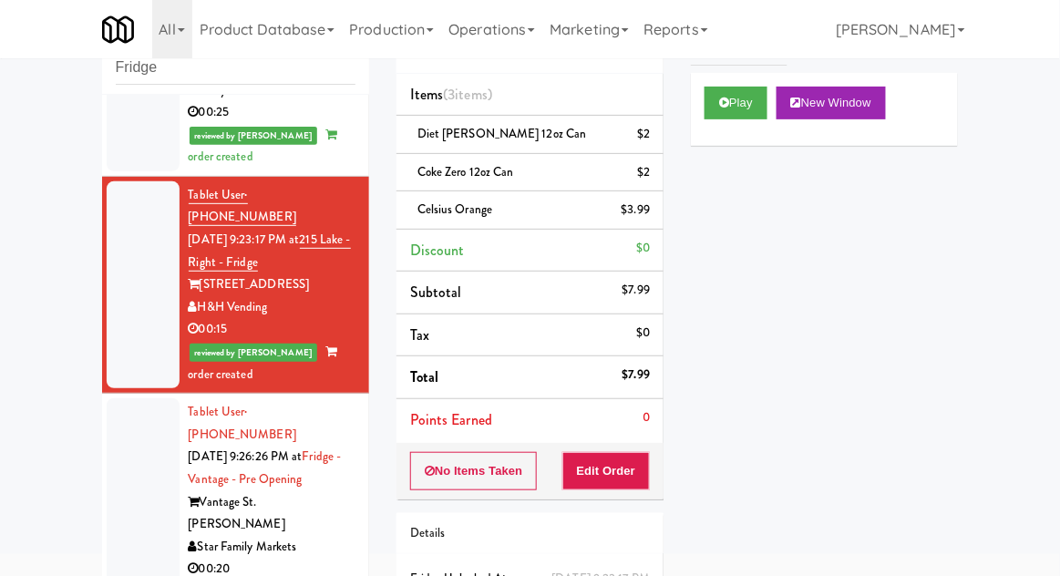
click at [113, 398] on div at bounding box center [143, 490] width 73 height 185
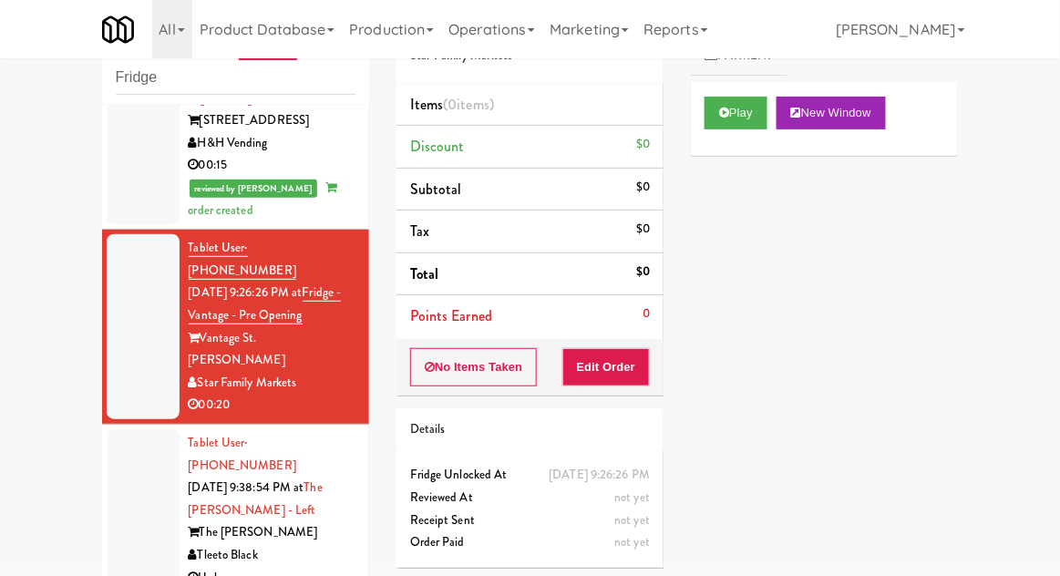
scroll to position [973, 0]
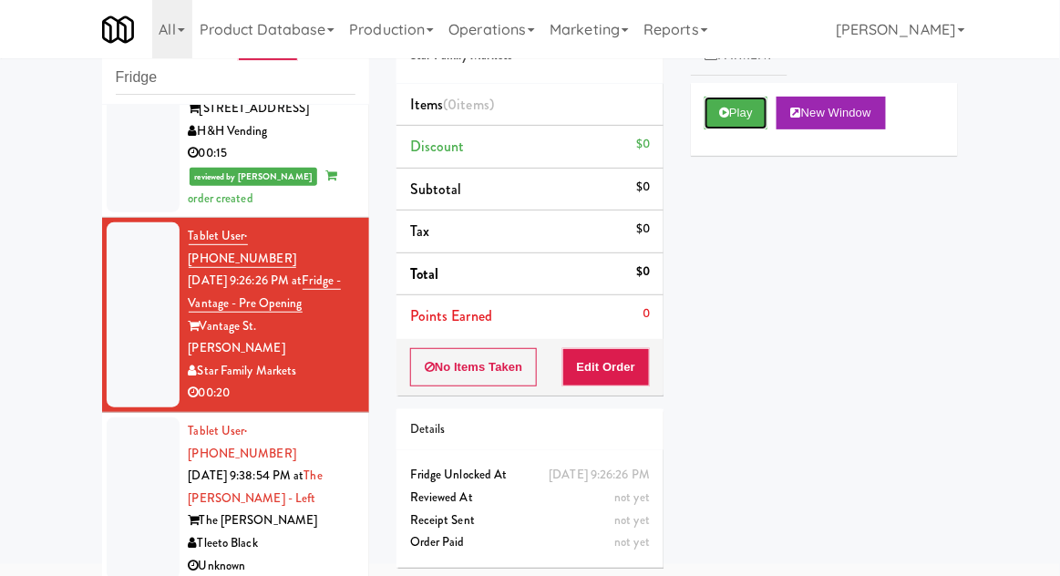
click at [719, 110] on button "Play" at bounding box center [736, 113] width 63 height 33
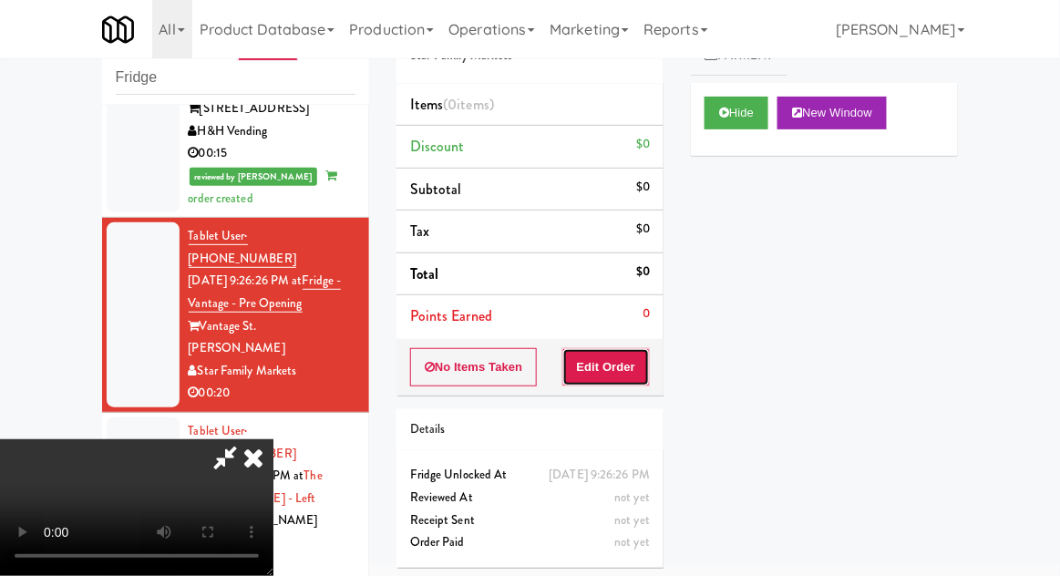
click at [608, 368] on button "Edit Order" at bounding box center [607, 367] width 88 height 38
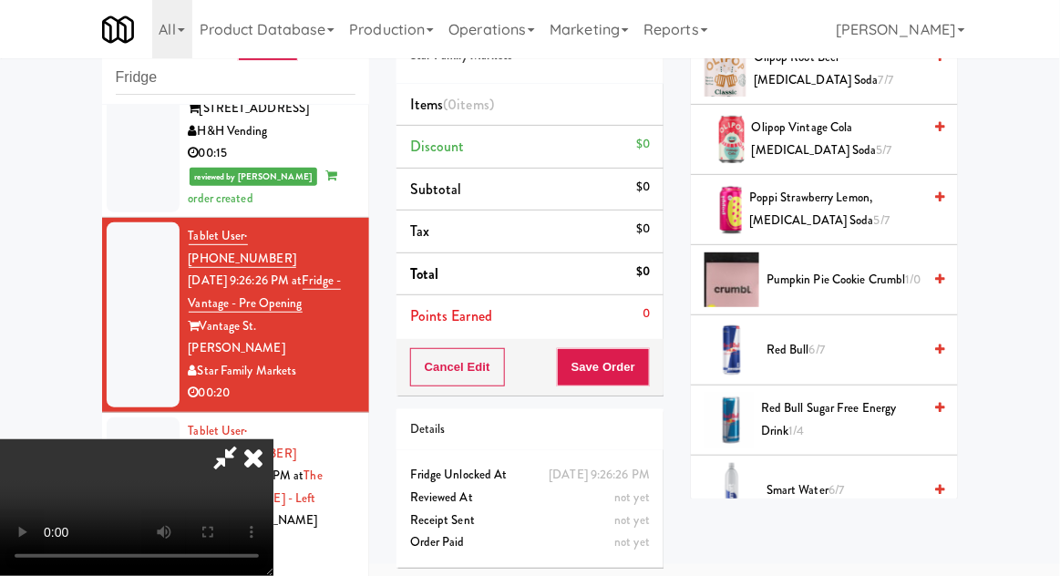
scroll to position [1589, 0]
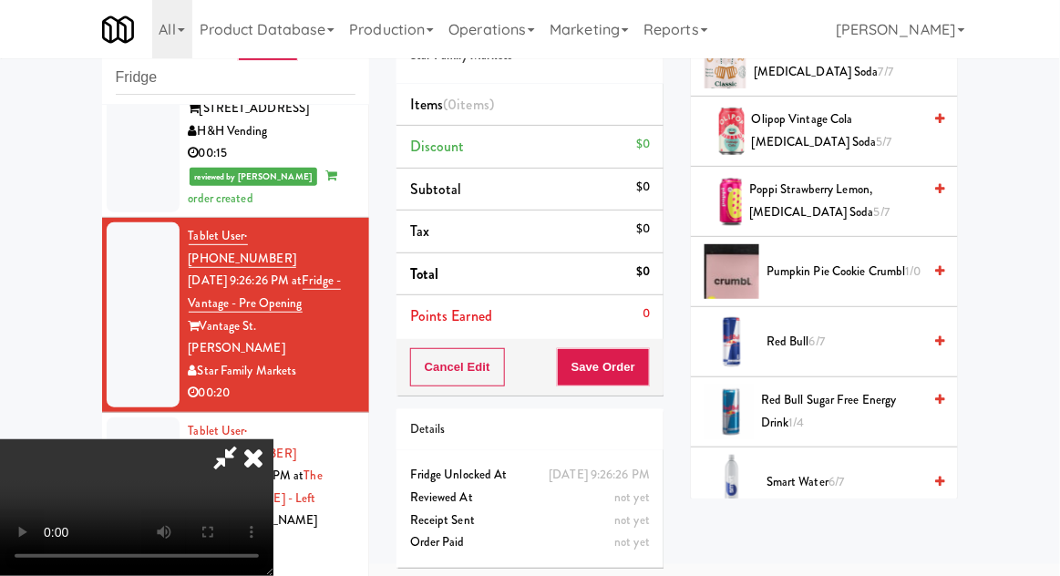
click at [875, 261] on span "Pumpkin Pie Cookie Crumbl 1/0" at bounding box center [844, 272] width 155 height 23
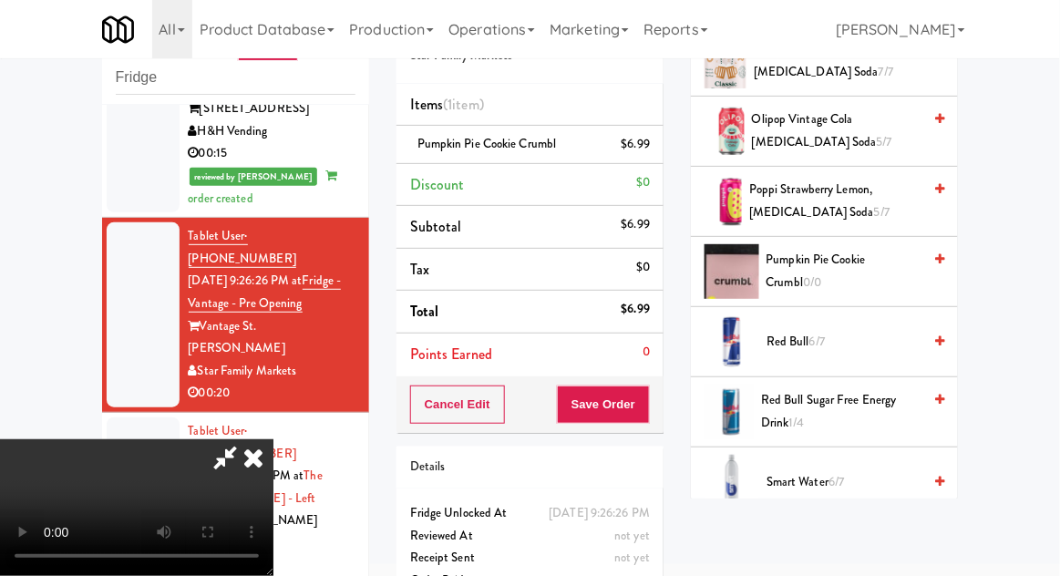
scroll to position [67, 0]
click at [650, 408] on button "Save Order" at bounding box center [603, 405] width 93 height 38
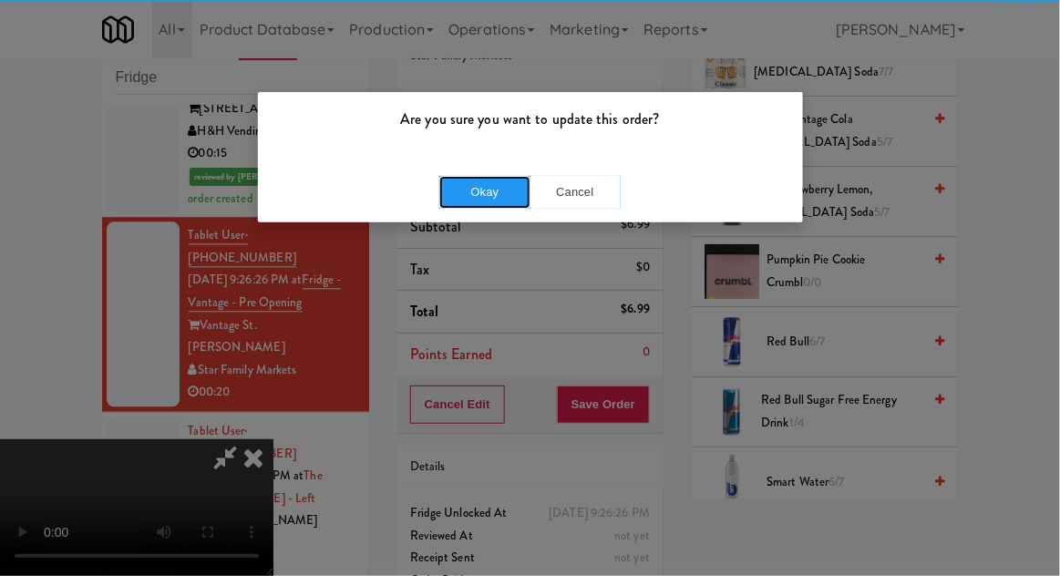
click at [487, 182] on button "Okay" at bounding box center [484, 192] width 91 height 33
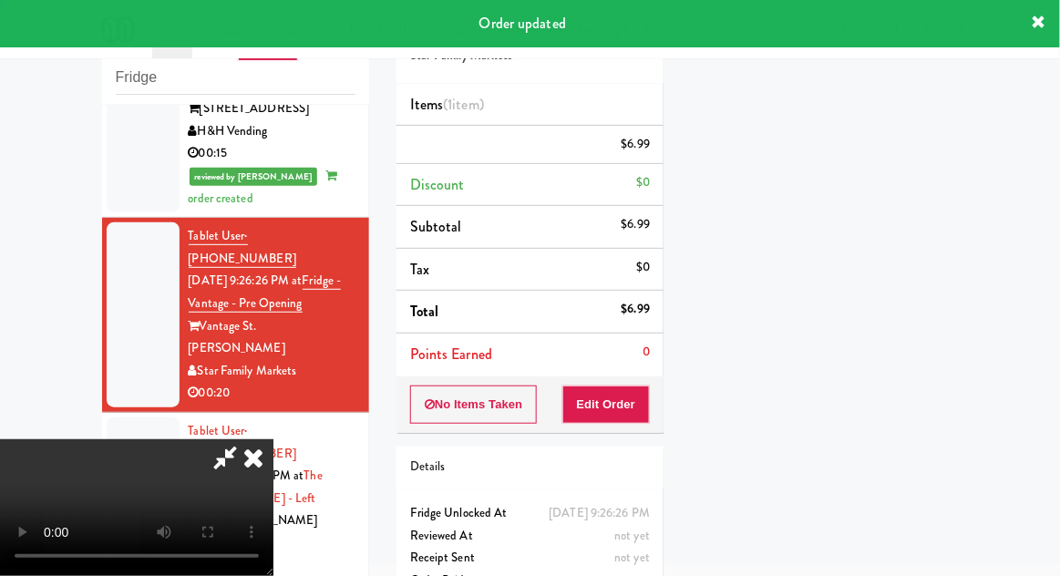
scroll to position [0, 0]
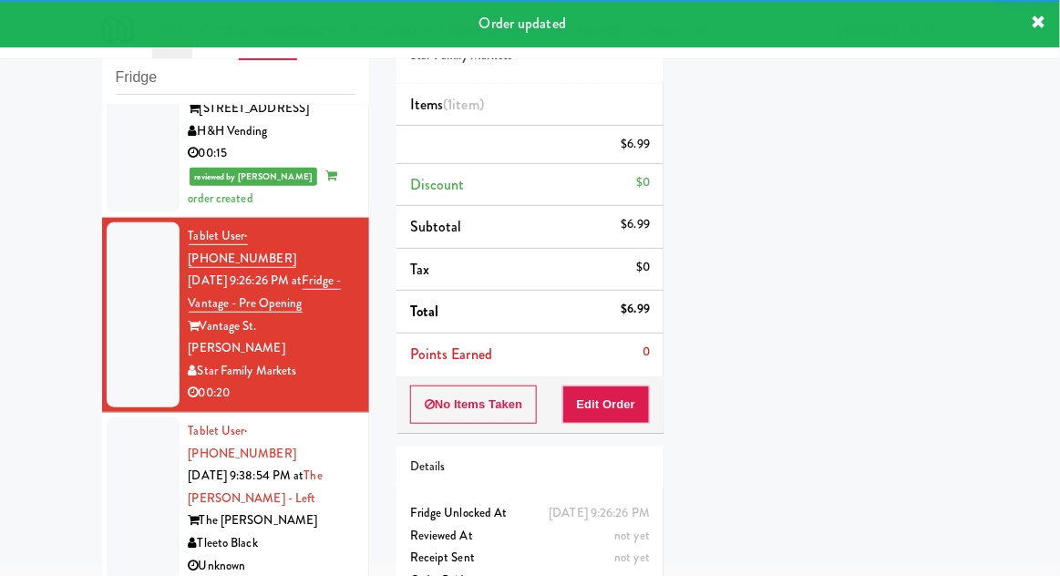
click at [131, 418] on div at bounding box center [143, 499] width 73 height 162
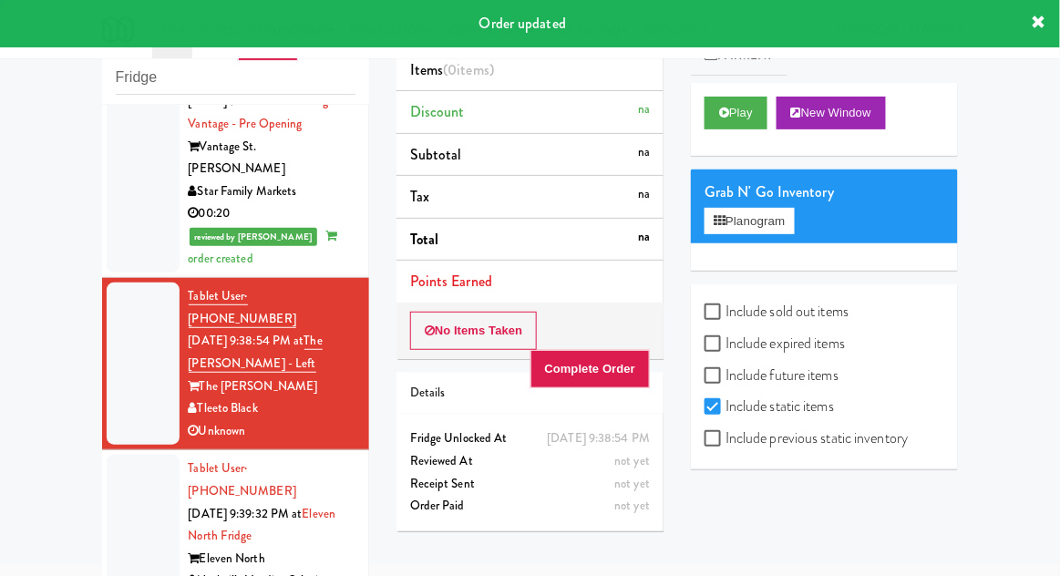
scroll to position [1152, 0]
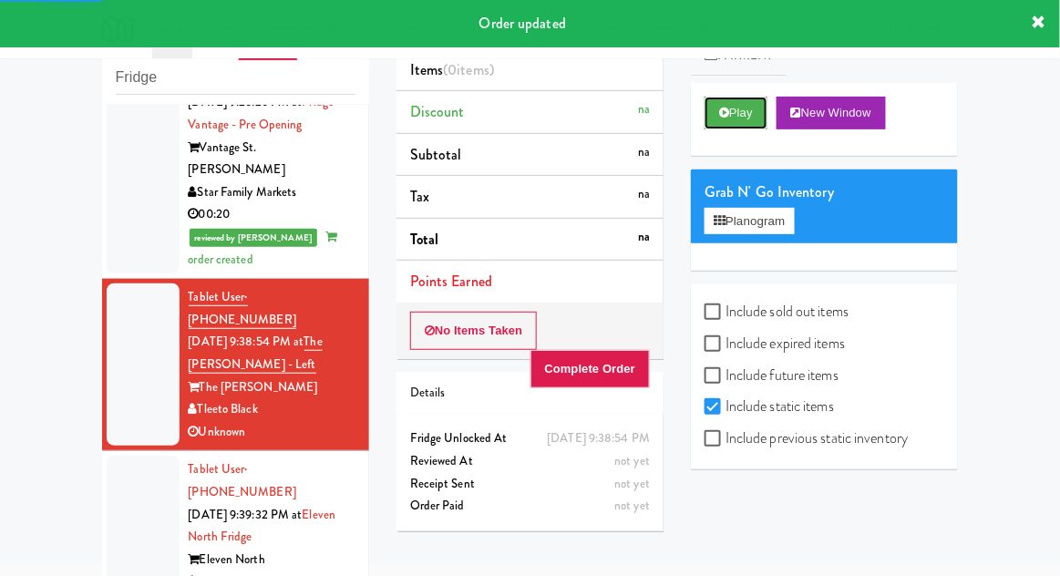
click at [717, 119] on button "Play" at bounding box center [736, 113] width 63 height 33
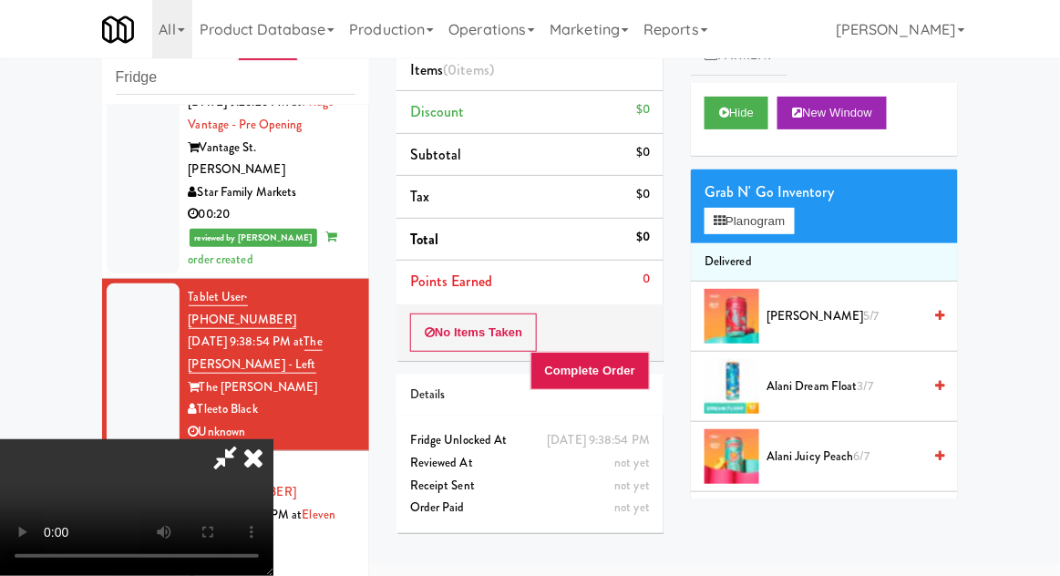
scroll to position [0, 0]
click at [274, 439] on icon at bounding box center [253, 457] width 40 height 36
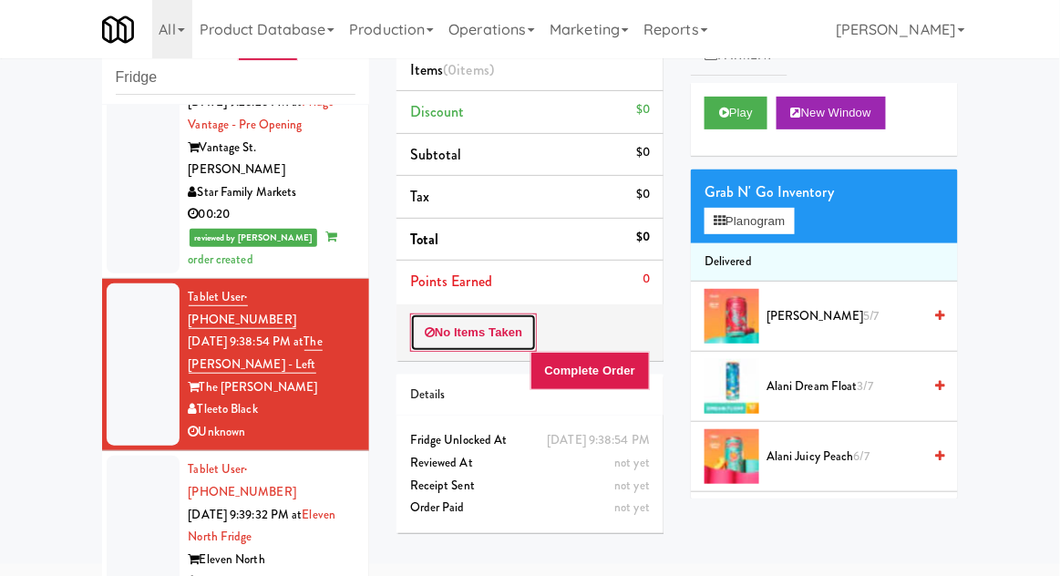
click at [456, 318] on button "No Items Taken" at bounding box center [474, 333] width 128 height 38
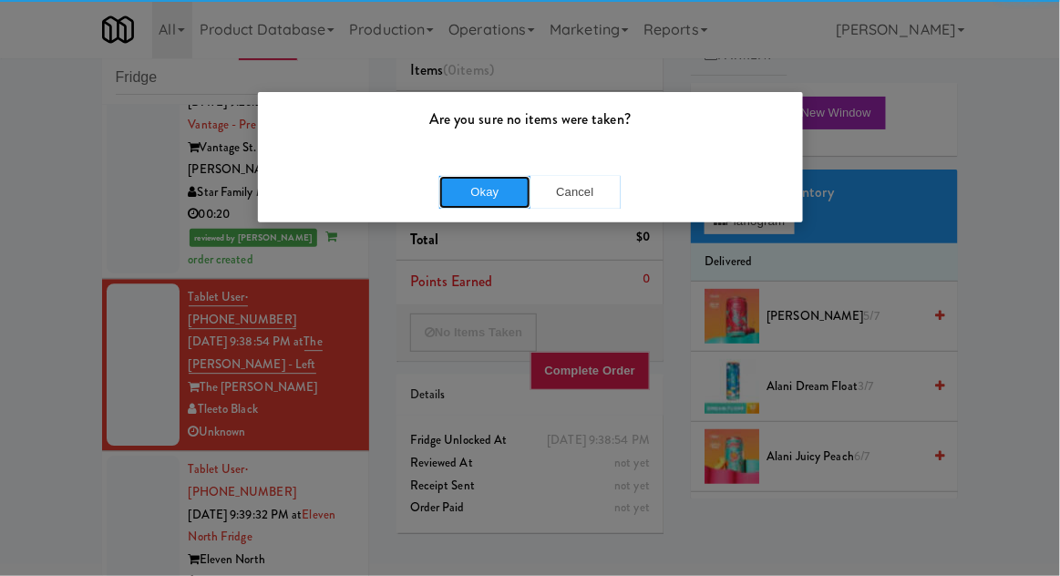
click at [460, 200] on button "Okay" at bounding box center [484, 192] width 91 height 33
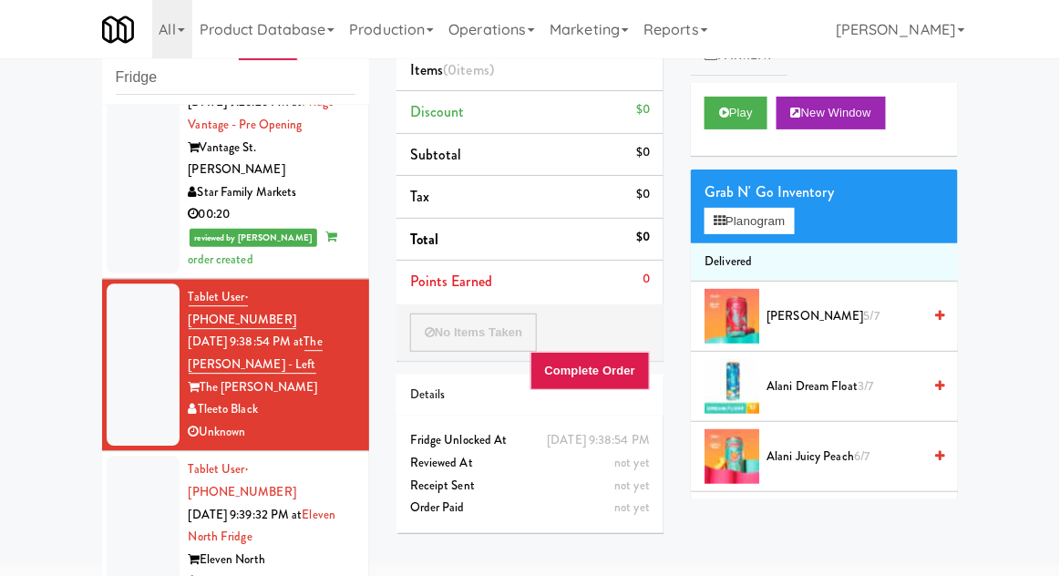
click at [130, 456] on div at bounding box center [143, 537] width 73 height 162
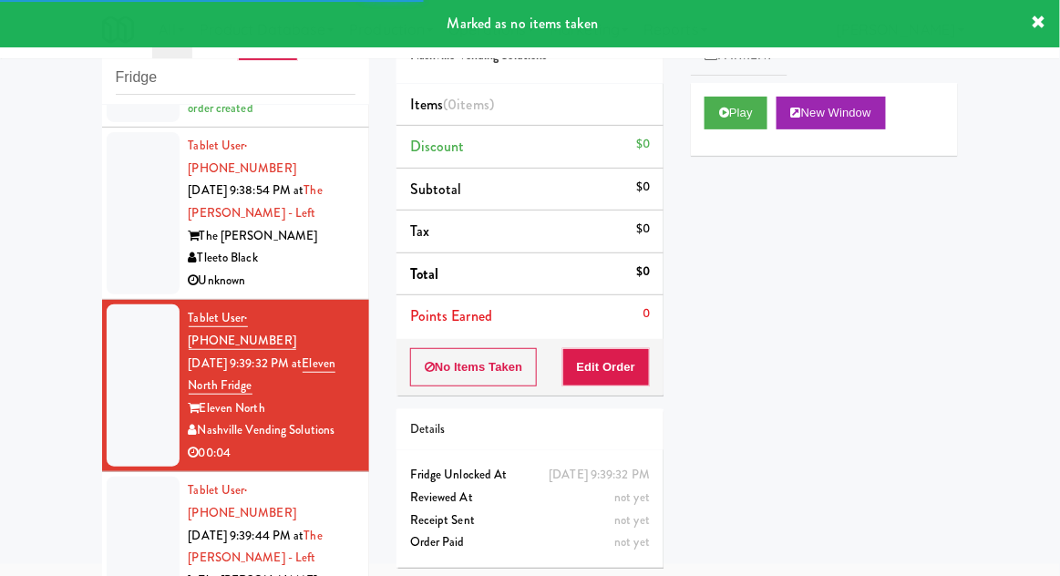
scroll to position [1311, 0]
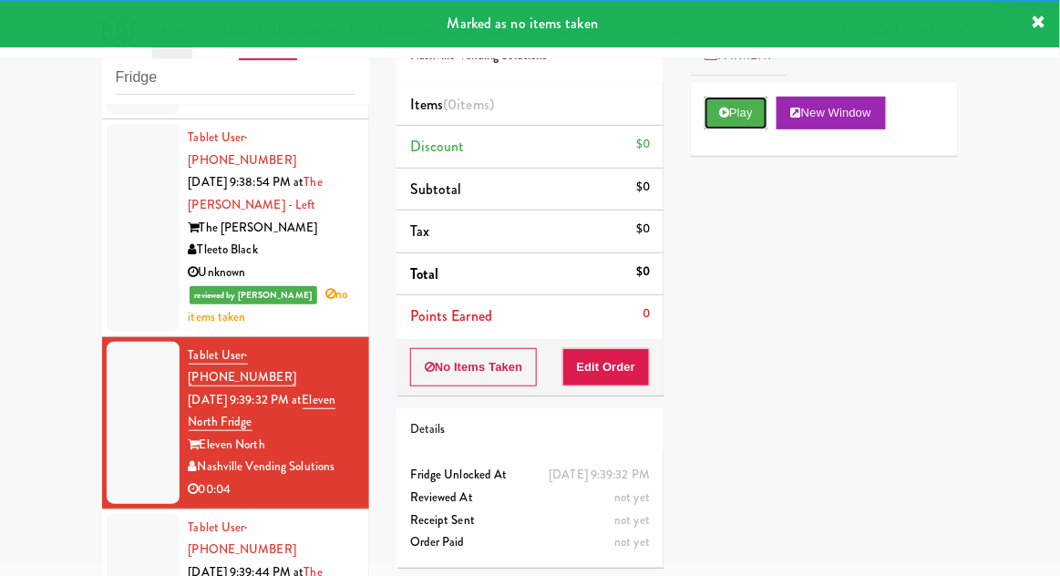
click at [713, 125] on button "Play" at bounding box center [736, 113] width 63 height 33
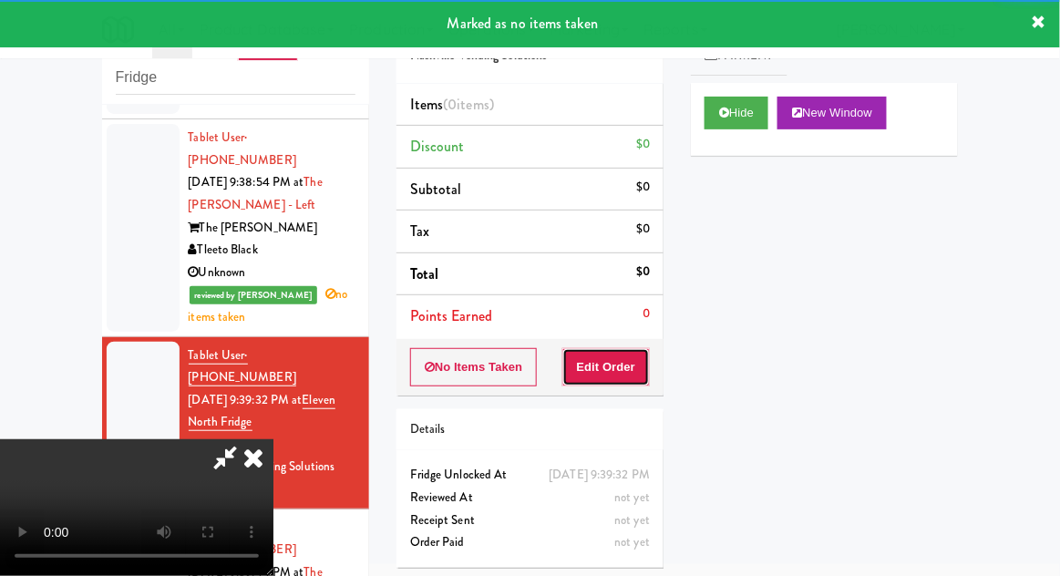
click at [604, 373] on button "Edit Order" at bounding box center [607, 367] width 88 height 38
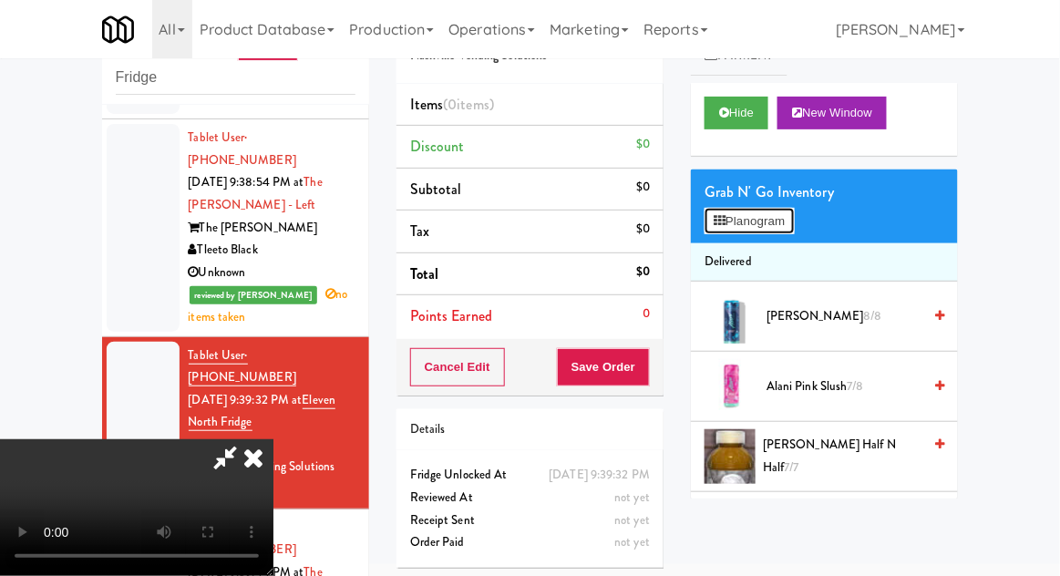
click at [781, 228] on button "Planogram" at bounding box center [749, 221] width 89 height 27
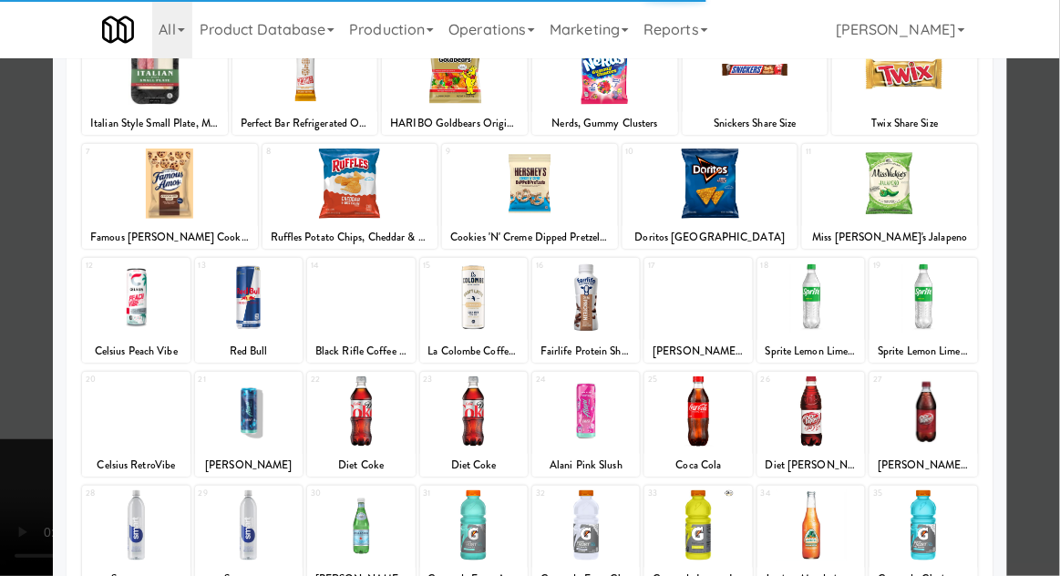
scroll to position [152, 0]
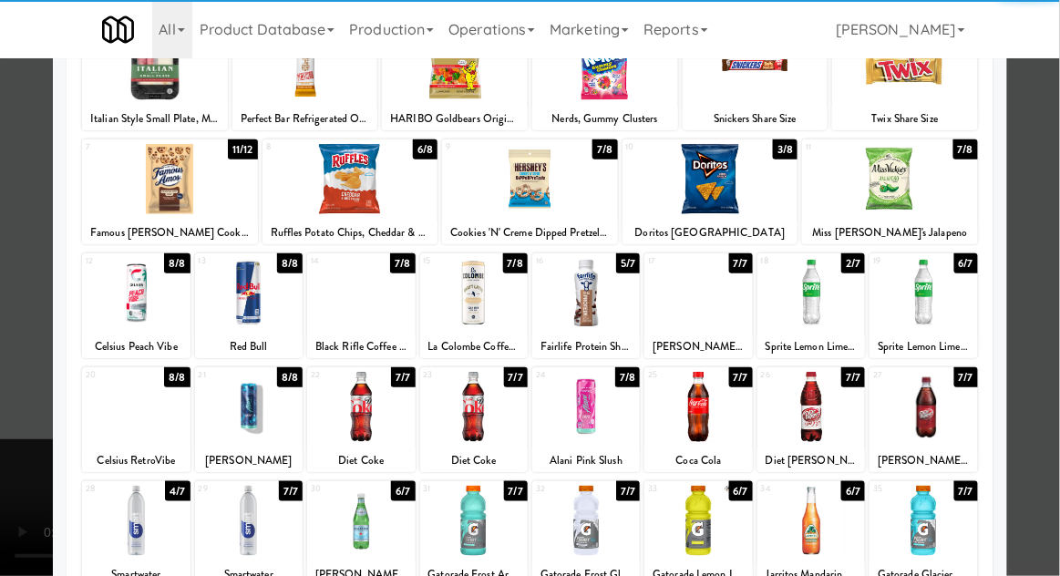
click at [258, 518] on div at bounding box center [249, 521] width 108 height 70
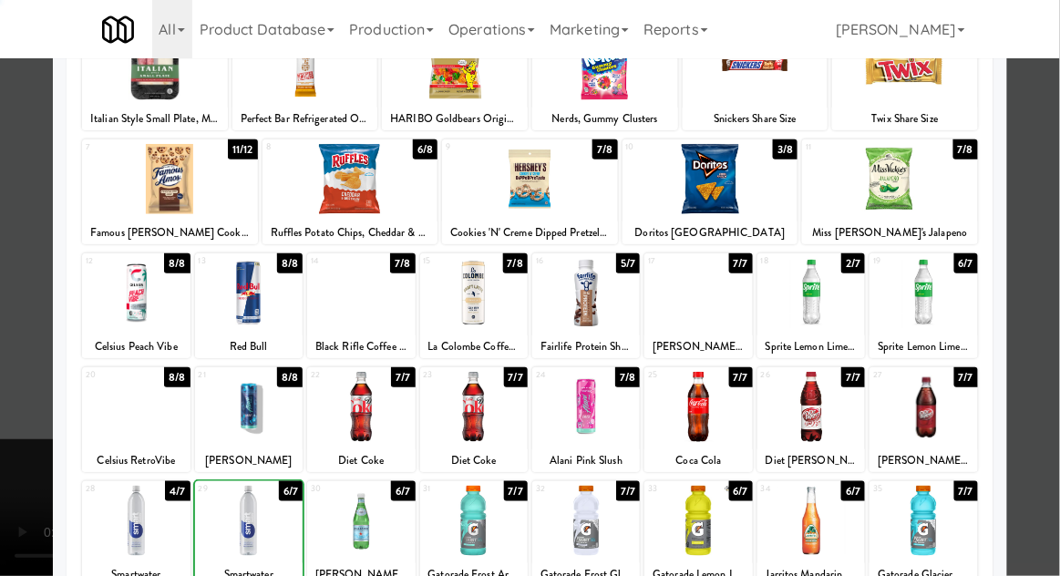
click at [1051, 305] on div at bounding box center [530, 288] width 1060 height 576
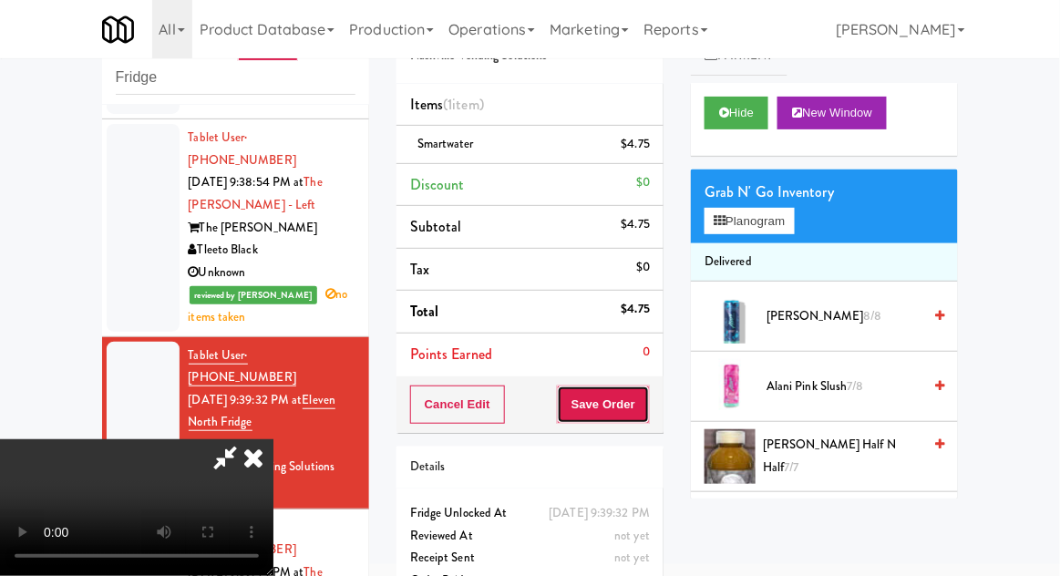
click at [649, 393] on button "Save Order" at bounding box center [603, 405] width 93 height 38
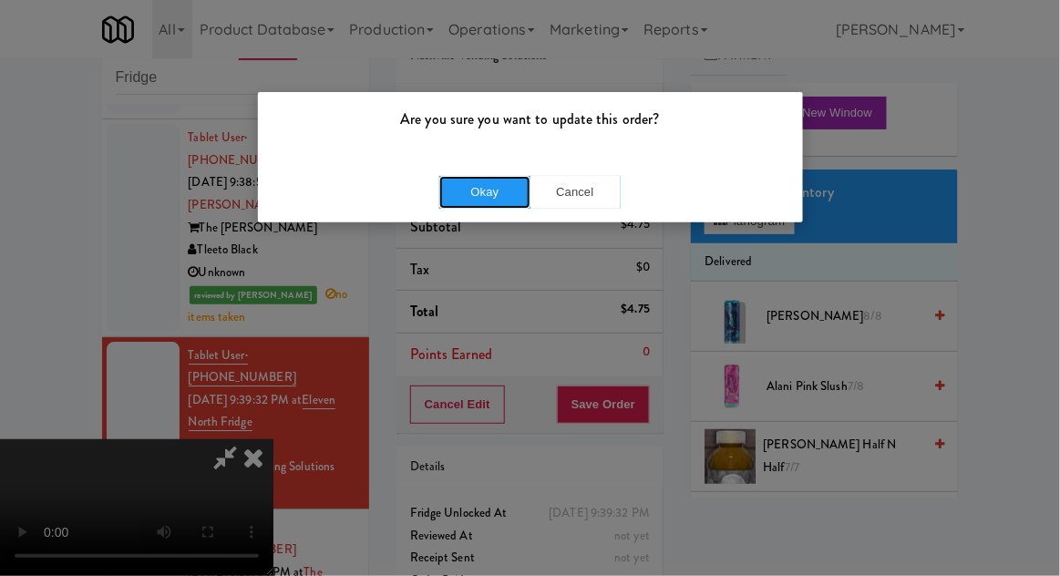
click at [486, 206] on button "Okay" at bounding box center [484, 192] width 91 height 33
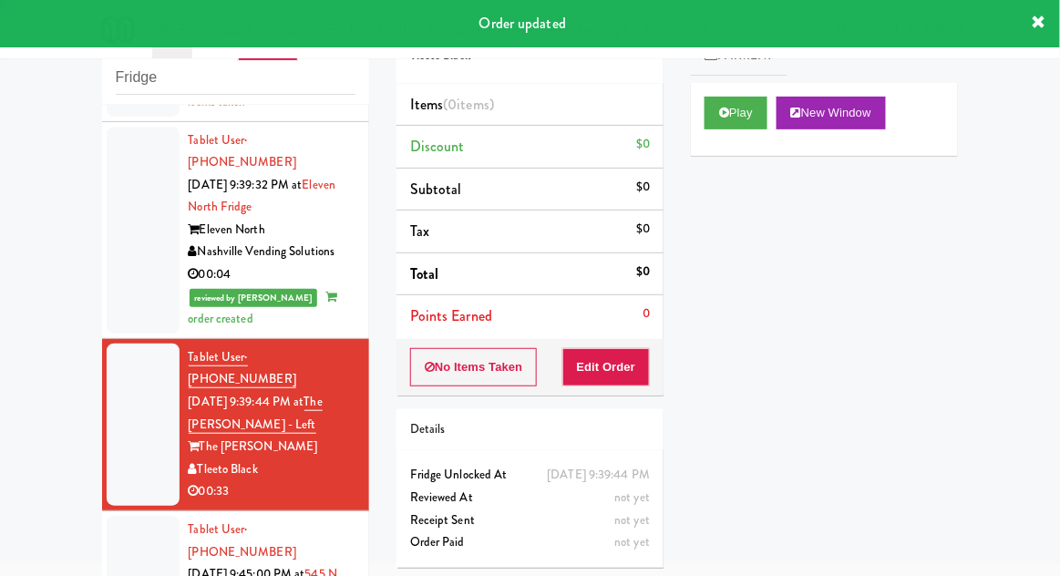
scroll to position [1528, 0]
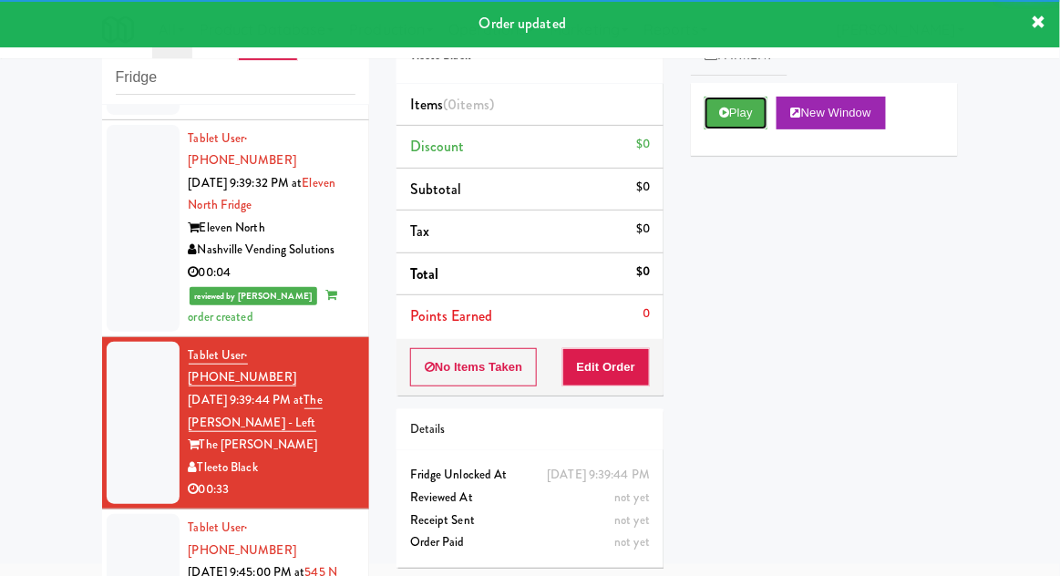
click at [723, 121] on button "Play" at bounding box center [736, 113] width 63 height 33
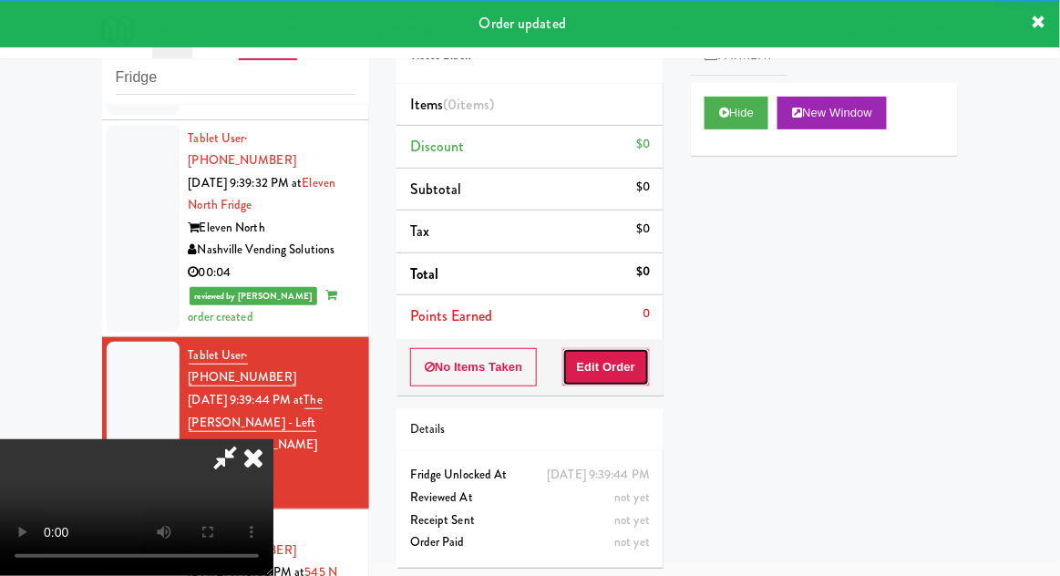
click at [602, 362] on button "Edit Order" at bounding box center [607, 367] width 88 height 38
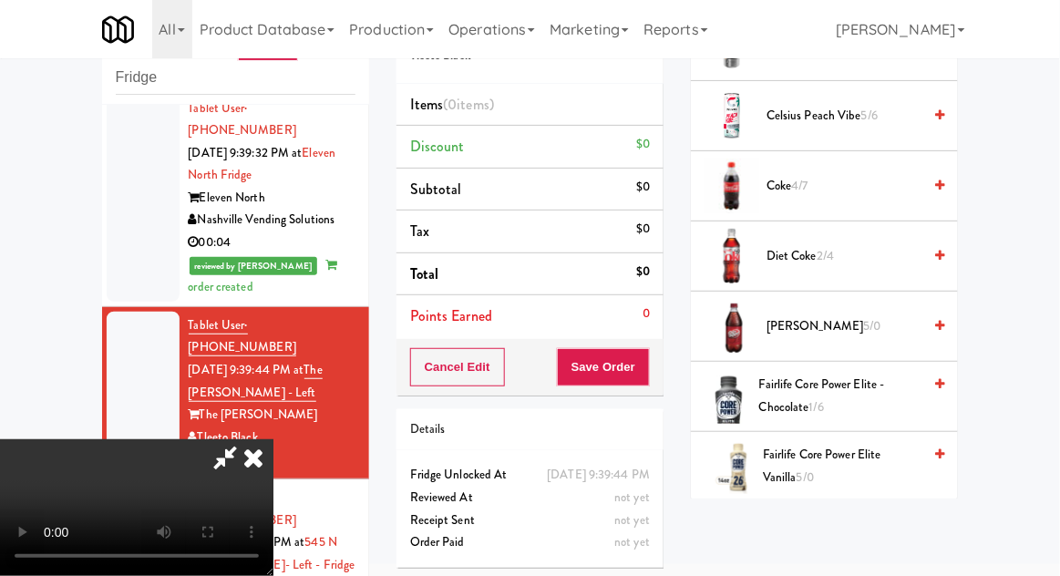
scroll to position [548, 0]
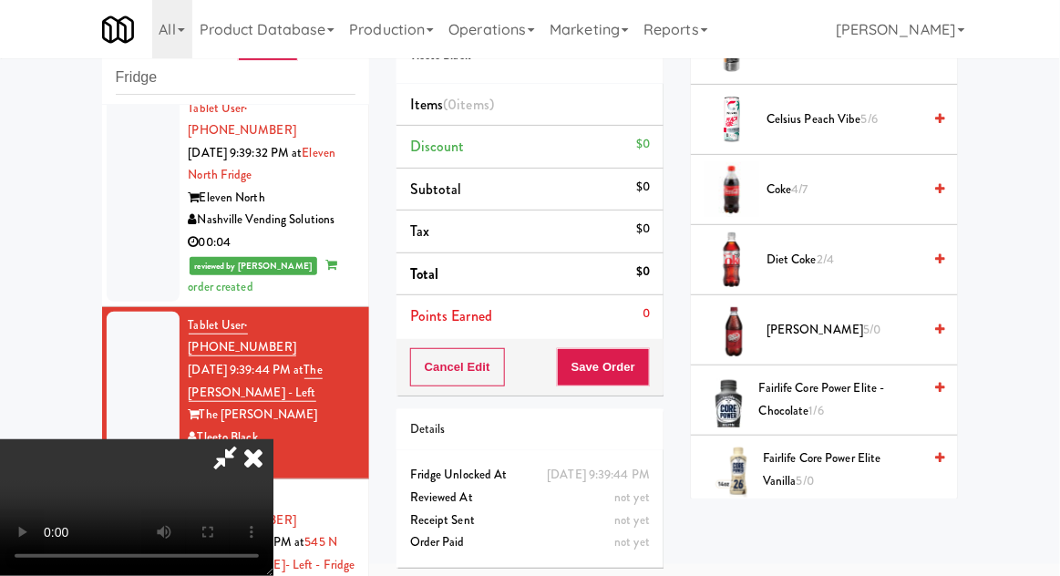
click at [853, 263] on span "Diet Coke 2/4" at bounding box center [844, 260] width 155 height 23
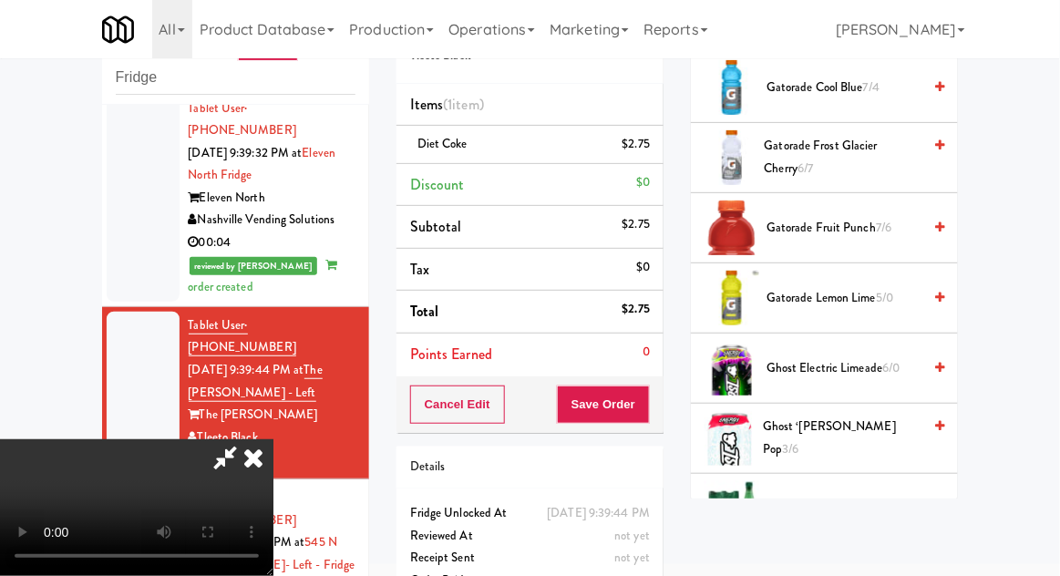
scroll to position [1146, 0]
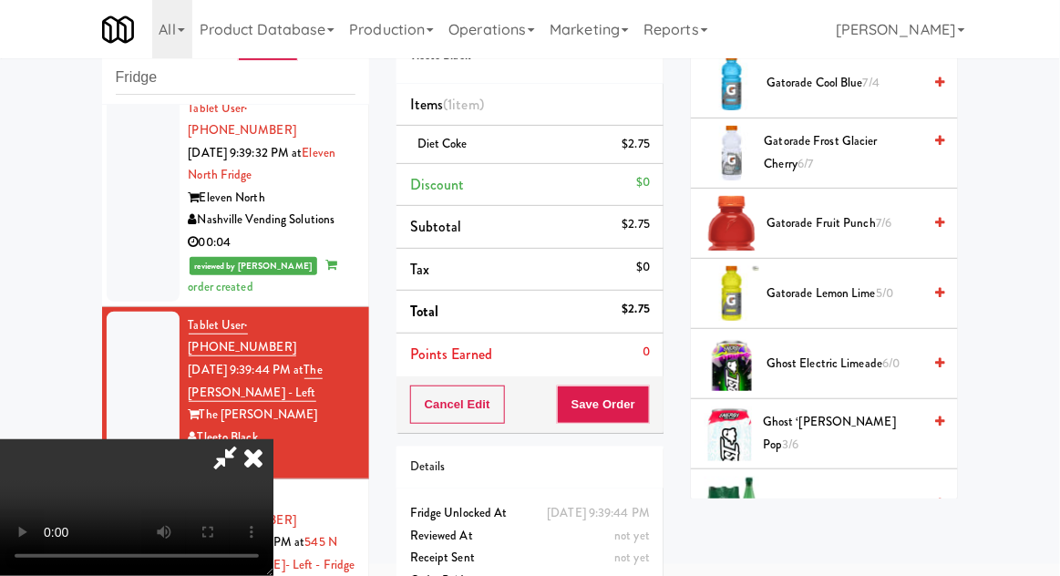
click at [894, 296] on span "5/0" at bounding box center [884, 292] width 17 height 17
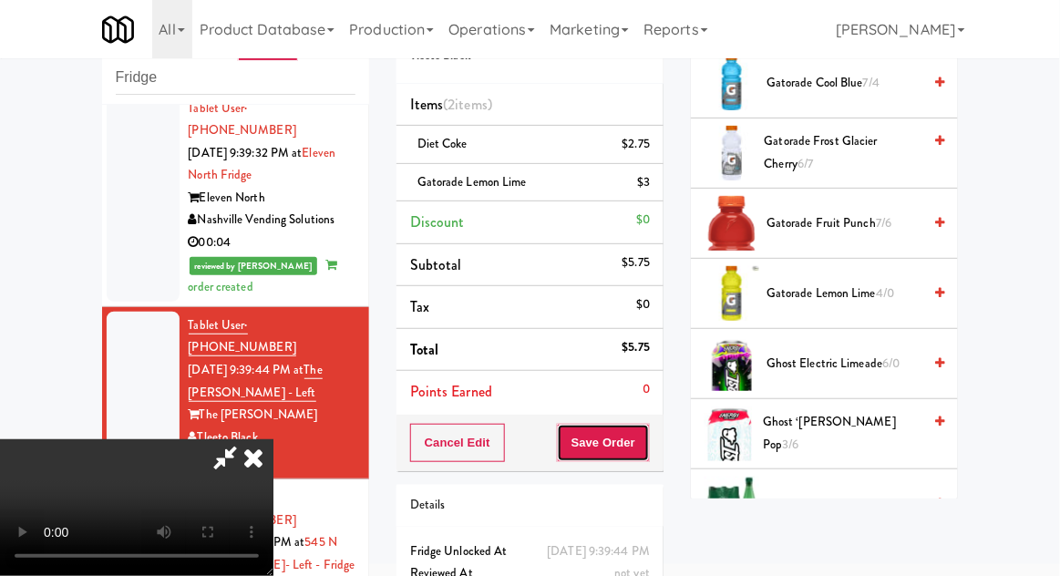
click at [646, 450] on button "Save Order" at bounding box center [603, 443] width 93 height 38
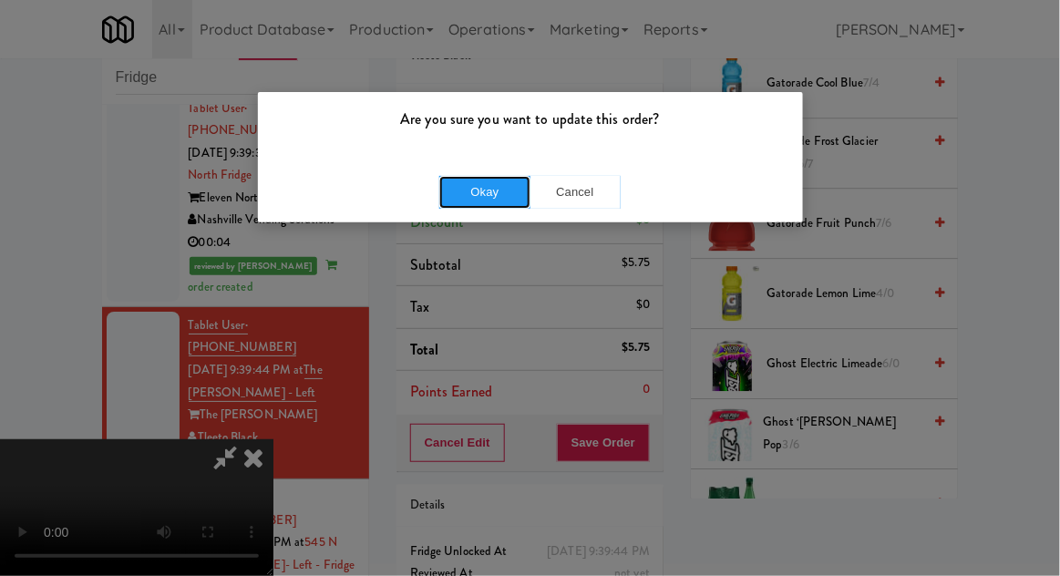
click at [476, 207] on button "Okay" at bounding box center [484, 192] width 91 height 33
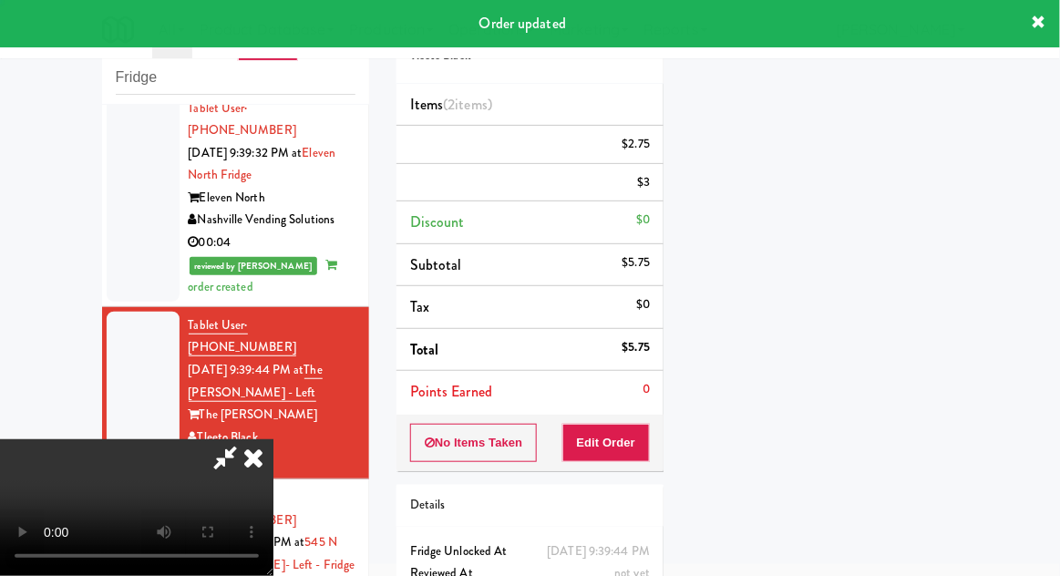
scroll to position [0, 0]
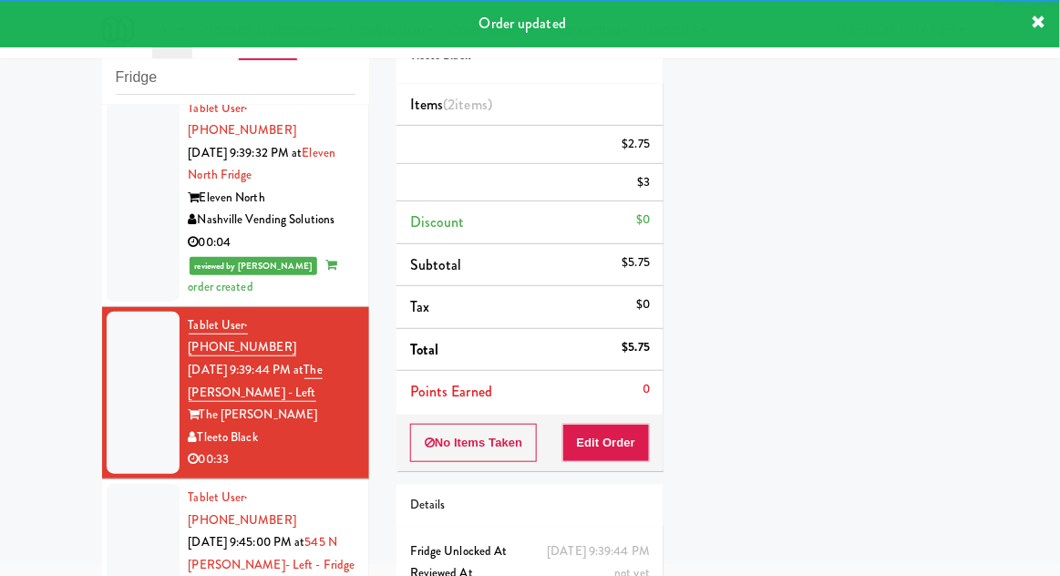
click at [128, 484] on div at bounding box center [143, 565] width 73 height 162
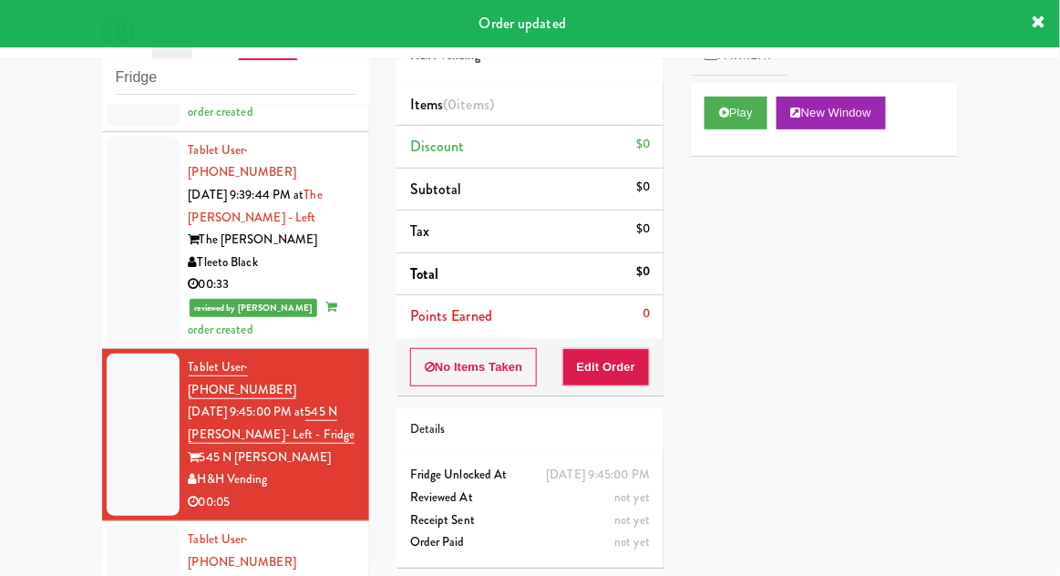
scroll to position [1762, 0]
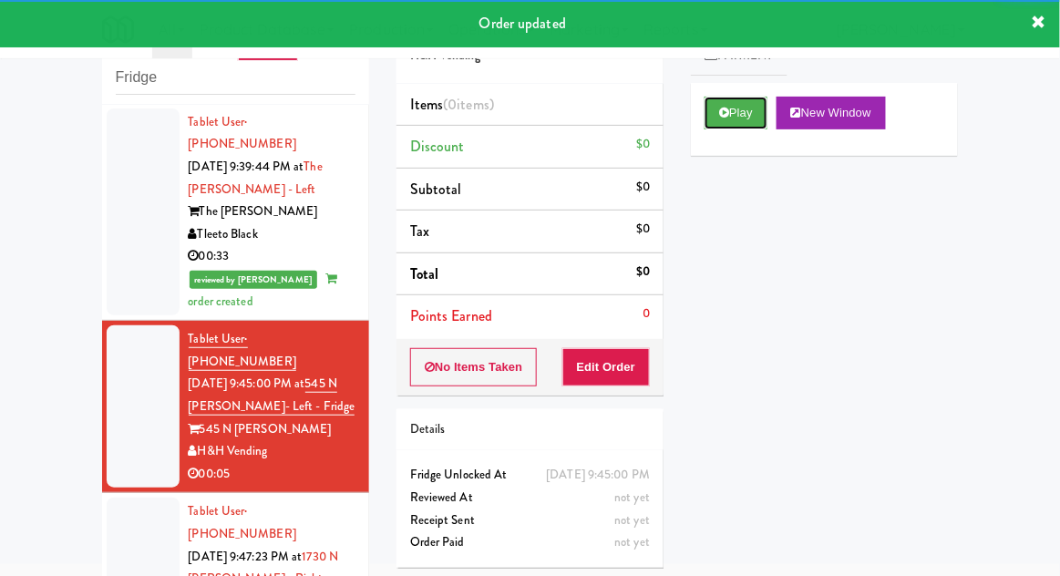
click at [720, 115] on icon at bounding box center [724, 113] width 10 height 12
click at [601, 363] on button "Edit Order" at bounding box center [607, 367] width 88 height 38
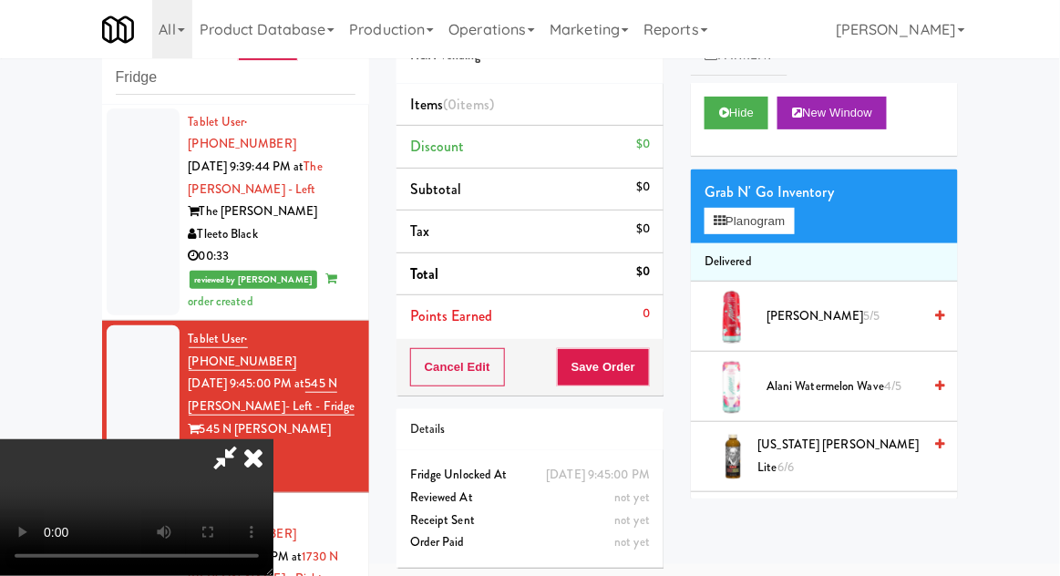
scroll to position [0, 0]
click at [794, 227] on button "Planogram" at bounding box center [749, 221] width 89 height 27
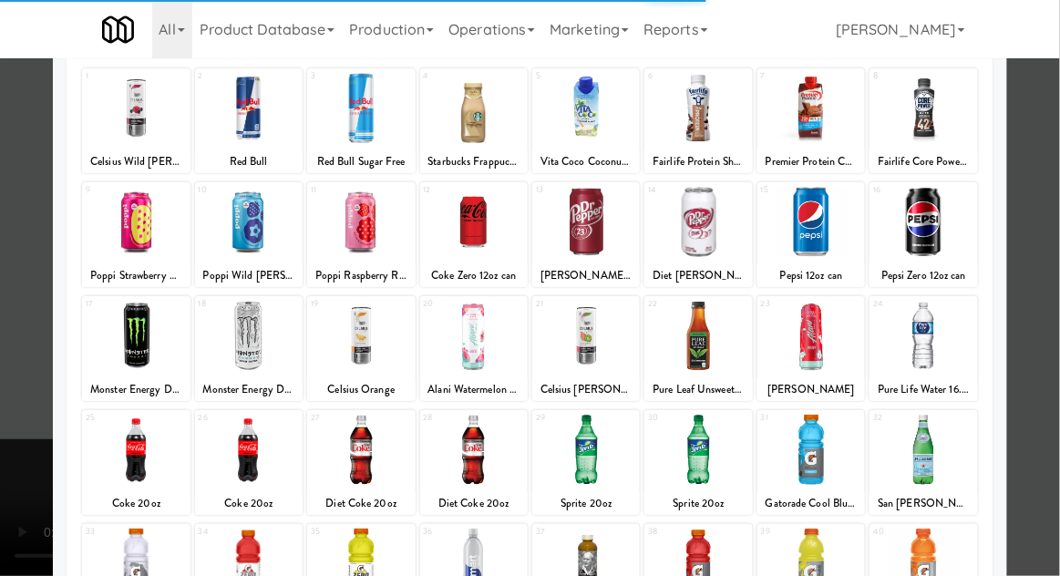
scroll to position [132, 0]
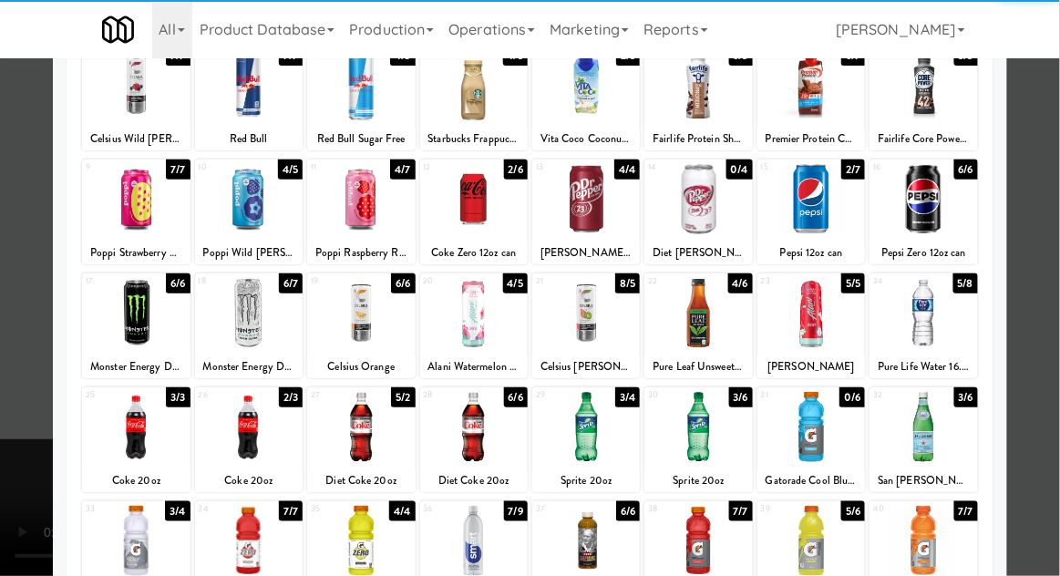
click at [255, 412] on div at bounding box center [249, 427] width 108 height 70
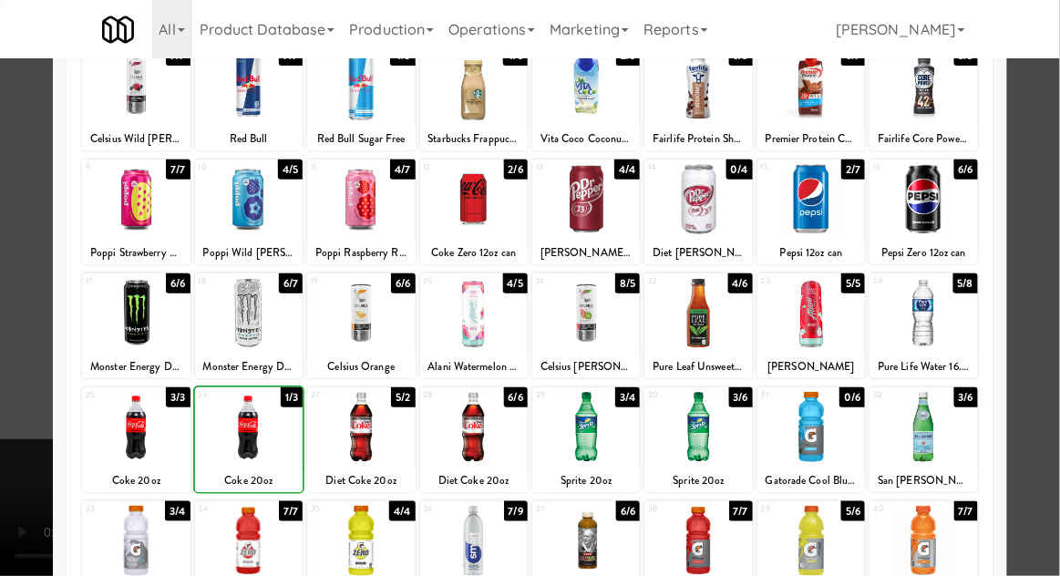
click at [1053, 295] on div at bounding box center [530, 288] width 1060 height 576
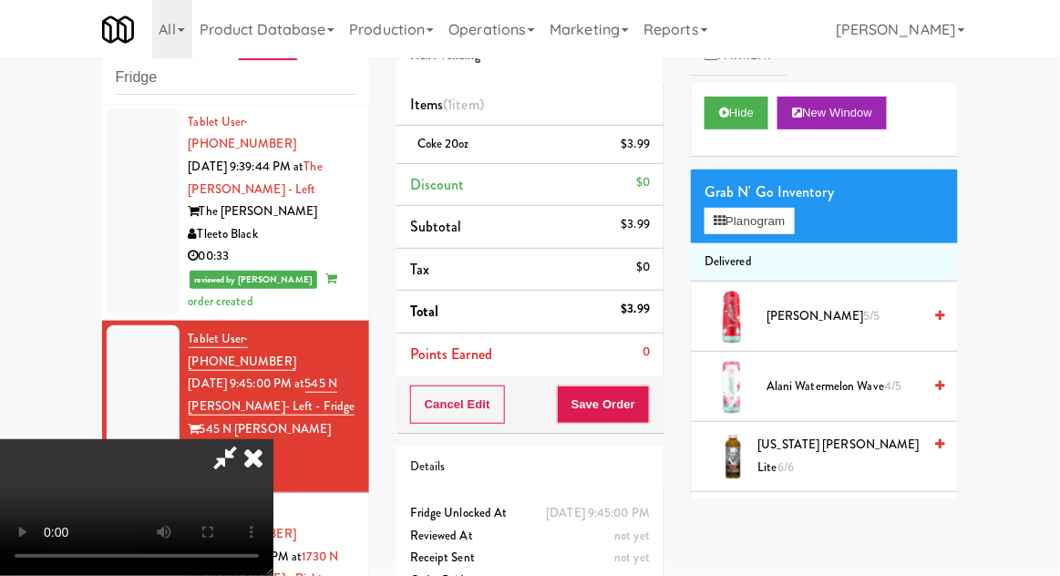
scroll to position [67, 0]
click at [642, 400] on button "Save Order" at bounding box center [603, 405] width 93 height 38
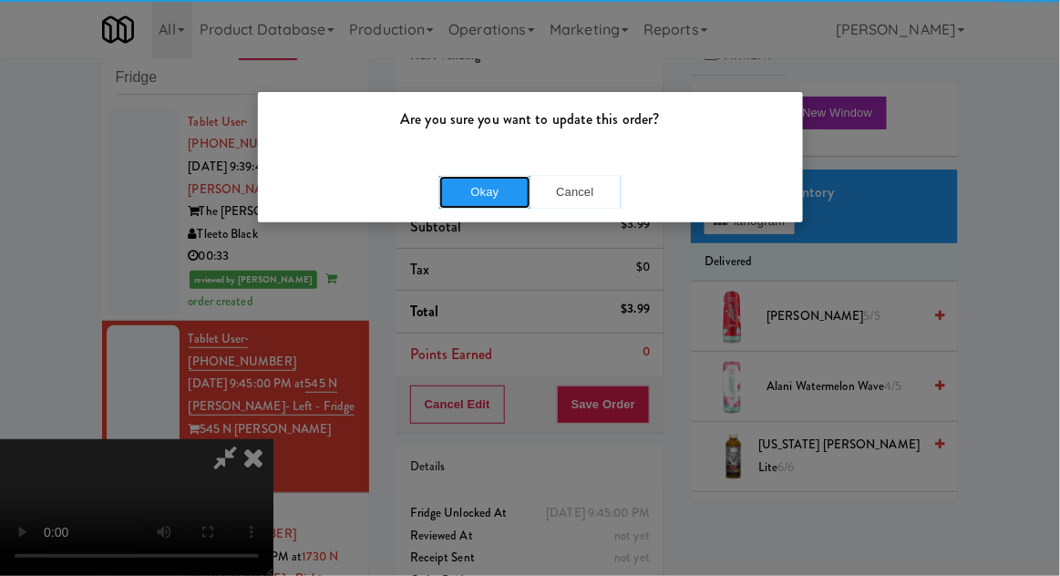
click at [494, 176] on button "Okay" at bounding box center [484, 192] width 91 height 33
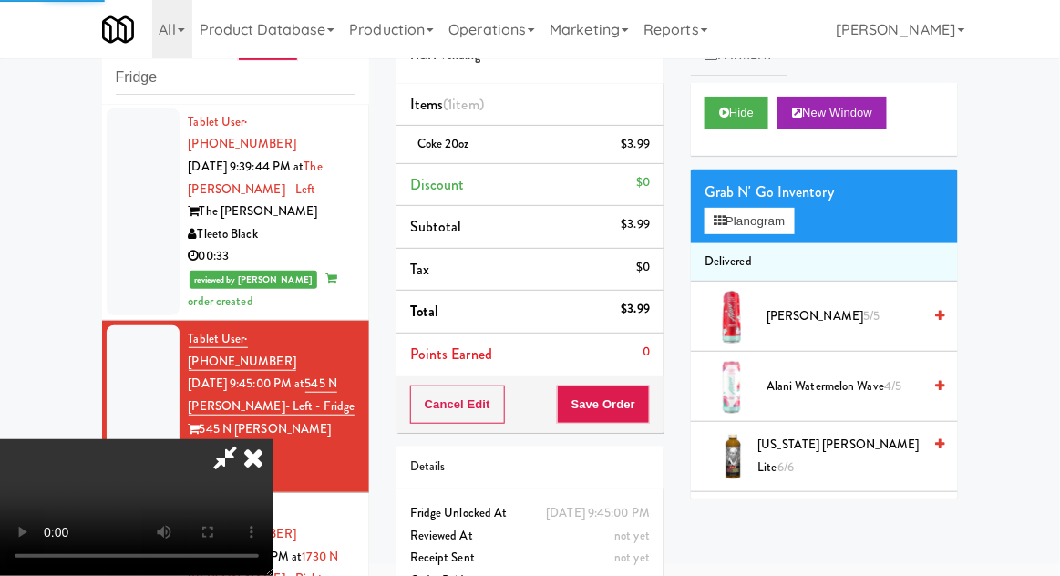
scroll to position [0, 0]
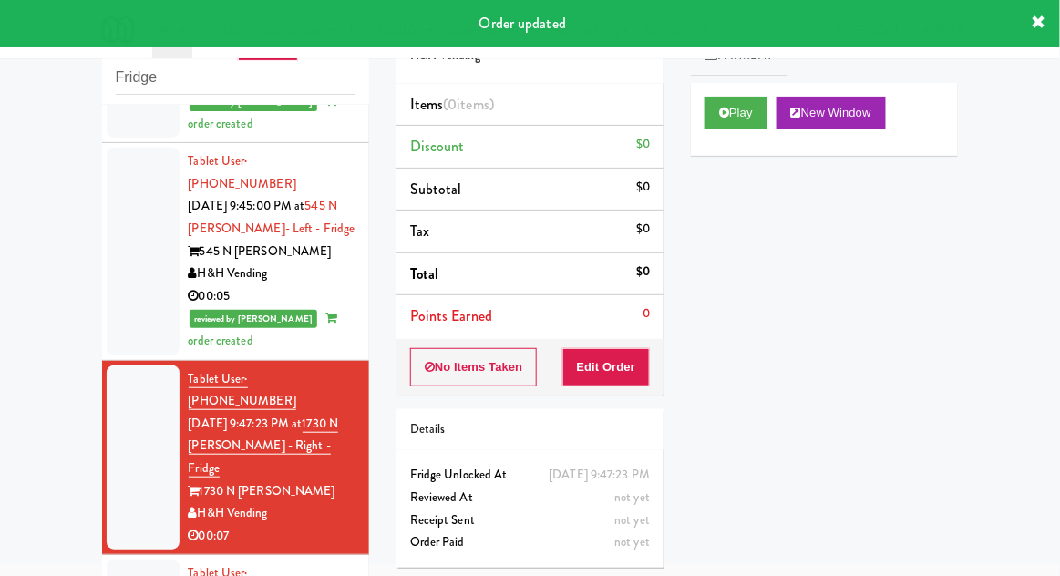
scroll to position [1950, 0]
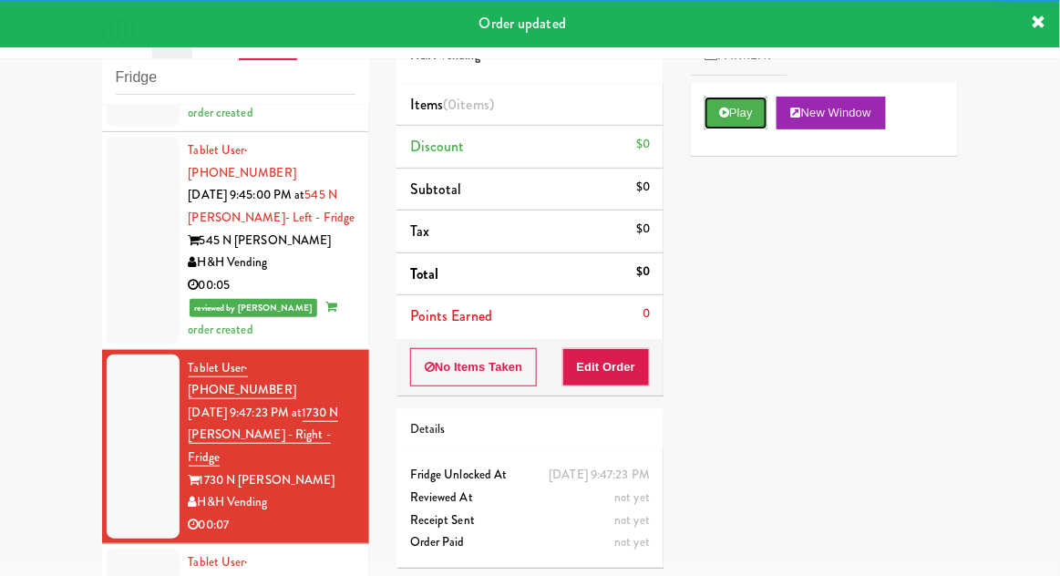
click at [745, 113] on button "Play" at bounding box center [736, 113] width 63 height 33
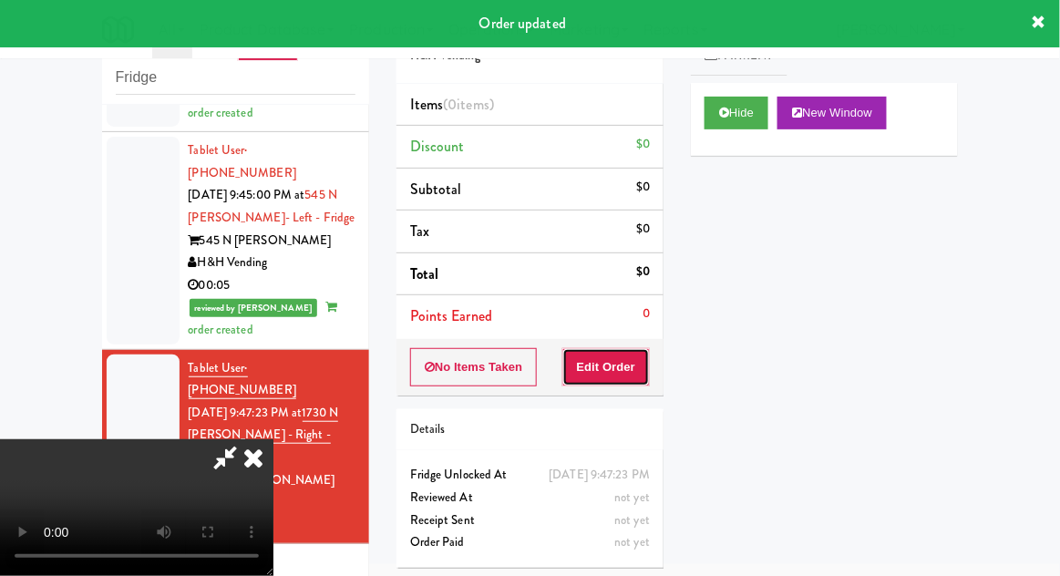
click at [610, 354] on button "Edit Order" at bounding box center [607, 367] width 88 height 38
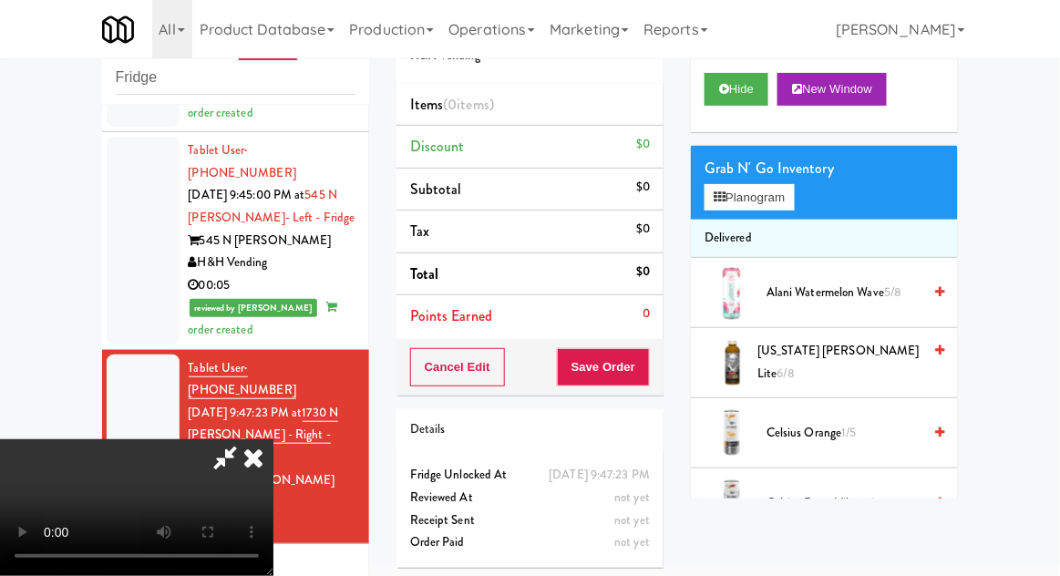
scroll to position [0, 0]
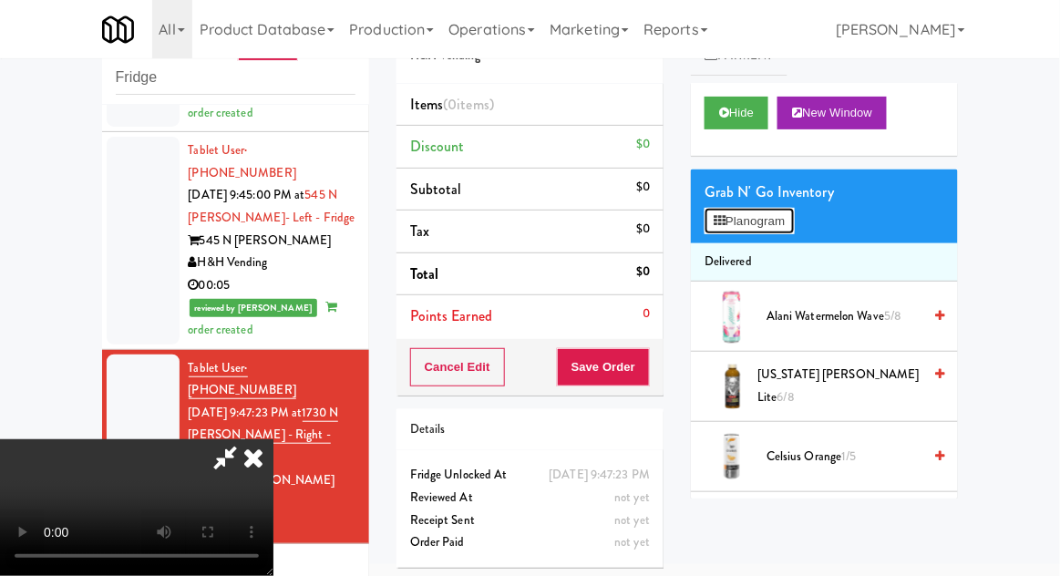
click at [782, 224] on button "Planogram" at bounding box center [749, 221] width 89 height 27
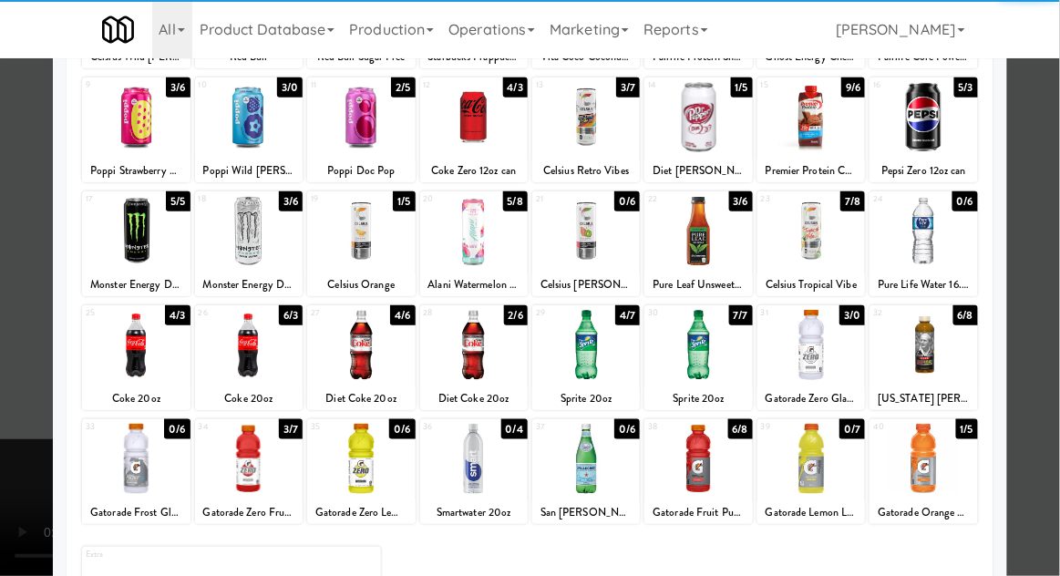
scroll to position [215, 0]
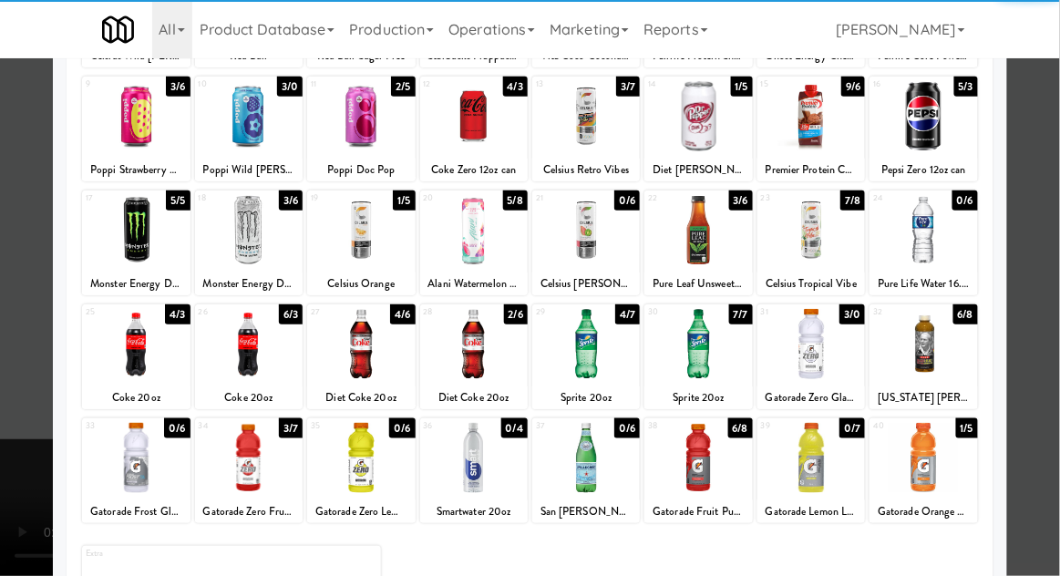
click at [599, 352] on div at bounding box center [586, 344] width 108 height 70
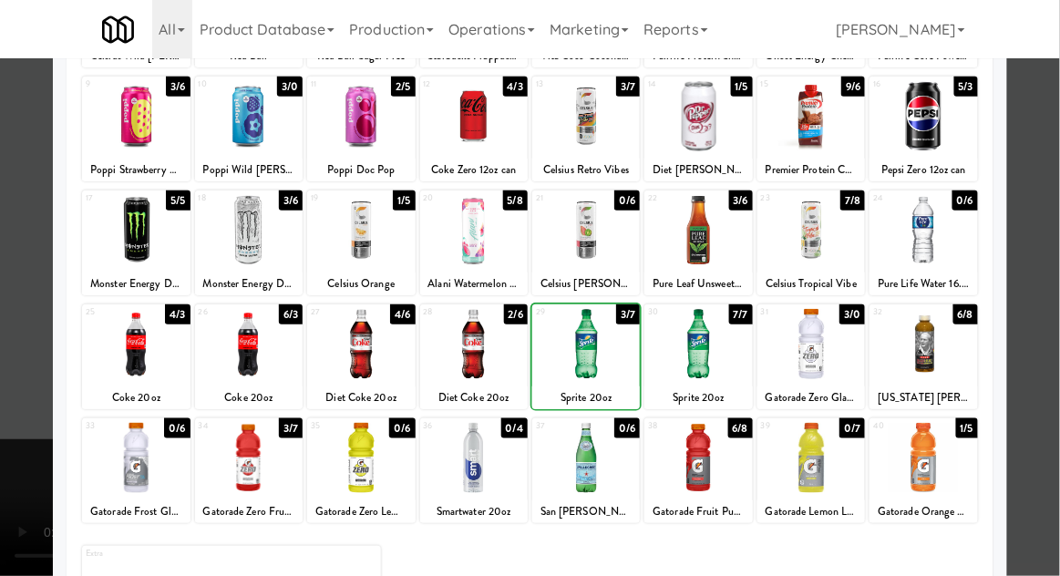
click at [1059, 312] on div at bounding box center [530, 288] width 1060 height 576
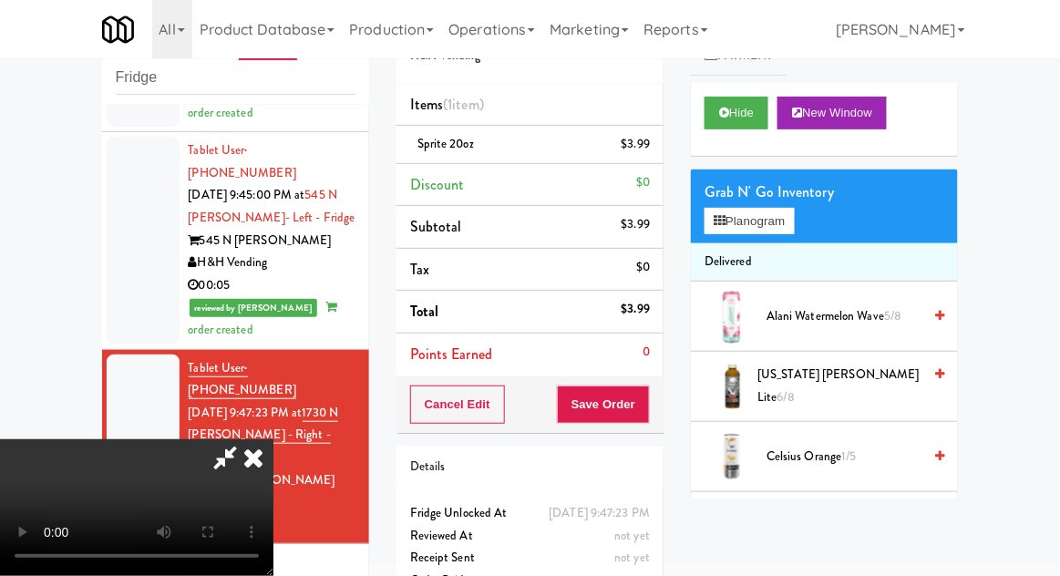
scroll to position [67, 0]
click at [646, 406] on button "Save Order" at bounding box center [603, 405] width 93 height 38
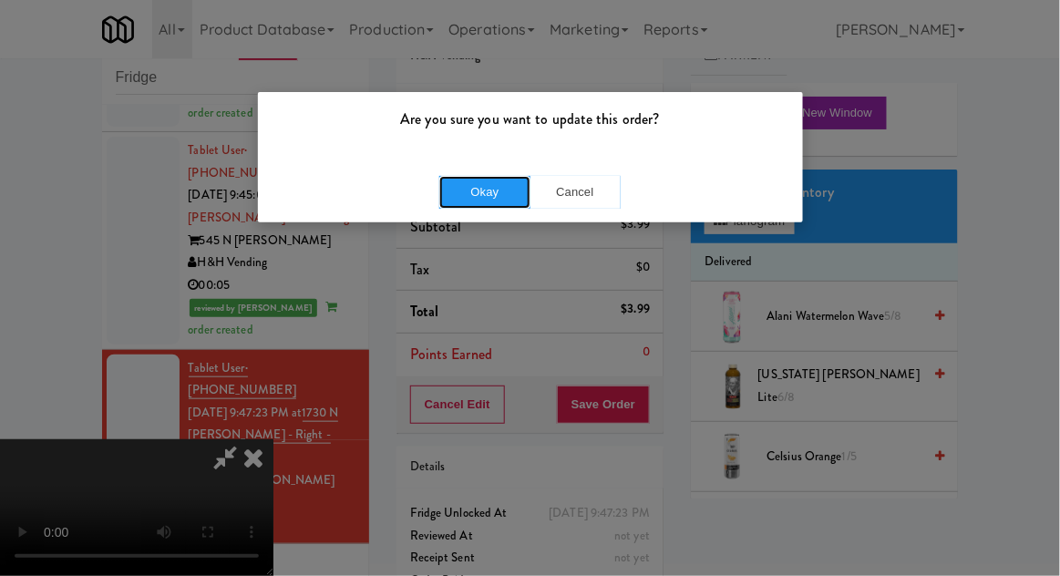
click at [476, 191] on button "Okay" at bounding box center [484, 192] width 91 height 33
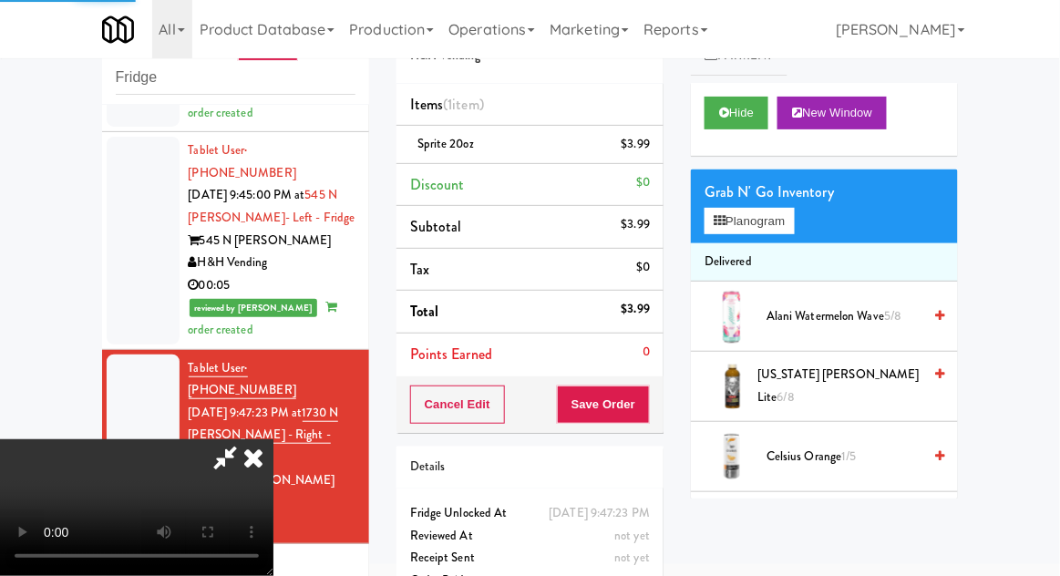
scroll to position [0, 0]
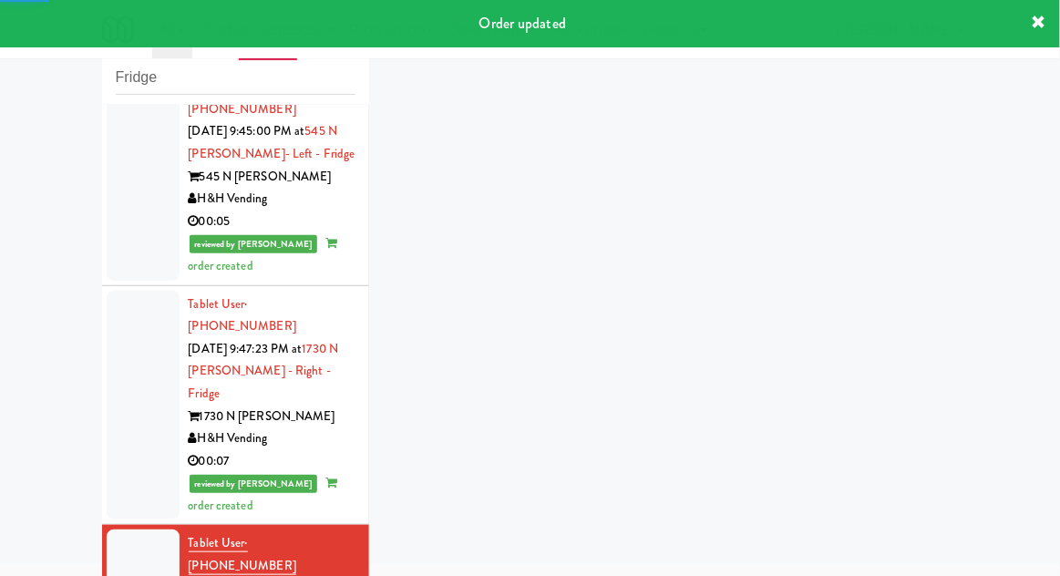
scroll to position [2144, 0]
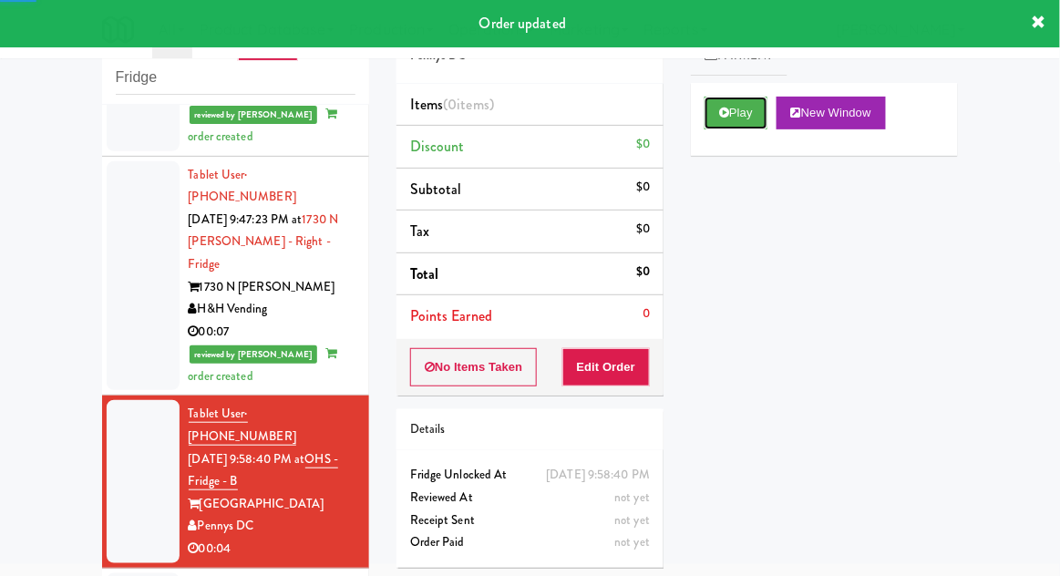
click at [722, 124] on button "Play" at bounding box center [736, 113] width 63 height 33
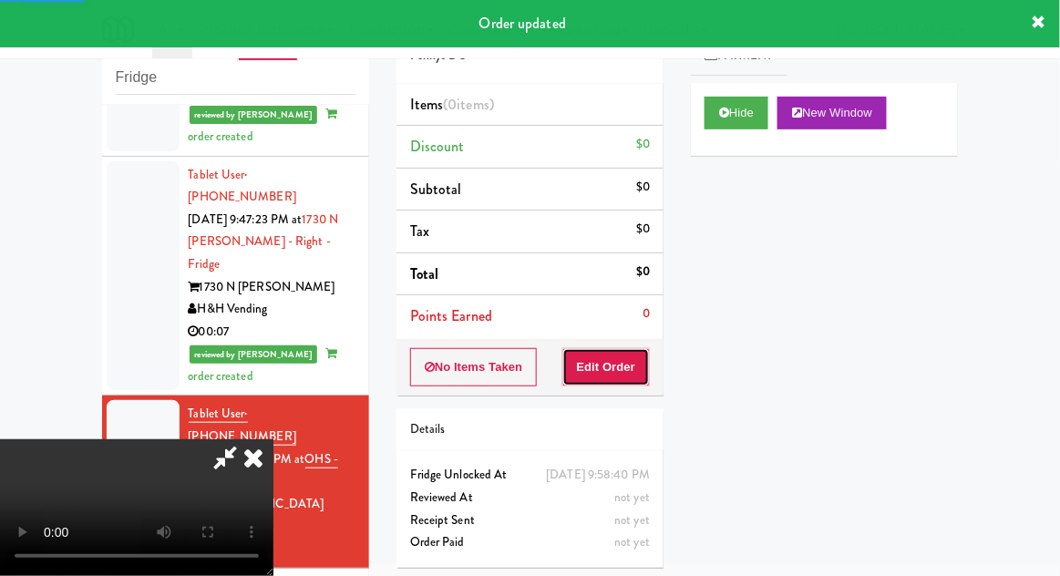
click at [597, 363] on button "Edit Order" at bounding box center [607, 367] width 88 height 38
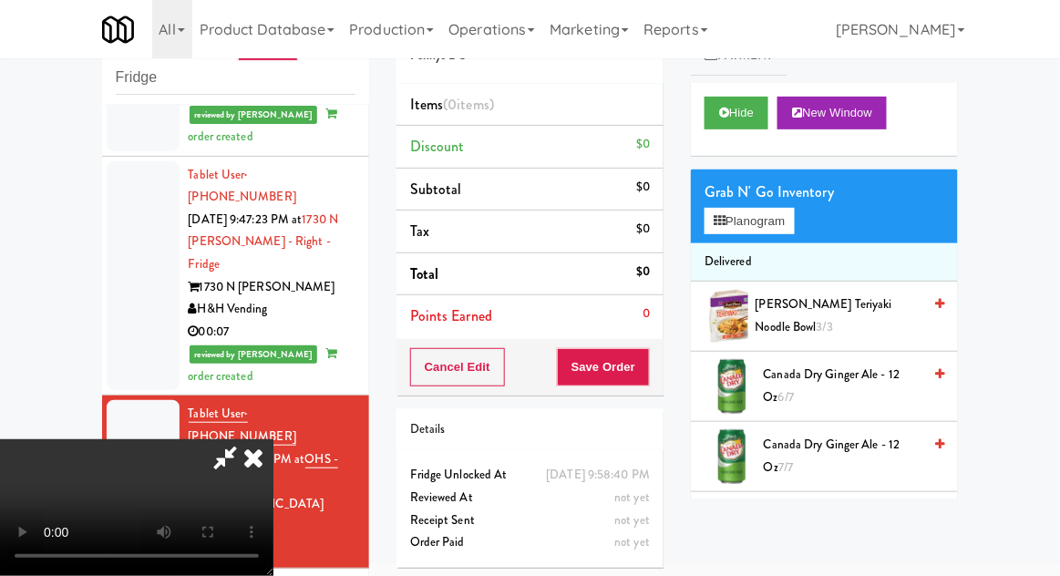
scroll to position [0, 0]
click at [788, 244] on li "Delivered" at bounding box center [824, 262] width 267 height 38
click at [791, 230] on button "Planogram" at bounding box center [749, 221] width 89 height 27
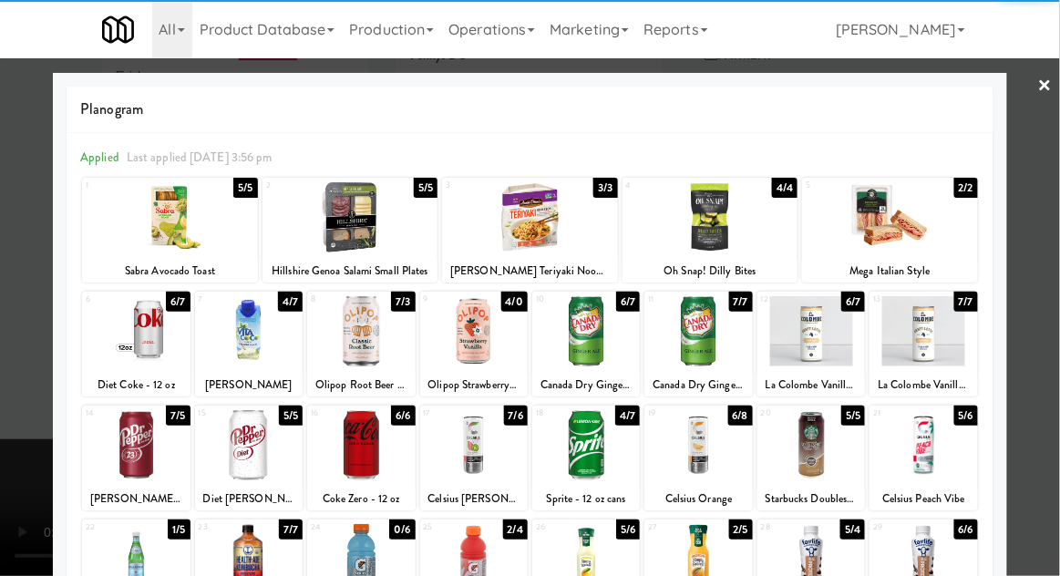
click at [348, 227] on div at bounding box center [351, 217] width 176 height 70
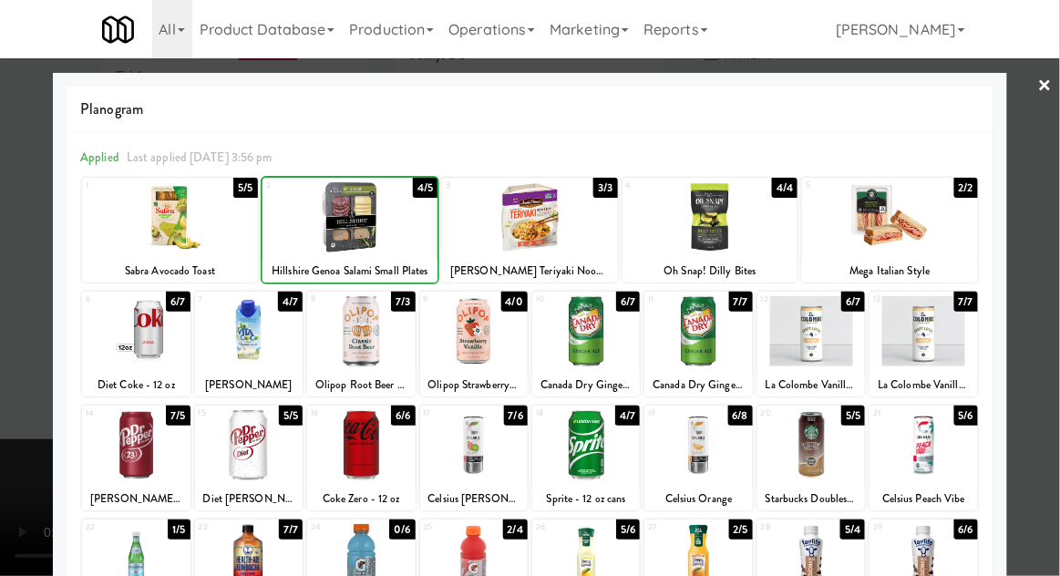
click at [1056, 279] on div at bounding box center [530, 288] width 1060 height 576
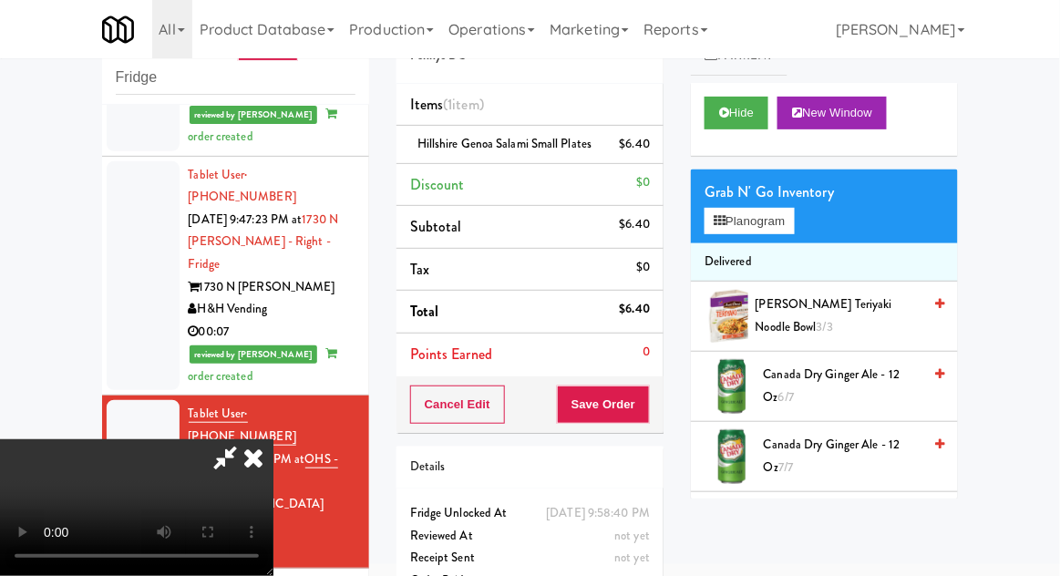
scroll to position [67, 0]
click at [647, 424] on button "Save Order" at bounding box center [603, 405] width 93 height 38
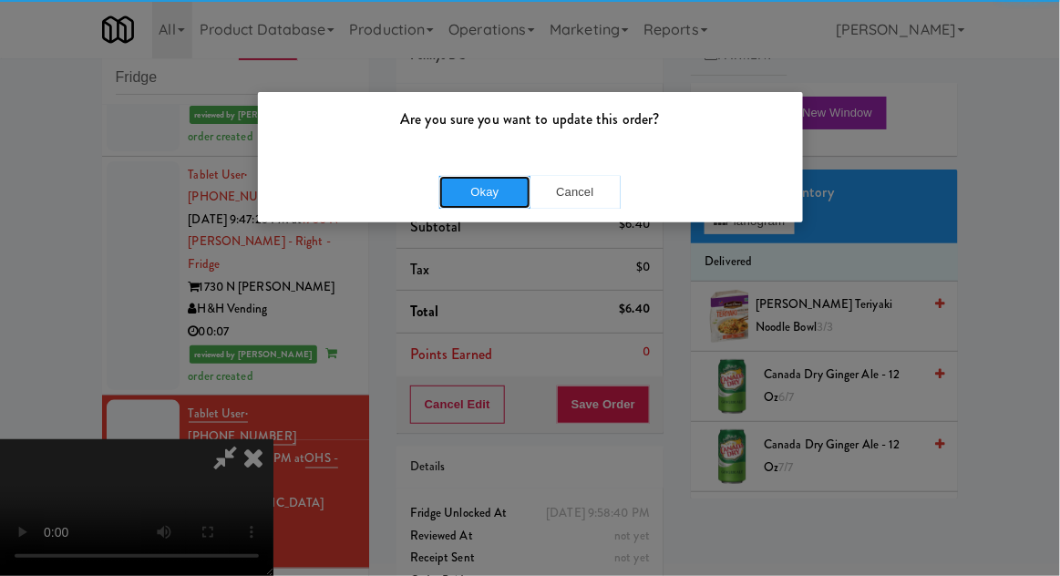
click at [491, 183] on button "Okay" at bounding box center [484, 192] width 91 height 33
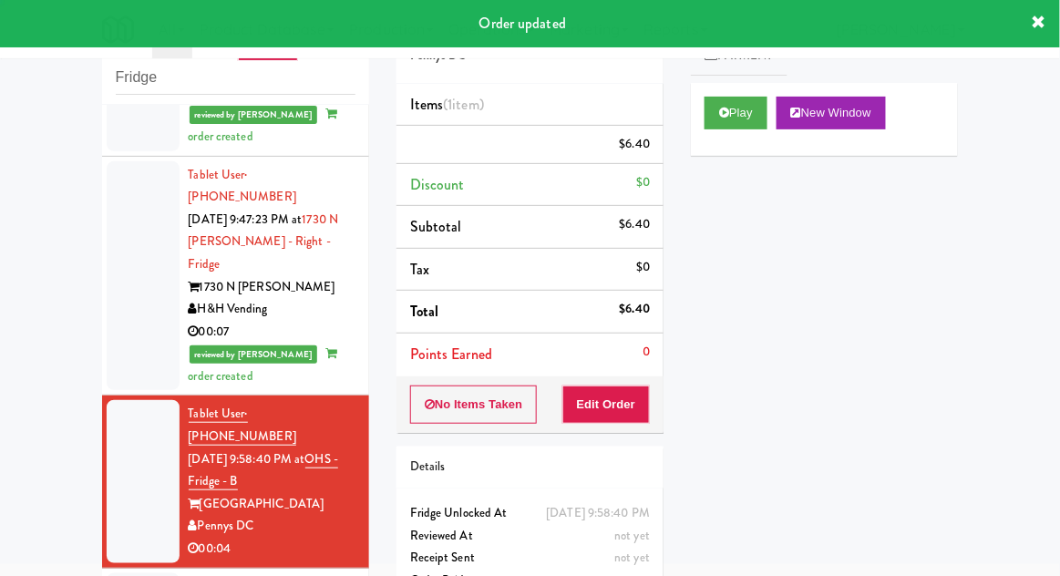
scroll to position [0, 0]
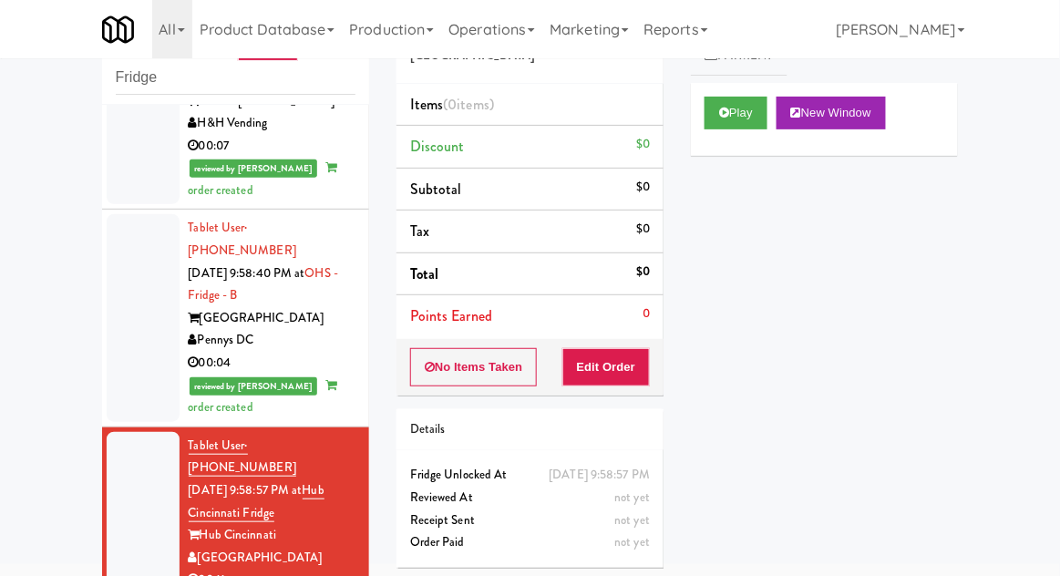
scroll to position [2331, 0]
click at [735, 124] on button "Play" at bounding box center [736, 113] width 63 height 33
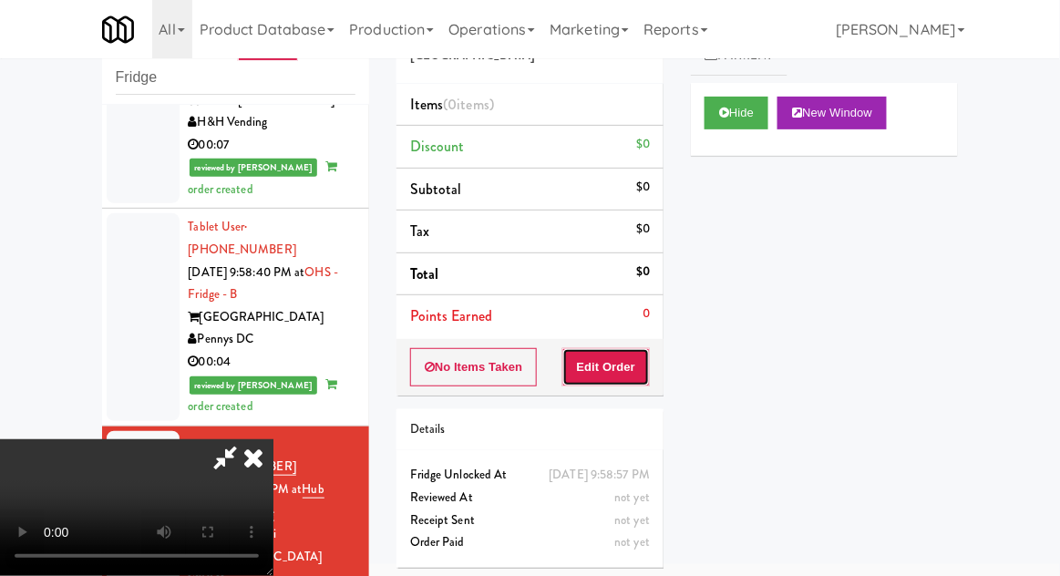
click at [620, 367] on button "Edit Order" at bounding box center [607, 367] width 88 height 38
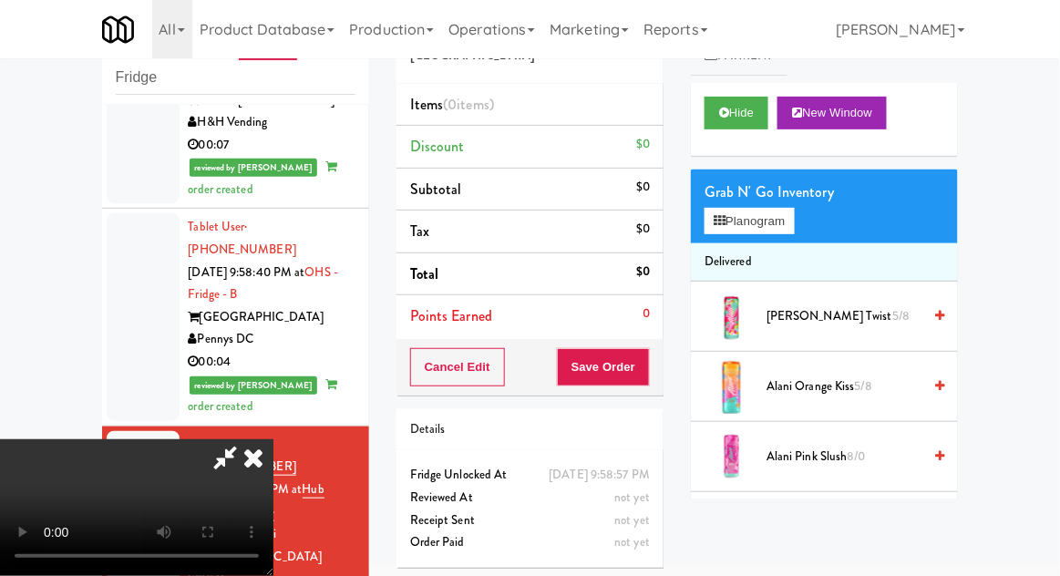
scroll to position [67, 0]
click at [773, 215] on button "Planogram" at bounding box center [749, 221] width 89 height 27
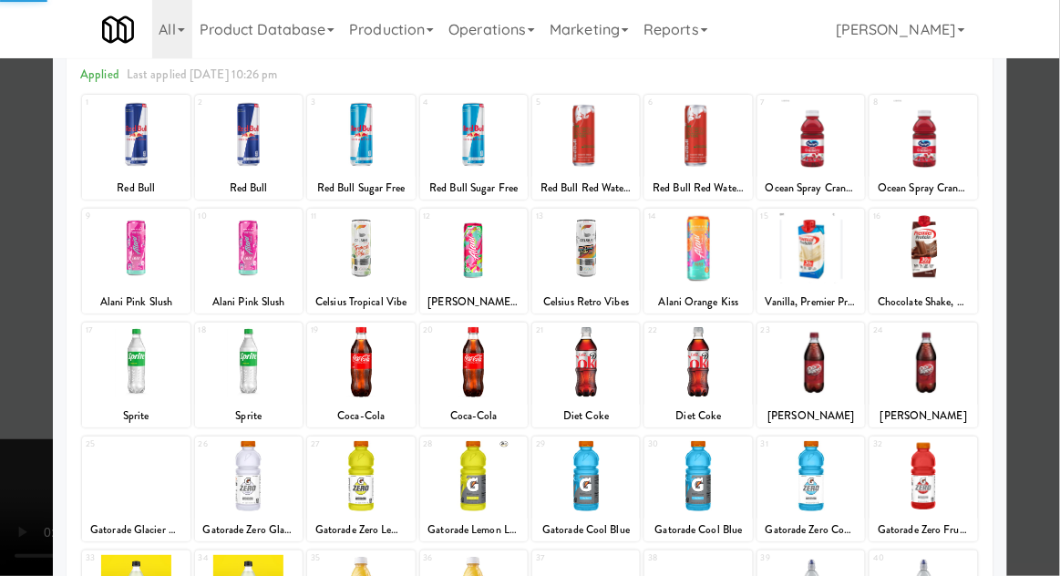
scroll to position [189, 0]
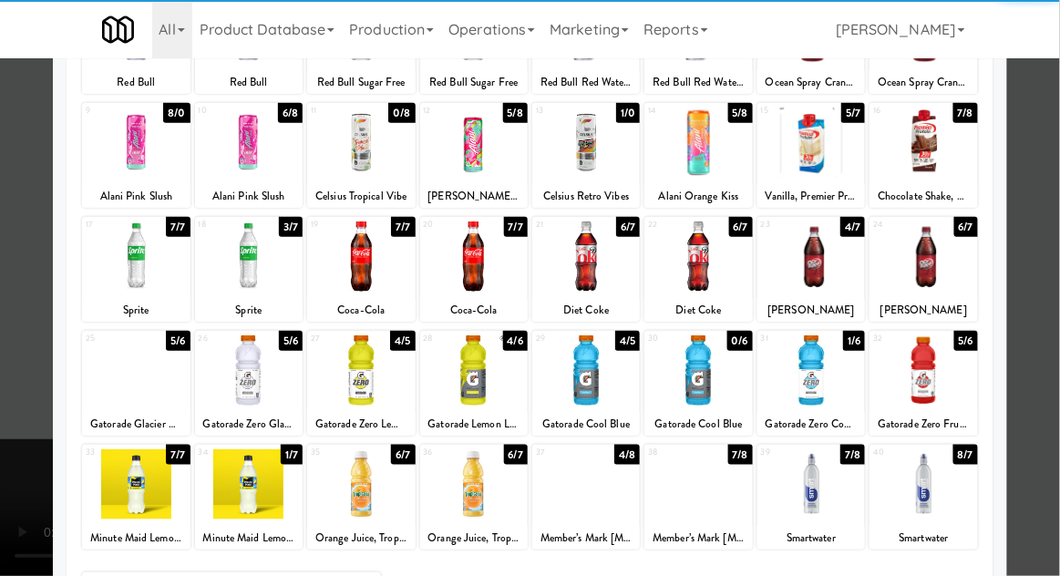
click at [351, 359] on div at bounding box center [361, 371] width 108 height 70
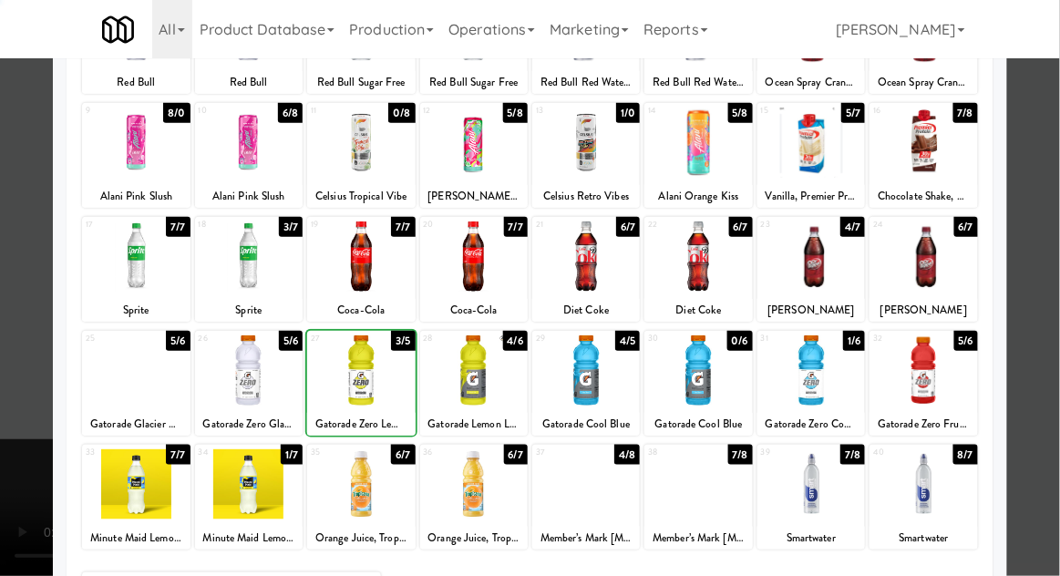
click at [1050, 295] on div at bounding box center [530, 288] width 1060 height 576
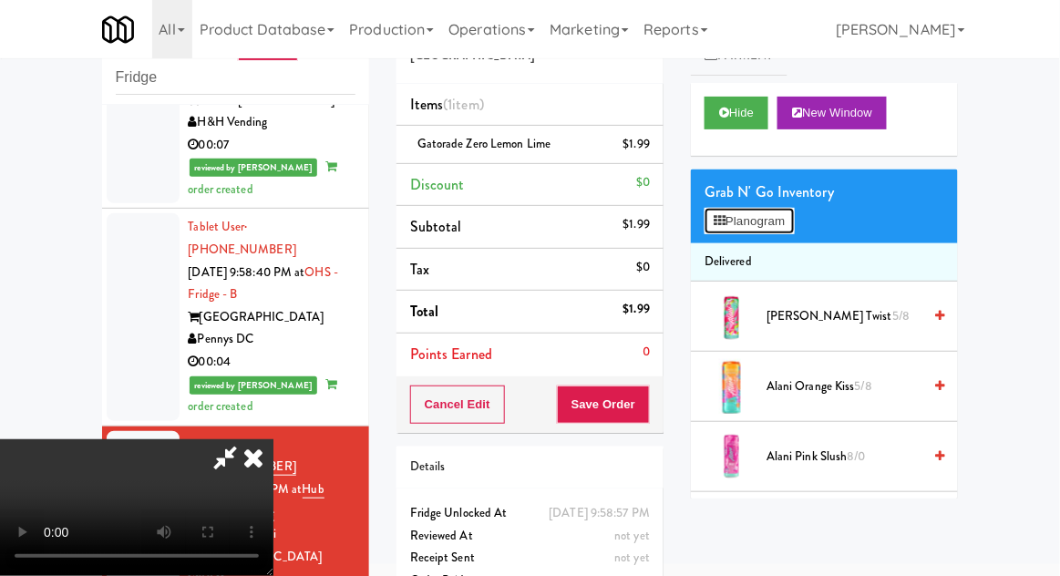
click at [776, 230] on button "Planogram" at bounding box center [749, 221] width 89 height 27
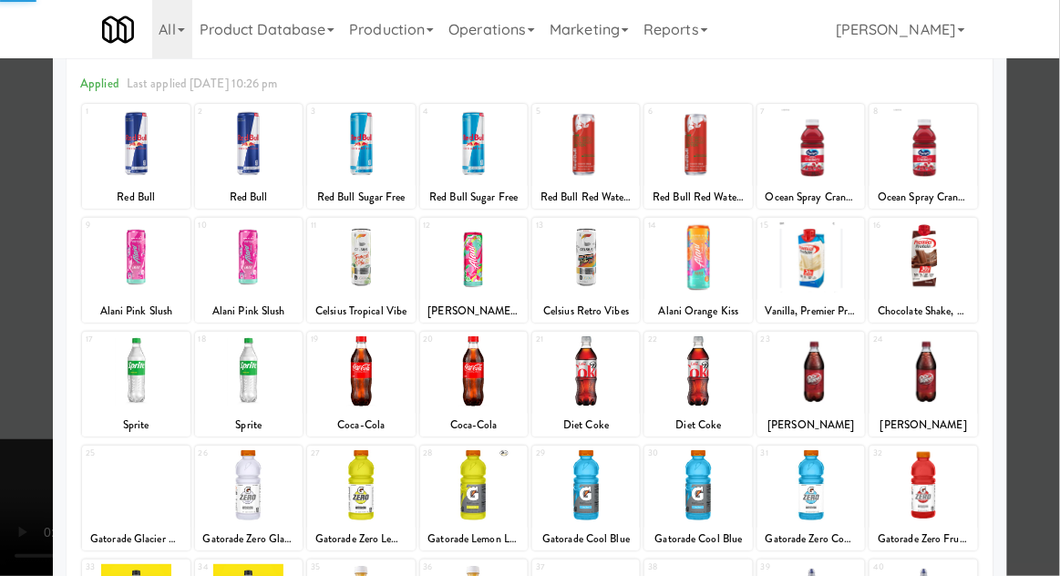
scroll to position [95, 0]
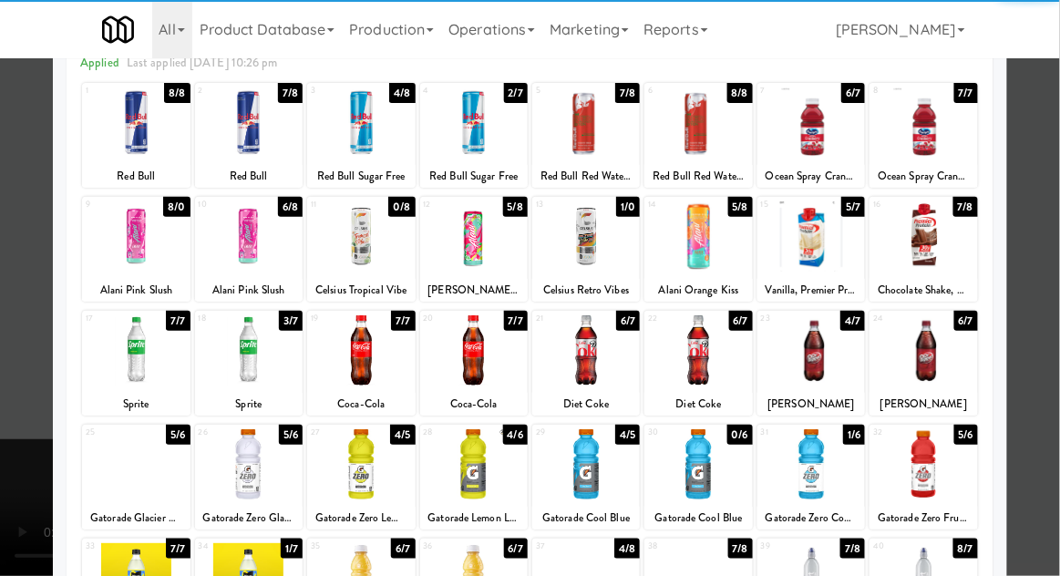
click at [1052, 291] on div at bounding box center [530, 288] width 1060 height 576
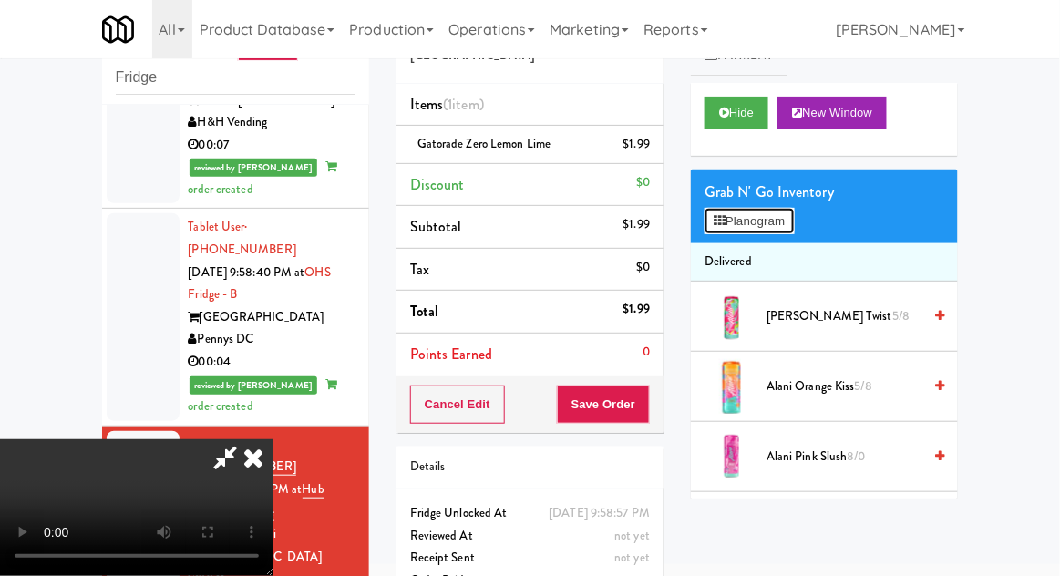
click at [793, 223] on button "Planogram" at bounding box center [749, 221] width 89 height 27
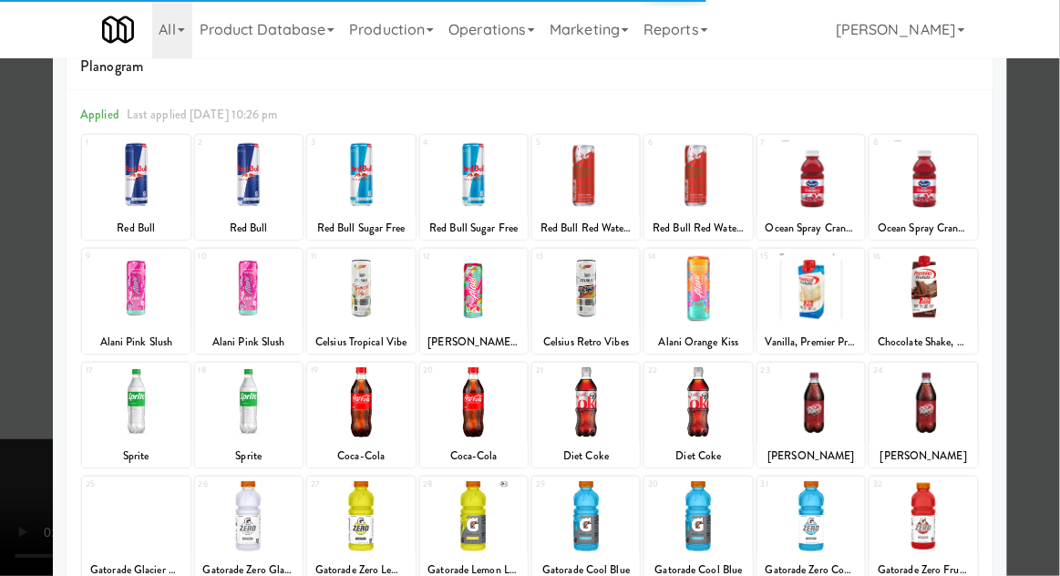
scroll to position [62, 0]
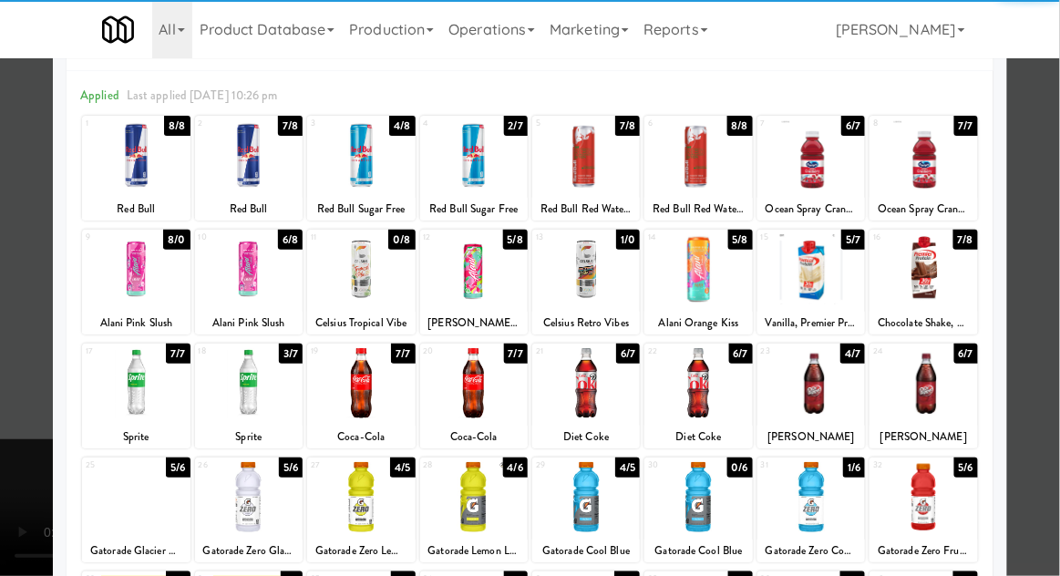
click at [718, 391] on div at bounding box center [699, 383] width 108 height 70
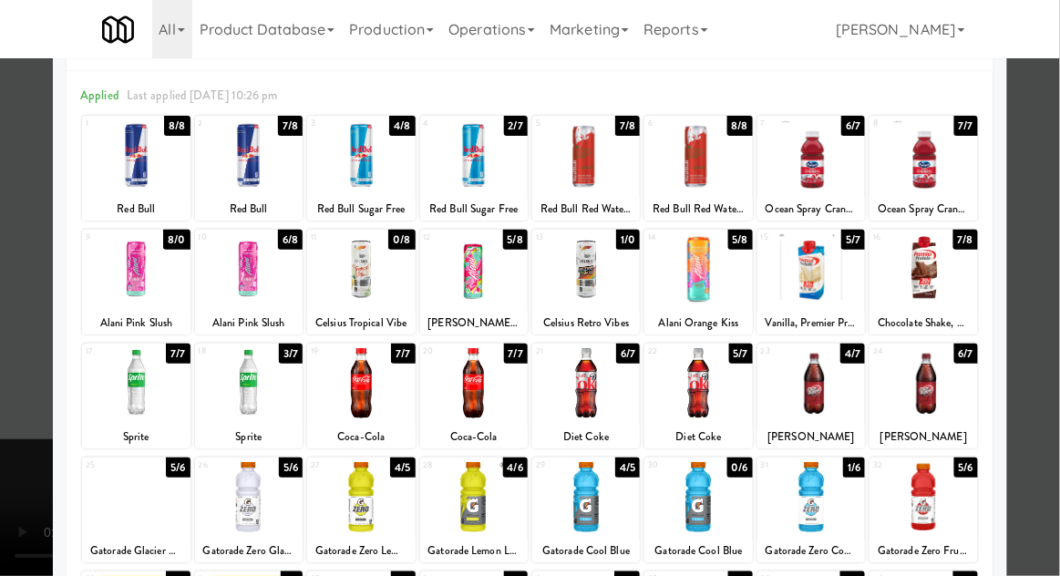
click at [4, 439] on div at bounding box center [530, 288] width 1060 height 576
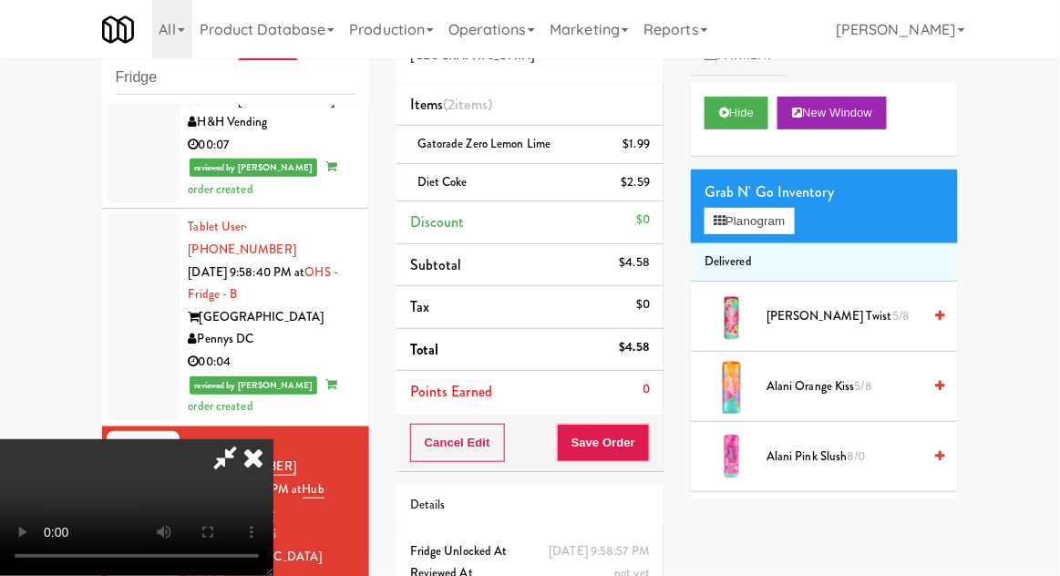
scroll to position [67, 0]
click at [640, 439] on button "Save Order" at bounding box center [603, 443] width 93 height 38
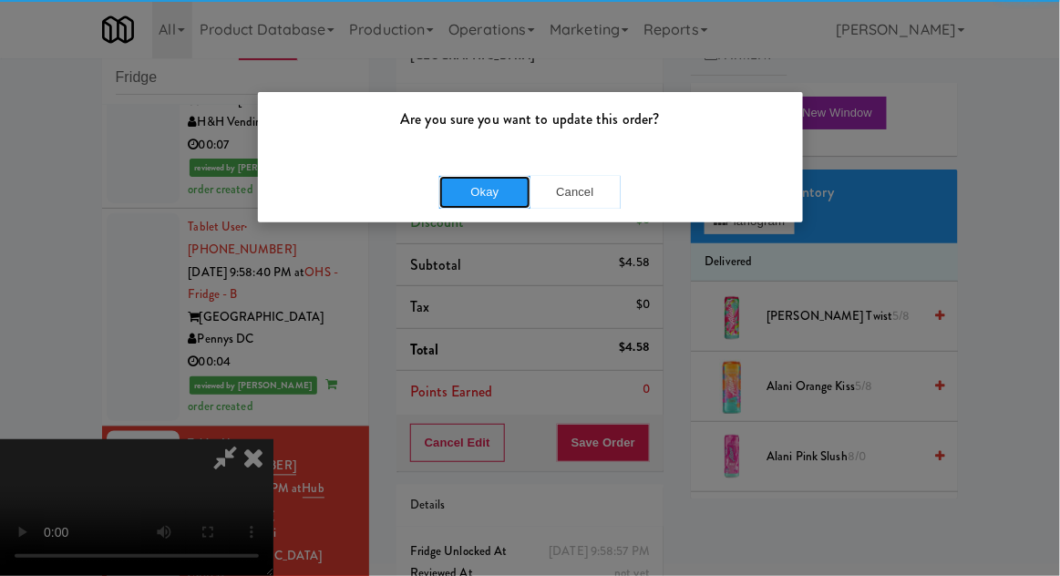
click at [474, 194] on button "Okay" at bounding box center [484, 192] width 91 height 33
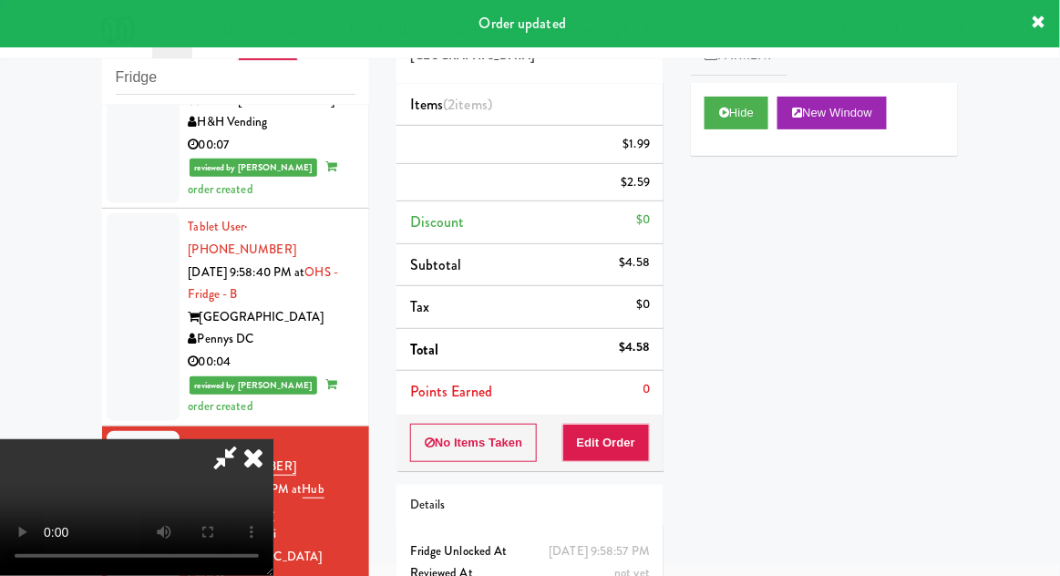
scroll to position [0, 0]
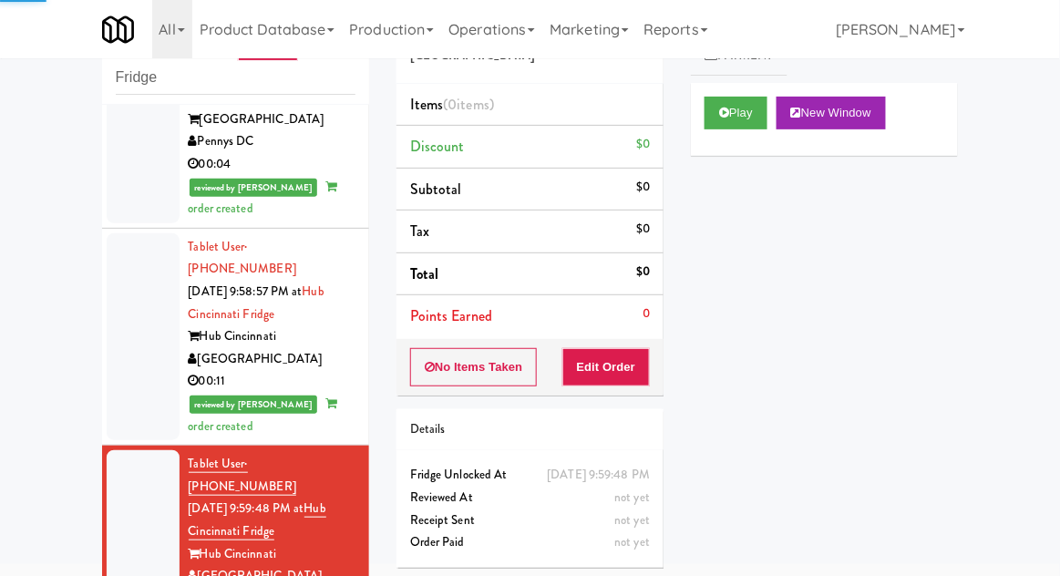
scroll to position [2532, 0]
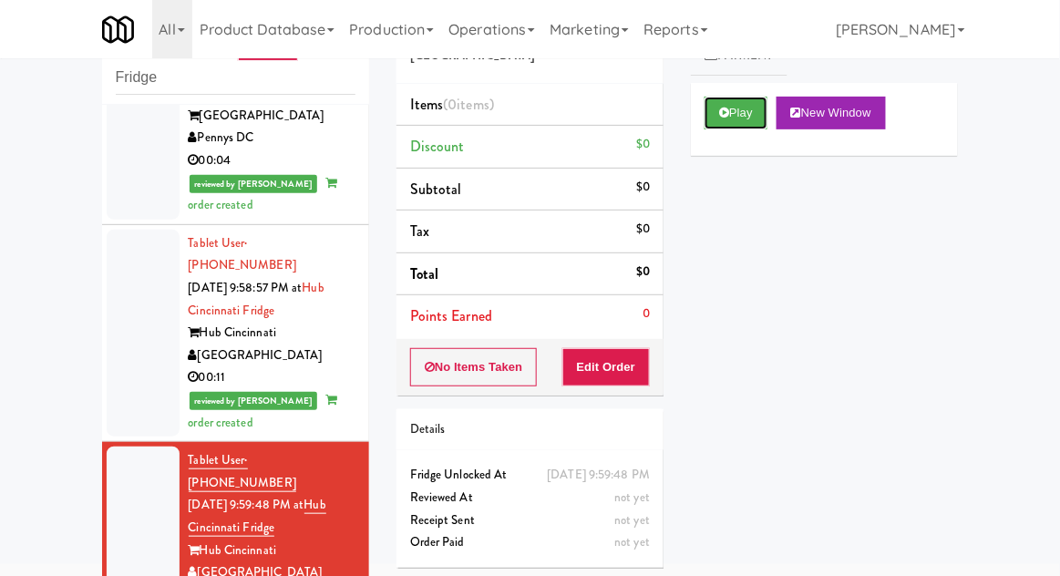
click at [708, 107] on button "Play" at bounding box center [736, 113] width 63 height 33
click at [615, 368] on button "Edit Order" at bounding box center [607, 367] width 88 height 38
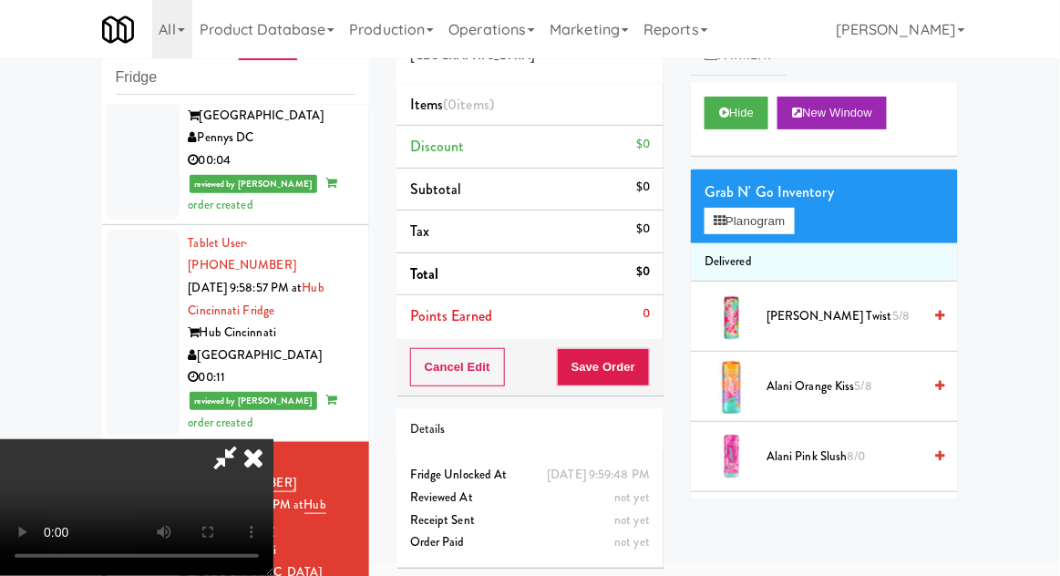
scroll to position [0, 0]
click at [794, 213] on button "Planogram" at bounding box center [749, 221] width 89 height 27
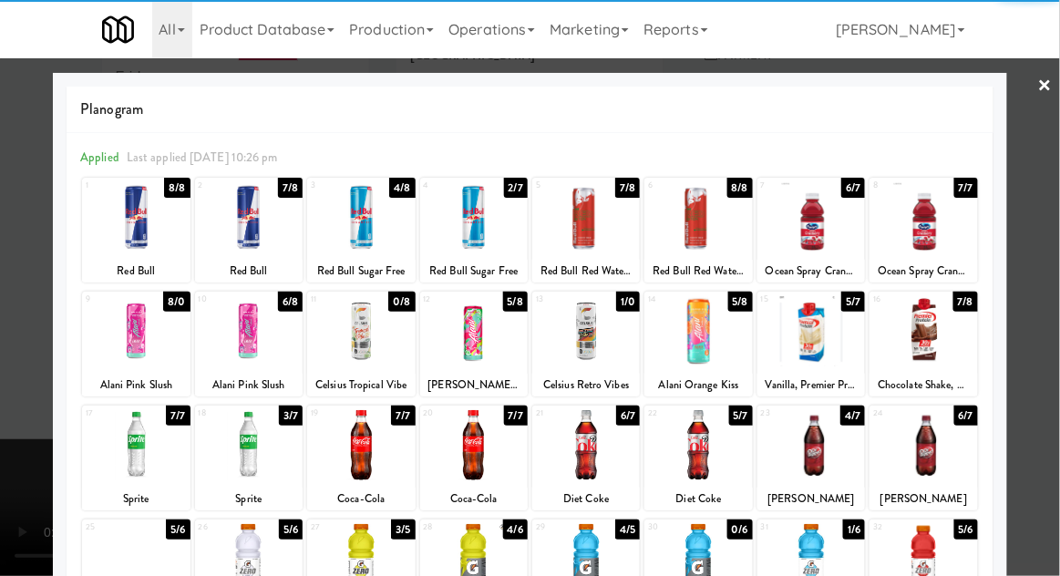
click at [592, 443] on div at bounding box center [586, 445] width 108 height 70
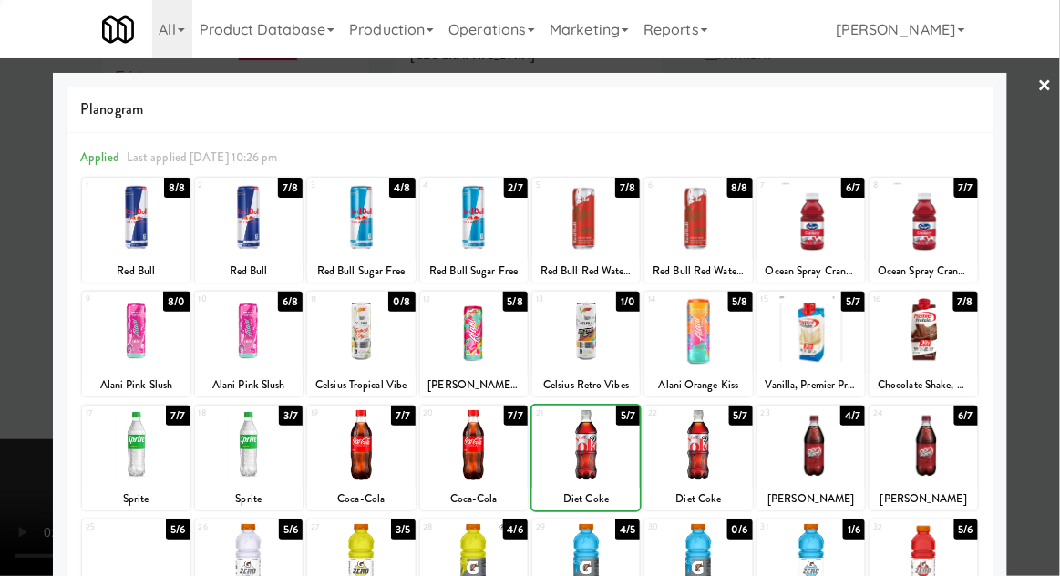
click at [1059, 257] on div at bounding box center [530, 288] width 1060 height 576
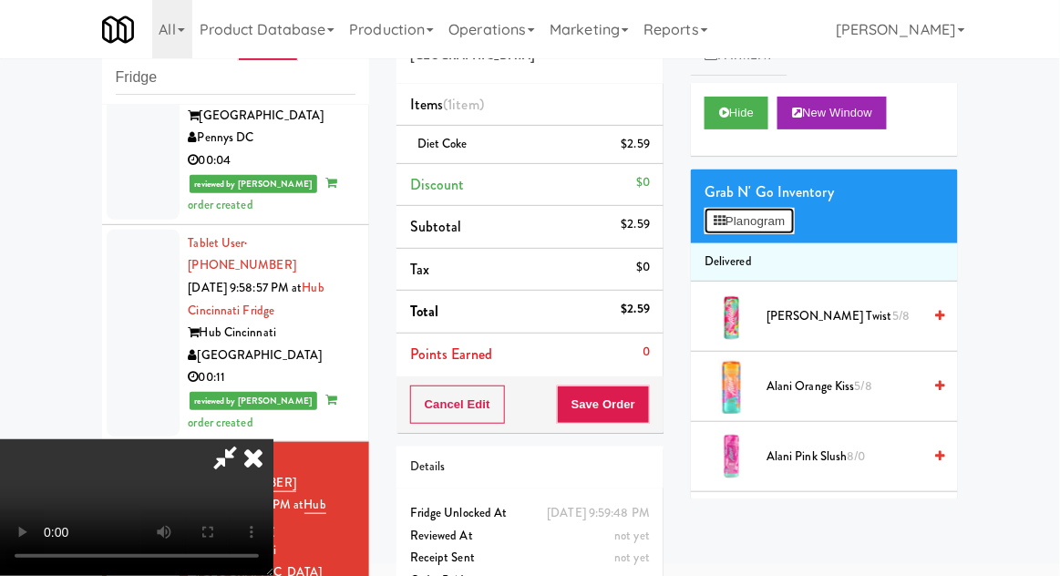
click at [792, 230] on button "Planogram" at bounding box center [749, 221] width 89 height 27
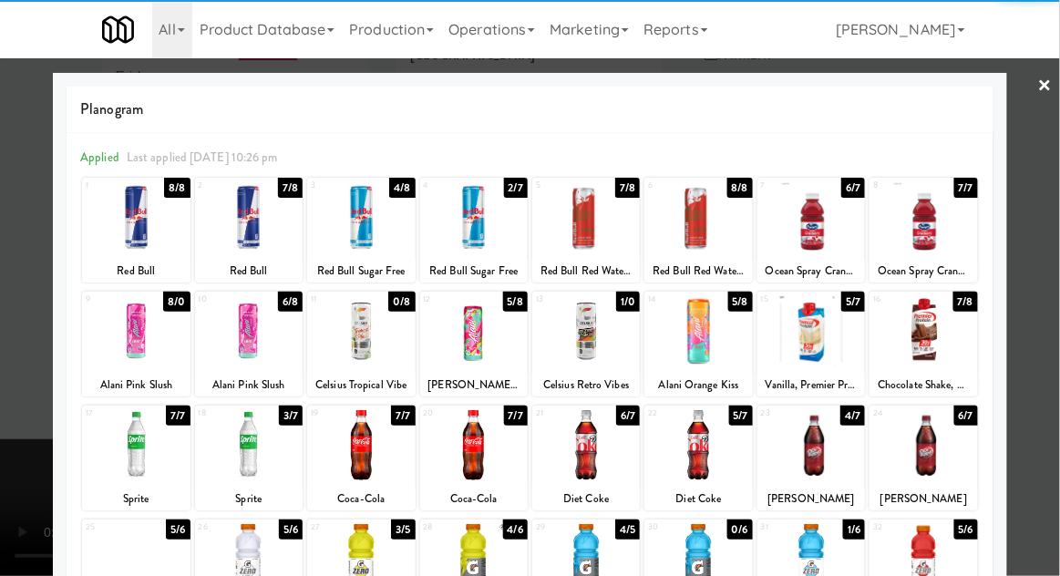
click at [705, 441] on div at bounding box center [699, 445] width 108 height 70
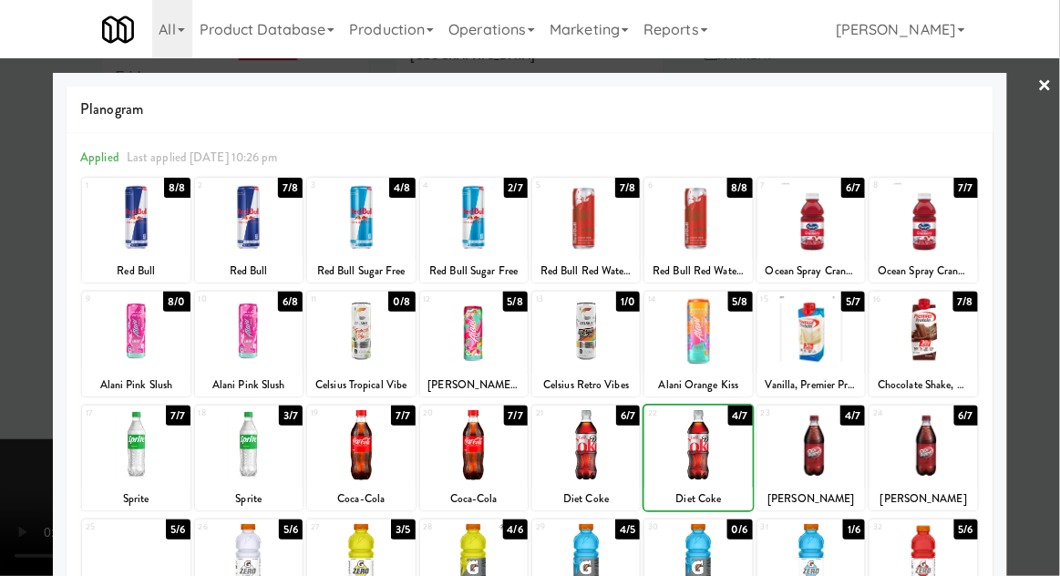
click at [1057, 279] on div at bounding box center [530, 288] width 1060 height 576
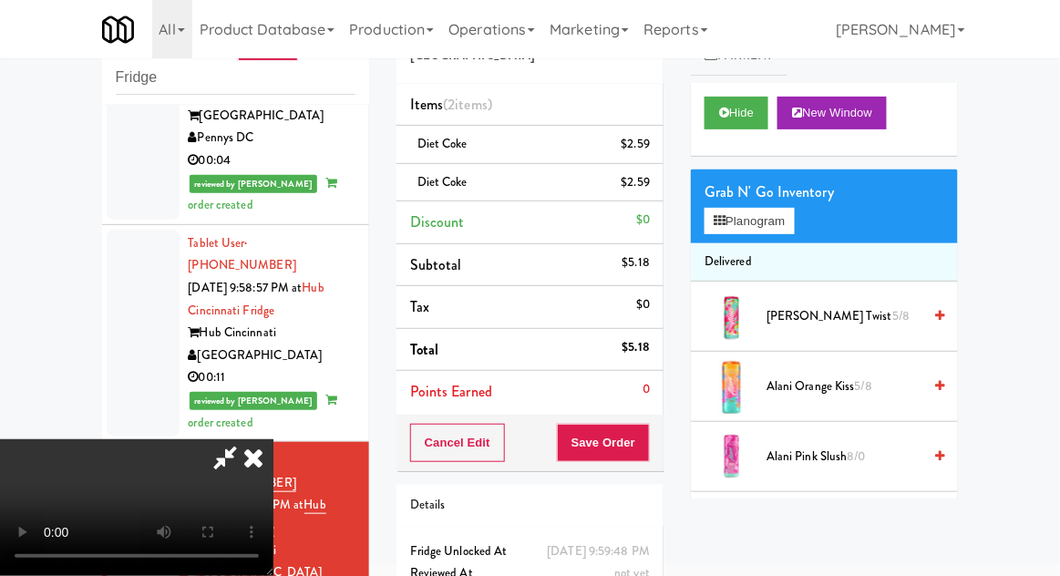
scroll to position [67, 0]
click at [650, 450] on button "Save Order" at bounding box center [603, 443] width 93 height 38
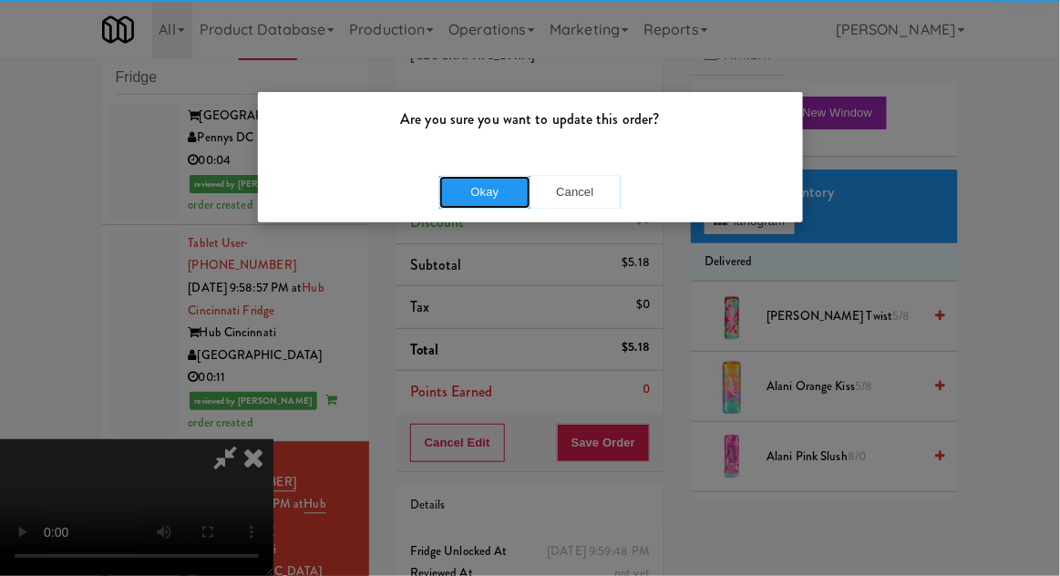
click at [491, 184] on button "Okay" at bounding box center [484, 192] width 91 height 33
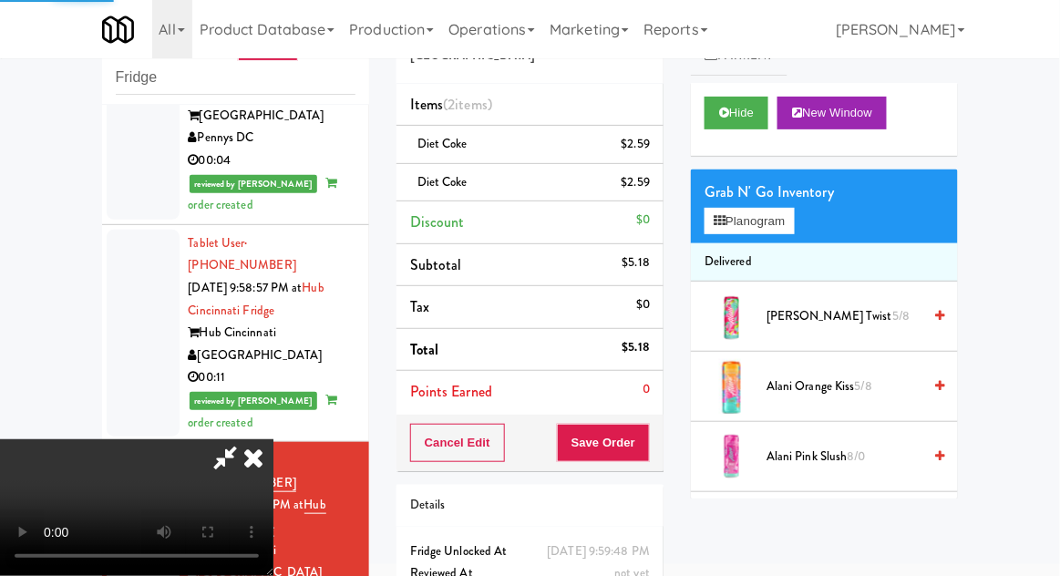
scroll to position [0, 0]
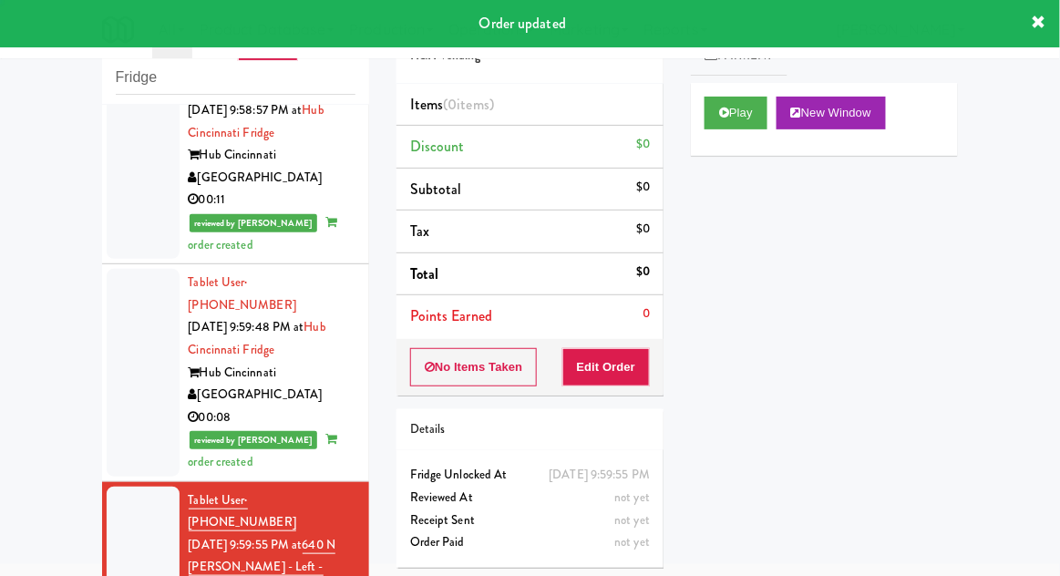
scroll to position [2715, 0]
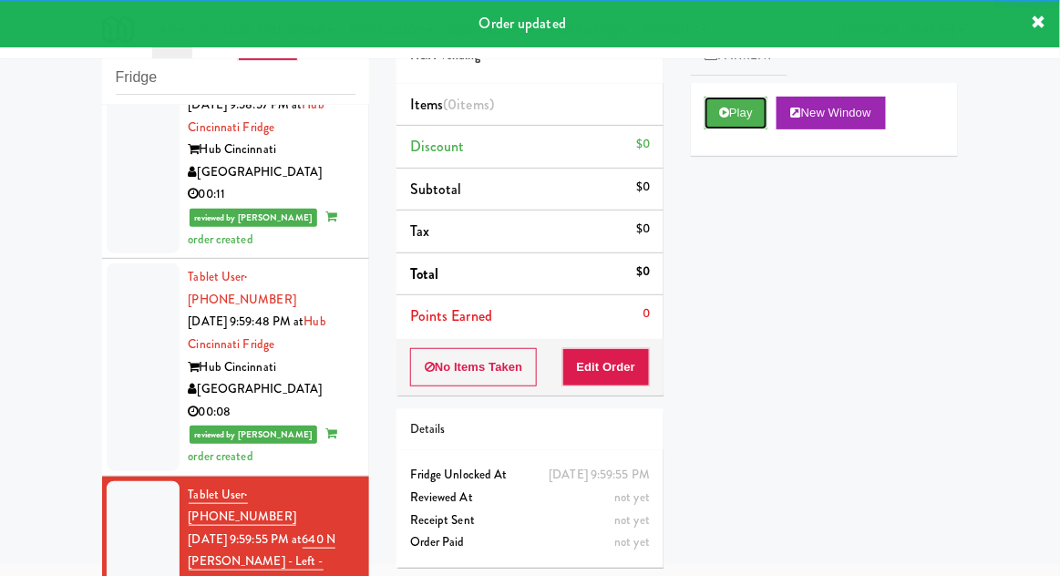
click at [730, 124] on button "Play" at bounding box center [736, 113] width 63 height 33
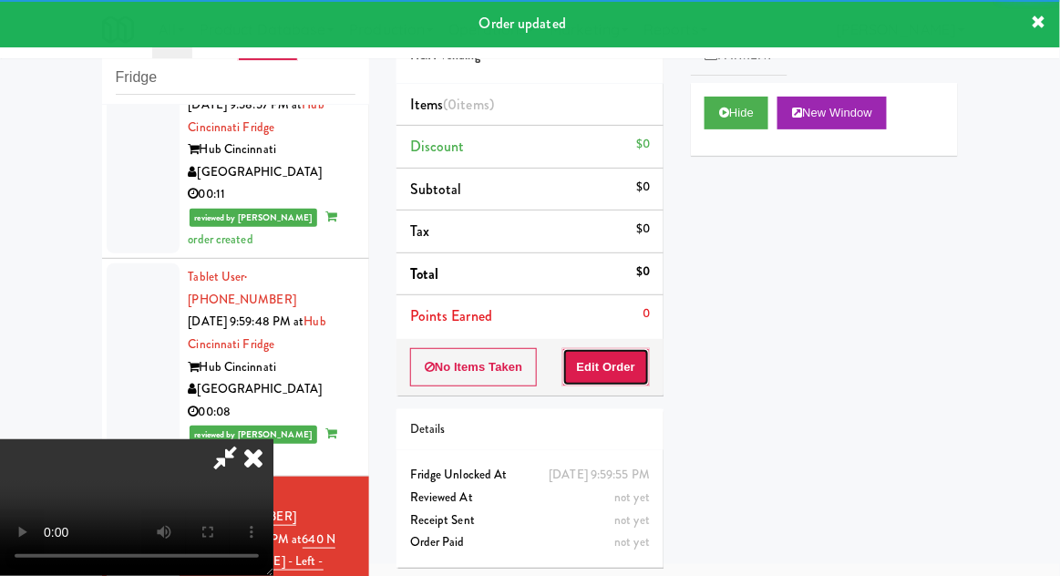
click at [607, 372] on button "Edit Order" at bounding box center [607, 367] width 88 height 38
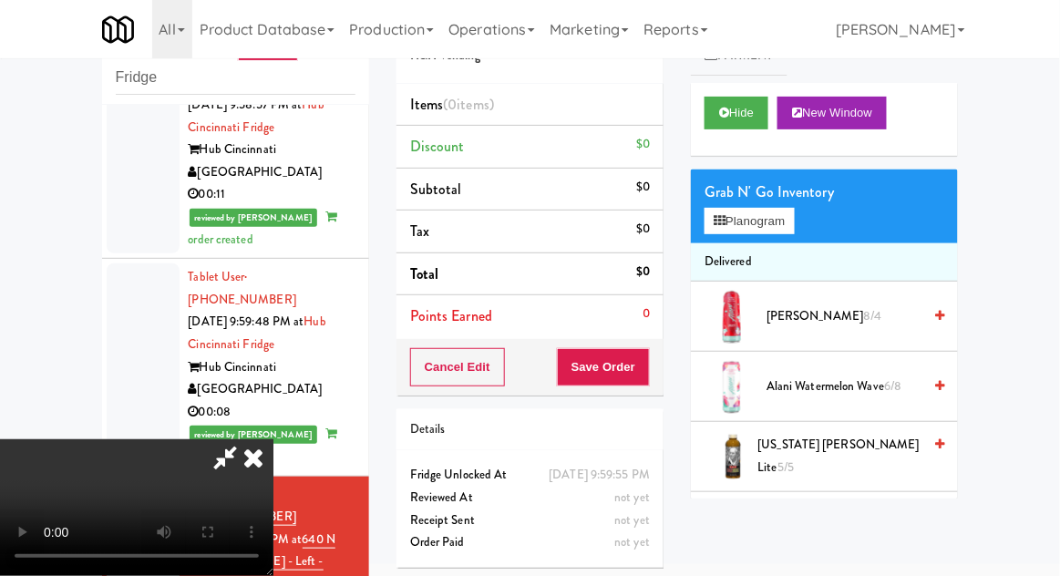
scroll to position [0, 0]
click at [794, 228] on button "Planogram" at bounding box center [749, 221] width 89 height 27
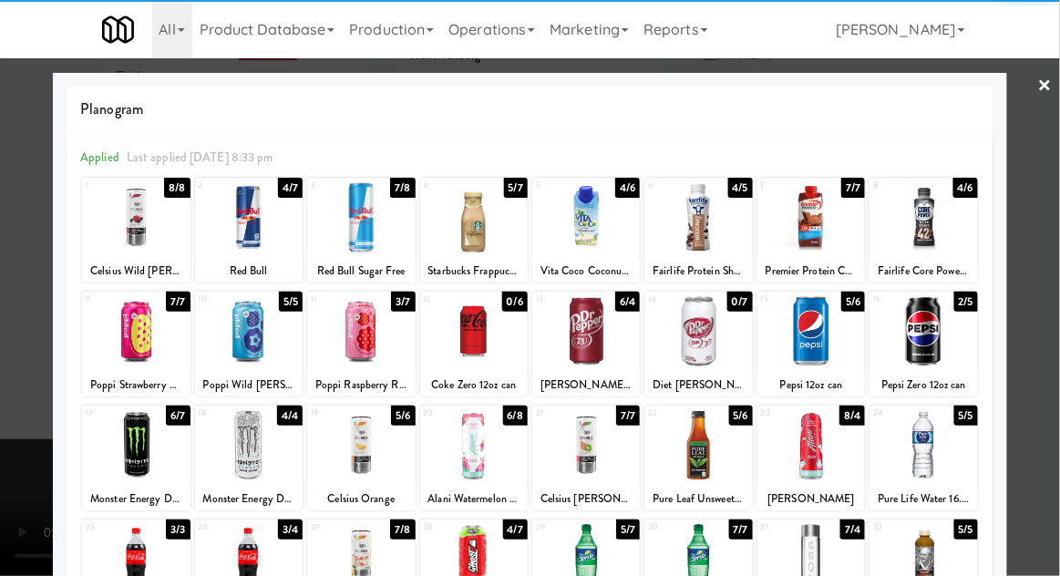
click at [941, 341] on div at bounding box center [924, 331] width 108 height 70
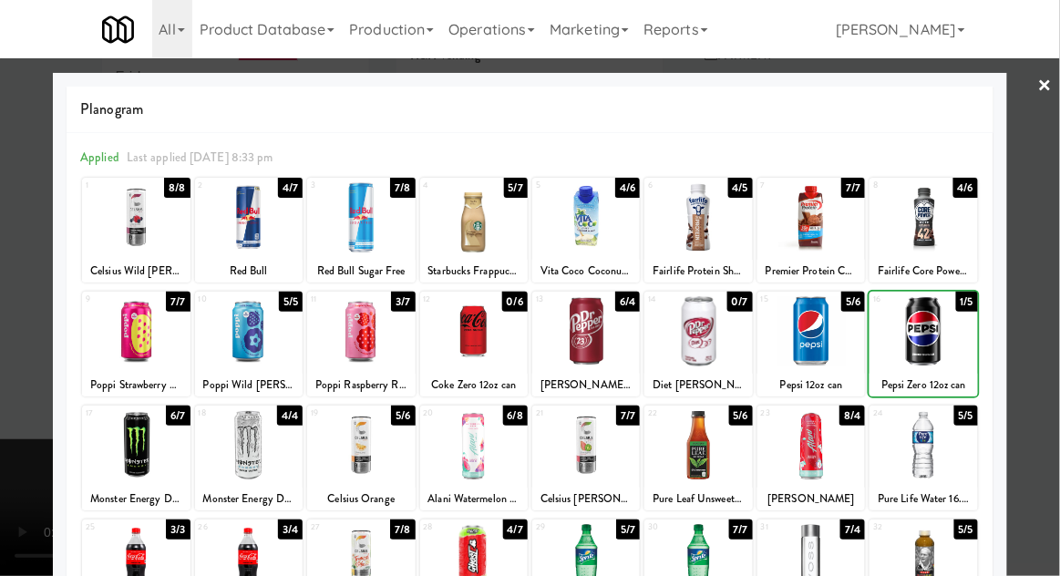
click at [1038, 320] on div at bounding box center [530, 288] width 1060 height 576
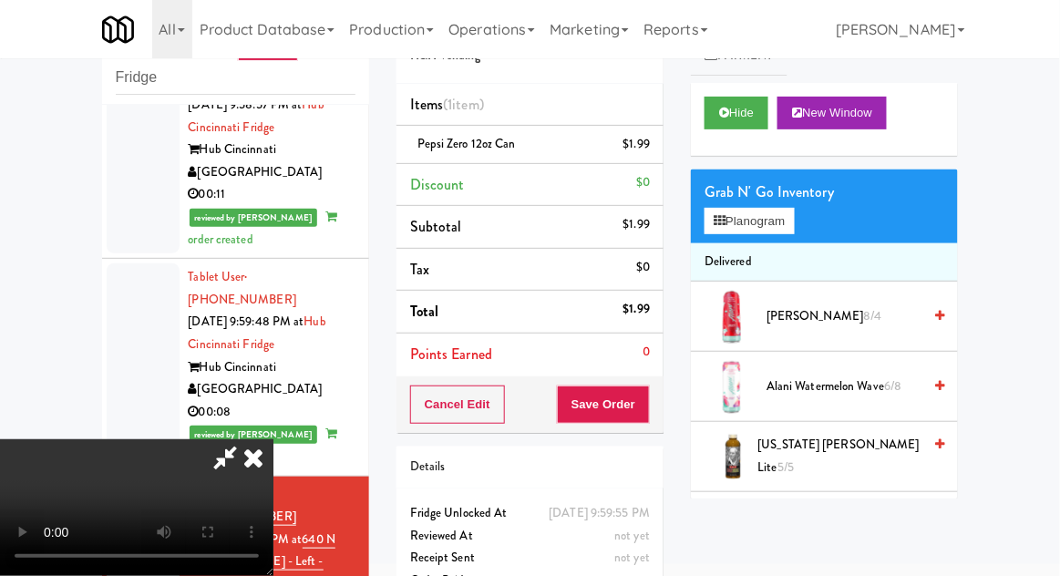
scroll to position [67, 0]
click at [647, 405] on button "Save Order" at bounding box center [603, 405] width 93 height 38
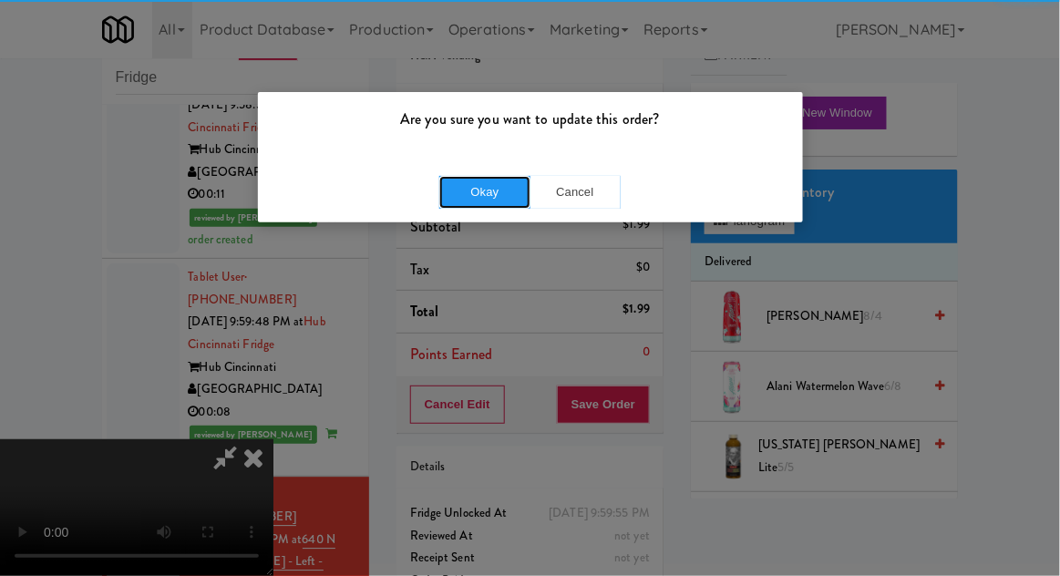
click at [493, 191] on button "Okay" at bounding box center [484, 192] width 91 height 33
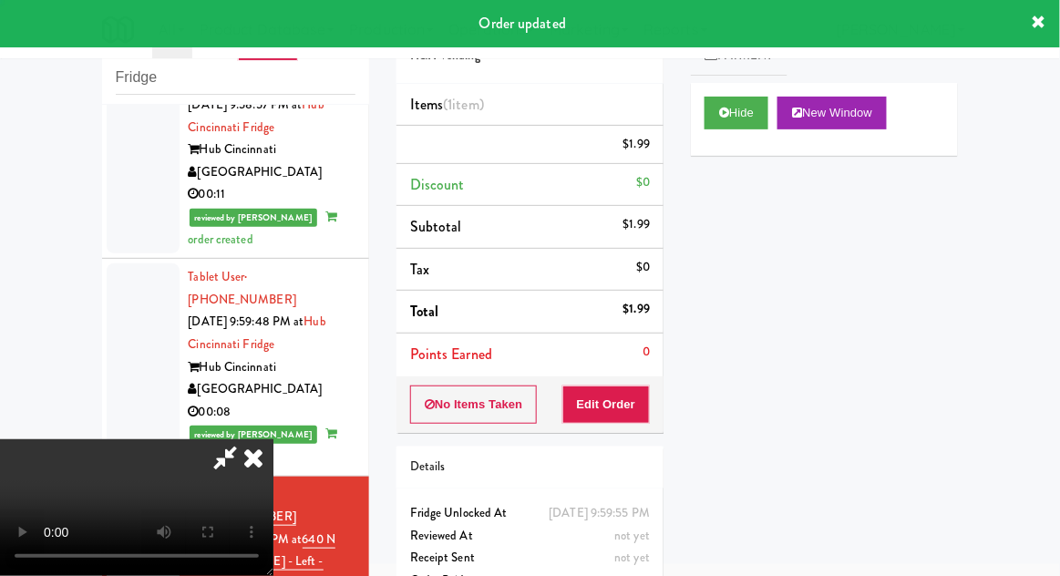
scroll to position [0, 0]
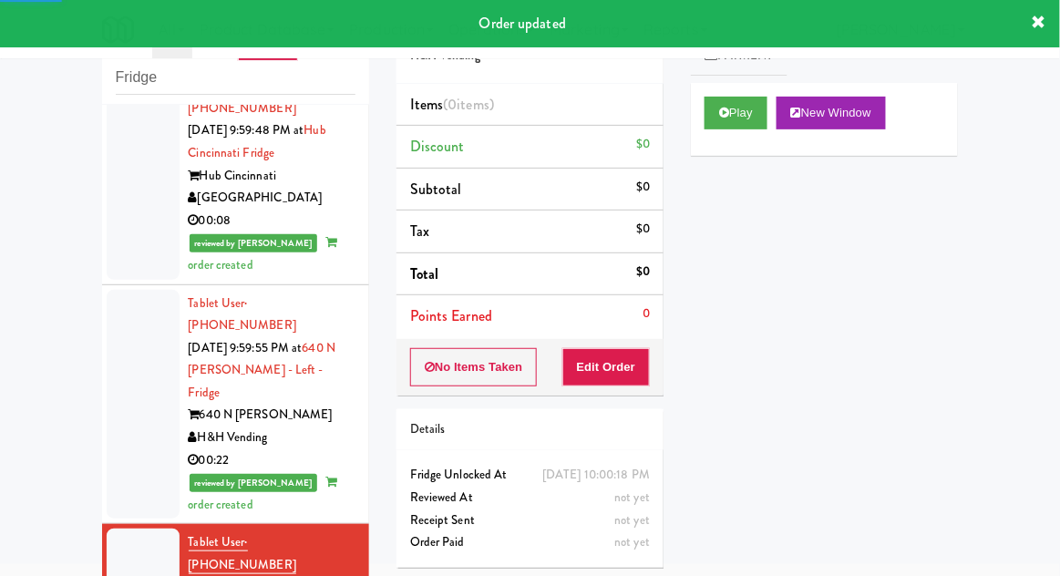
scroll to position [2908, 0]
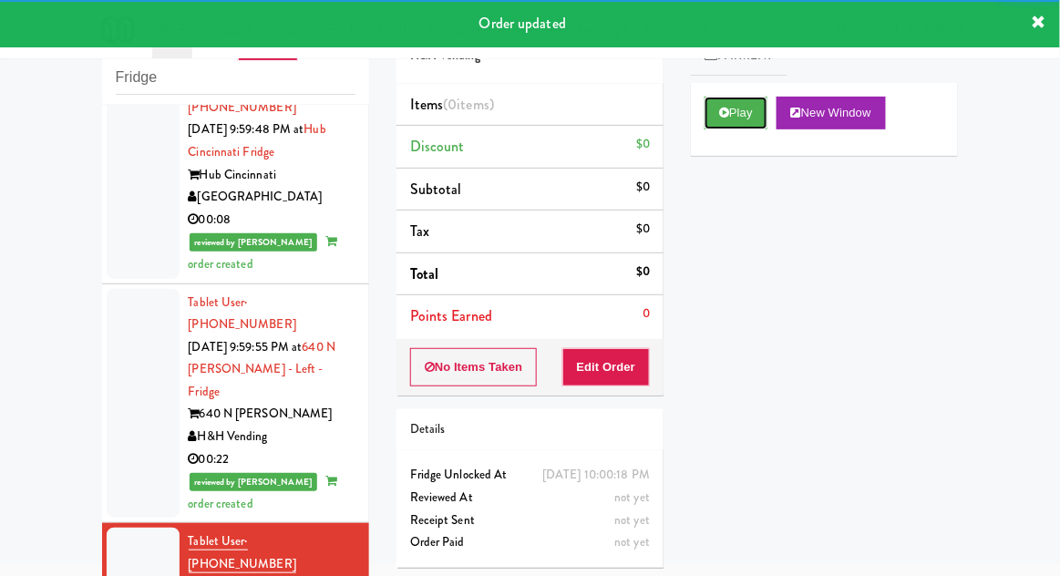
click at [742, 123] on button "Play" at bounding box center [736, 113] width 63 height 33
click at [622, 367] on button "Edit Order" at bounding box center [607, 367] width 88 height 38
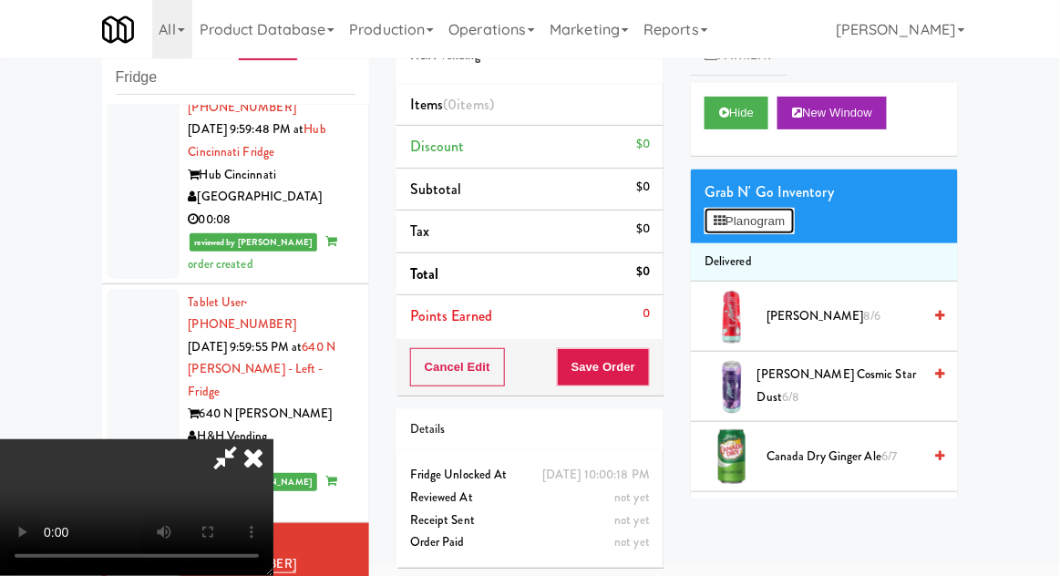
click at [746, 232] on button "Planogram" at bounding box center [749, 221] width 89 height 27
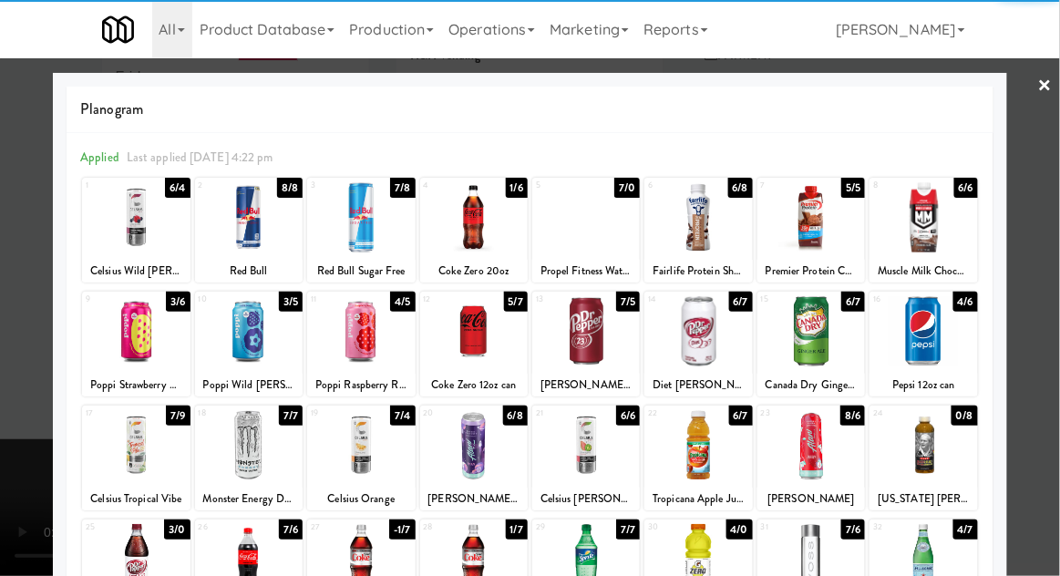
click at [960, 332] on div at bounding box center [924, 331] width 108 height 70
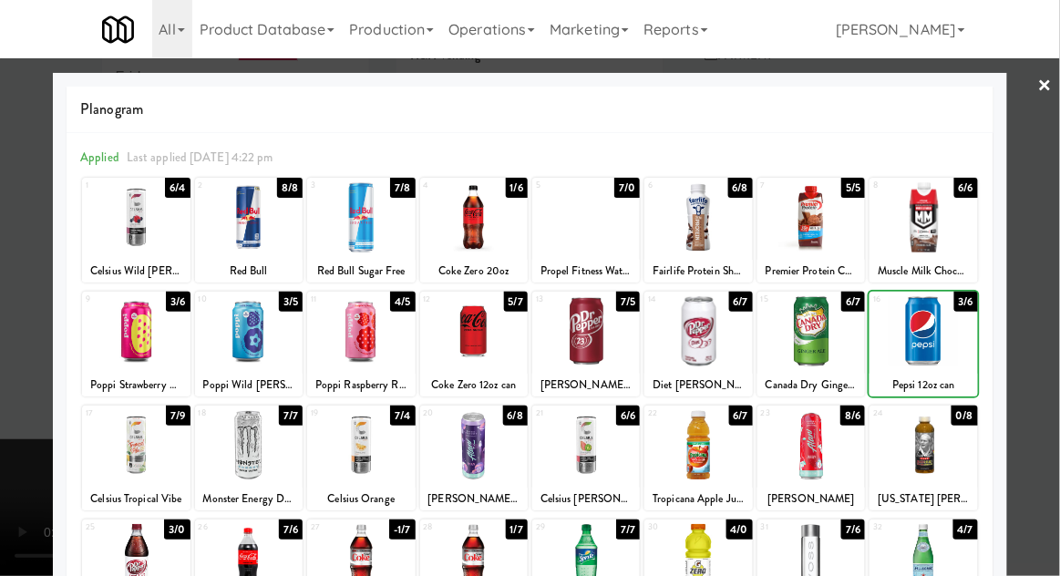
click at [1052, 324] on div at bounding box center [530, 288] width 1060 height 576
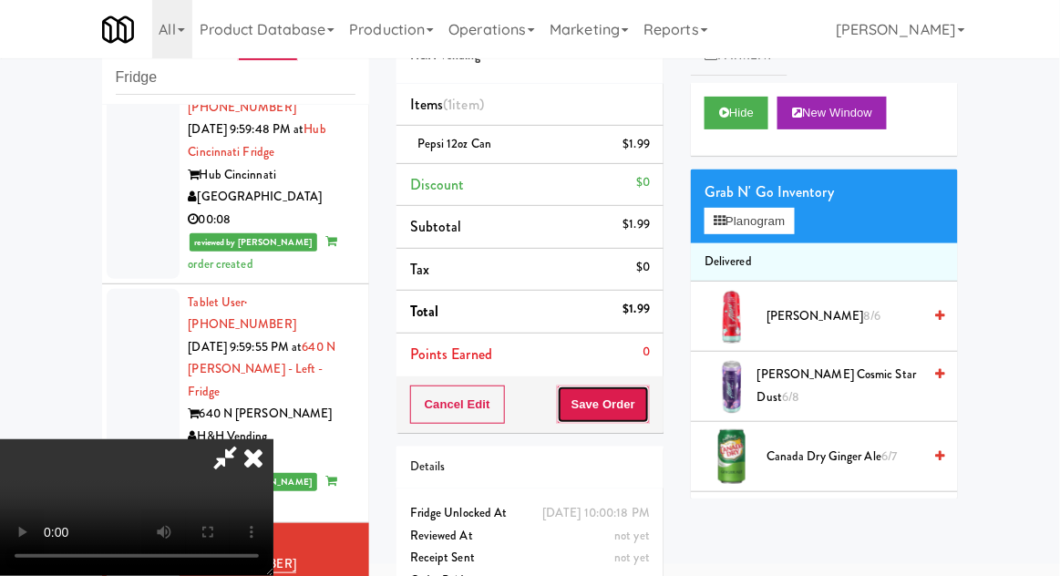
click at [646, 414] on button "Save Order" at bounding box center [603, 405] width 93 height 38
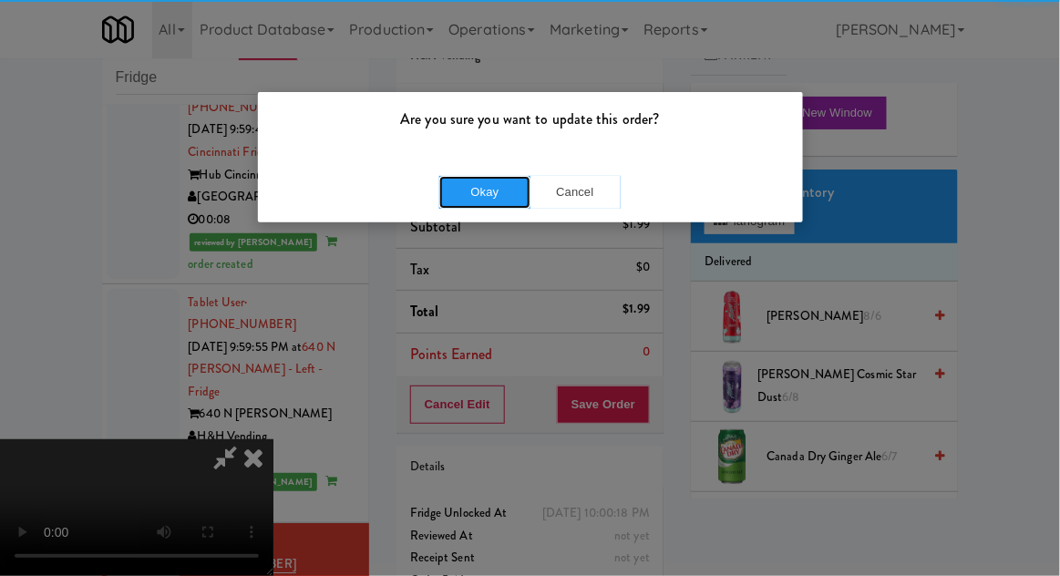
click at [487, 195] on button "Okay" at bounding box center [484, 192] width 91 height 33
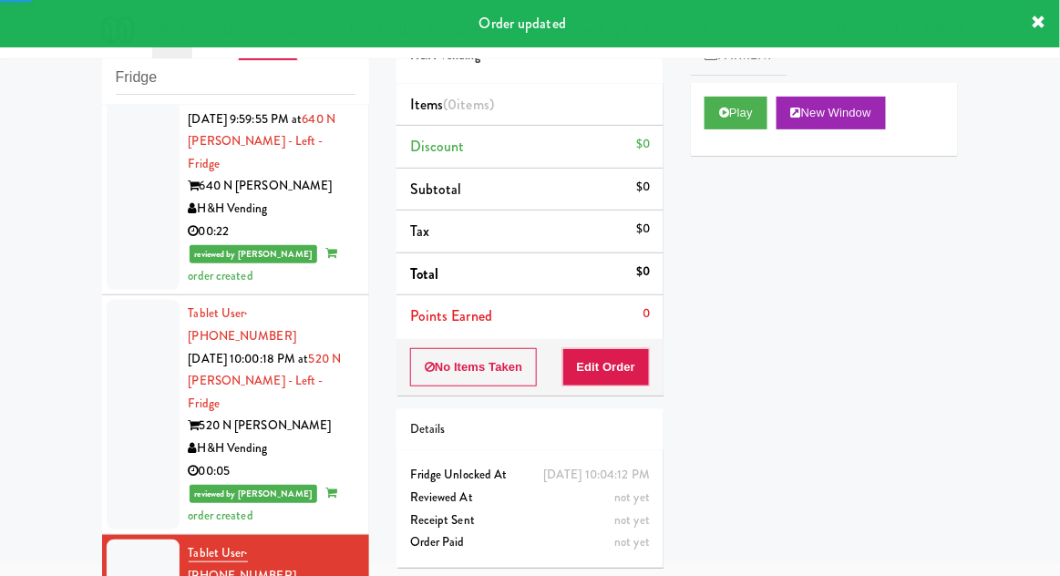
scroll to position [3139, 0]
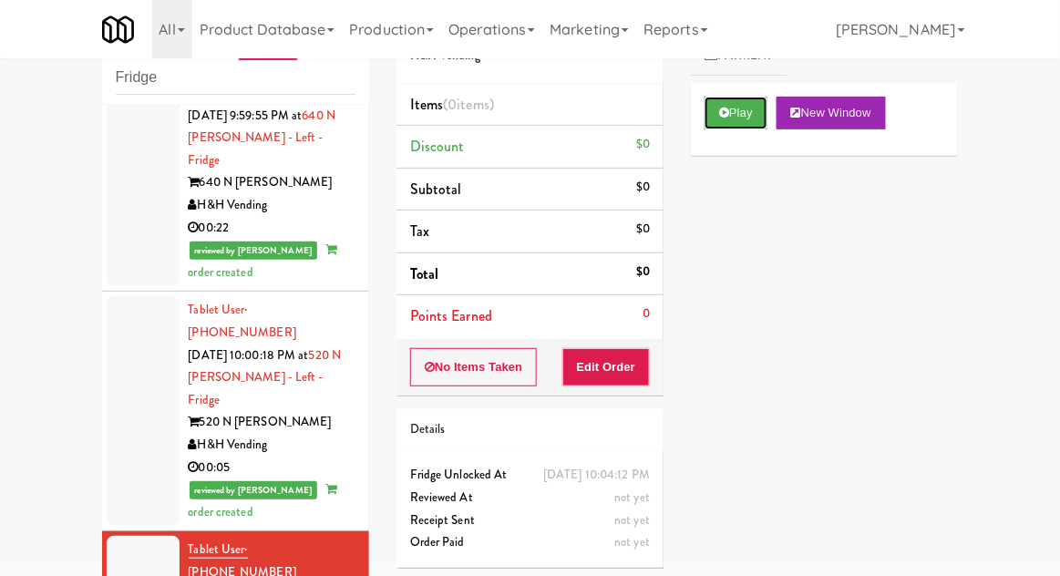
click at [720, 128] on button "Play" at bounding box center [736, 113] width 63 height 33
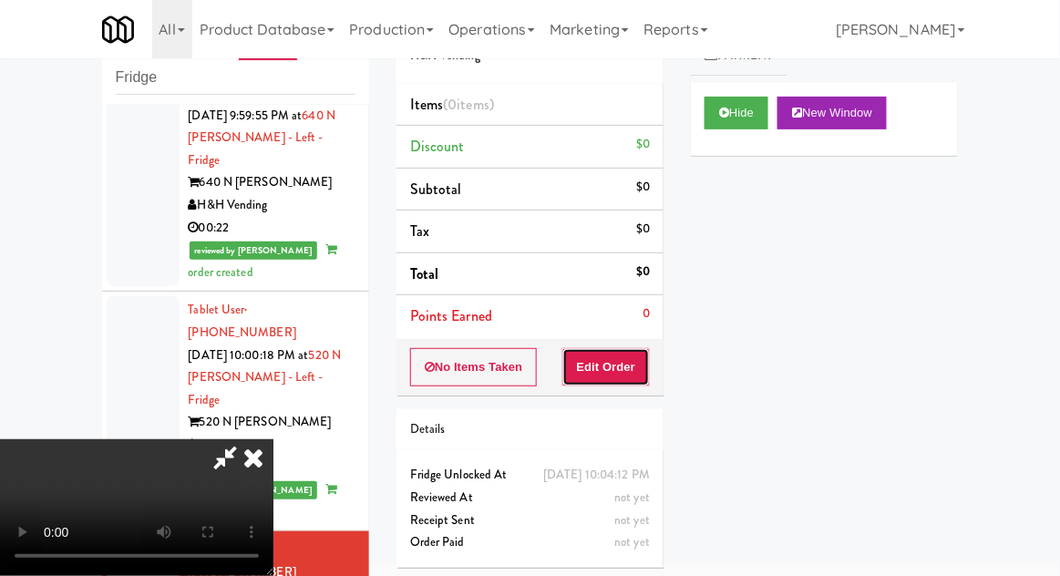
click at [612, 369] on button "Edit Order" at bounding box center [607, 367] width 88 height 38
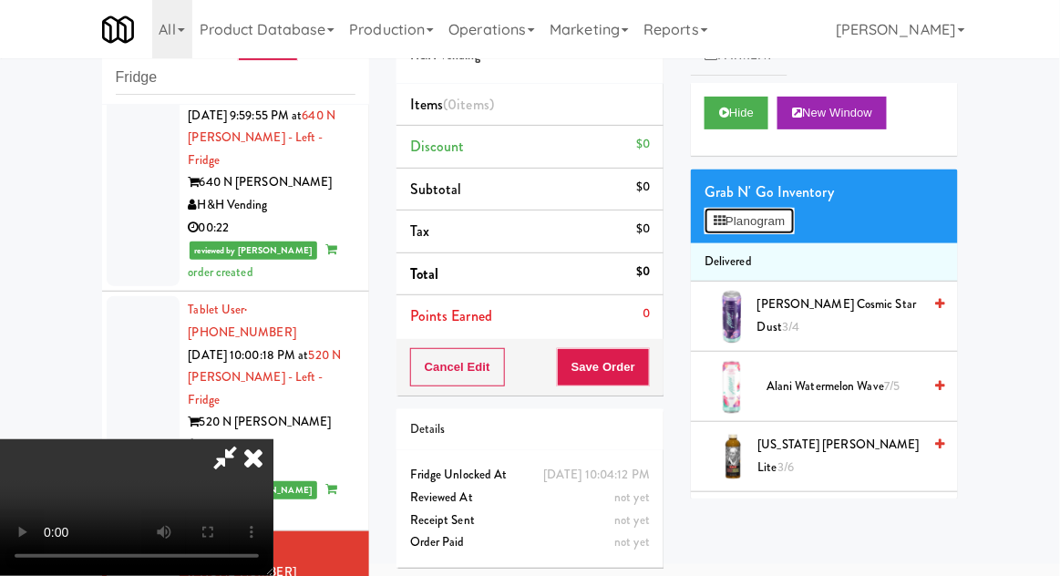
click at [794, 212] on button "Planogram" at bounding box center [749, 221] width 89 height 27
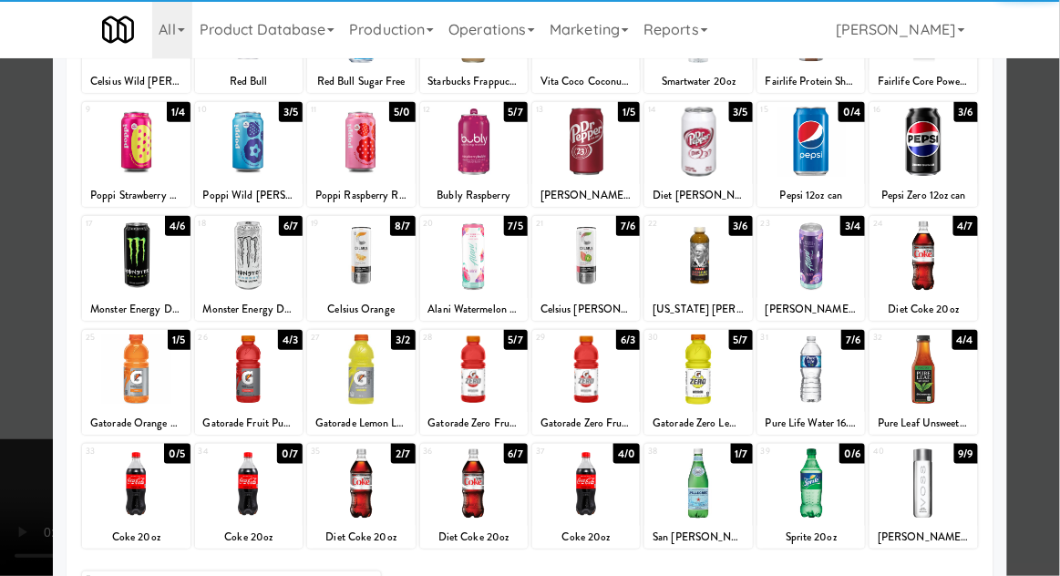
scroll to position [189, 0]
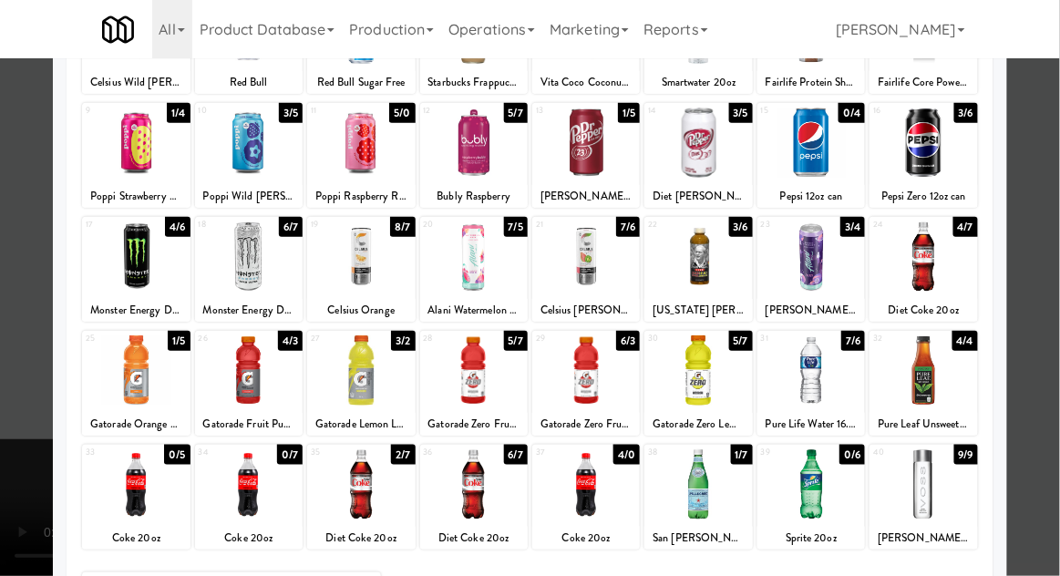
click at [594, 486] on div at bounding box center [586, 485] width 108 height 70
click at [1048, 301] on div at bounding box center [530, 288] width 1060 height 576
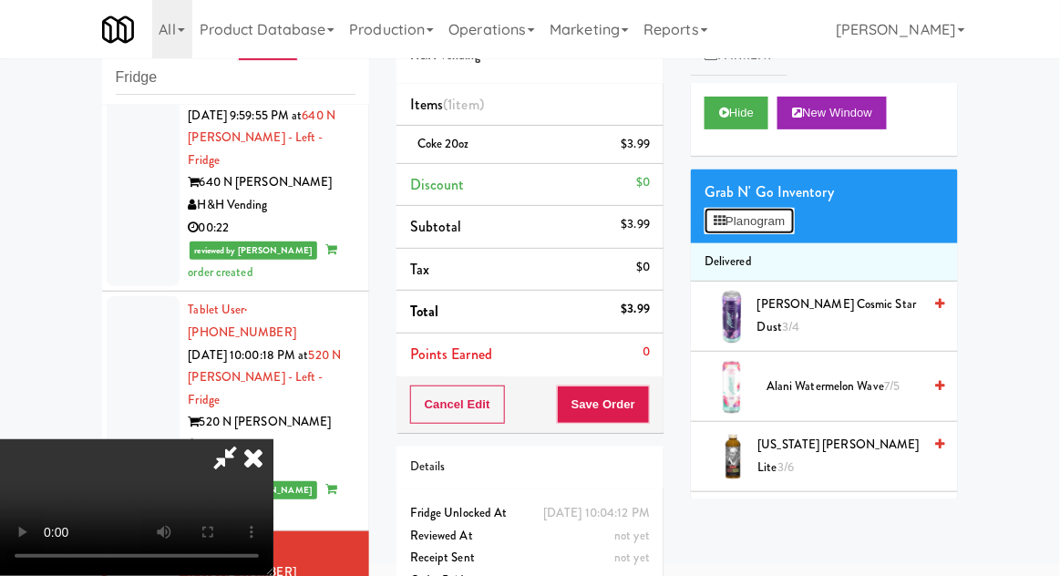
click at [789, 230] on button "Planogram" at bounding box center [749, 221] width 89 height 27
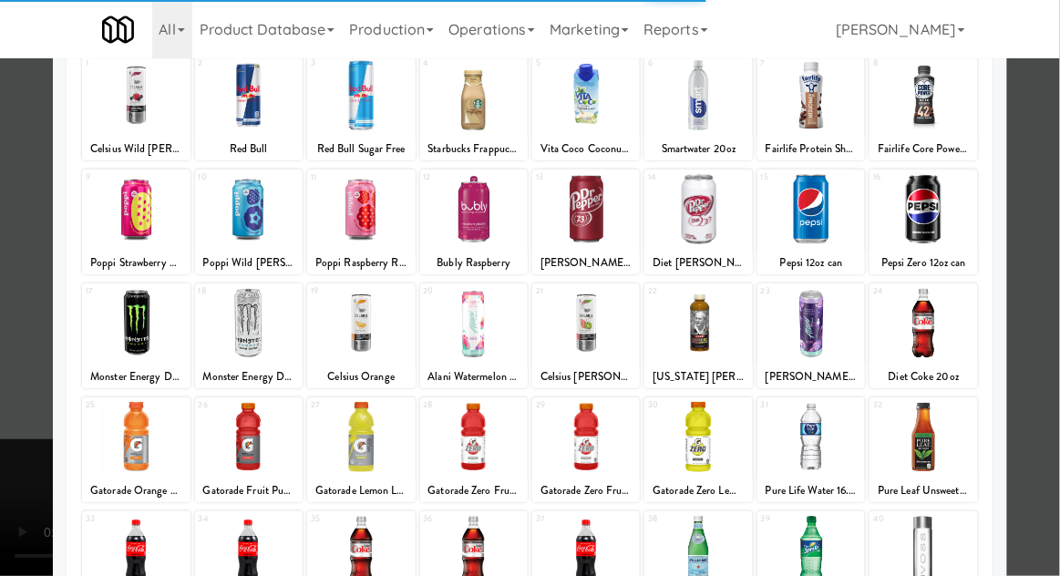
scroll to position [124, 0]
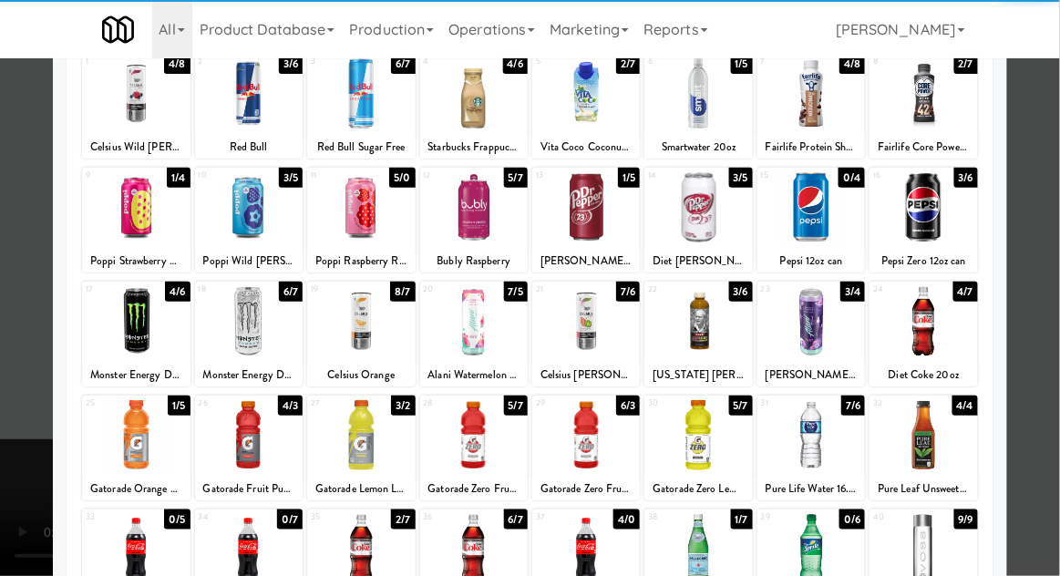
click at [1046, 375] on div at bounding box center [530, 288] width 1060 height 576
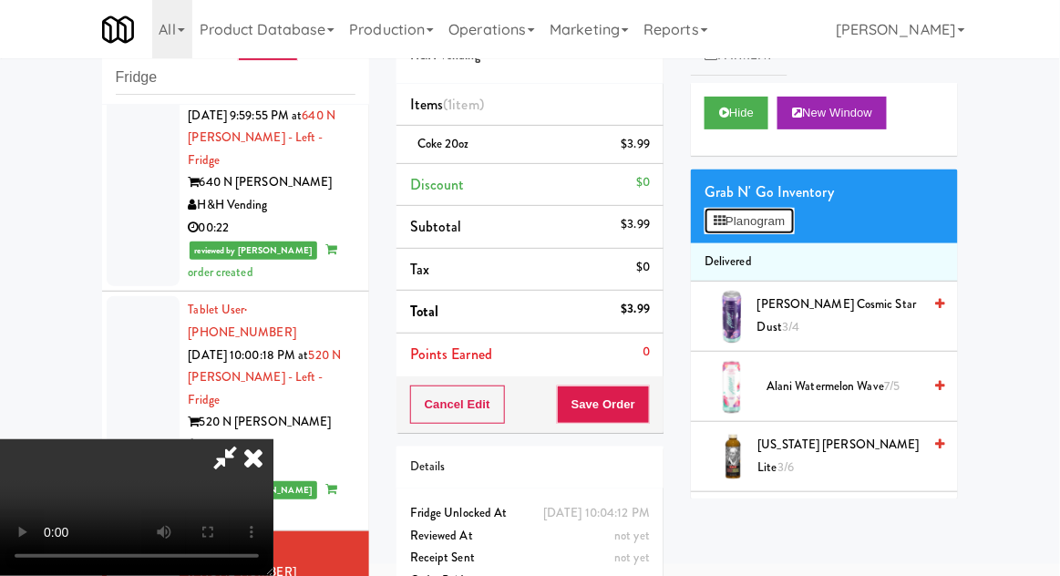
click at [785, 210] on button "Planogram" at bounding box center [749, 221] width 89 height 27
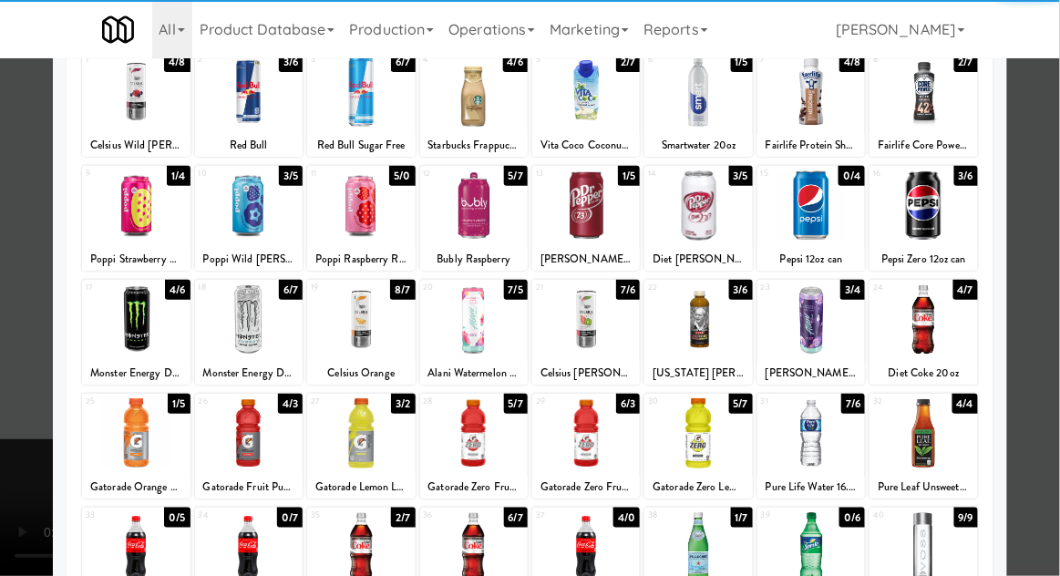
scroll to position [124, 0]
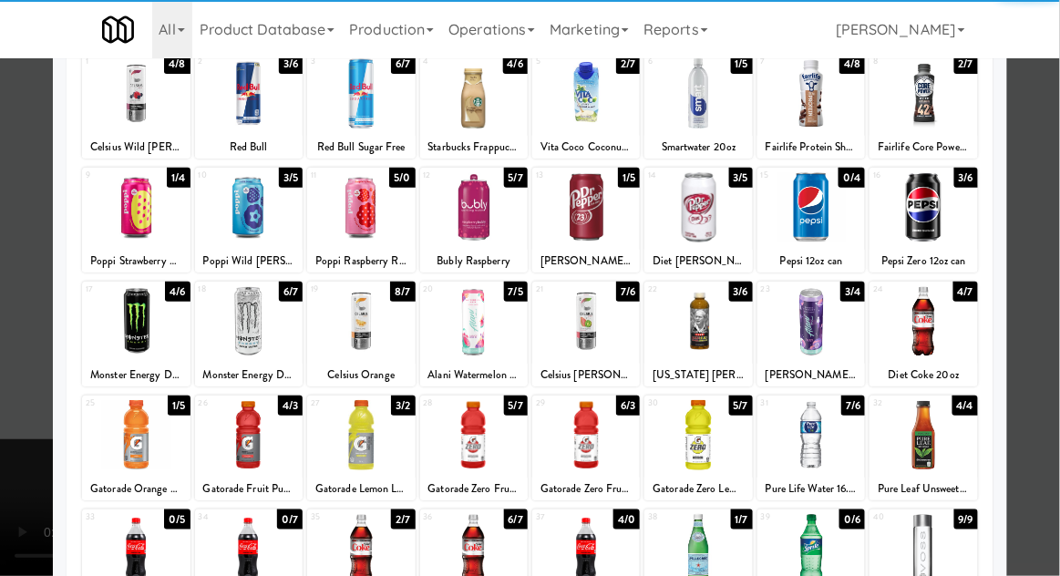
click at [249, 438] on div at bounding box center [249, 435] width 108 height 70
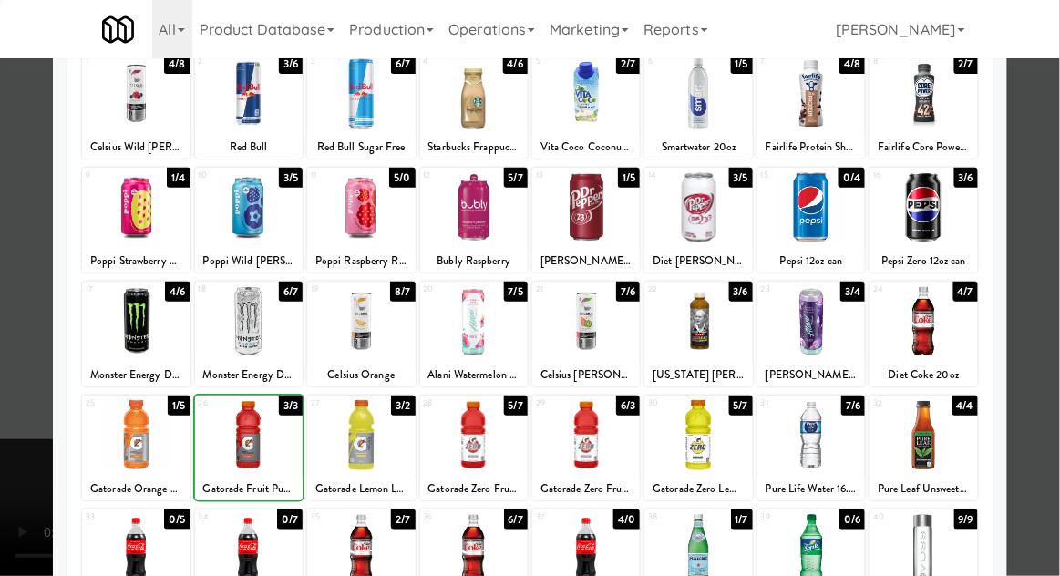
click at [1052, 387] on div at bounding box center [530, 288] width 1060 height 576
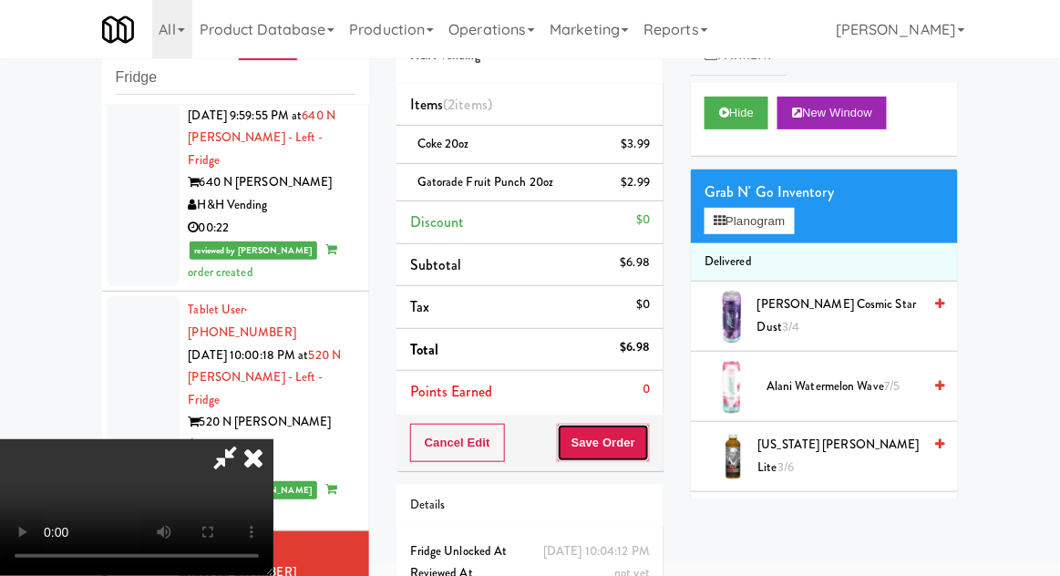
click at [644, 445] on button "Save Order" at bounding box center [603, 443] width 93 height 38
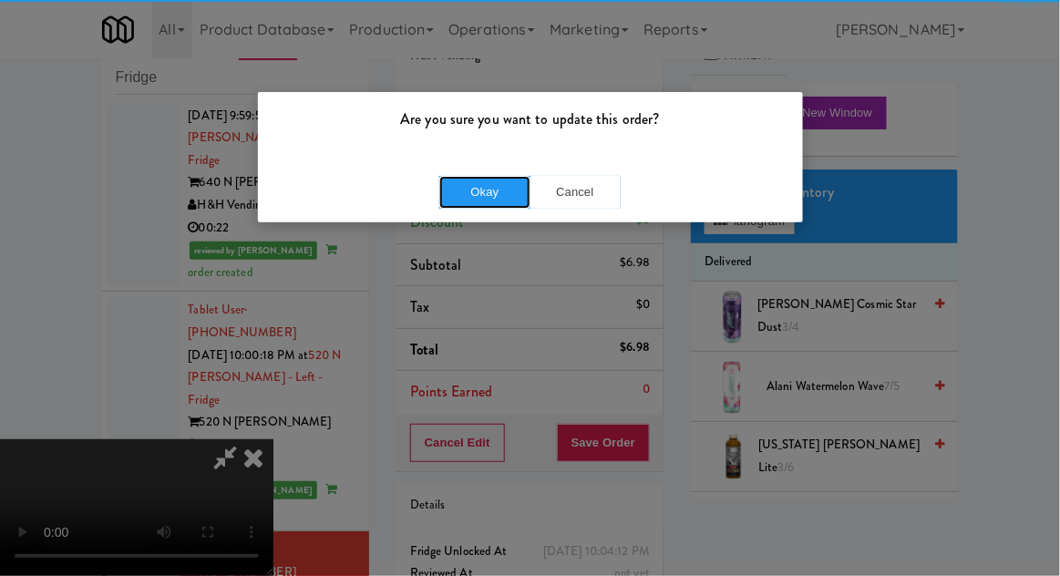
click at [474, 191] on button "Okay" at bounding box center [484, 192] width 91 height 33
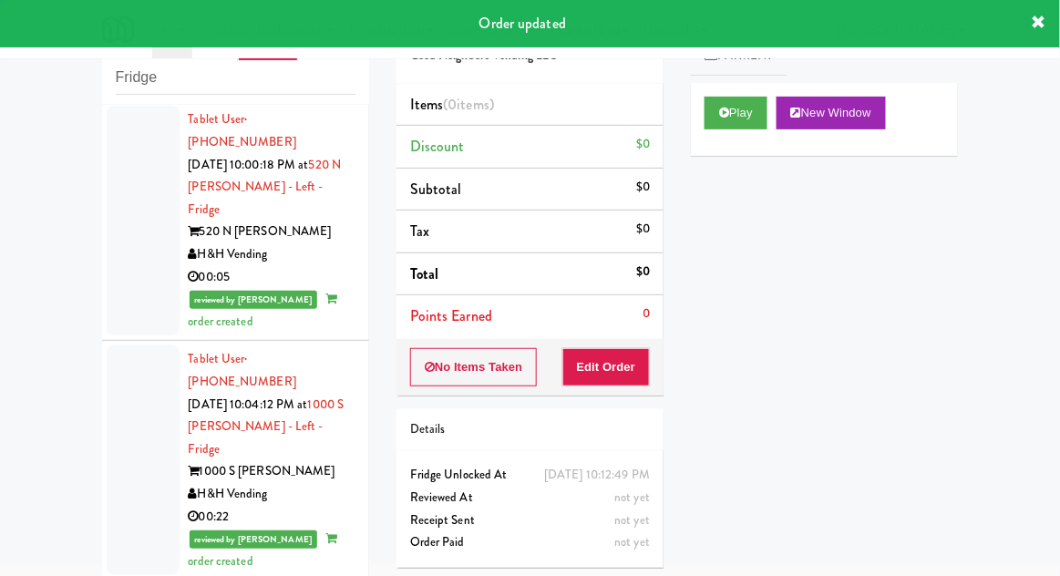
scroll to position [3338, 0]
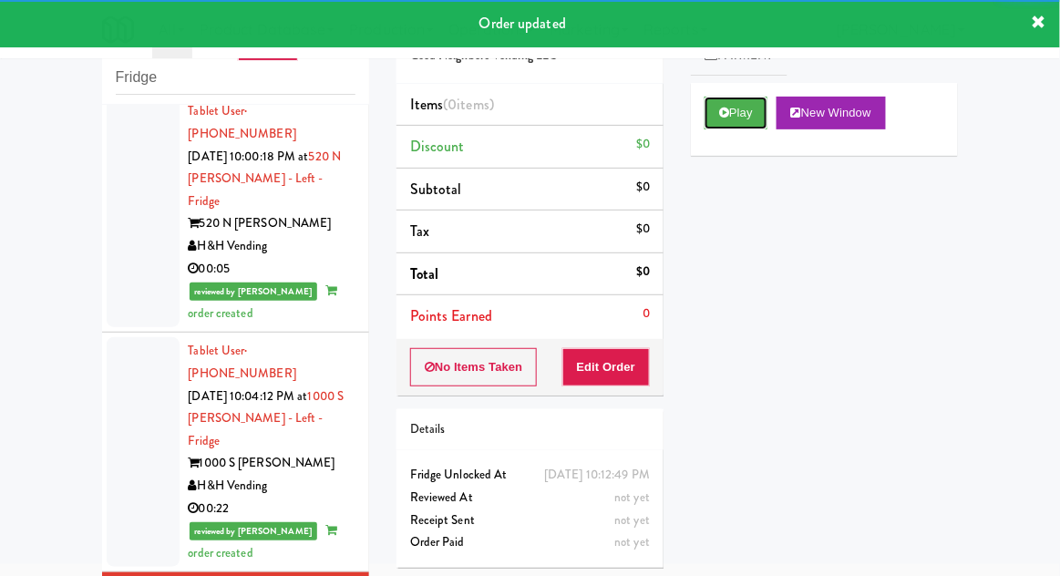
click at [729, 118] on icon at bounding box center [724, 113] width 10 height 12
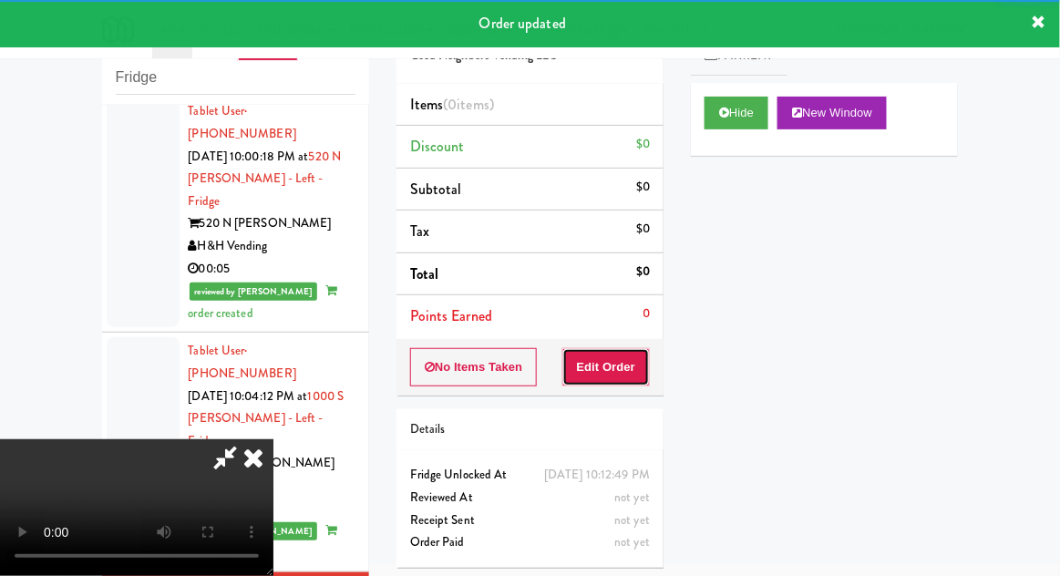
click at [596, 382] on button "Edit Order" at bounding box center [607, 367] width 88 height 38
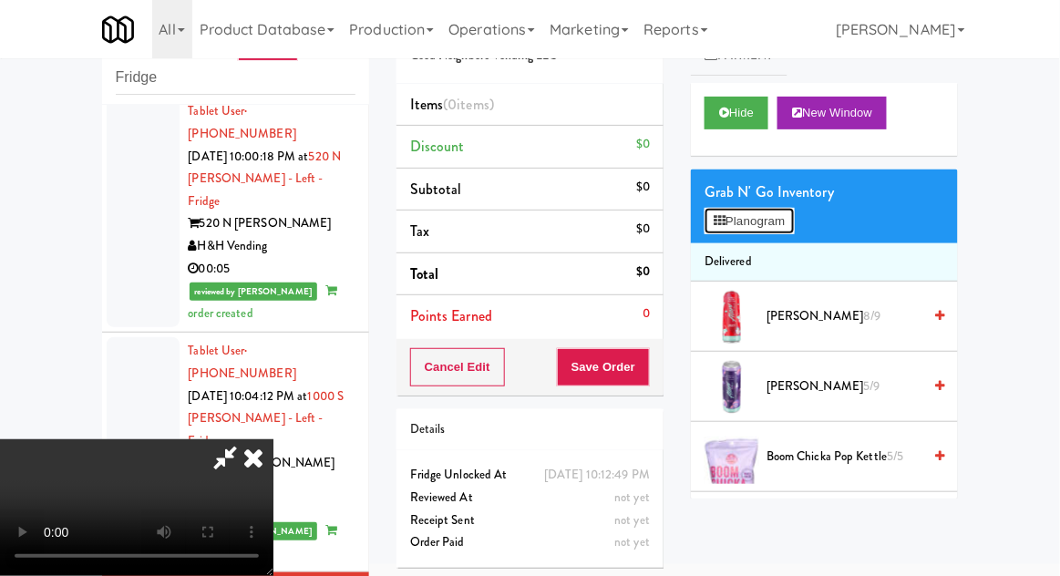
click at [793, 233] on button "Planogram" at bounding box center [749, 221] width 89 height 27
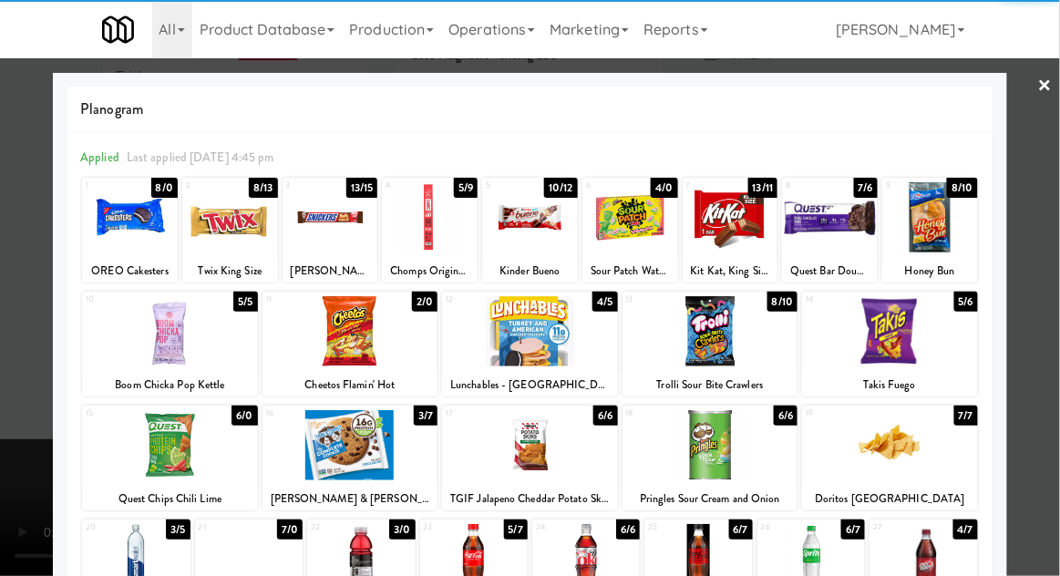
click at [551, 450] on div at bounding box center [530, 445] width 176 height 70
click at [1051, 348] on div at bounding box center [530, 288] width 1060 height 576
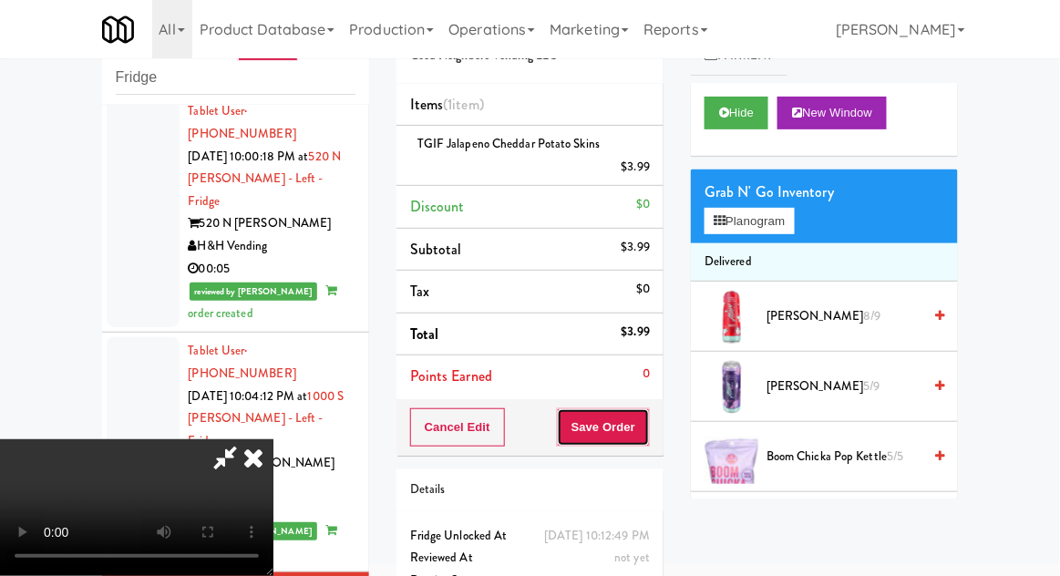
click at [649, 439] on button "Save Order" at bounding box center [603, 427] width 93 height 38
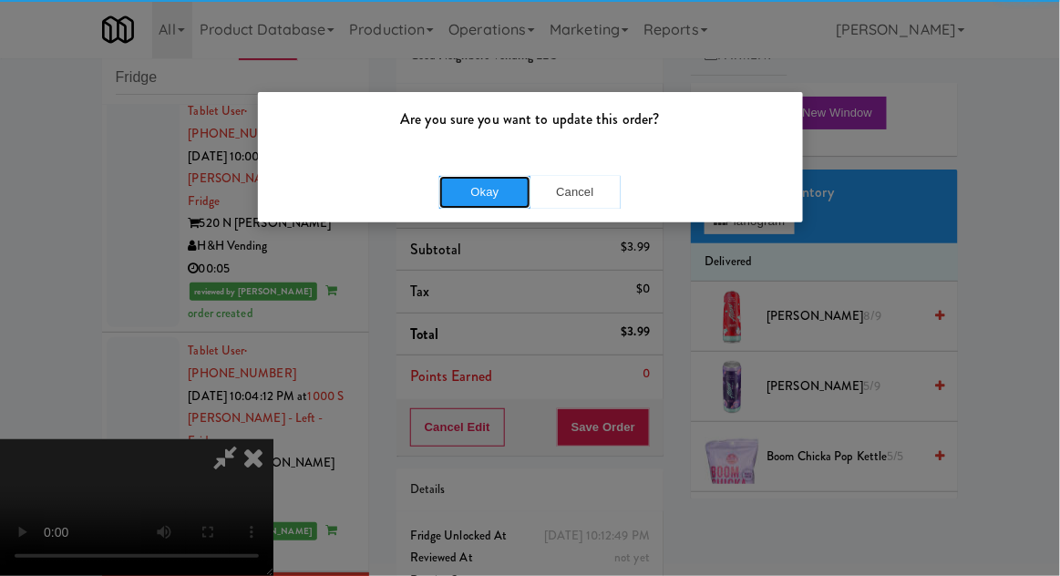
click at [460, 203] on button "Okay" at bounding box center [484, 192] width 91 height 33
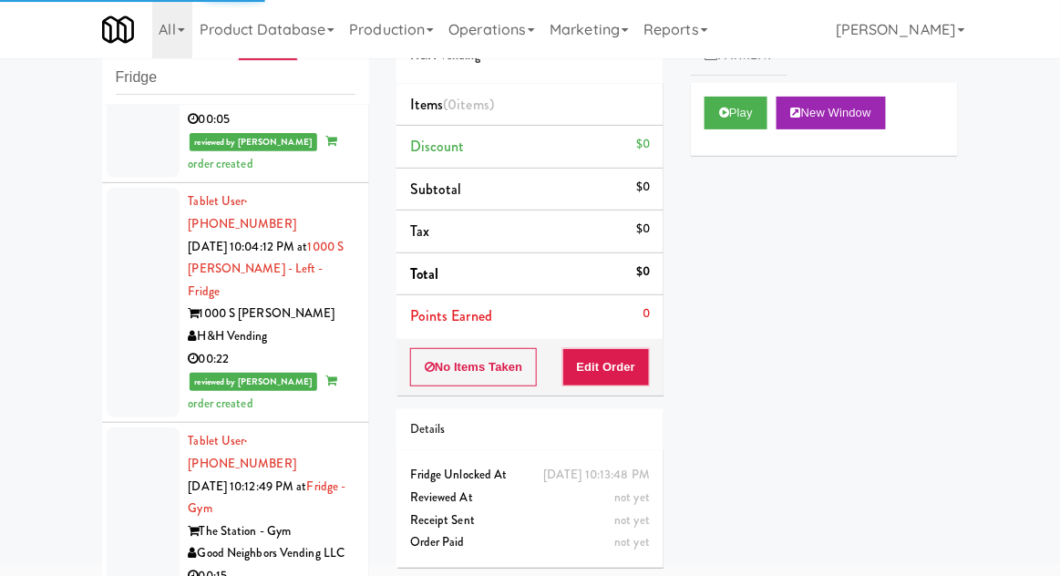
scroll to position [3498, 0]
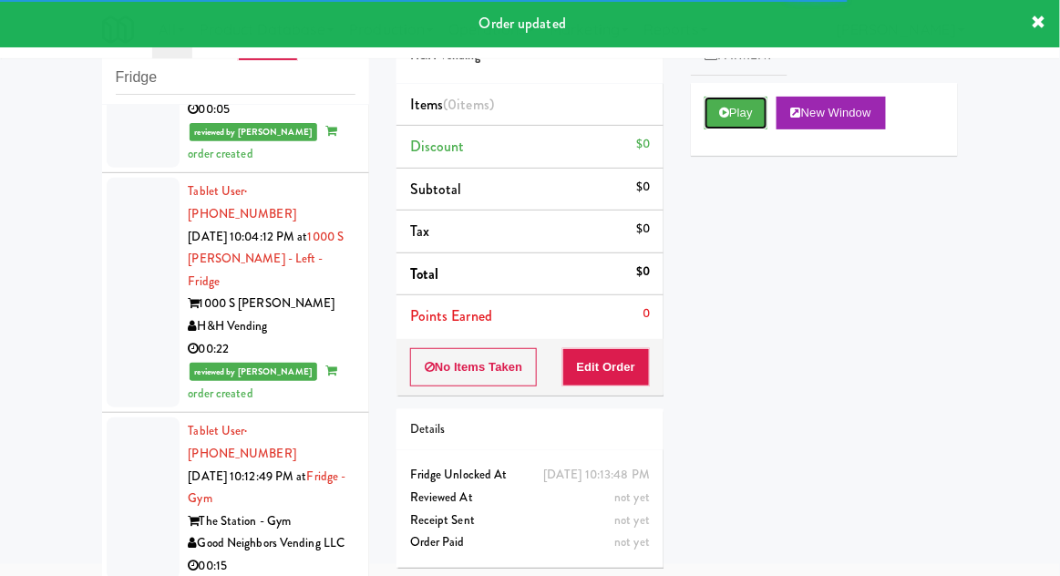
click at [731, 117] on button "Play" at bounding box center [736, 113] width 63 height 33
click at [645, 369] on button "Edit Order" at bounding box center [607, 367] width 88 height 38
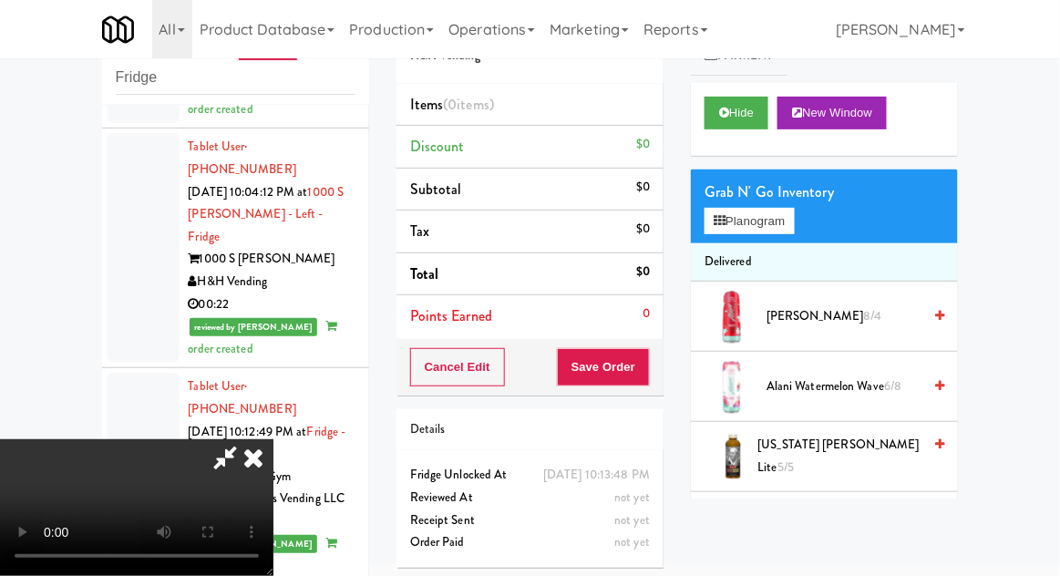
scroll to position [0, 0]
click at [771, 217] on button "Planogram" at bounding box center [749, 221] width 89 height 27
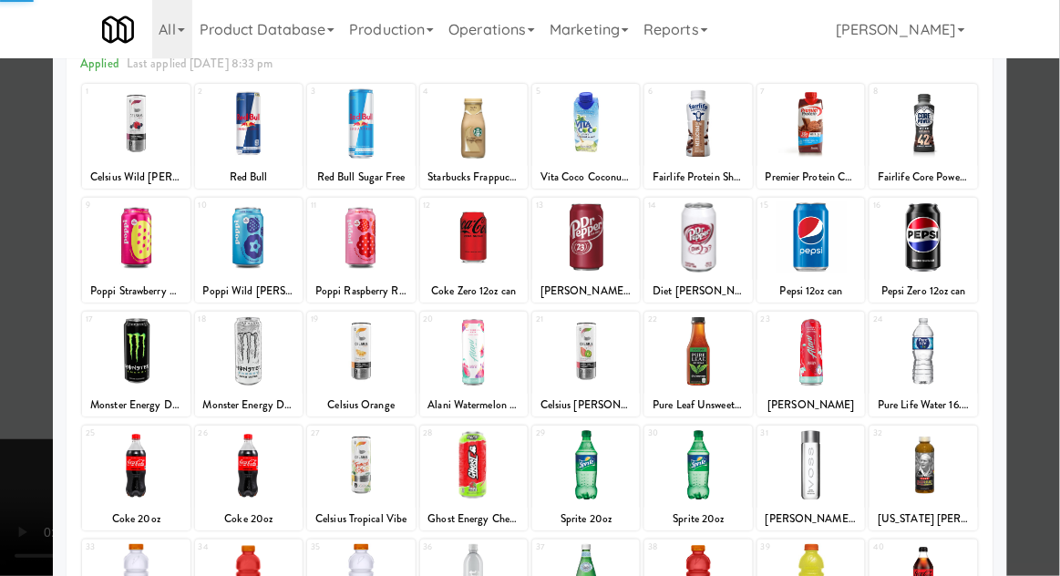
scroll to position [141, 0]
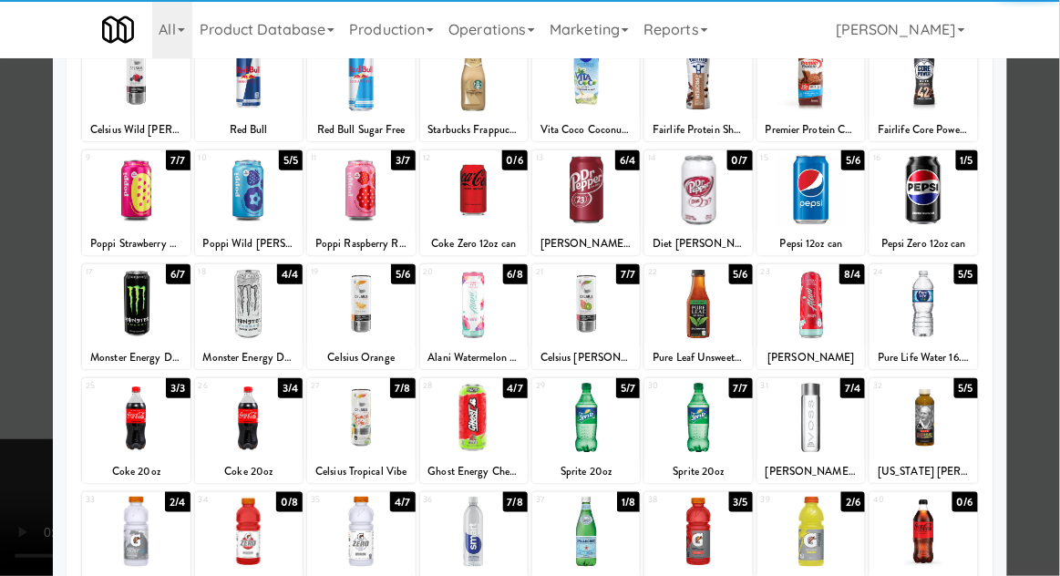
click at [708, 419] on div at bounding box center [699, 418] width 108 height 70
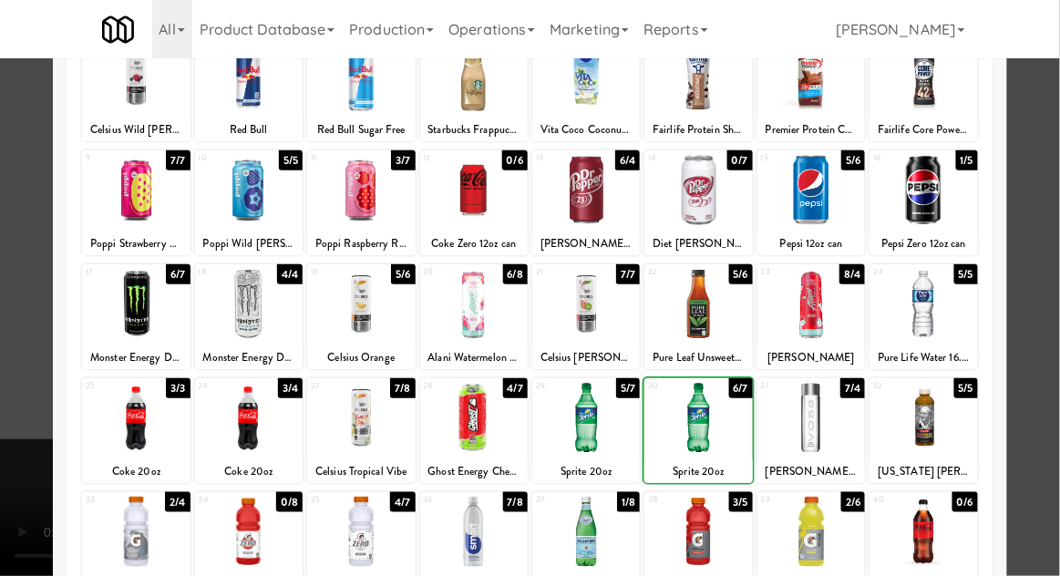
click at [1055, 329] on div at bounding box center [530, 288] width 1060 height 576
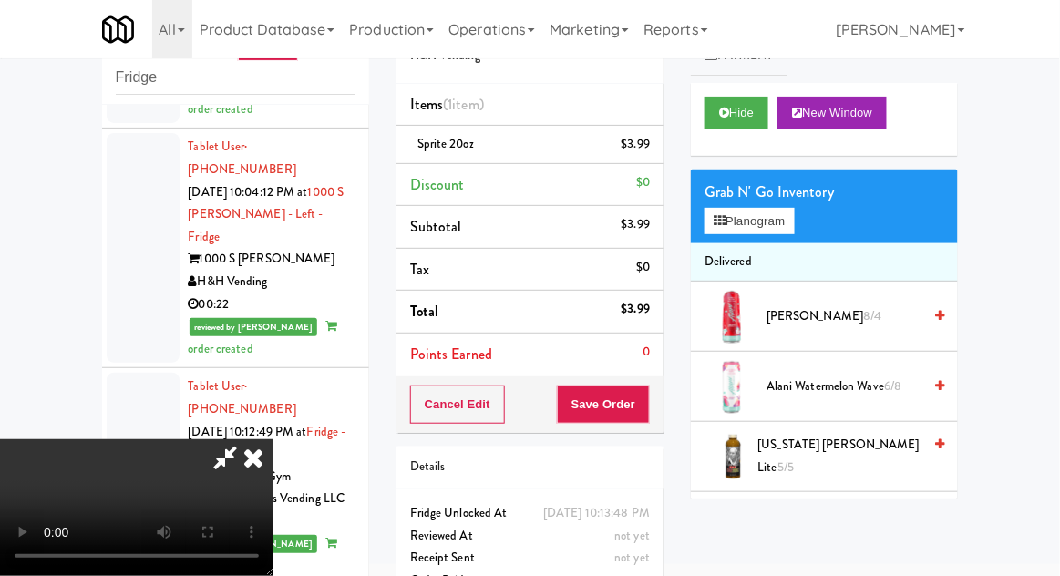
scroll to position [40, 0]
click at [653, 130] on li "Sprite 20oz $3.99" at bounding box center [530, 145] width 267 height 38
click at [654, 150] on icon at bounding box center [651, 151] width 9 height 12
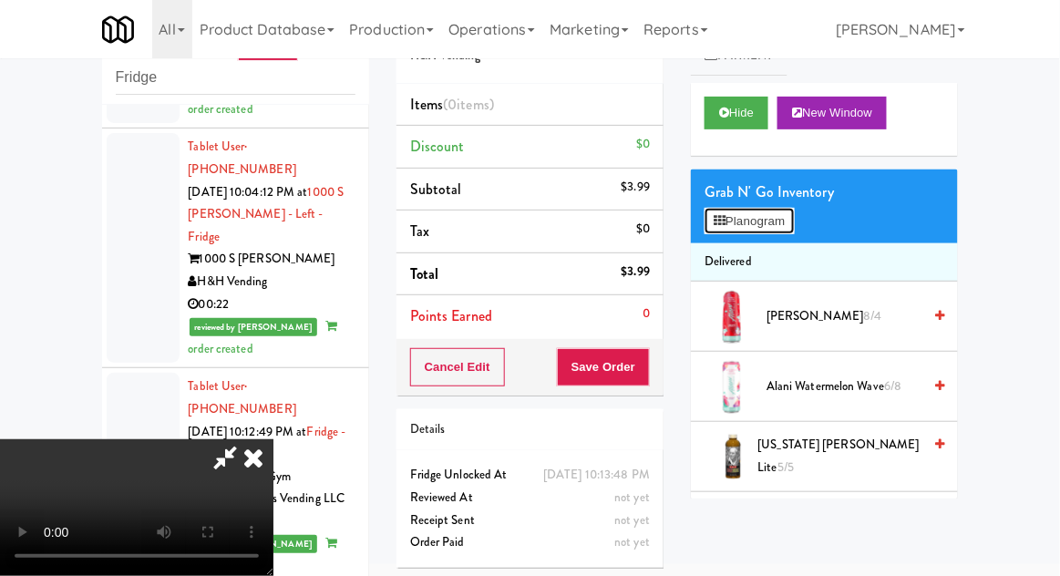
click at [726, 215] on icon at bounding box center [720, 221] width 12 height 12
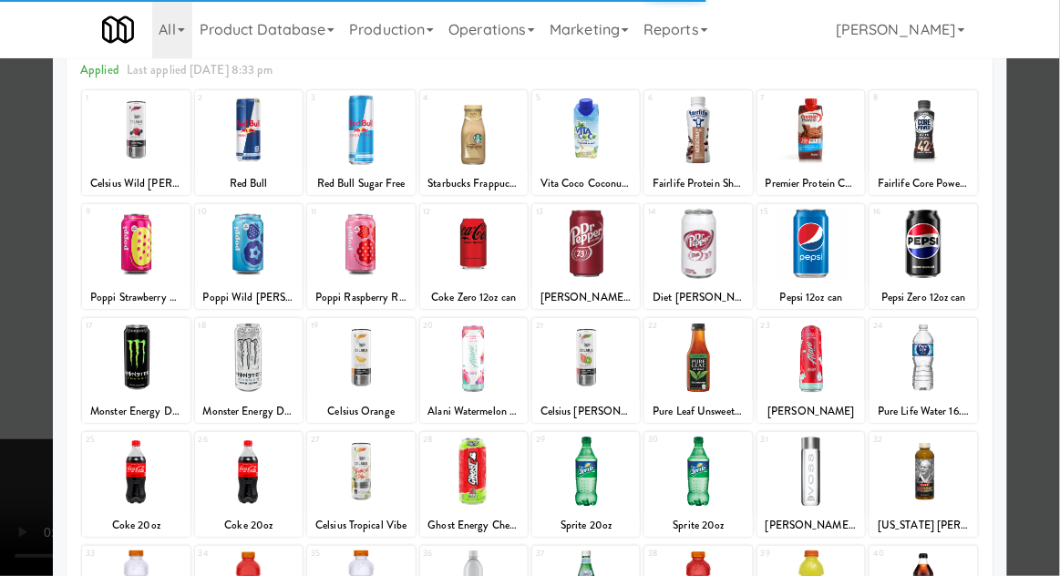
scroll to position [127, 0]
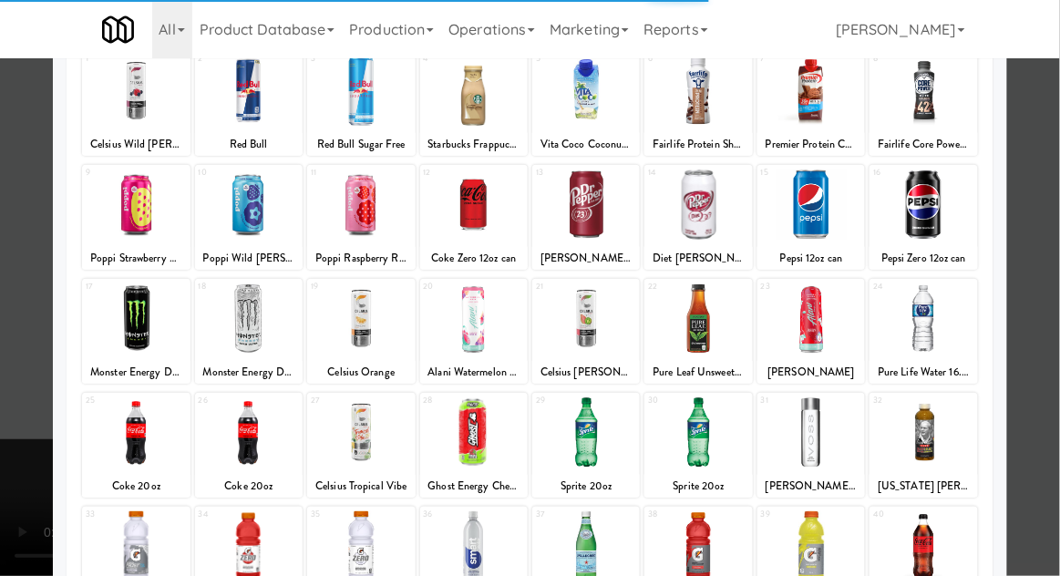
click at [580, 427] on div at bounding box center [586, 433] width 108 height 70
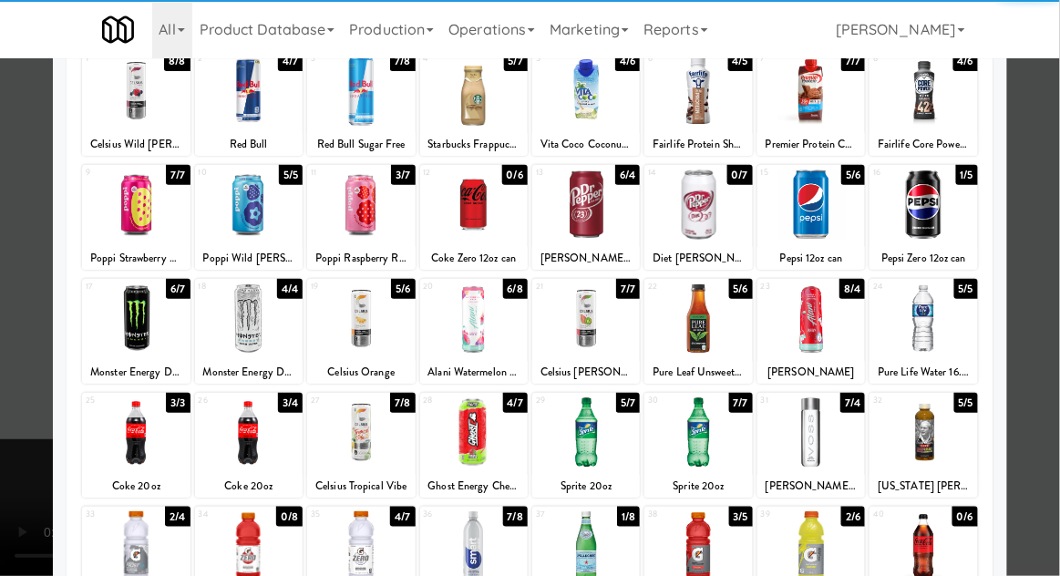
click at [580, 438] on div at bounding box center [586, 433] width 108 height 70
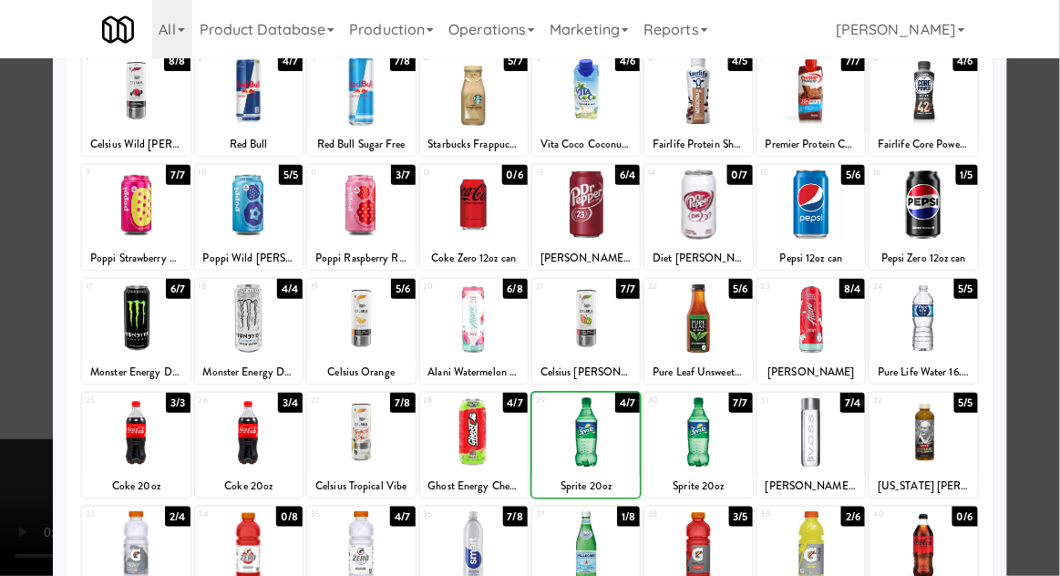
click at [1056, 327] on div at bounding box center [530, 288] width 1060 height 576
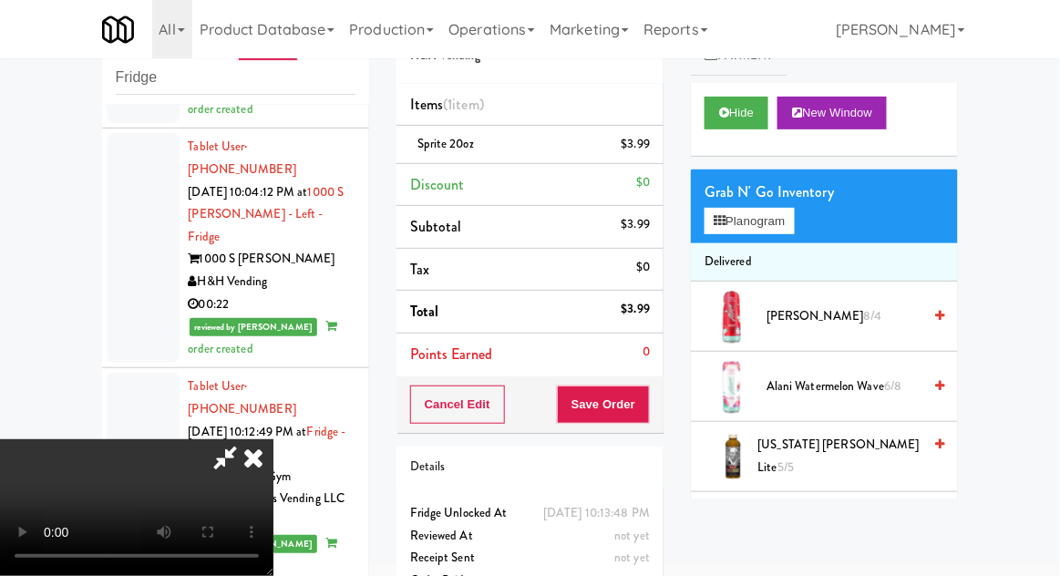
click at [246, 439] on icon at bounding box center [225, 457] width 42 height 36
click at [639, 407] on button "Save Order" at bounding box center [603, 405] width 93 height 38
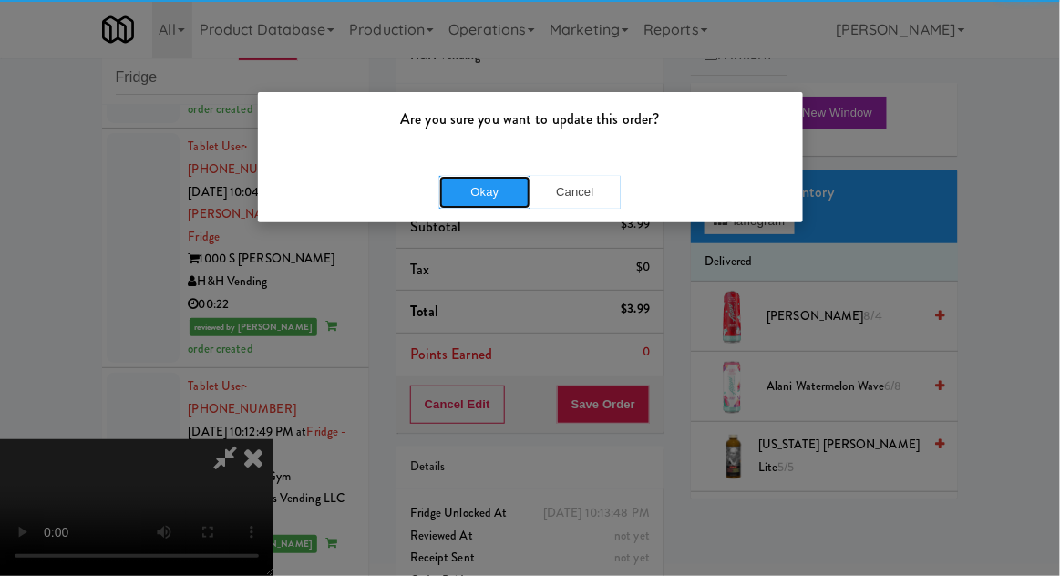
click at [483, 178] on button "Okay" at bounding box center [484, 192] width 91 height 33
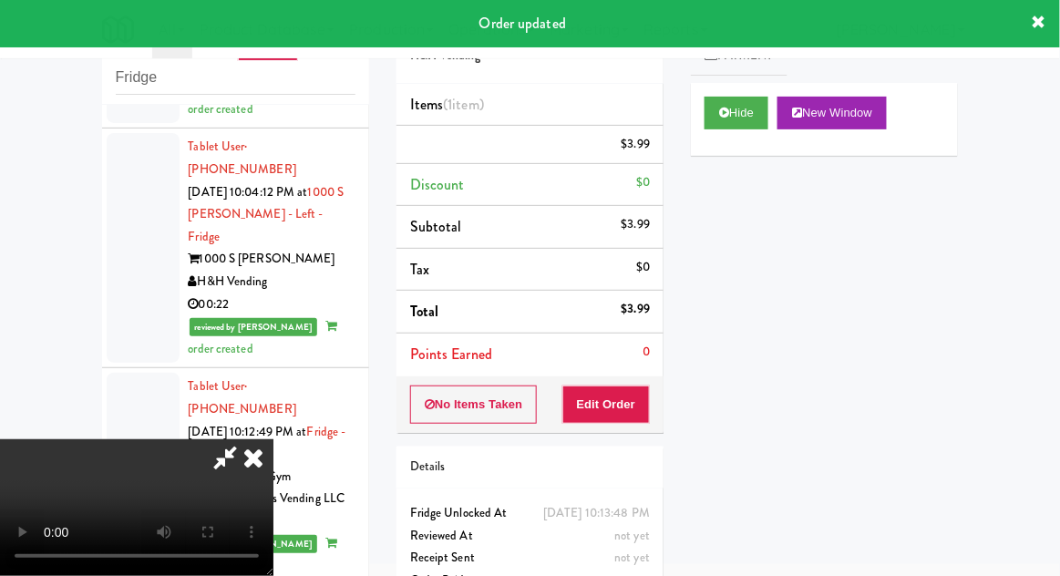
scroll to position [0, 0]
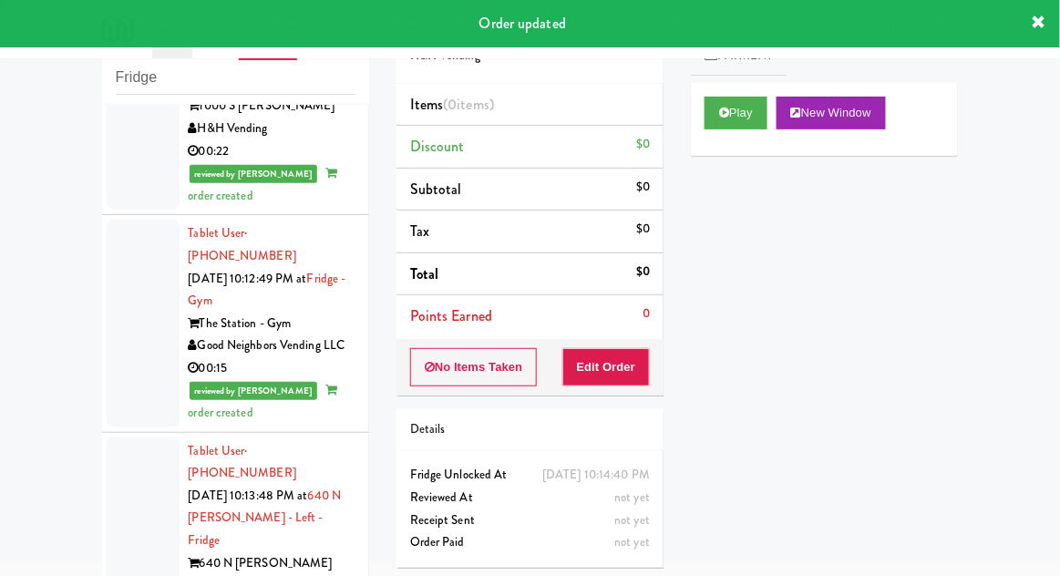
scroll to position [3715, 0]
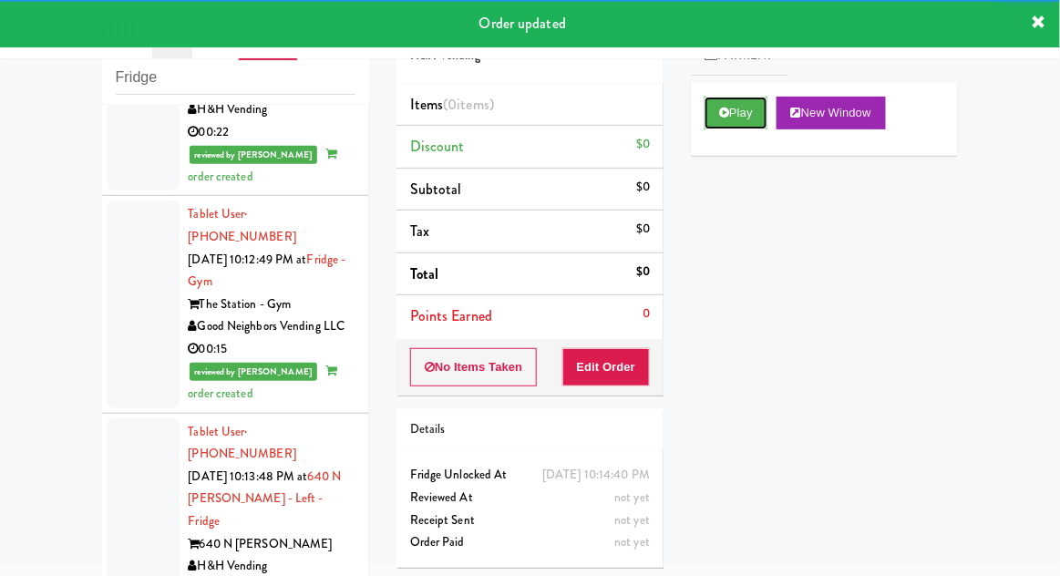
click at [715, 109] on button "Play" at bounding box center [736, 113] width 63 height 33
click at [625, 370] on button "Edit Order" at bounding box center [607, 367] width 88 height 38
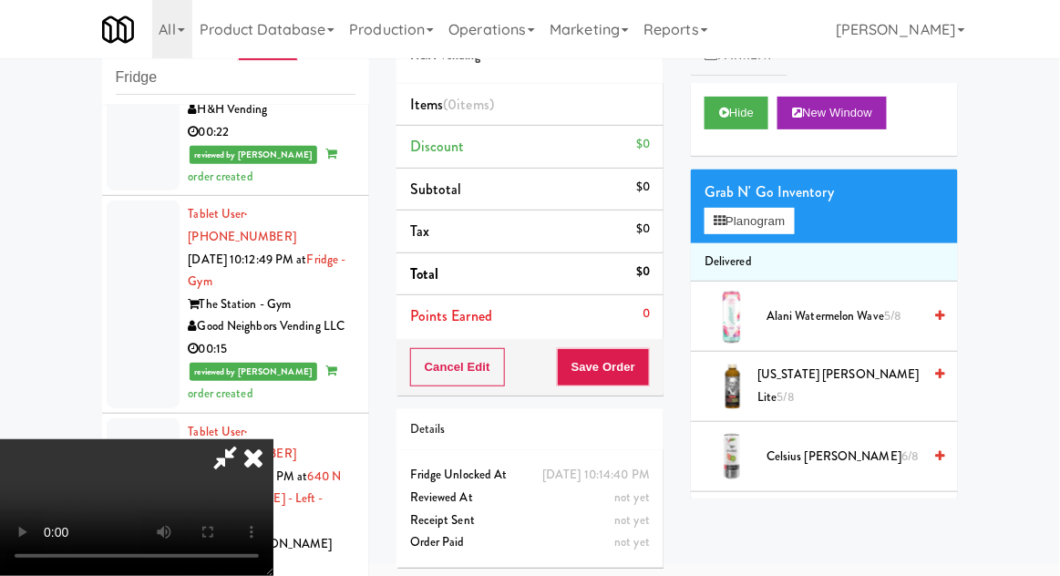
scroll to position [67, 0]
click at [794, 209] on button "Planogram" at bounding box center [749, 221] width 89 height 27
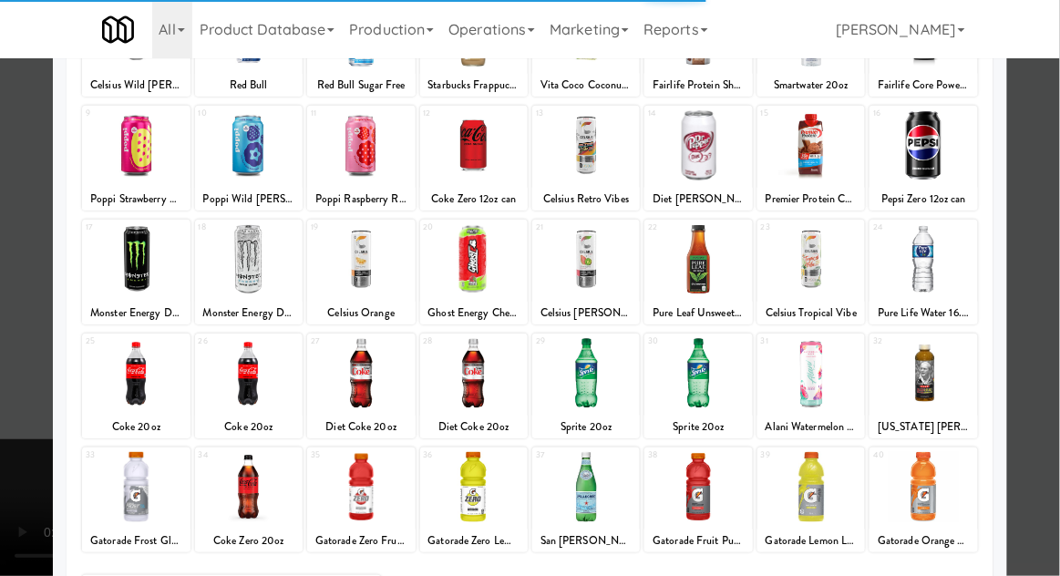
scroll to position [187, 0]
click at [134, 493] on div at bounding box center [136, 486] width 108 height 70
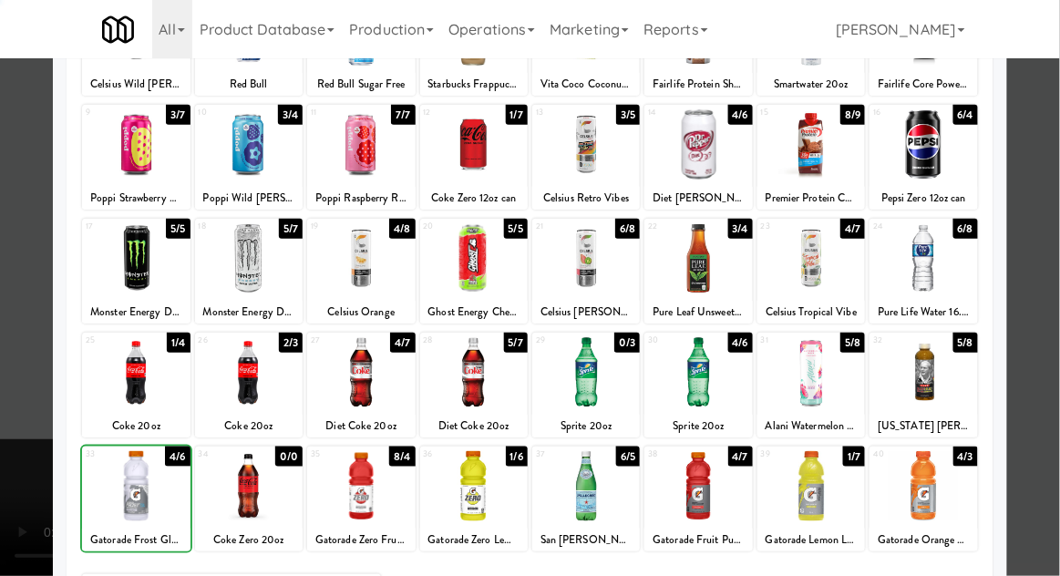
click at [1052, 340] on div at bounding box center [530, 288] width 1060 height 576
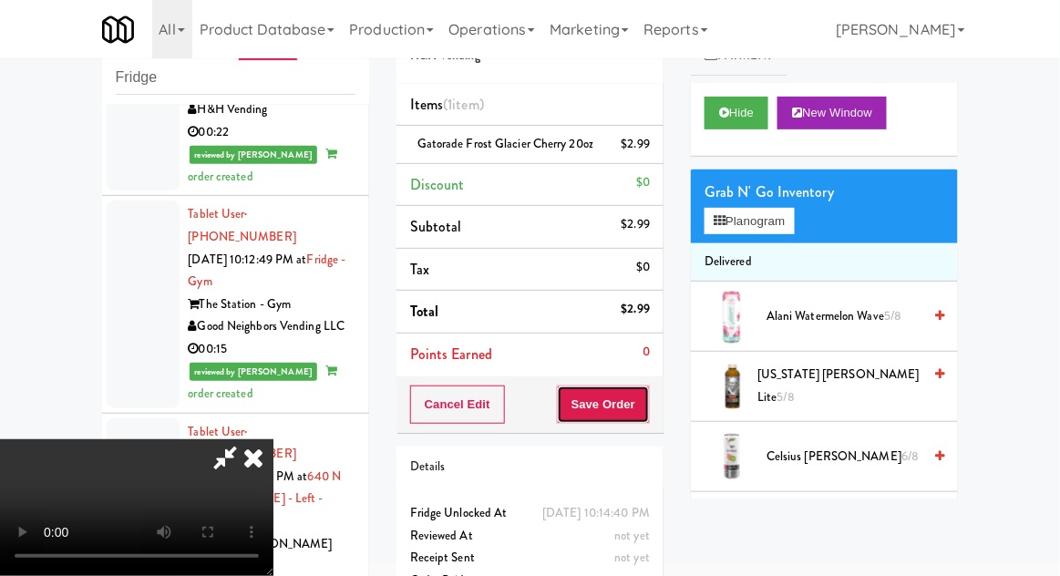
click at [644, 423] on button "Save Order" at bounding box center [603, 405] width 93 height 38
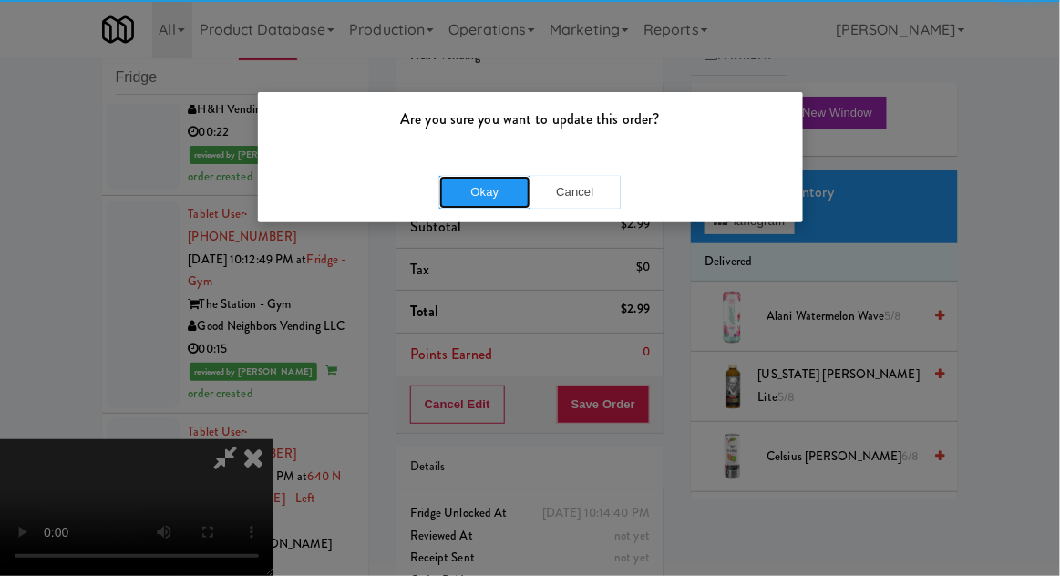
click at [477, 182] on button "Okay" at bounding box center [484, 192] width 91 height 33
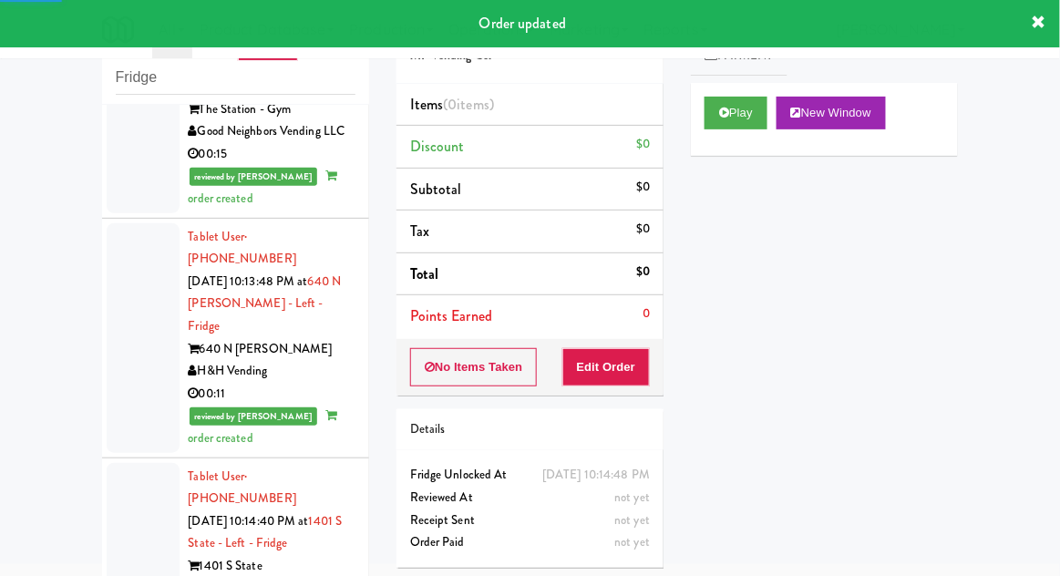
scroll to position [3913, 0]
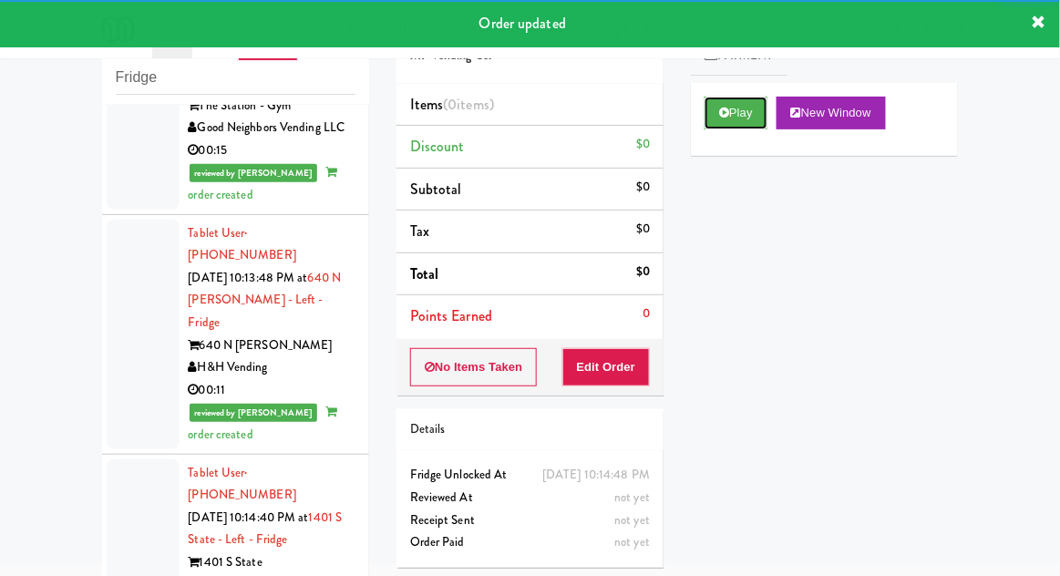
click at [709, 126] on button "Play" at bounding box center [736, 113] width 63 height 33
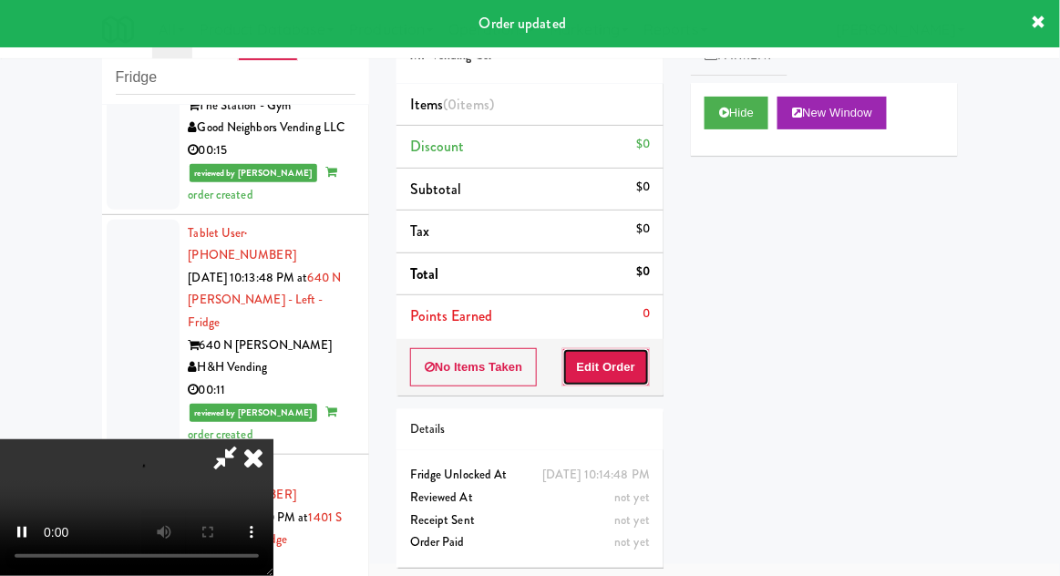
click at [624, 380] on button "Edit Order" at bounding box center [607, 367] width 88 height 38
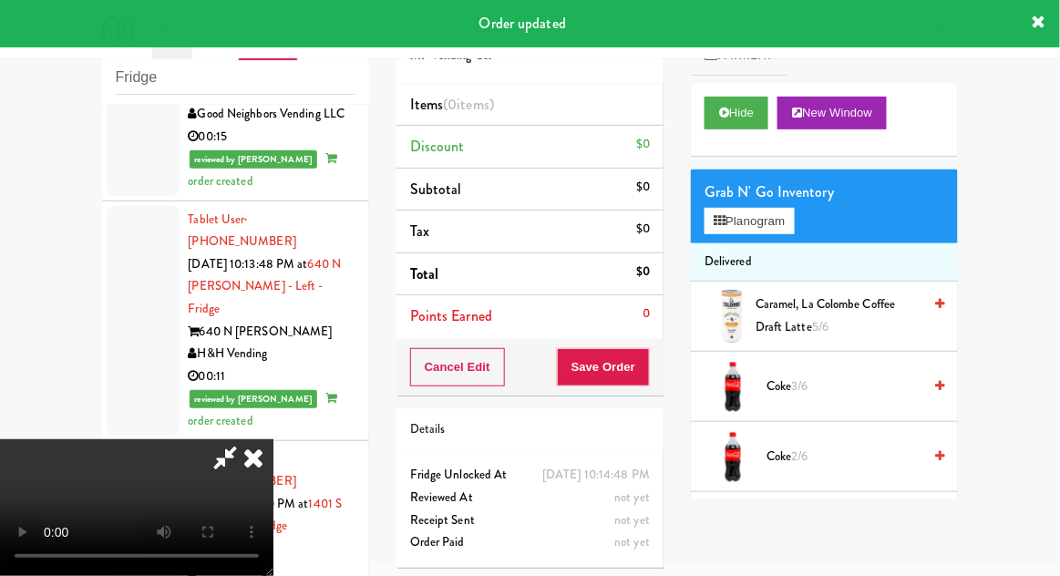
scroll to position [3930, 0]
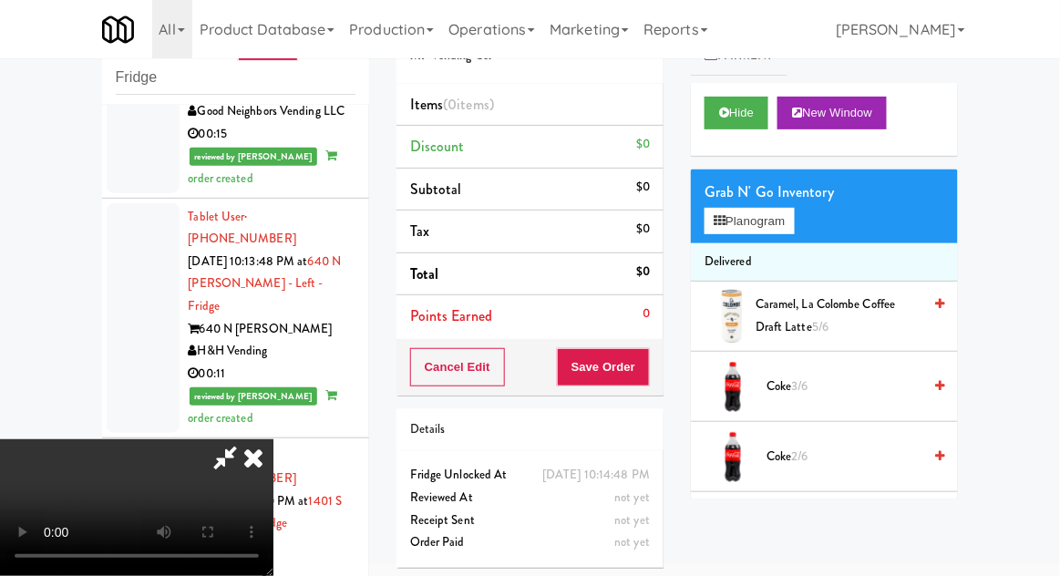
click at [807, 243] on li "Delivered" at bounding box center [824, 262] width 267 height 38
click at [790, 231] on button "Planogram" at bounding box center [749, 221] width 89 height 27
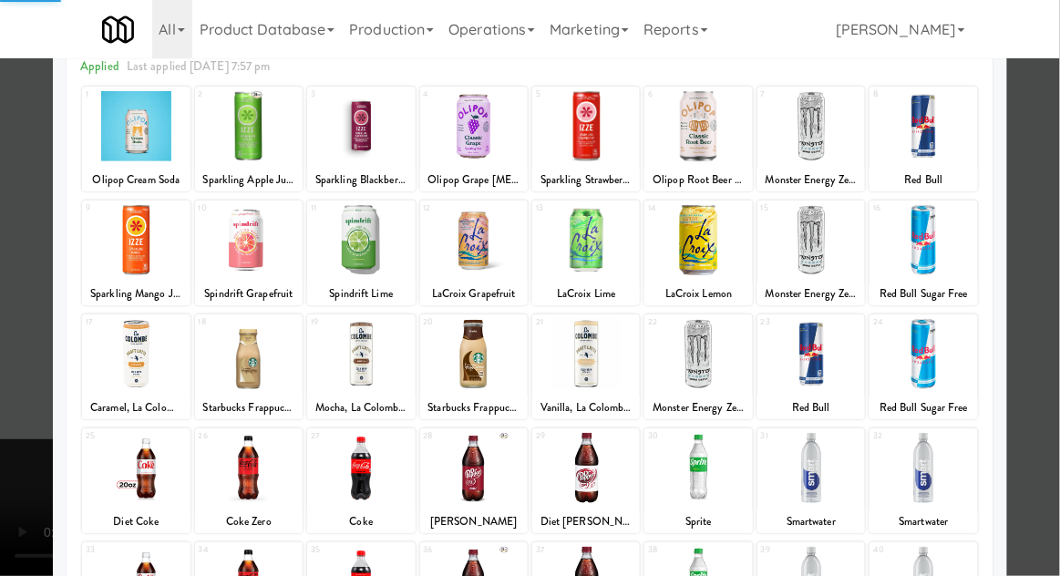
scroll to position [143, 0]
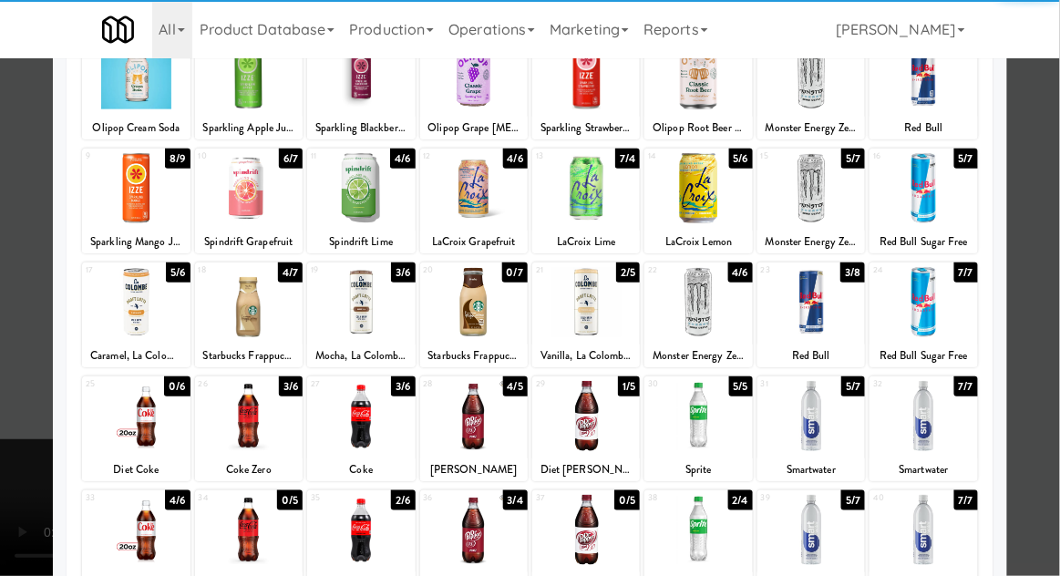
click at [844, 403] on div at bounding box center [812, 416] width 108 height 70
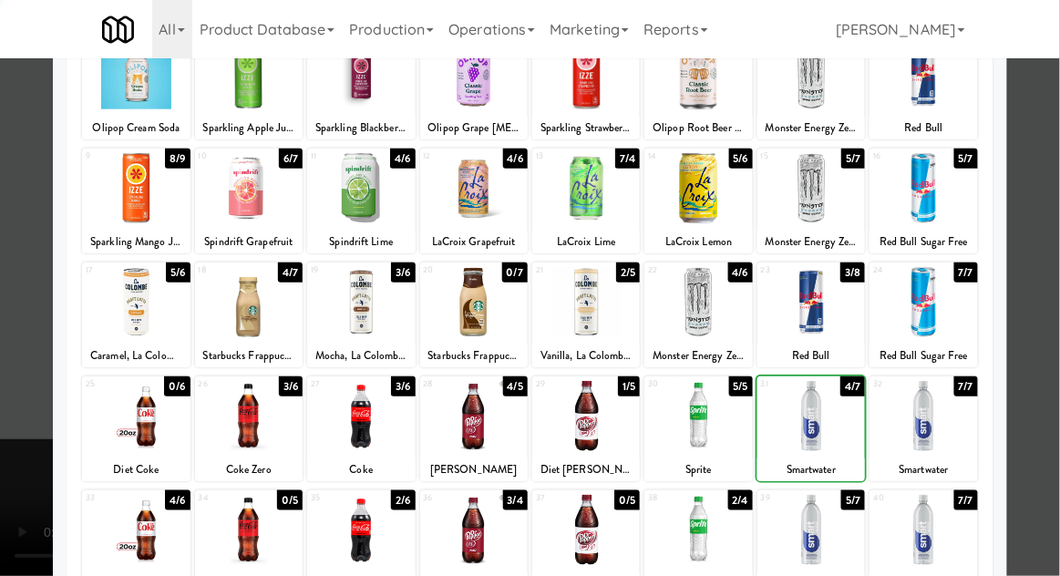
click at [1055, 345] on div at bounding box center [530, 288] width 1060 height 576
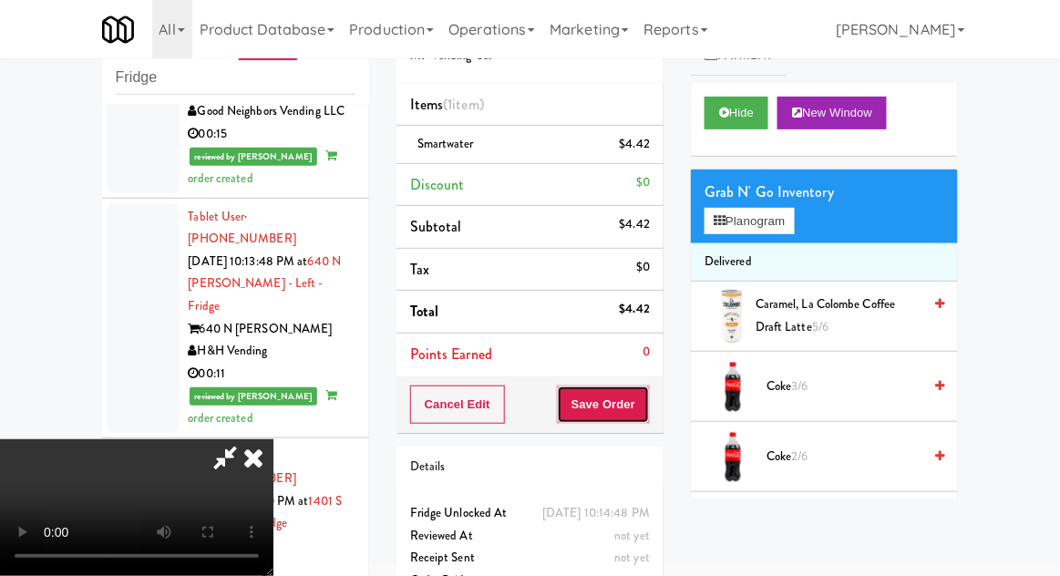
click at [646, 396] on button "Save Order" at bounding box center [603, 405] width 93 height 38
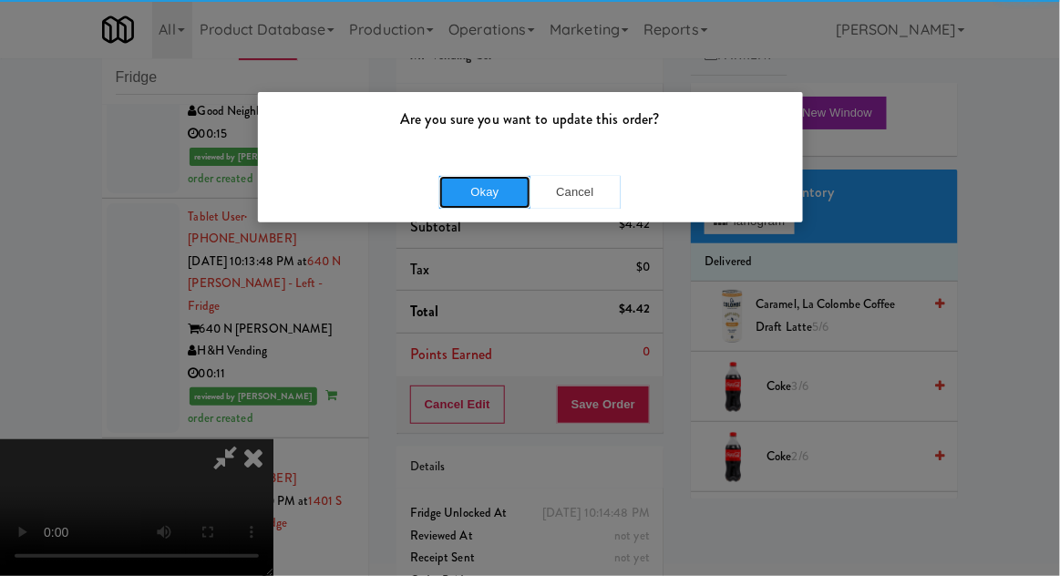
click at [492, 202] on button "Okay" at bounding box center [484, 192] width 91 height 33
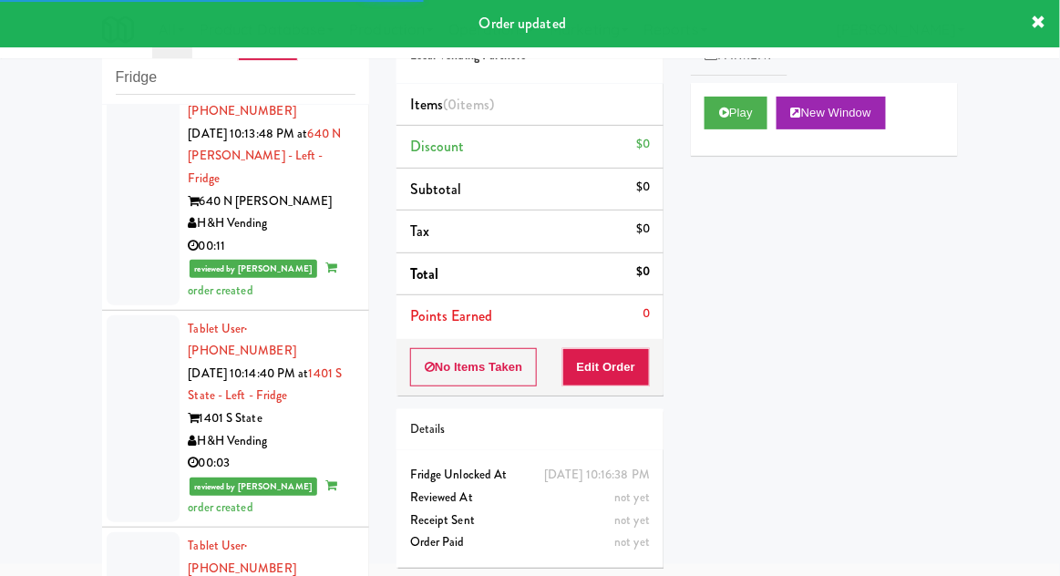
scroll to position [4064, 0]
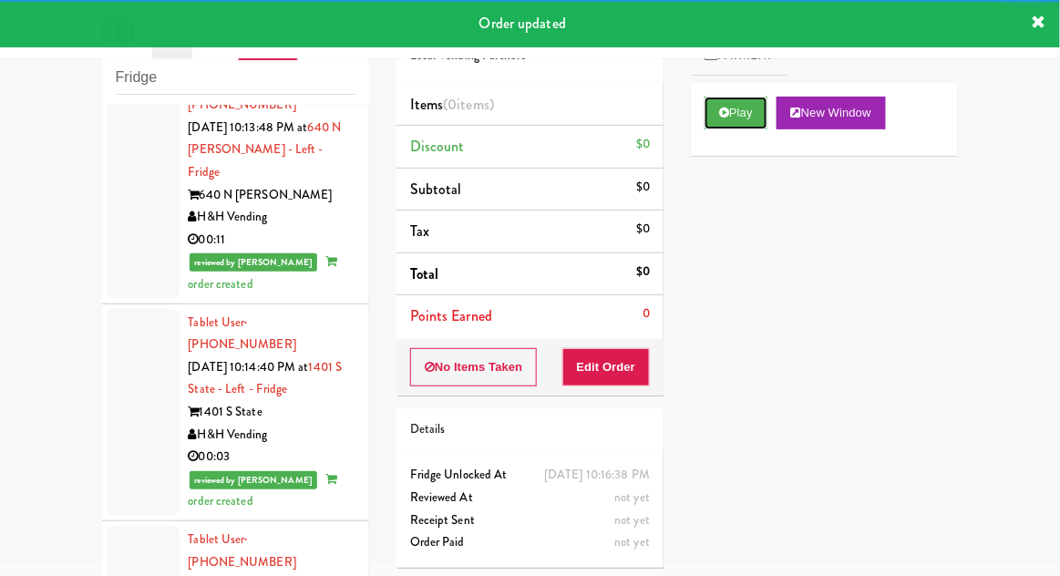
click at [726, 119] on button "Play" at bounding box center [736, 113] width 63 height 33
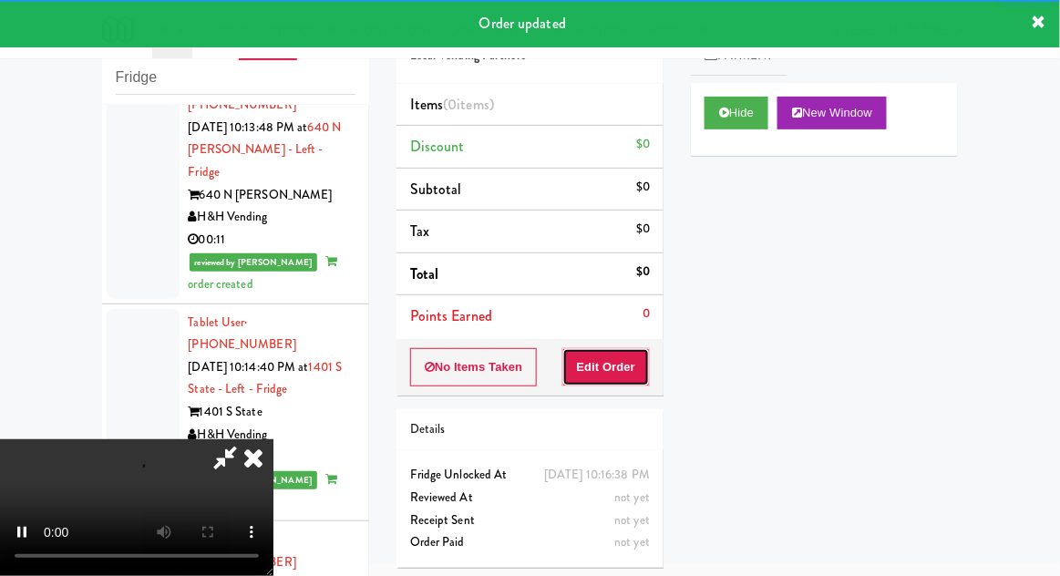
click at [607, 361] on button "Edit Order" at bounding box center [607, 367] width 88 height 38
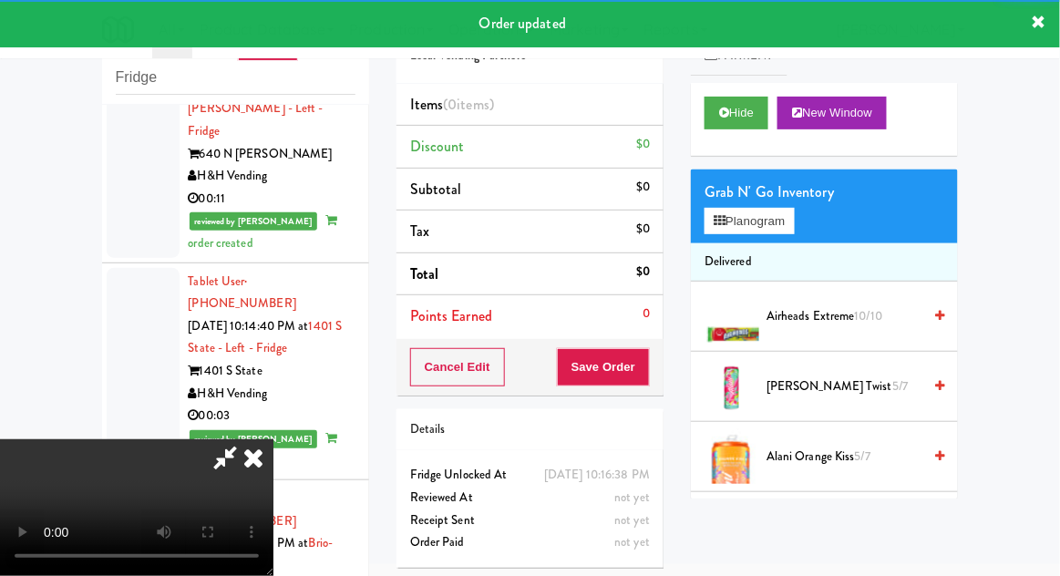
scroll to position [4111, 0]
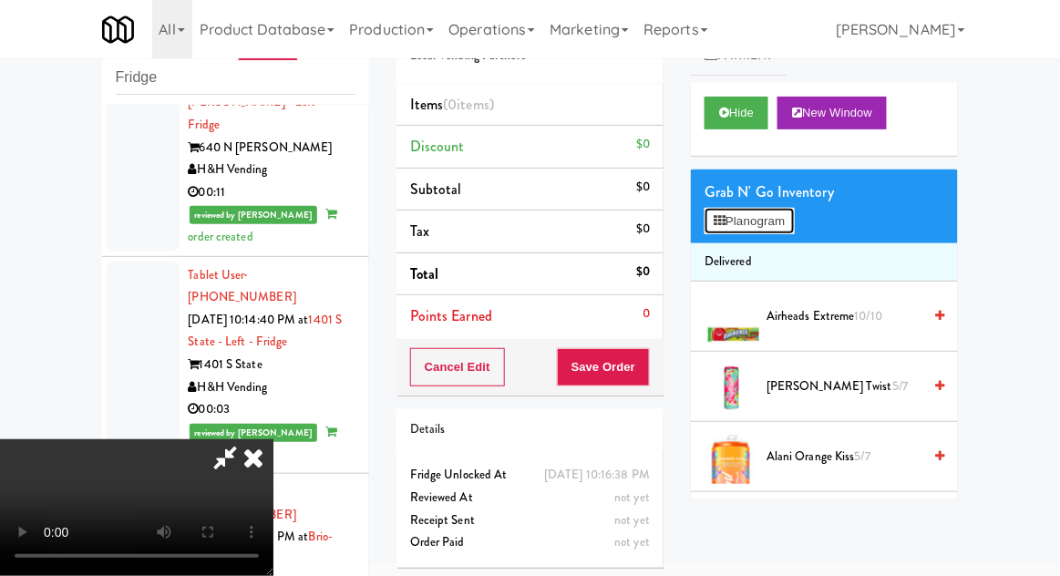
click at [787, 230] on button "Planogram" at bounding box center [749, 221] width 89 height 27
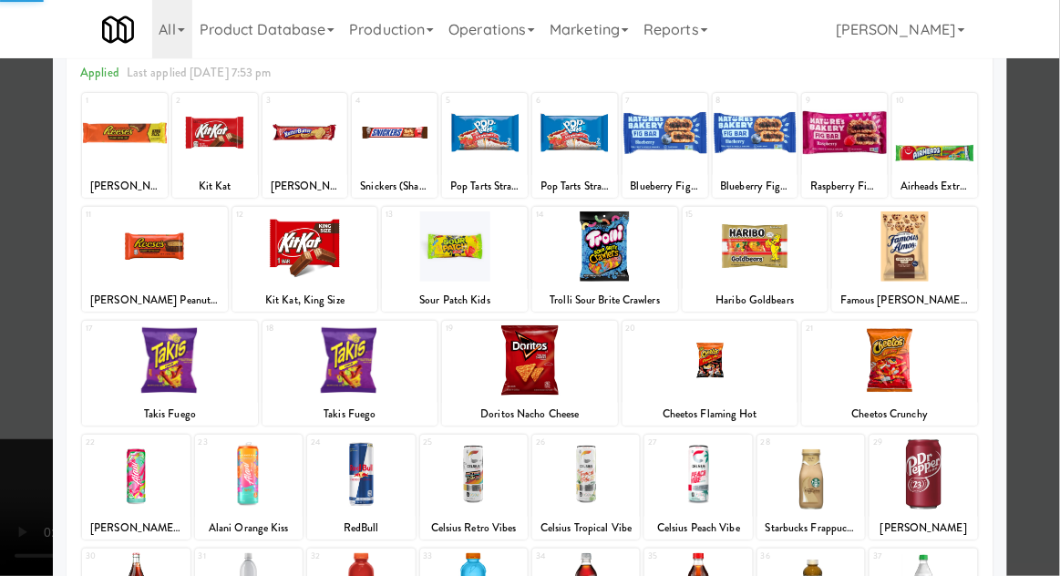
scroll to position [147, 0]
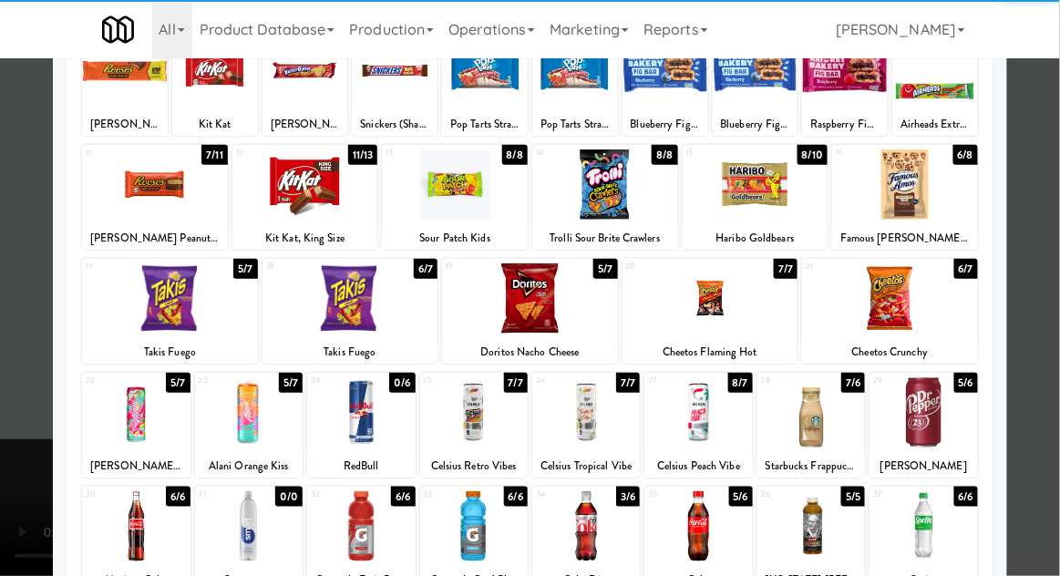
click at [946, 419] on div at bounding box center [924, 412] width 108 height 70
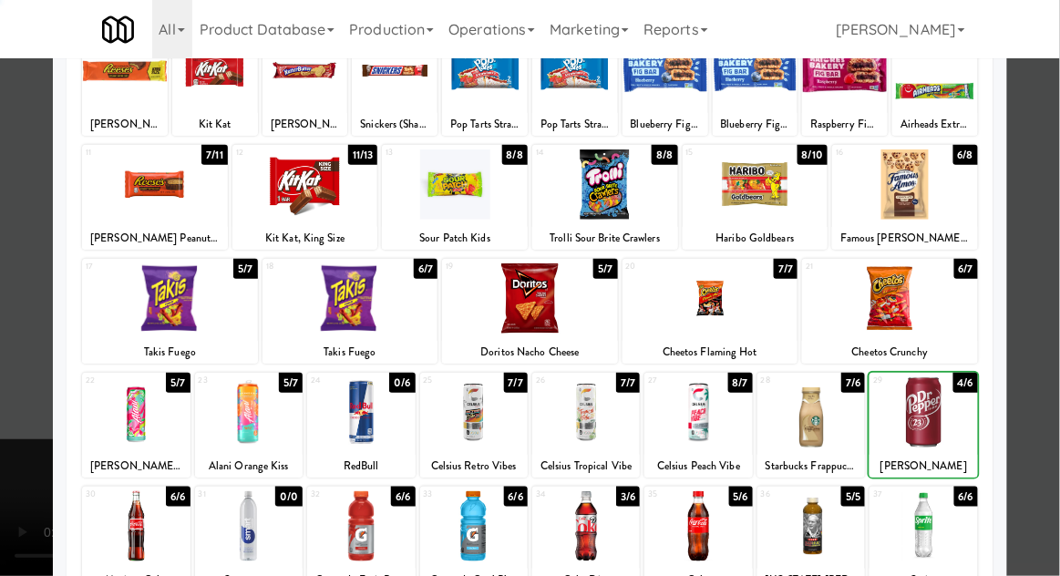
click at [1036, 398] on div at bounding box center [530, 288] width 1060 height 576
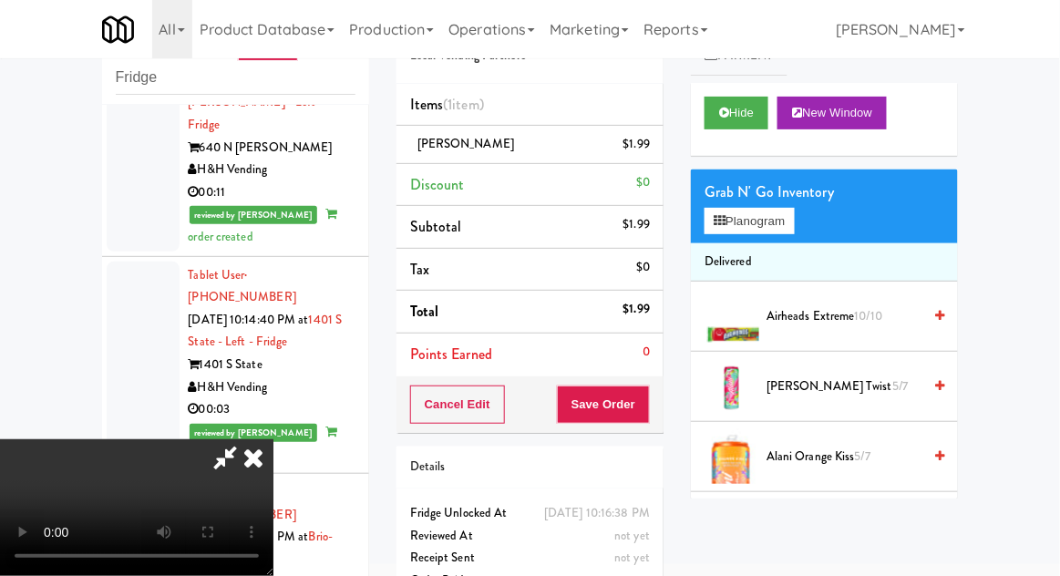
click at [662, 407] on div "Cancel Edit Save Order" at bounding box center [530, 405] width 267 height 57
click at [644, 400] on button "Save Order" at bounding box center [603, 405] width 93 height 38
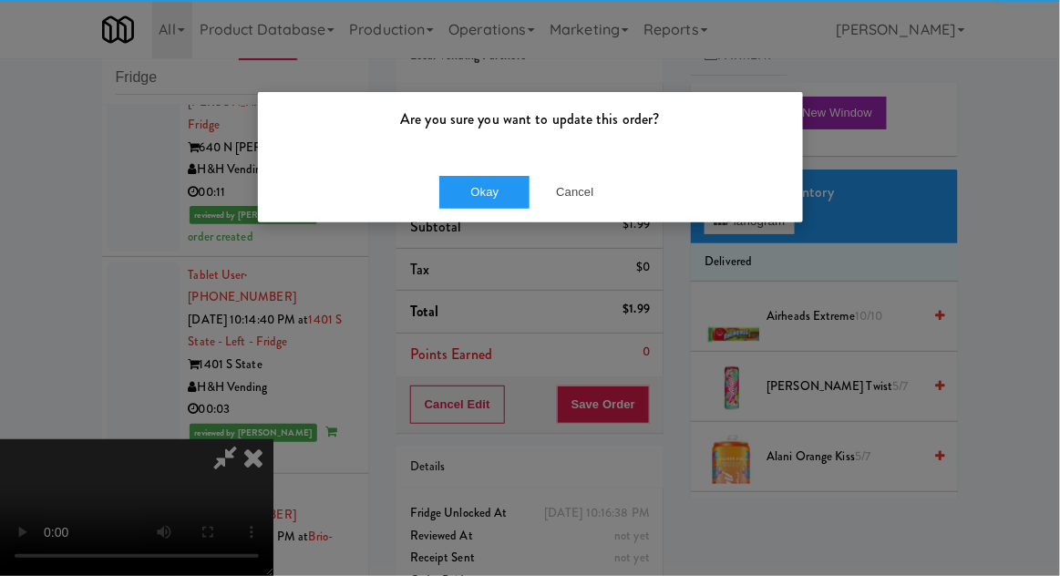
click at [479, 173] on div "Okay Cancel" at bounding box center [530, 191] width 545 height 61
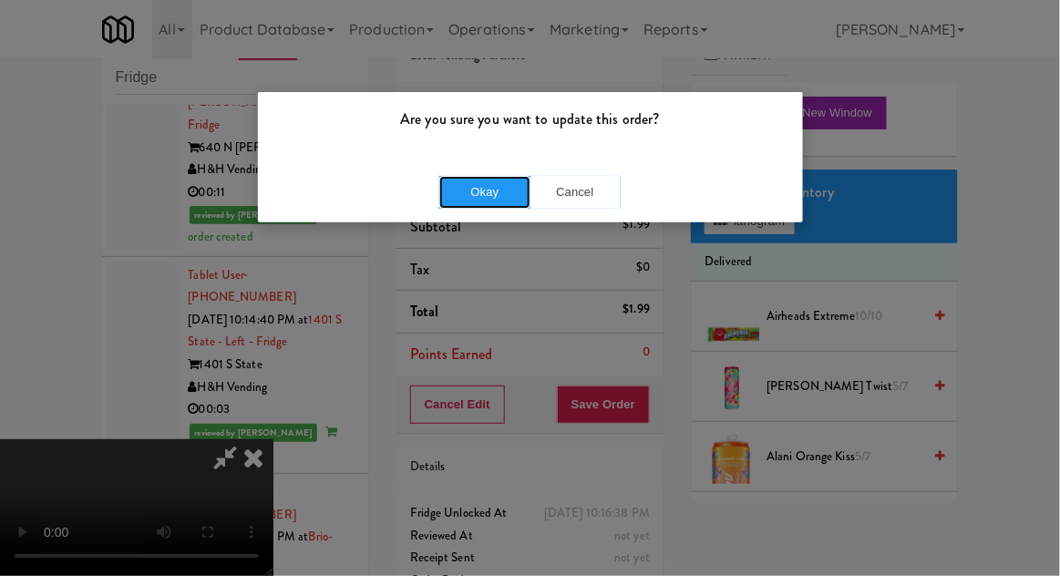
click at [462, 195] on button "Okay" at bounding box center [484, 192] width 91 height 33
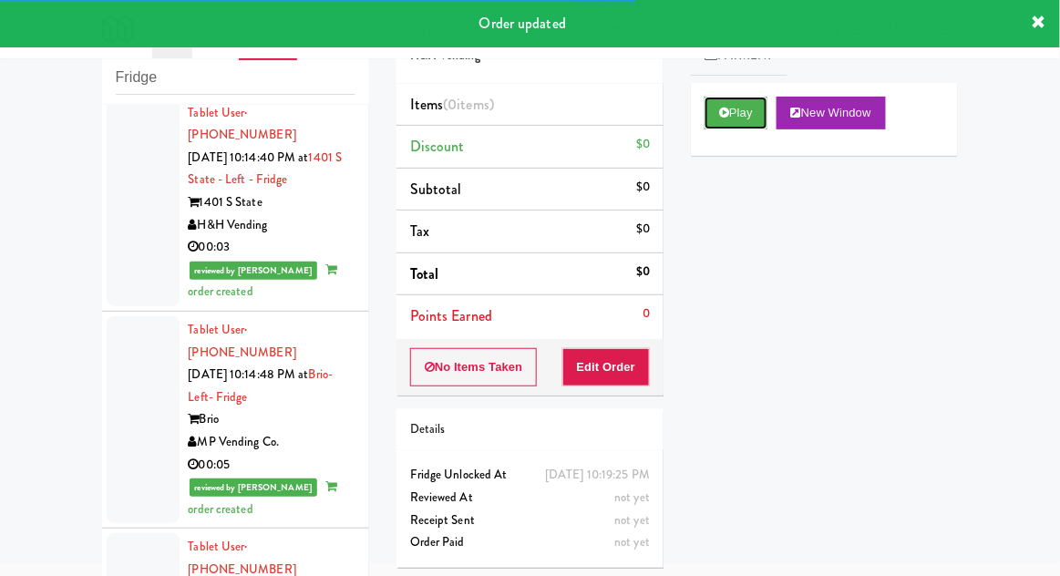
click at [715, 110] on button "Play" at bounding box center [736, 113] width 63 height 33
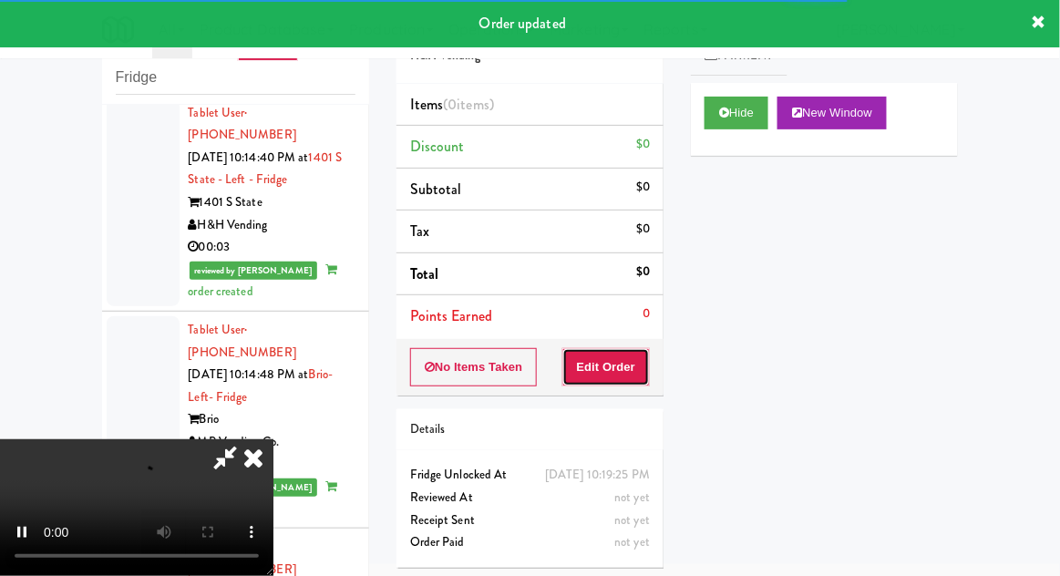
click at [623, 360] on button "Edit Order" at bounding box center [607, 367] width 88 height 38
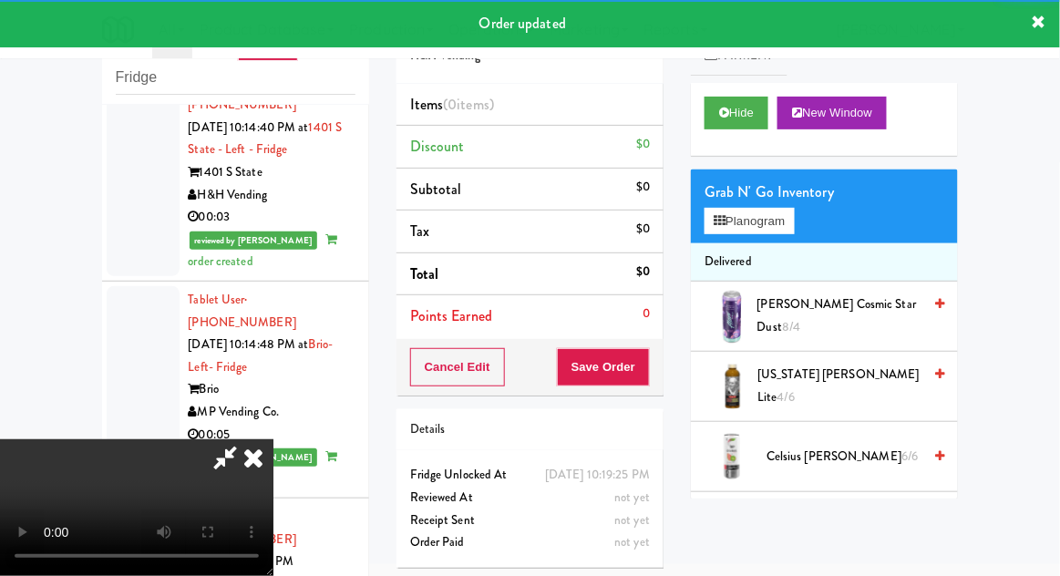
scroll to position [4316, 0]
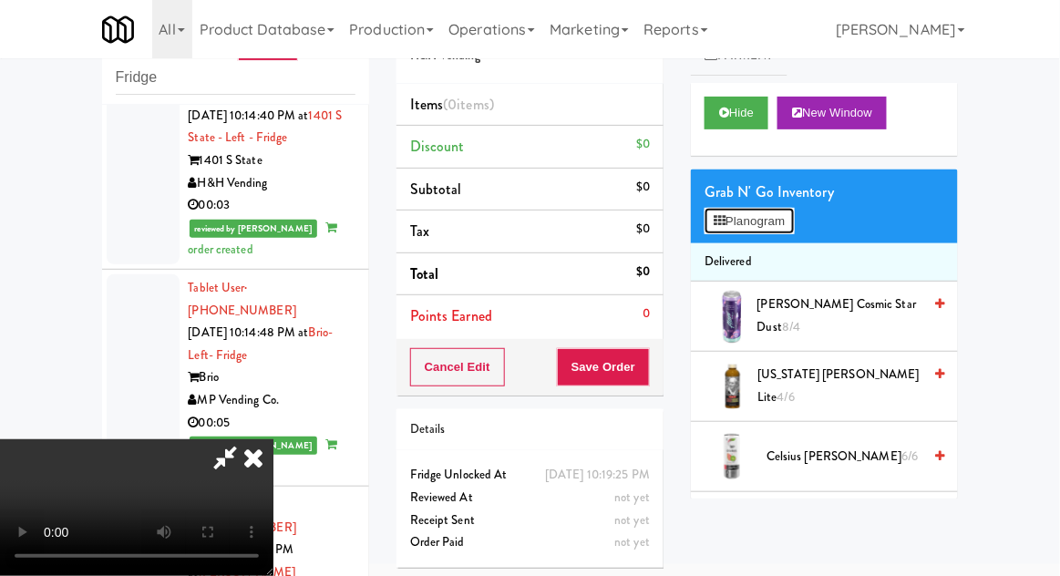
click at [775, 215] on button "Planogram" at bounding box center [749, 221] width 89 height 27
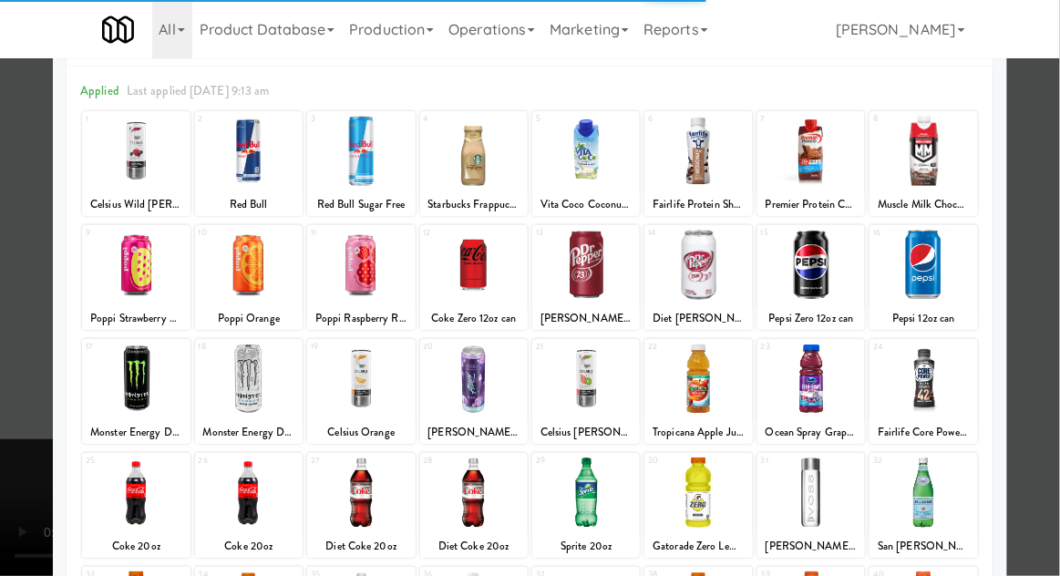
scroll to position [146, 0]
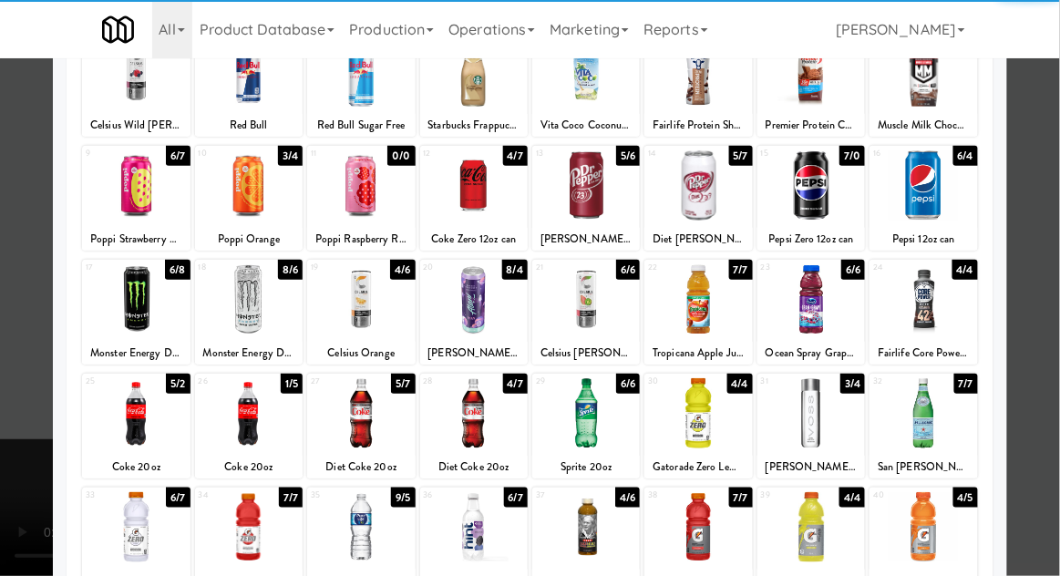
click at [479, 408] on div at bounding box center [474, 413] width 108 height 70
click at [1056, 348] on div at bounding box center [530, 288] width 1060 height 576
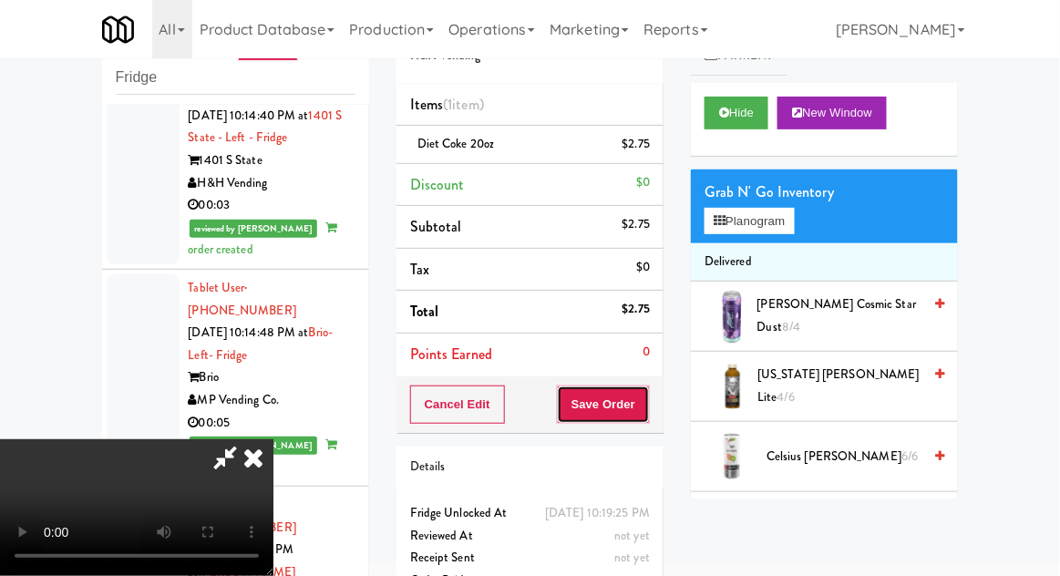
click at [641, 399] on button "Save Order" at bounding box center [603, 405] width 93 height 38
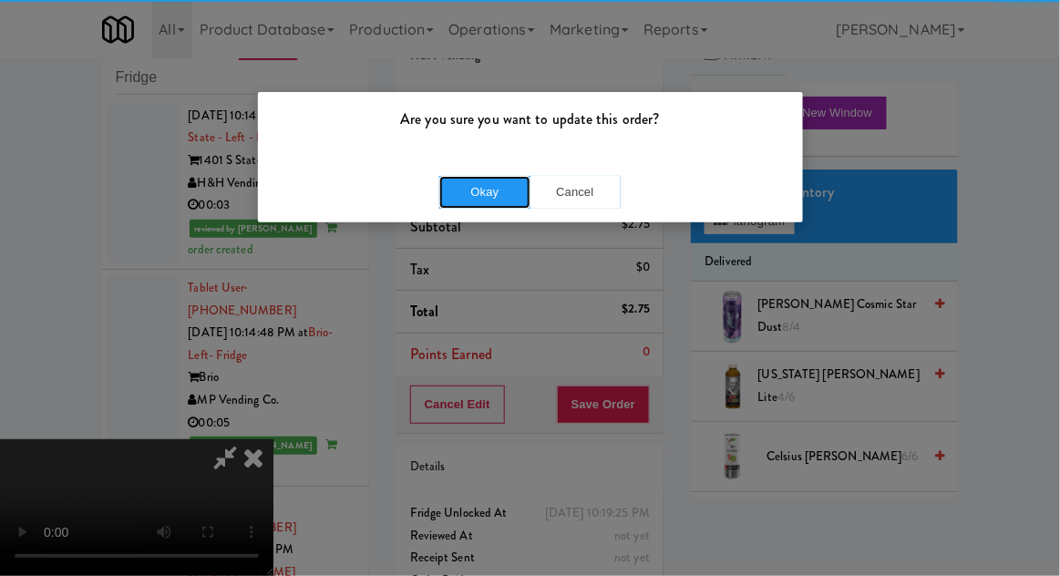
click at [439, 181] on button "Okay" at bounding box center [484, 192] width 91 height 33
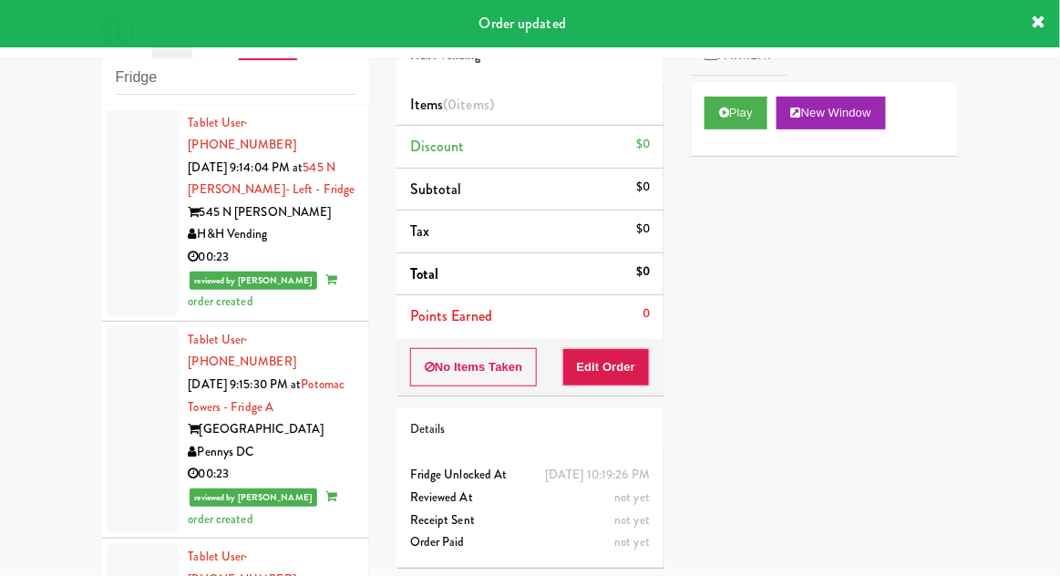
click at [129, 223] on div at bounding box center [143, 212] width 73 height 207
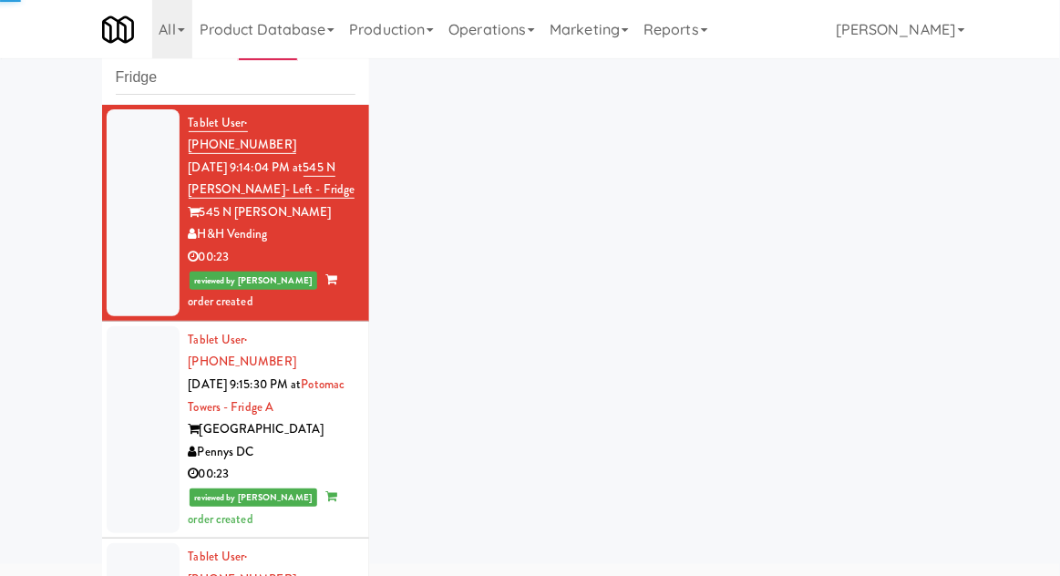
click at [134, 398] on div at bounding box center [143, 429] width 73 height 207
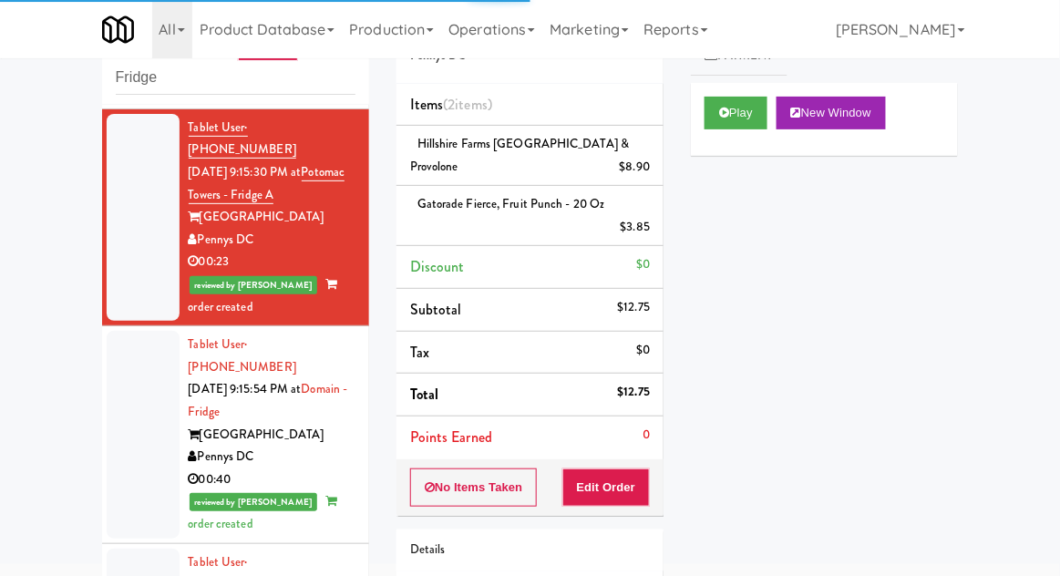
click at [128, 397] on div at bounding box center [143, 434] width 73 height 207
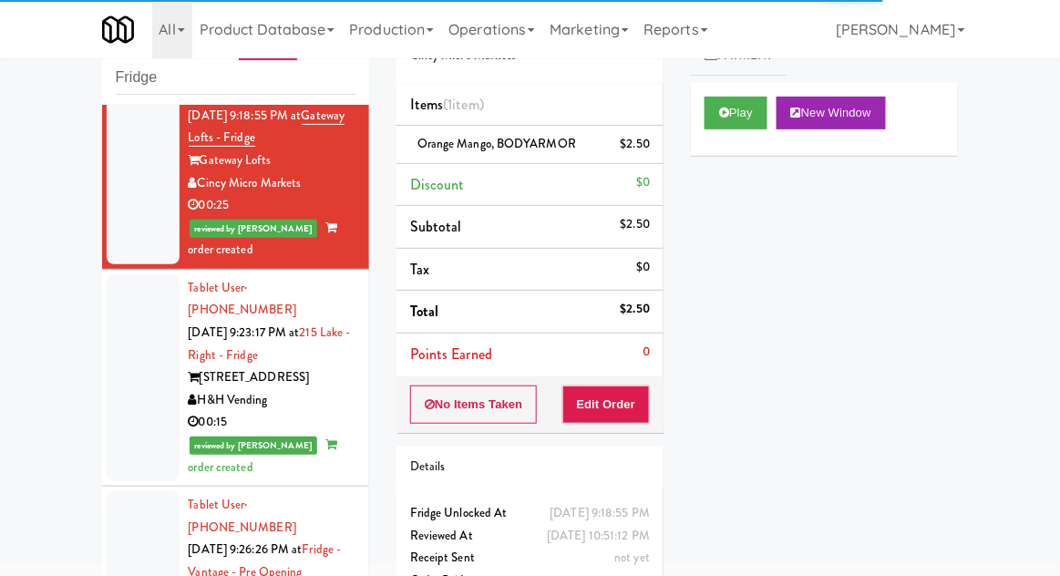
click at [136, 332] on div at bounding box center [143, 377] width 73 height 207
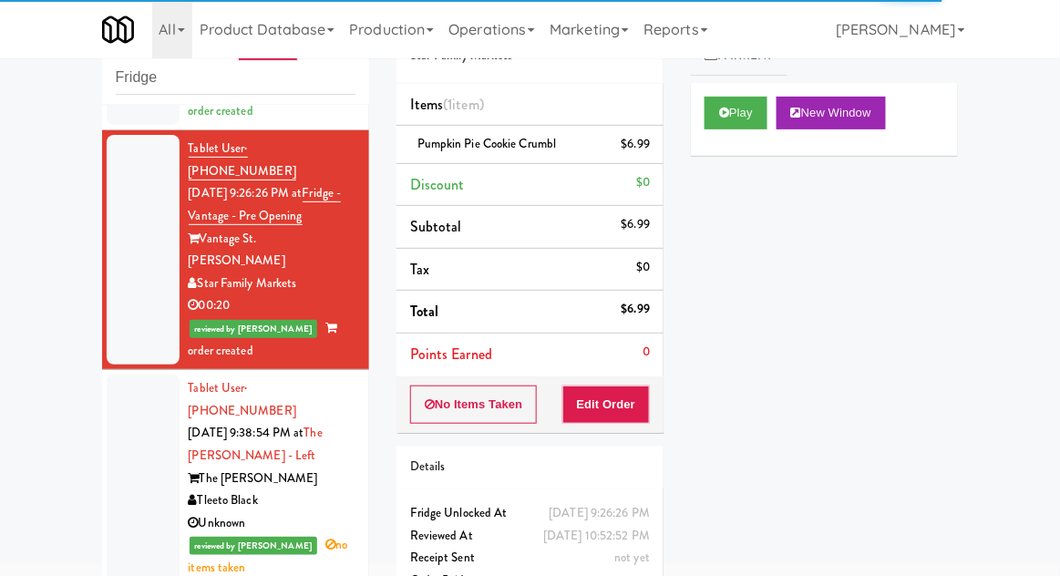
click at [136, 375] on div at bounding box center [143, 478] width 73 height 207
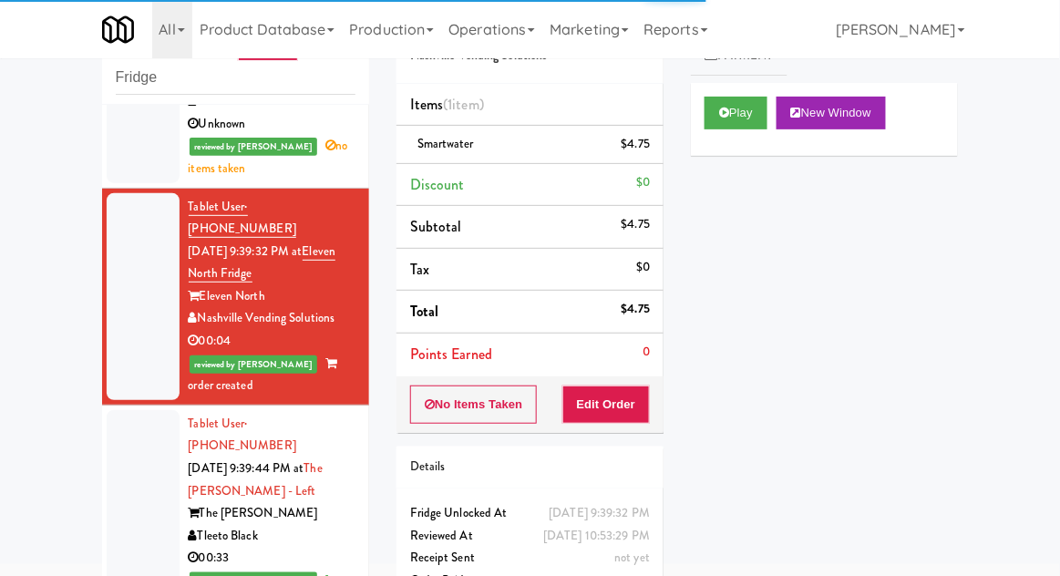
click at [124, 410] on div at bounding box center [143, 513] width 73 height 207
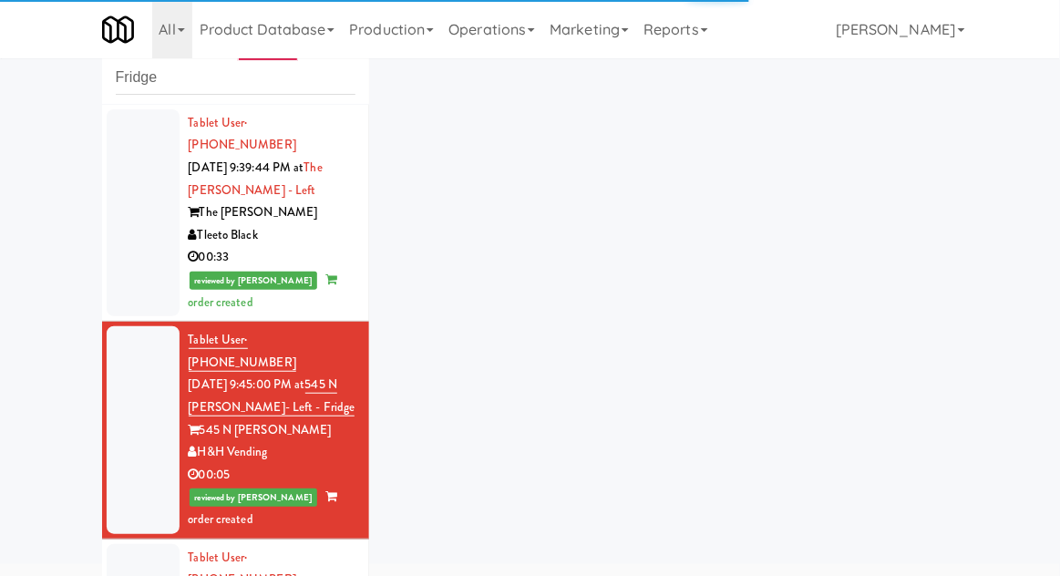
scroll to position [1788, 0]
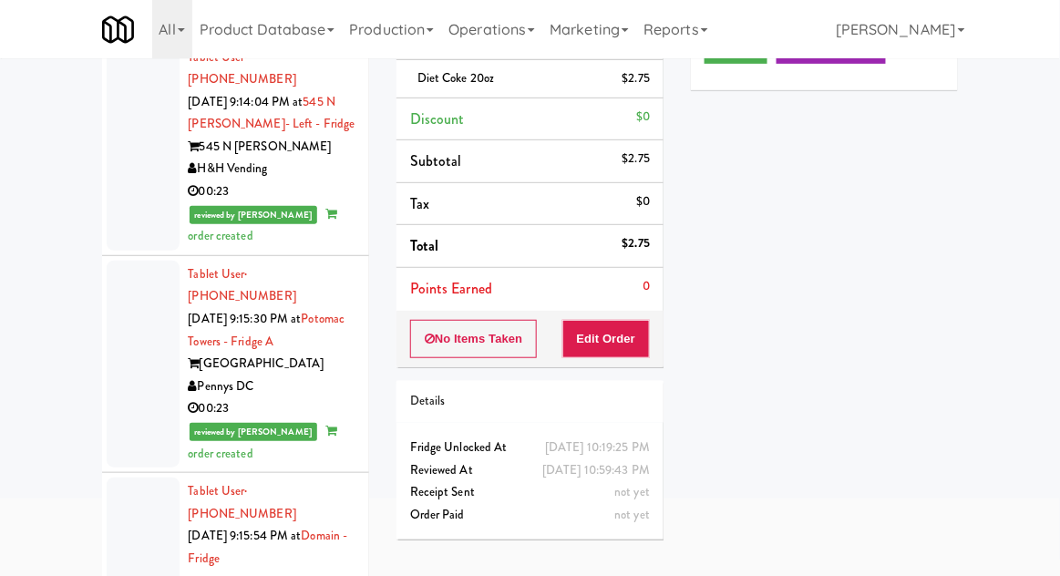
scroll to position [147, 0]
